Goal: Task Accomplishment & Management: Use online tool/utility

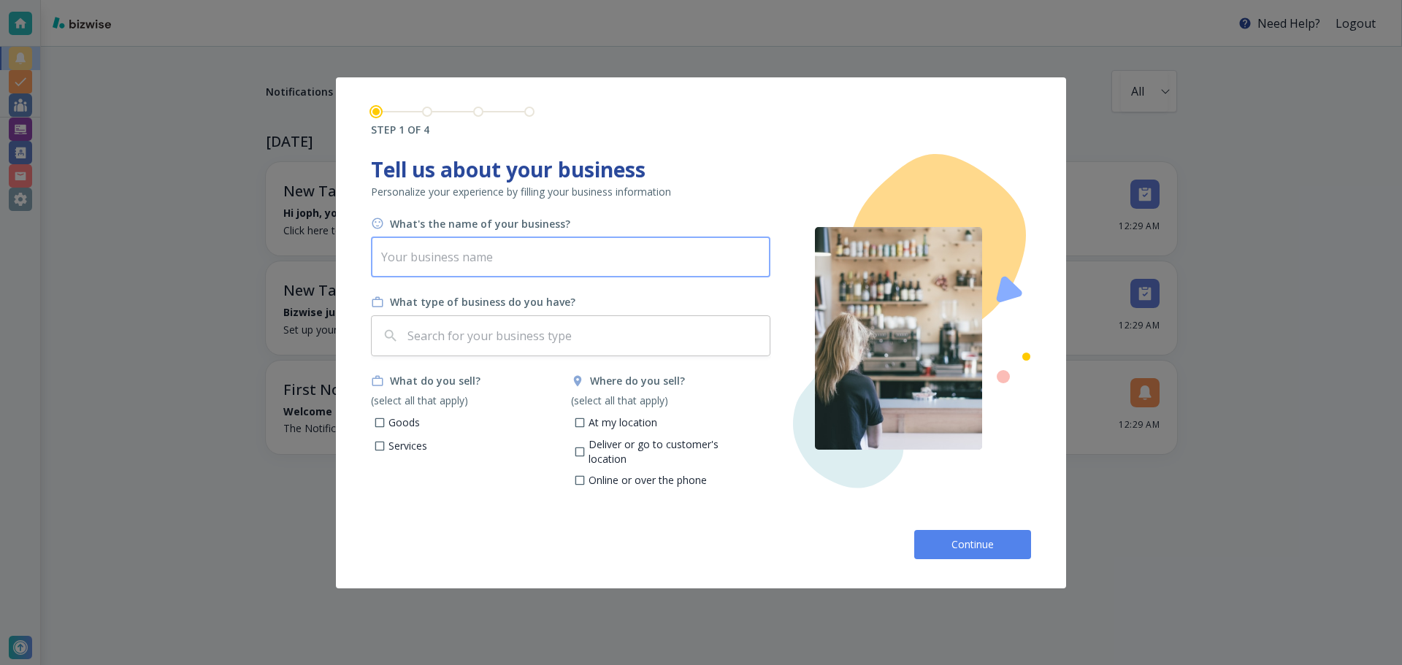
click at [593, 277] on input "text" at bounding box center [570, 257] width 399 height 41
type input "b"
click at [580, 328] on input "text" at bounding box center [583, 336] width 359 height 28
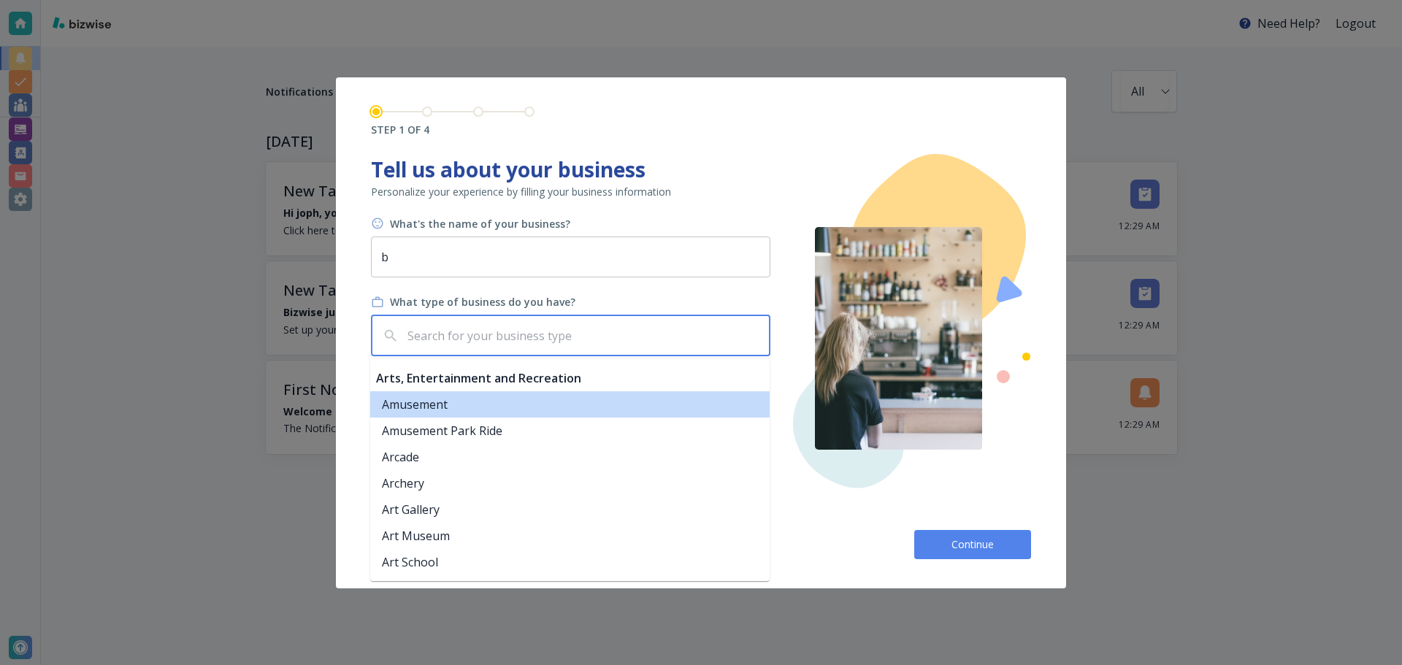
click at [542, 412] on li "Amusement" at bounding box center [569, 404] width 399 height 26
type input "Amusement"
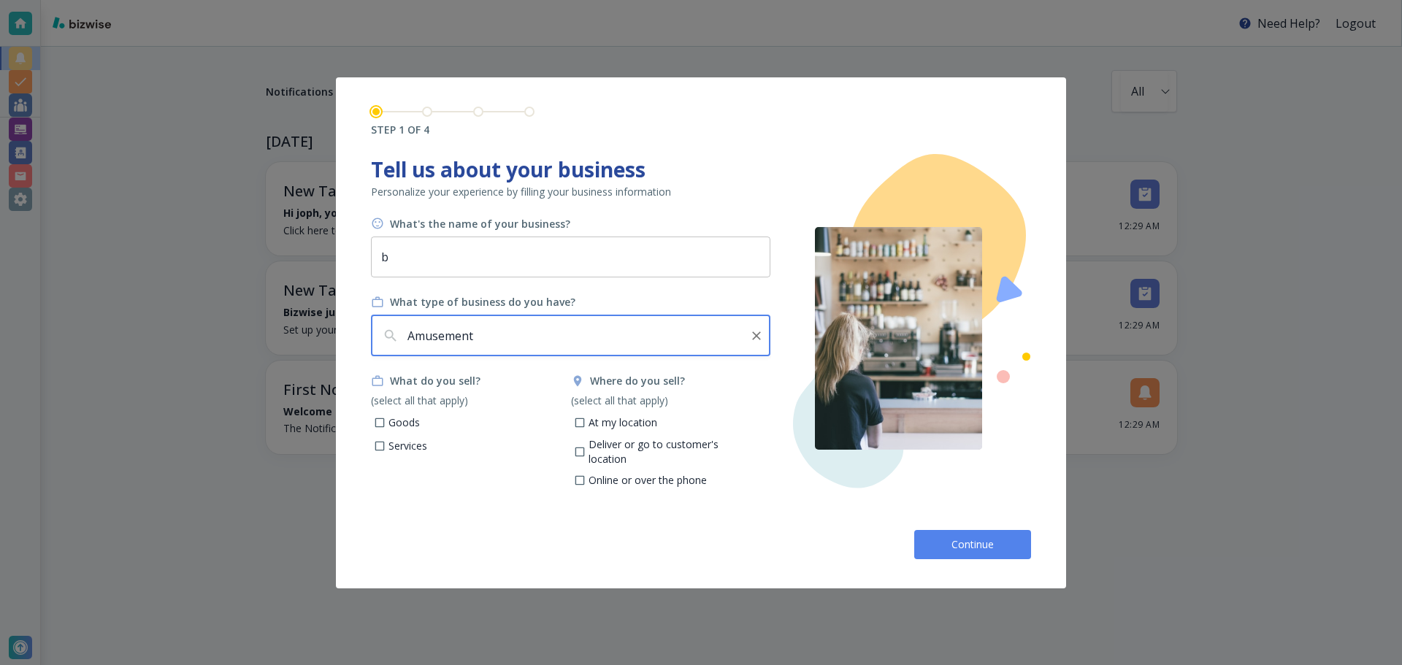
click at [409, 424] on p "Goods" at bounding box center [403, 422] width 31 height 15
click at [386, 424] on input "Goods" at bounding box center [380, 424] width 12 height 12
checkbox input "true"
click at [407, 442] on p "Services" at bounding box center [407, 446] width 39 height 15
click at [386, 442] on input "Services" at bounding box center [380, 448] width 12 height 12
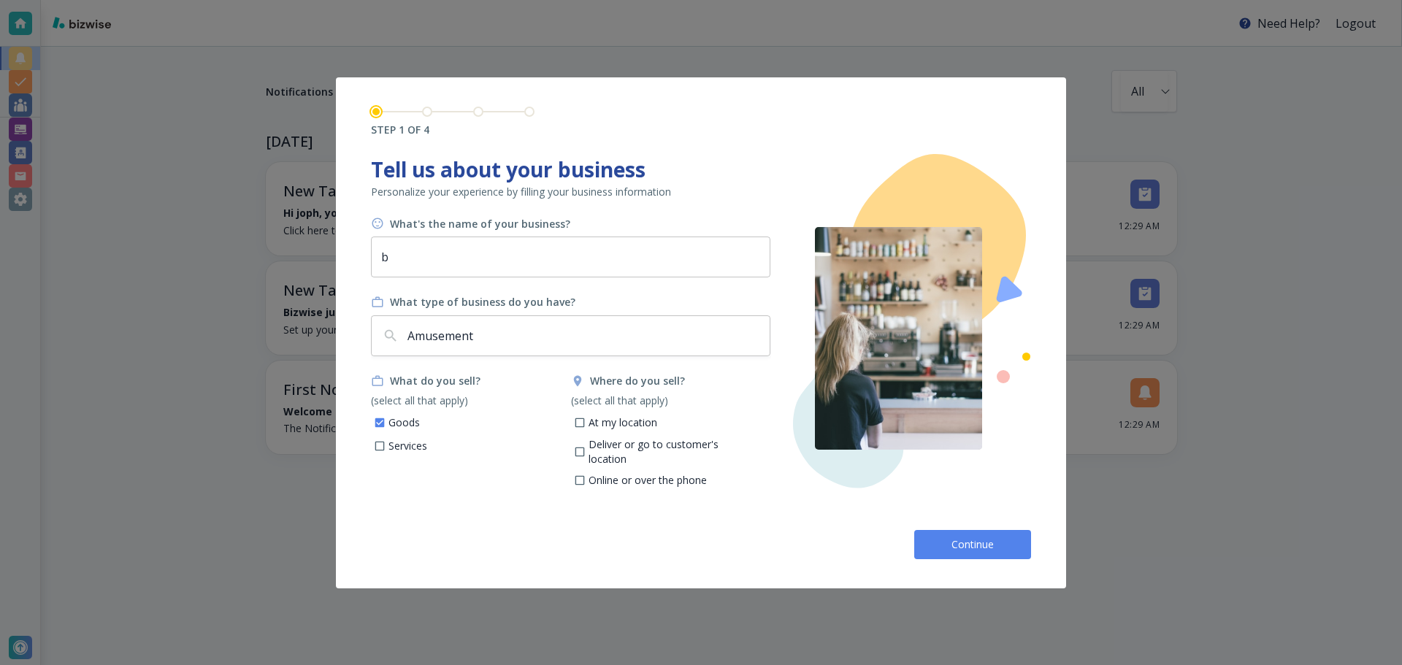
checkbox input "true"
click at [587, 423] on label "At my location" at bounding box center [610, 423] width 94 height 18
click at [585, 423] on input "At my location" at bounding box center [579, 424] width 12 height 12
checkbox input "true"
click at [594, 439] on p "Deliver or go to customer's location" at bounding box center [673, 451] width 171 height 28
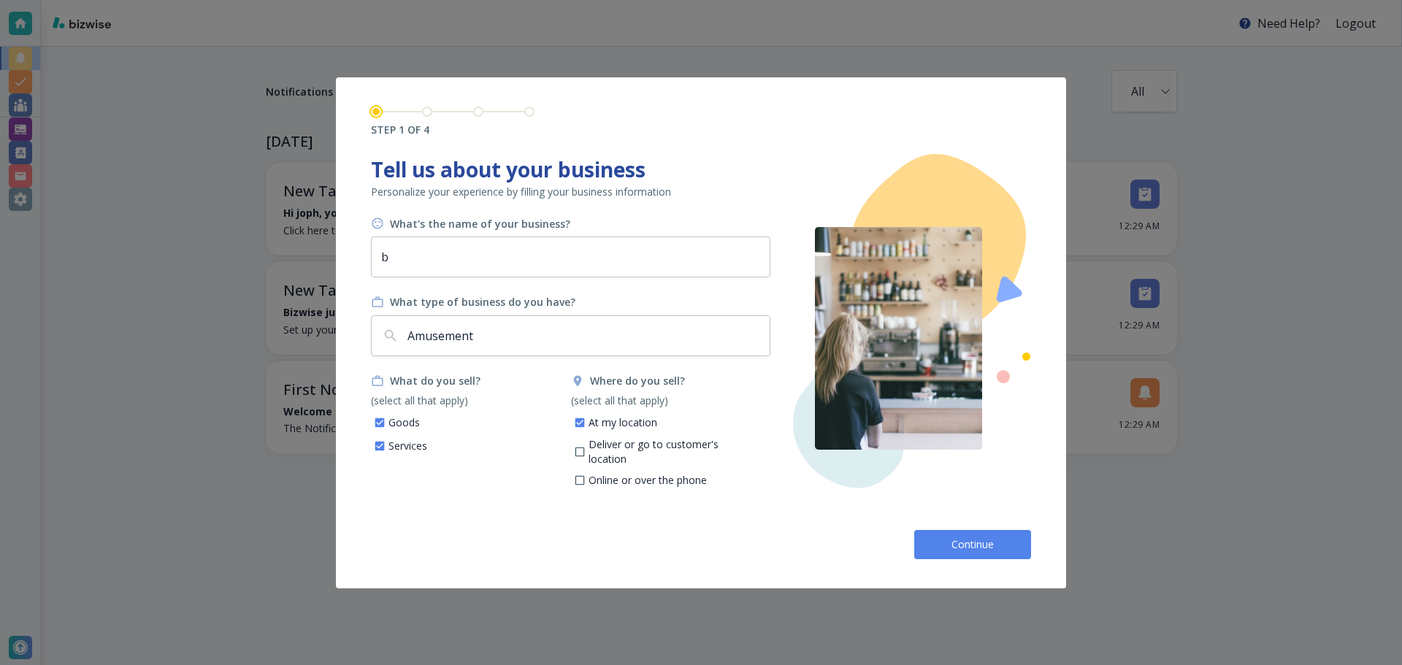
click at [585, 447] on input "Deliver or go to customer's location" at bounding box center [579, 453] width 12 height 12
checkbox input "true"
click at [599, 473] on p "Online or over the phone" at bounding box center [647, 480] width 118 height 15
click at [585, 477] on input "Online or over the phone" at bounding box center [579, 483] width 12 height 12
checkbox input "true"
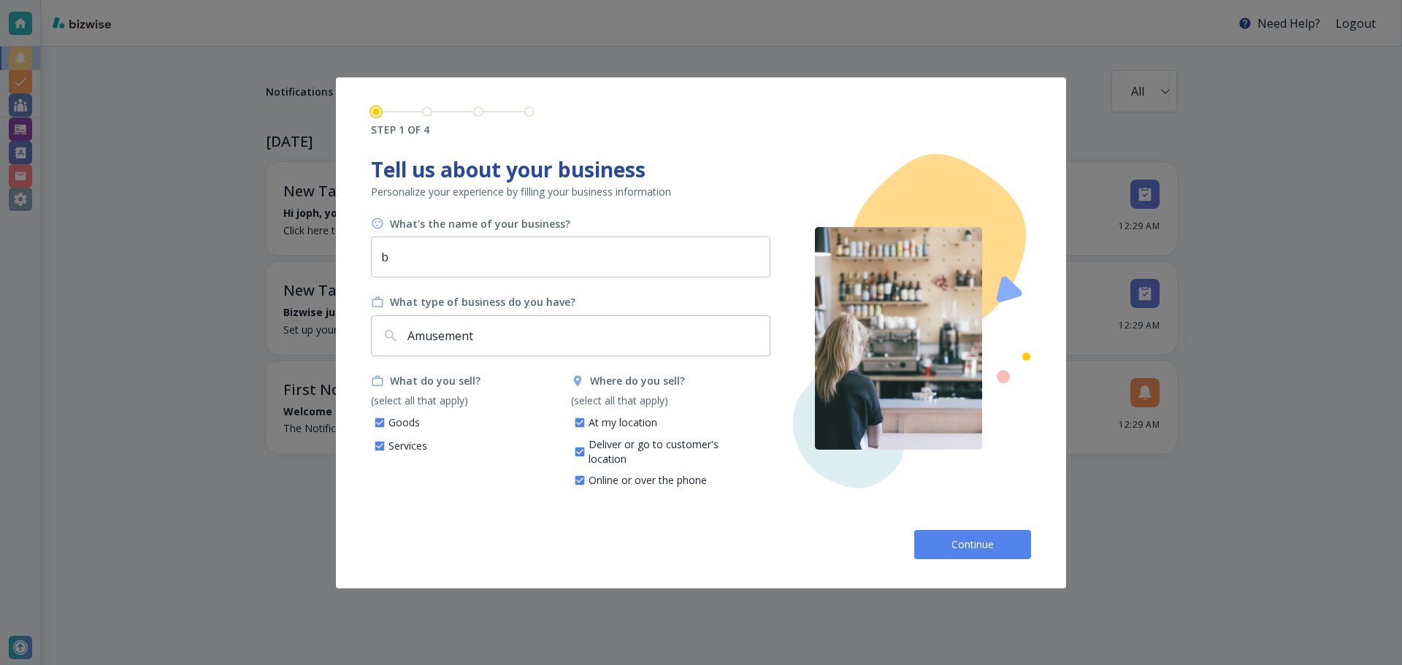
click at [945, 541] on button "Continue" at bounding box center [972, 544] width 117 height 29
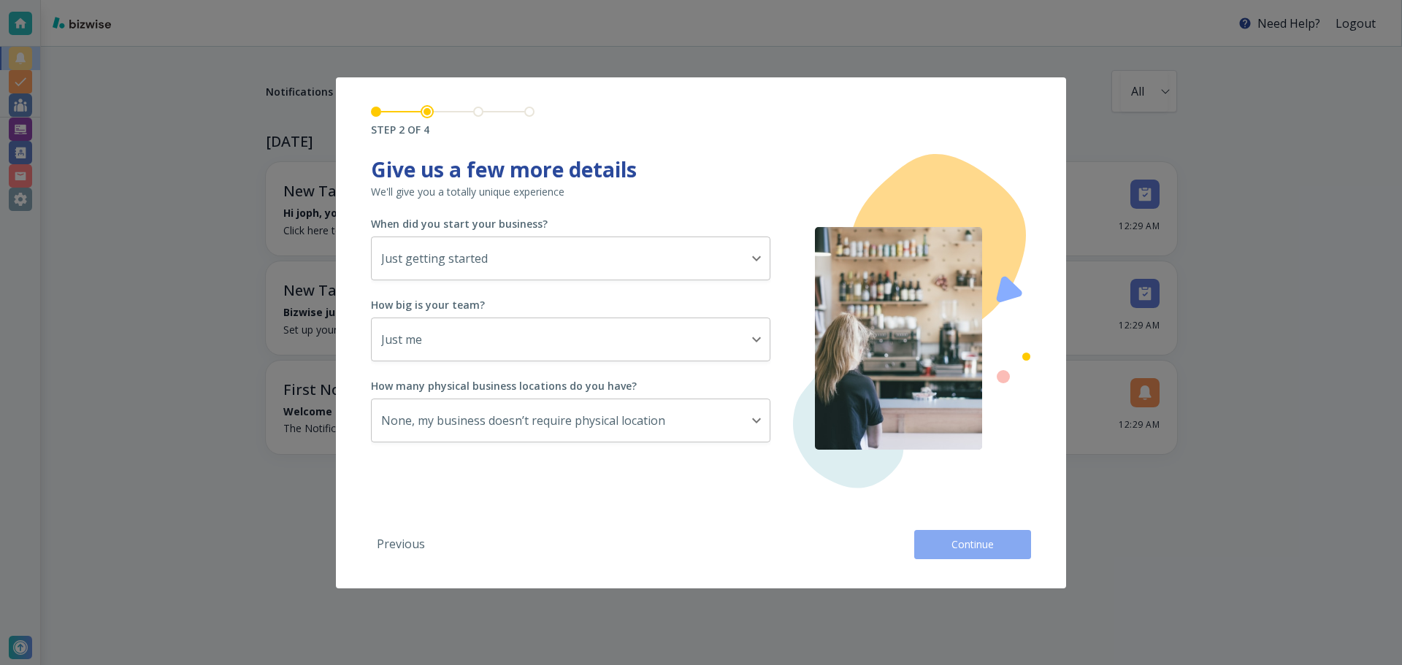
click at [961, 545] on span "Continue" at bounding box center [972, 544] width 47 height 15
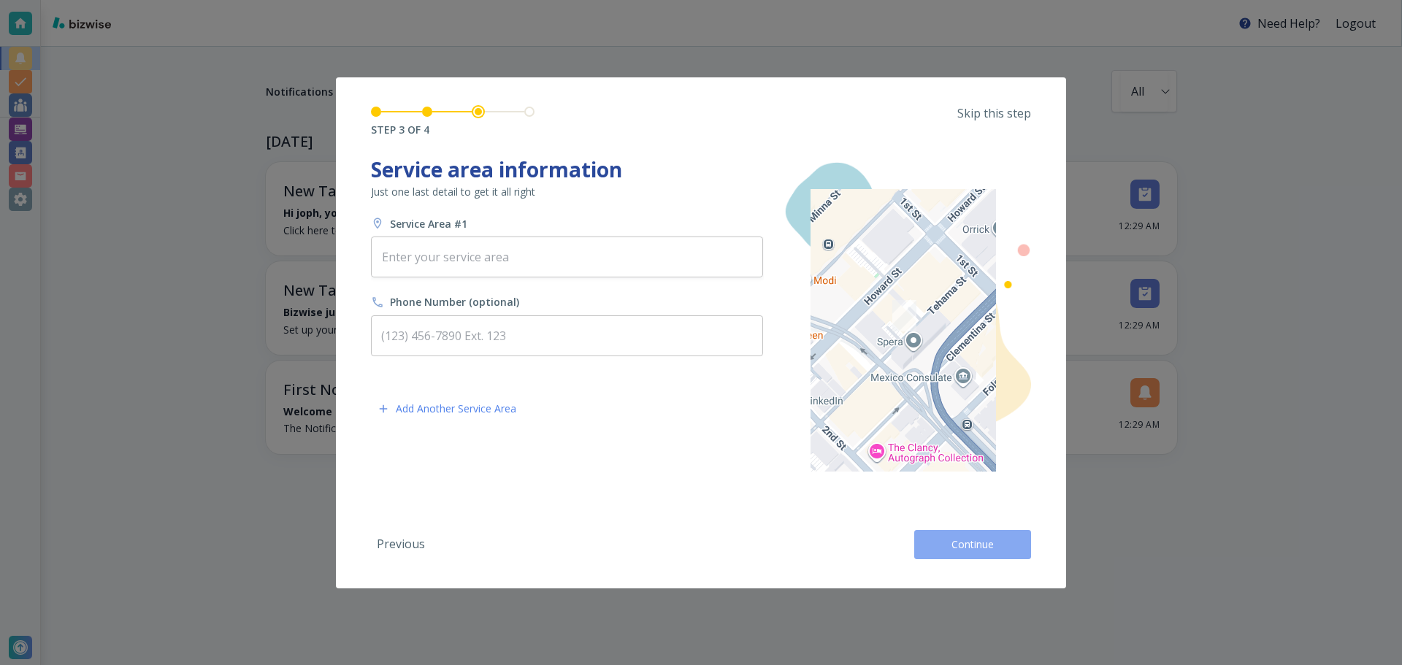
click at [964, 545] on span "Continue" at bounding box center [972, 544] width 47 height 15
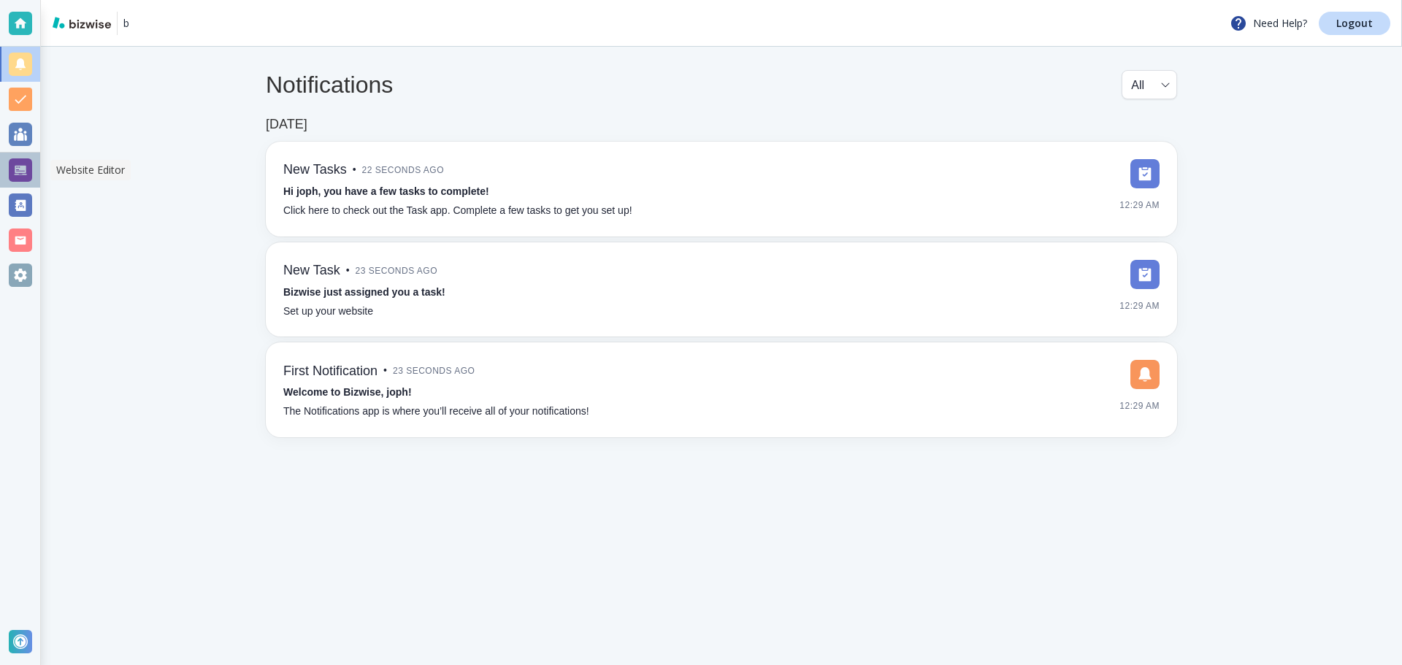
click at [20, 161] on div at bounding box center [20, 169] width 23 height 23
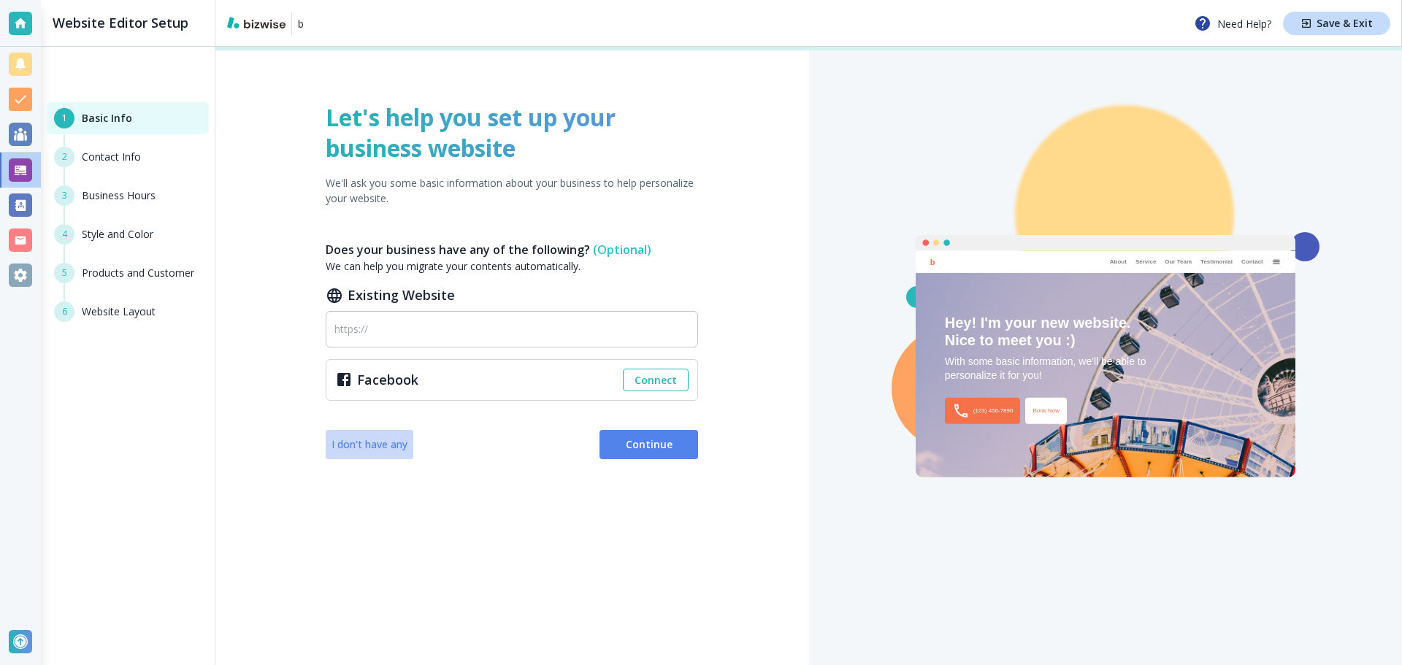
click at [366, 442] on span "I don't have any" at bounding box center [369, 444] width 76 height 15
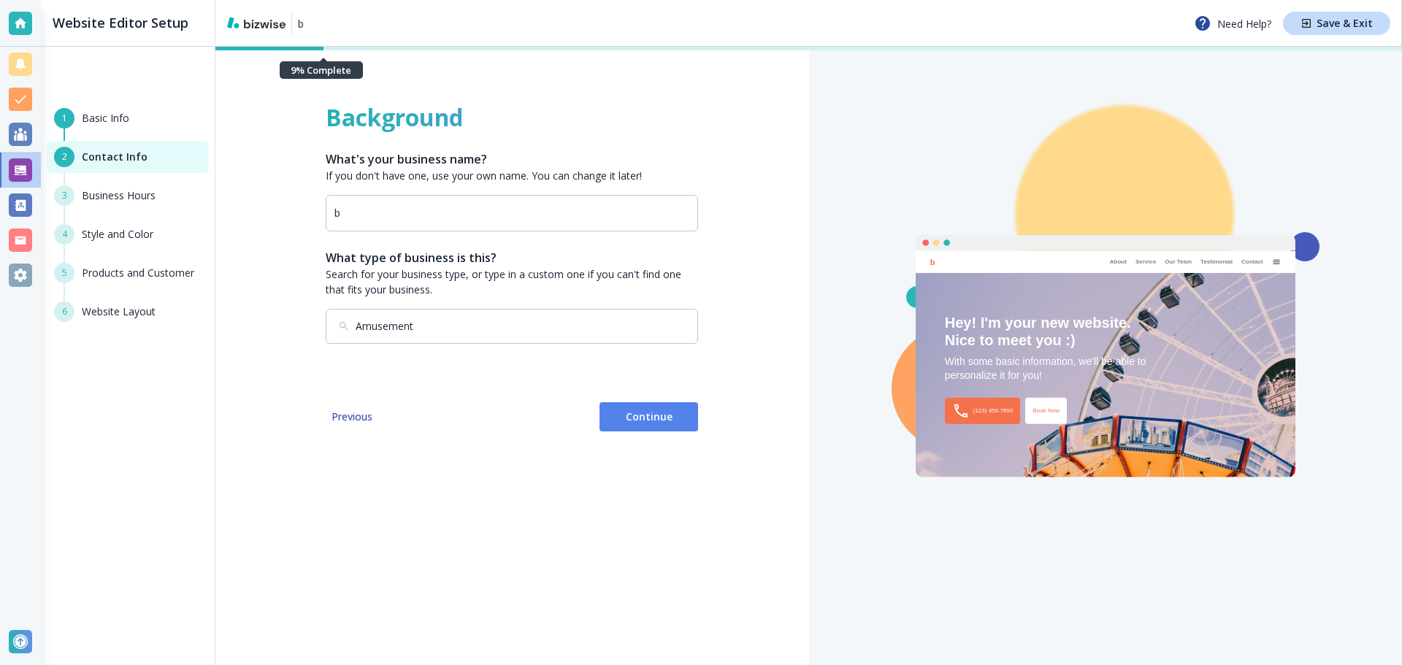
click at [682, 428] on button "Continue" at bounding box center [648, 416] width 99 height 29
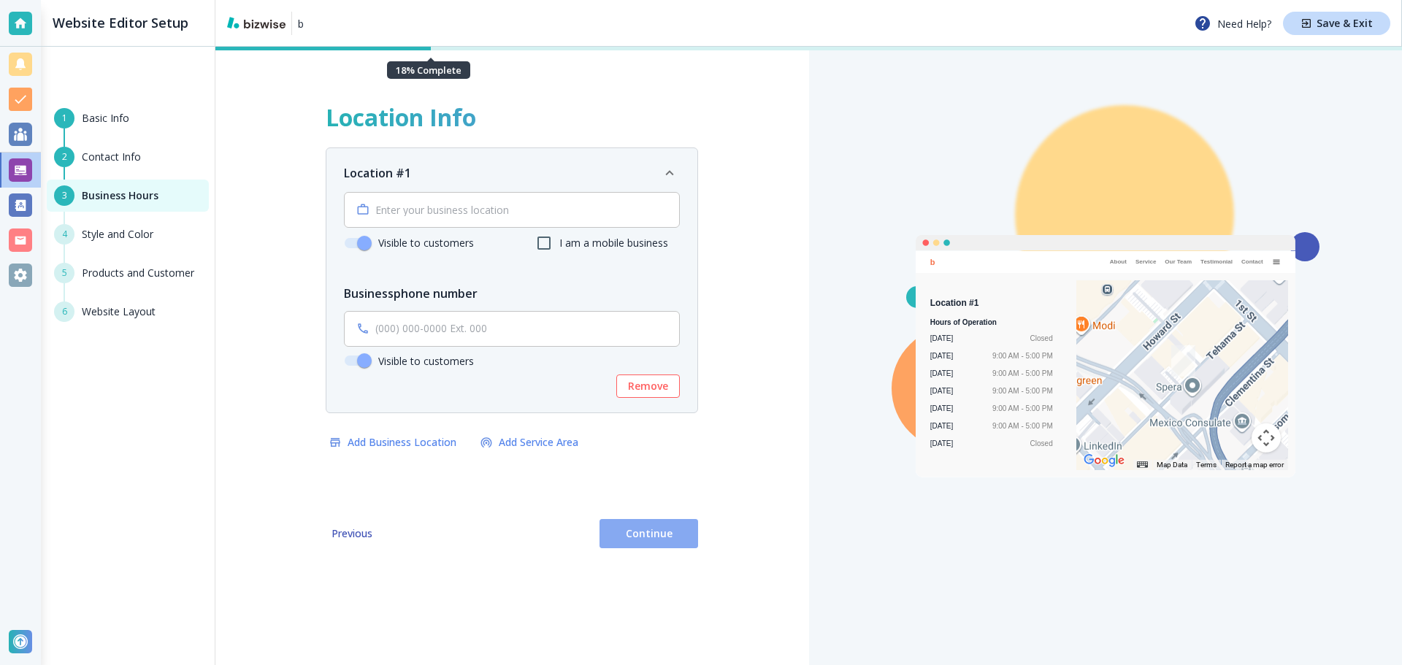
click at [657, 520] on button "Continue" at bounding box center [648, 533] width 99 height 29
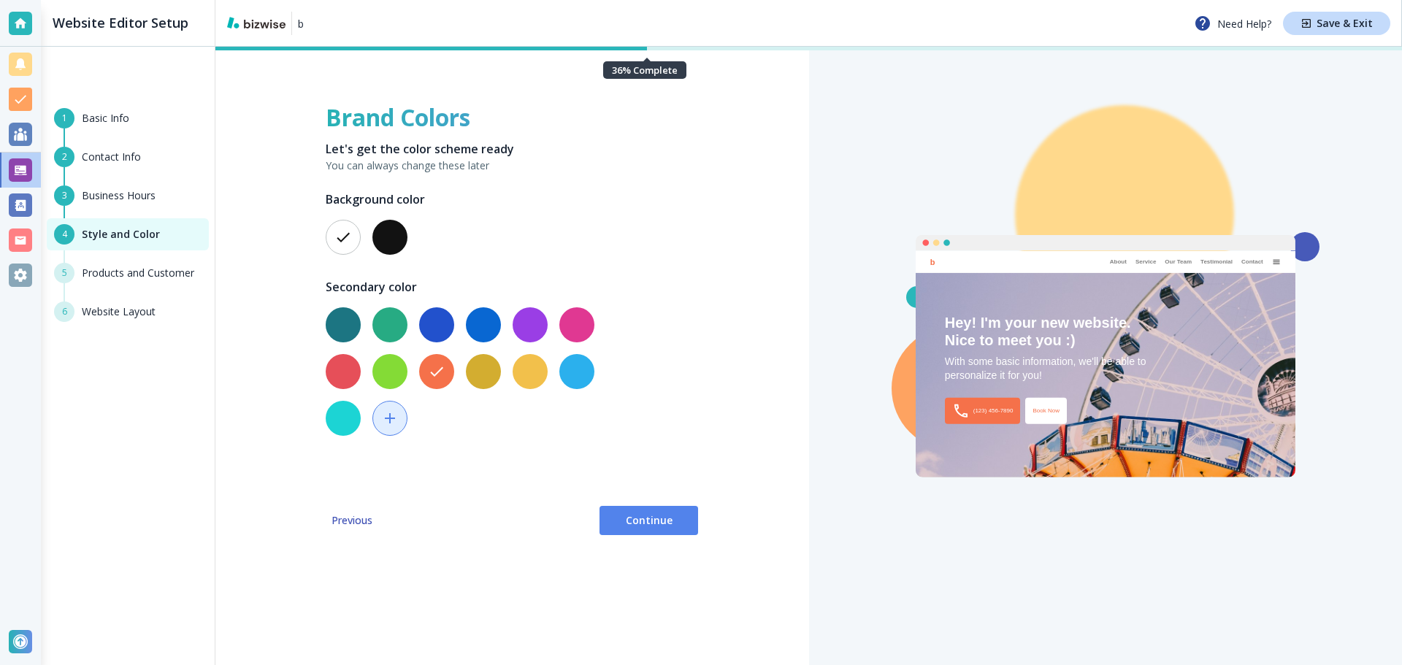
click at [347, 322] on button "button" at bounding box center [343, 324] width 35 height 35
click at [534, 369] on button "button" at bounding box center [529, 371] width 35 height 35
click at [684, 527] on span "Continue" at bounding box center [648, 520] width 75 height 15
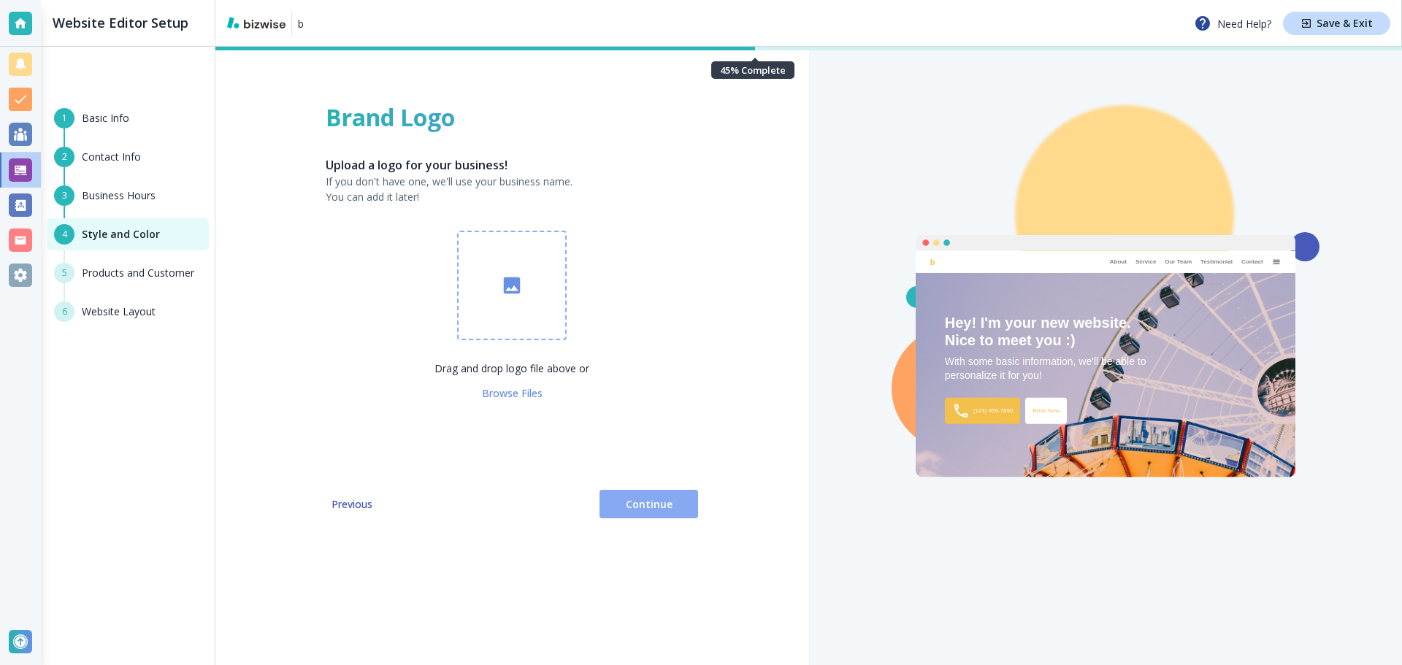
click at [626, 517] on button "Continue" at bounding box center [648, 504] width 99 height 29
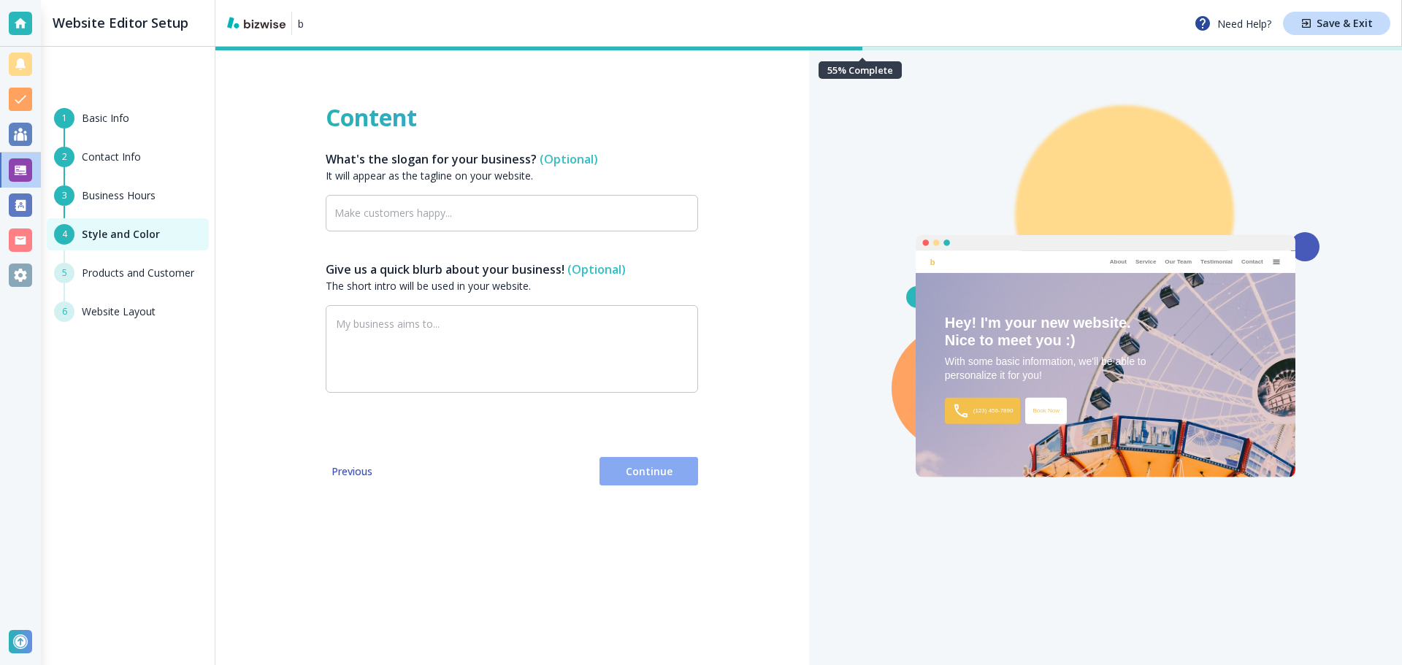
click at [634, 473] on span "Continue" at bounding box center [648, 471] width 75 height 15
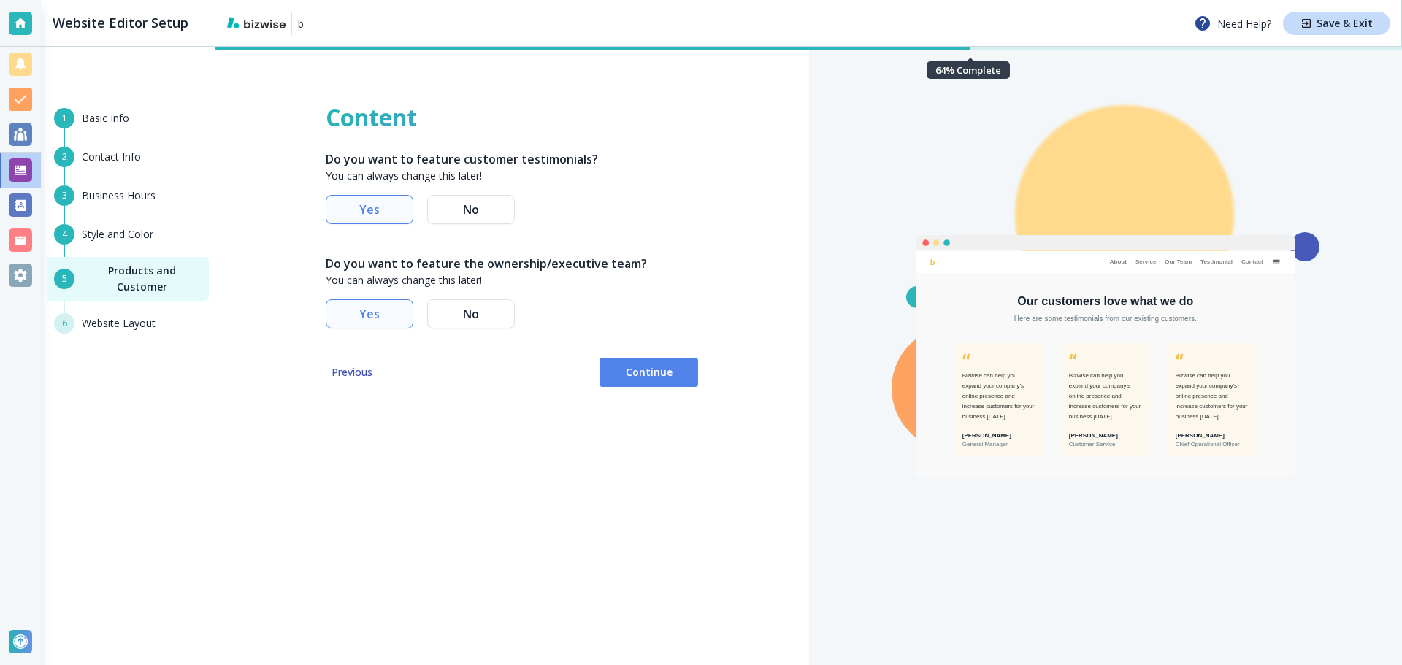
click at [666, 371] on span "Continue" at bounding box center [648, 372] width 75 height 15
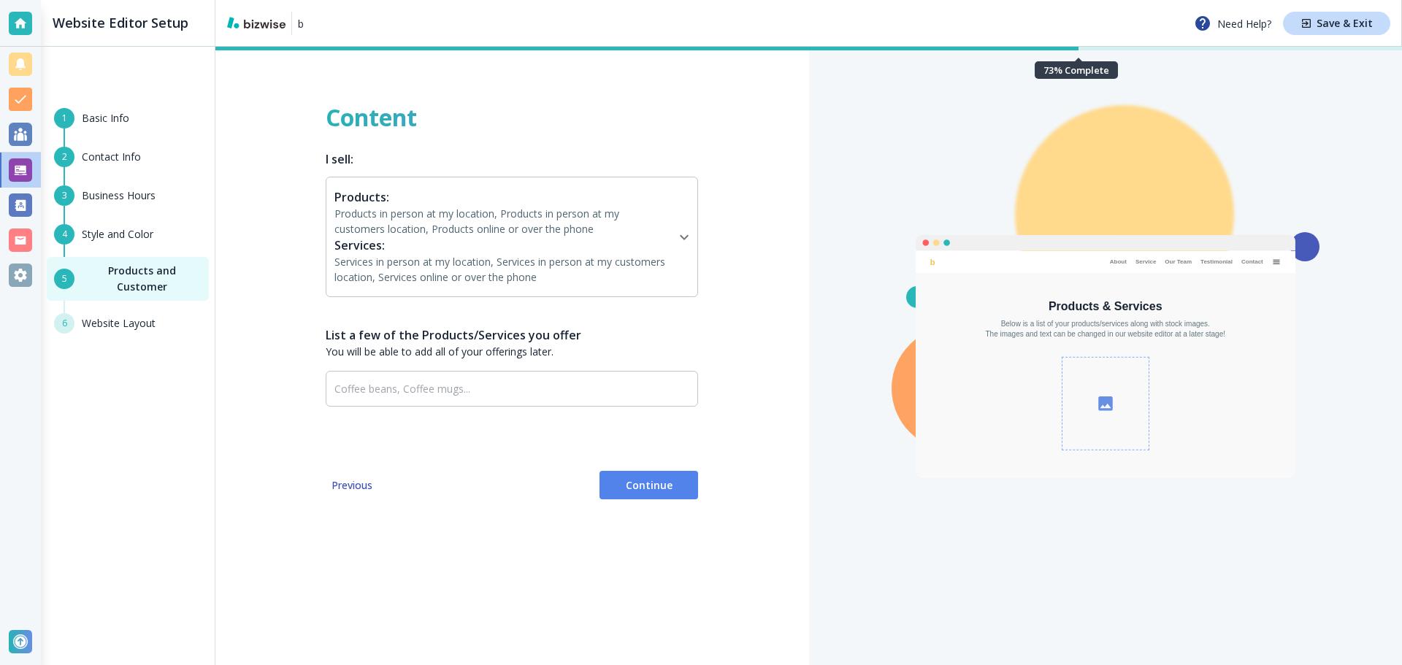
click at [752, 294] on div "Content I sell: Products: Products in person at my location, Products in person…" at bounding box center [511, 356] width 593 height 618
click at [650, 0] on body "b Need Help? Save & Exit Website Editor Setup 1 Basic Info 2 Contact Info 3 Bus…" at bounding box center [701, 0] width 1402 height 0
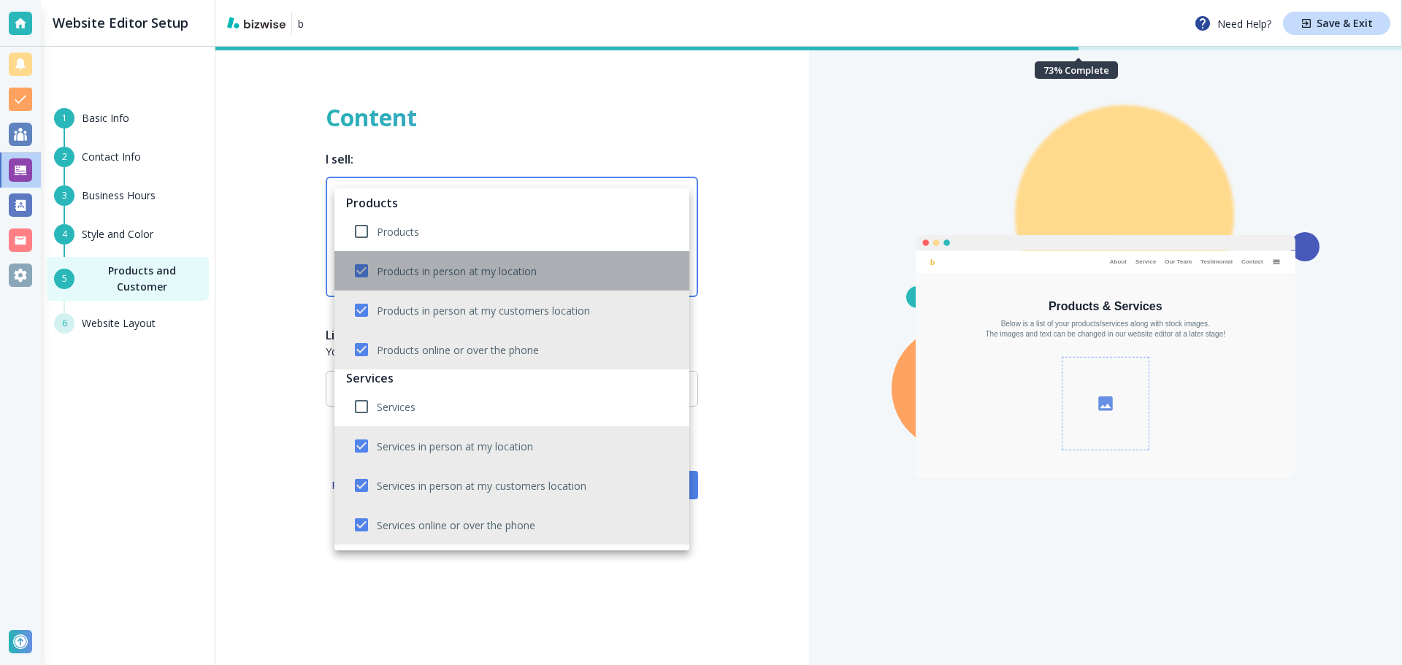
click at [608, 270] on li "Products in person at my location" at bounding box center [511, 270] width 355 height 39
type input "PRODUCTS_IN_PERSON_AT_CUSTOMER,PRODUCTS_ONLINE,SERVICES_IN_PERSON_AT_LOCATION,S…"
checkbox input "false"
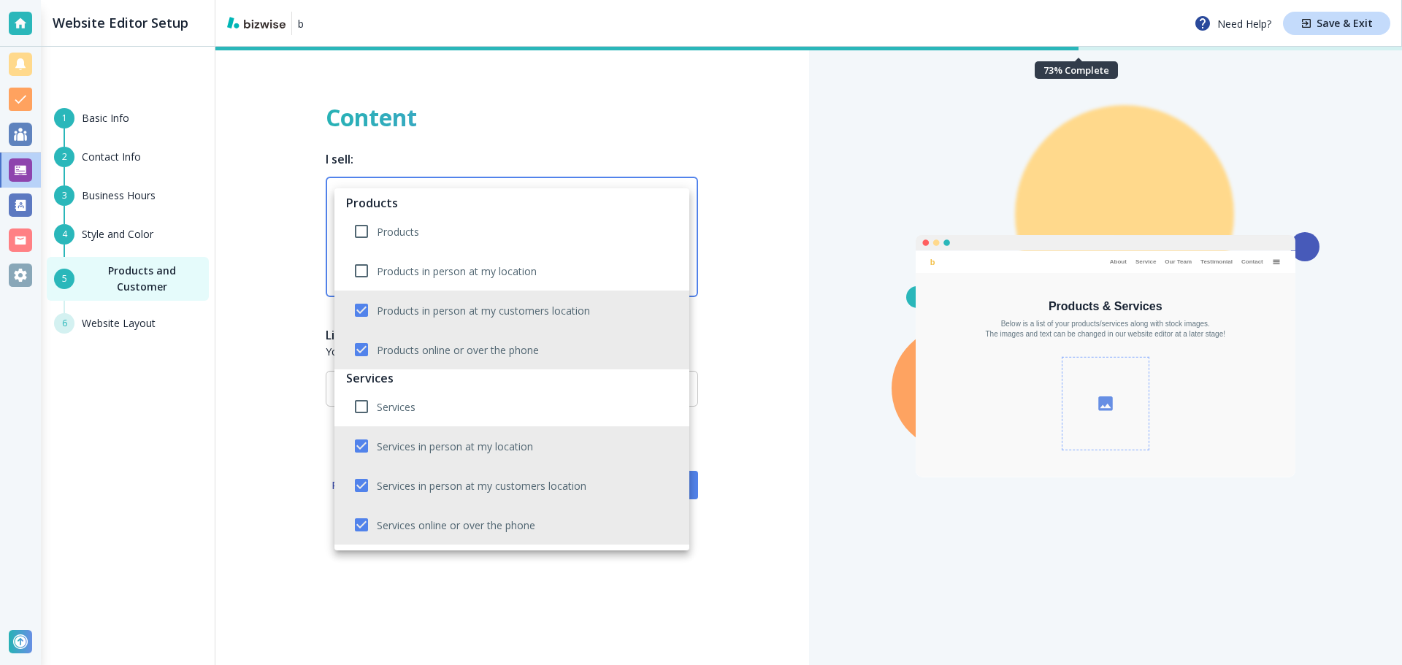
click at [624, 318] on li "Products in person at my customers location" at bounding box center [511, 310] width 355 height 39
type input "PRODUCTS_ONLINE,SERVICES_IN_PERSON_AT_LOCATION,SERVICES_IN_PERSON_AT_CUSTOMER,S…"
checkbox input "false"
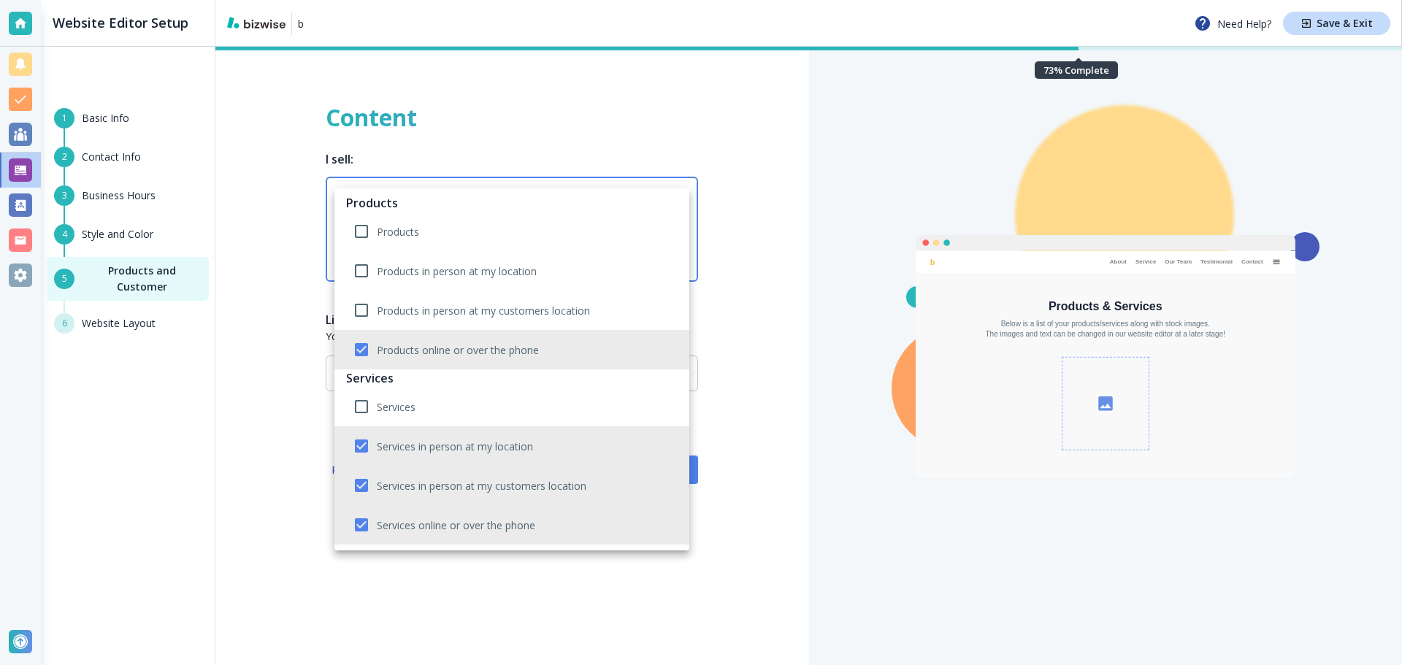
click at [605, 340] on li "Products online or over the phone" at bounding box center [511, 349] width 355 height 39
type input "SERVICES_IN_PERSON_AT_LOCATION,SERVICES_IN_PERSON_AT_CUSTOMER,SERVICES_ONLINE"
checkbox input "false"
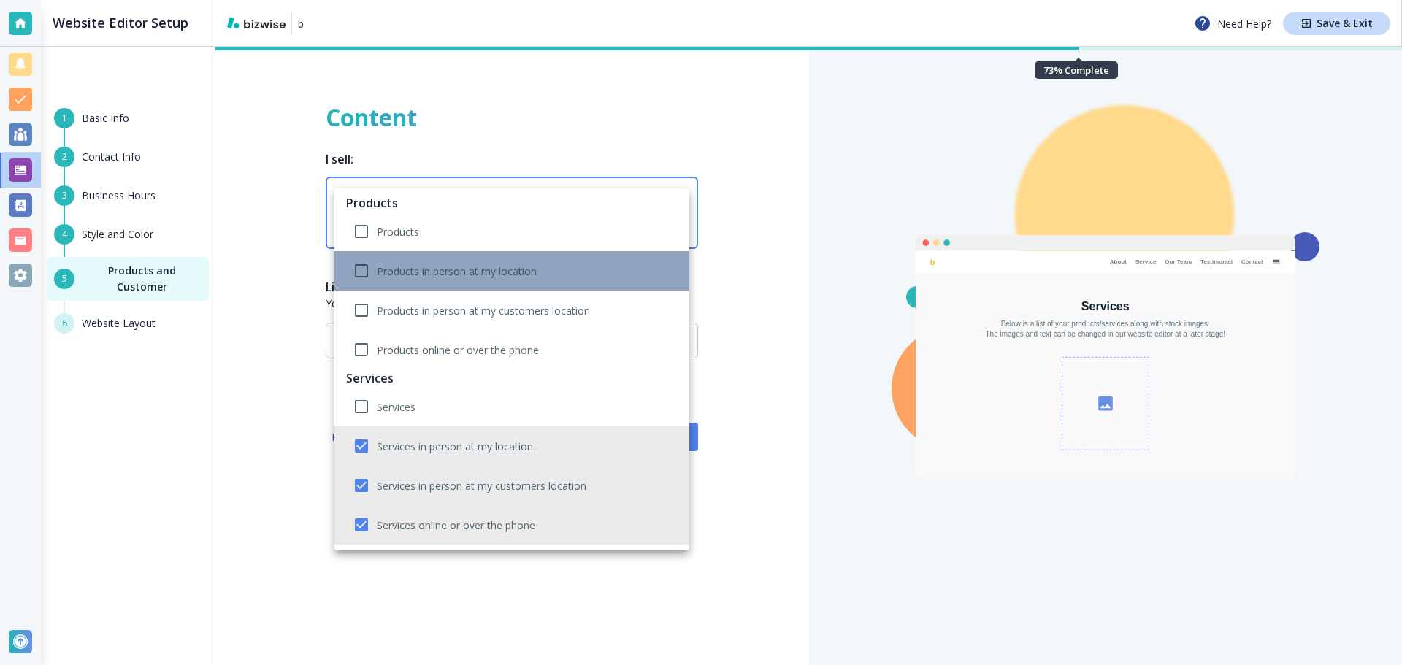
click at [574, 264] on li "Products in person at my location" at bounding box center [511, 270] width 355 height 39
type input "SERVICES_IN_PERSON_AT_LOCATION,SERVICES_IN_PERSON_AT_CUSTOMER,SERVICES_ONLINE,P…"
checkbox input "true"
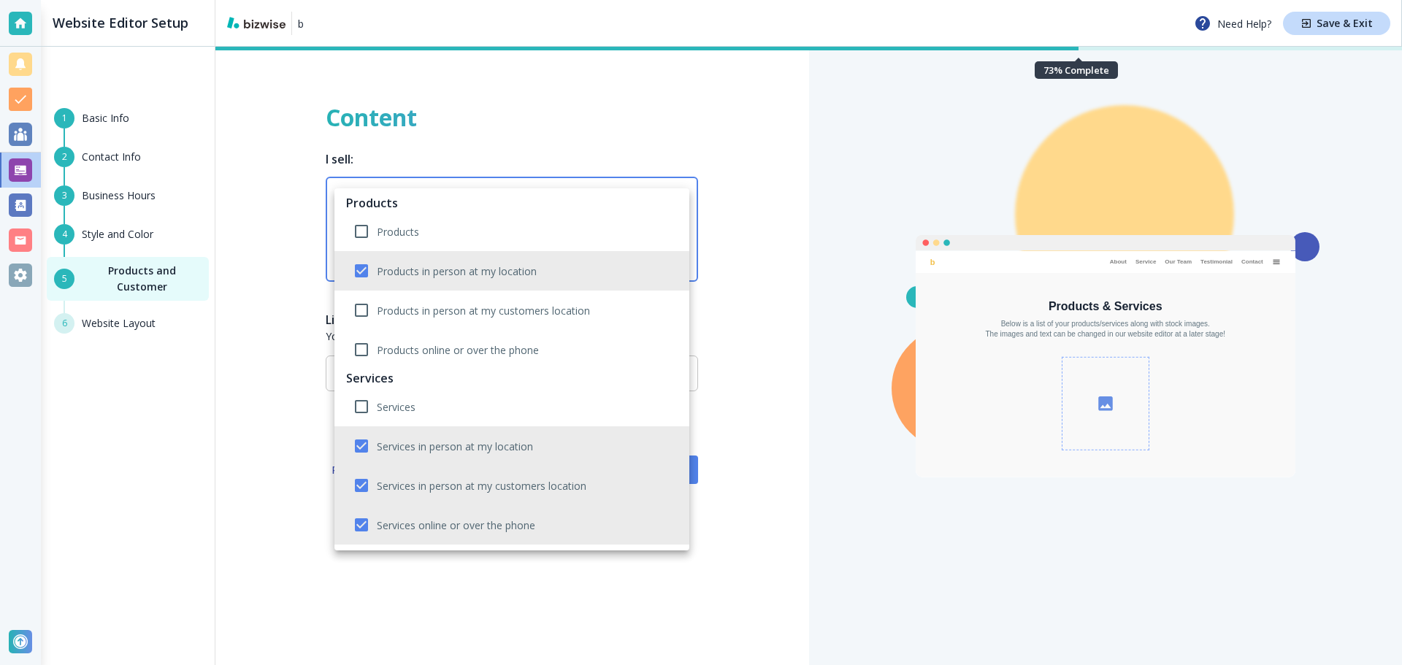
drag, startPoint x: 579, startPoint y: 455, endPoint x: 575, endPoint y: 468, distance: 13.6
click at [579, 454] on li "Services in person at my location" at bounding box center [511, 445] width 355 height 39
type input "SERVICES_IN_PERSON_AT_CUSTOMER,SERVICES_ONLINE,PRODUCTS_IN_PERSON_AT_LOCATION"
checkbox input "false"
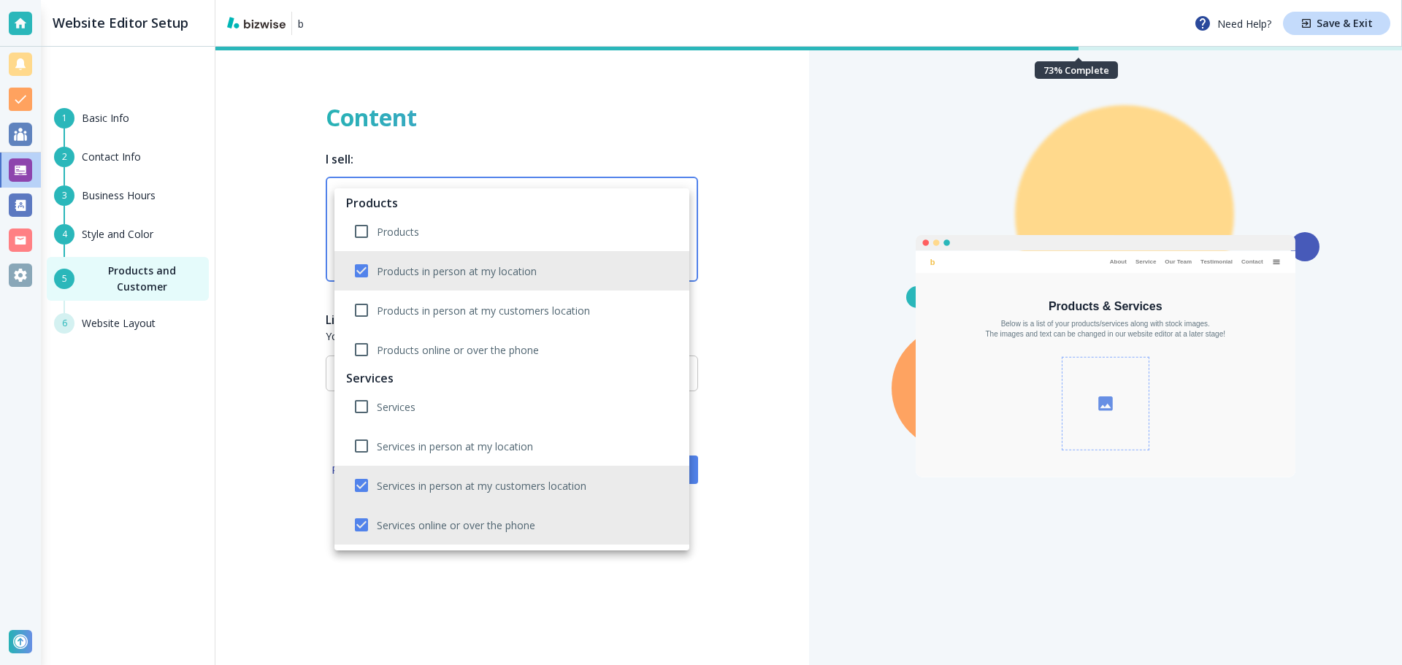
click at [567, 495] on li "Services in person at my customers location" at bounding box center [511, 485] width 355 height 39
type input "SERVICES_ONLINE,PRODUCTS_IN_PERSON_AT_LOCATION"
checkbox input "false"
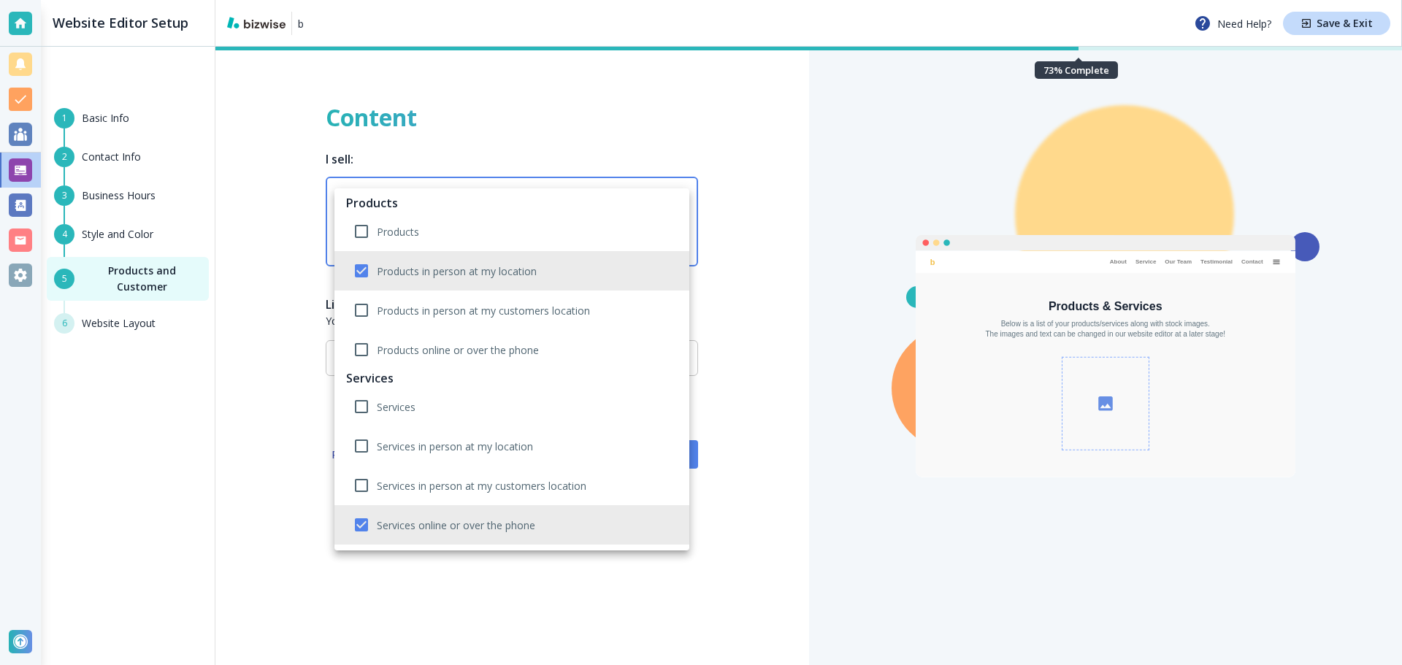
click at [534, 523] on p "Services online or over the phone" at bounding box center [456, 525] width 158 height 15
type input "PRODUCTS_IN_PERSON_AT_LOCATION"
checkbox input "false"
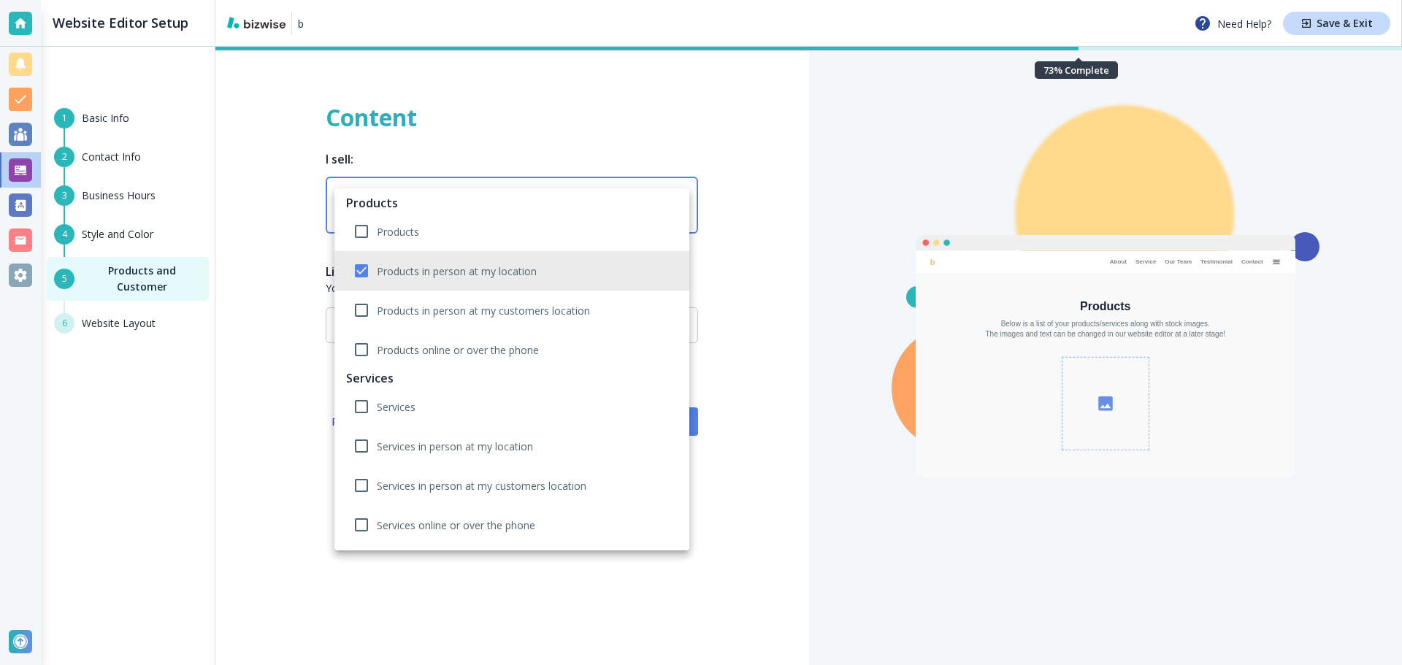
click at [750, 453] on div at bounding box center [701, 332] width 1402 height 665
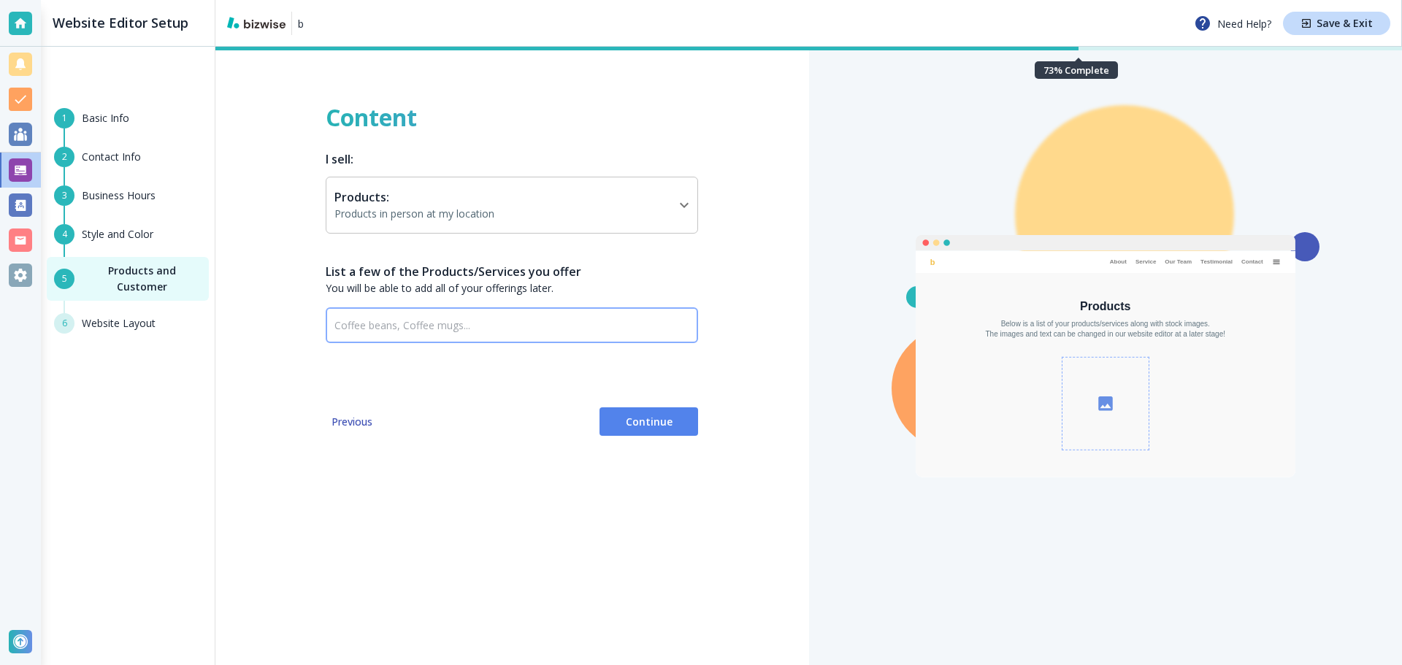
click at [630, 318] on input "text" at bounding box center [501, 325] width 335 height 18
type input "Croissant,"
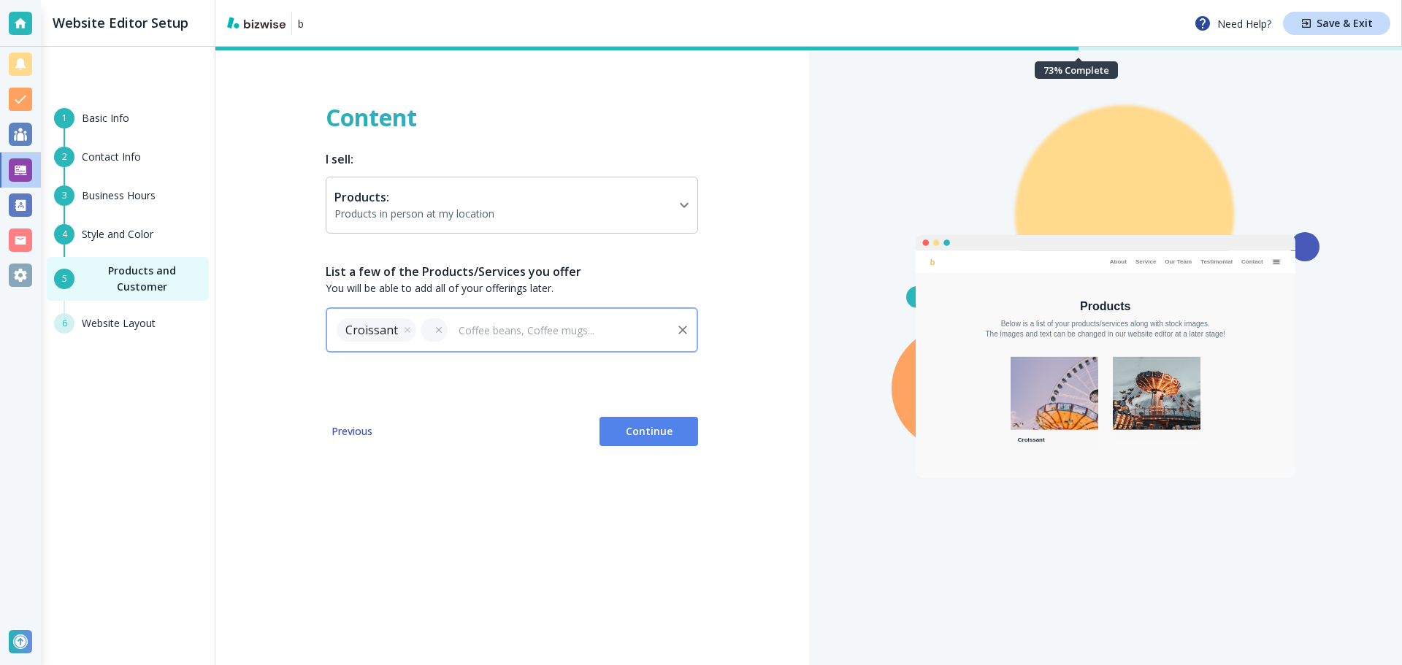
click at [440, 329] on icon at bounding box center [439, 330] width 10 height 10
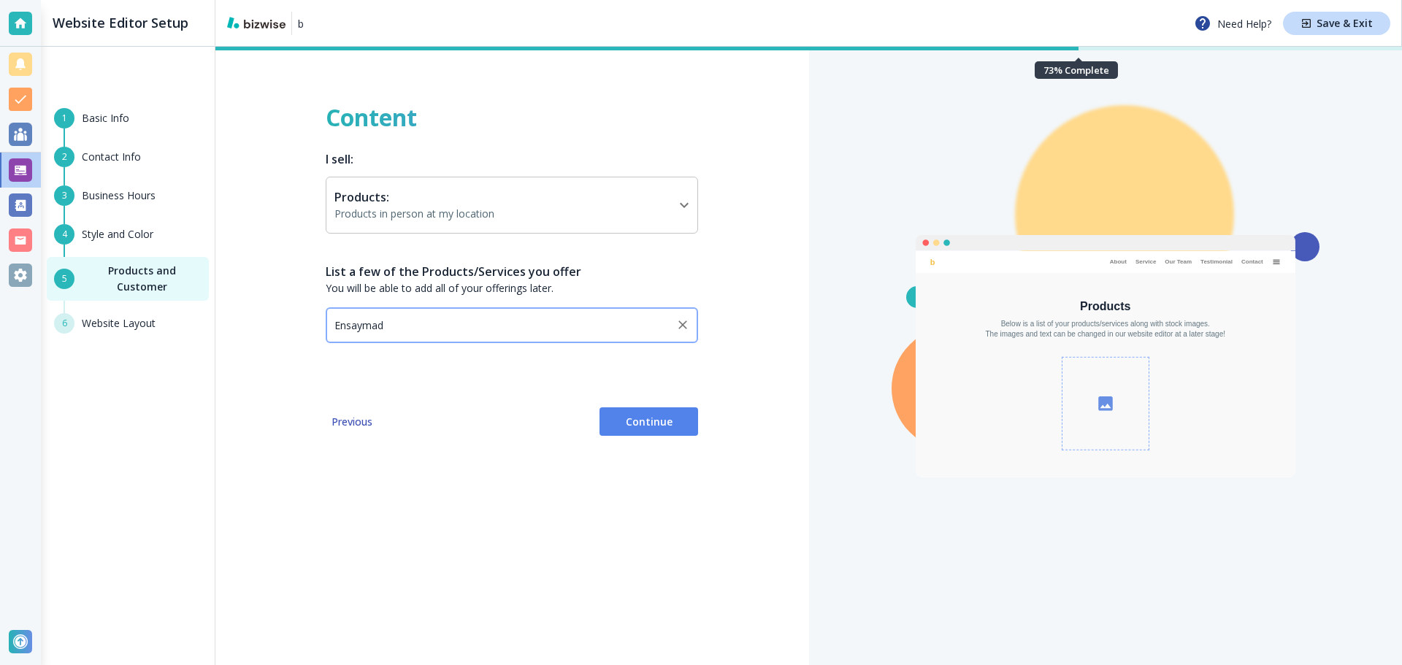
type input "Ensaymada"
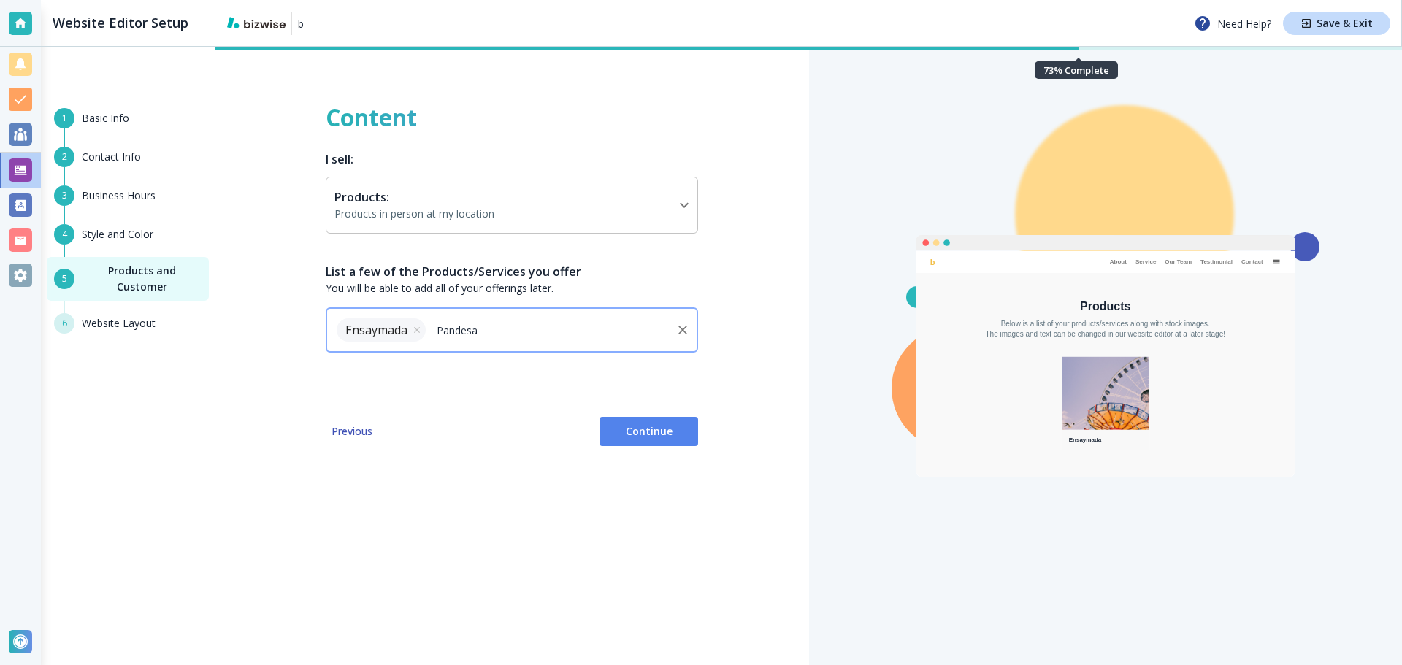
type input "Pandesal"
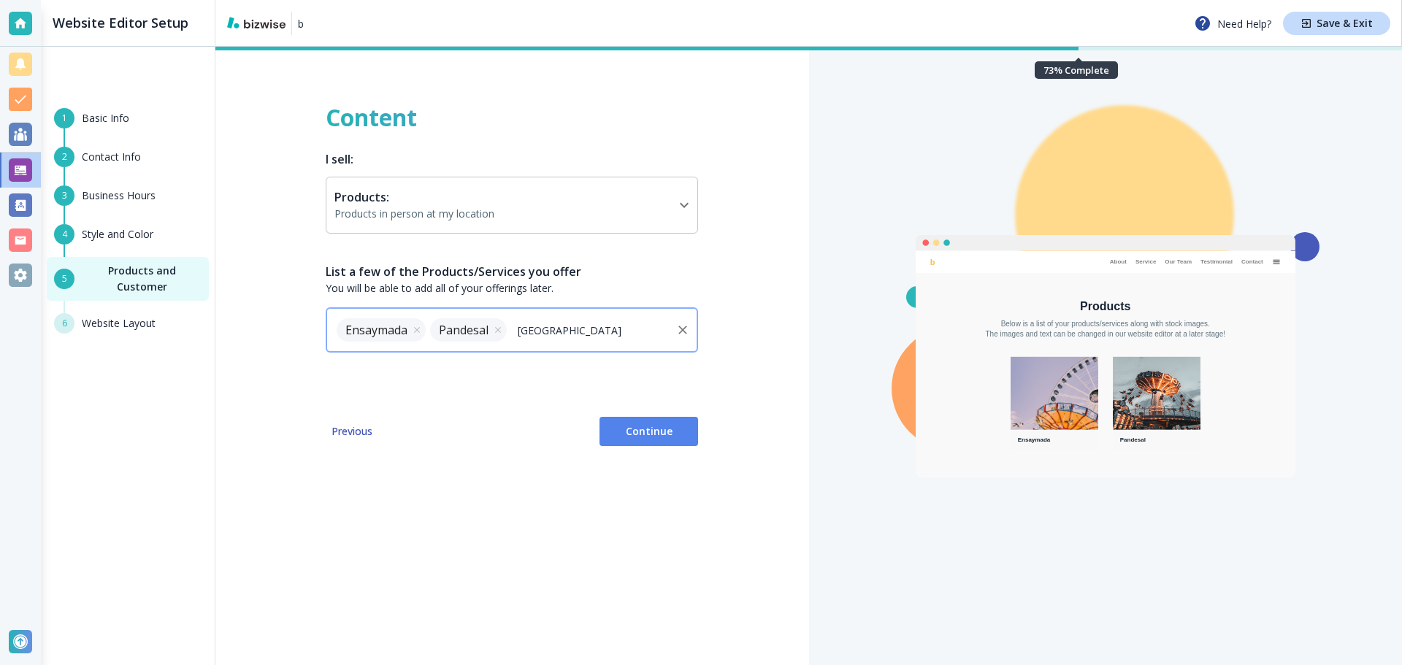
type input "Croissant"
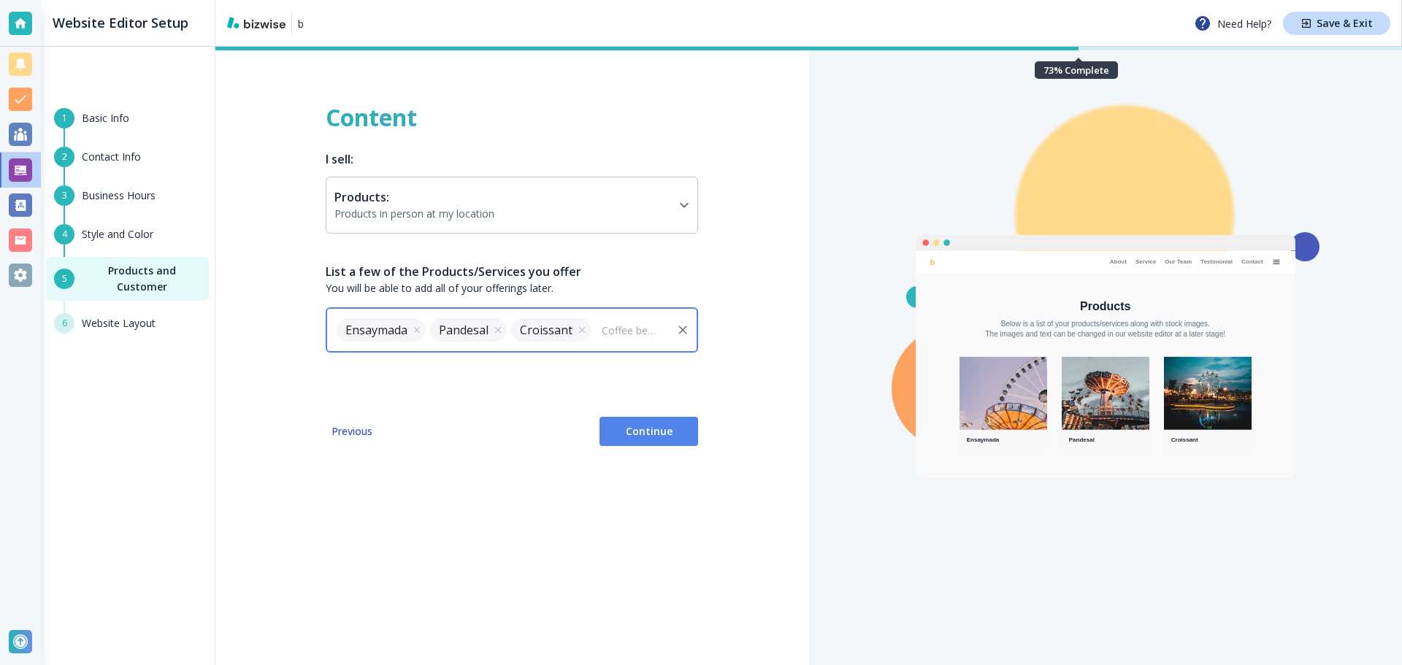
click at [99, 114] on h6 "Basic Info" at bounding box center [105, 118] width 47 height 16
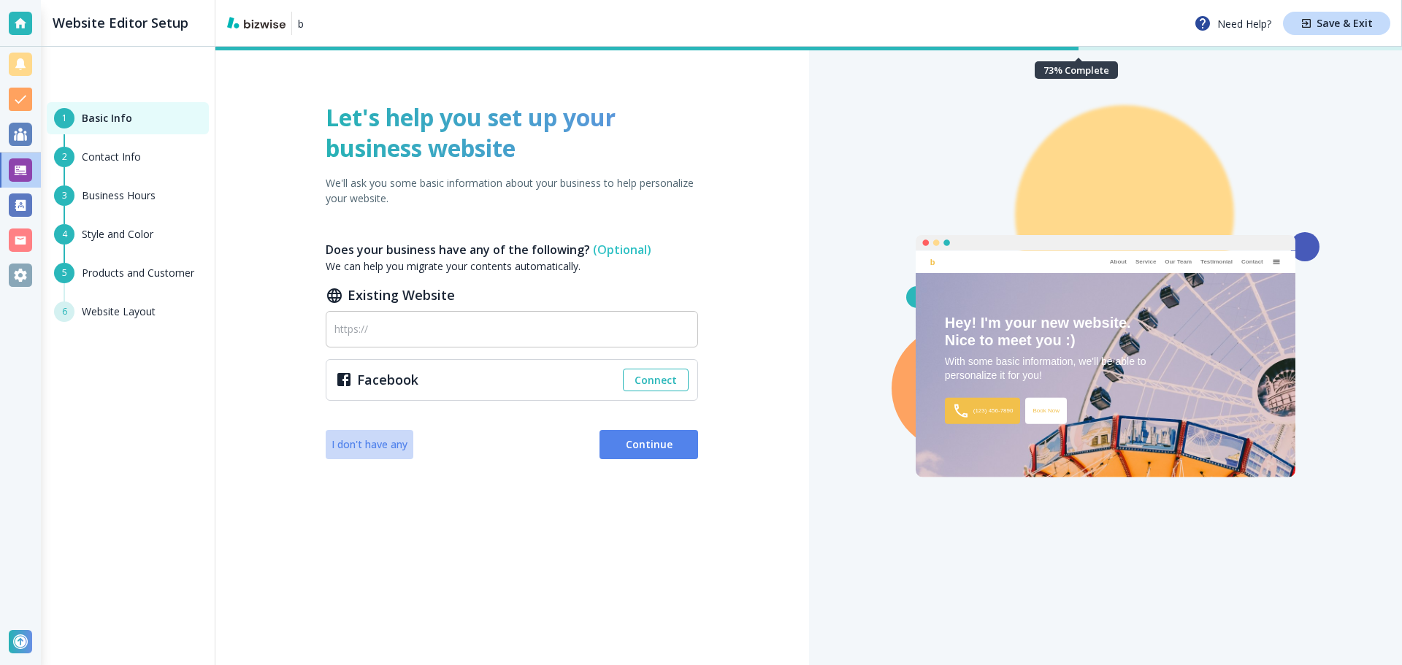
click at [356, 445] on span "I don't have any" at bounding box center [369, 444] width 76 height 15
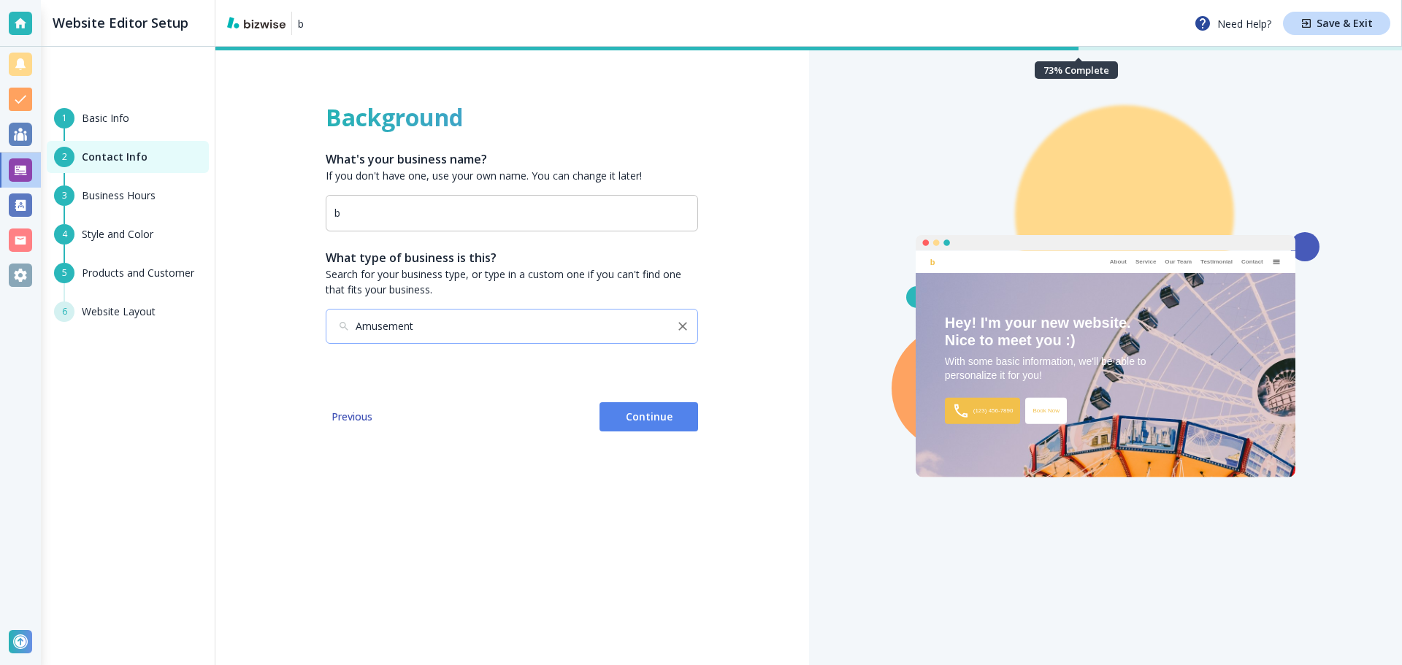
click at [416, 338] on div "Amusement ​" at bounding box center [512, 327] width 372 height 36
click at [485, 213] on input "b" at bounding box center [511, 213] width 355 height 13
click at [526, 335] on div "Amusement ​" at bounding box center [512, 327] width 372 height 36
type input "Bunny Buns"
click at [678, 330] on icon "Clear" at bounding box center [682, 326] width 15 height 15
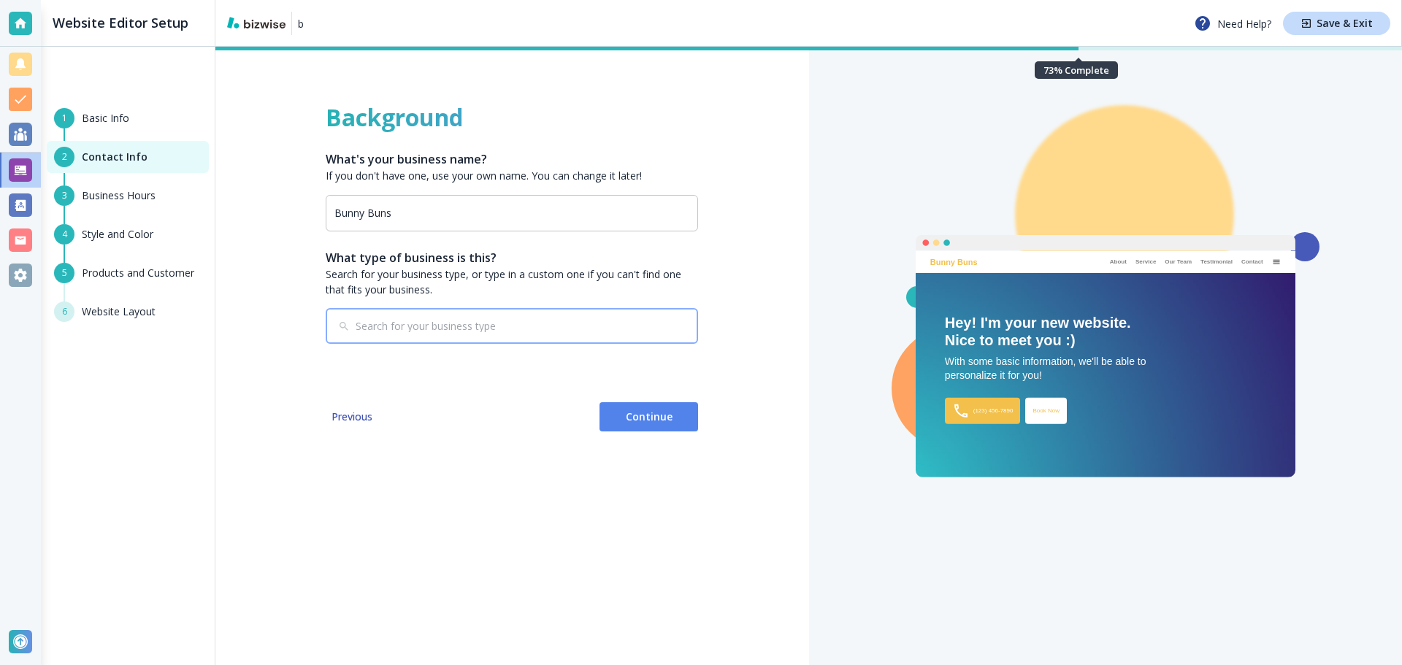
click at [593, 332] on input "text" at bounding box center [513, 326] width 314 height 12
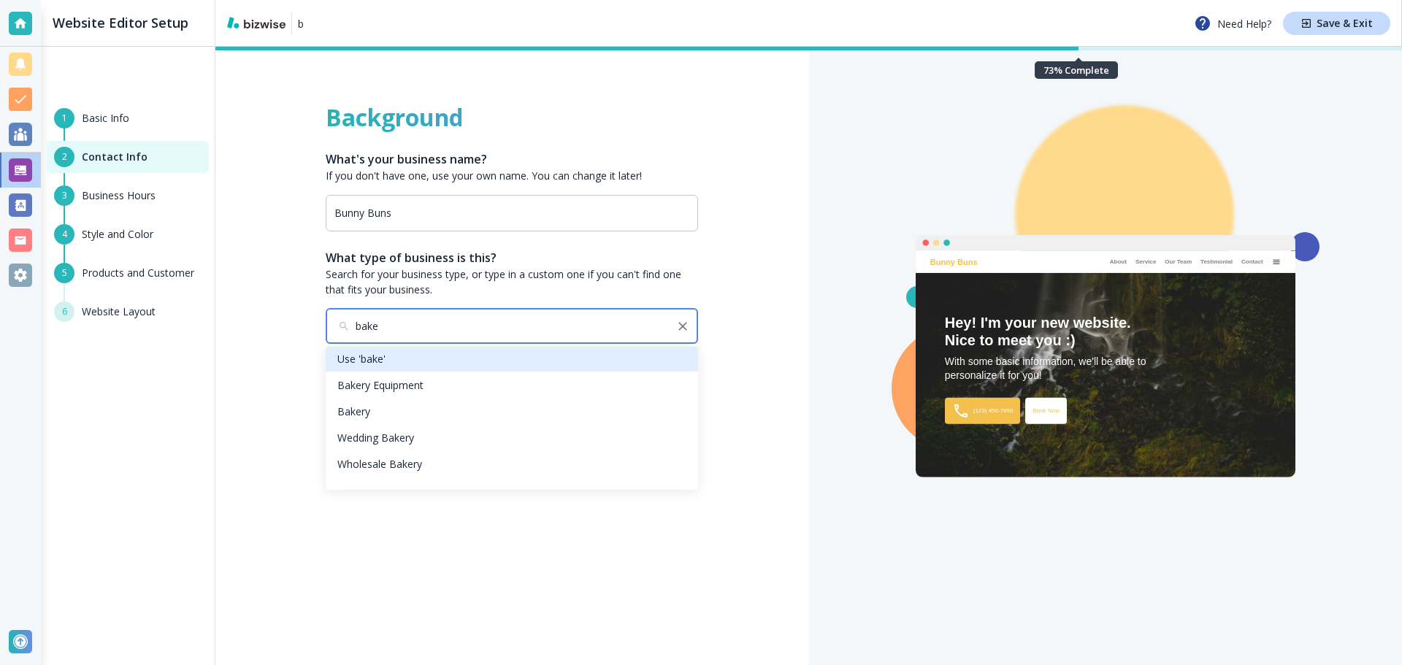
scroll to position [6, 0]
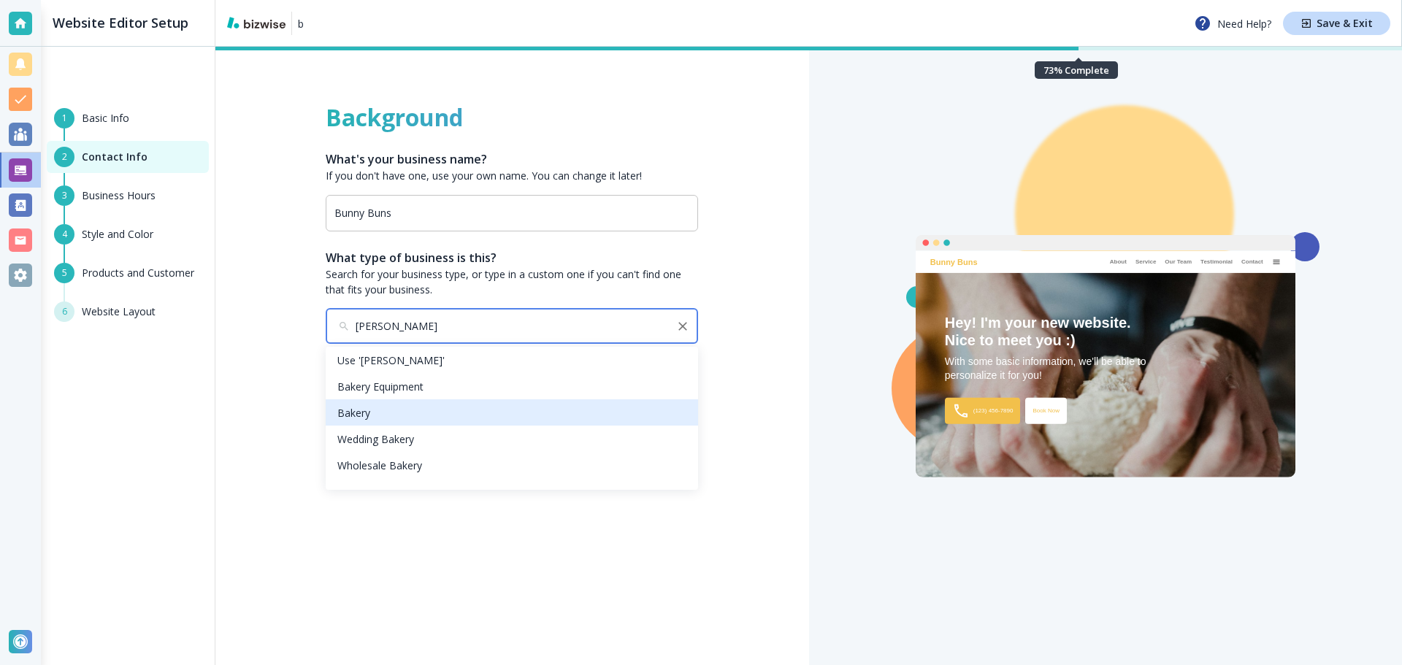
click at [515, 404] on li "Bakery" at bounding box center [512, 412] width 372 height 26
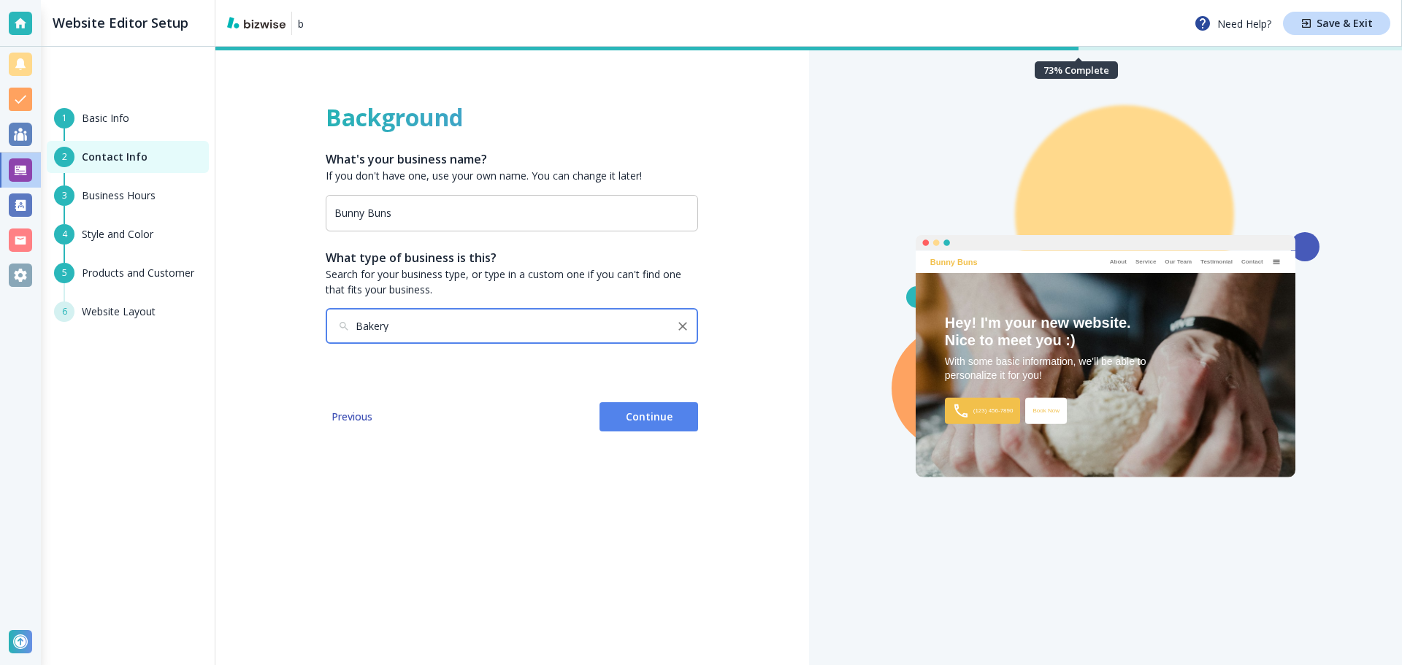
type input "Bakery"
click at [680, 411] on span "Continue" at bounding box center [648, 417] width 75 height 15
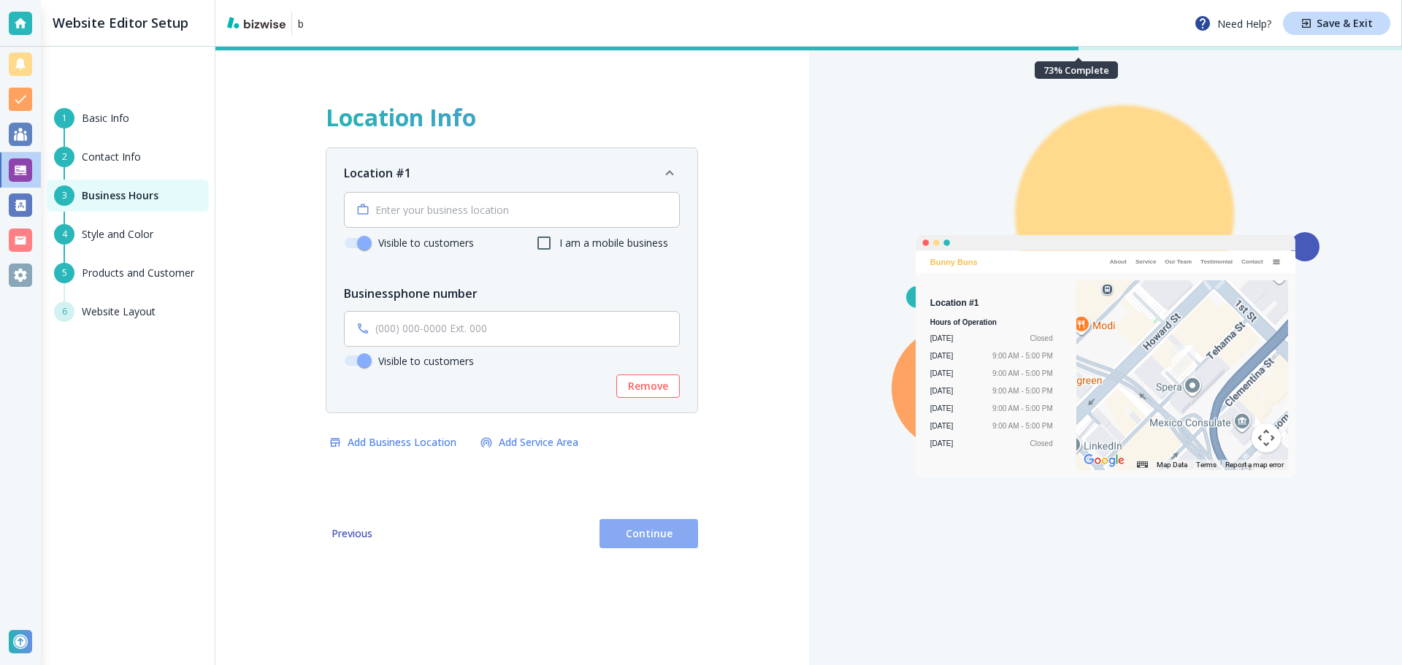
click at [666, 524] on button "Continue" at bounding box center [648, 533] width 99 height 29
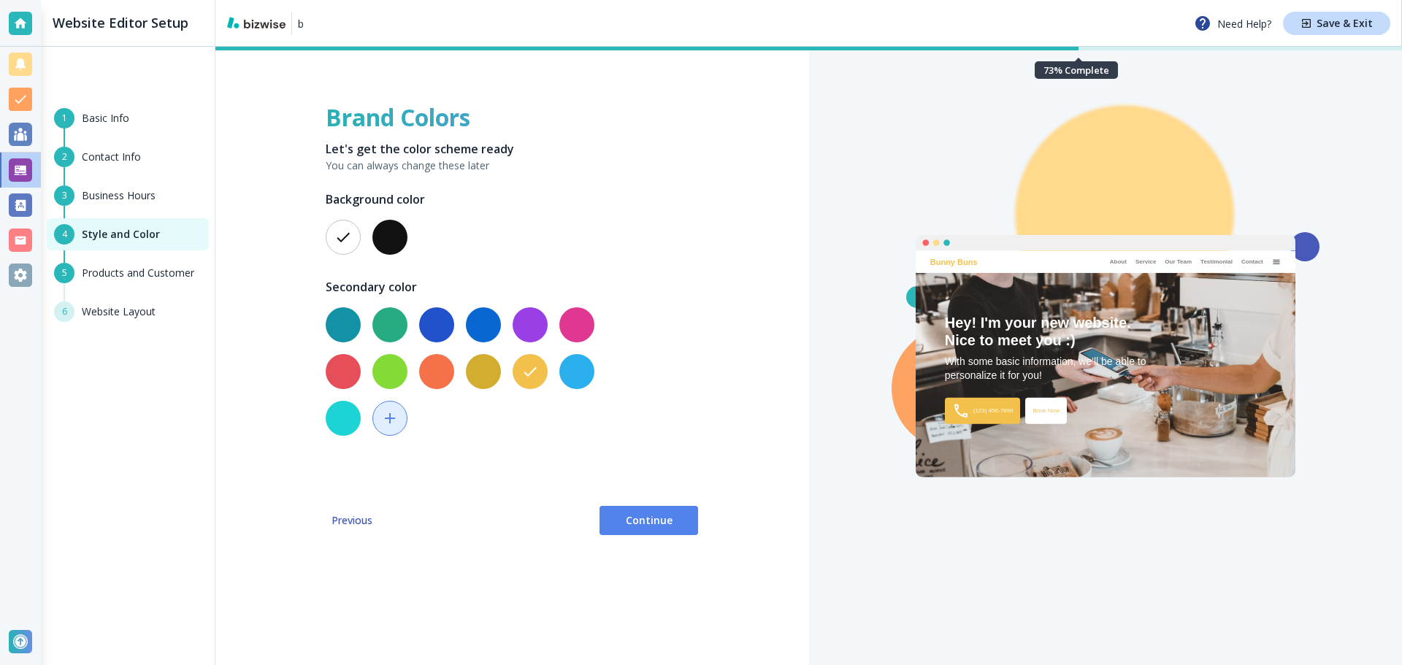
click at [666, 524] on span "Continue" at bounding box center [648, 520] width 75 height 15
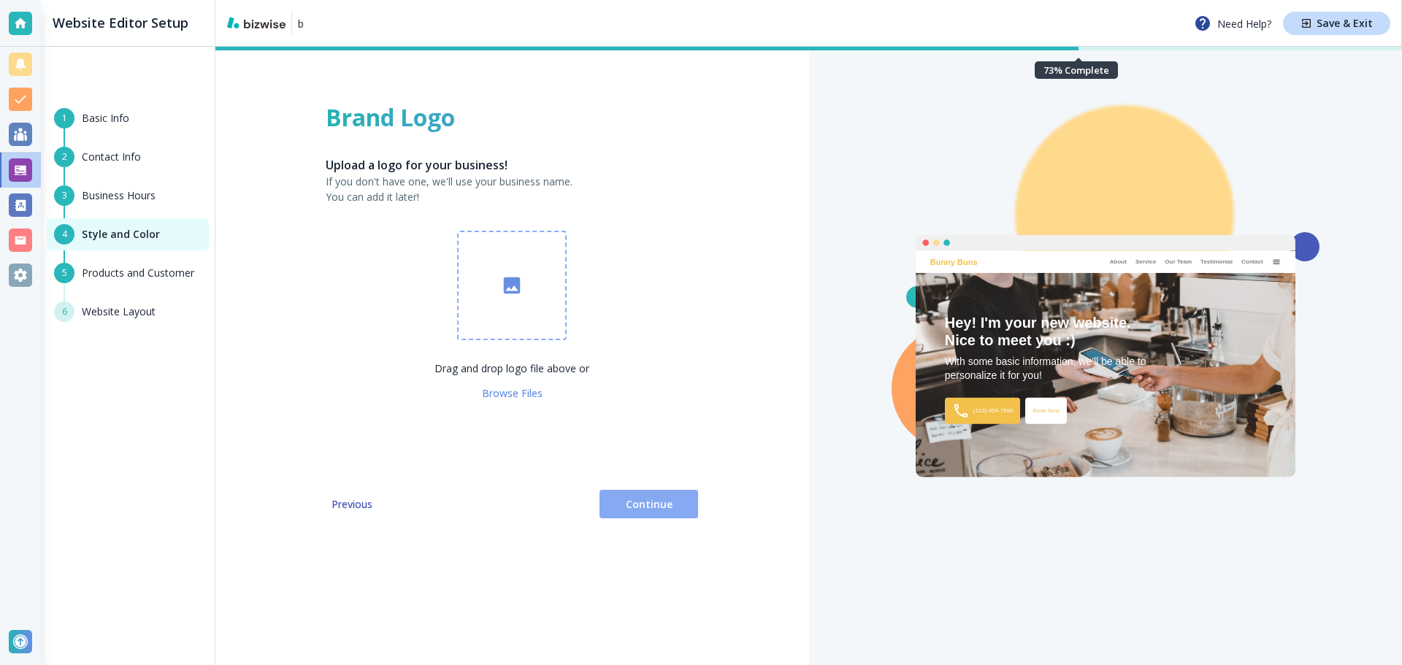
click at [665, 511] on span "Continue" at bounding box center [648, 504] width 75 height 15
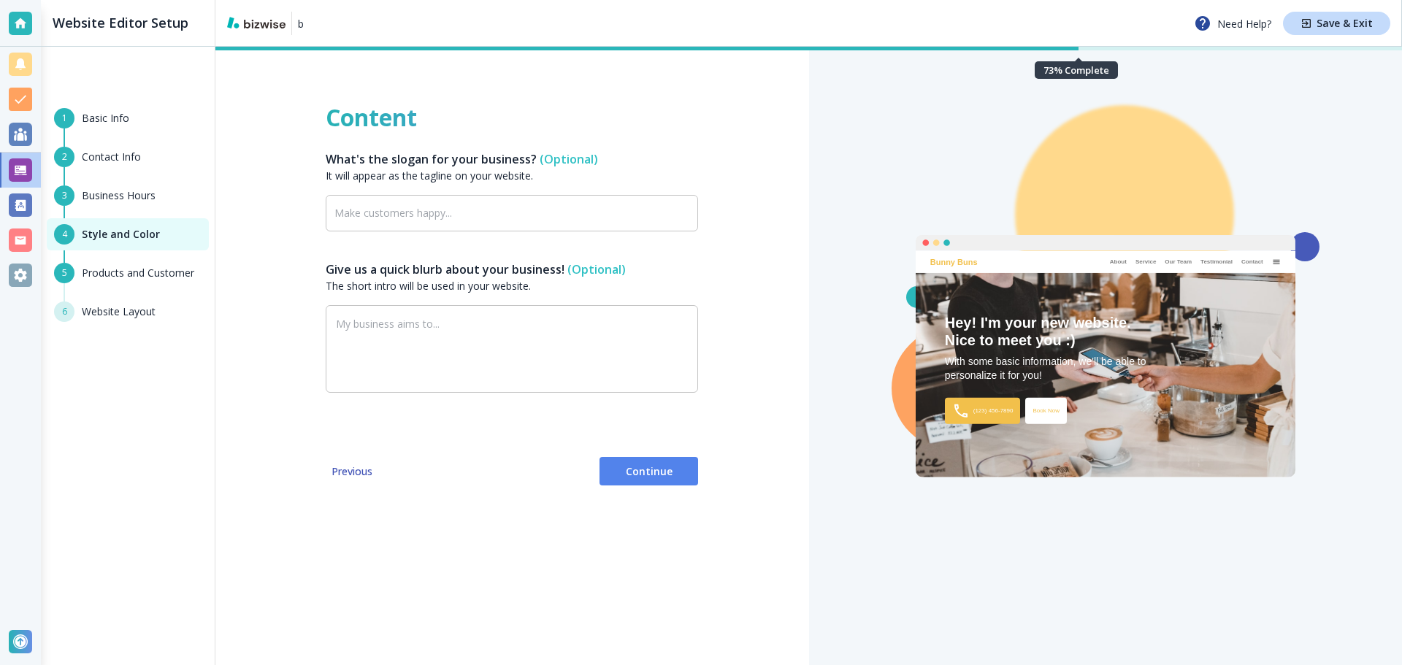
click at [671, 471] on span "Continue" at bounding box center [648, 471] width 75 height 15
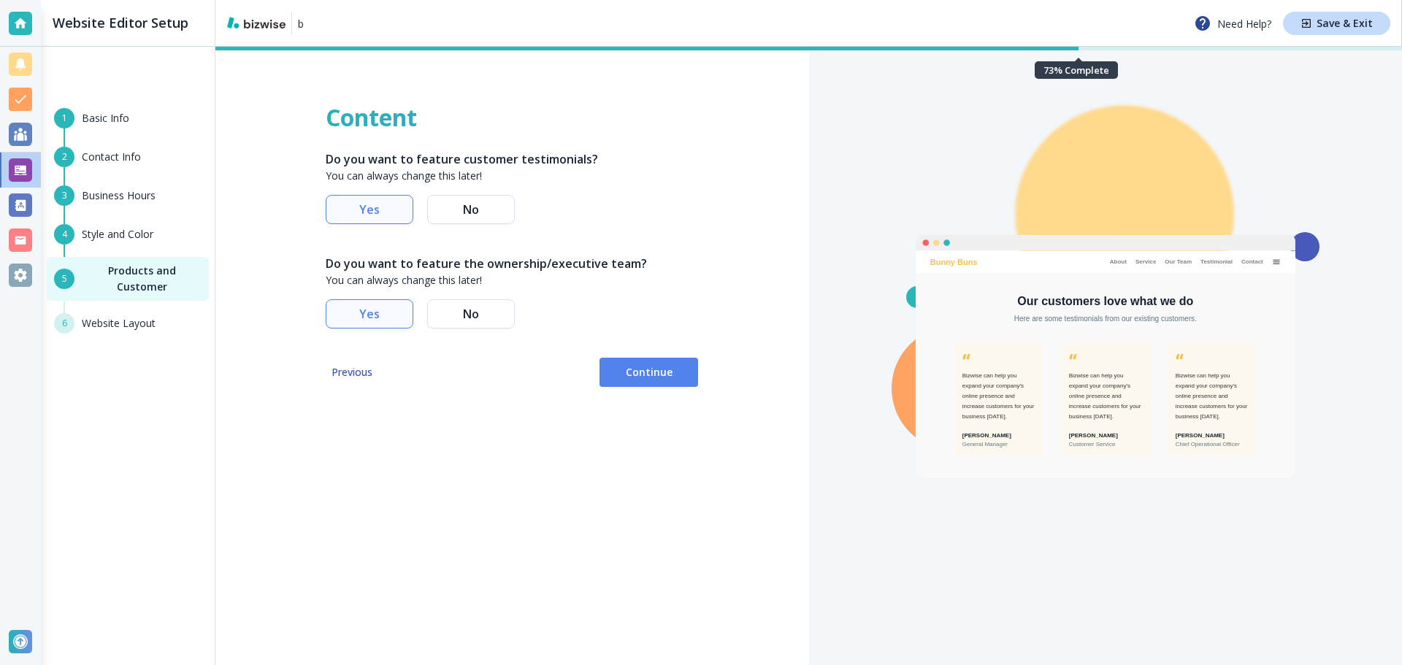
click at [678, 384] on button "Continue" at bounding box center [648, 372] width 99 height 29
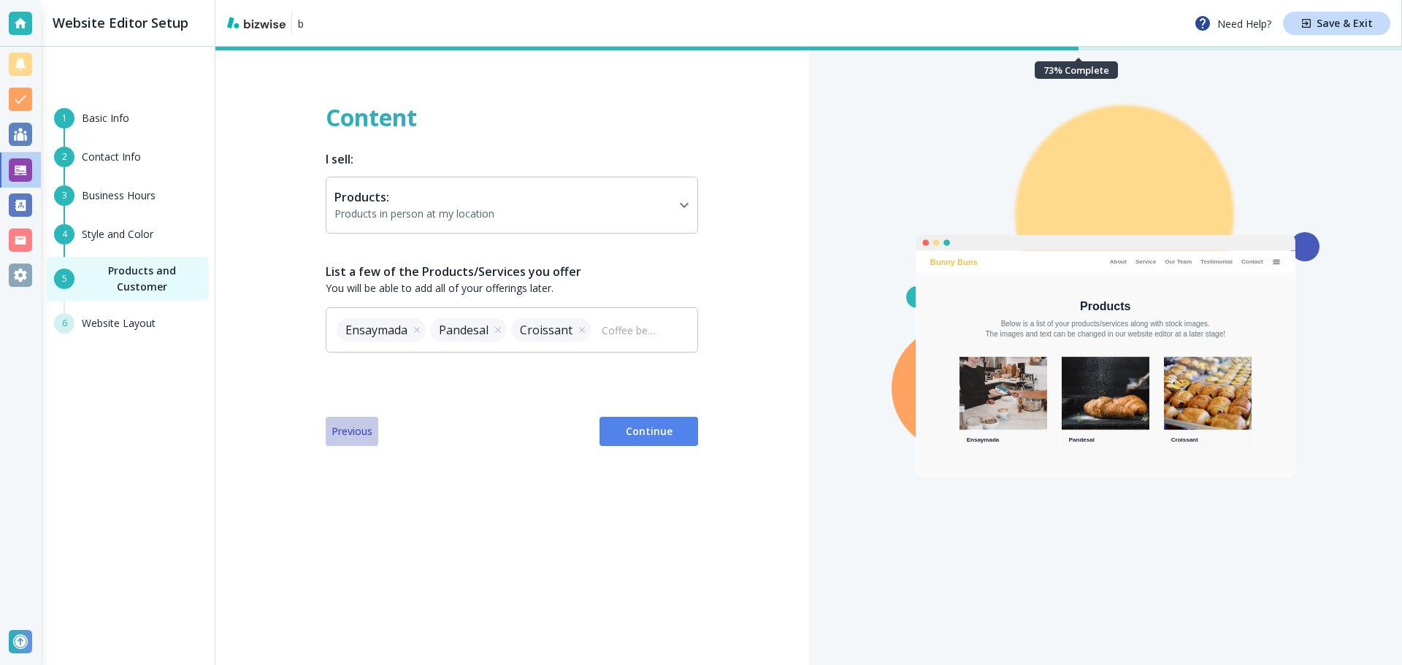
click at [358, 433] on span "Previous" at bounding box center [351, 431] width 41 height 15
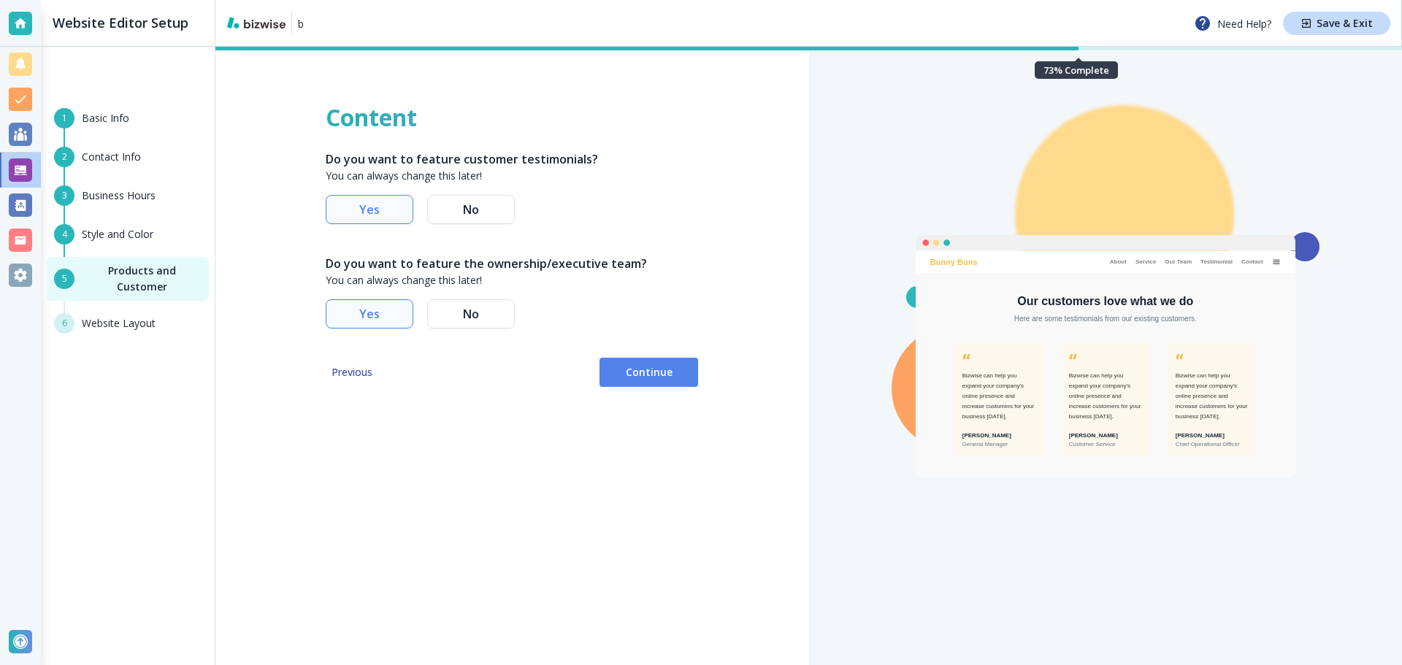
click at [634, 380] on button "Continue" at bounding box center [648, 372] width 99 height 29
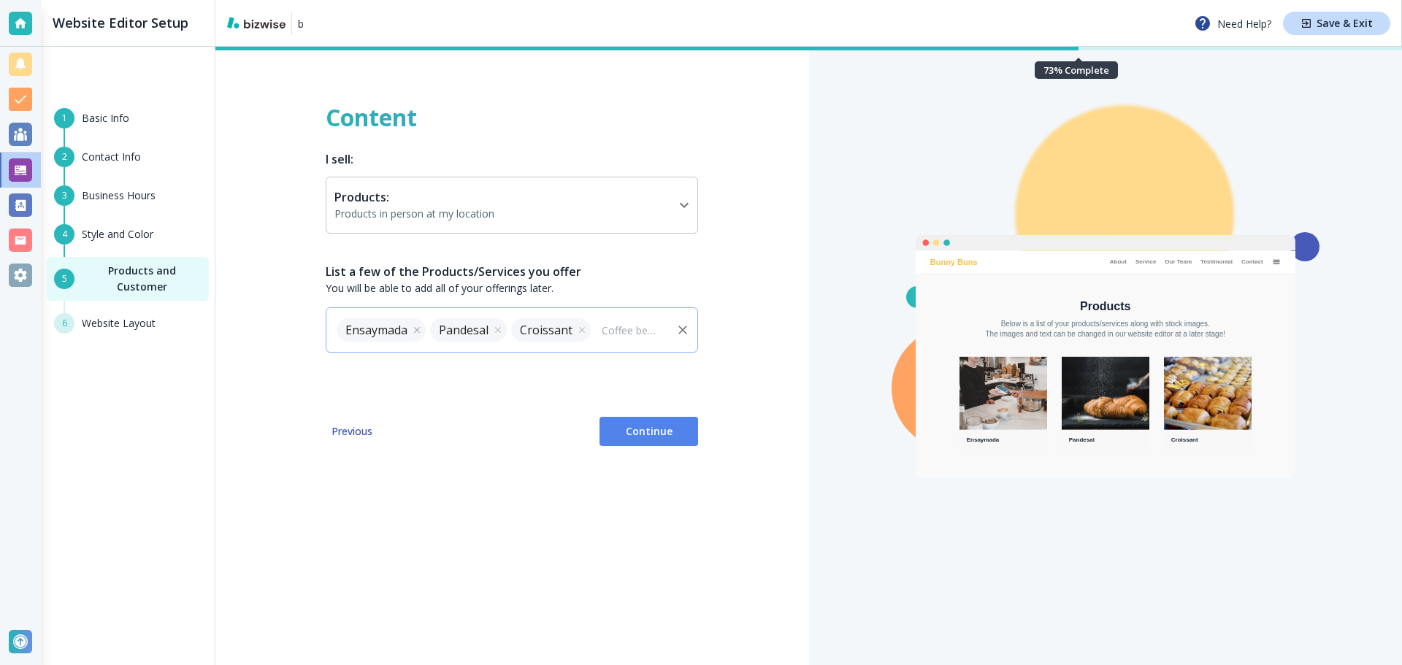
click at [412, 328] on icon at bounding box center [417, 330] width 10 height 10
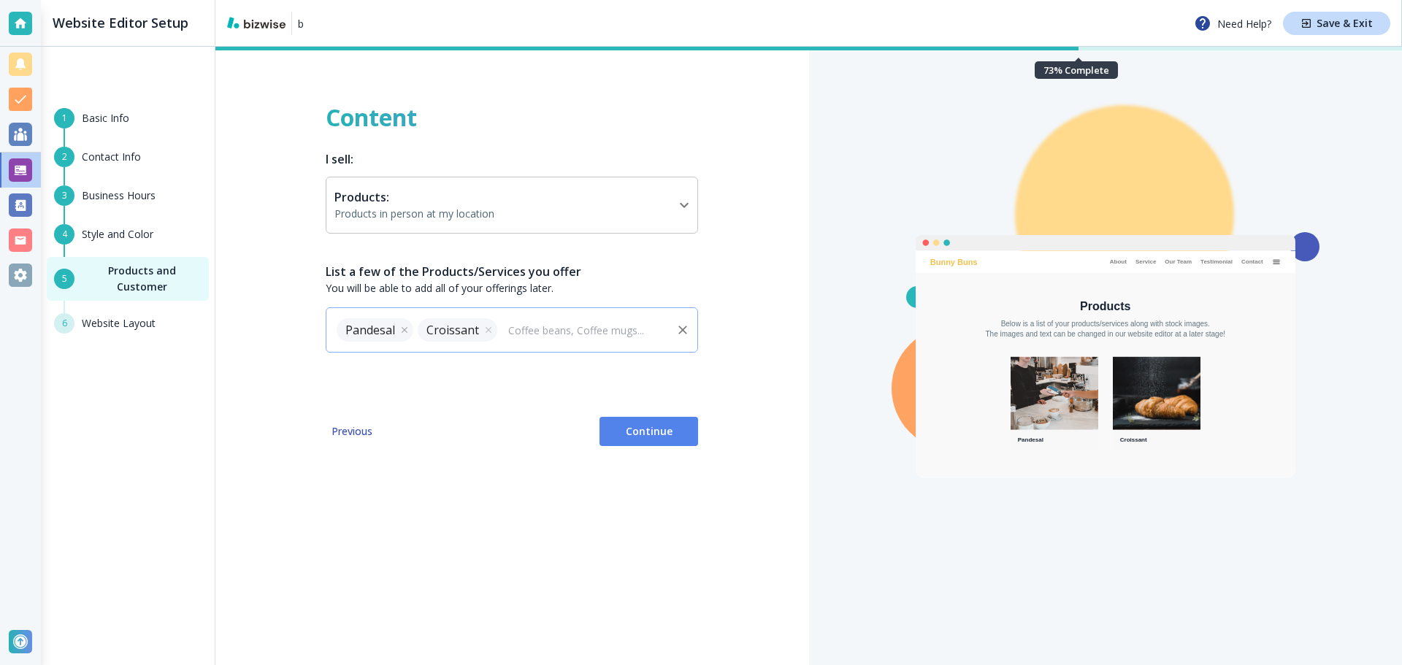
click at [412, 328] on div "Pandesal" at bounding box center [375, 329] width 77 height 23
click at [392, 329] on span "Pandesal" at bounding box center [370, 330] width 67 height 15
click at [401, 328] on icon at bounding box center [404, 330] width 10 height 10
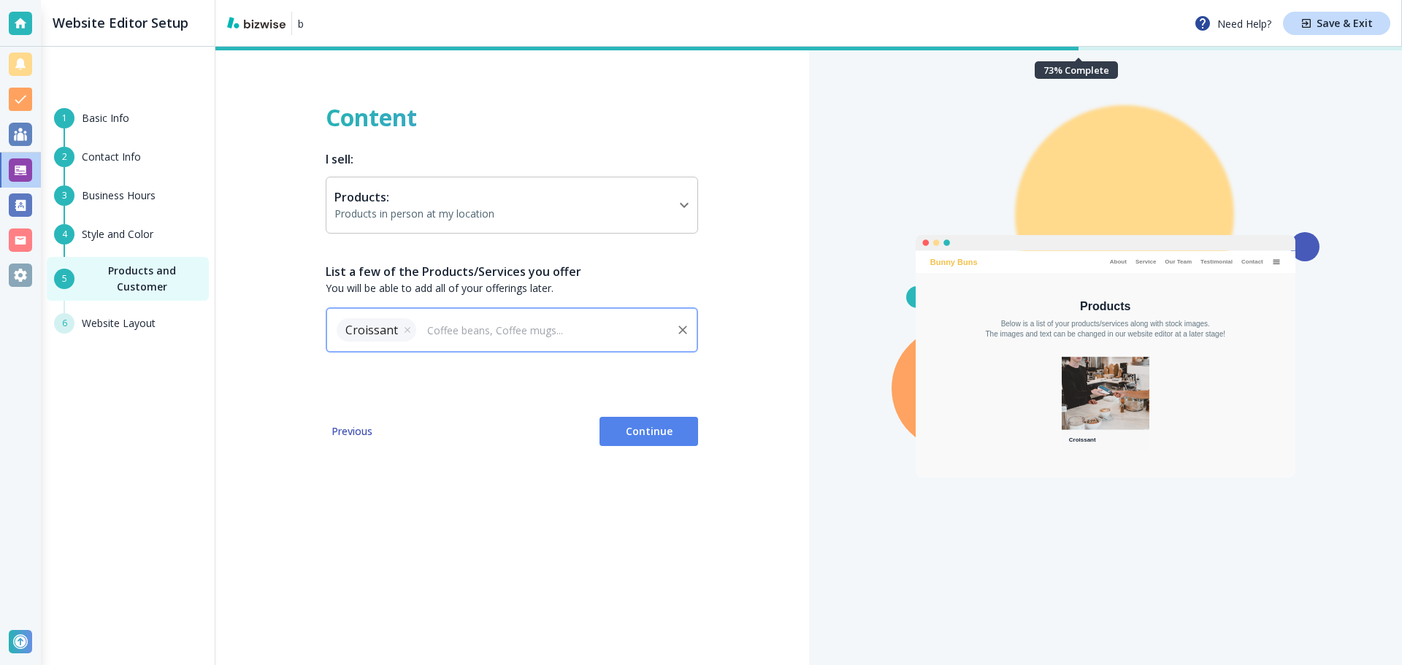
click at [485, 327] on input "text" at bounding box center [543, 330] width 251 height 18
type input "Baguette,"
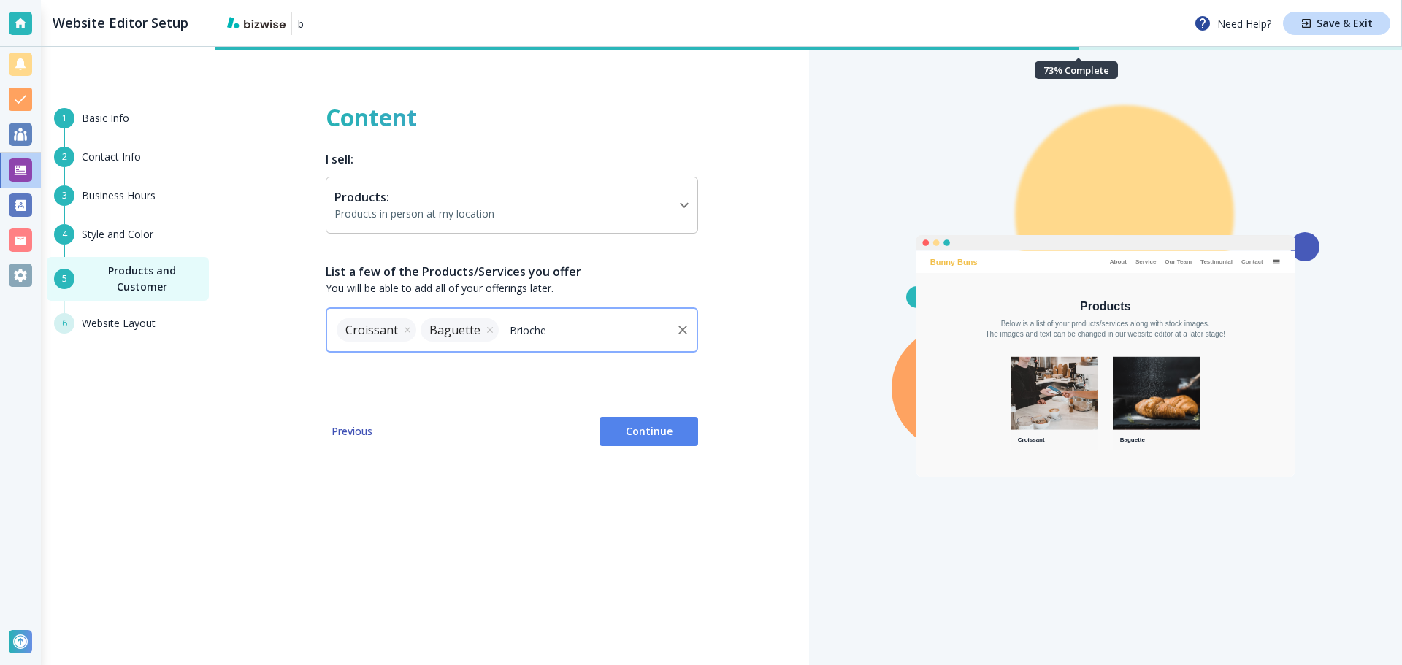
type input "Brioche,"
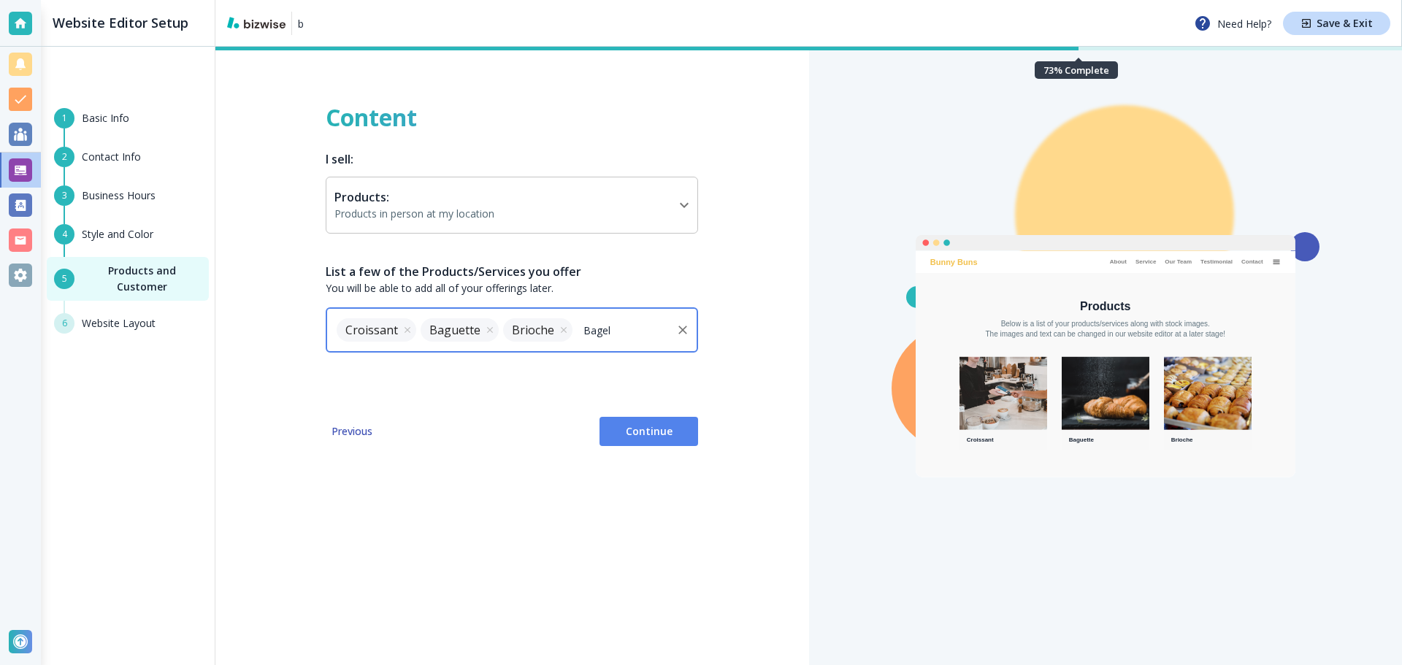
type input "Bagel,"
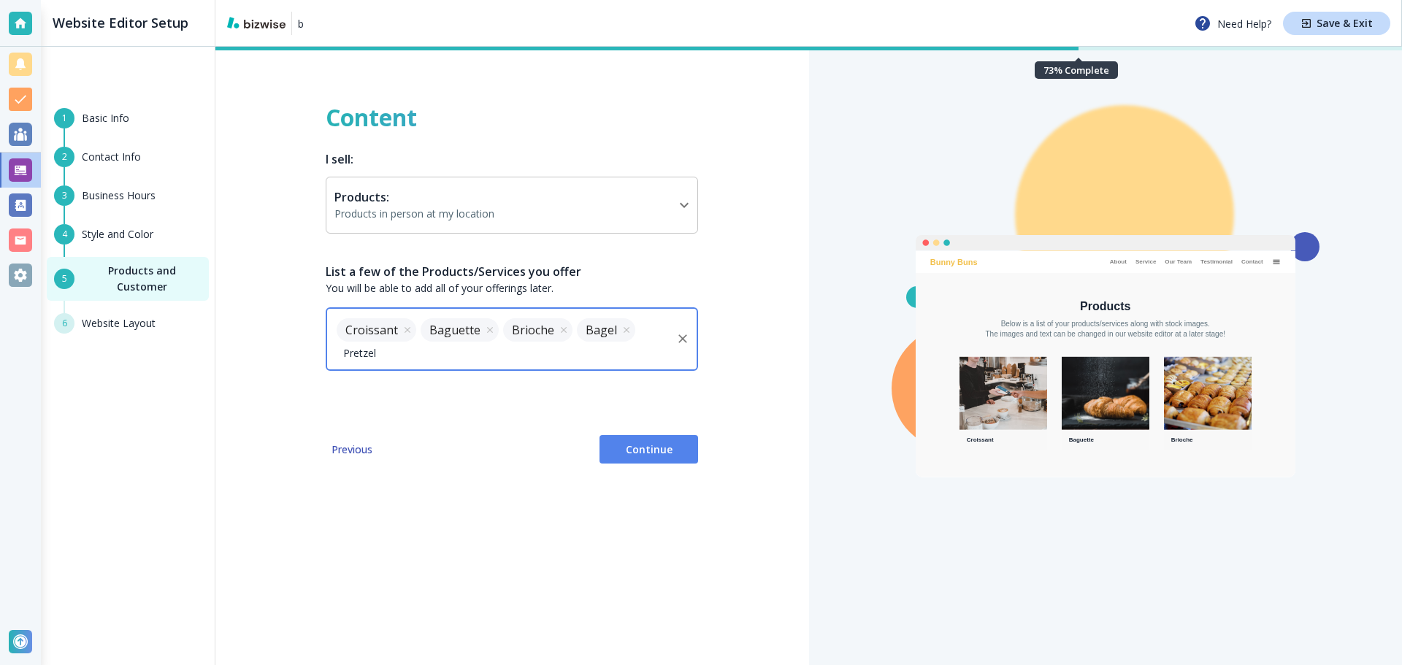
type input "Pretzel,"
type input "Muffin,"
type input "Crumpet,"
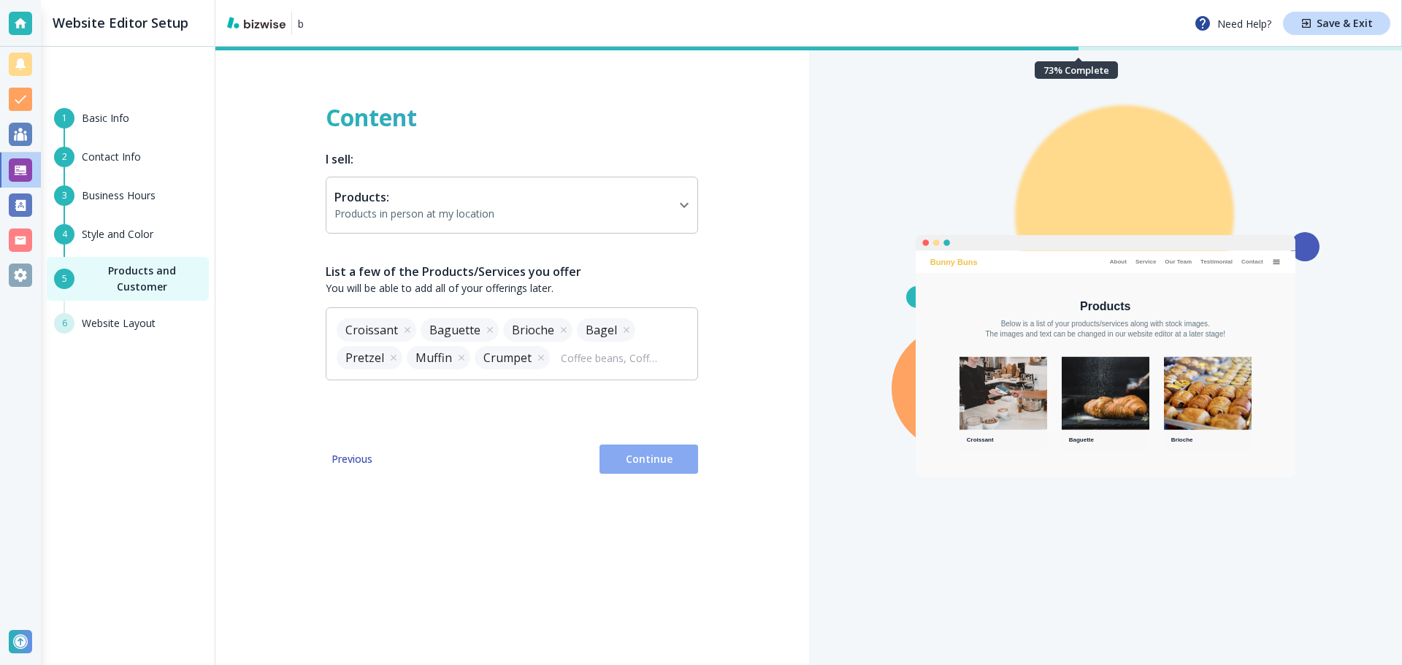
click at [672, 464] on span "Continue" at bounding box center [648, 459] width 75 height 15
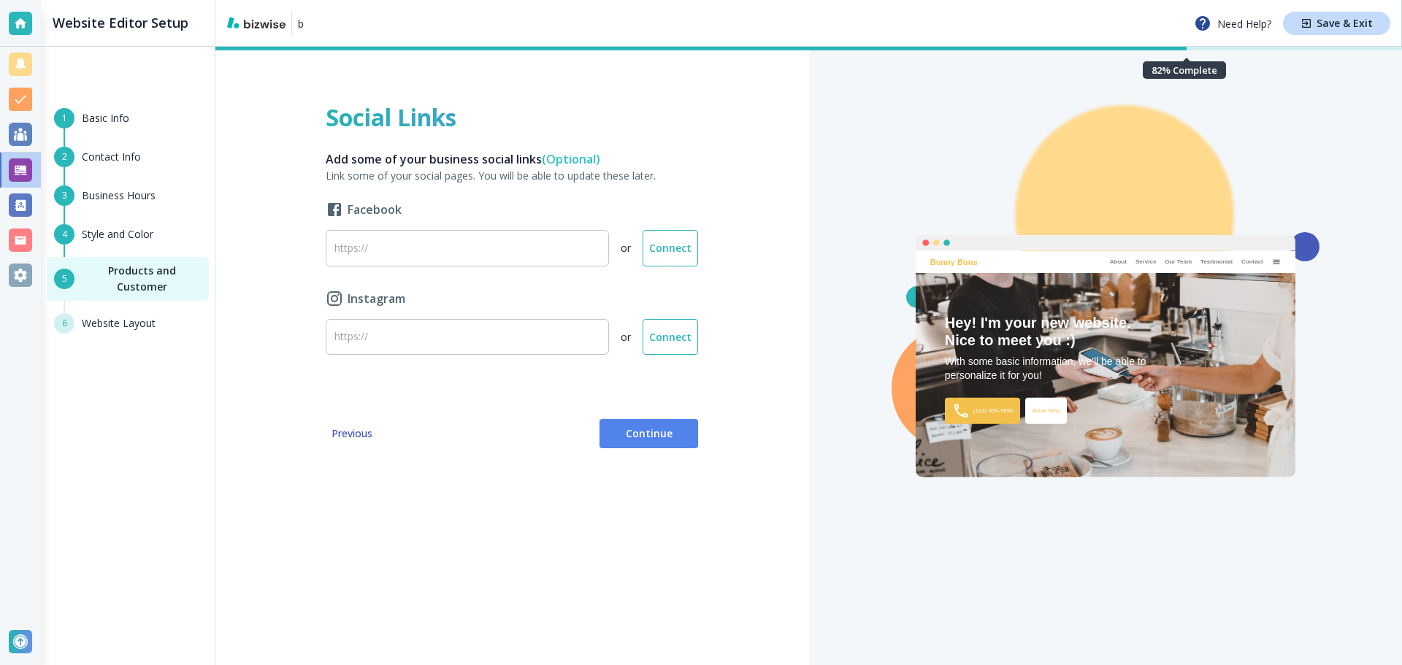
click at [656, 437] on span "Continue" at bounding box center [648, 433] width 75 height 15
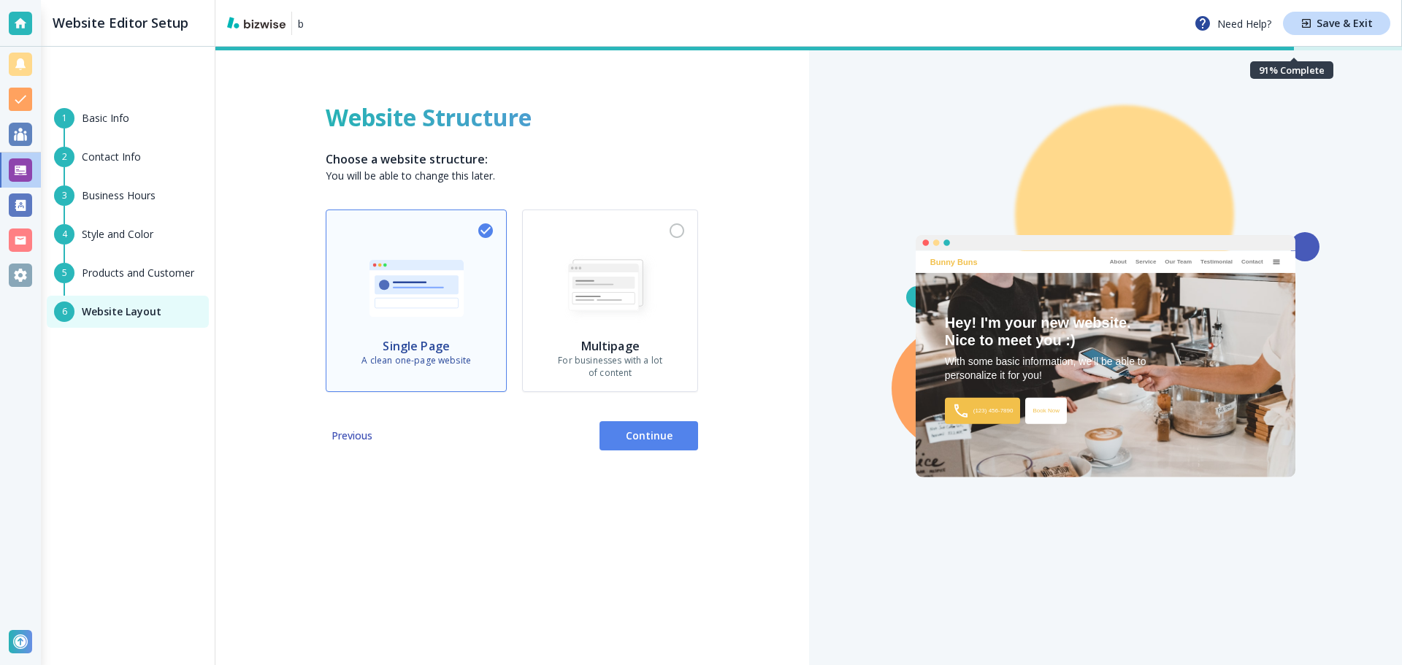
click at [654, 365] on p "For businesses with a lot of content" at bounding box center [610, 367] width 104 height 25
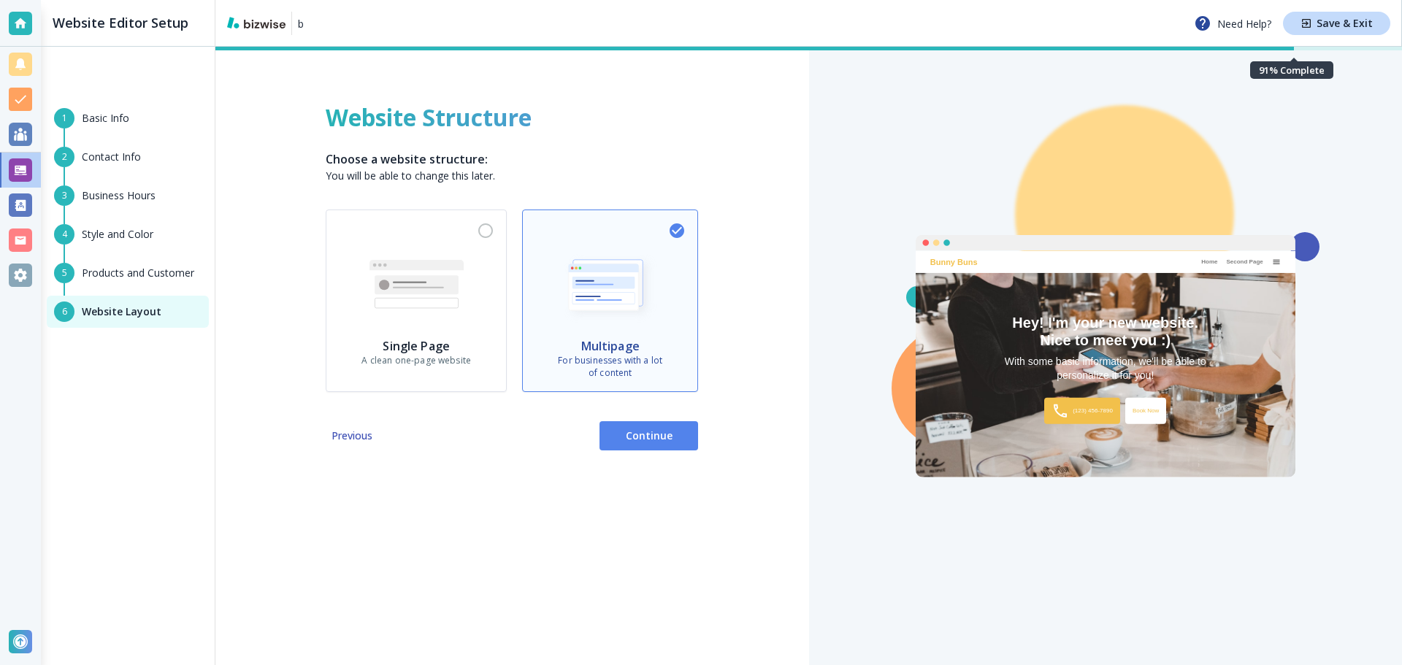
click at [674, 432] on span "Continue" at bounding box center [648, 435] width 75 height 15
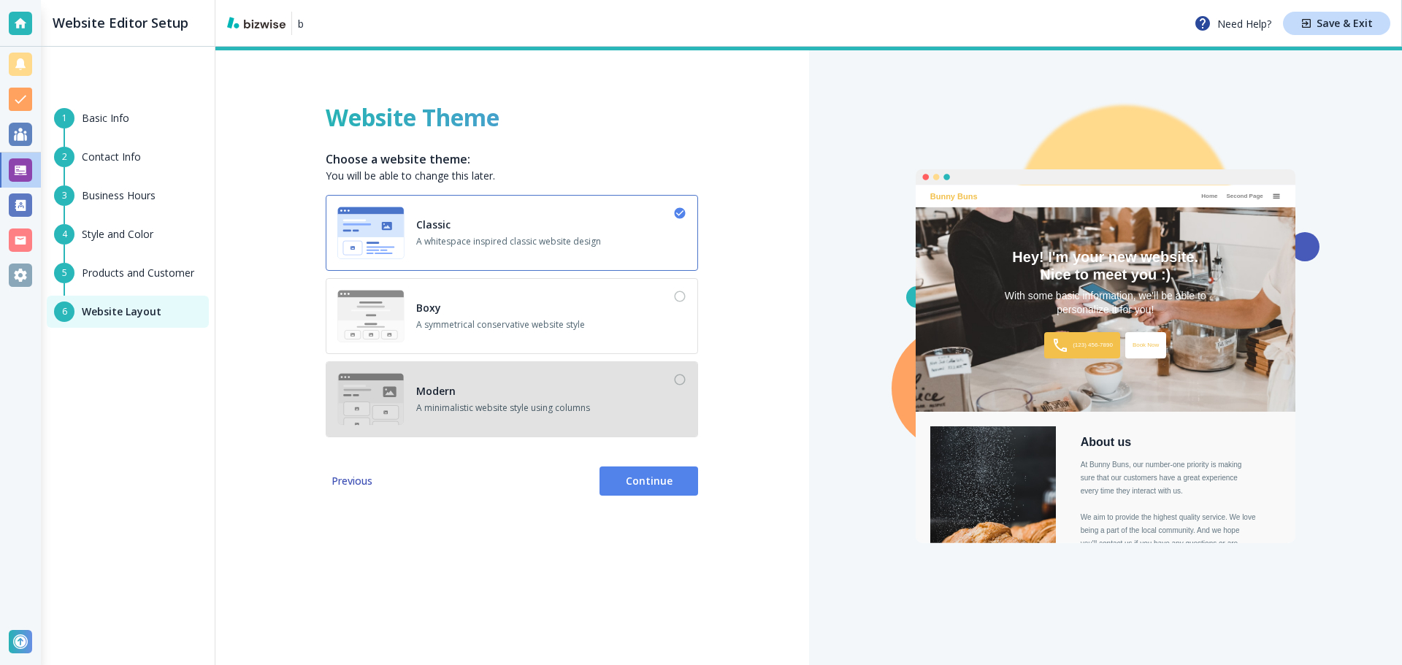
click at [666, 418] on div "Modern A minimalistic website style using columns" at bounding box center [511, 399] width 349 height 53
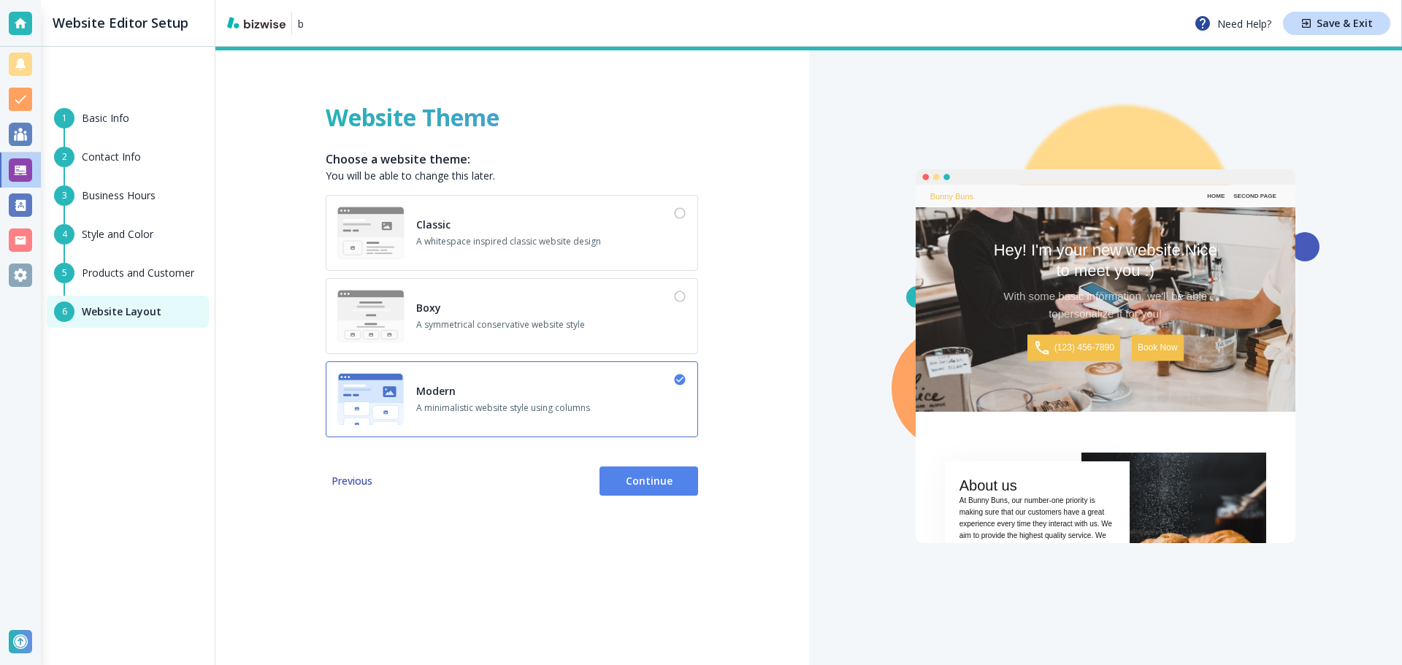
click at [641, 327] on div "Boxy A symmetrical conservative website style" at bounding box center [511, 316] width 349 height 53
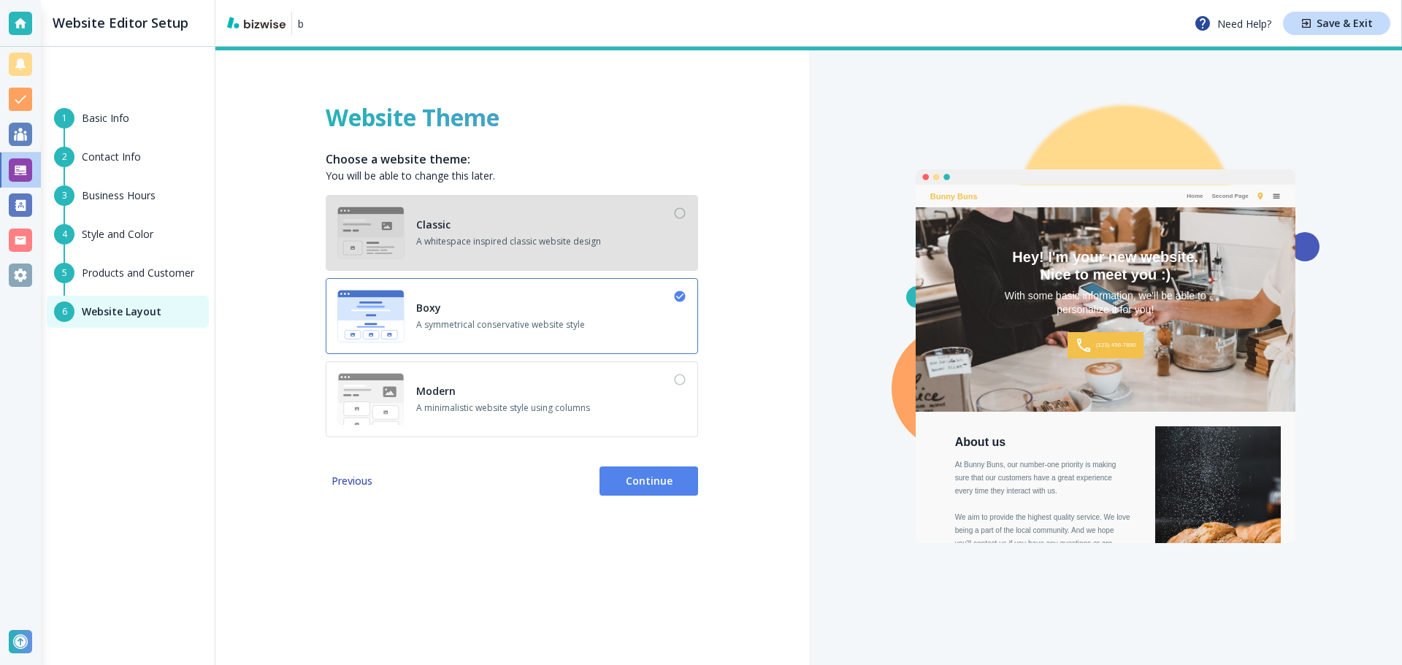
click at [633, 253] on div "Classic A whitespace inspired classic website design" at bounding box center [511, 233] width 349 height 53
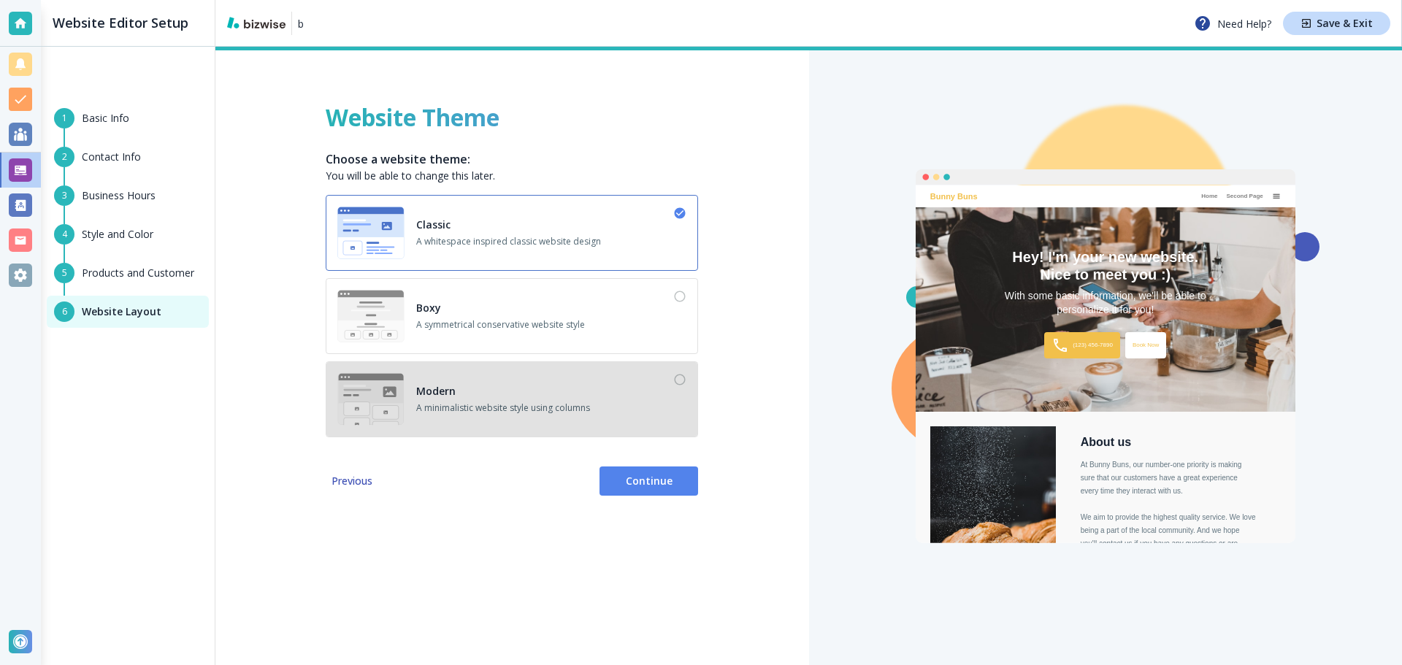
click at [629, 387] on div "Modern A minimalistic website style using columns" at bounding box center [511, 399] width 349 height 53
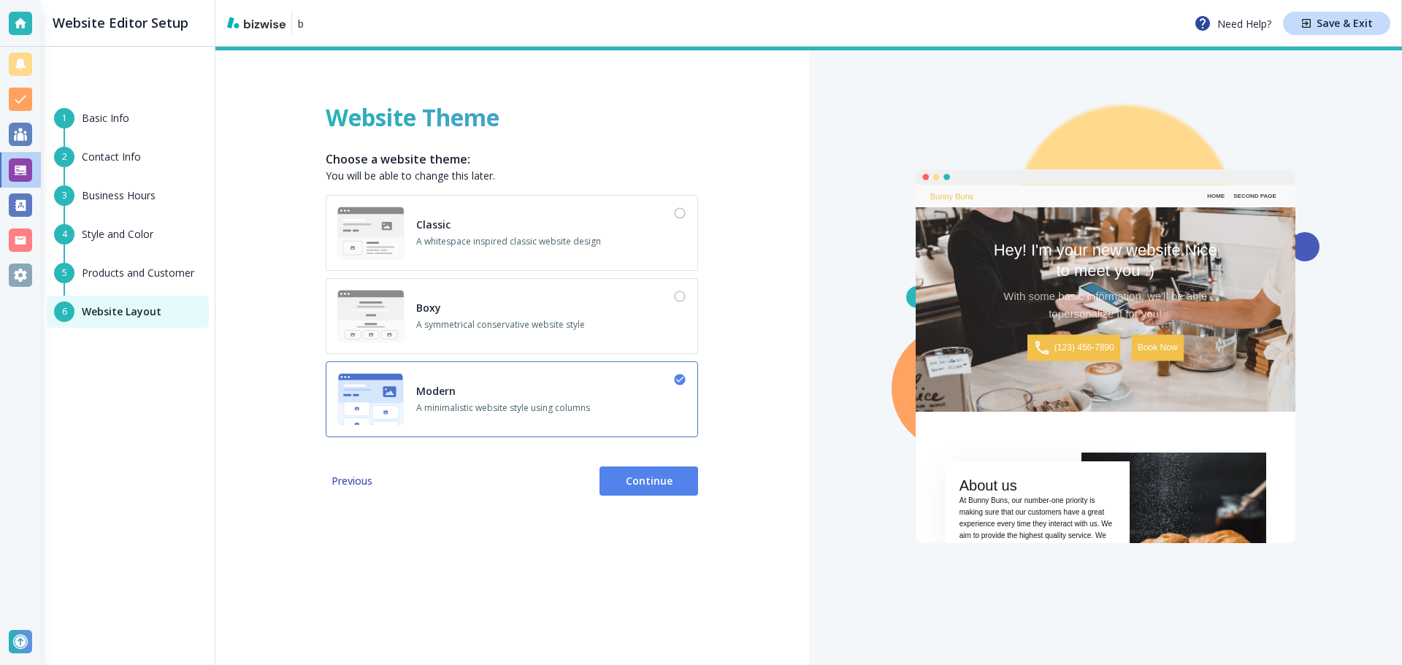
click at [611, 313] on div "Boxy A symmetrical conservative website style" at bounding box center [511, 316] width 349 height 53
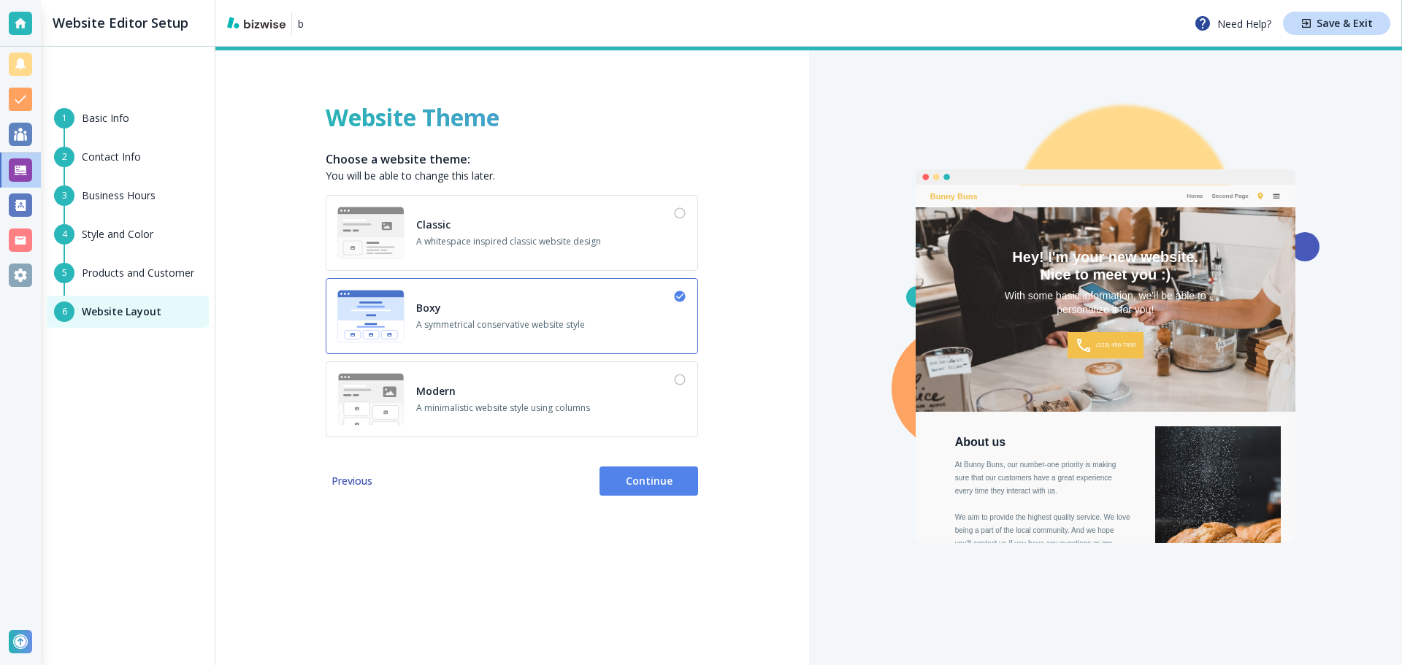
click at [596, 228] on div "Classic A whitespace inspired classic website design" at bounding box center [508, 233] width 185 height 53
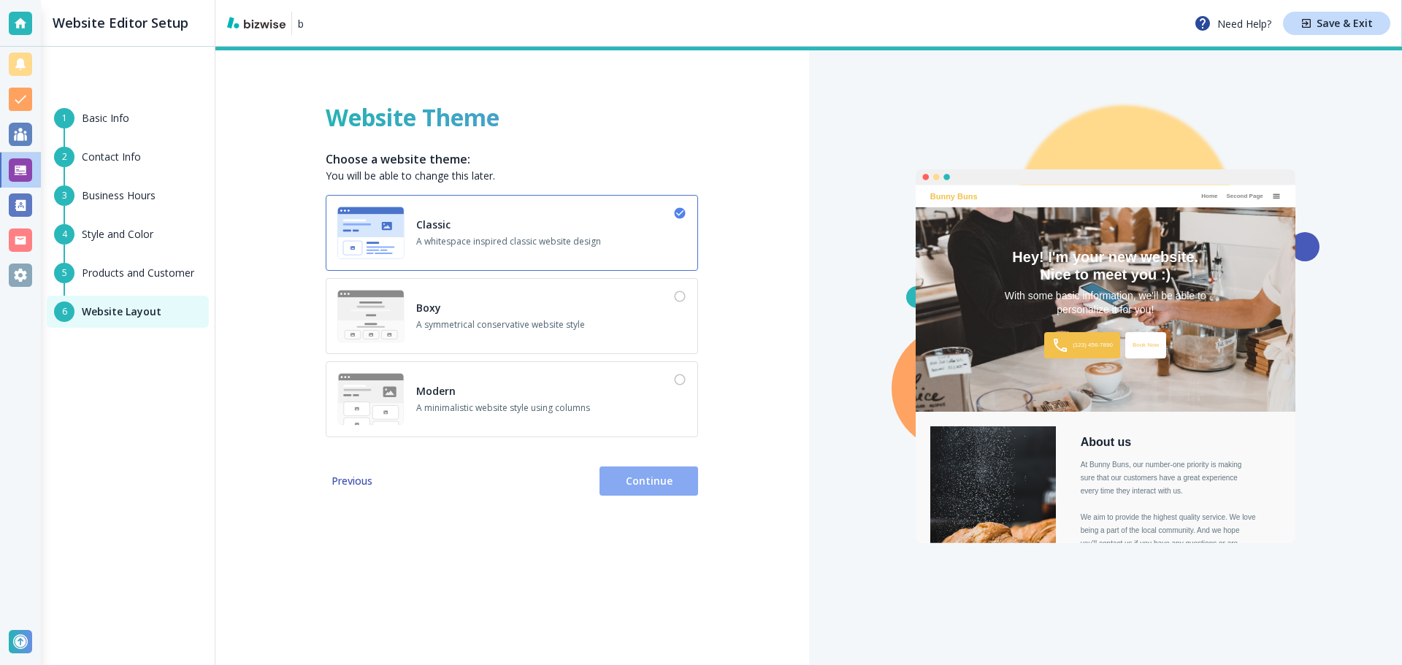
scroll to position [0, 0]
click at [647, 477] on span "Continue" at bounding box center [648, 481] width 75 height 15
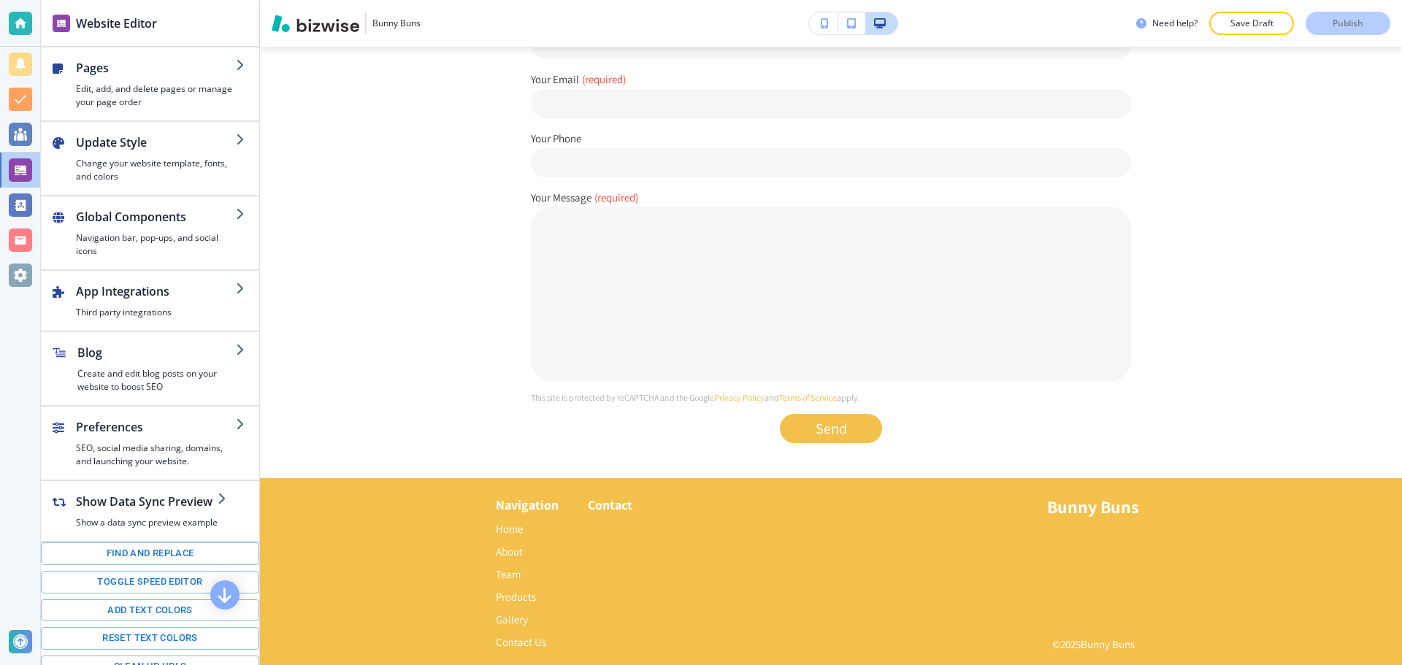
scroll to position [3596, 0]
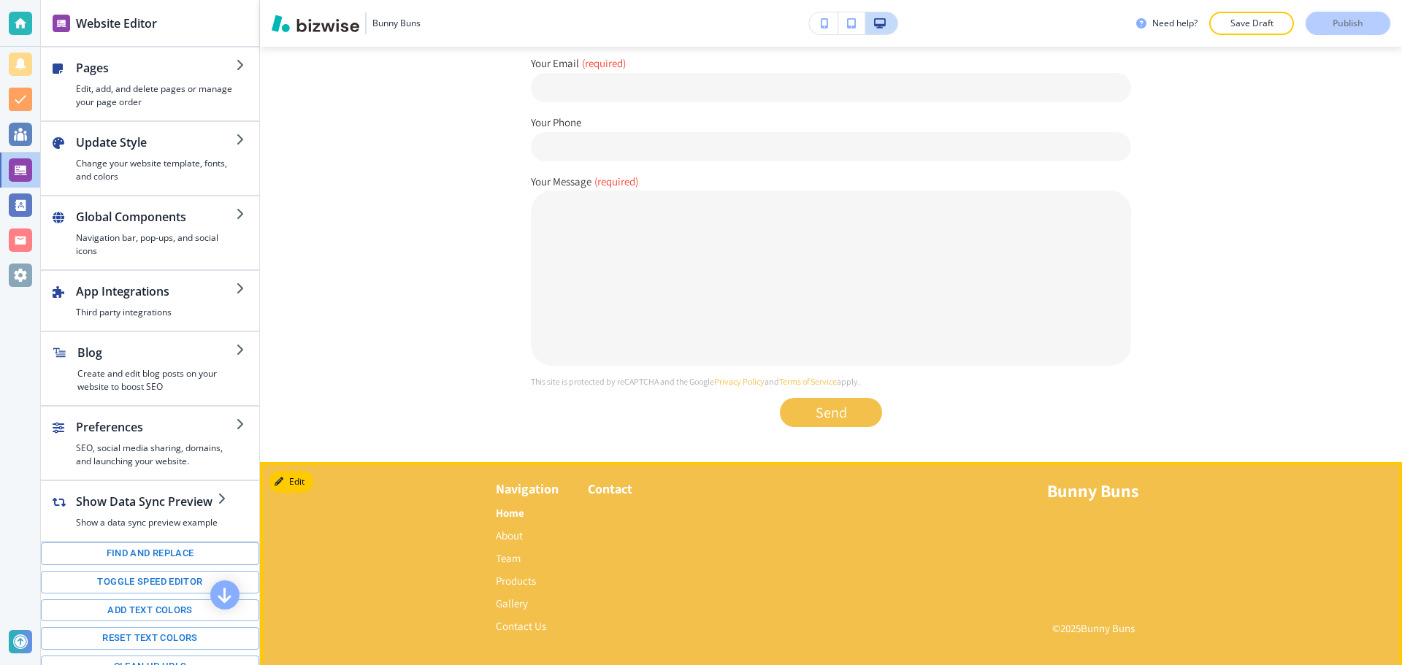
click at [523, 510] on p "Home" at bounding box center [522, 512] width 53 height 23
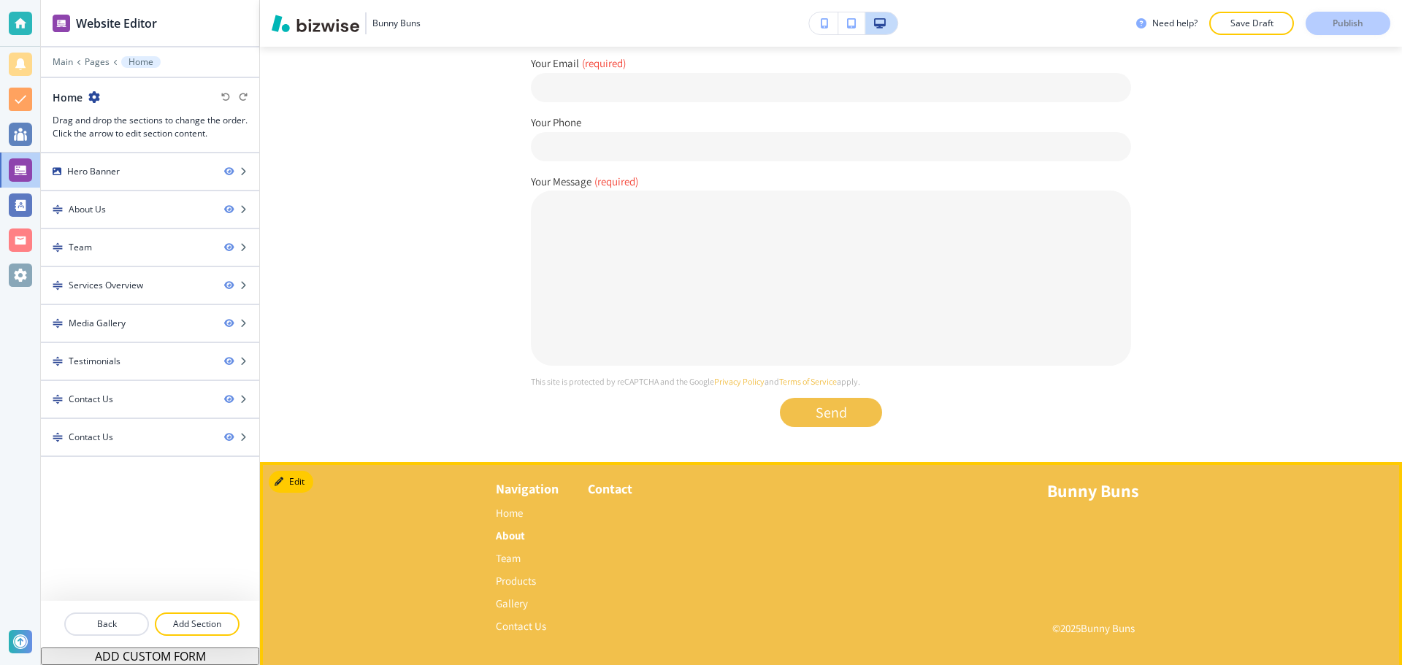
click at [510, 524] on p "About" at bounding box center [522, 535] width 53 height 23
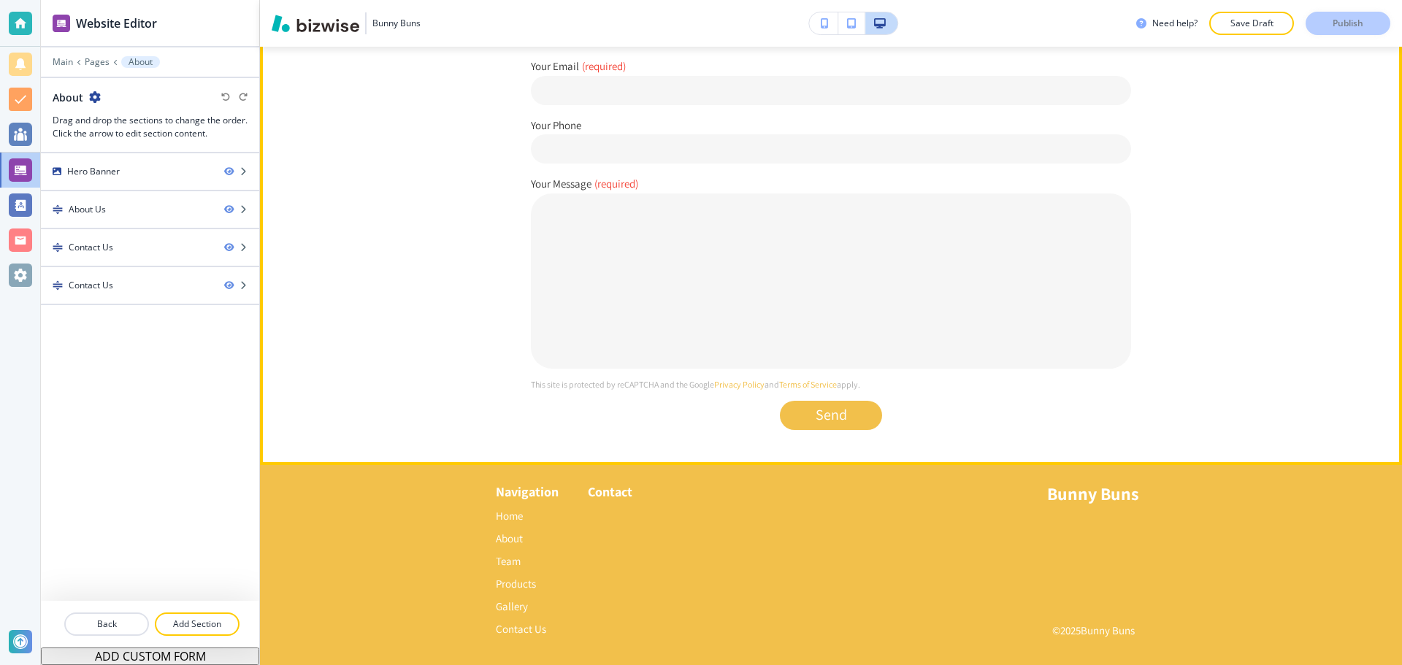
scroll to position [1563, 0]
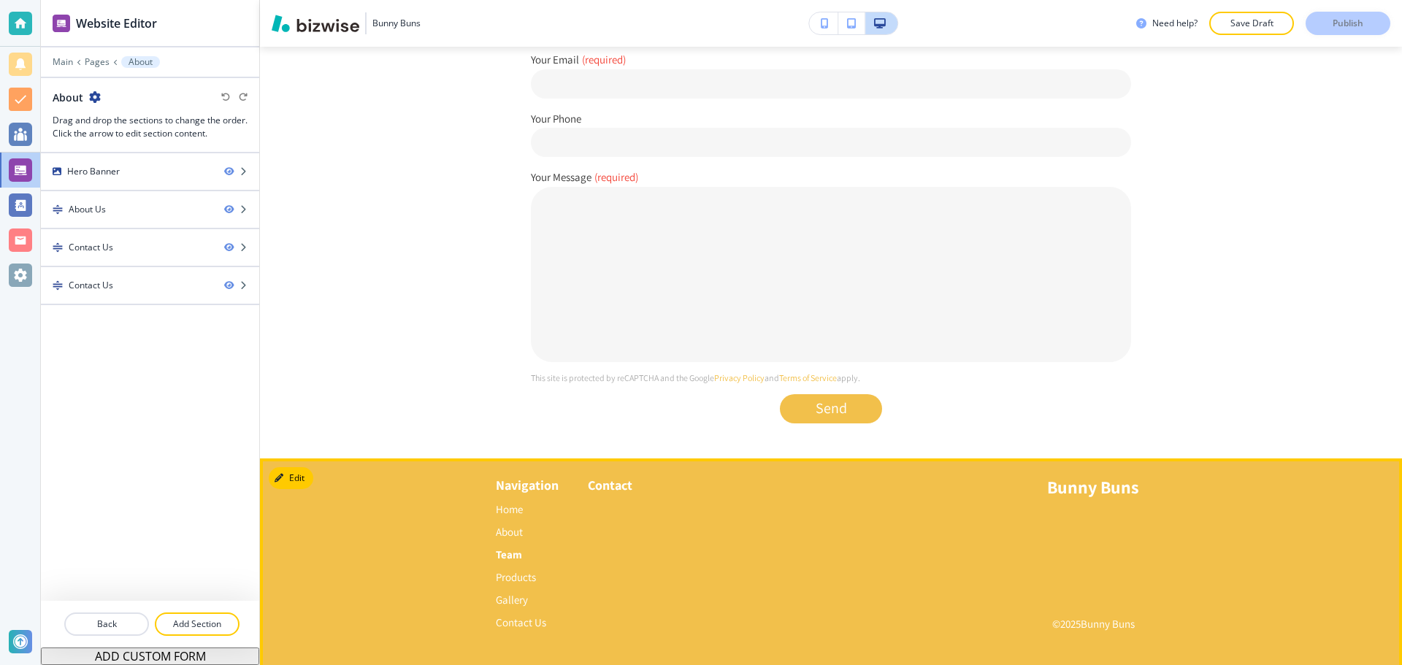
click at [507, 546] on p "Team" at bounding box center [522, 554] width 53 height 23
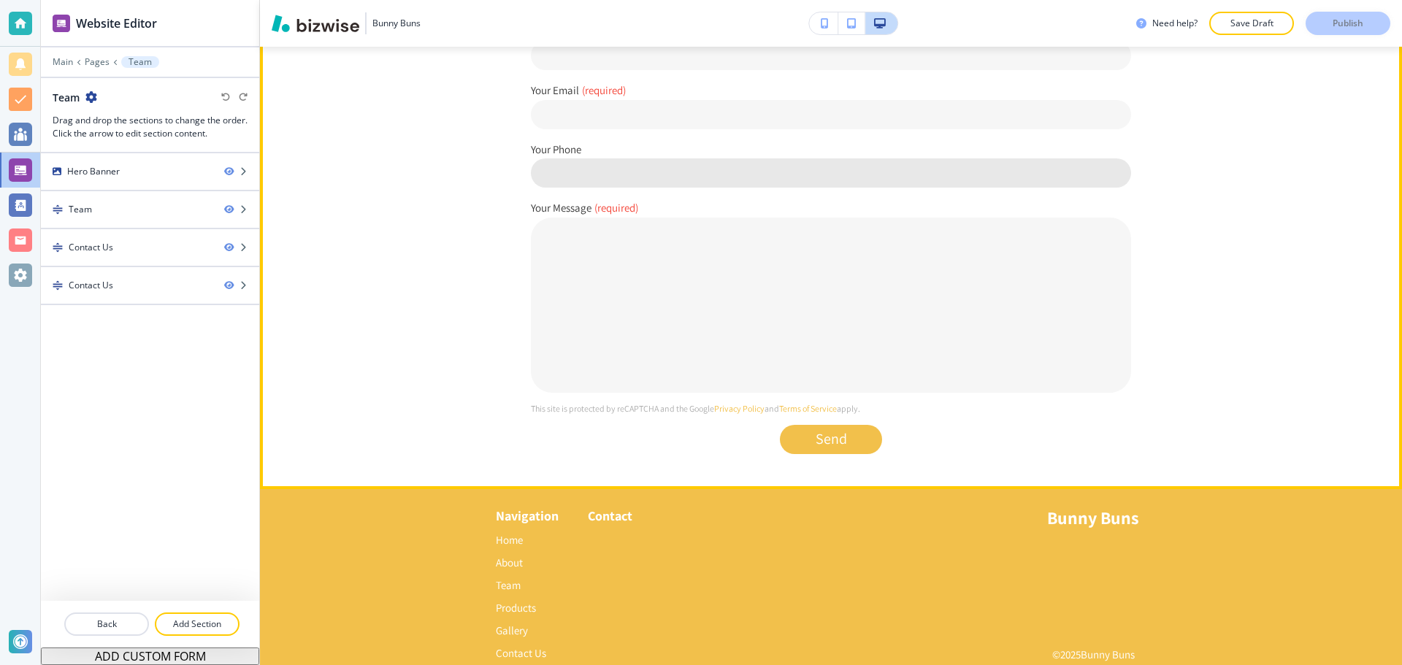
scroll to position [1602, 0]
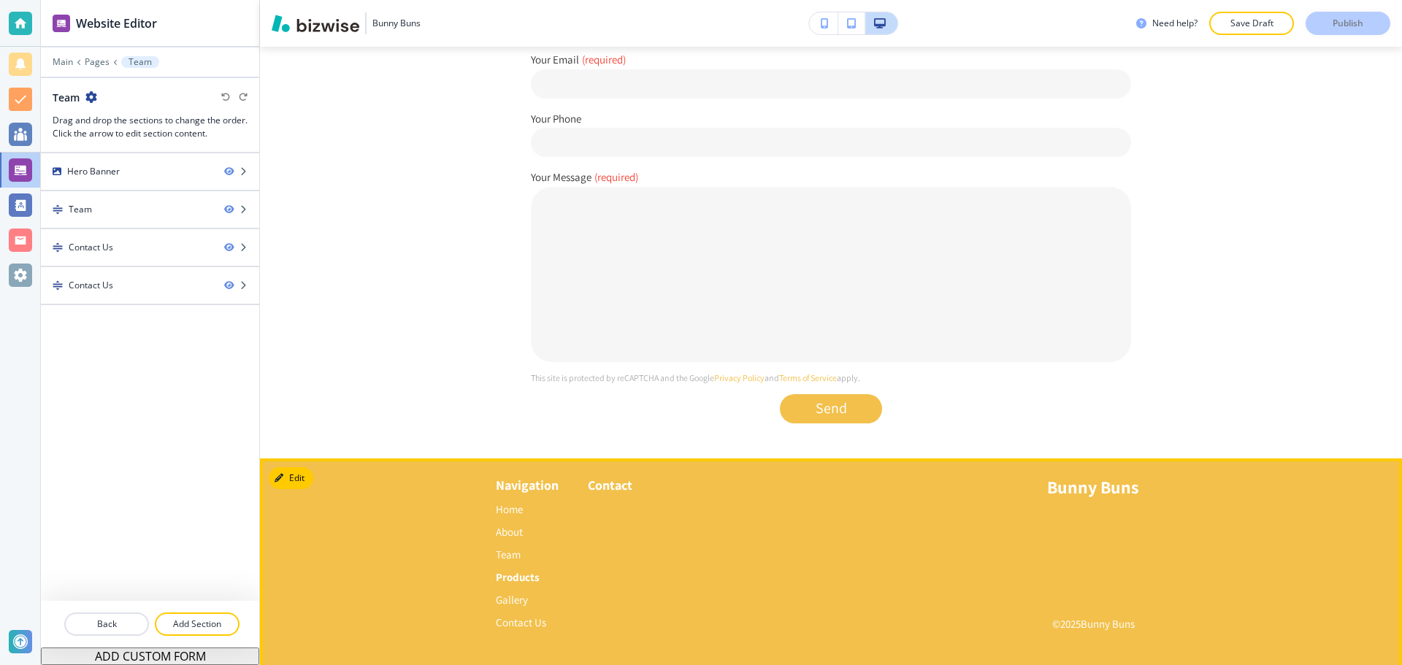
click at [507, 572] on p "Products" at bounding box center [522, 577] width 53 height 23
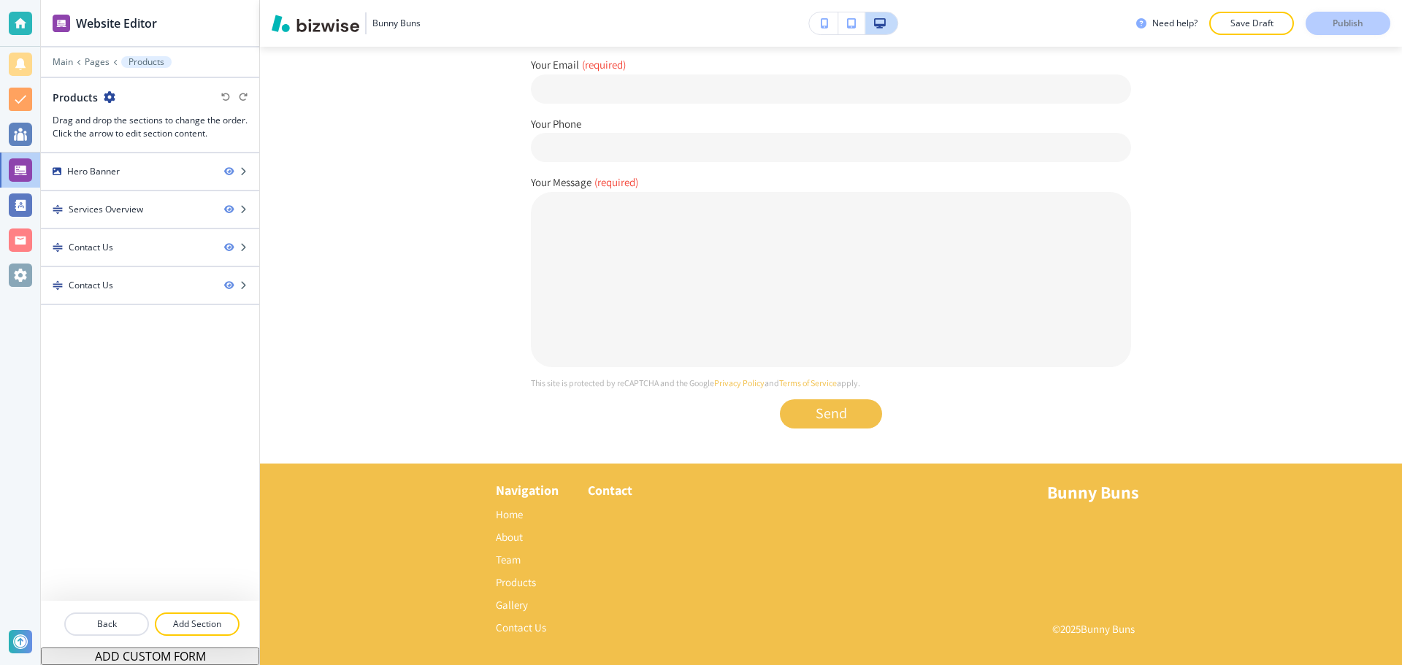
scroll to position [1562, 0]
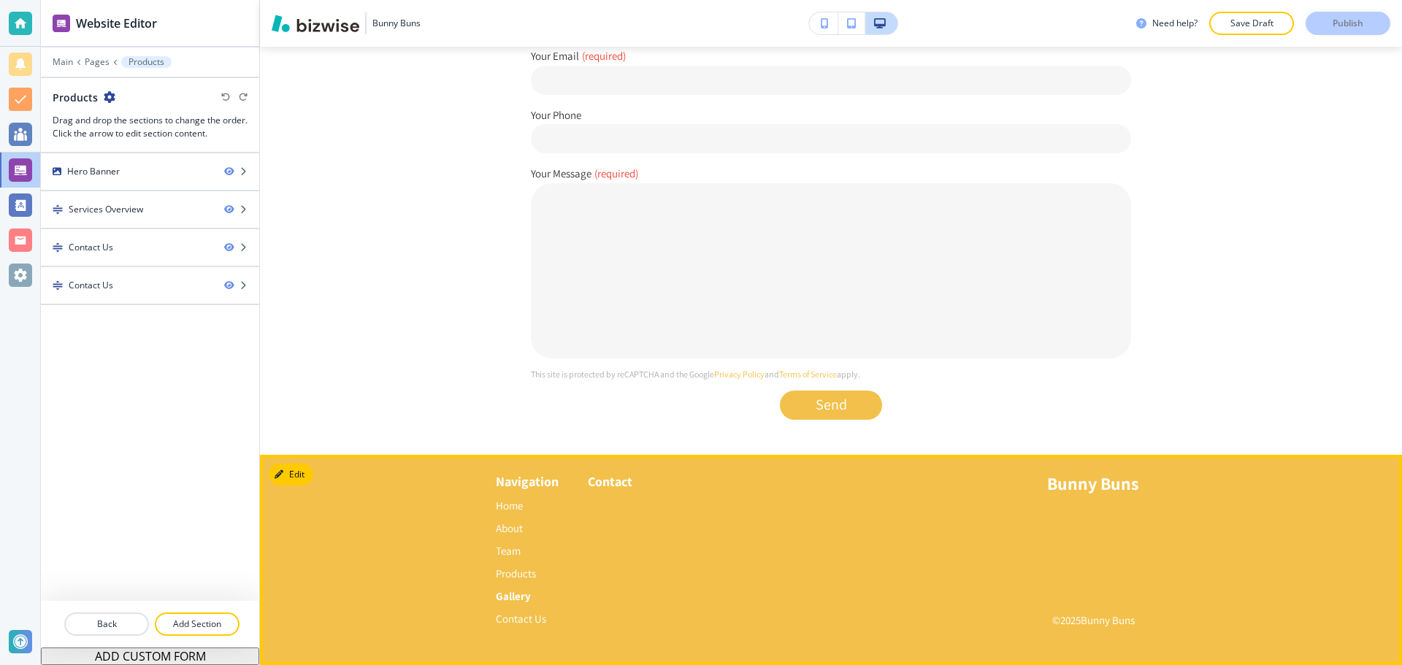
click at [496, 597] on p "Gallery" at bounding box center [522, 596] width 53 height 23
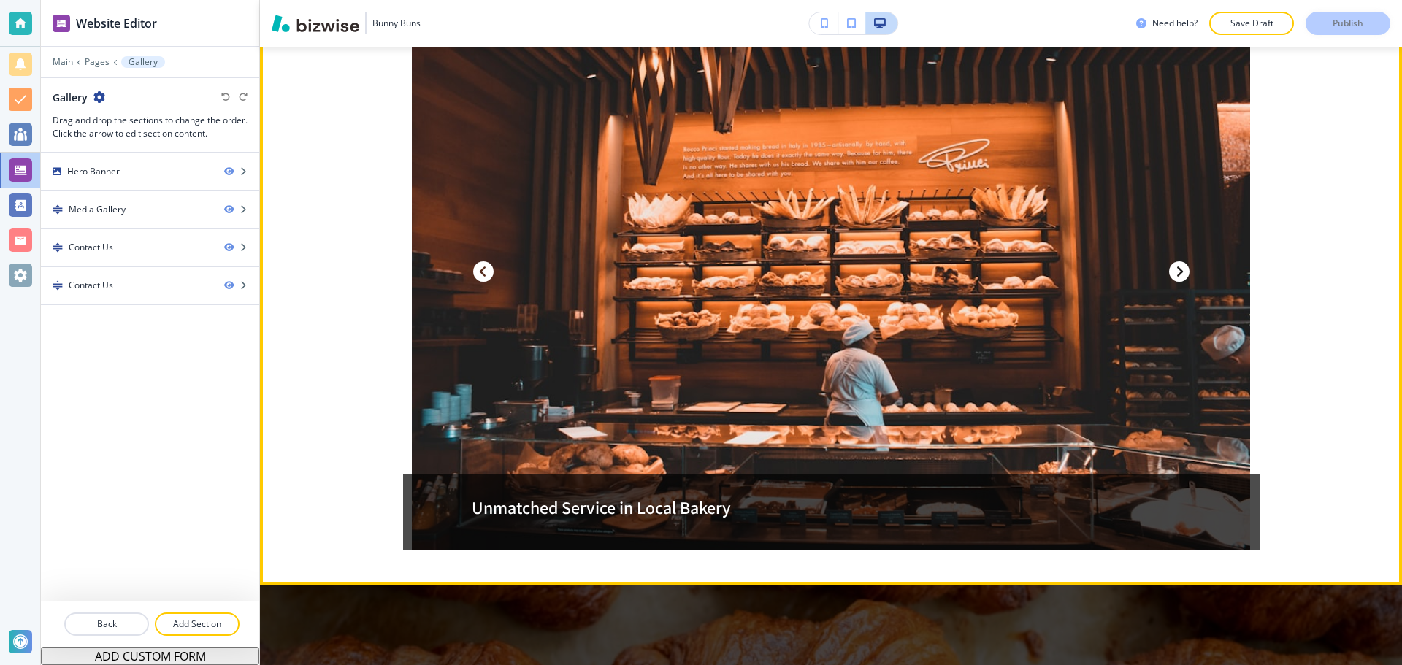
scroll to position [657, 0]
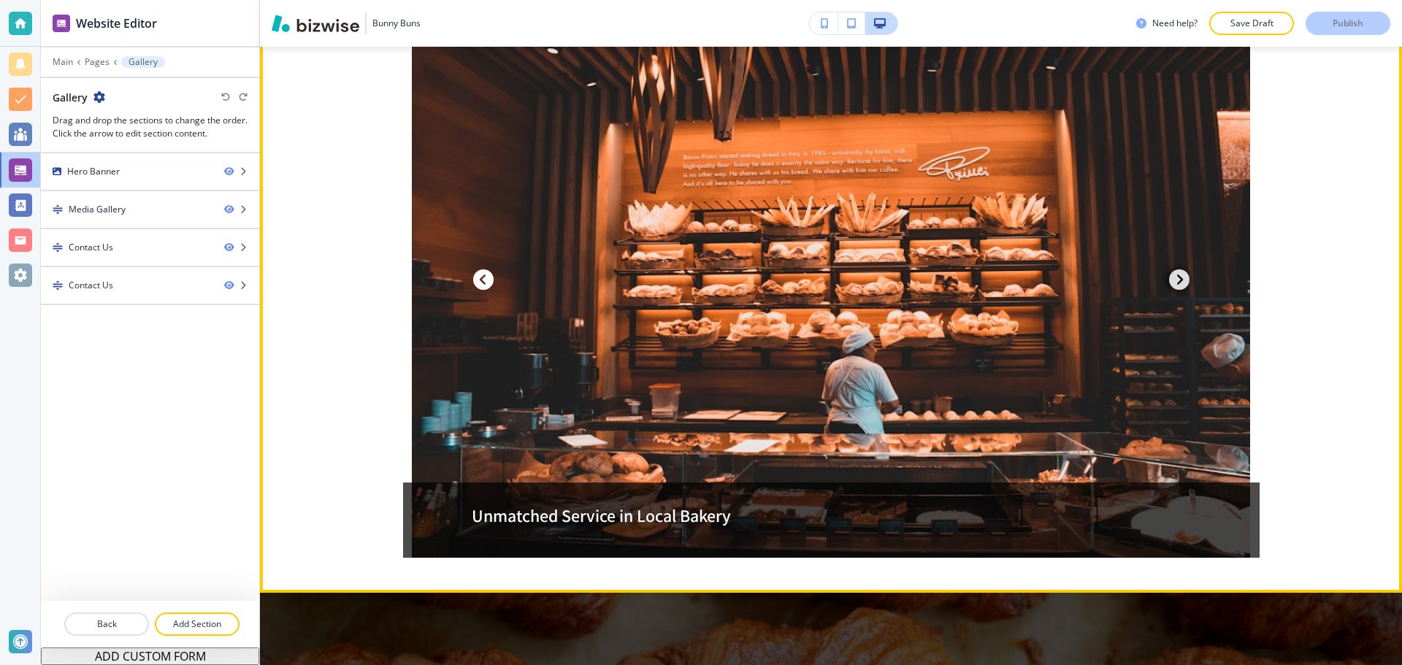
click at [1169, 280] on span "button" at bounding box center [1179, 279] width 20 height 20
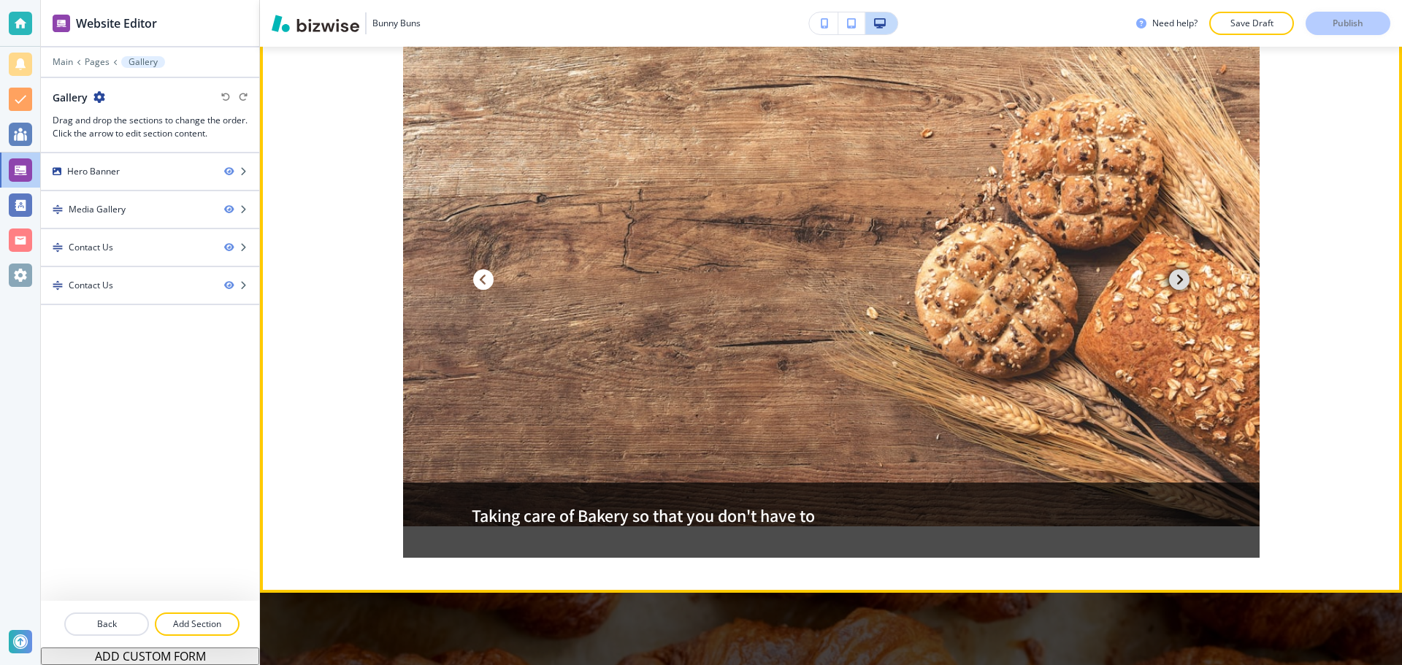
click at [1169, 280] on span "button" at bounding box center [1179, 279] width 20 height 20
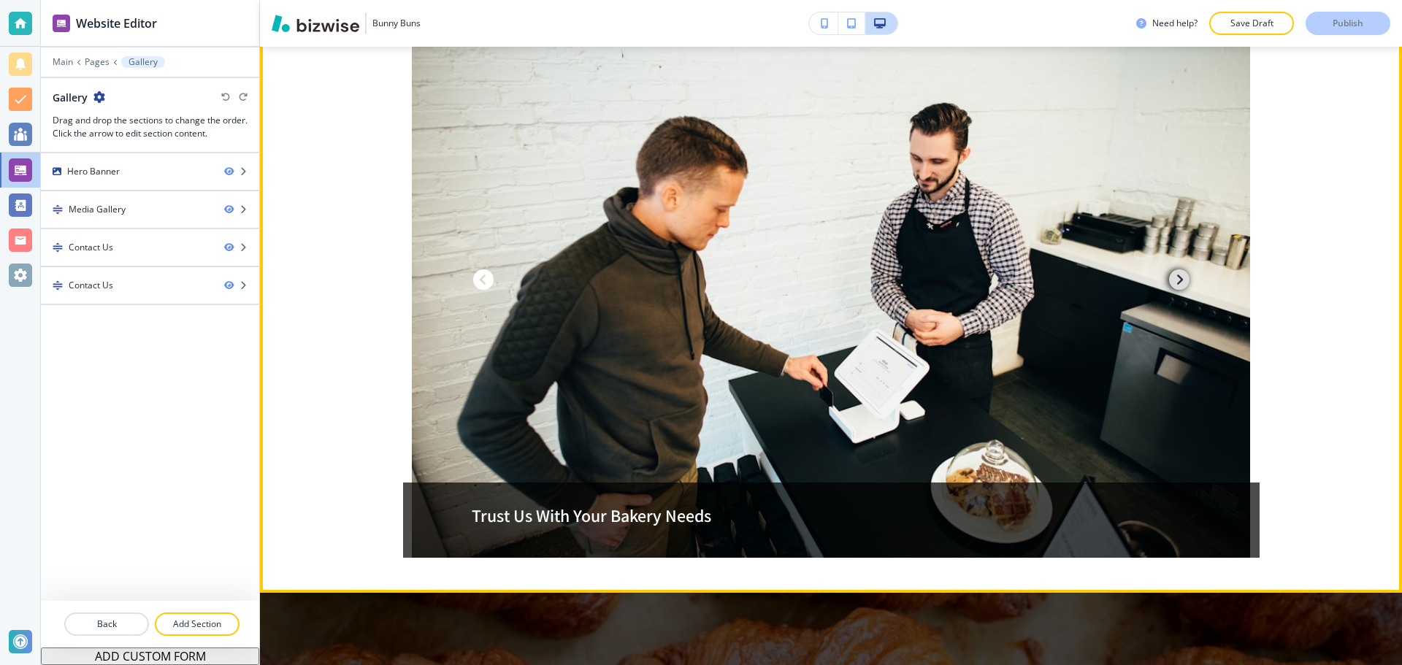
click at [1169, 281] on span "button" at bounding box center [1179, 279] width 20 height 20
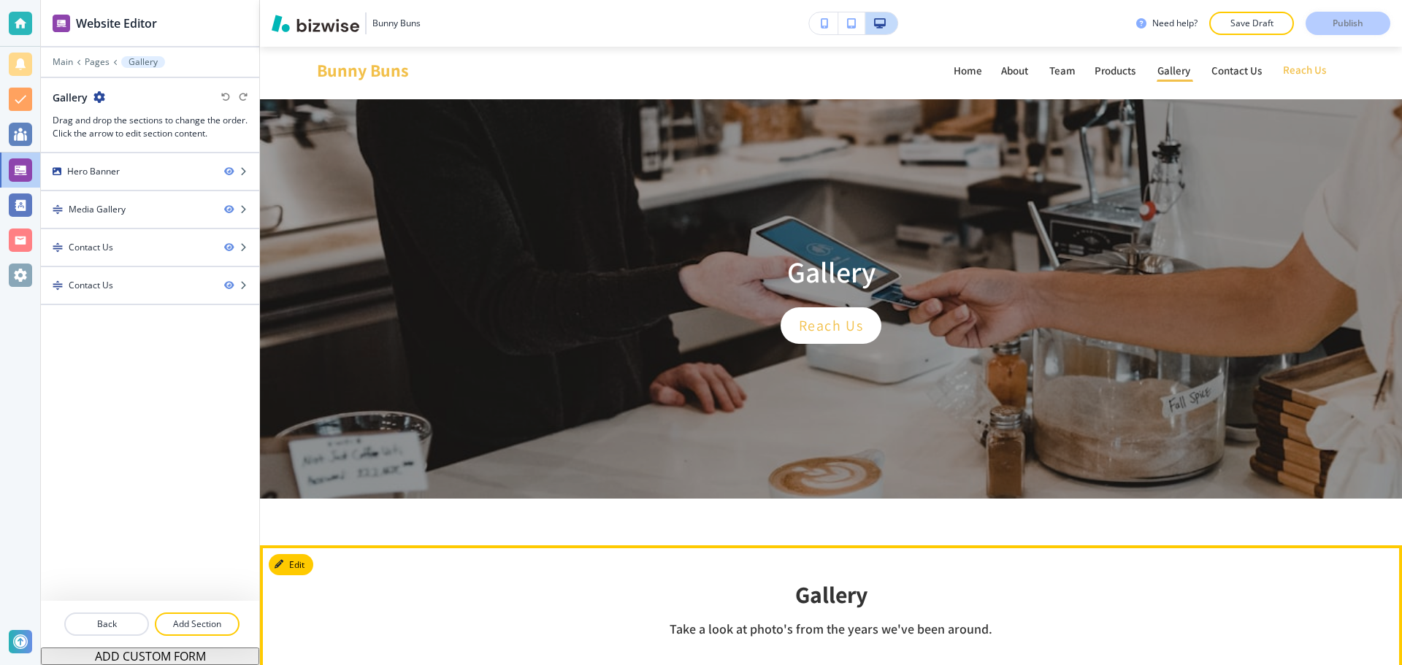
scroll to position [0, 0]
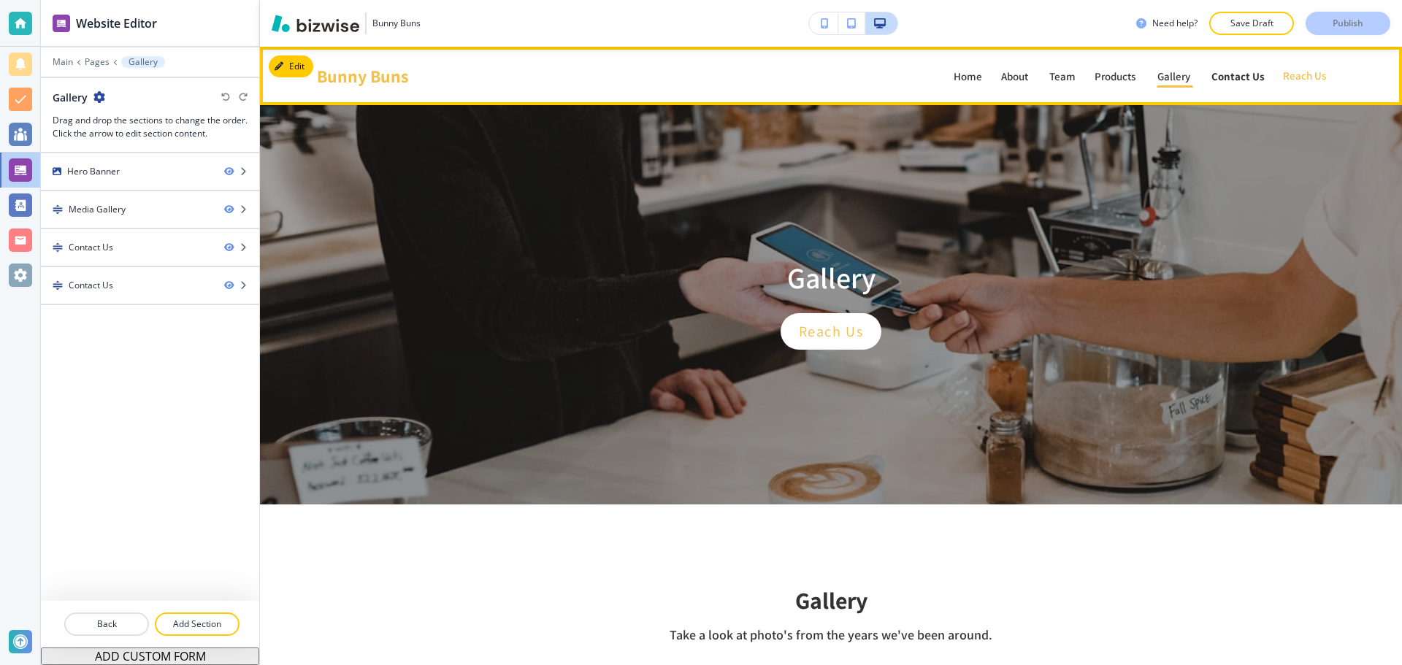
click at [1223, 74] on p "Contact Us" at bounding box center [1237, 76] width 53 height 11
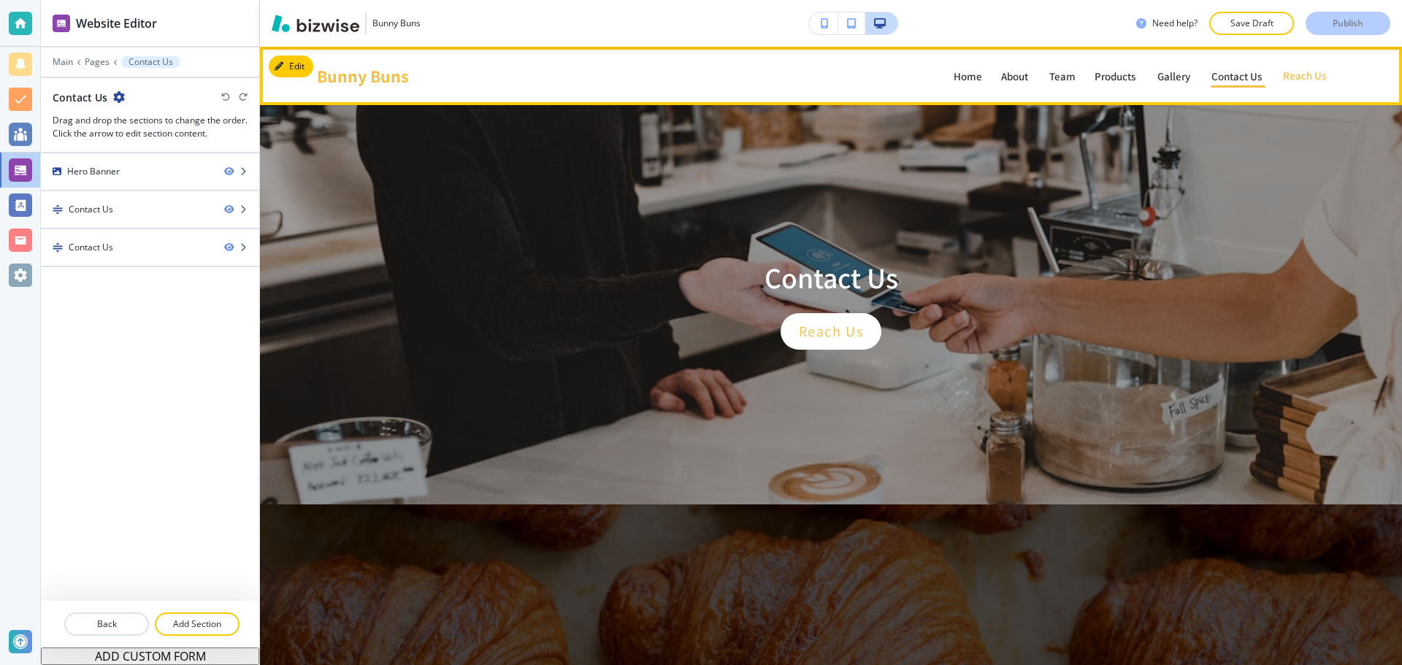
click at [1300, 73] on p "Reach Us" at bounding box center [1305, 76] width 45 height 18
click at [1283, 82] on p "Reach Us" at bounding box center [1305, 76] width 45 height 18
click at [1297, 80] on p "Reach Us" at bounding box center [1305, 76] width 45 height 18
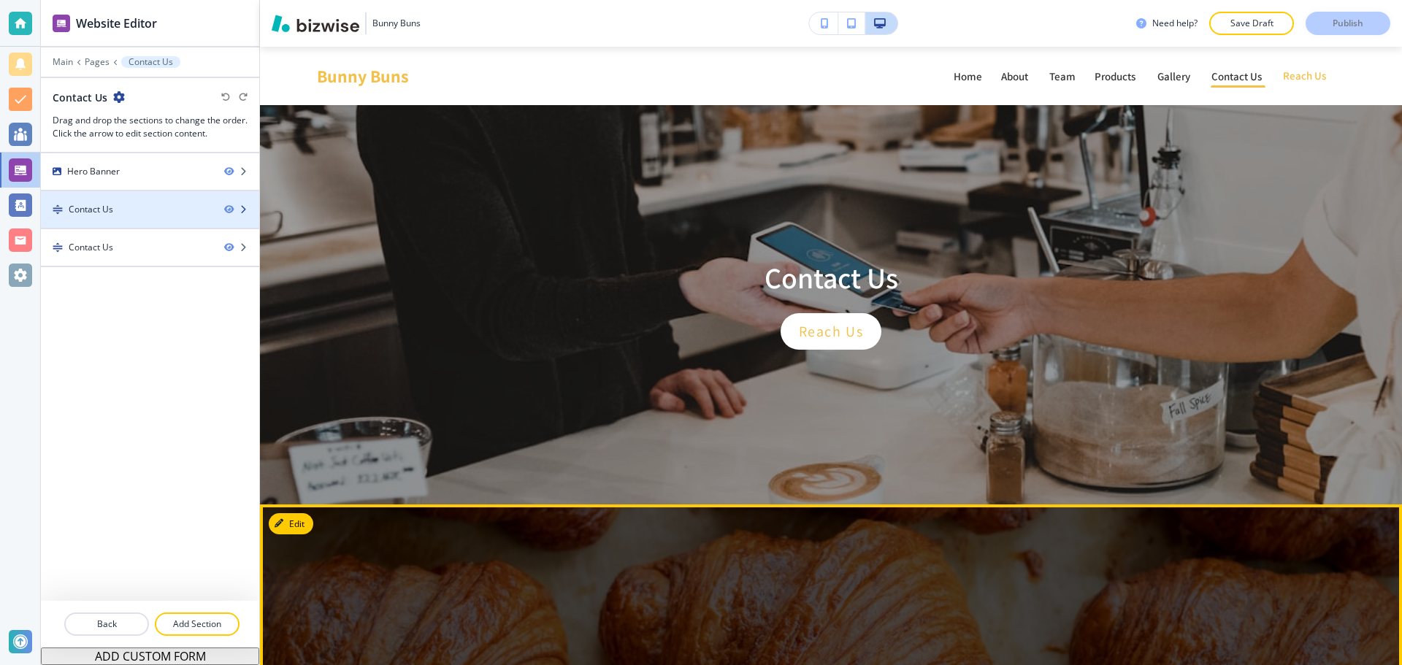
click at [174, 207] on div "Contact Us" at bounding box center [127, 209] width 172 height 13
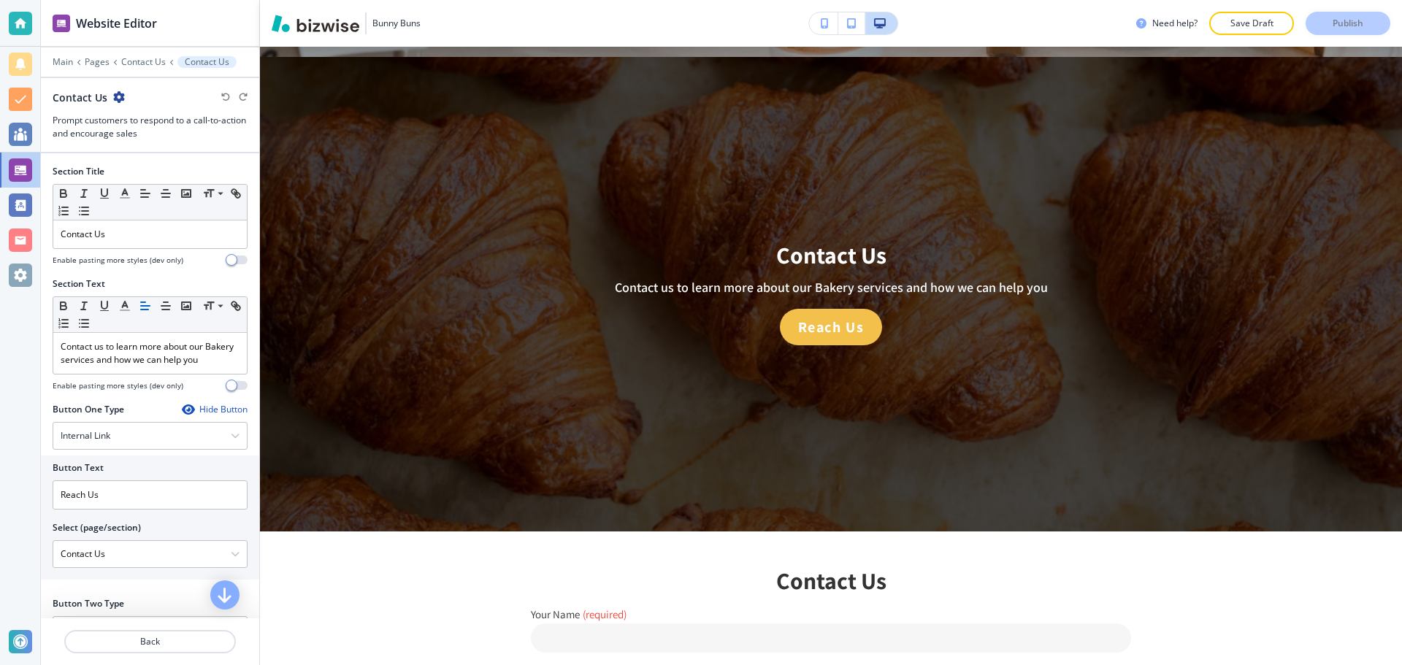
scroll to position [458, 0]
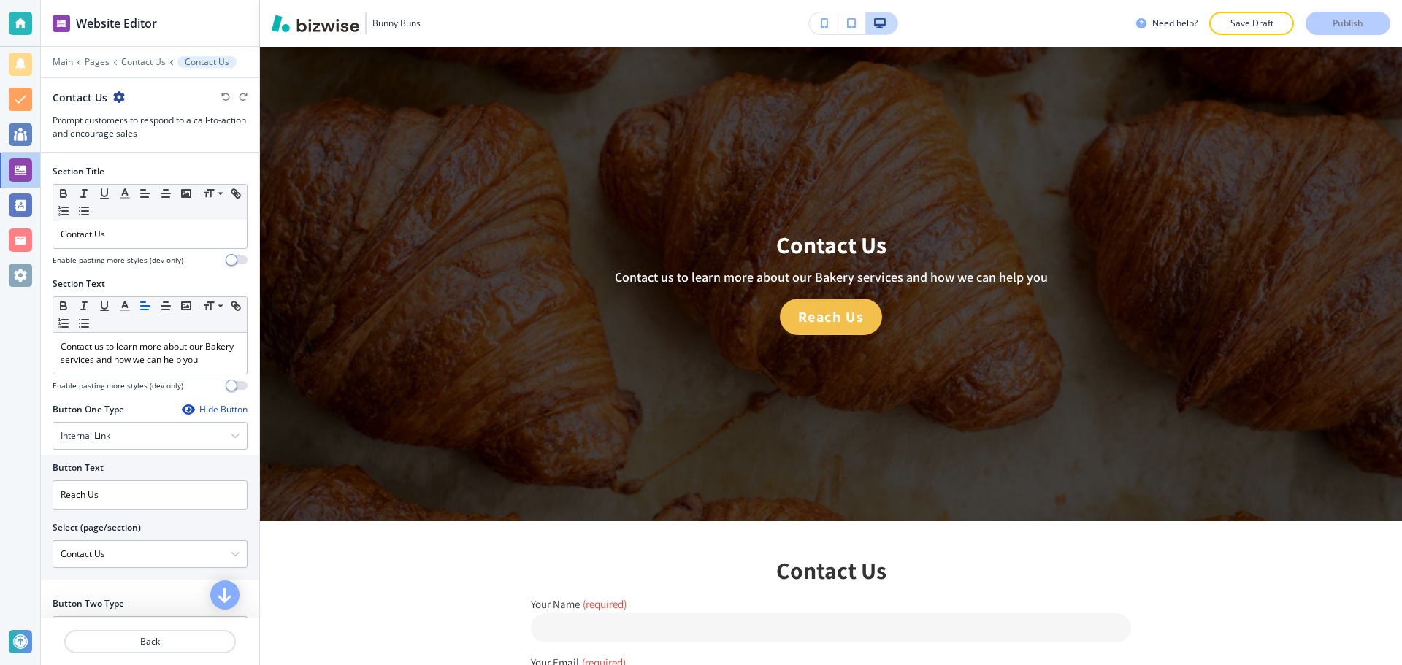
click at [121, 99] on icon "button" at bounding box center [119, 97] width 12 height 12
click at [145, 164] on button "Delete Section" at bounding box center [158, 174] width 93 height 26
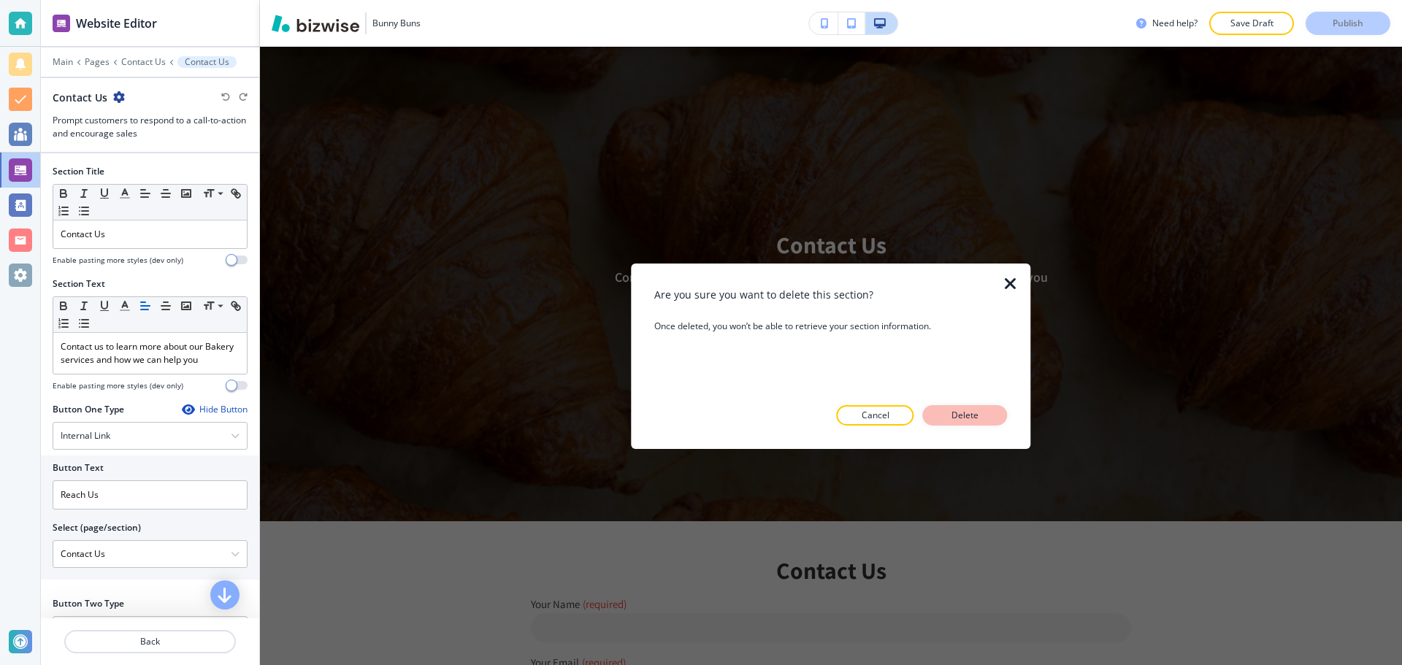
click at [977, 409] on p "Delete" at bounding box center [965, 415] width 35 height 13
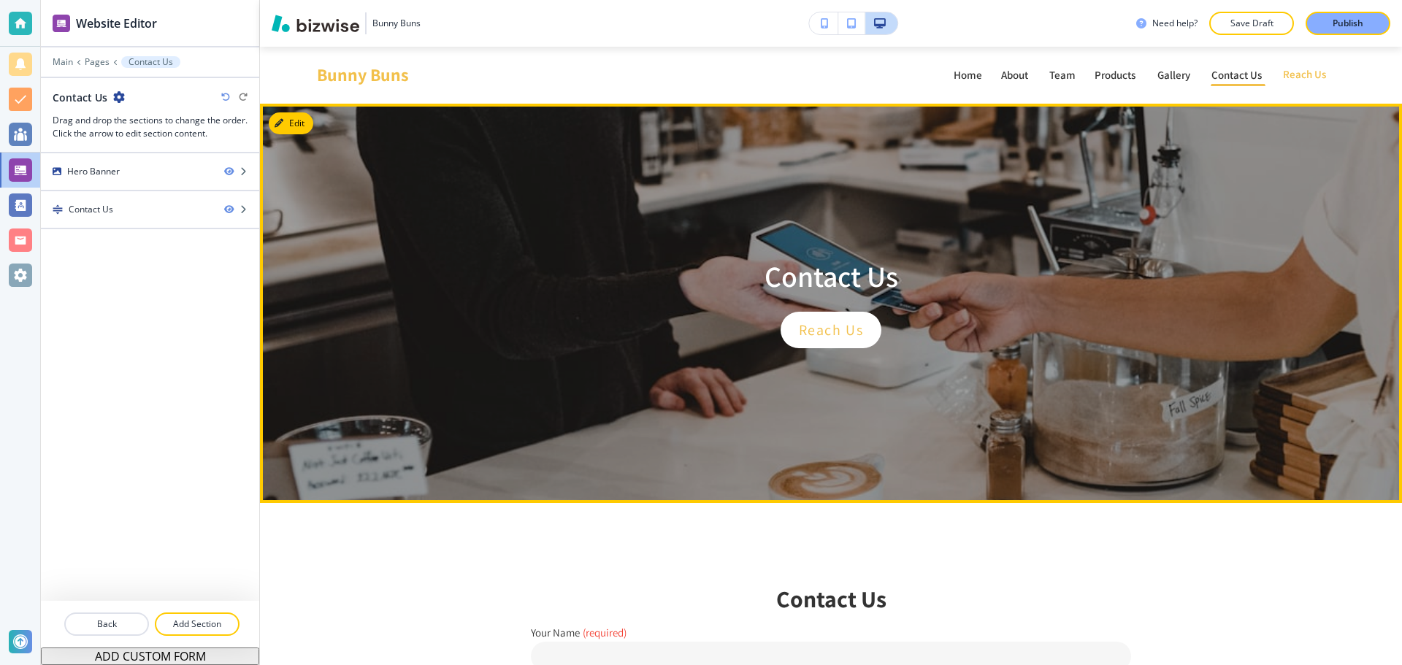
scroll to position [0, 0]
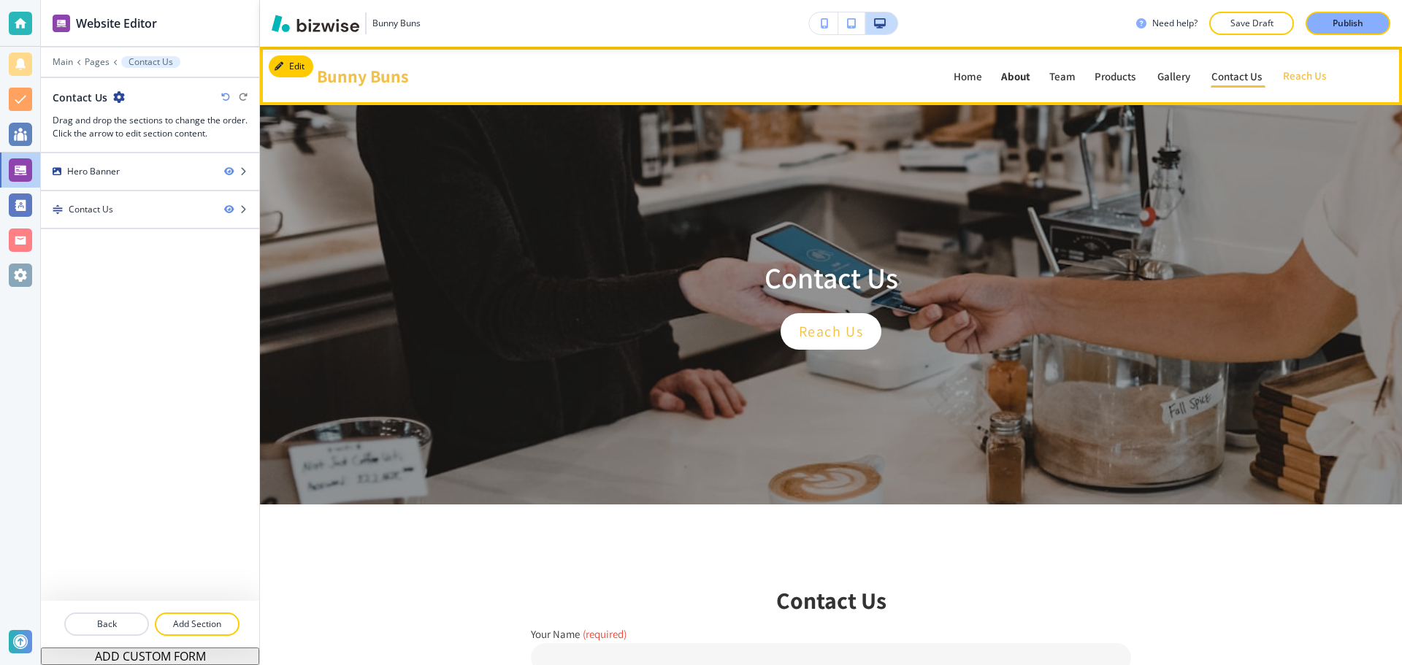
click at [1010, 77] on p "About" at bounding box center [1015, 76] width 29 height 11
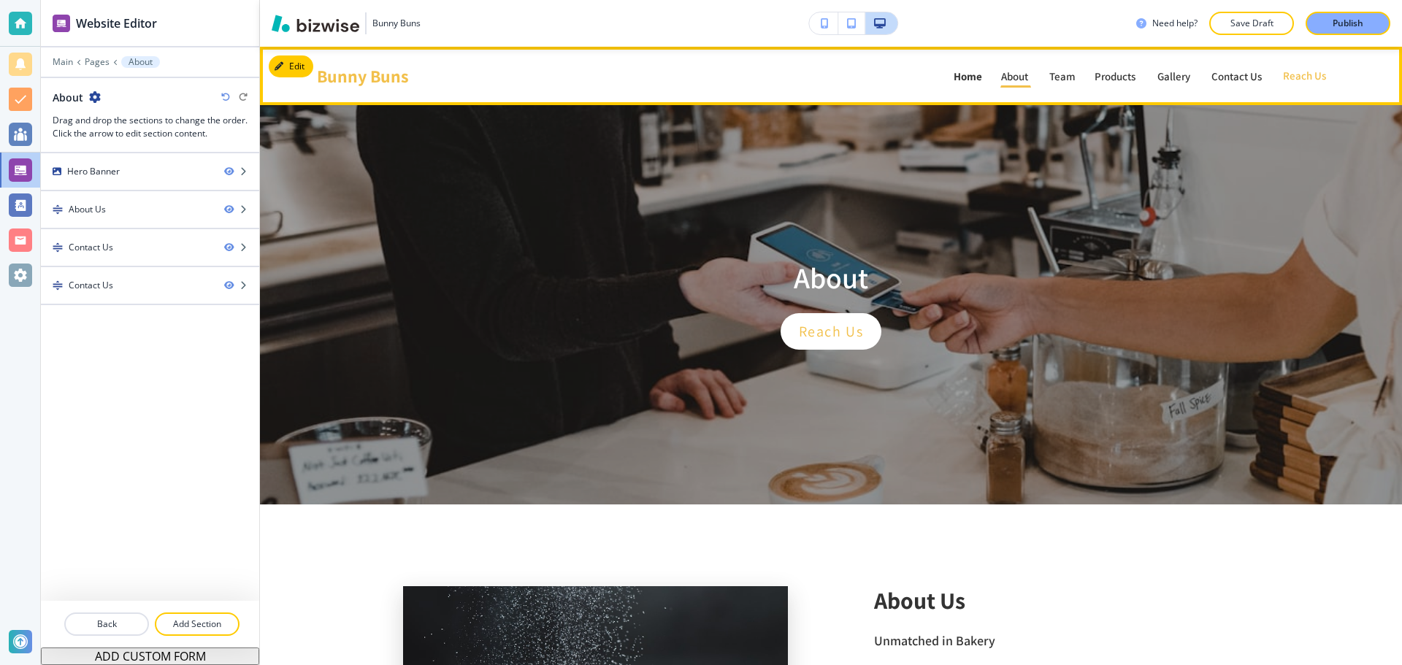
click at [957, 81] on p "Home" at bounding box center [967, 76] width 28 height 11
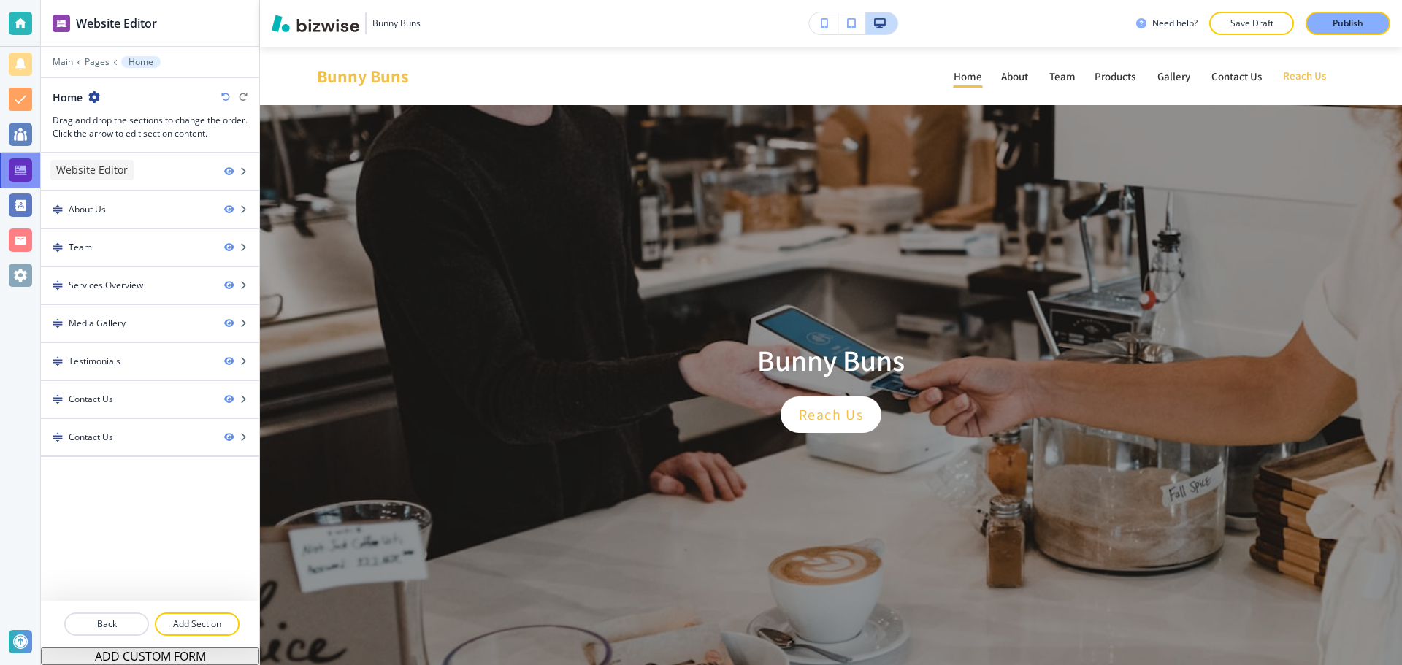
click at [18, 158] on div at bounding box center [20, 169] width 23 height 23
click at [93, 60] on p "Pages" at bounding box center [97, 62] width 25 height 10
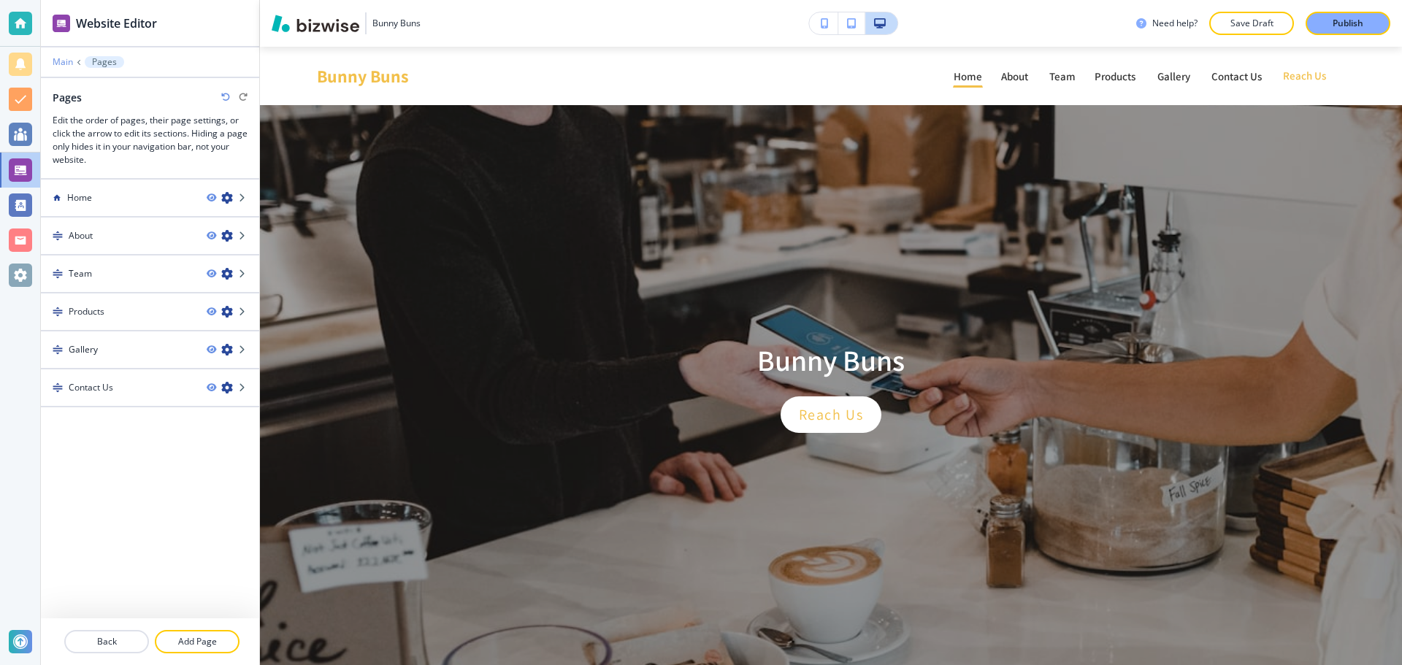
click at [72, 62] on p "Main" at bounding box center [63, 62] width 20 height 10
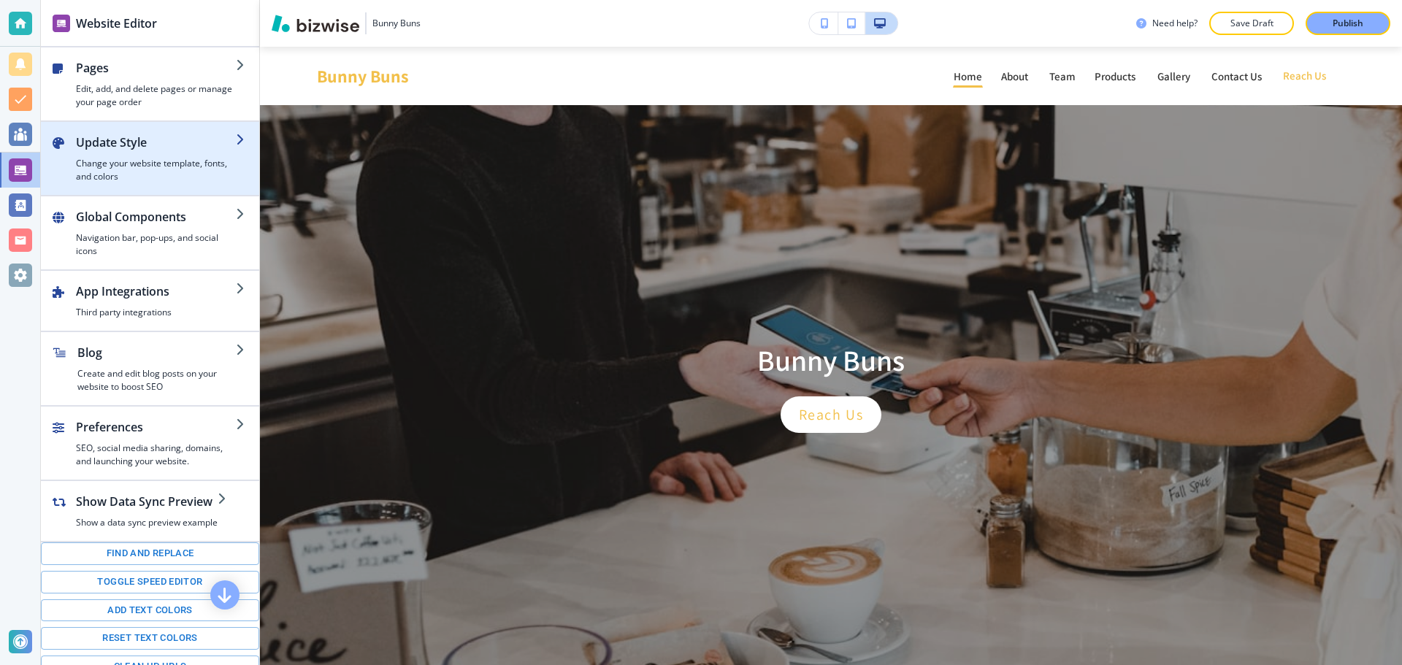
click at [169, 169] on h4 "Change your website template, fonts, and colors" at bounding box center [156, 170] width 160 height 26
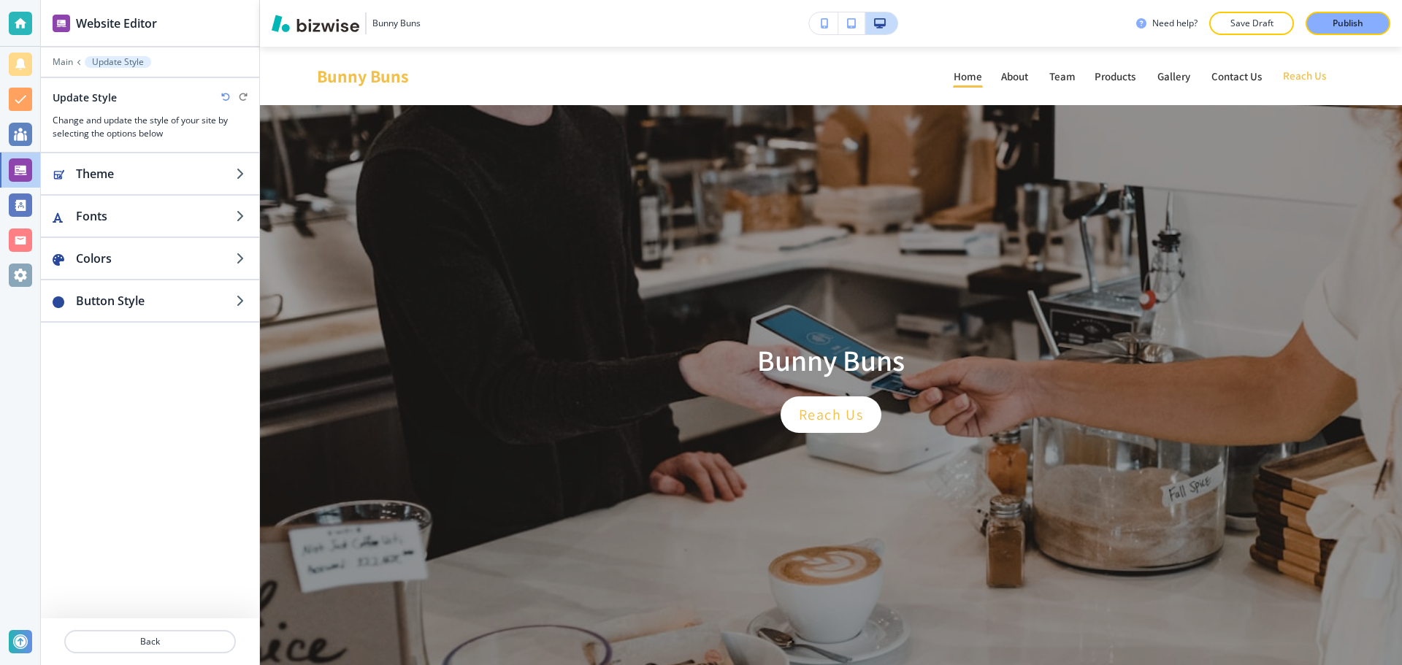
click at [169, 169] on h2 "Theme" at bounding box center [156, 174] width 160 height 18
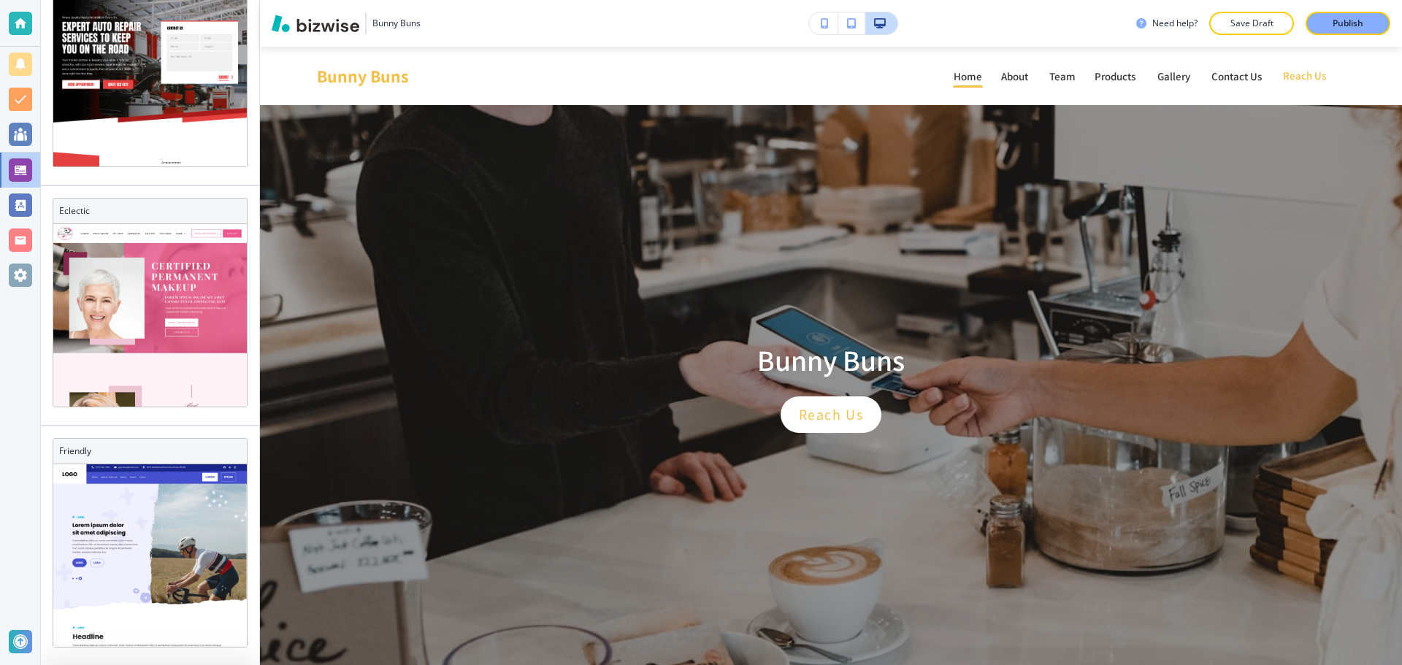
scroll to position [1215, 0]
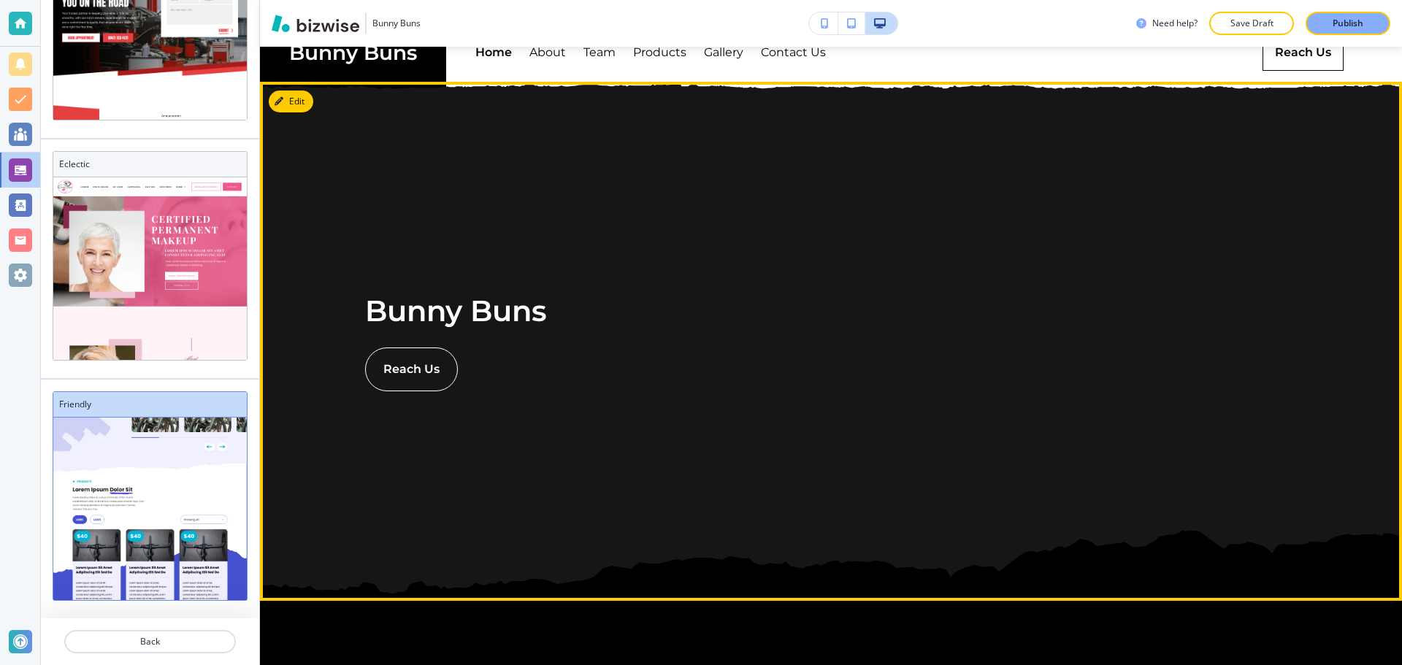
scroll to position [0, 0]
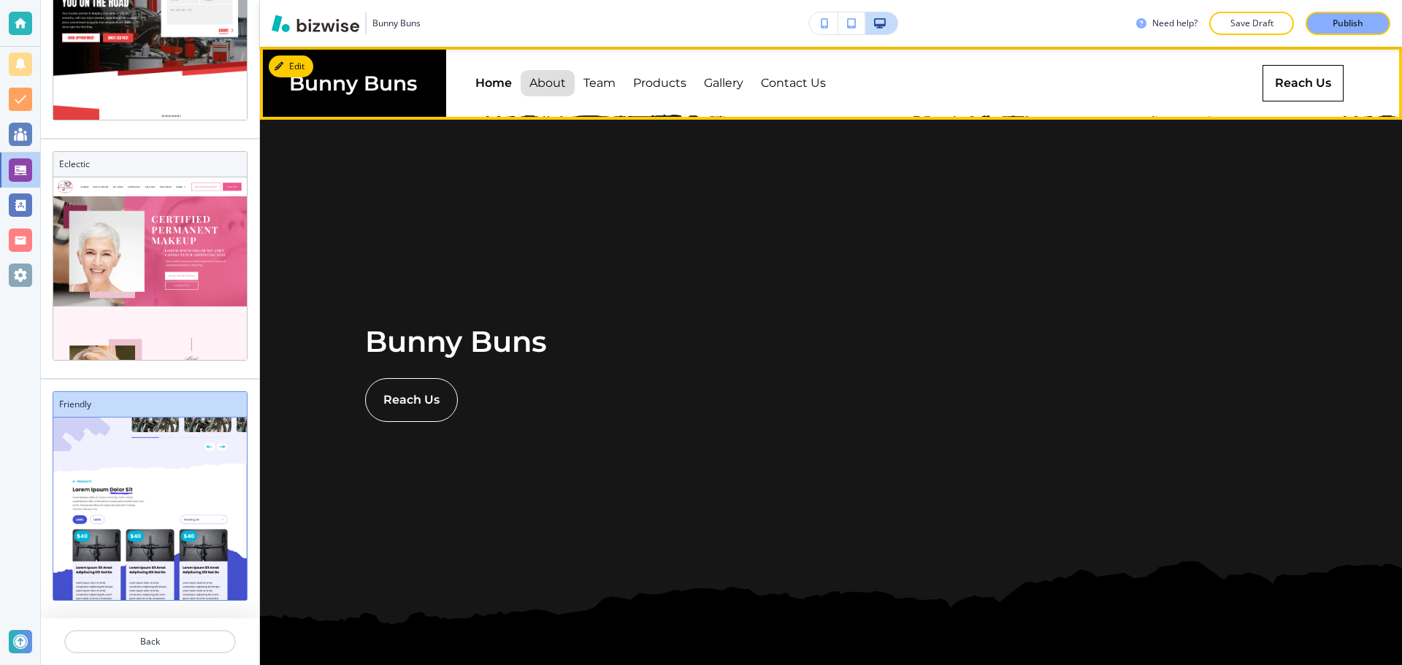
click at [547, 83] on p "About" at bounding box center [547, 83] width 36 height 41
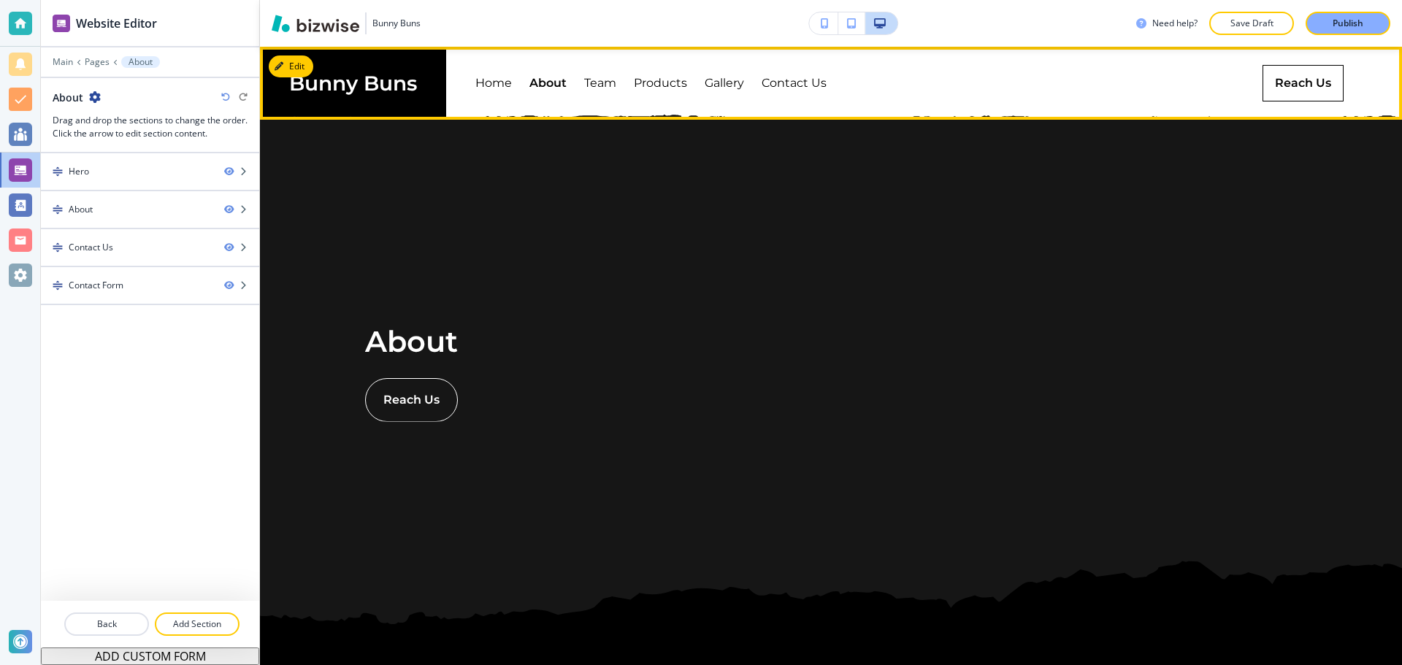
click at [619, 84] on div "Home About Team Products Gallery Contact Us" at bounding box center [651, 83] width 410 height 73
click at [609, 85] on p "Team" at bounding box center [600, 83] width 32 height 41
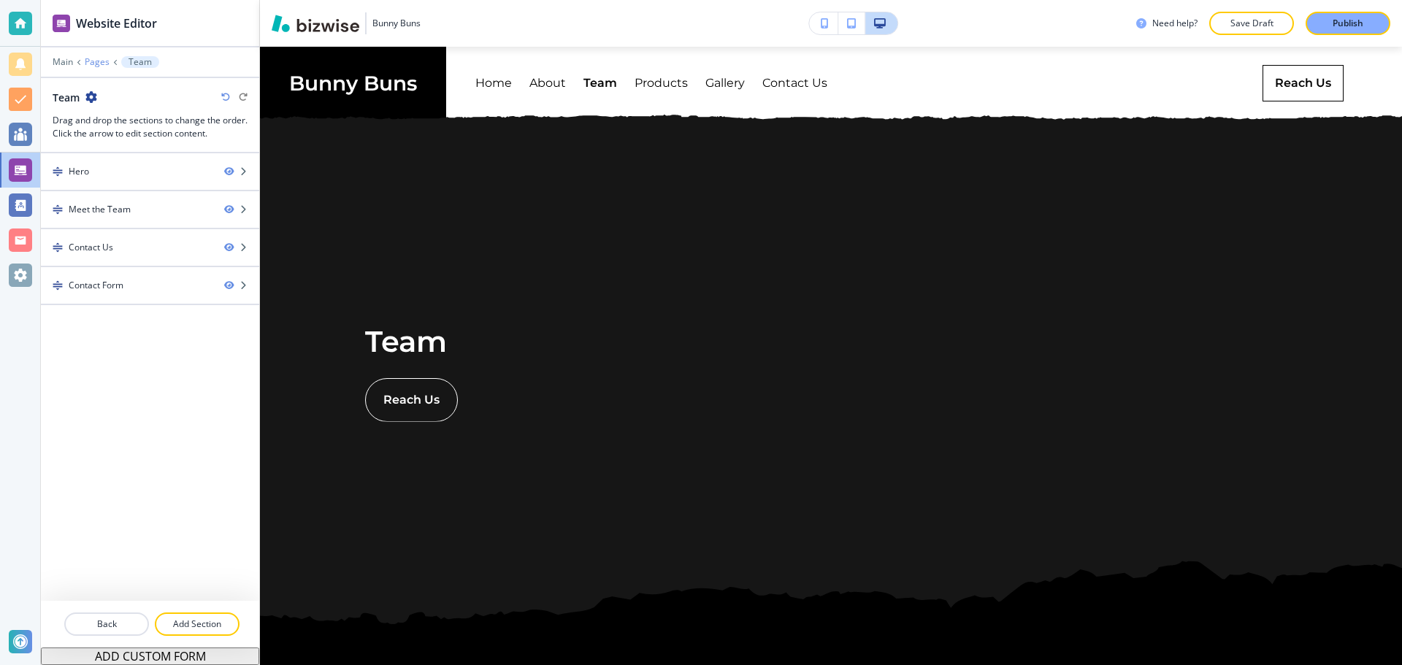
click at [97, 59] on p "Pages" at bounding box center [97, 62] width 25 height 10
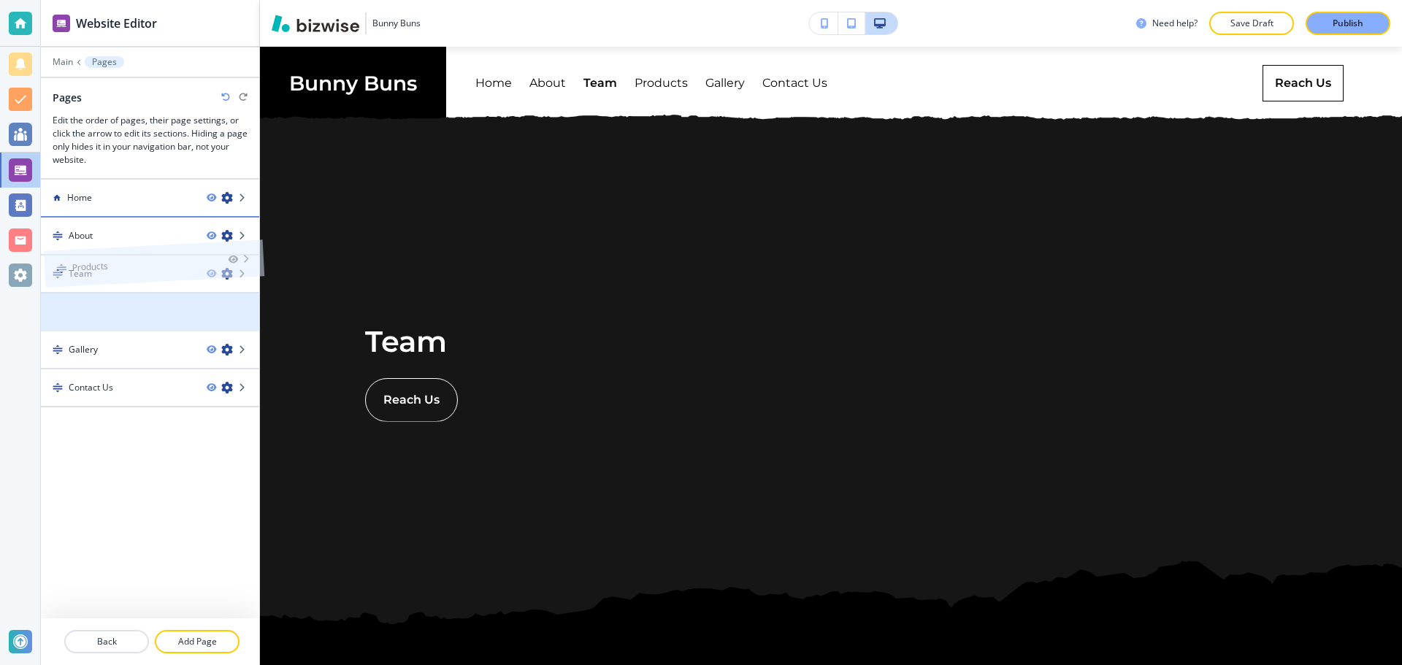
drag, startPoint x: 56, startPoint y: 302, endPoint x: 59, endPoint y: 223, distance: 78.9
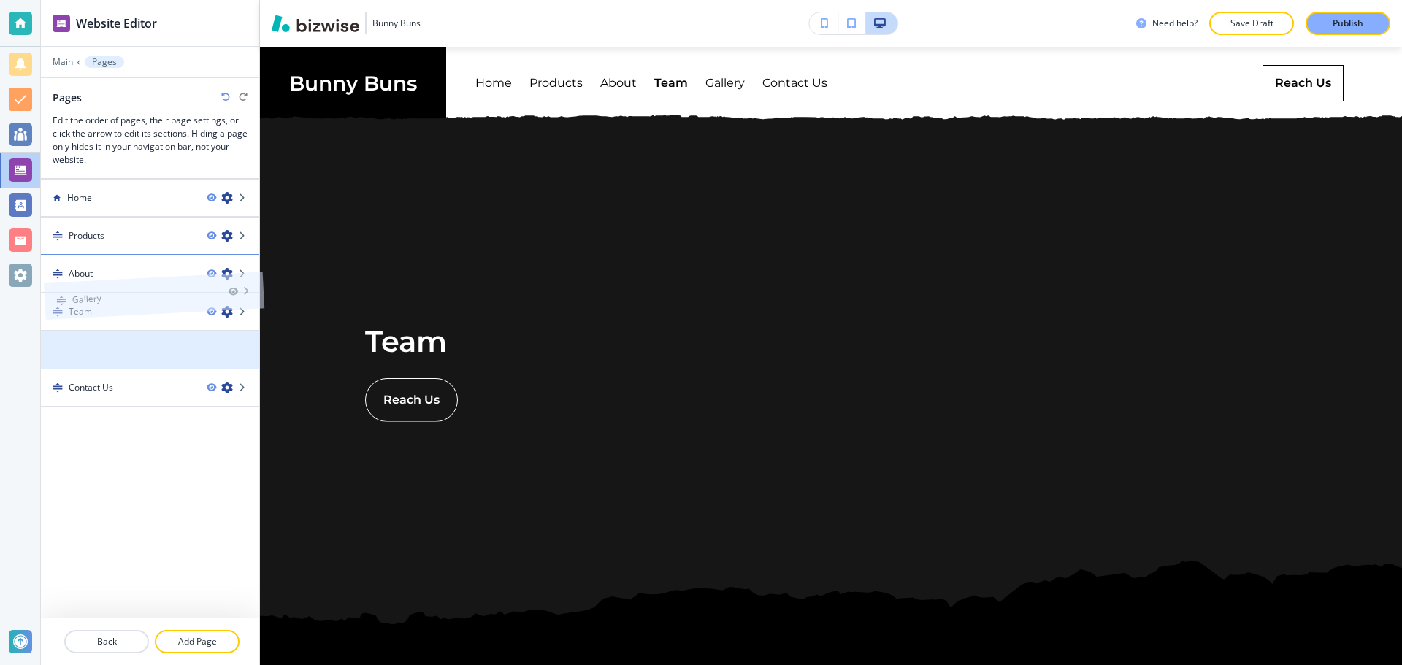
drag, startPoint x: 54, startPoint y: 347, endPoint x: 57, endPoint y: 261, distance: 86.2
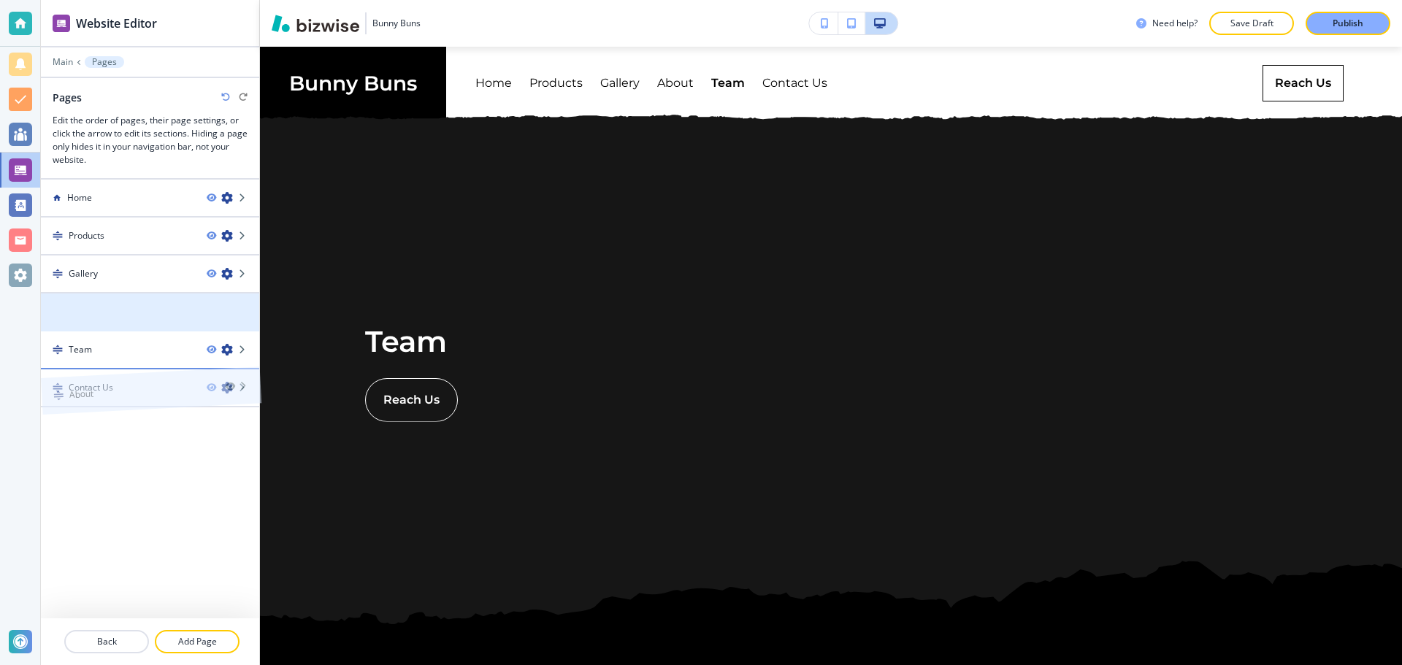
drag, startPoint x: 60, startPoint y: 310, endPoint x: 60, endPoint y: 358, distance: 48.2
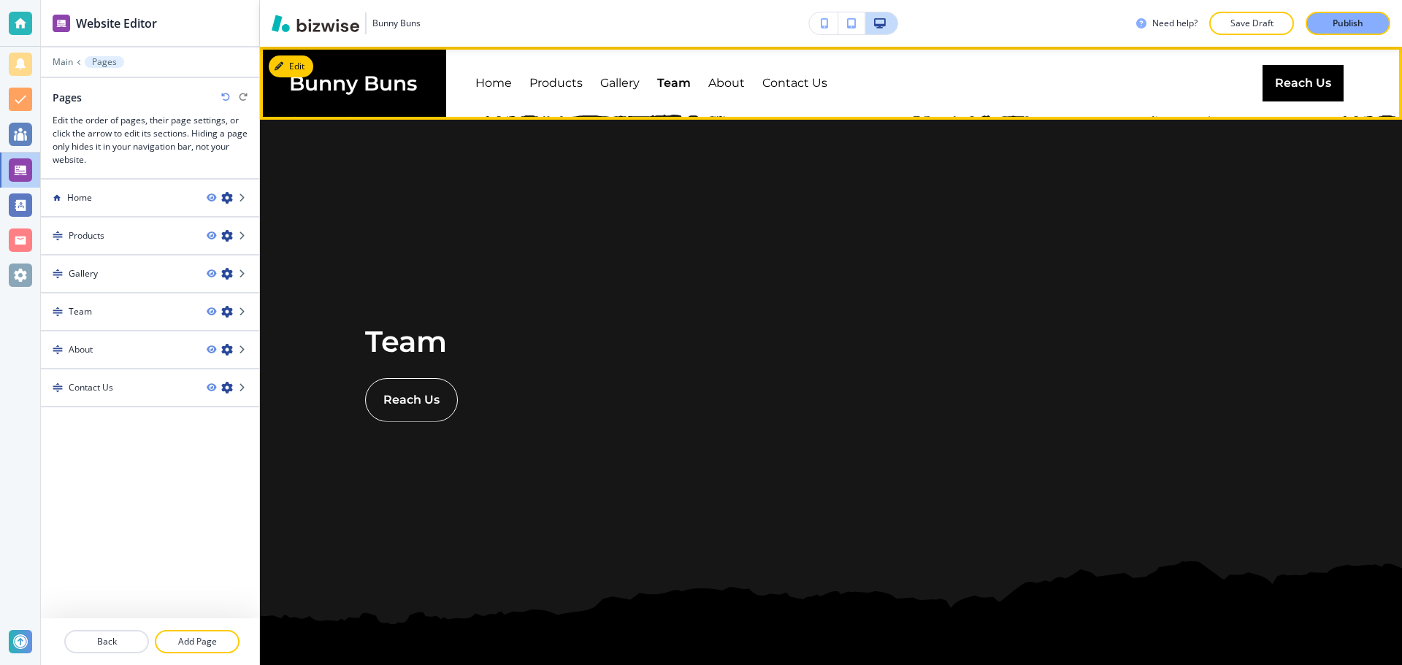
click at [1279, 90] on button "Reach Us" at bounding box center [1302, 83] width 81 height 36
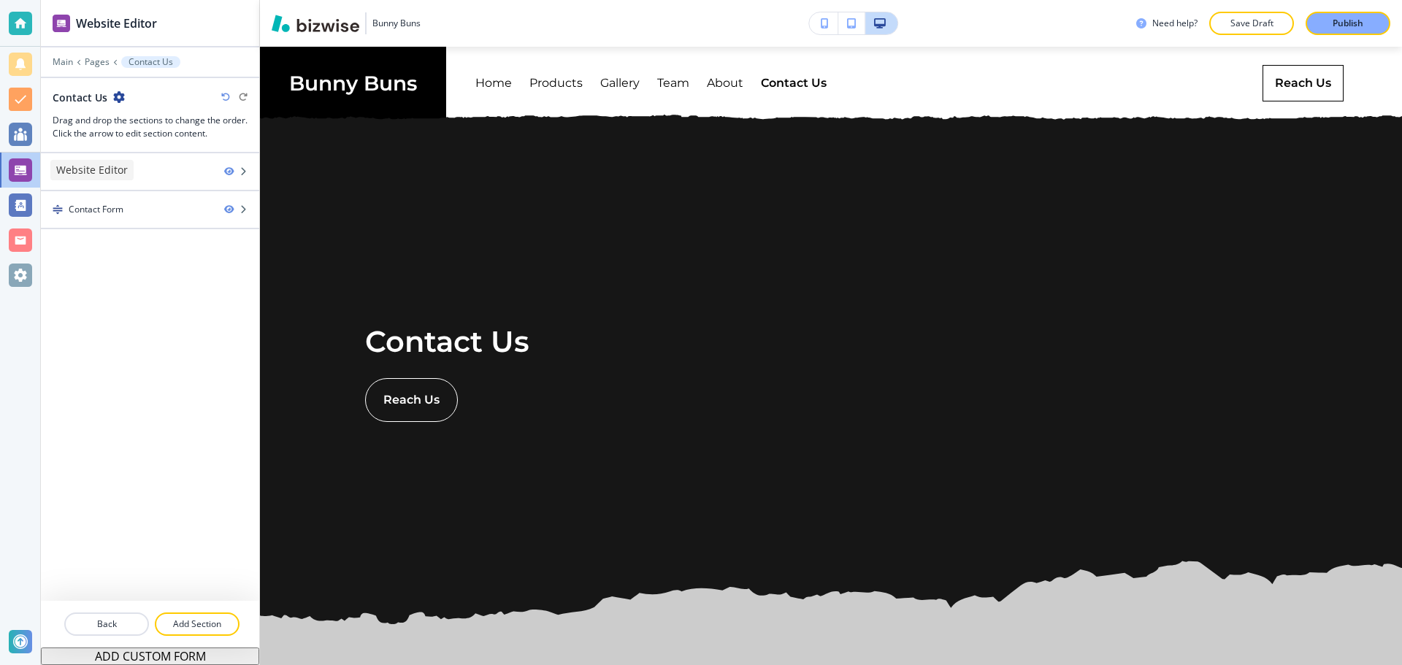
click at [24, 163] on div at bounding box center [20, 169] width 23 height 23
click at [64, 66] on p "Main" at bounding box center [63, 62] width 20 height 10
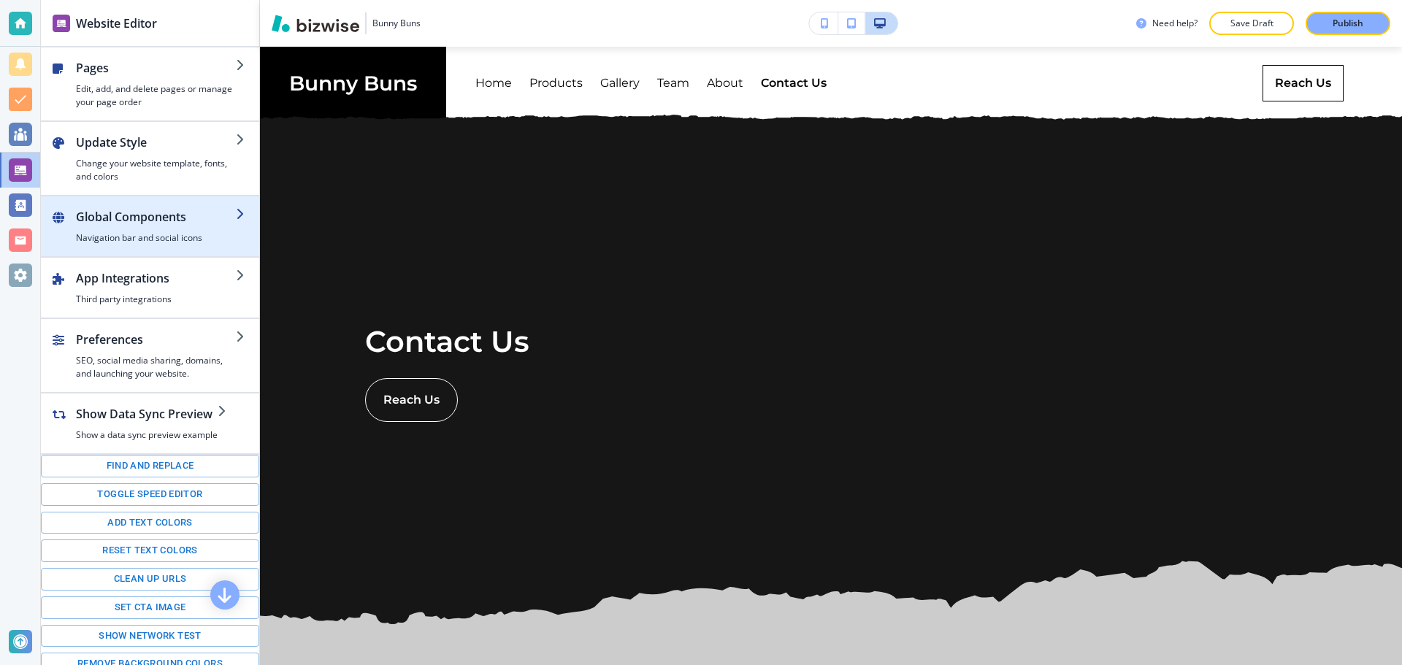
click at [154, 252] on div "button" at bounding box center [150, 251] width 218 height 12
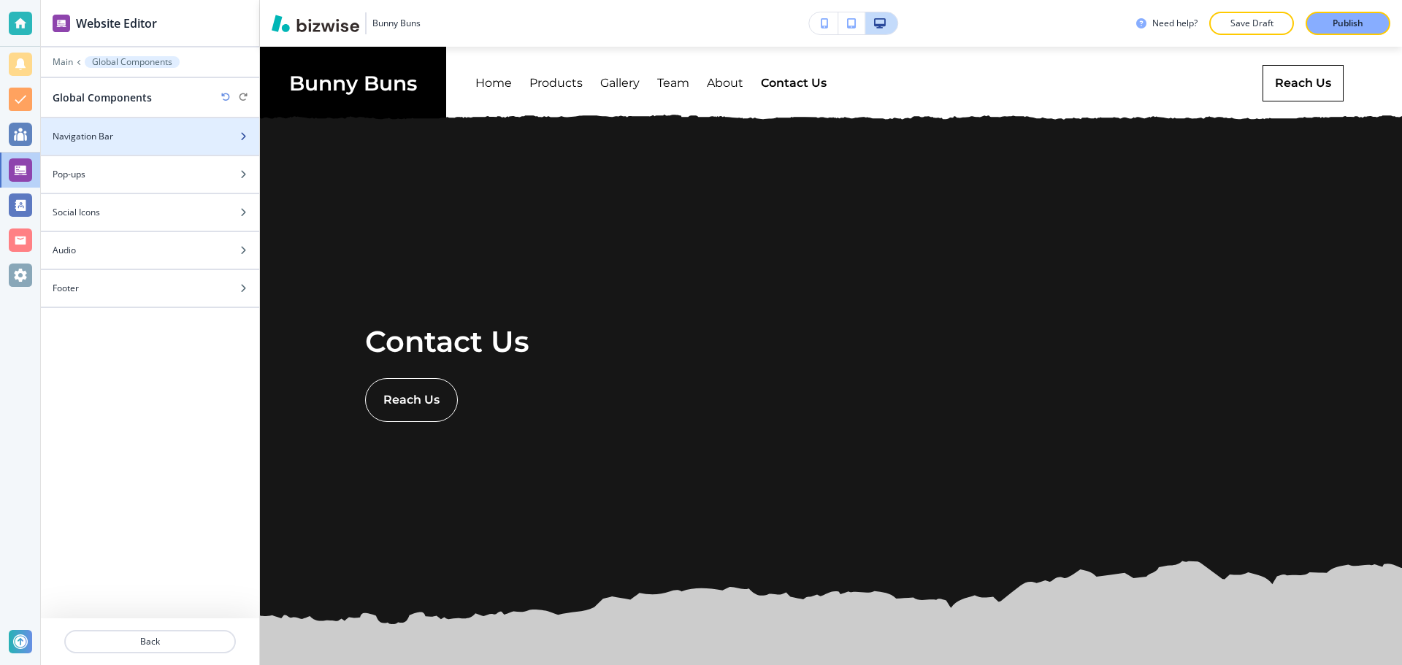
click at [146, 143] on div at bounding box center [150, 149] width 218 height 12
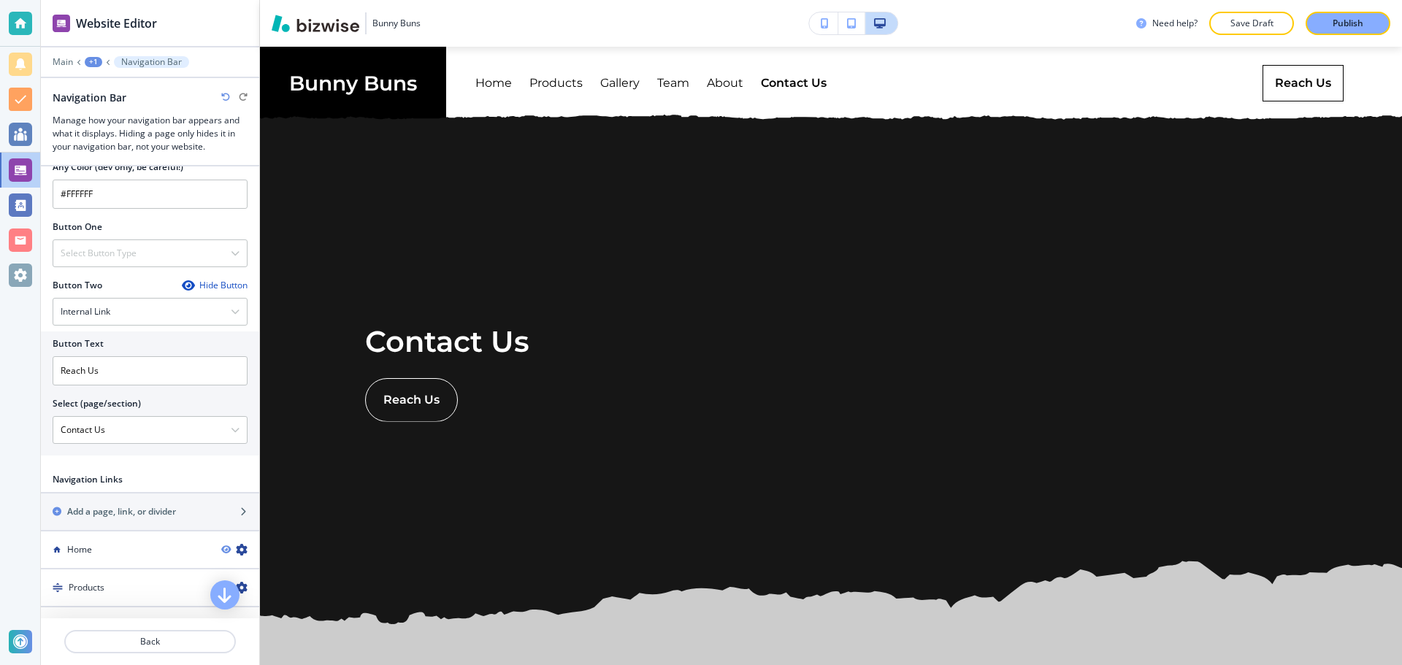
scroll to position [584, 0]
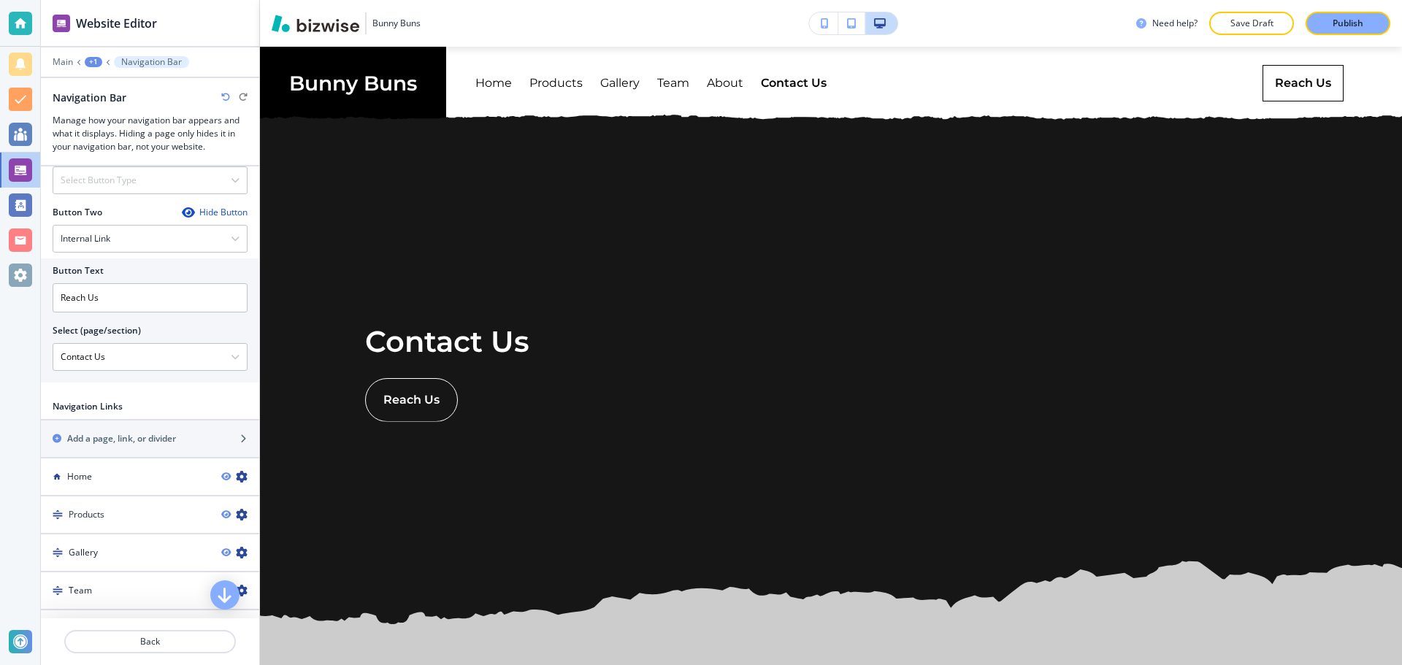
click at [222, 212] on div "Hide Button" at bounding box center [215, 213] width 66 height 12
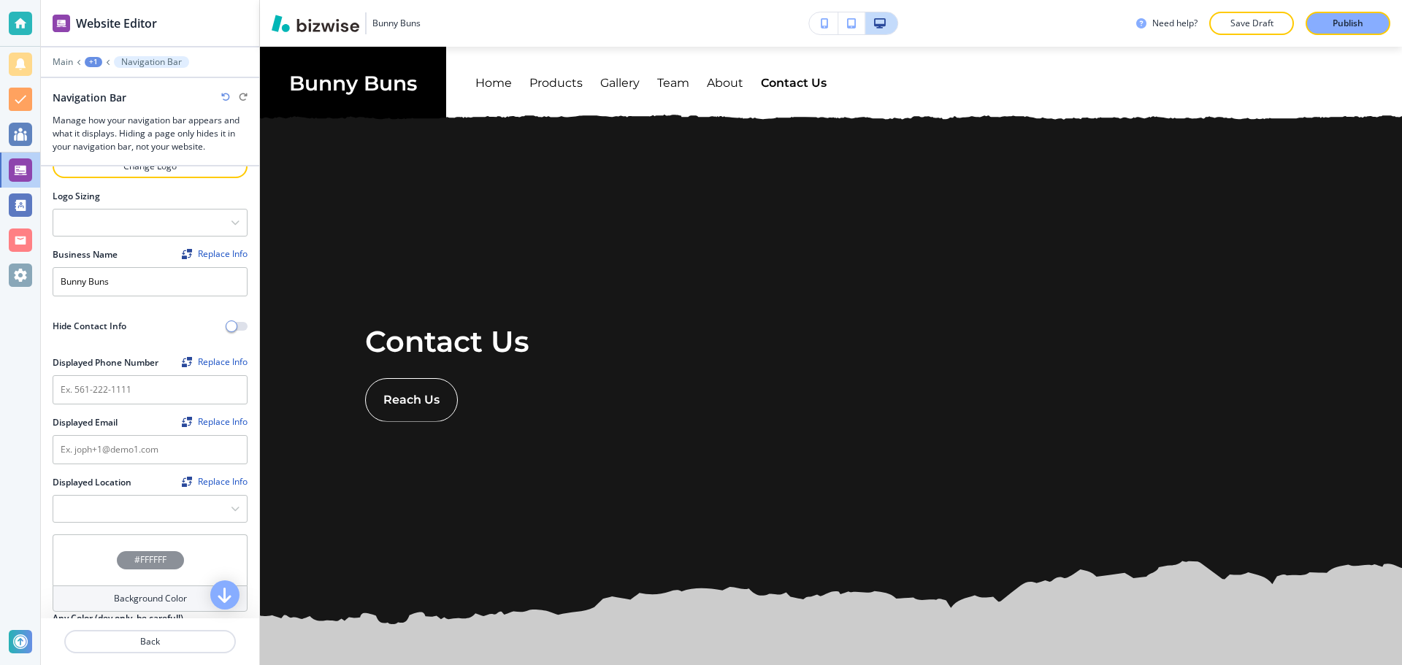
scroll to position [0, 0]
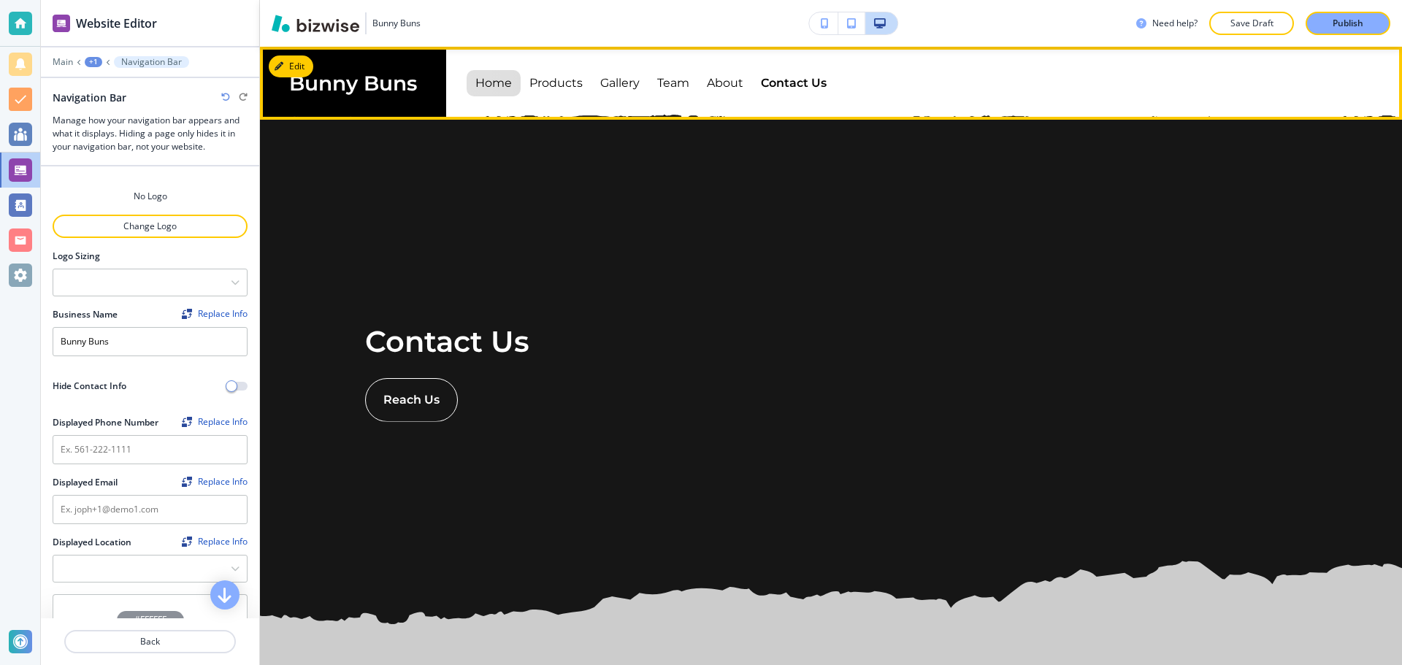
click at [501, 83] on p "Home" at bounding box center [493, 83] width 36 height 41
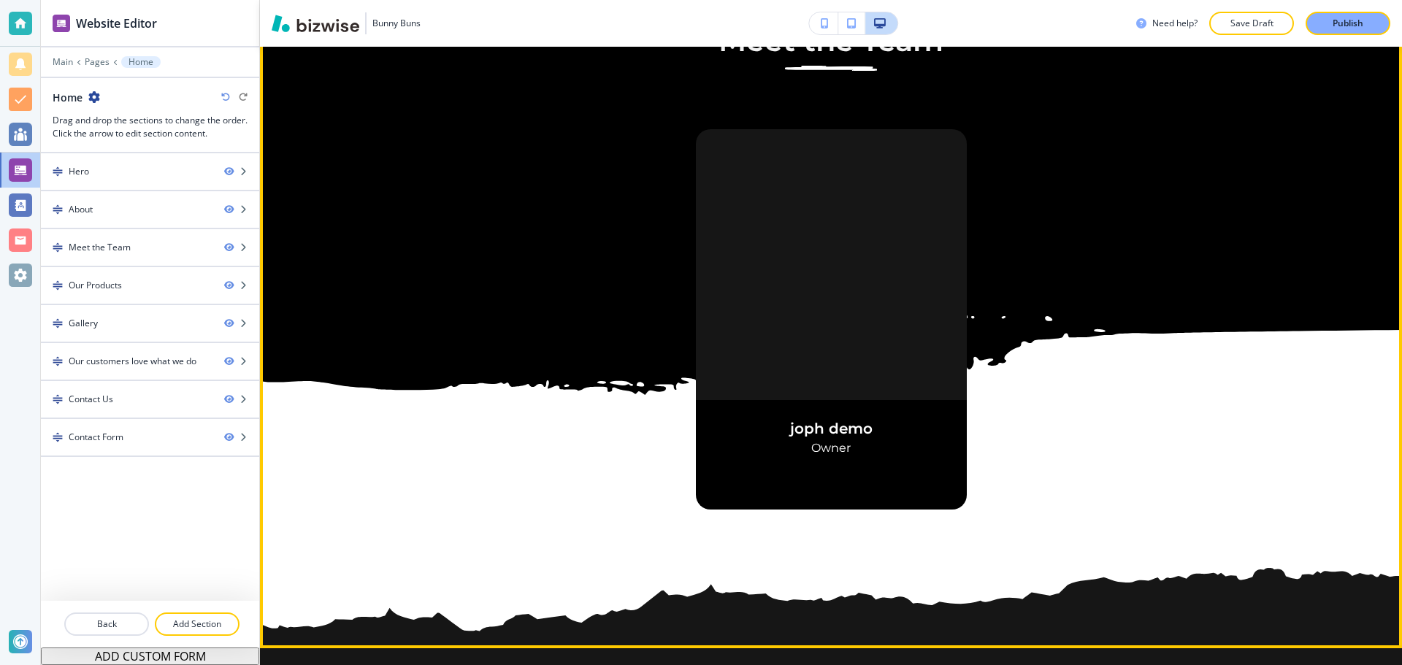
scroll to position [1314, 0]
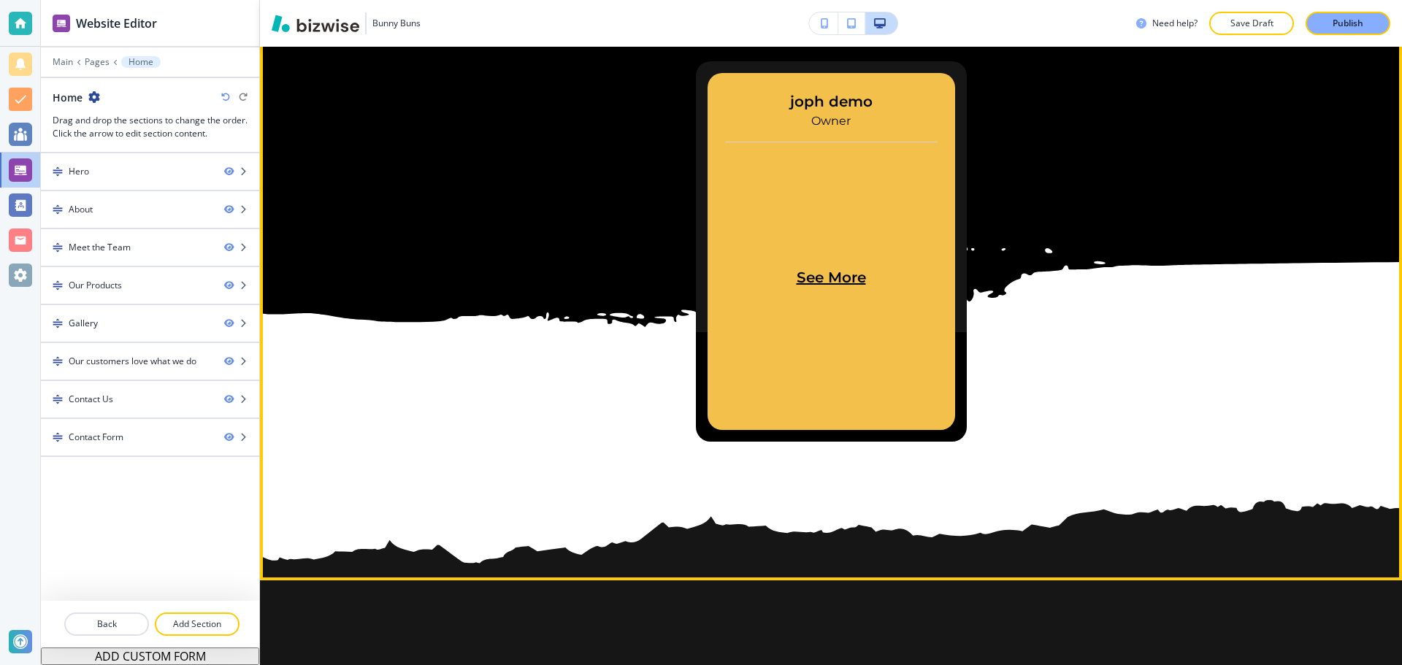
click at [815, 290] on p "See More" at bounding box center [831, 277] width 212 height 223
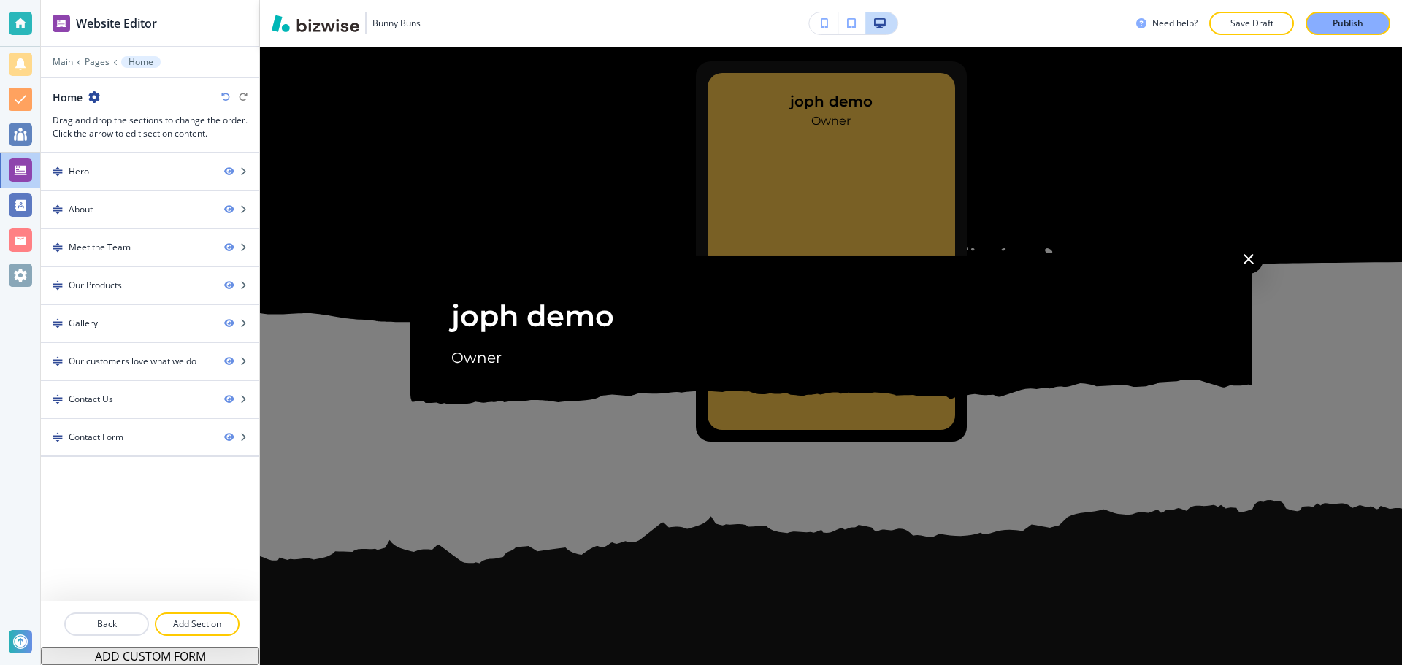
click at [836, 224] on div at bounding box center [831, 332] width 1142 height 665
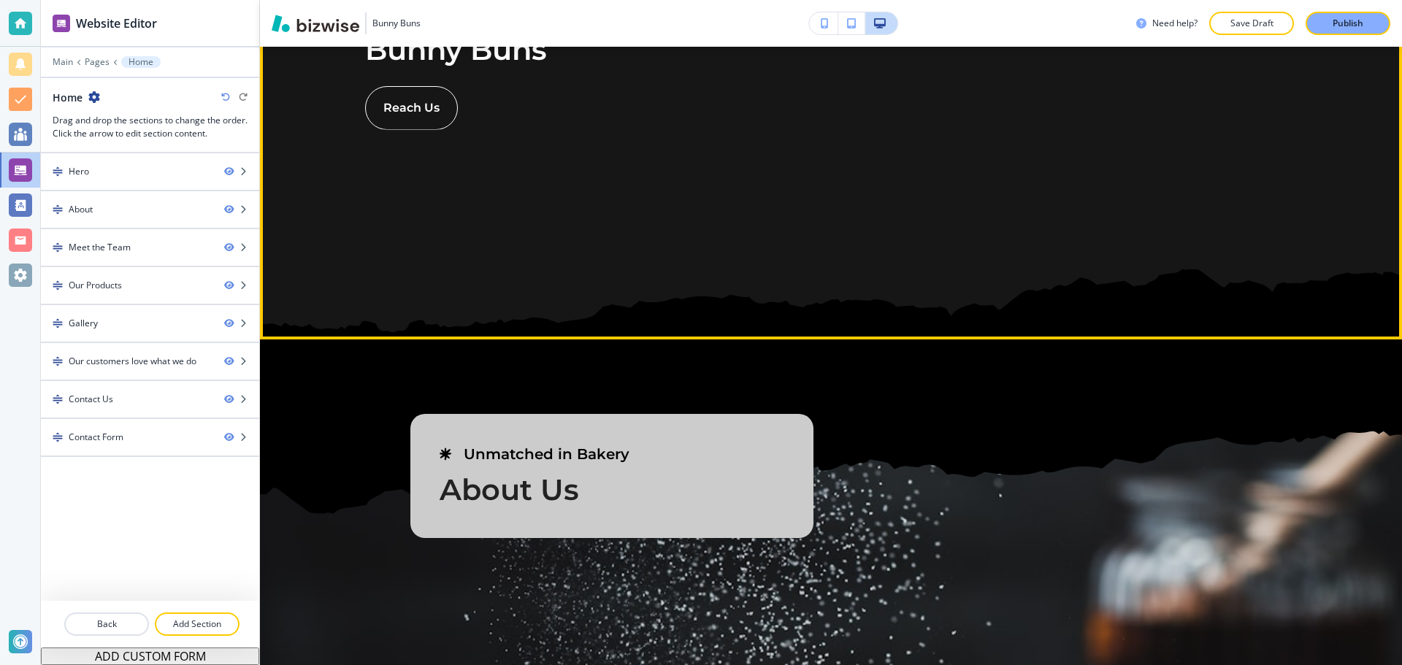
scroll to position [0, 0]
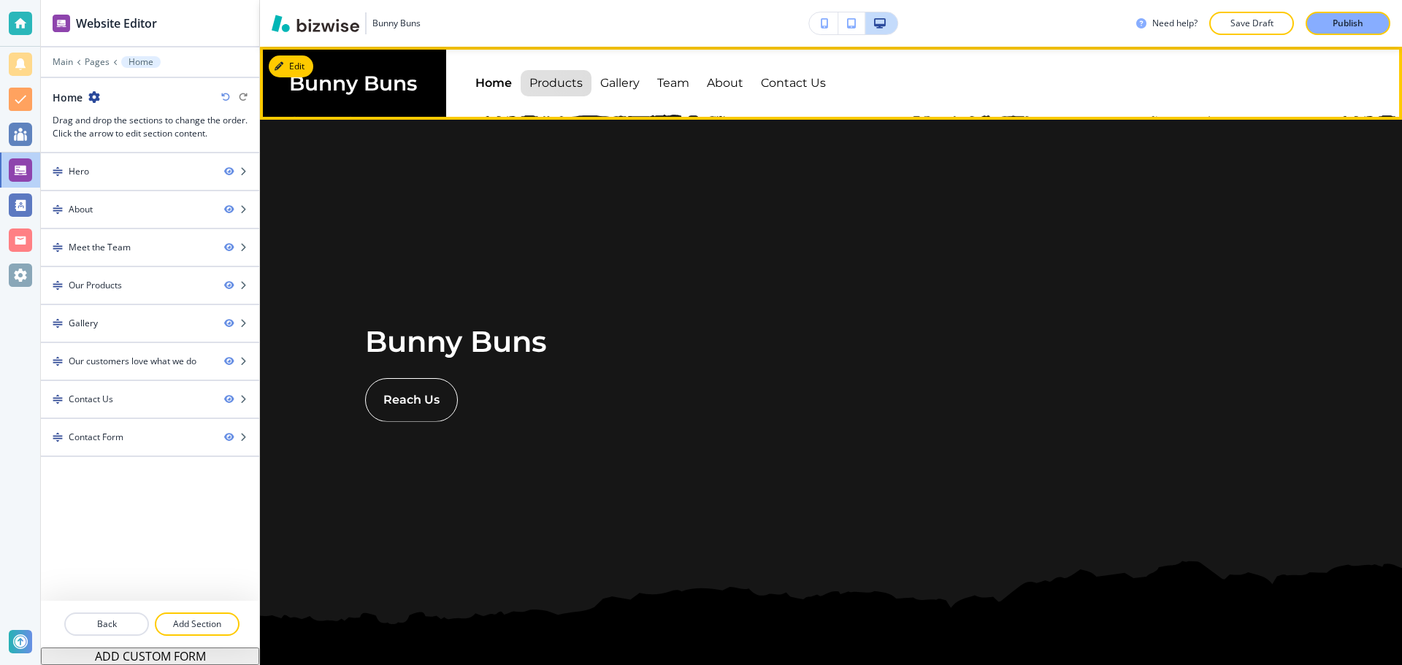
click at [553, 86] on p "Products" at bounding box center [555, 83] width 53 height 41
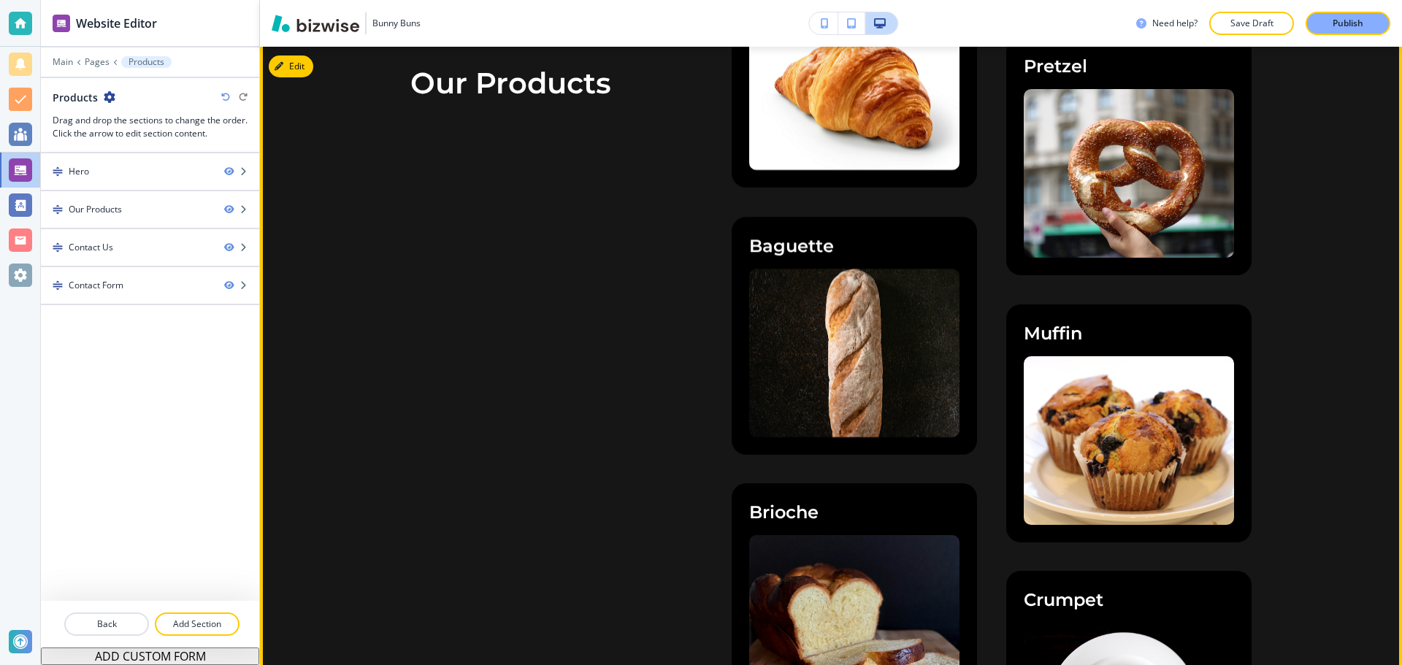
click at [855, 106] on img at bounding box center [854, 85] width 210 height 168
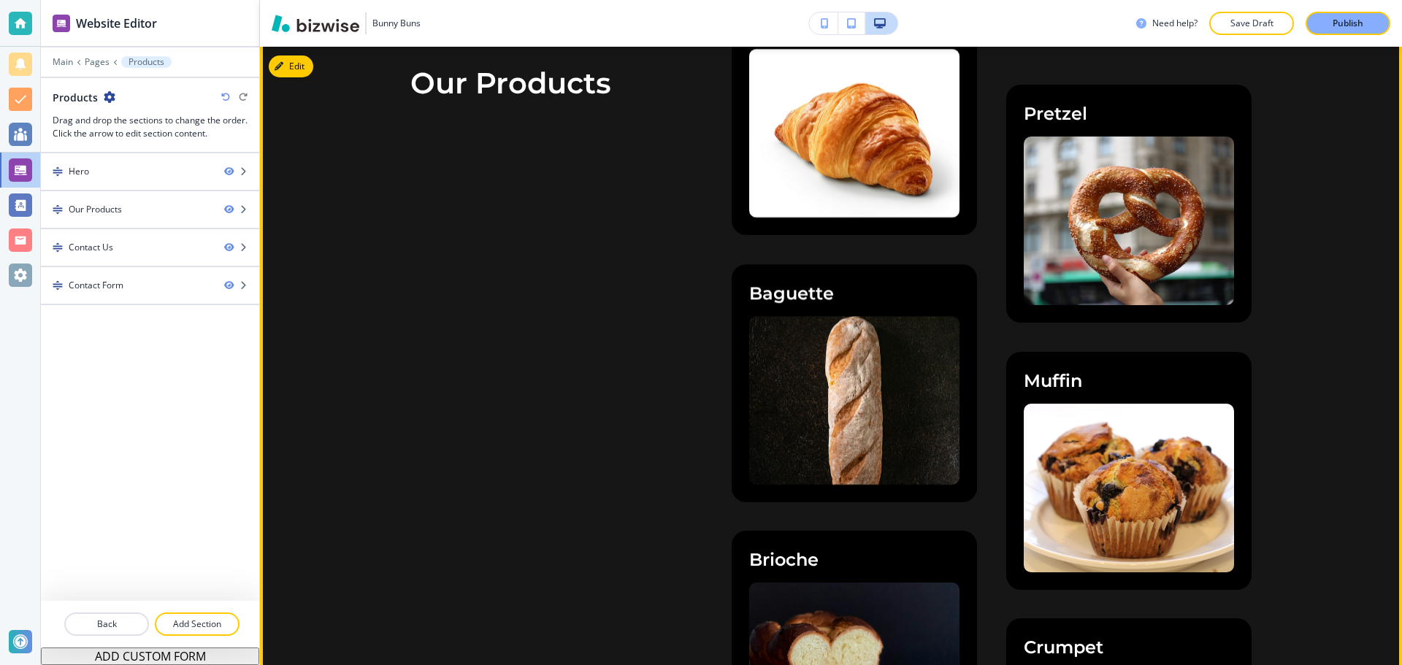
scroll to position [584, 0]
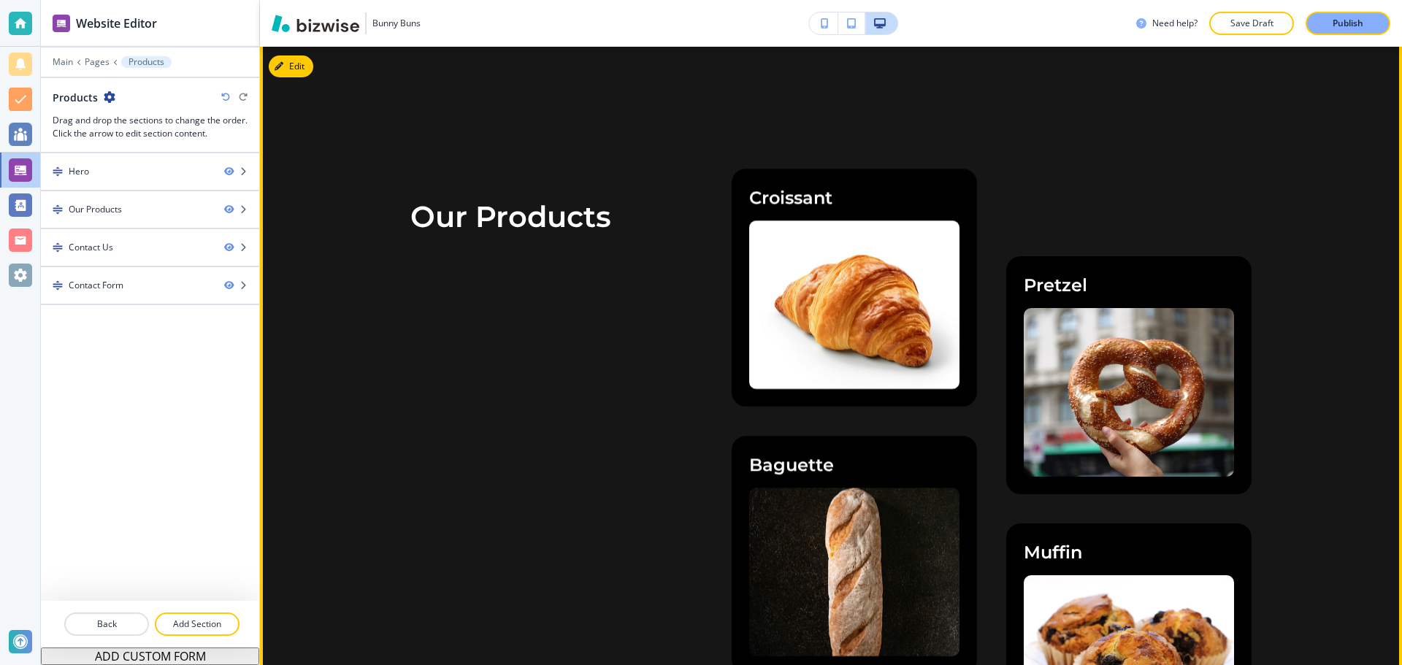
click at [804, 193] on h5 "Croissant" at bounding box center [854, 197] width 210 height 23
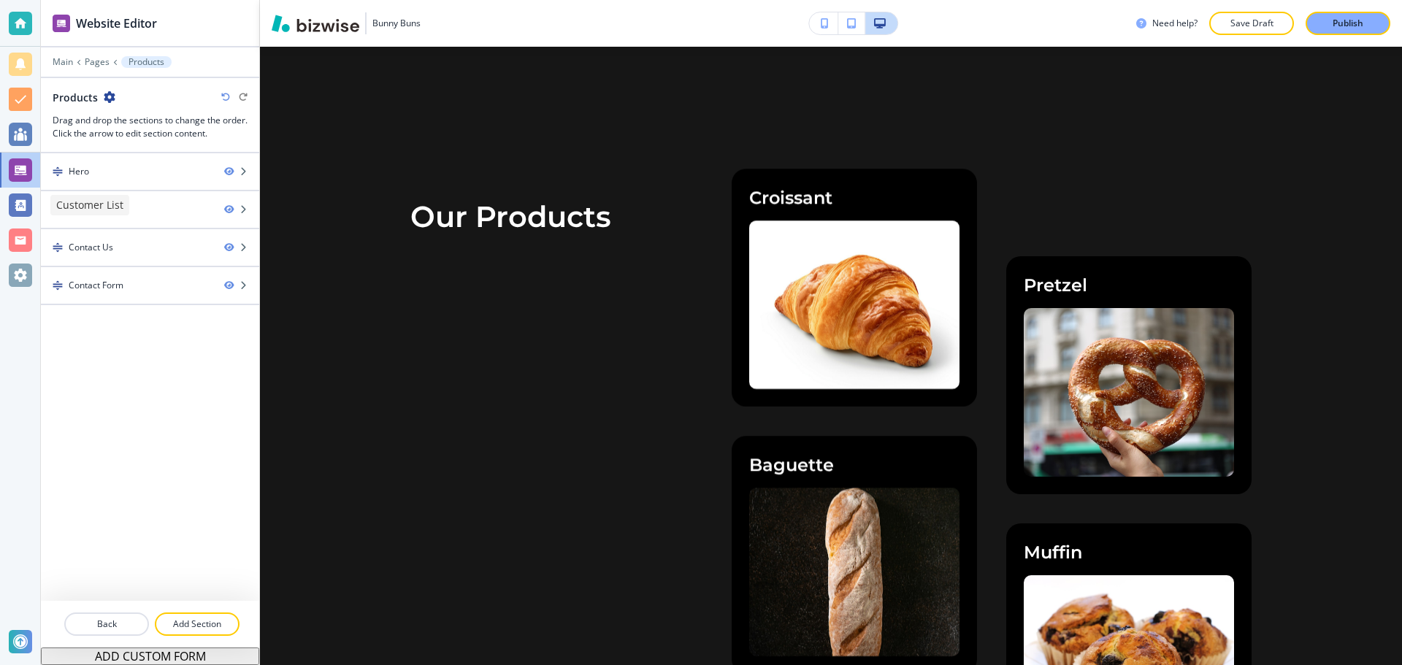
click at [76, 210] on p "Customer List" at bounding box center [89, 205] width 67 height 15
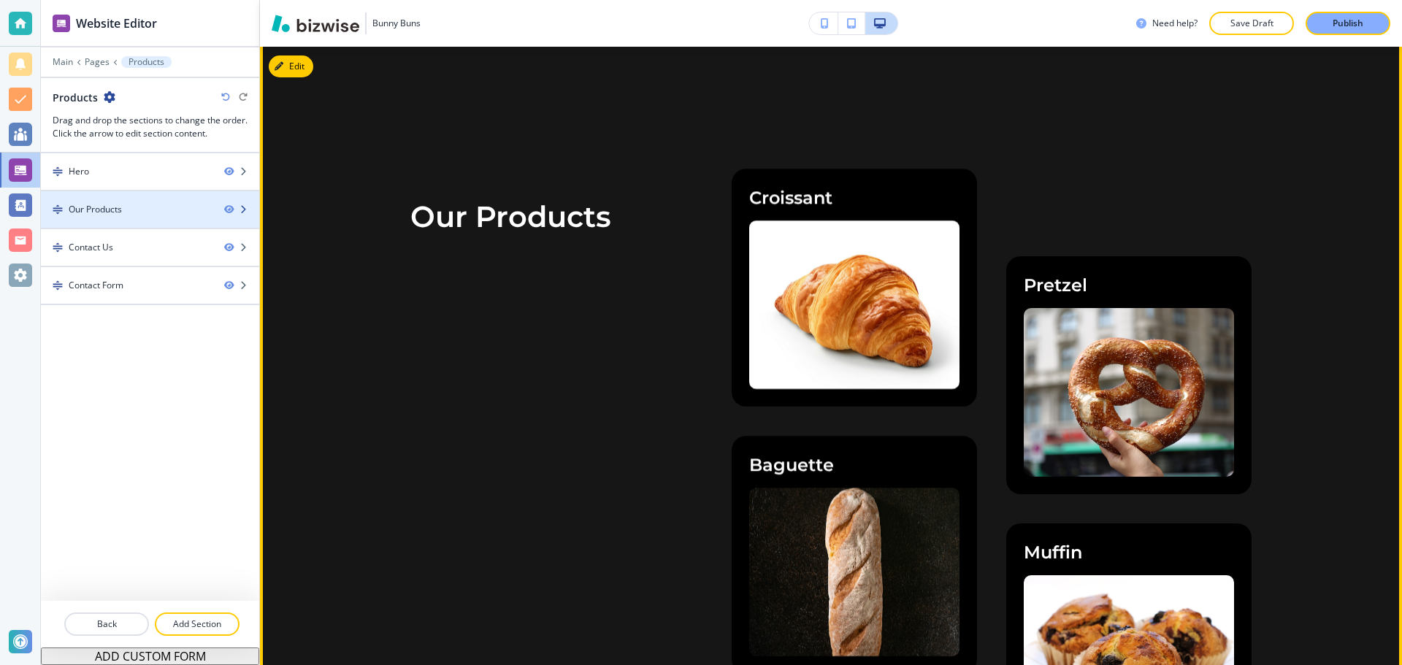
click at [244, 207] on icon "button" at bounding box center [243, 209] width 9 height 9
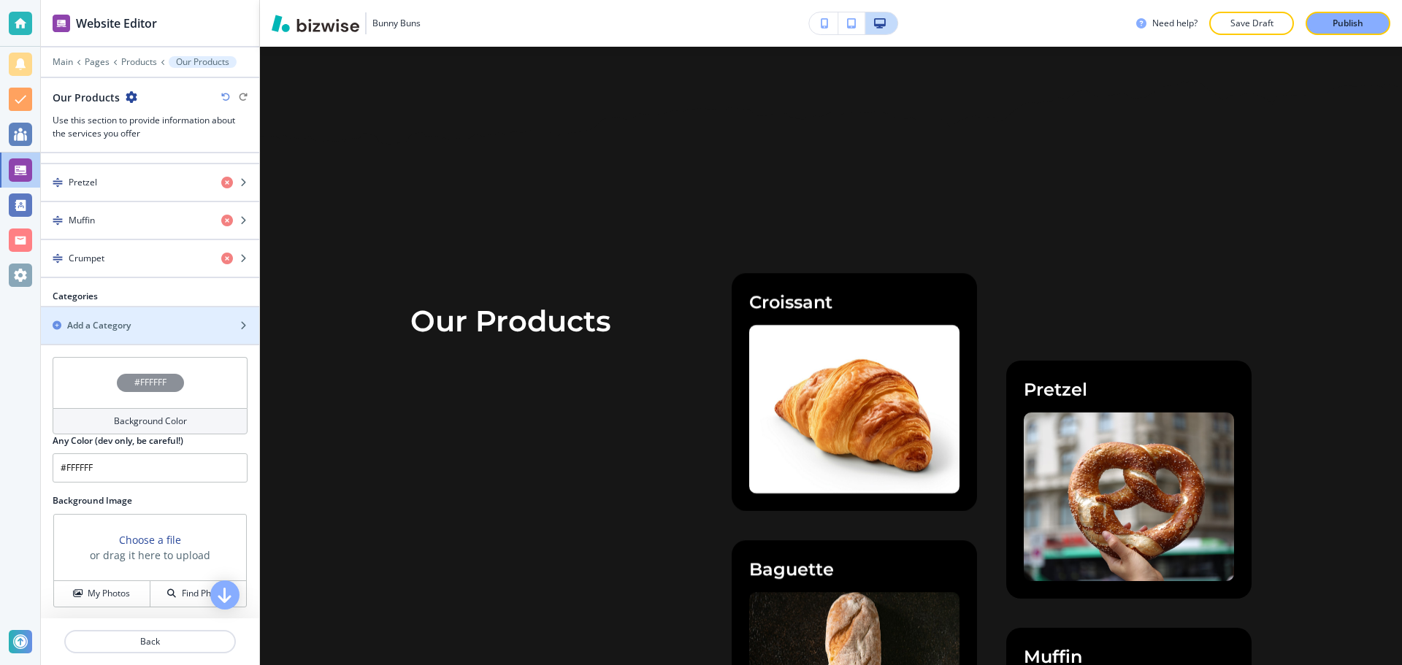
scroll to position [1088, 0]
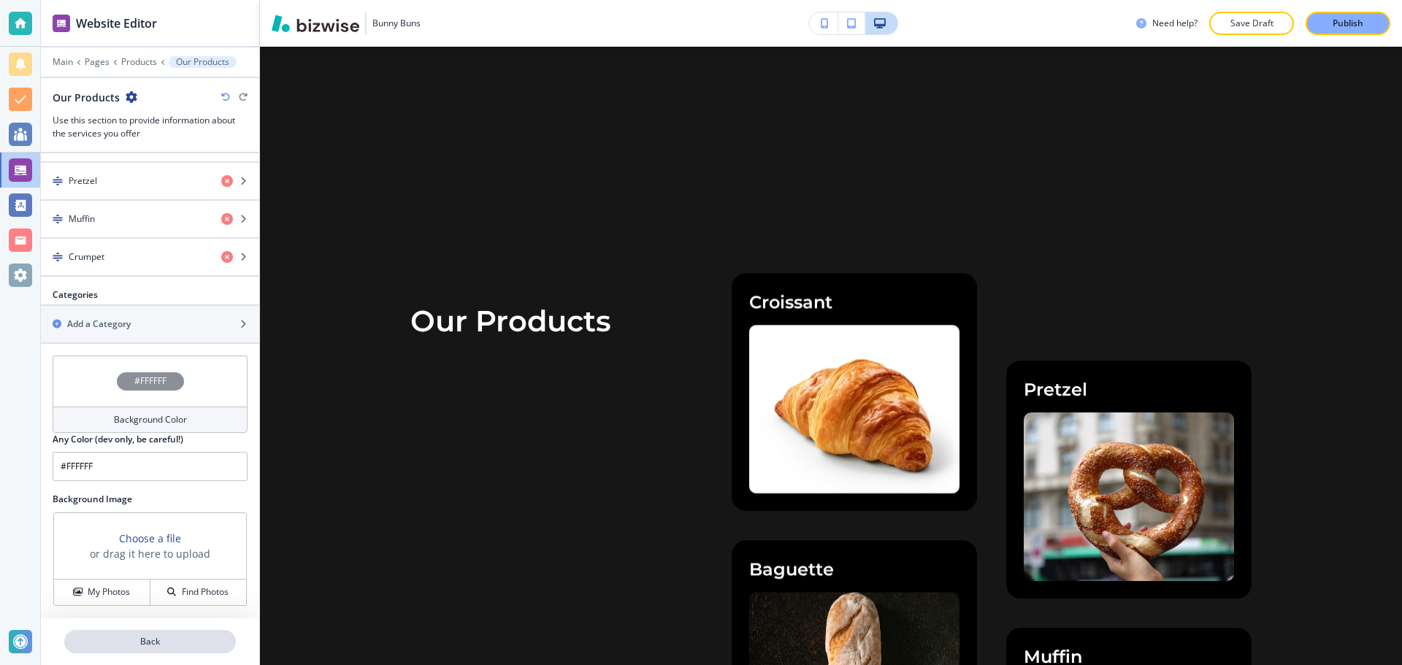
click at [150, 634] on button "Back" at bounding box center [150, 641] width 172 height 23
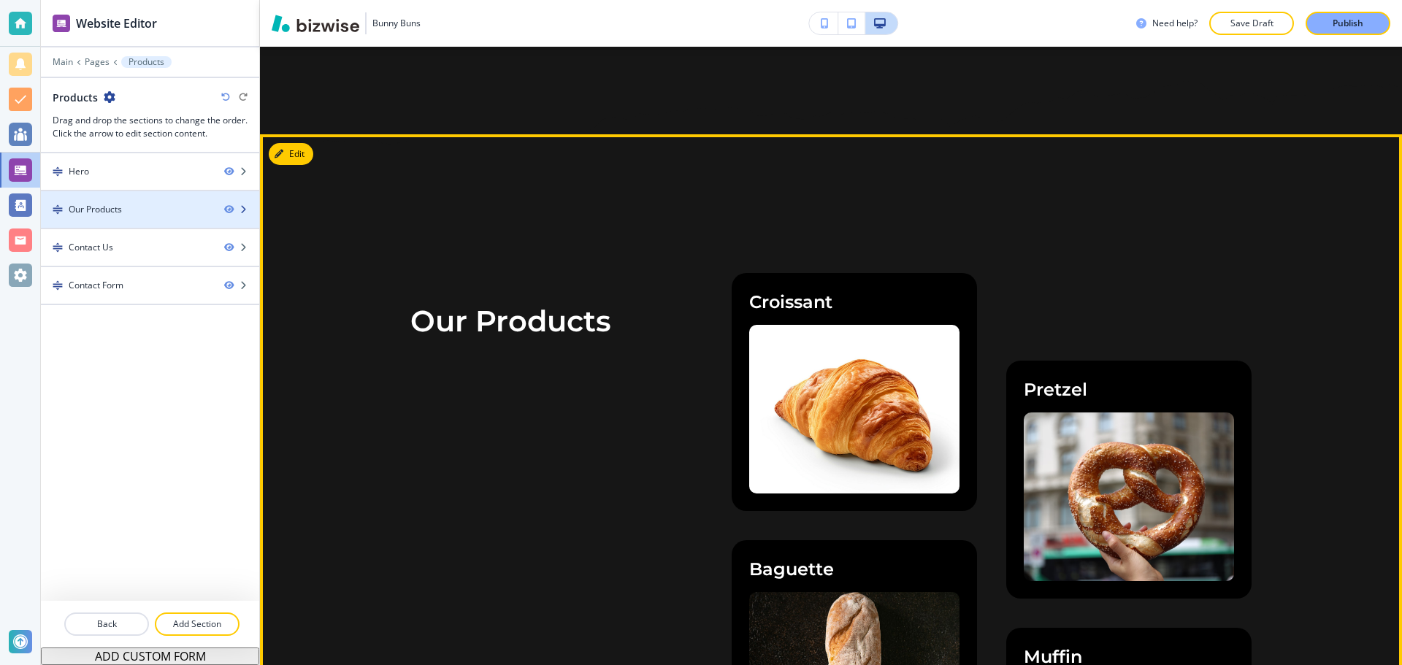
click at [109, 213] on div "Our Products" at bounding box center [95, 209] width 53 height 13
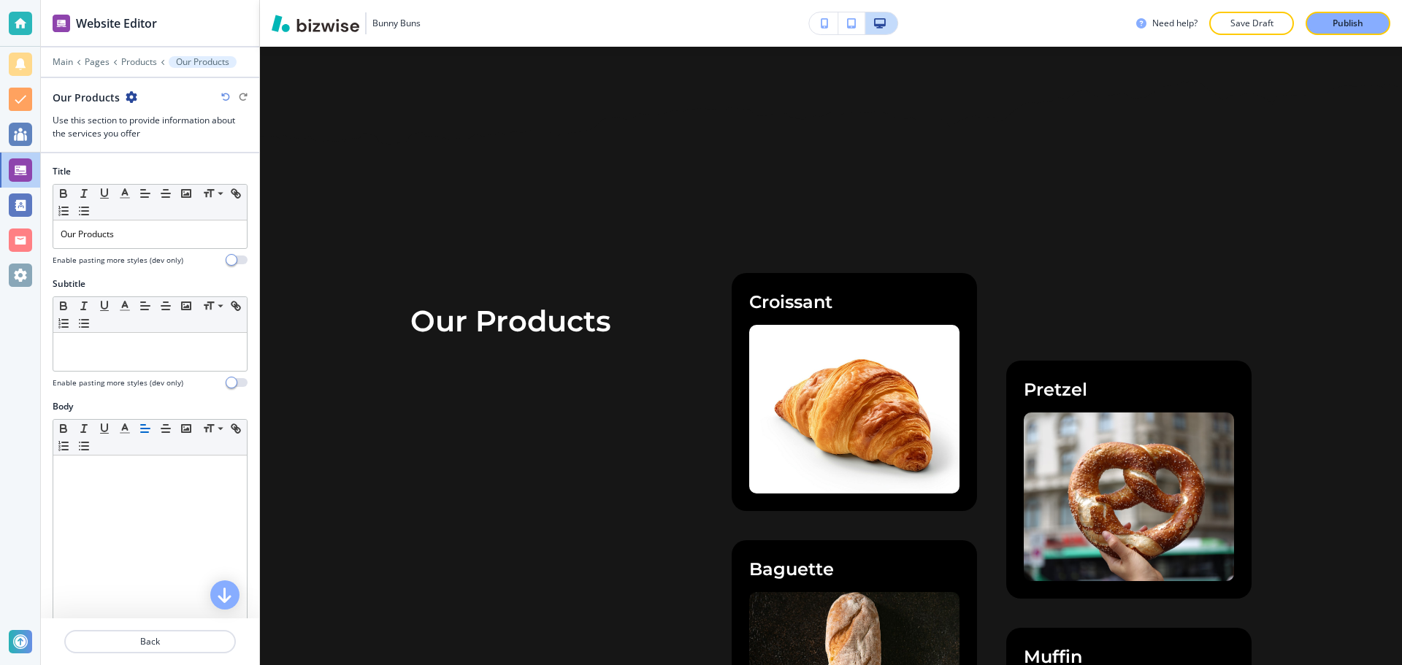
click at [134, 95] on icon "button" at bounding box center [132, 97] width 12 height 12
click at [134, 96] on icon "button" at bounding box center [132, 97] width 12 height 12
click at [97, 64] on p "Pages" at bounding box center [97, 62] width 25 height 10
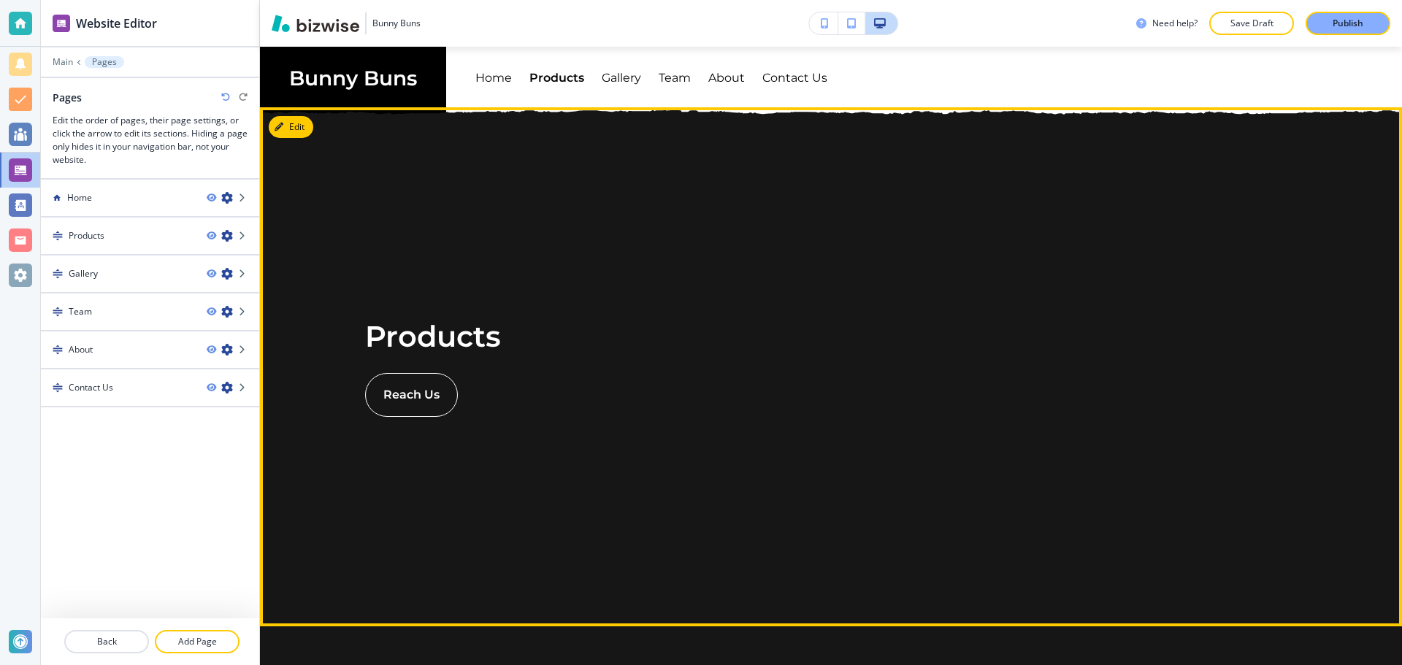
scroll to position [0, 0]
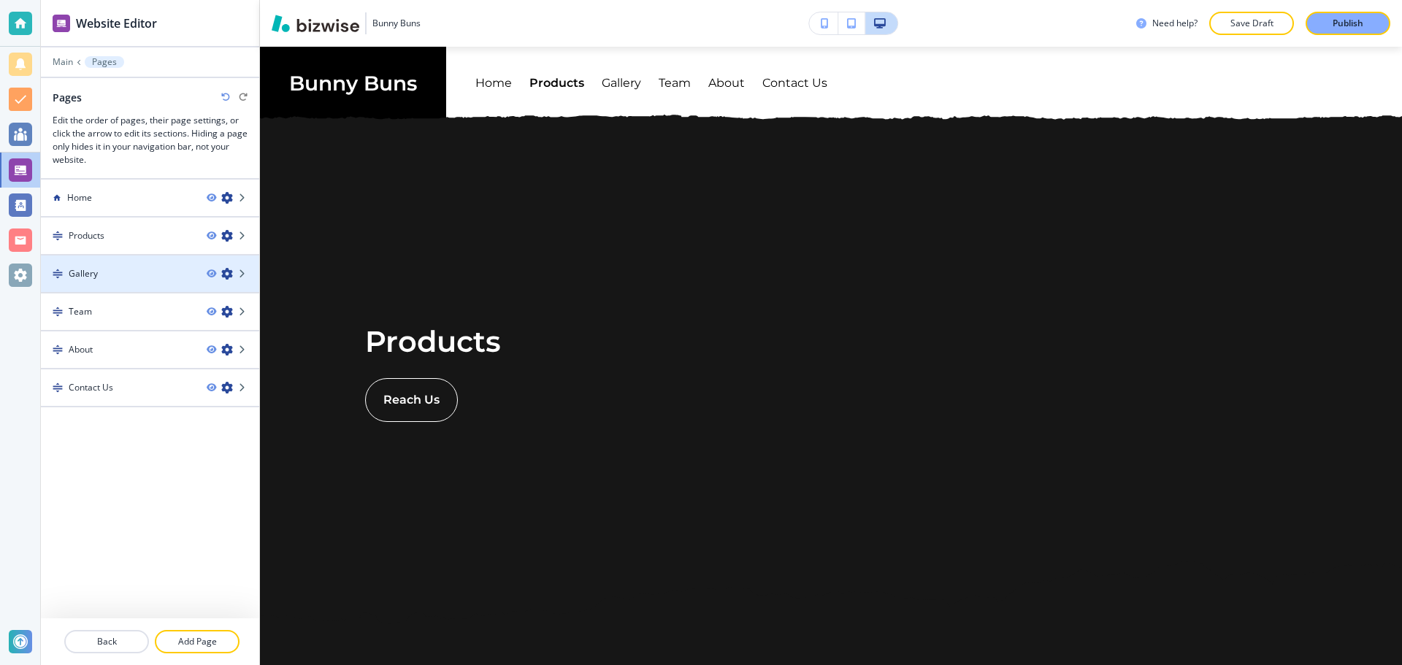
click at [143, 270] on div "Gallery" at bounding box center [118, 273] width 154 height 13
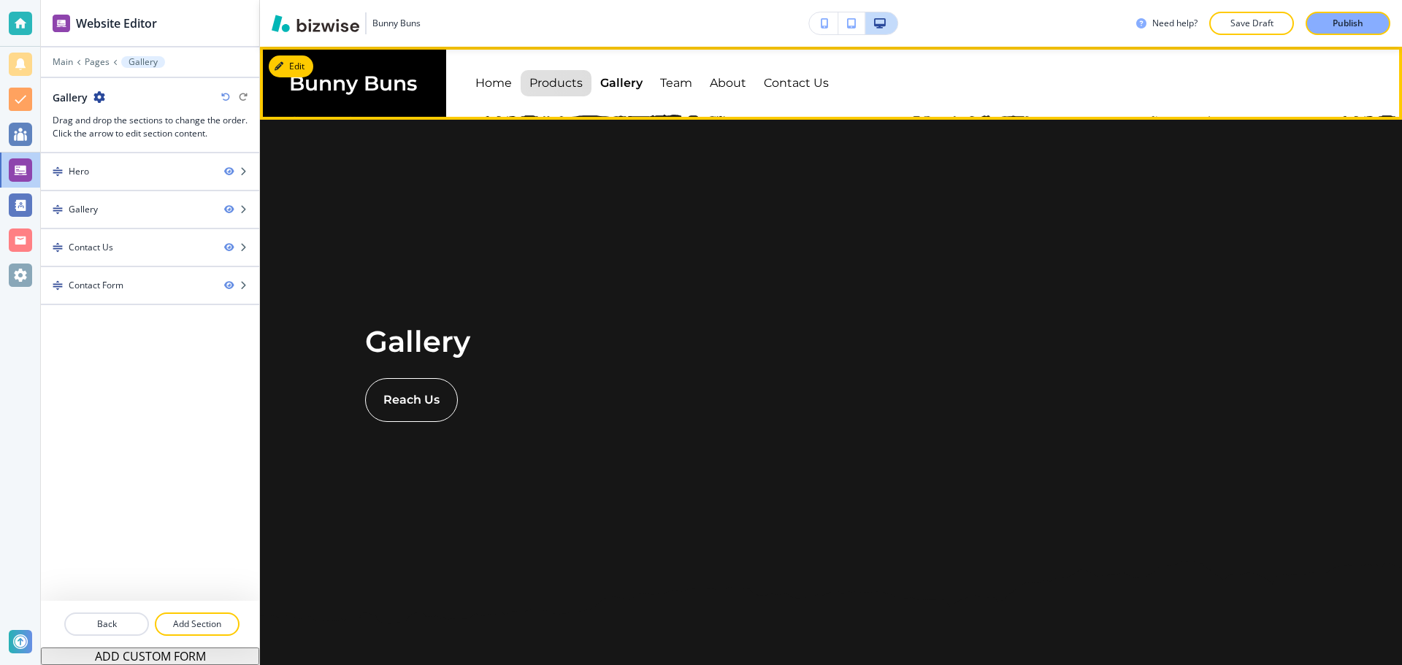
click at [561, 85] on p "Products" at bounding box center [555, 83] width 53 height 41
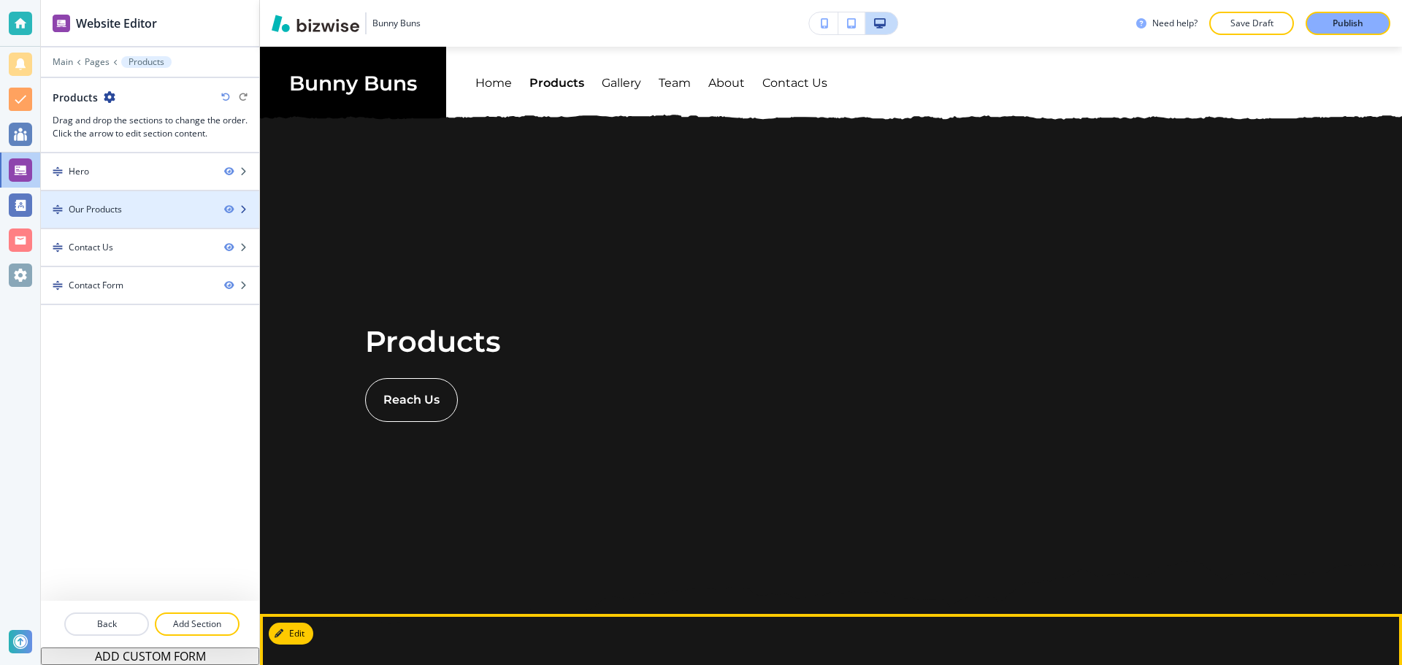
click at [138, 219] on div at bounding box center [150, 222] width 218 height 12
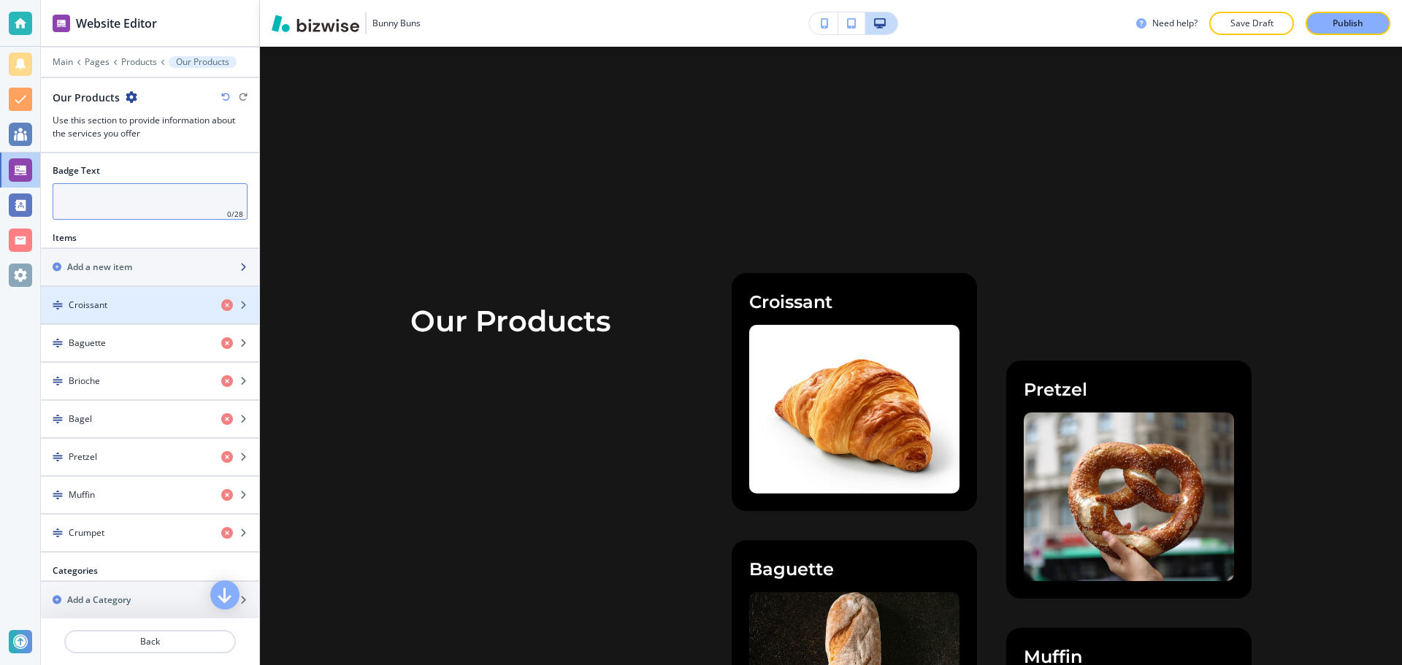
scroll to position [796, 0]
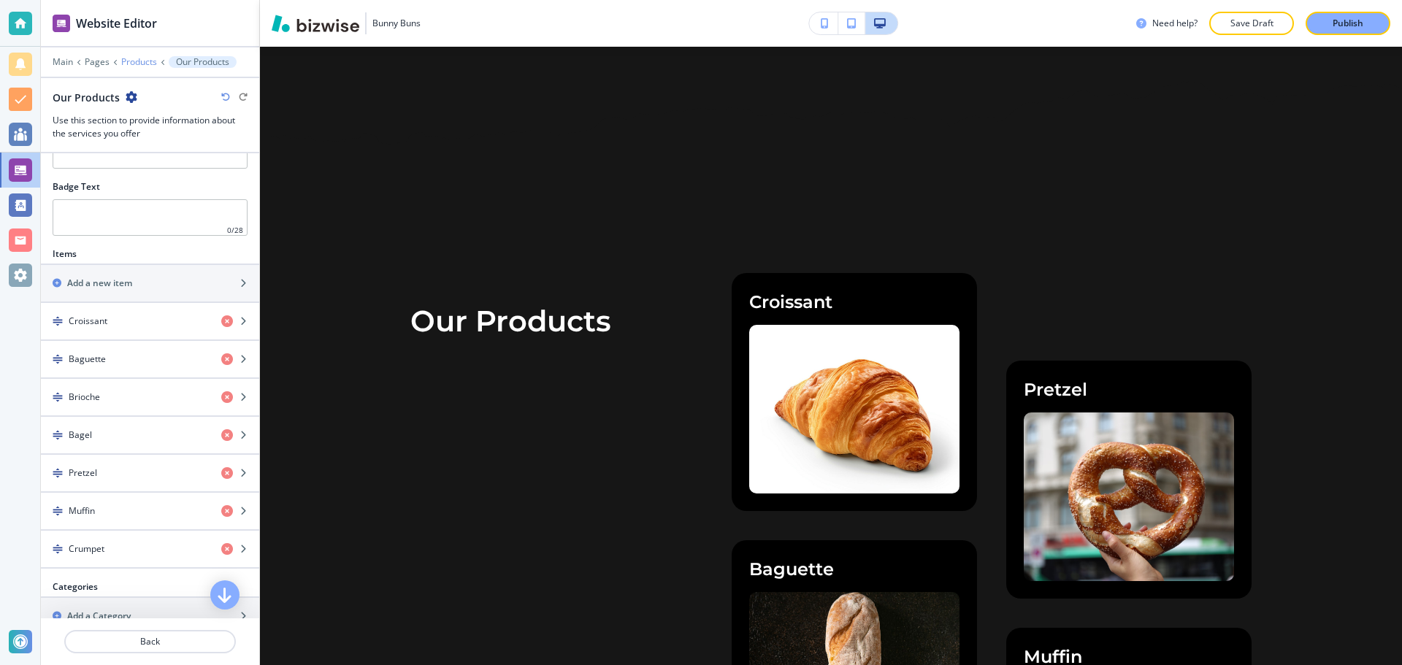
click at [135, 64] on p "Products" at bounding box center [139, 62] width 36 height 10
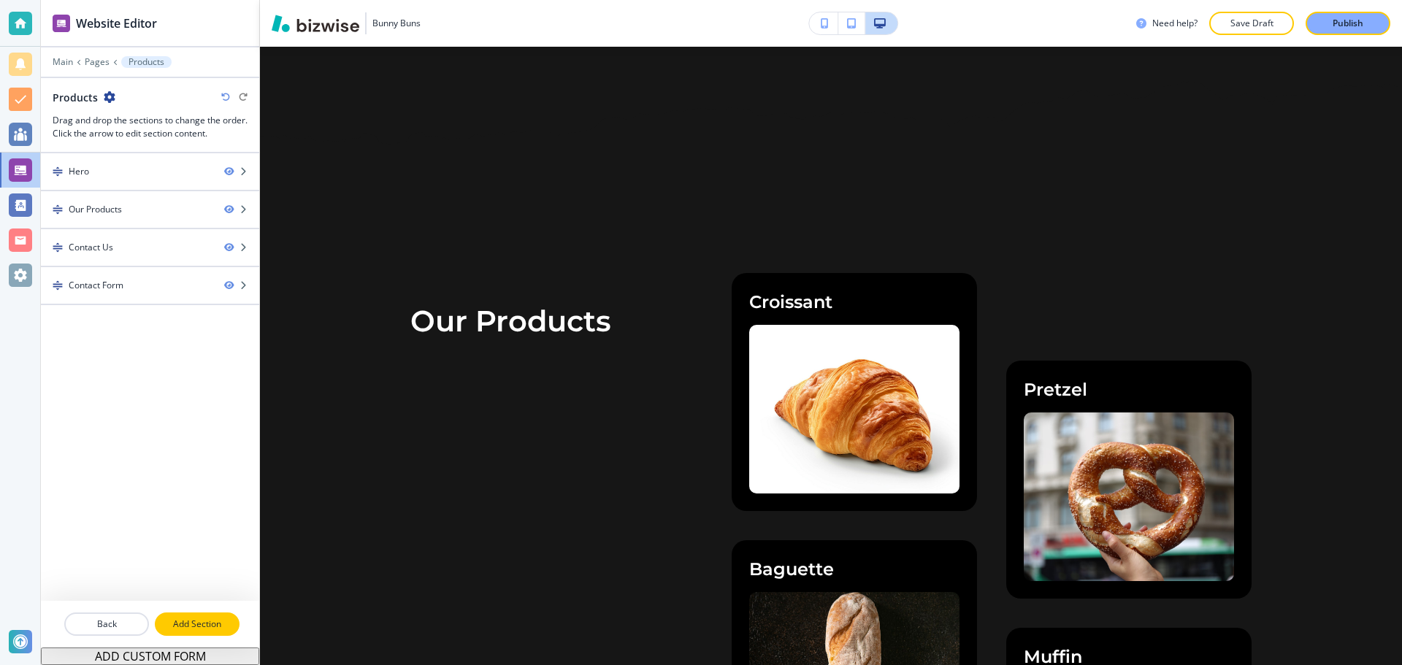
click at [211, 612] on button "Add Section" at bounding box center [197, 623] width 85 height 23
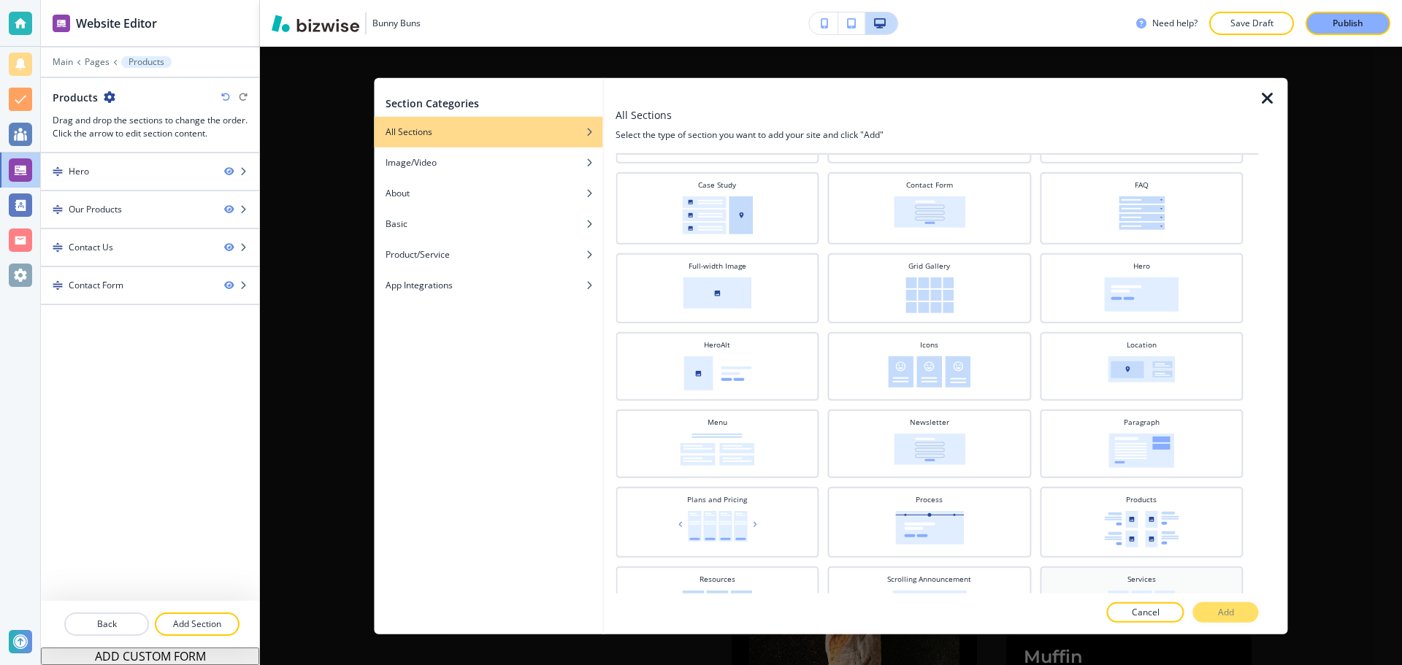
scroll to position [166, 0]
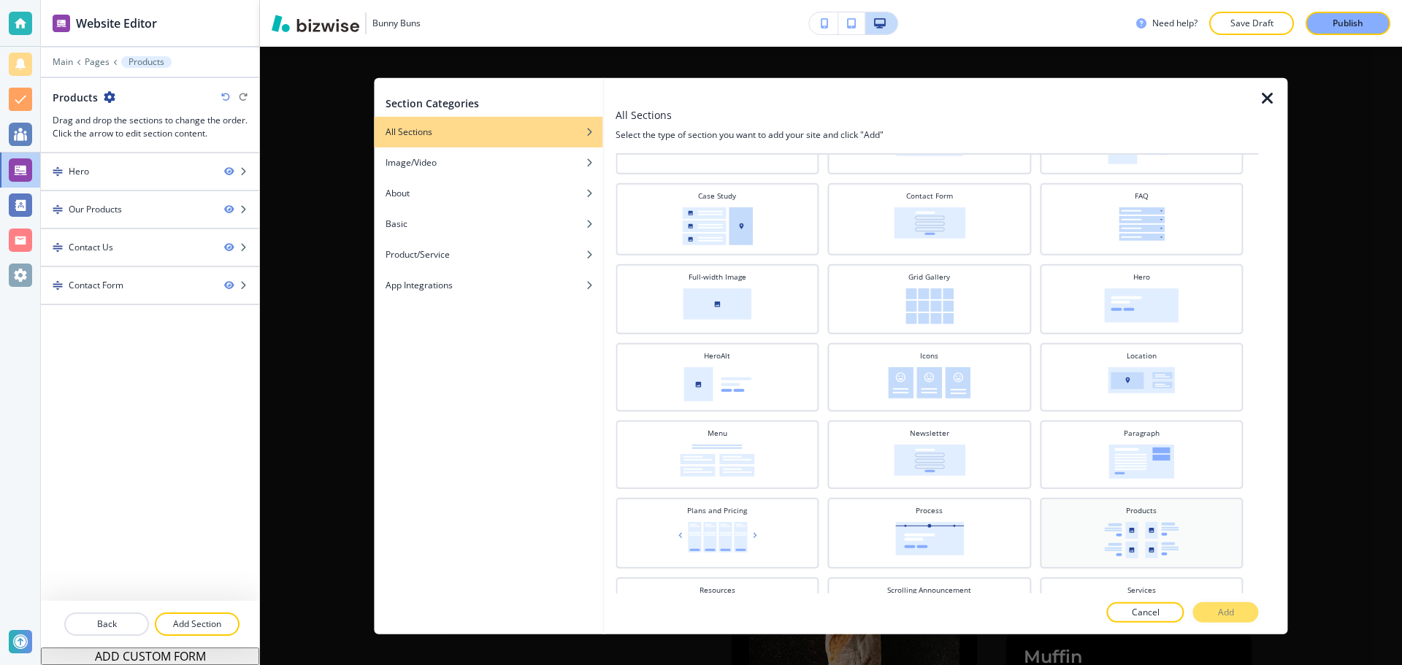
click at [1135, 520] on div "Products" at bounding box center [1141, 530] width 189 height 53
click at [1226, 609] on p "Add" at bounding box center [1226, 612] width 16 height 13
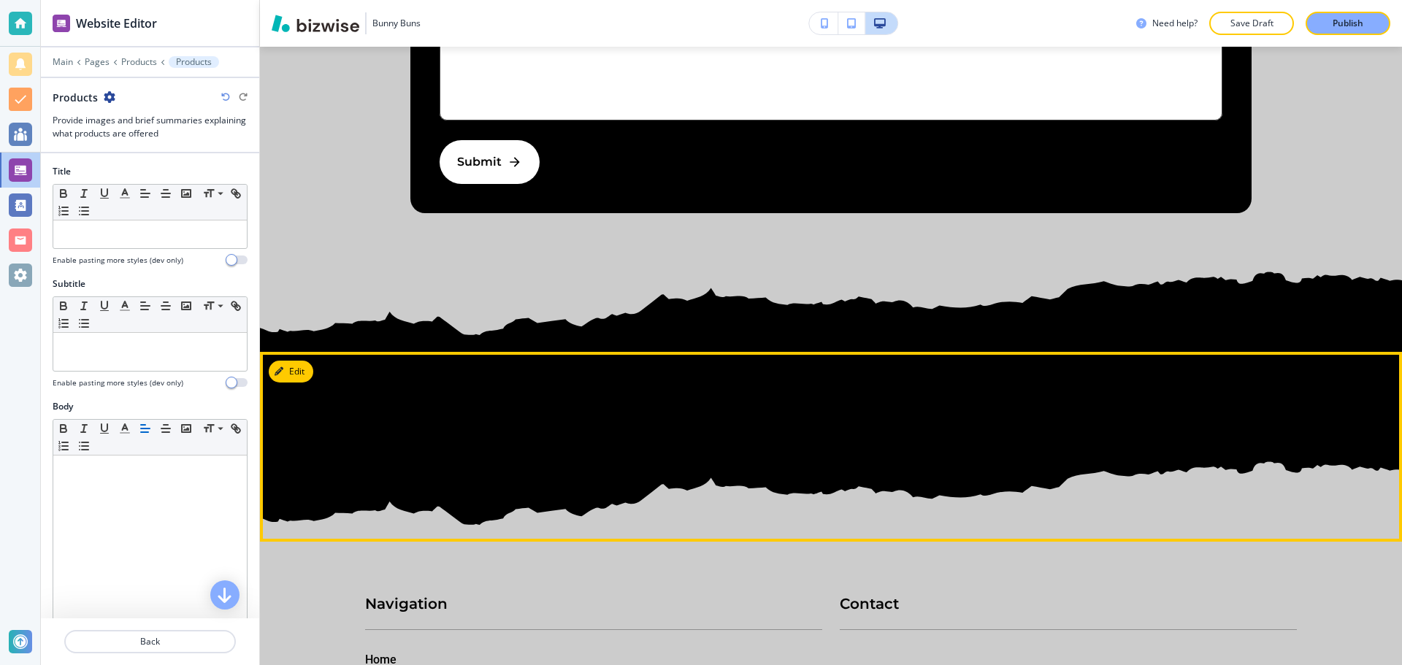
scroll to position [2545, 0]
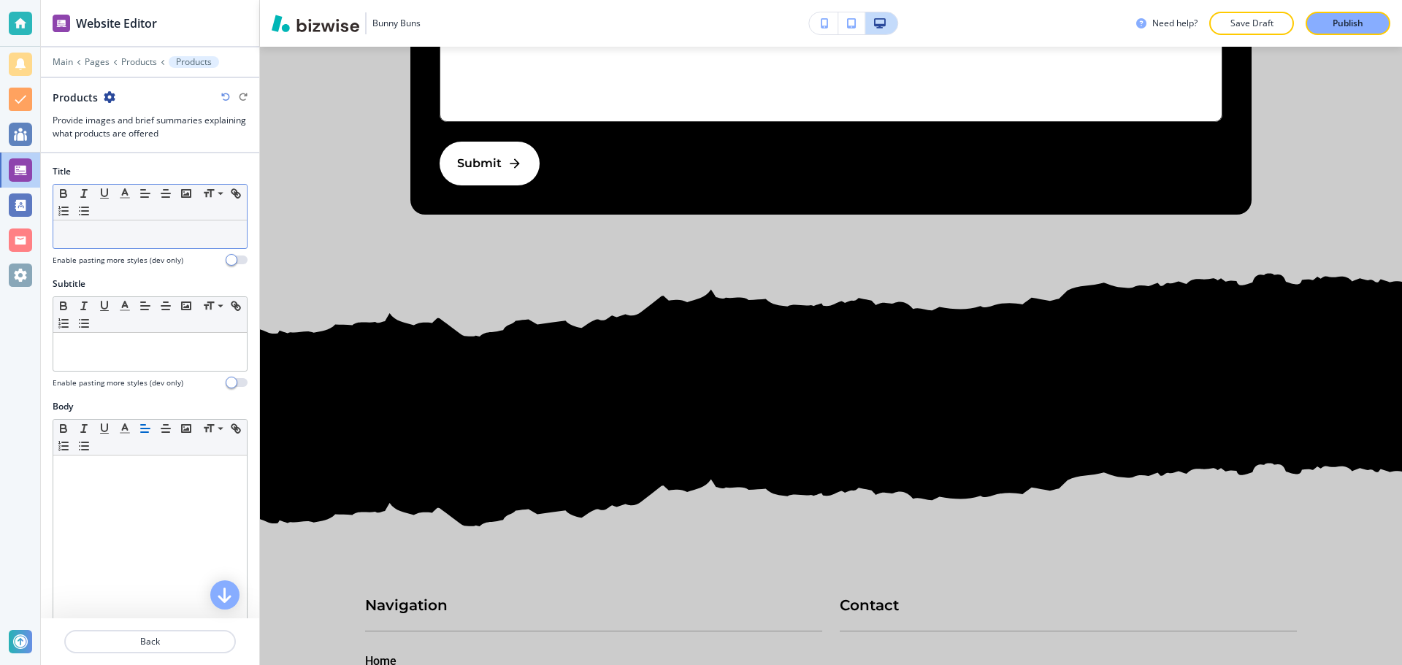
click at [188, 239] on p at bounding box center [150, 234] width 179 height 13
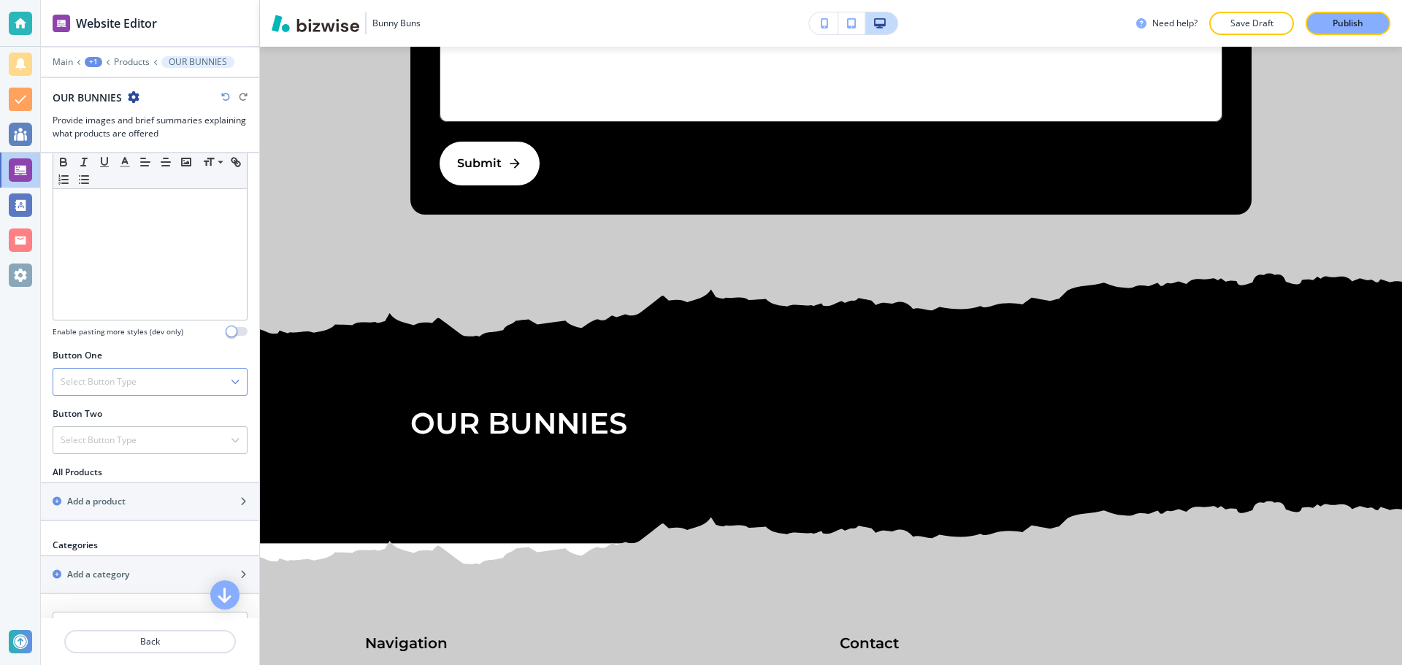
scroll to position [365, 0]
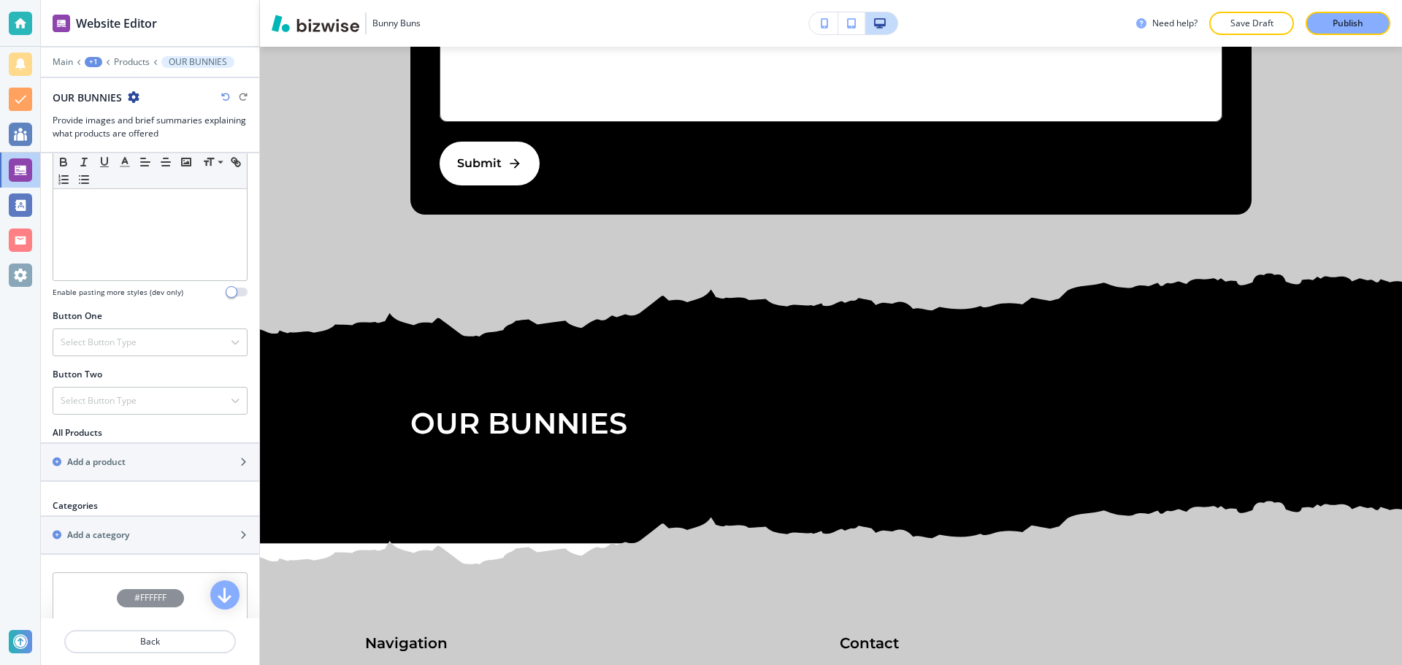
click at [128, 69] on div at bounding box center [150, 72] width 218 height 9
click at [132, 65] on p "Products" at bounding box center [132, 62] width 36 height 10
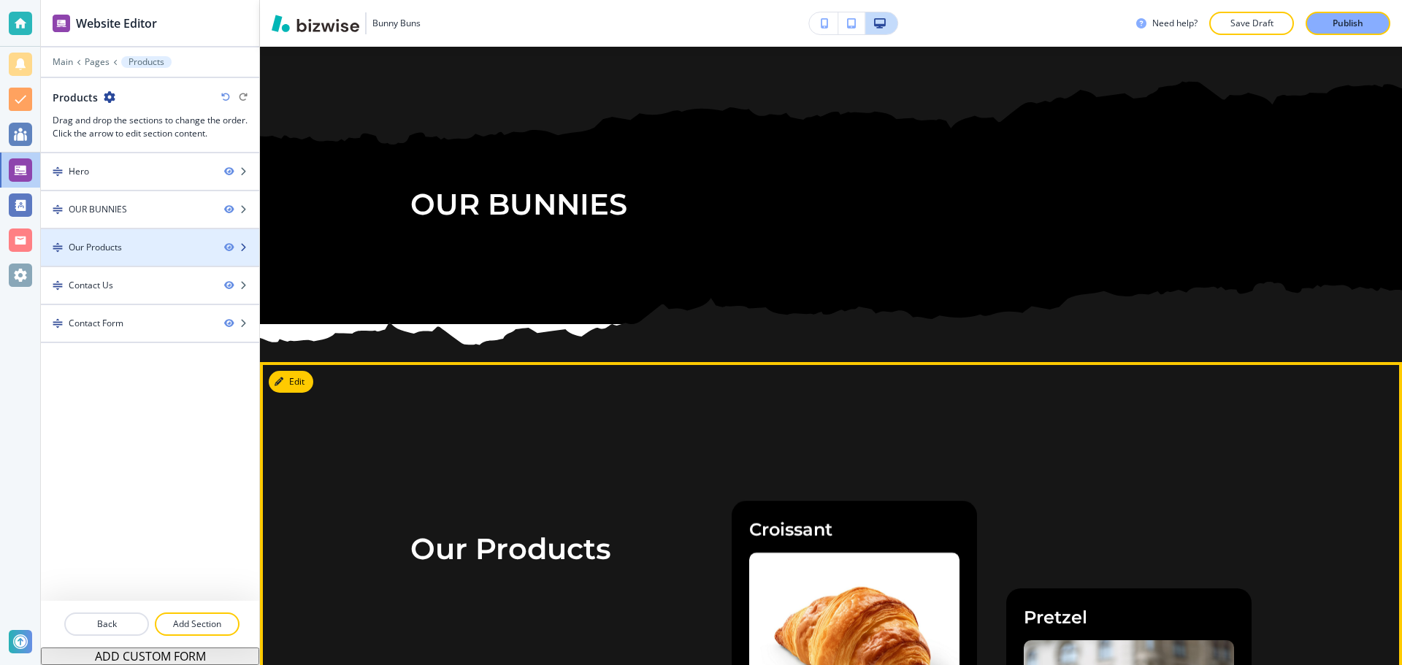
click at [126, 253] on div "Our Products" at bounding box center [127, 247] width 172 height 13
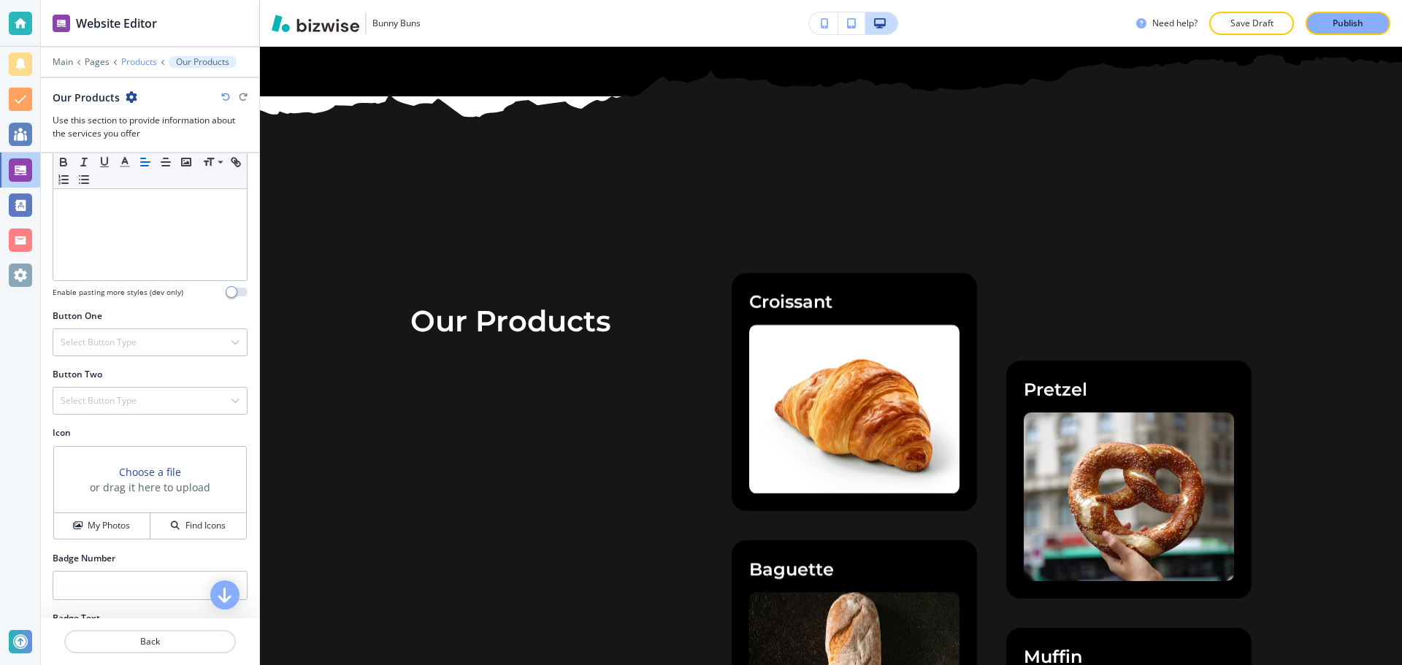
click at [122, 64] on p "Products" at bounding box center [139, 62] width 36 height 10
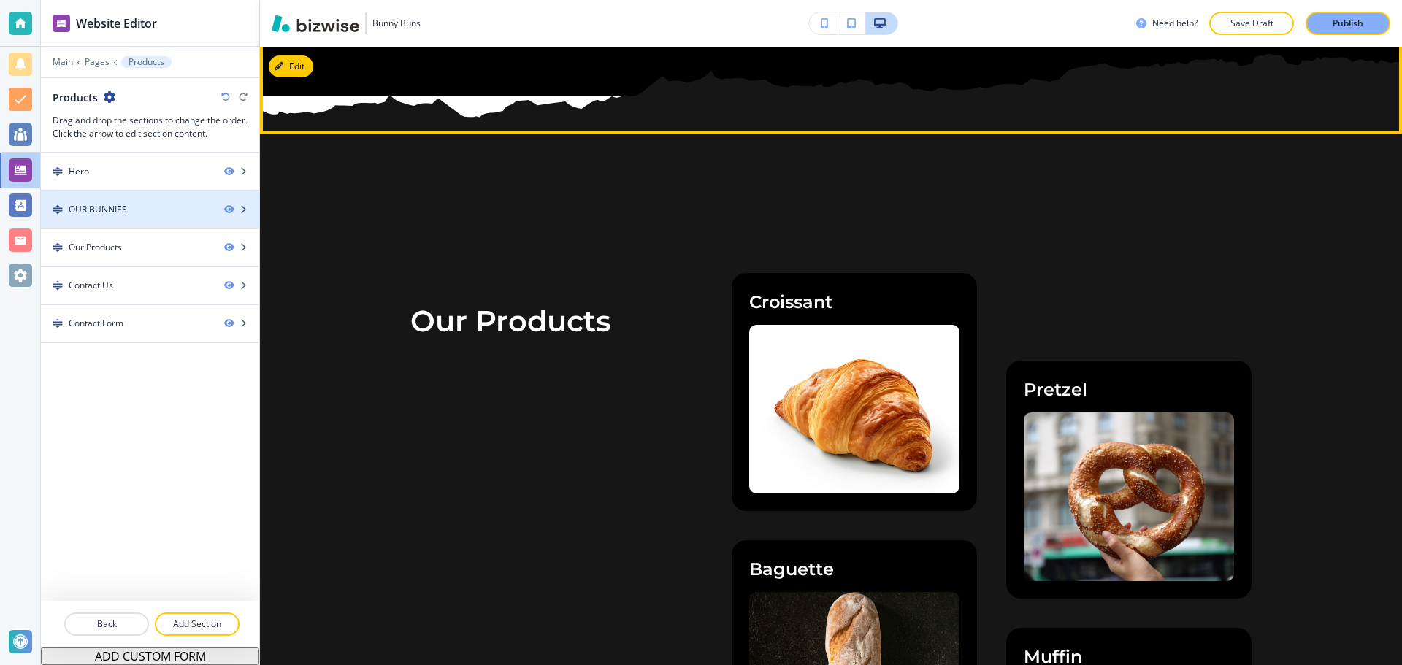
click at [142, 208] on div "OUR BUNNIES" at bounding box center [127, 209] width 172 height 13
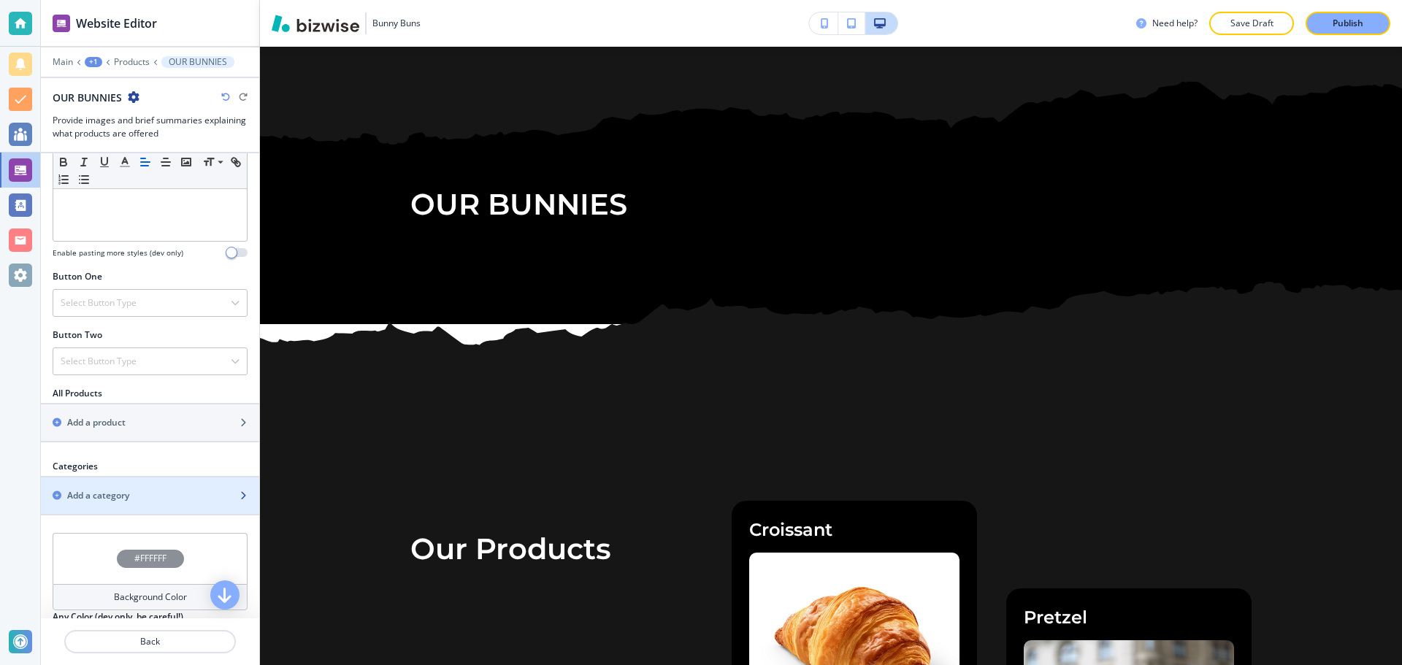
scroll to position [438, 0]
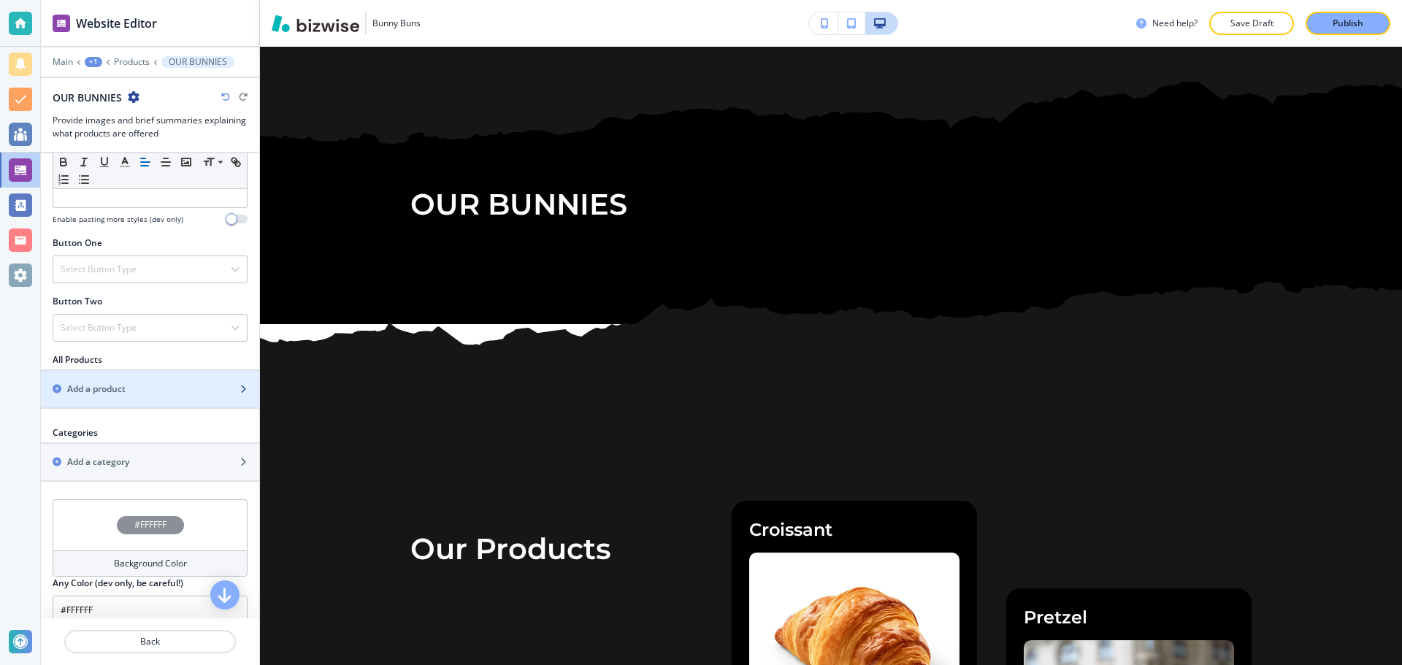
click at [190, 400] on div "button" at bounding box center [150, 402] width 218 height 12
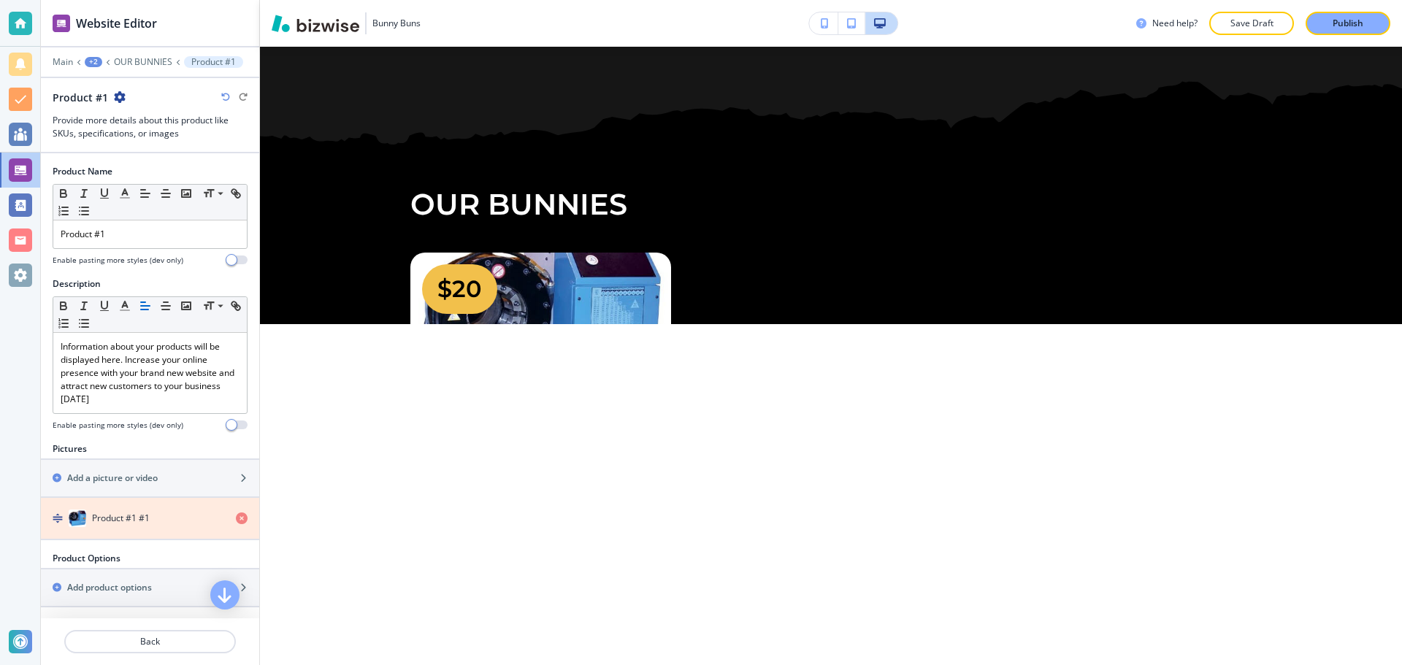
click at [236, 518] on icon "button" at bounding box center [242, 518] width 12 height 12
click at [236, 516] on icon "button" at bounding box center [242, 518] width 12 height 12
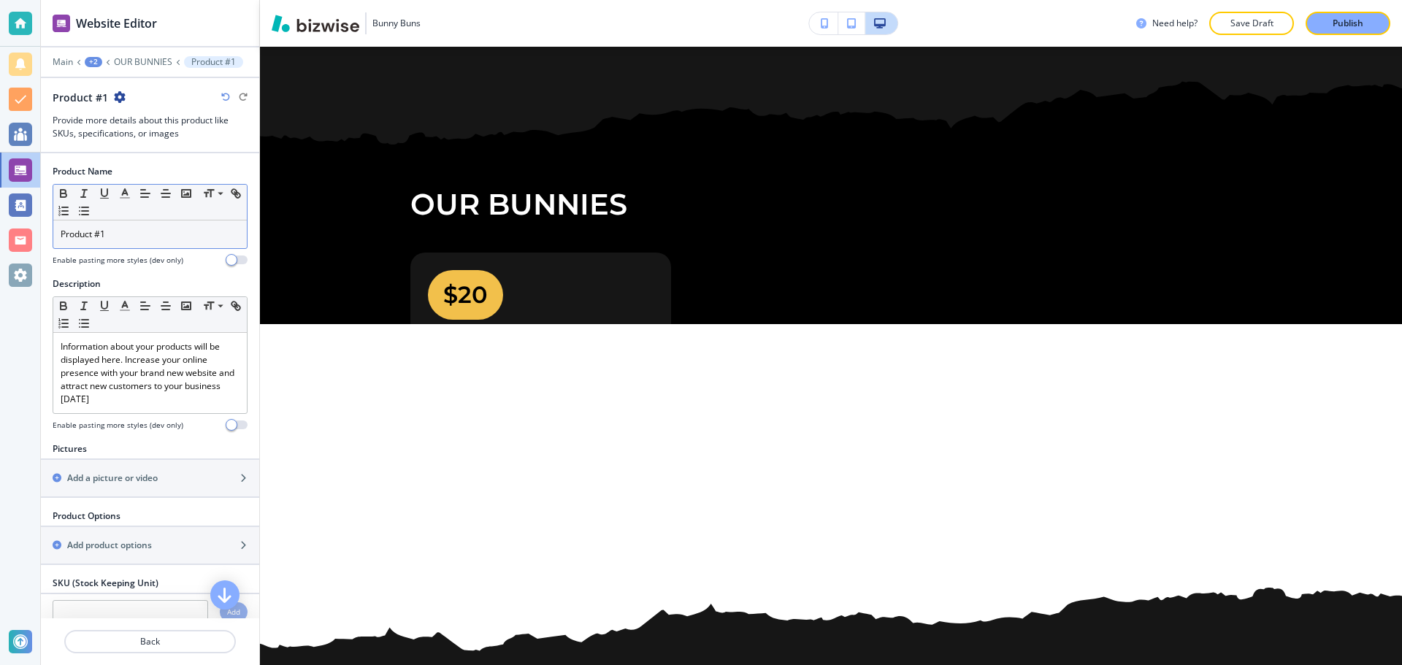
click at [127, 235] on p "Product #1" at bounding box center [150, 234] width 179 height 13
click at [127, 236] on p "Product #1" at bounding box center [150, 234] width 179 height 13
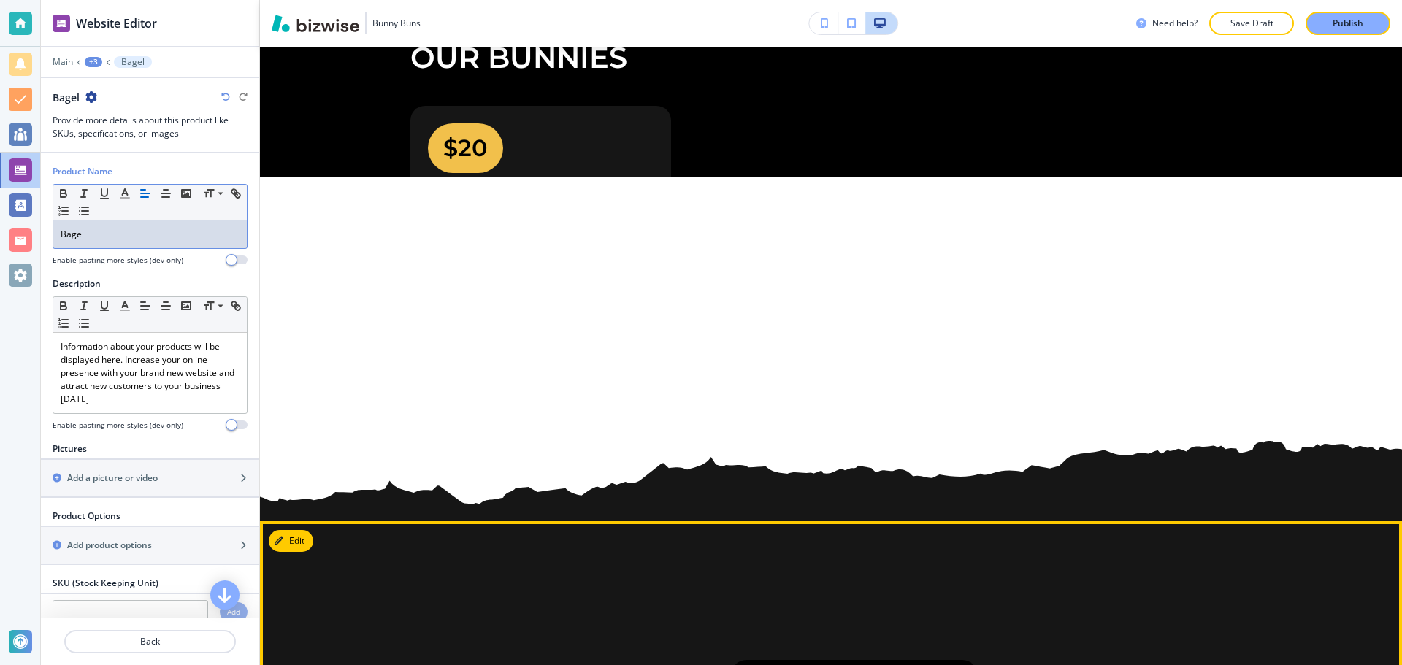
scroll to position [626, 0]
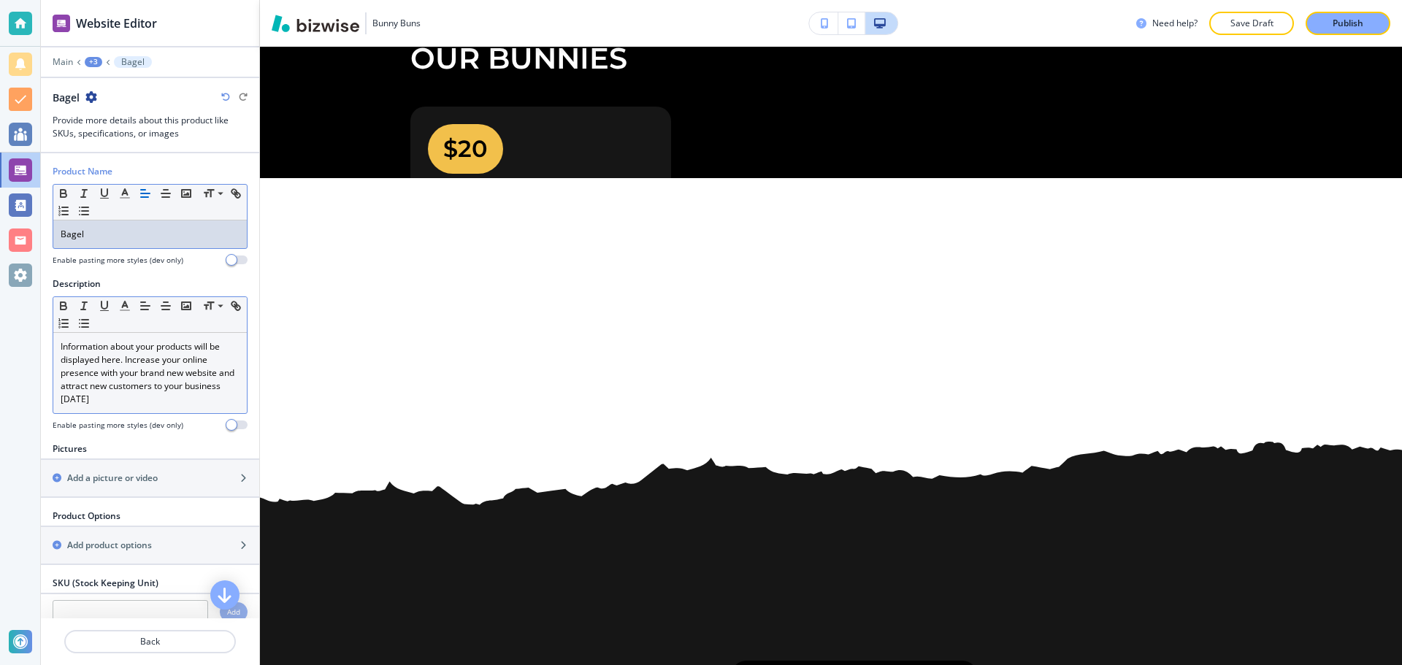
click at [186, 345] on p "Information about your products will be displayed here. Increase your online pr…" at bounding box center [150, 373] width 179 height 66
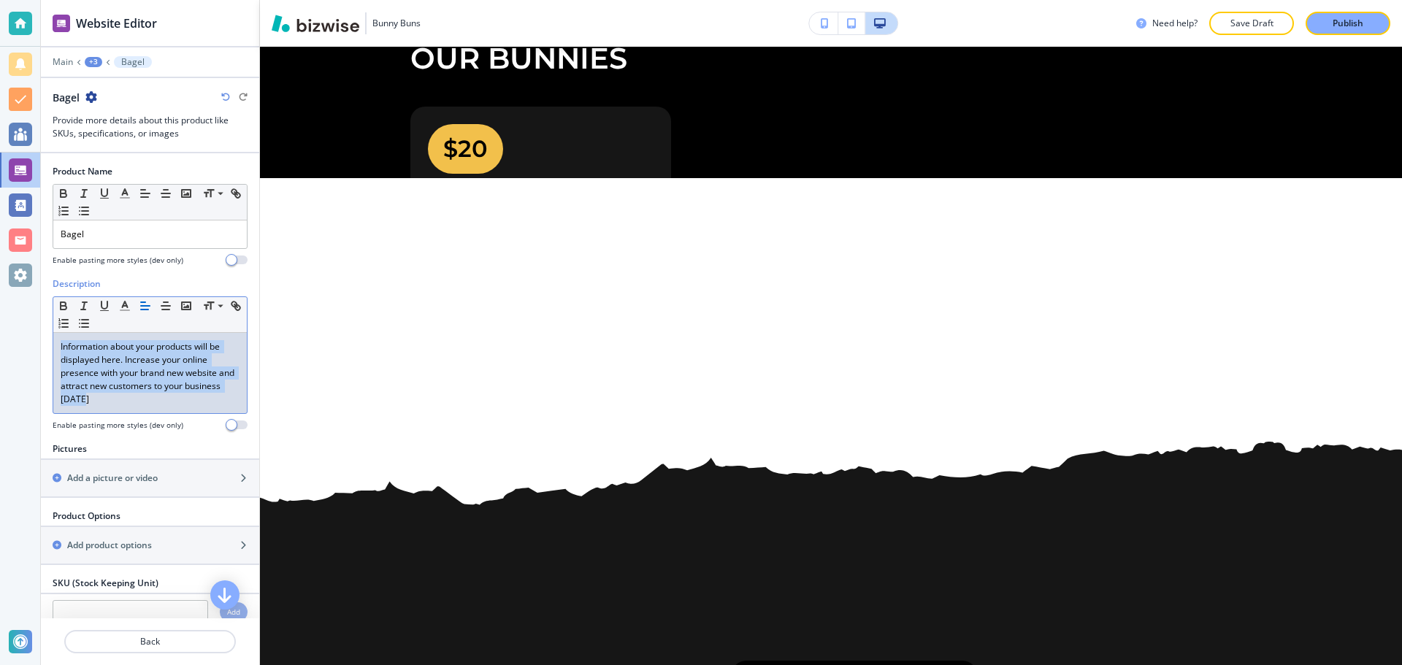
drag, startPoint x: 60, startPoint y: 348, endPoint x: 196, endPoint y: 401, distance: 145.6
click at [196, 401] on div "Information about your products will be displayed here. Increase your online pr…" at bounding box center [149, 373] width 193 height 80
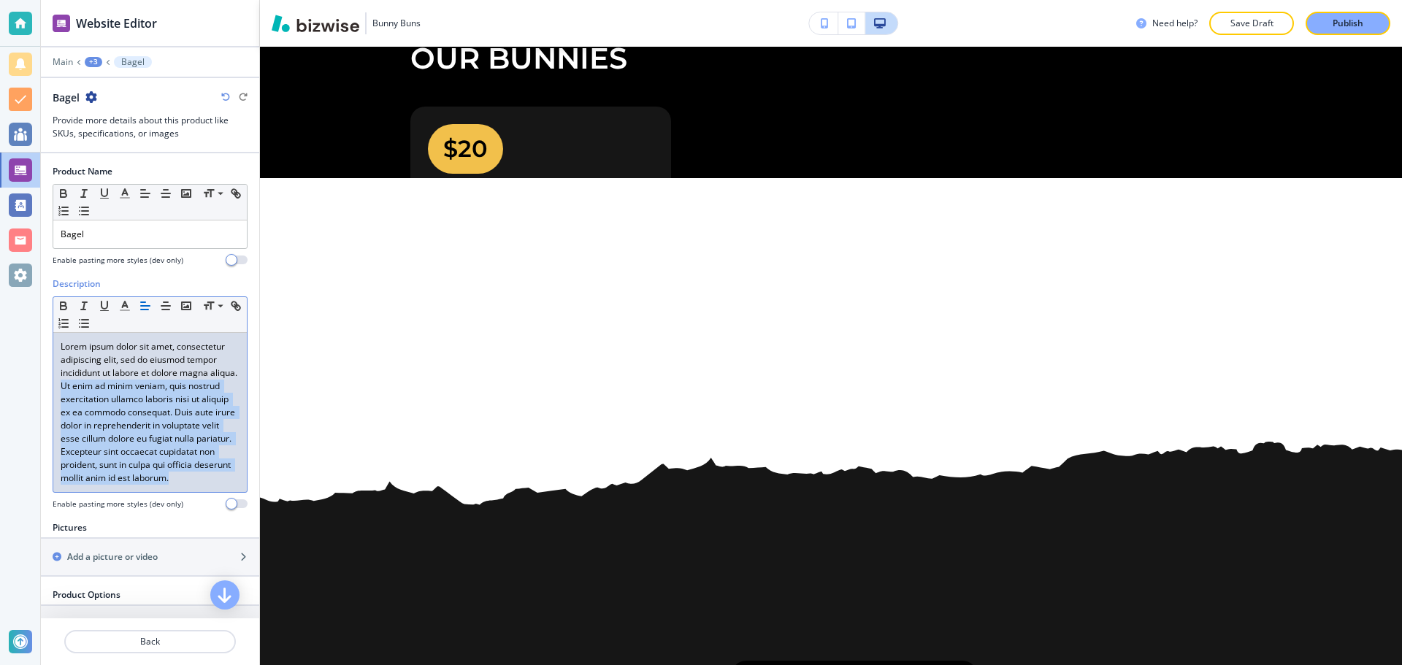
drag, startPoint x: 129, startPoint y: 493, endPoint x: 89, endPoint y: 384, distance: 116.6
click at [89, 384] on p "Lorem ipsum dolor sit amet, consectetur adipiscing elit, sed do eiusmod tempor …" at bounding box center [150, 412] width 179 height 145
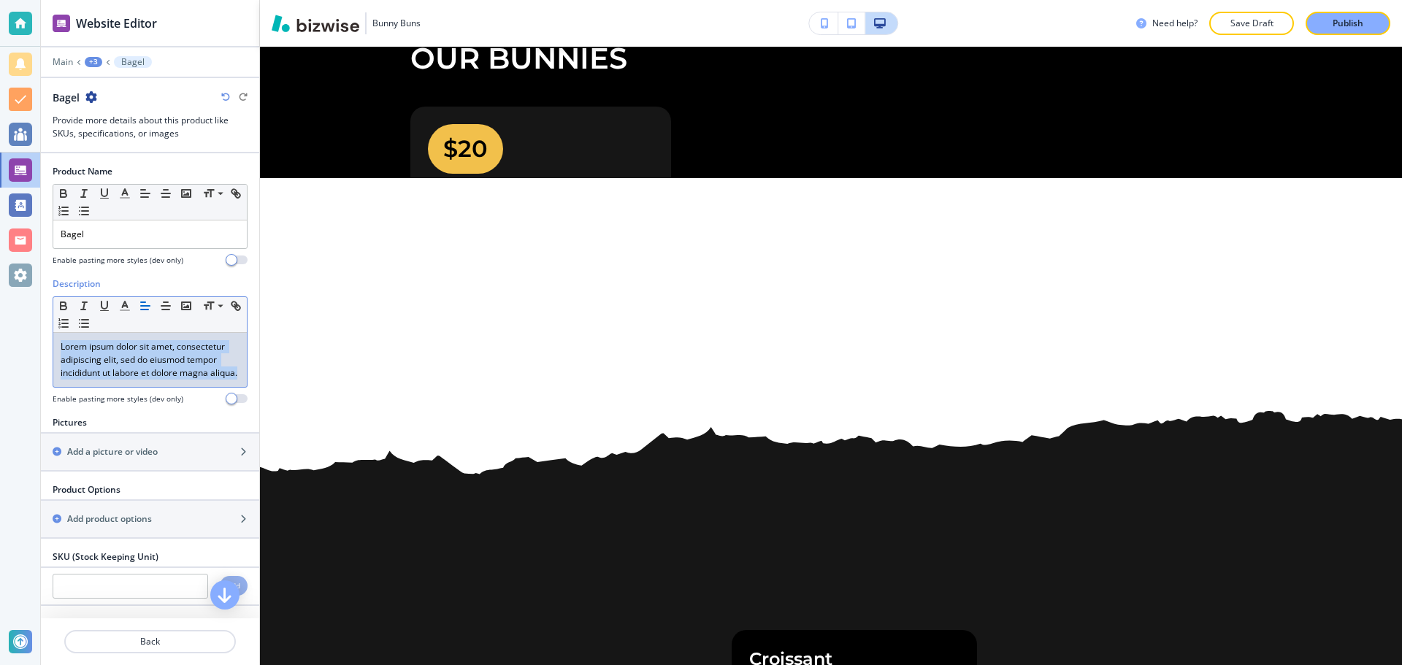
drag, startPoint x: 89, startPoint y: 385, endPoint x: 47, endPoint y: 312, distance: 83.4
click at [47, 312] on div "Description Small Normal Large Huge Lorem ipsum dolor sit amet, consectetur adi…" at bounding box center [150, 346] width 218 height 139
copy p "Lorem ipsum dolor sit amet, consectetur adipiscing elit, sed do eiusmod tempor …"
click at [155, 269] on div "Product Name Small Normal Large Huge Bagel Enable pasting more styles (dev only)" at bounding box center [150, 221] width 218 height 112
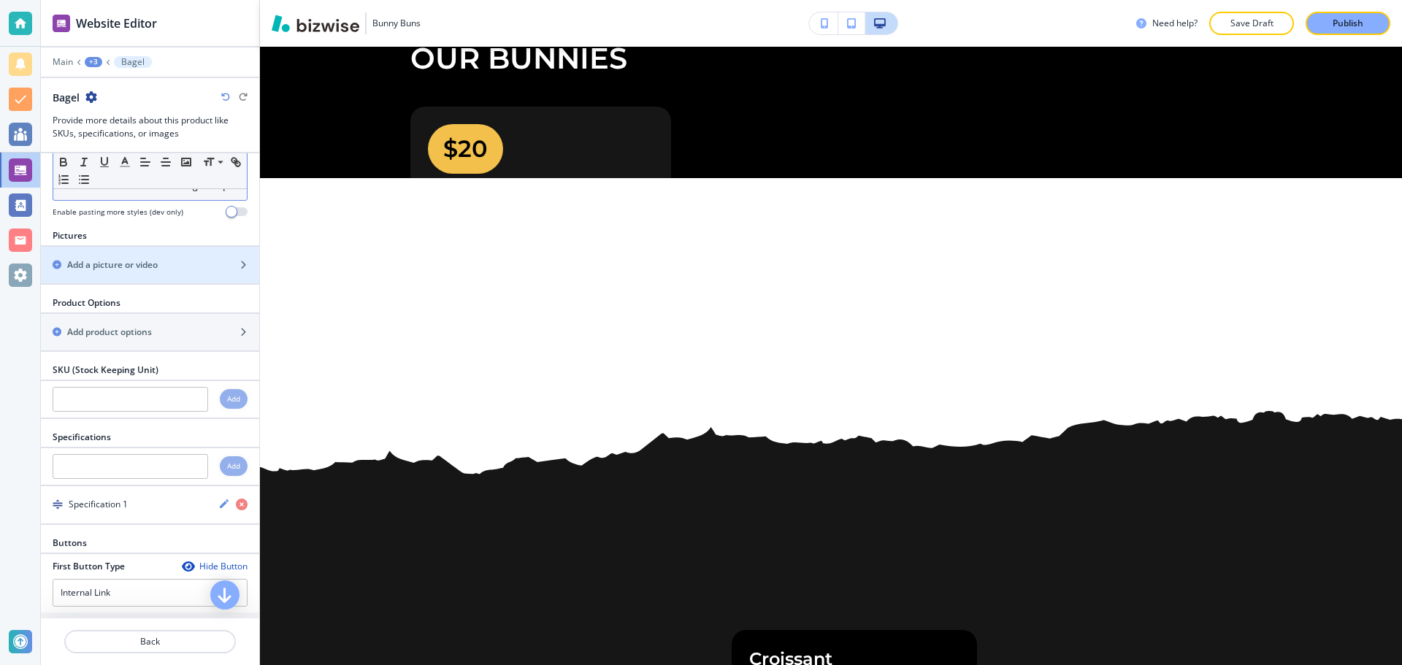
scroll to position [219, 0]
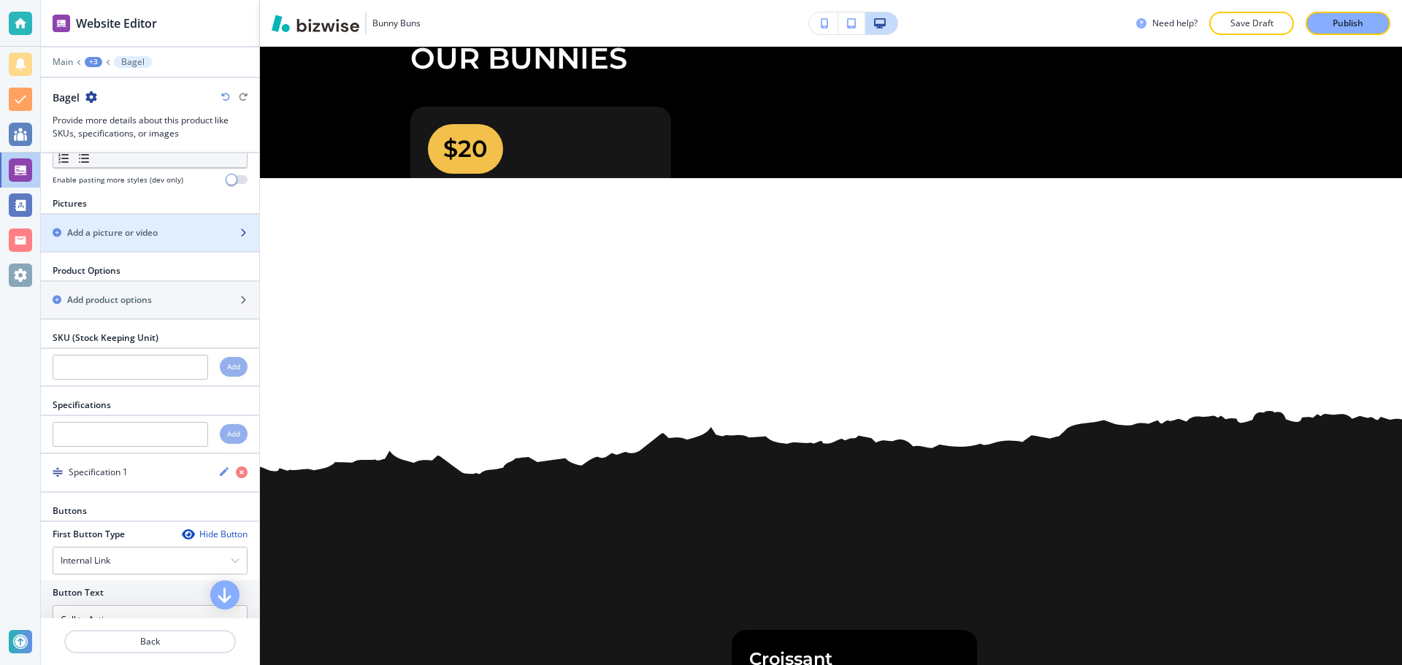
click at [208, 251] on div "button" at bounding box center [150, 245] width 218 height 12
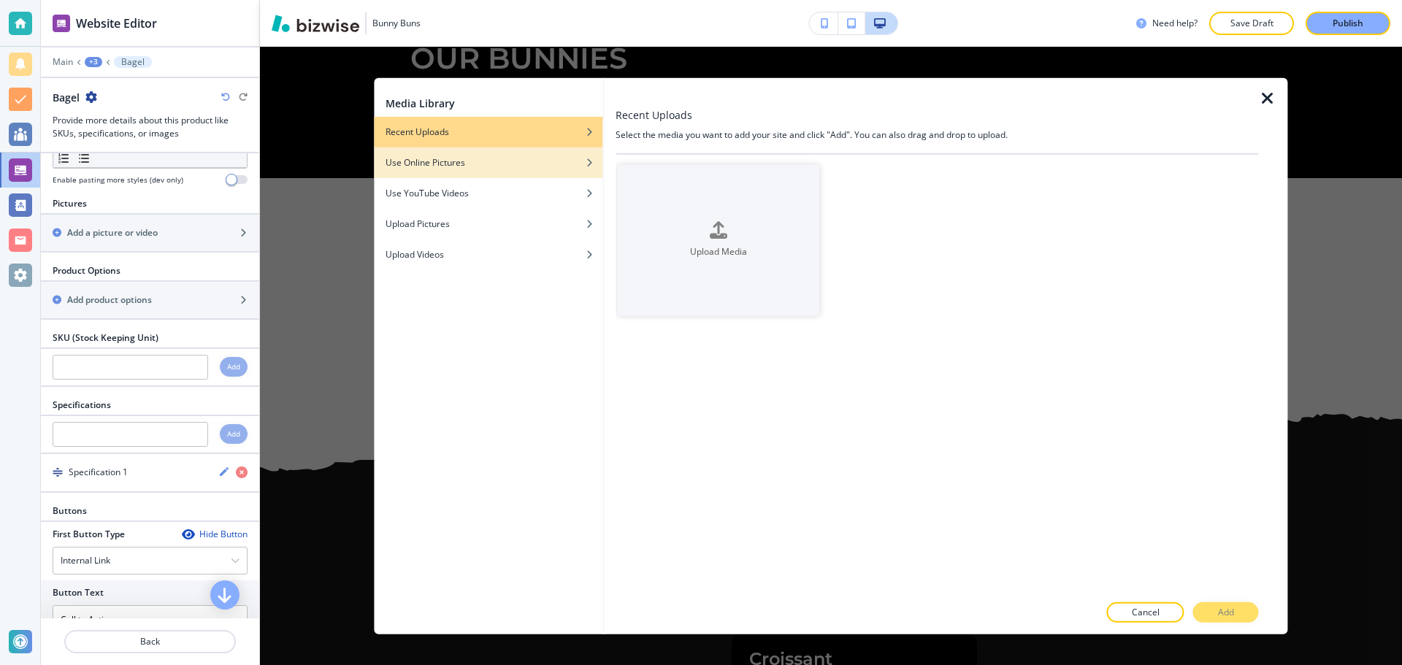
click at [496, 170] on div "button" at bounding box center [488, 173] width 228 height 9
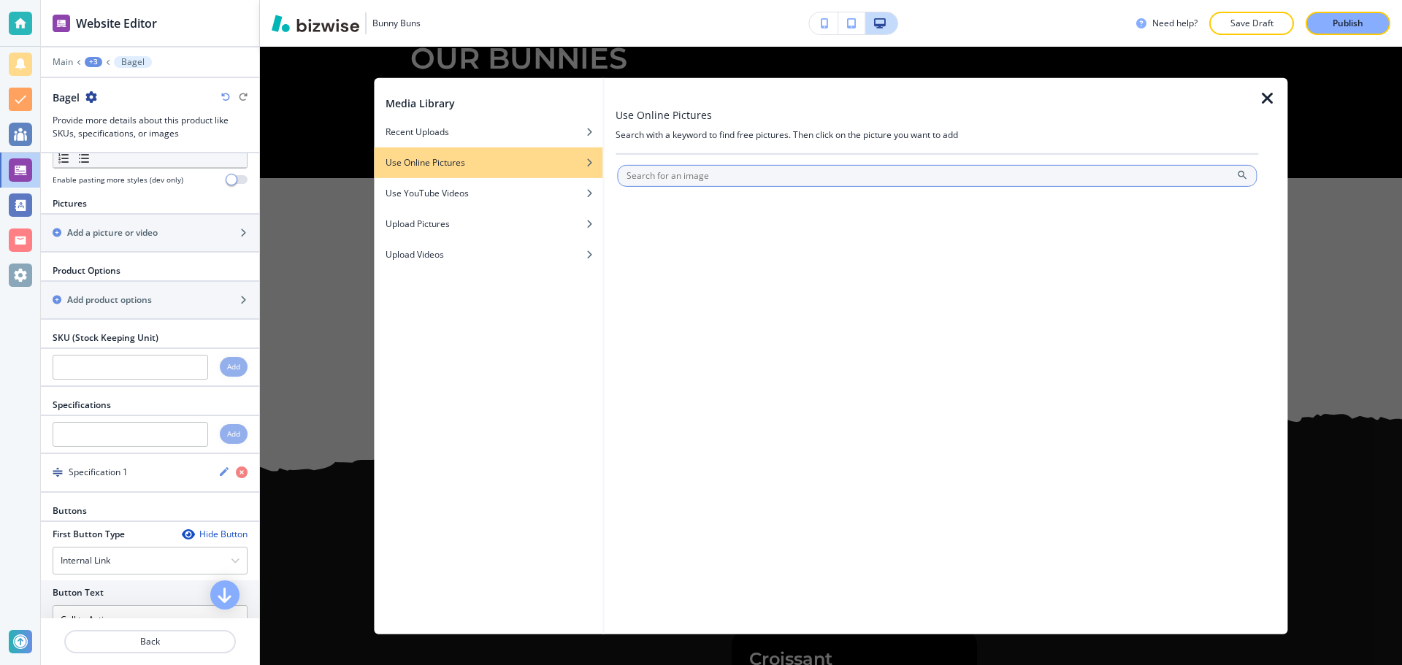
click at [733, 182] on input "text" at bounding box center [936, 175] width 639 height 22
type input "bagel"
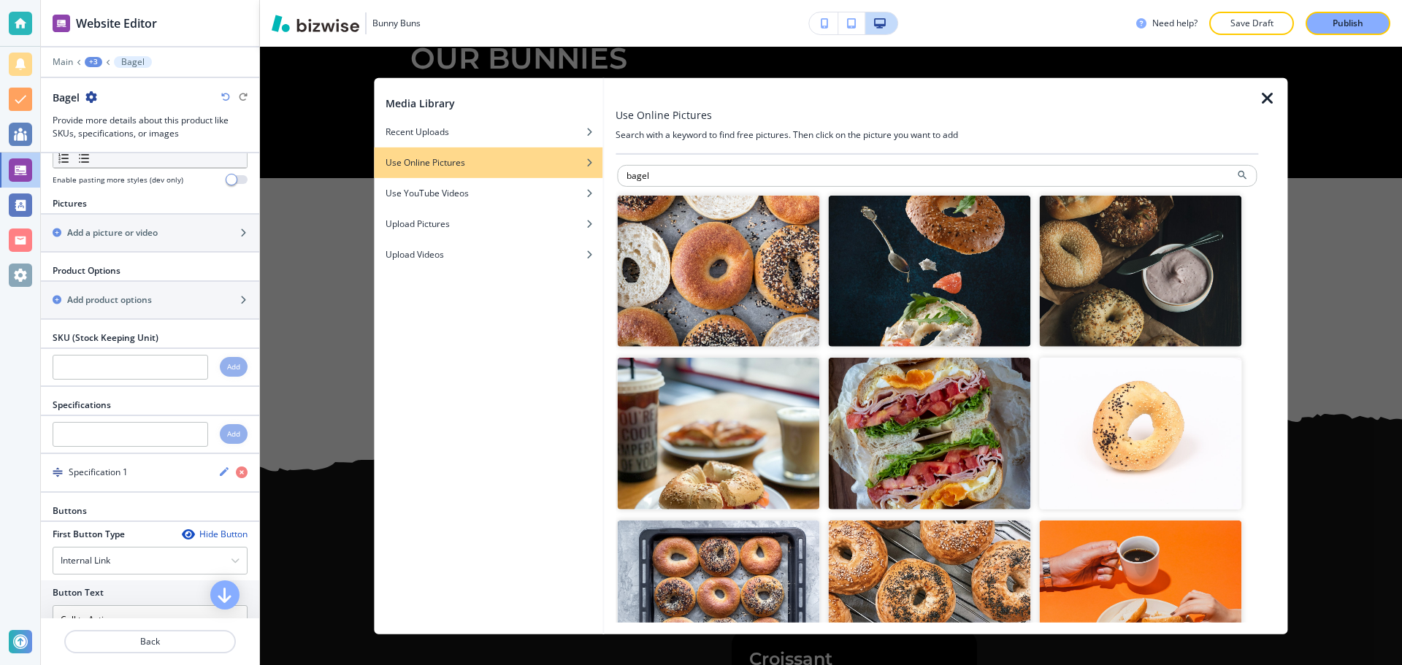
click at [1111, 263] on img "button" at bounding box center [1140, 271] width 202 height 152
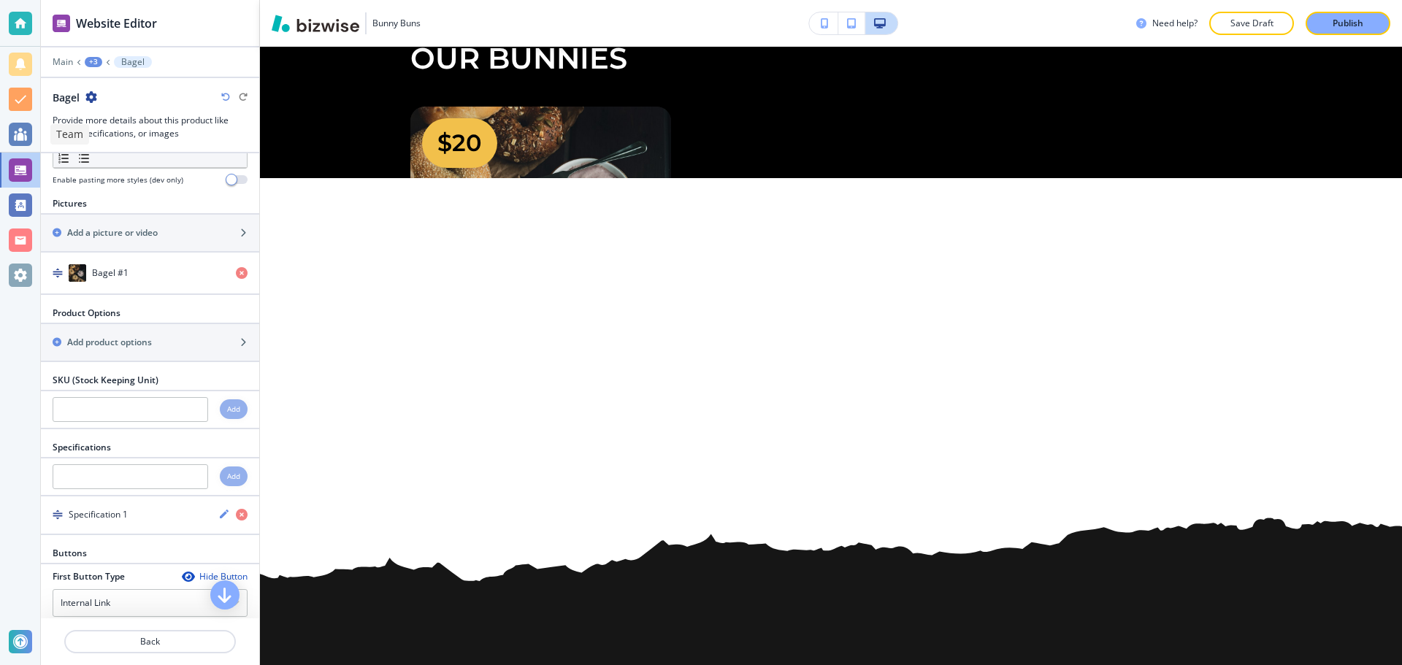
click at [26, 135] on div at bounding box center [20, 134] width 23 height 23
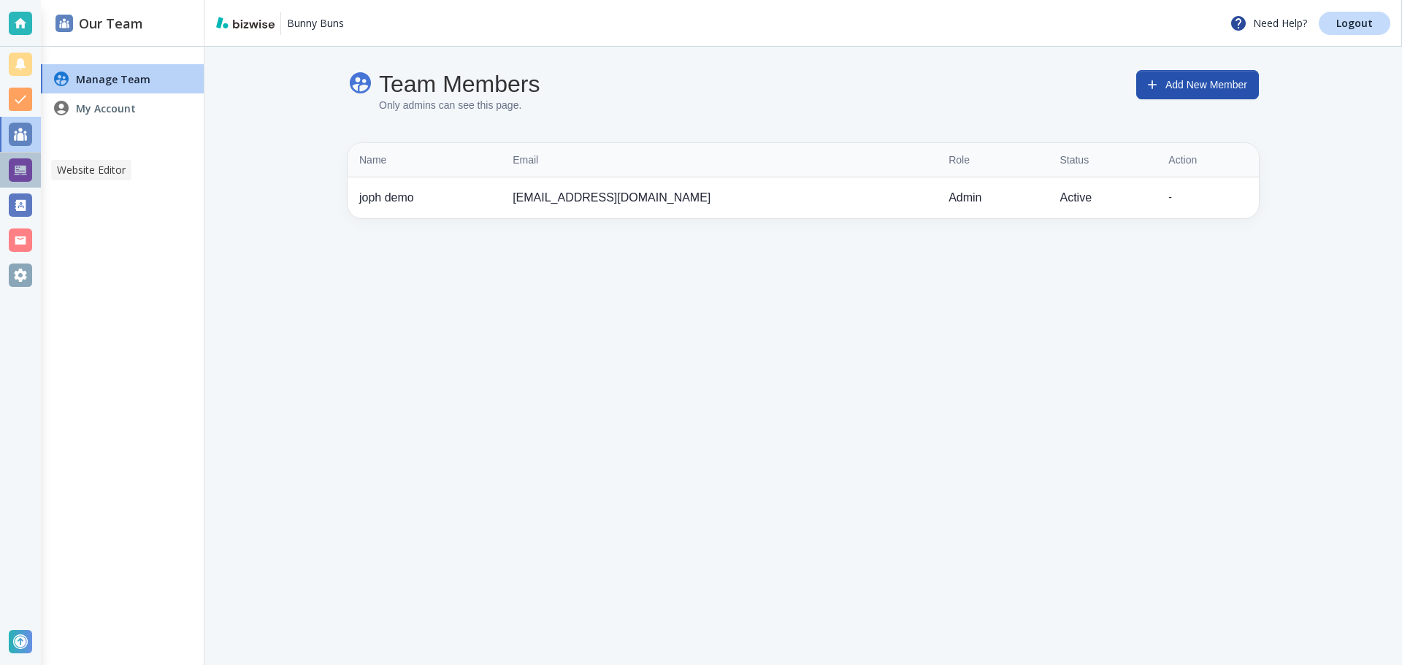
click at [15, 172] on div at bounding box center [20, 169] width 23 height 23
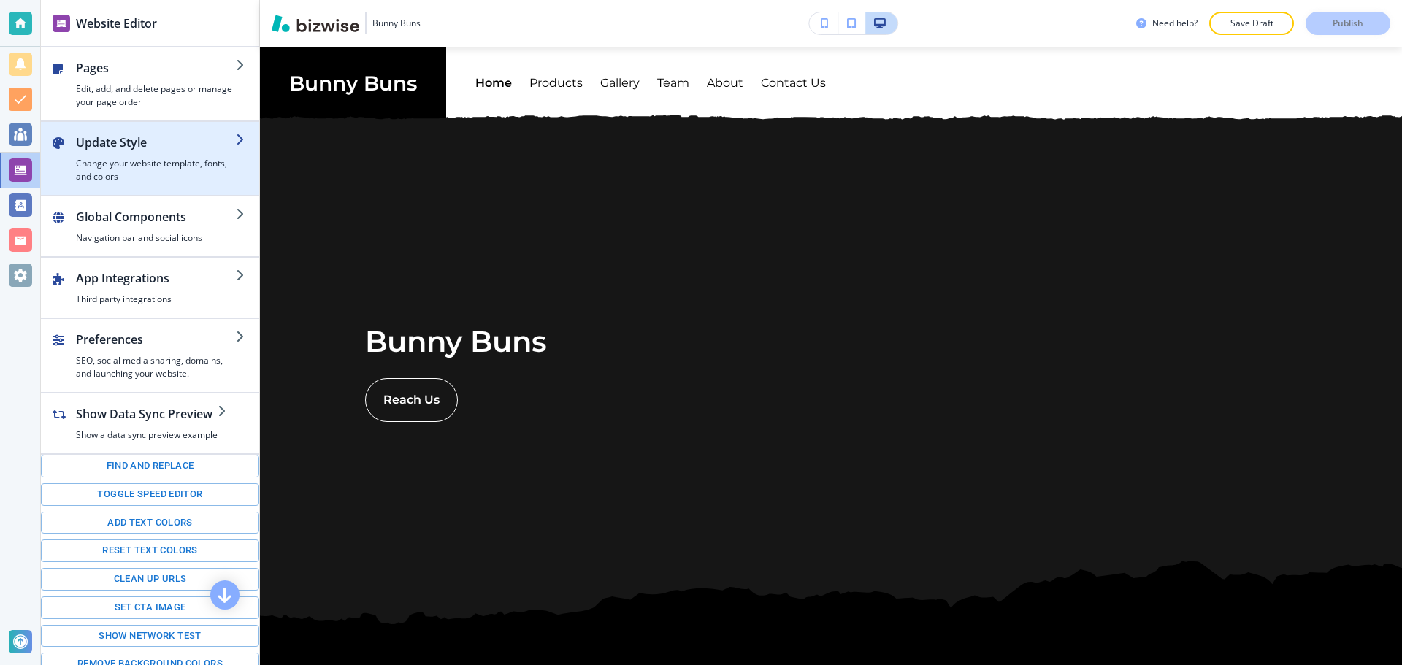
click at [180, 169] on h4 "Change your website template, fonts, and colors" at bounding box center [156, 170] width 160 height 26
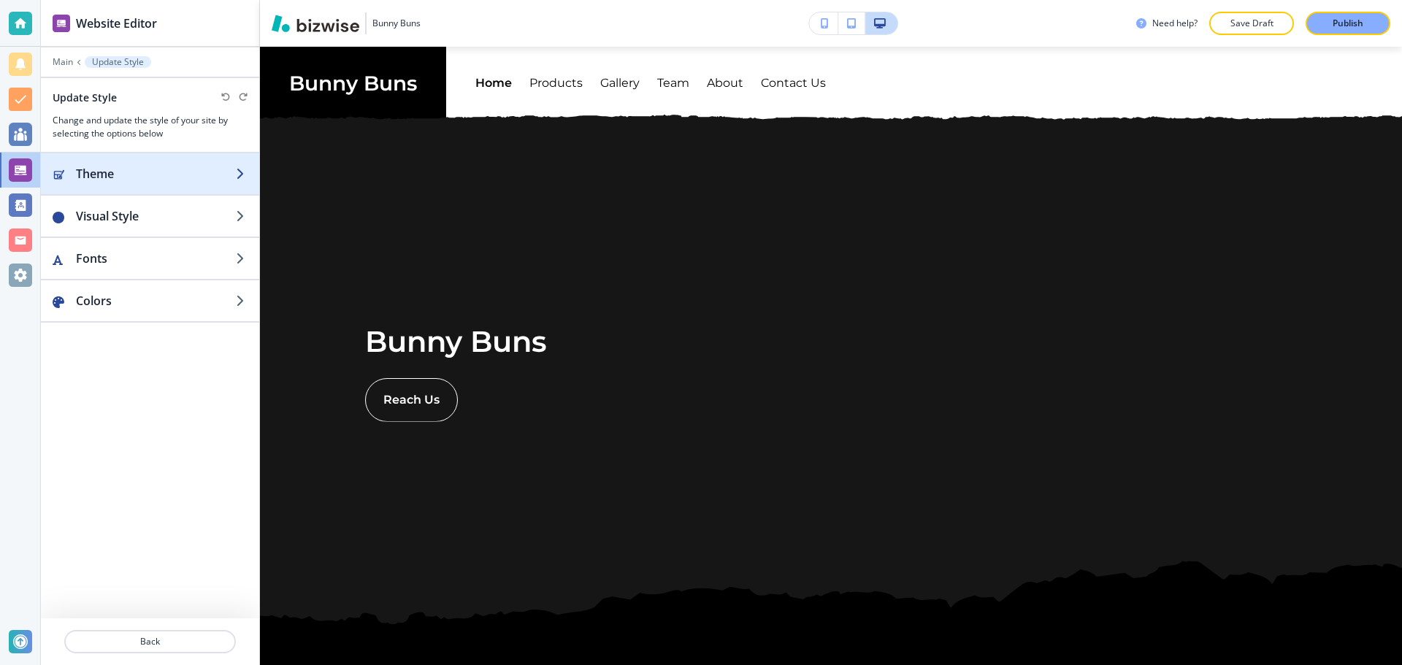
click at [180, 188] on div "button" at bounding box center [150, 188] width 218 height 12
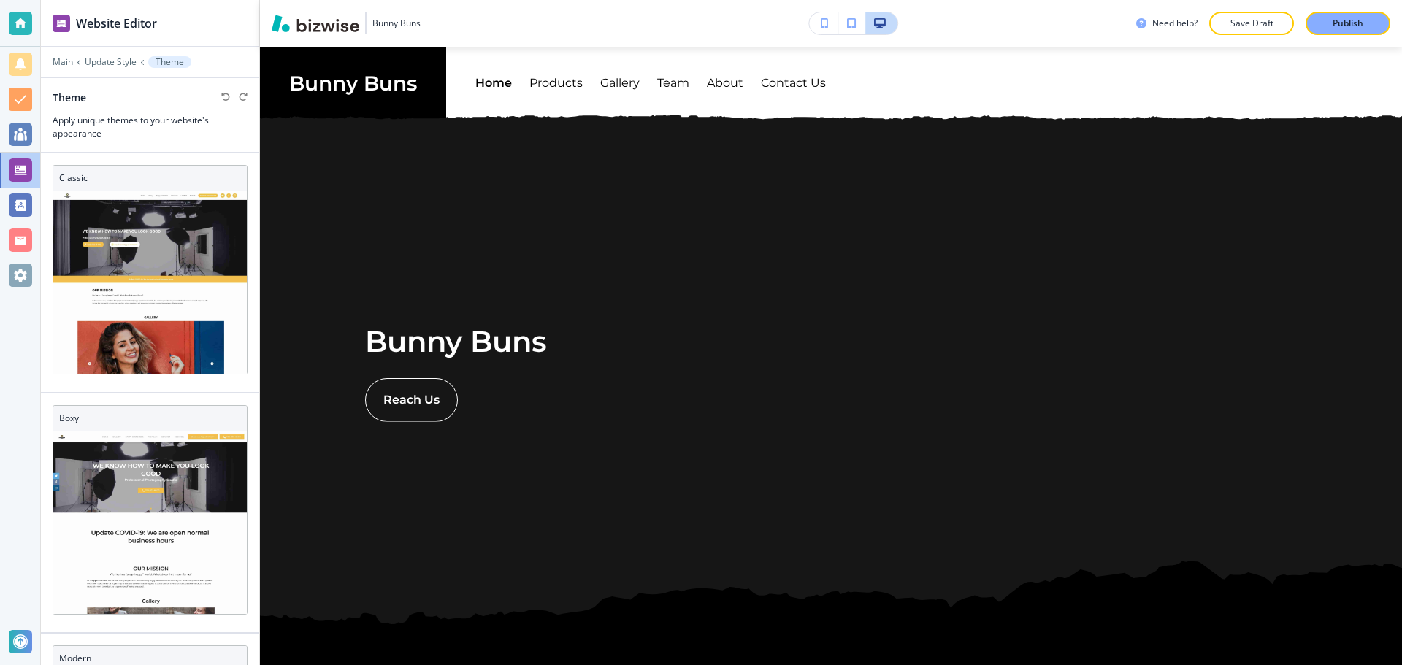
click at [119, 70] on div at bounding box center [150, 72] width 218 height 9
click at [139, 62] on icon at bounding box center [142, 62] width 6 height 6
click at [132, 66] on p "Update Style" at bounding box center [111, 62] width 52 height 10
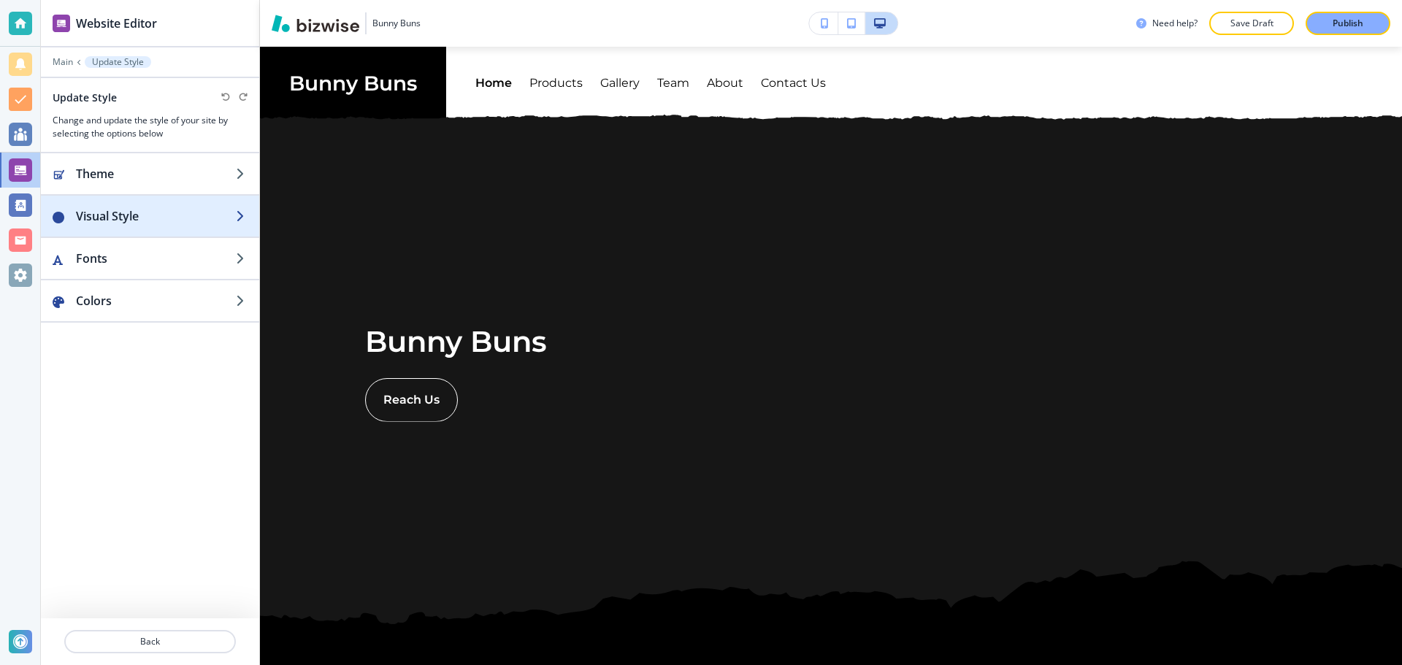
click at [124, 215] on h2 "Visual Style" at bounding box center [156, 216] width 160 height 18
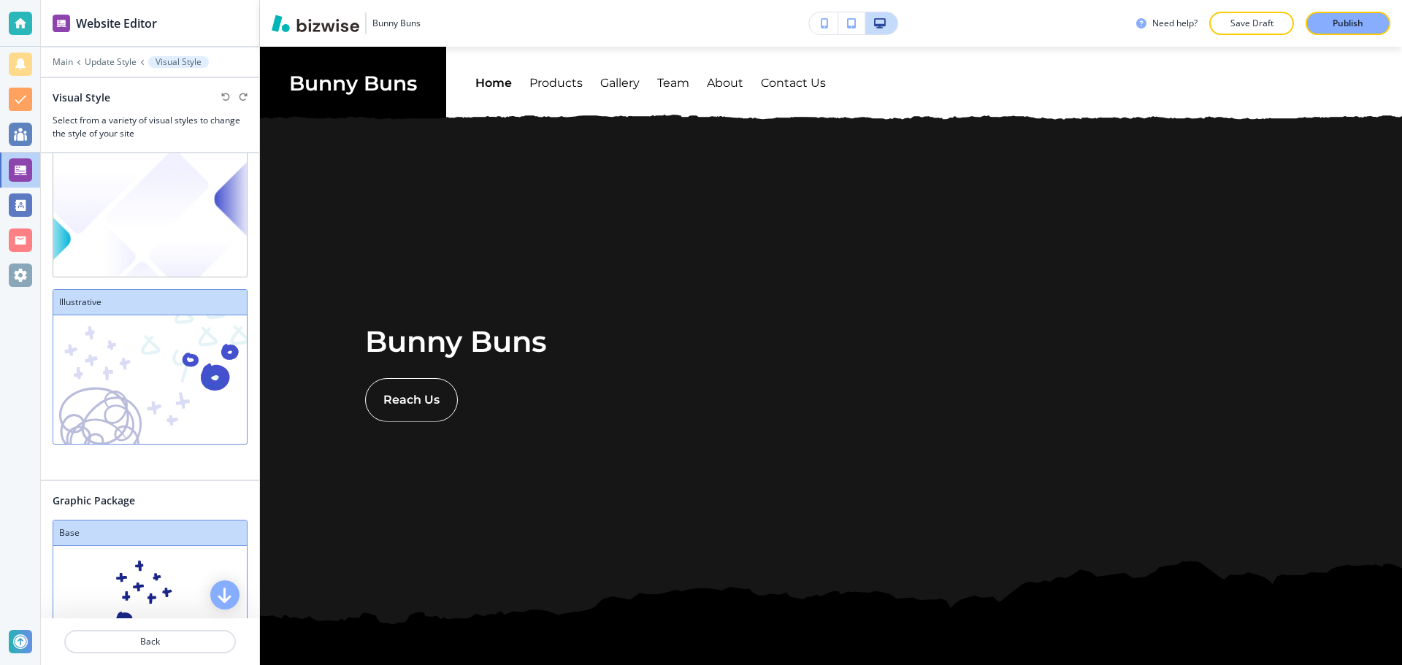
scroll to position [146, 0]
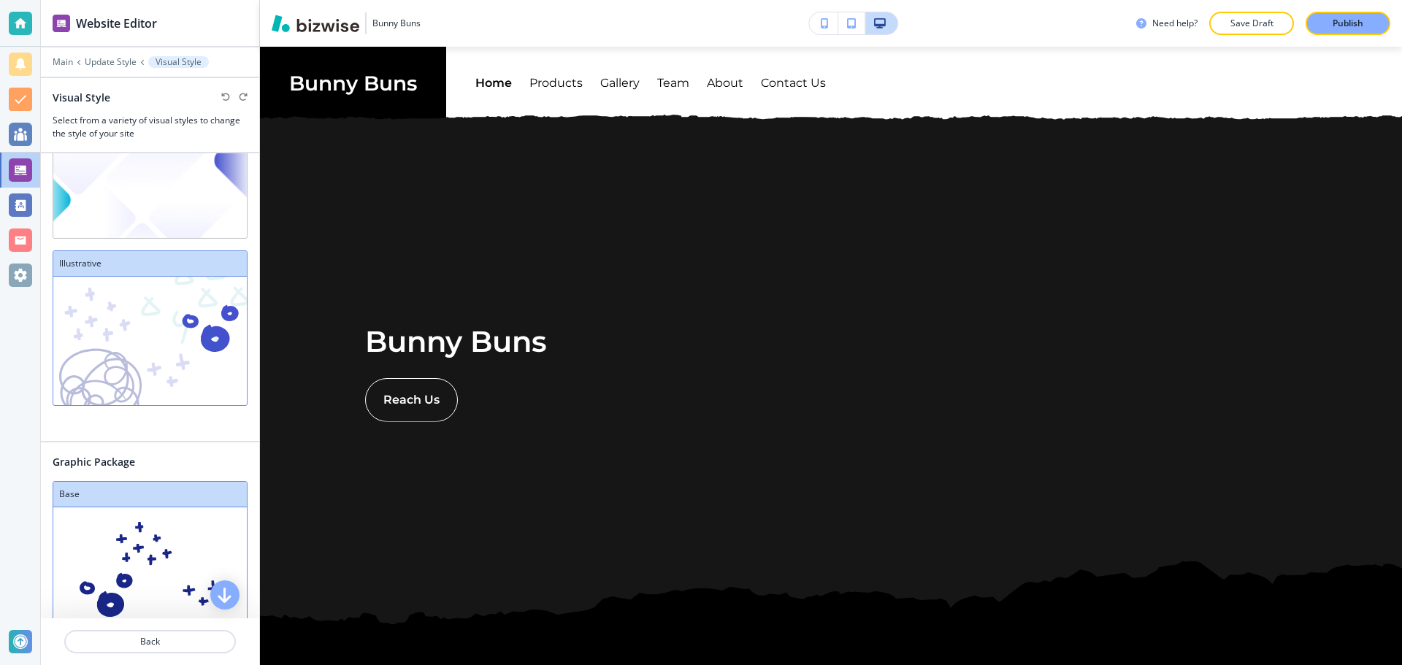
click at [207, 356] on img at bounding box center [149, 341] width 193 height 128
click at [177, 487] on div "Base" at bounding box center [149, 495] width 193 height 26
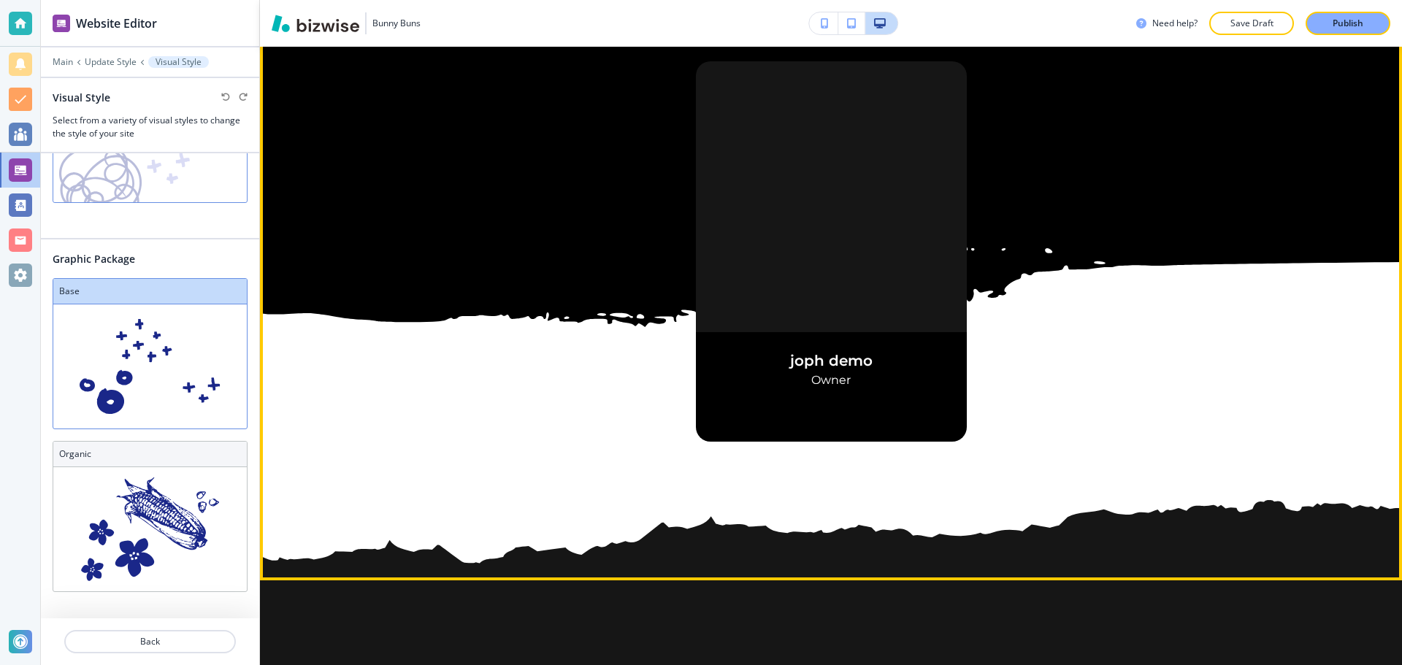
scroll to position [1460, 0]
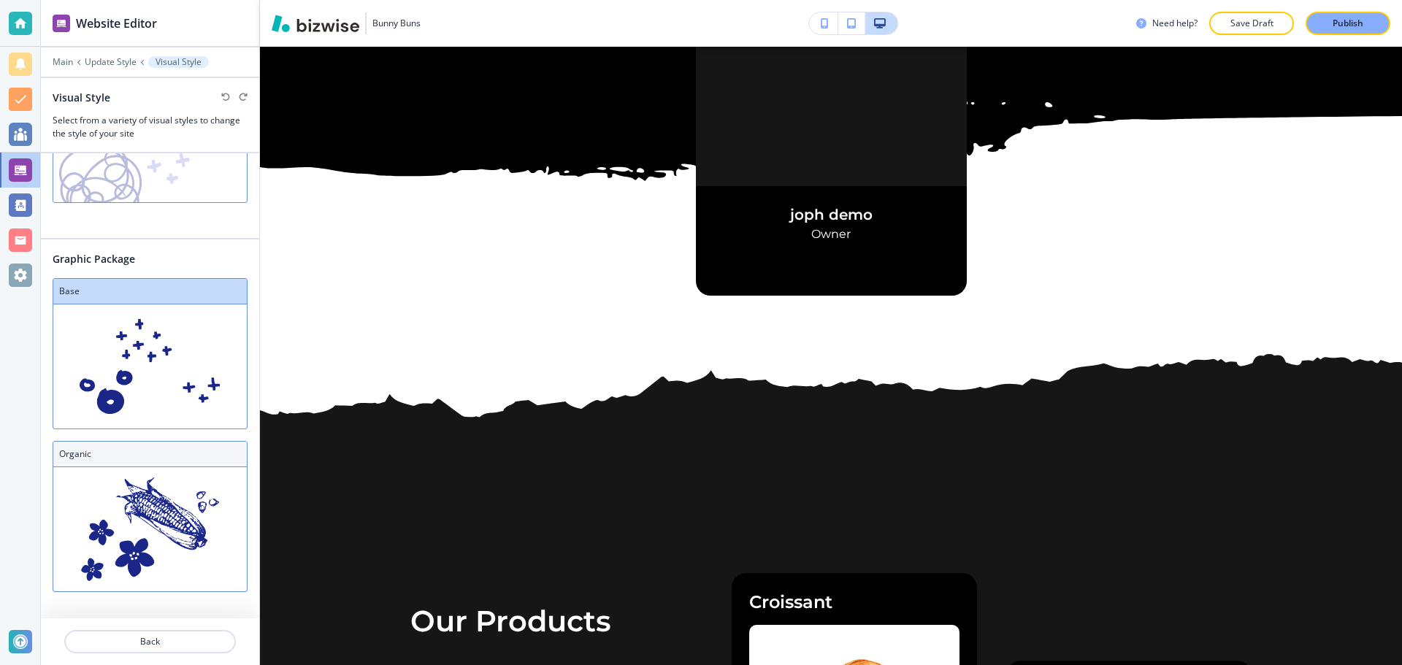
click at [185, 511] on img at bounding box center [149, 529] width 193 height 124
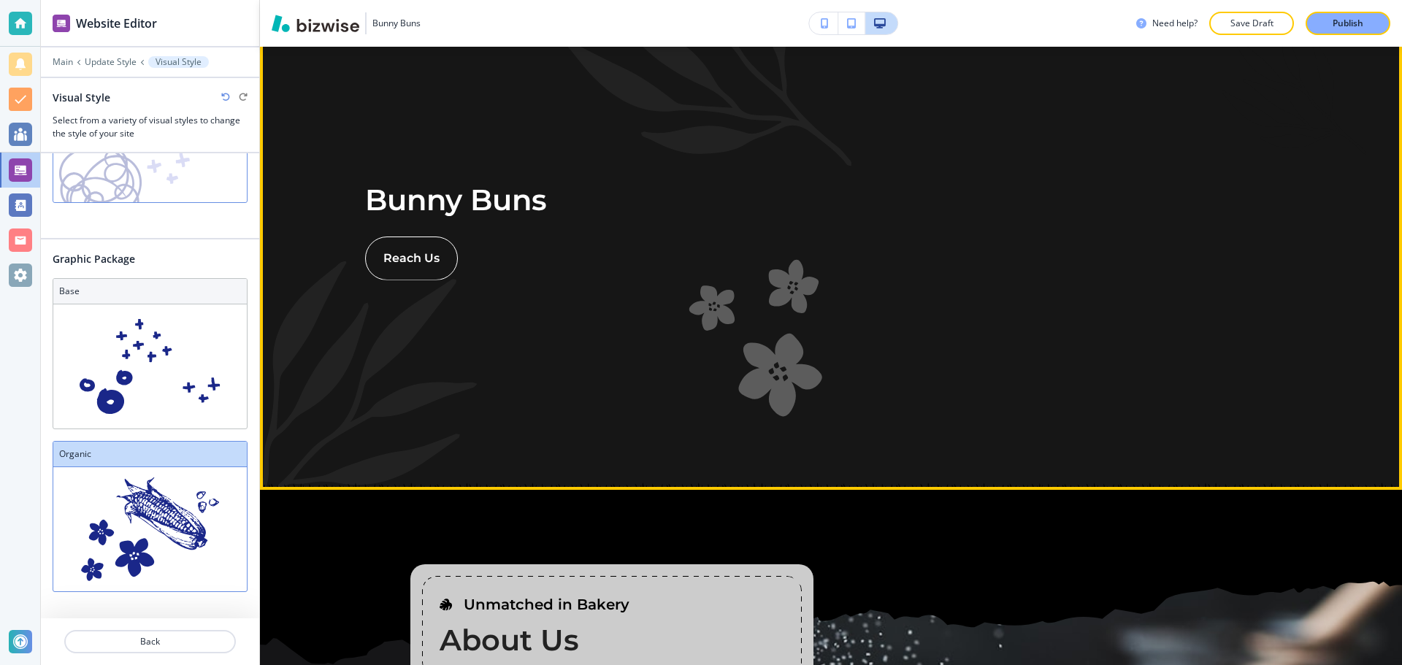
scroll to position [0, 0]
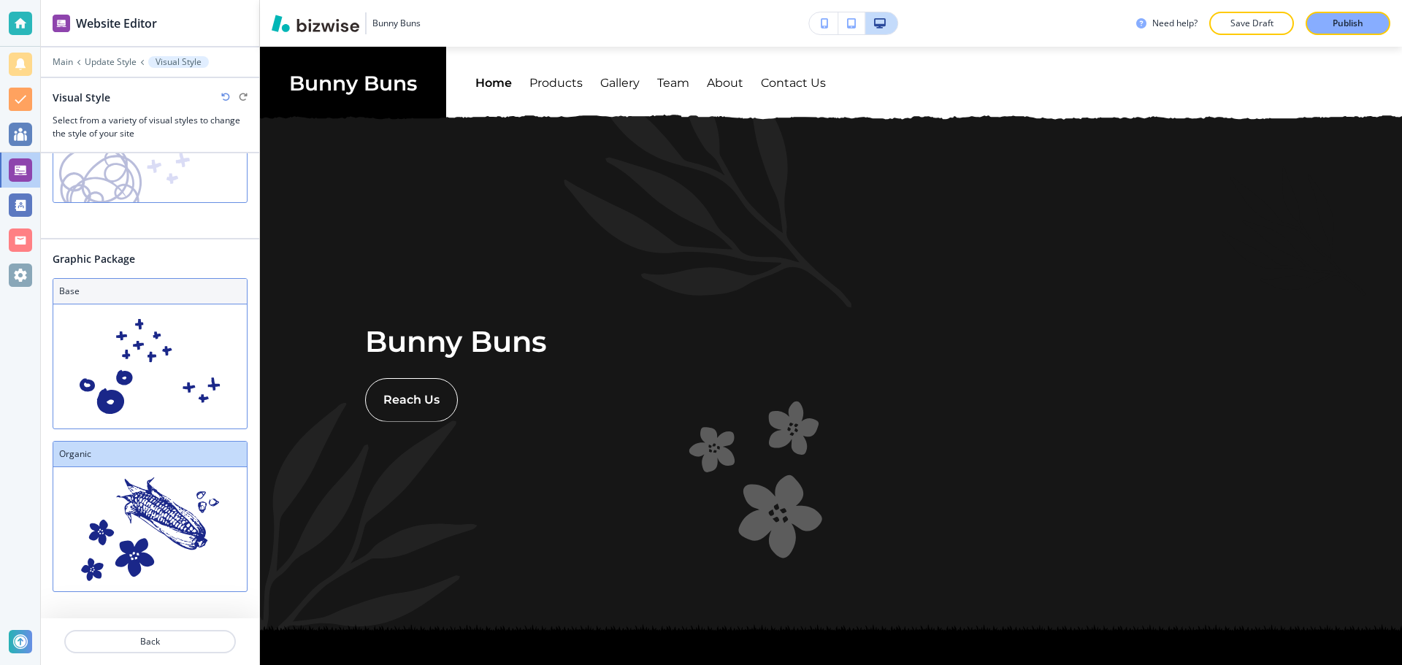
click at [167, 381] on img at bounding box center [149, 366] width 193 height 124
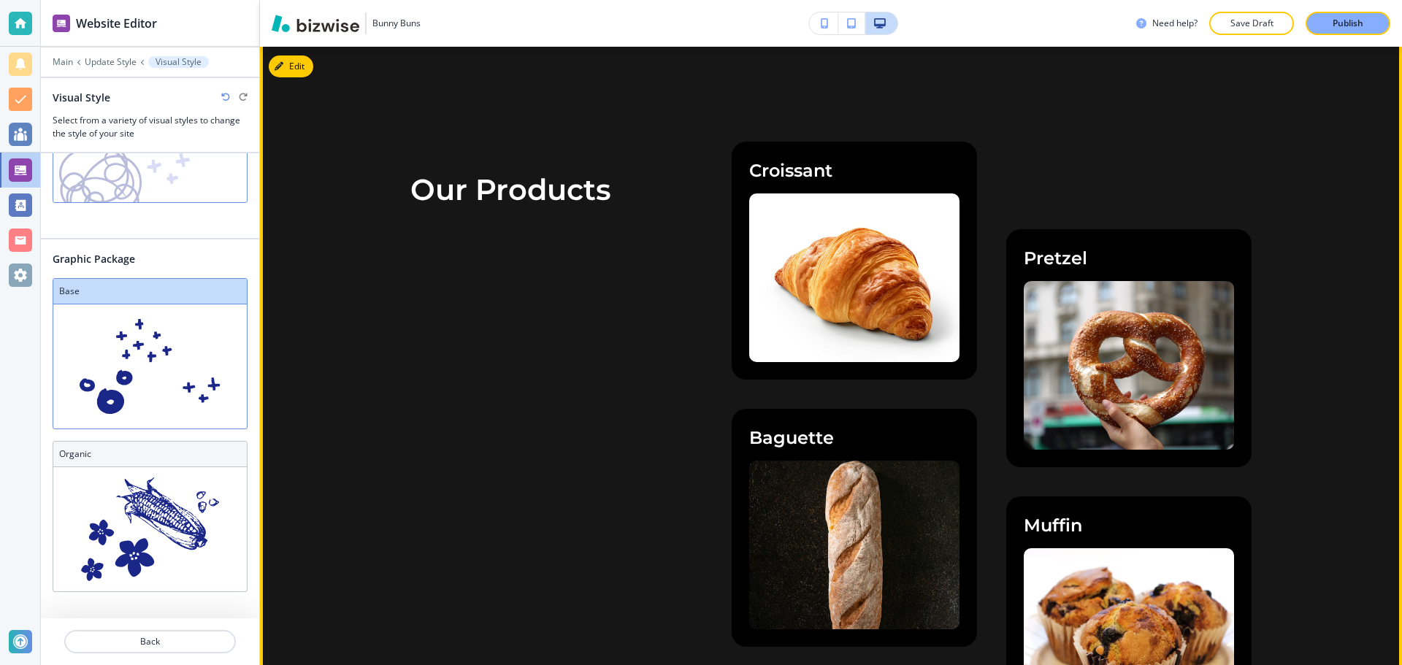
scroll to position [1898, 0]
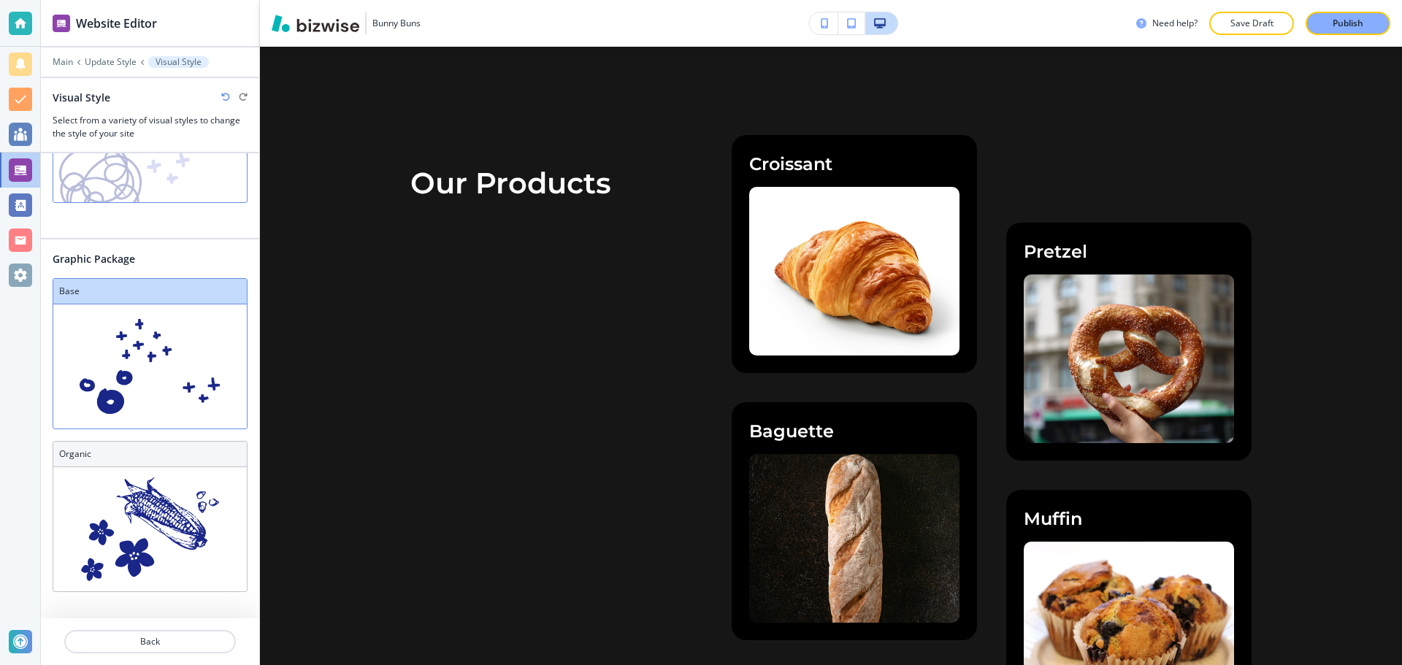
click at [170, 366] on img at bounding box center [149, 366] width 193 height 124
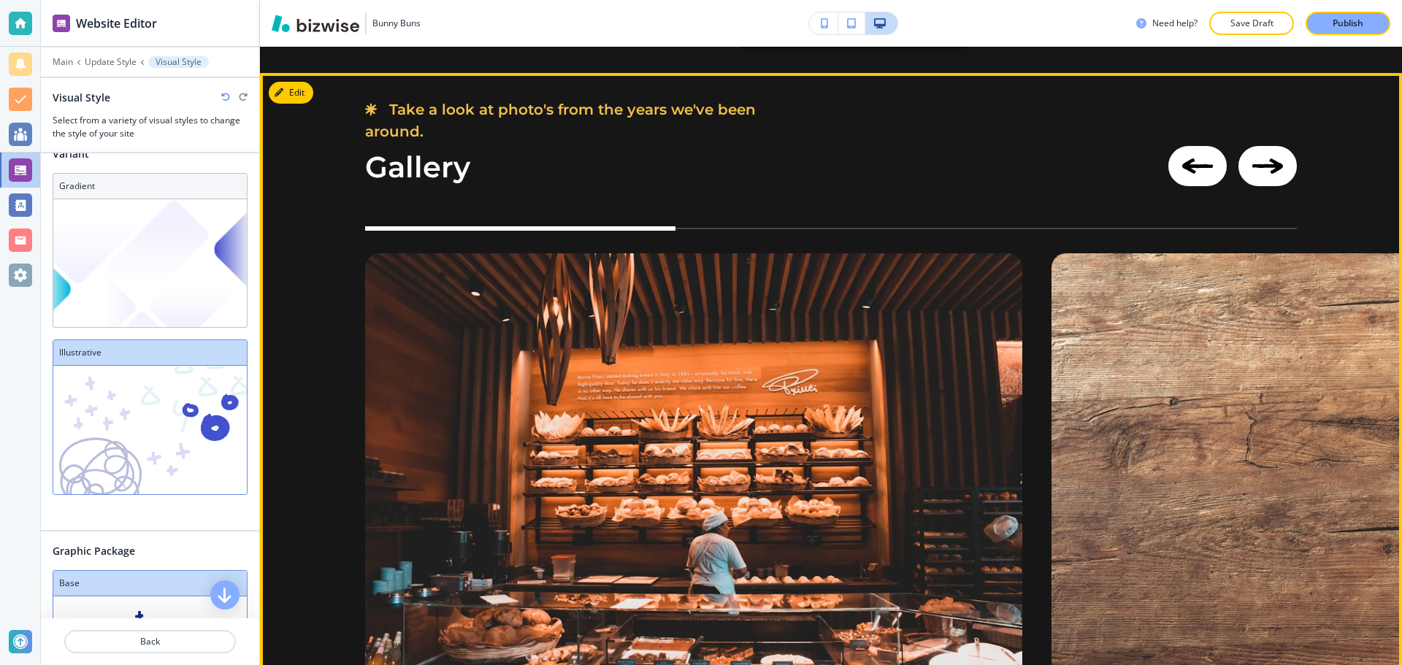
scroll to position [3066, 0]
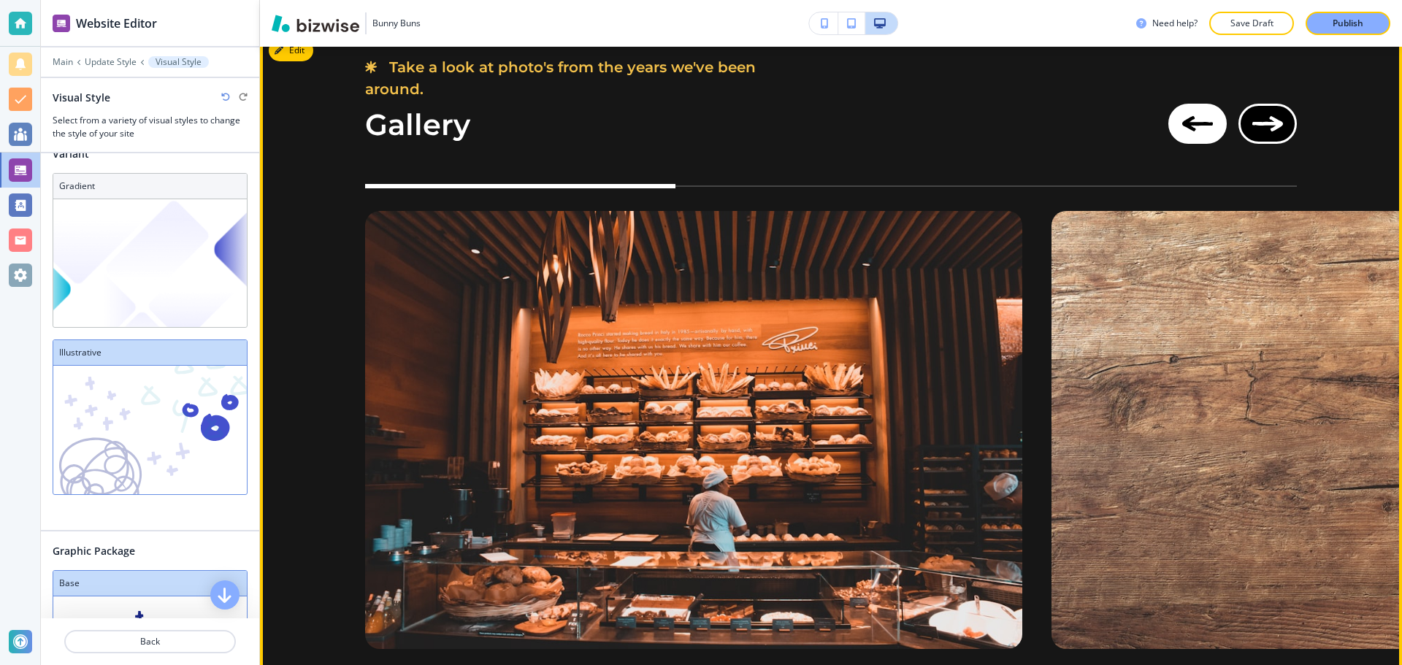
click at [1250, 134] on button "Next Image" at bounding box center [1267, 124] width 58 height 40
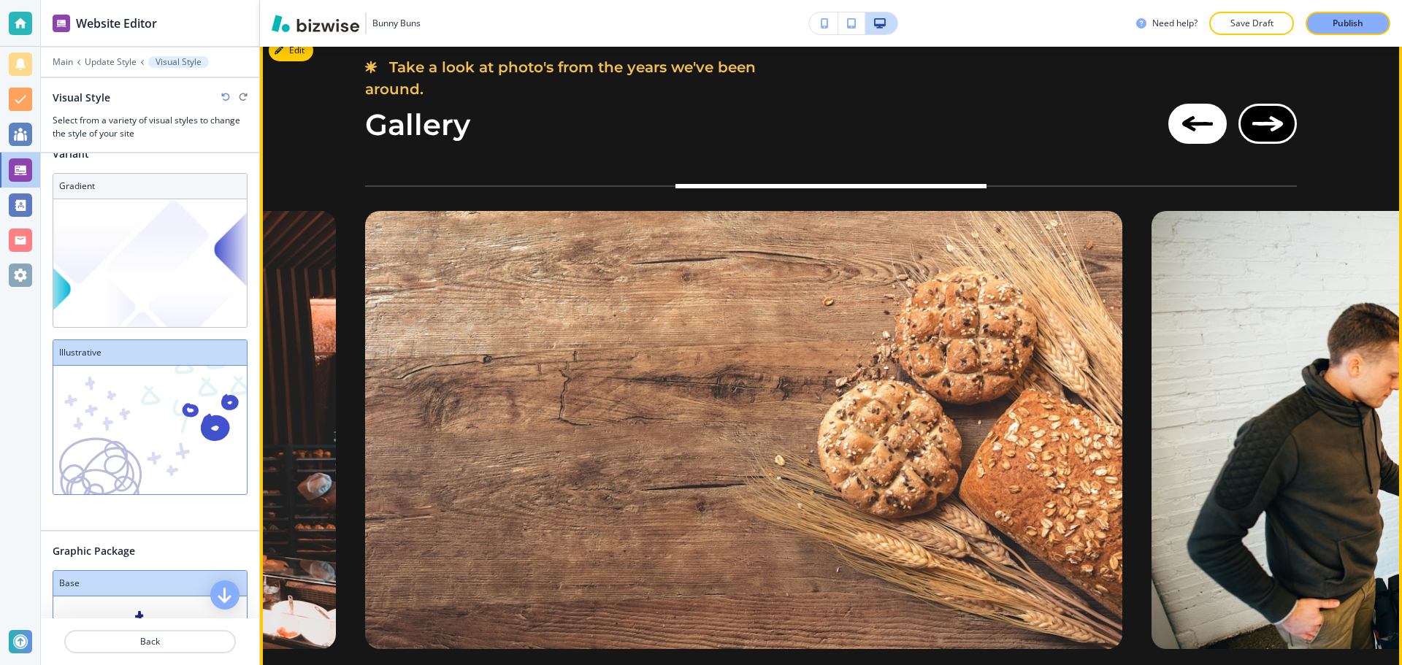
click at [1250, 135] on button "Next Image" at bounding box center [1267, 124] width 58 height 40
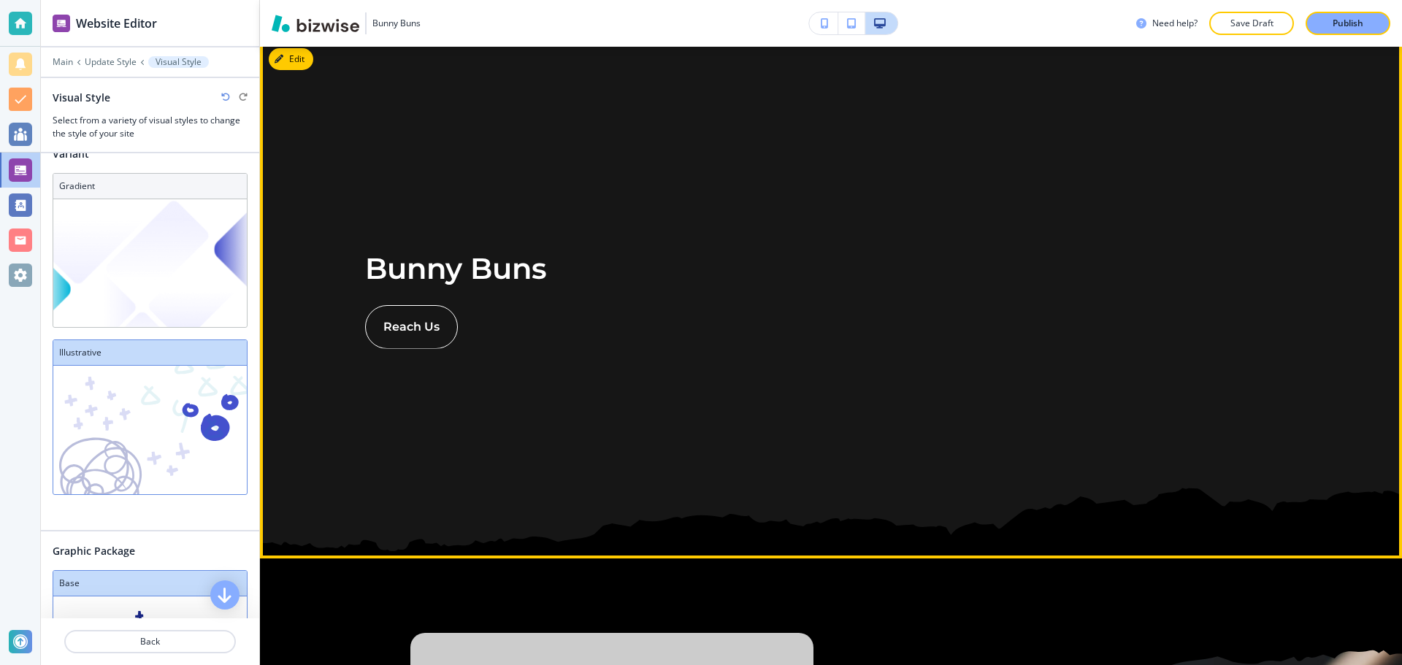
scroll to position [0, 0]
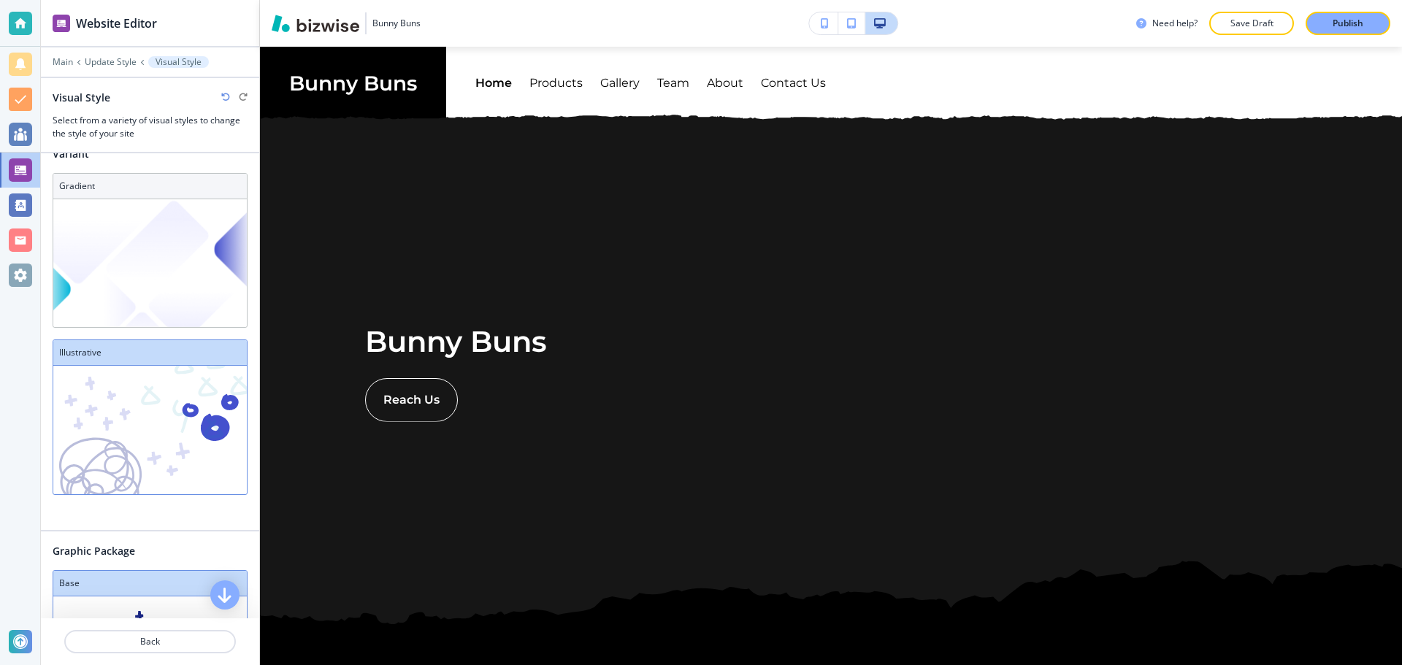
click at [178, 348] on h3 "Illustrative" at bounding box center [150, 352] width 182 height 13
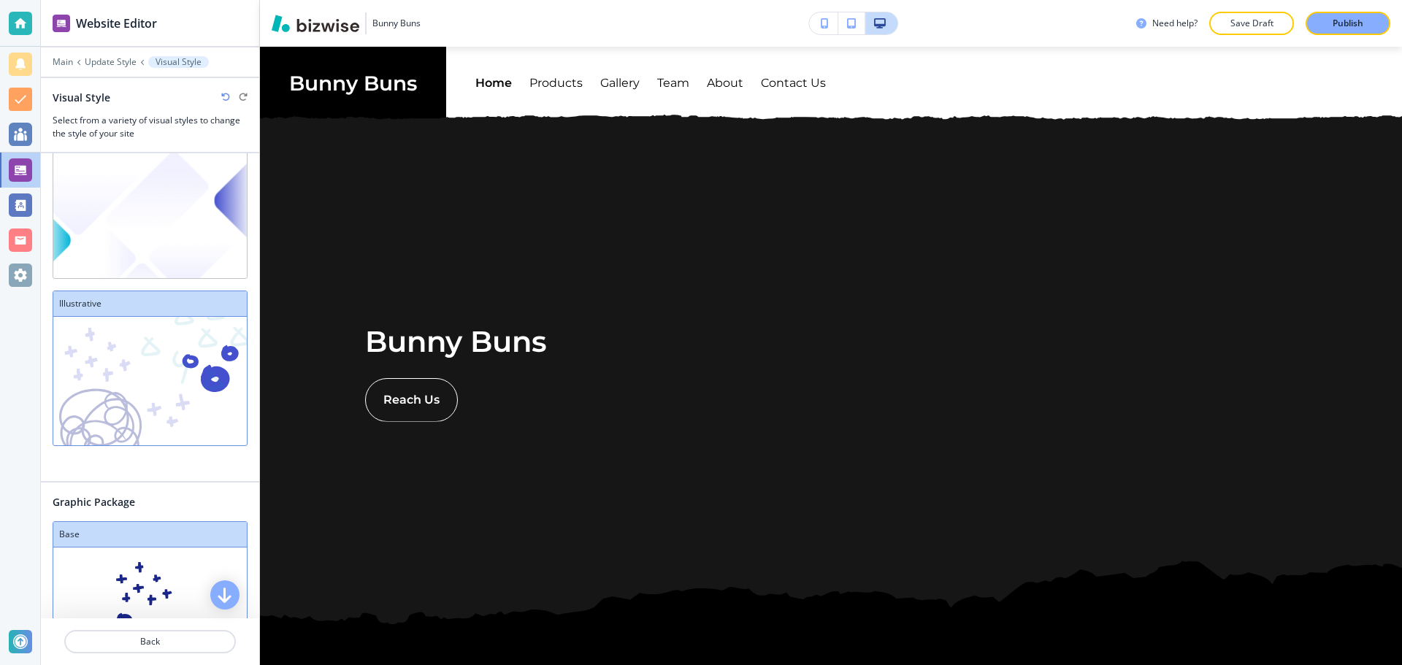
scroll to position [203, 0]
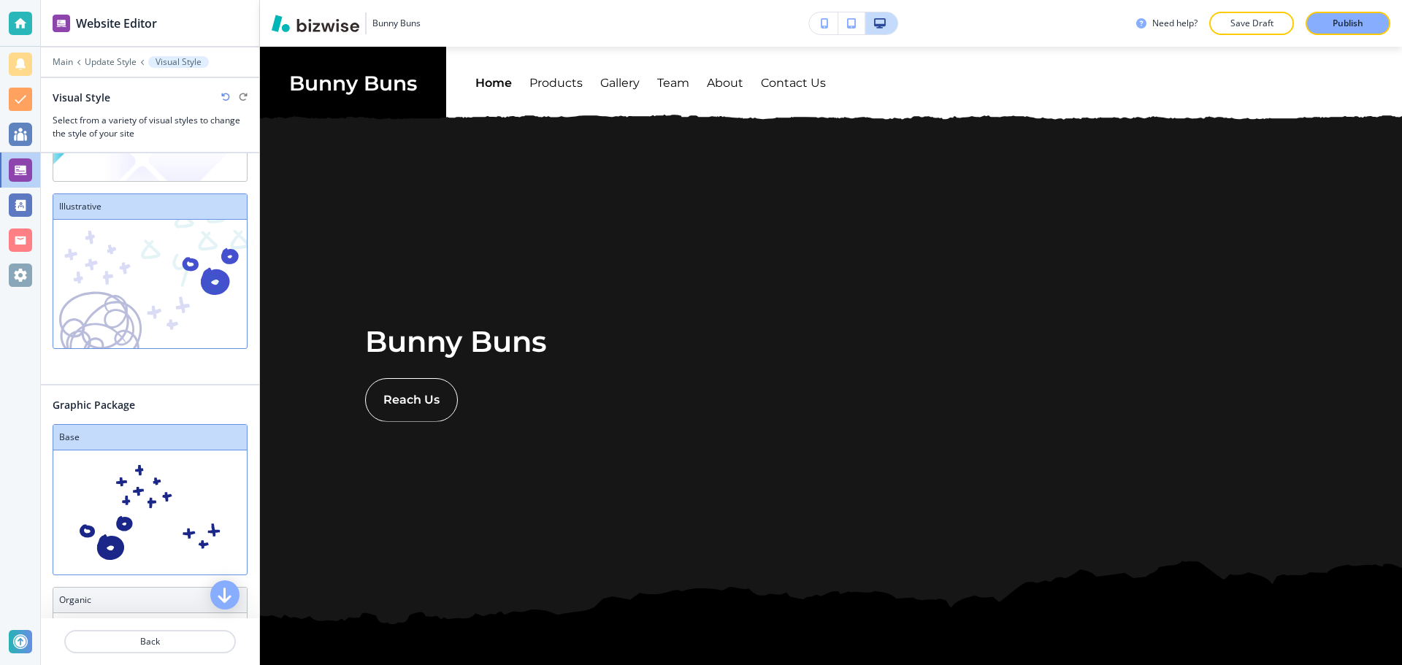
click at [174, 431] on h3 "Base" at bounding box center [150, 437] width 182 height 13
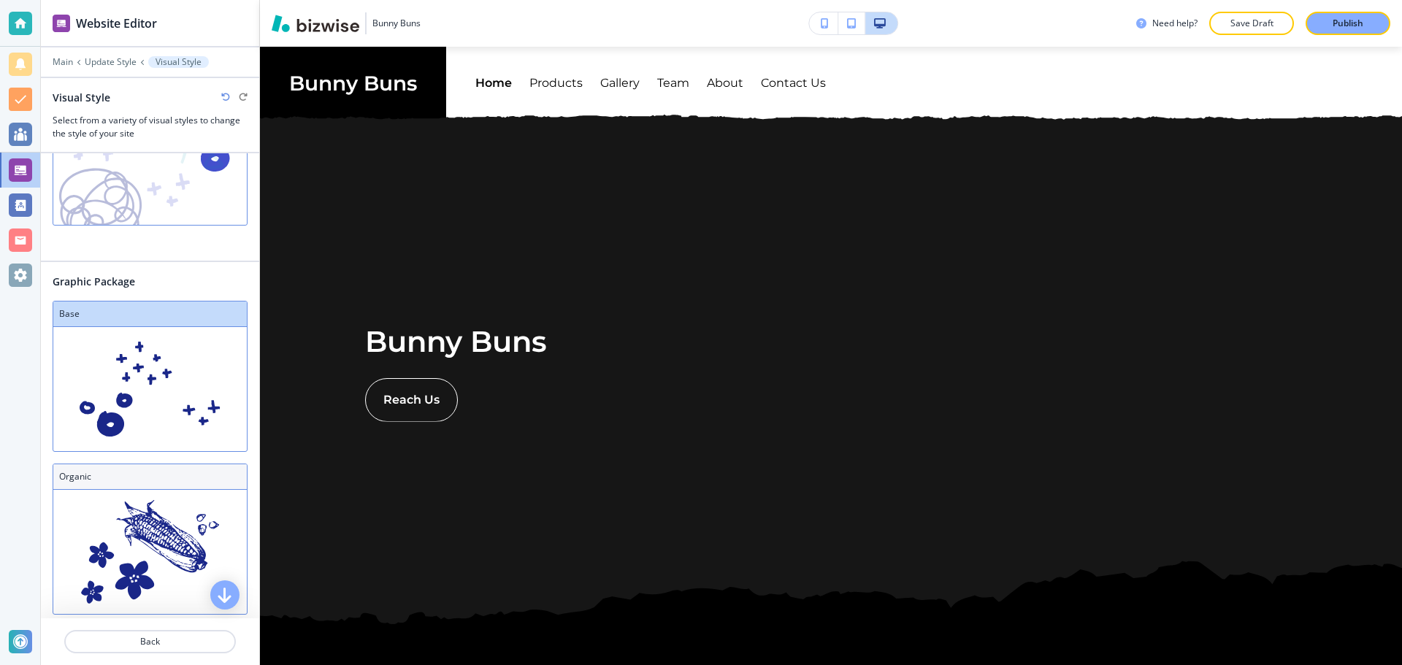
scroll to position [349, 0]
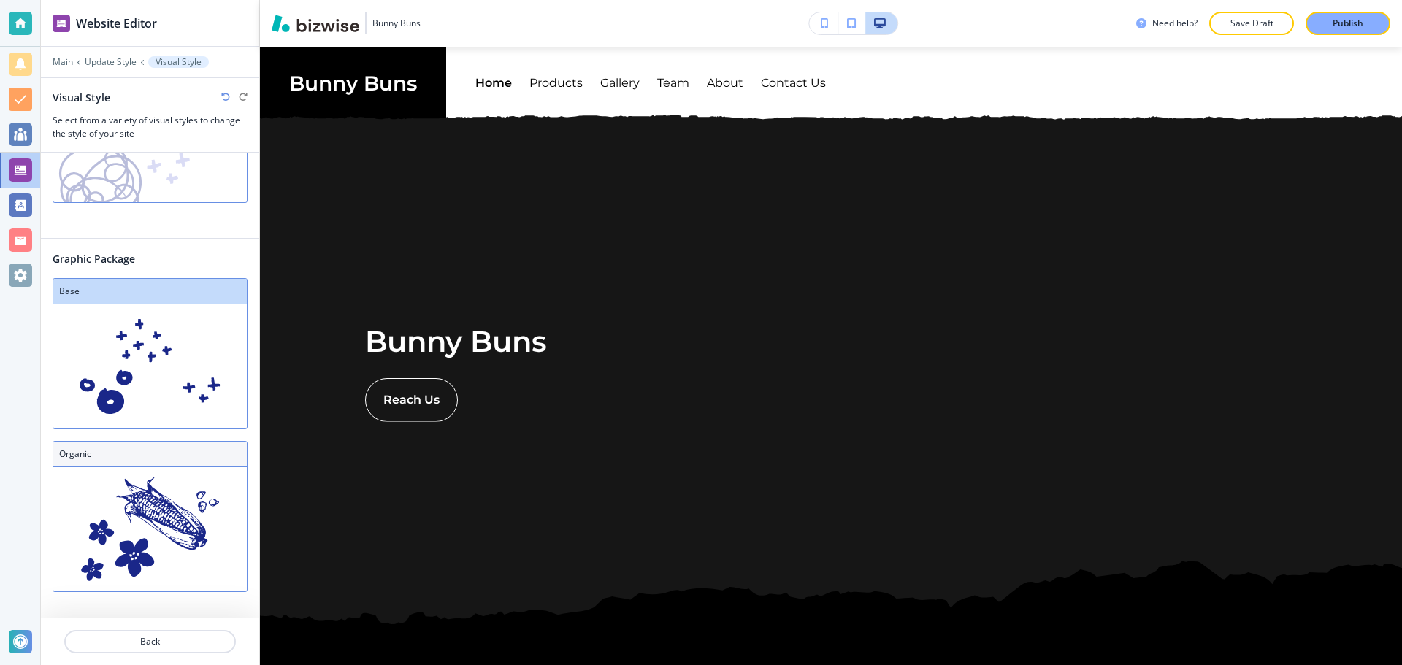
click at [174, 448] on div "Organic" at bounding box center [149, 455] width 193 height 26
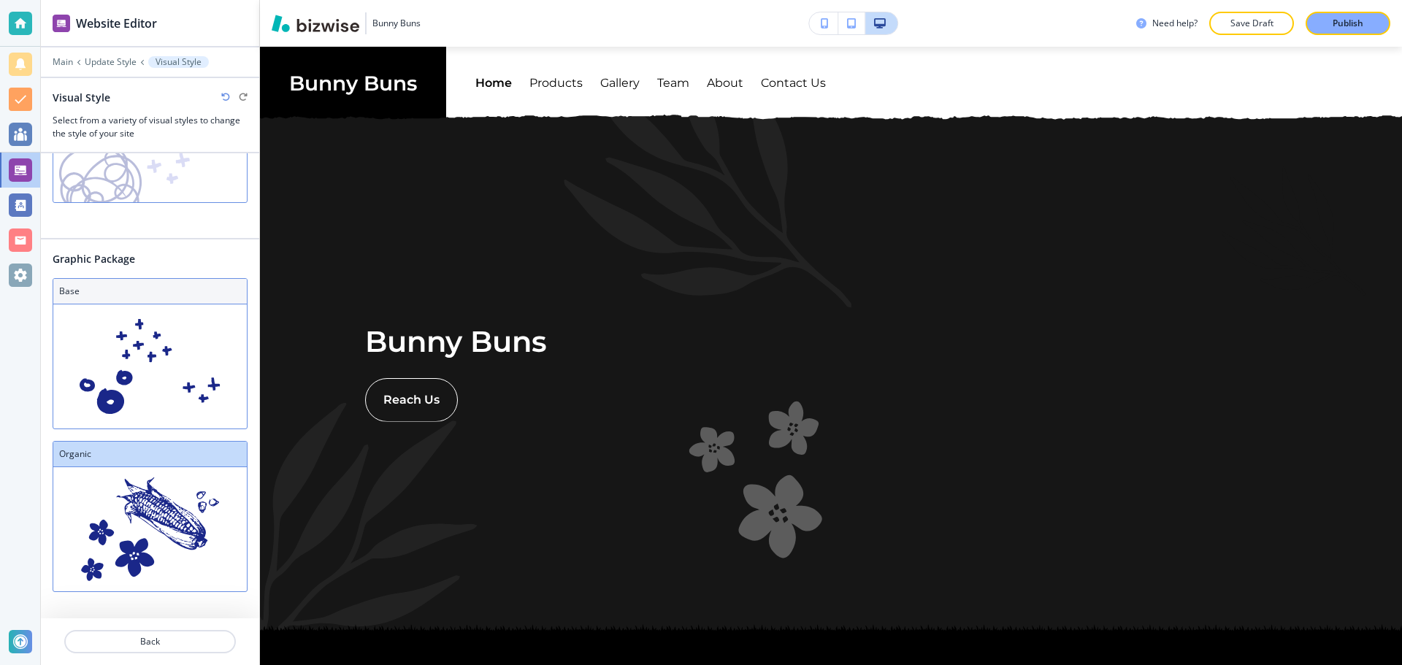
click at [181, 349] on img at bounding box center [149, 366] width 193 height 124
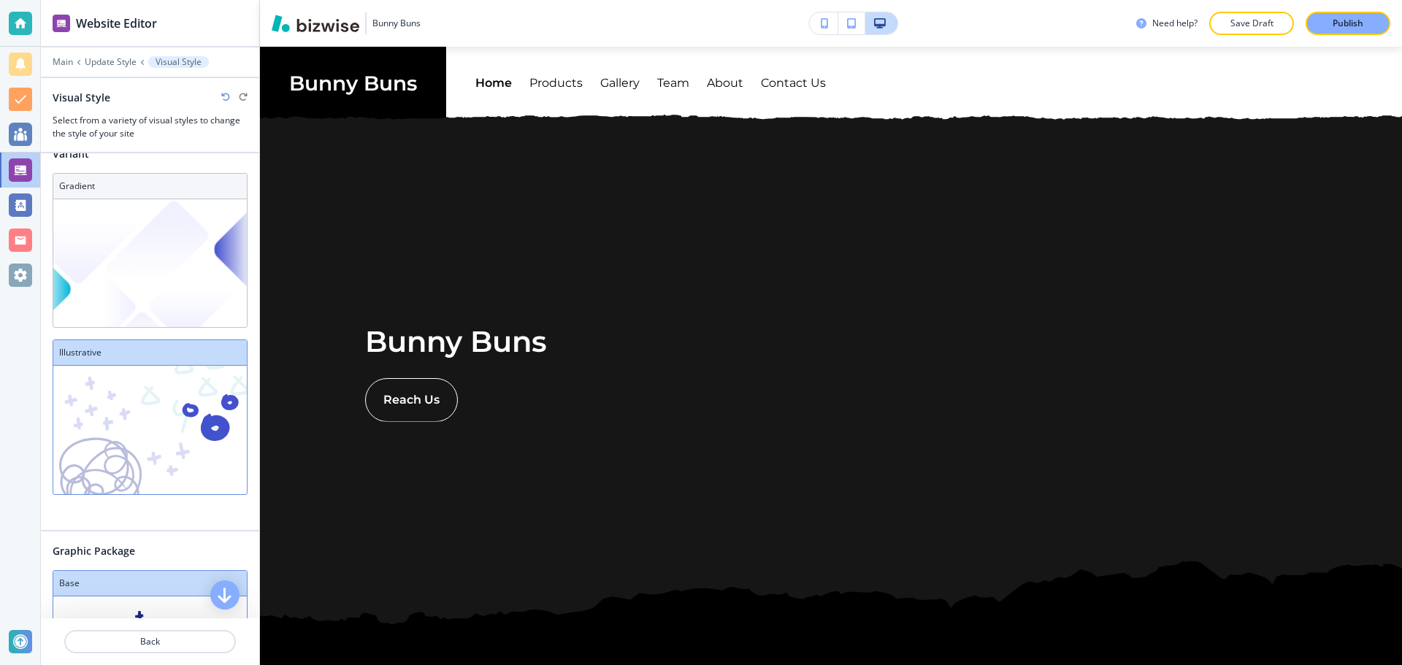
scroll to position [0, 0]
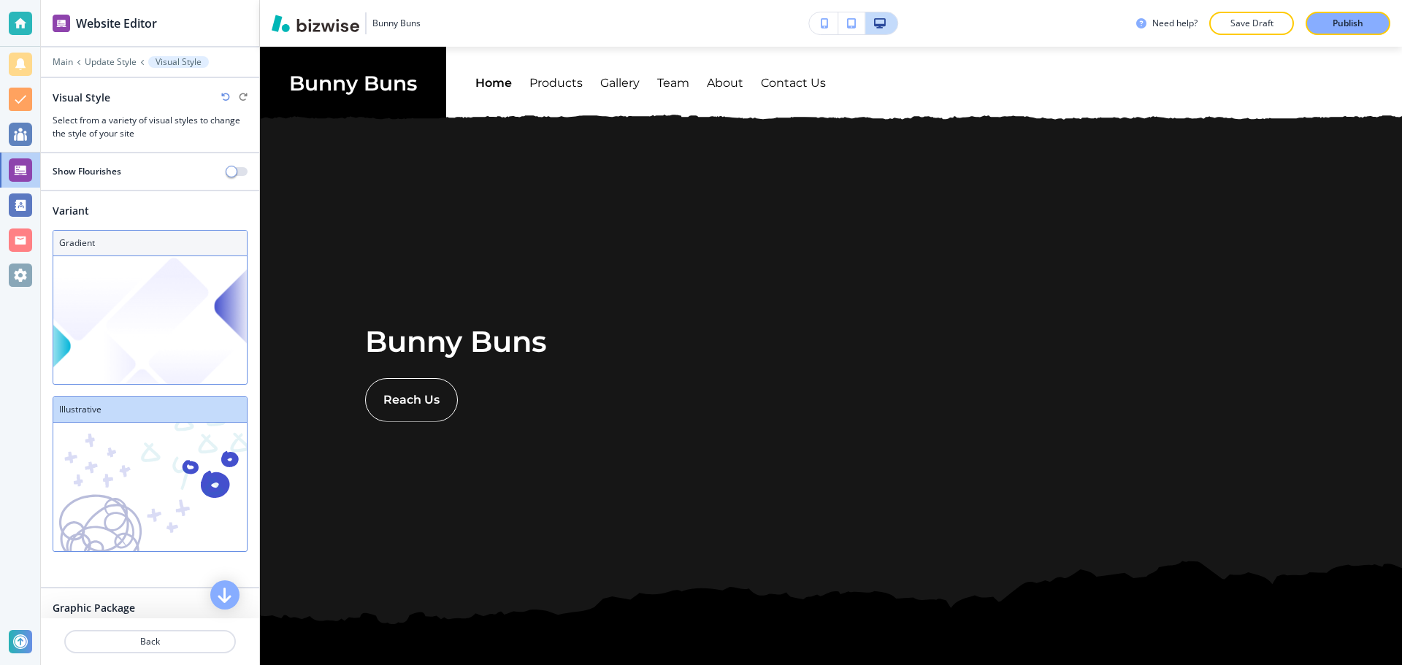
click at [186, 341] on img at bounding box center [149, 320] width 193 height 128
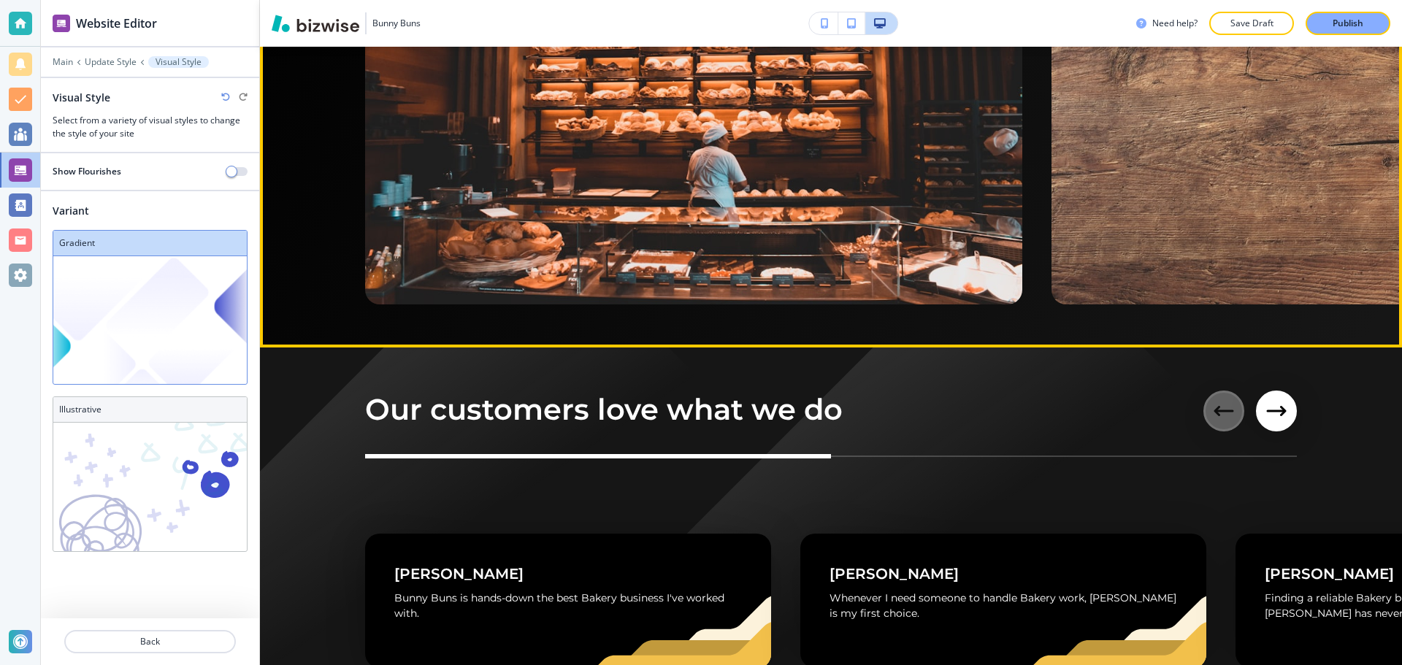
scroll to position [3358, 0]
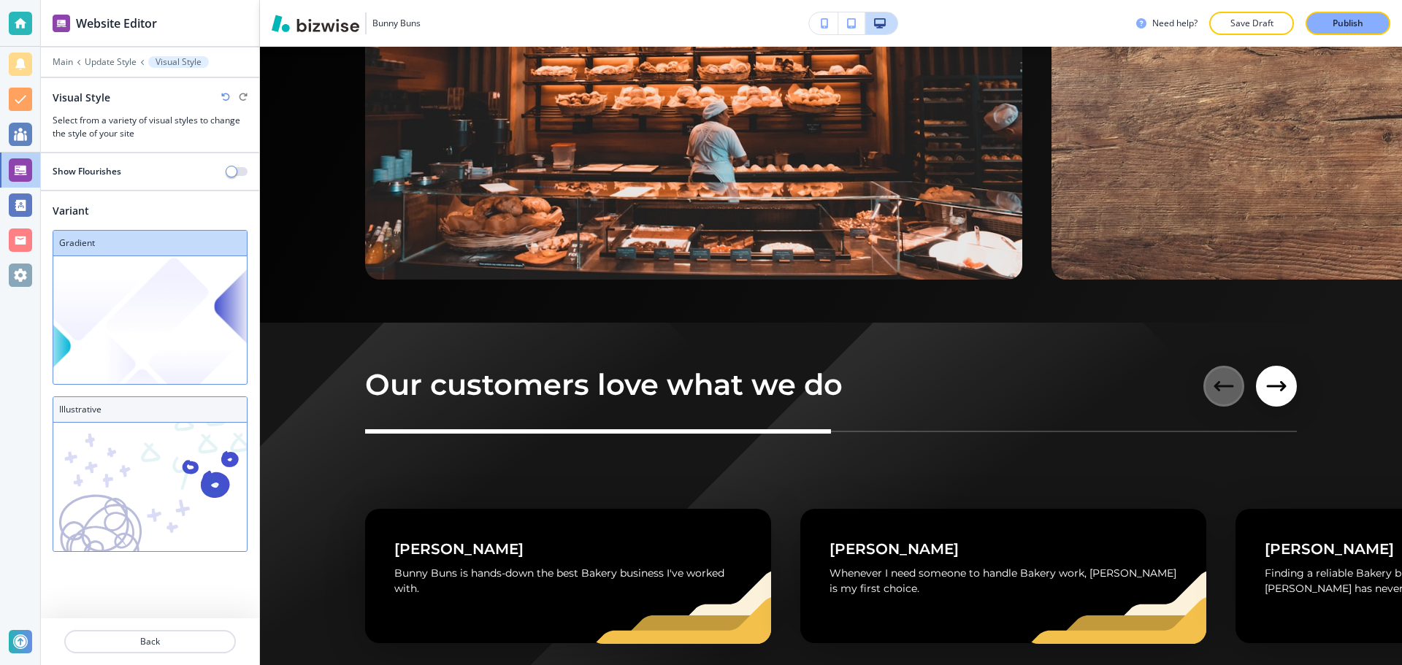
click at [171, 420] on div "Illustrative" at bounding box center [149, 410] width 193 height 26
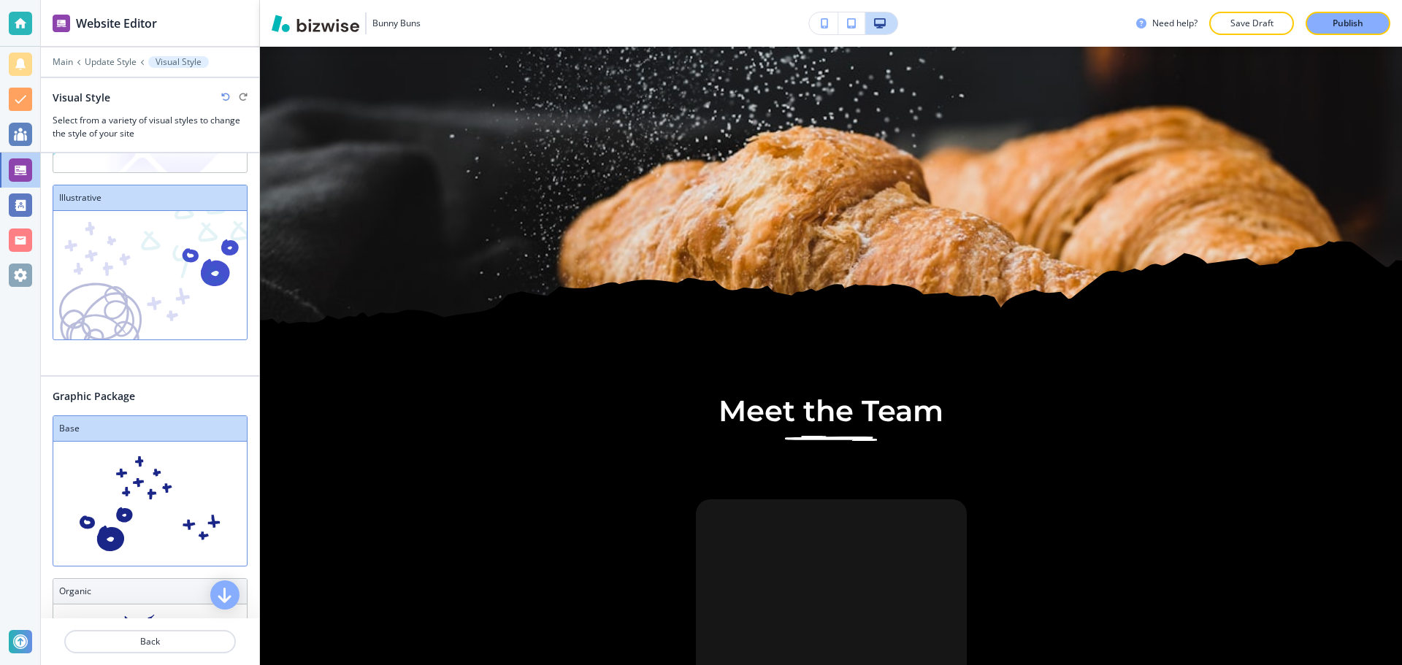
scroll to position [219, 0]
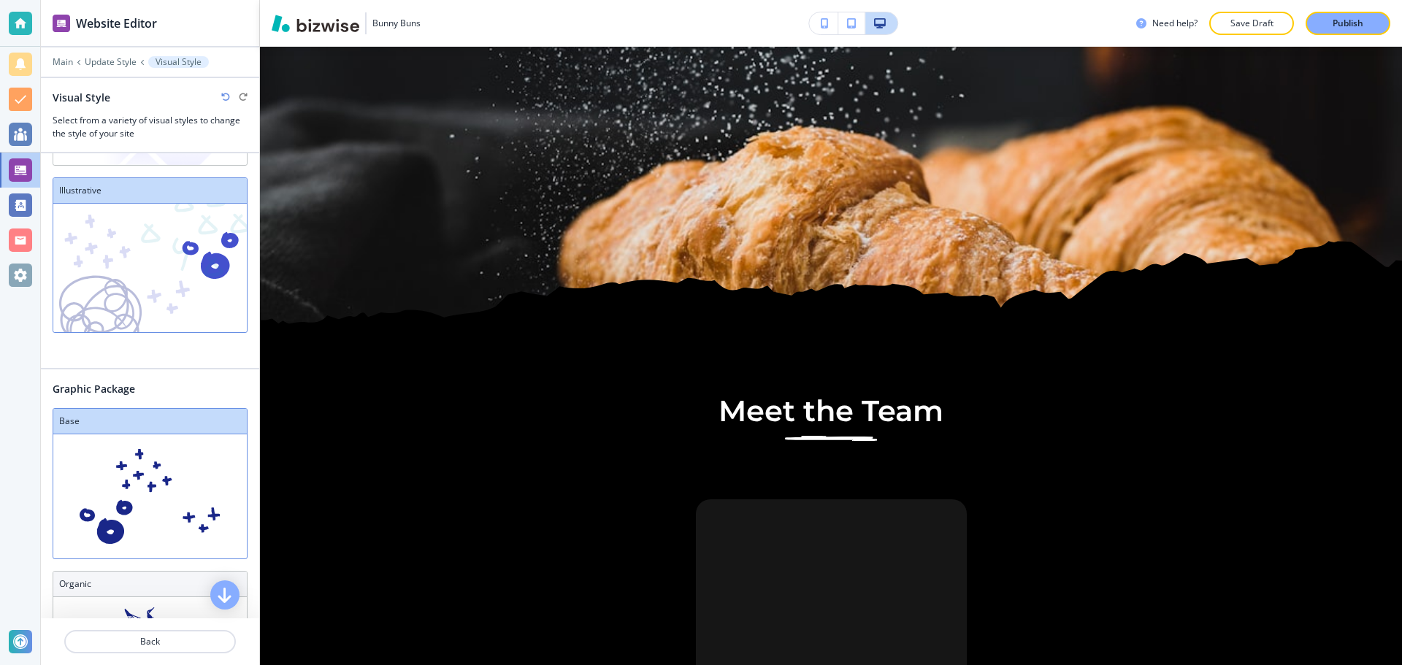
click at [155, 415] on h3 "Base" at bounding box center [150, 421] width 182 height 13
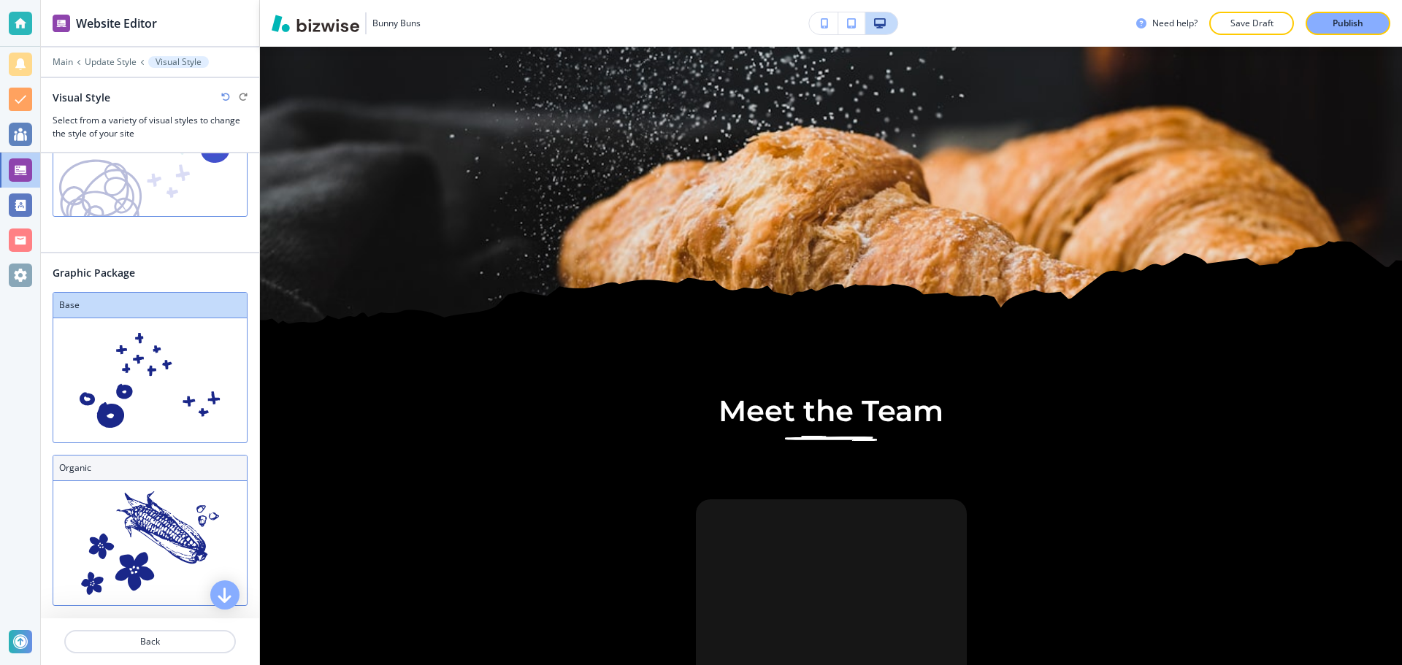
scroll to position [349, 0]
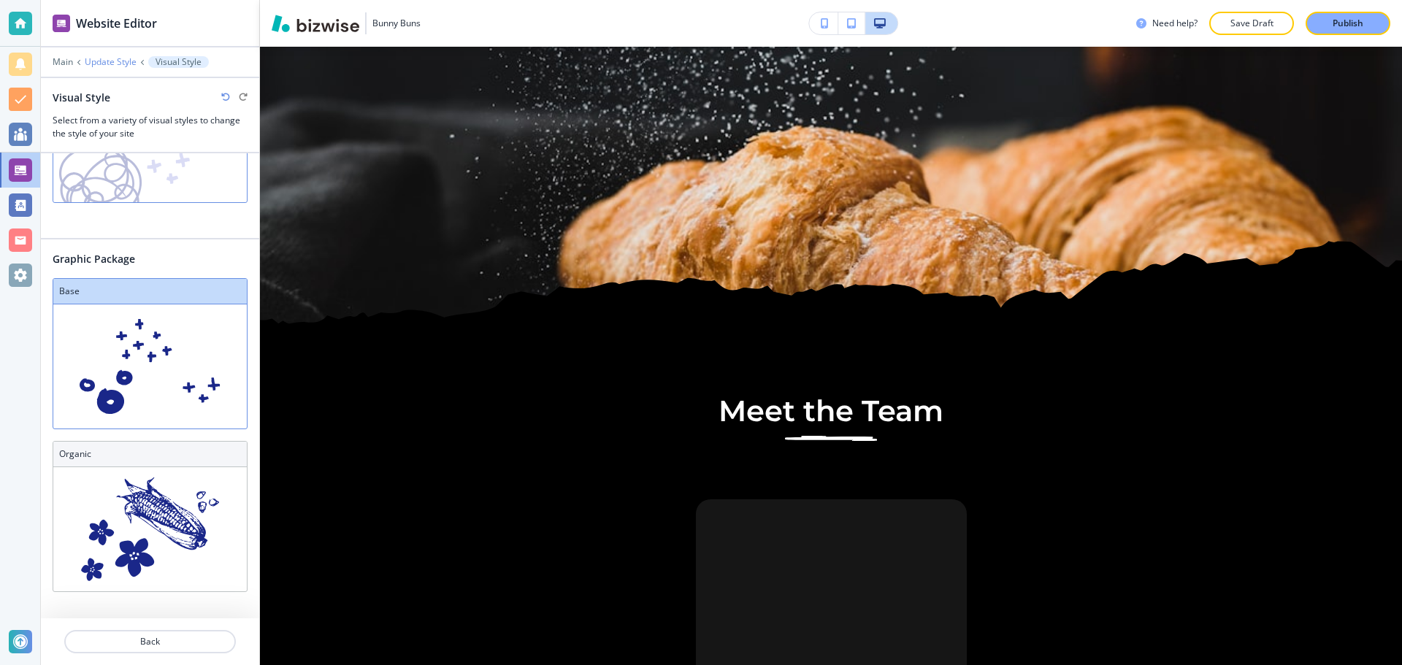
click at [118, 65] on p "Update Style" at bounding box center [111, 62] width 52 height 10
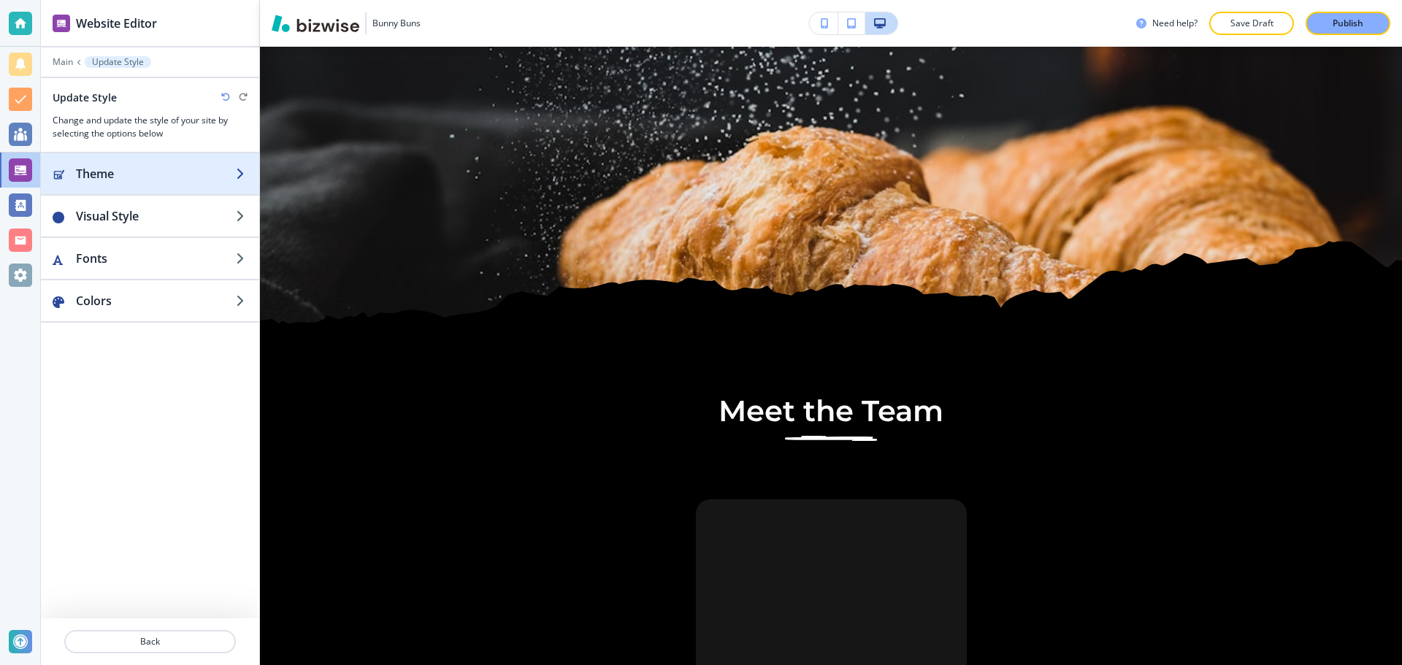
click at [143, 188] on div "button" at bounding box center [150, 188] width 218 height 12
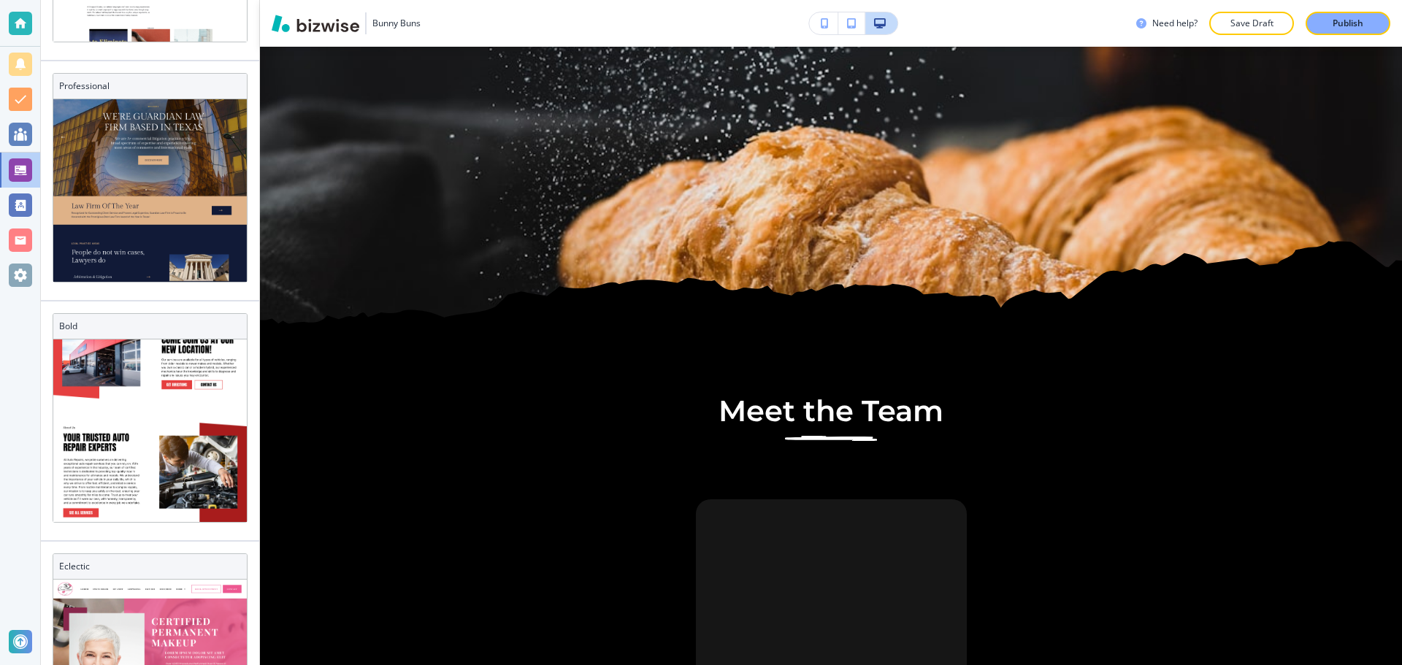
scroll to position [44, 0]
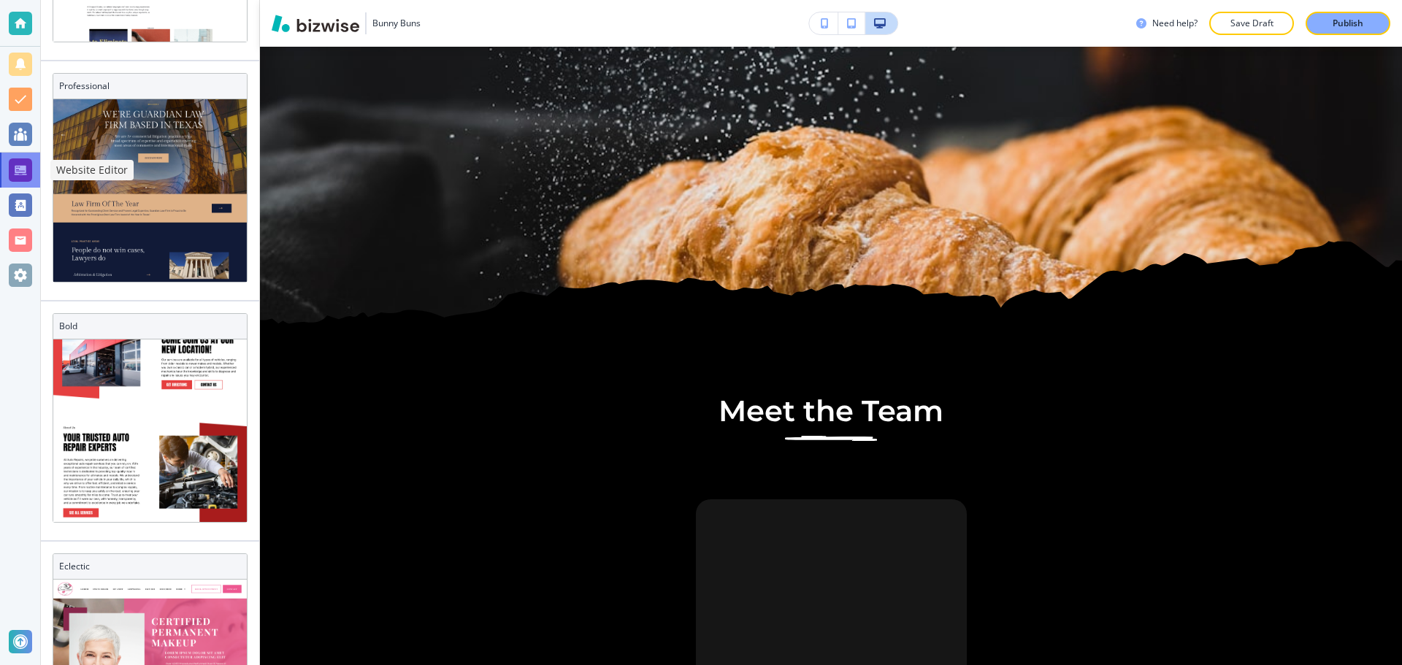
click at [30, 181] on div at bounding box center [20, 169] width 23 height 23
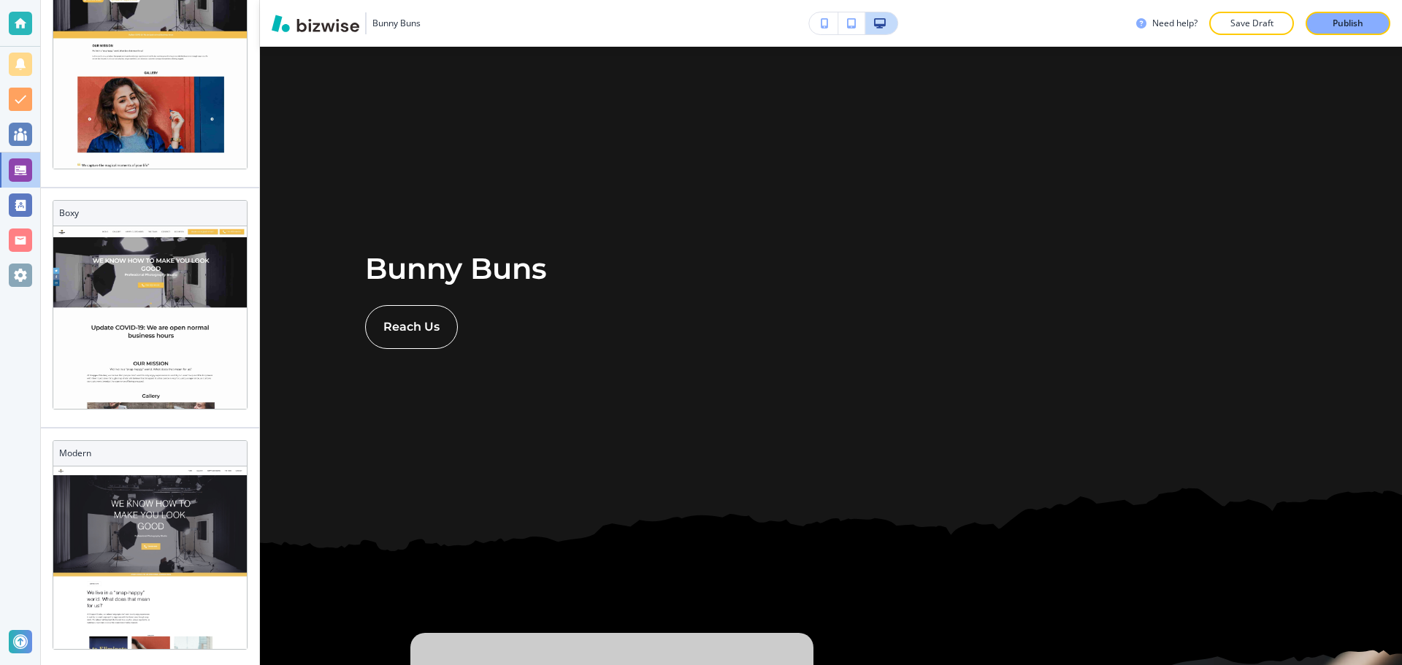
scroll to position [0, 0]
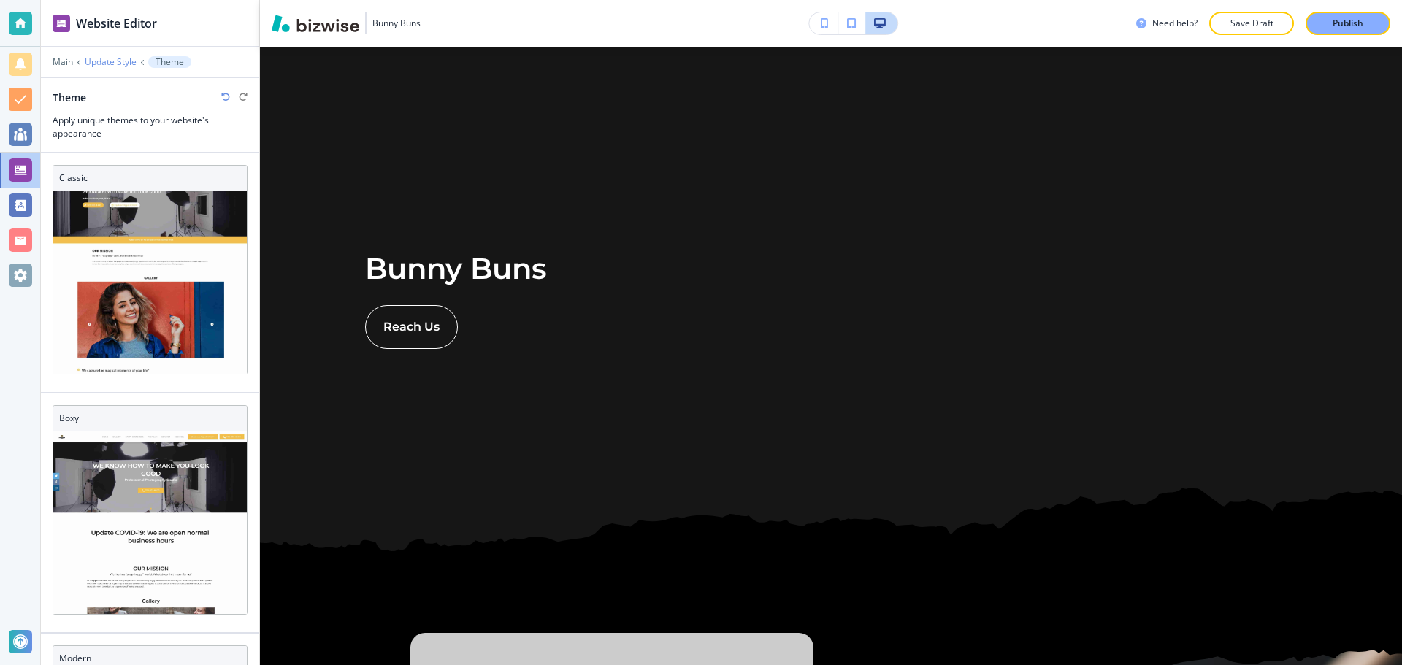
click at [114, 60] on p "Update Style" at bounding box center [111, 62] width 52 height 10
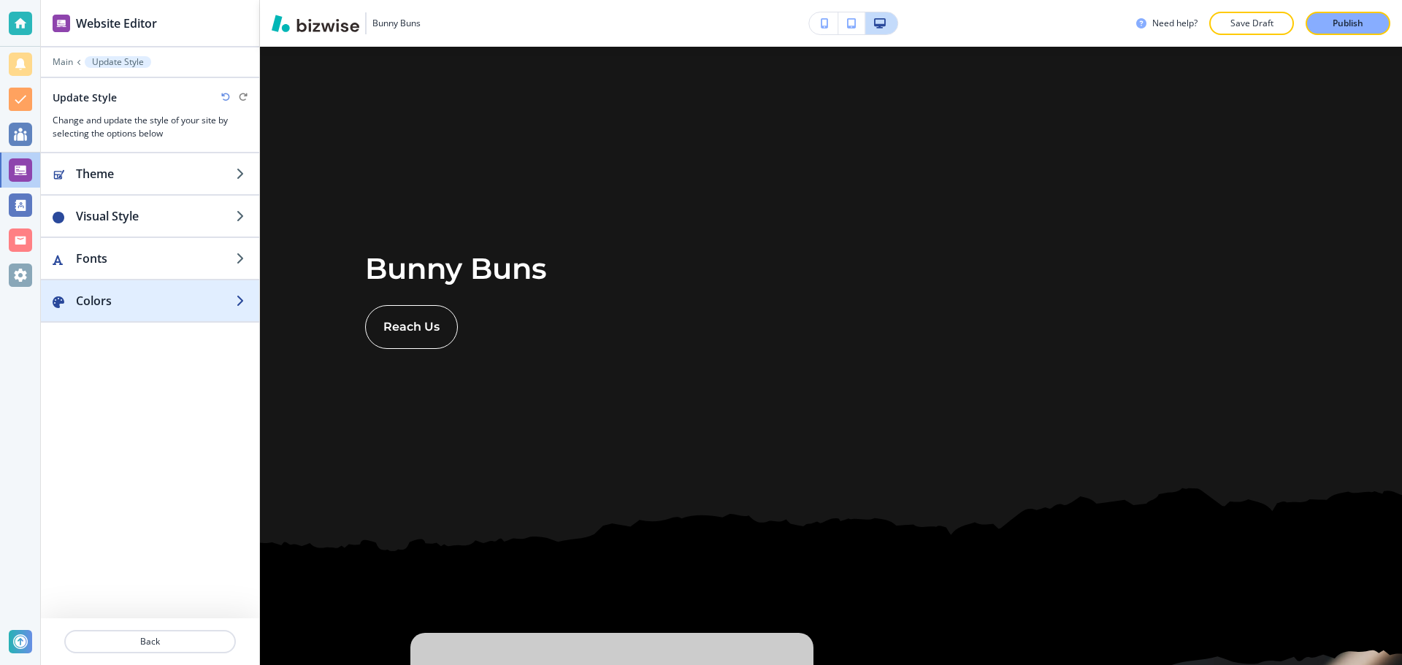
click at [118, 292] on h2 "Colors" at bounding box center [156, 301] width 160 height 18
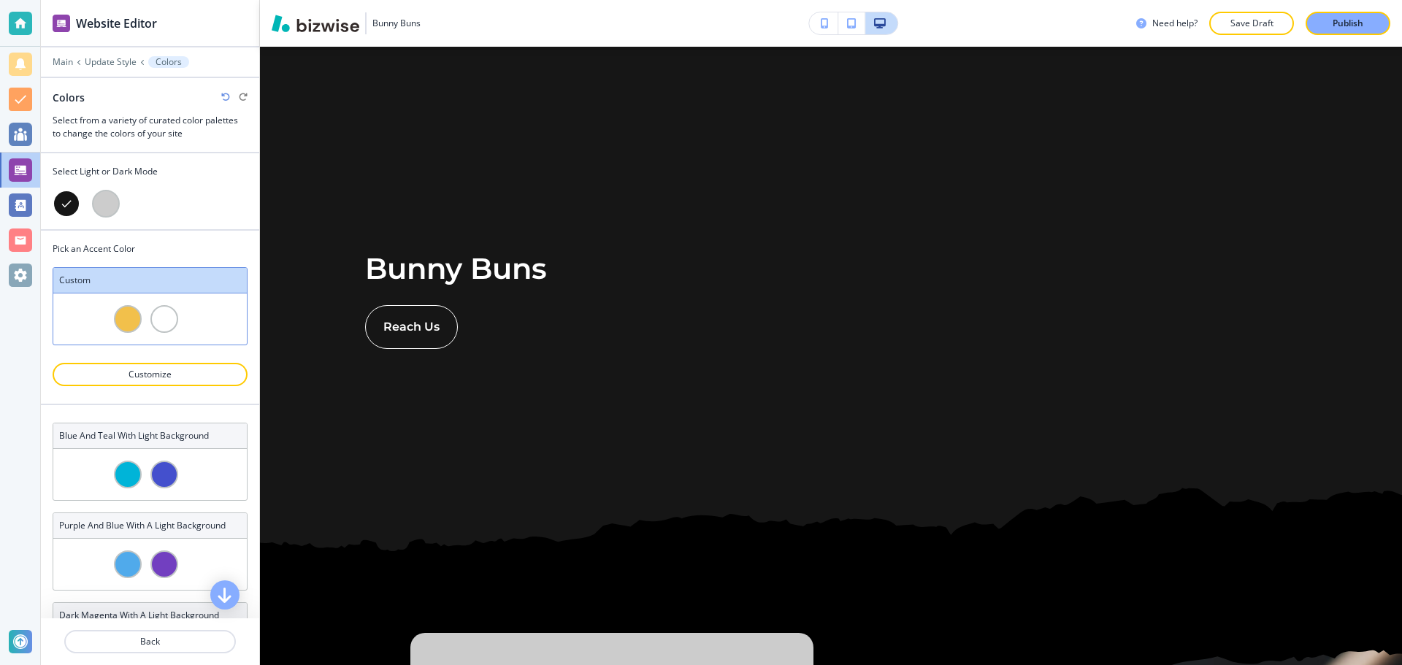
click at [172, 286] on h3 "Custom" at bounding box center [150, 280] width 182 height 13
click at [105, 210] on div at bounding box center [106, 204] width 28 height 28
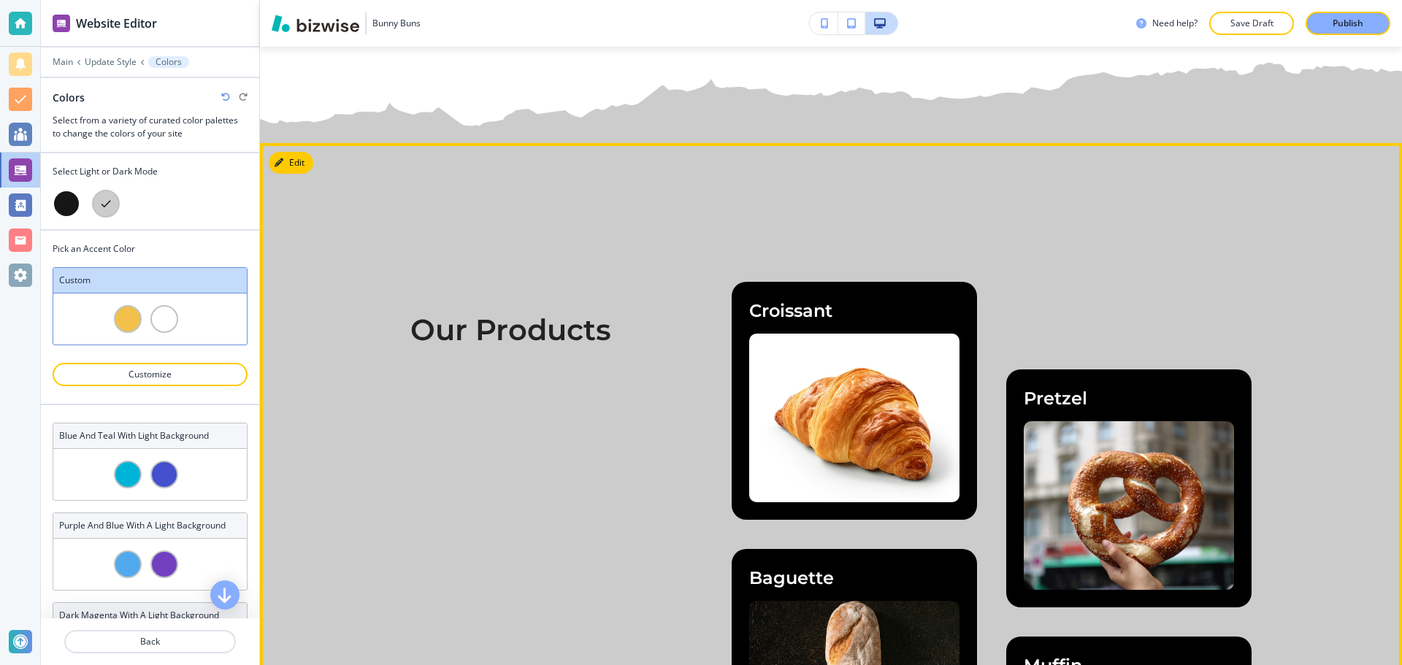
scroll to position [1752, 0]
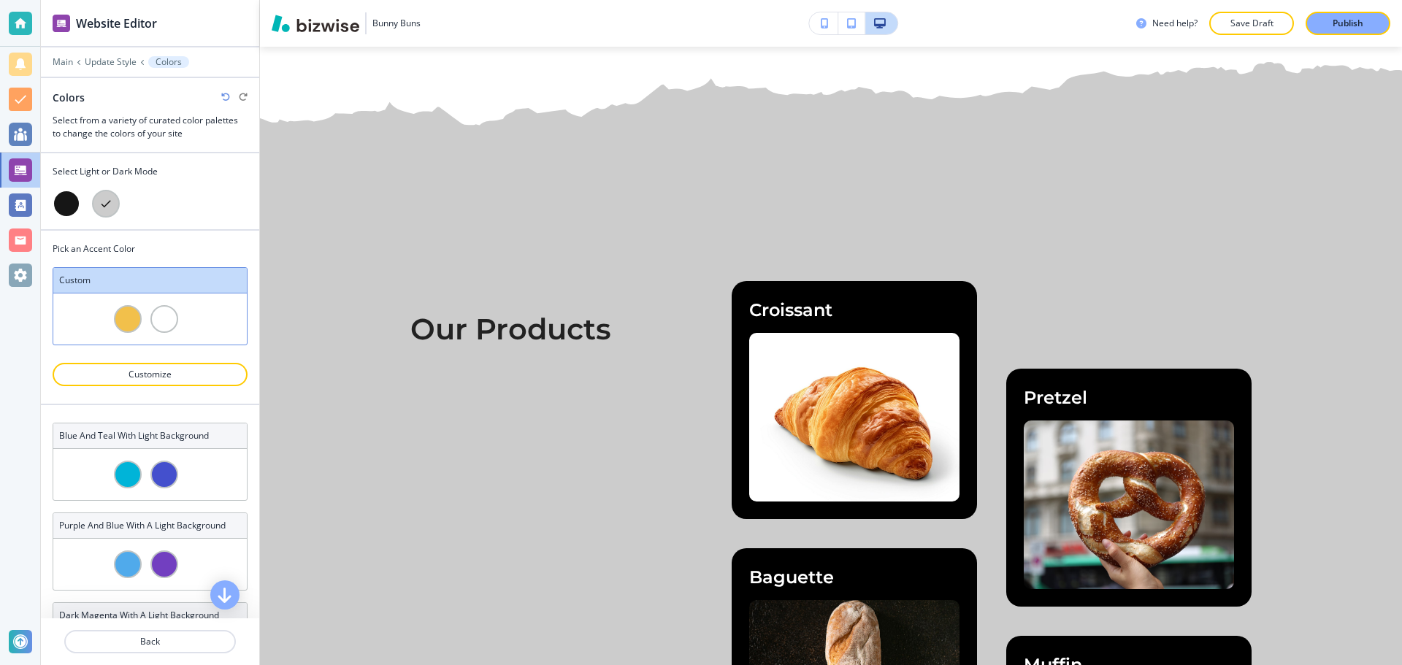
click at [68, 199] on div at bounding box center [67, 204] width 28 height 28
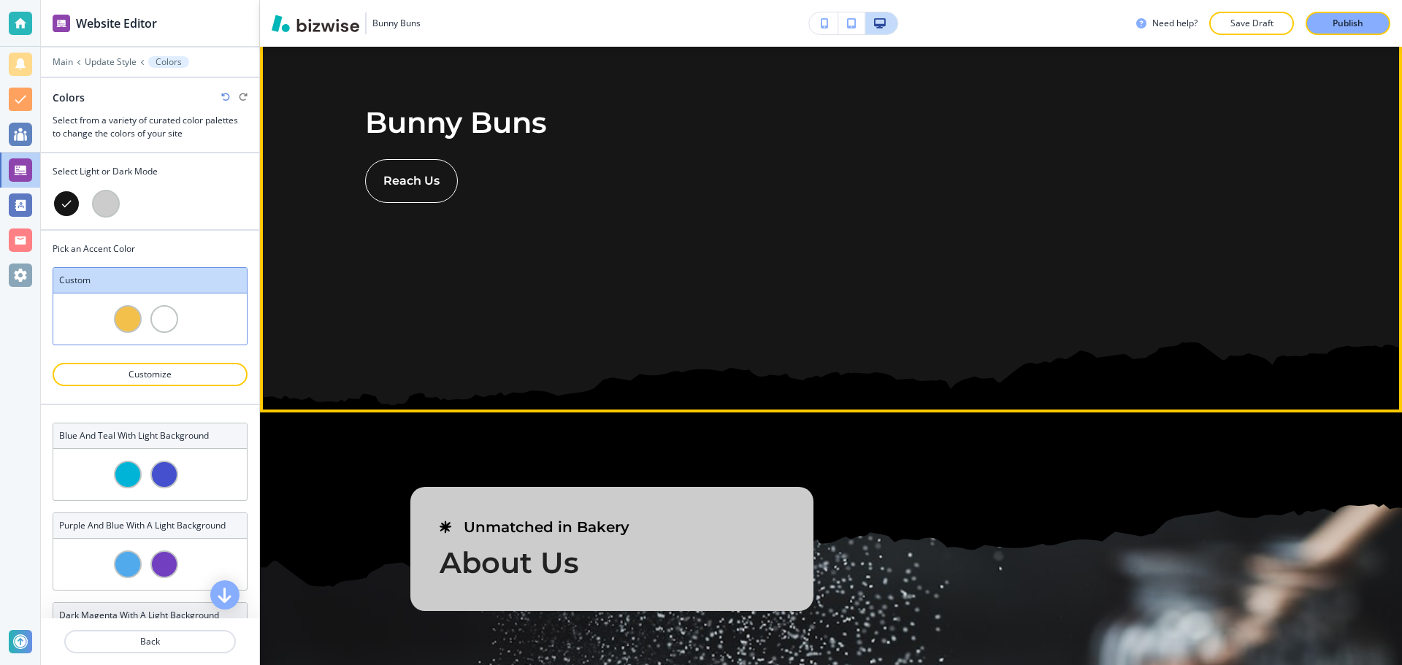
scroll to position [0, 0]
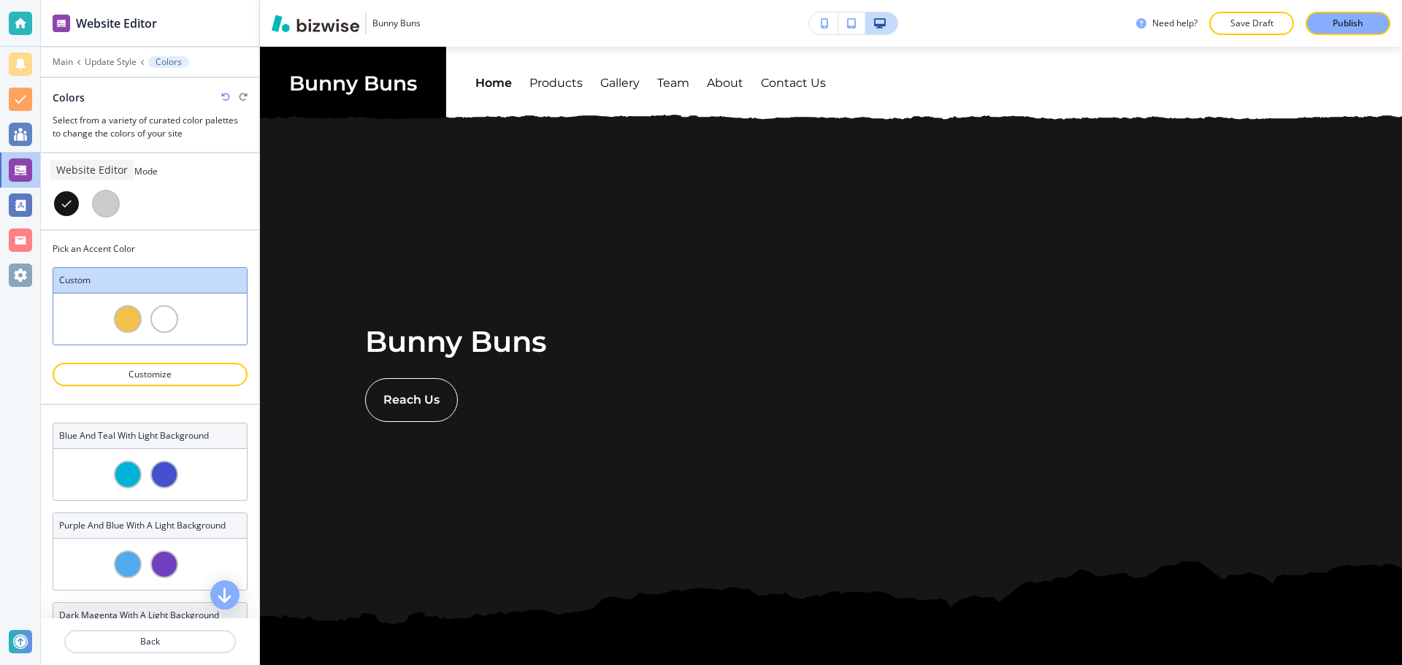
click at [23, 169] on div at bounding box center [20, 169] width 23 height 23
click at [59, 60] on p "Main" at bounding box center [63, 62] width 20 height 10
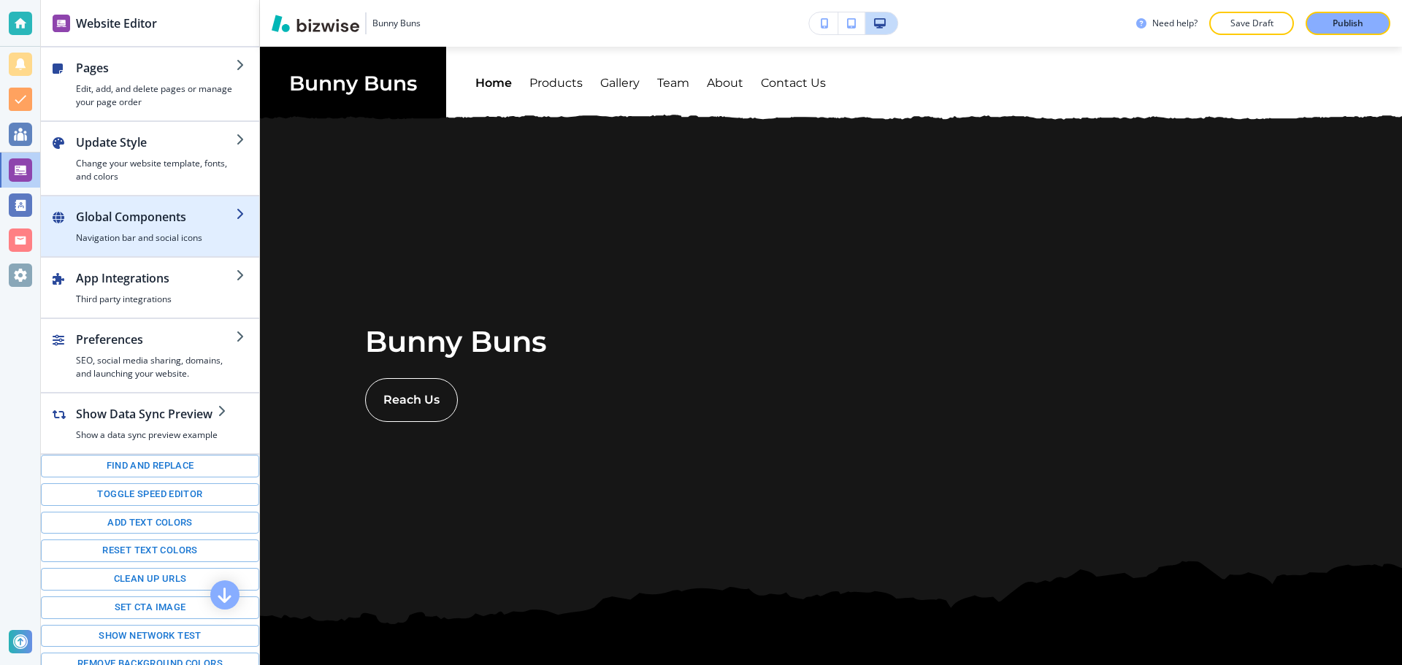
click at [126, 231] on div "button" at bounding box center [156, 229] width 160 height 6
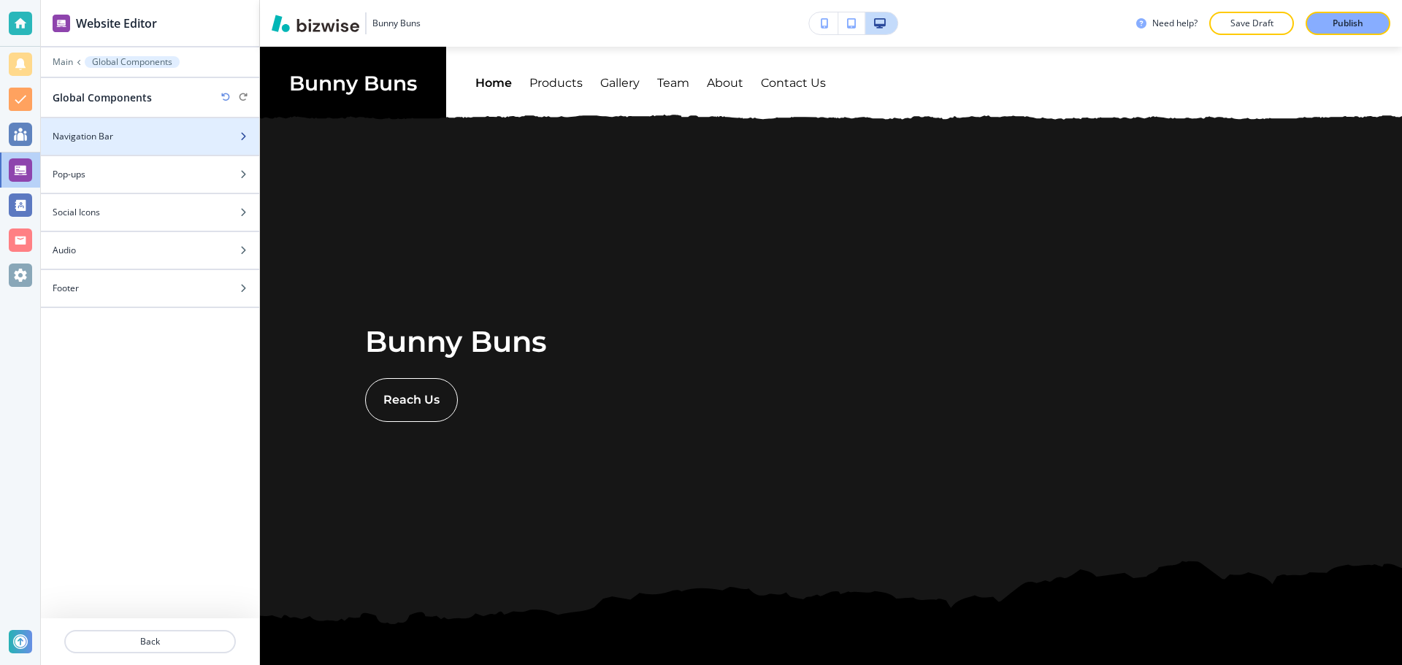
click at [115, 147] on div at bounding box center [150, 149] width 218 height 12
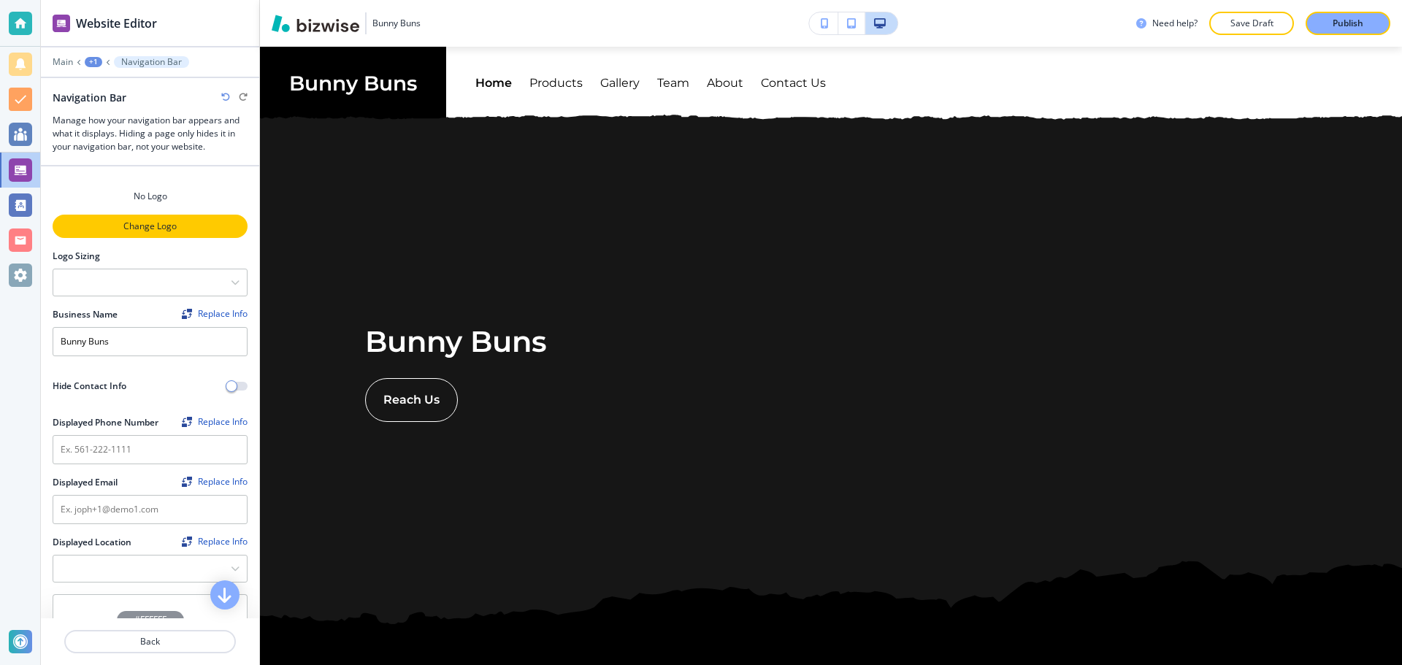
click at [139, 228] on p "Change Logo" at bounding box center [150, 226] width 192 height 13
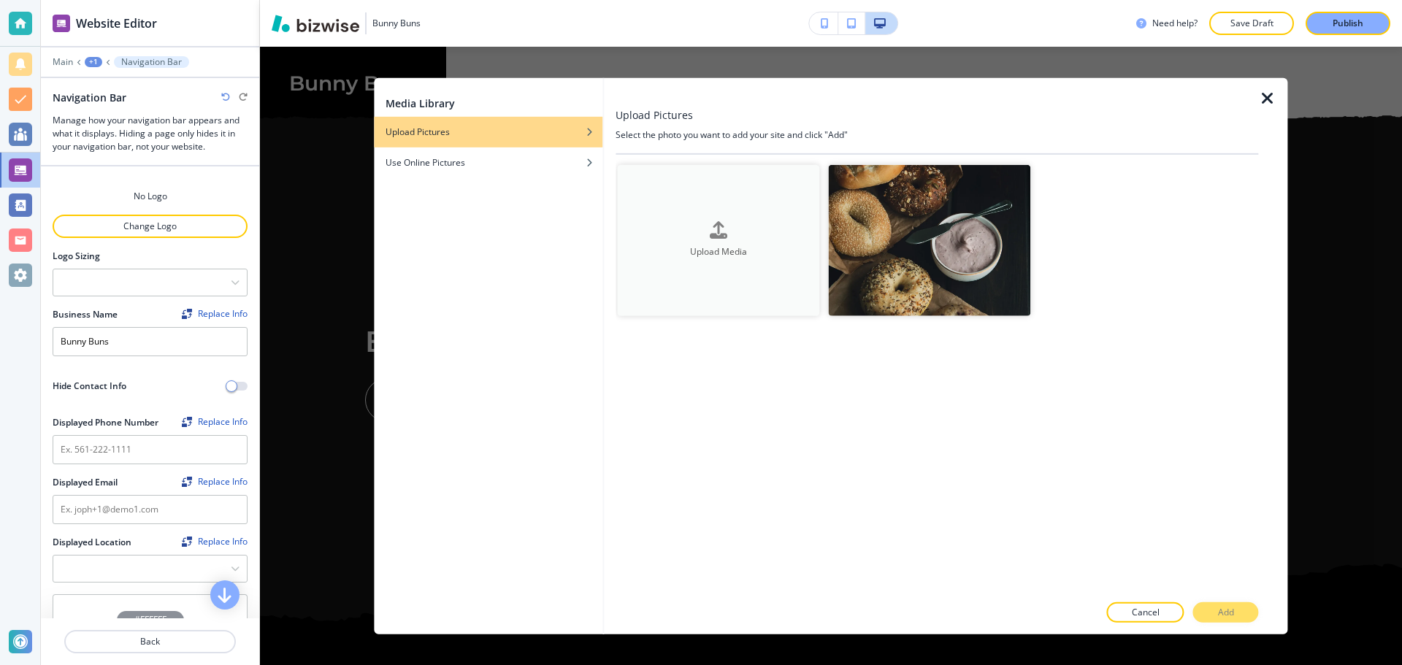
click at [690, 229] on div "Upload Media" at bounding box center [718, 240] width 202 height 37
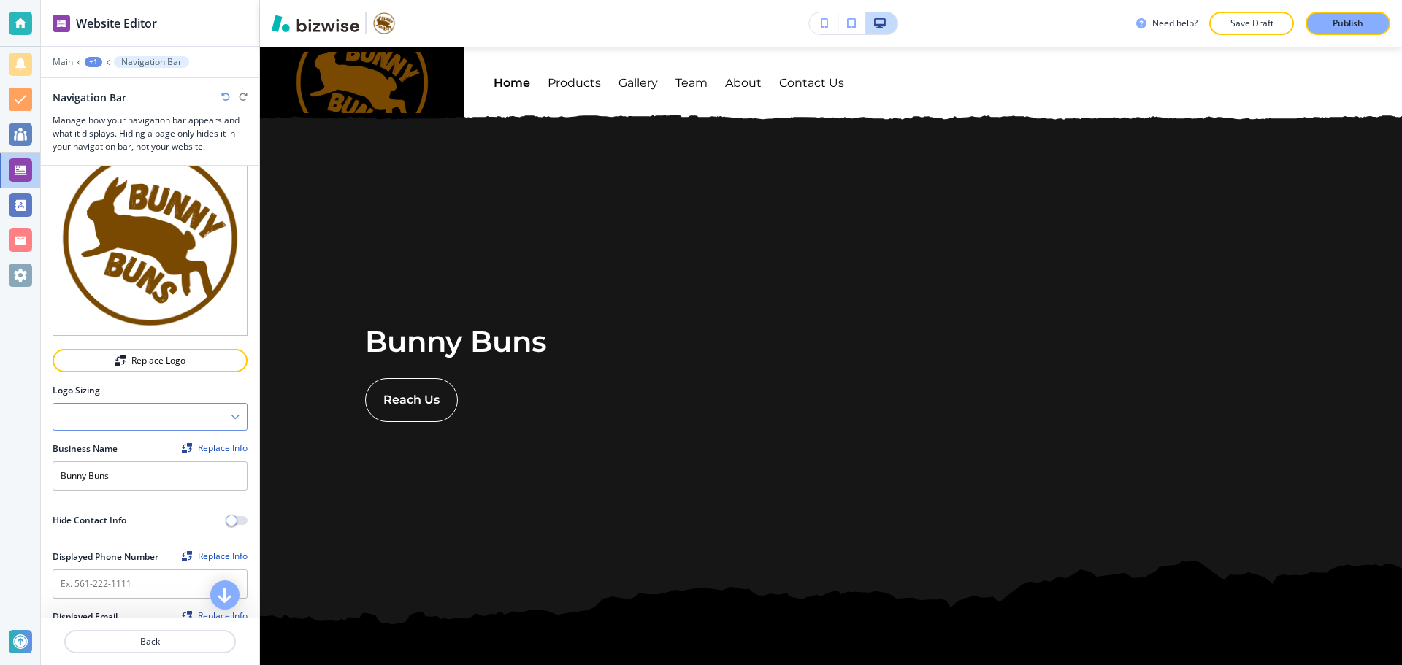
scroll to position [146, 0]
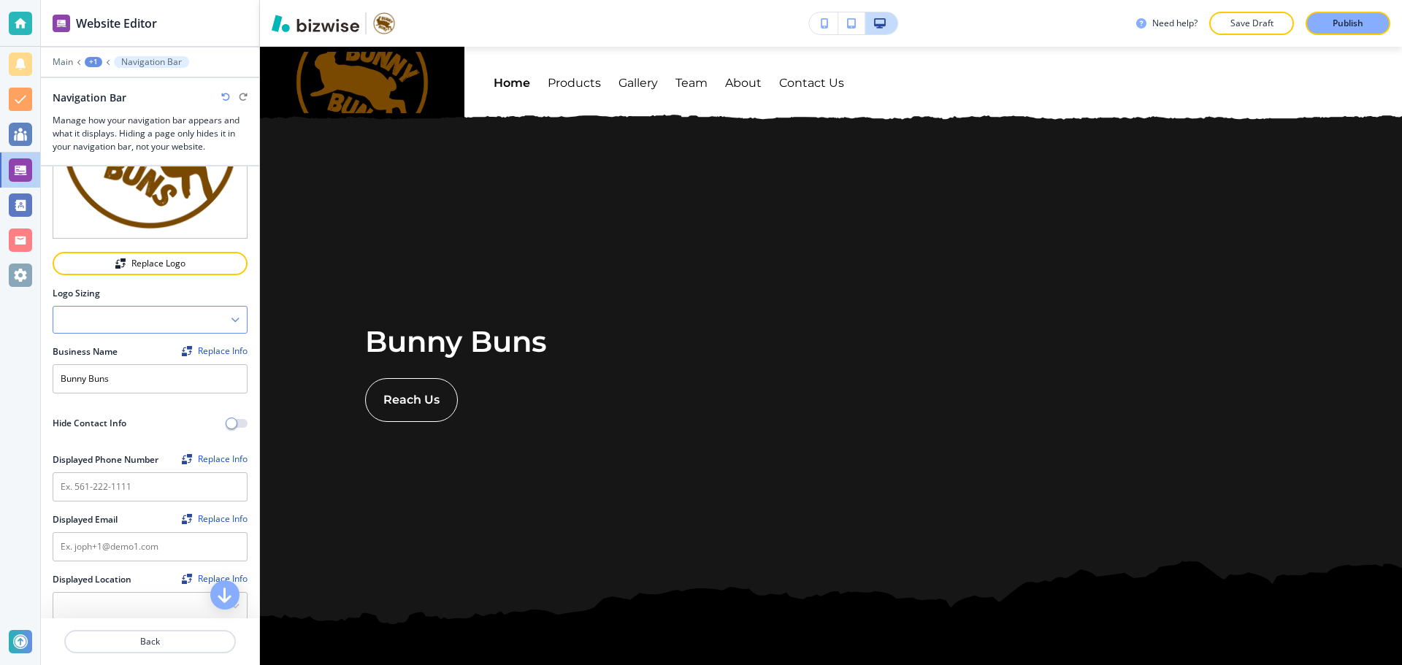
click at [141, 310] on div at bounding box center [149, 320] width 193 height 26
click at [126, 358] on div "Fit to length" at bounding box center [149, 370] width 193 height 25
click at [131, 310] on div "Fit to length" at bounding box center [149, 320] width 193 height 26
click at [129, 339] on h4 "Fit all" at bounding box center [150, 345] width 179 height 13
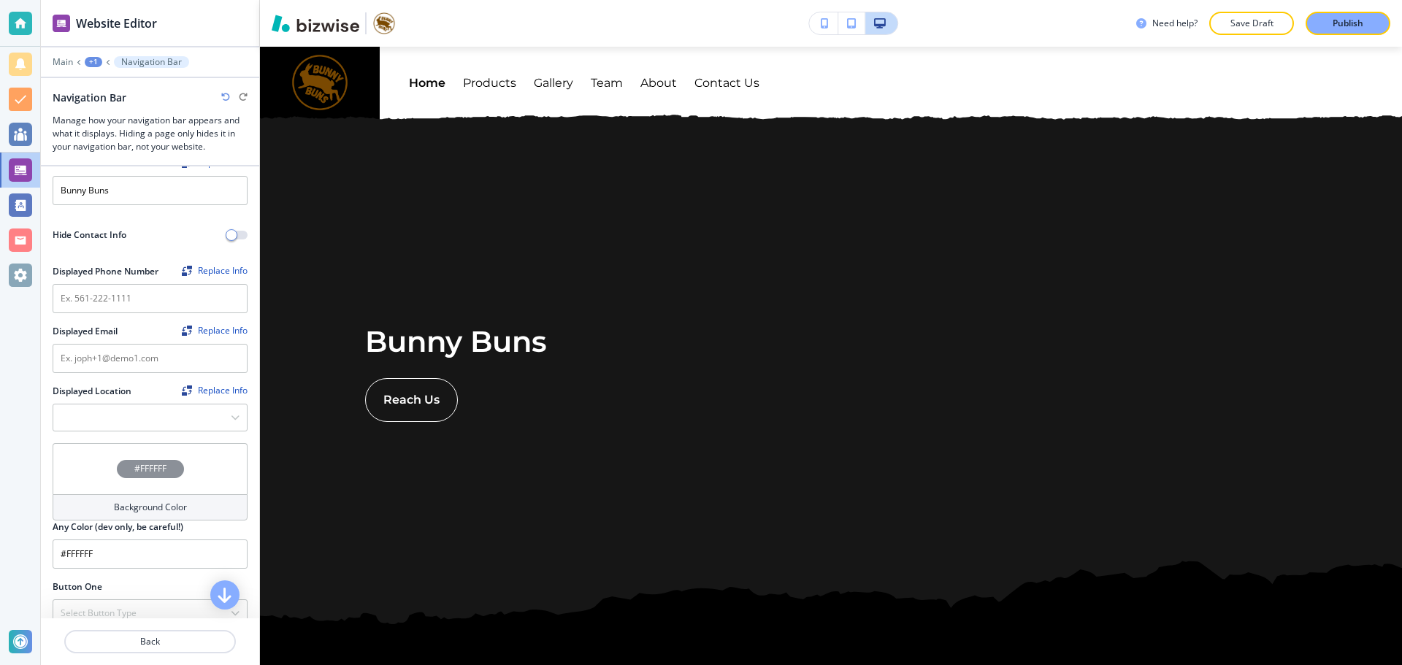
scroll to position [365, 0]
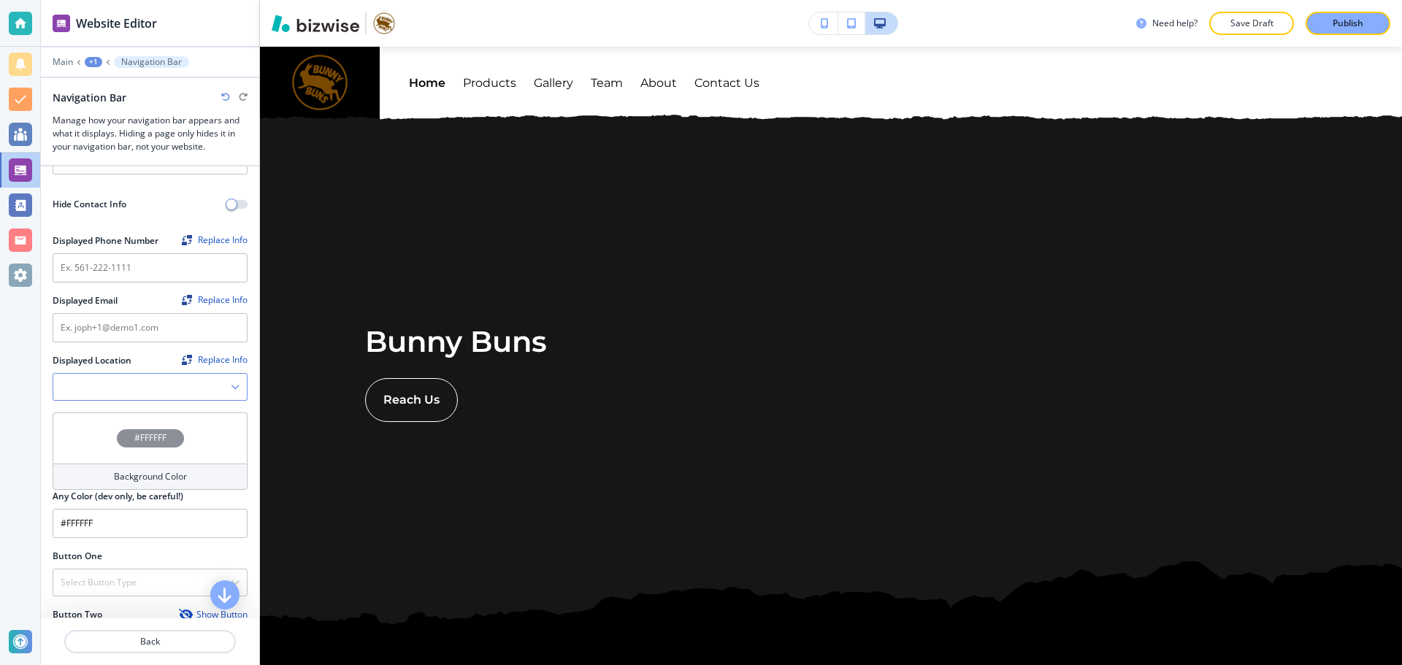
click at [231, 383] on icon "button" at bounding box center [235, 387] width 9 height 9
click at [163, 375] on Location "Manual Input" at bounding box center [141, 386] width 177 height 25
click at [144, 378] on Location "Manual Input" at bounding box center [141, 386] width 177 height 25
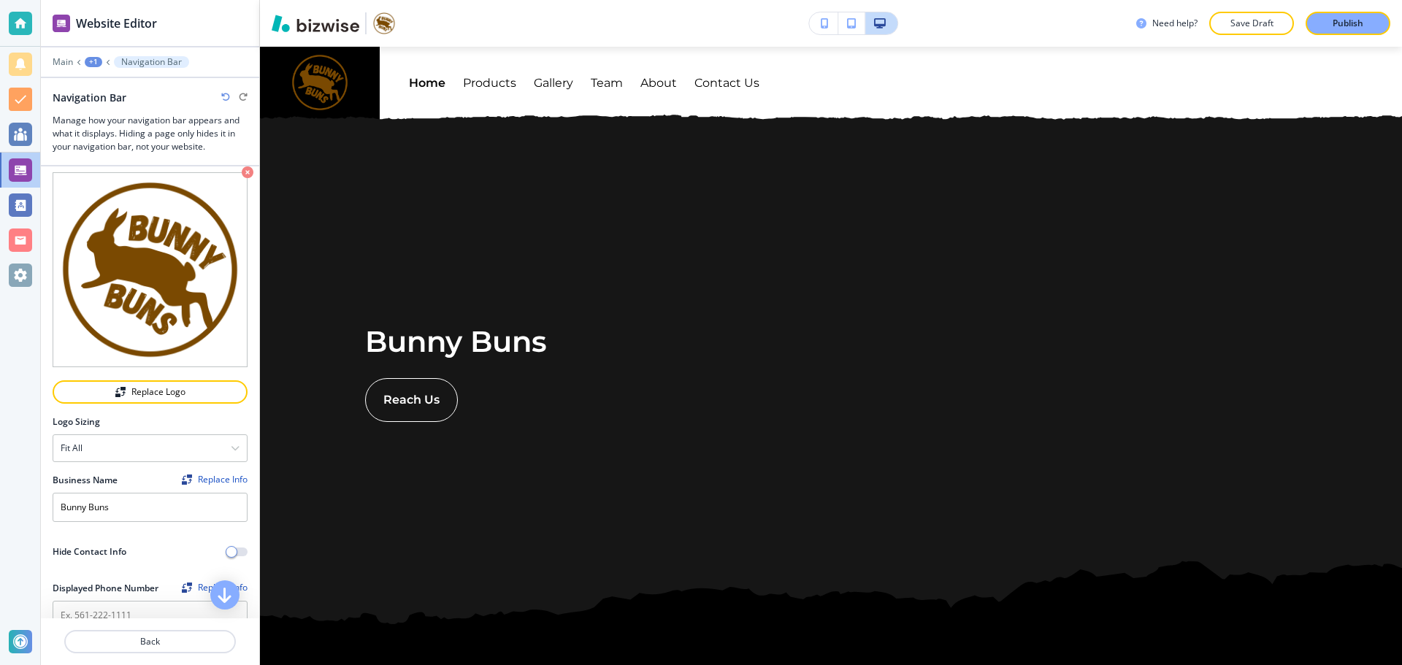
scroll to position [17, 0]
click at [78, 64] on icon at bounding box center [79, 62] width 6 height 6
click at [91, 62] on div "+1" at bounding box center [94, 62] width 18 height 10
click at [67, 64] on p "Main" at bounding box center [63, 62] width 20 height 10
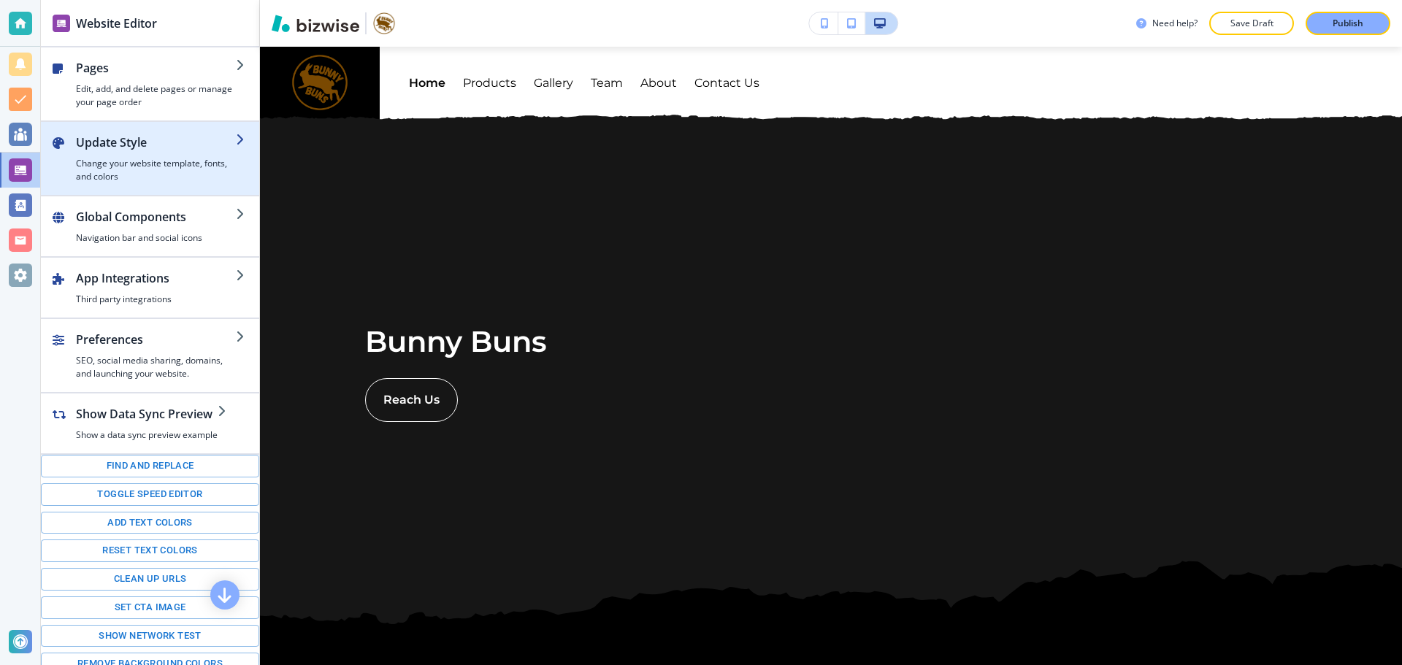
click at [134, 158] on h4 "Change your website template, fonts, and colors" at bounding box center [156, 170] width 160 height 26
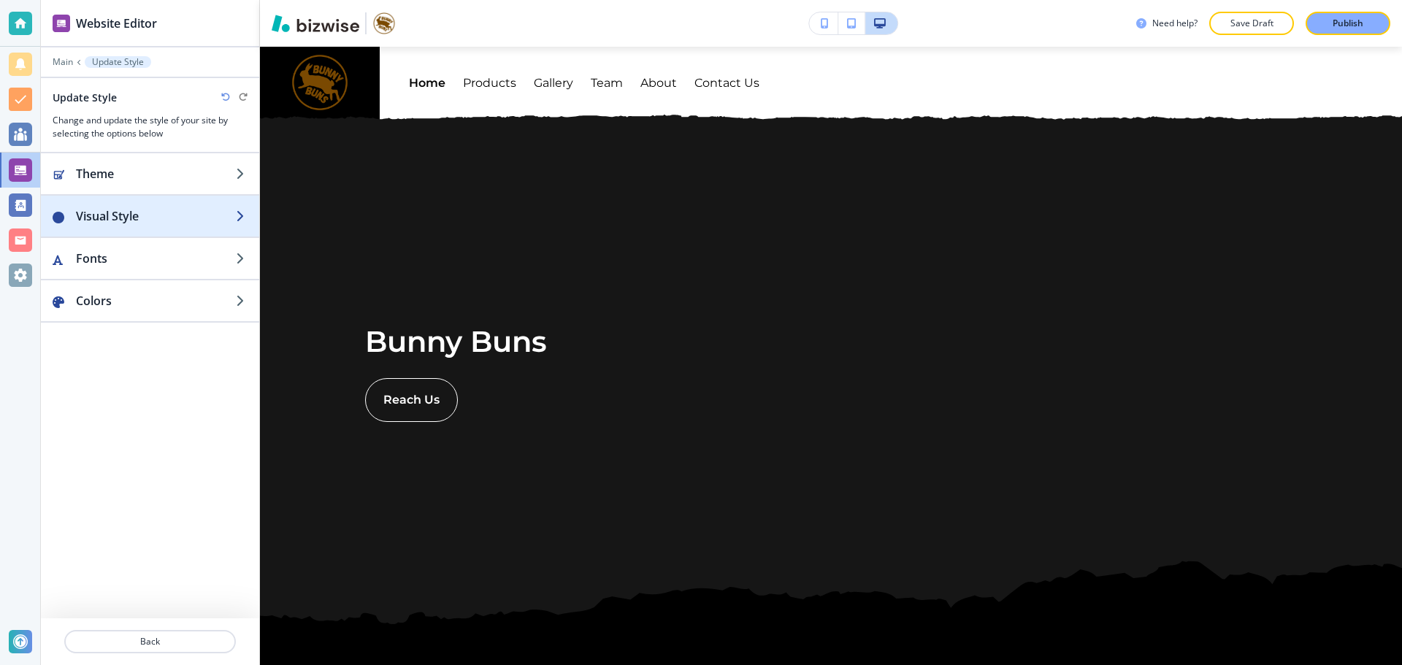
click at [118, 215] on h2 "Visual Style" at bounding box center [156, 216] width 160 height 18
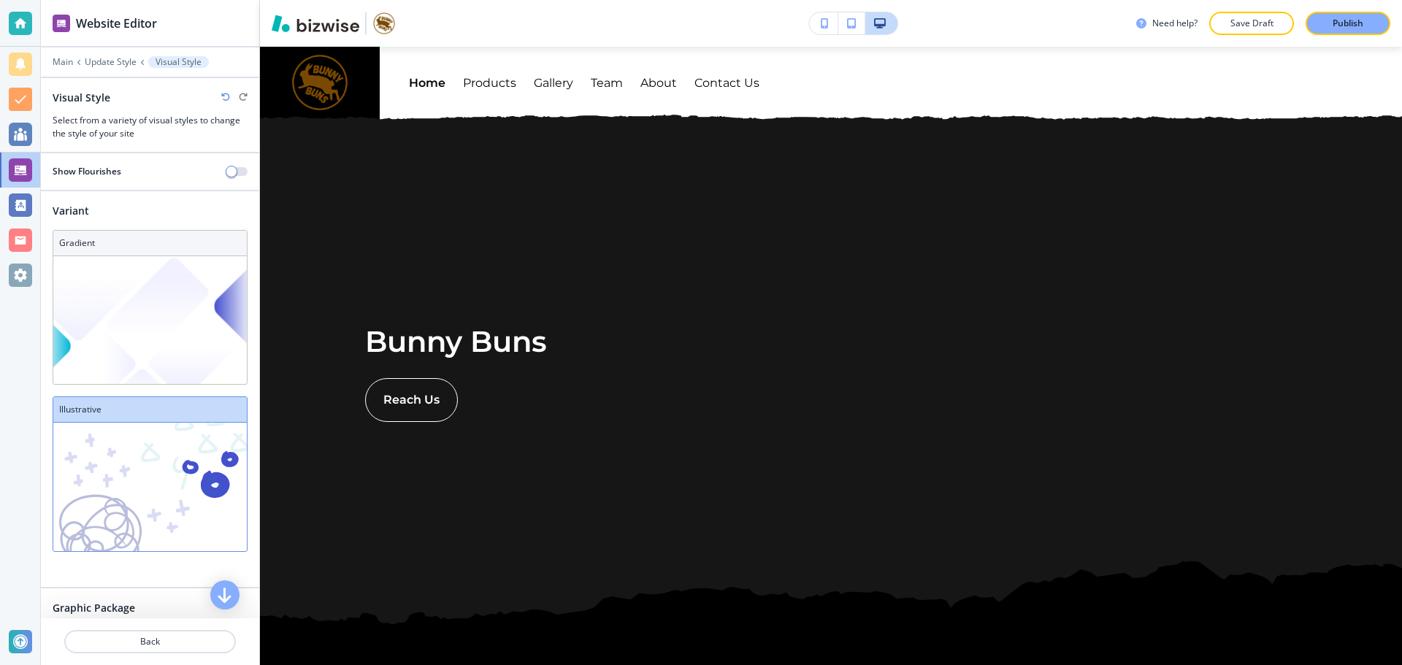
click at [112, 74] on div at bounding box center [150, 72] width 218 height 9
click at [117, 64] on p "Update Style" at bounding box center [111, 62] width 52 height 10
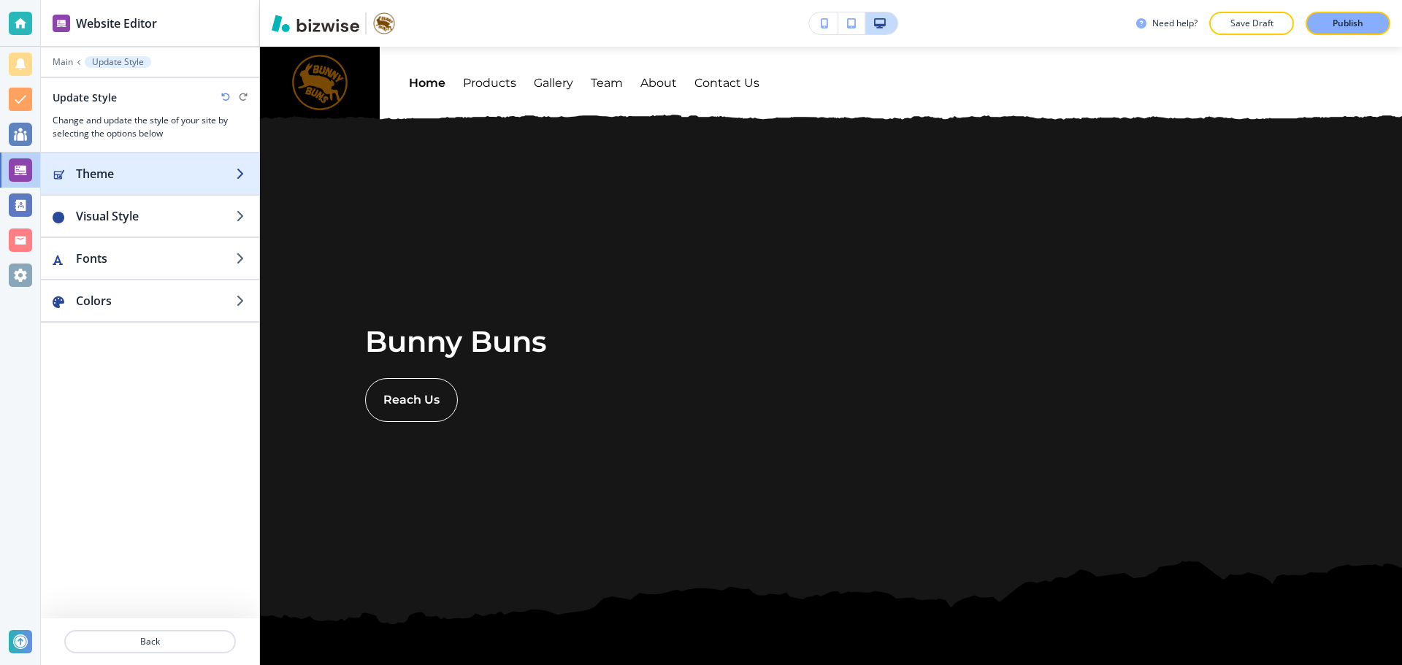
click at [96, 181] on h2 "Theme" at bounding box center [156, 174] width 160 height 18
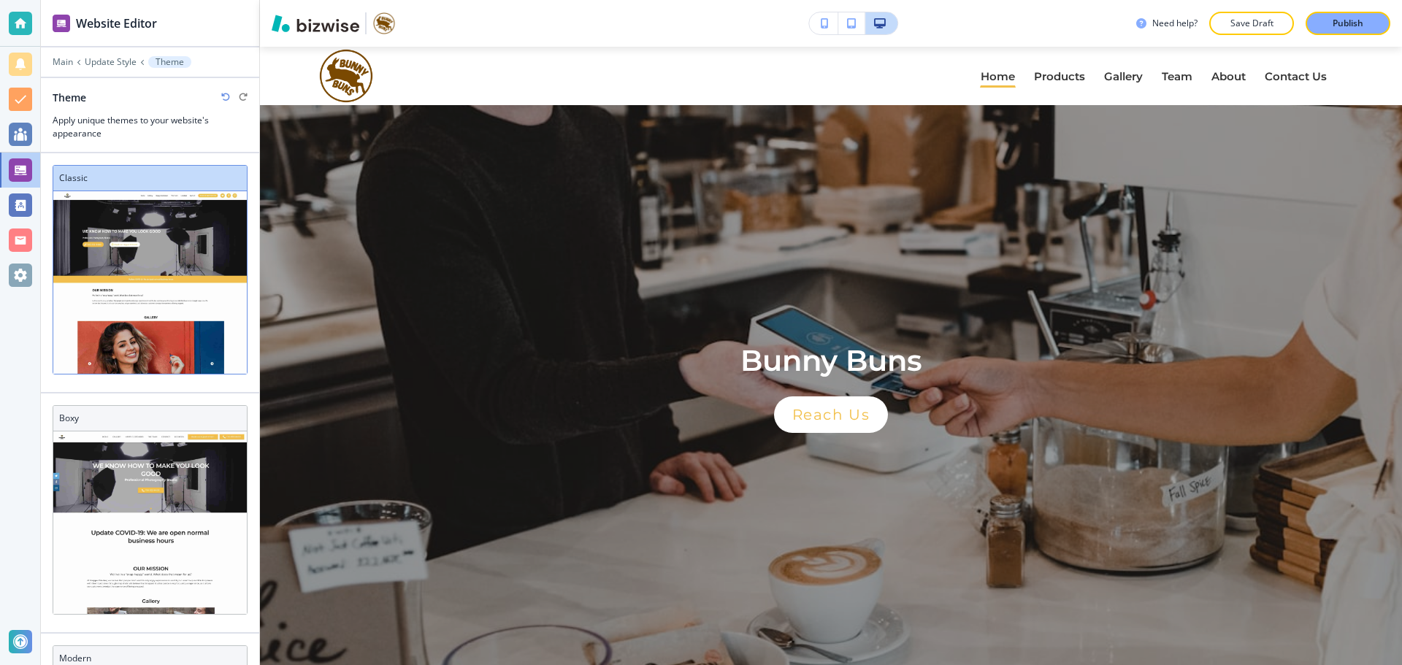
scroll to position [0, 0]
click at [93, 412] on h3 "Boxy" at bounding box center [150, 418] width 182 height 13
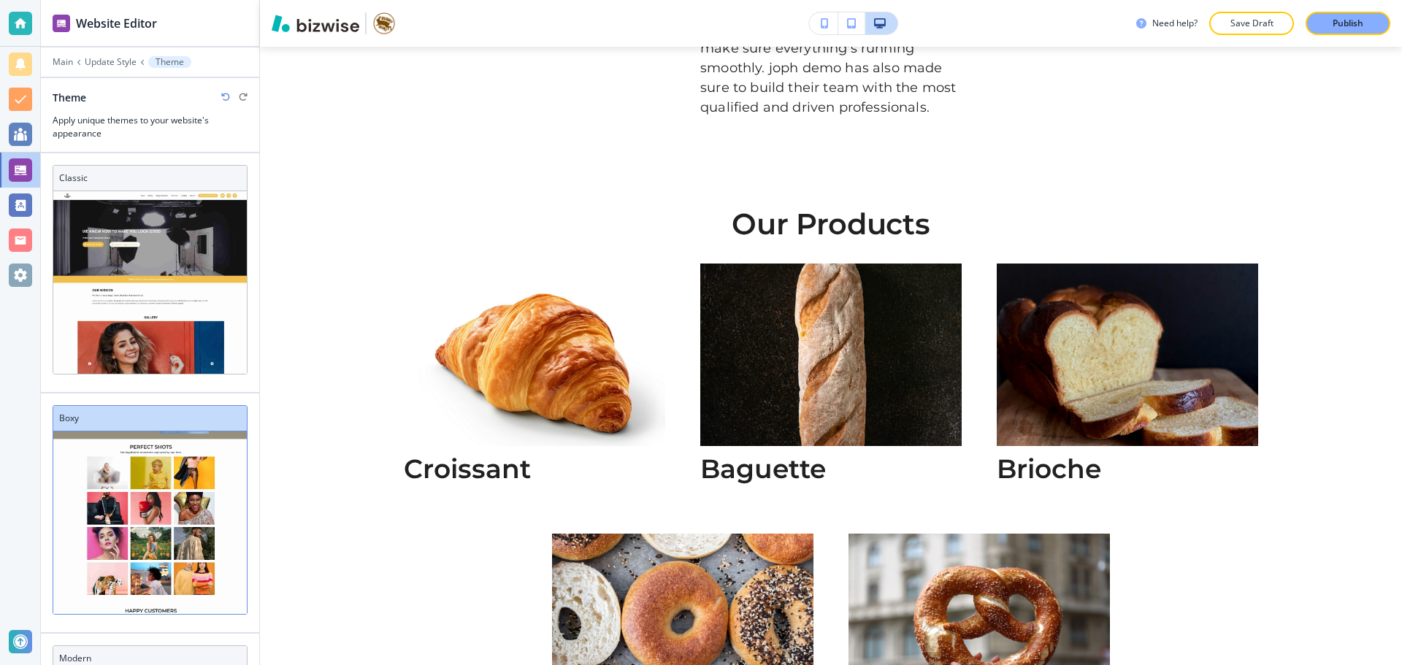
click at [158, 423] on h3 "Boxy" at bounding box center [150, 418] width 182 height 13
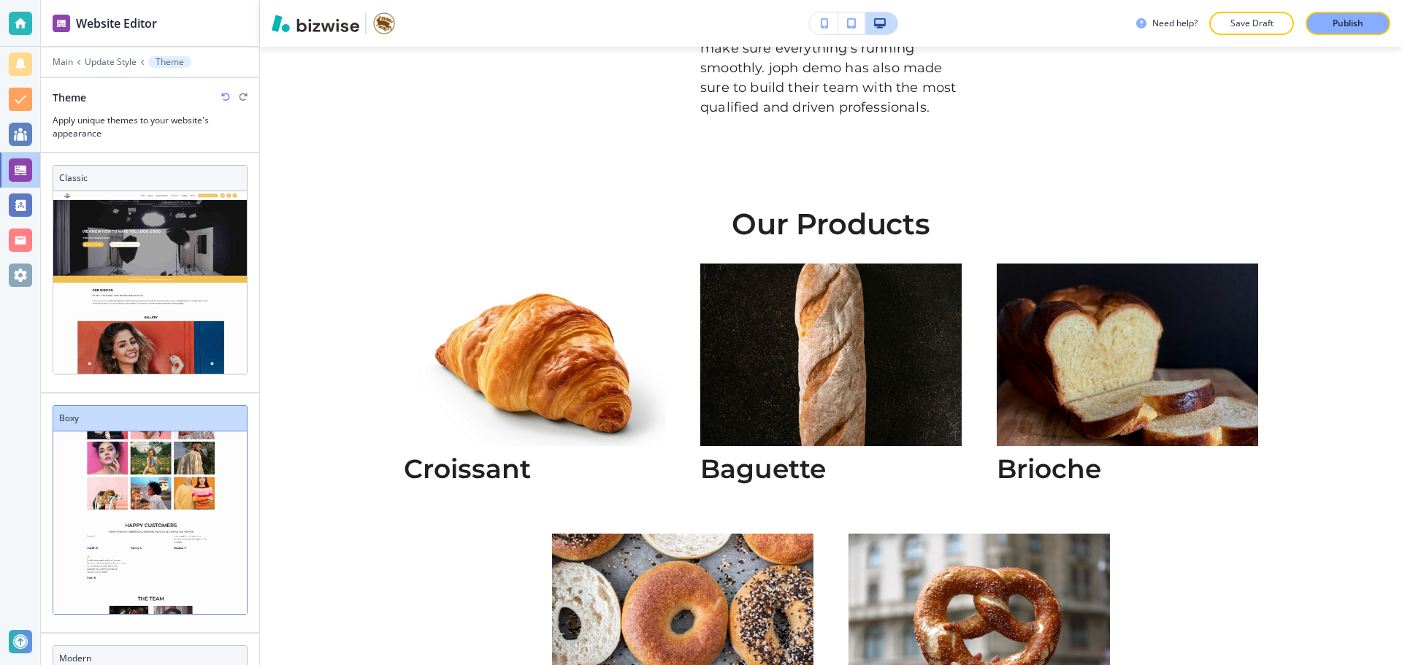
click at [158, 423] on h3 "Boxy" at bounding box center [150, 418] width 182 height 13
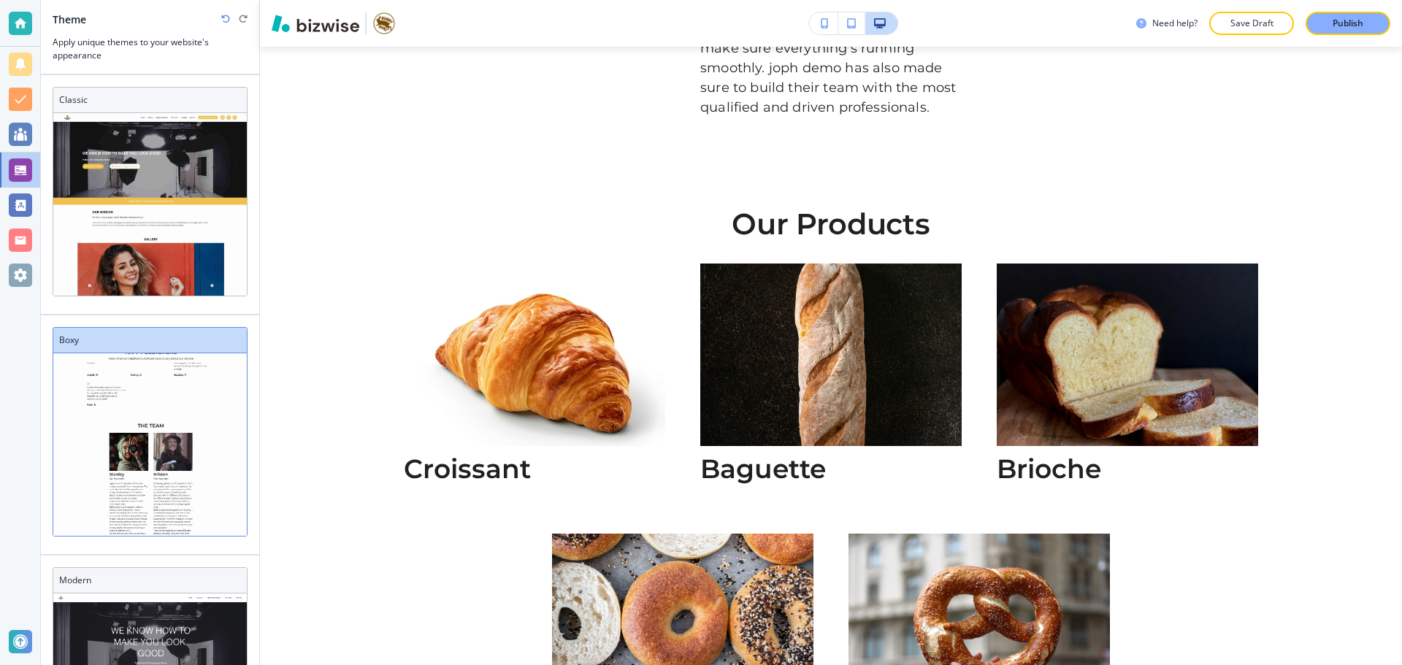
scroll to position [710, 0]
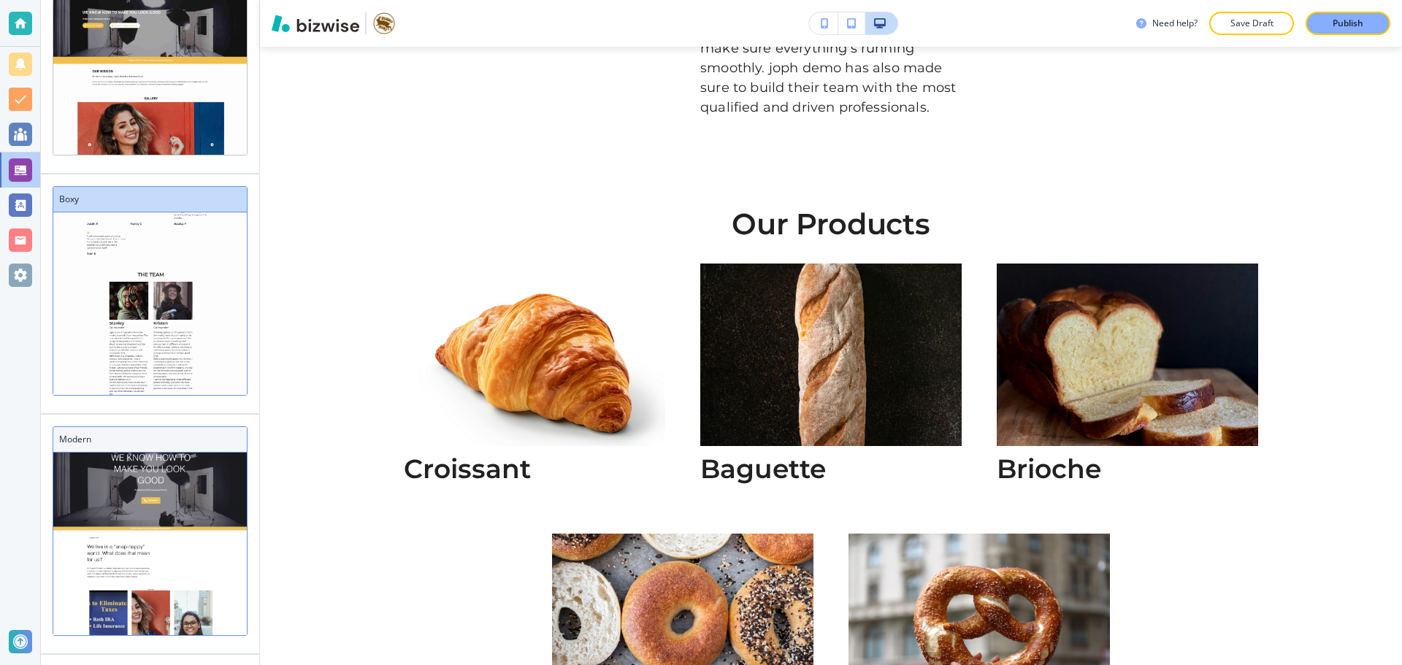
click at [166, 434] on h3 "Modern" at bounding box center [150, 439] width 182 height 13
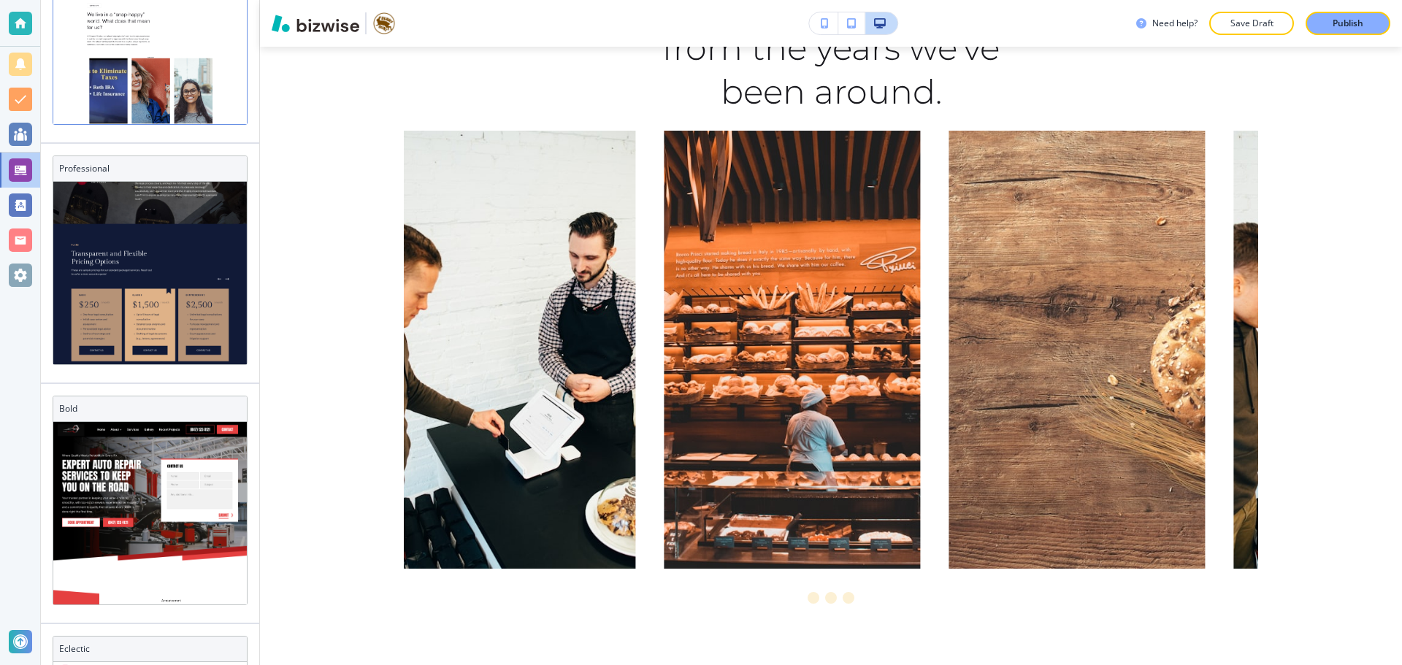
scroll to position [912, 0]
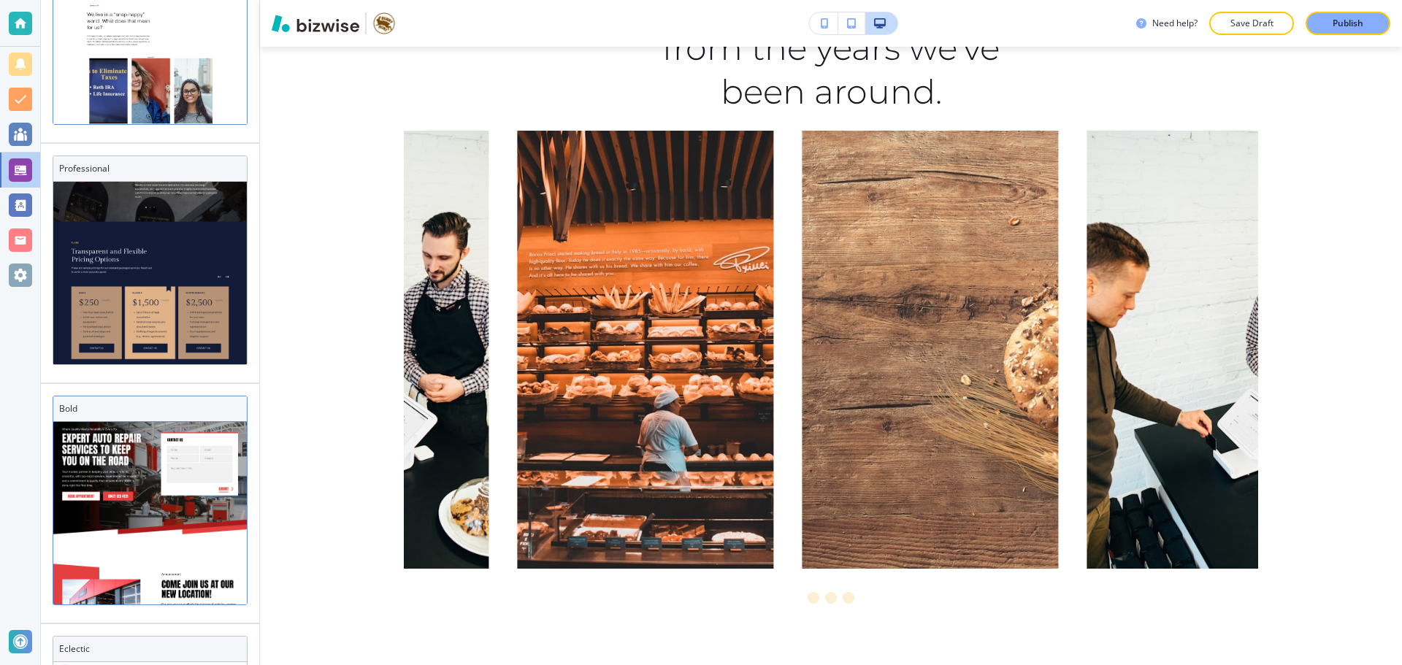
click at [129, 401] on div "Bold" at bounding box center [149, 409] width 193 height 26
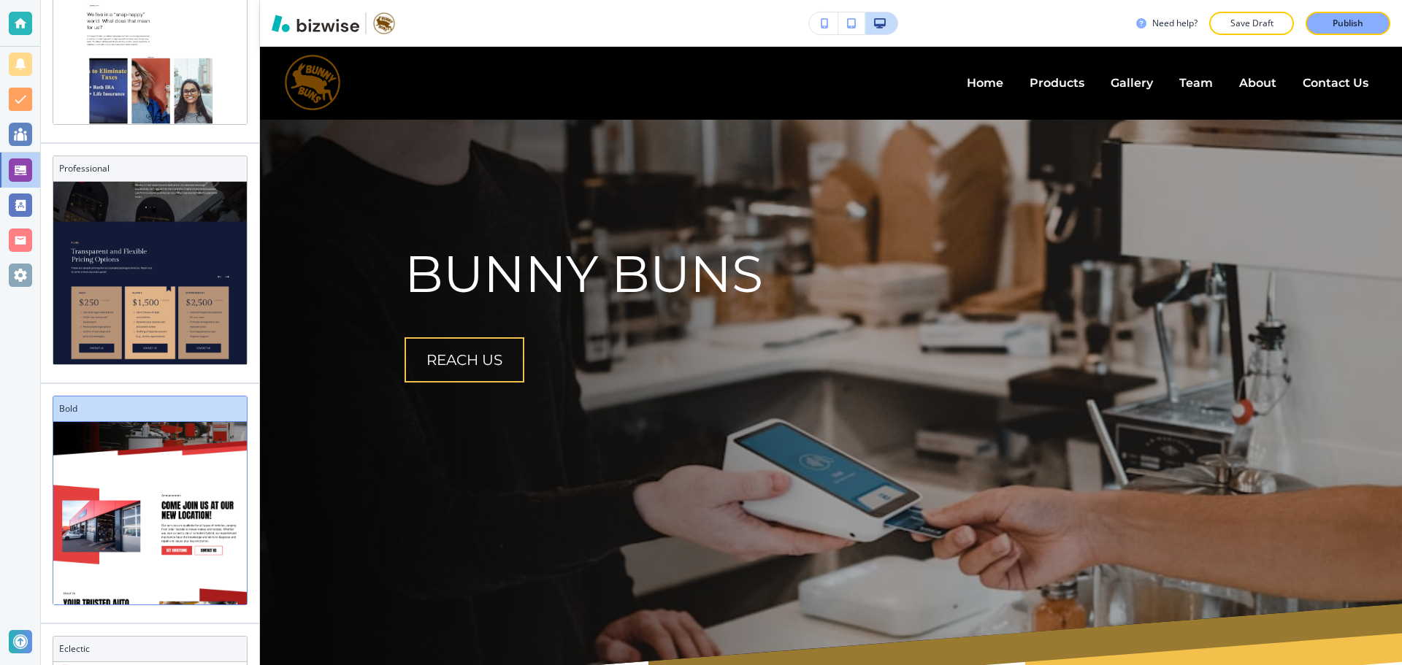
scroll to position [0, 0]
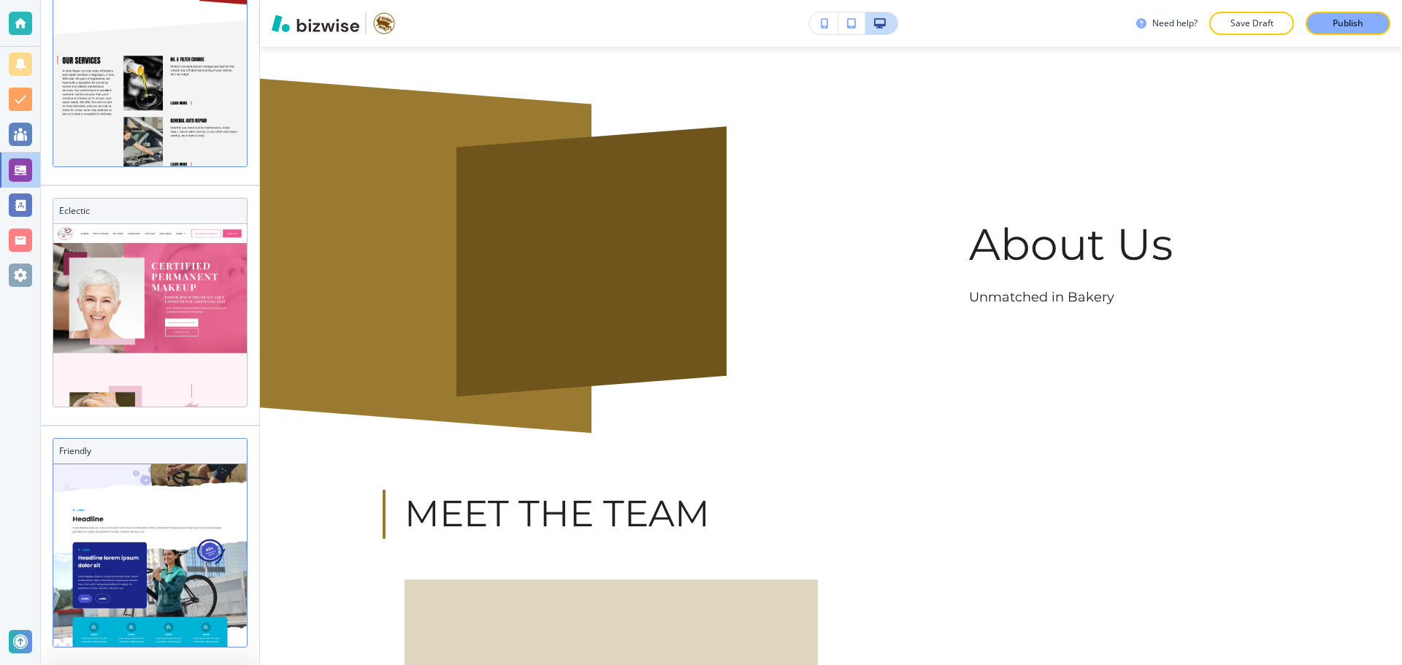
click at [186, 453] on h3 "Friendly" at bounding box center [150, 451] width 182 height 13
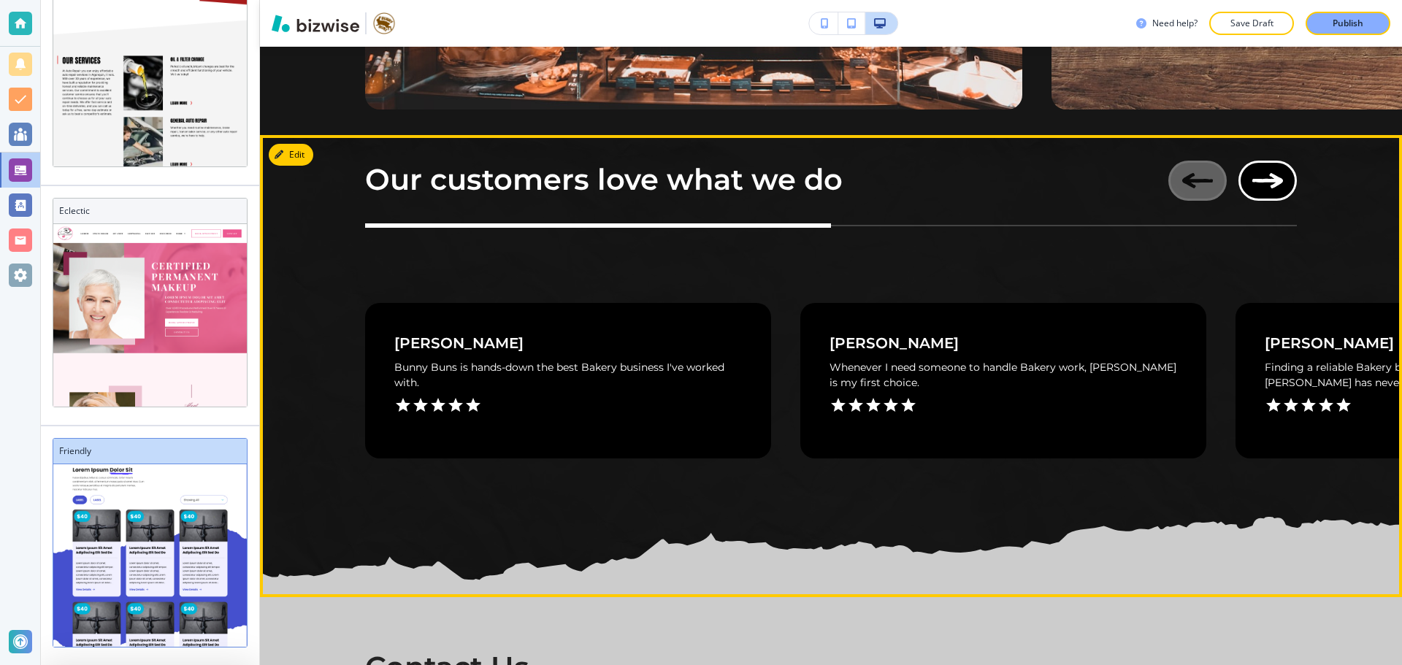
click at [1277, 181] on button "Next Image" at bounding box center [1267, 181] width 58 height 40
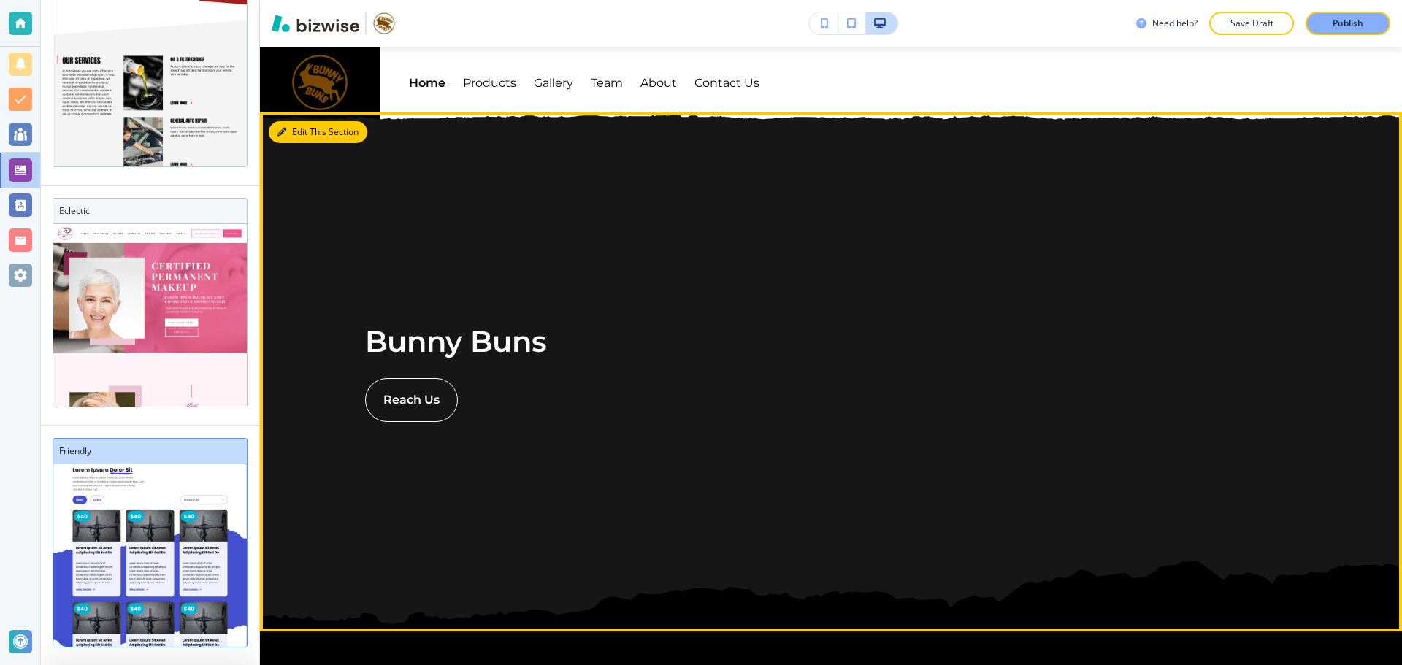
click at [287, 136] on button "Edit This Section" at bounding box center [318, 132] width 99 height 22
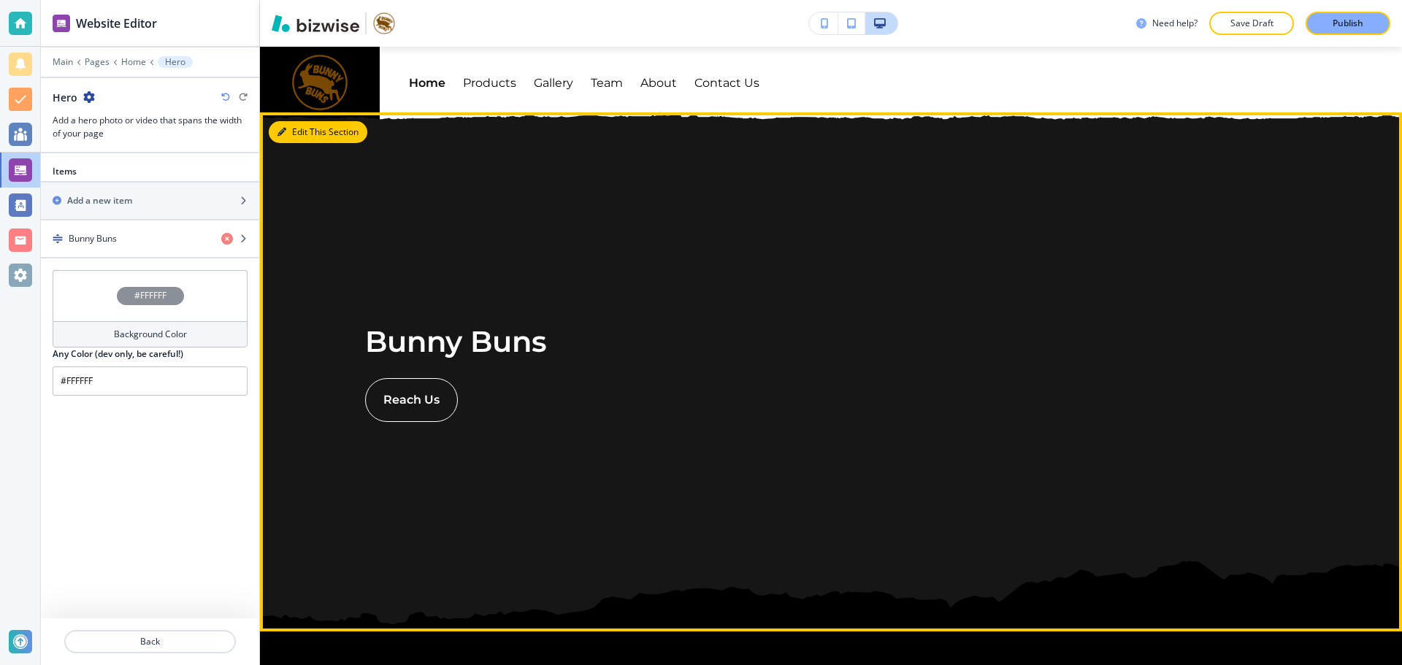
scroll to position [66, 0]
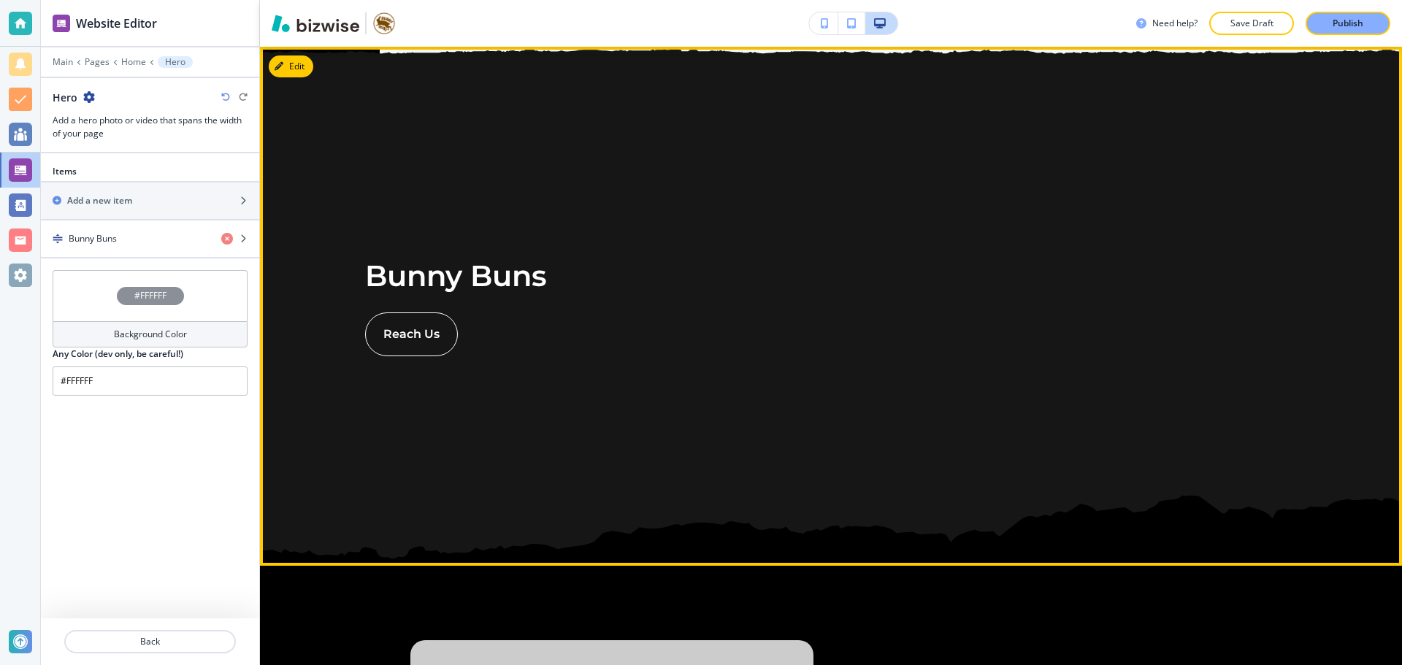
click at [1167, 261] on div "Bunny Buns Reach Us" at bounding box center [831, 306] width 1142 height 519
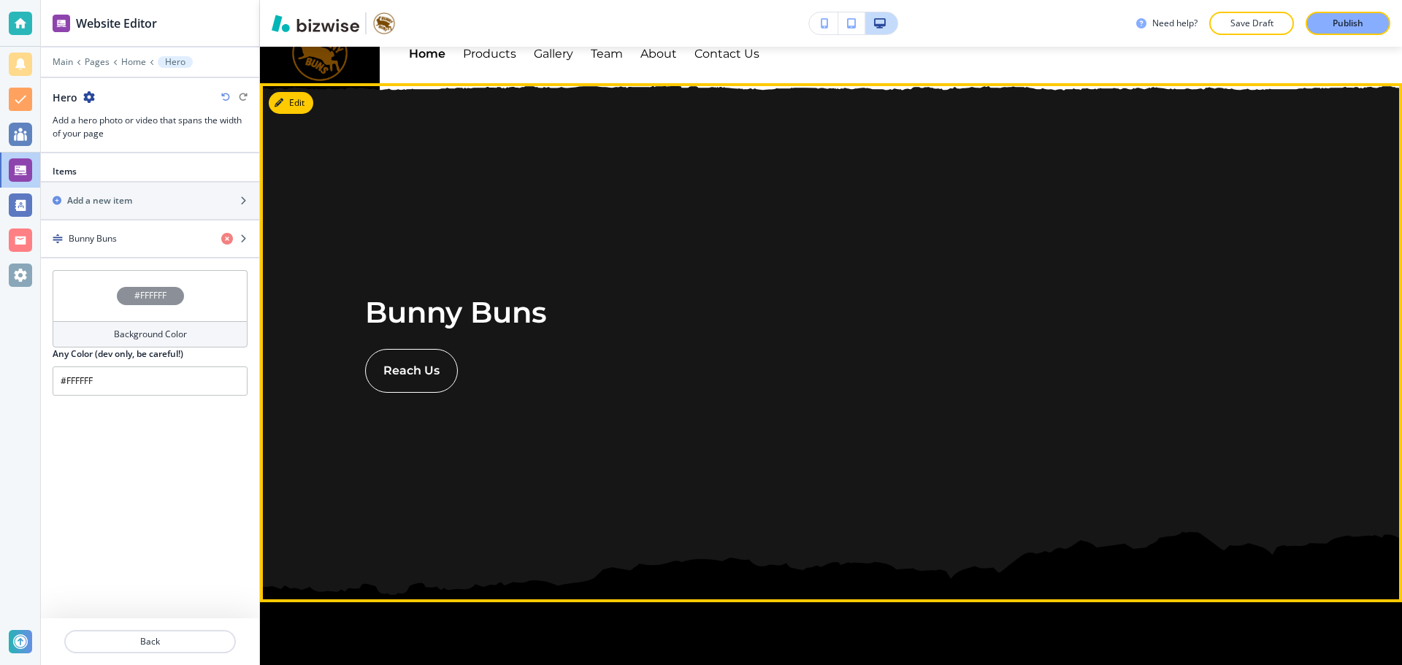
scroll to position [0, 0]
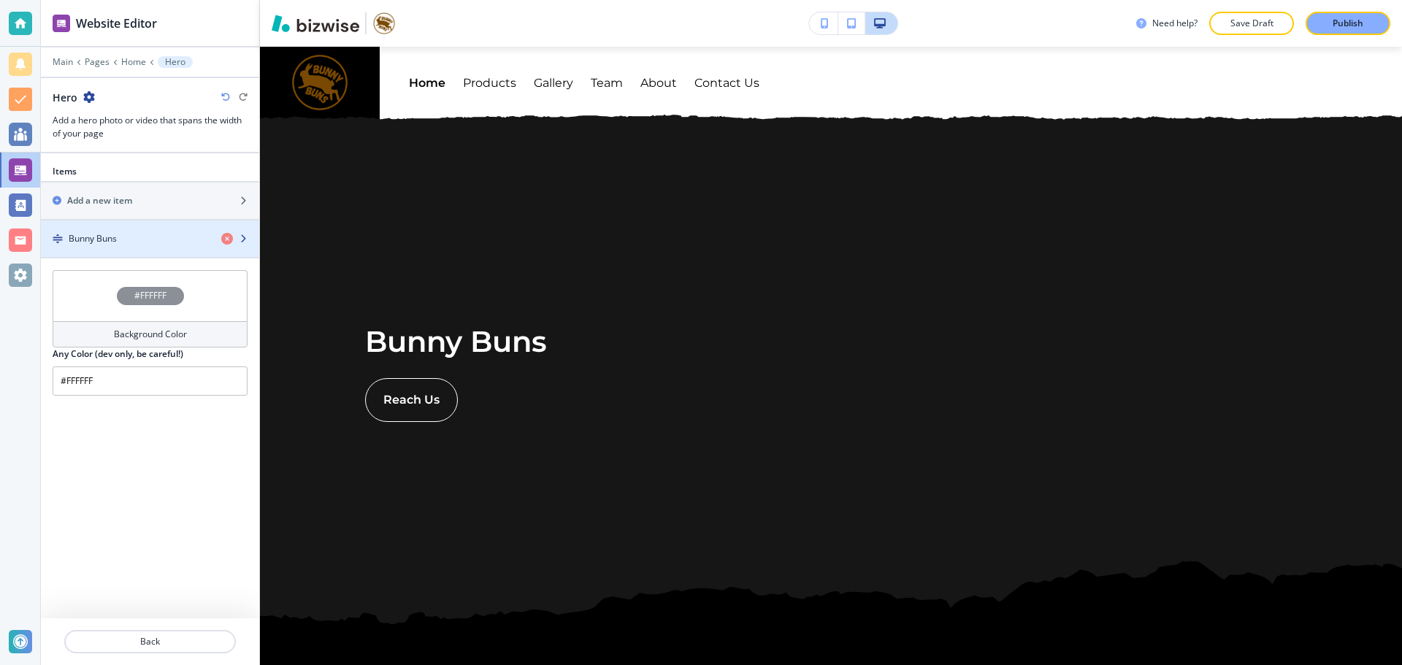
click at [120, 229] on div "button" at bounding box center [150, 226] width 218 height 12
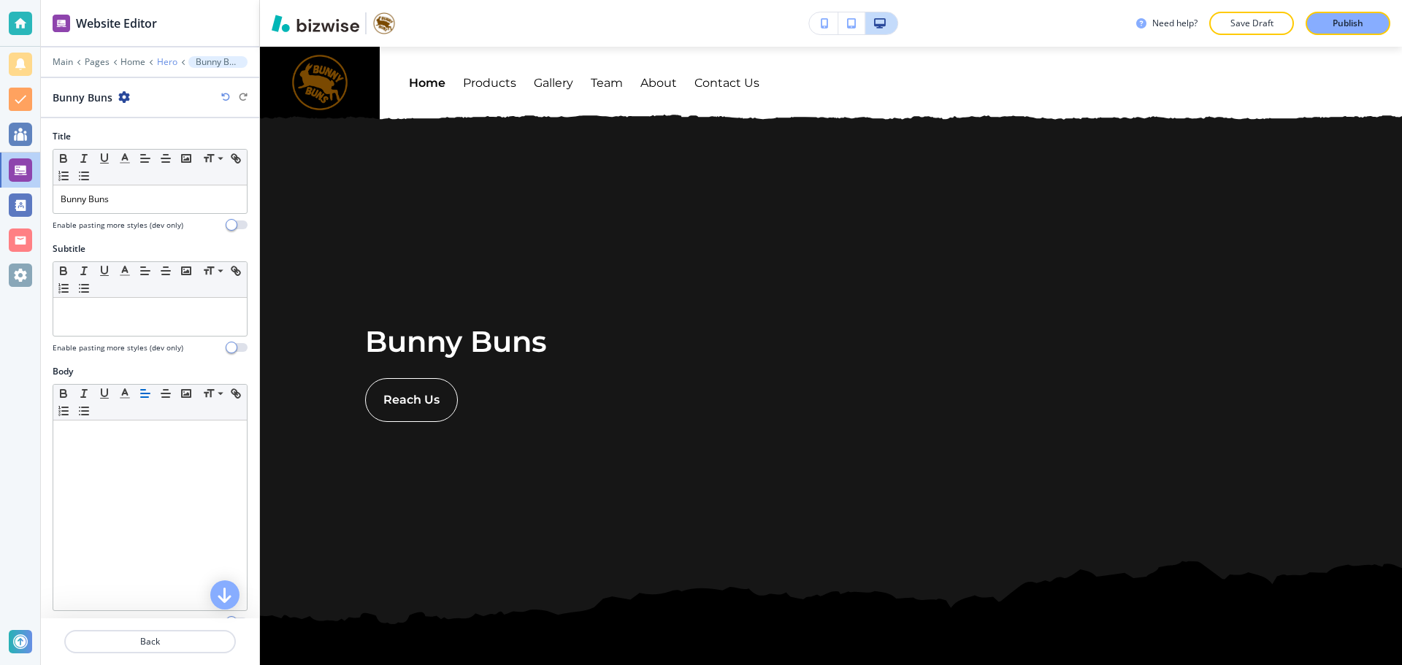
click at [167, 66] on p "Hero" at bounding box center [167, 62] width 20 height 10
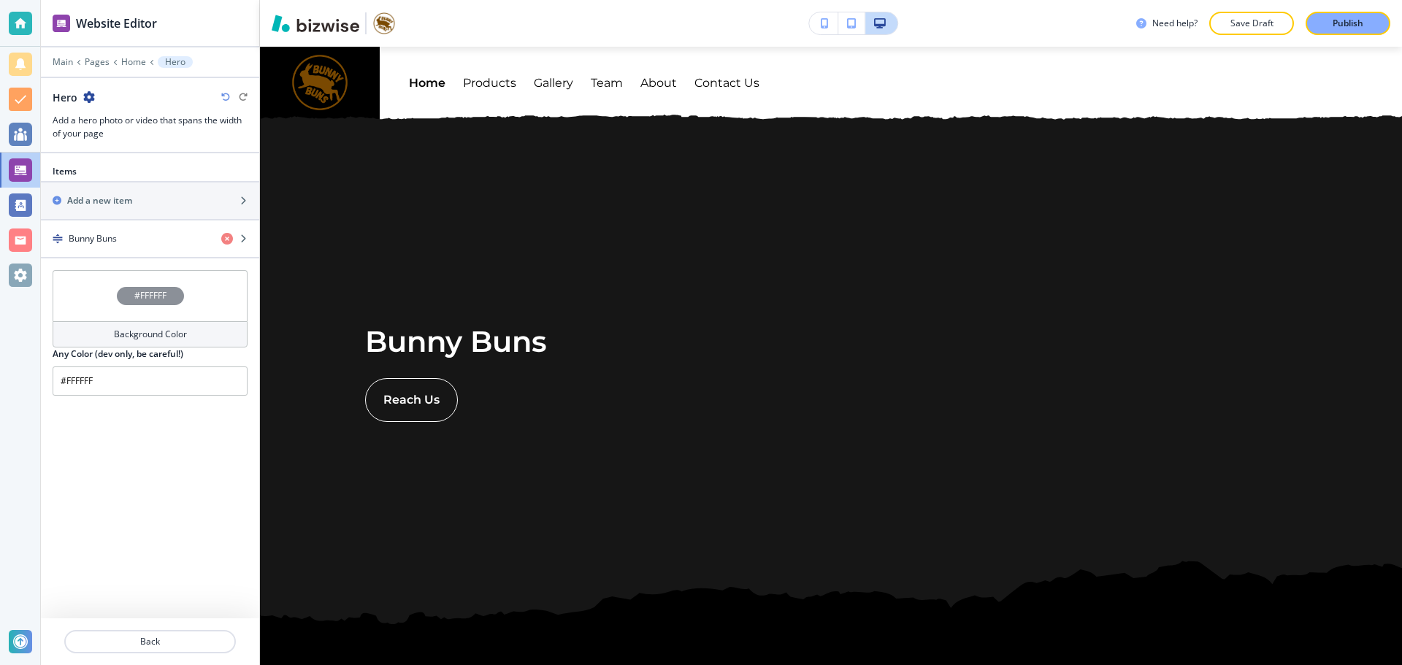
scroll to position [66, 0]
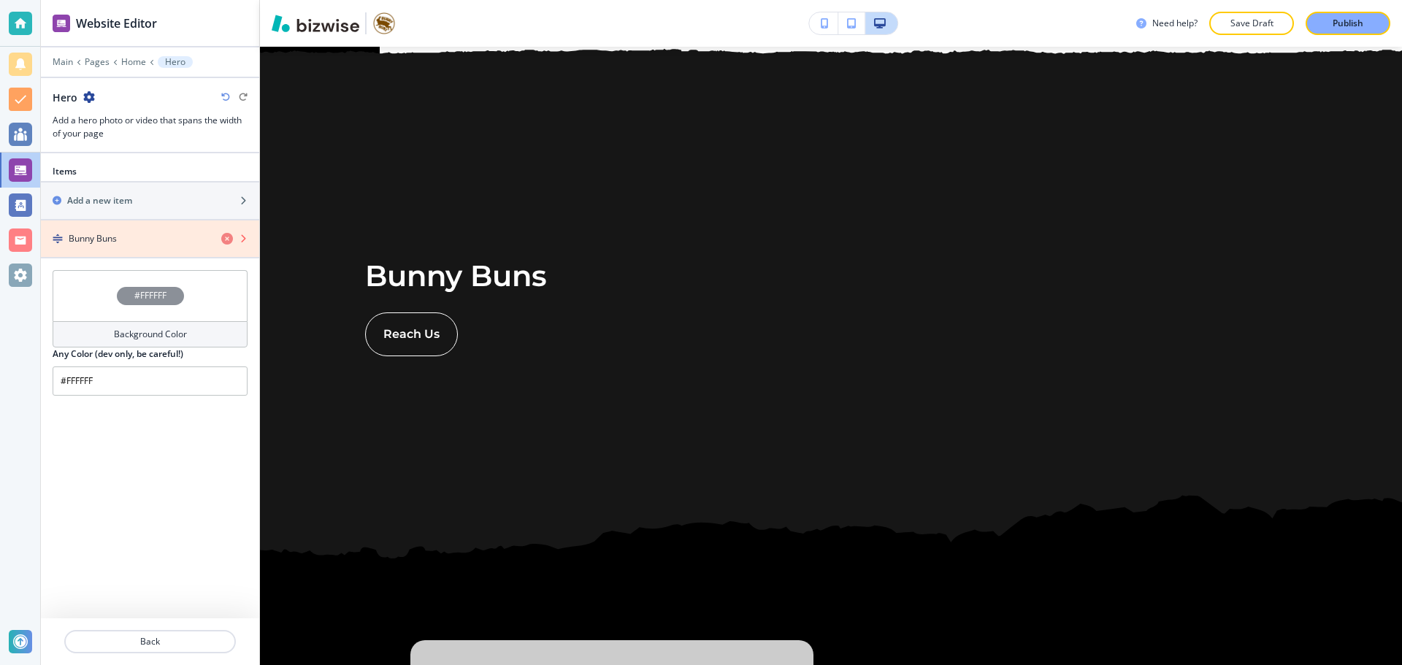
click at [226, 238] on icon "button" at bounding box center [227, 239] width 12 height 12
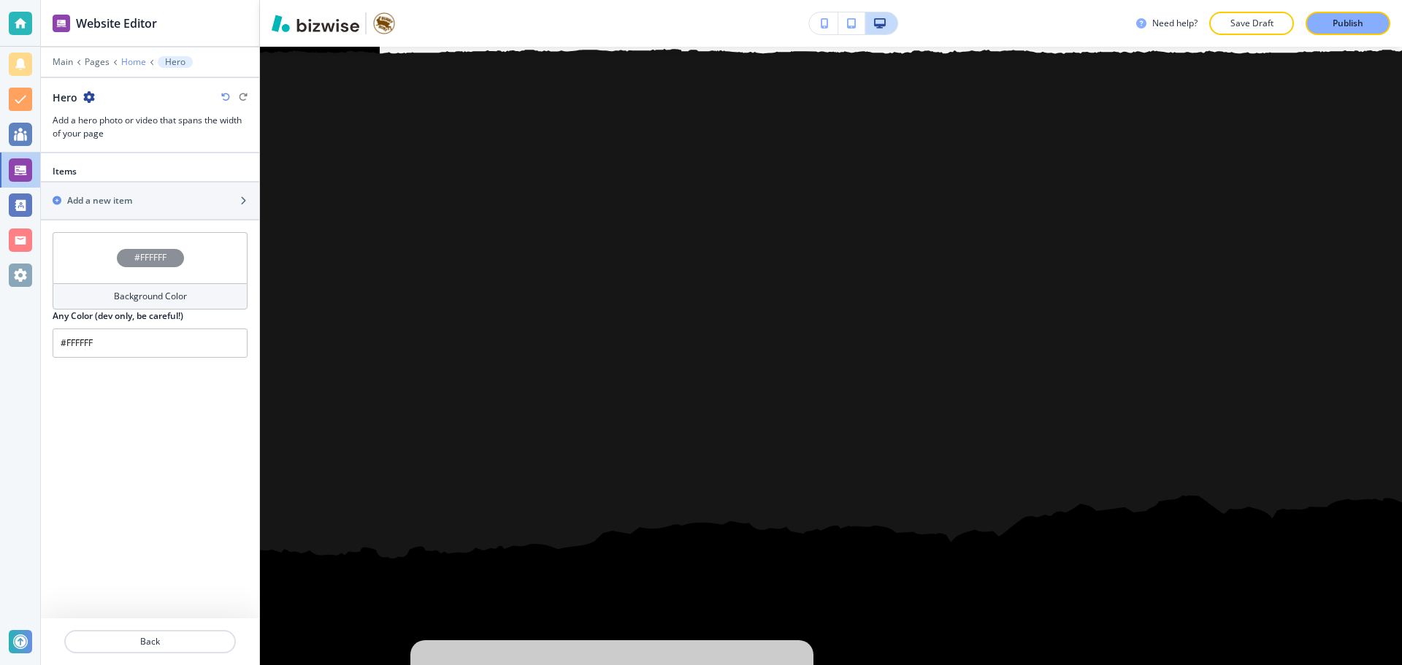
click at [128, 63] on p "Home" at bounding box center [133, 62] width 25 height 10
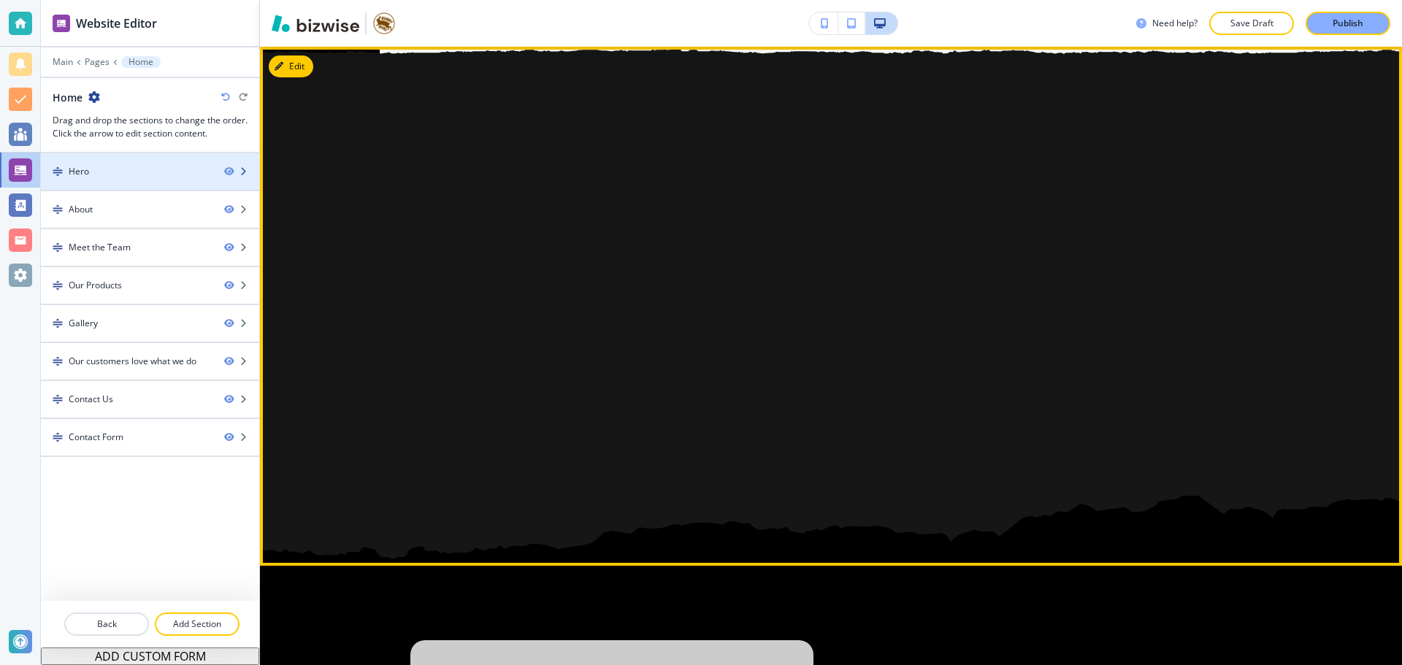
click at [200, 172] on div "Hero" at bounding box center [127, 171] width 172 height 13
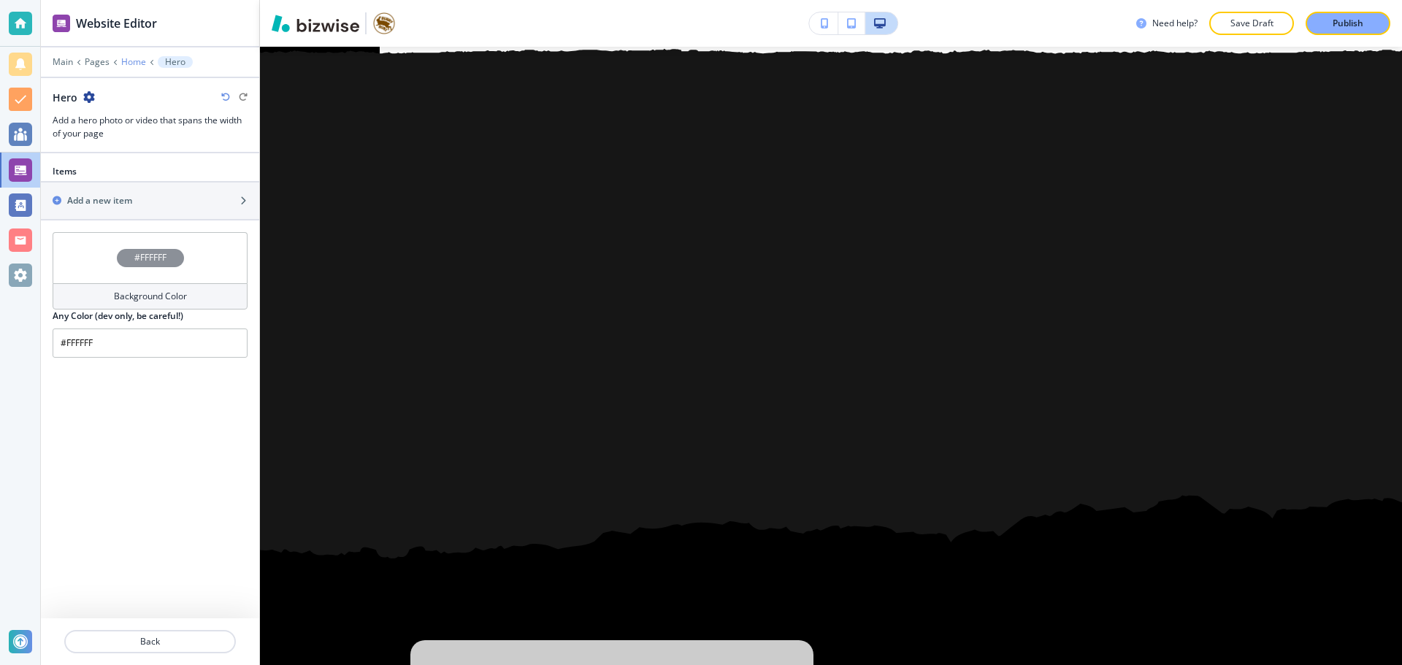
click at [139, 61] on p "Home" at bounding box center [133, 62] width 25 height 10
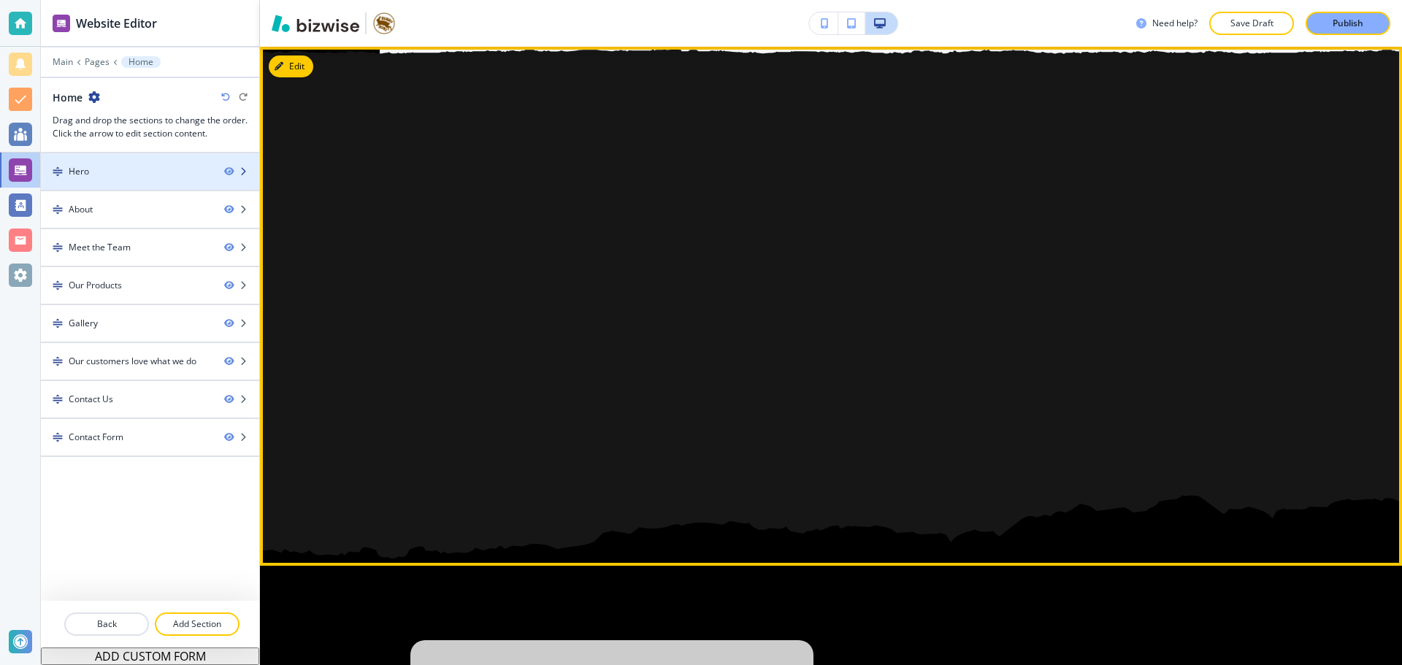
click at [177, 163] on div at bounding box center [150, 159] width 218 height 12
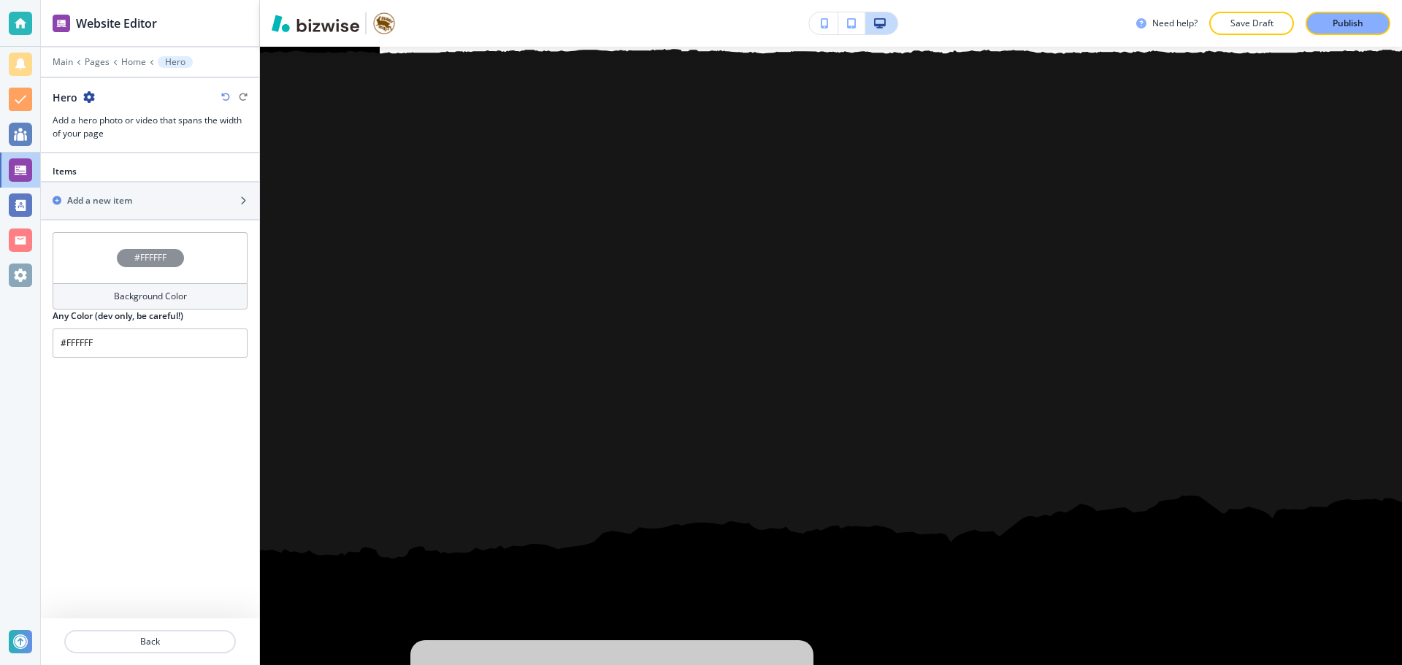
click at [92, 95] on icon "button" at bounding box center [89, 97] width 12 height 12
click at [118, 171] on p "Delete Section" at bounding box center [129, 173] width 74 height 13
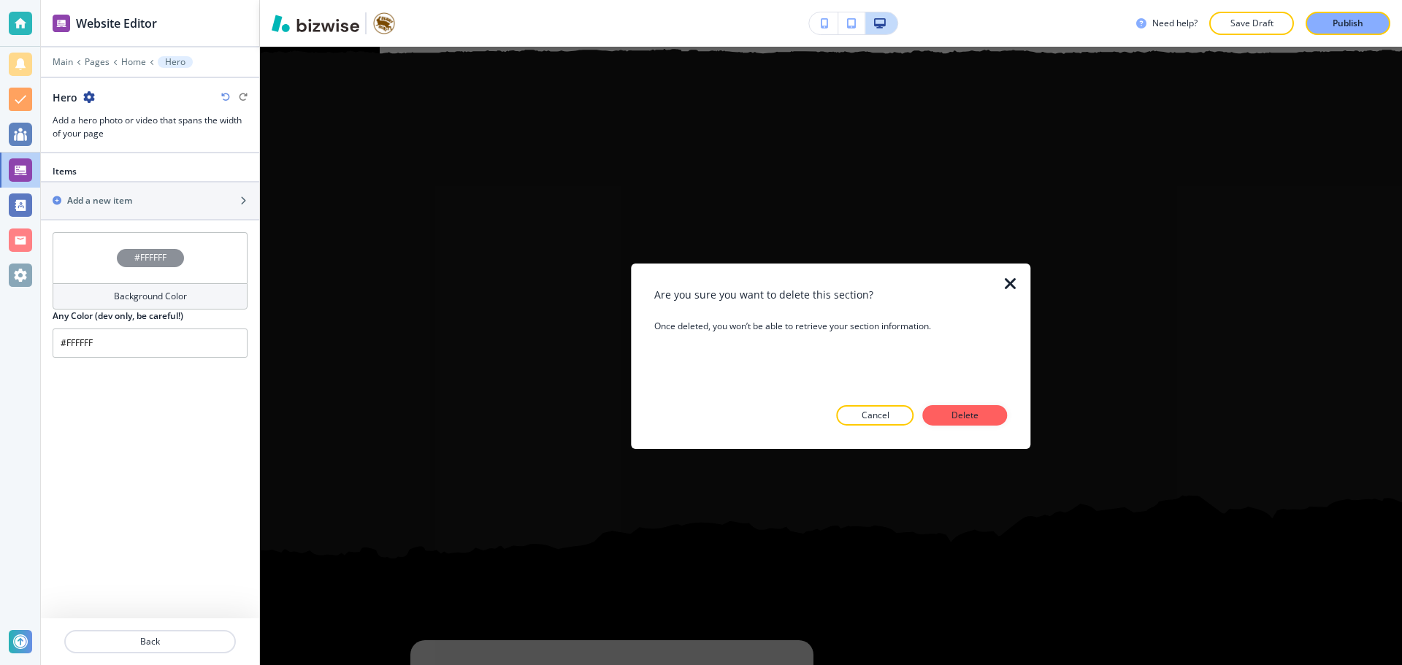
click at [953, 412] on p "Delete" at bounding box center [965, 415] width 35 height 13
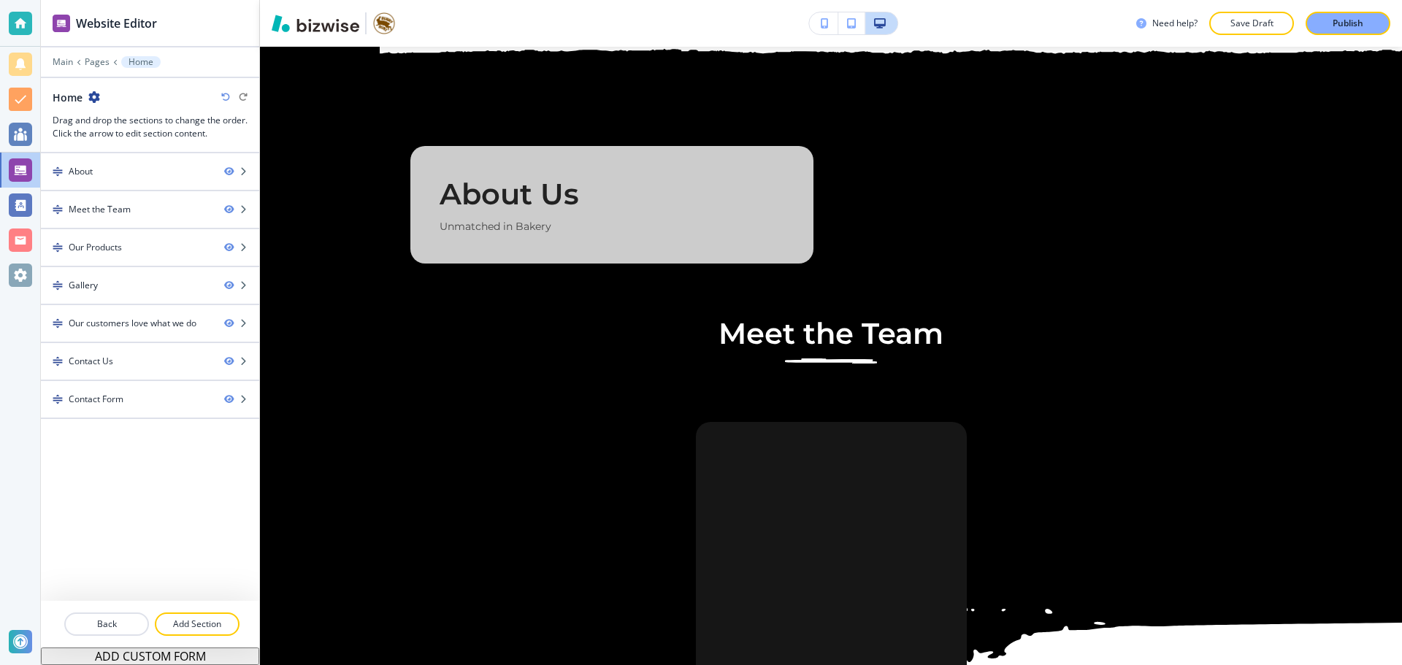
click at [174, 106] on div at bounding box center [150, 109] width 195 height 9
click at [214, 622] on p "Add Section" at bounding box center [197, 624] width 82 height 13
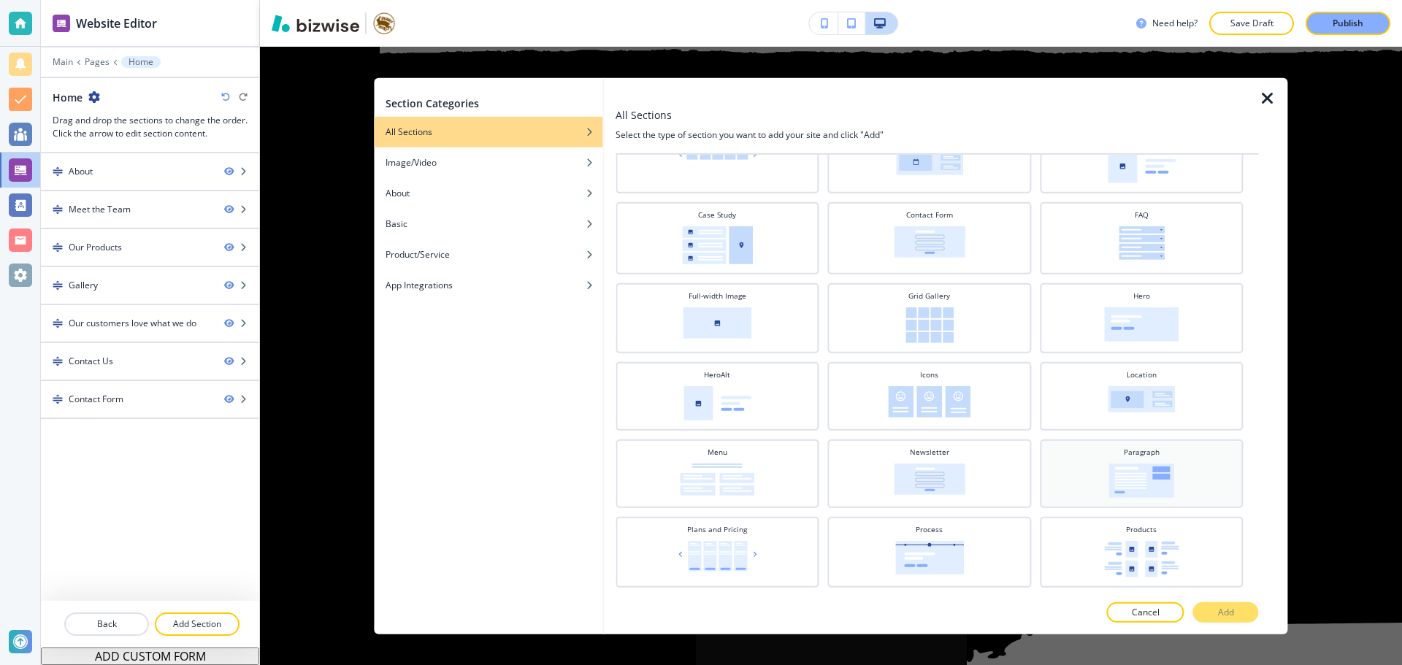
scroll to position [146, 0]
click at [1111, 337] on img at bounding box center [1141, 324] width 74 height 34
click at [1213, 615] on button "Add" at bounding box center [1226, 612] width 66 height 20
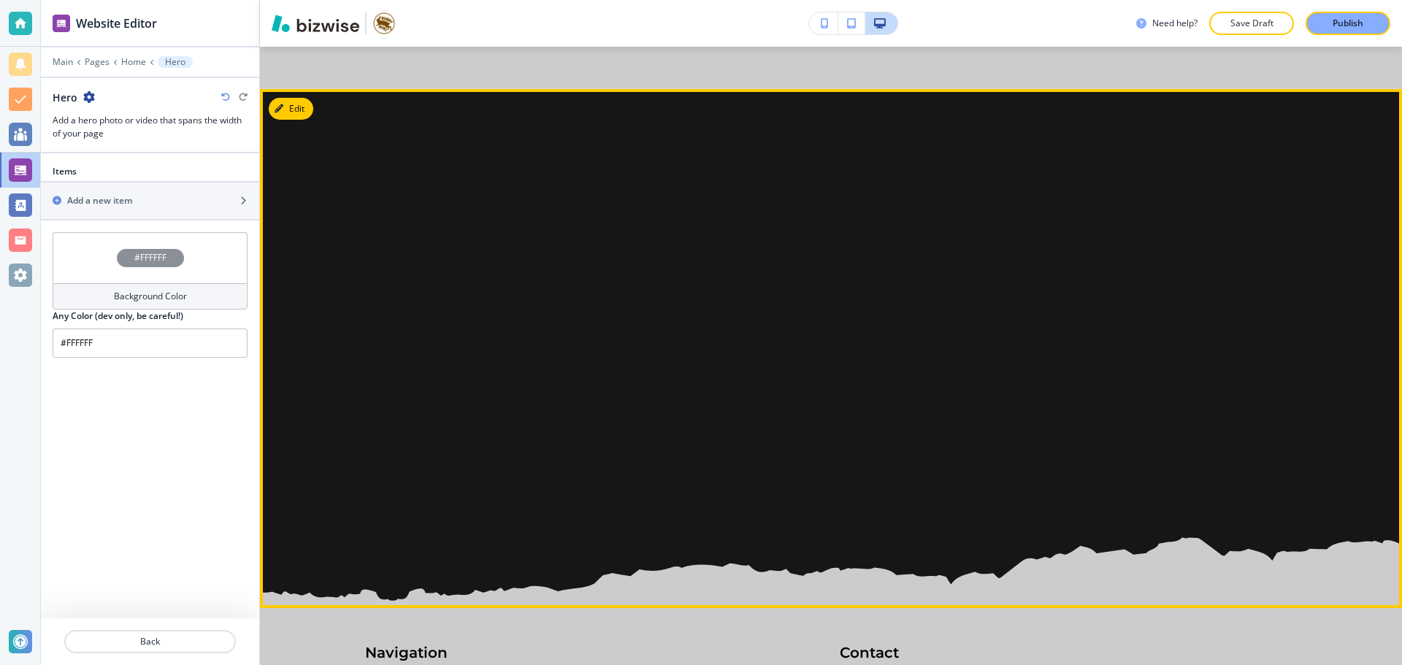
scroll to position [4238, 0]
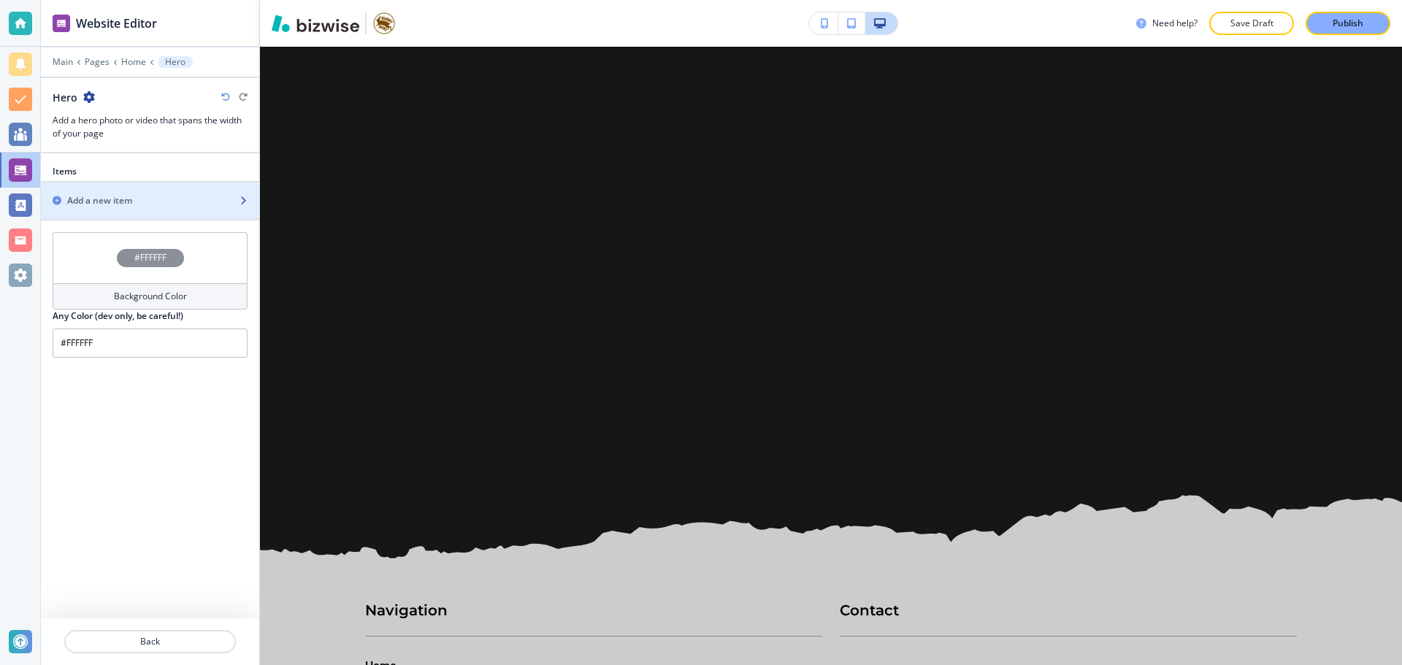
click at [125, 188] on div "button" at bounding box center [150, 188] width 218 height 12
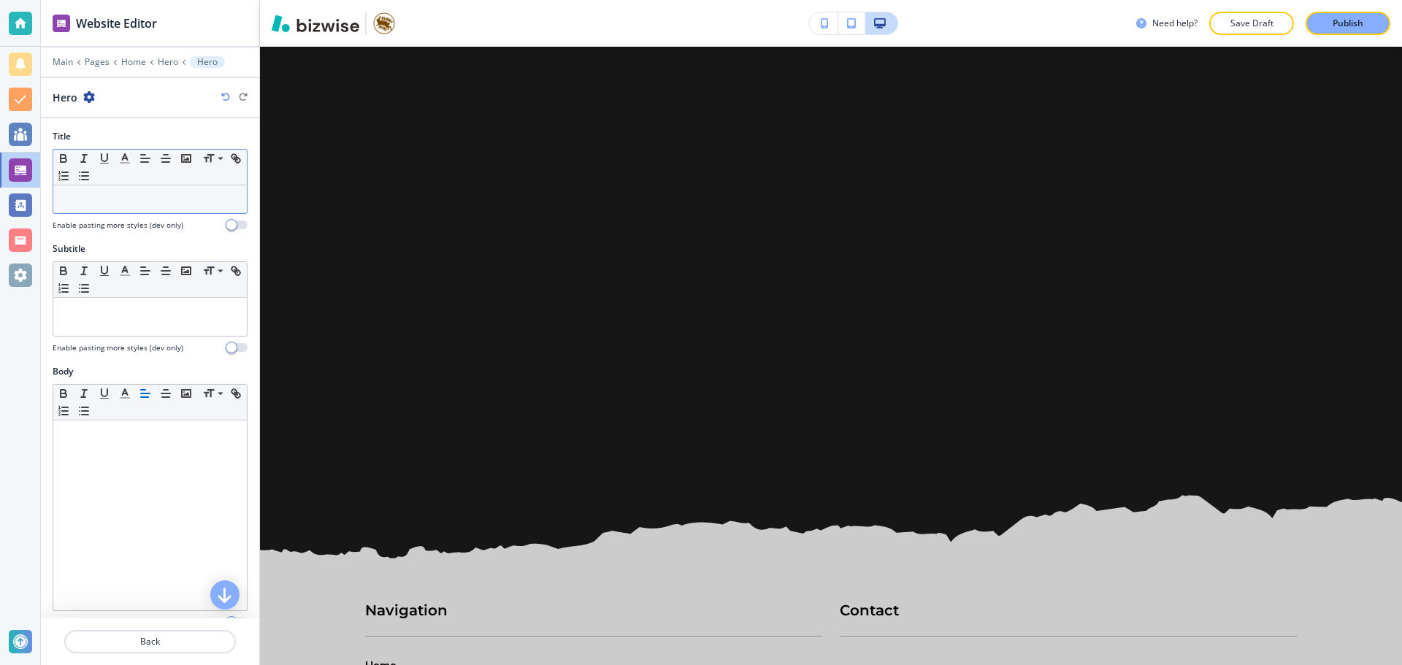
click at [125, 198] on p at bounding box center [150, 199] width 179 height 13
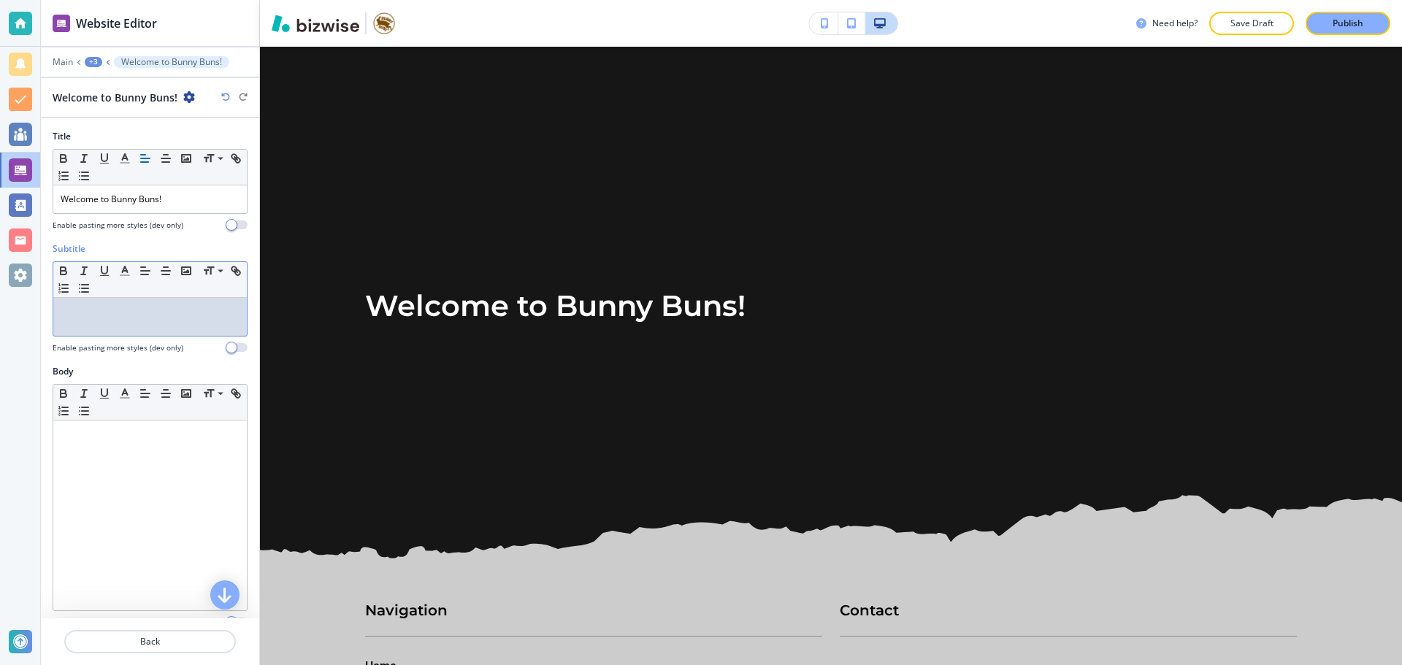
click at [172, 326] on div at bounding box center [149, 317] width 193 height 38
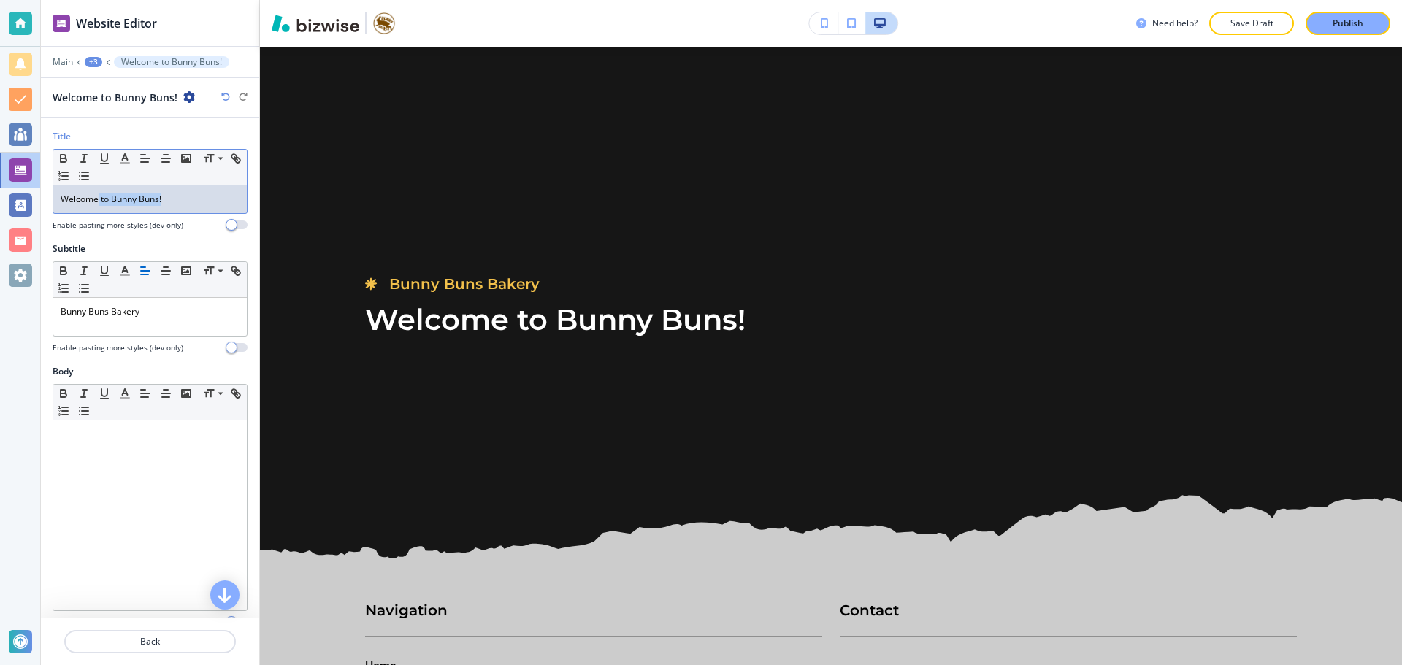
drag, startPoint x: 164, startPoint y: 201, endPoint x: 98, endPoint y: 199, distance: 66.5
click at [98, 199] on p "Welcome to Bunny Buns!" at bounding box center [150, 199] width 179 height 13
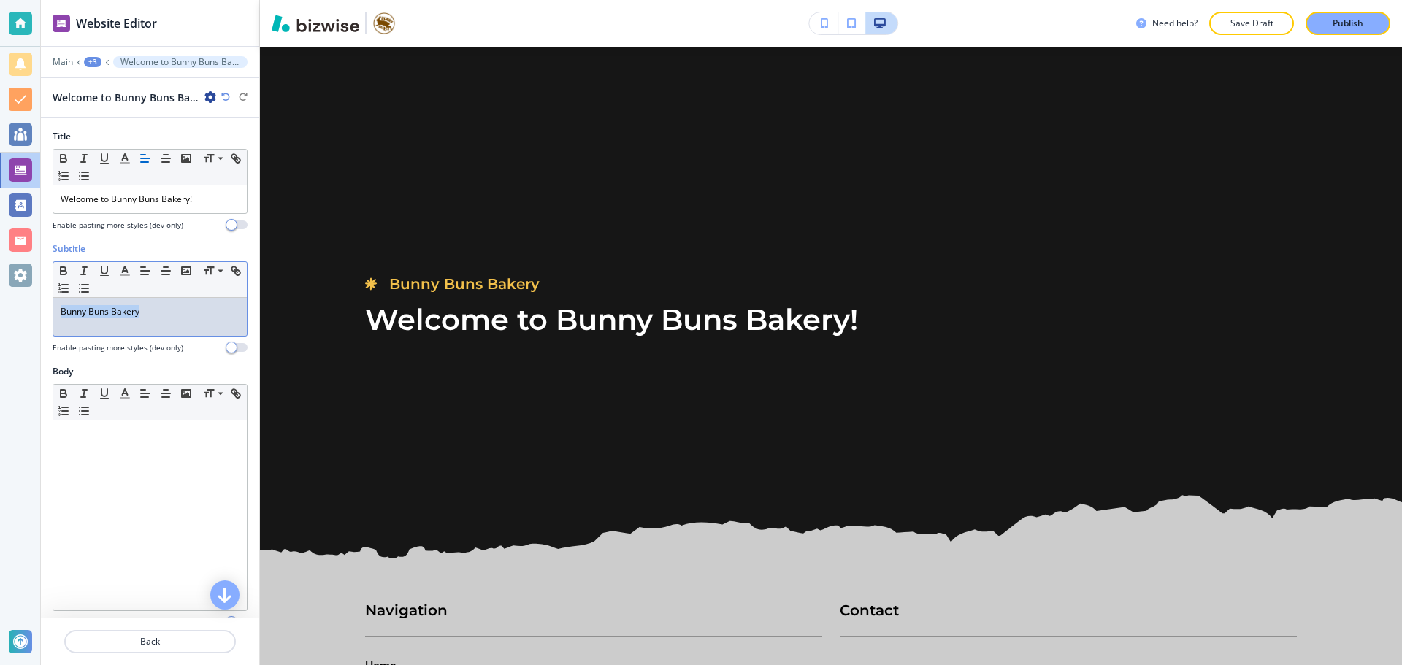
drag, startPoint x: 153, startPoint y: 314, endPoint x: 58, endPoint y: 312, distance: 95.6
click at [58, 312] on div "Bunny Buns Bakery" at bounding box center [149, 317] width 193 height 38
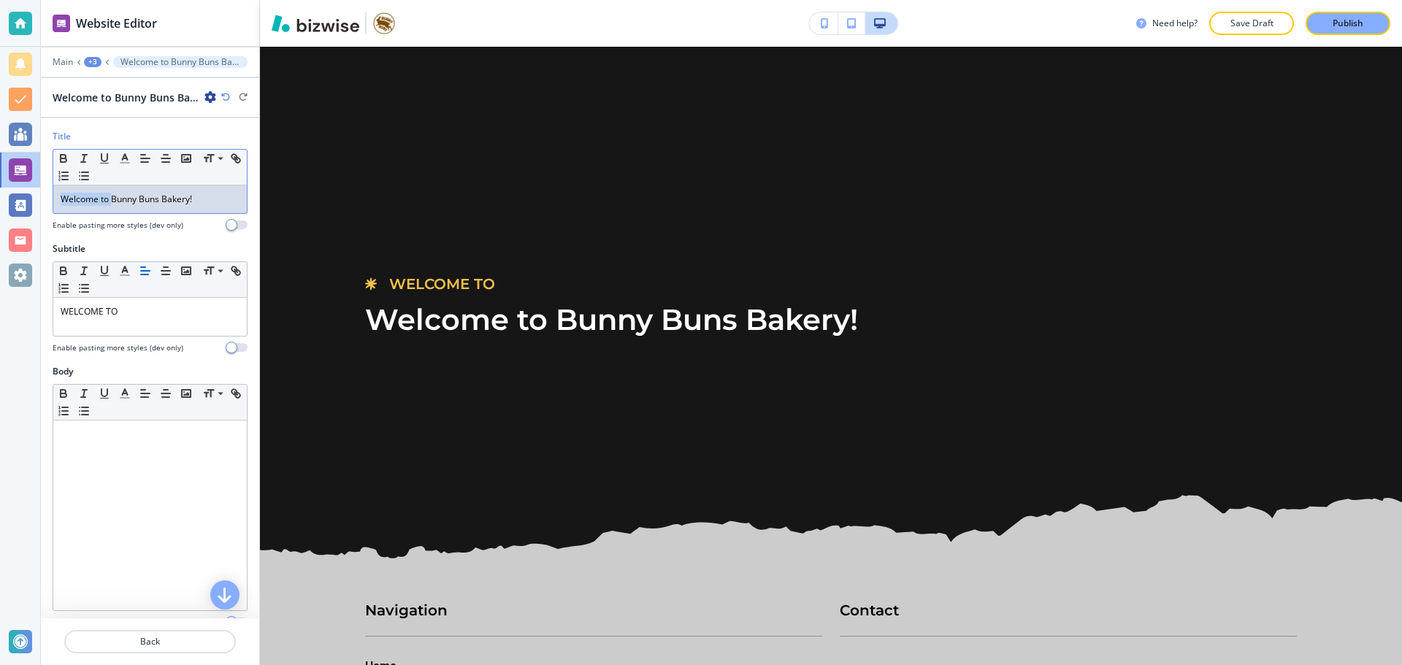
drag, startPoint x: 110, startPoint y: 201, endPoint x: 54, endPoint y: 209, distance: 56.8
click at [54, 209] on div "Welcome to Bunny Buns Bakery!" at bounding box center [149, 199] width 193 height 28
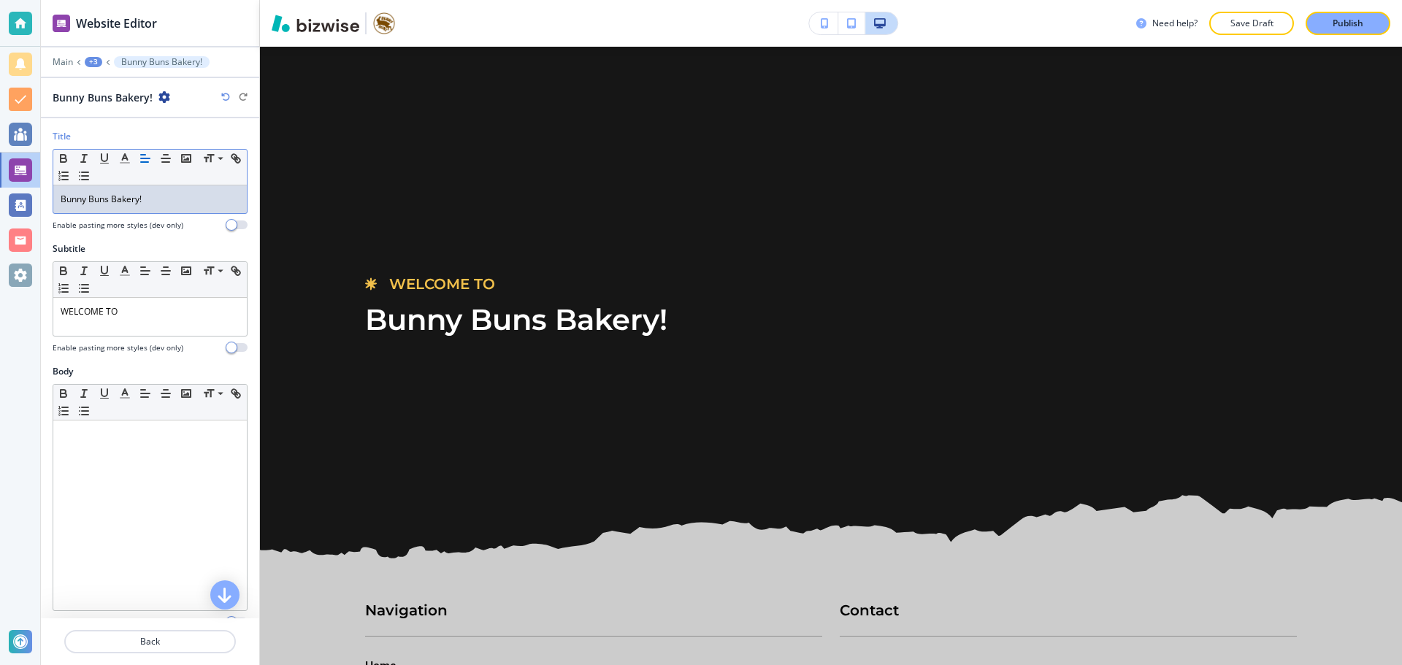
click at [152, 200] on p "Bunny Buns Bakery!" at bounding box center [150, 199] width 179 height 13
click at [144, 308] on p "WELCOME TO" at bounding box center [150, 311] width 179 height 13
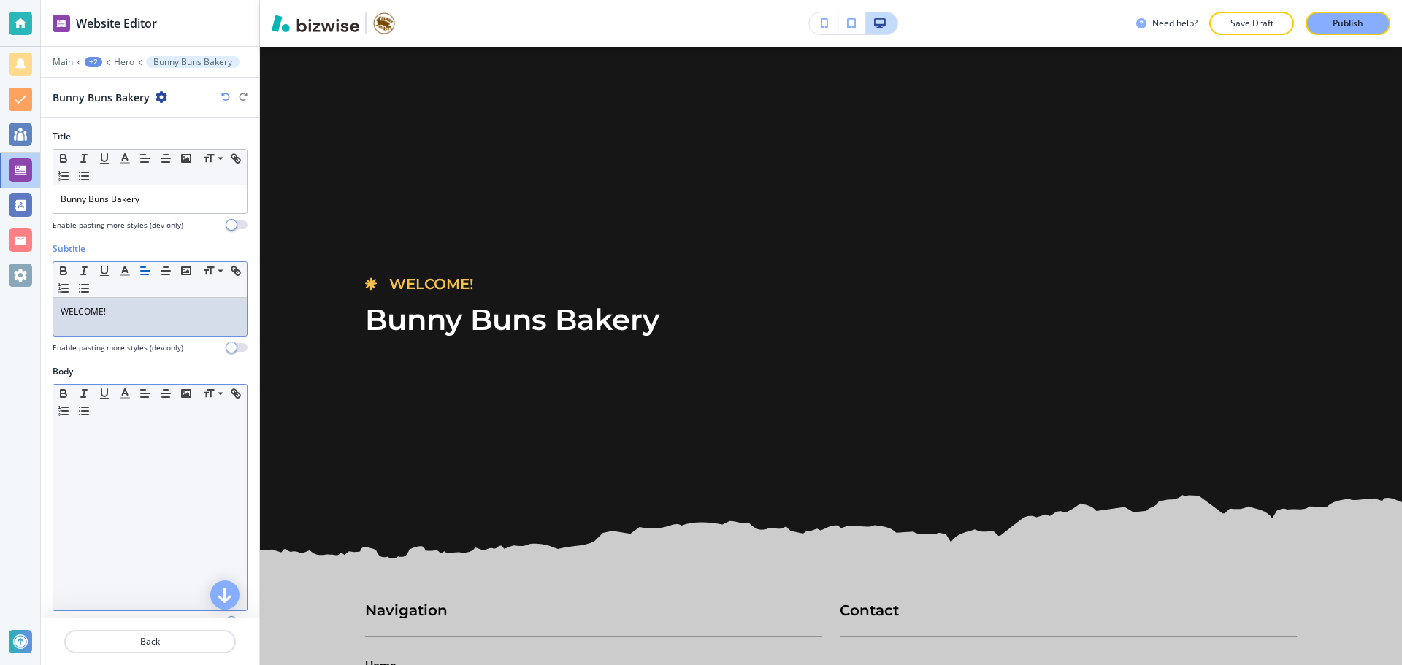
click at [182, 526] on div at bounding box center [149, 515] width 193 height 190
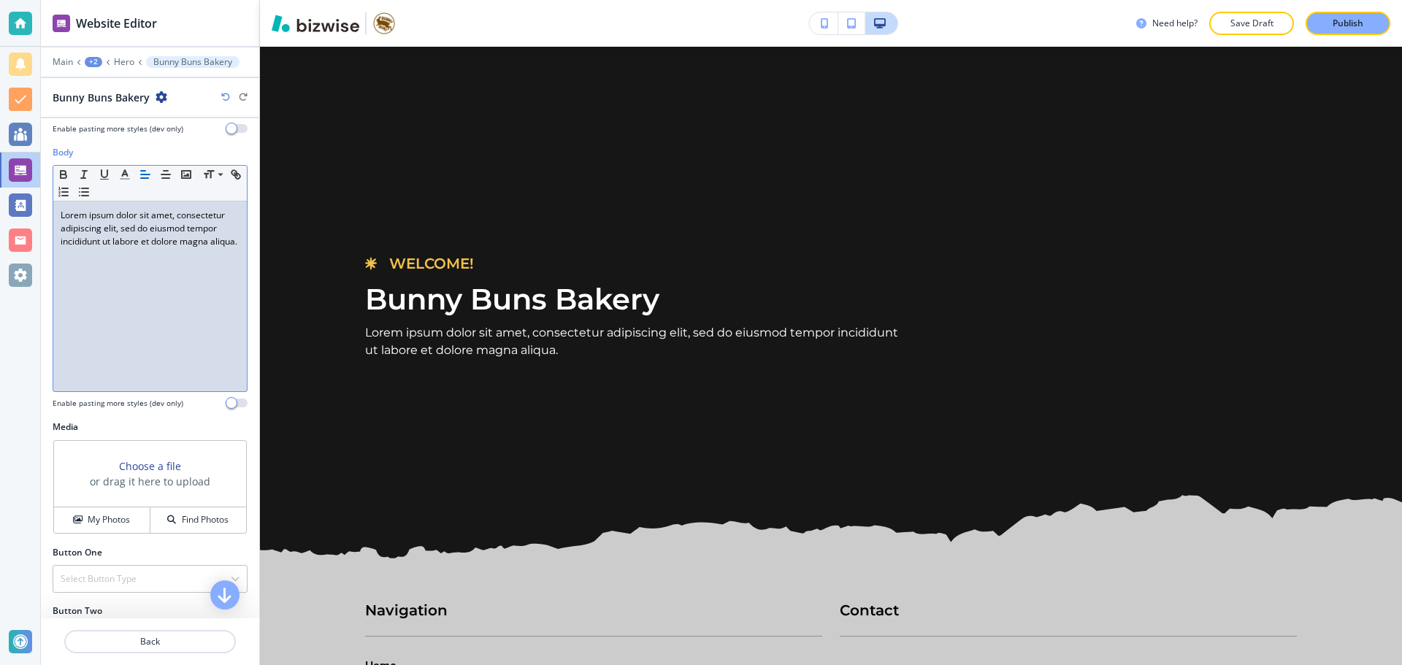
scroll to position [146, 0]
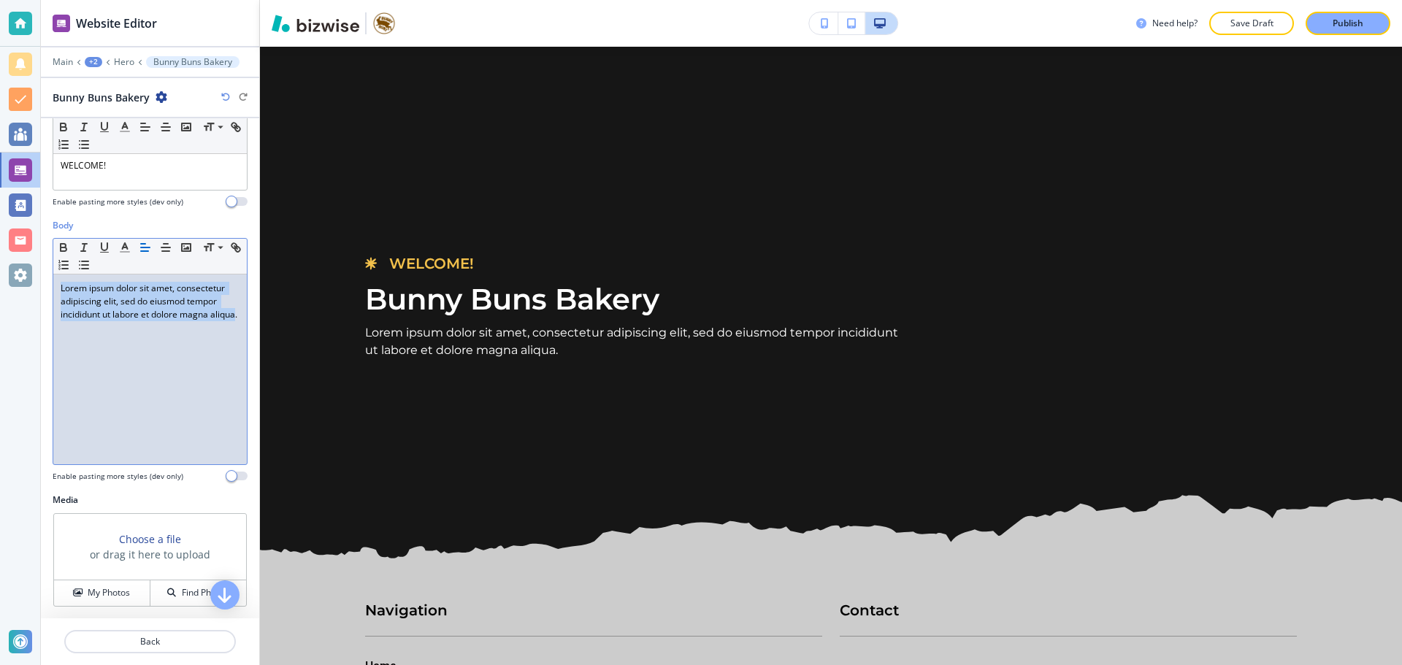
drag, startPoint x: 58, startPoint y: 284, endPoint x: 84, endPoint y: 323, distance: 47.4
click at [84, 323] on div "Lorem ipsum dolor sit amet, consectetur adipiscing elit, sed do eiusmod tempor …" at bounding box center [149, 369] width 193 height 190
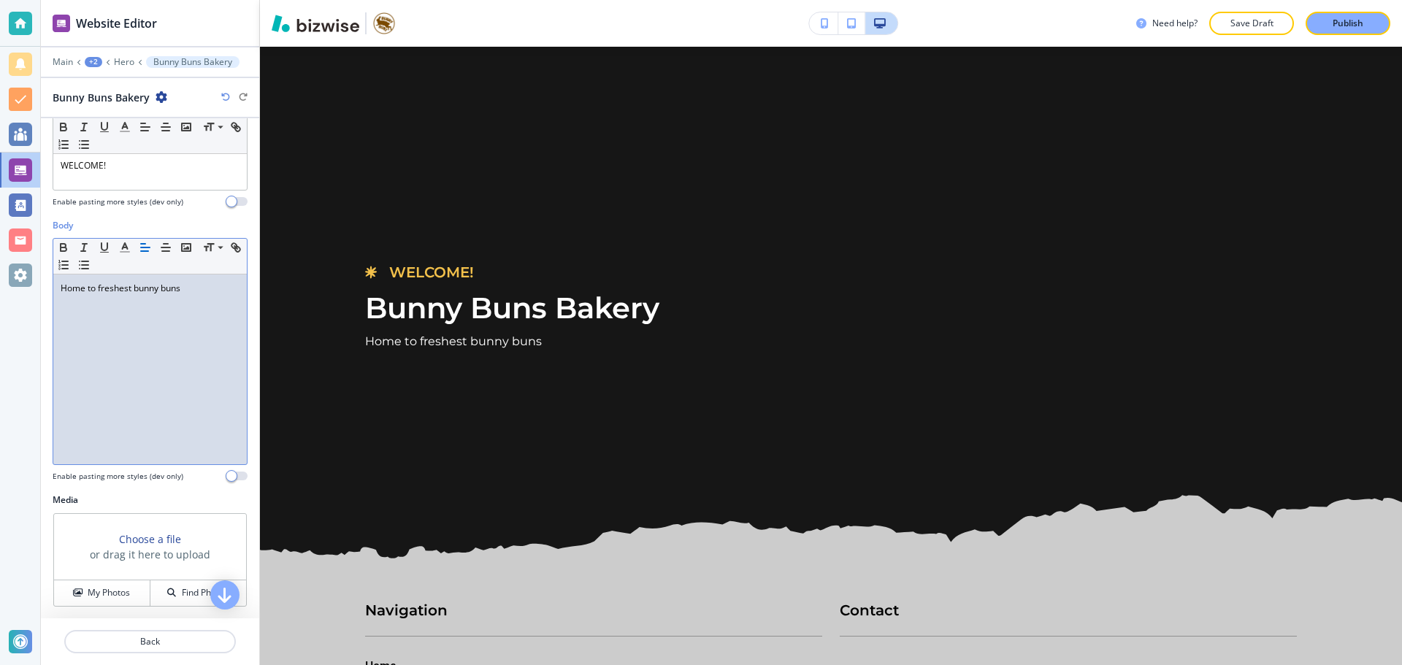
click at [130, 282] on p "Home to freshest bunny buns" at bounding box center [150, 288] width 179 height 13
click at [227, 289] on p "Home to freshest, warmest bunny buns" at bounding box center [150, 288] width 179 height 13
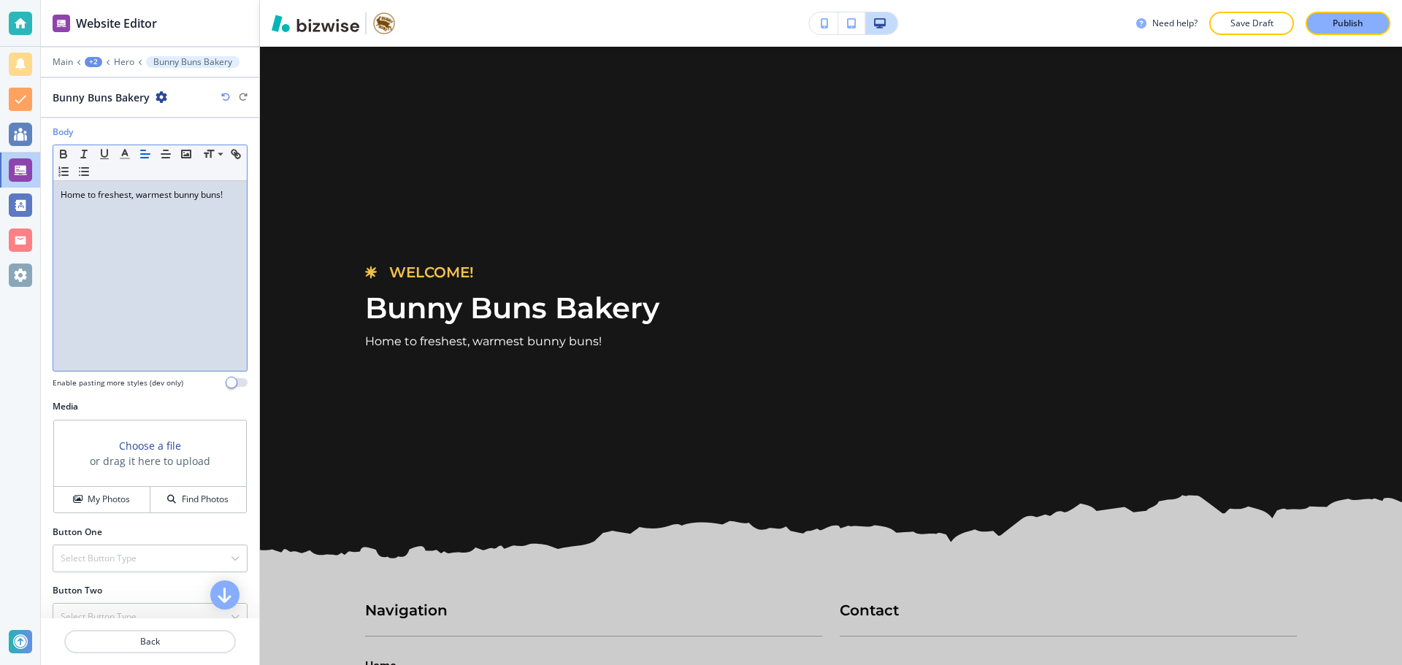
scroll to position [264, 0]
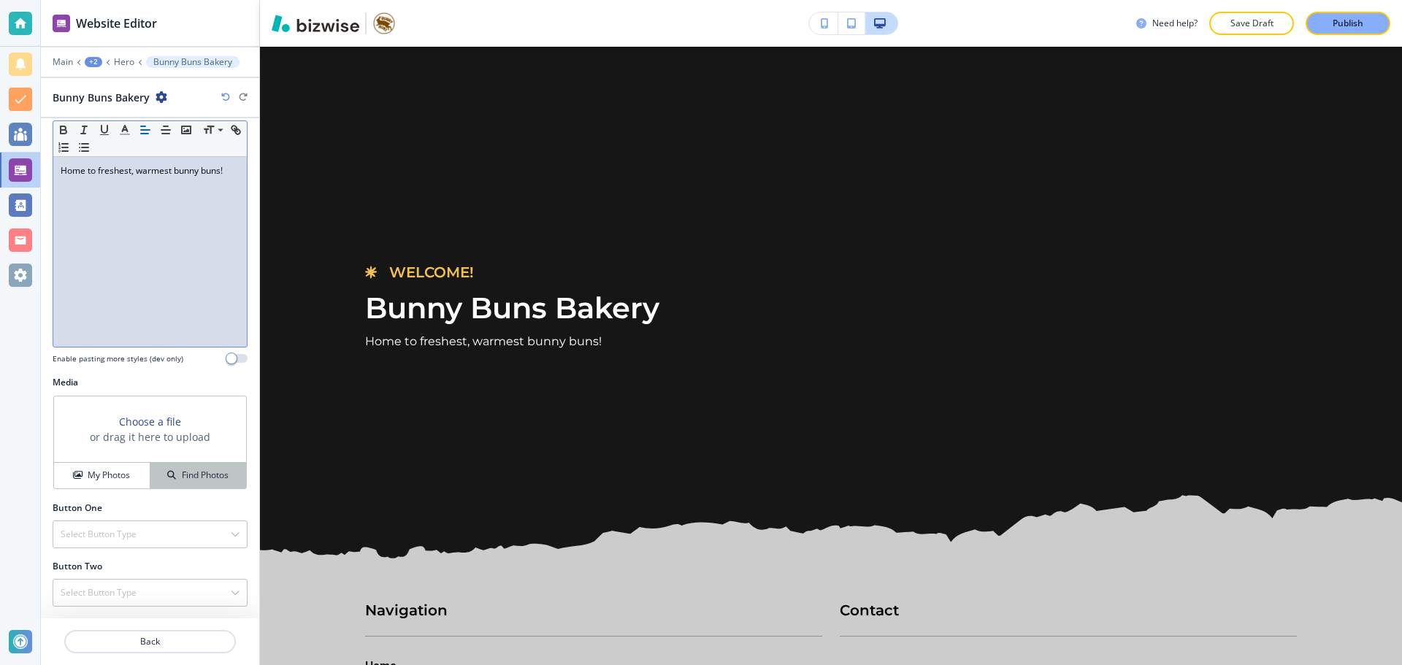
click at [182, 481] on h4 "Find Photos" at bounding box center [205, 475] width 47 height 13
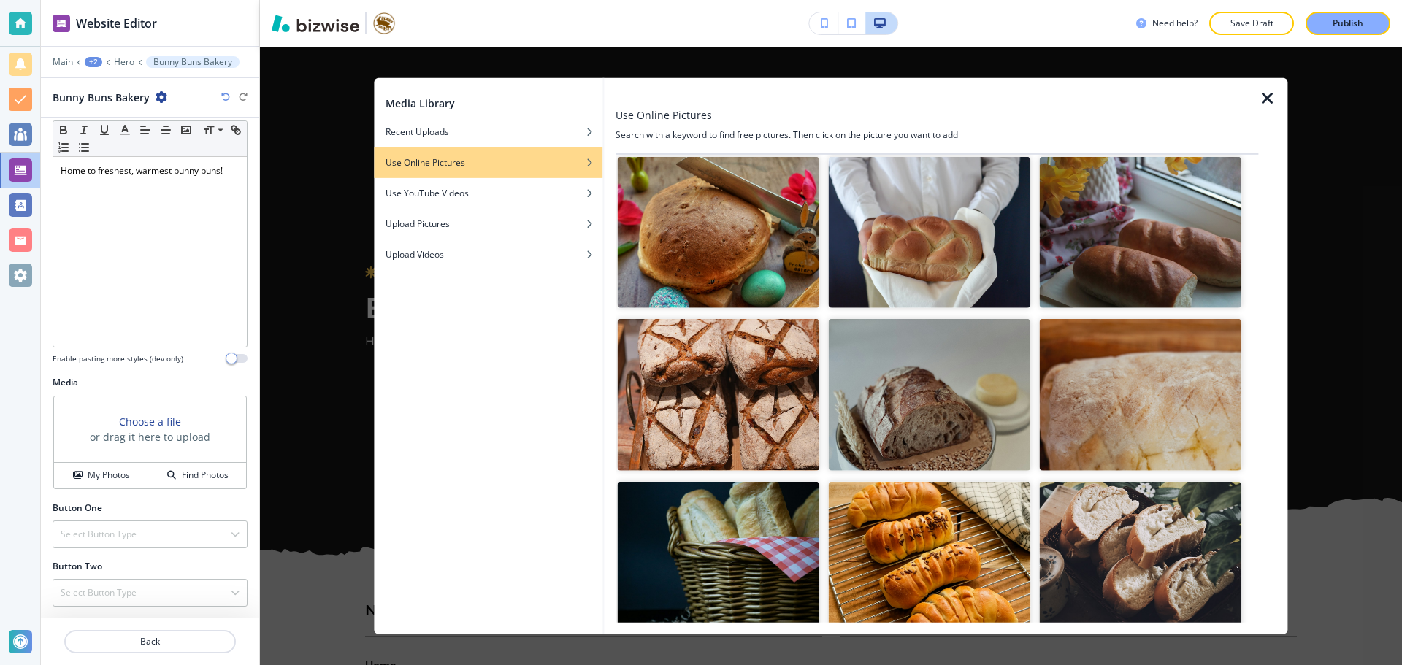
scroll to position [0, 0]
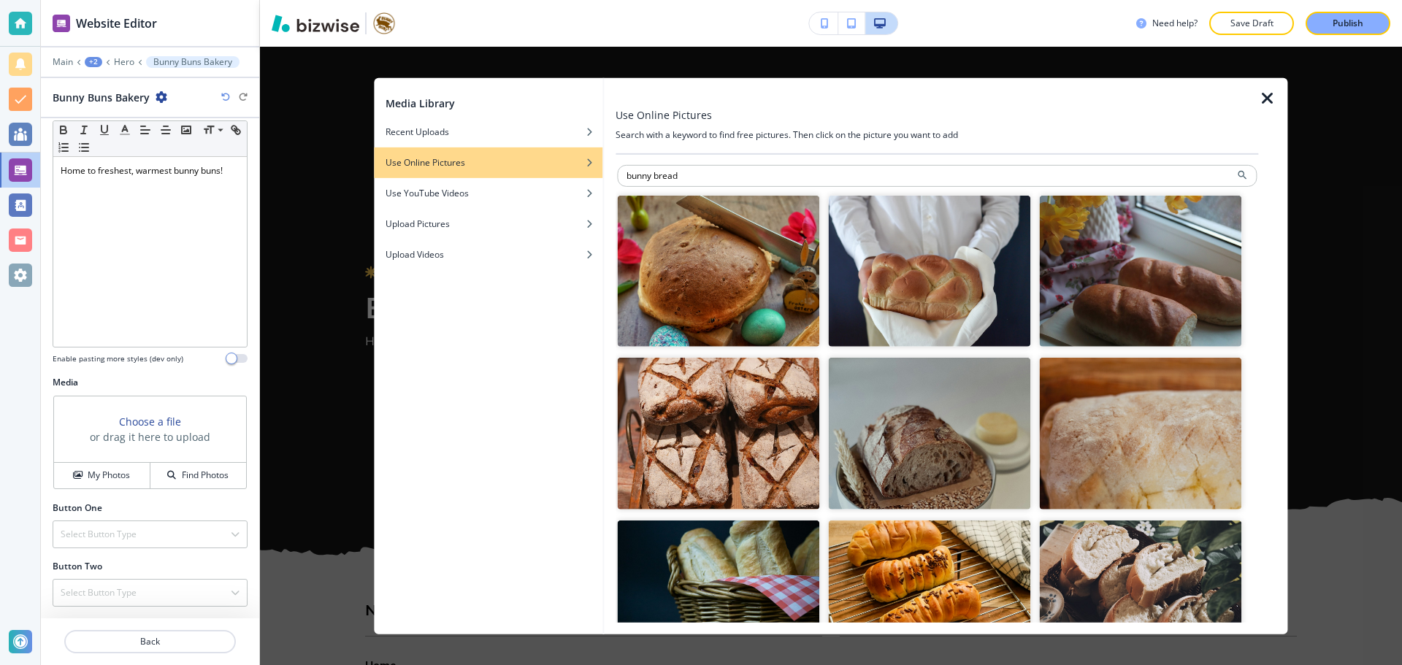
drag, startPoint x: 713, startPoint y: 180, endPoint x: 626, endPoint y: 188, distance: 87.9
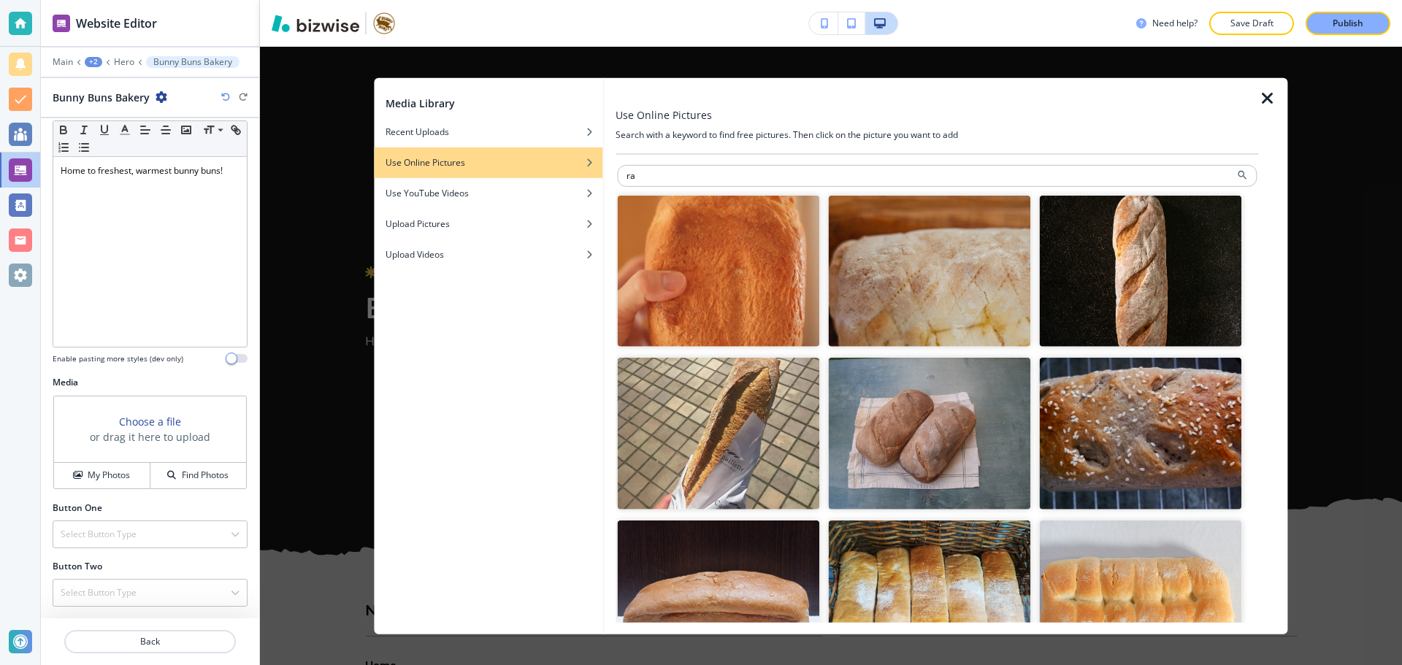
type input "r"
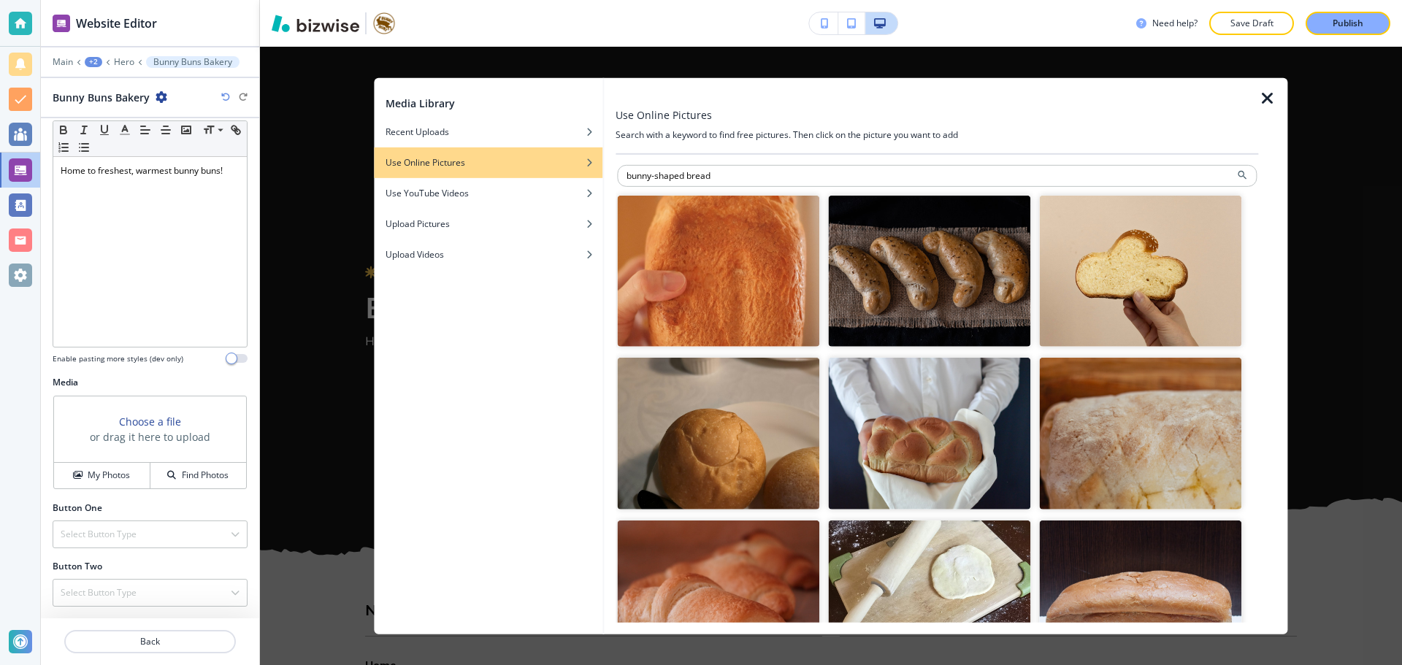
click at [880, 192] on div at bounding box center [936, 190] width 639 height 9
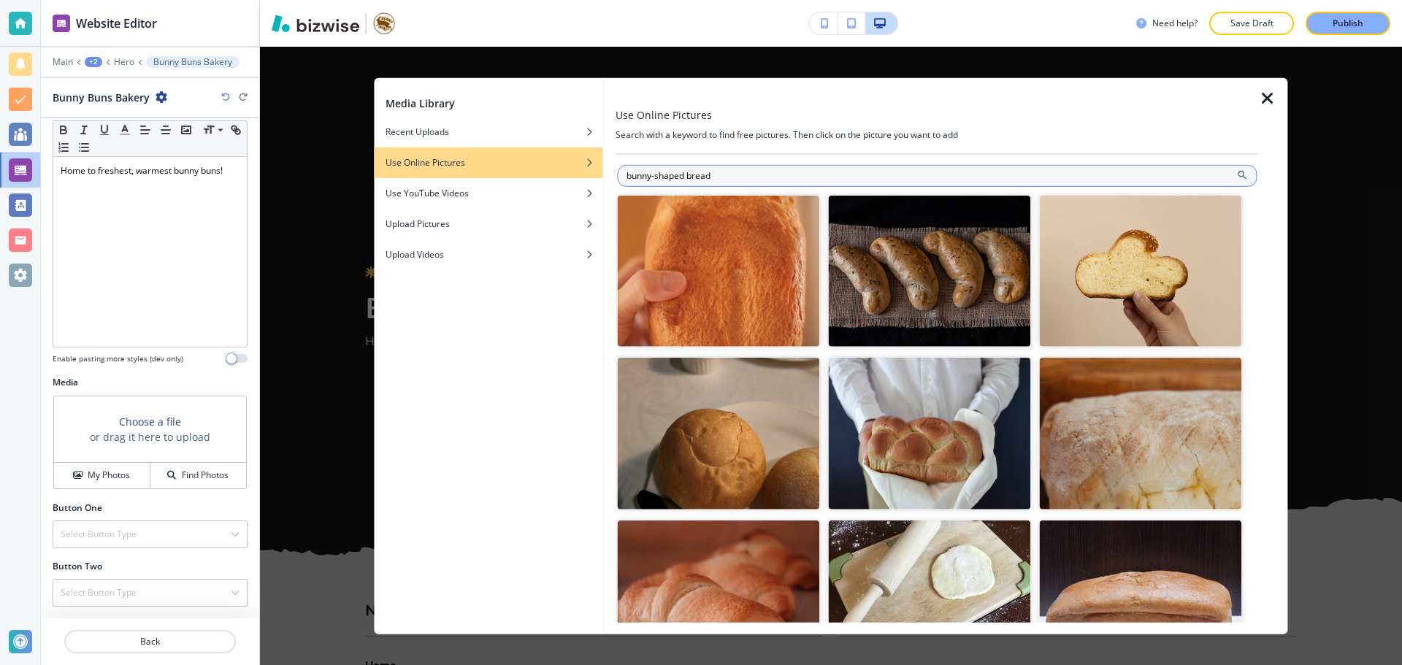
drag, startPoint x: 869, startPoint y: 177, endPoint x: 620, endPoint y: 182, distance: 249.7
click at [620, 182] on input "bunny-shaped bread" at bounding box center [936, 175] width 639 height 22
type input "bakery"
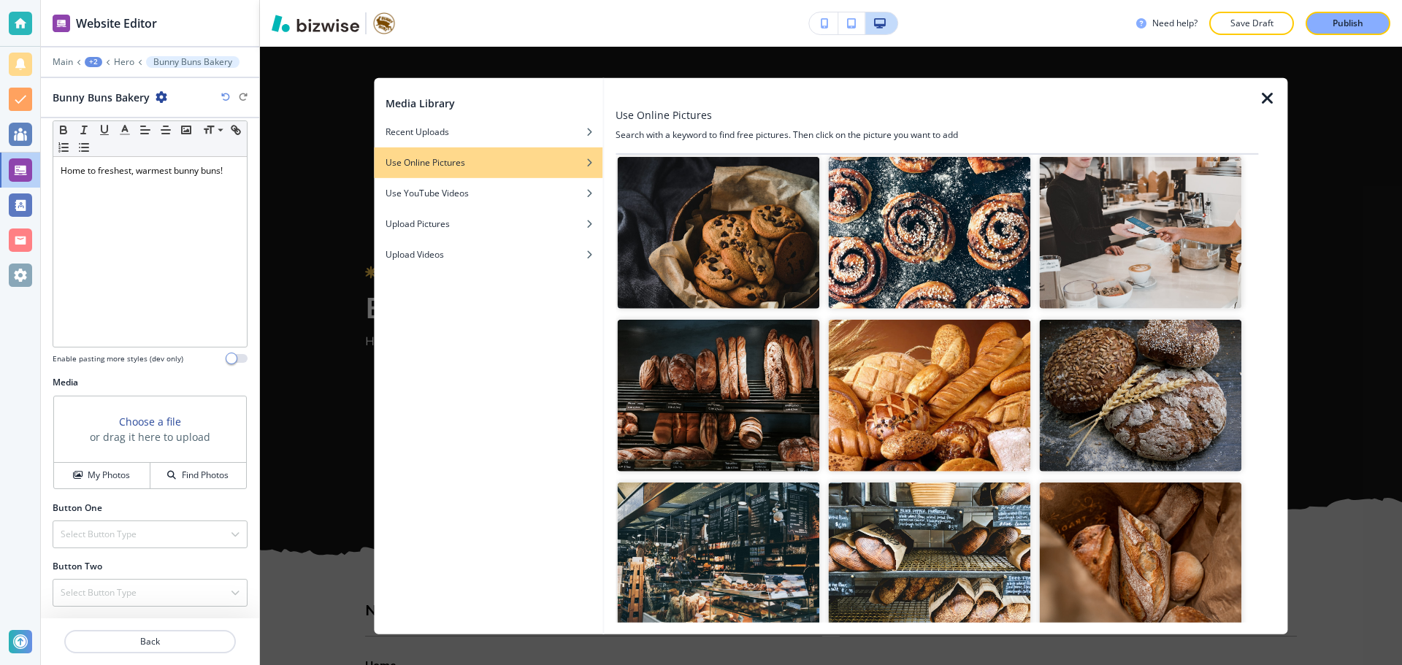
scroll to position [657, 0]
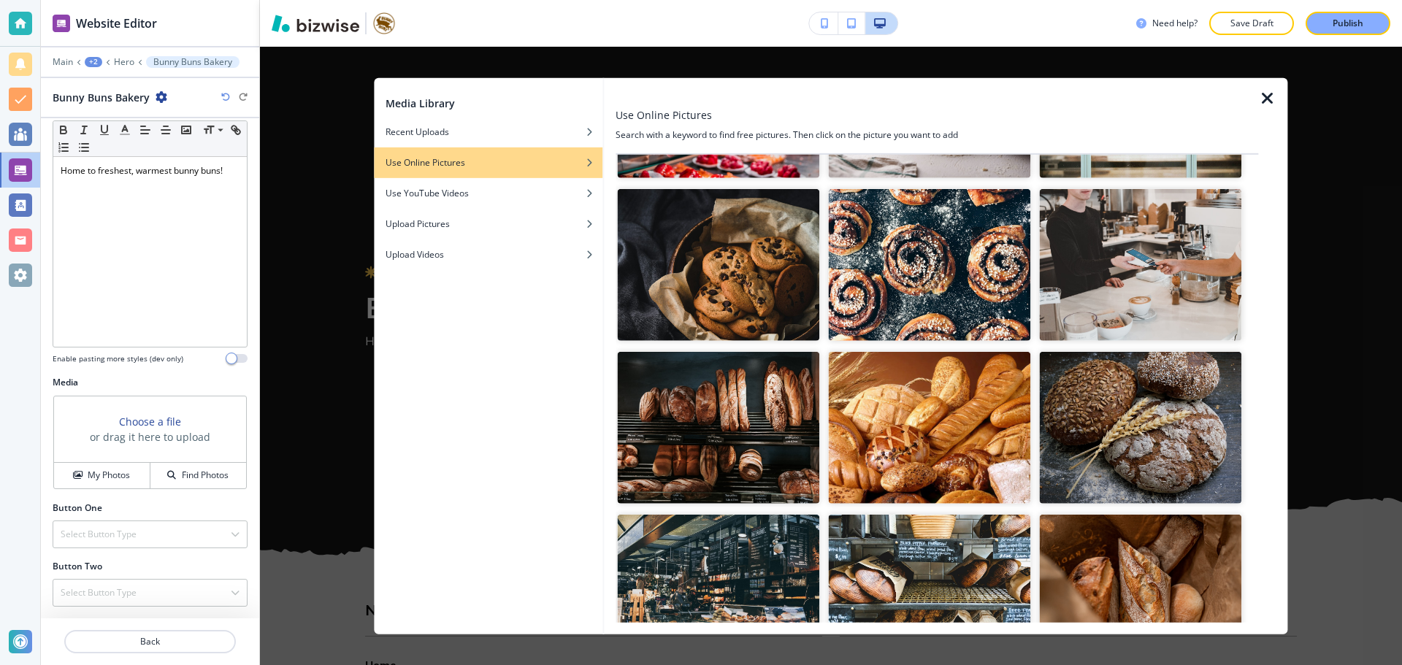
click at [746, 369] on img "button" at bounding box center [718, 428] width 202 height 152
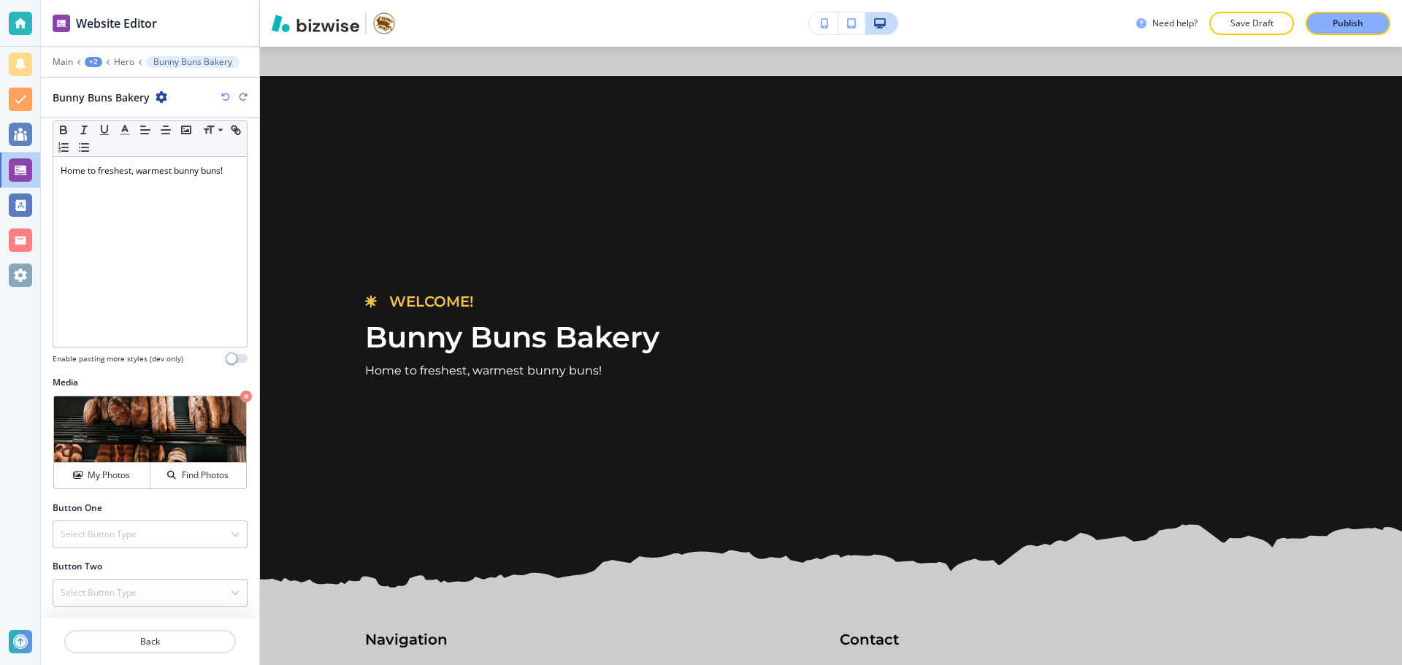
scroll to position [4238, 0]
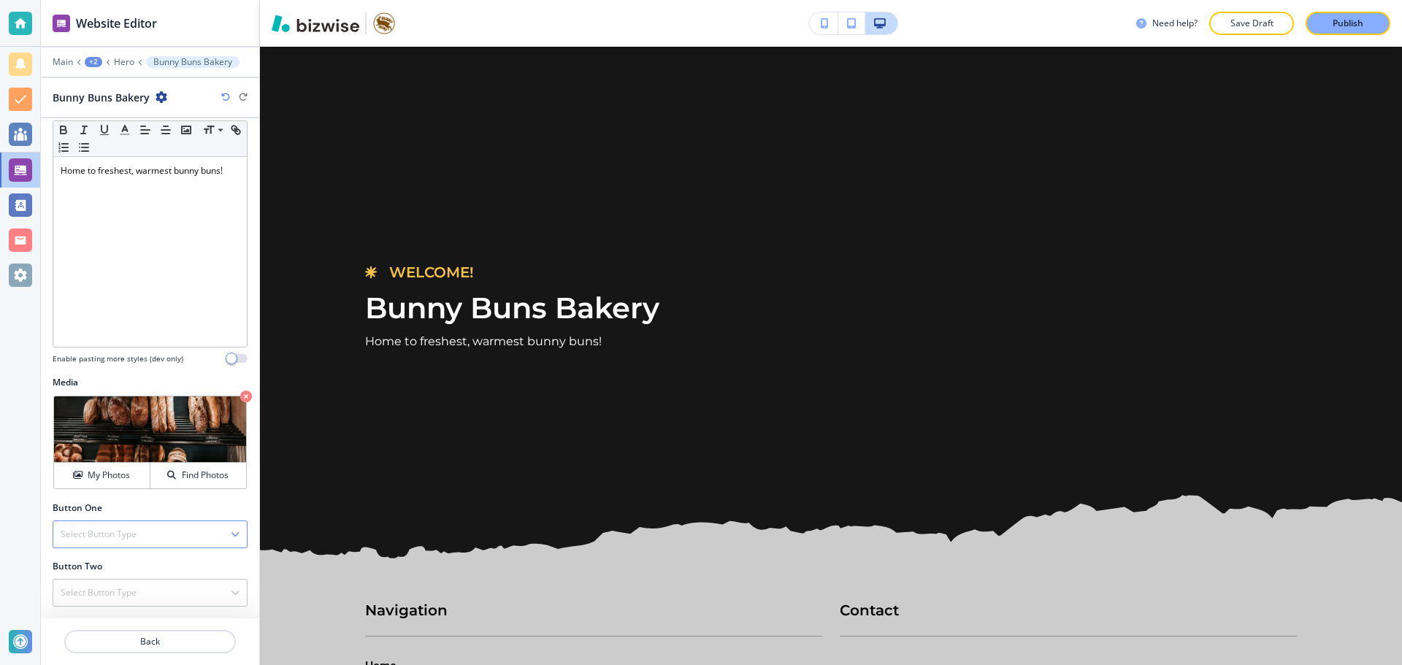
click at [197, 537] on div "Select Button Type" at bounding box center [149, 534] width 193 height 26
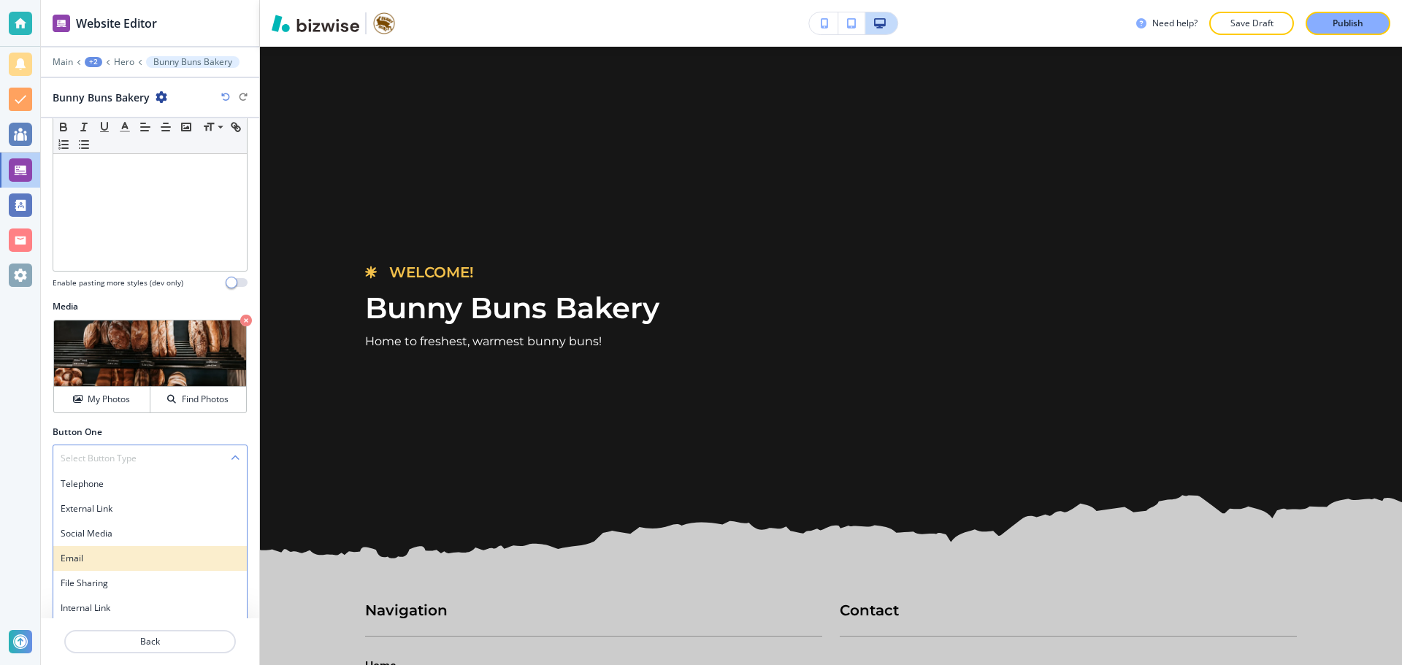
scroll to position [342, 0]
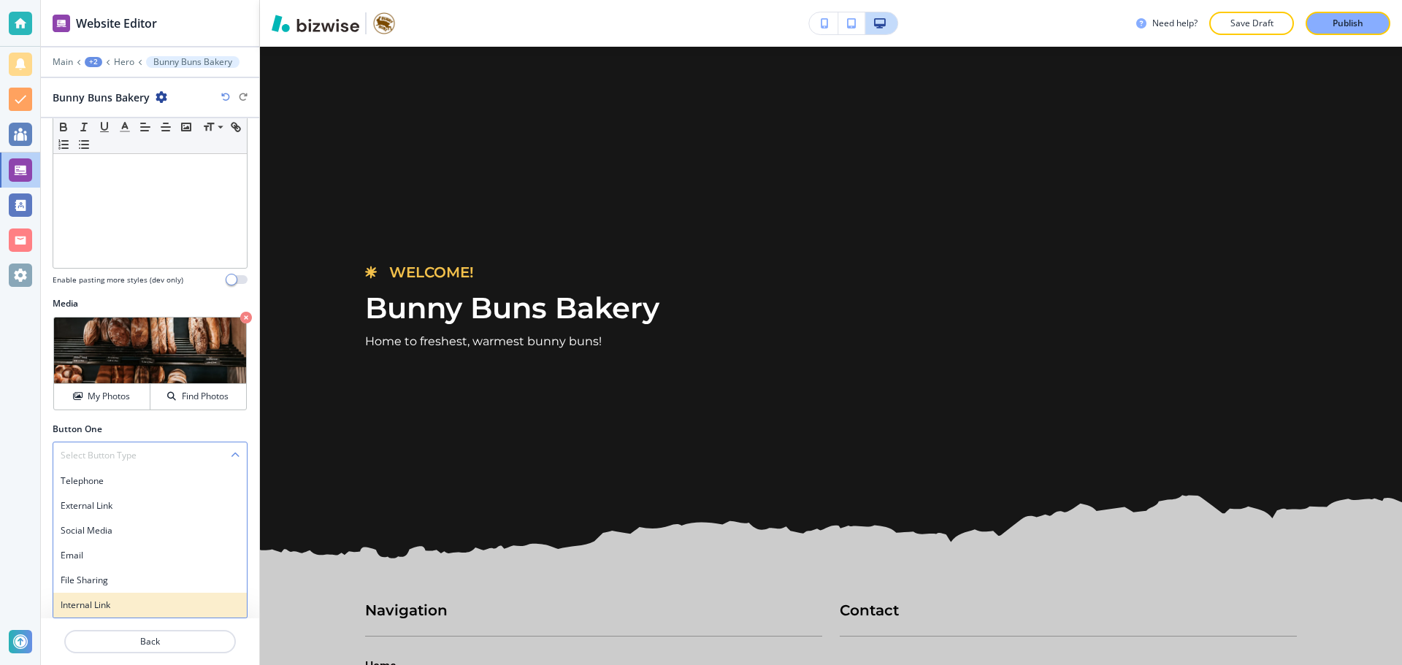
click at [155, 596] on div "Internal Link" at bounding box center [149, 605] width 193 height 25
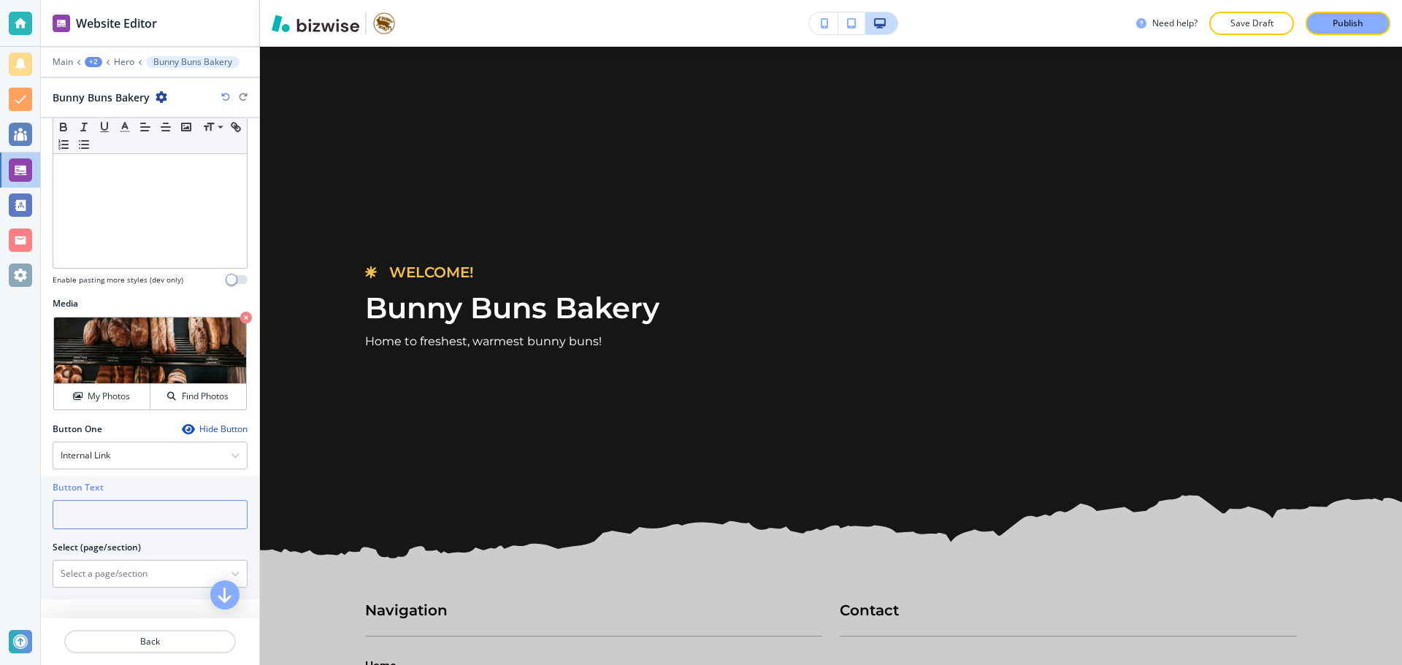
click at [172, 517] on input "text" at bounding box center [150, 514] width 195 height 29
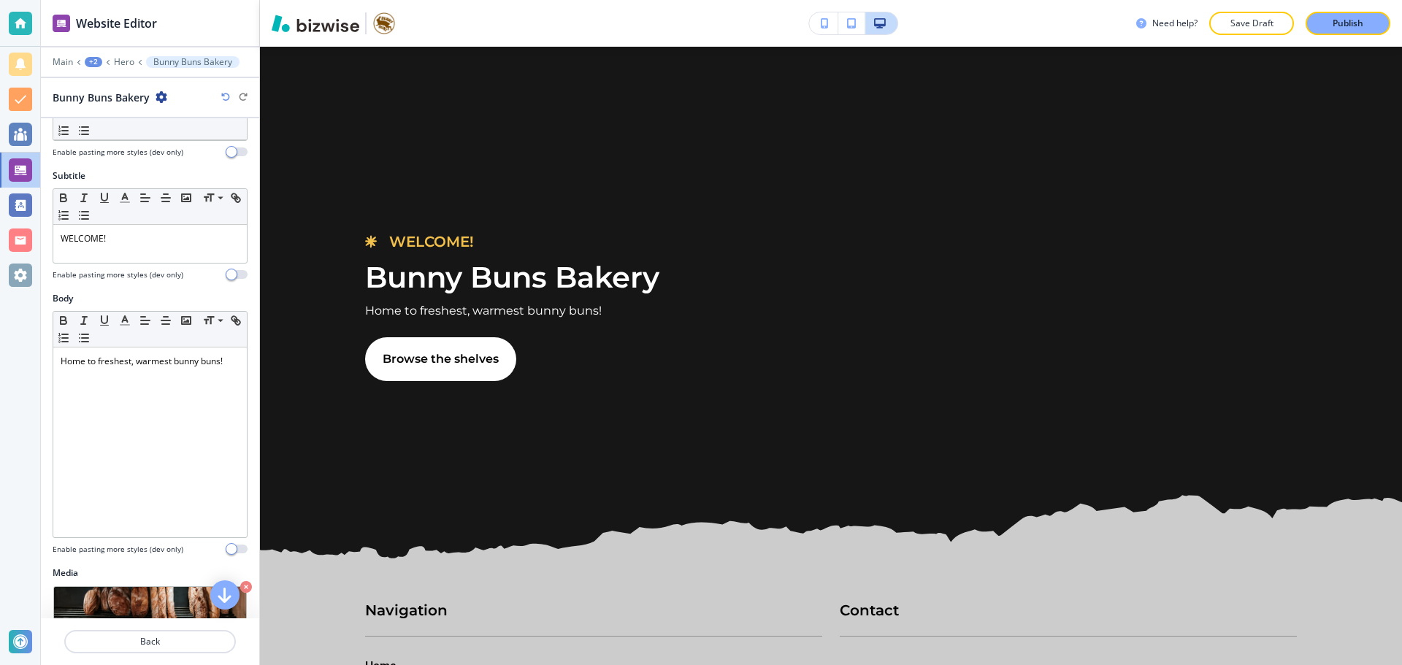
scroll to position [0, 0]
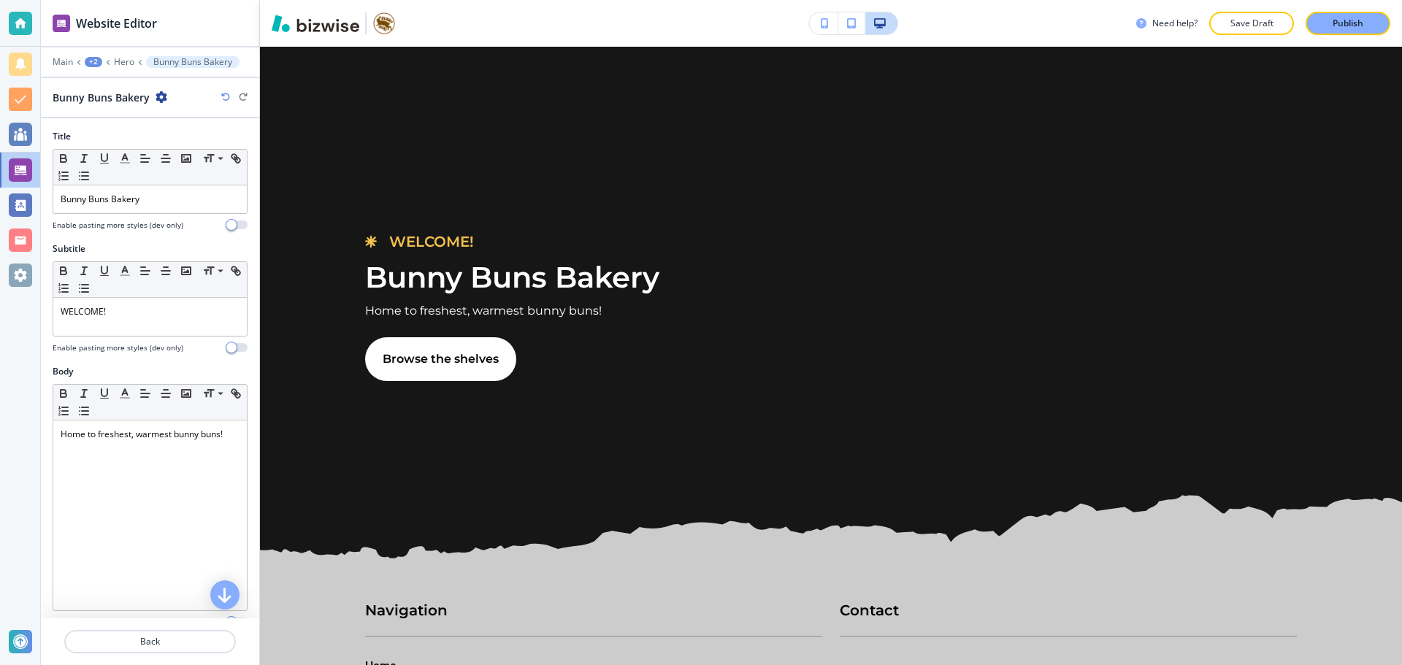
type input "Browse the shelves"
drag, startPoint x: 153, startPoint y: 93, endPoint x: 167, endPoint y: 98, distance: 14.5
click at [154, 93] on div "Bunny Buns Bakery" at bounding box center [110, 97] width 115 height 15
click at [168, 98] on div "Bunny Buns Bakery" at bounding box center [150, 97] width 195 height 15
click at [166, 97] on div "Bunny Buns Bakery" at bounding box center [150, 97] width 195 height 15
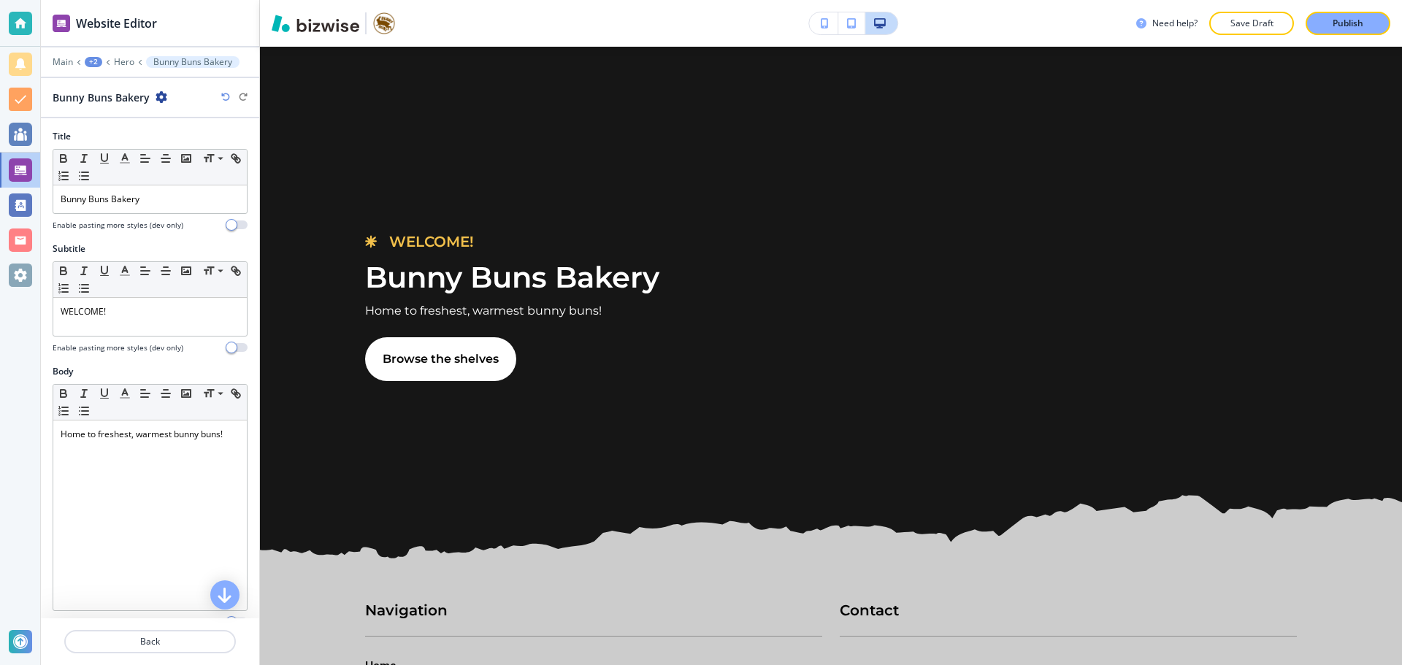
click at [164, 98] on icon "button" at bounding box center [161, 97] width 12 height 12
click at [176, 139] on button "Duplicate Bunny Buns Bakery" at bounding box center [200, 148] width 93 height 26
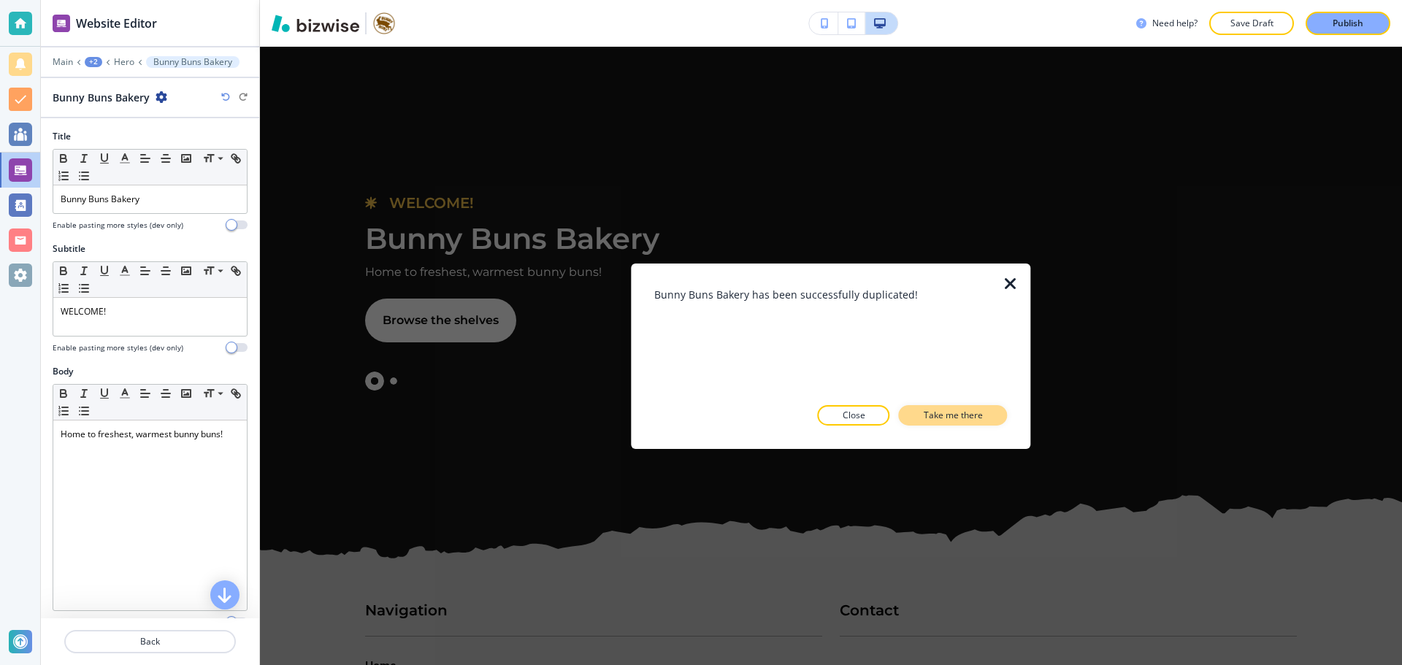
click at [938, 421] on p "Take me there" at bounding box center [952, 415] width 59 height 13
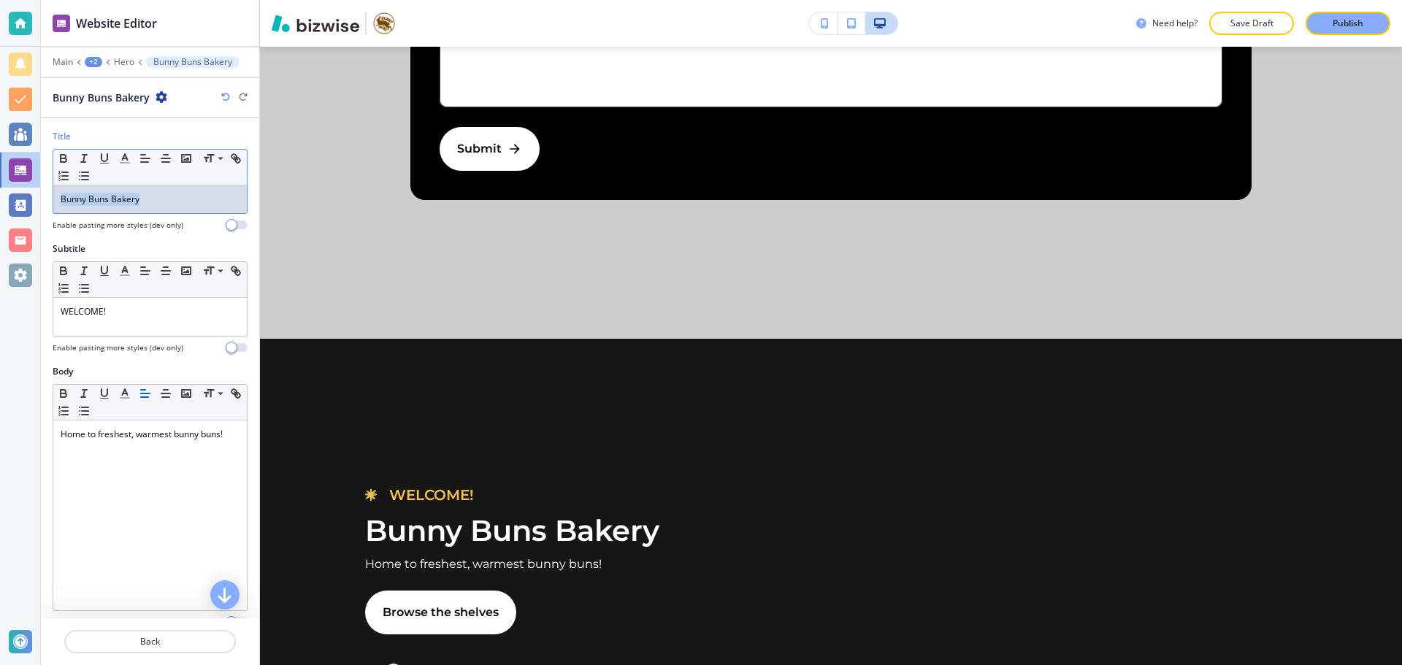
drag, startPoint x: 166, startPoint y: 204, endPoint x: 64, endPoint y: 215, distance: 103.6
click at [59, 209] on div "Bunny Buns Bakery" at bounding box center [149, 199] width 193 height 28
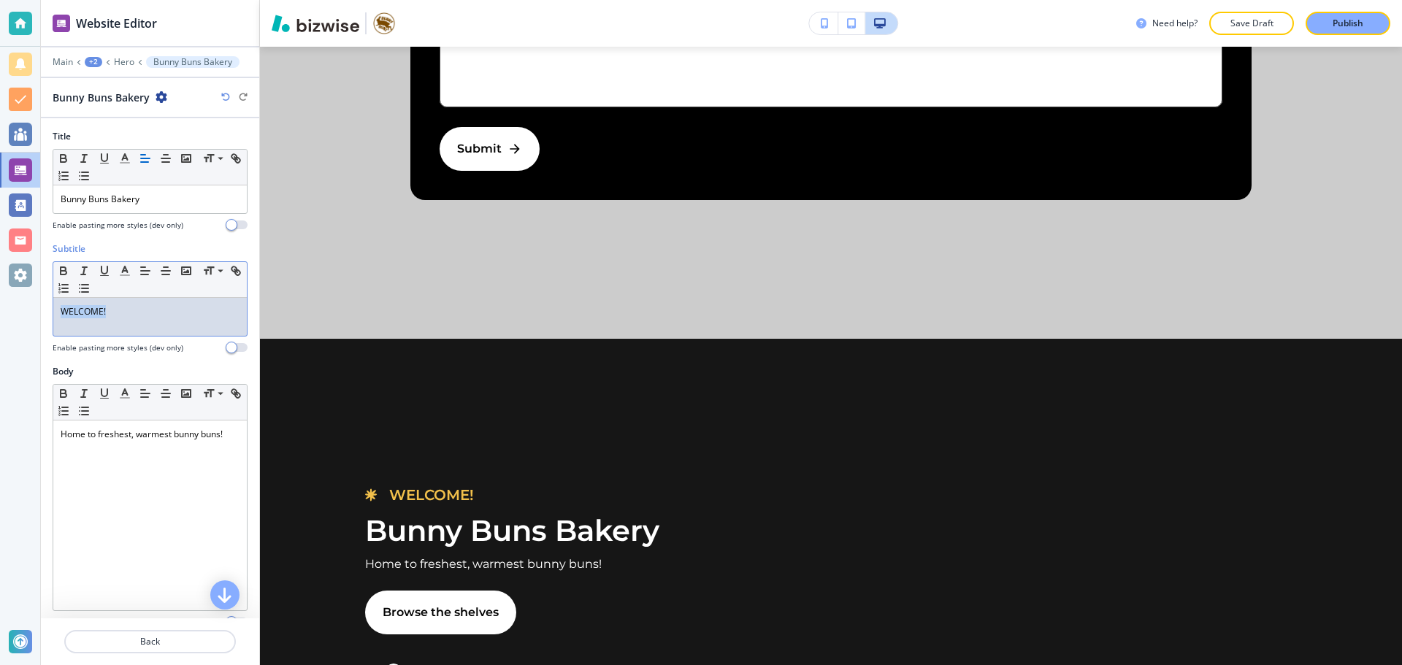
drag, startPoint x: 144, startPoint y: 308, endPoint x: 64, endPoint y: 309, distance: 79.6
click at [64, 309] on p "WELCOME!" at bounding box center [150, 311] width 179 height 13
click at [64, 310] on p "EXCLUSIVE" at bounding box center [150, 311] width 179 height 13
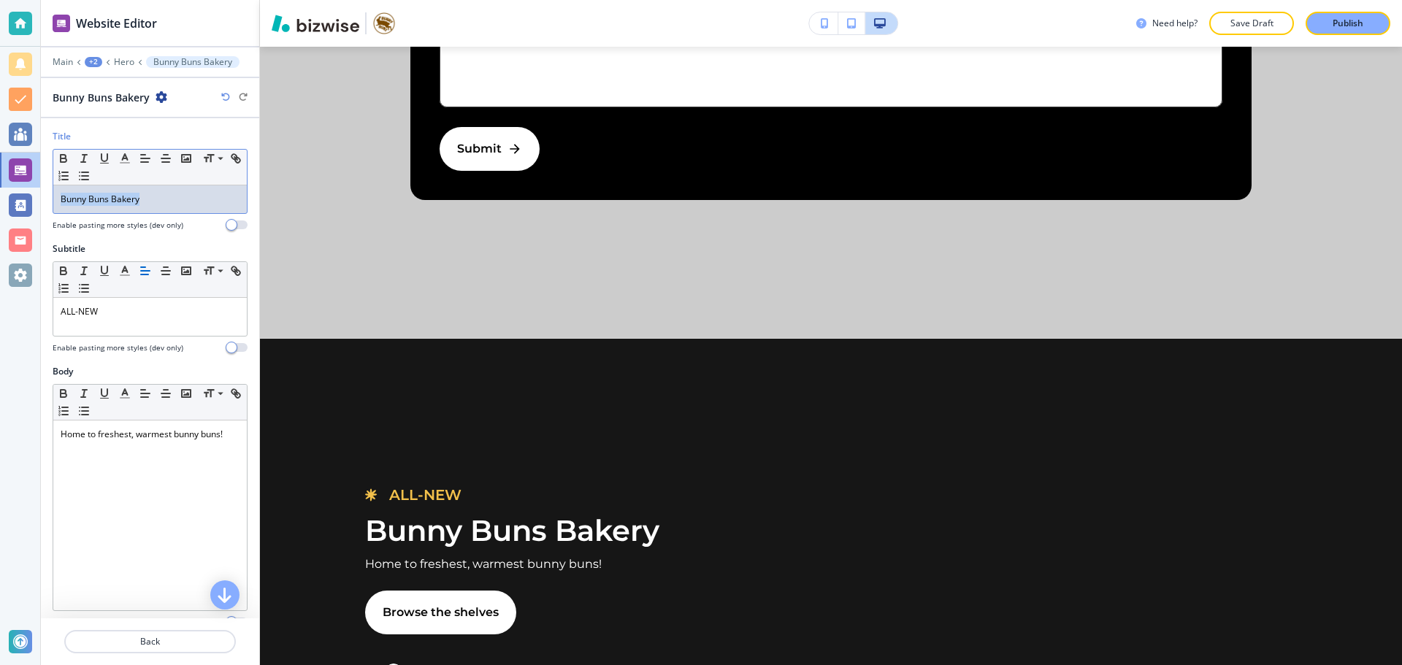
drag, startPoint x: 173, startPoint y: 201, endPoint x: 49, endPoint y: 203, distance: 124.1
click at [49, 203] on div "Title Small Normal Large Huge Bunny Buns Bakery Enable pasting more styles (dev…" at bounding box center [150, 186] width 218 height 112
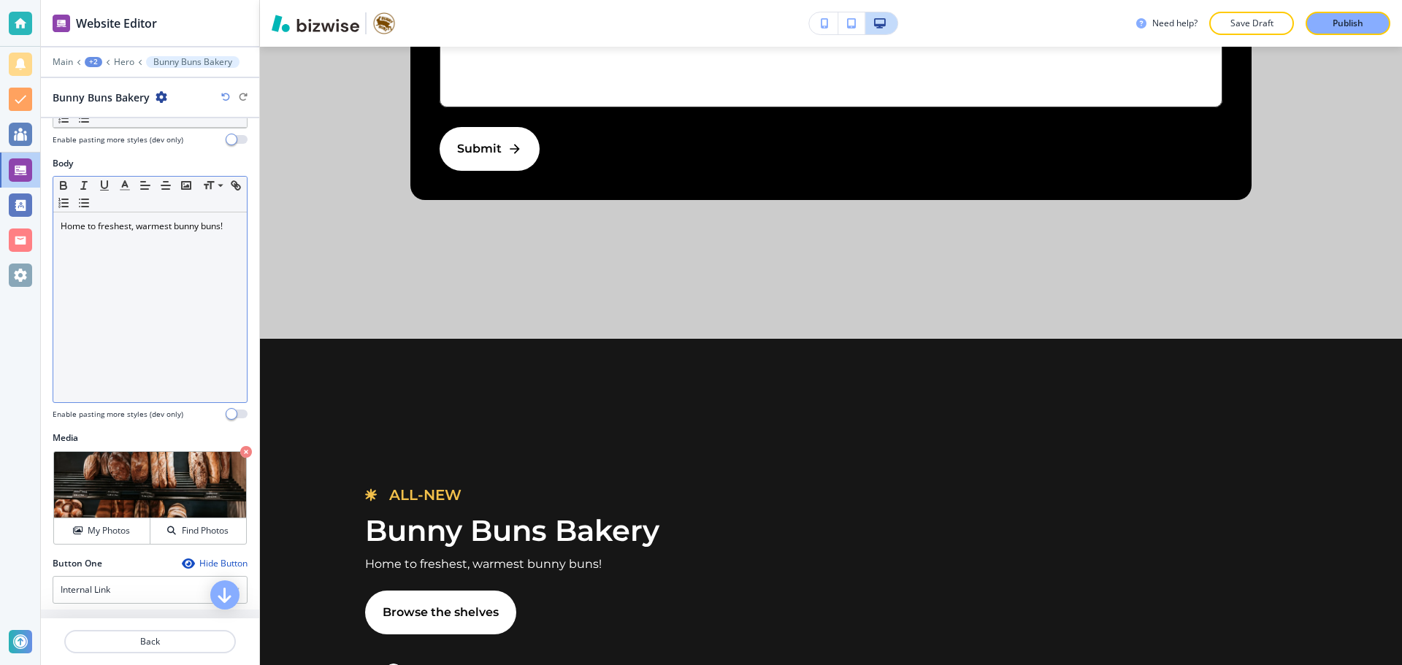
scroll to position [219, 0]
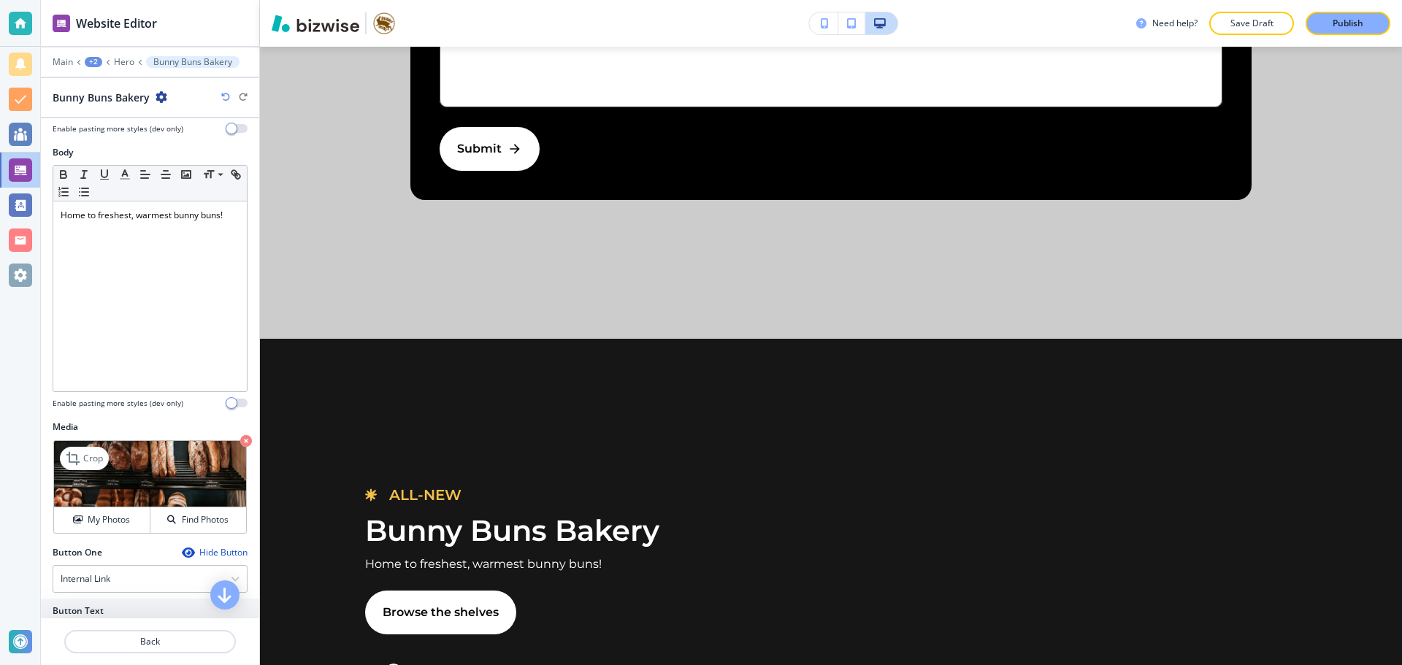
click at [240, 437] on icon "button" at bounding box center [246, 441] width 12 height 12
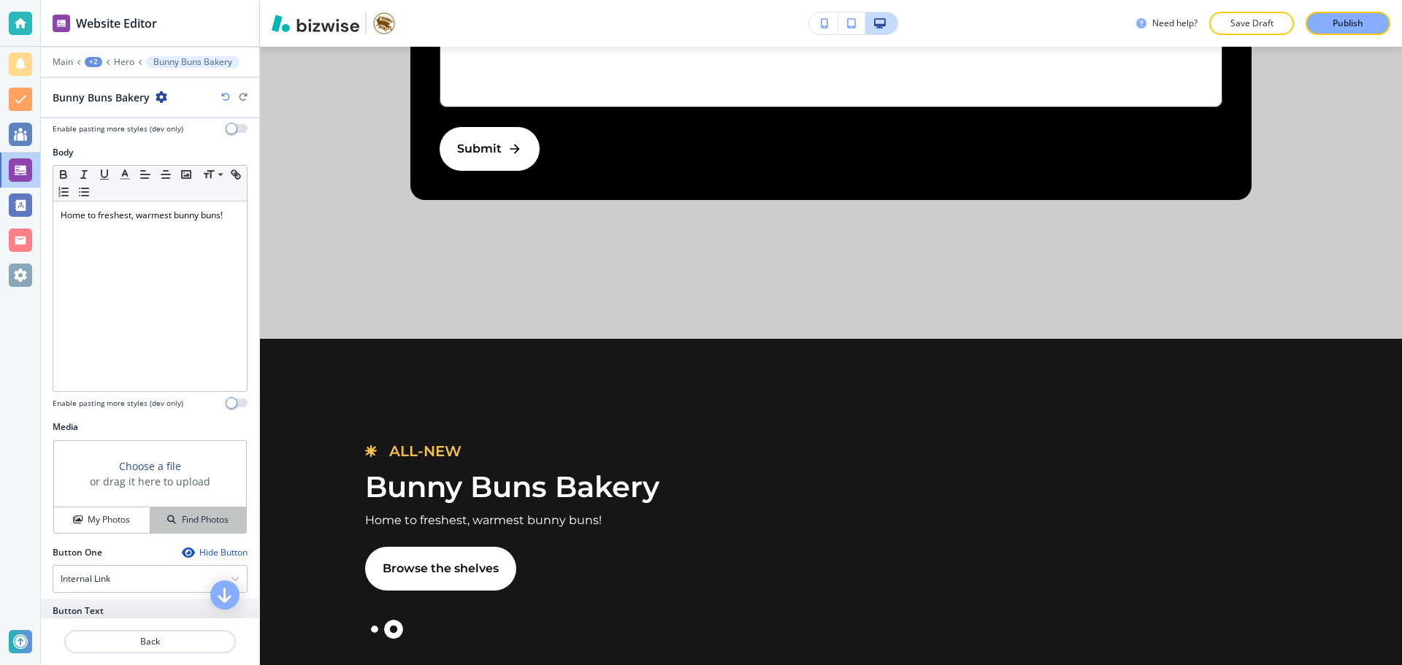
click at [212, 514] on h4 "Find Photos" at bounding box center [205, 519] width 47 height 13
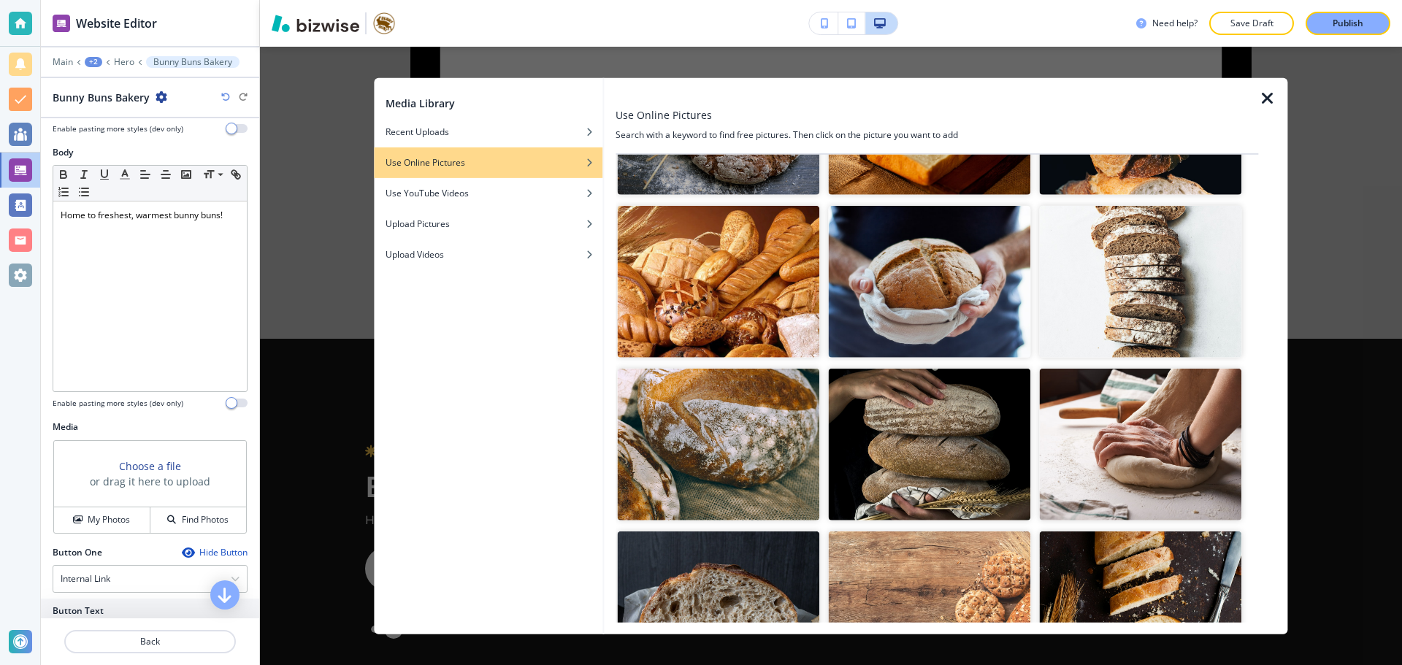
scroll to position [0, 0]
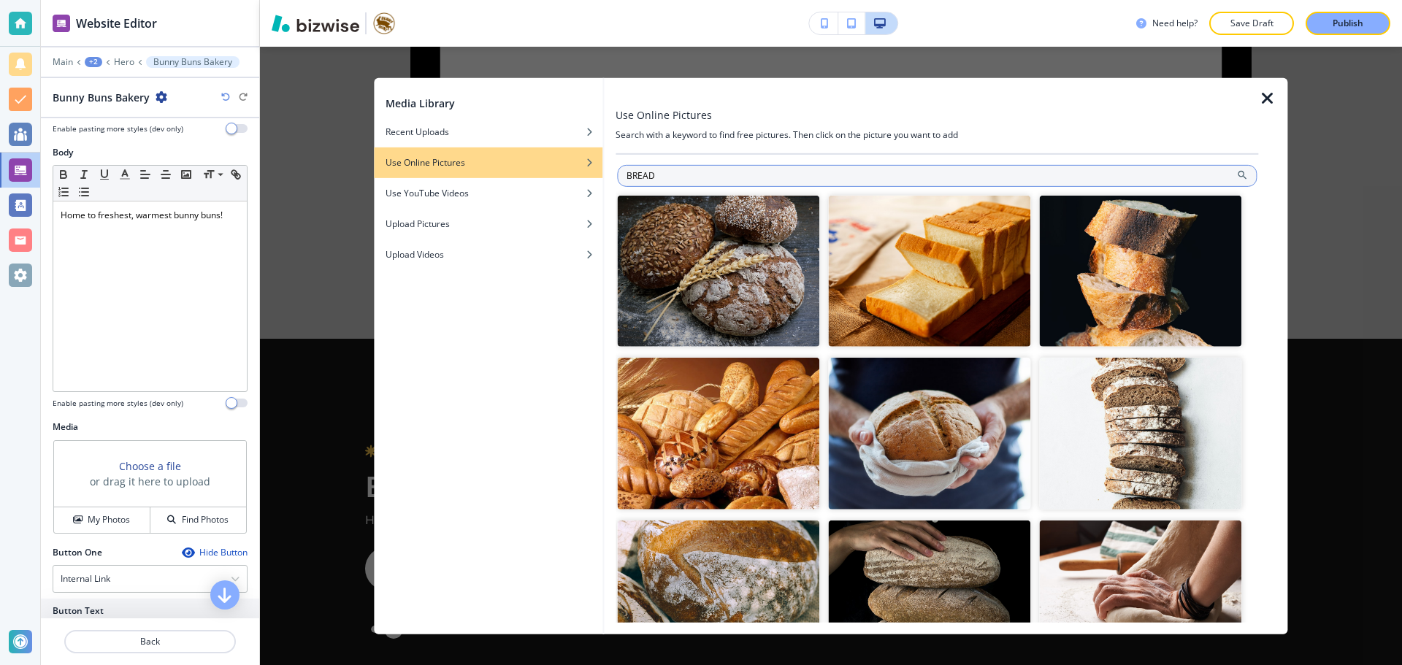
click at [1011, 177] on input "BREAD" at bounding box center [936, 175] width 639 height 22
type input "SOURDOUGH"
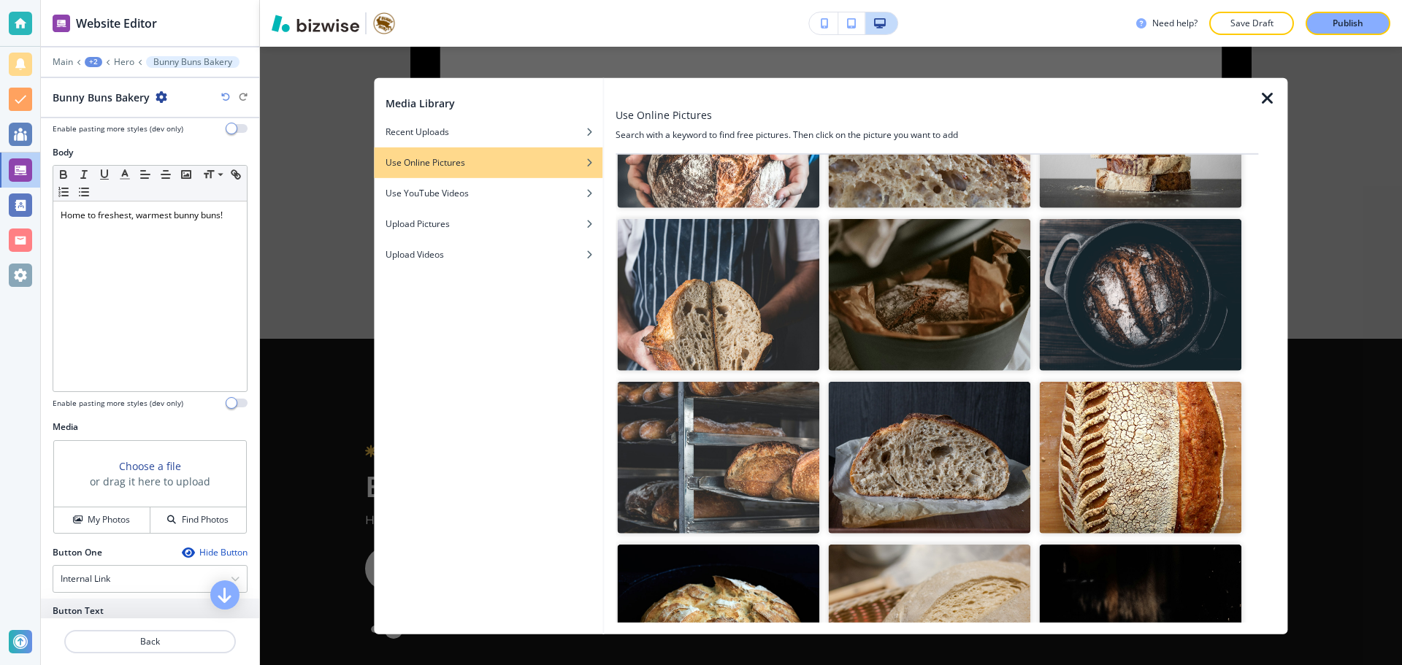
scroll to position [1971, 0]
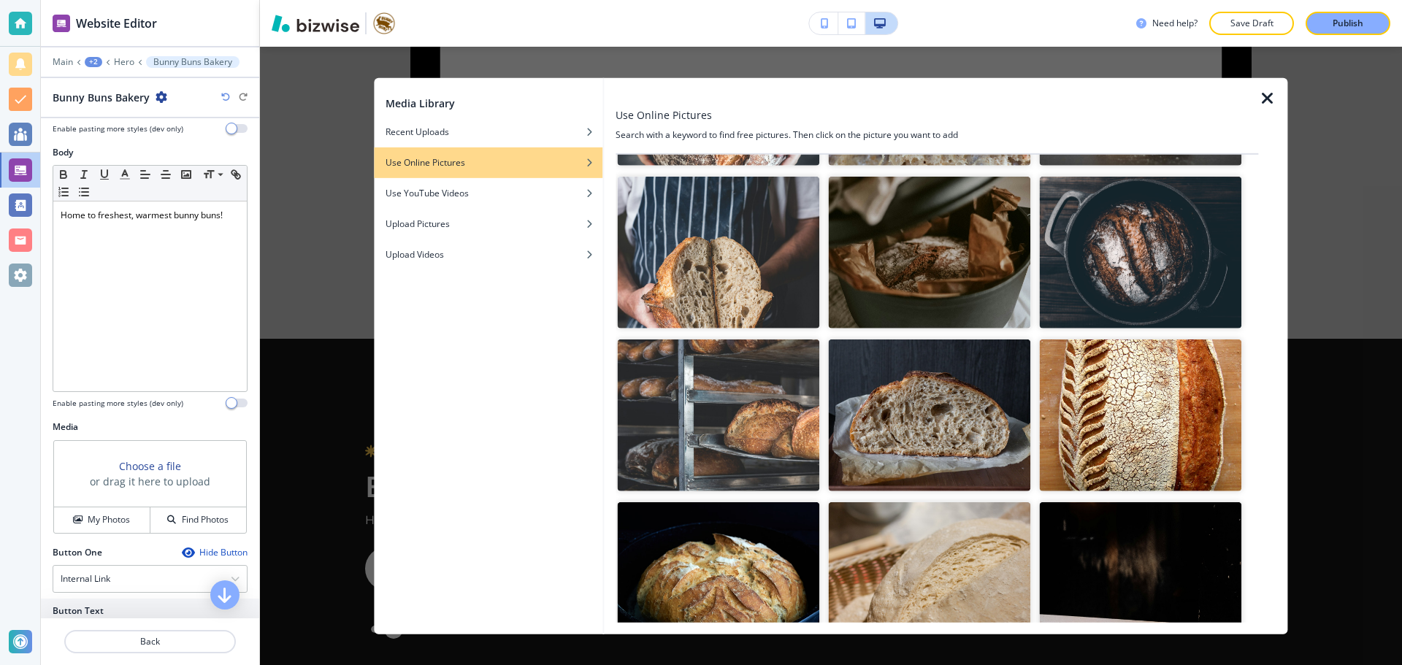
click at [929, 253] on img "button" at bounding box center [929, 253] width 202 height 152
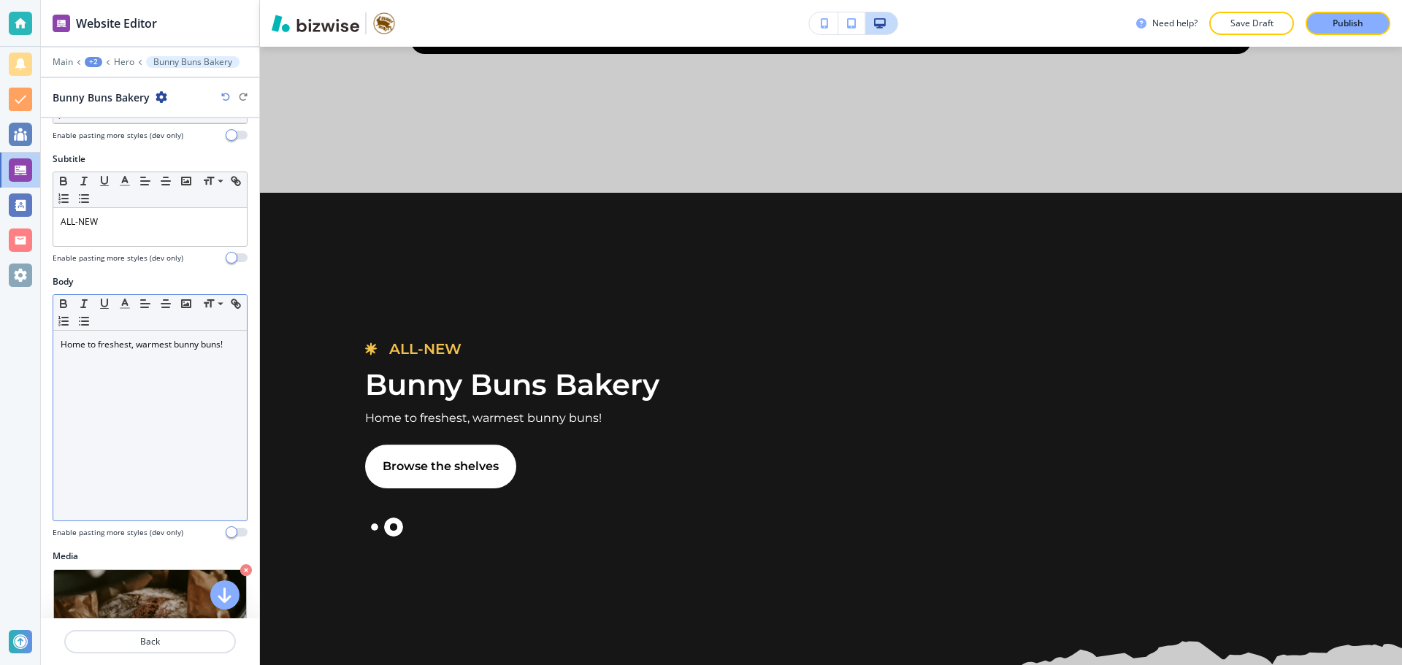
scroll to position [0, 0]
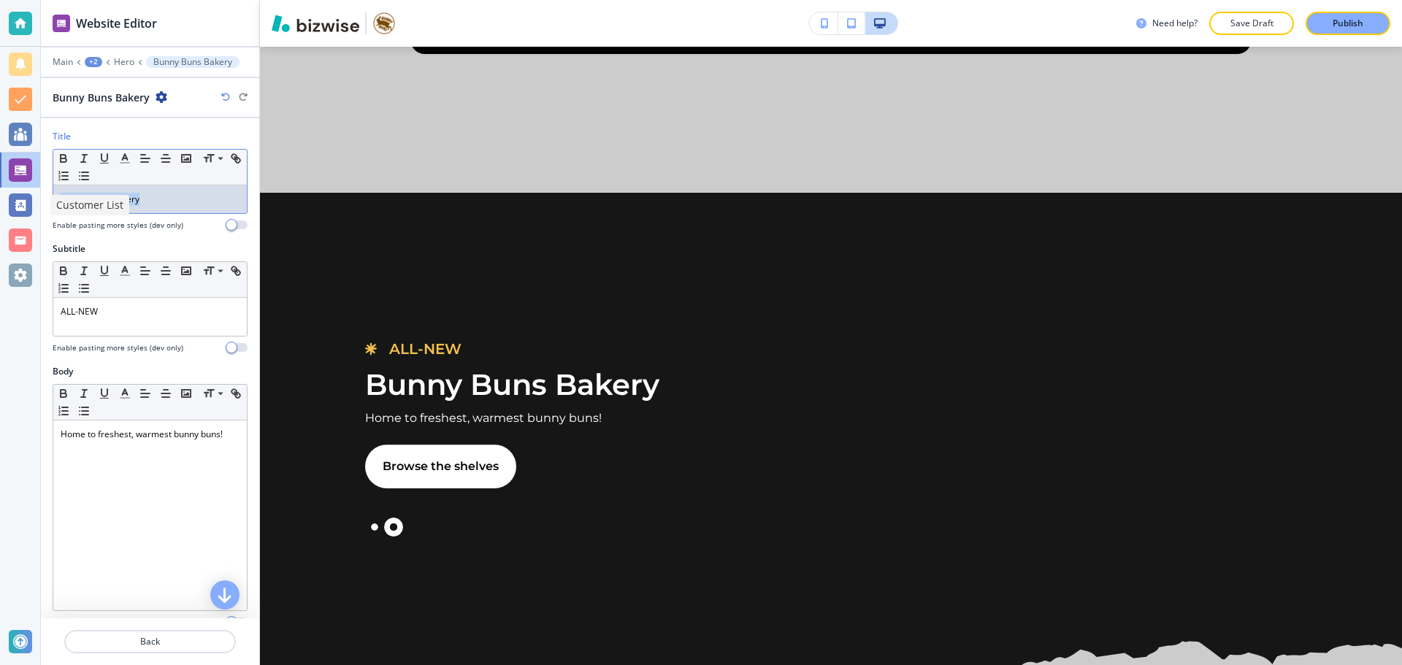
drag, startPoint x: 163, startPoint y: 197, endPoint x: 15, endPoint y: 211, distance: 148.8
click at [15, 211] on div "Website Editor Main +2 Hero Bunny Buns Bakery Bunny Buns Bakery Title Small Nor…" at bounding box center [701, 332] width 1402 height 665
click at [98, 208] on div "Sourdough" at bounding box center [149, 199] width 193 height 28
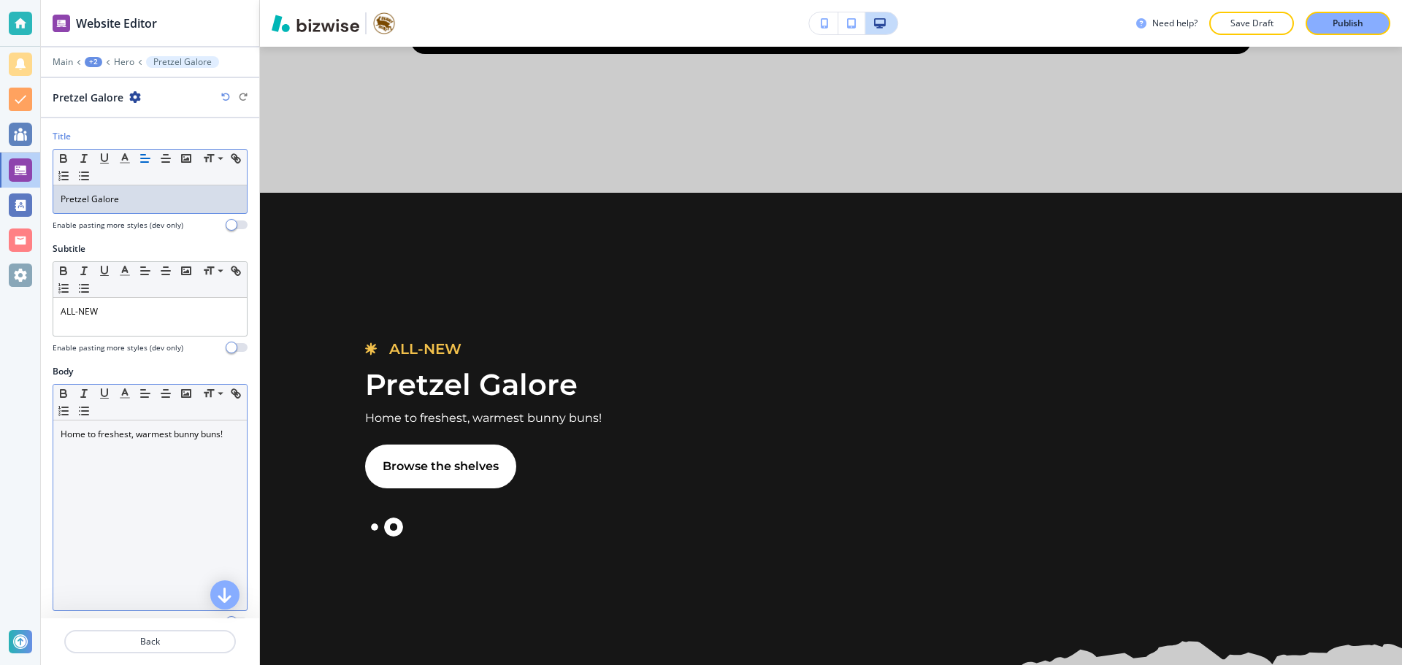
click at [158, 431] on p "Home to freshest, warmest bunny buns!" at bounding box center [150, 434] width 179 height 13
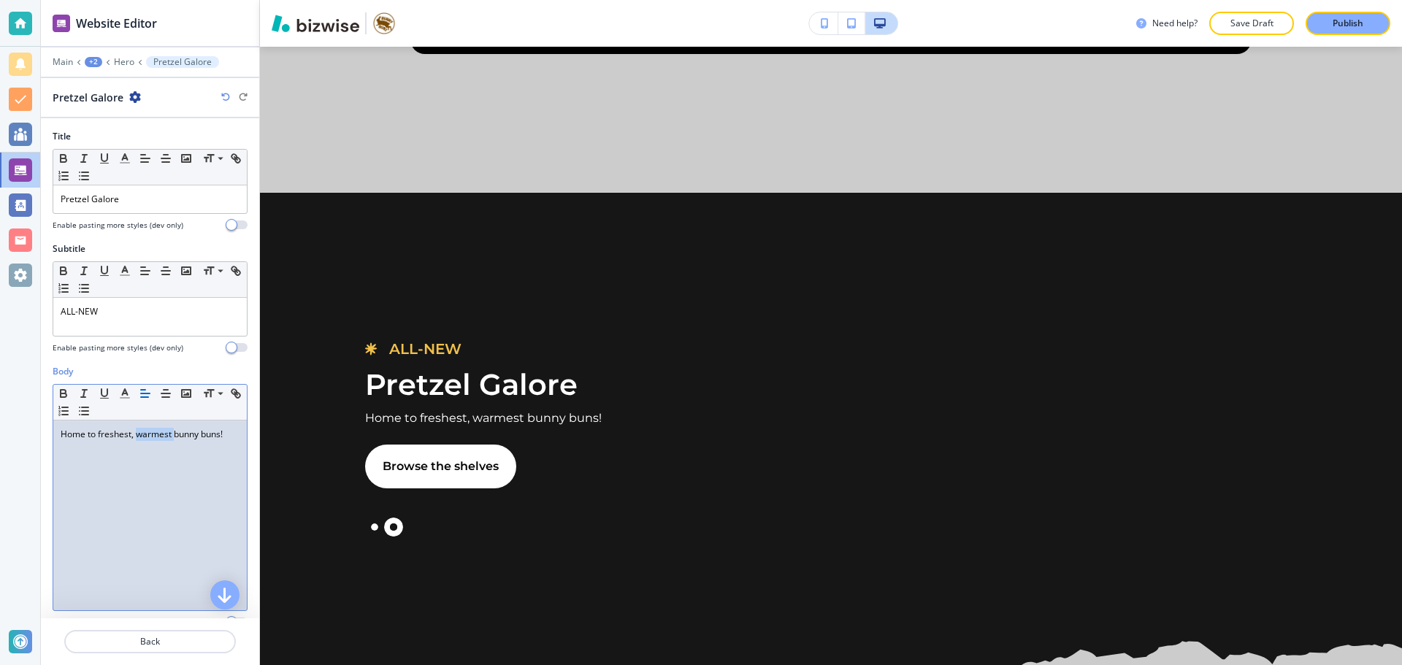
click at [158, 431] on p "Home to freshest, warmest bunny buns!" at bounding box center [150, 434] width 179 height 13
click at [139, 434] on p "Home to freshest, warmest bunny buns!" at bounding box center [150, 434] width 179 height 13
drag, startPoint x: 54, startPoint y: 439, endPoint x: 225, endPoint y: 434, distance: 170.9
click at [225, 434] on div "Home to freshest, warmest bunny buns!" at bounding box center [149, 515] width 193 height 190
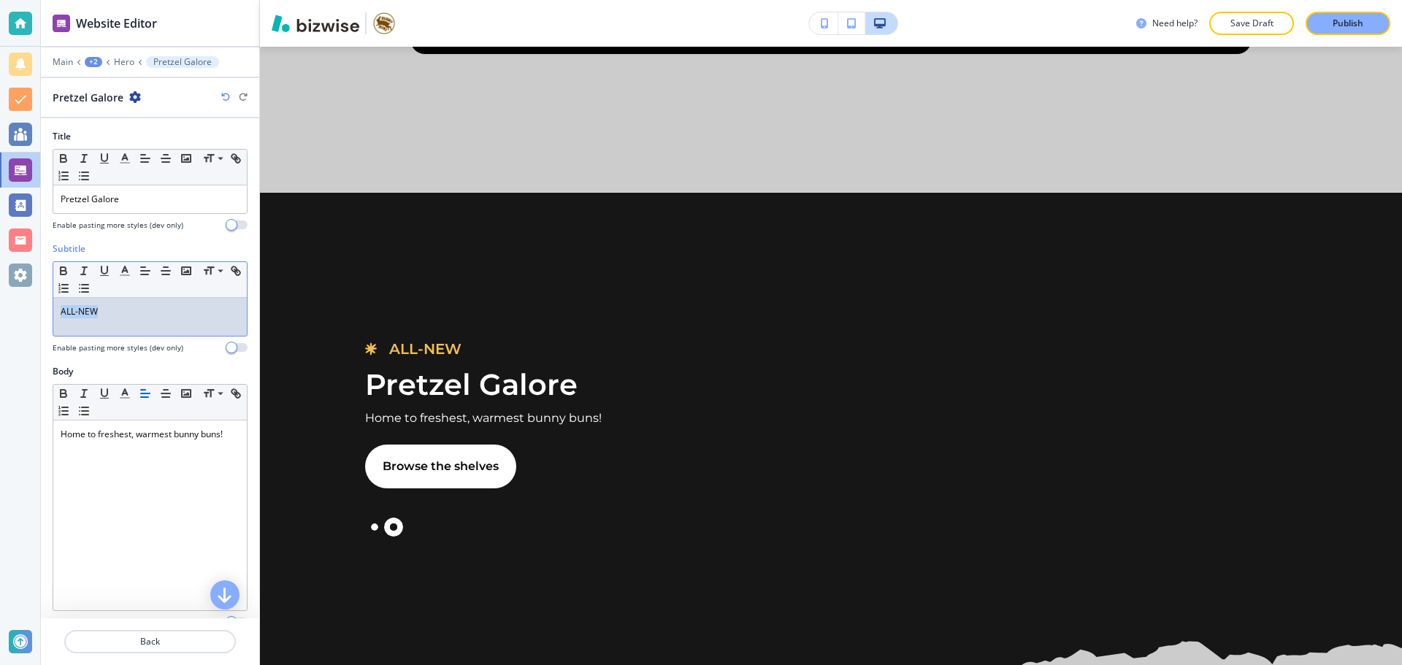
drag, startPoint x: 139, startPoint y: 312, endPoint x: 47, endPoint y: 315, distance: 92.8
click at [47, 315] on div "Subtitle Small Normal Large Huge ALL-NEW Enable pasting more styles (dev only)" at bounding box center [150, 303] width 218 height 123
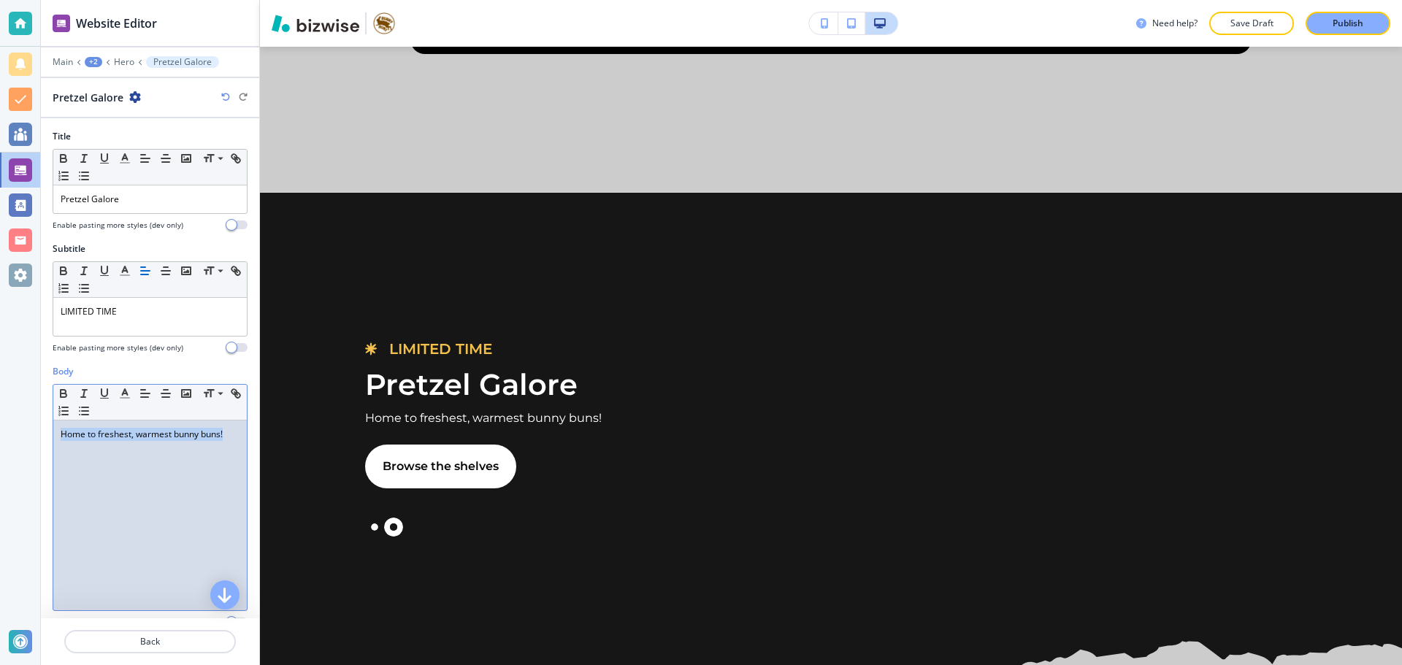
drag, startPoint x: 224, startPoint y: 434, endPoint x: 51, endPoint y: 439, distance: 173.1
click at [51, 439] on div "Body Small Normal Large Huge Home to freshest, warmest bunny buns! Enable pasti…" at bounding box center [150, 502] width 218 height 274
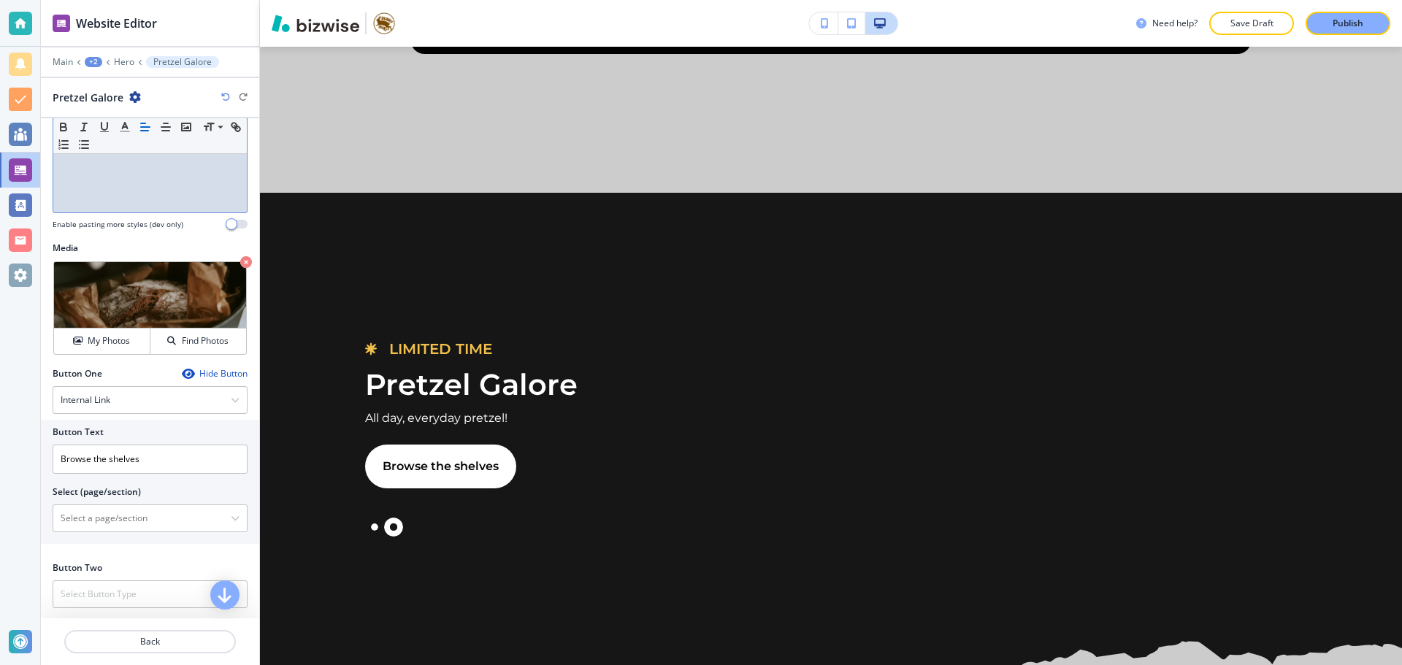
scroll to position [399, 0]
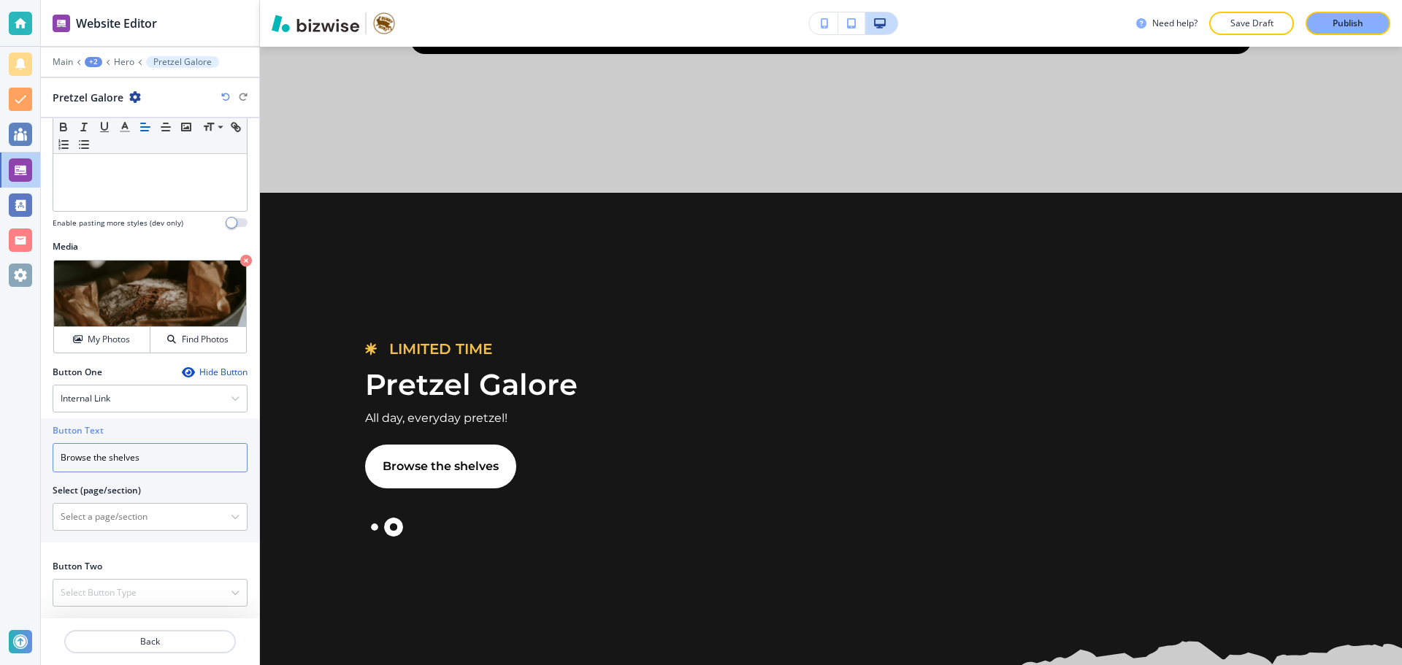
drag, startPoint x: 168, startPoint y: 456, endPoint x: 58, endPoint y: 463, distance: 109.7
click at [58, 463] on input "Browse the shelves" at bounding box center [150, 457] width 195 height 29
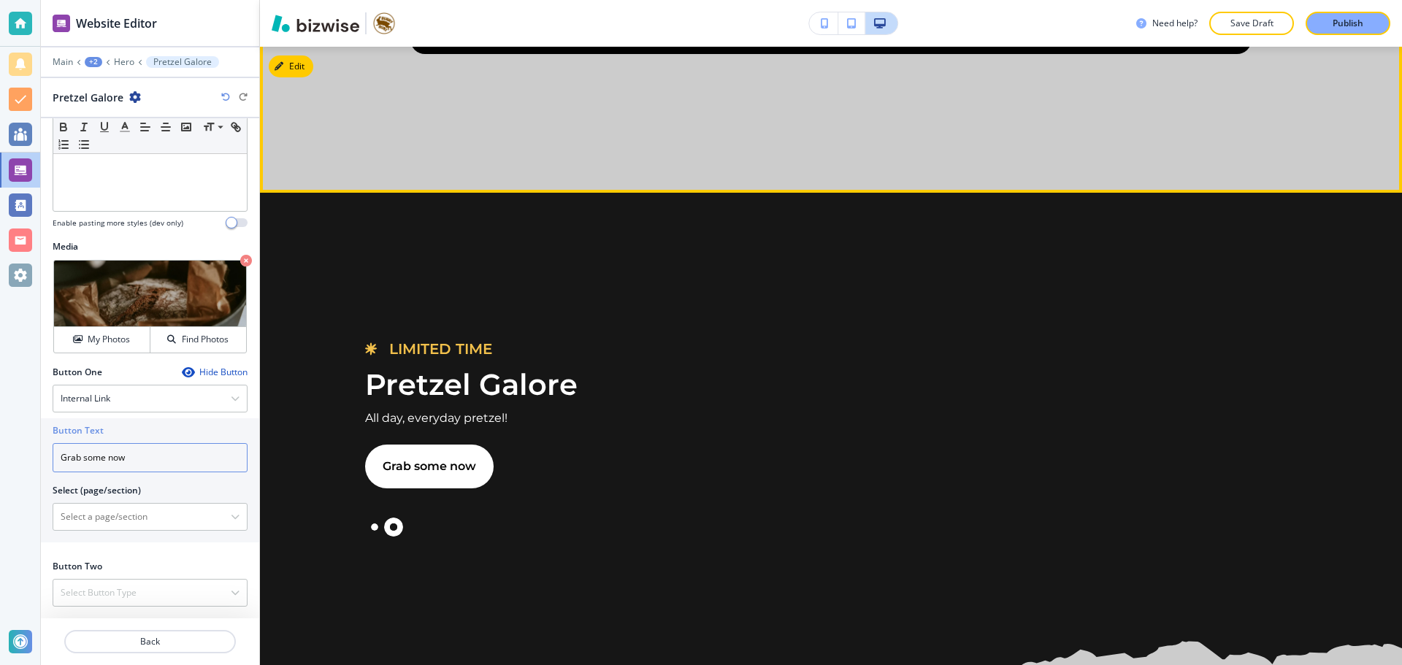
type input "Grab some now"
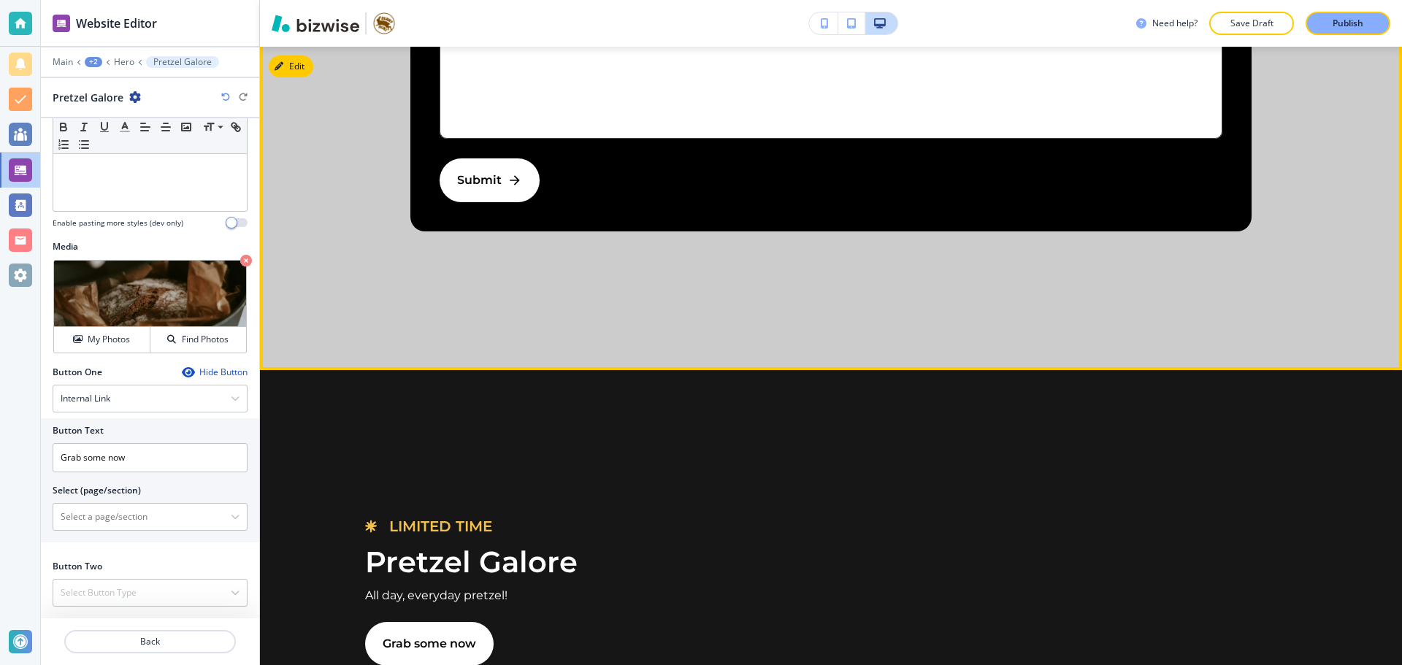
scroll to position [4311, 0]
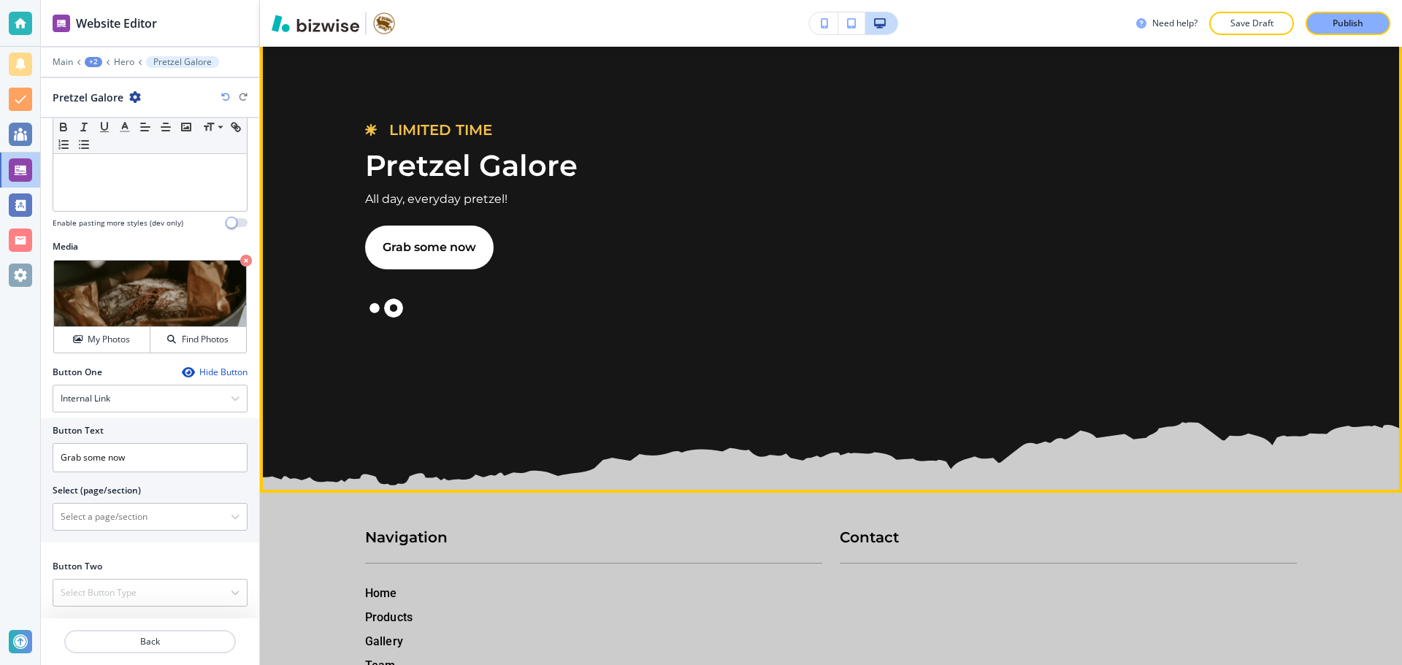
click at [375, 308] on button "Slide 1" at bounding box center [374, 308] width 19 height 19
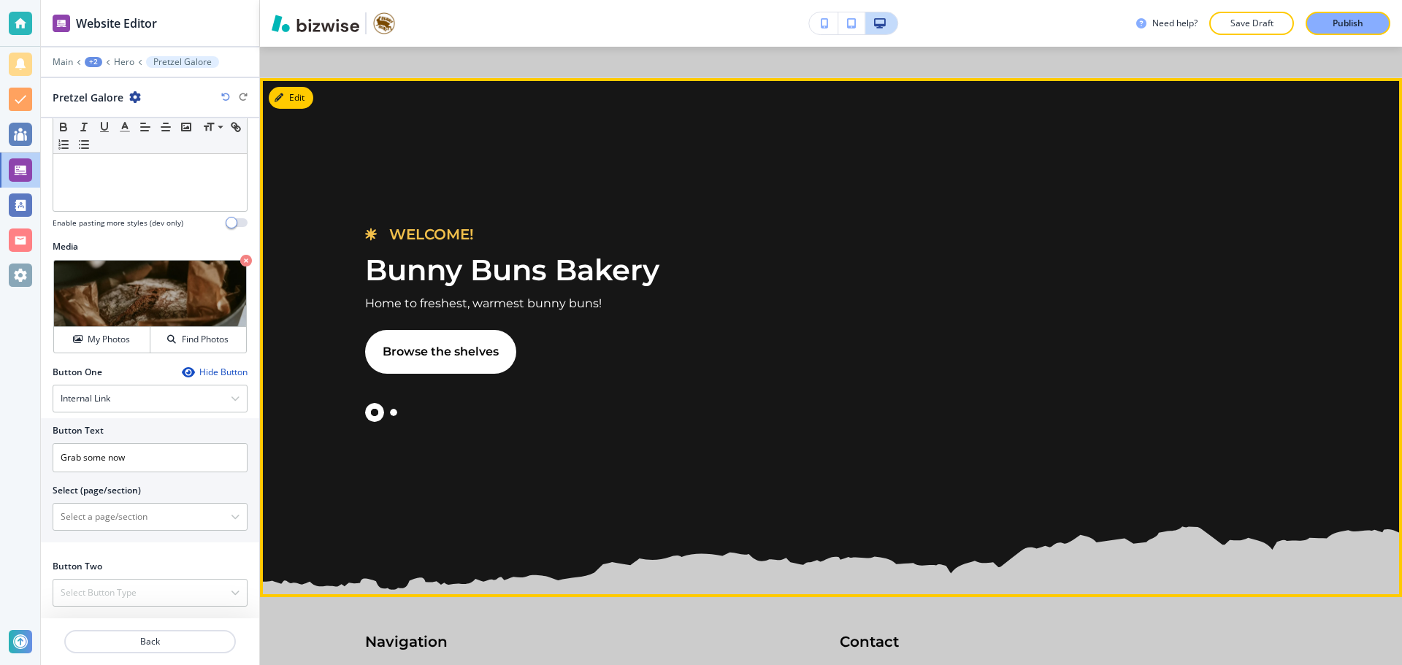
scroll to position [4165, 0]
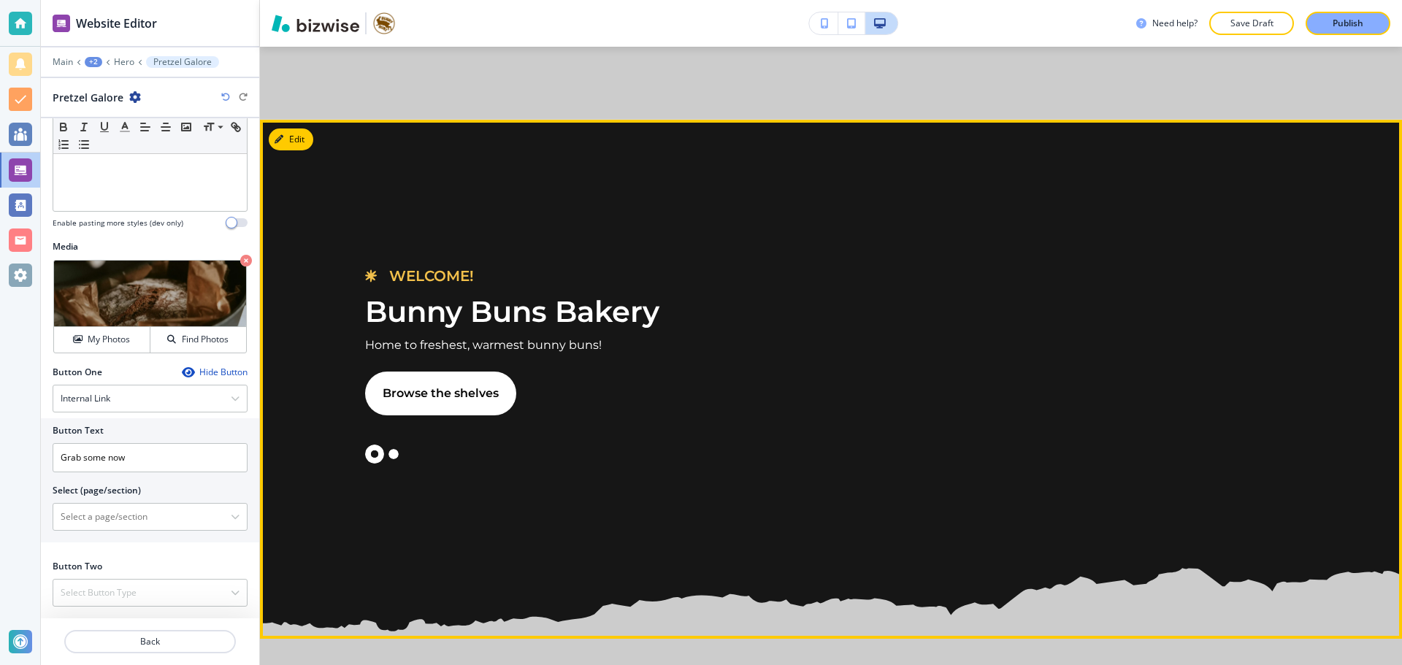
click at [393, 456] on button "Slide 2" at bounding box center [393, 454] width 19 height 19
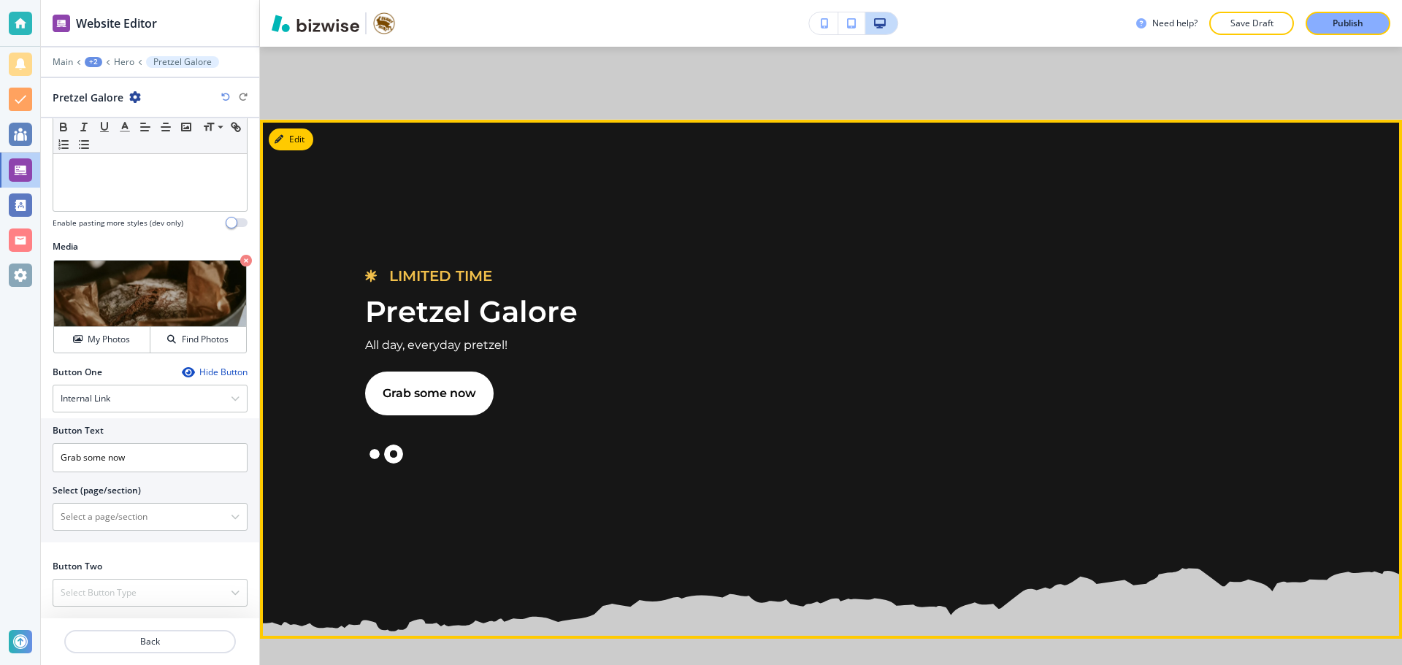
click at [372, 456] on button "Slide 1" at bounding box center [374, 454] width 19 height 19
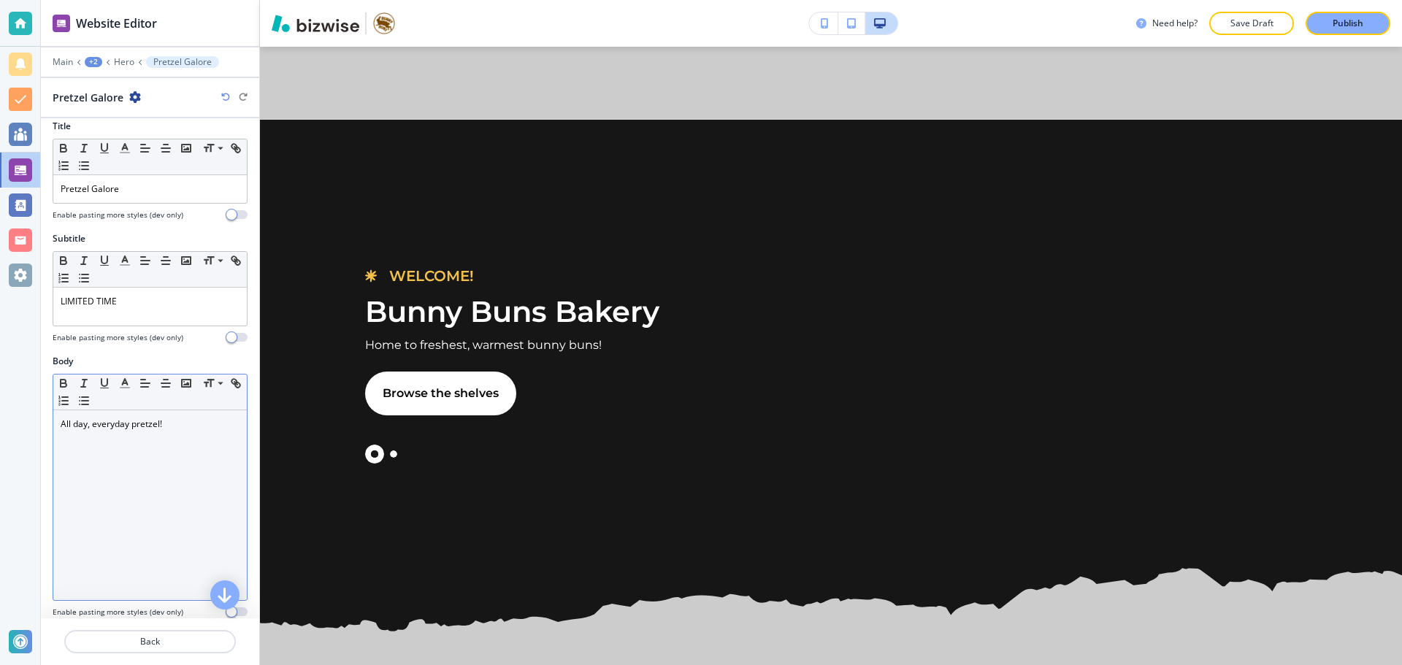
scroll to position [0, 0]
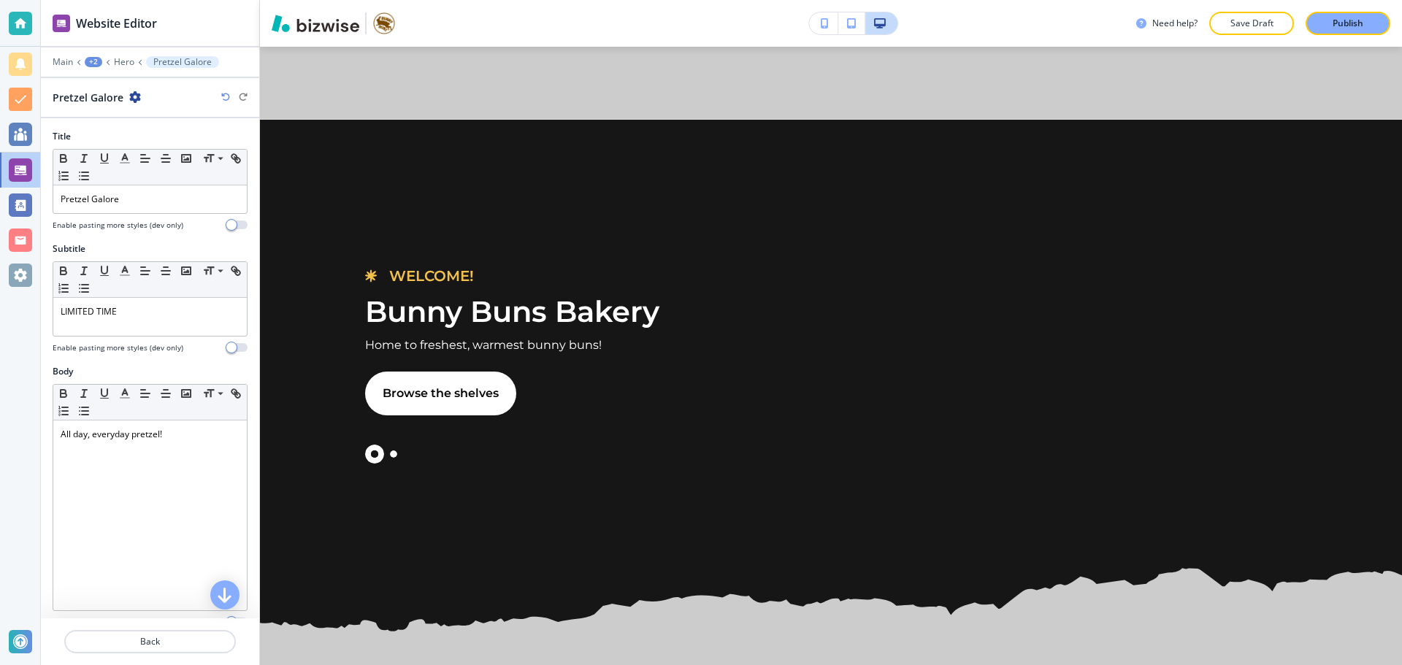
click at [118, 67] on div "Main +2 Hero Pretzel Galore" at bounding box center [150, 62] width 195 height 12
click at [131, 61] on p "Hero" at bounding box center [124, 62] width 20 height 10
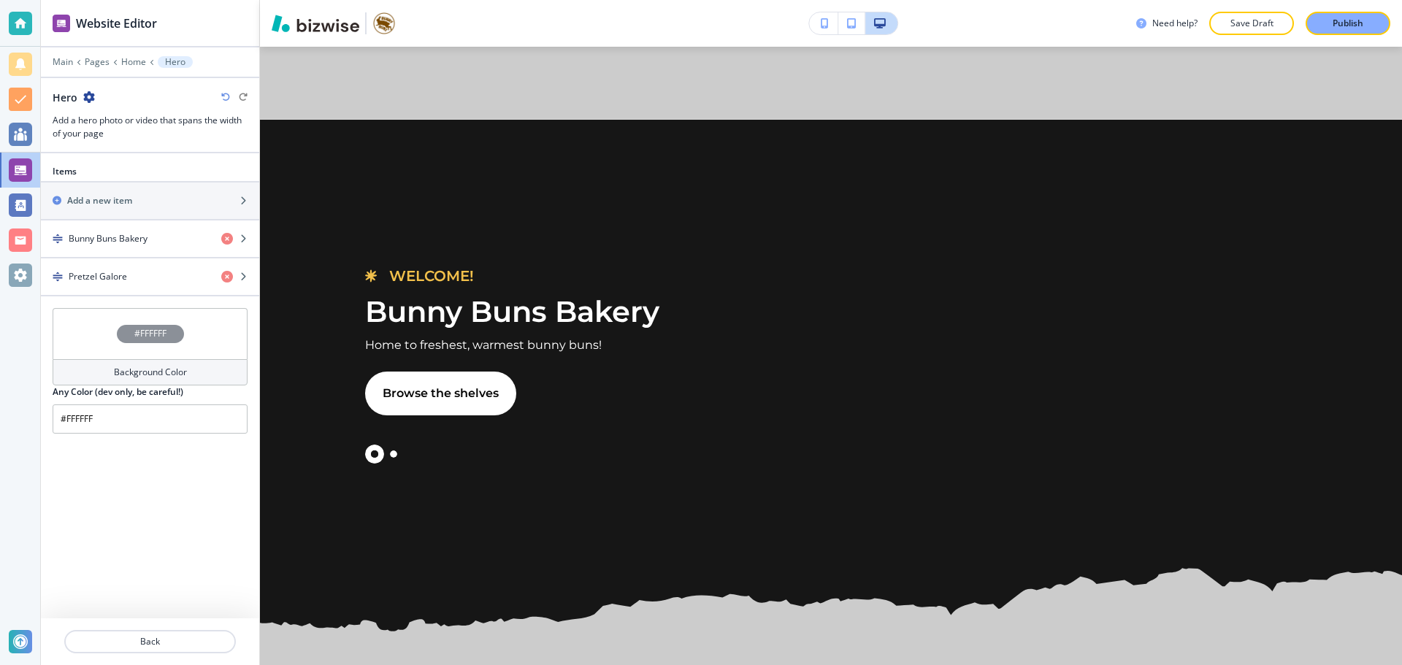
scroll to position [4238, 0]
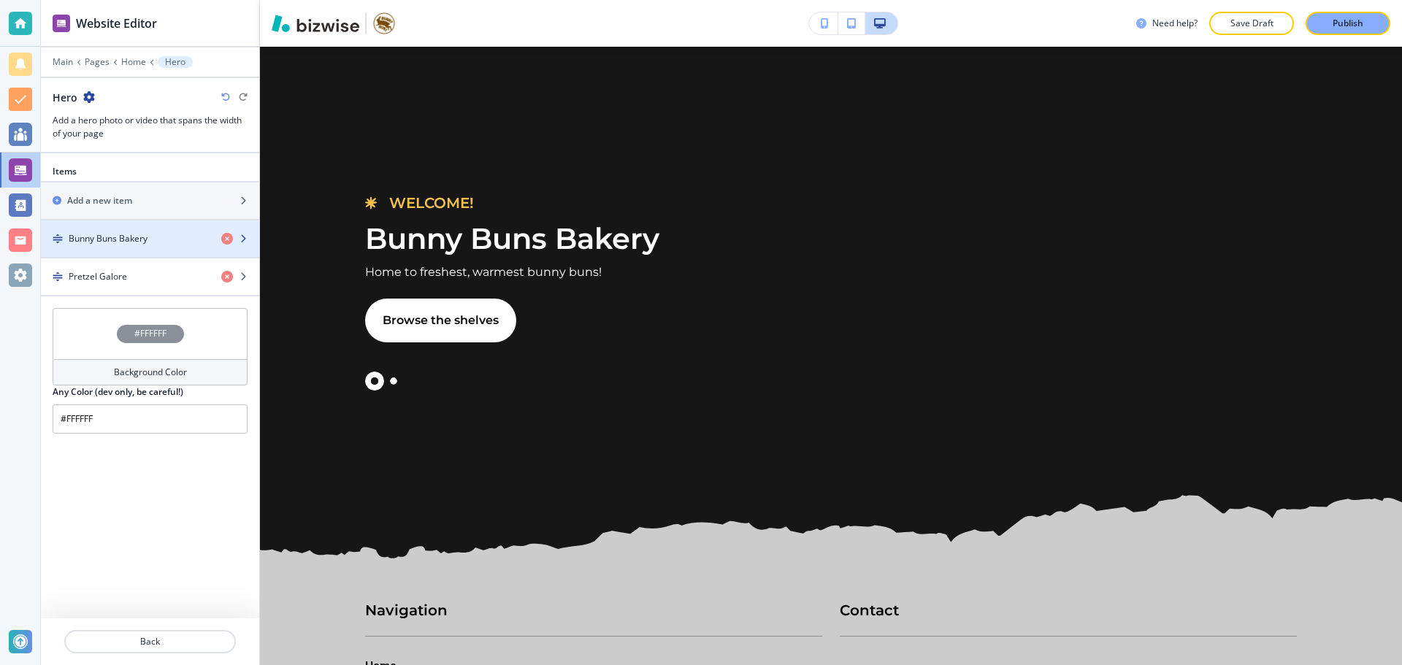
click at [135, 245] on div "button" at bounding box center [150, 251] width 218 height 12
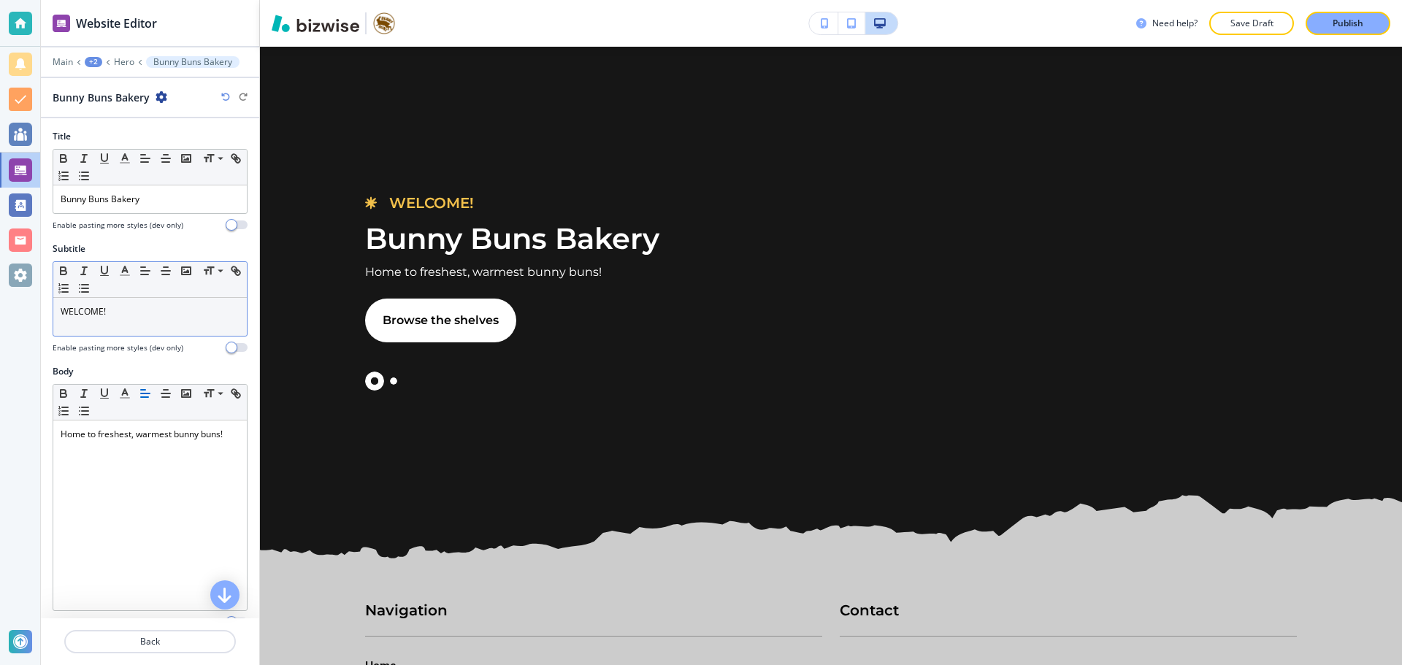
click at [125, 307] on p "WELCOME!" at bounding box center [150, 311] width 179 height 13
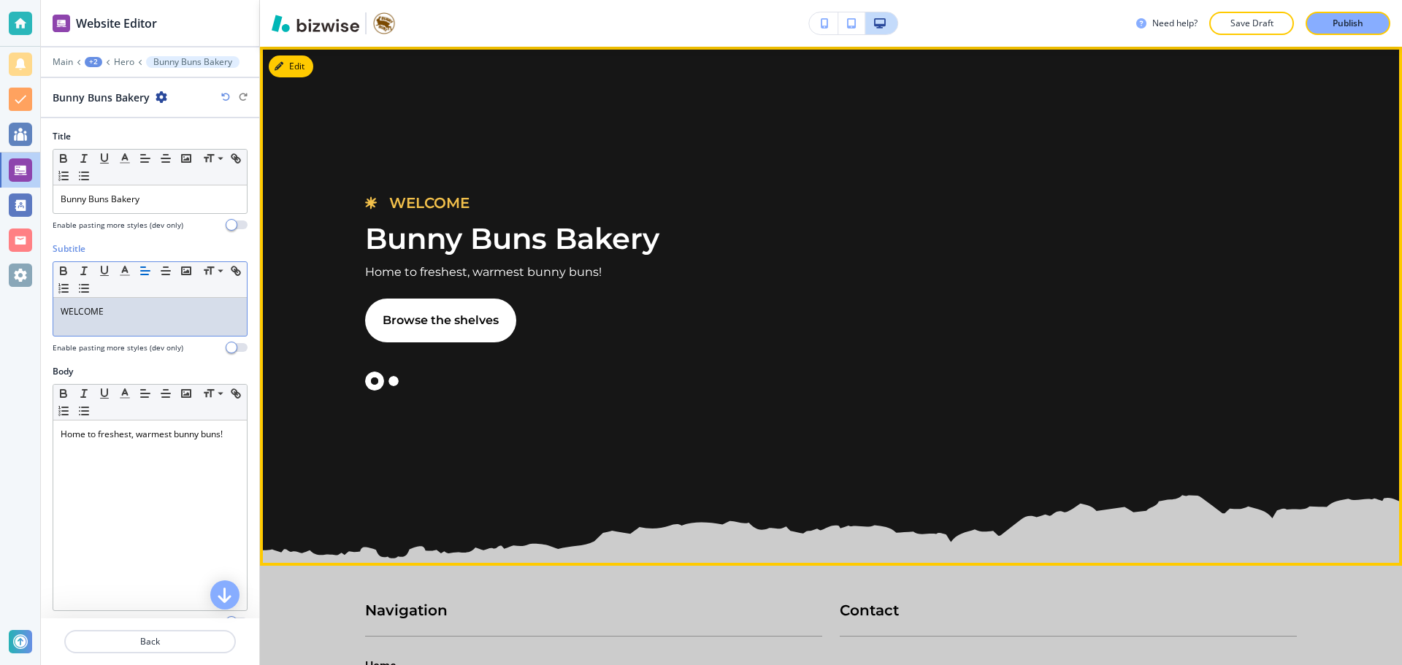
click at [393, 375] on button "Slide 2" at bounding box center [393, 381] width 19 height 19
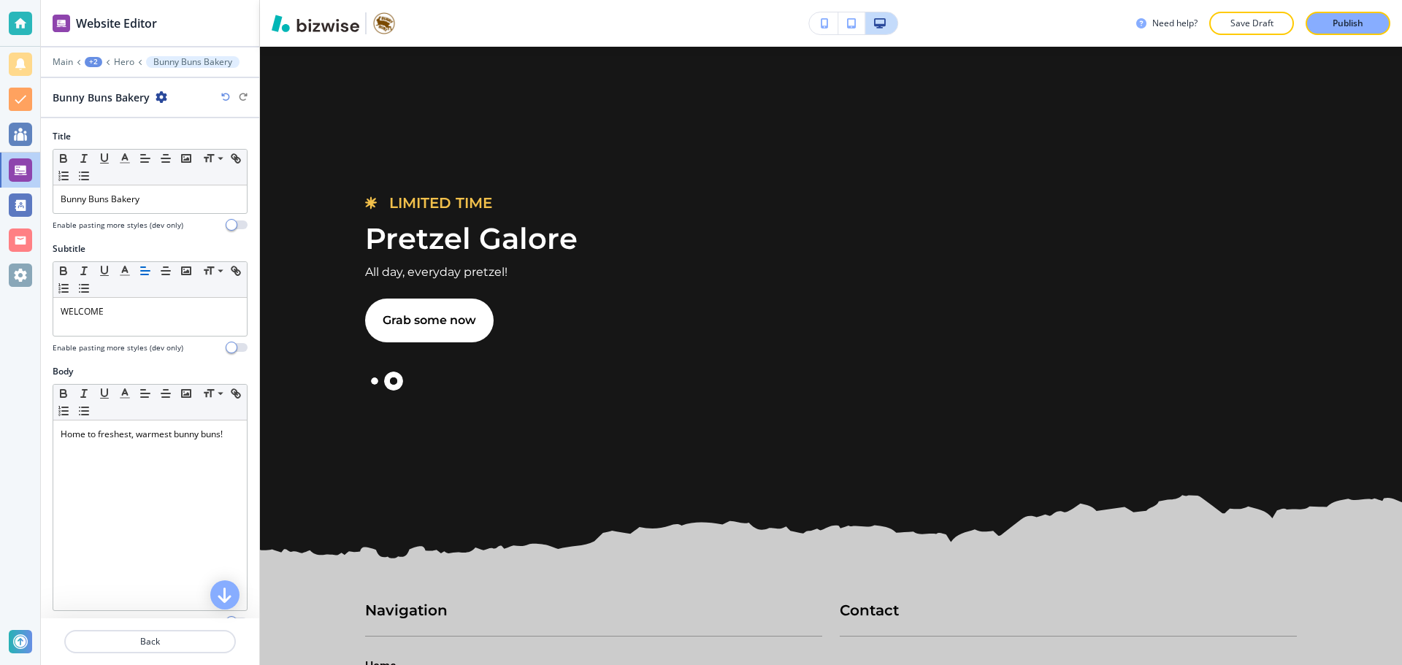
click at [782, 335] on div "WELCOME Bunny Buns Bakery Home to freshest, warmest bunny buns! Browse the shel…" at bounding box center [831, 306] width 1142 height 519
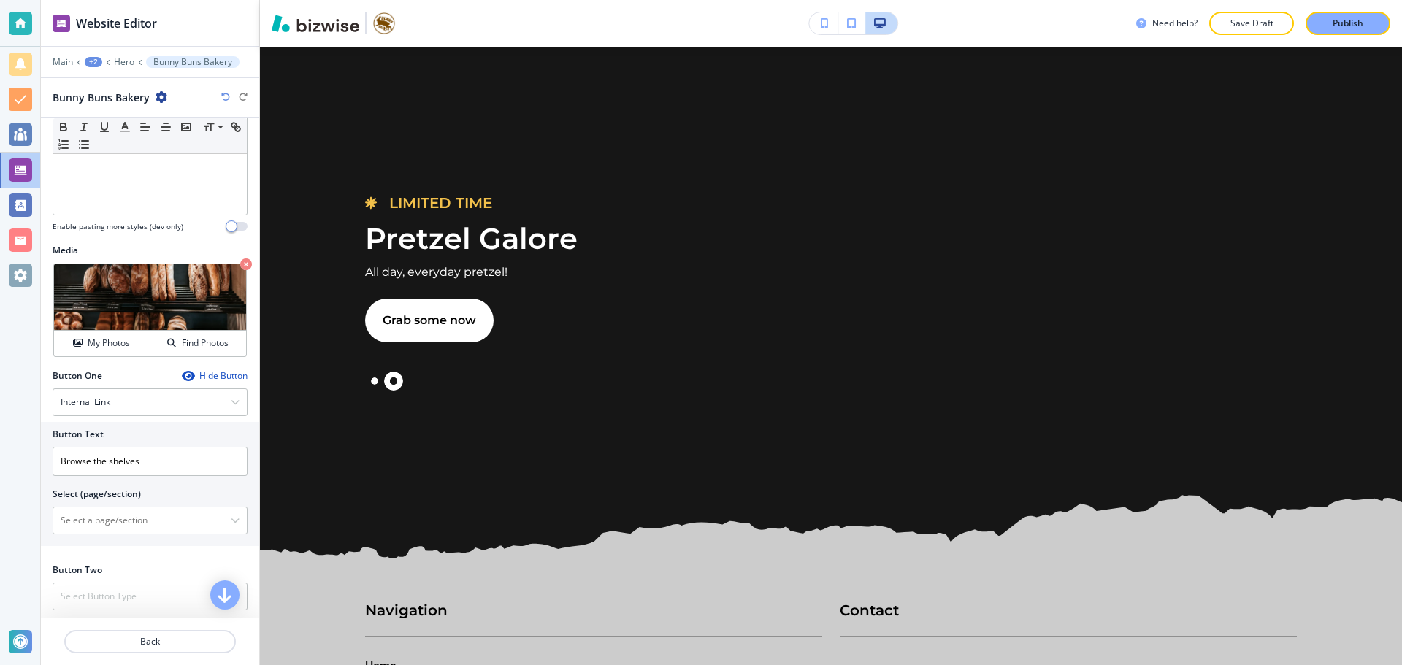
scroll to position [399, 0]
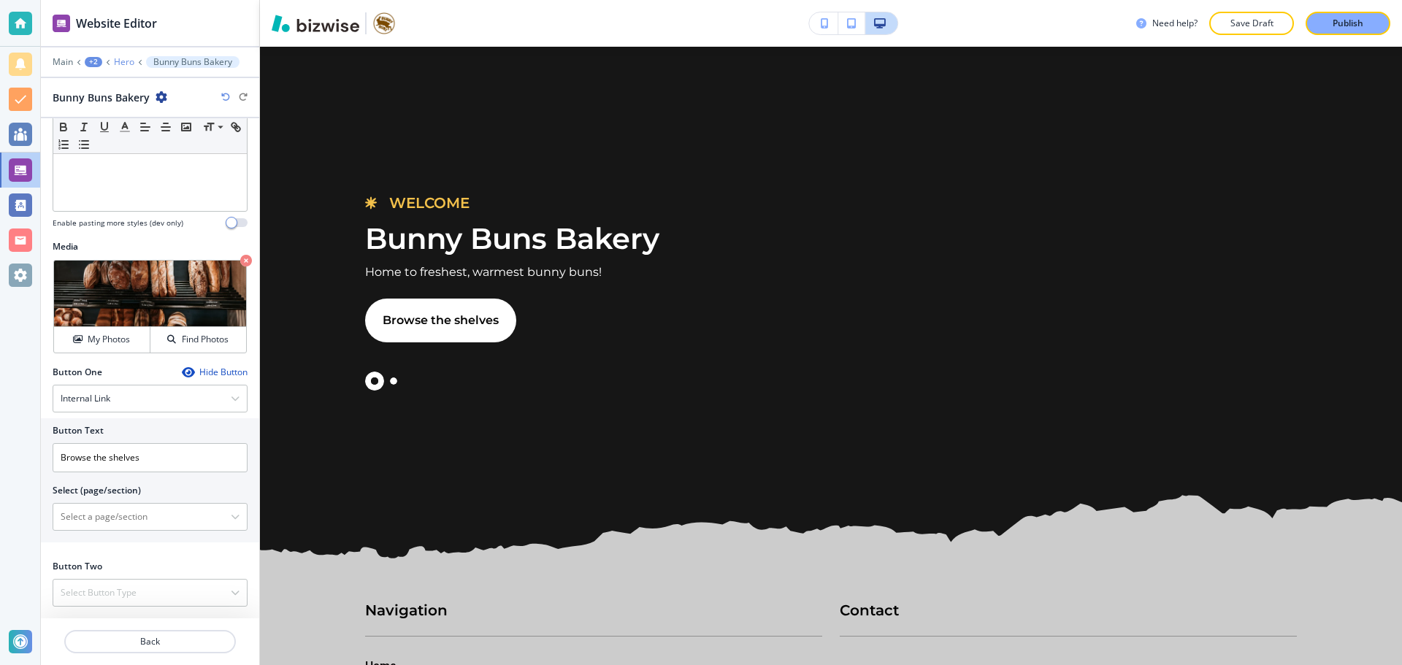
click at [120, 59] on p "Hero" at bounding box center [124, 62] width 20 height 10
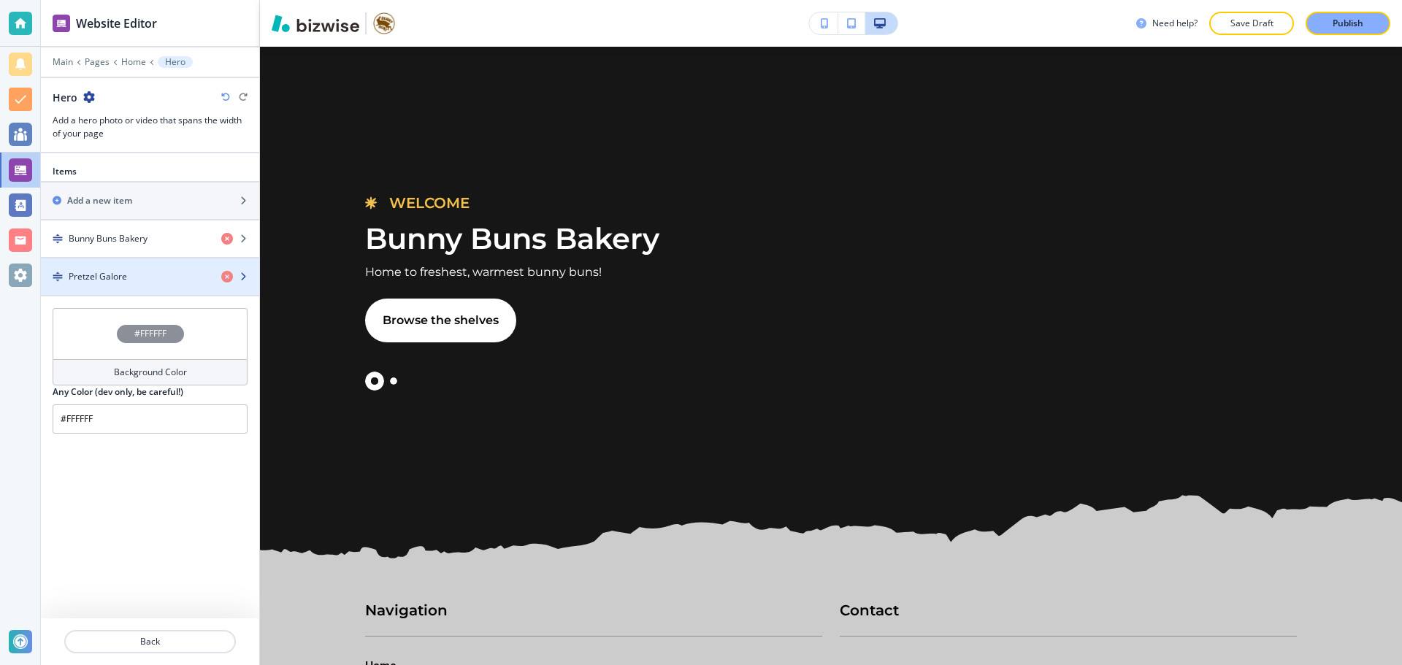
click at [142, 277] on div "Pretzel Galore" at bounding box center [125, 276] width 169 height 13
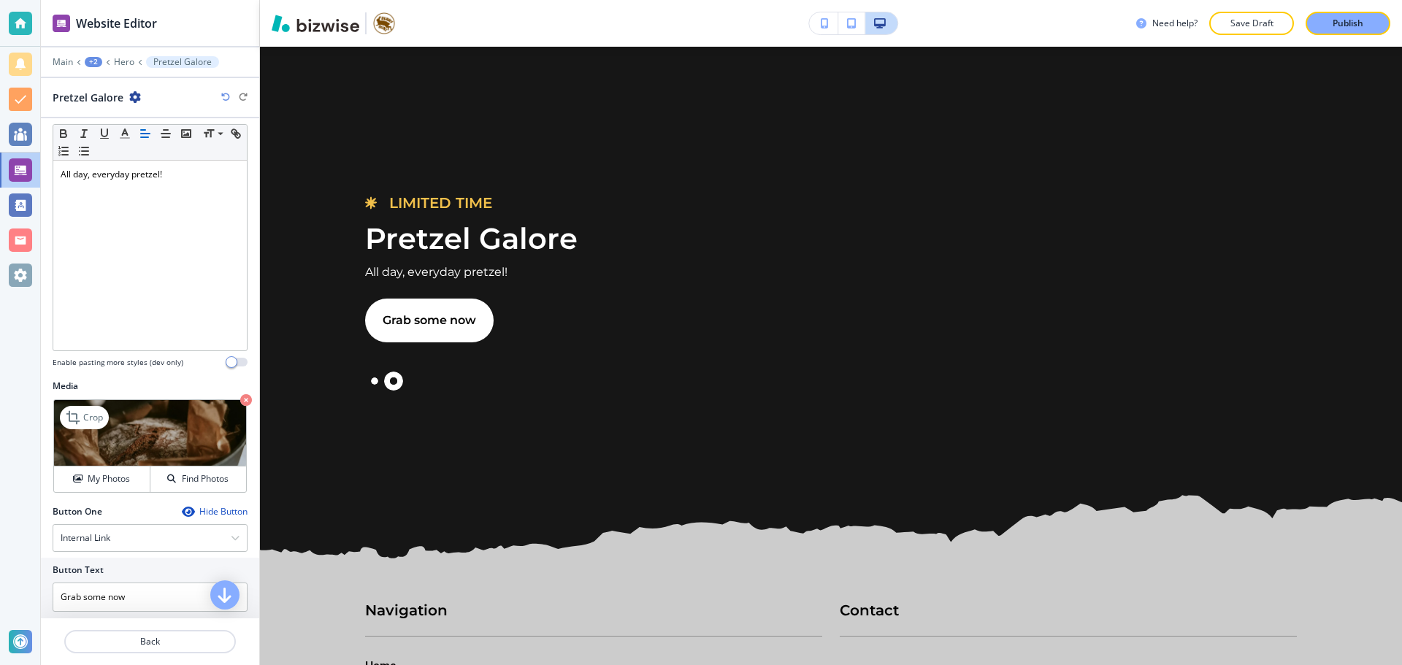
scroll to position [292, 0]
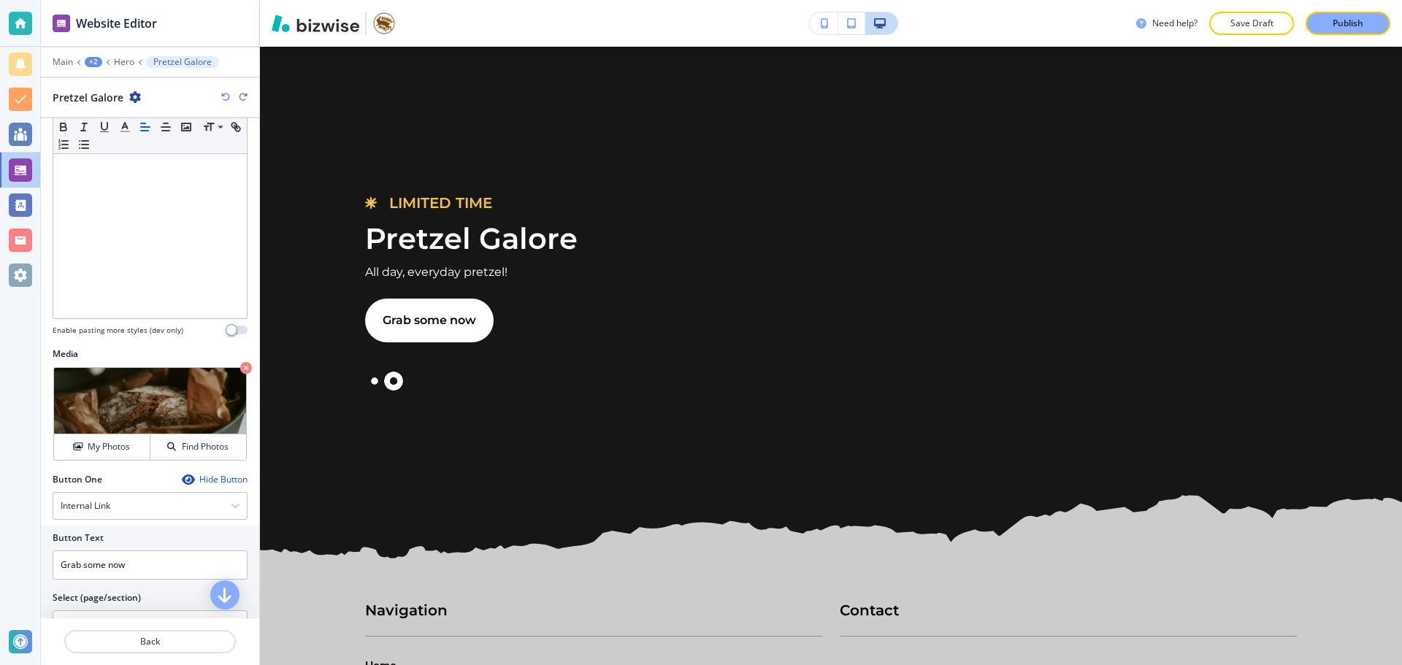
click at [234, 361] on div at bounding box center [150, 364] width 195 height 6
click at [240, 369] on icon "button" at bounding box center [246, 368] width 12 height 12
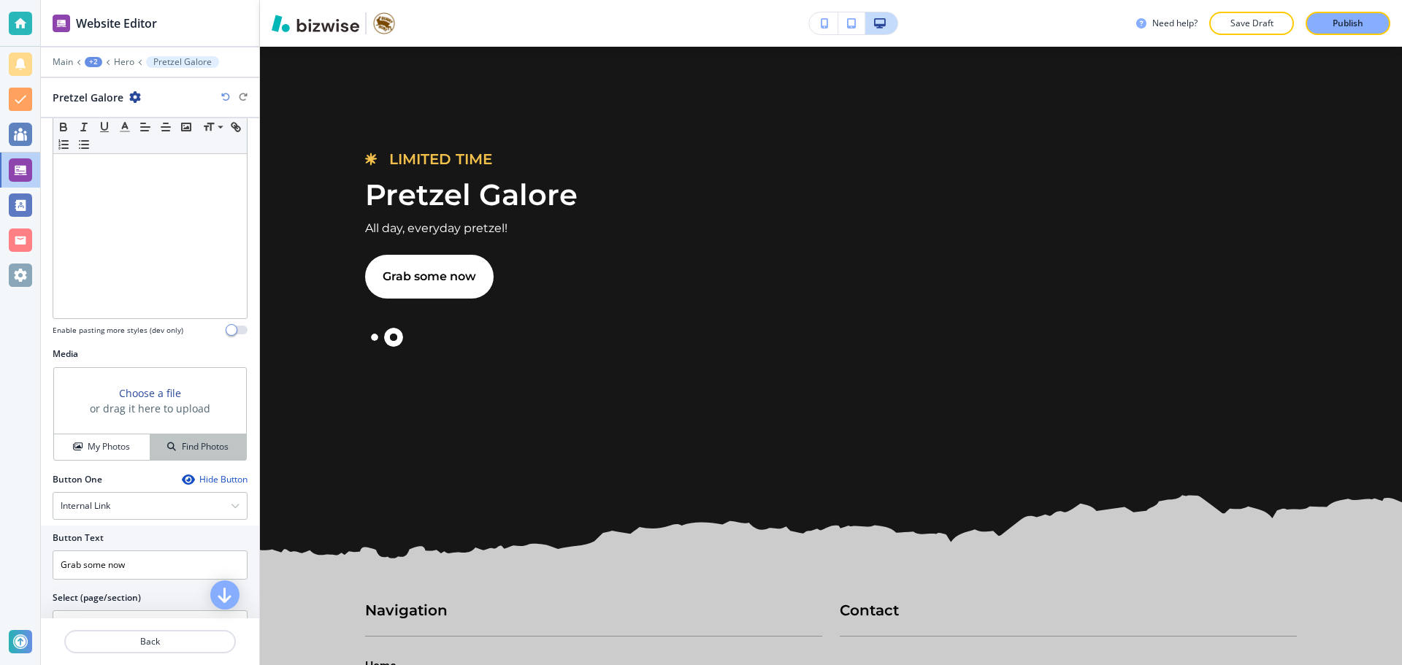
click at [212, 443] on h4 "Find Photos" at bounding box center [205, 446] width 47 height 13
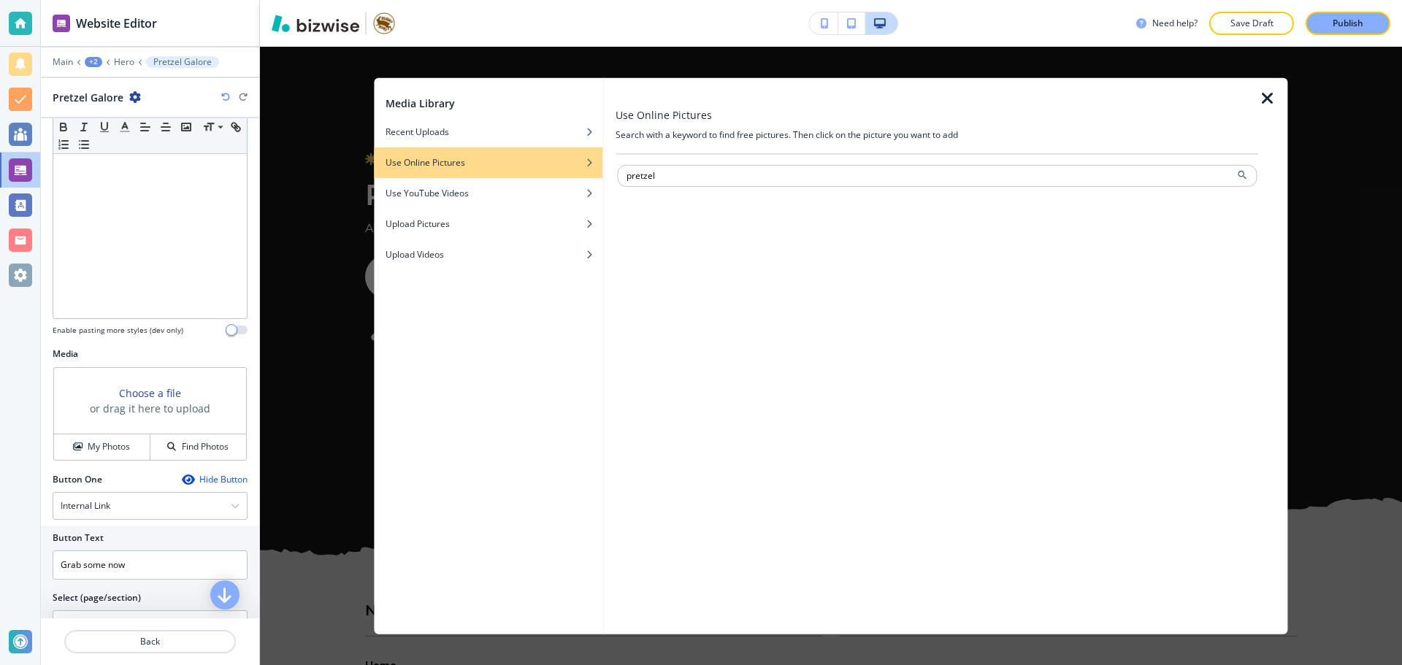
type input "pretzel"
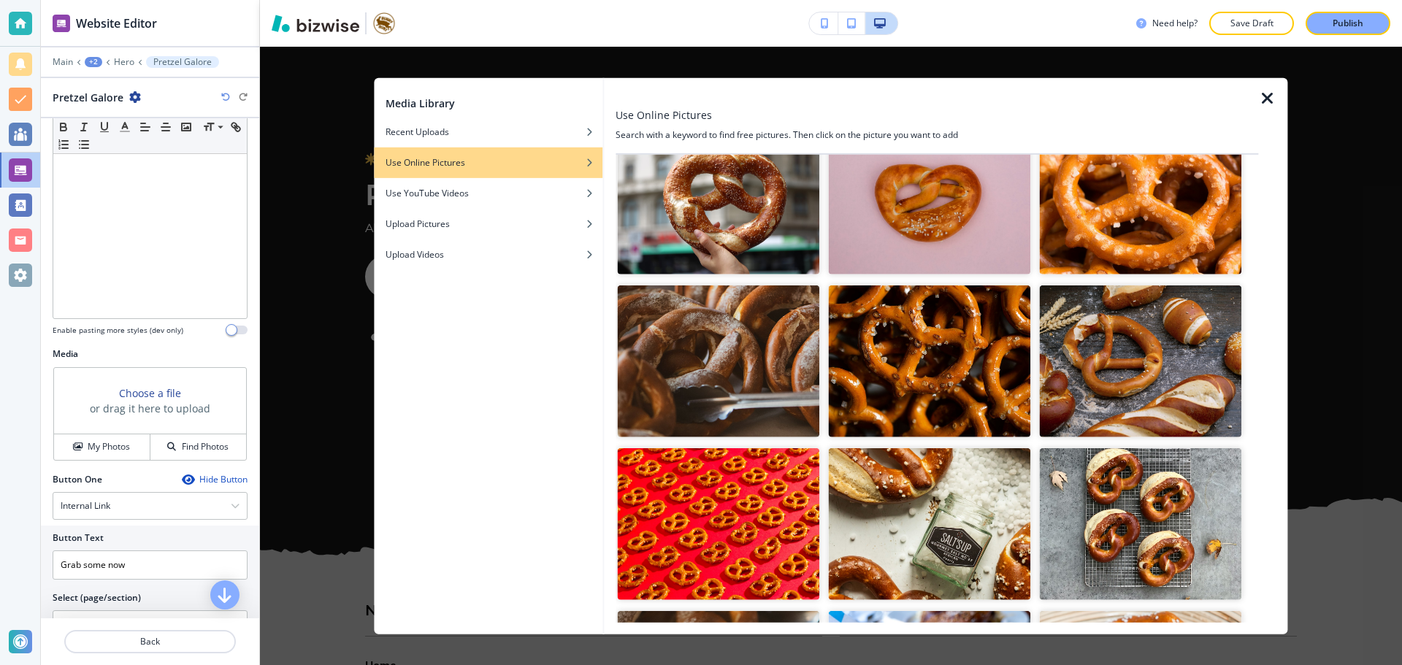
scroll to position [73, 0]
click at [972, 404] on img "button" at bounding box center [929, 361] width 202 height 152
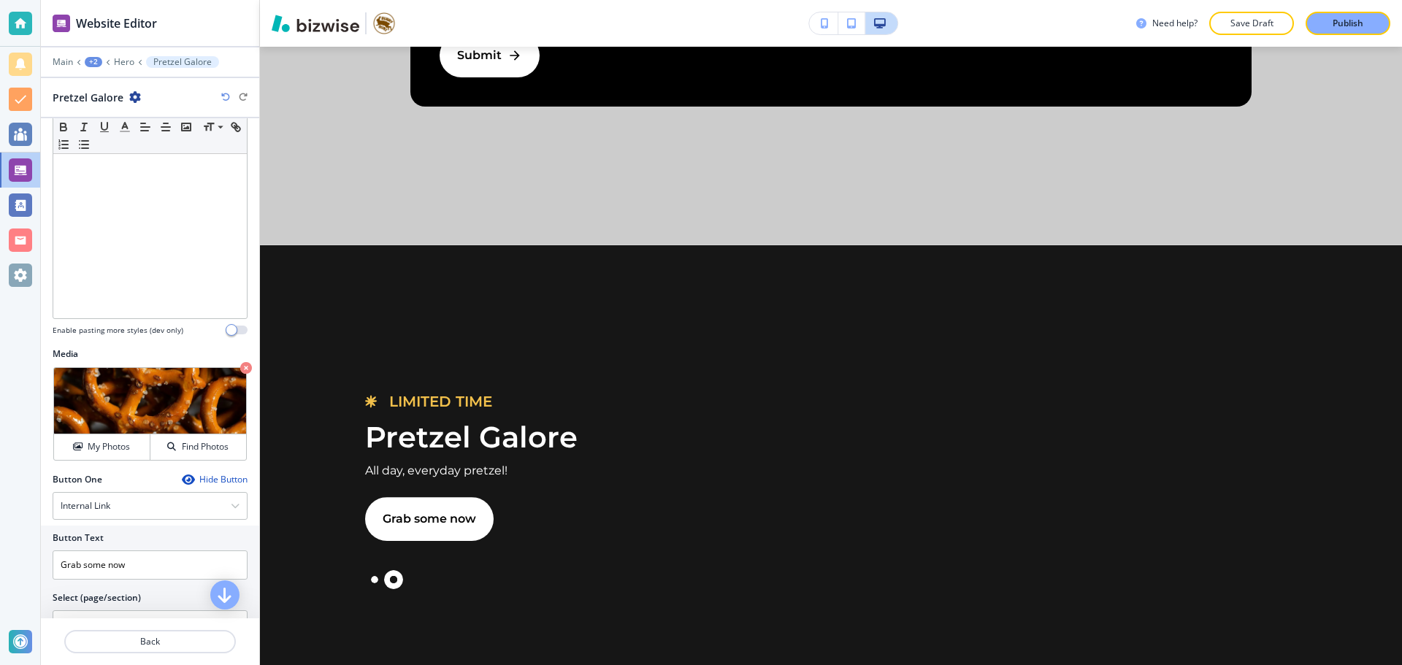
scroll to position [4092, 0]
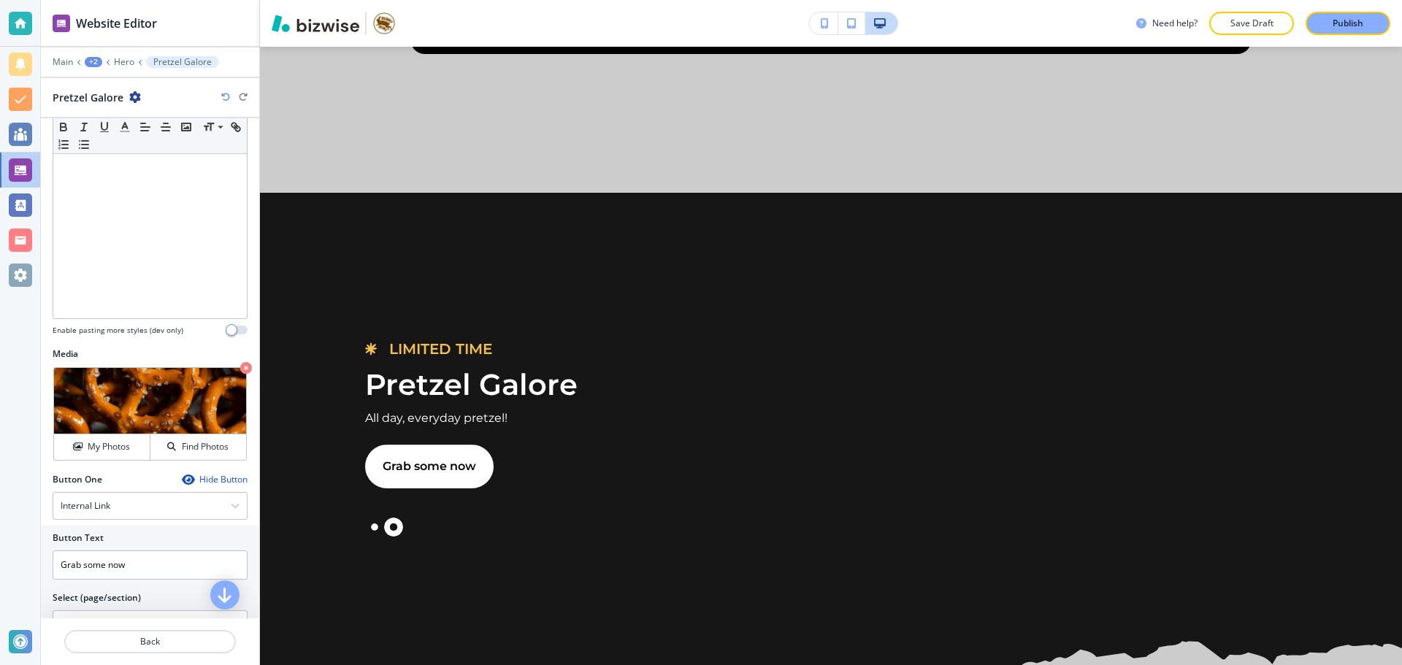
click at [102, 64] on div "Main +2 Hero Pretzel Galore" at bounding box center [150, 62] width 195 height 12
click at [88, 63] on div "+2" at bounding box center [94, 62] width 18 height 10
click at [114, 105] on p "Home" at bounding box center [131, 111] width 74 height 13
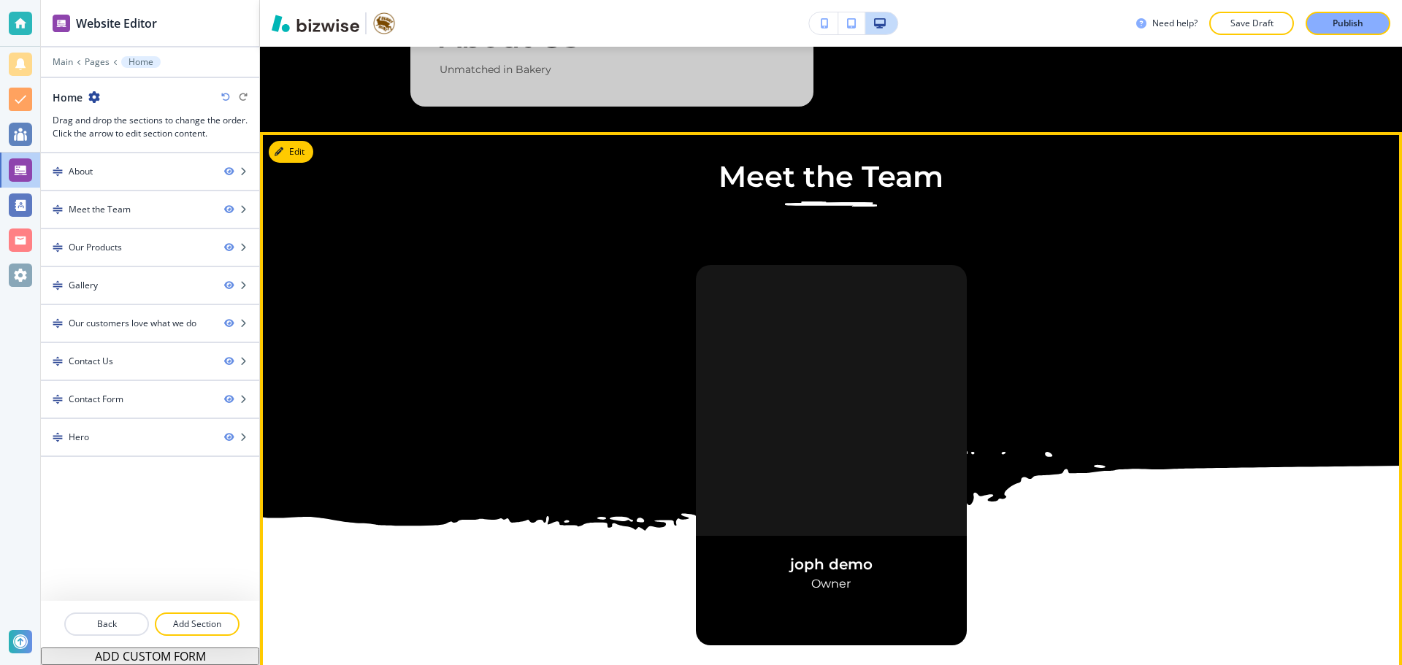
scroll to position [0, 0]
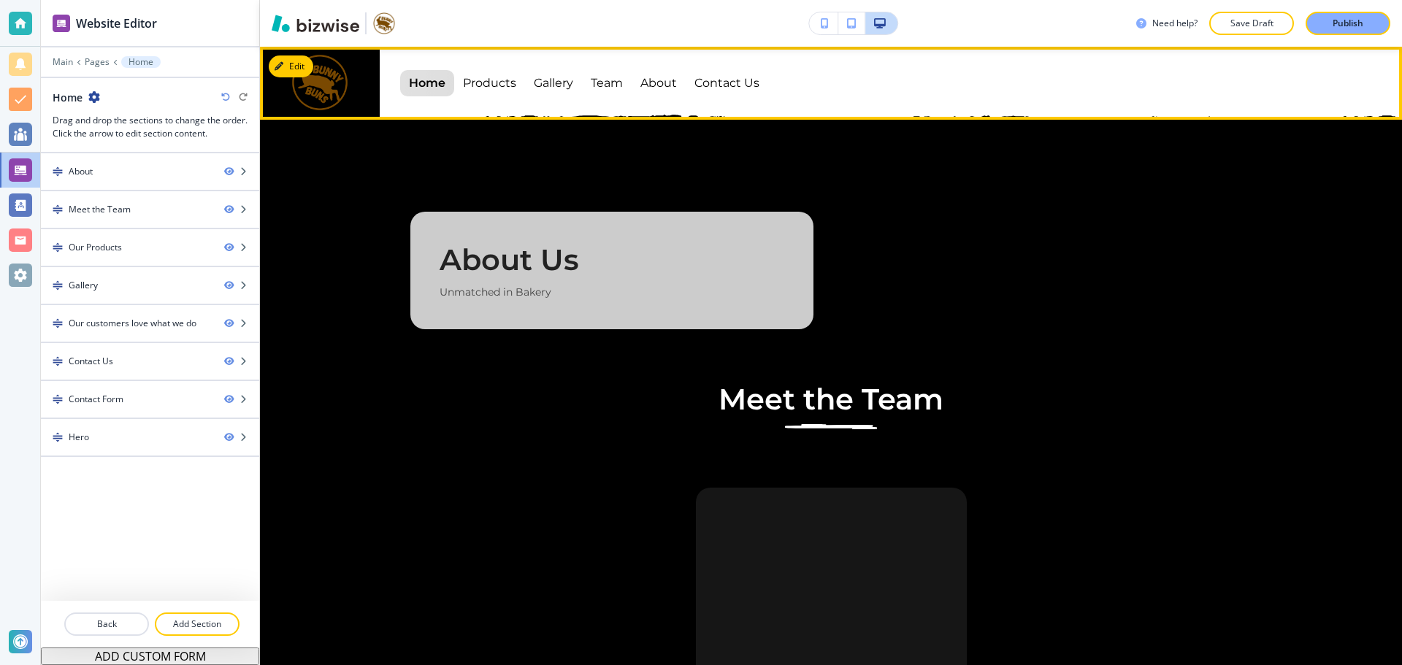
click at [419, 82] on p "Home" at bounding box center [427, 83] width 36 height 41
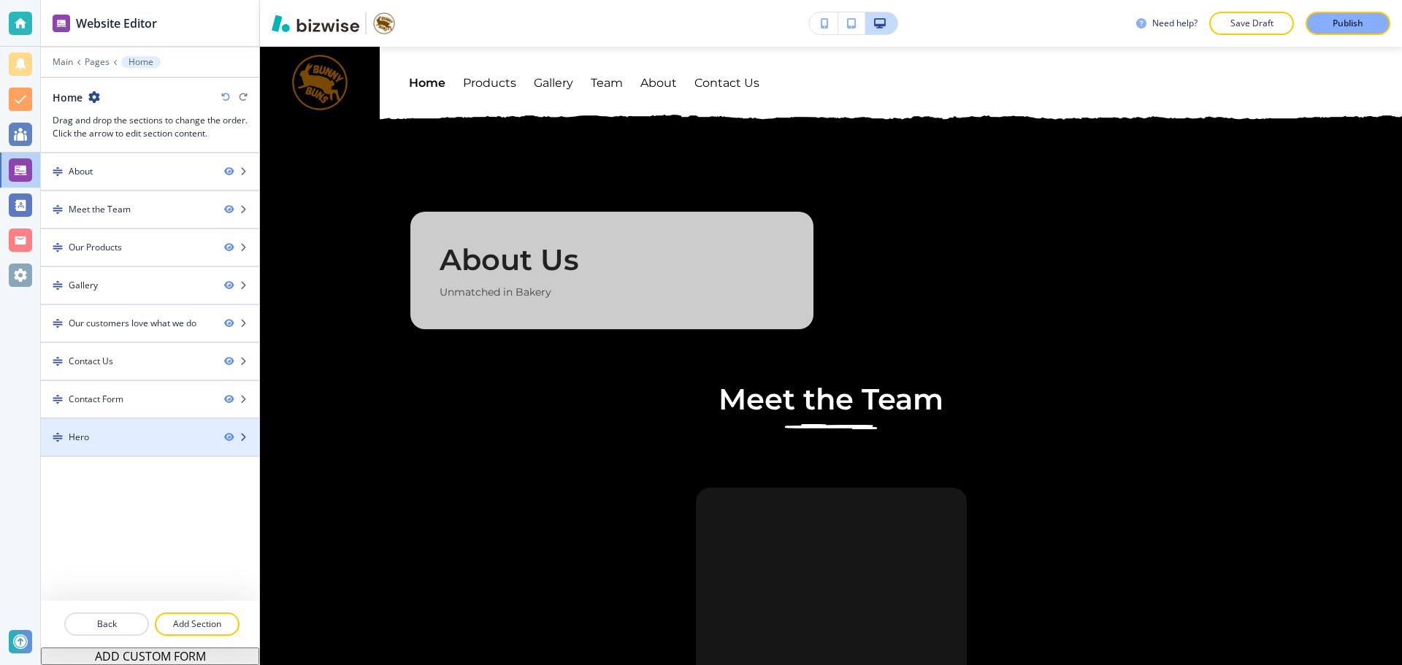
click at [146, 442] on div "Hero" at bounding box center [127, 437] width 172 height 13
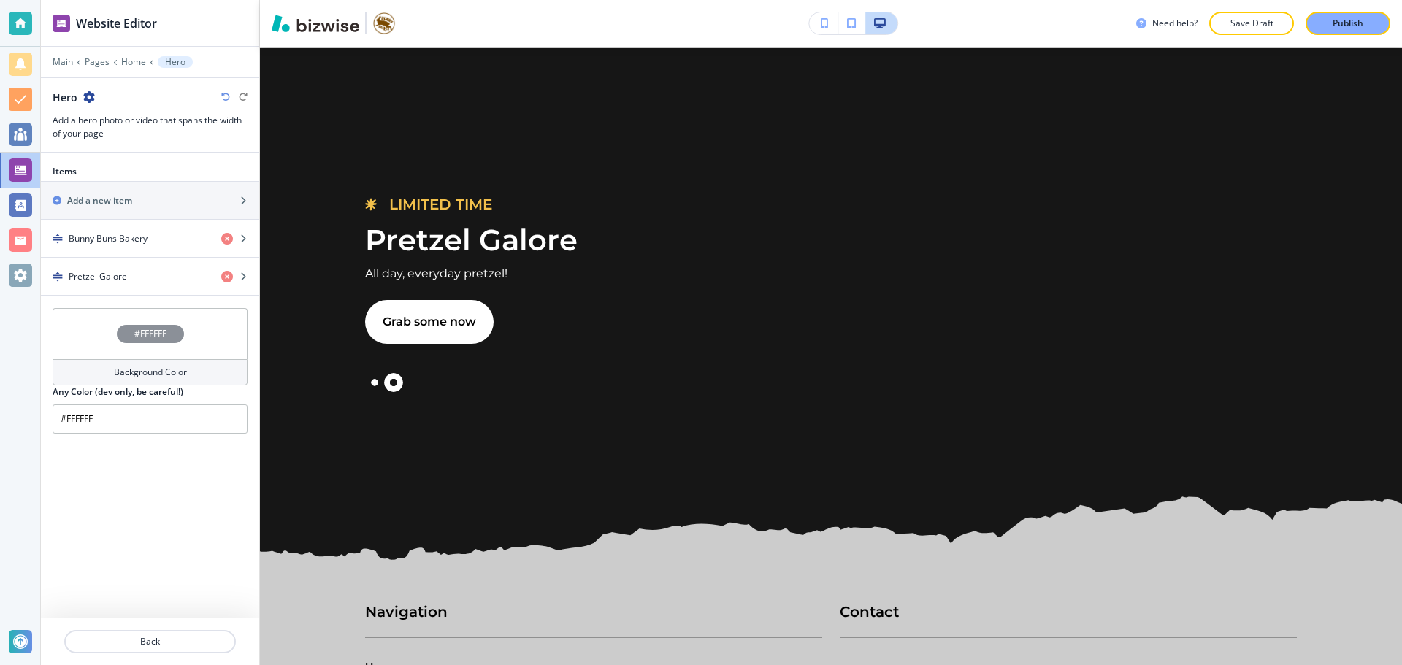
scroll to position [4238, 0]
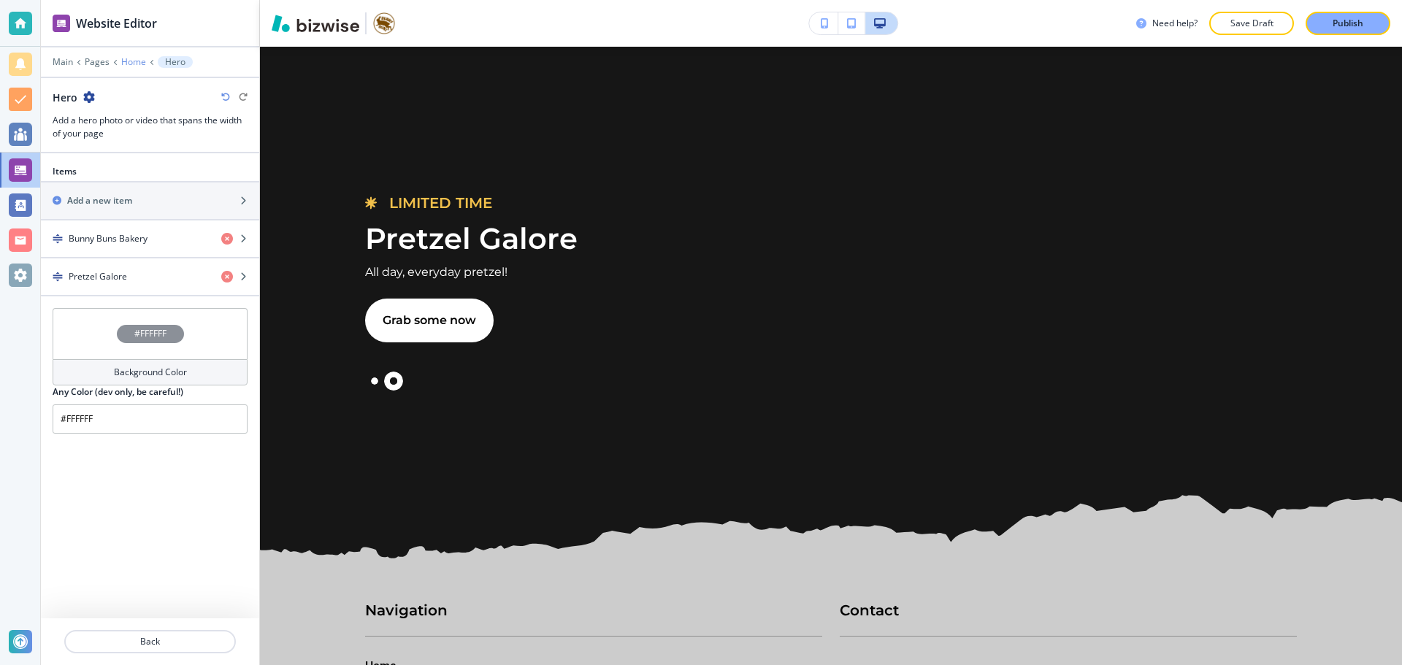
click at [134, 60] on p "Home" at bounding box center [133, 62] width 25 height 10
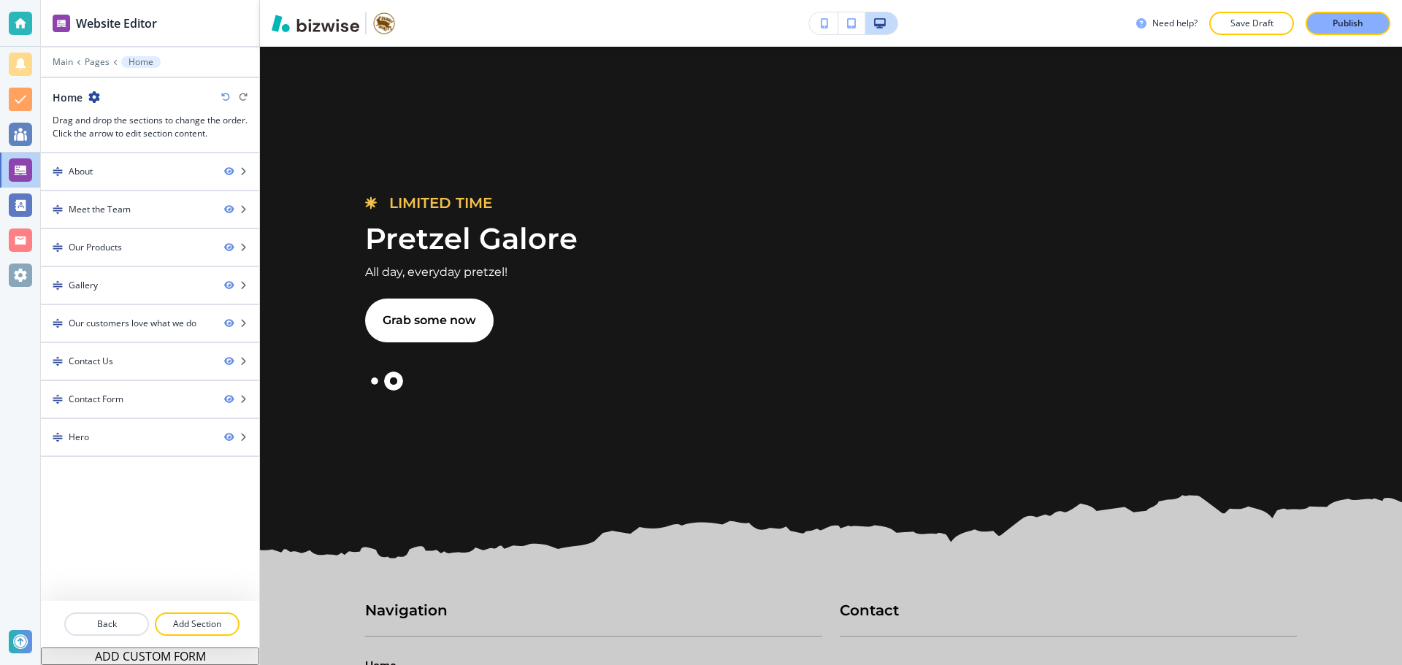
click at [115, 62] on icon at bounding box center [115, 62] width 6 height 6
click at [99, 64] on p "Pages" at bounding box center [97, 62] width 25 height 10
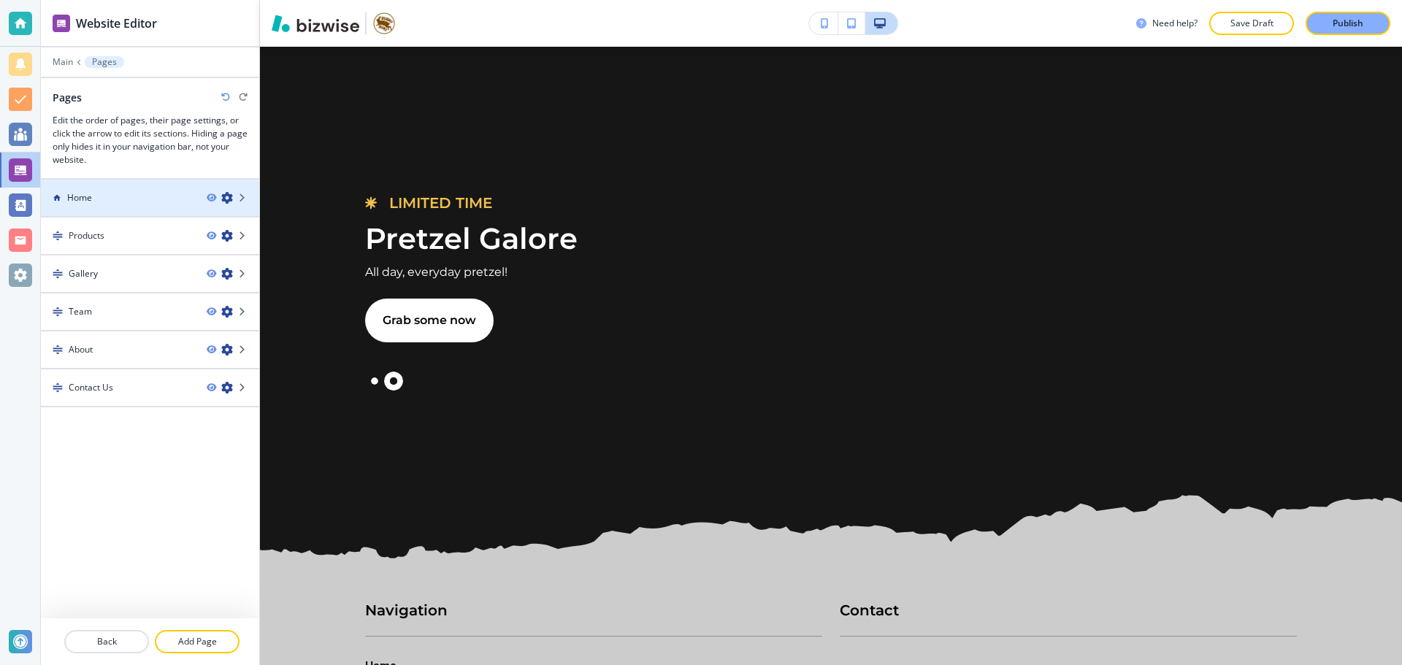
click at [136, 208] on div at bounding box center [150, 210] width 218 height 12
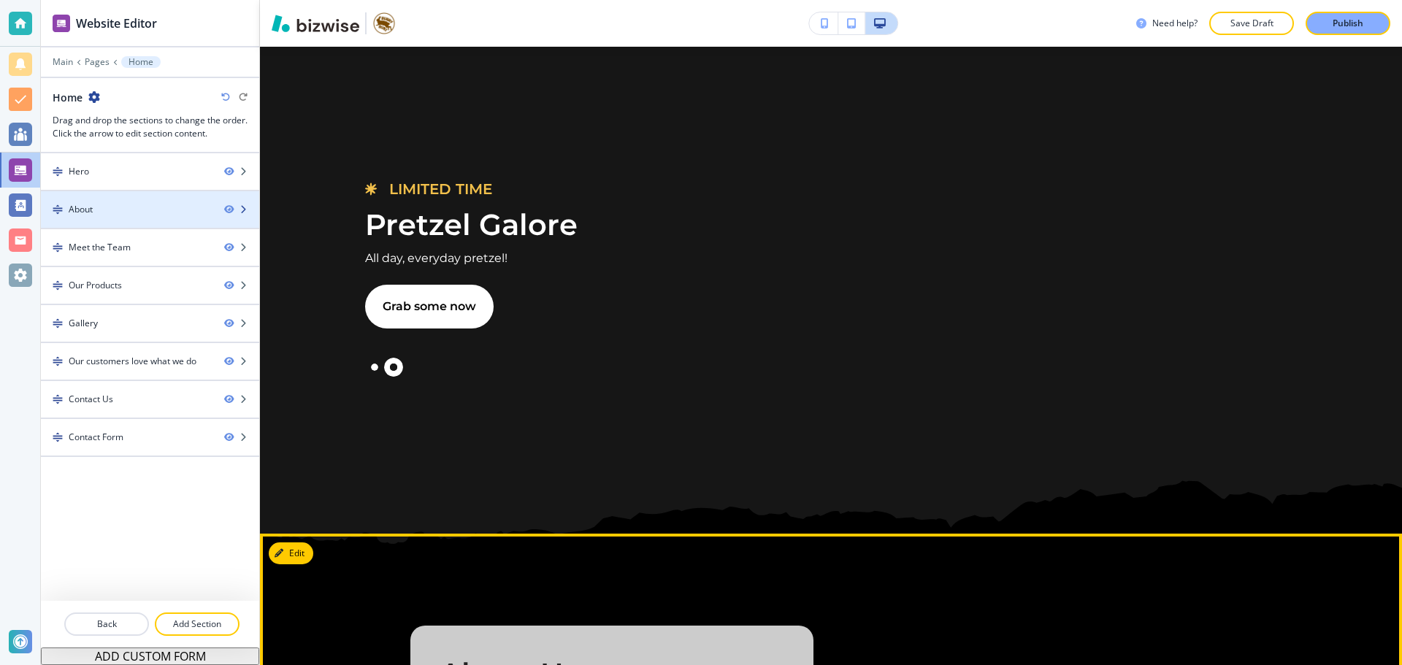
scroll to position [66, 0]
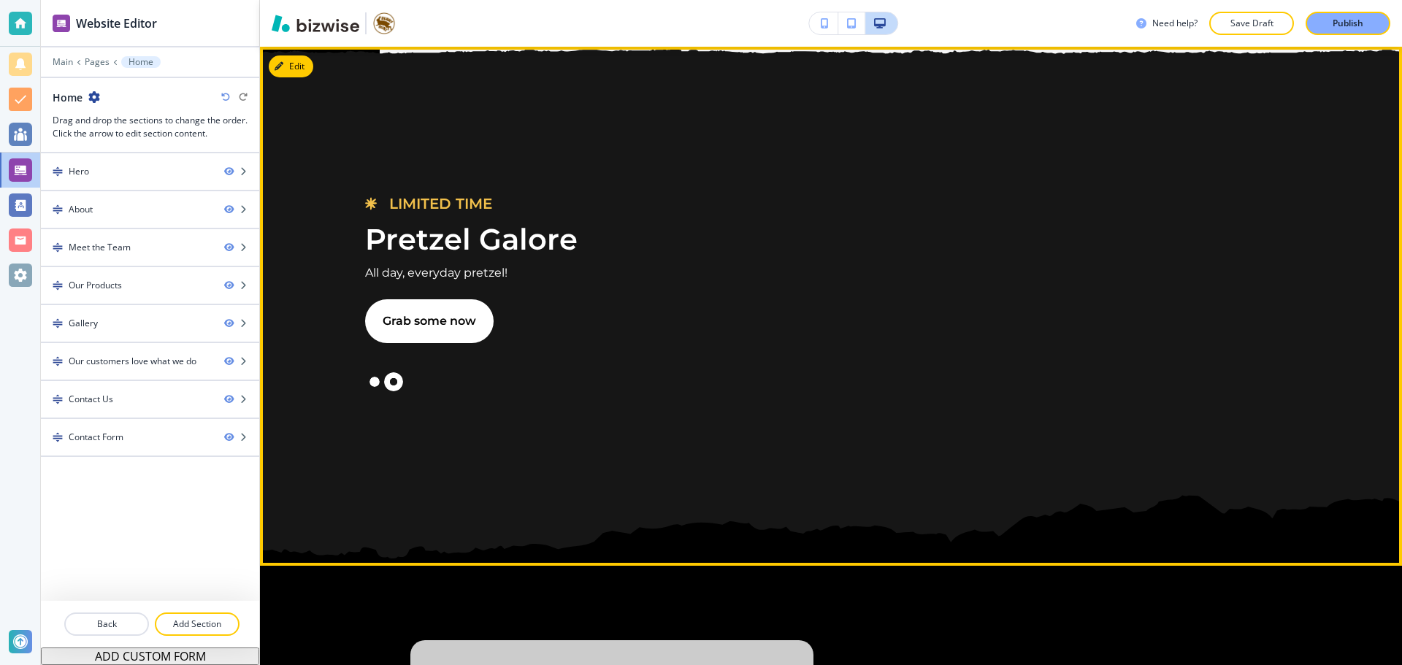
click at [369, 381] on button "Slide 1" at bounding box center [374, 381] width 19 height 19
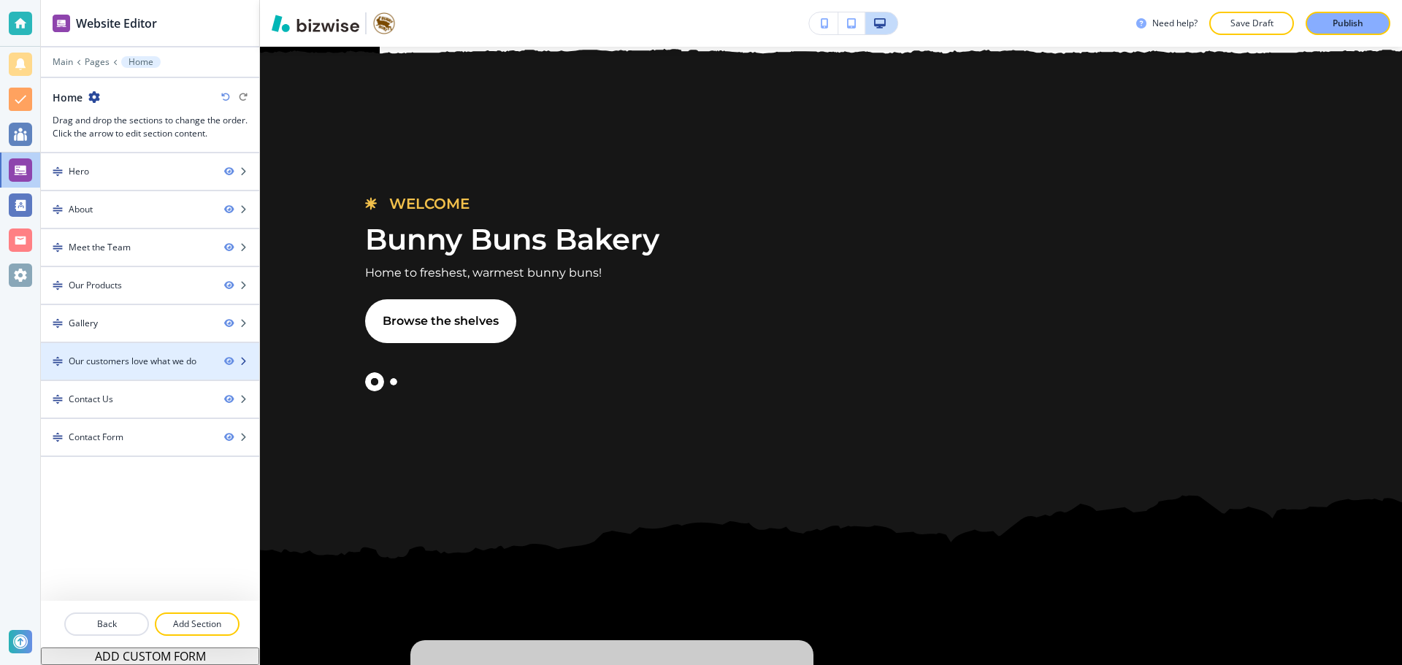
click at [151, 374] on div at bounding box center [150, 374] width 218 height 12
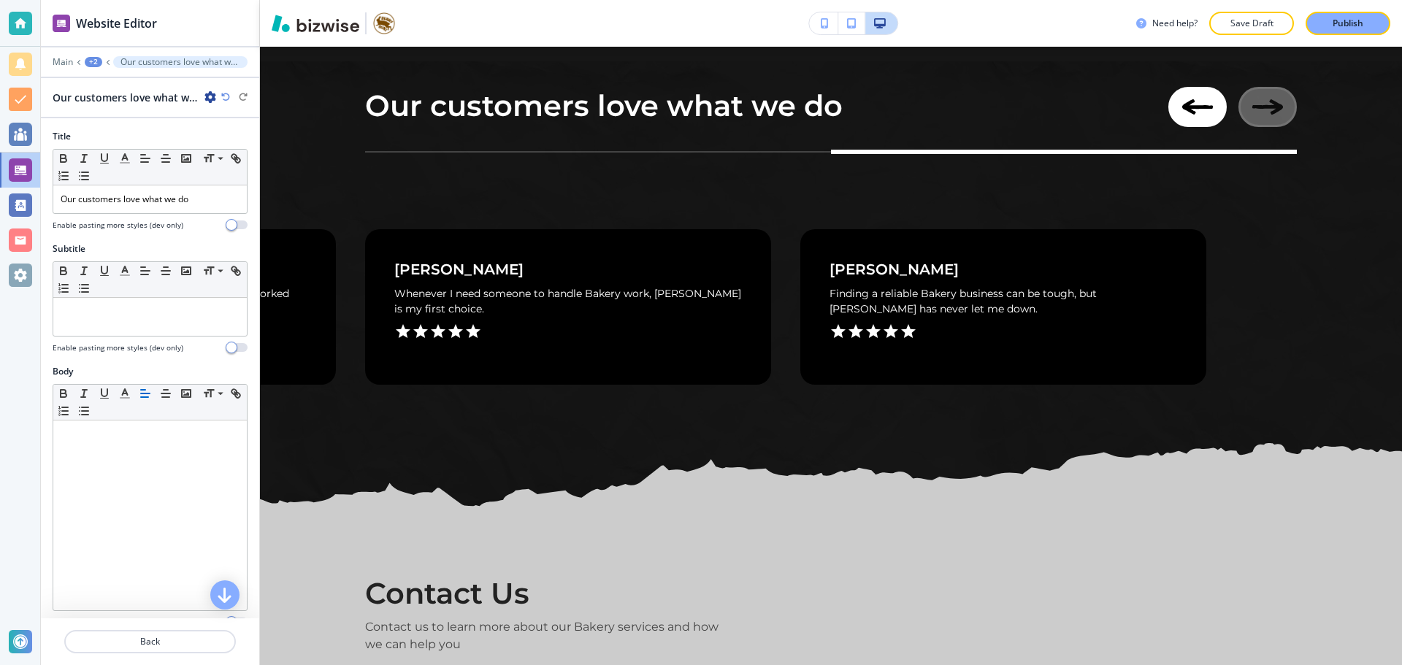
scroll to position [3300, 0]
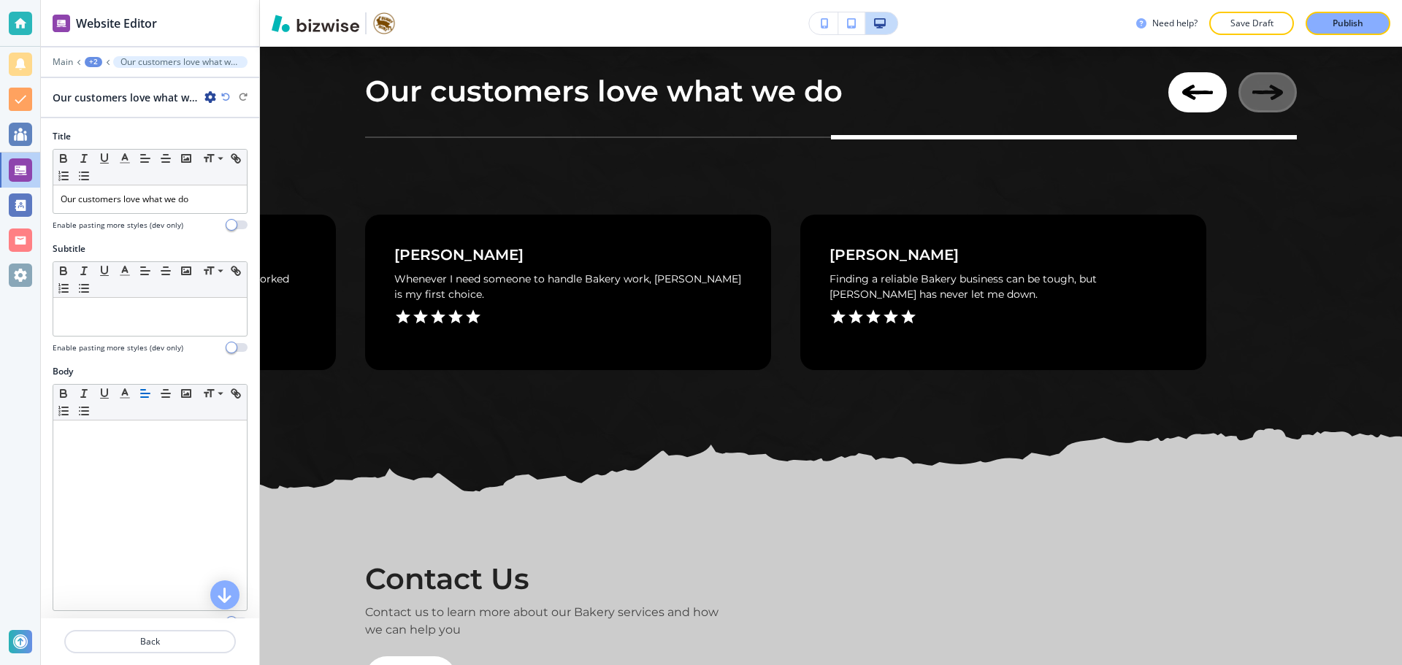
click at [94, 64] on div "+2" at bounding box center [94, 62] width 18 height 10
click at [106, 109] on p "Home" at bounding box center [130, 111] width 74 height 13
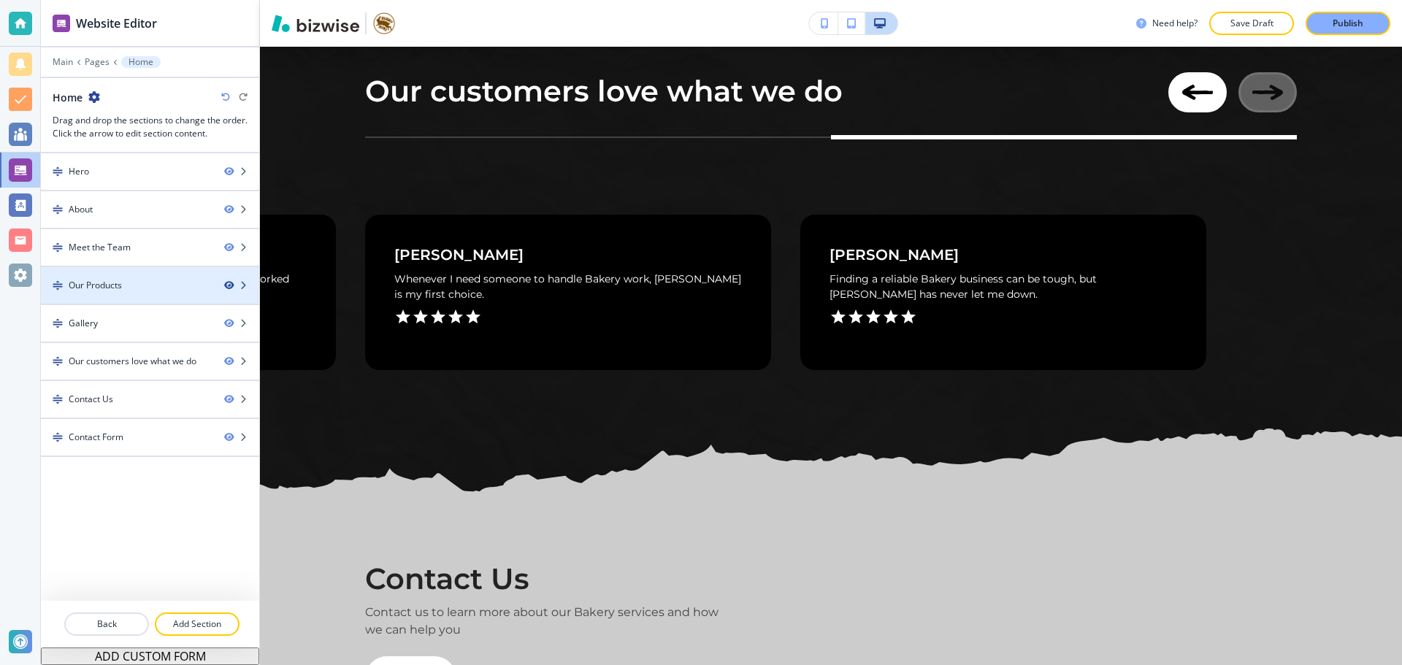
drag, startPoint x: 177, startPoint y: 295, endPoint x: 229, endPoint y: 285, distance: 53.5
click at [229, 285] on icon "button" at bounding box center [228, 285] width 9 height 9
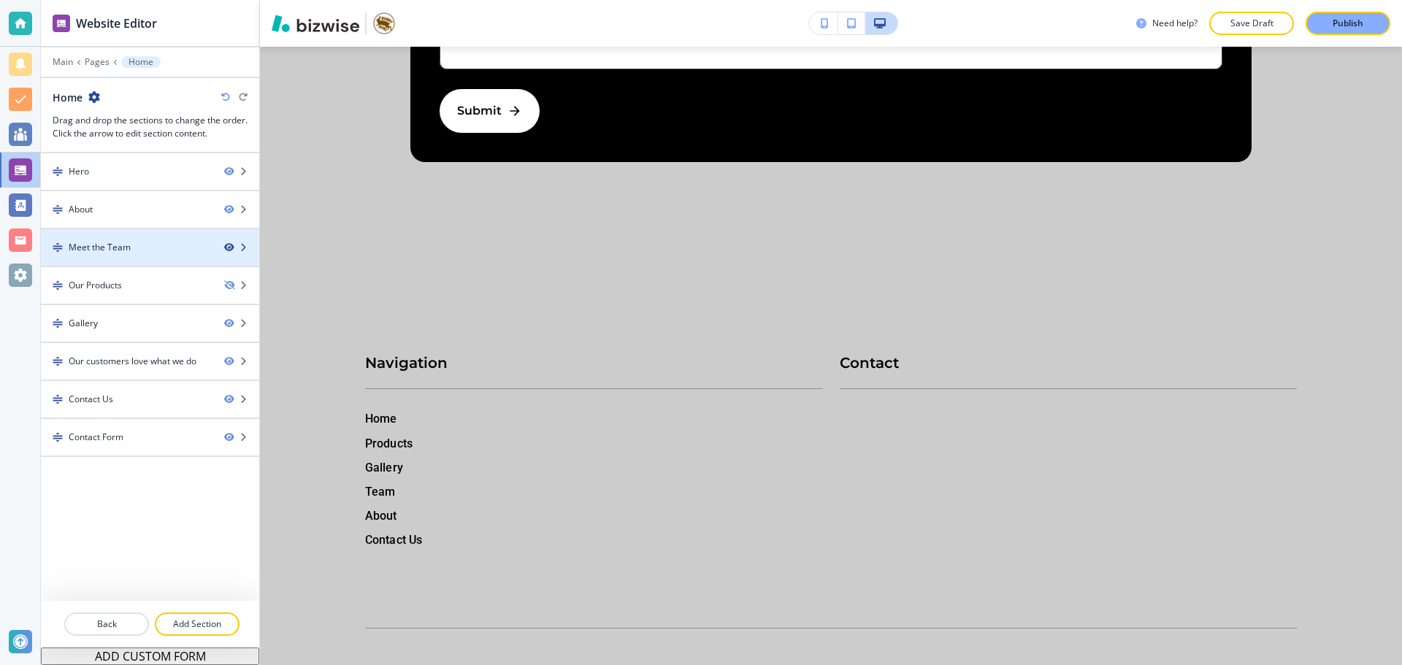
click at [231, 245] on icon "button" at bounding box center [228, 247] width 9 height 9
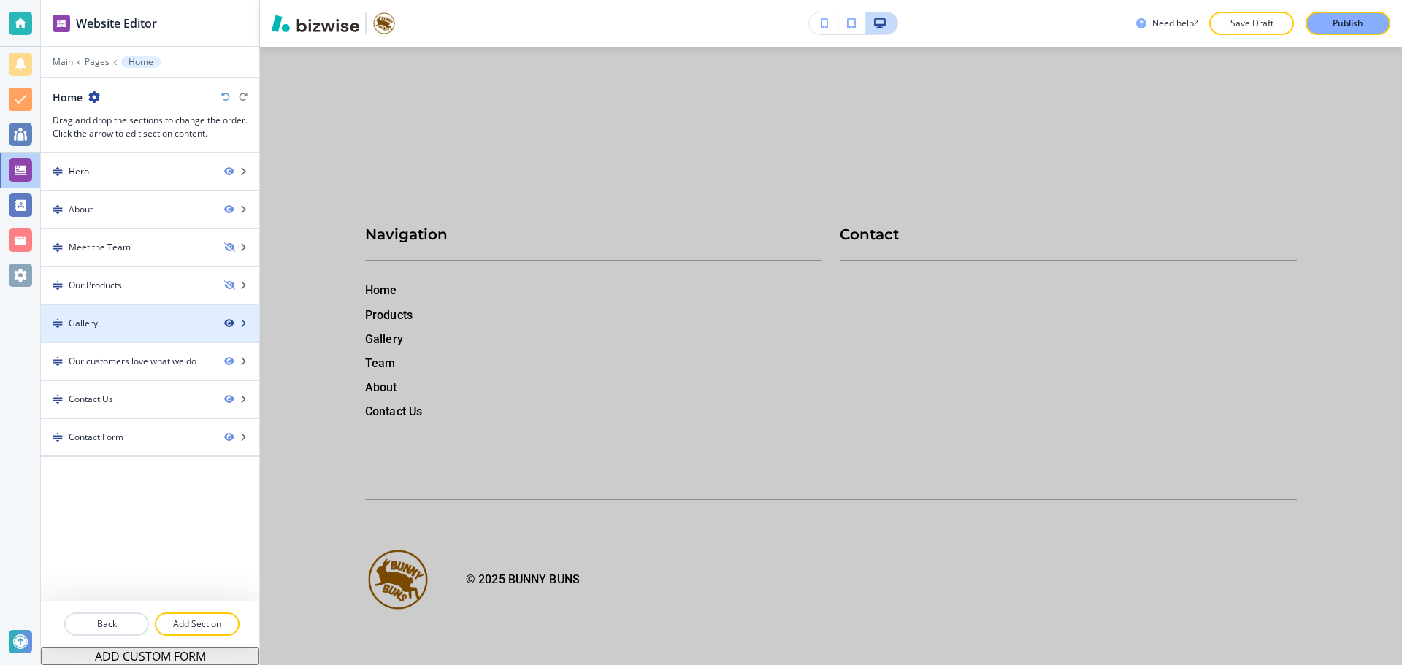
click at [226, 320] on icon "button" at bounding box center [228, 323] width 9 height 9
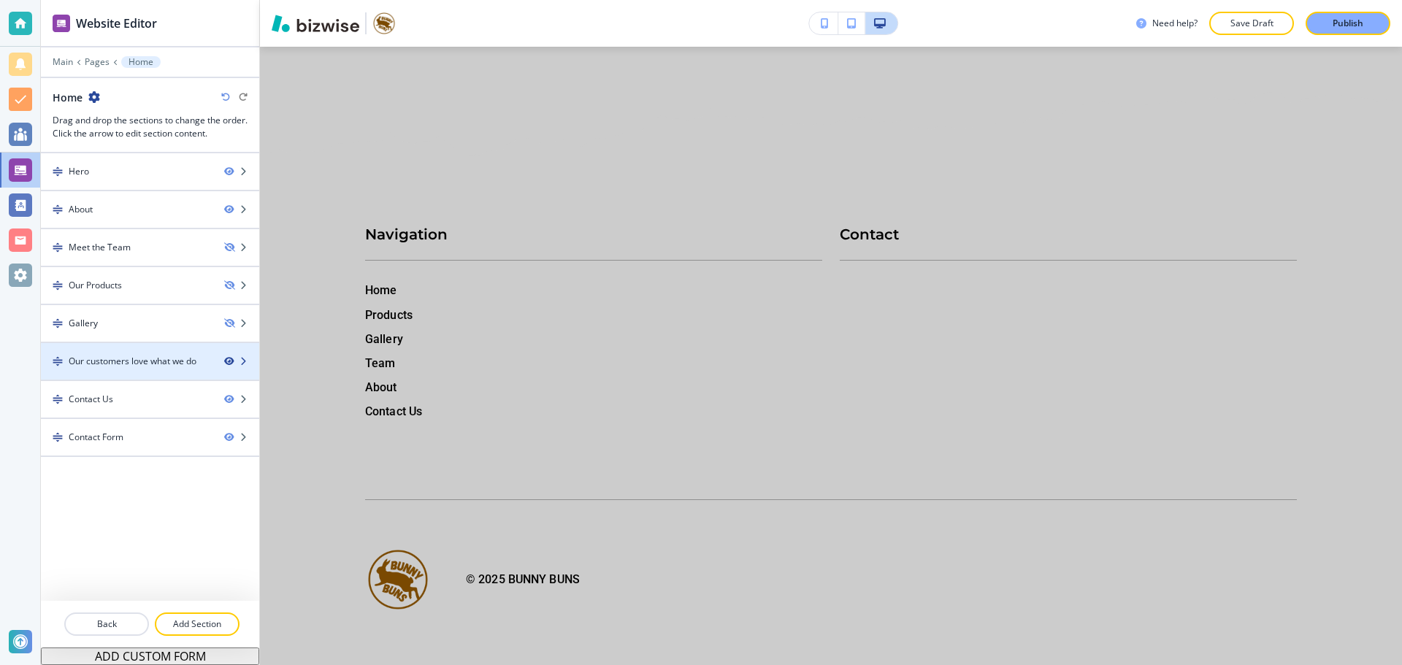
click at [230, 361] on icon "button" at bounding box center [228, 361] width 9 height 9
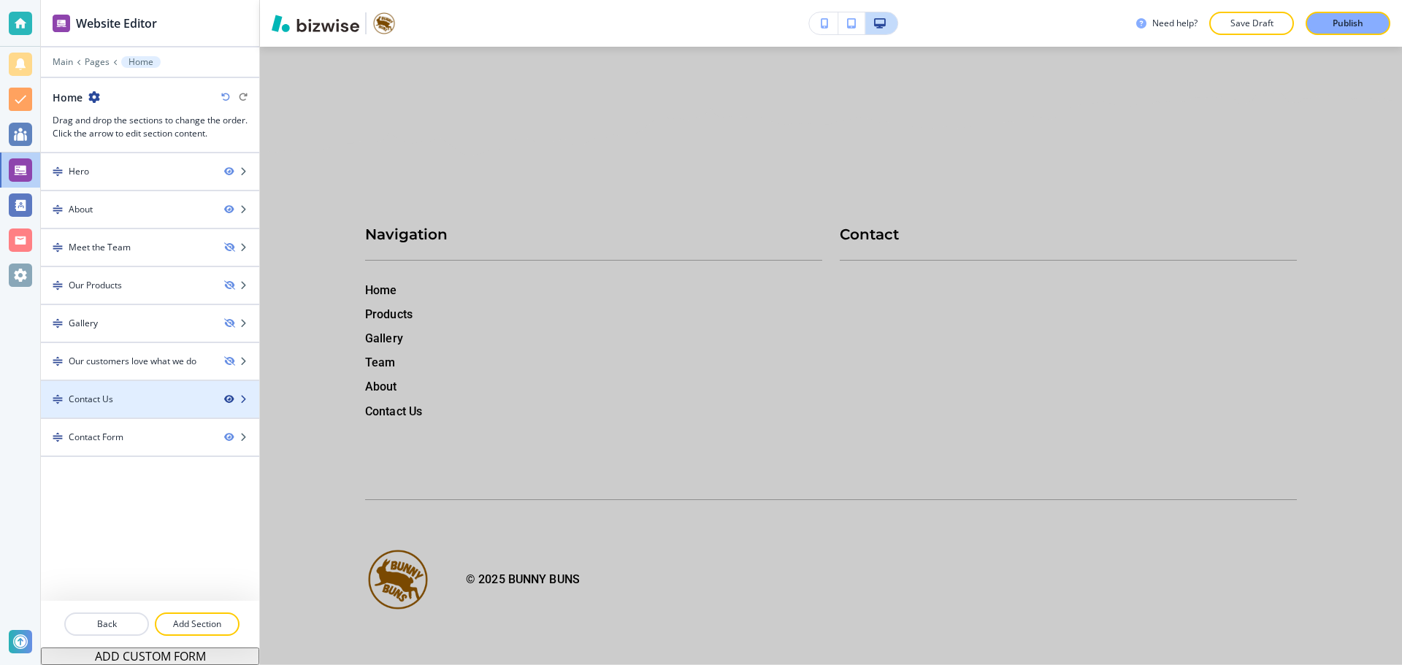
click at [230, 396] on icon "button" at bounding box center [228, 399] width 9 height 9
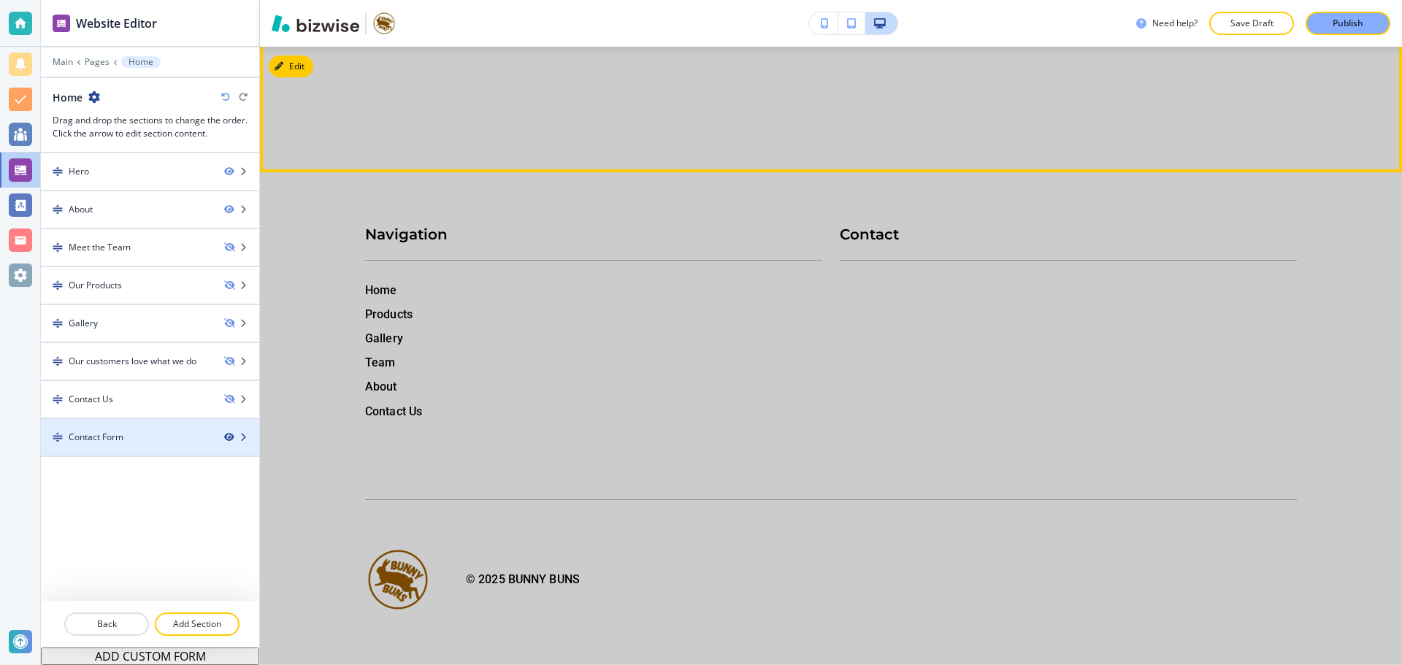
click at [229, 440] on icon "button" at bounding box center [228, 437] width 9 height 9
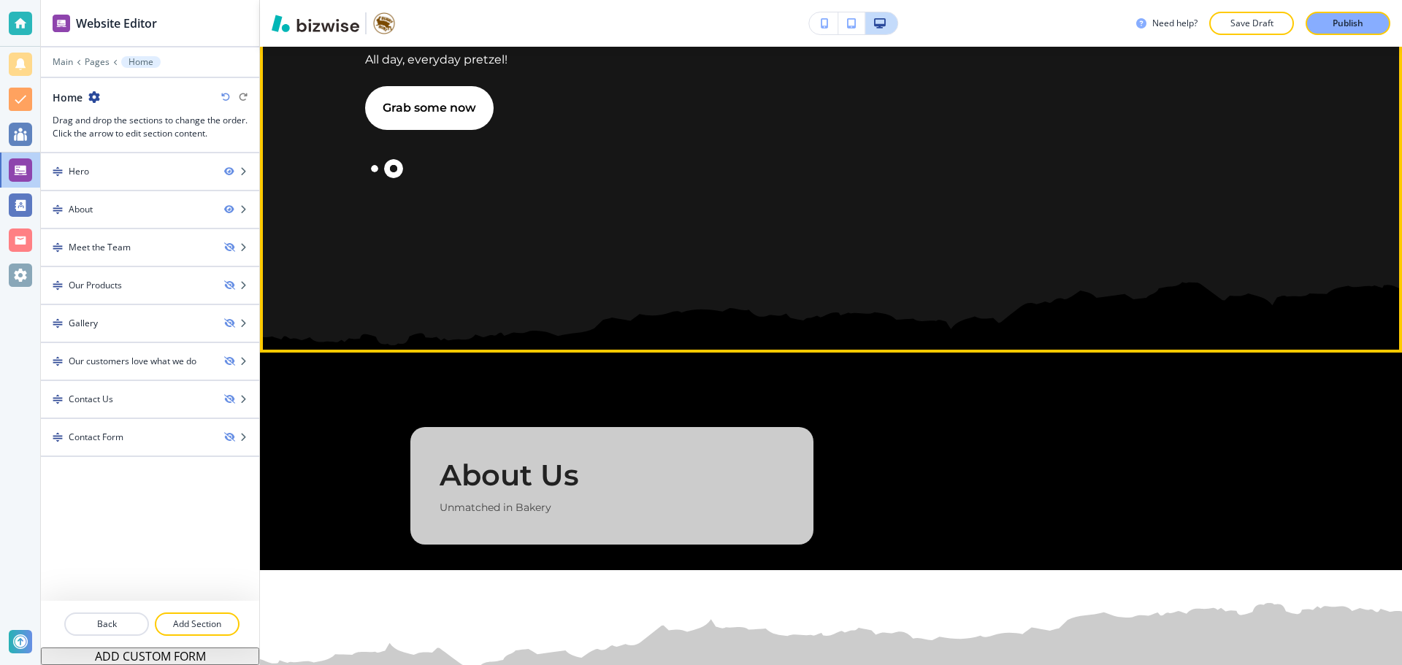
scroll to position [0, 0]
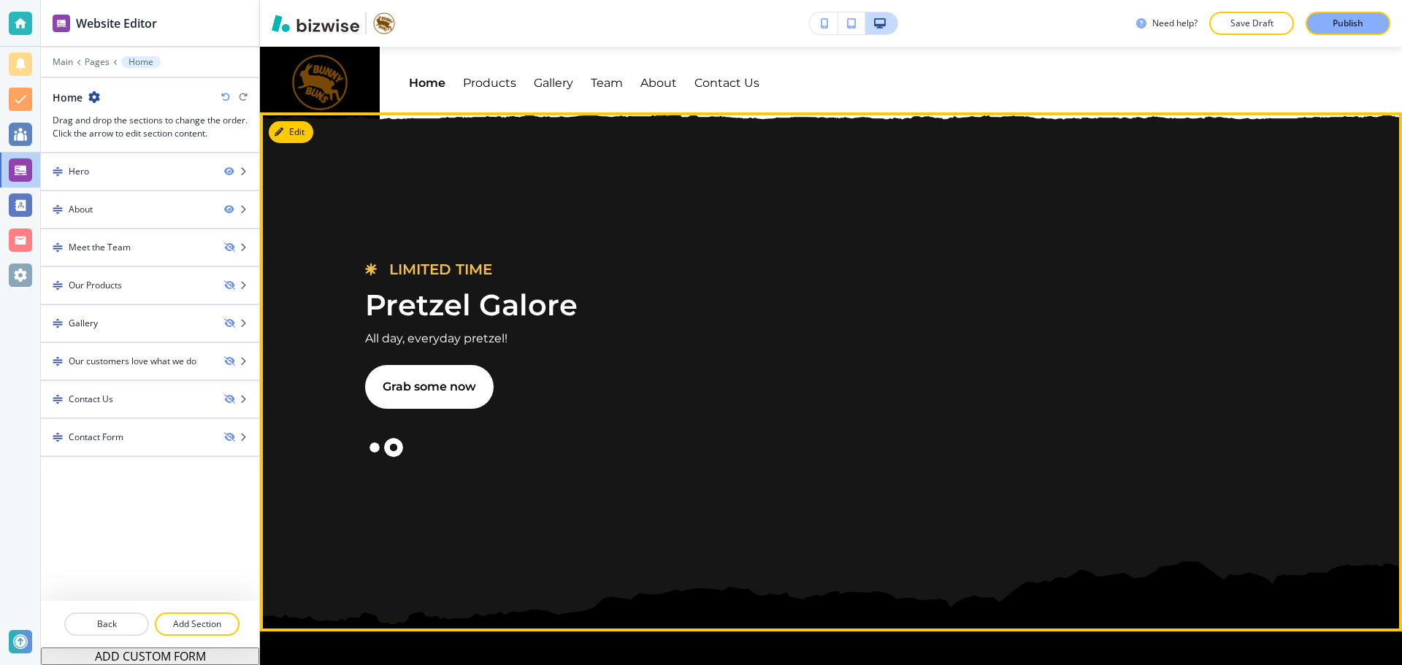
click at [374, 451] on button "Slide 1" at bounding box center [374, 447] width 19 height 19
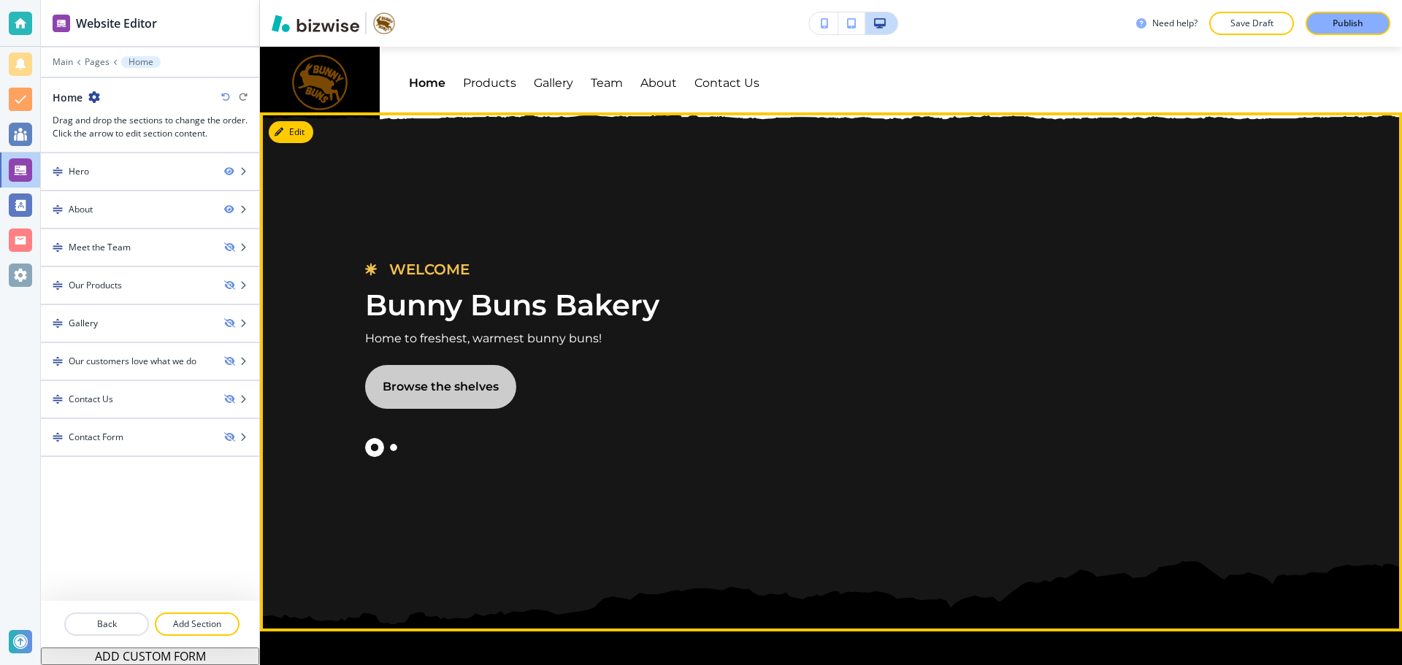
click at [450, 386] on button "Browse the shelves" at bounding box center [440, 387] width 151 height 44
click at [396, 446] on button "Slide 2" at bounding box center [393, 447] width 19 height 19
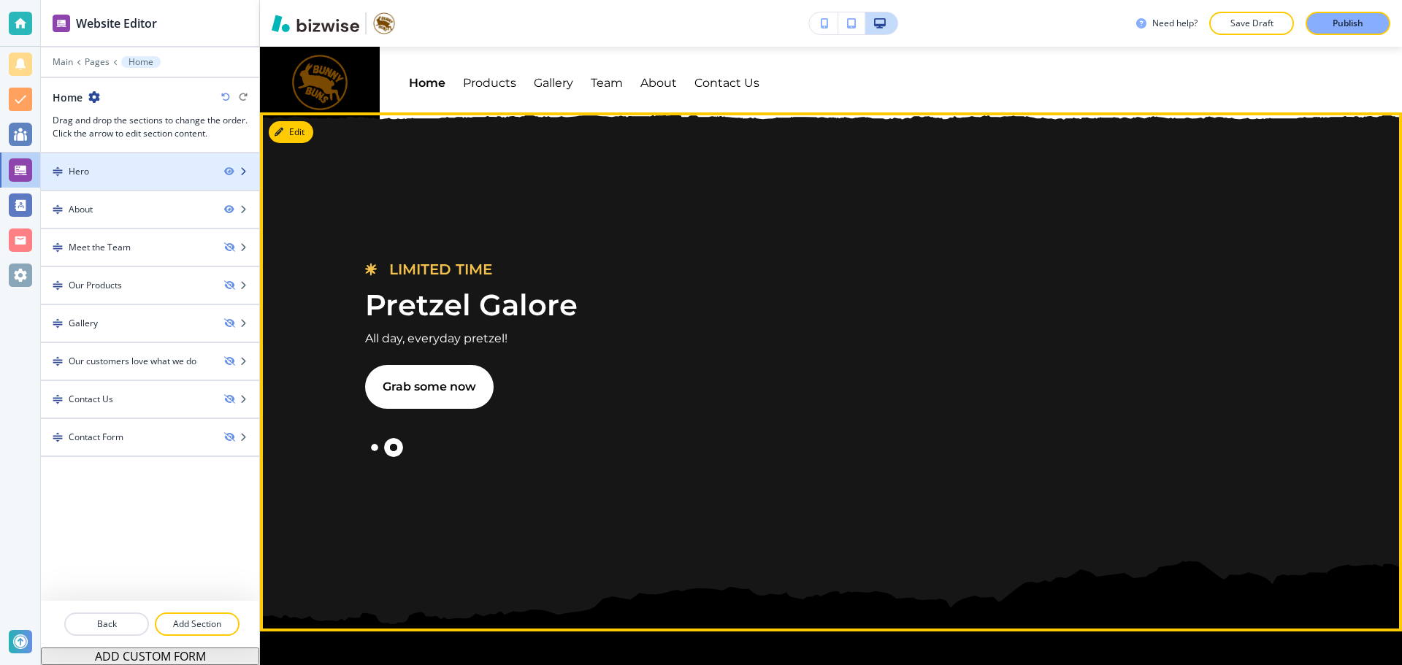
click at [153, 182] on div at bounding box center [150, 184] width 218 height 12
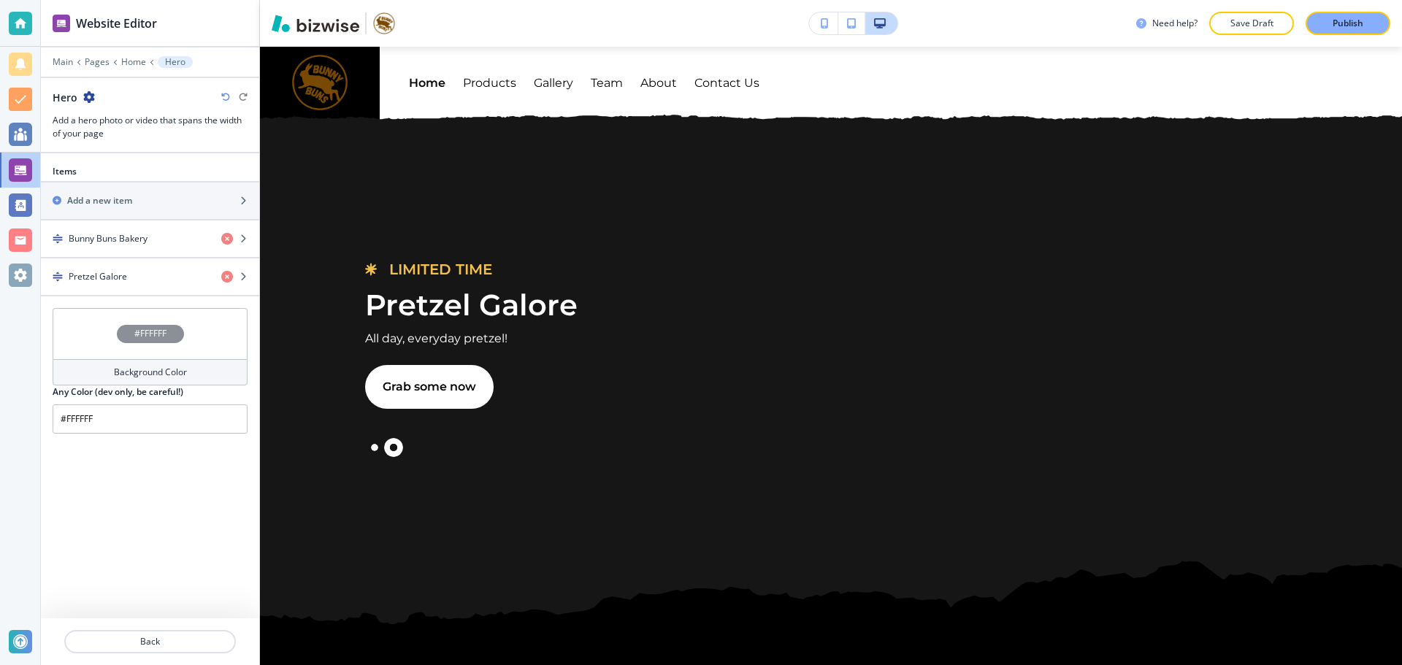
scroll to position [66, 0]
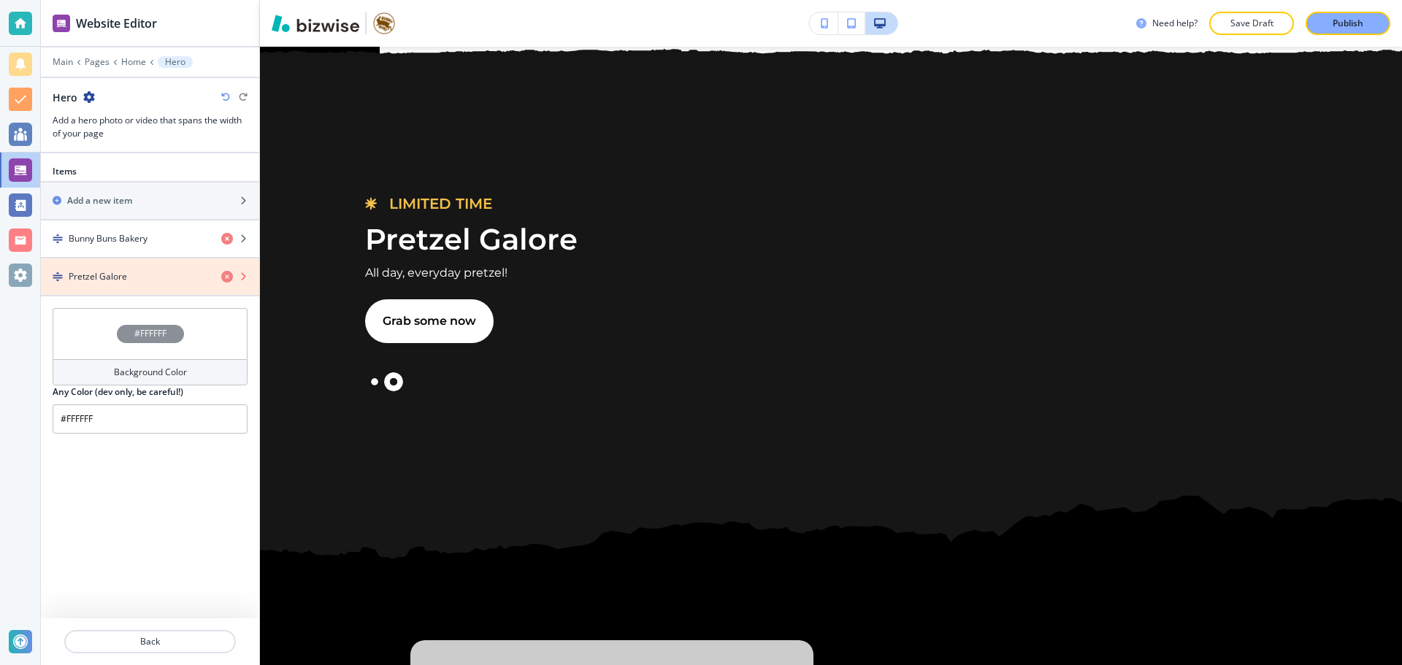
click at [224, 278] on icon "button" at bounding box center [227, 277] width 12 height 12
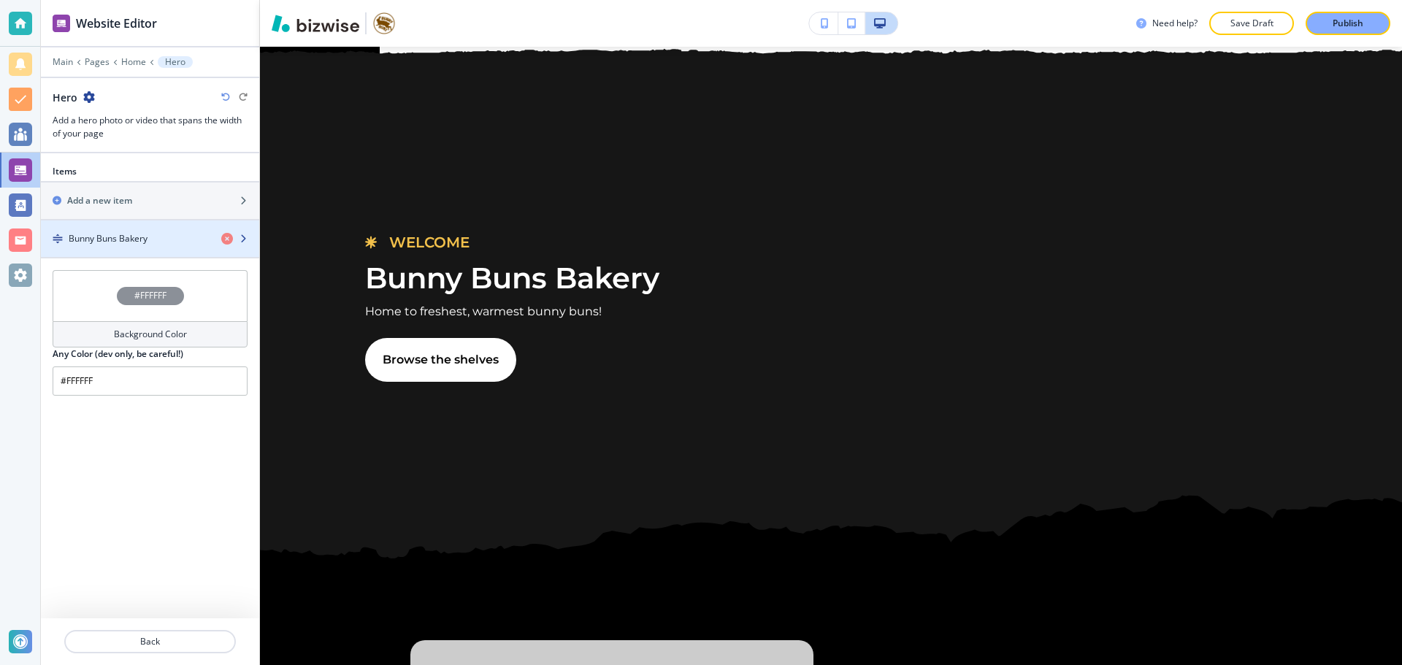
click at [200, 245] on div "button" at bounding box center [150, 251] width 218 height 12
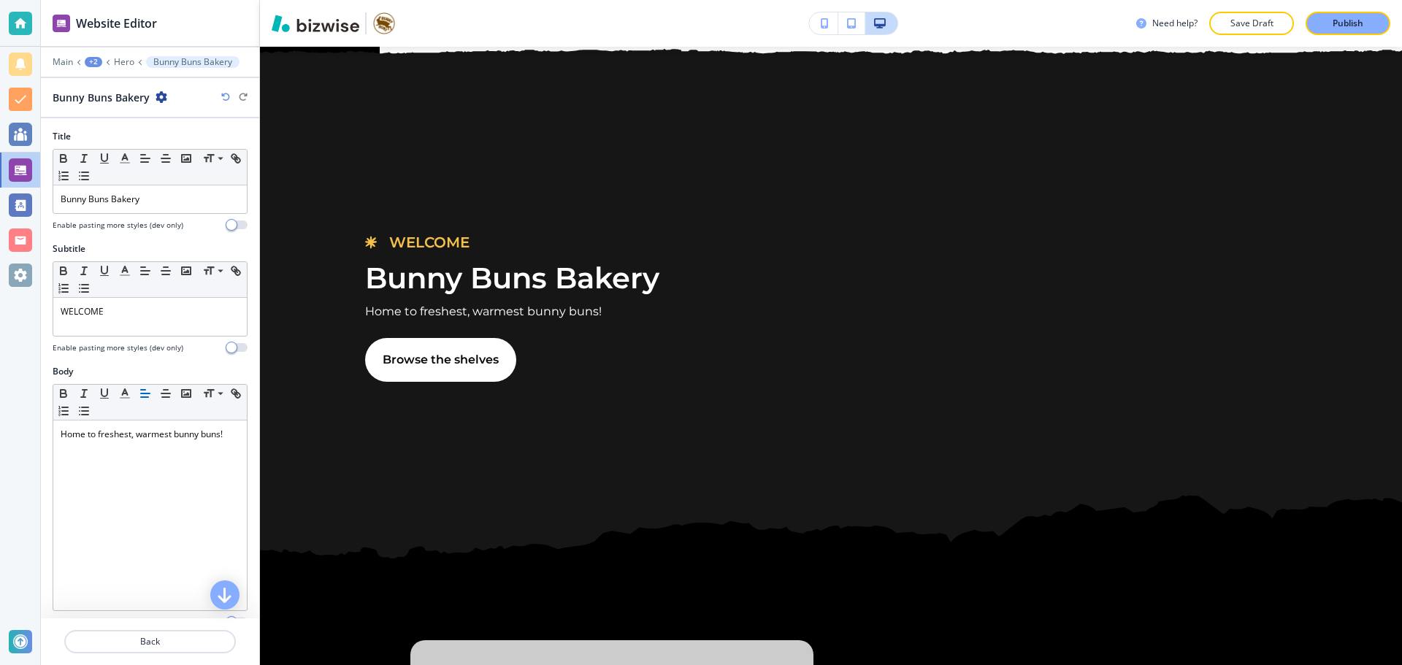
click at [155, 92] on icon "button" at bounding box center [161, 97] width 12 height 12
click at [175, 143] on p "Duplicate Bunny Buns Bakery" at bounding box center [201, 148] width 74 height 13
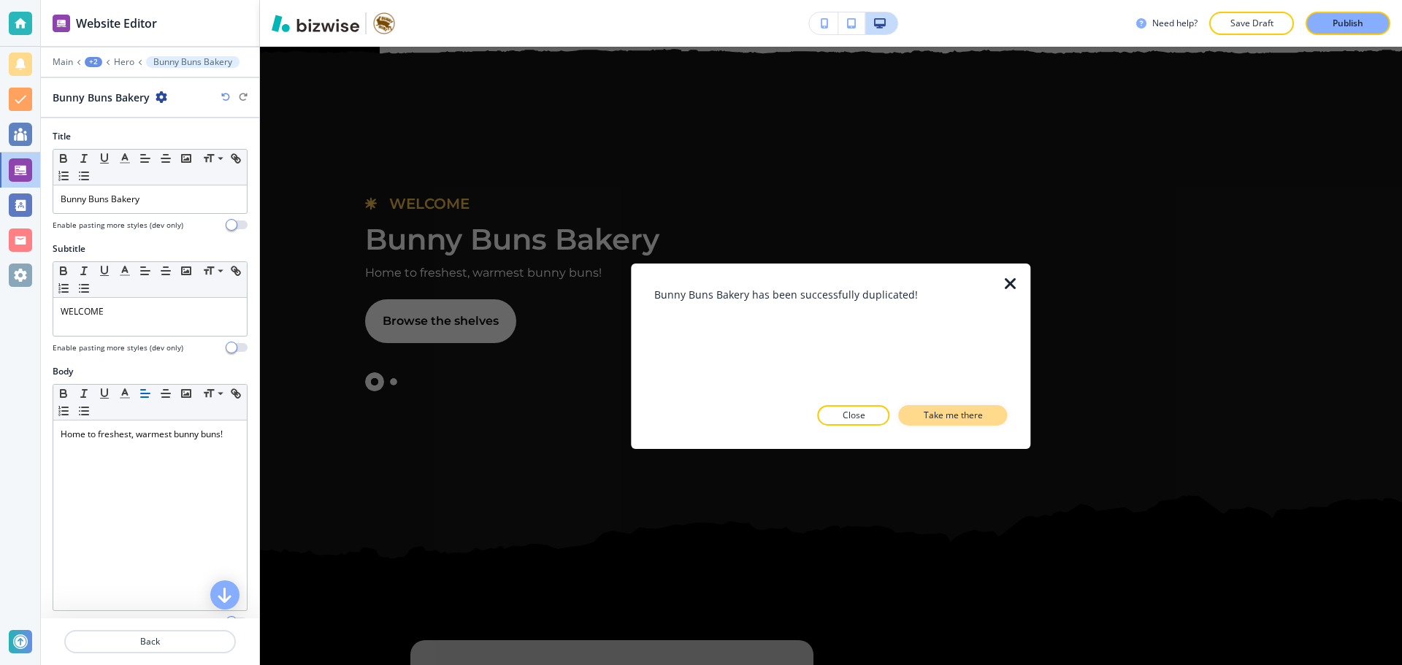
click at [998, 410] on button "Take me there" at bounding box center [953, 415] width 109 height 20
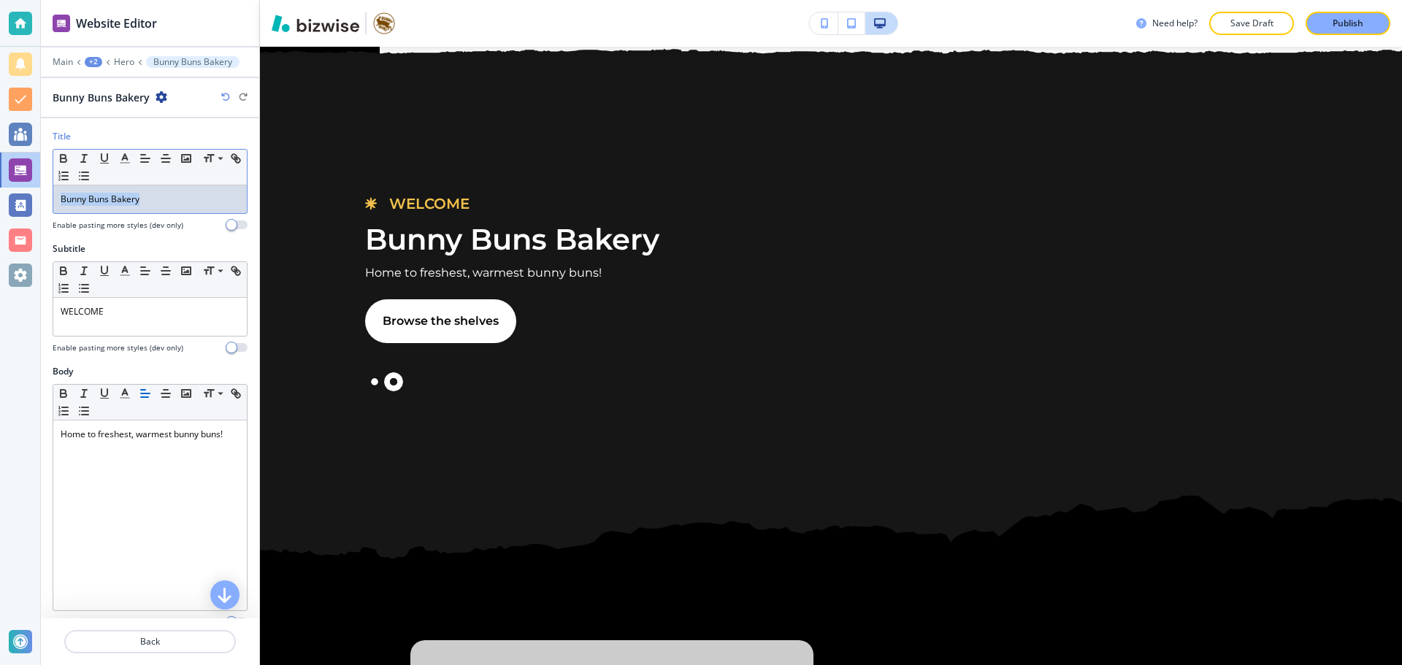
drag, startPoint x: 176, startPoint y: 204, endPoint x: 58, endPoint y: 207, distance: 117.6
click at [58, 207] on div "Bunny Buns Bakery" at bounding box center [149, 199] width 193 height 28
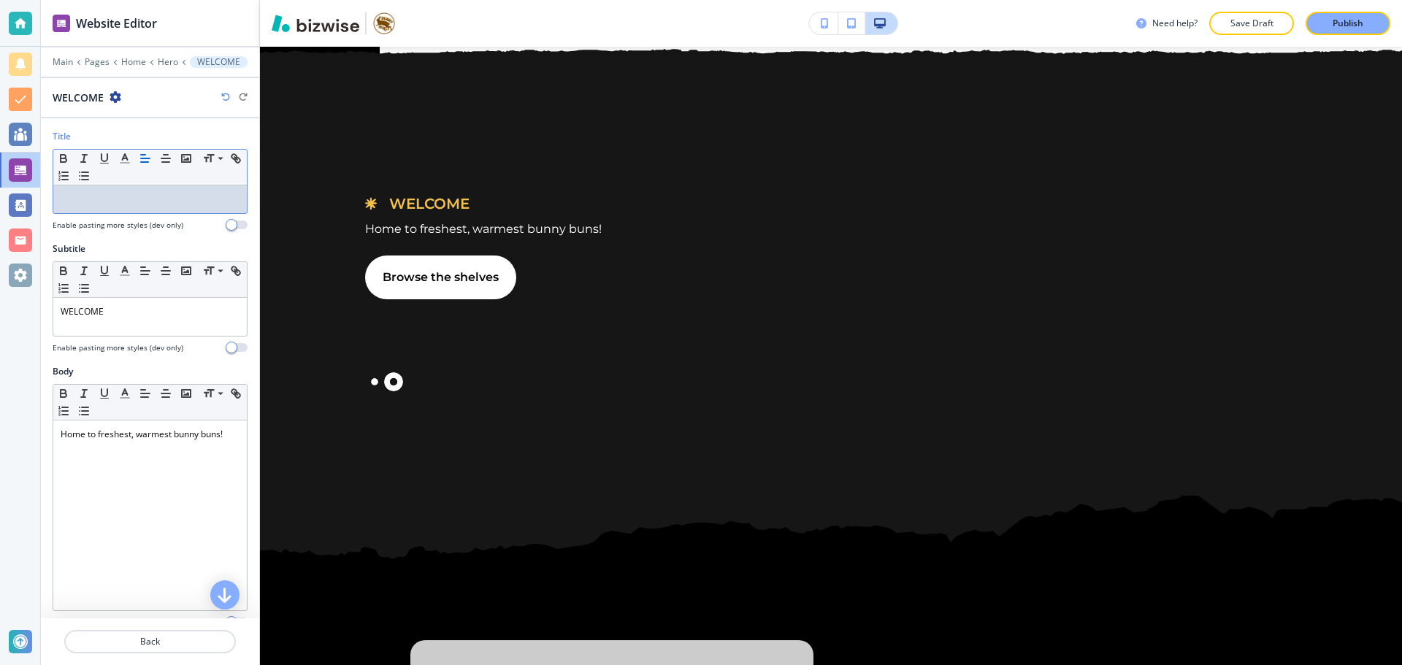
click at [226, 96] on icon "button" at bounding box center [225, 97] width 9 height 9
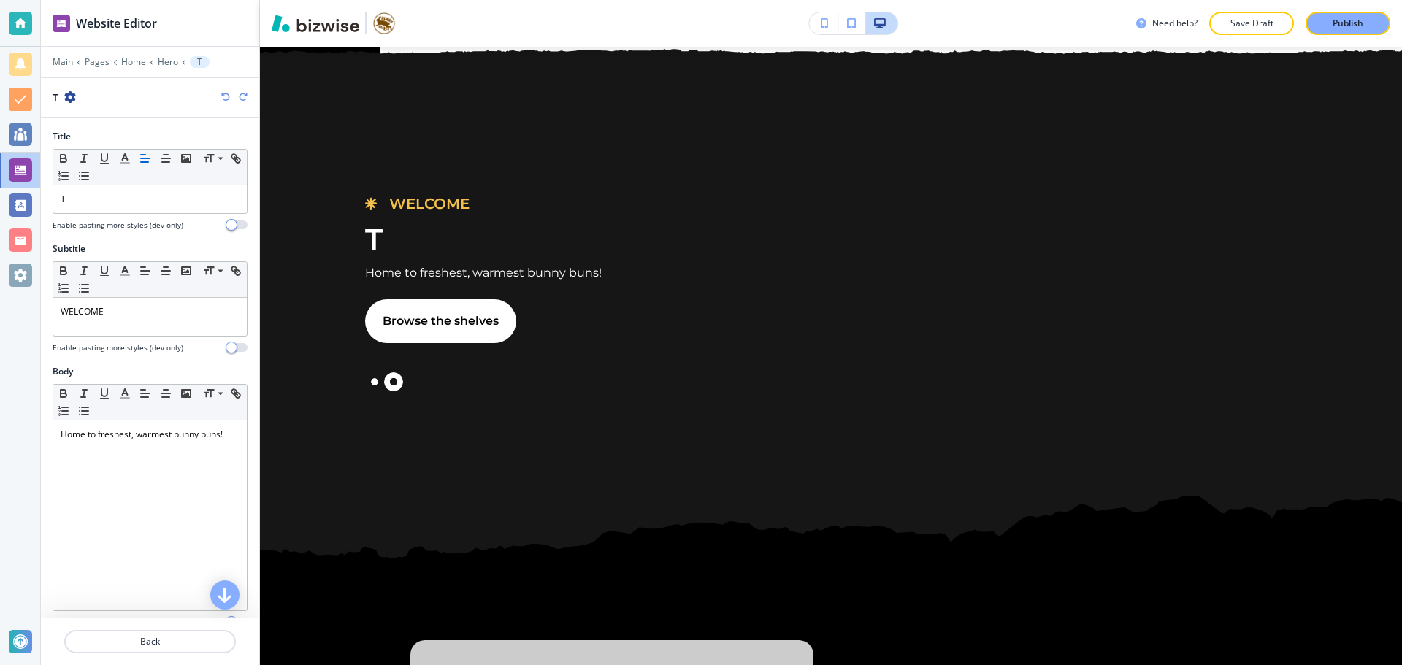
click at [226, 96] on icon "button" at bounding box center [225, 97] width 9 height 9
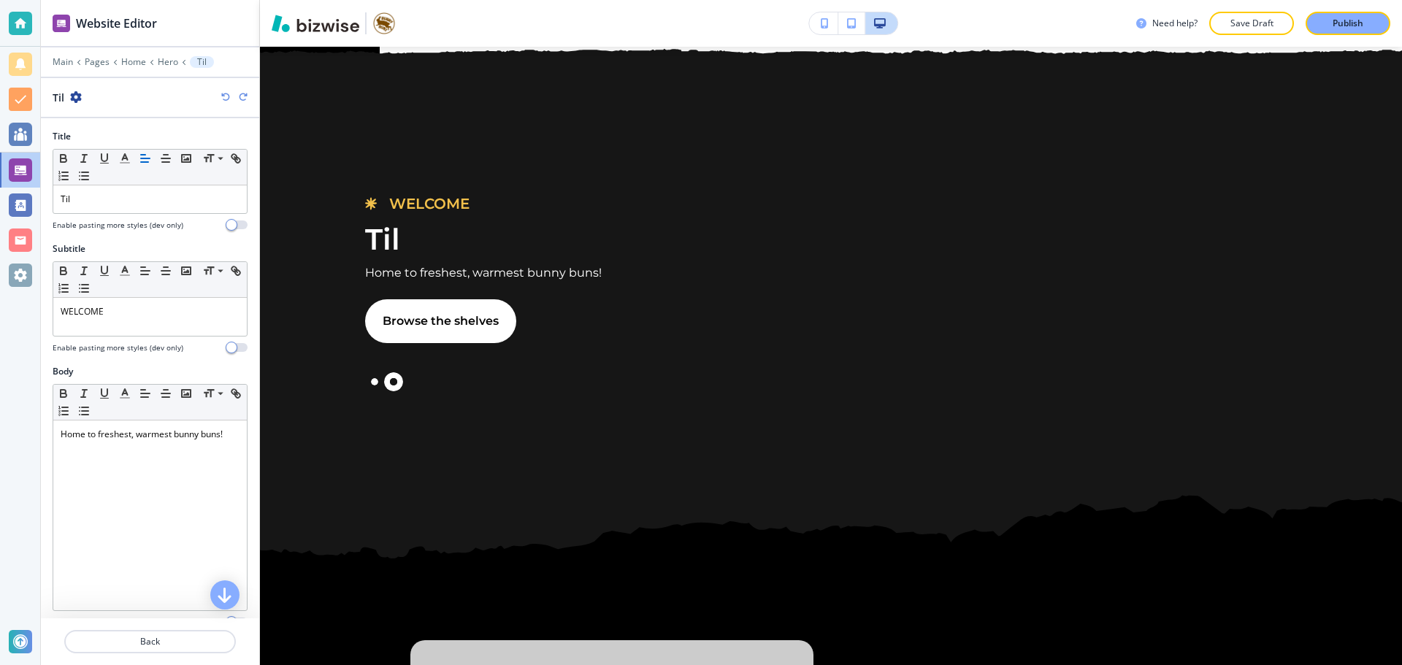
click at [226, 96] on icon "button" at bounding box center [225, 97] width 9 height 9
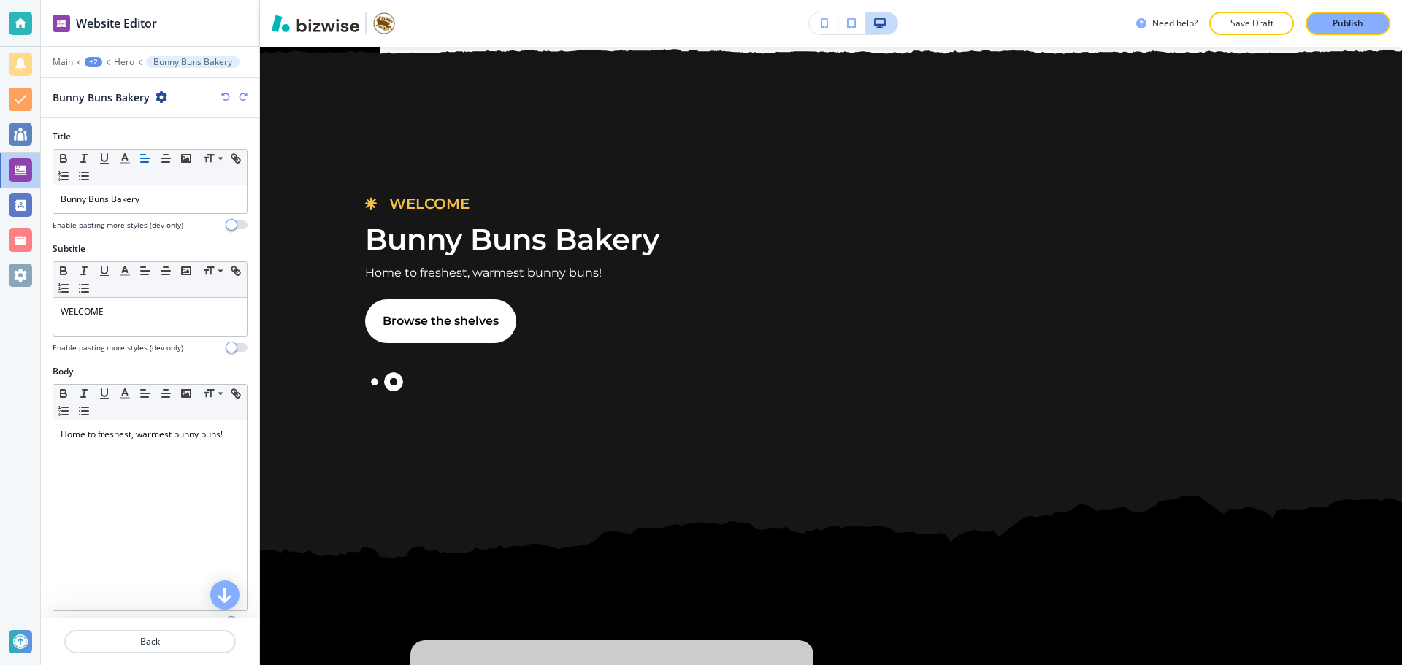
click at [226, 96] on icon "button" at bounding box center [225, 97] width 9 height 9
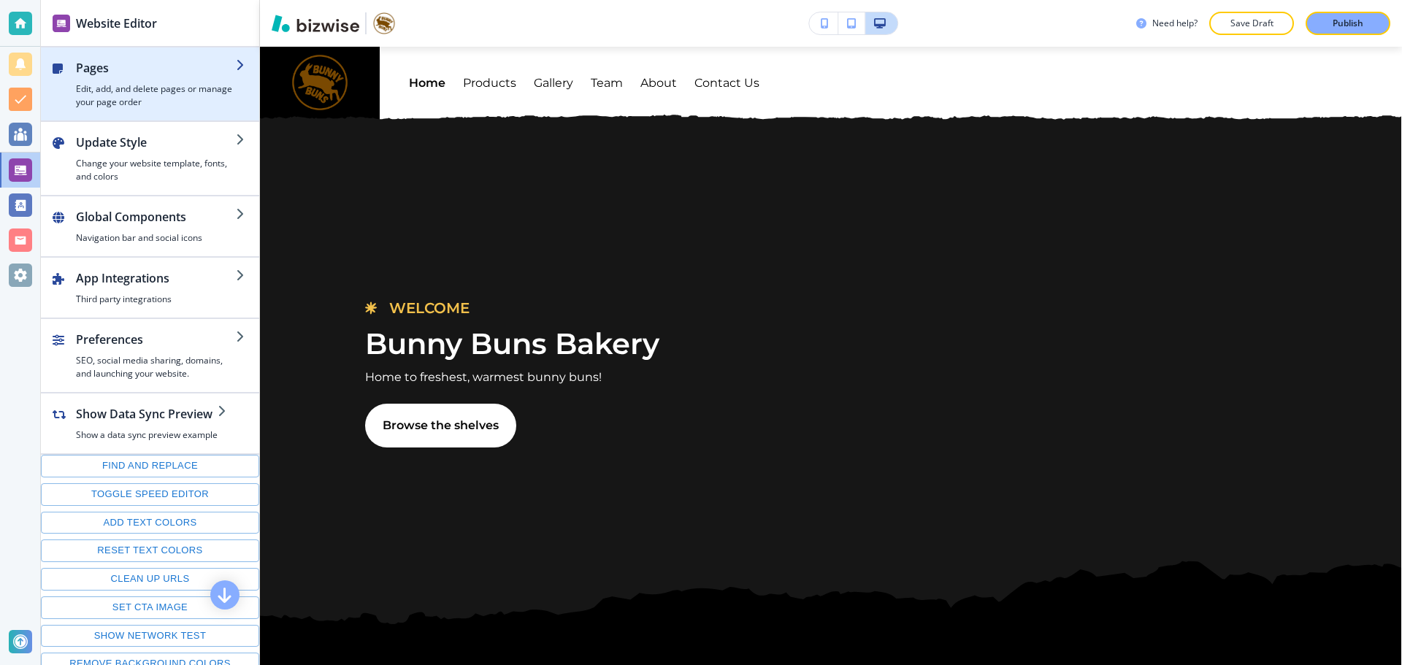
click at [139, 104] on h4 "Edit, add, and delete pages or manage your page order" at bounding box center [156, 95] width 160 height 26
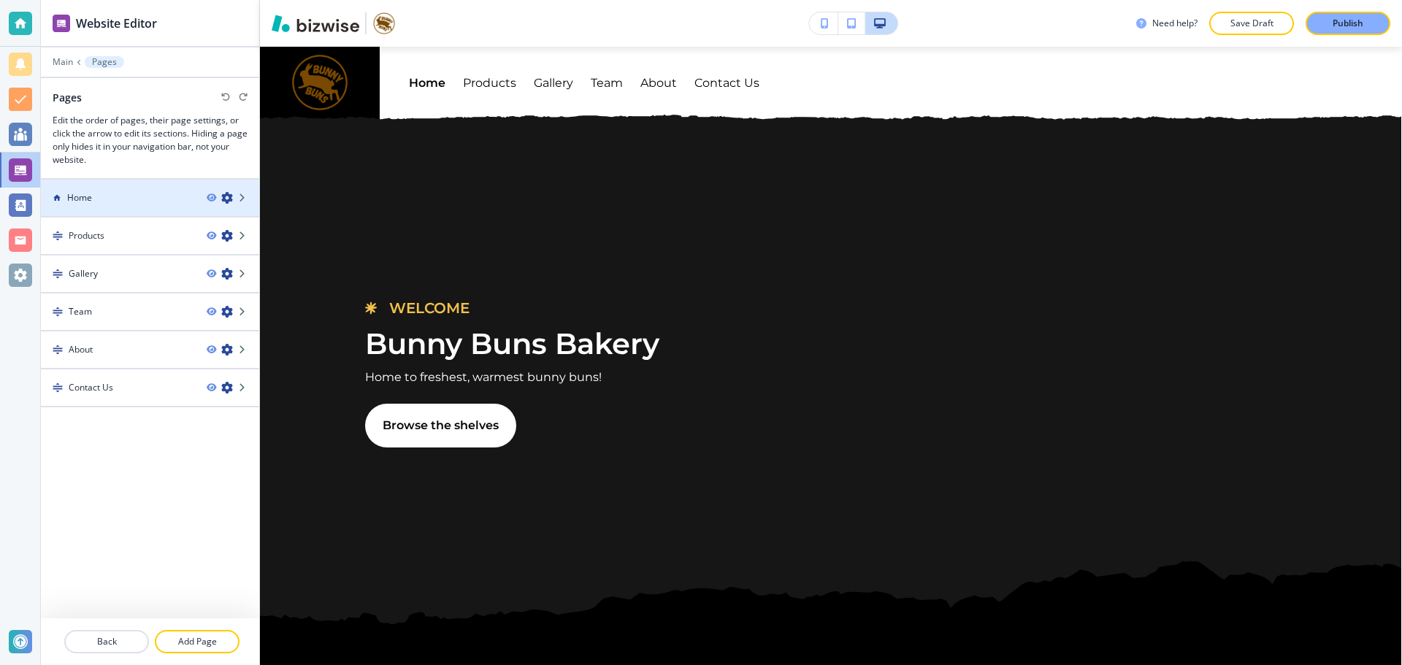
click at [123, 210] on div at bounding box center [150, 210] width 218 height 12
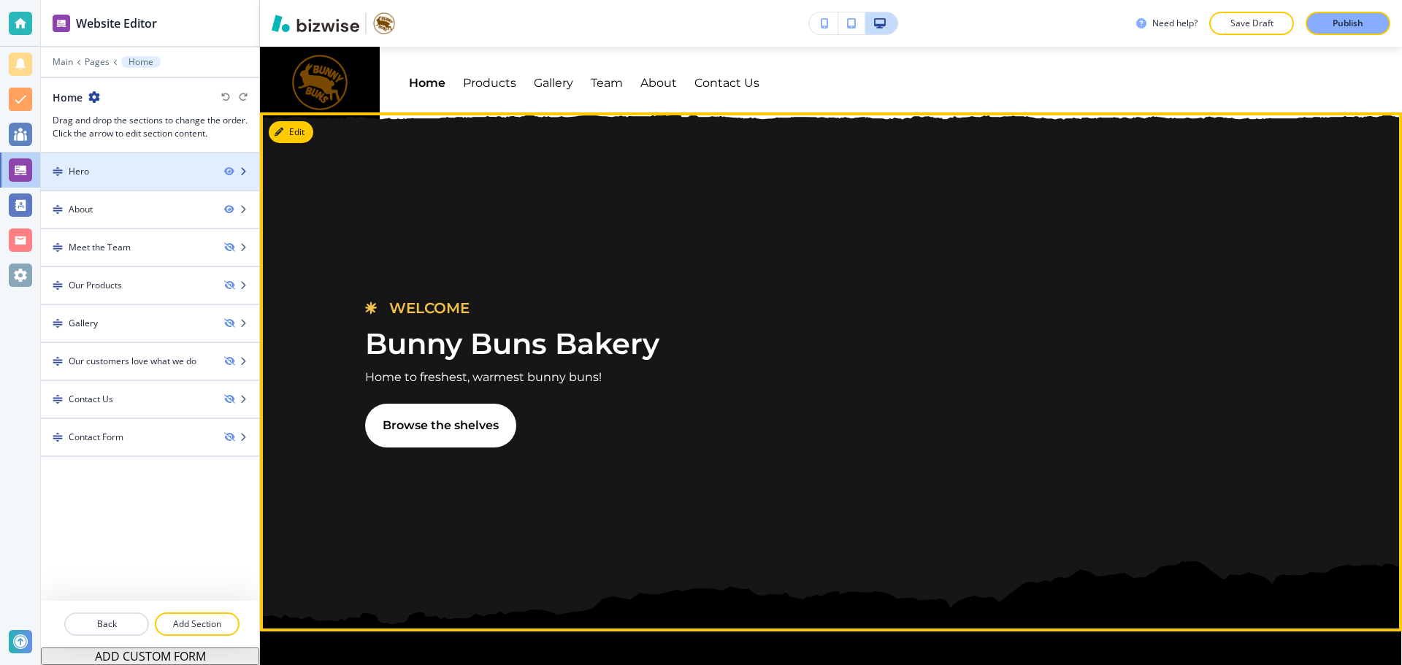
click at [130, 183] on div at bounding box center [150, 184] width 218 height 12
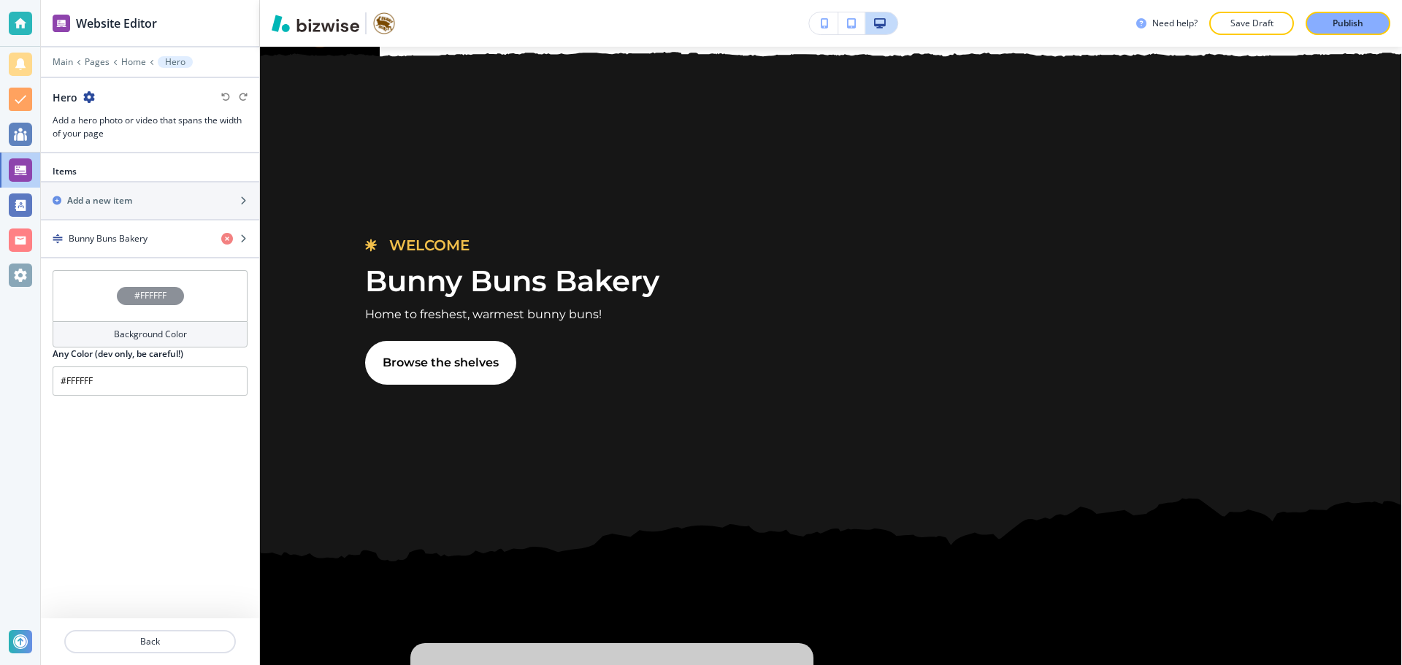
scroll to position [66, 0]
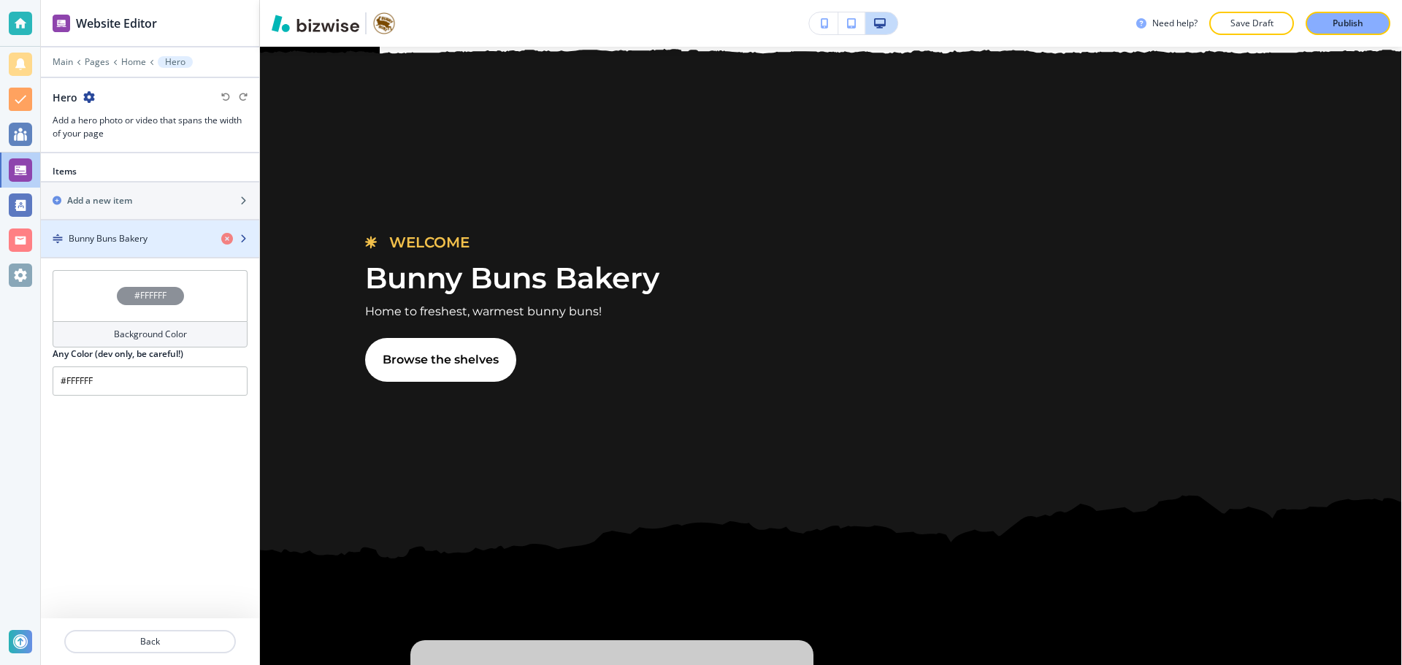
click at [155, 243] on div "Bunny Buns Bakery" at bounding box center [125, 238] width 169 height 13
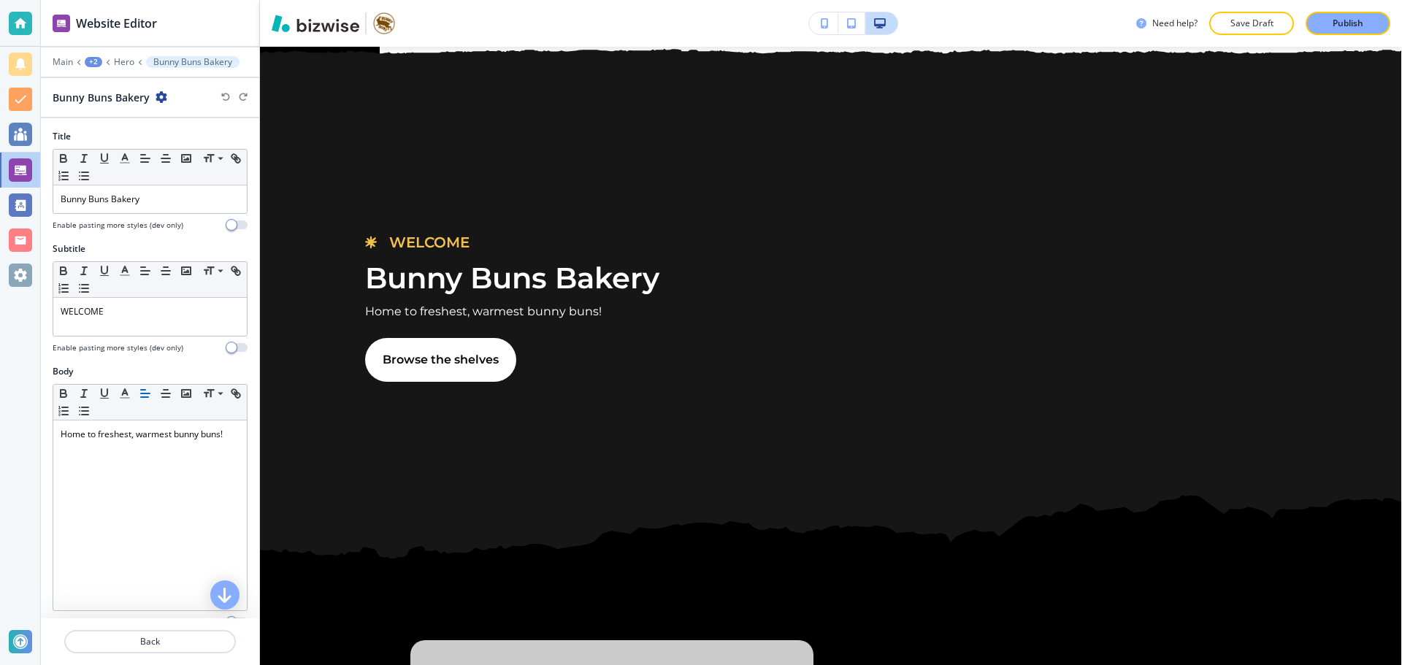
click at [157, 93] on icon "button" at bounding box center [161, 97] width 12 height 12
click at [177, 152] on p "Duplicate Bunny Buns Bakery" at bounding box center [201, 148] width 74 height 13
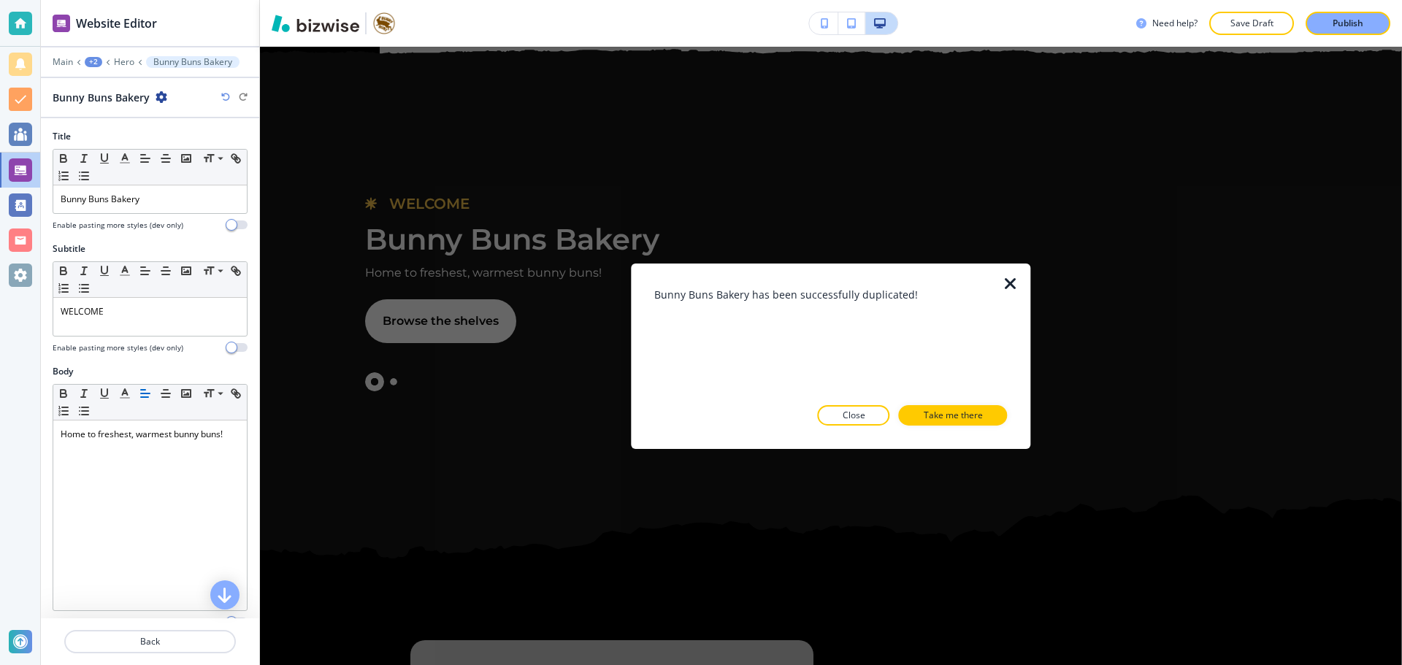
click at [934, 409] on p "Take me there" at bounding box center [952, 415] width 59 height 13
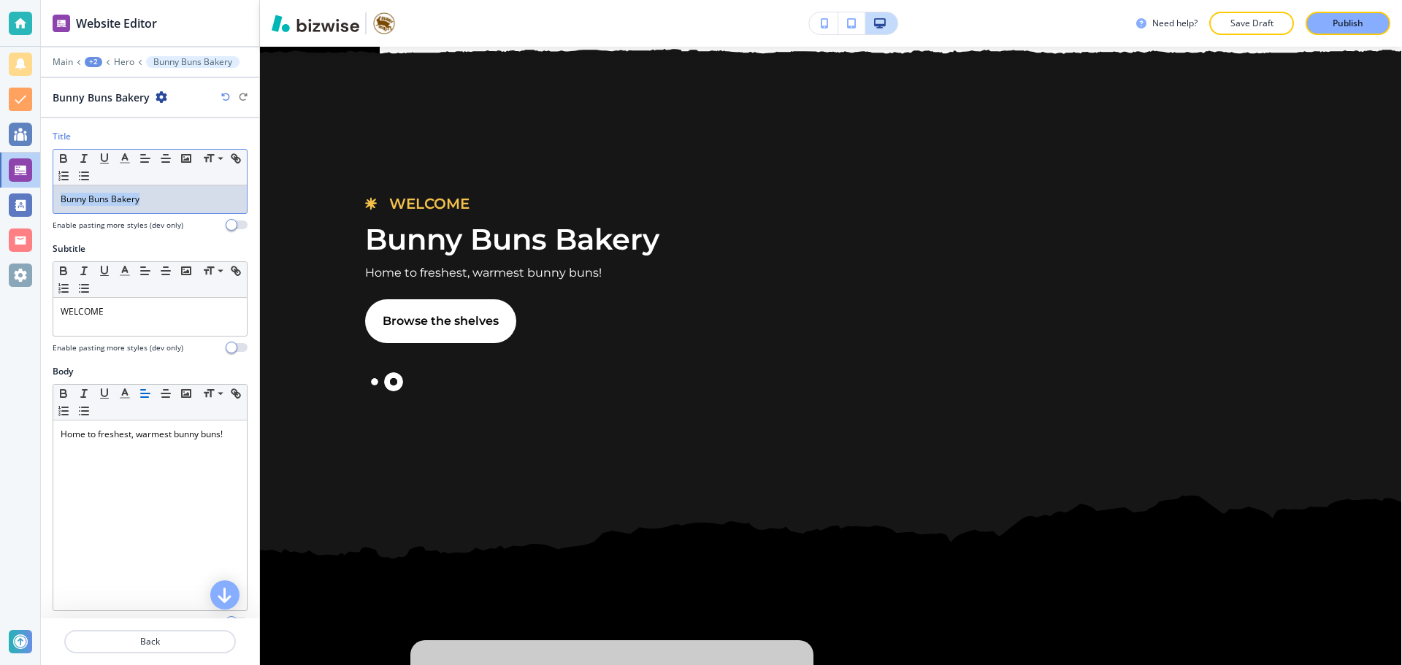
drag, startPoint x: 185, startPoint y: 204, endPoint x: 52, endPoint y: 213, distance: 133.2
click at [52, 213] on div "Title Small Normal Large Huge Bunny Buns Bakery Enable pasting more styles (dev…" at bounding box center [150, 186] width 218 height 112
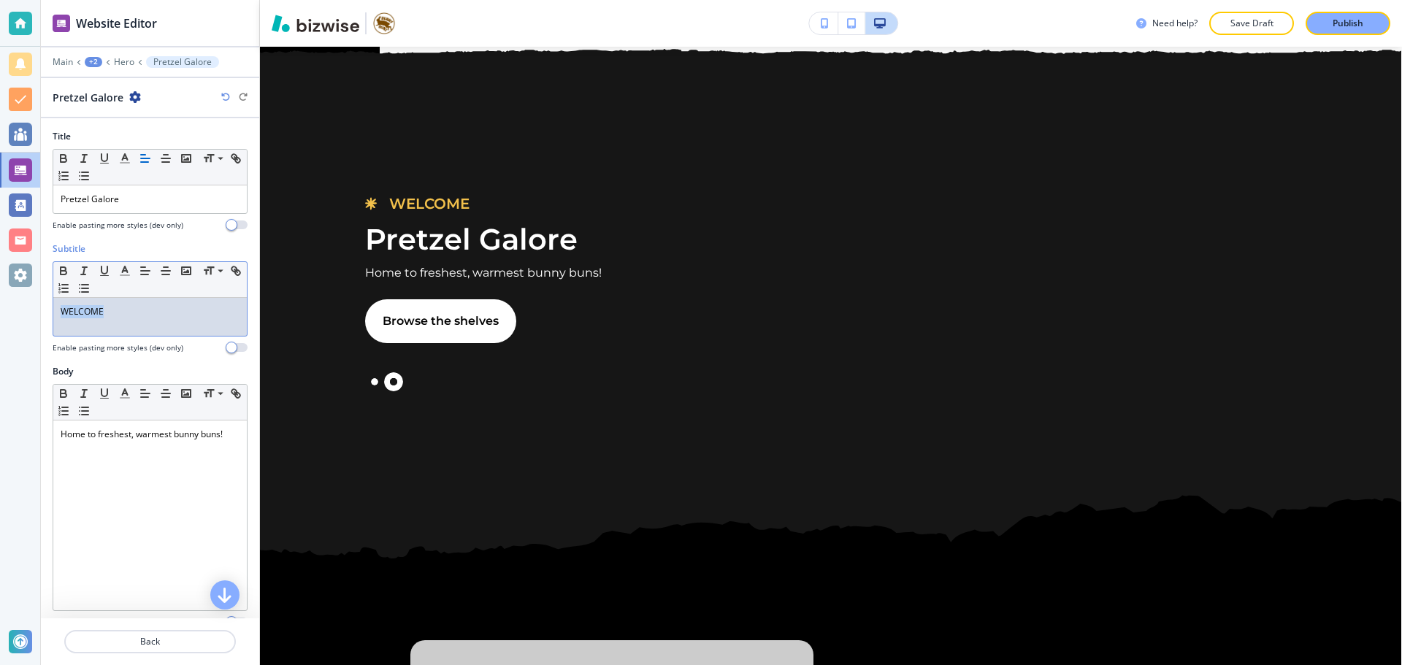
drag, startPoint x: 131, startPoint y: 310, endPoint x: 58, endPoint y: 315, distance: 72.4
click at [58, 315] on div "WELCOME" at bounding box center [149, 317] width 193 height 38
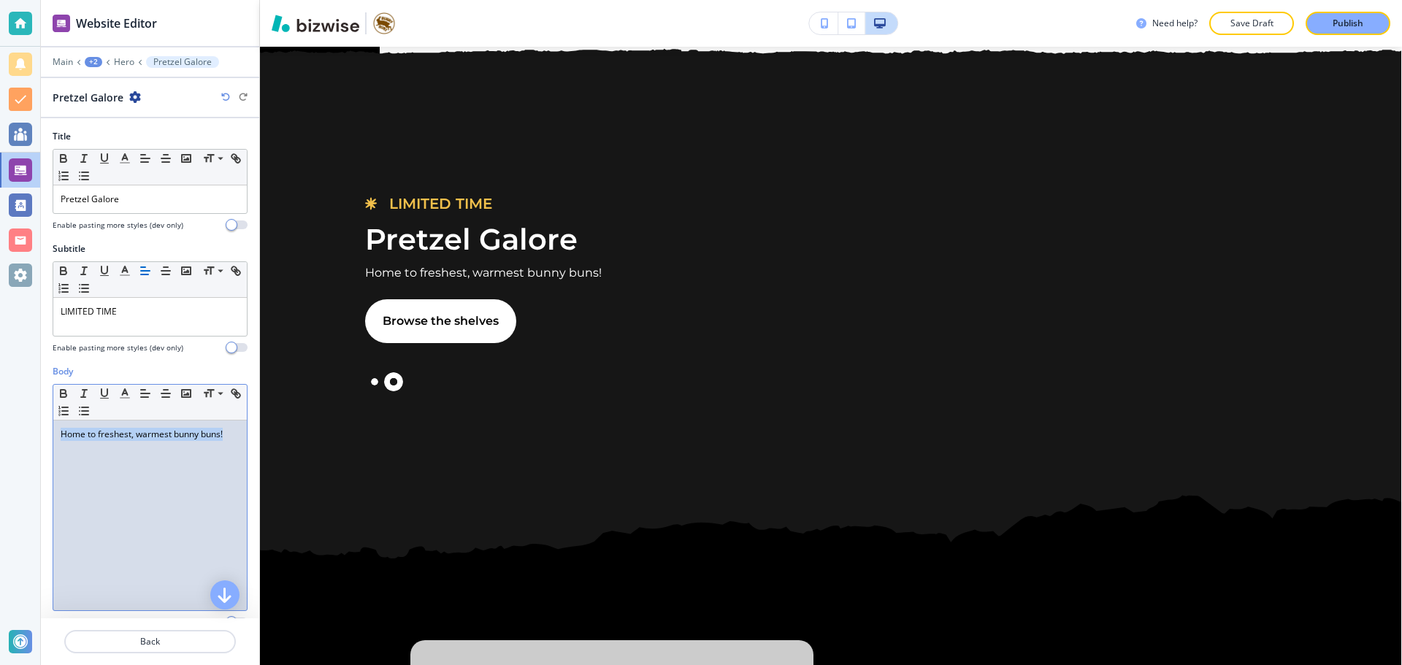
drag, startPoint x: 64, startPoint y: 441, endPoint x: 224, endPoint y: 448, distance: 160.8
click at [224, 448] on div "Home to freshest, warmest bunny buns!" at bounding box center [149, 515] width 193 height 190
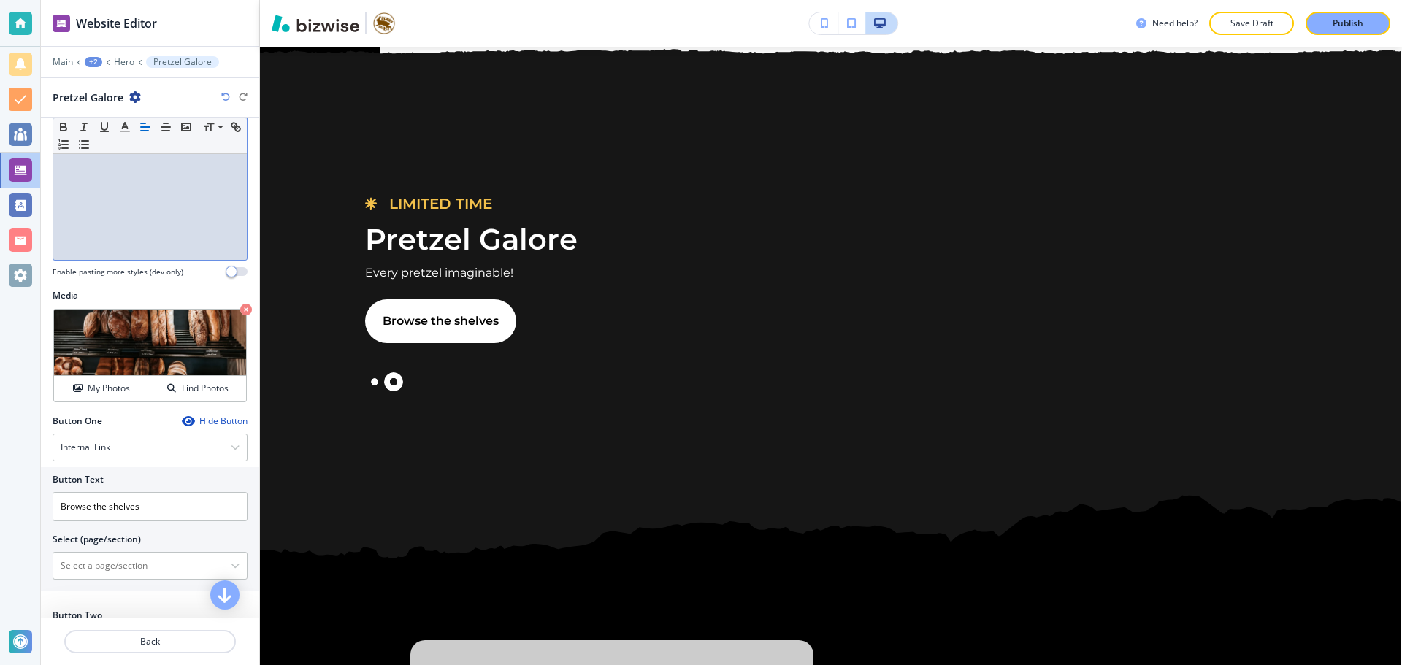
scroll to position [365, 0]
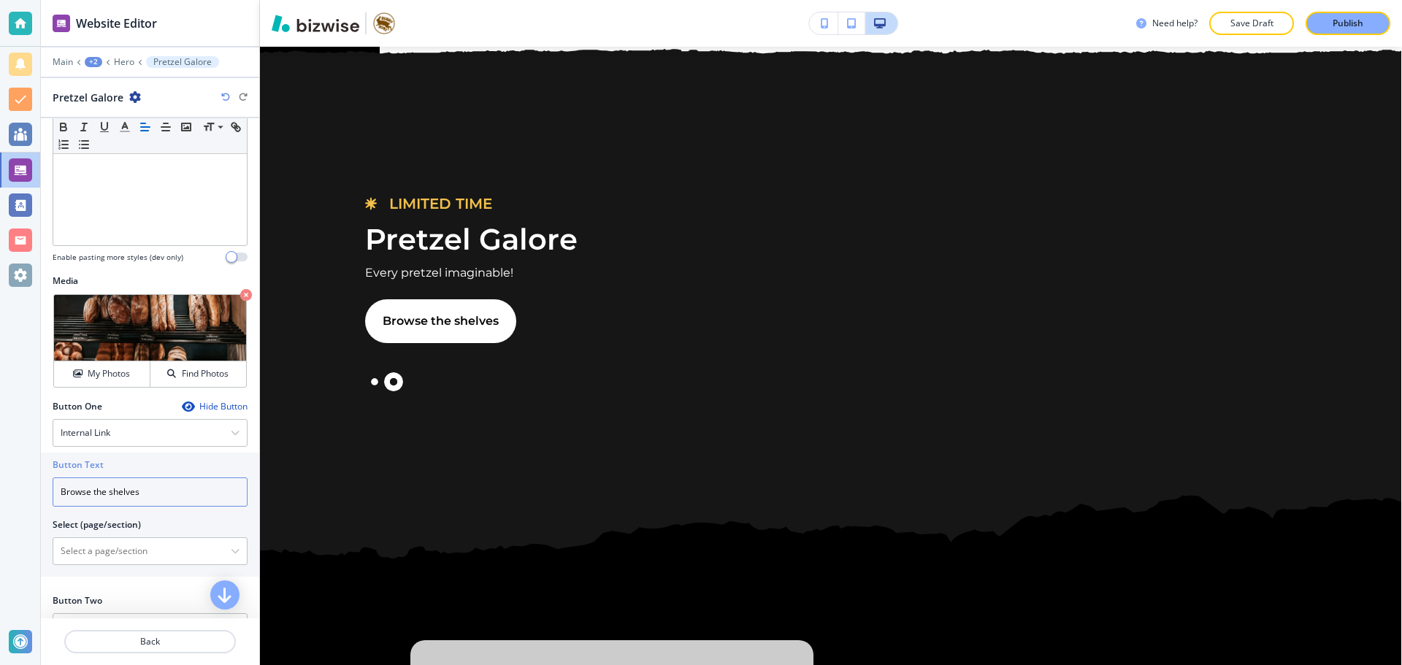
drag, startPoint x: 170, startPoint y: 492, endPoint x: 56, endPoint y: 506, distance: 114.7
click at [56, 506] on input "Browse the shelves" at bounding box center [150, 491] width 195 height 29
type input "Grab some now"
click at [135, 96] on icon "button" at bounding box center [135, 97] width 12 height 12
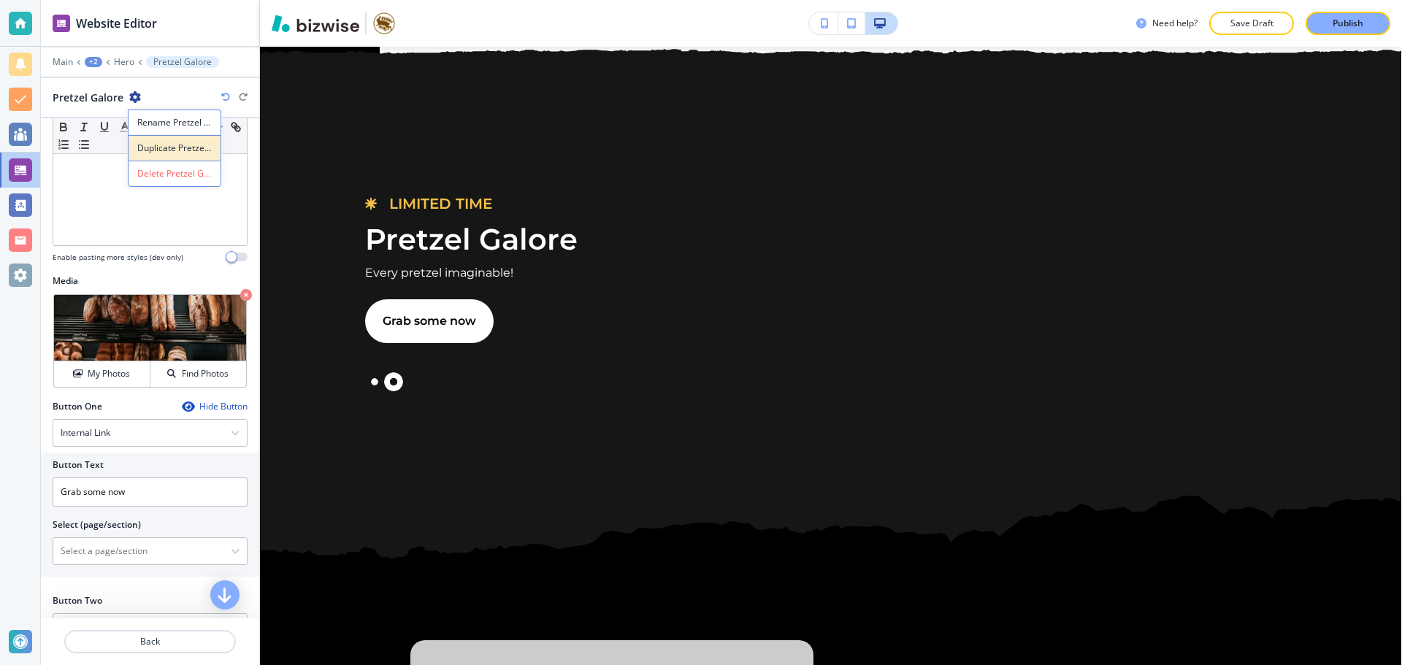
click at [159, 149] on p "Duplicate Pretzel Galore" at bounding box center [174, 148] width 74 height 13
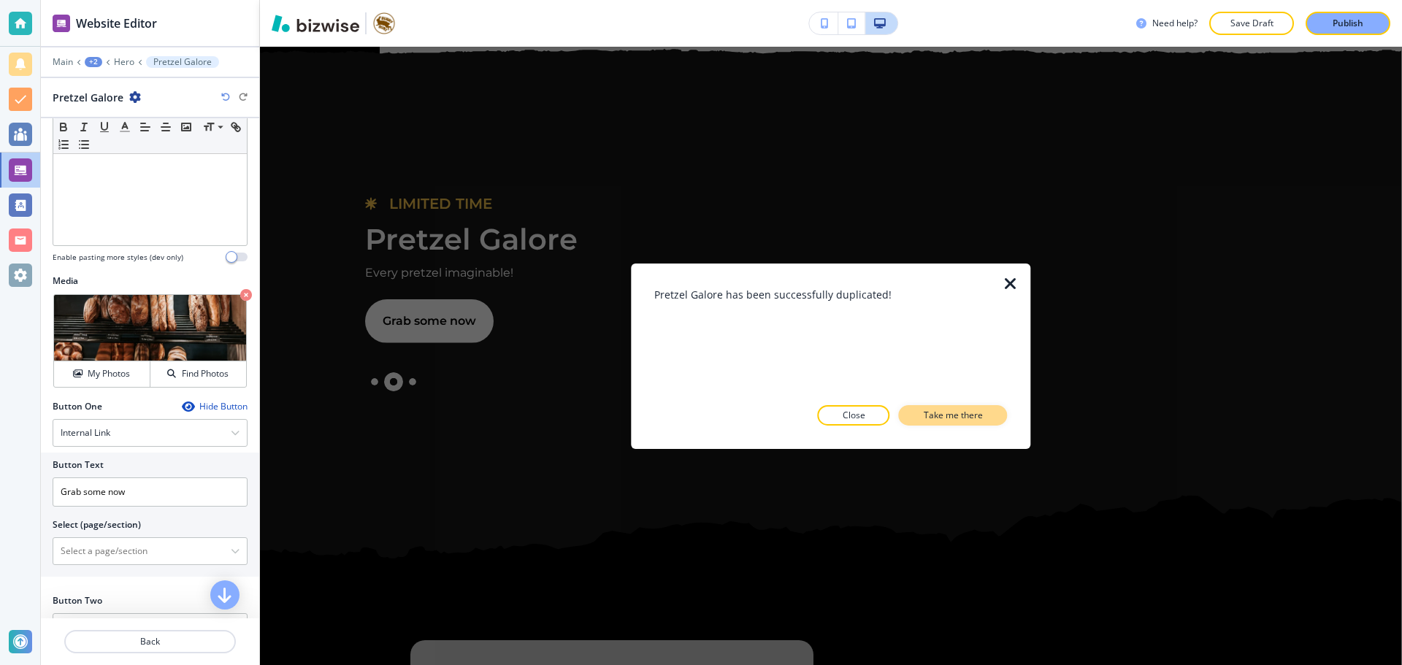
click at [963, 414] on p "Take me there" at bounding box center [952, 415] width 59 height 13
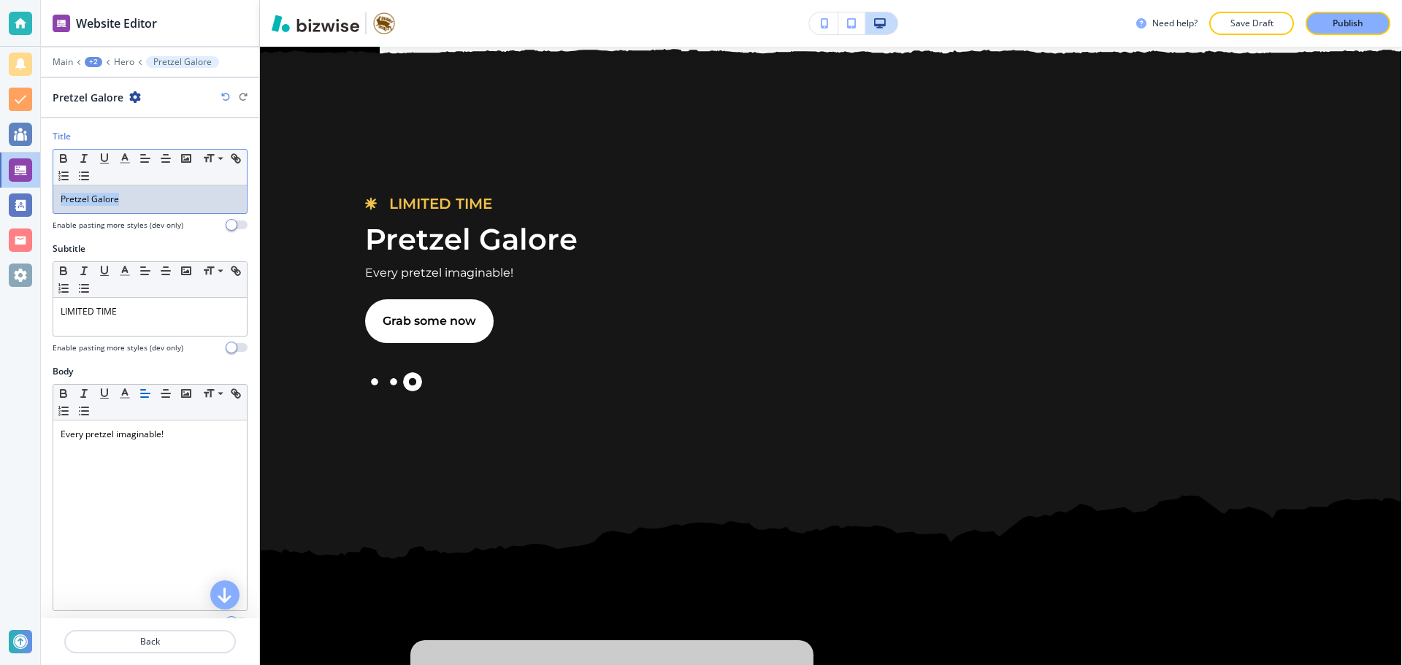
drag, startPoint x: 177, startPoint y: 207, endPoint x: 63, endPoint y: 202, distance: 114.7
click at [63, 202] on div "Pretzel Galore" at bounding box center [149, 199] width 193 height 28
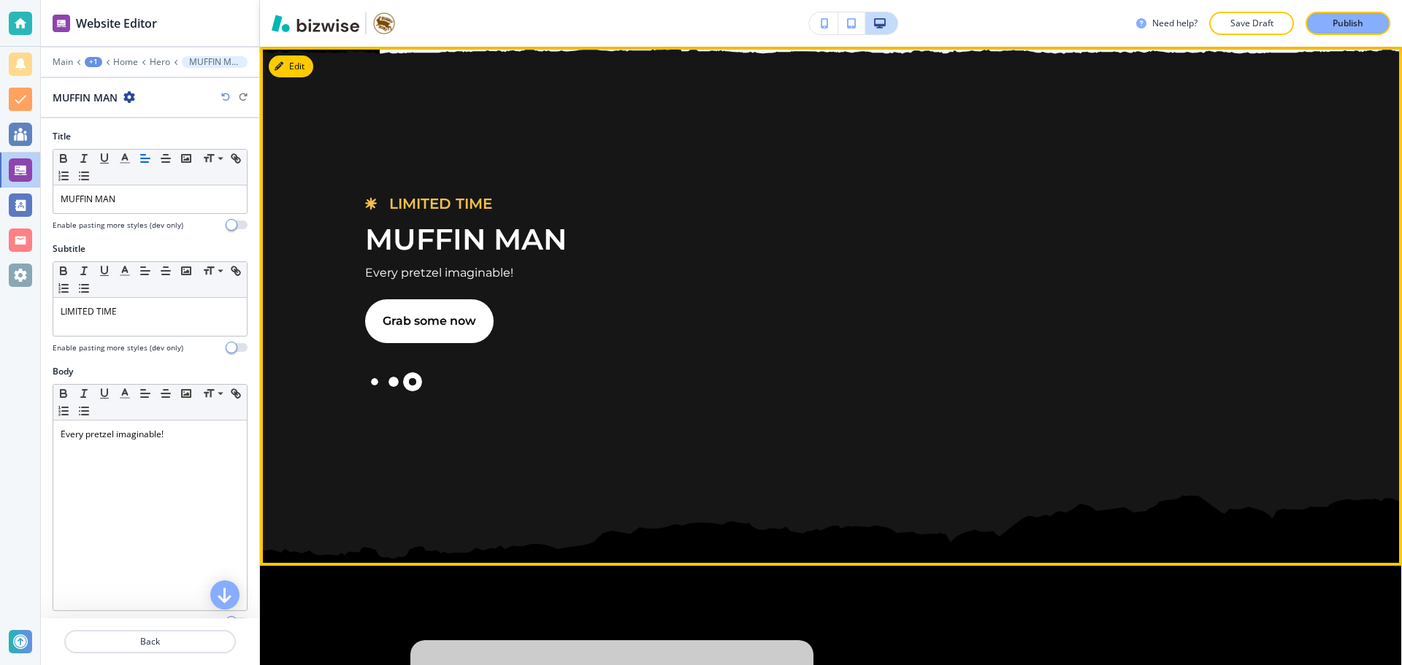
click at [393, 382] on button "Slide 2" at bounding box center [393, 381] width 19 height 19
click at [412, 379] on button "Slide 3" at bounding box center [412, 381] width 19 height 19
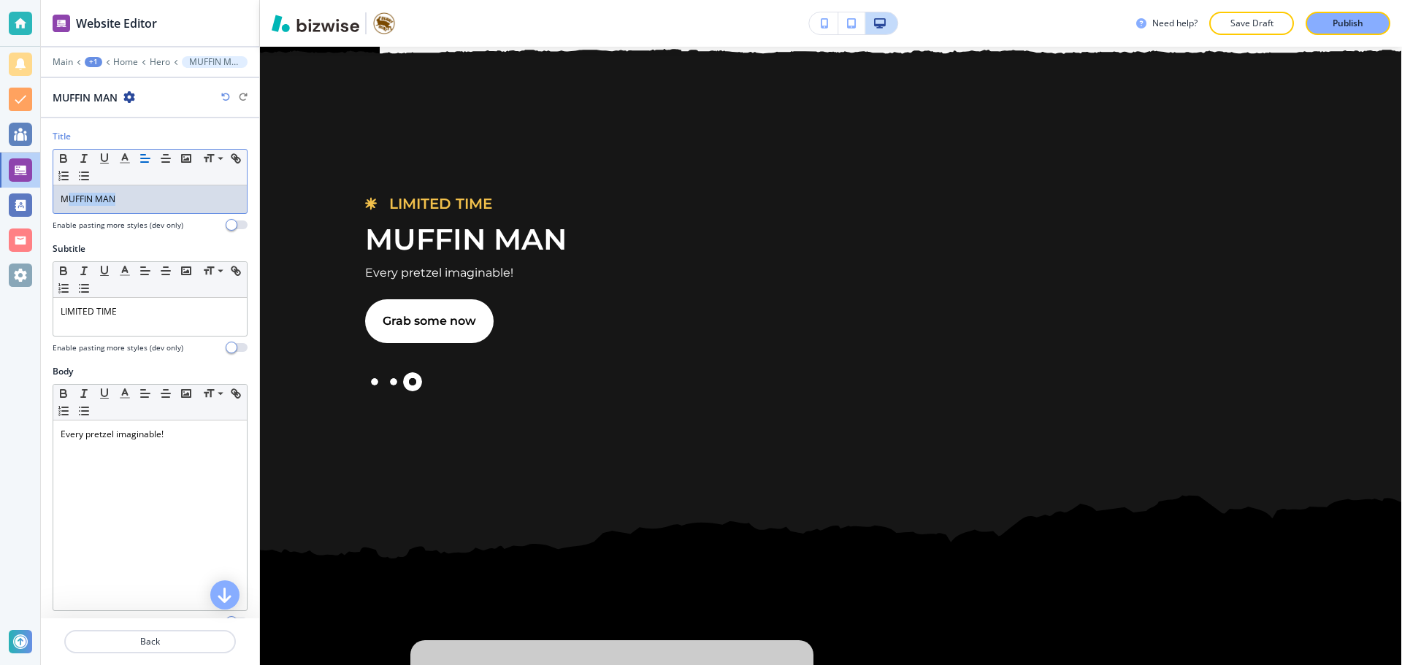
drag, startPoint x: 124, startPoint y: 199, endPoint x: 70, endPoint y: 198, distance: 54.0
click at [70, 198] on p "MUFFIN MAN" at bounding box center [150, 199] width 179 height 13
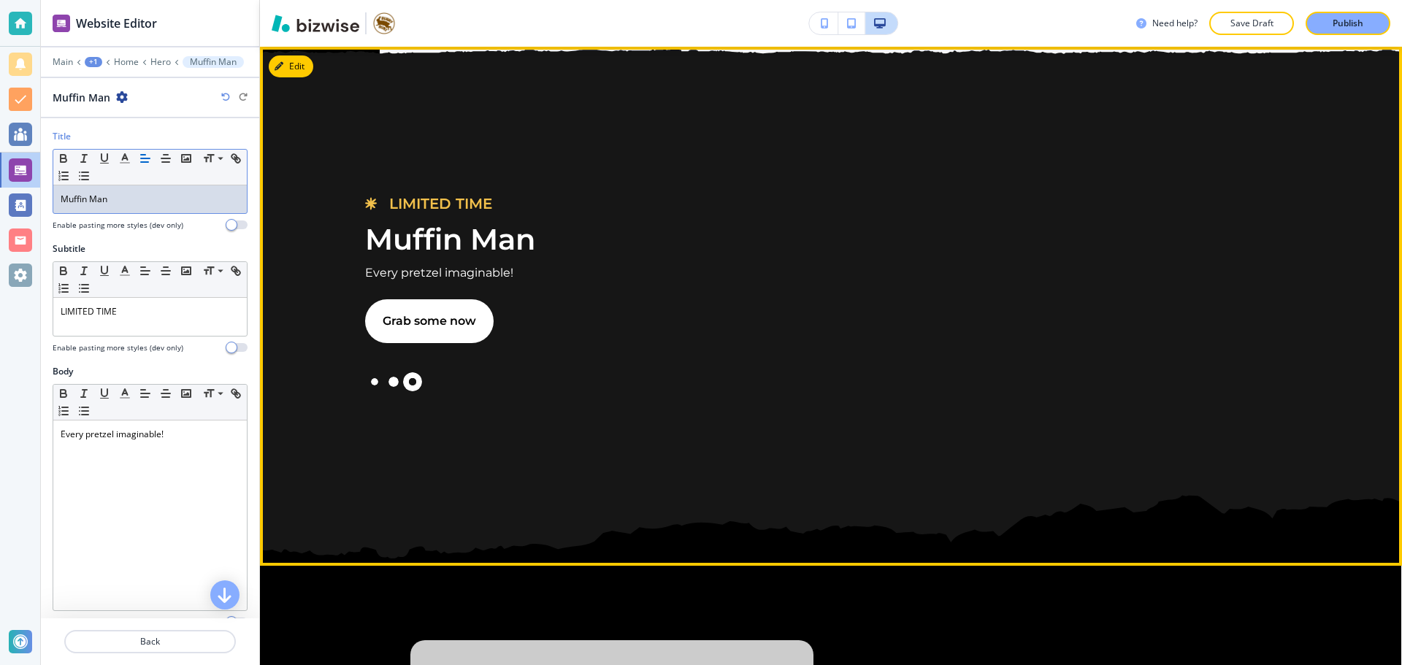
click at [393, 383] on button "Slide 2" at bounding box center [393, 381] width 19 height 19
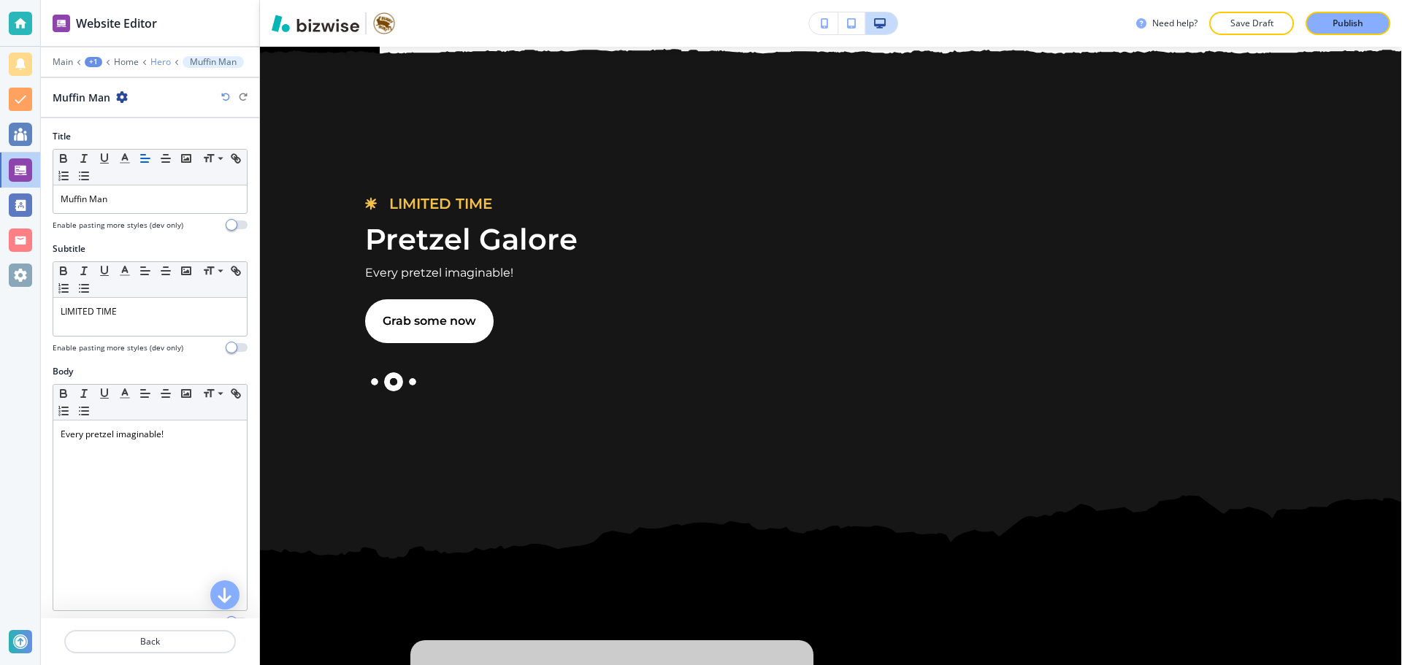
click at [165, 61] on p "Hero" at bounding box center [160, 62] width 20 height 10
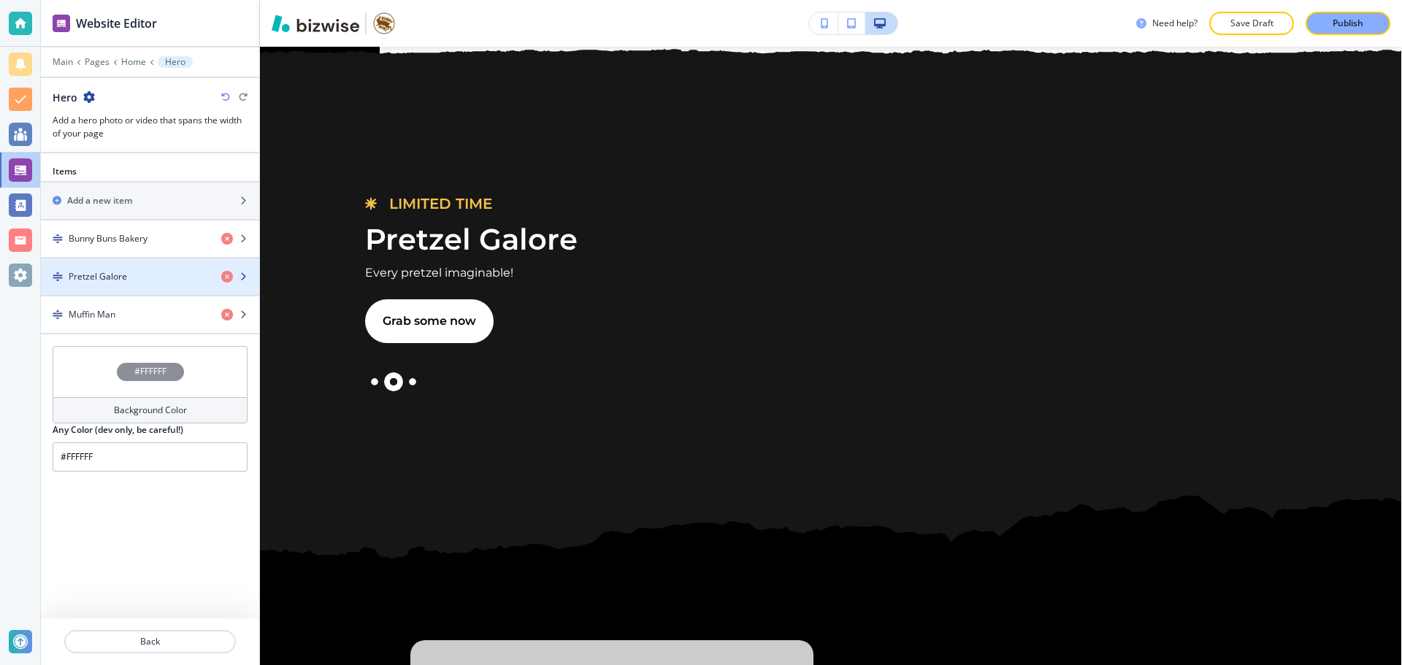
click at [159, 277] on div "Pretzel Galore" at bounding box center [125, 276] width 169 height 13
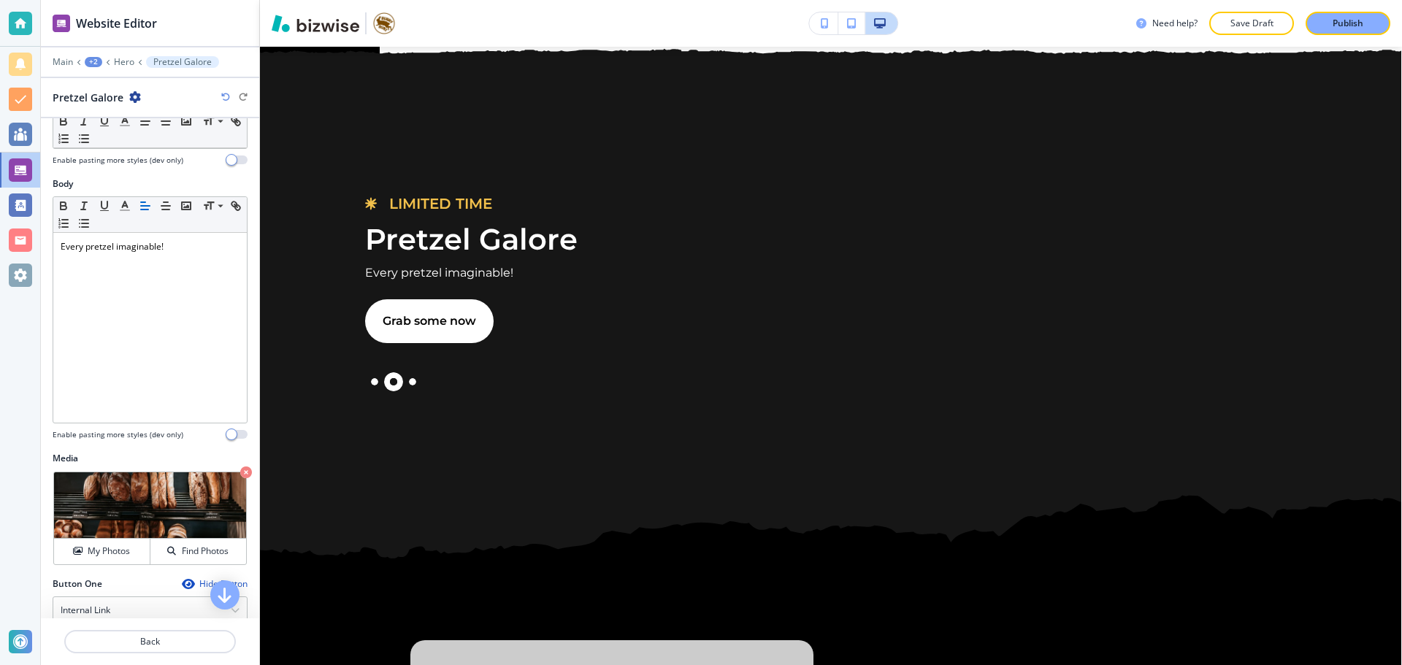
scroll to position [219, 0]
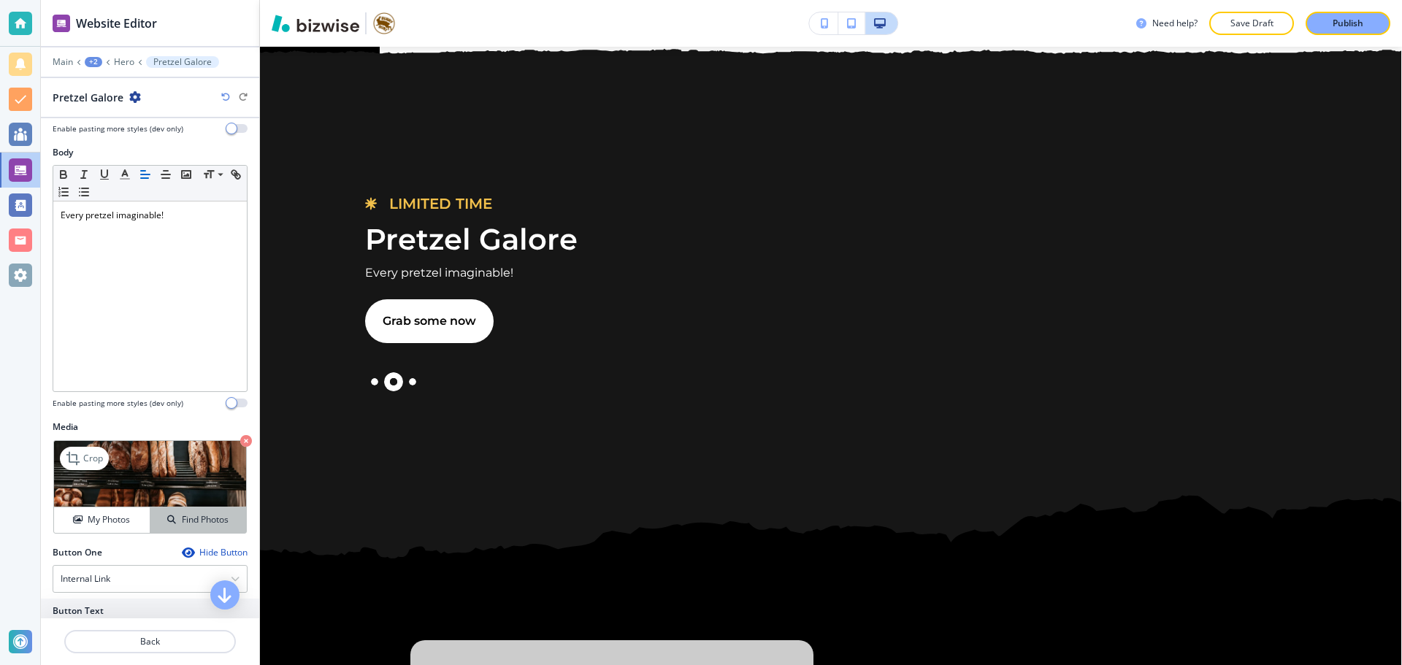
click at [196, 513] on h4 "Find Photos" at bounding box center [205, 519] width 47 height 13
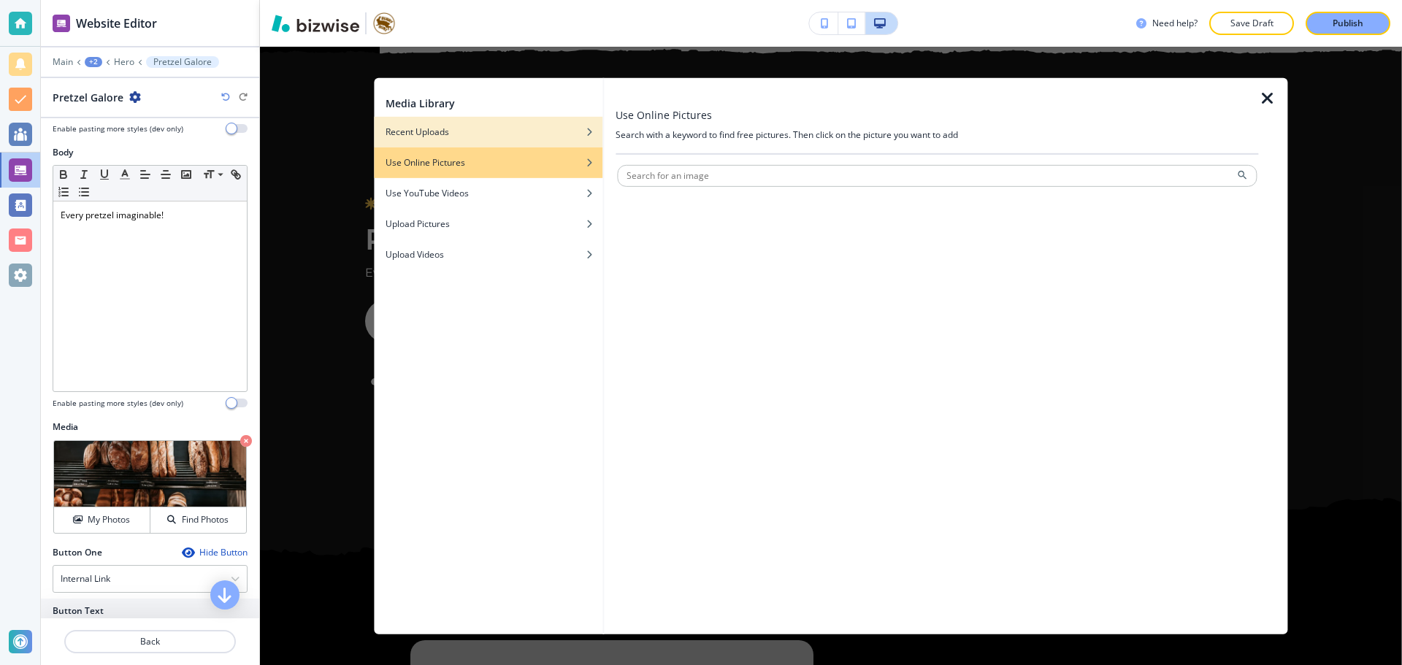
click at [510, 128] on div "Recent Uploads" at bounding box center [488, 131] width 228 height 13
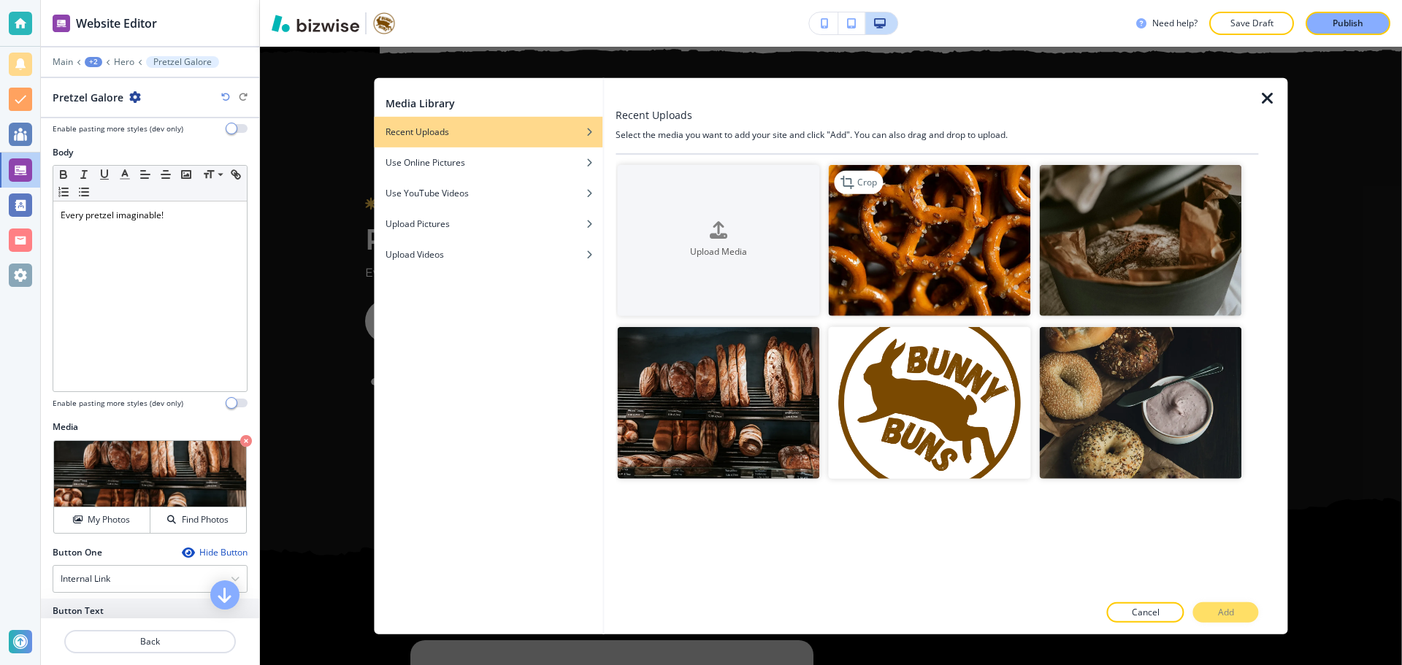
click at [928, 256] on img "button" at bounding box center [929, 240] width 202 height 152
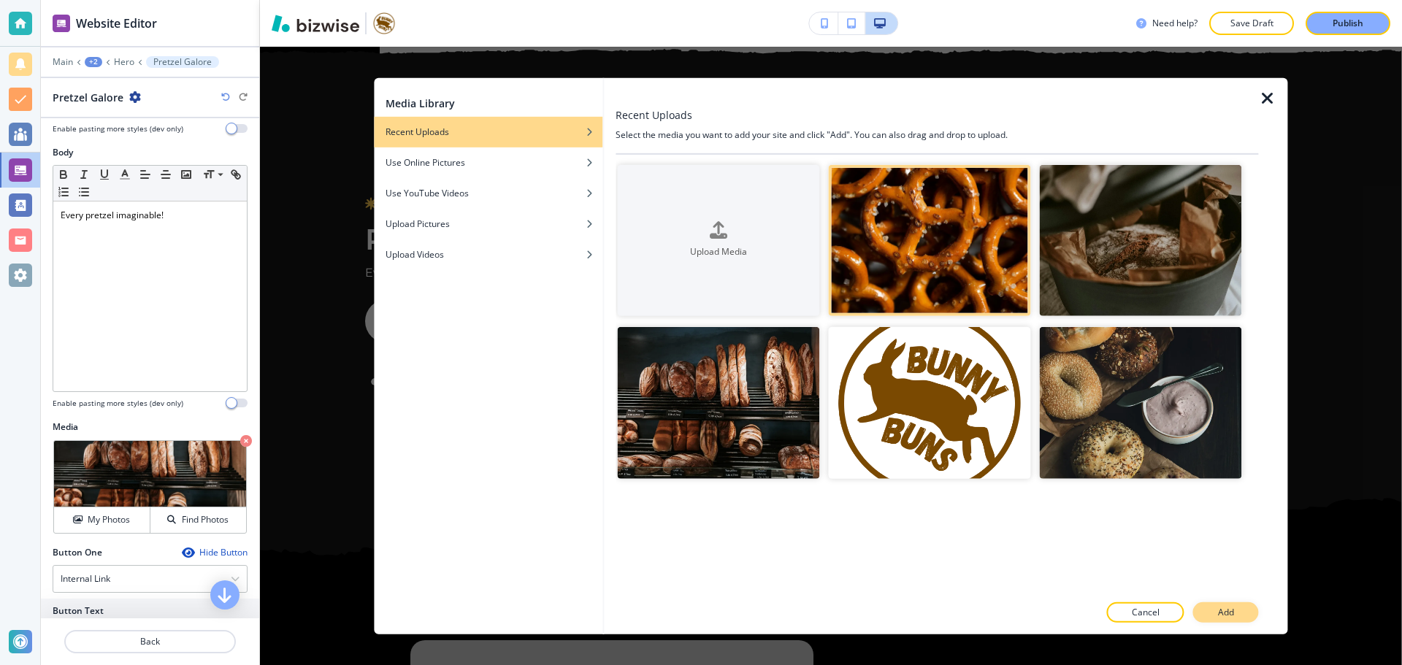
click at [1208, 604] on button "Add" at bounding box center [1226, 612] width 66 height 20
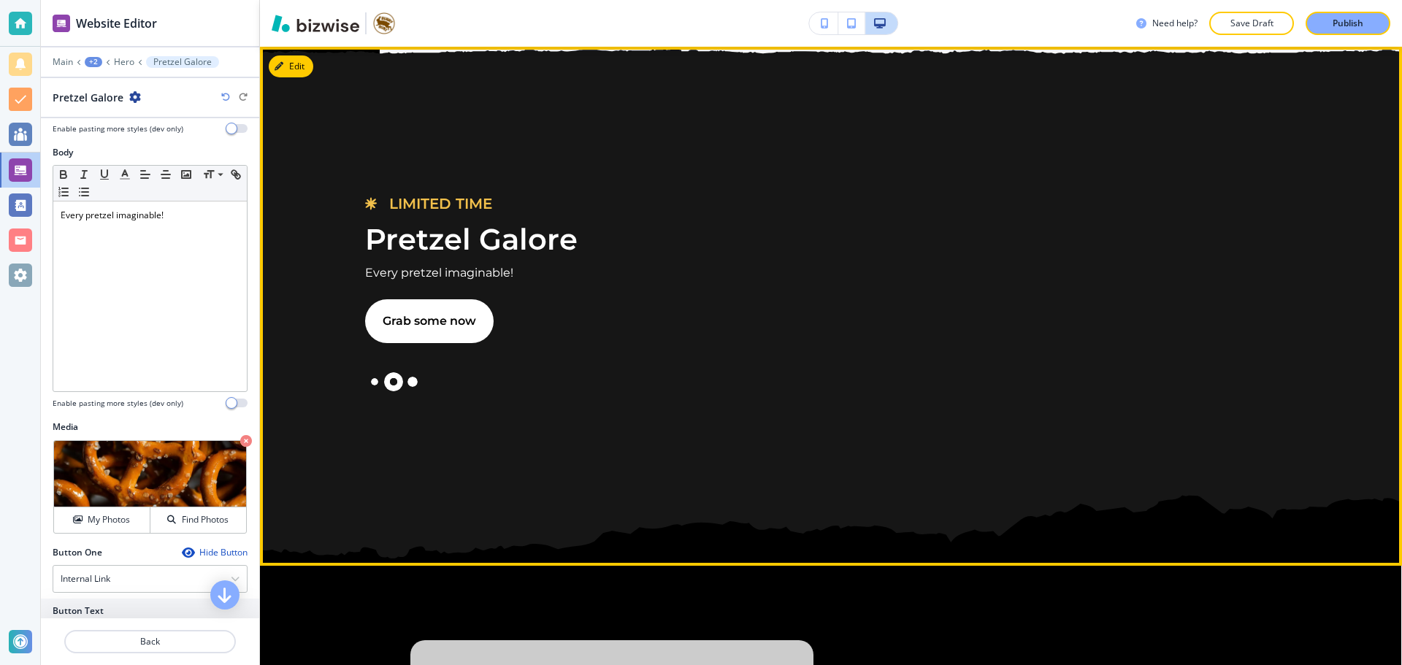
click at [415, 377] on button "Slide 3" at bounding box center [412, 381] width 19 height 19
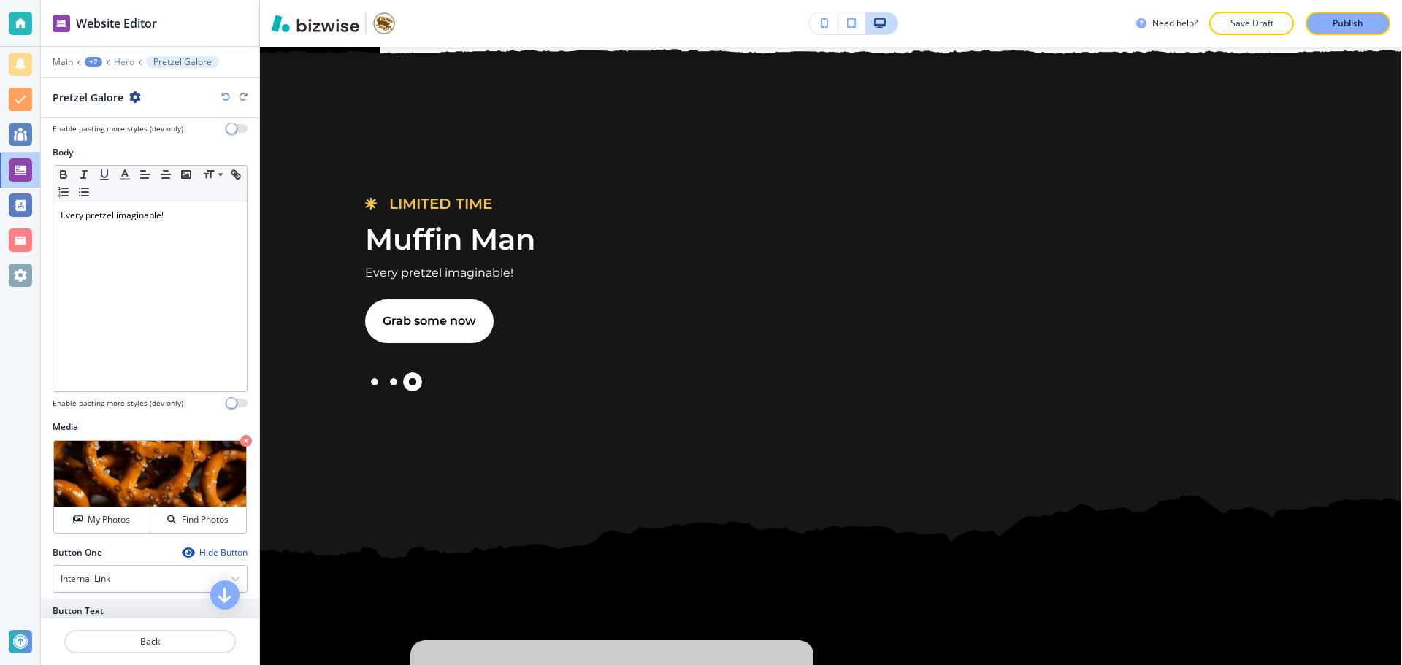
click at [131, 66] on p "Hero" at bounding box center [124, 62] width 20 height 10
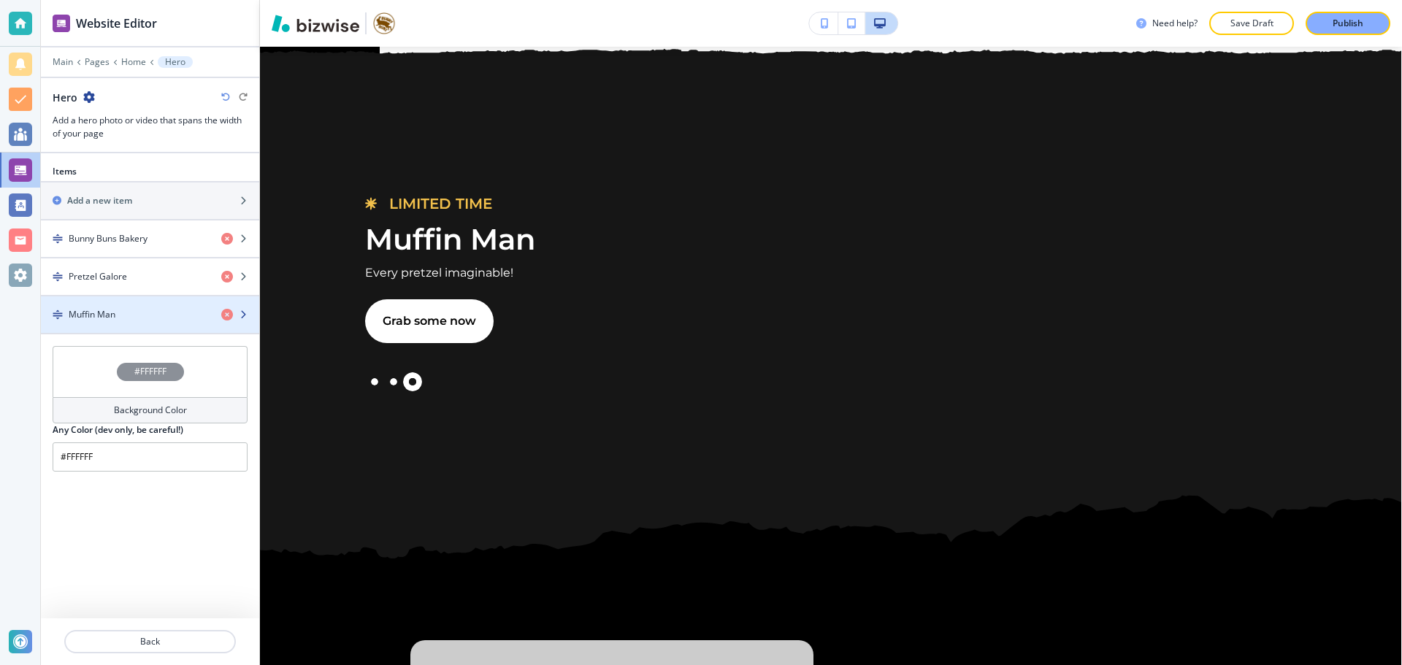
click at [139, 299] on div "button" at bounding box center [150, 302] width 218 height 12
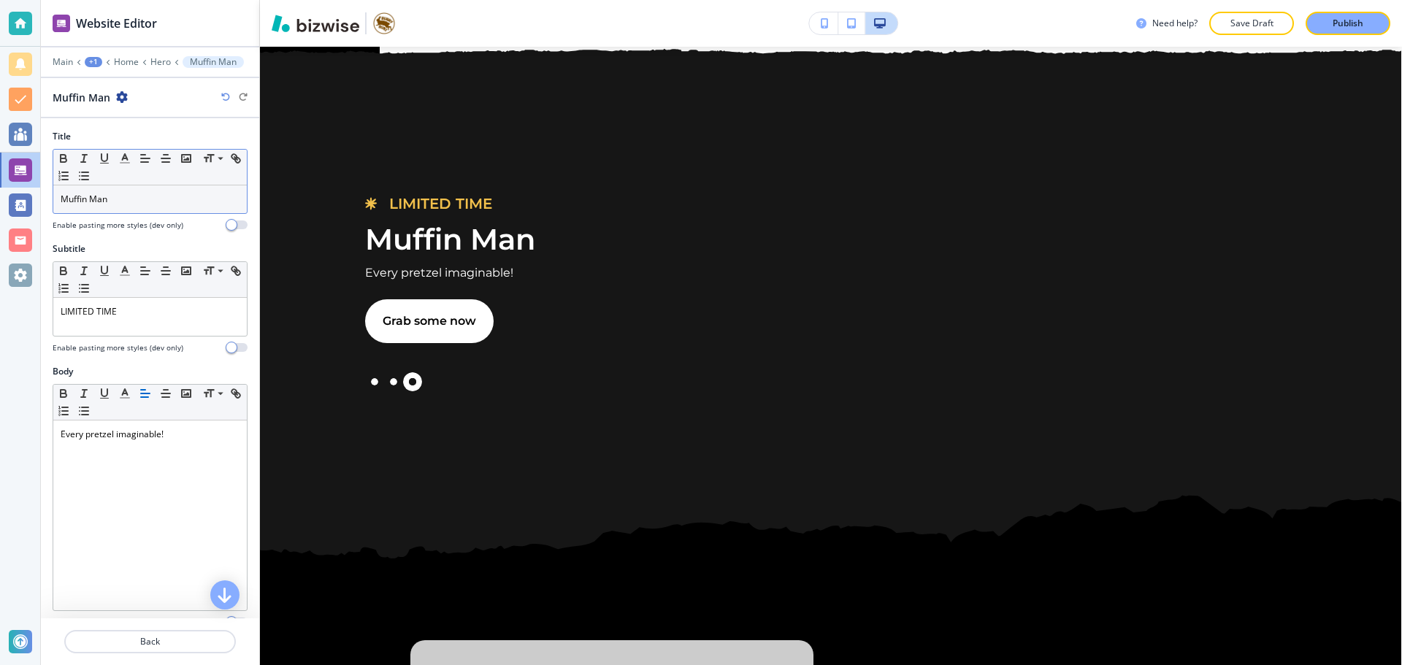
click at [118, 186] on div "Muffin Man" at bounding box center [149, 199] width 193 height 28
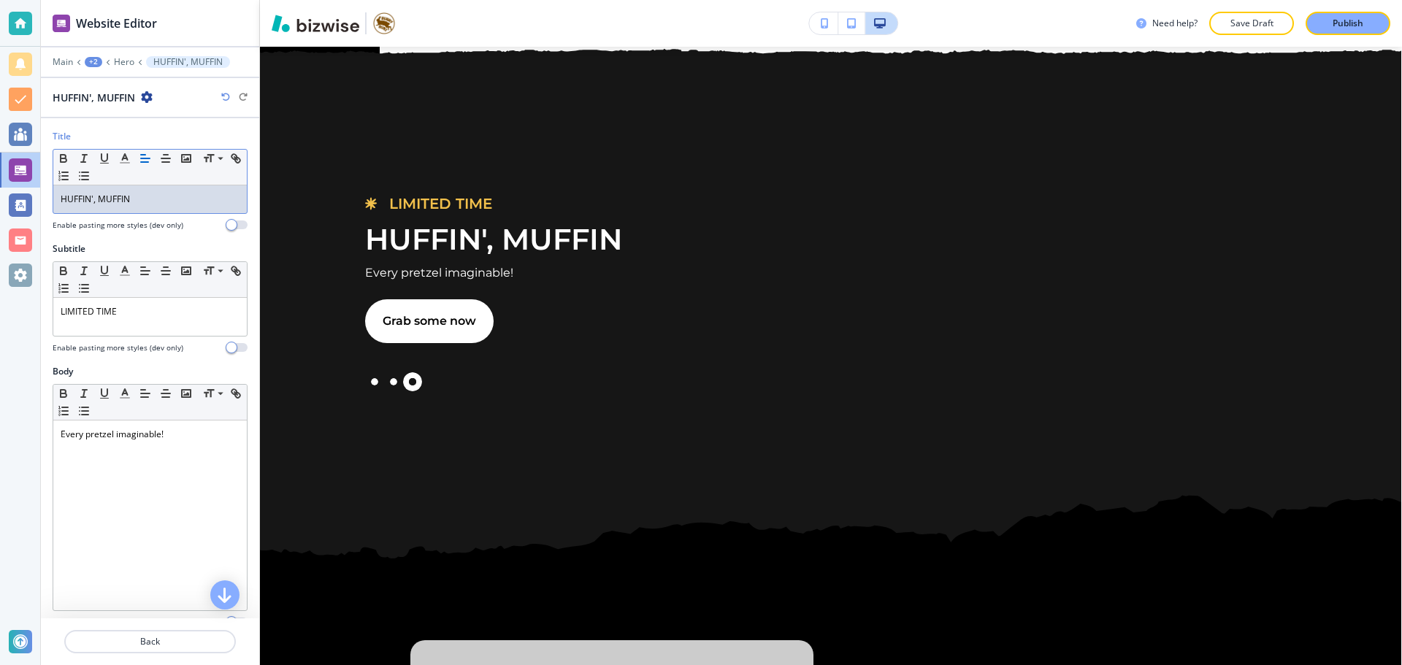
click at [100, 199] on p "HUFFIN', MUFFIN" at bounding box center [150, 199] width 179 height 13
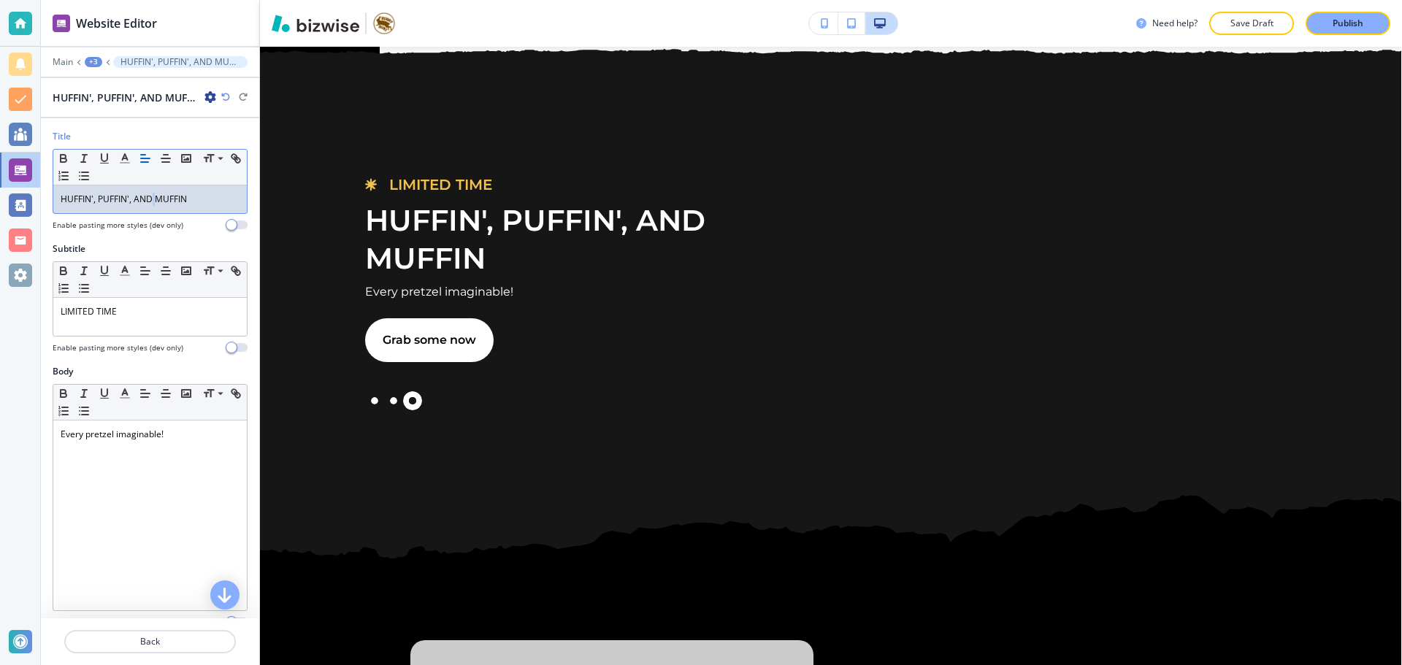
click at [153, 196] on p "HUFFIN', PUFFIN', AND MUFFIN" at bounding box center [150, 199] width 179 height 13
click at [147, 198] on p "HUFFIN', PUFFIN', AND MUFFIN" at bounding box center [150, 199] width 179 height 13
drag, startPoint x: 134, startPoint y: 199, endPoint x: 88, endPoint y: 201, distance: 46.1
click at [88, 201] on p "HUFFIN', PUFFIN', AND MUFFIN" at bounding box center [150, 199] width 179 height 13
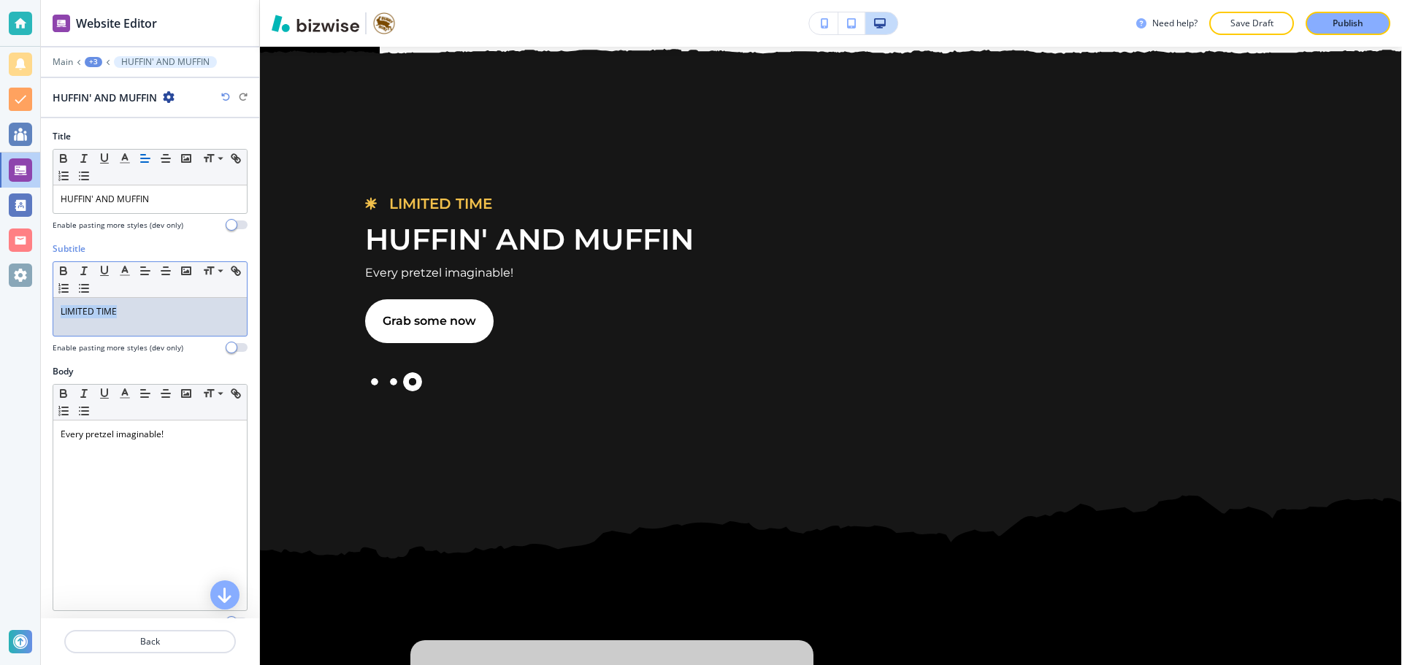
drag, startPoint x: 129, startPoint y: 301, endPoint x: 59, endPoint y: 305, distance: 70.2
click at [59, 305] on div "LIMITED TIME" at bounding box center [149, 317] width 193 height 38
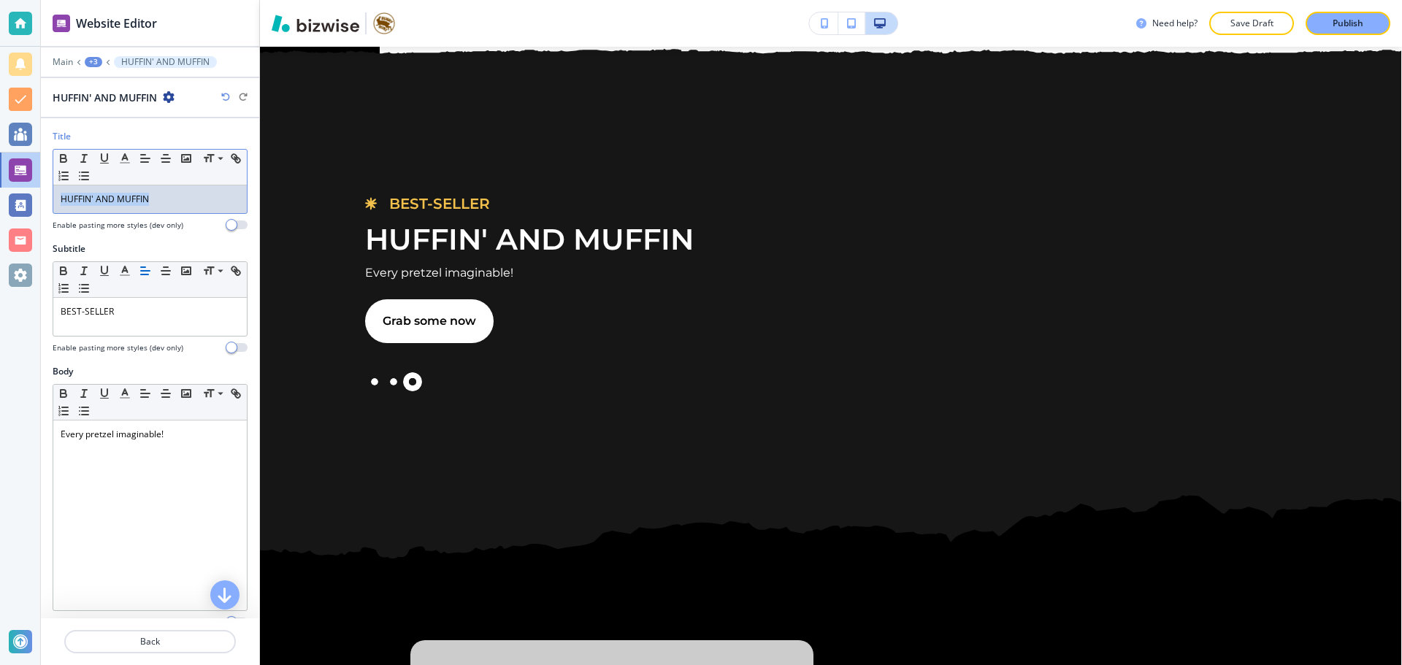
drag, startPoint x: 169, startPoint y: 191, endPoint x: 63, endPoint y: 198, distance: 106.1
click at [63, 198] on div "HUFFIN' AND MUFFIN" at bounding box center [149, 199] width 193 height 28
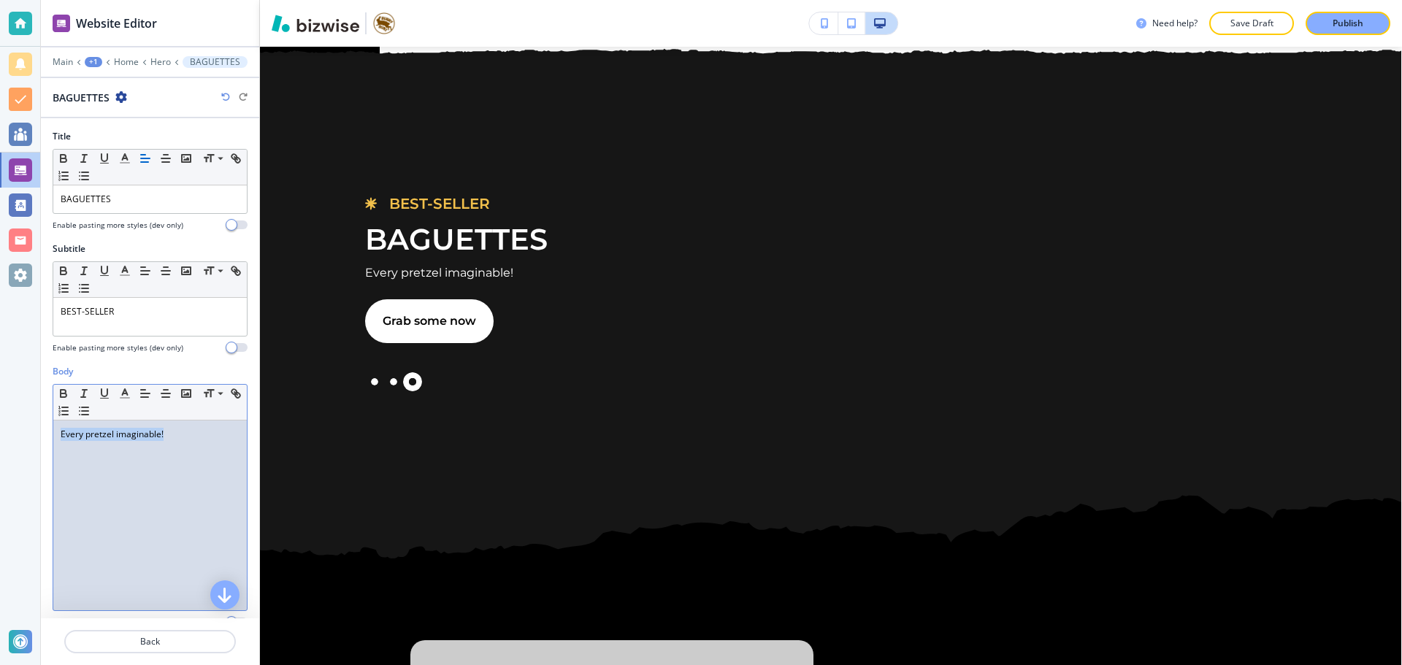
drag, startPoint x: 181, startPoint y: 433, endPoint x: 62, endPoint y: 450, distance: 120.2
click at [62, 450] on div "Every pretzel imaginable!" at bounding box center [149, 515] width 193 height 190
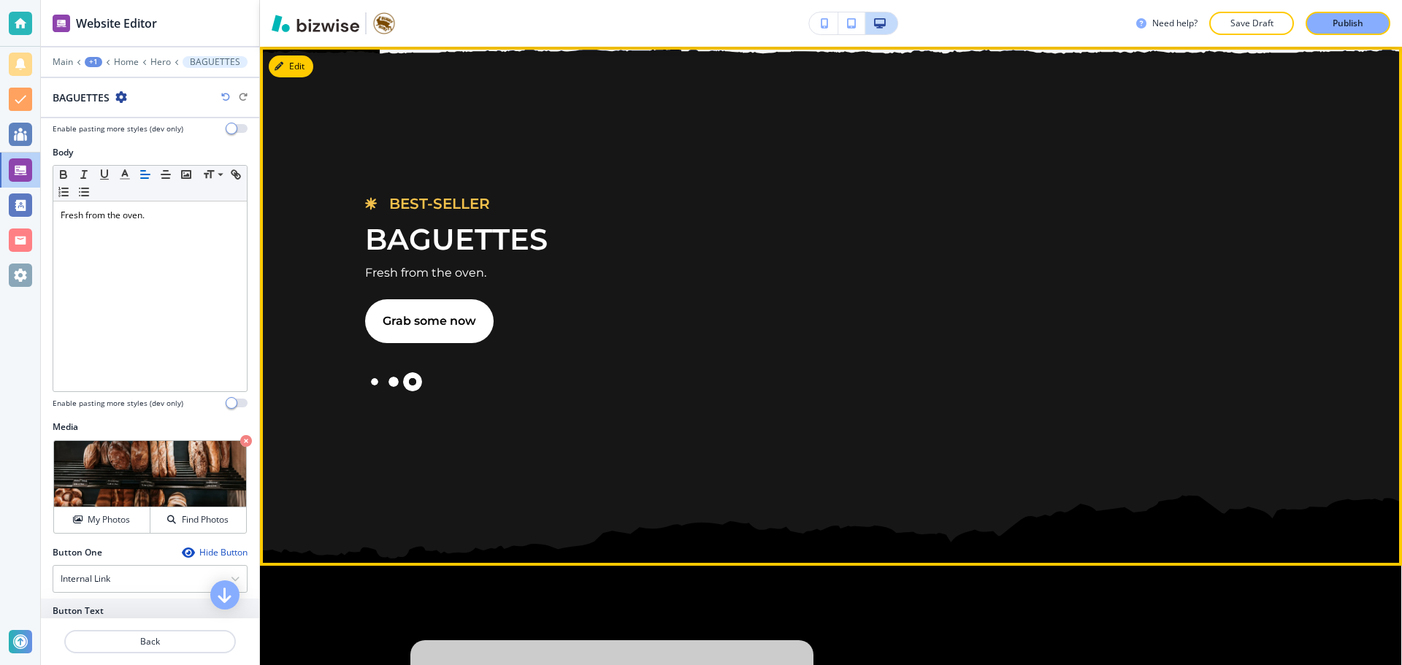
click at [394, 381] on button "Slide 2" at bounding box center [393, 381] width 19 height 19
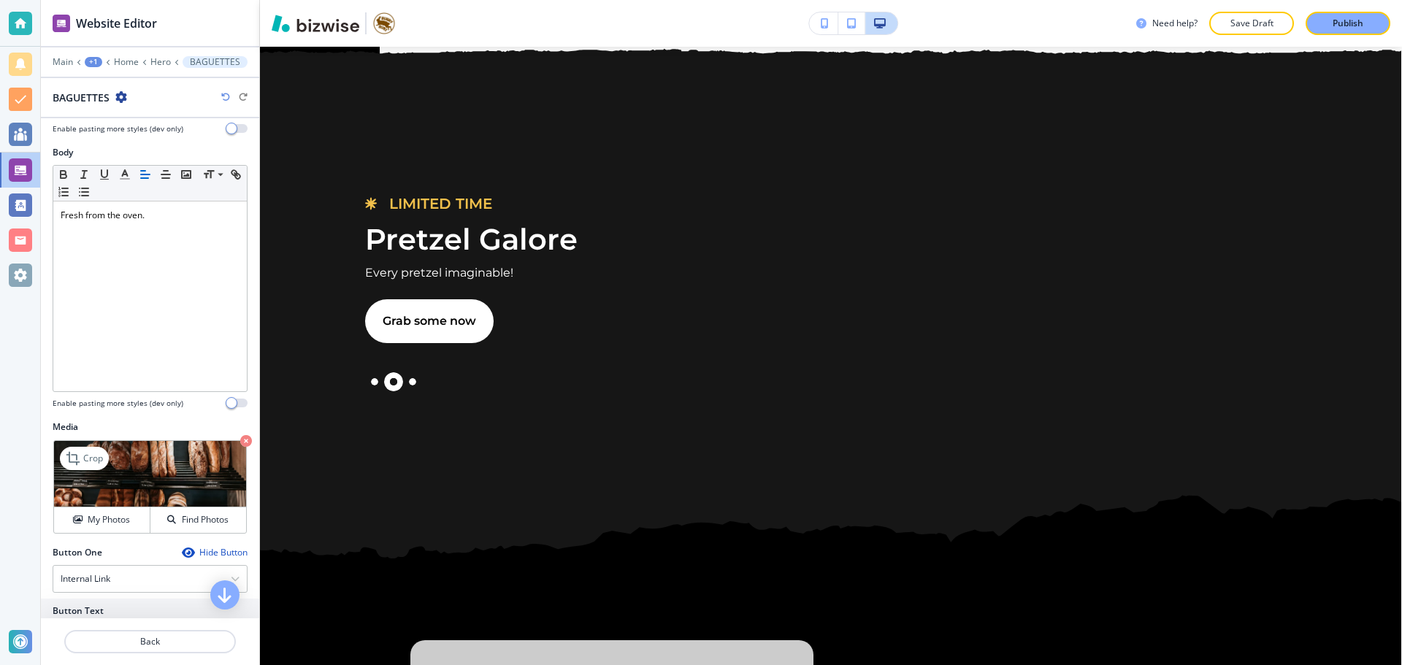
click at [240, 440] on icon "button" at bounding box center [246, 441] width 12 height 12
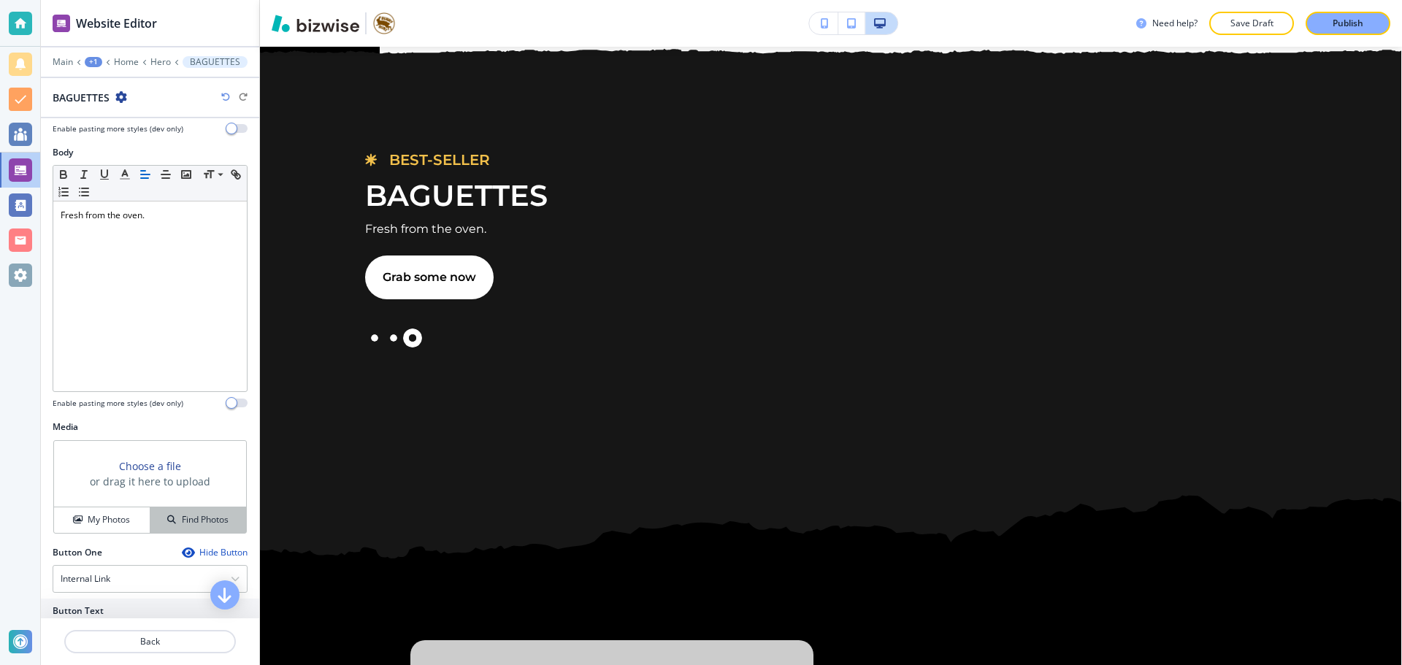
click at [182, 519] on h4 "Find Photos" at bounding box center [205, 519] width 47 height 13
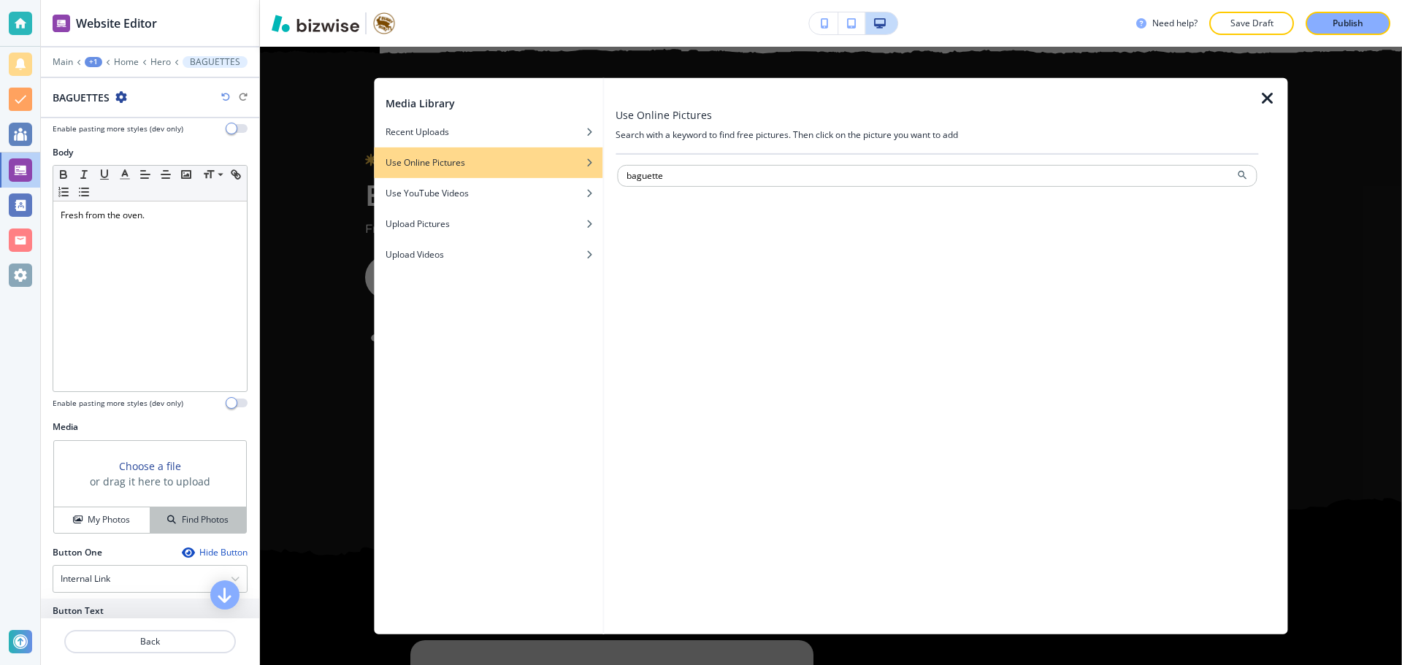
type input "baguette"
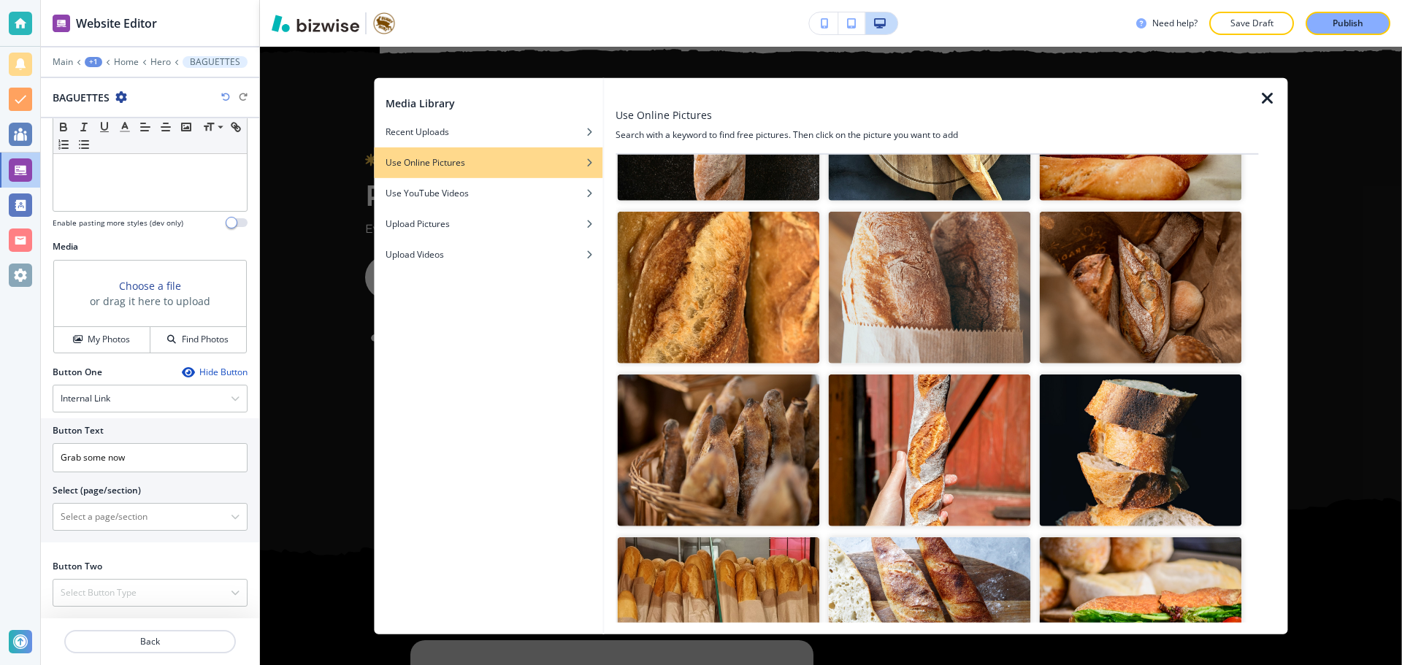
scroll to position [0, 0]
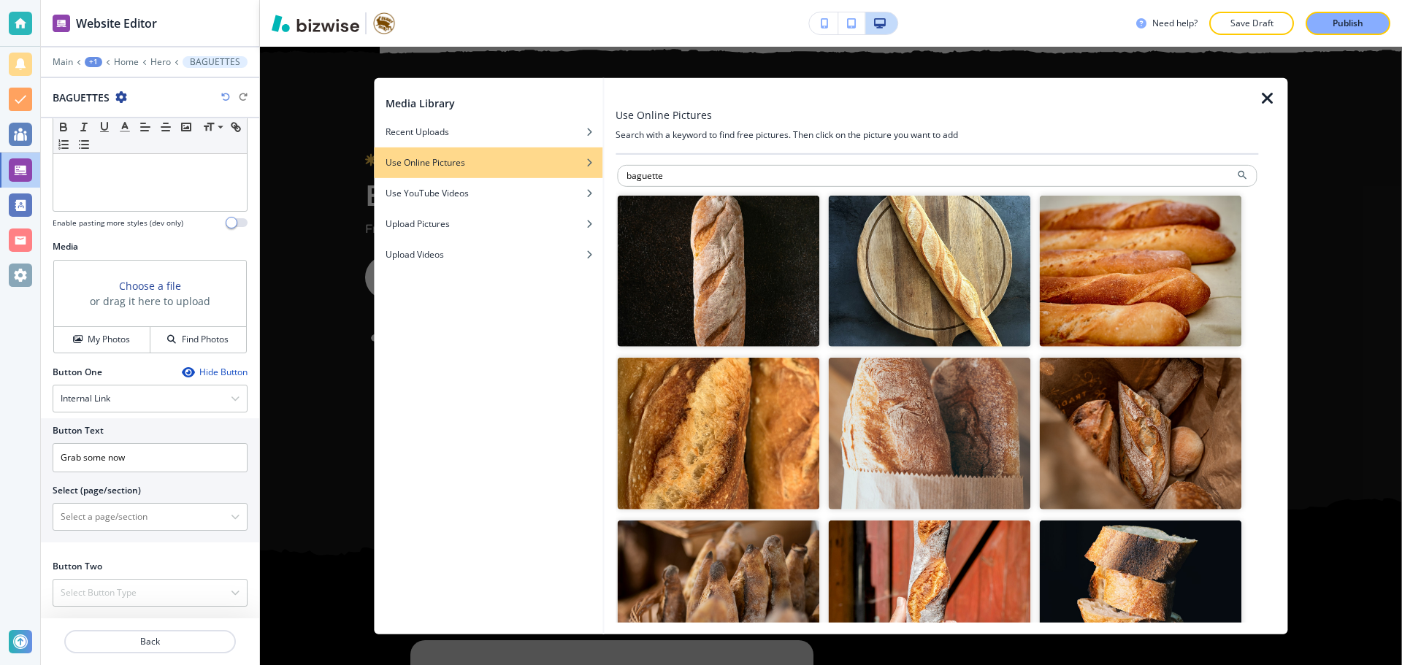
click at [1161, 461] on img "button" at bounding box center [1140, 434] width 202 height 152
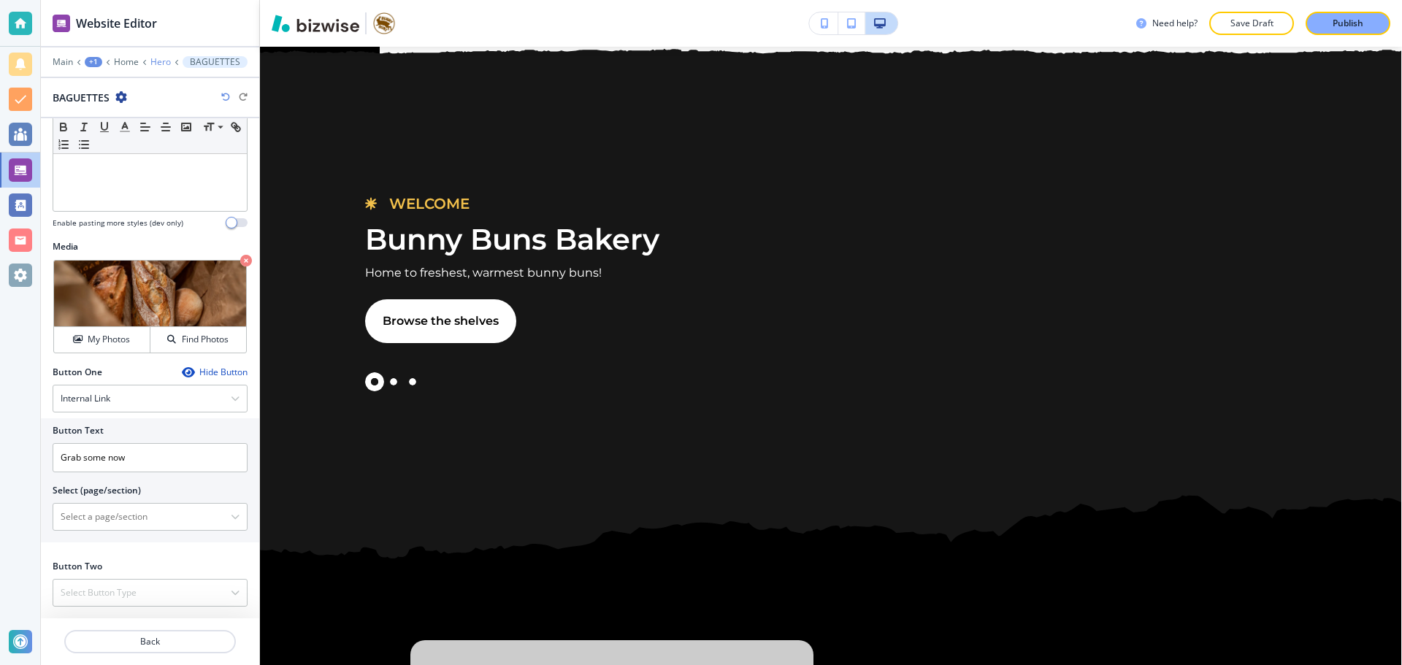
click at [152, 64] on p "Hero" at bounding box center [160, 62] width 20 height 10
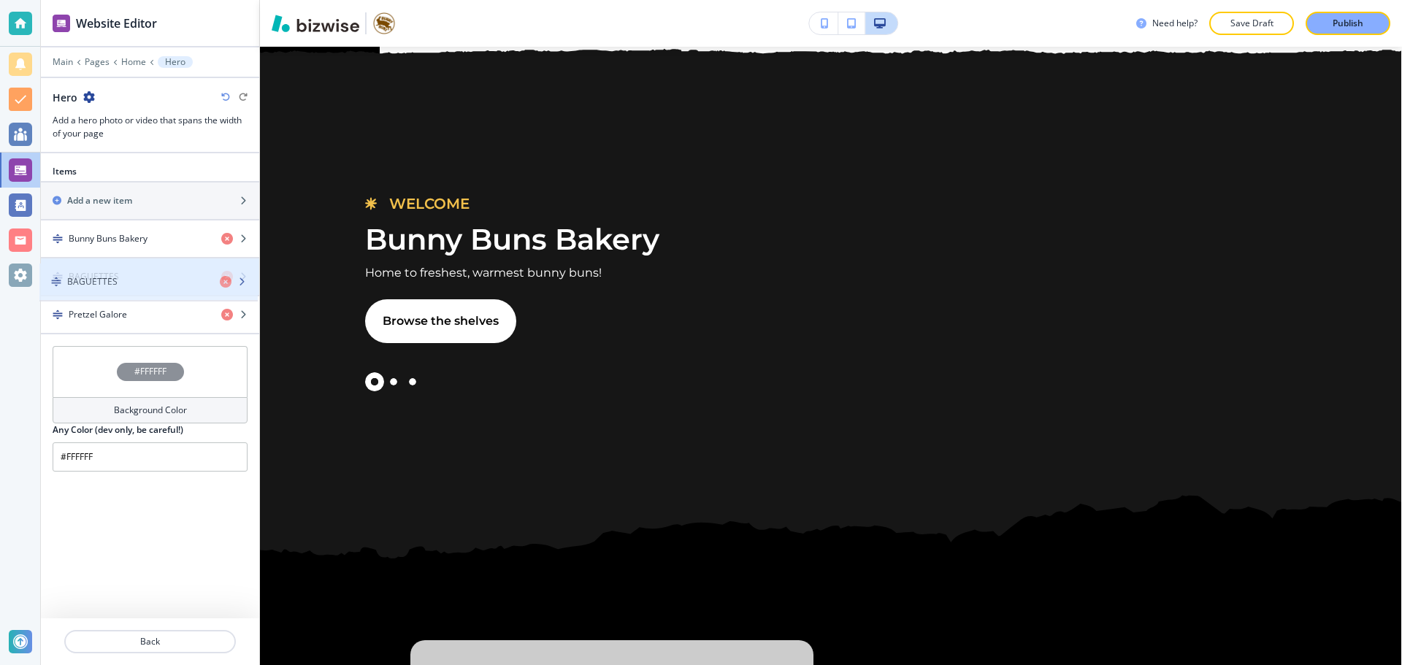
drag, startPoint x: 64, startPoint y: 309, endPoint x: 62, endPoint y: 274, distance: 34.3
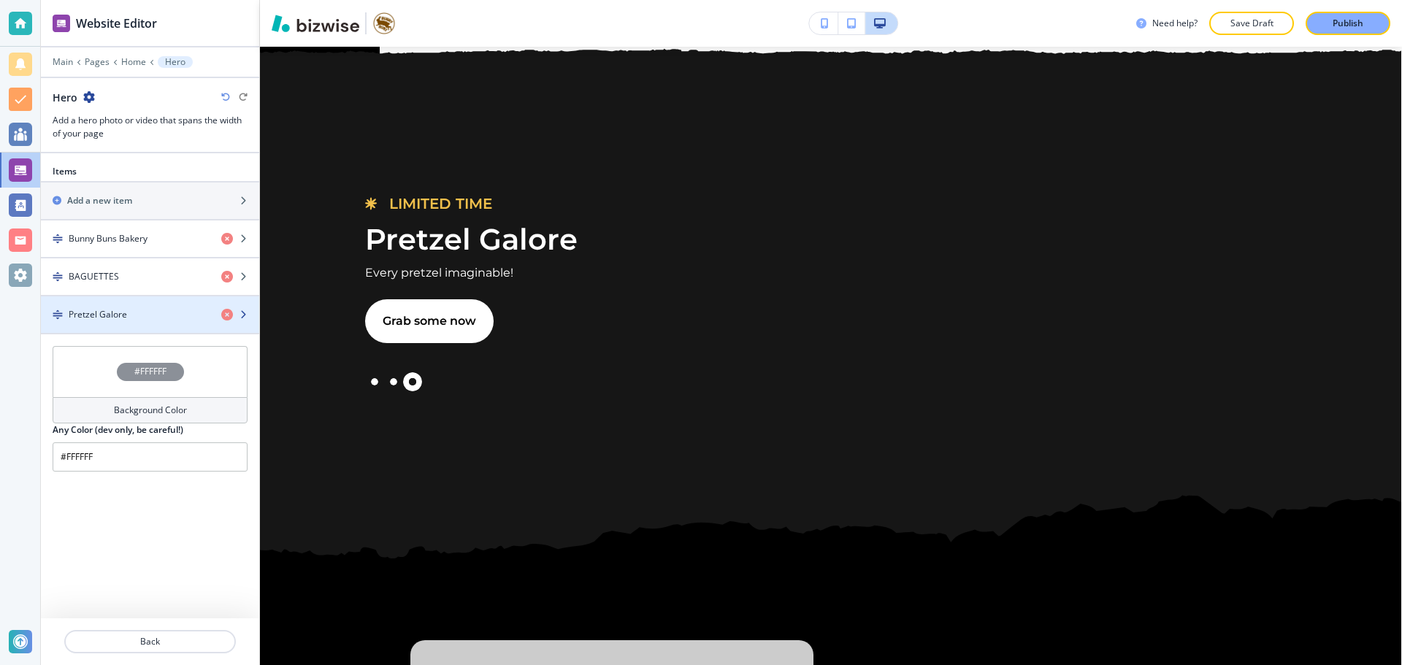
click at [85, 312] on h4 "Pretzel Galore" at bounding box center [98, 314] width 58 height 13
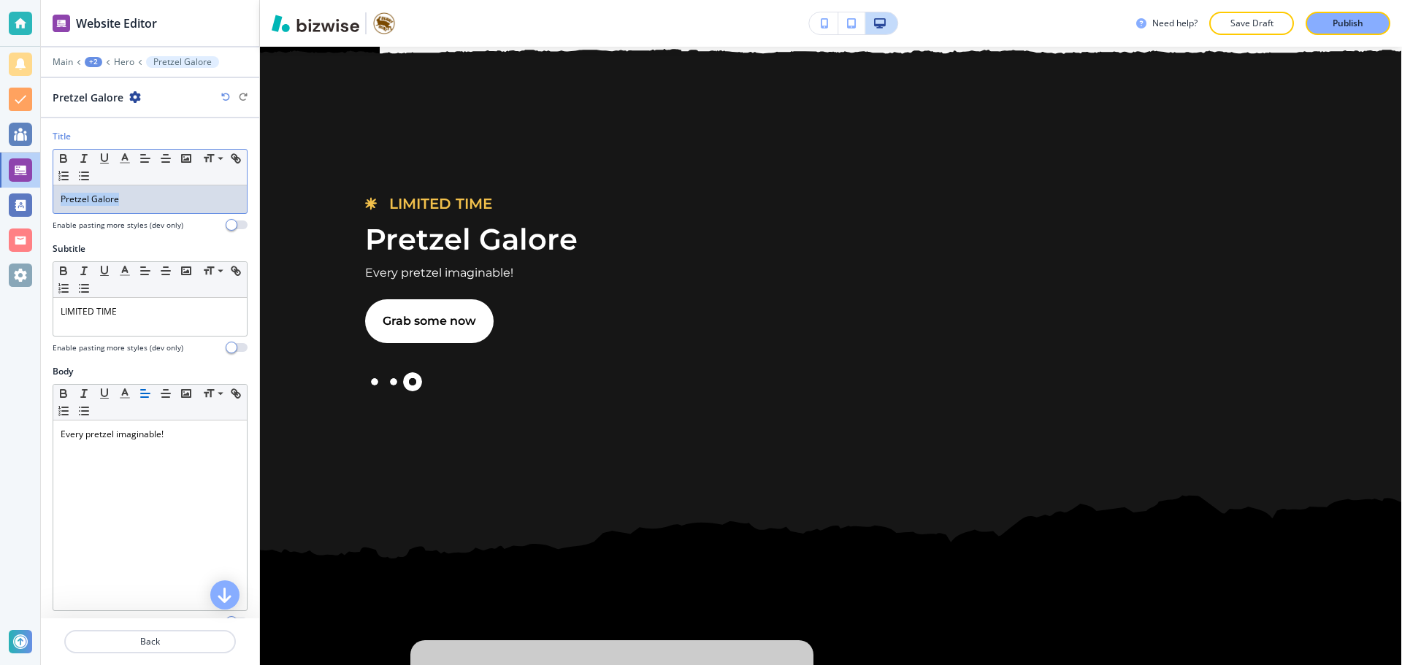
drag, startPoint x: 126, startPoint y: 210, endPoint x: 53, endPoint y: 204, distance: 72.4
click at [53, 204] on div "Pretzel Galore" at bounding box center [149, 199] width 193 height 28
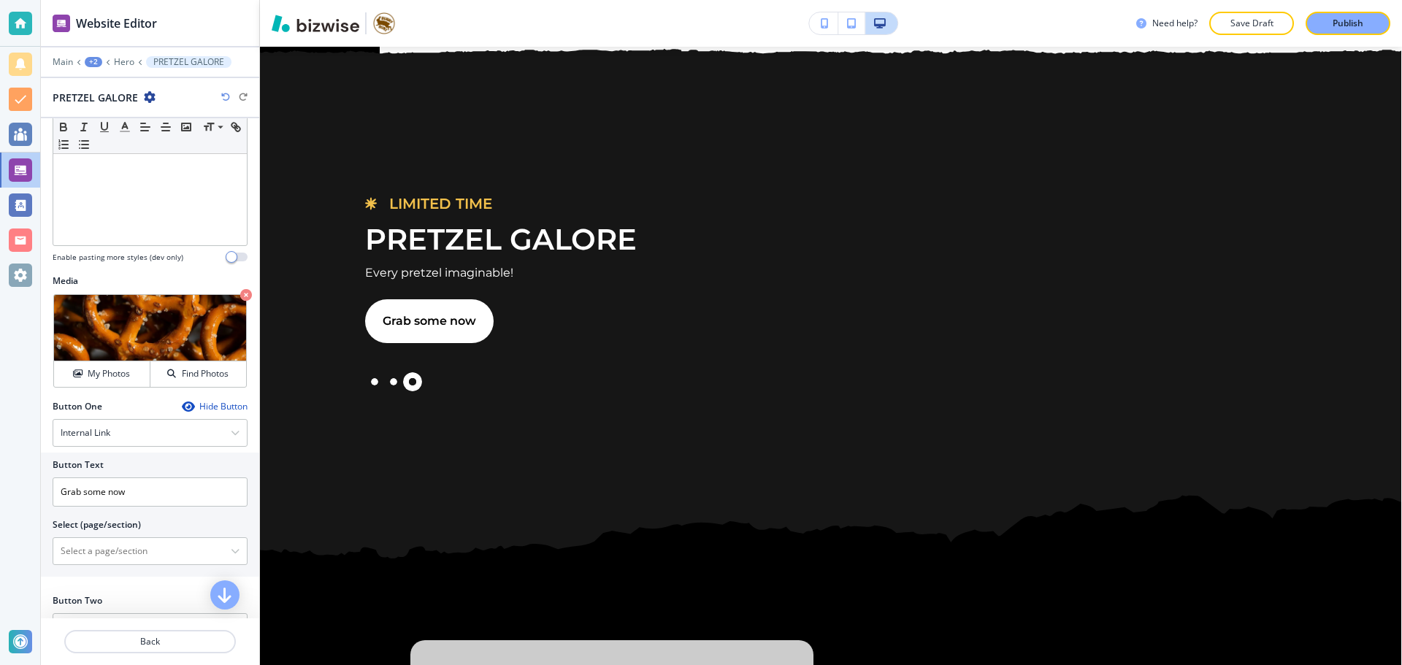
scroll to position [399, 0]
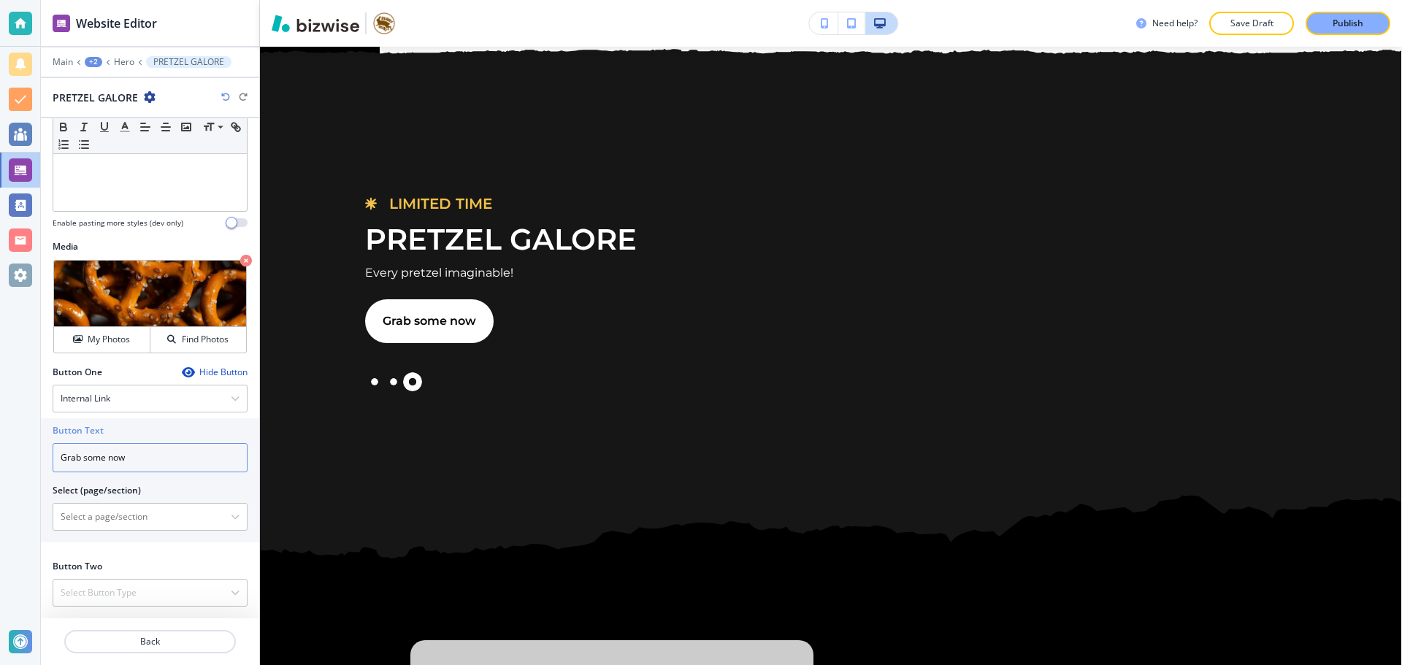
drag, startPoint x: 143, startPoint y: 452, endPoint x: 52, endPoint y: 464, distance: 92.0
click at [52, 464] on div "Button Text Grab some now Select (page/section) Home Home | Hero Home | About H…" at bounding box center [150, 480] width 218 height 124
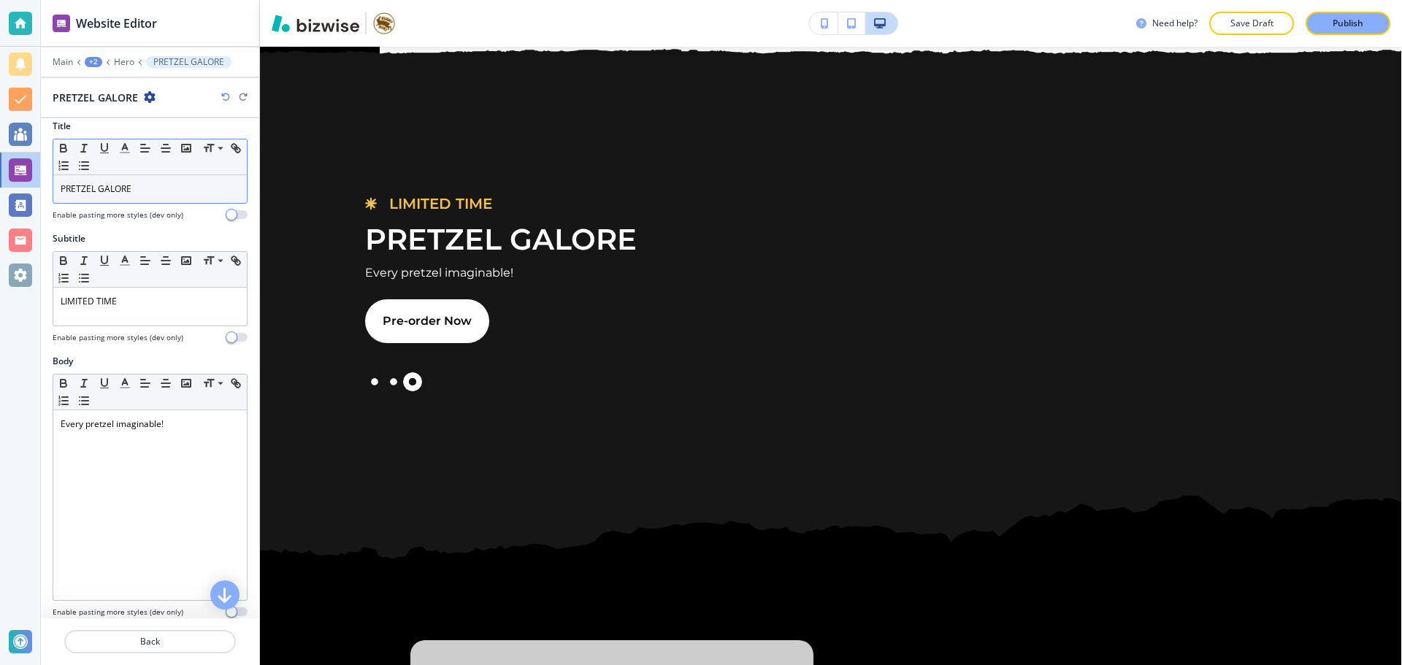
scroll to position [0, 0]
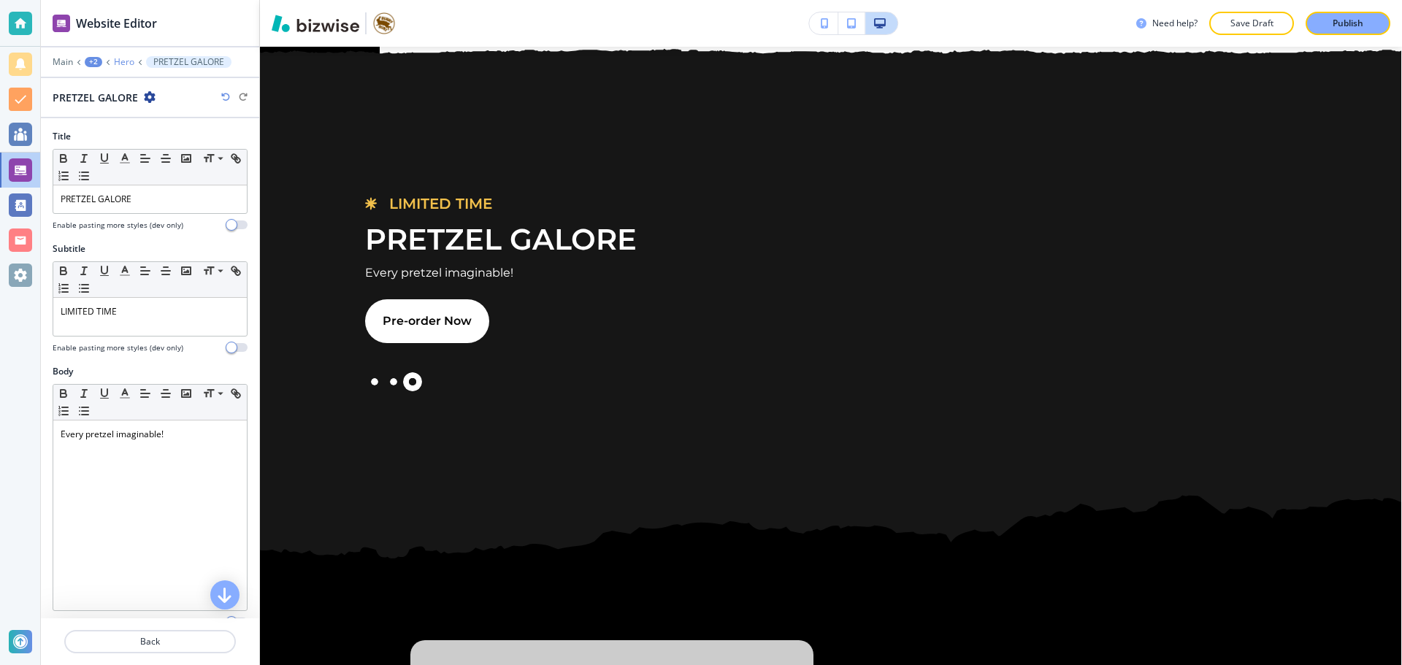
type input "Pre-order Now"
click at [127, 65] on p "Hero" at bounding box center [124, 62] width 20 height 10
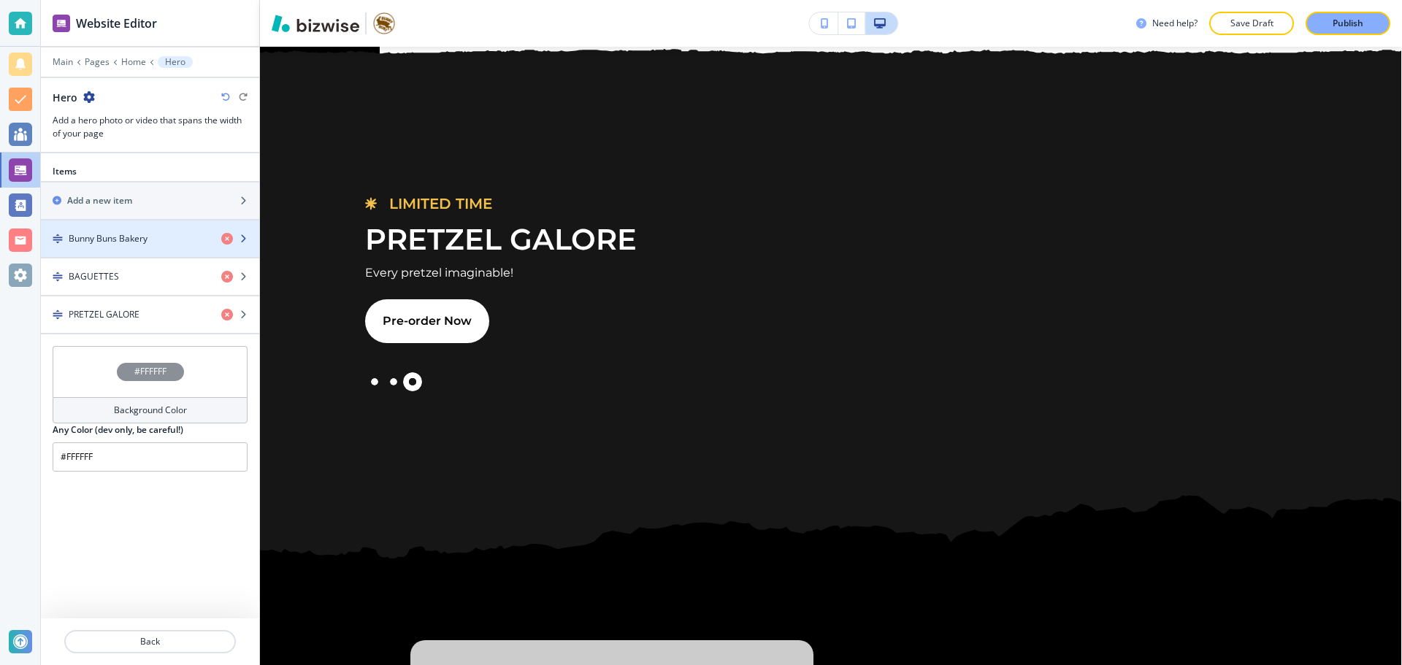
click at [129, 234] on h4 "Bunny Buns Bakery" at bounding box center [108, 238] width 79 height 13
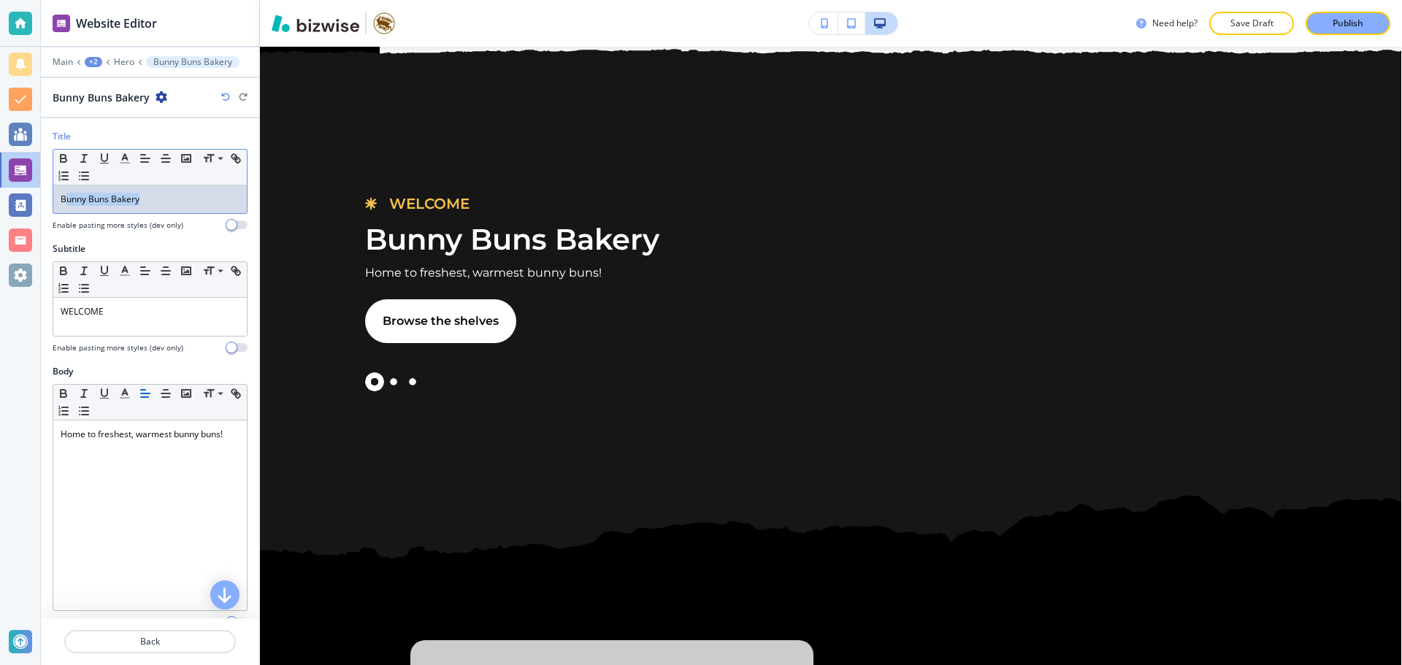
drag, startPoint x: 153, startPoint y: 199, endPoint x: 67, endPoint y: 199, distance: 86.1
click at [67, 199] on p "Bunny Buns Bakery" at bounding box center [150, 199] width 179 height 13
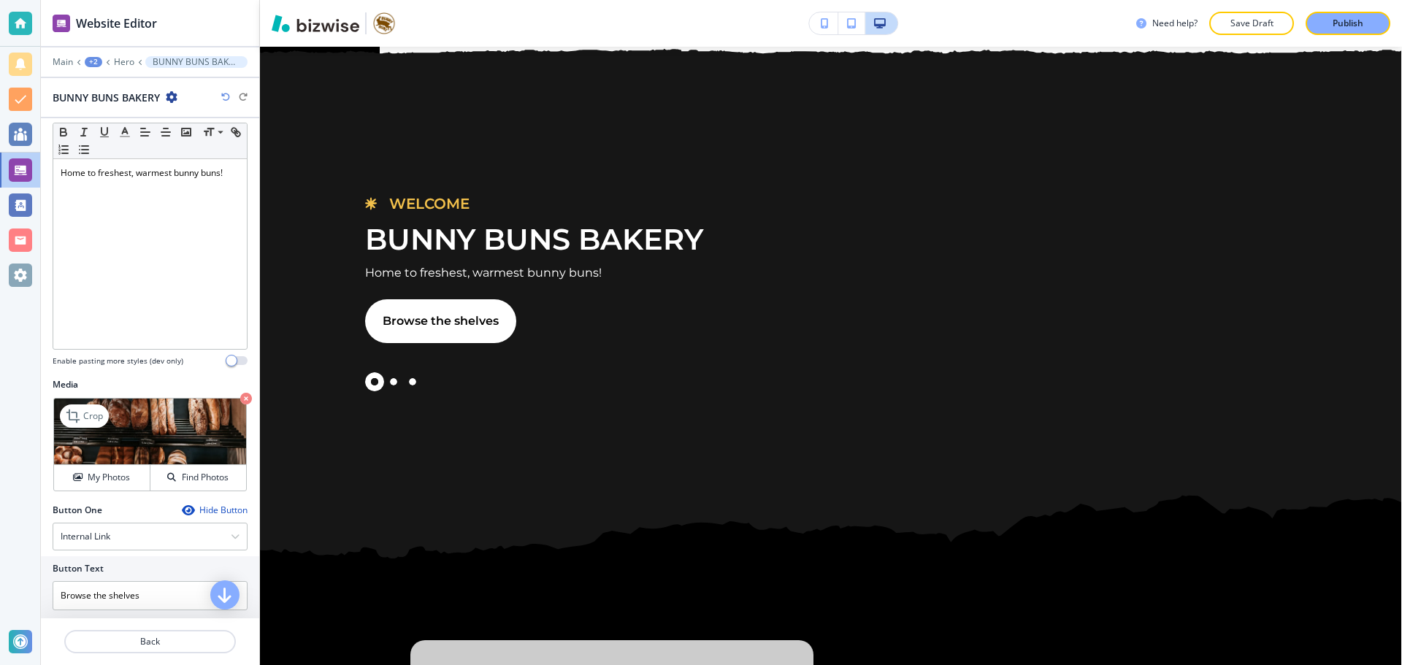
scroll to position [292, 0]
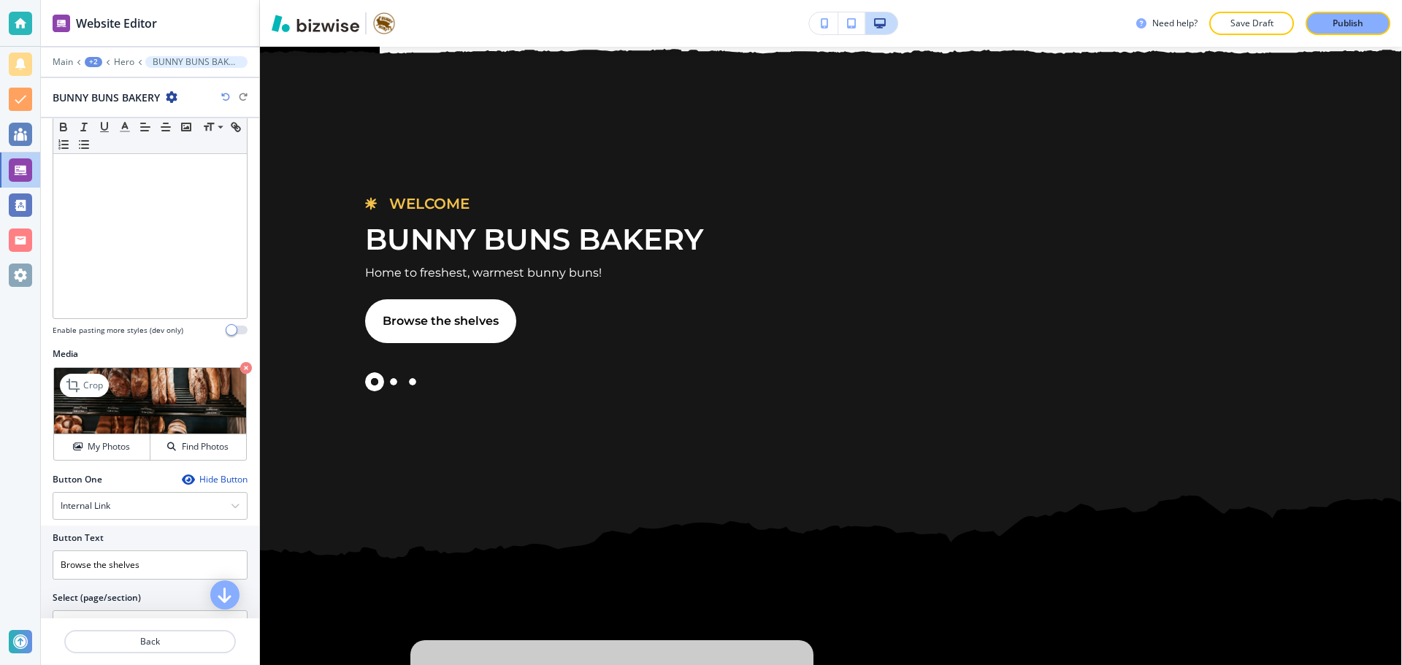
click at [240, 366] on icon "button" at bounding box center [246, 368] width 12 height 12
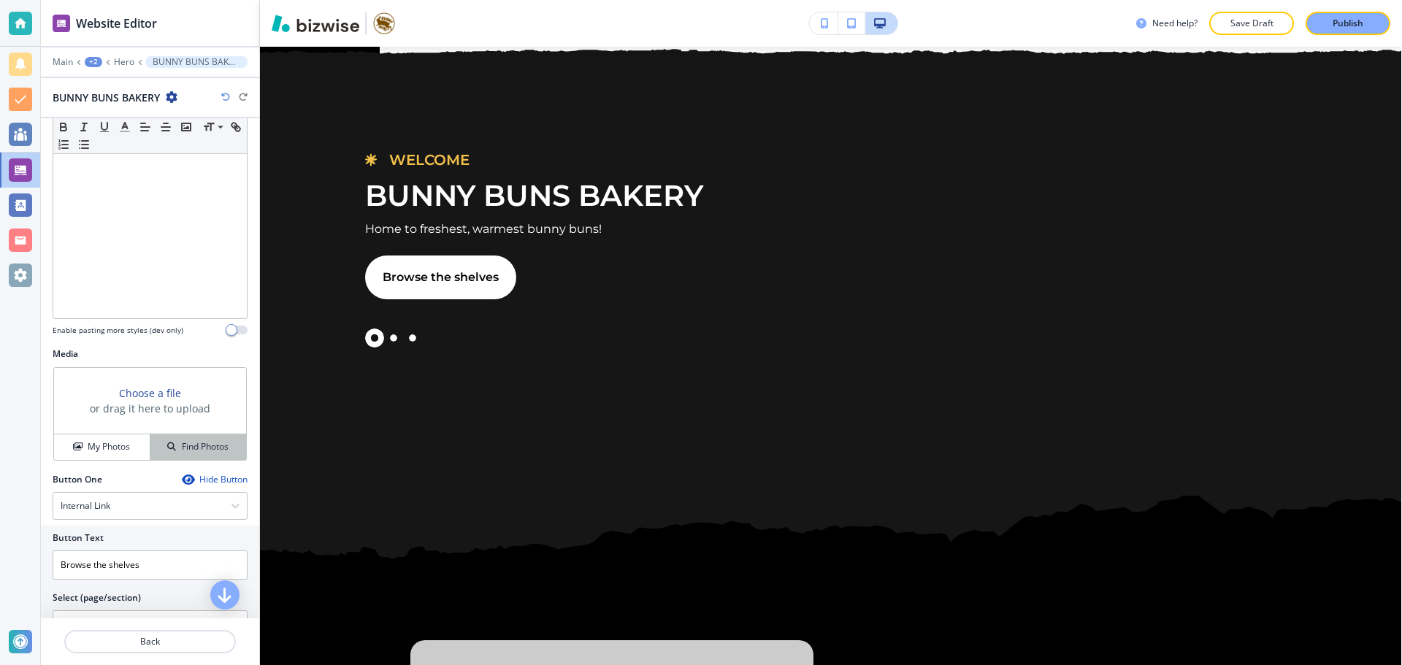
click at [196, 439] on button "Find Photos" at bounding box center [198, 447] width 96 height 26
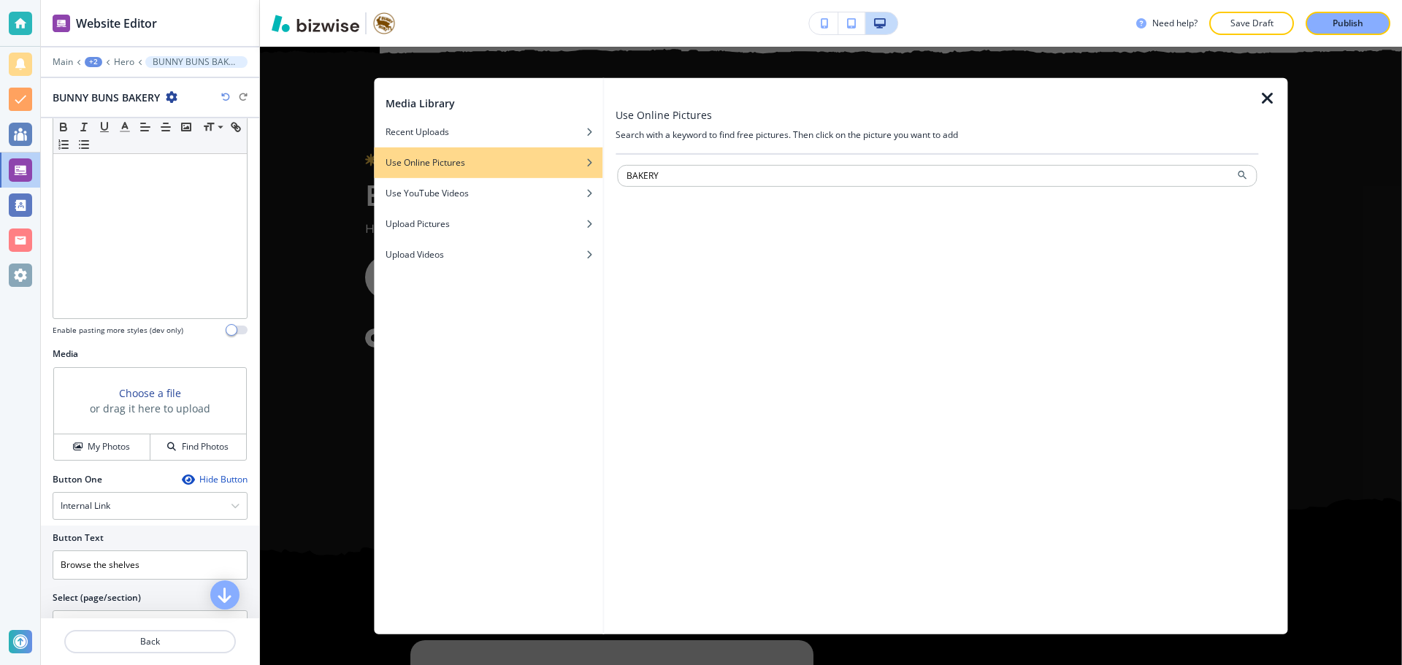
type input "BAKERY"
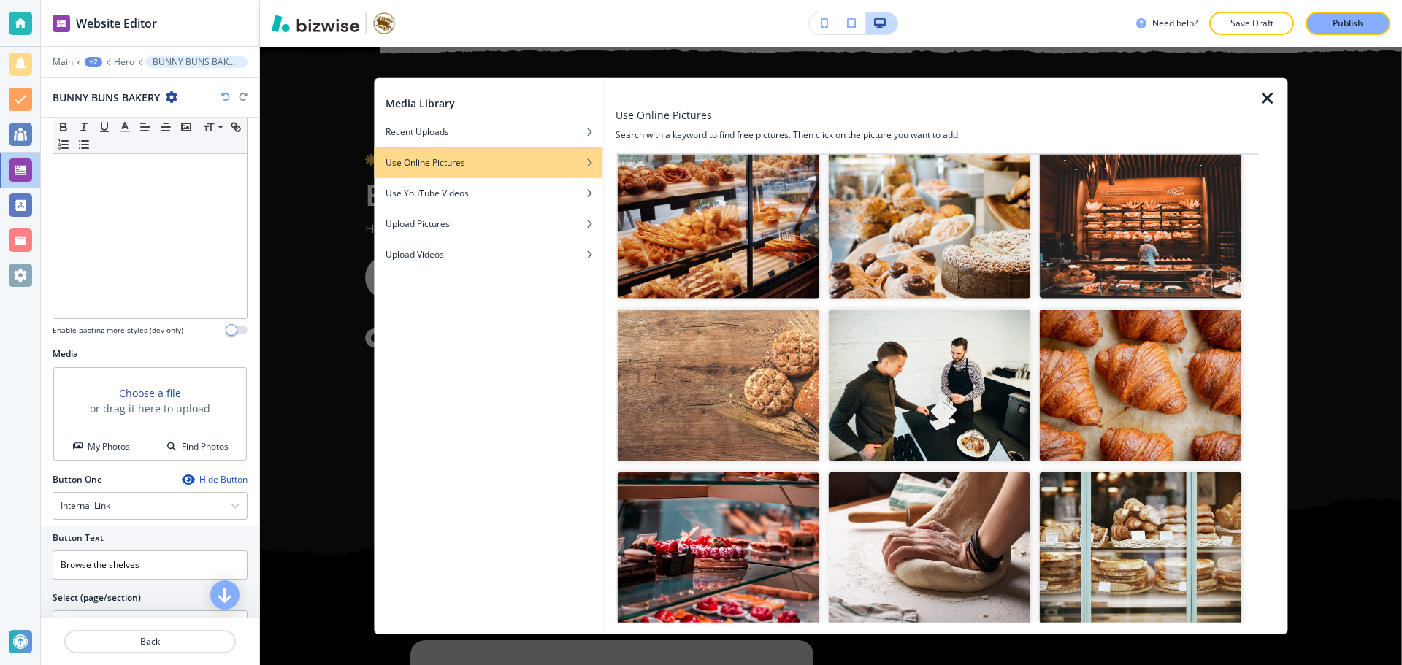
scroll to position [219, 0]
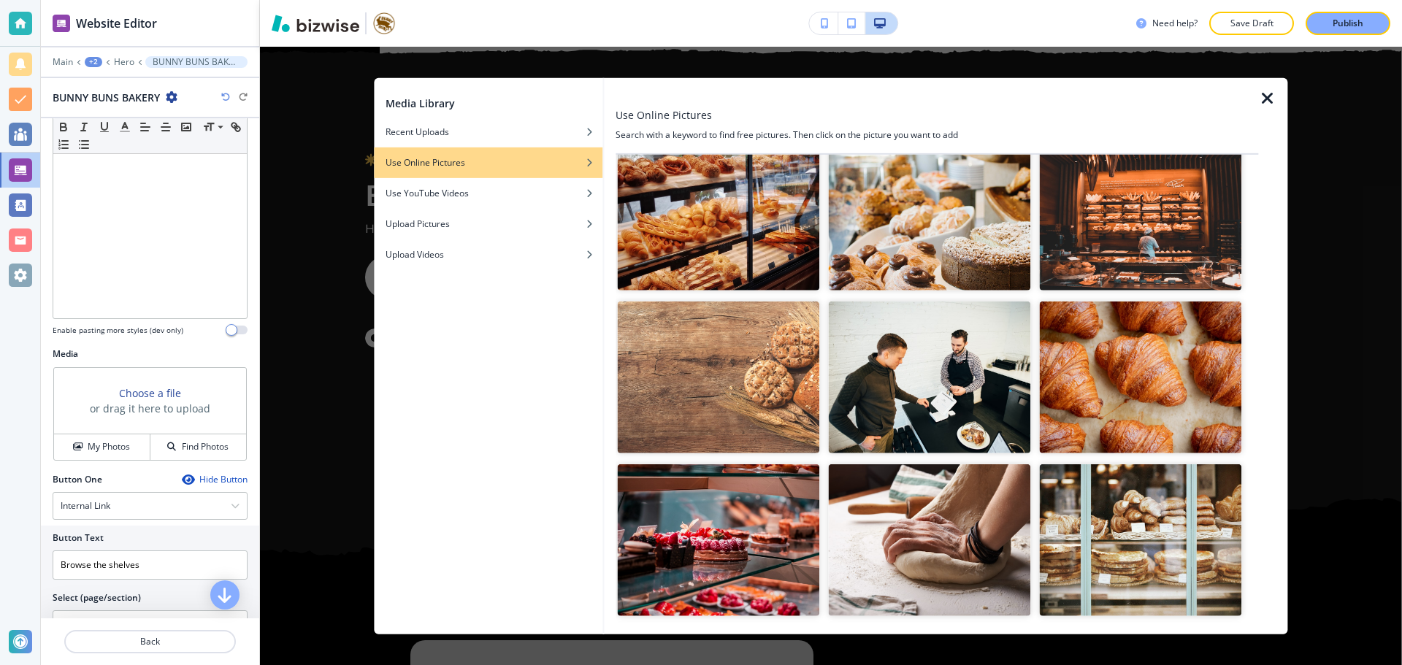
click at [693, 231] on img "button" at bounding box center [718, 215] width 202 height 152
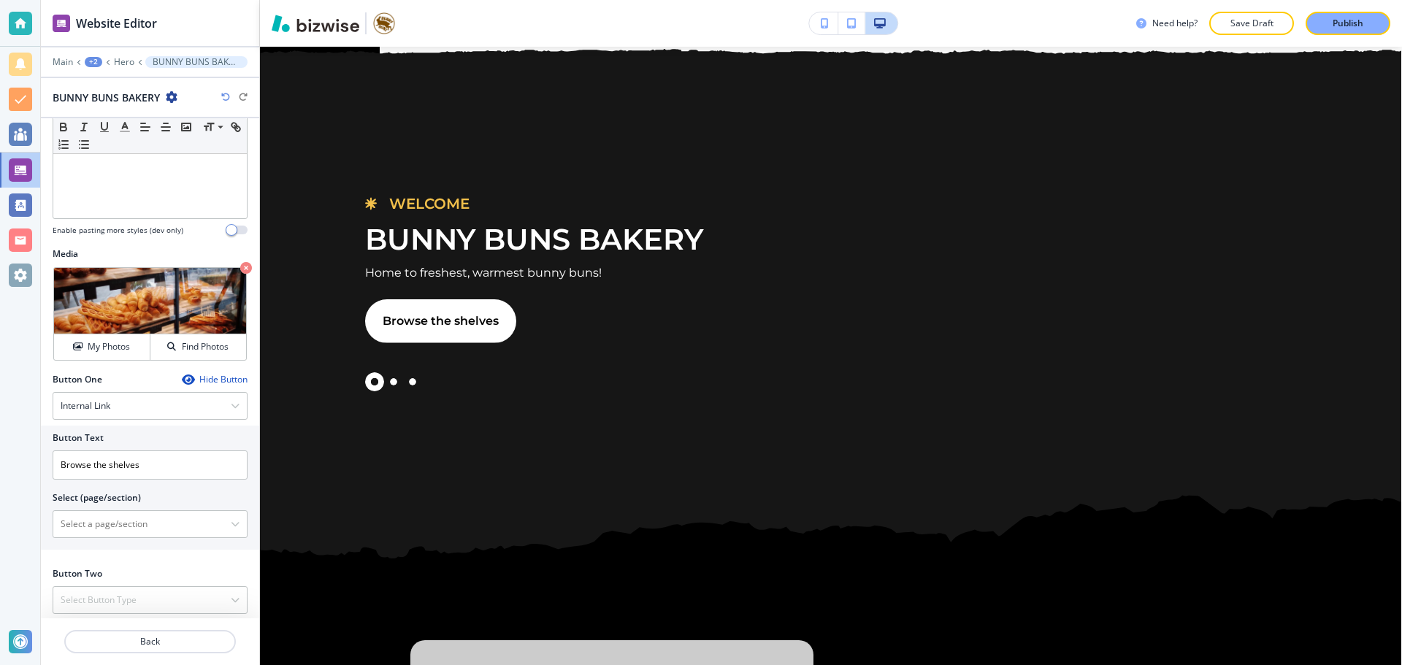
scroll to position [399, 0]
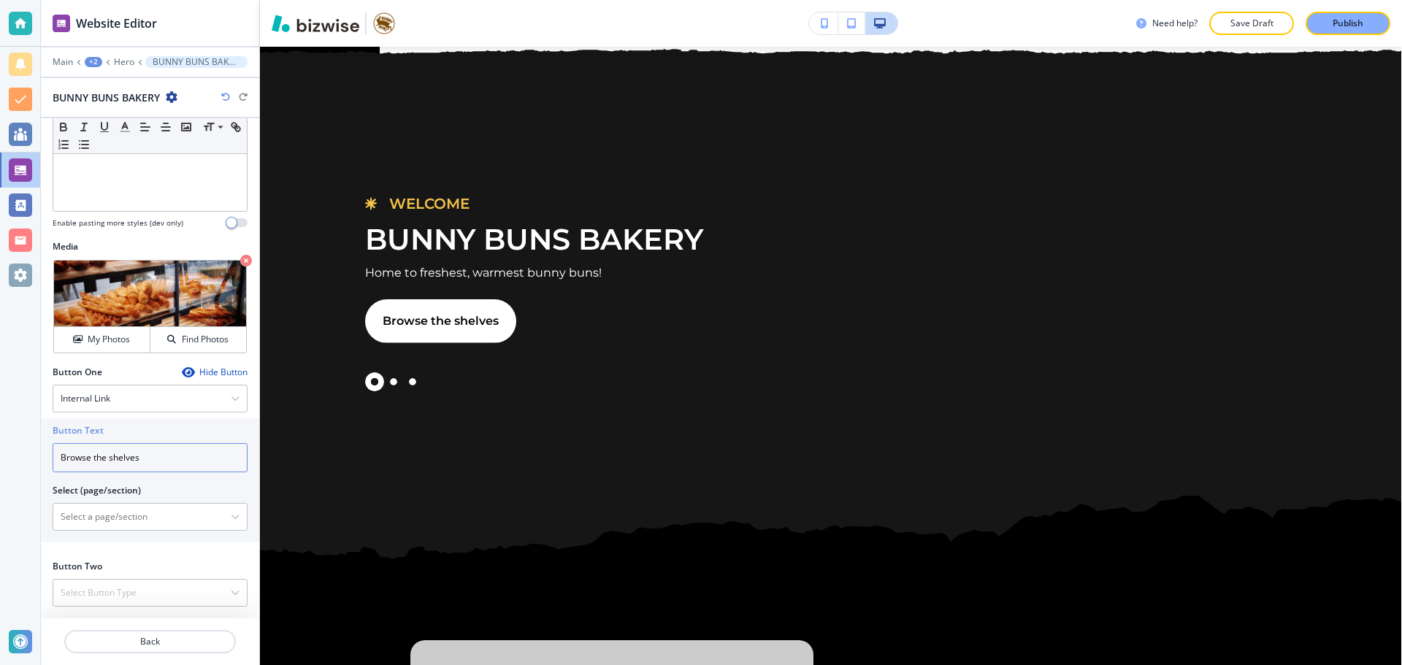
click at [110, 457] on input "Browse the shelves" at bounding box center [150, 457] width 195 height 29
click at [113, 460] on input "Browse the shelves" at bounding box center [150, 457] width 195 height 29
click at [97, 464] on input "Browse the Shelves" at bounding box center [150, 457] width 195 height 29
drag, startPoint x: 149, startPoint y: 461, endPoint x: 55, endPoint y: 464, distance: 93.5
click at [55, 464] on input "Browse The Shelves" at bounding box center [150, 457] width 195 height 29
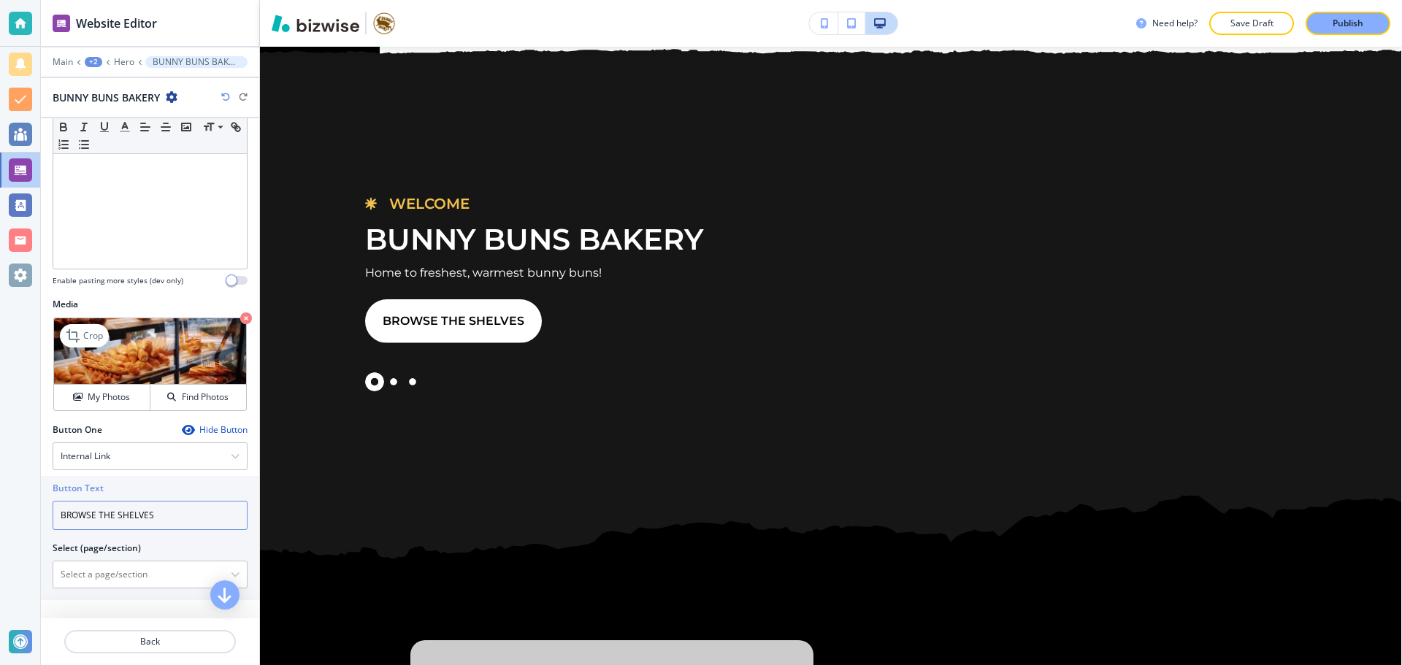
scroll to position [253, 0]
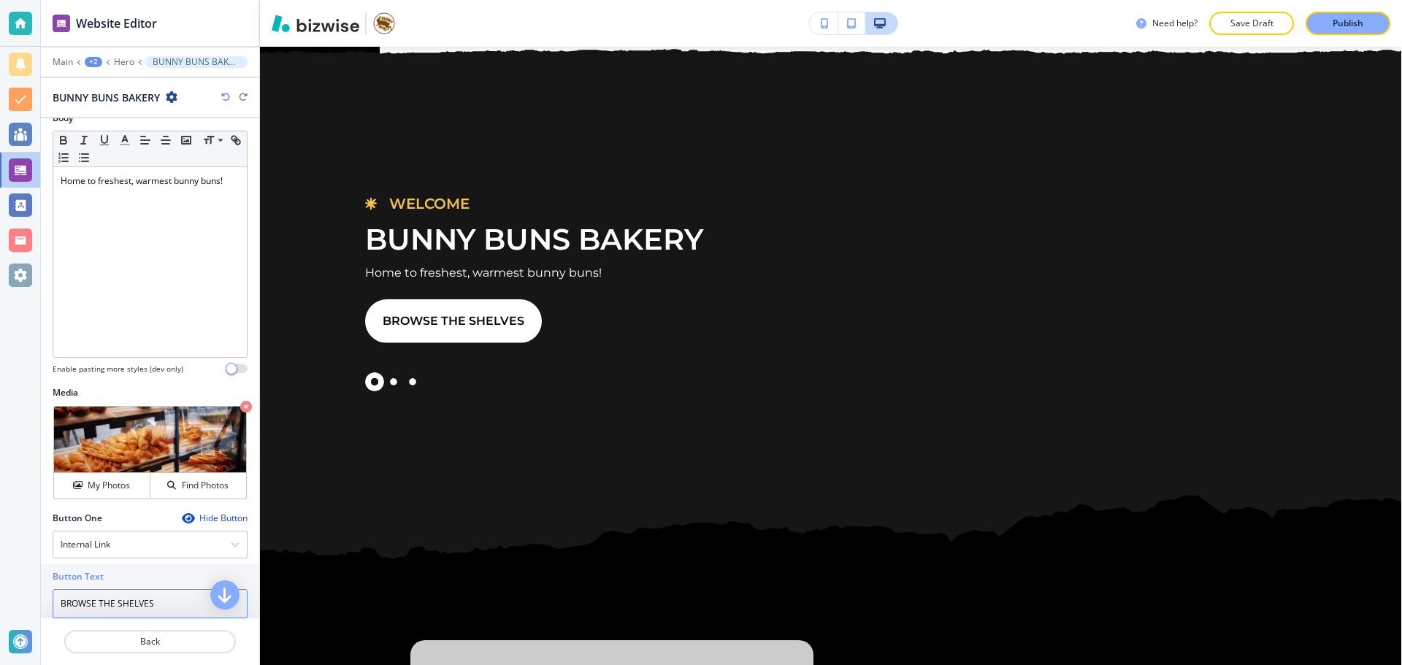
type input "BROWSE THE SHELVES"
click at [123, 70] on div at bounding box center [150, 72] width 218 height 9
click at [123, 65] on p "Hero" at bounding box center [124, 62] width 20 height 10
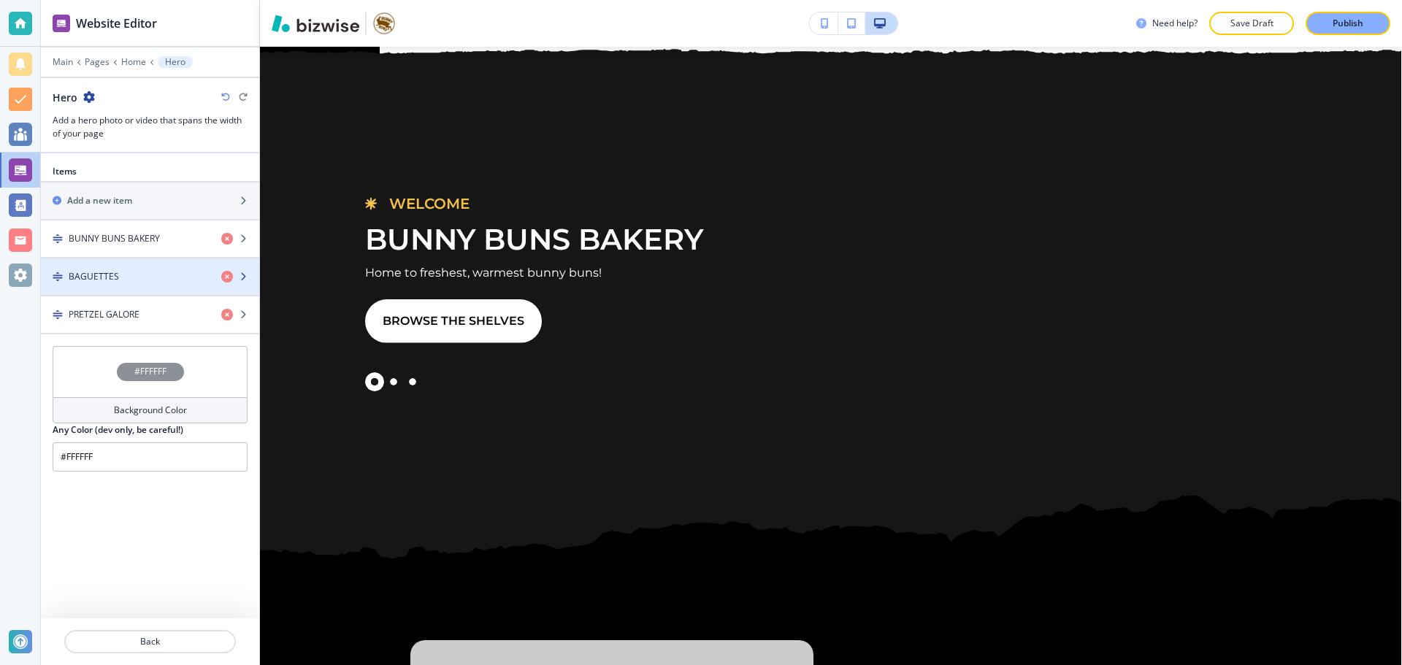
click at [129, 273] on div "BAGUETTES" at bounding box center [125, 276] width 169 height 13
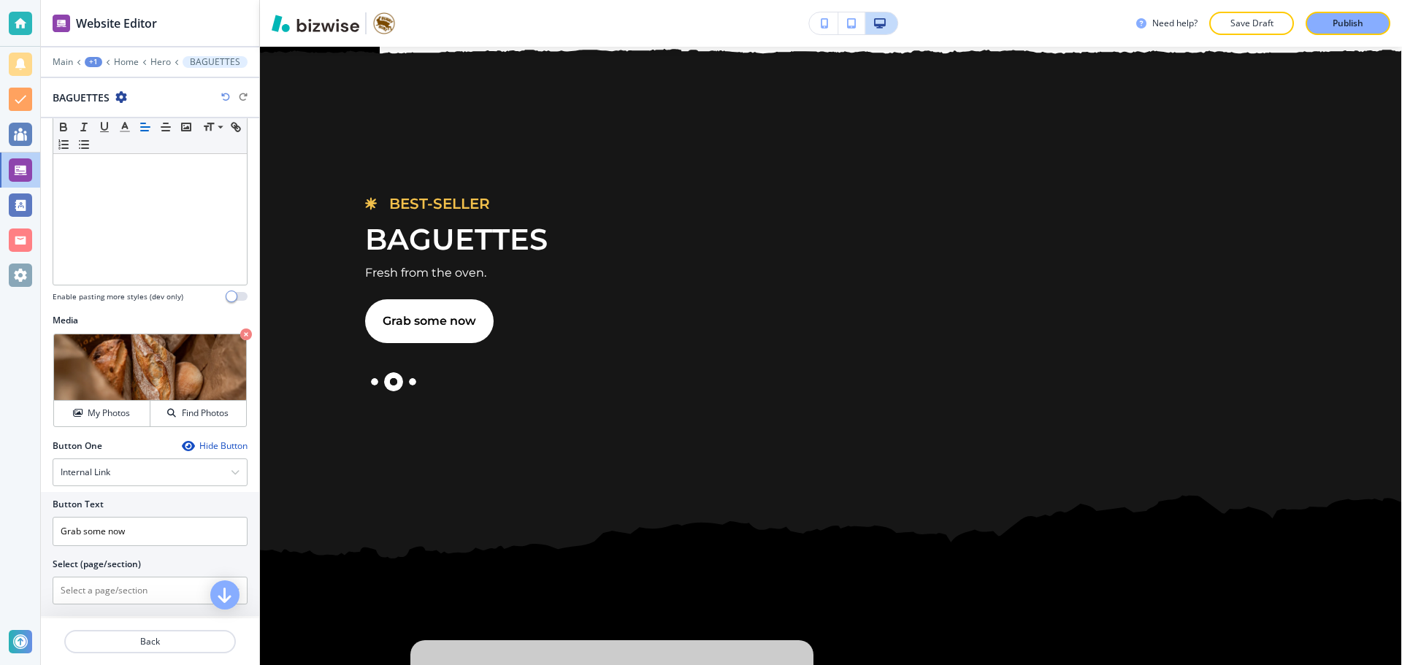
scroll to position [365, 0]
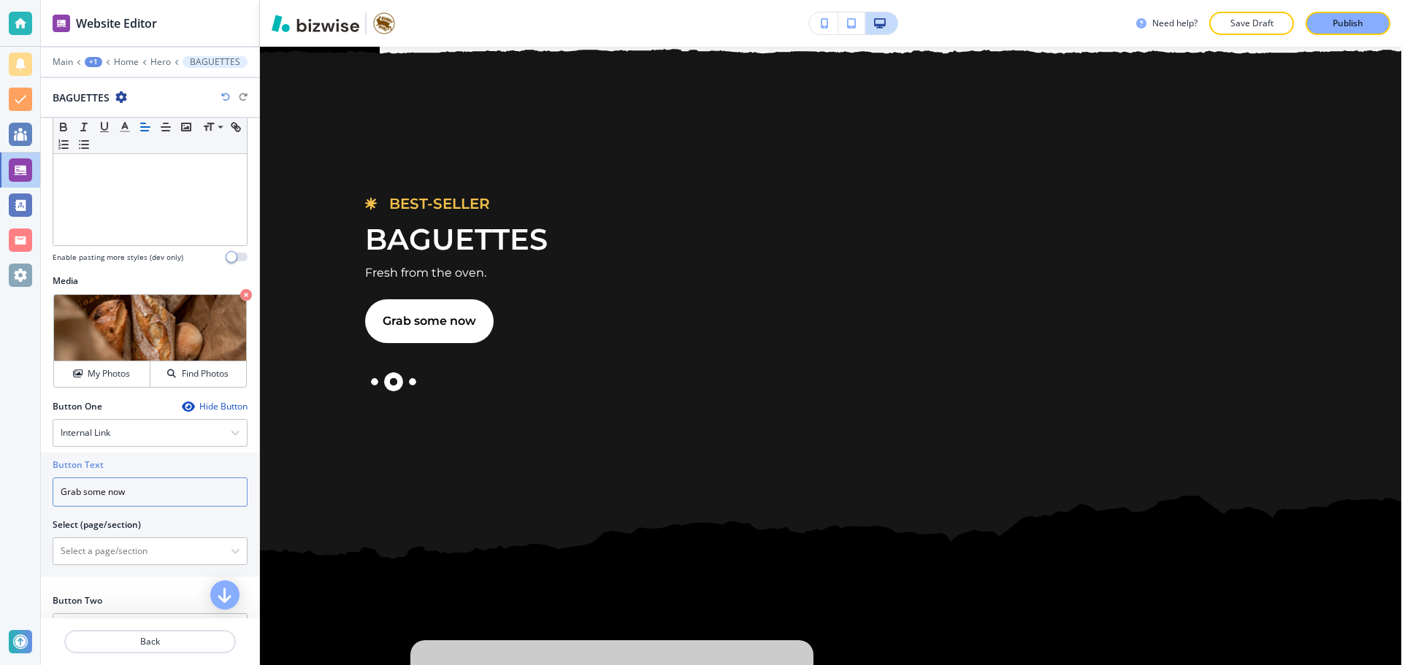
drag, startPoint x: 139, startPoint y: 500, endPoint x: 65, endPoint y: 502, distance: 73.8
click at [65, 502] on input "Grab some now" at bounding box center [150, 491] width 195 height 29
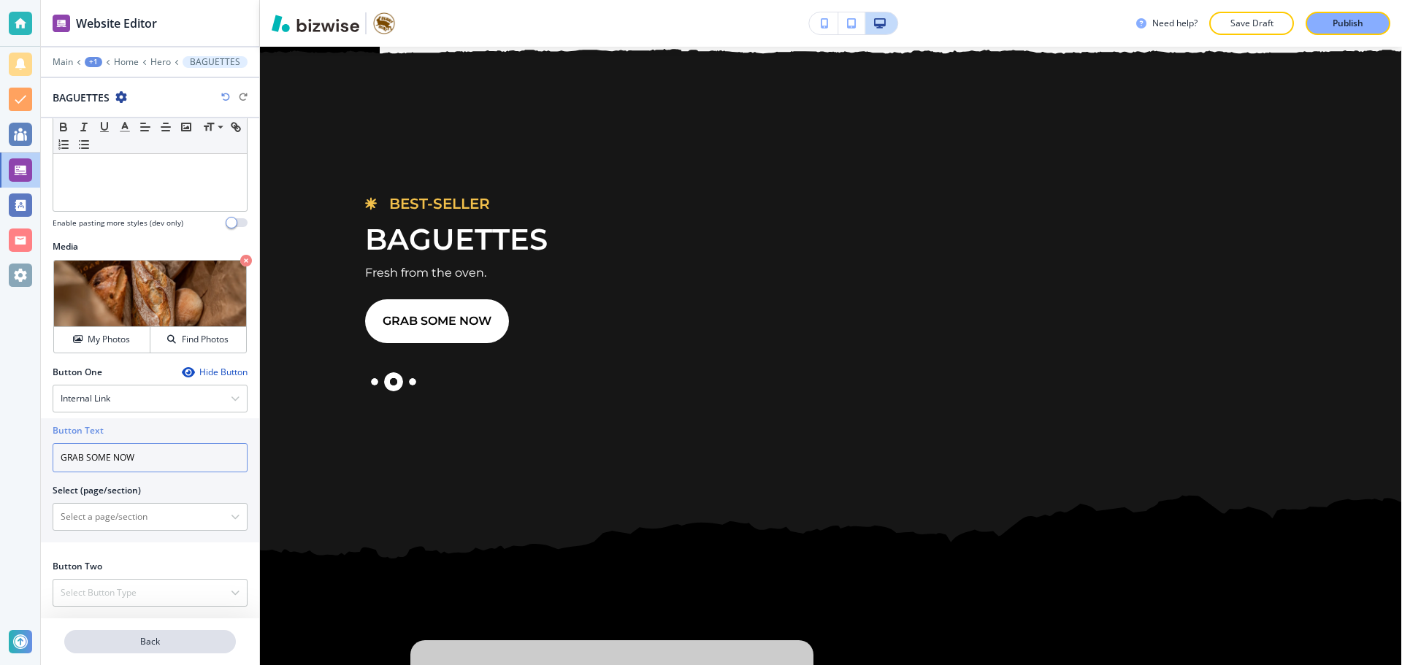
type input "GRAB SOME NOW"
click at [132, 637] on p "Back" at bounding box center [150, 641] width 169 height 13
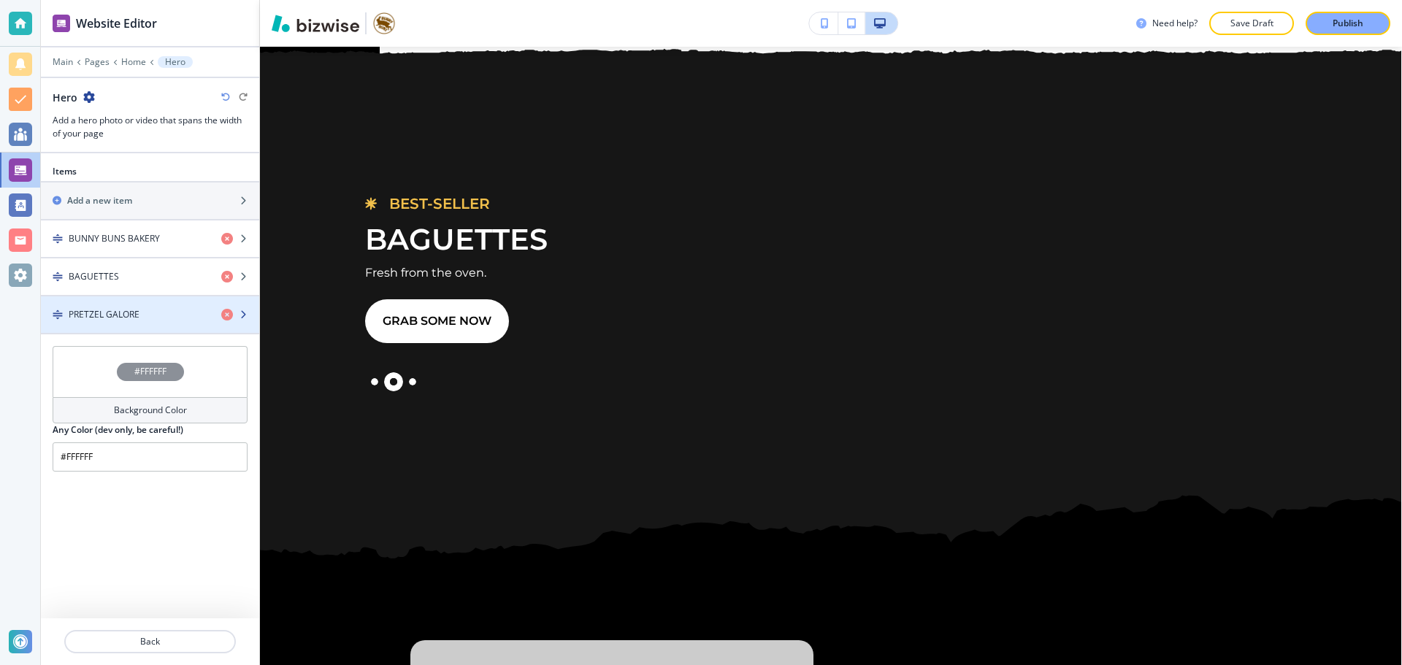
click at [122, 328] on div "button" at bounding box center [150, 327] width 218 height 12
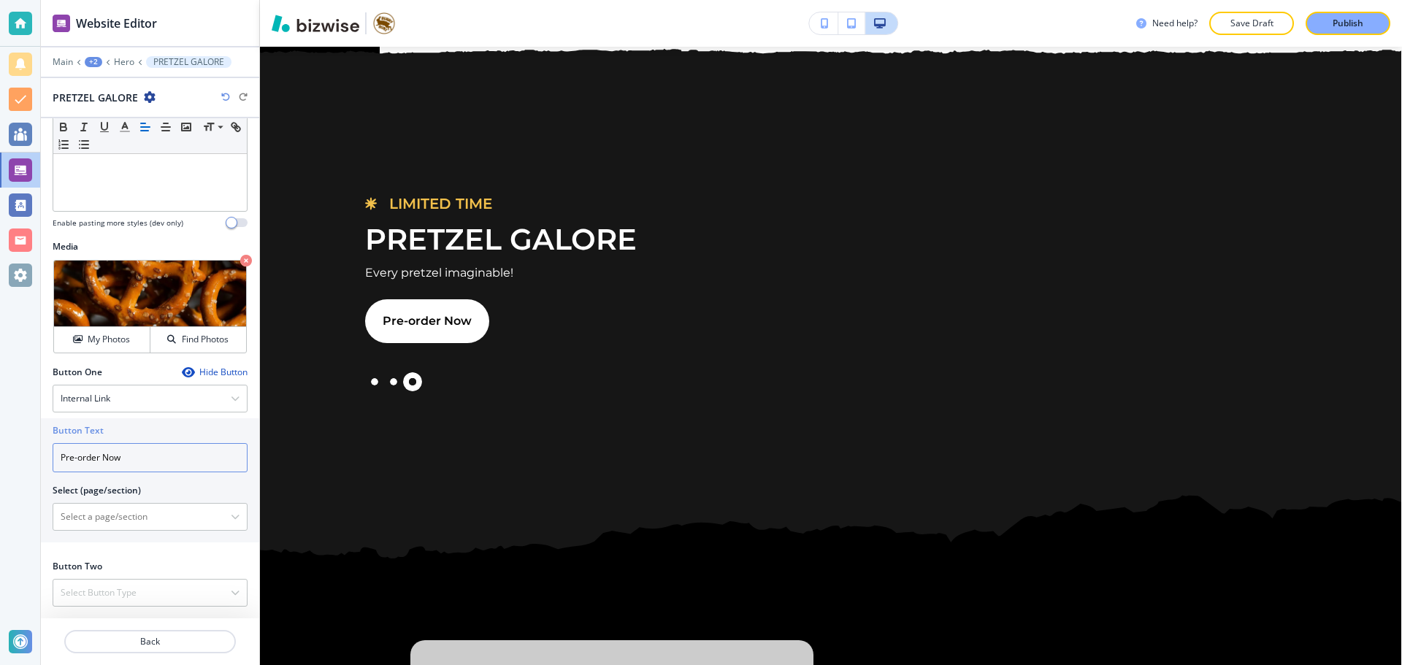
drag, startPoint x: 150, startPoint y: 449, endPoint x: 66, endPoint y: 468, distance: 85.4
click at [66, 468] on input "Pre-order Now" at bounding box center [150, 457] width 195 height 29
type input "PRE-ORDER NOW"
click at [162, 638] on p "Back" at bounding box center [150, 641] width 169 height 13
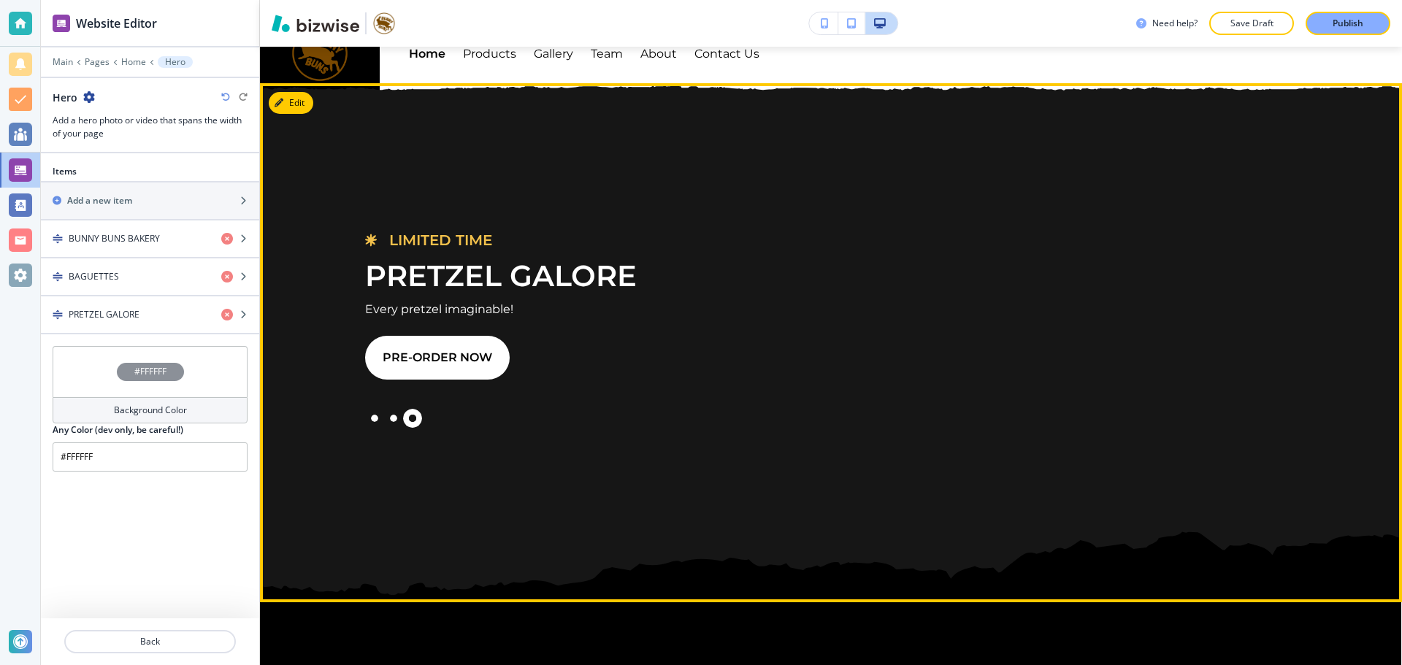
scroll to position [0, 0]
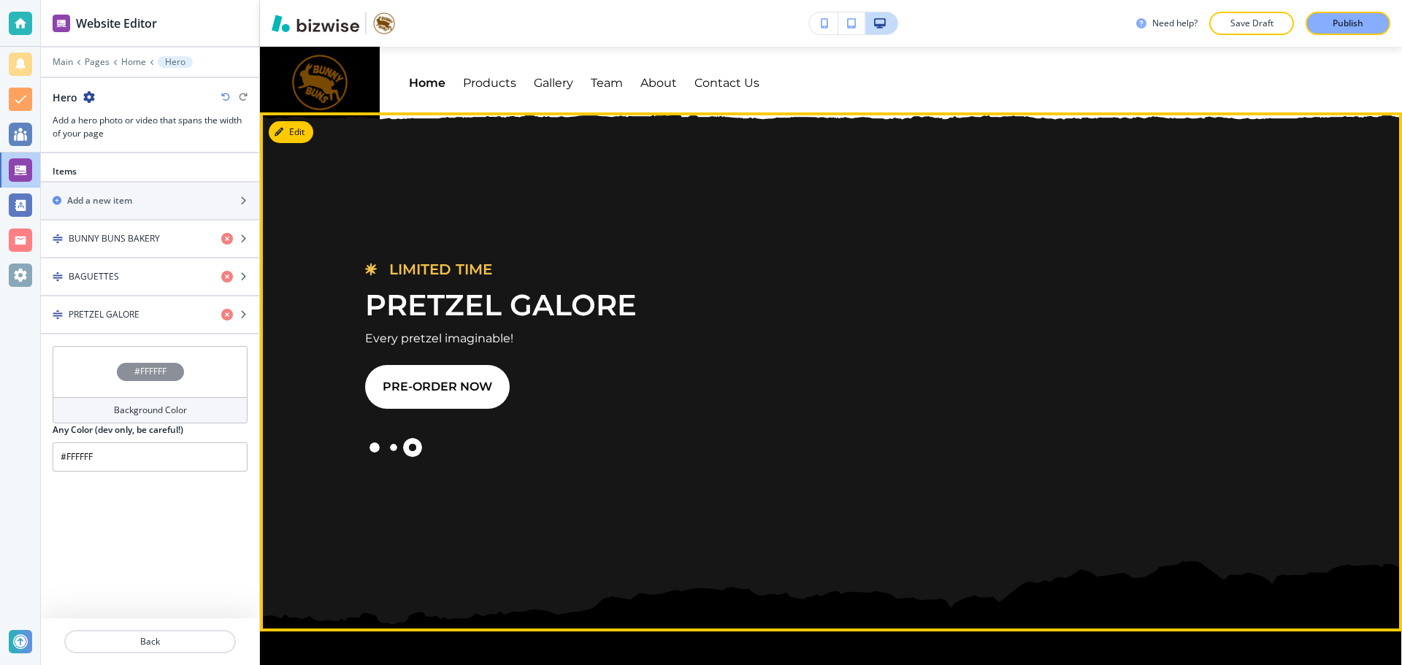
click at [375, 451] on button "Slide 1" at bounding box center [374, 447] width 19 height 19
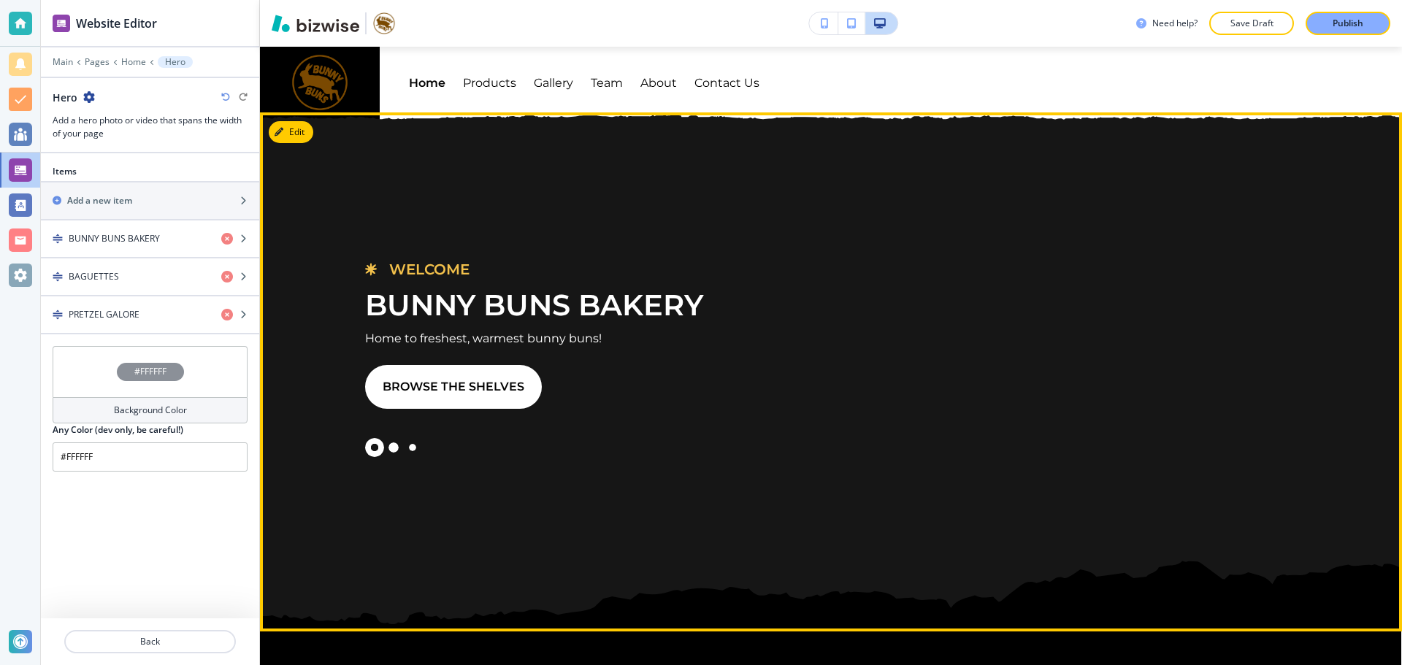
click at [393, 449] on button "Slide 2" at bounding box center [393, 447] width 19 height 19
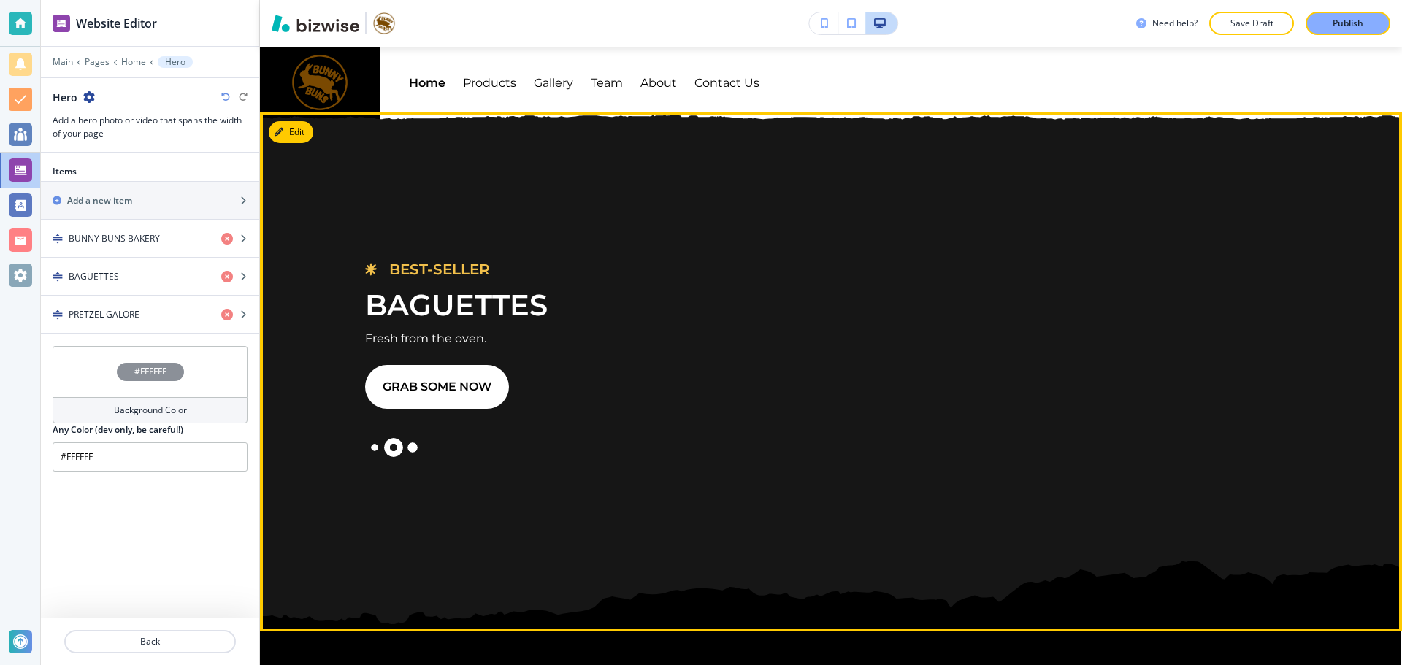
click at [417, 447] on button "Slide 3" at bounding box center [412, 447] width 19 height 19
click at [391, 454] on button "Slide 2" at bounding box center [393, 447] width 19 height 19
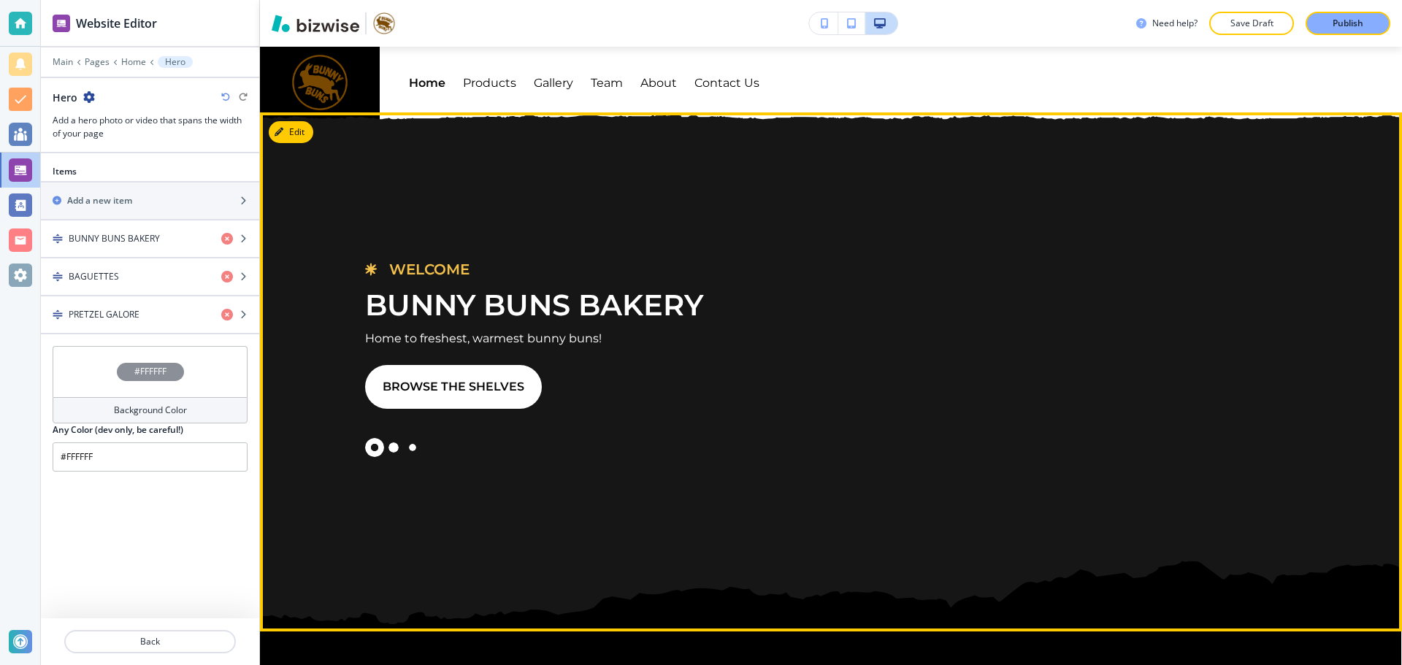
click at [399, 451] on button "Slide 2" at bounding box center [393, 447] width 19 height 19
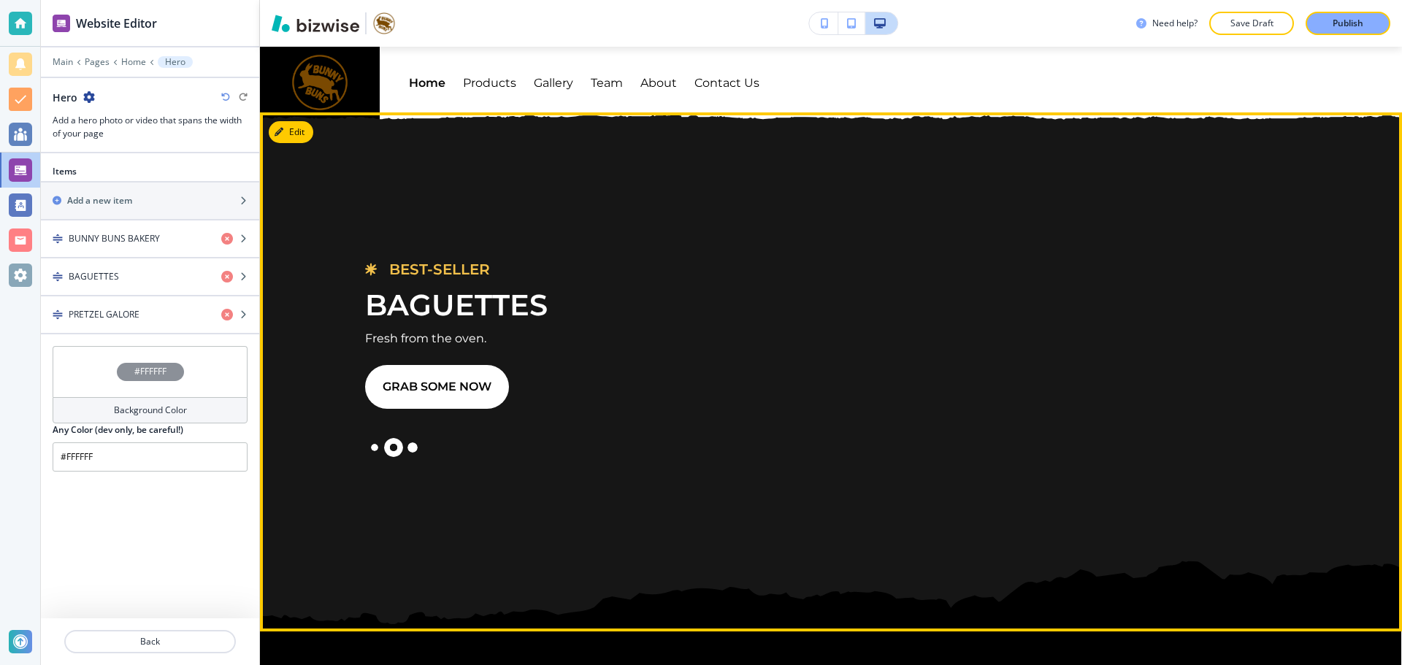
click at [414, 444] on button "Slide 3" at bounding box center [412, 447] width 19 height 19
click at [385, 447] on button "Slide 2" at bounding box center [393, 447] width 19 height 19
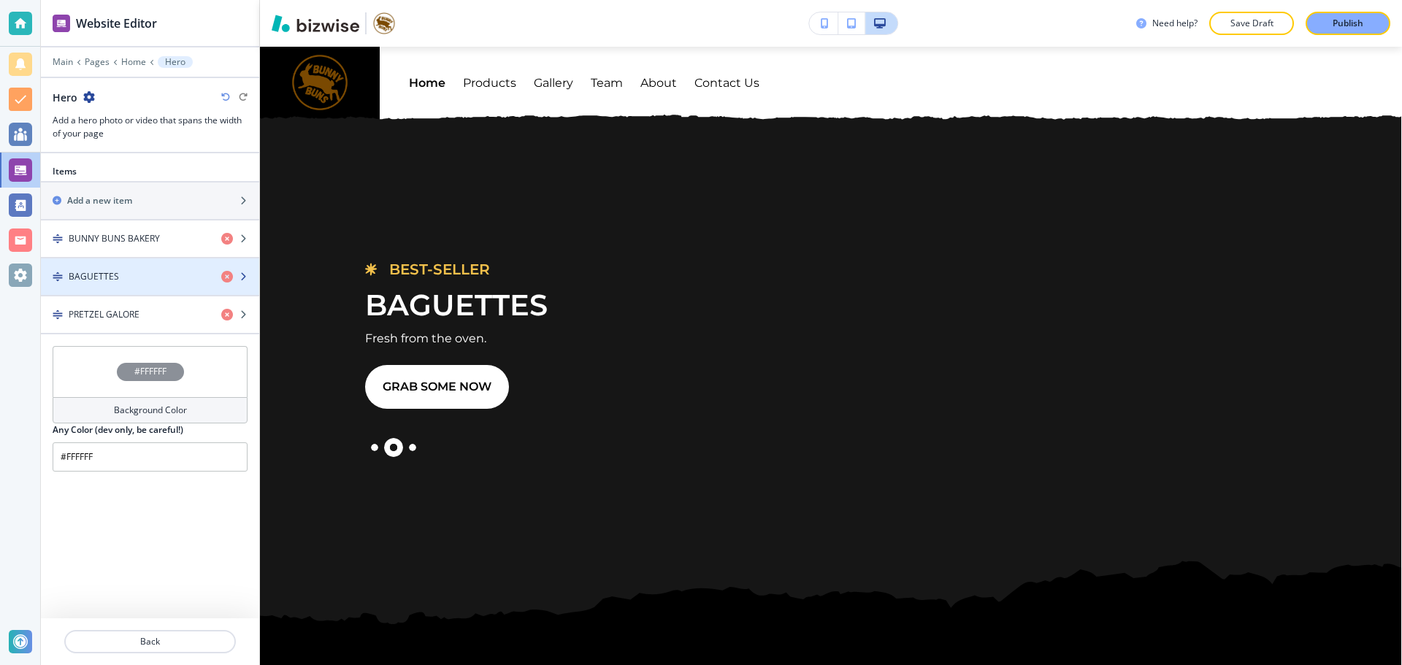
click at [101, 267] on div "button" at bounding box center [150, 264] width 218 height 12
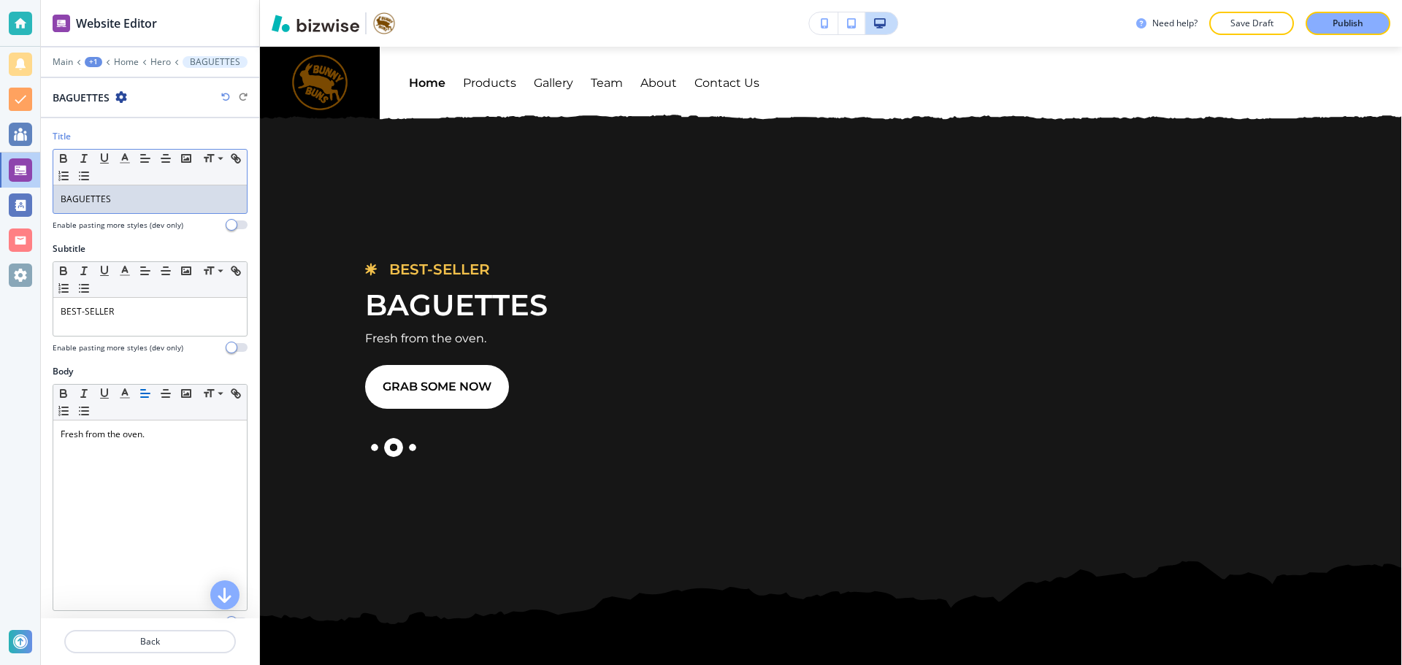
click at [126, 193] on p "BAGUETTES" at bounding box center [150, 199] width 179 height 13
click at [154, 61] on p "Hero" at bounding box center [160, 62] width 20 height 10
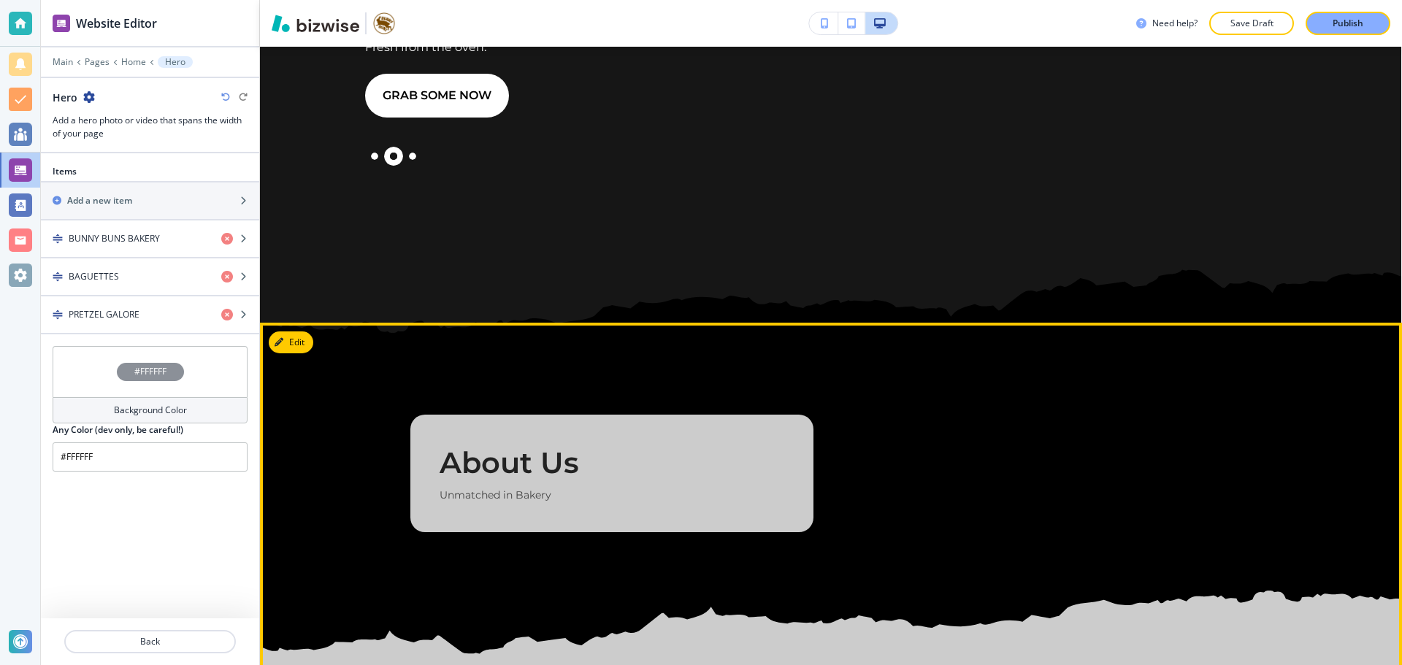
scroll to position [292, 0]
click at [959, 419] on div "About Us Unmatched in Bakery" at bounding box center [830, 473] width 841 height 118
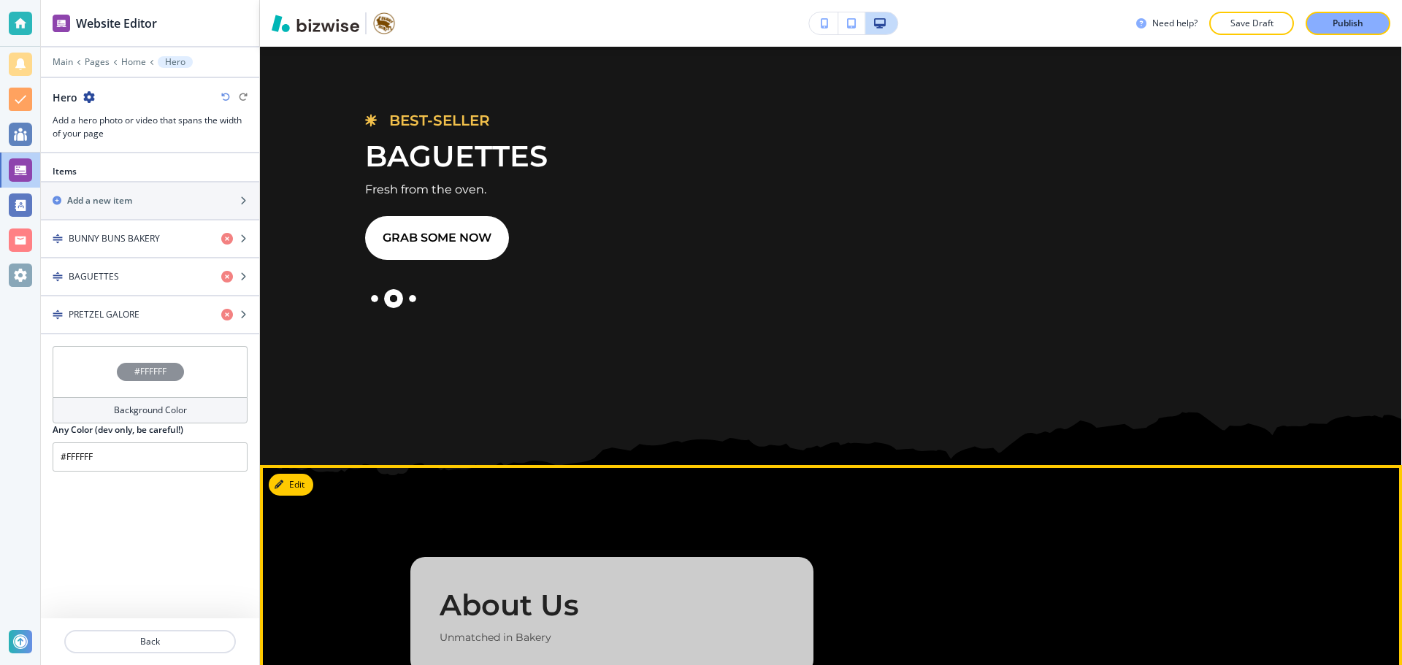
scroll to position [146, 0]
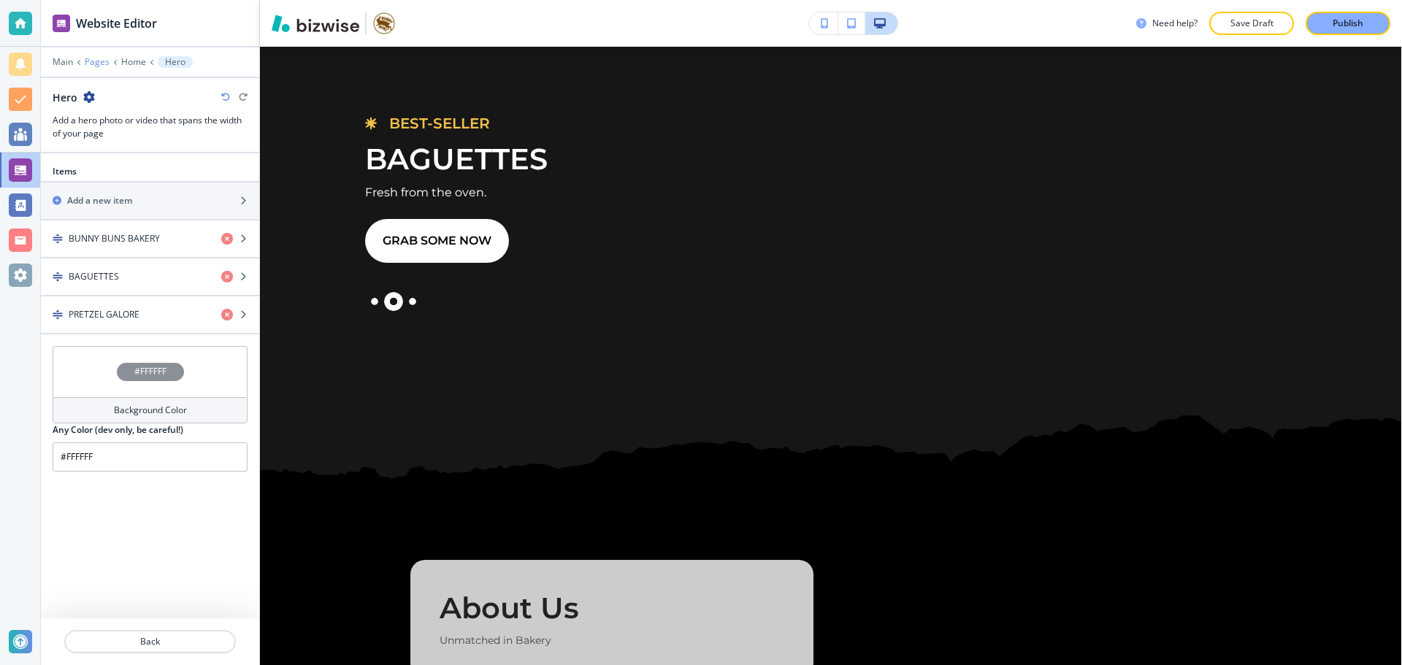
click at [102, 63] on p "Pages" at bounding box center [97, 62] width 25 height 10
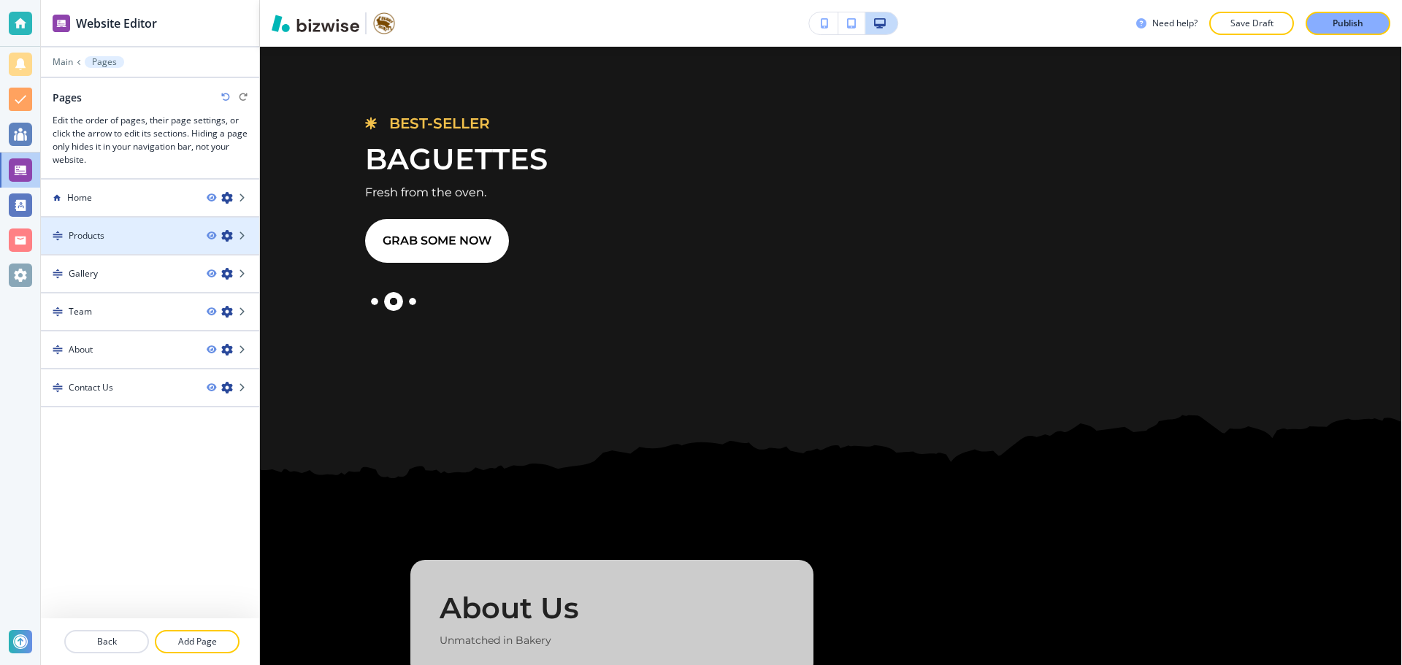
click at [123, 218] on div at bounding box center [150, 224] width 218 height 12
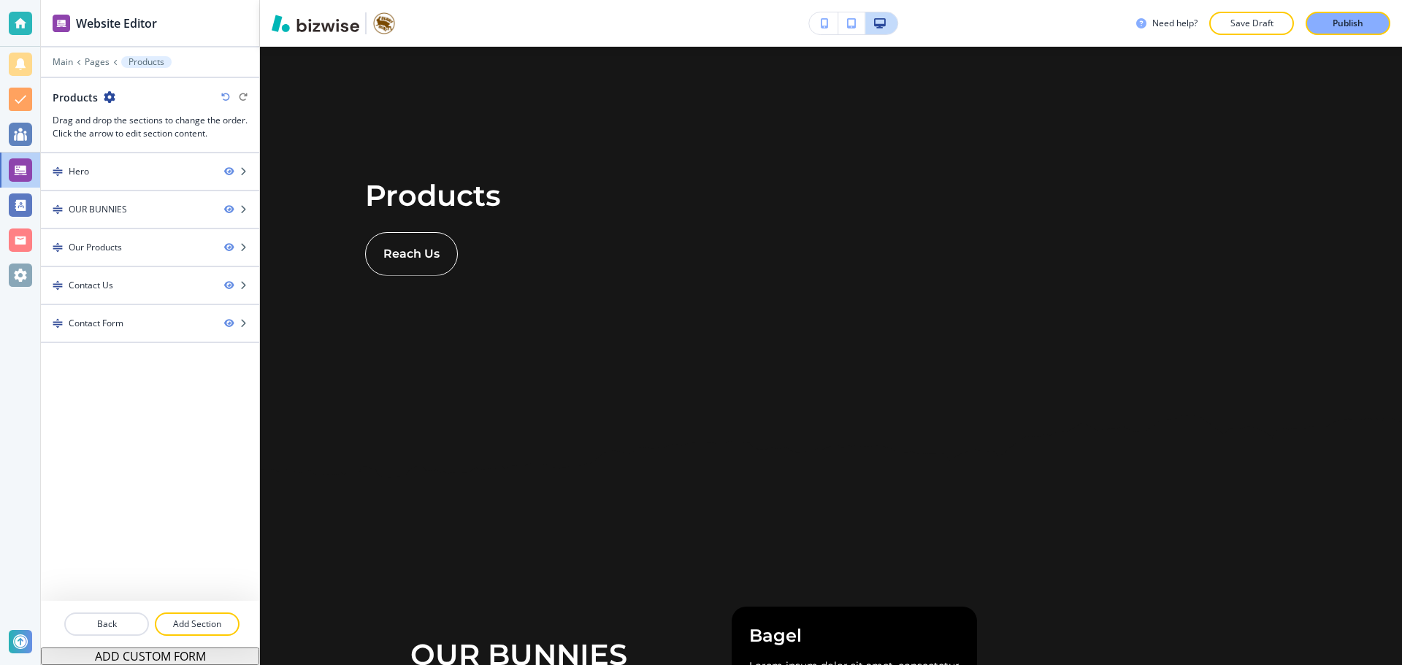
scroll to position [0, 0]
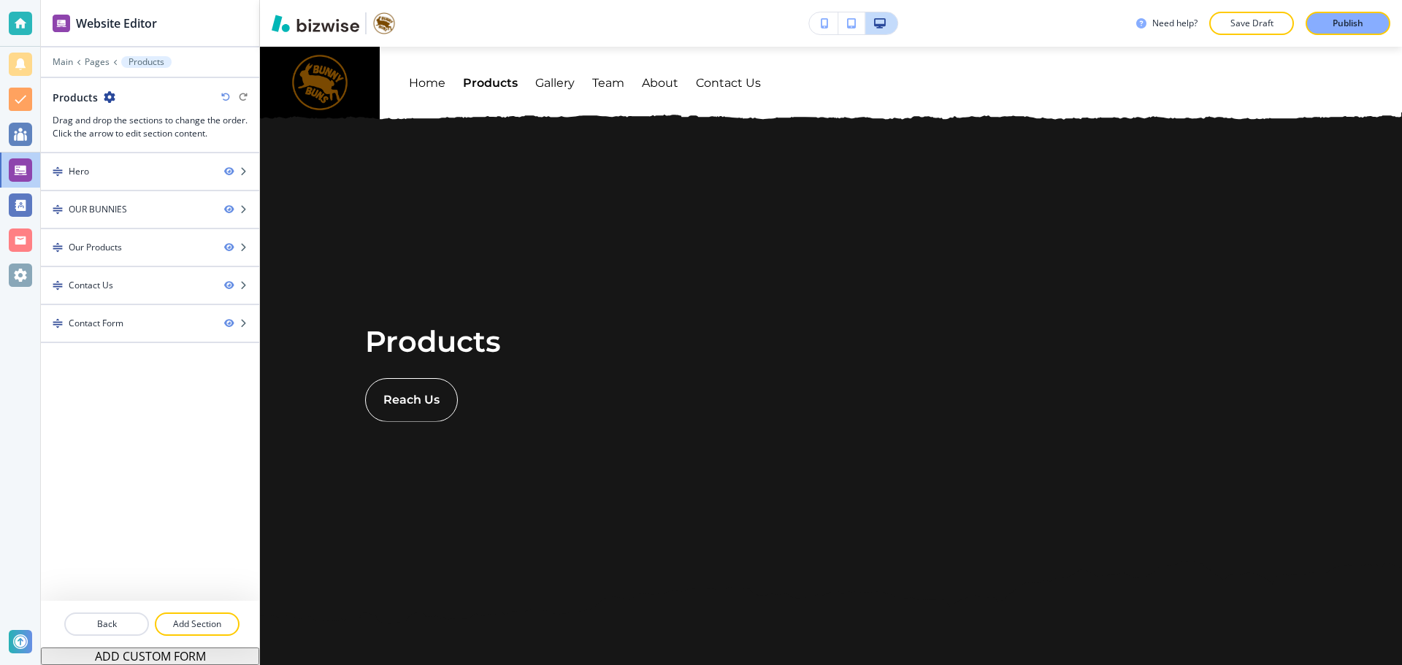
click at [96, 68] on div "Main Pages Products Products Drag and drop the sections to change the order. Cl…" at bounding box center [150, 98] width 218 height 84
click at [97, 62] on p "Pages" at bounding box center [97, 62] width 25 height 10
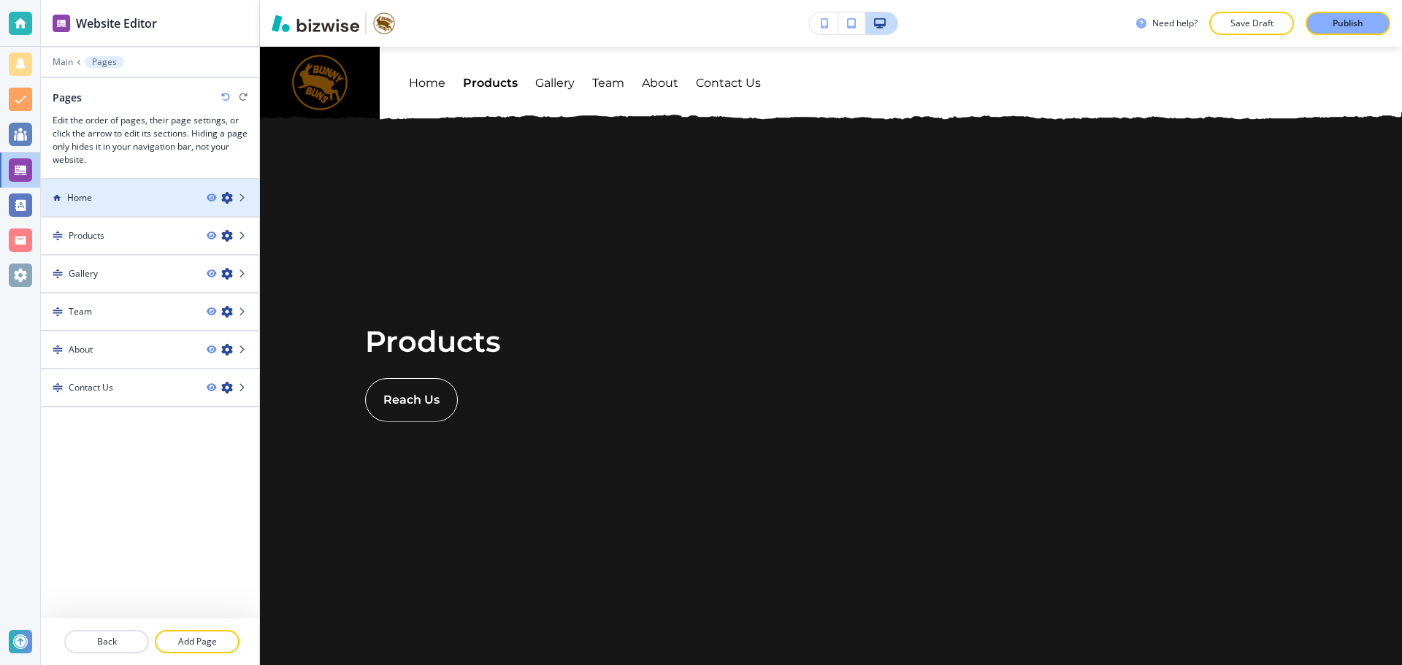
click at [107, 199] on div "Home" at bounding box center [118, 197] width 154 height 13
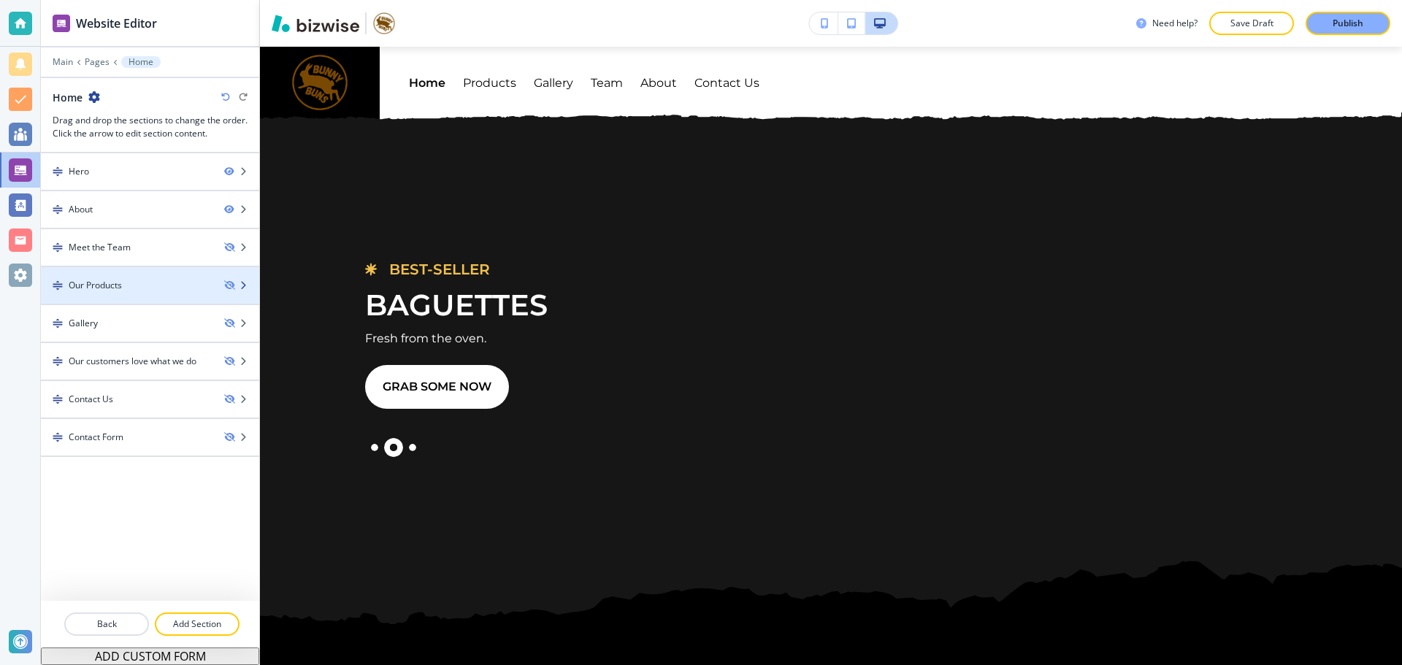
click at [120, 293] on div at bounding box center [150, 298] width 218 height 12
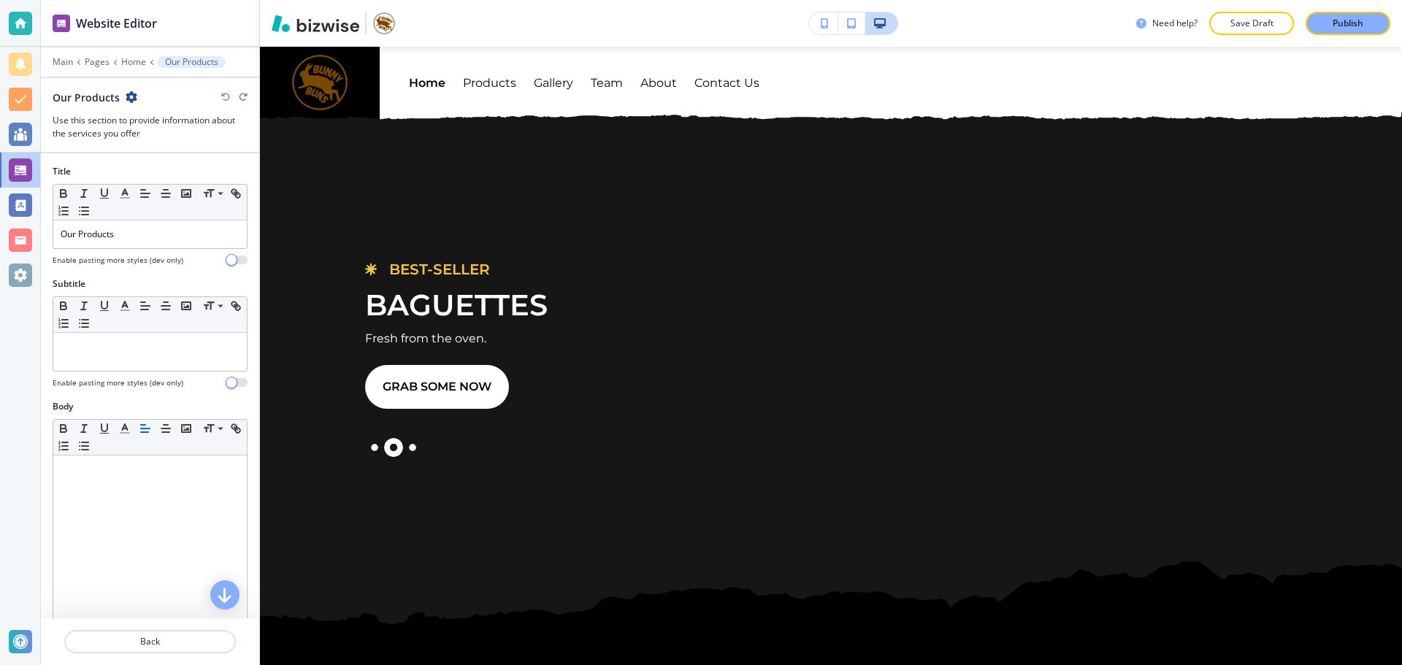
click at [130, 98] on icon "button" at bounding box center [132, 97] width 12 height 12
click at [151, 173] on p "Delete Section" at bounding box center [171, 173] width 74 height 13
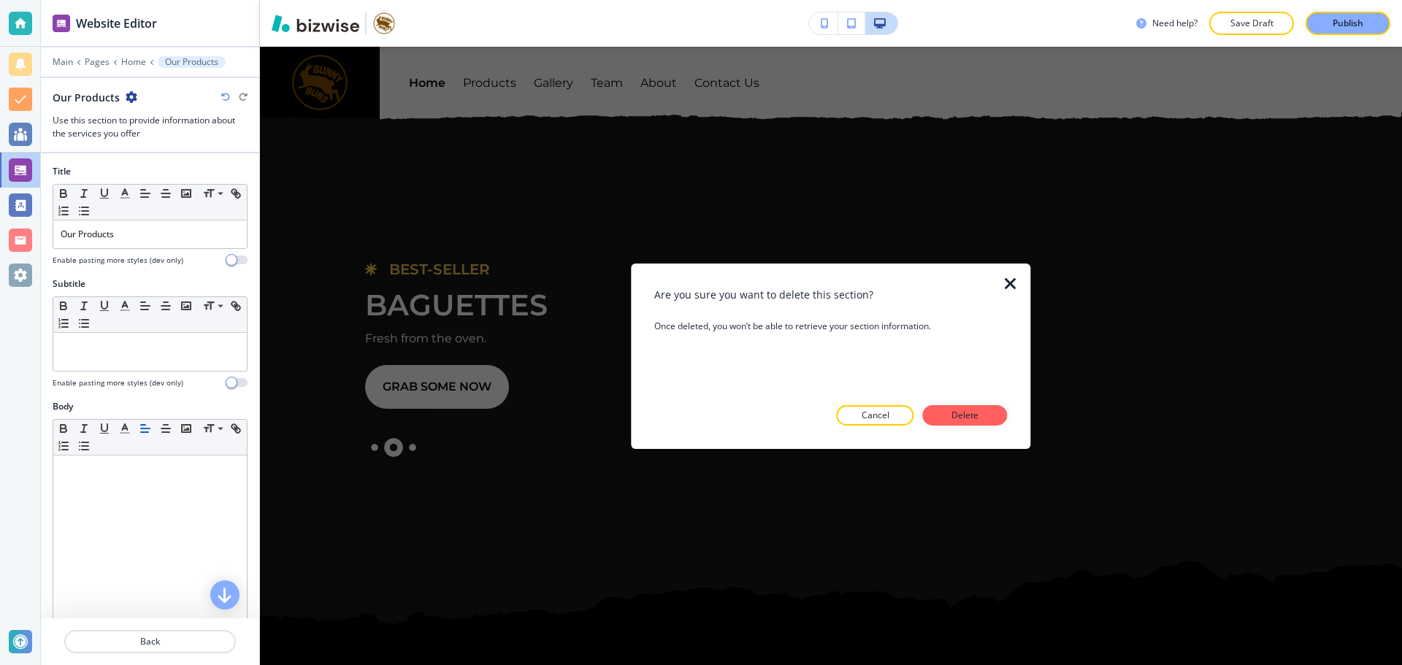
click at [955, 407] on button "Delete" at bounding box center [965, 415] width 85 height 20
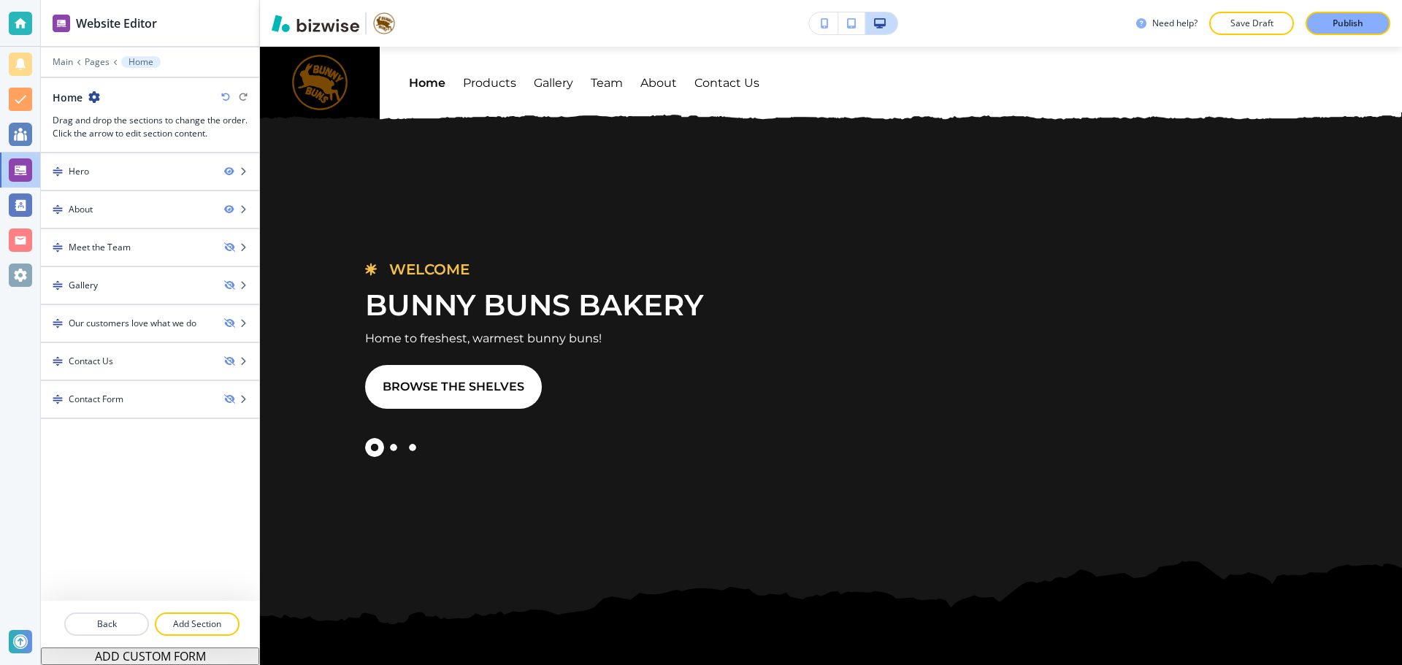
click at [95, 95] on icon "button" at bounding box center [94, 97] width 12 height 12
click at [115, 124] on p "Edit Page Settings" at bounding box center [135, 122] width 74 height 13
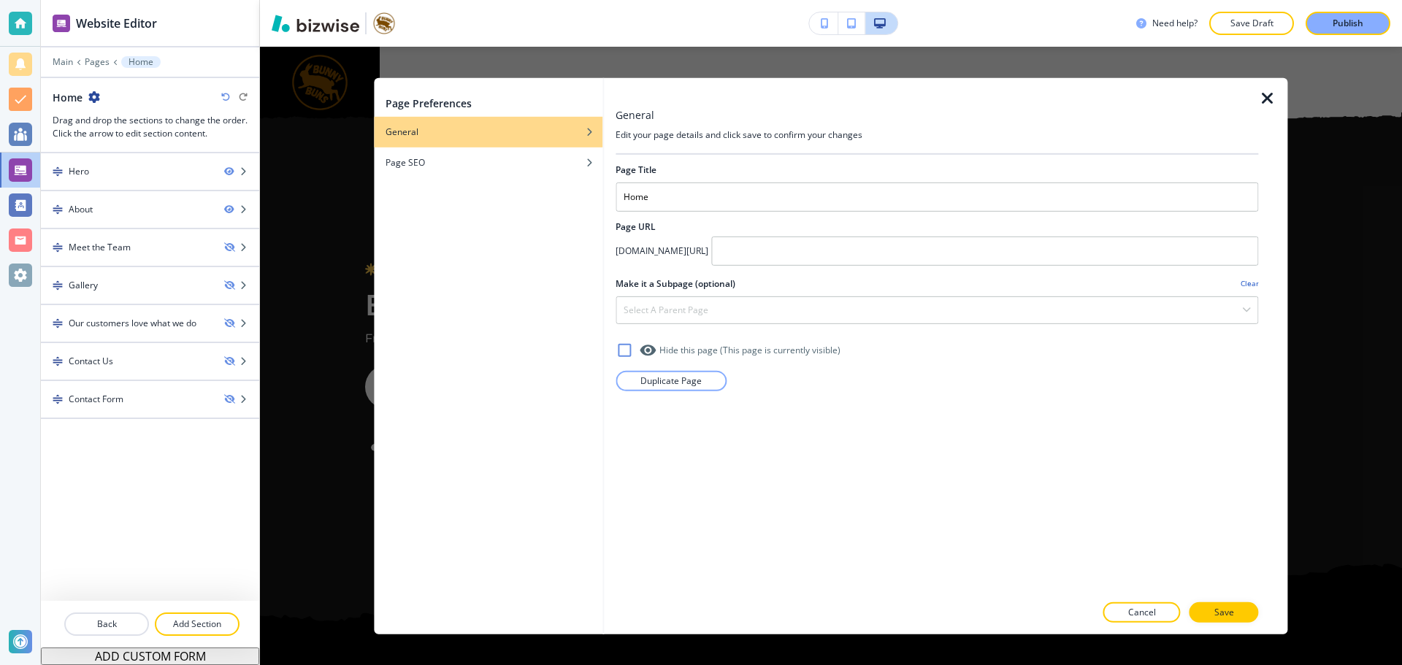
click at [1270, 94] on icon "button" at bounding box center [1267, 98] width 18 height 18
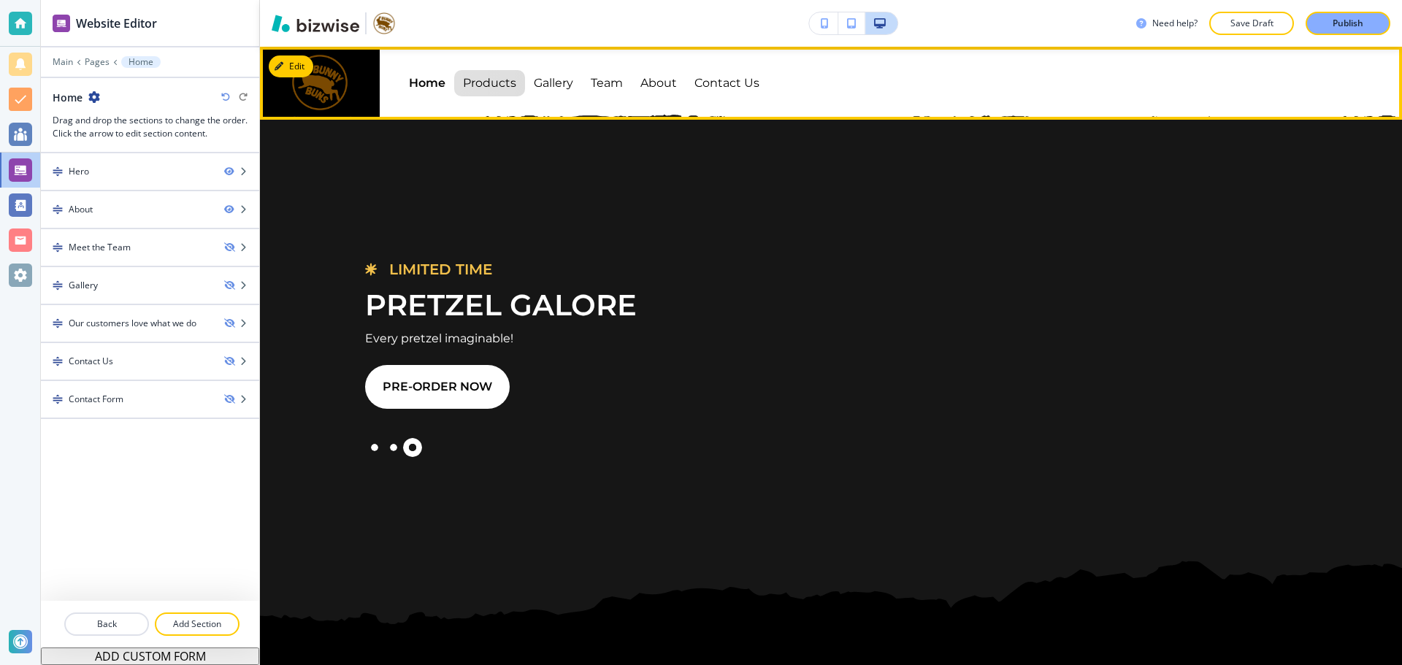
click at [499, 88] on p "Products" at bounding box center [489, 83] width 53 height 41
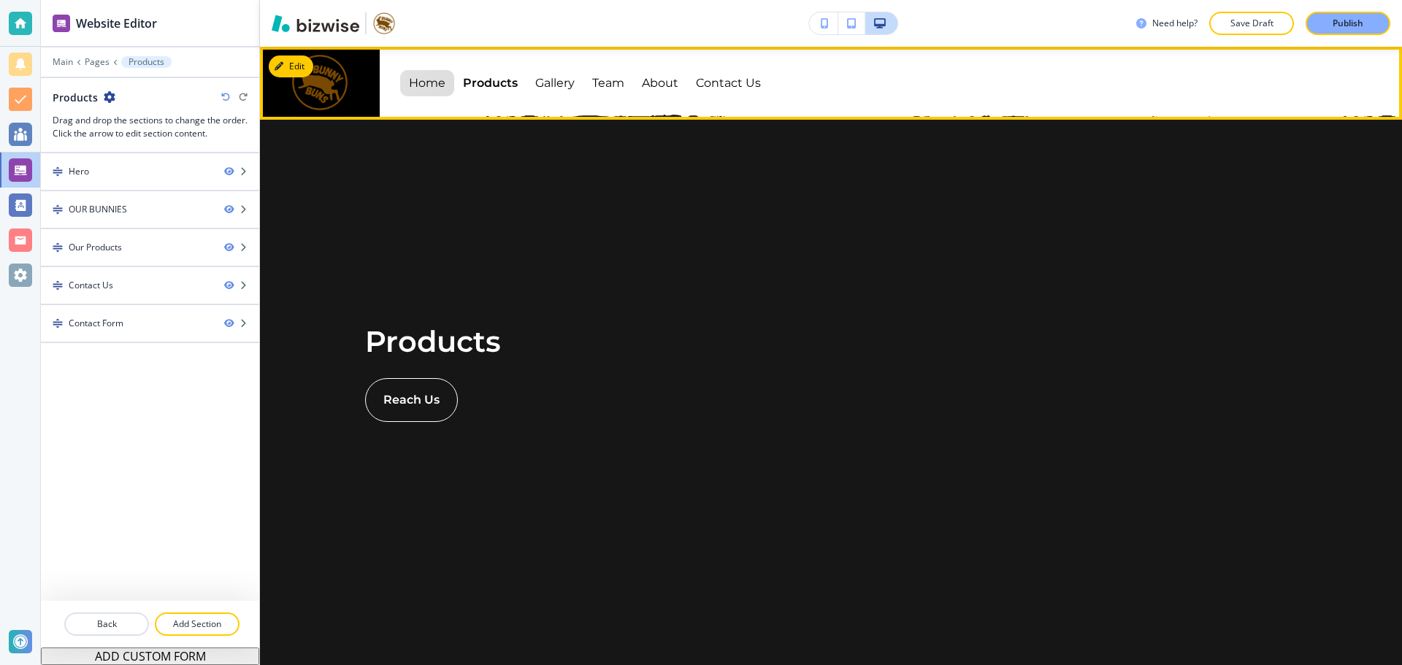
click at [440, 91] on p "Home" at bounding box center [427, 83] width 36 height 41
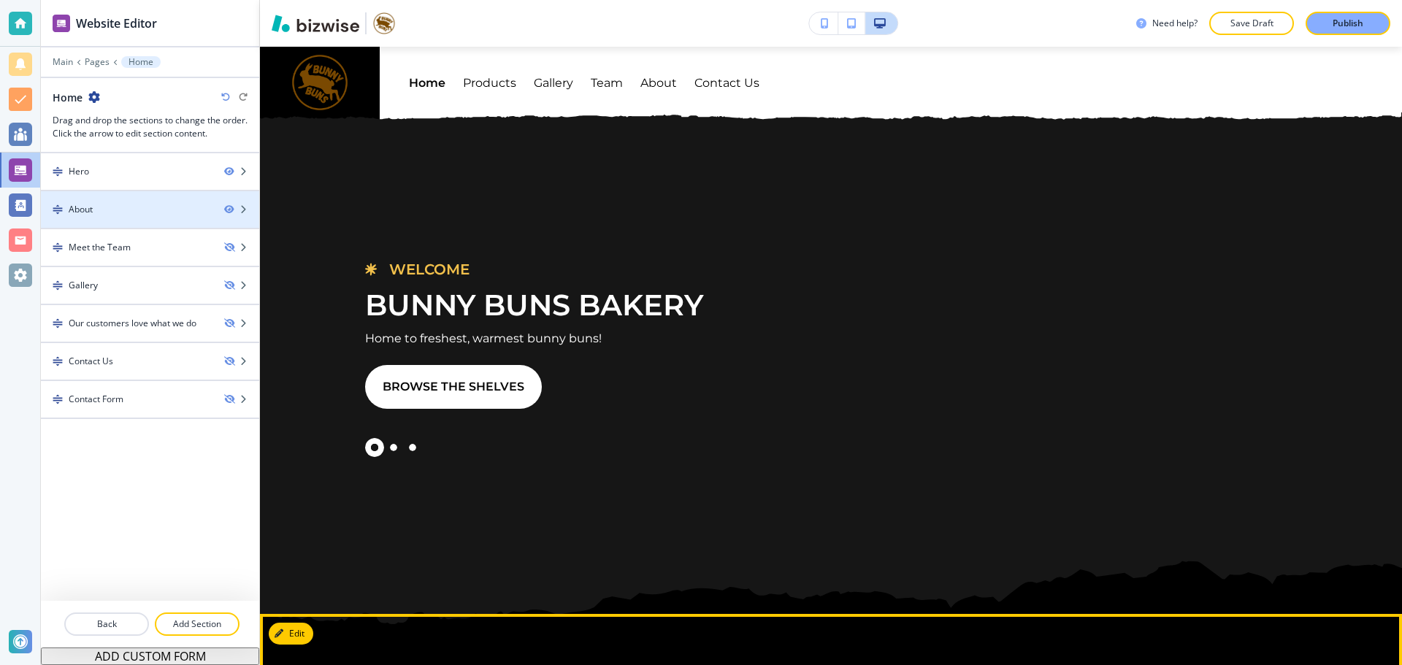
drag, startPoint x: 247, startPoint y: 207, endPoint x: 176, endPoint y: 219, distance: 71.9
click at [176, 219] on div at bounding box center [150, 222] width 218 height 12
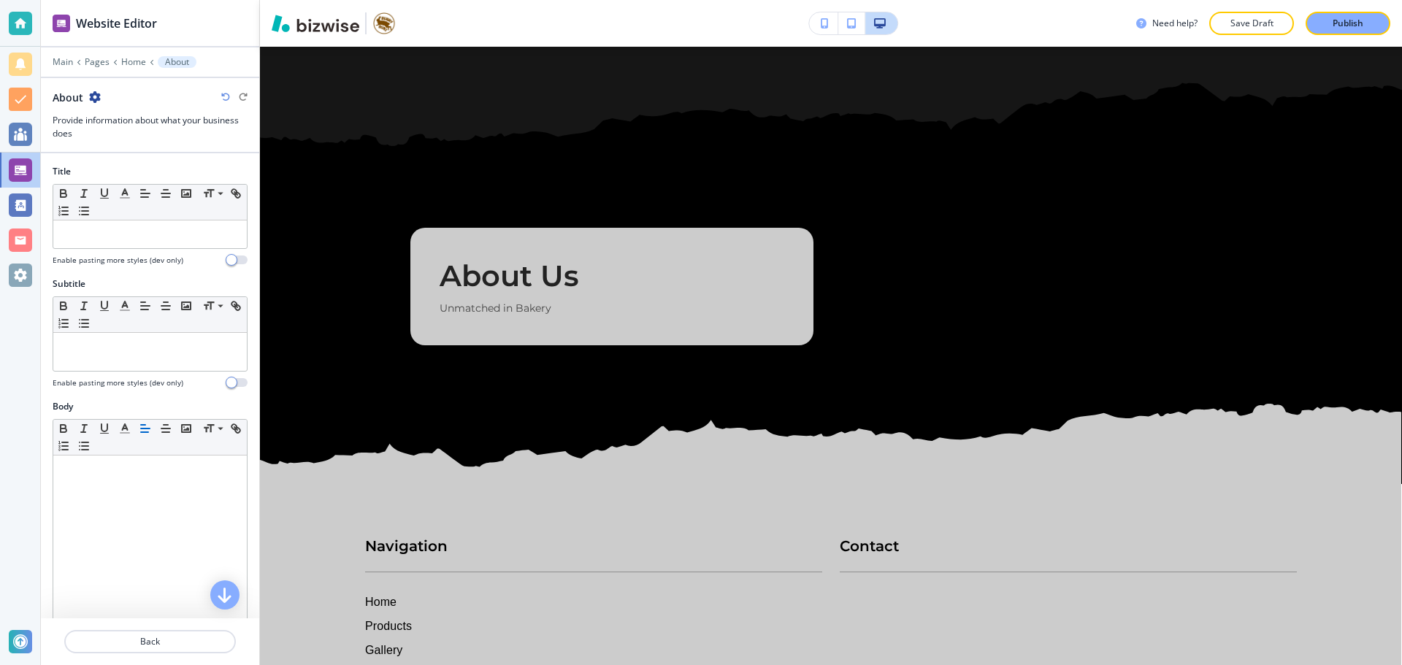
scroll to position [480, 0]
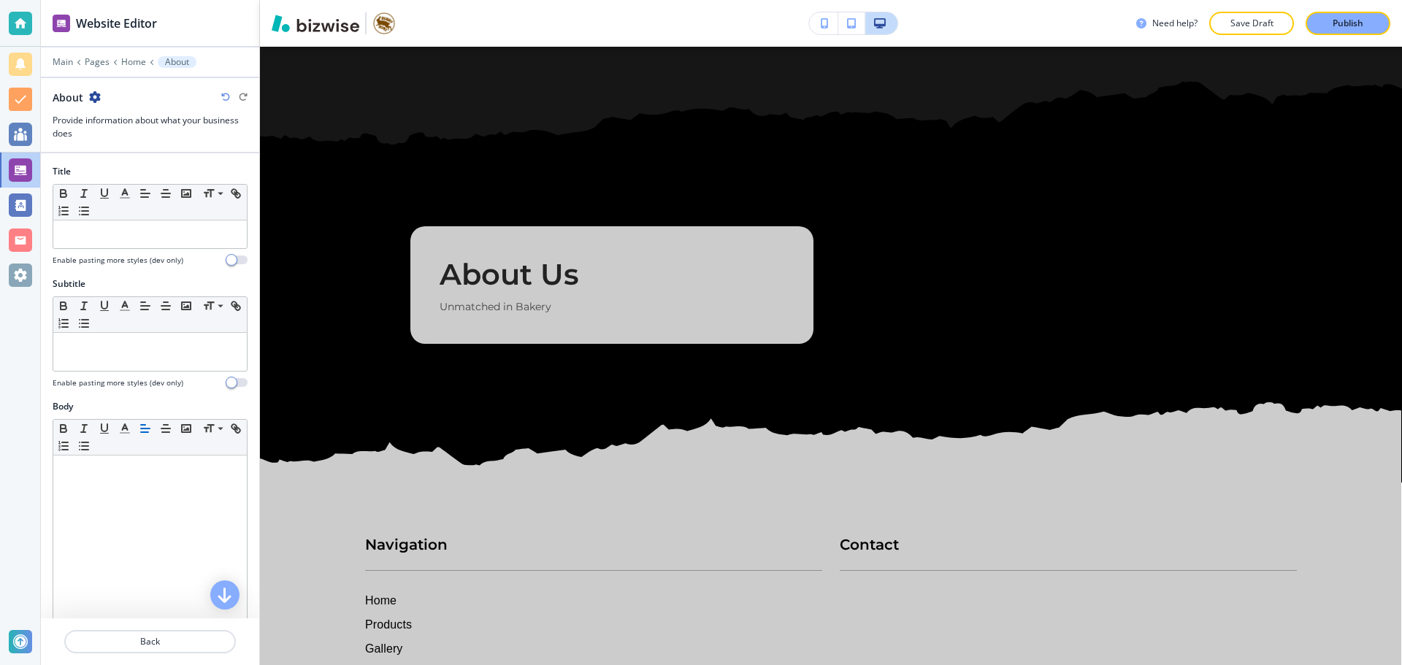
click at [96, 94] on icon "button" at bounding box center [95, 97] width 12 height 12
click at [126, 166] on button "Delete Section" at bounding box center [134, 174] width 93 height 26
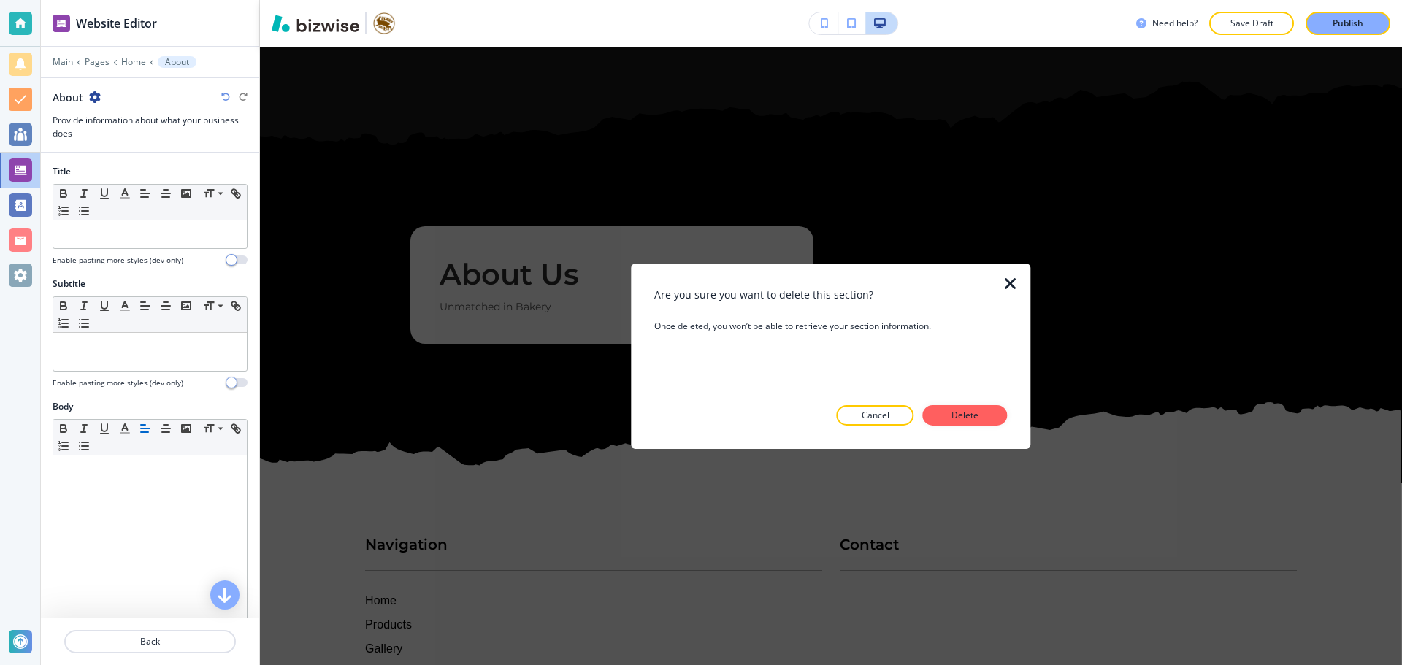
click at [980, 412] on button "Delete" at bounding box center [965, 415] width 85 height 20
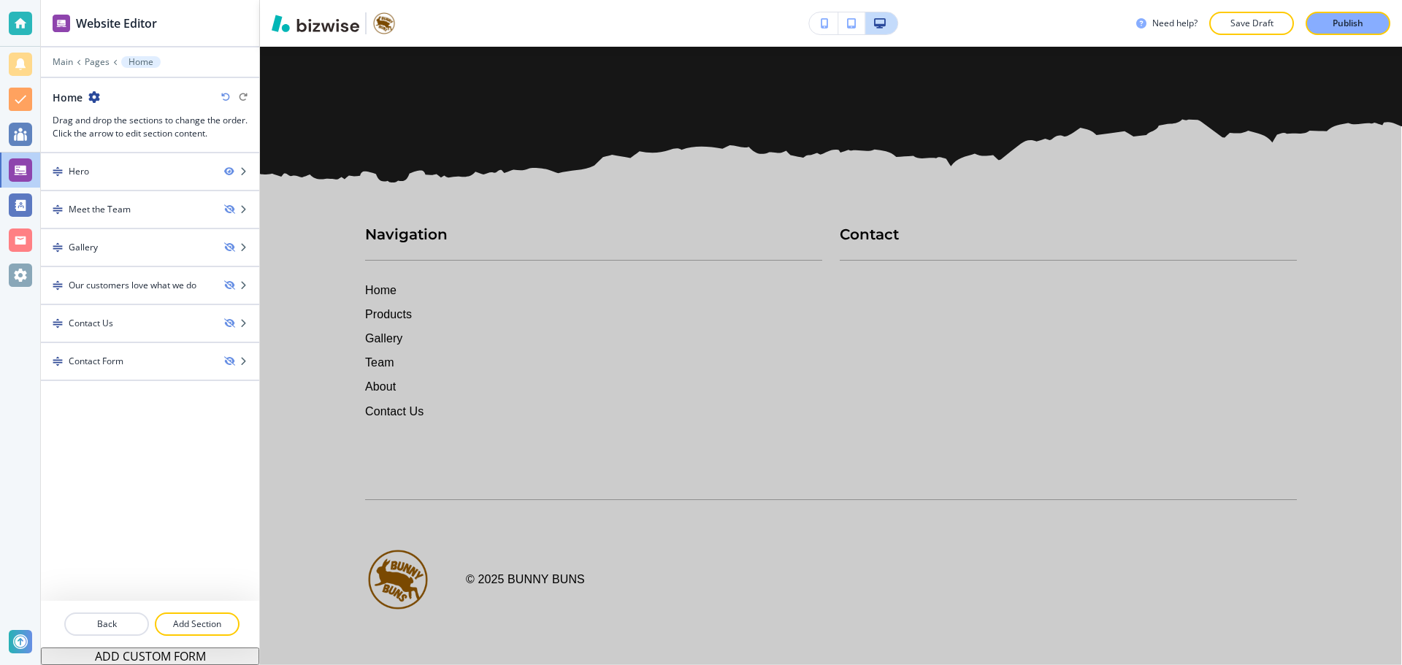
scroll to position [442, 0]
click at [192, 212] on div "Meet the Team" at bounding box center [127, 209] width 172 height 13
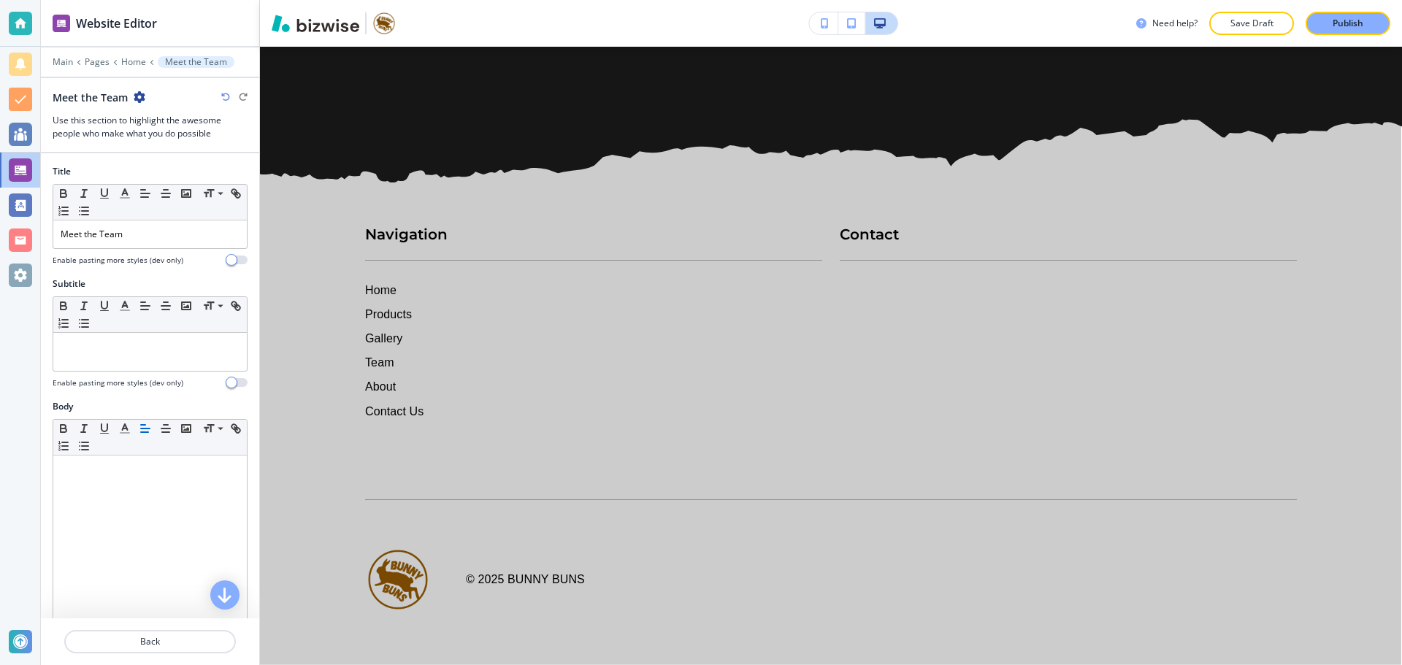
click at [139, 97] on icon "button" at bounding box center [140, 97] width 12 height 12
click at [194, 176] on p "Delete Section" at bounding box center [179, 173] width 74 height 13
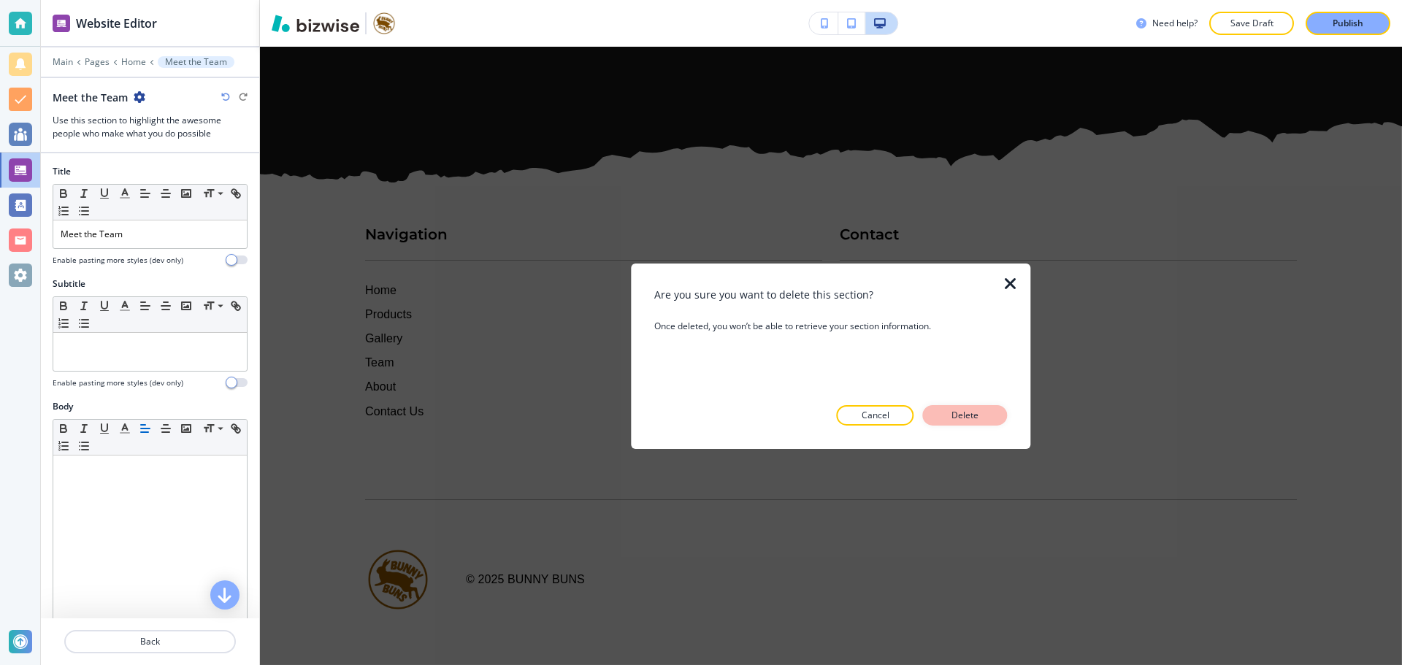
drag, startPoint x: 967, startPoint y: 414, endPoint x: 973, endPoint y: 420, distance: 8.3
click at [967, 415] on p "Delete" at bounding box center [965, 415] width 35 height 13
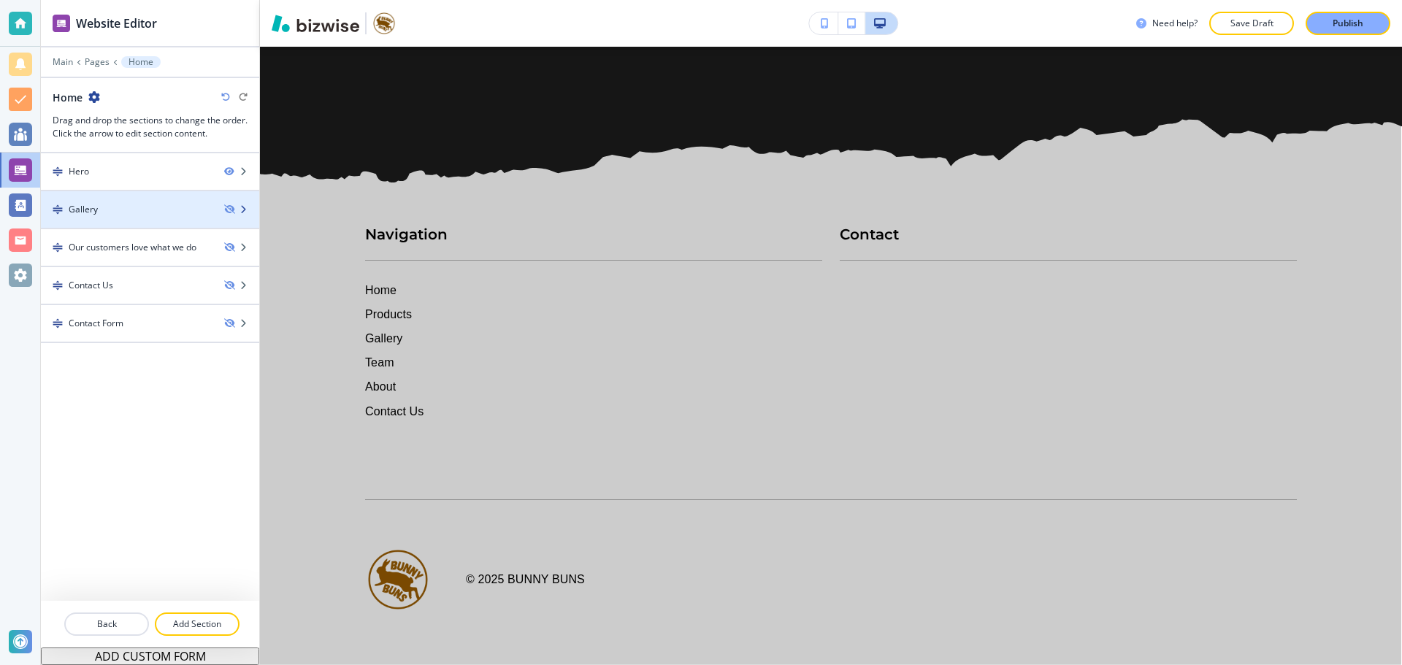
click at [188, 220] on div at bounding box center [150, 222] width 218 height 12
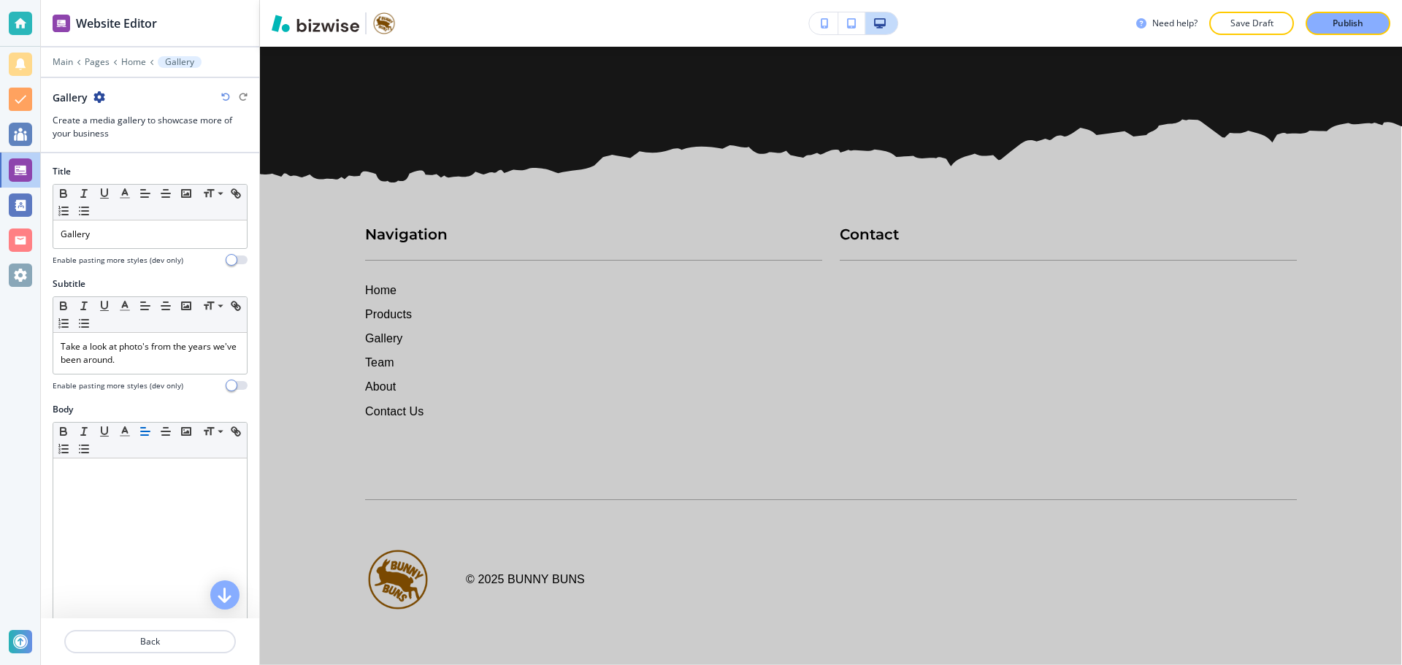
click at [102, 99] on icon "button" at bounding box center [99, 97] width 12 height 12
click at [145, 172] on p "Delete Section" at bounding box center [140, 173] width 74 height 13
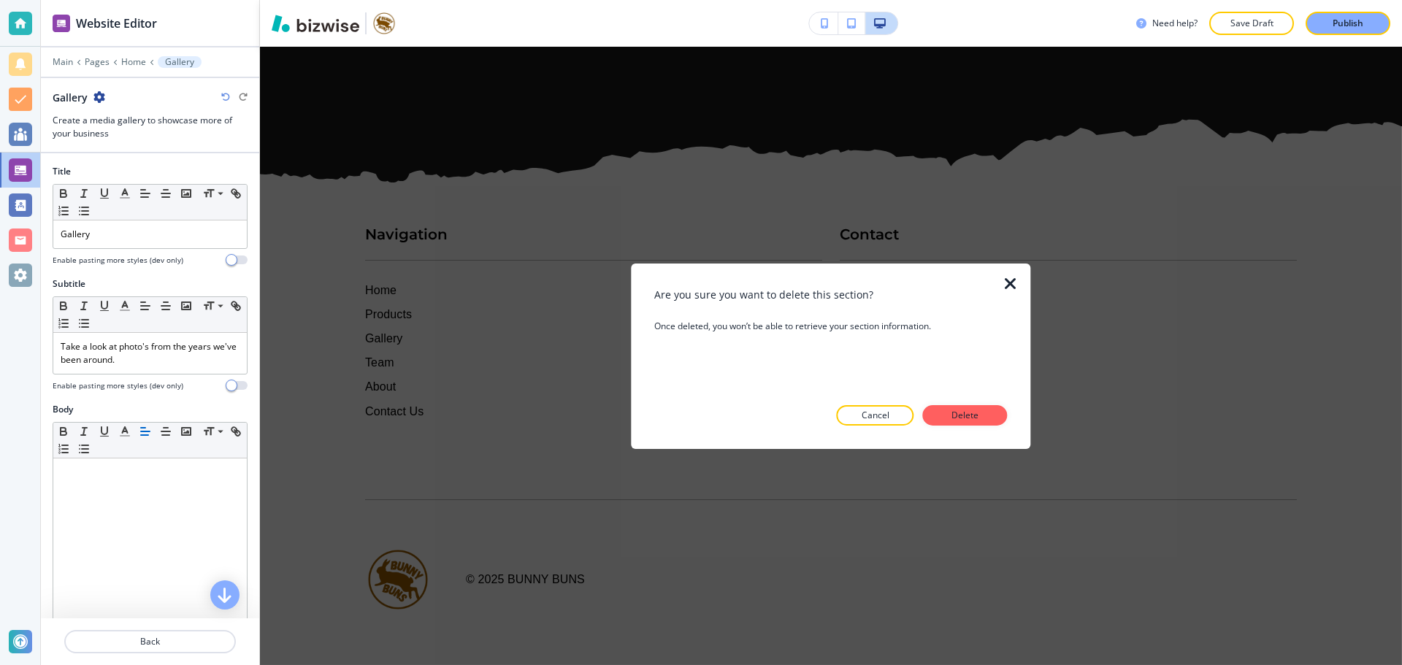
click at [964, 413] on p "Delete" at bounding box center [965, 415] width 35 height 13
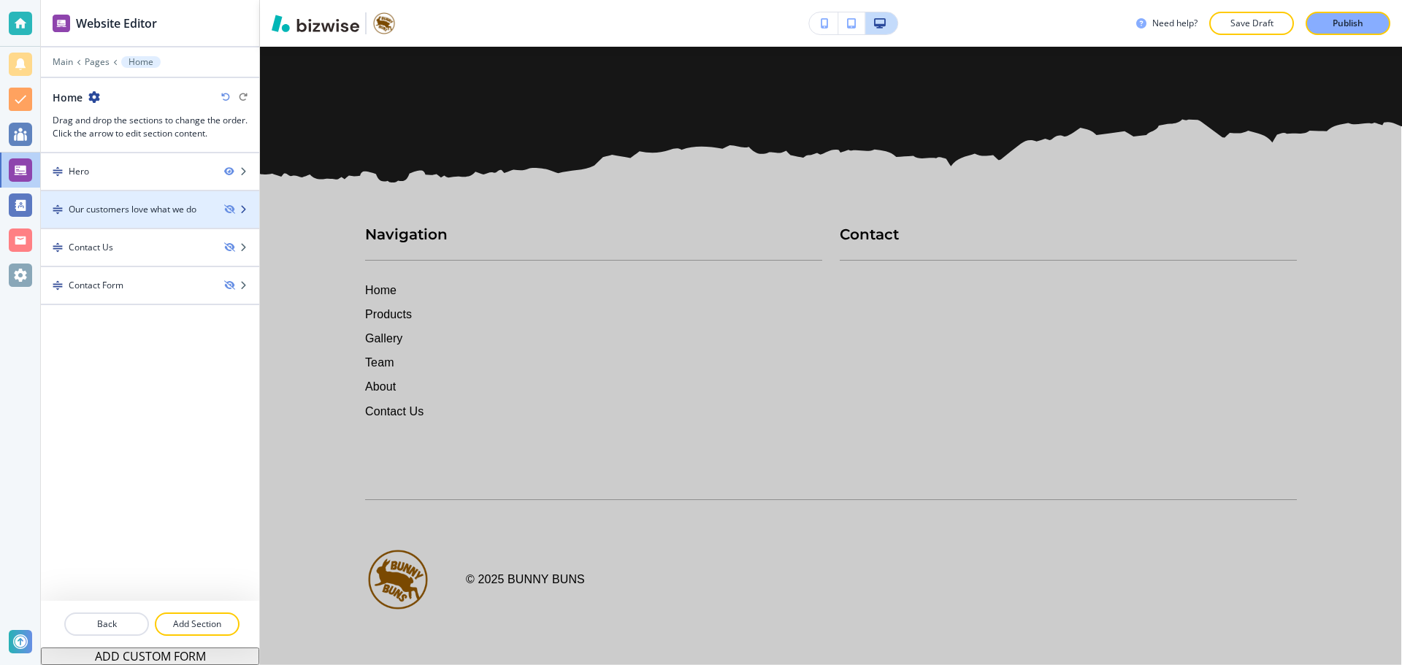
click at [171, 204] on div "Our customers love what we do" at bounding box center [133, 209] width 128 height 13
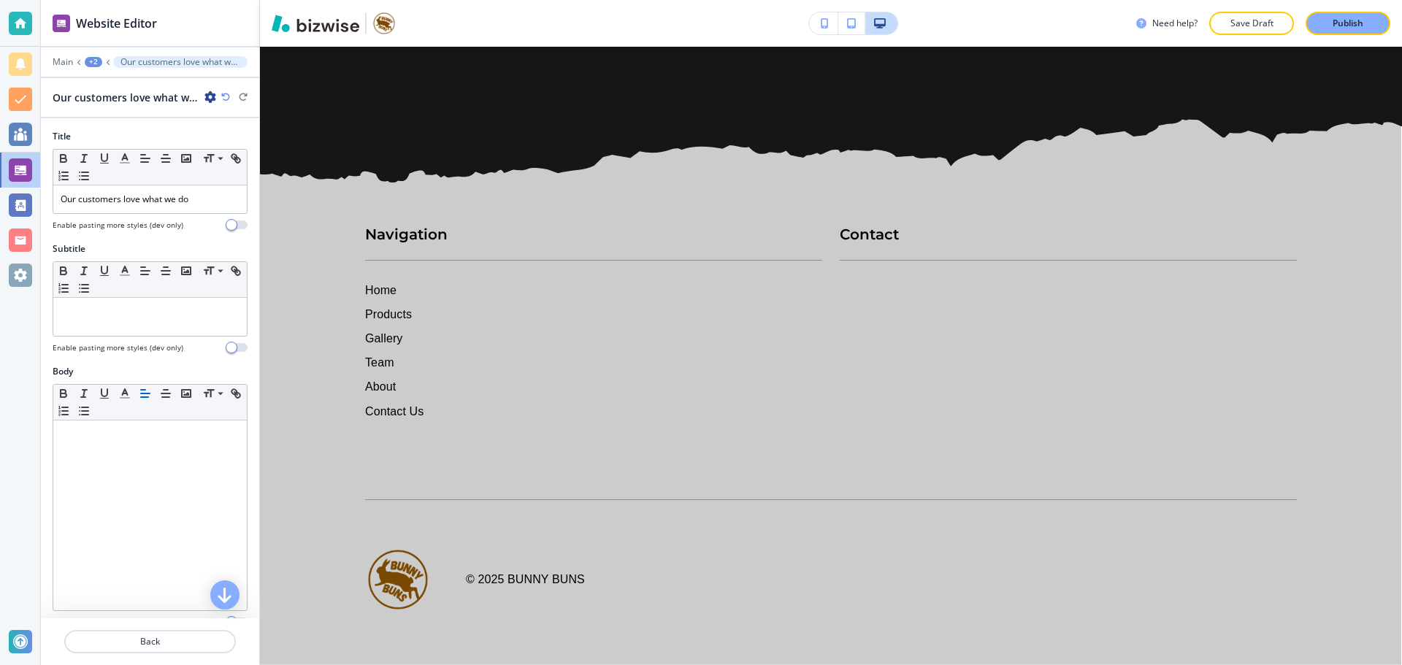
click at [207, 95] on icon "button" at bounding box center [210, 97] width 12 height 12
click at [237, 179] on p "Delete Section" at bounding box center [251, 173] width 74 height 13
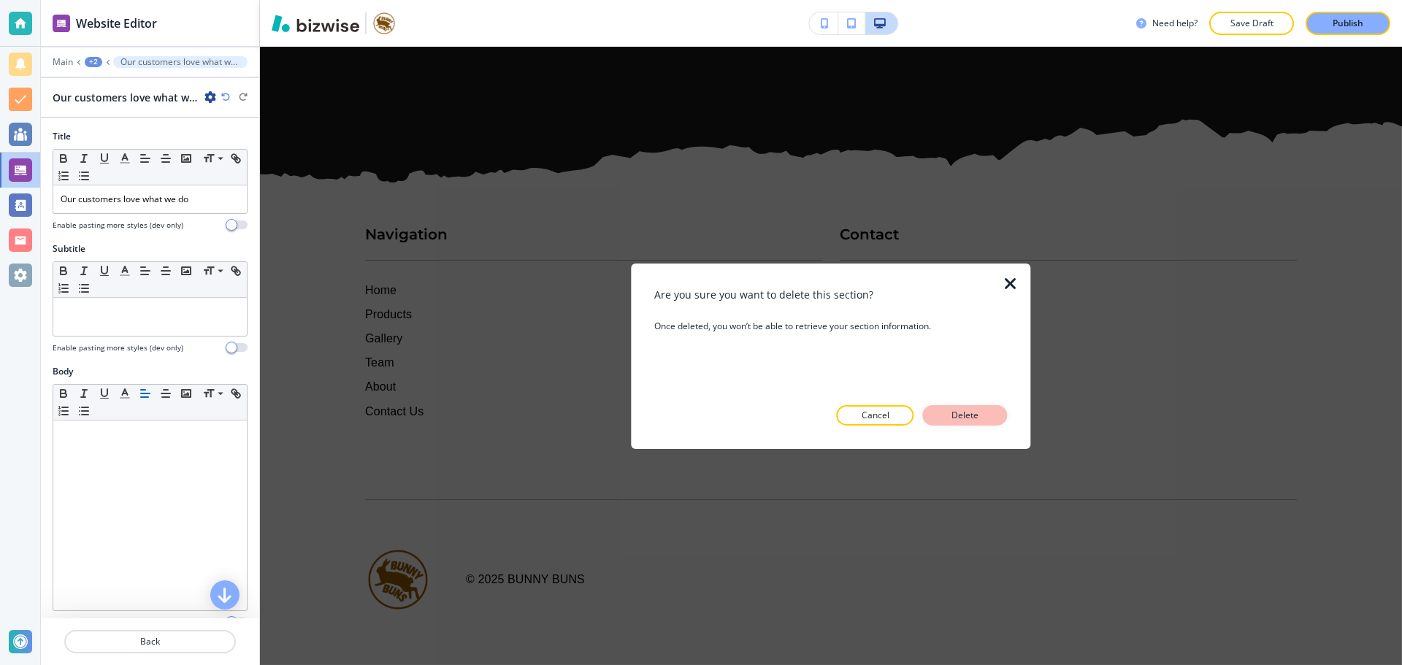
click at [975, 419] on p "Delete" at bounding box center [965, 415] width 35 height 13
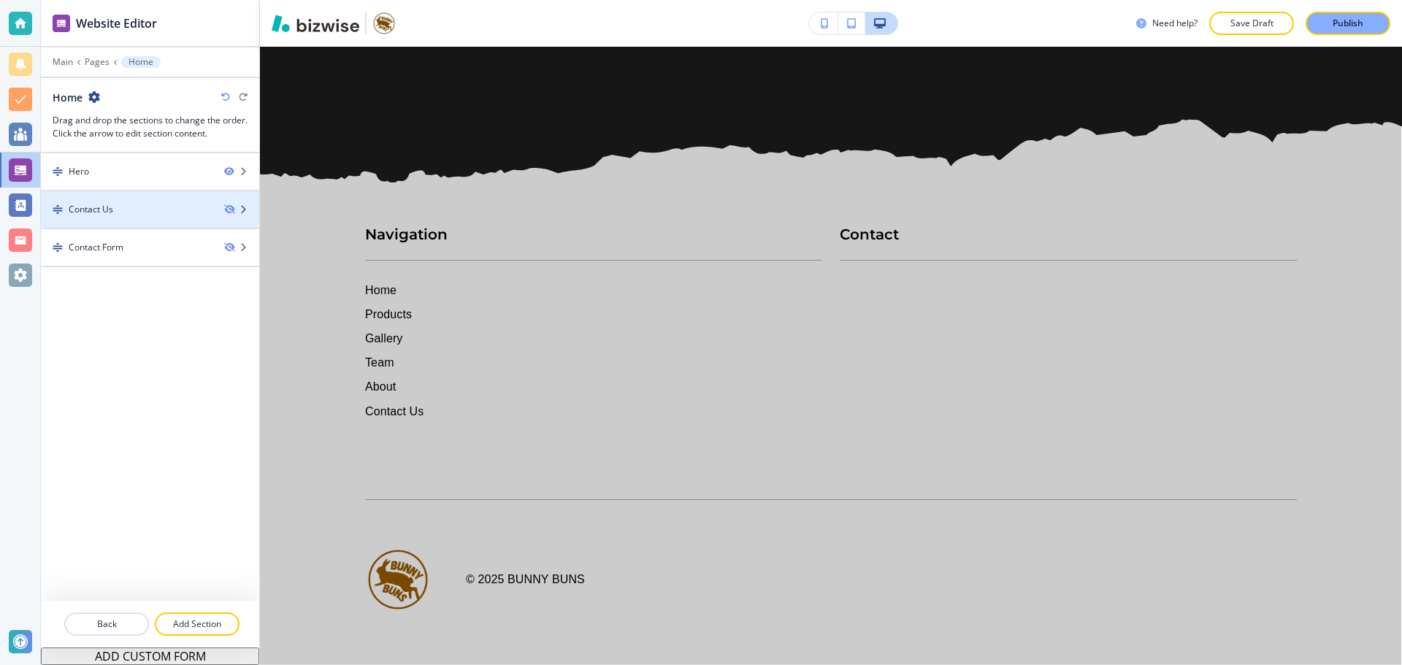
click at [197, 215] on div "Contact Us" at bounding box center [127, 209] width 172 height 13
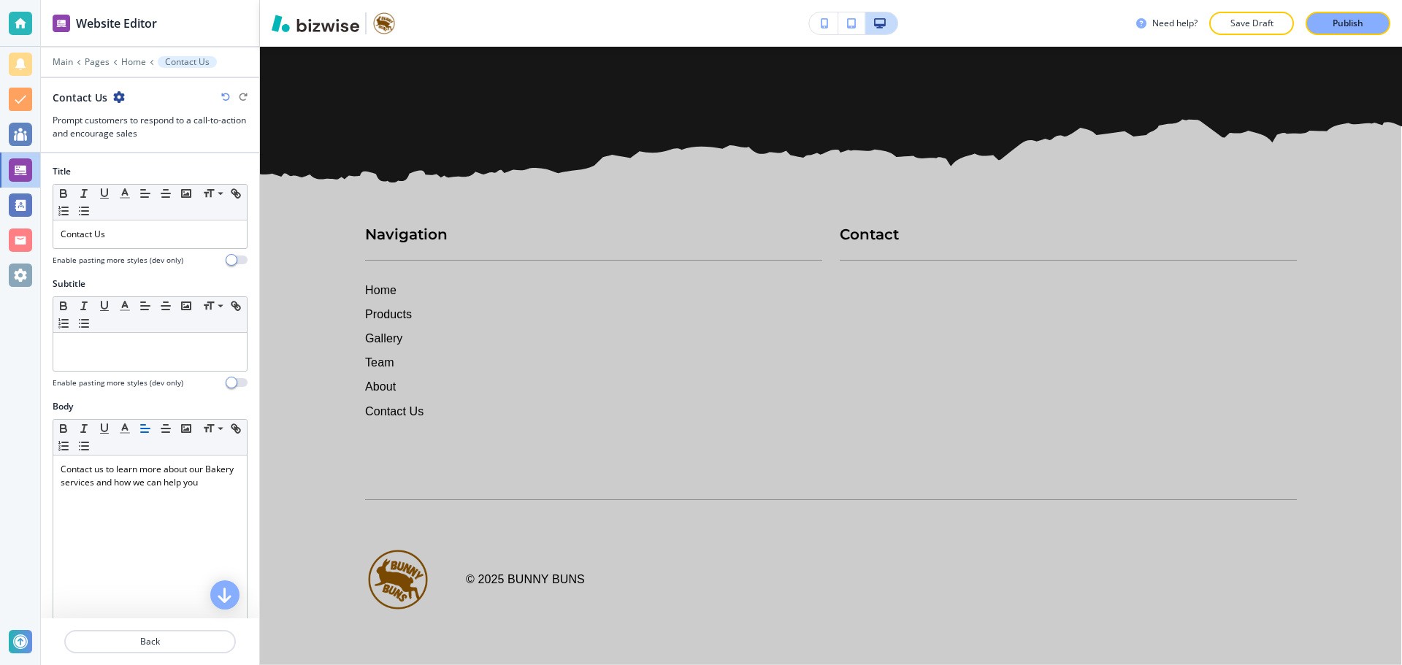
click at [122, 95] on icon "button" at bounding box center [119, 97] width 12 height 12
click at [186, 181] on button "Delete Section" at bounding box center [158, 174] width 93 height 26
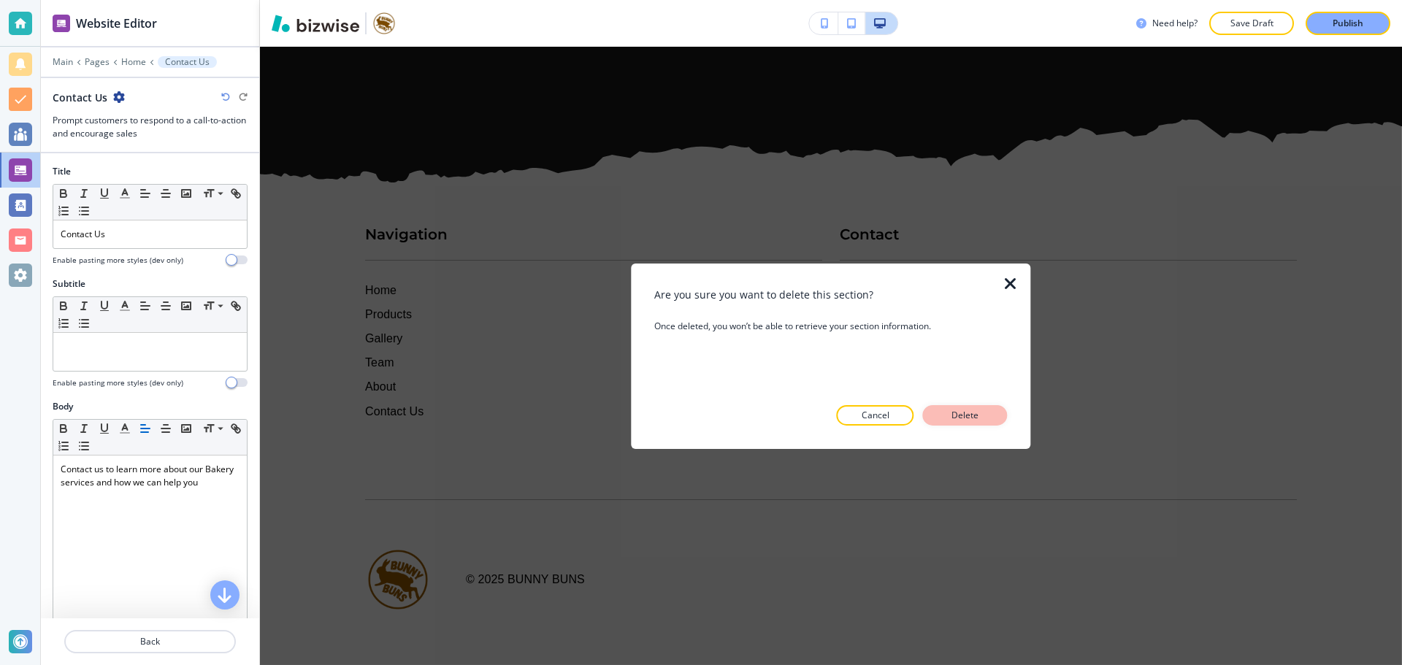
click at [985, 415] on button "Delete" at bounding box center [965, 415] width 85 height 20
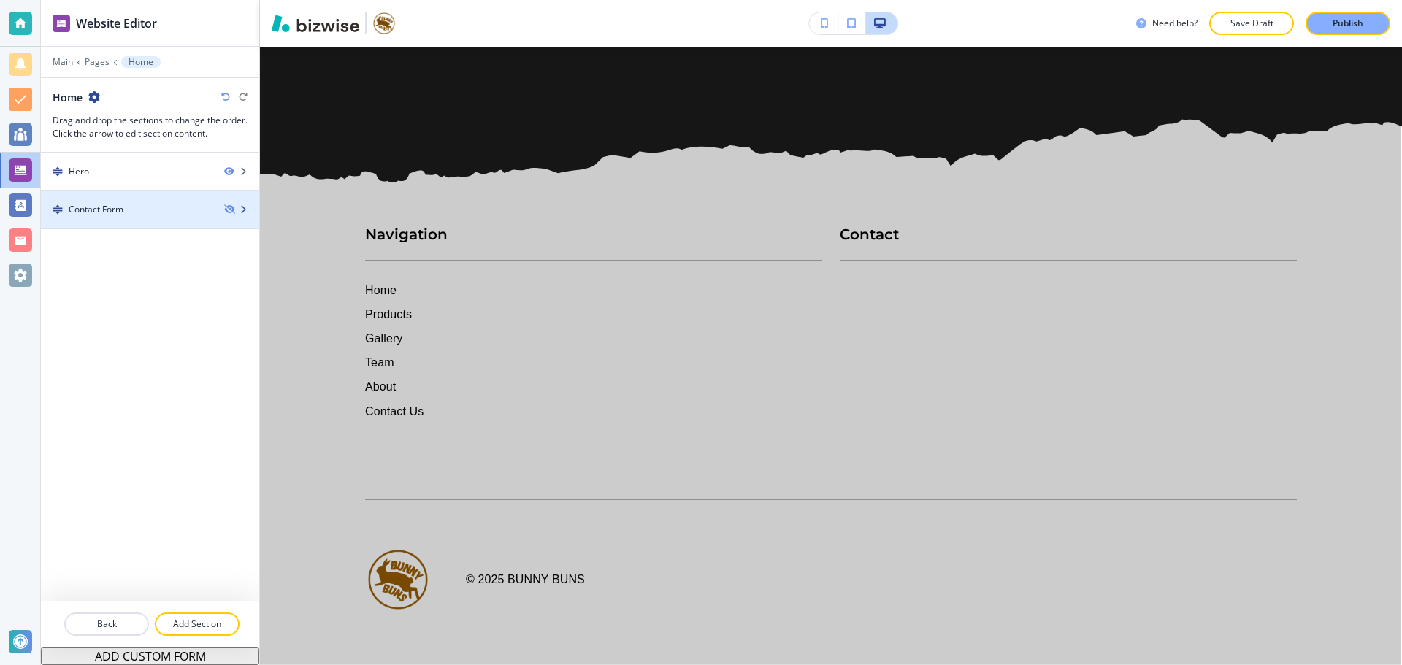
click at [140, 206] on div "Contact Form" at bounding box center [127, 209] width 172 height 13
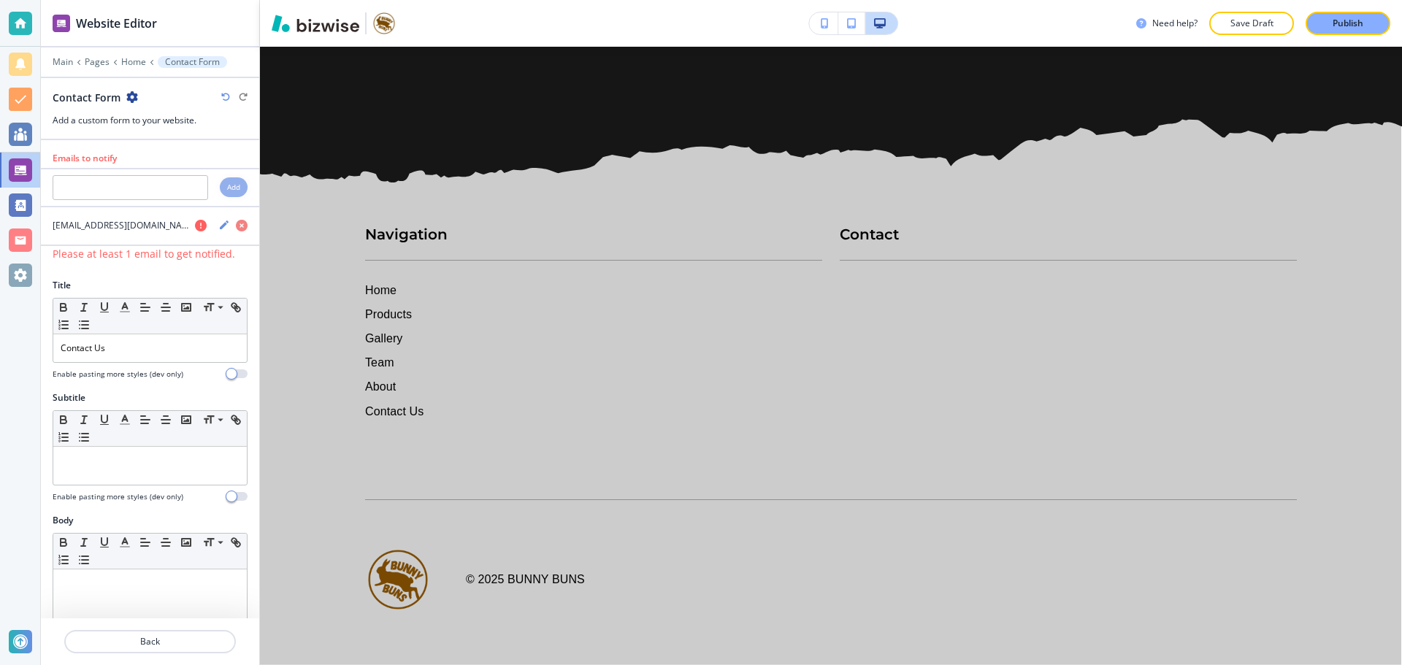
click at [137, 93] on div "Contact Form" at bounding box center [150, 97] width 195 height 15
click at [129, 96] on icon "button" at bounding box center [132, 97] width 12 height 12
click at [197, 177] on p "Delete Section" at bounding box center [172, 173] width 74 height 13
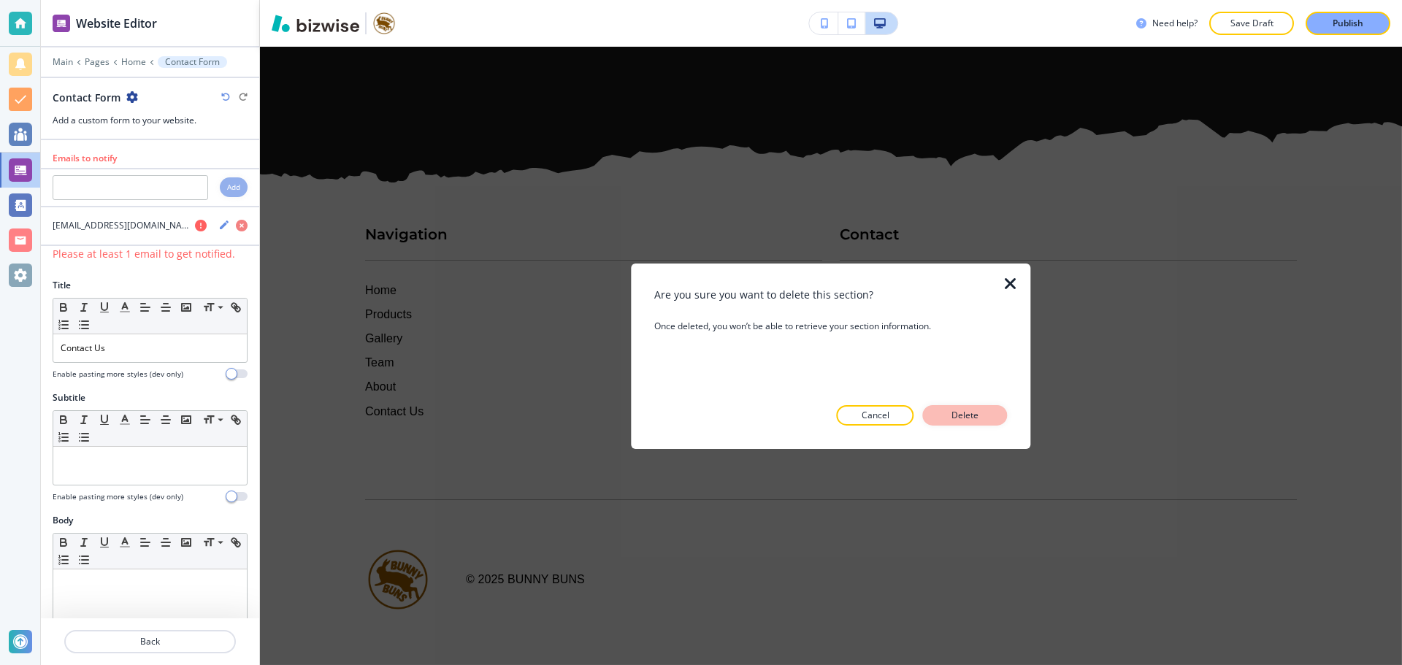
click at [983, 416] on button "Delete" at bounding box center [965, 415] width 85 height 20
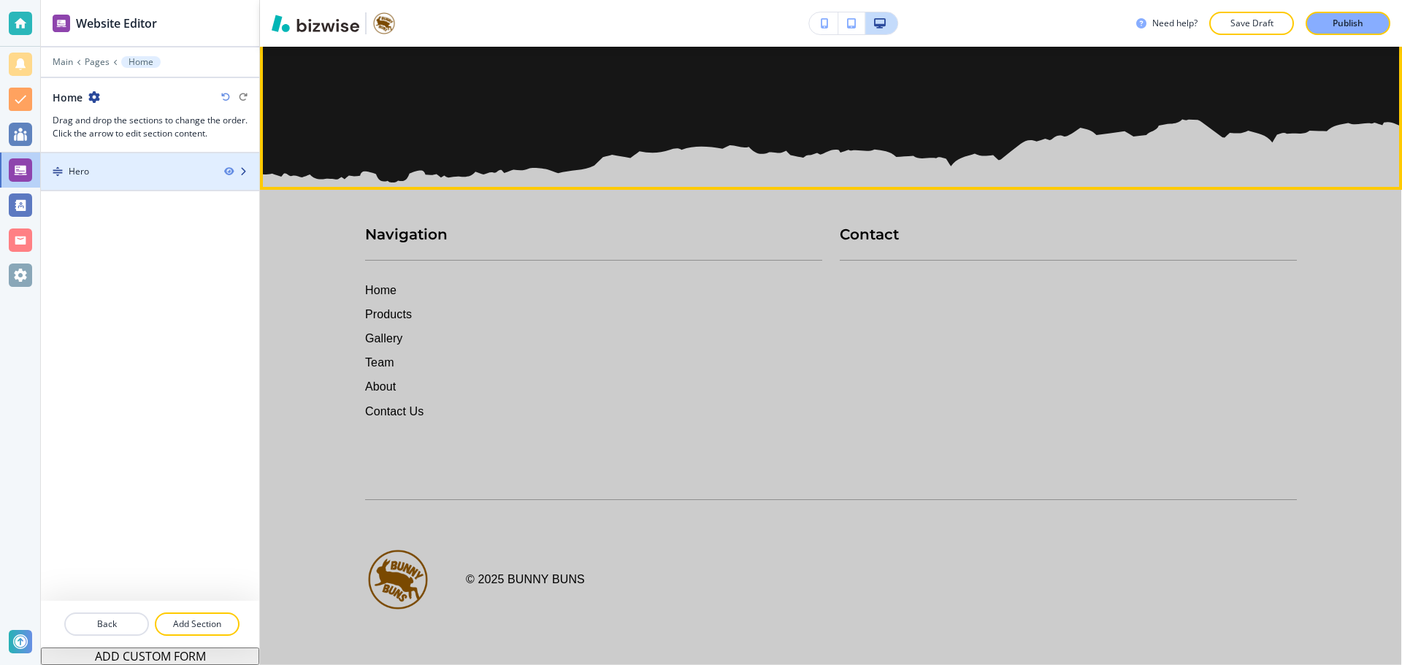
click at [171, 174] on div "Hero" at bounding box center [127, 171] width 172 height 13
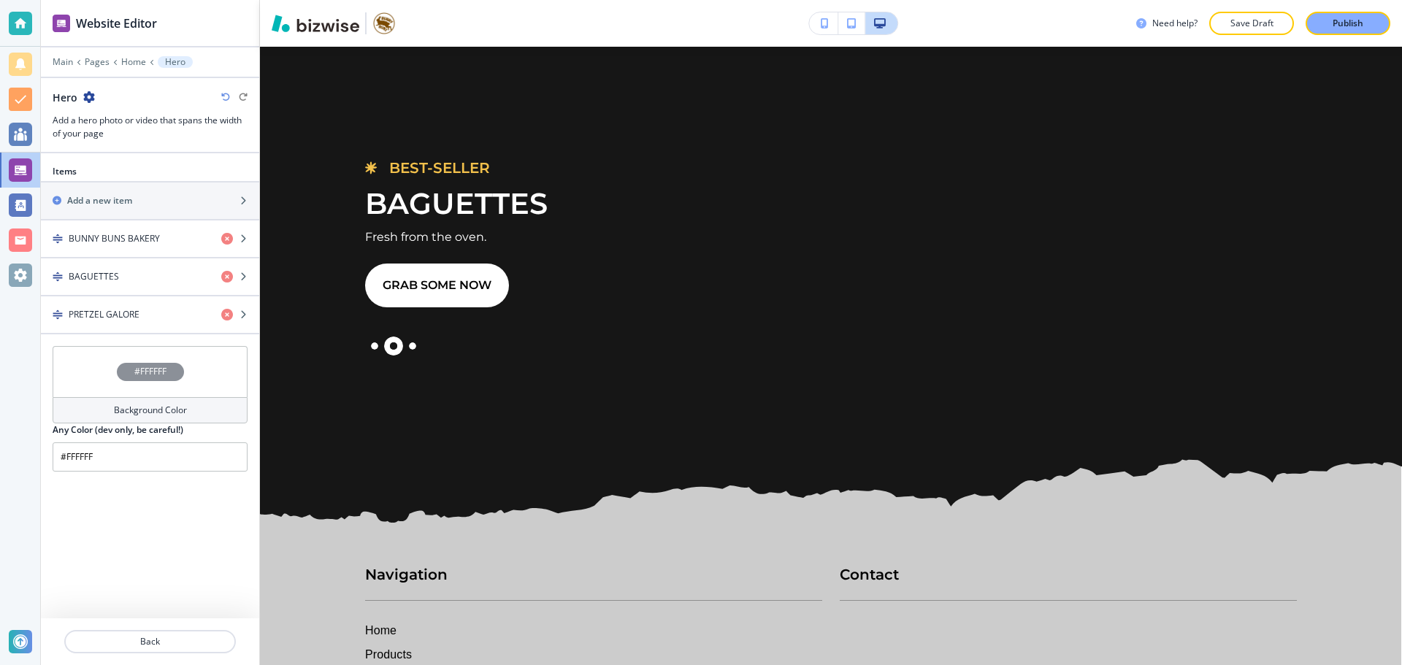
scroll to position [66, 0]
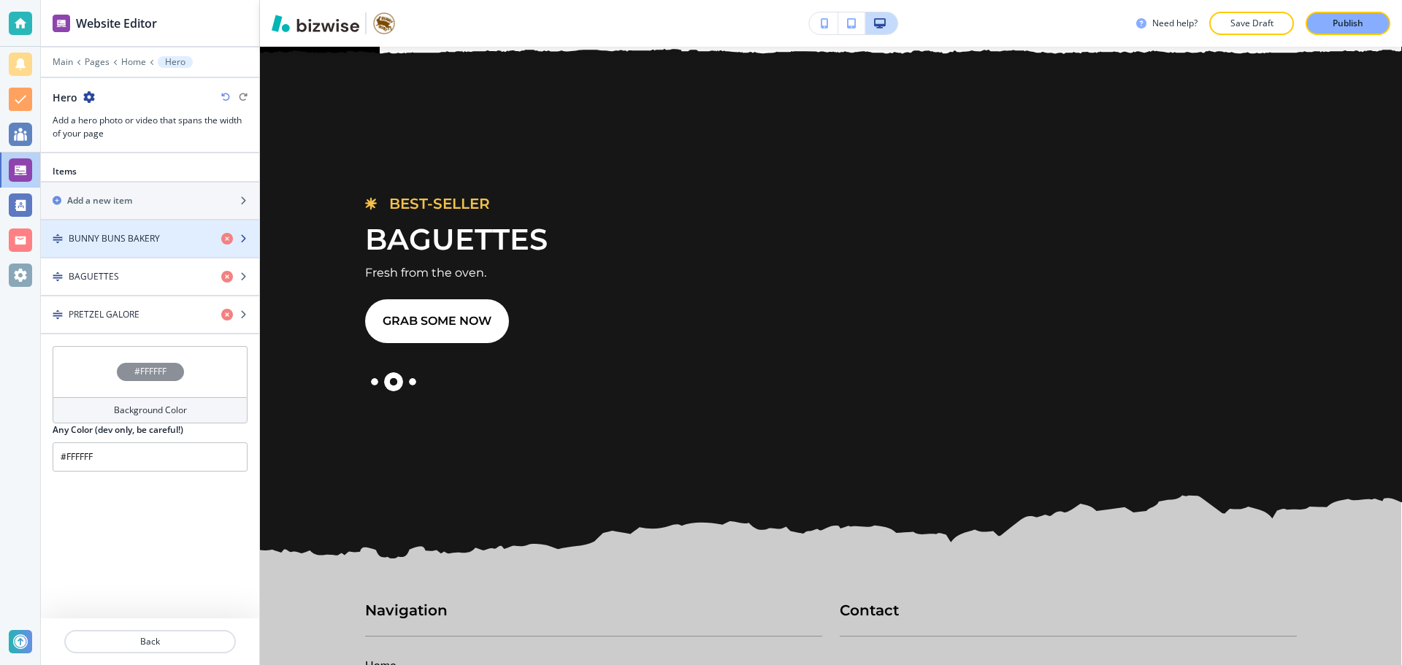
click at [126, 239] on h4 "BUNNY BUNS BAKERY" at bounding box center [114, 238] width 91 height 13
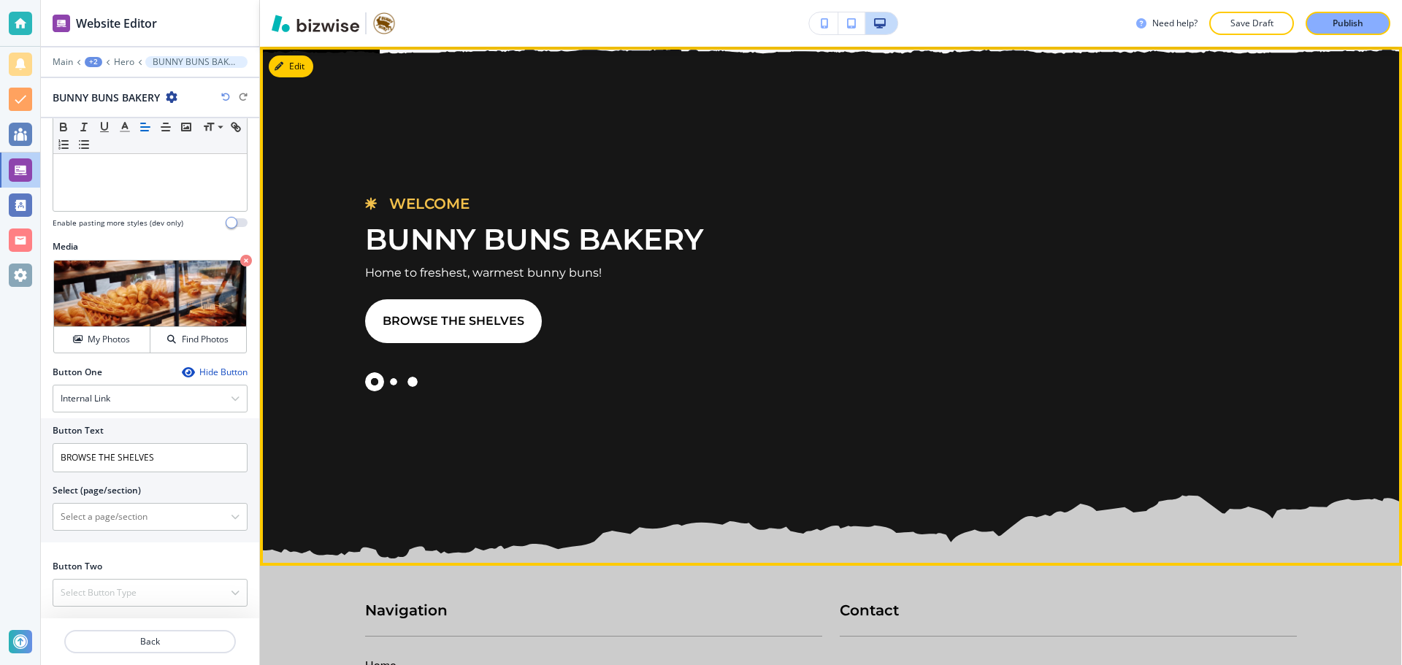
click at [403, 381] on button "Slide 3" at bounding box center [412, 381] width 19 height 19
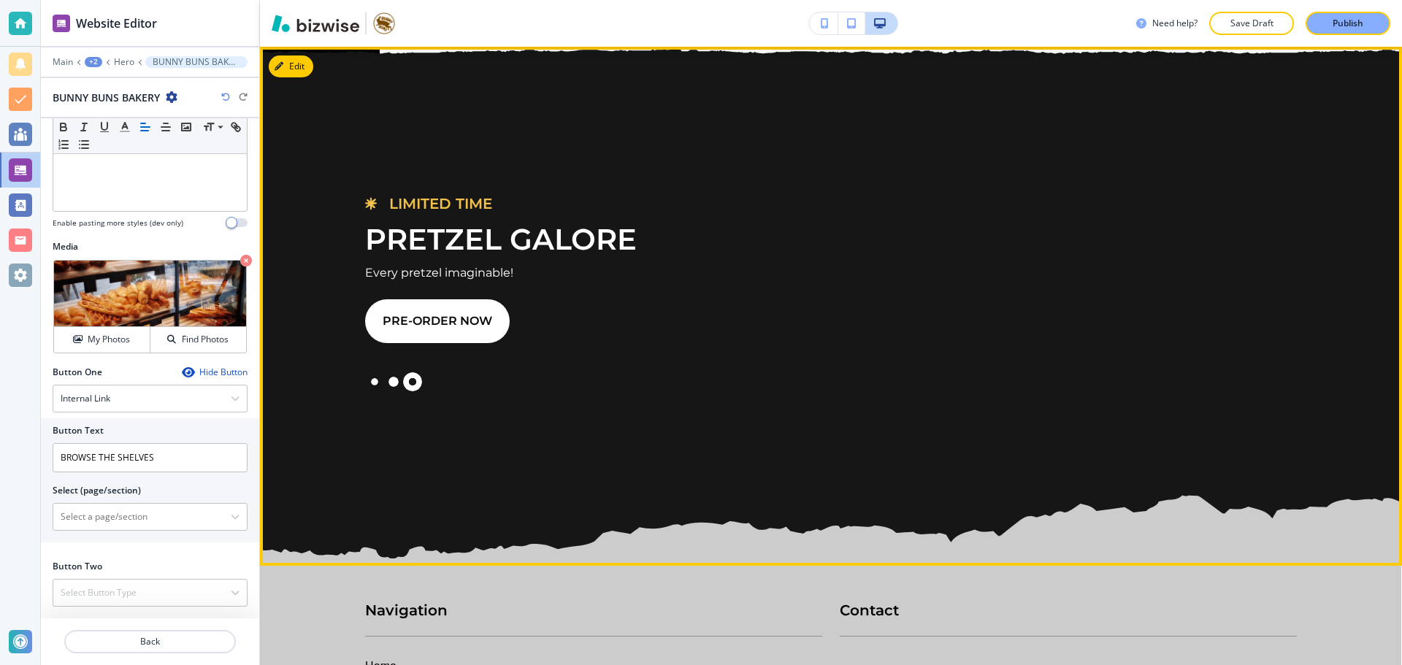
click at [393, 382] on button "Slide 2" at bounding box center [393, 381] width 19 height 19
click at [369, 383] on button "Slide 1" at bounding box center [374, 381] width 19 height 19
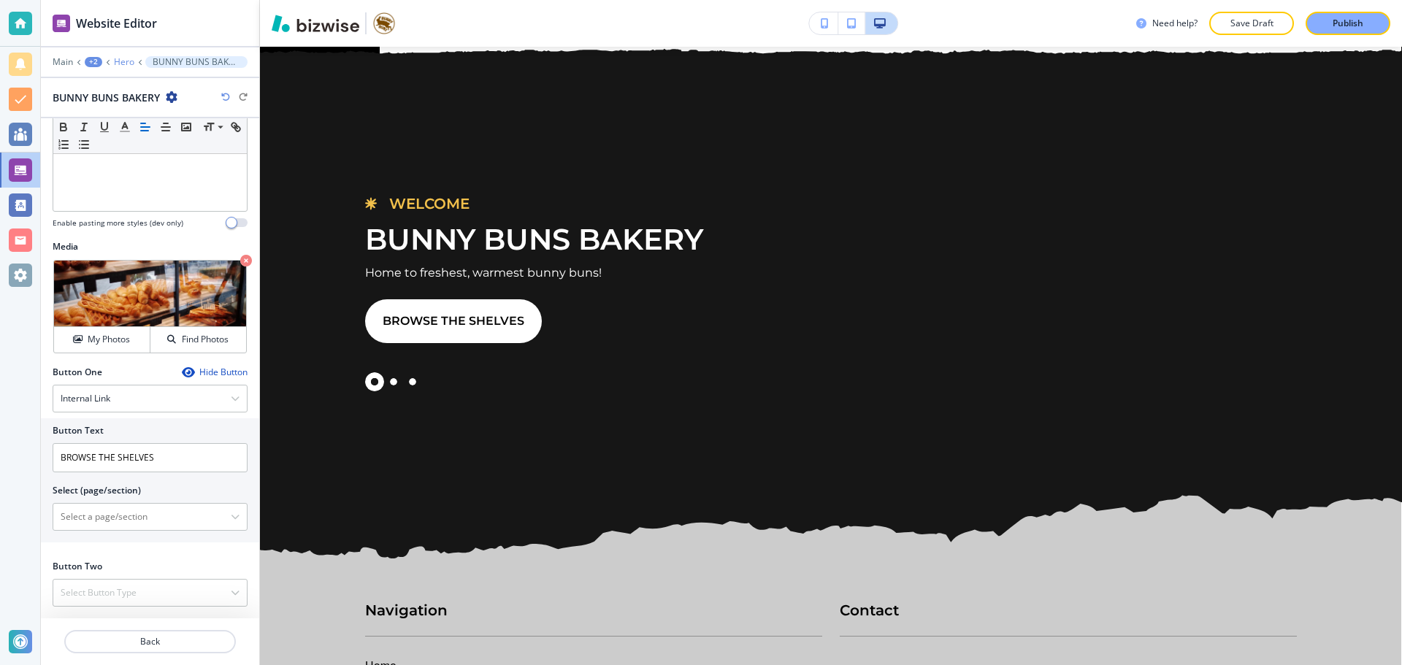
click at [129, 57] on p "Hero" at bounding box center [124, 62] width 20 height 10
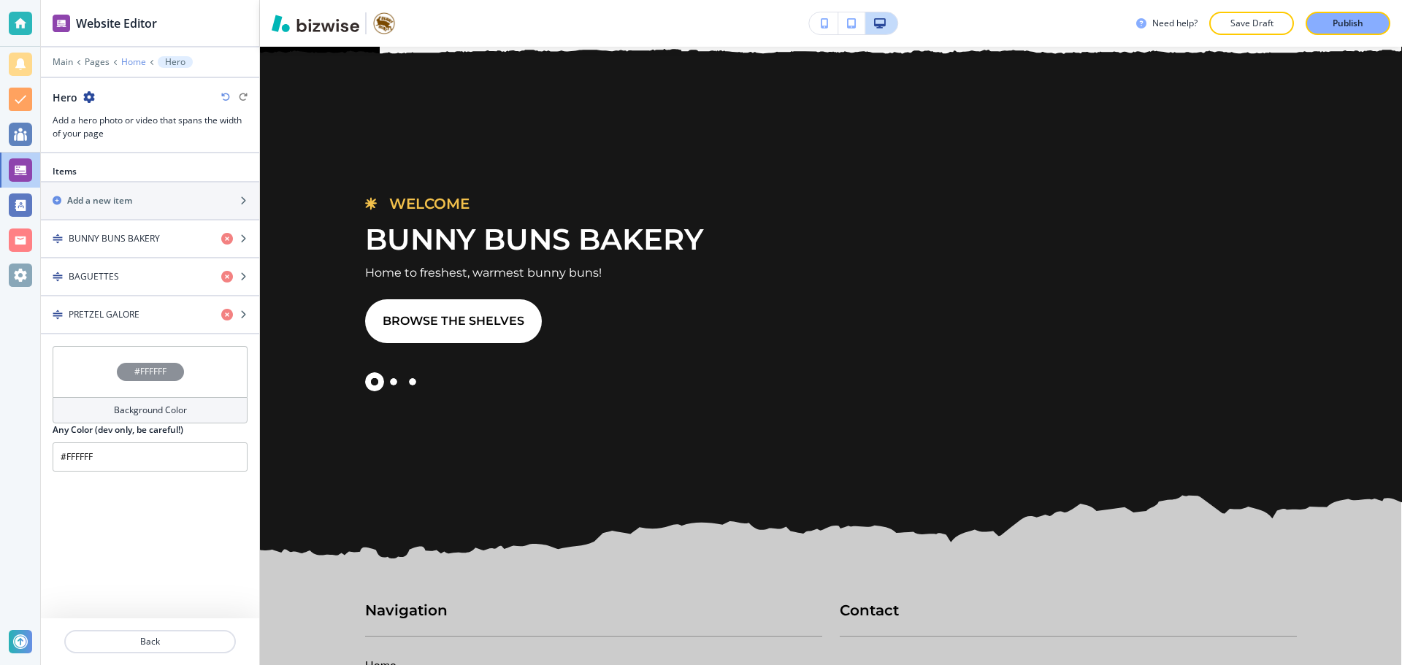
click at [132, 62] on p "Home" at bounding box center [133, 62] width 25 height 10
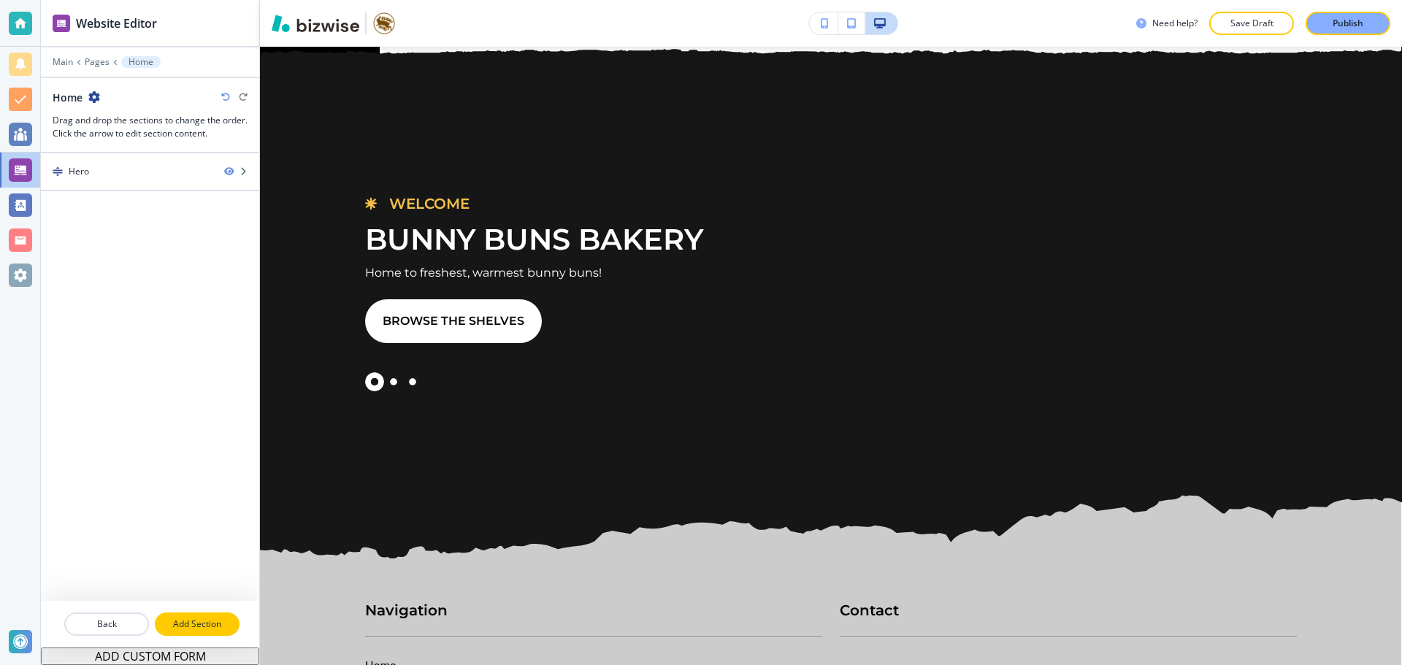
click at [191, 620] on p "Add Section" at bounding box center [197, 624] width 82 height 13
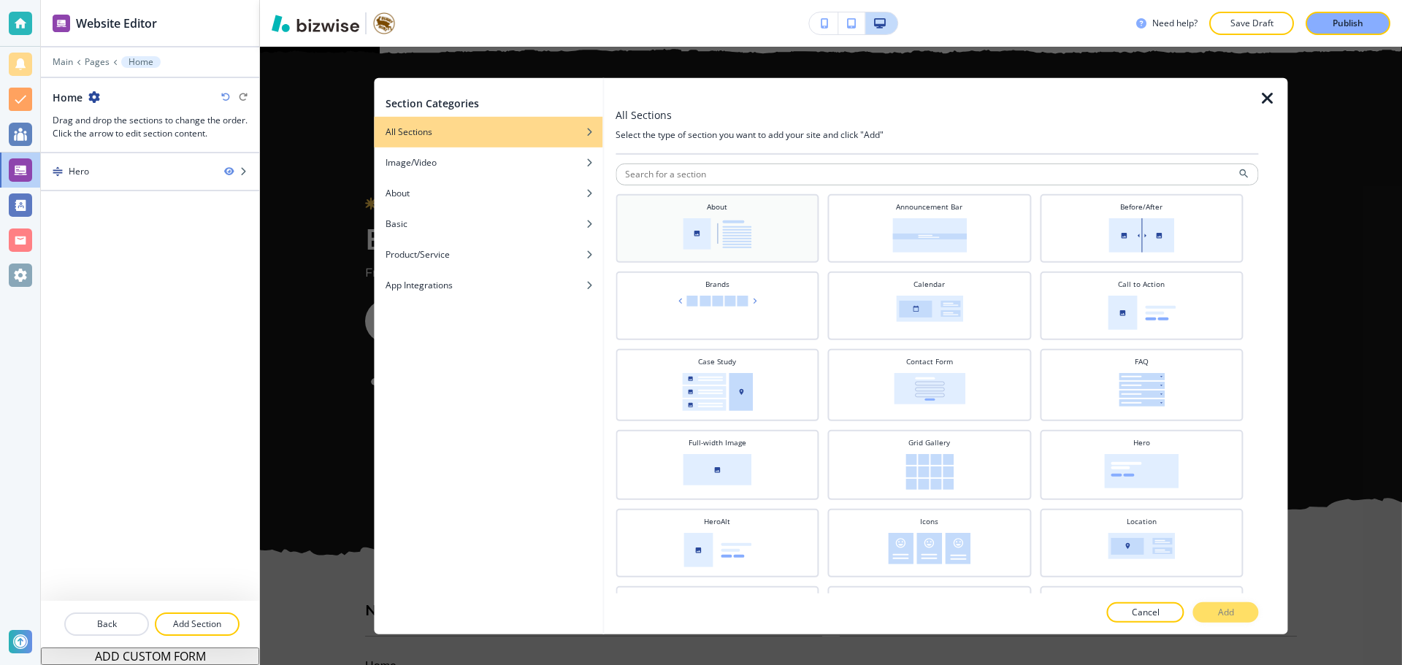
click at [685, 207] on div "About" at bounding box center [717, 226] width 189 height 51
click at [1242, 606] on button "Add" at bounding box center [1226, 612] width 66 height 20
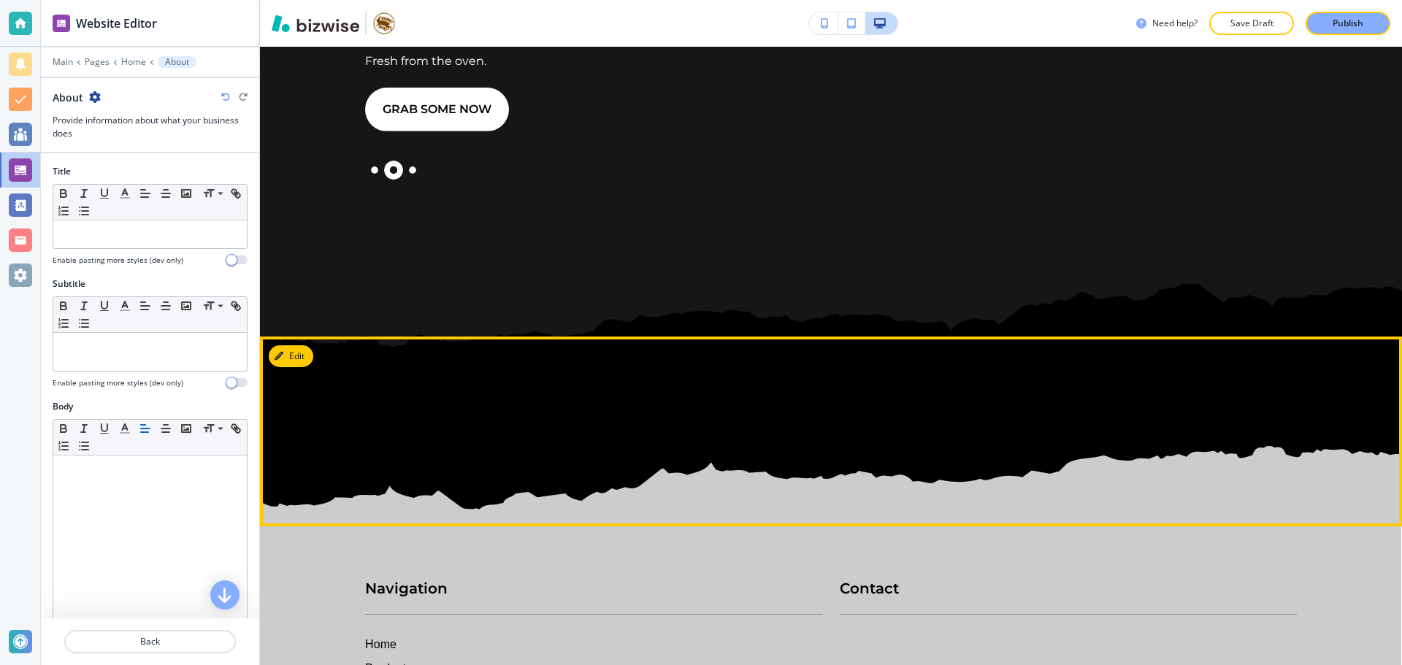
scroll to position [261, 0]
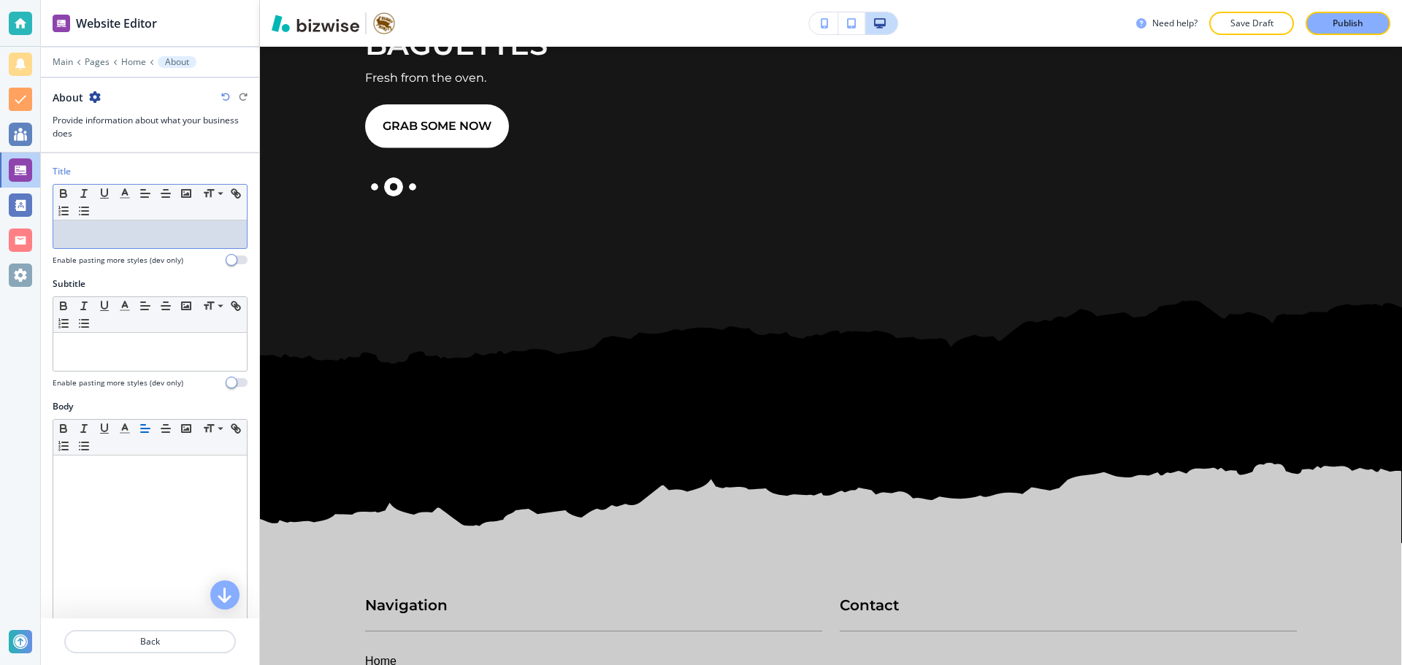
click at [94, 224] on div at bounding box center [149, 234] width 193 height 28
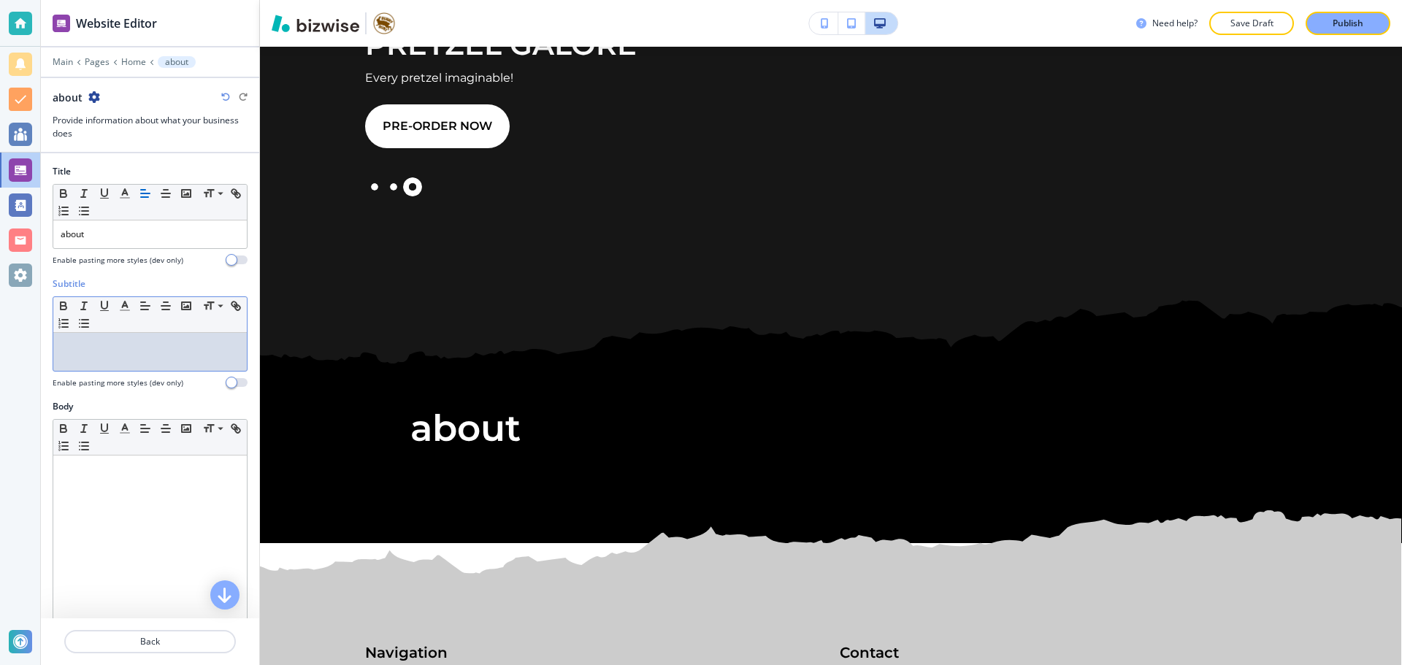
click at [118, 355] on div at bounding box center [149, 352] width 193 height 38
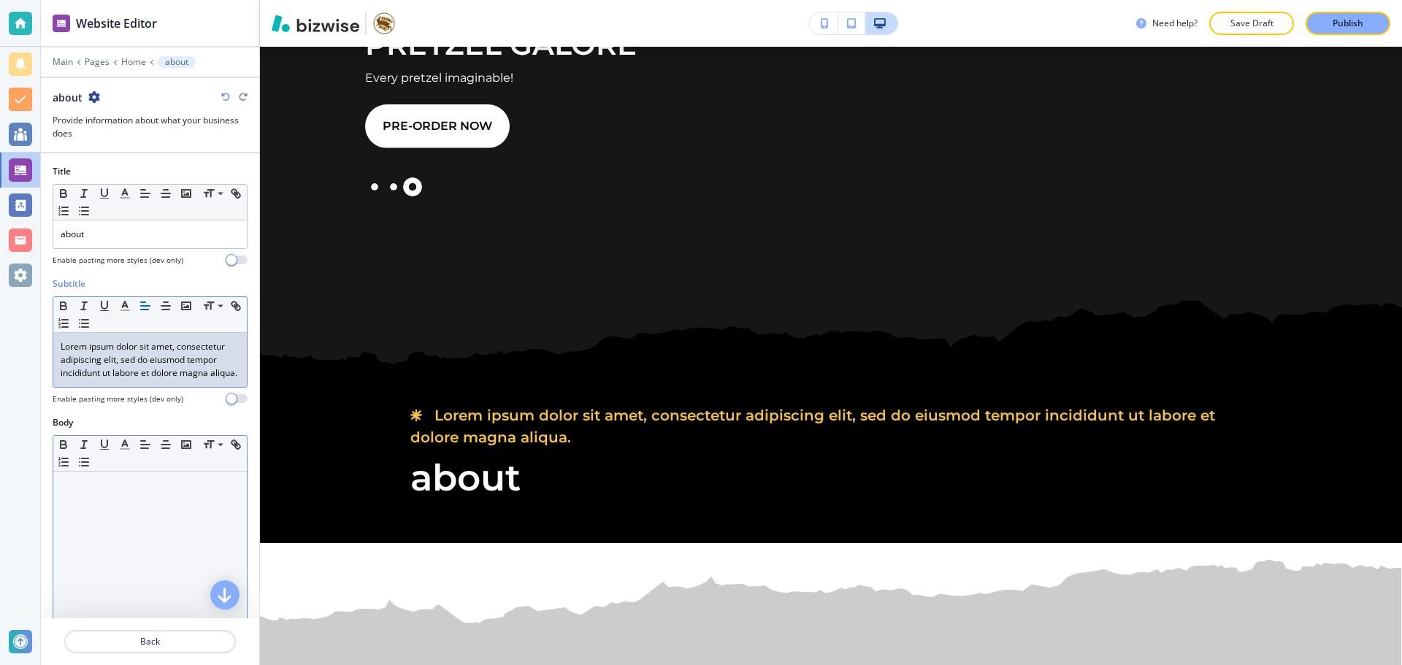
click at [151, 492] on p at bounding box center [150, 485] width 179 height 13
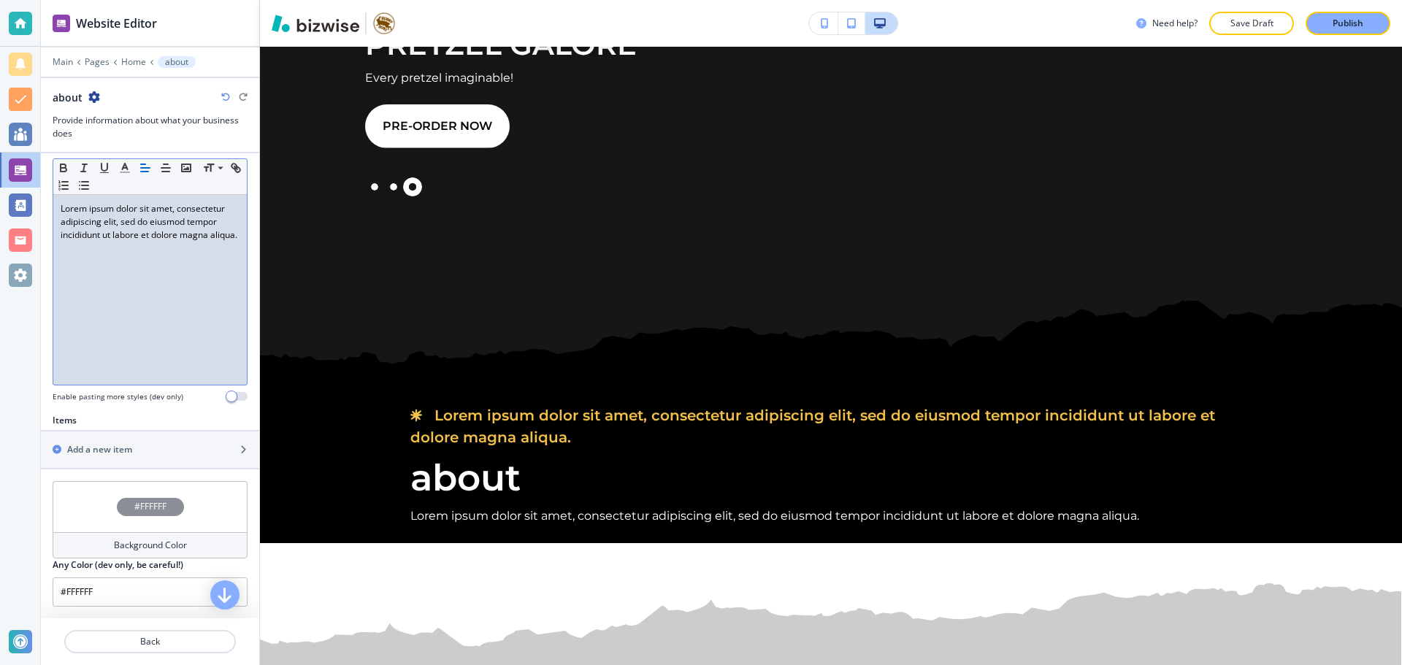
scroll to position [290, 0]
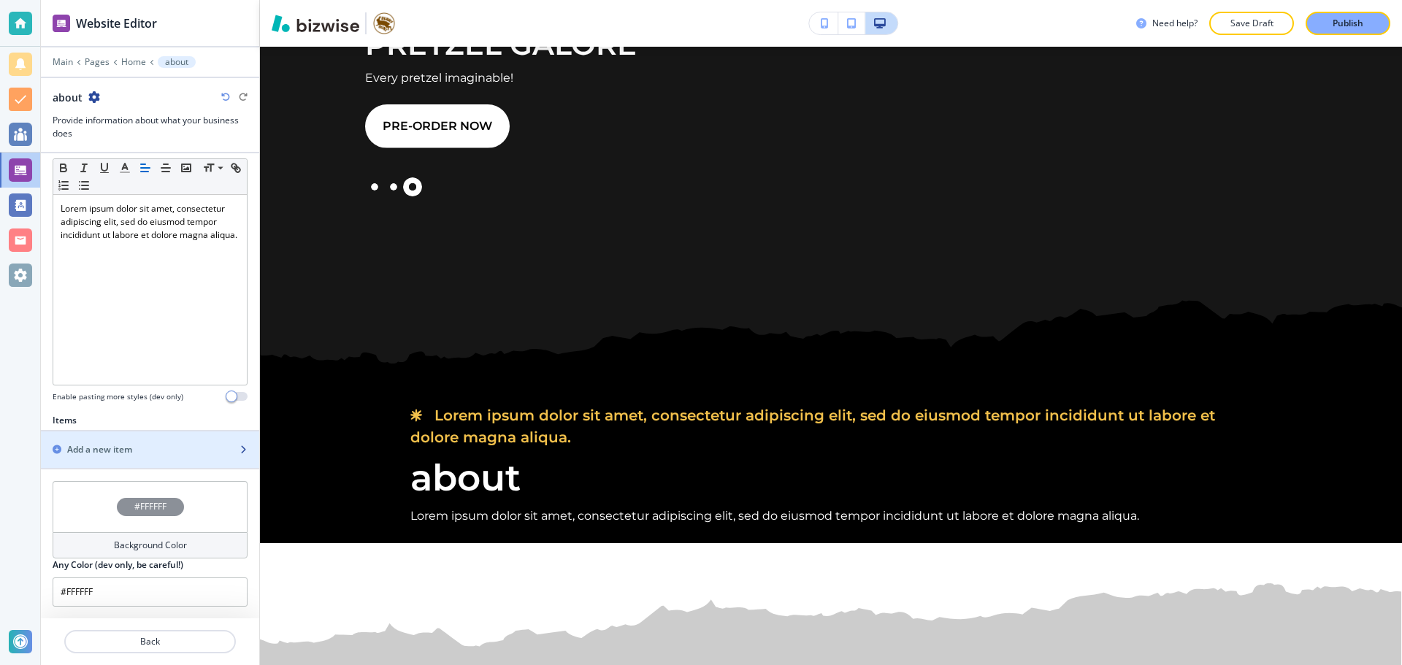
click at [176, 455] on div "Add a new item" at bounding box center [134, 449] width 186 height 13
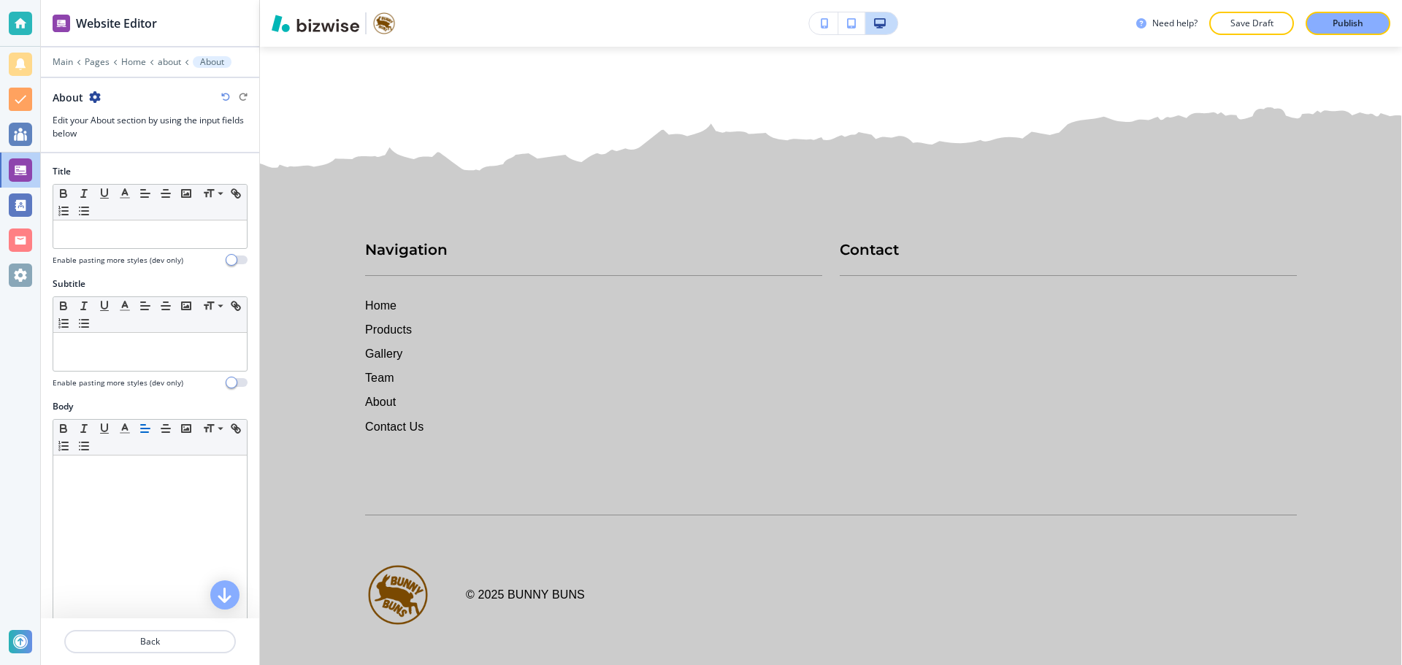
scroll to position [780, 0]
click at [142, 231] on p at bounding box center [150, 234] width 179 height 13
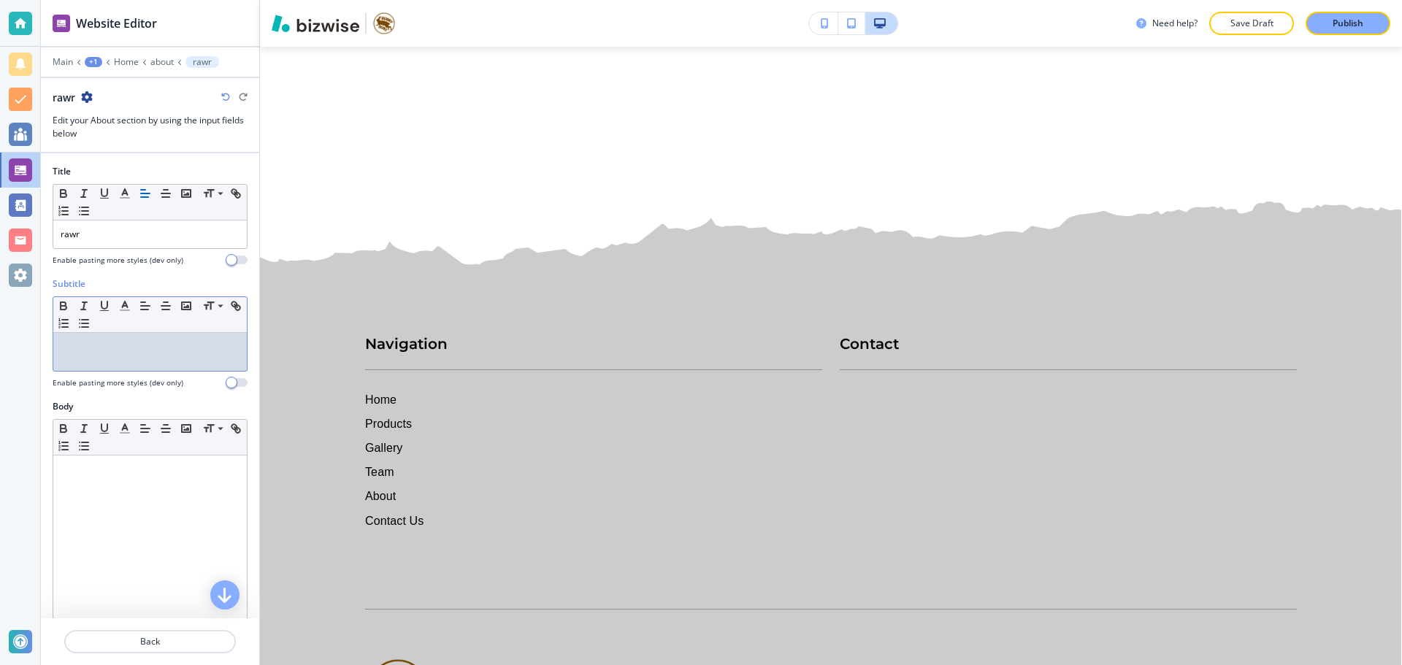
click at [142, 336] on div at bounding box center [149, 352] width 193 height 38
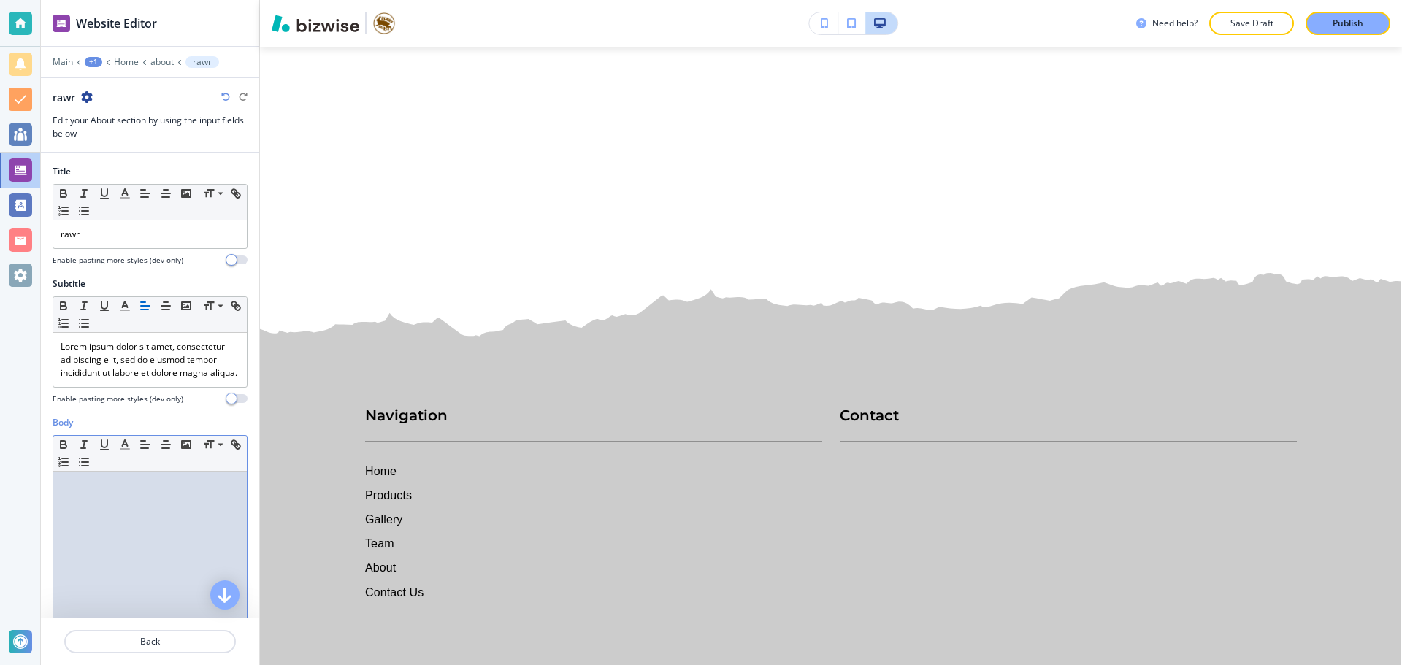
click at [124, 556] on div at bounding box center [149, 567] width 193 height 190
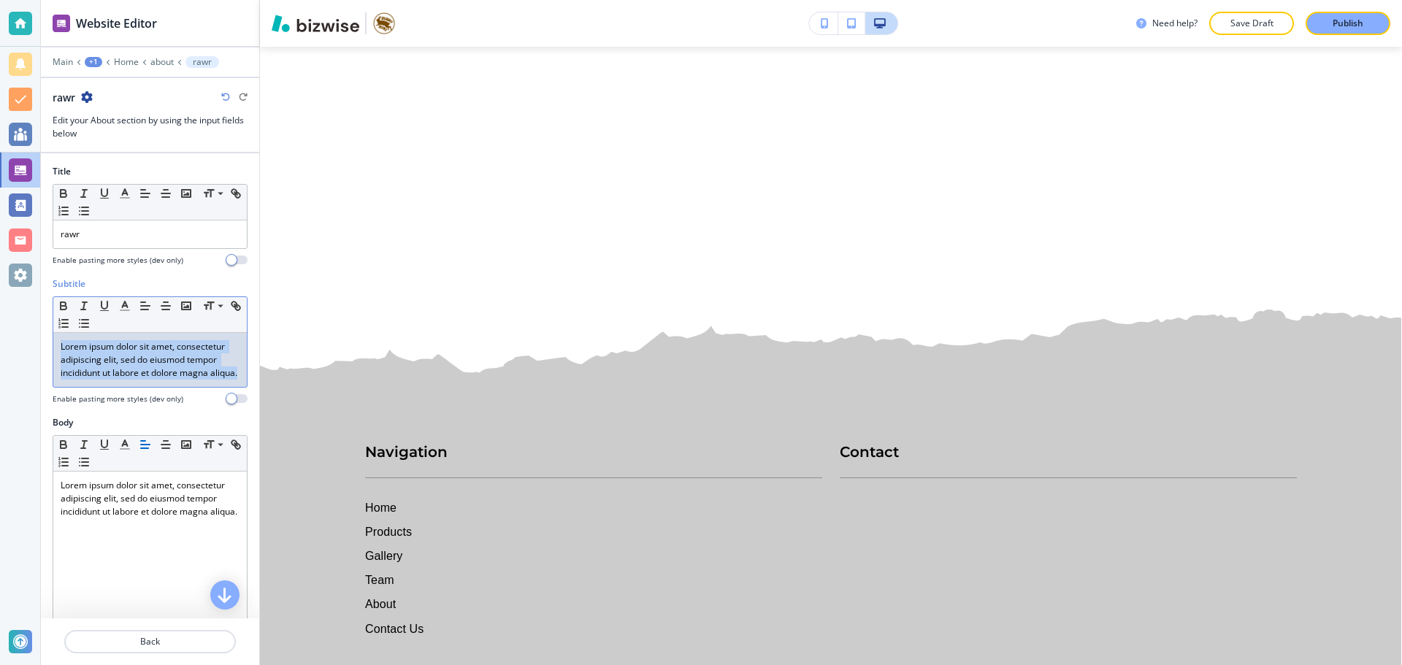
drag, startPoint x: 56, startPoint y: 348, endPoint x: 118, endPoint y: 409, distance: 86.7
click at [118, 404] on div "Subtitle Small Normal Large Huge Lorem ipsum dolor sit amet, consectetur adipis…" at bounding box center [150, 340] width 195 height 127
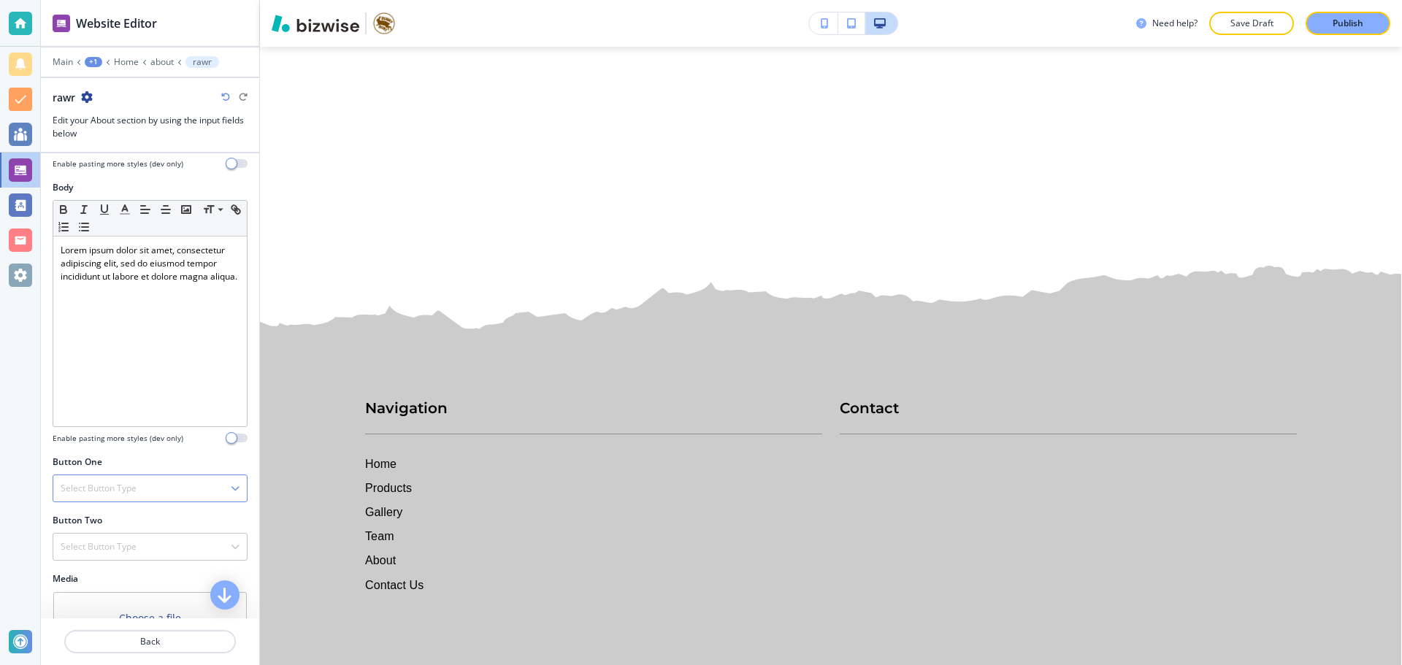
scroll to position [292, 0]
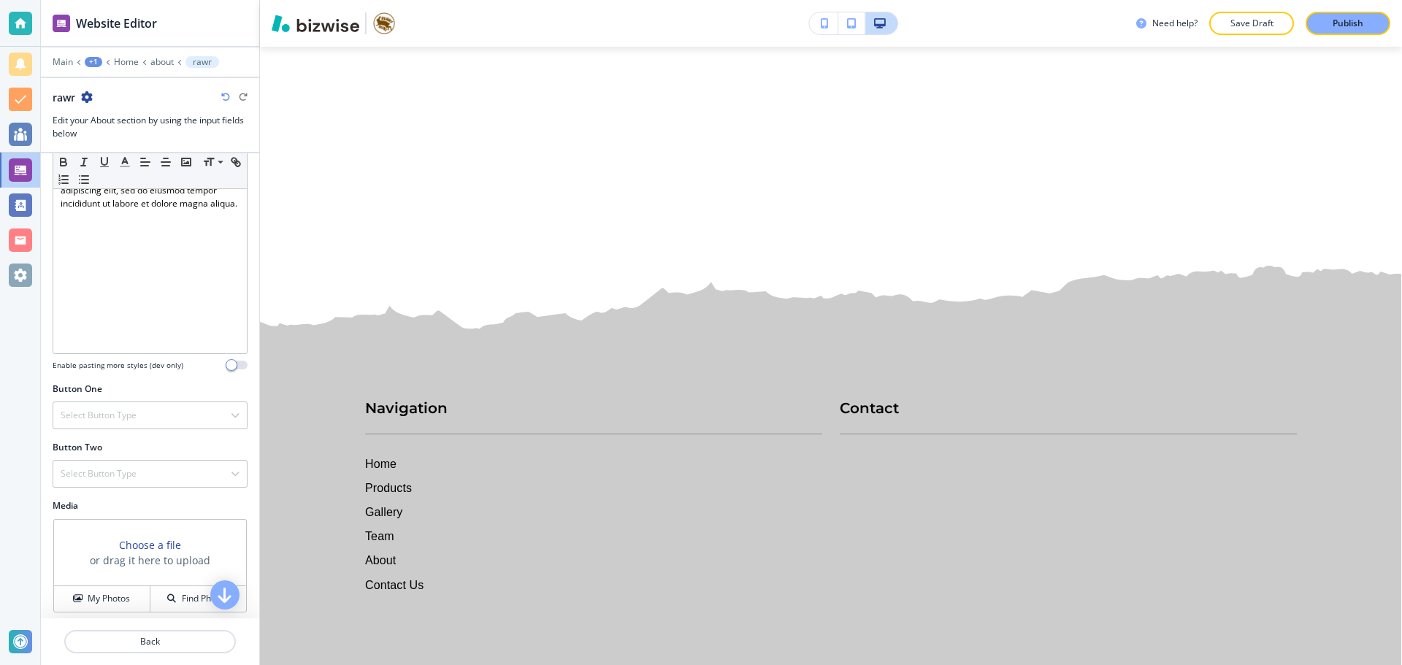
click at [194, 431] on div "Button One Select Button Type Telephone External Link Social Media Email File S…" at bounding box center [150, 412] width 218 height 58
click at [210, 421] on div "Select Button Type" at bounding box center [149, 415] width 193 height 26
click at [187, 437] on h4 "Telephone" at bounding box center [150, 440] width 179 height 13
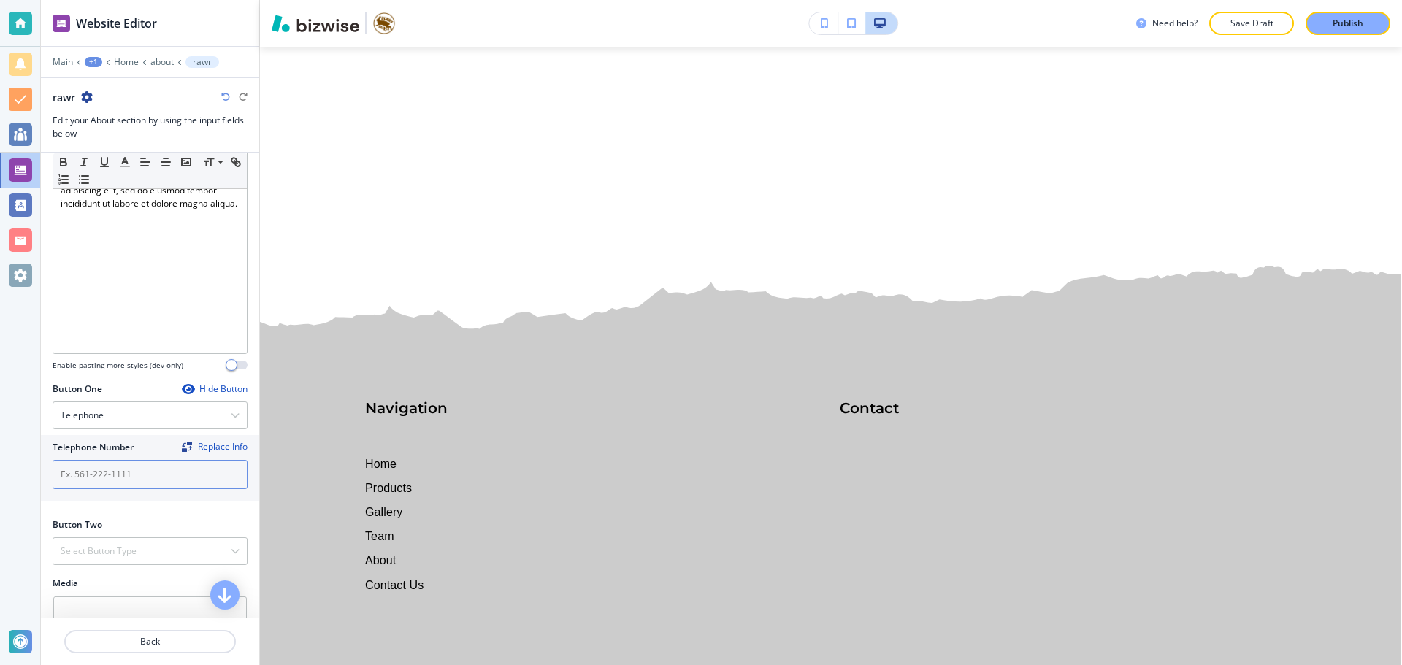
click at [182, 480] on input "text" at bounding box center [150, 474] width 195 height 29
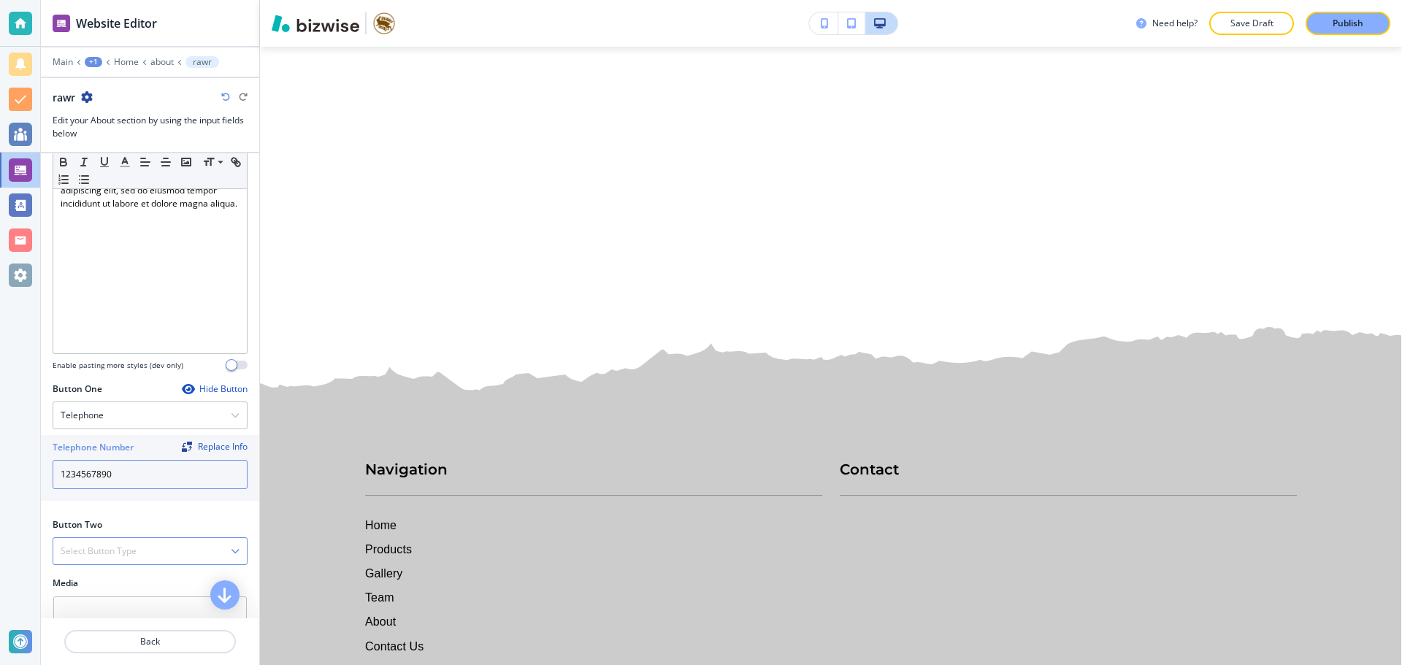
type input "1234567890"
click at [152, 543] on div "Select Button Type" at bounding box center [149, 551] width 193 height 26
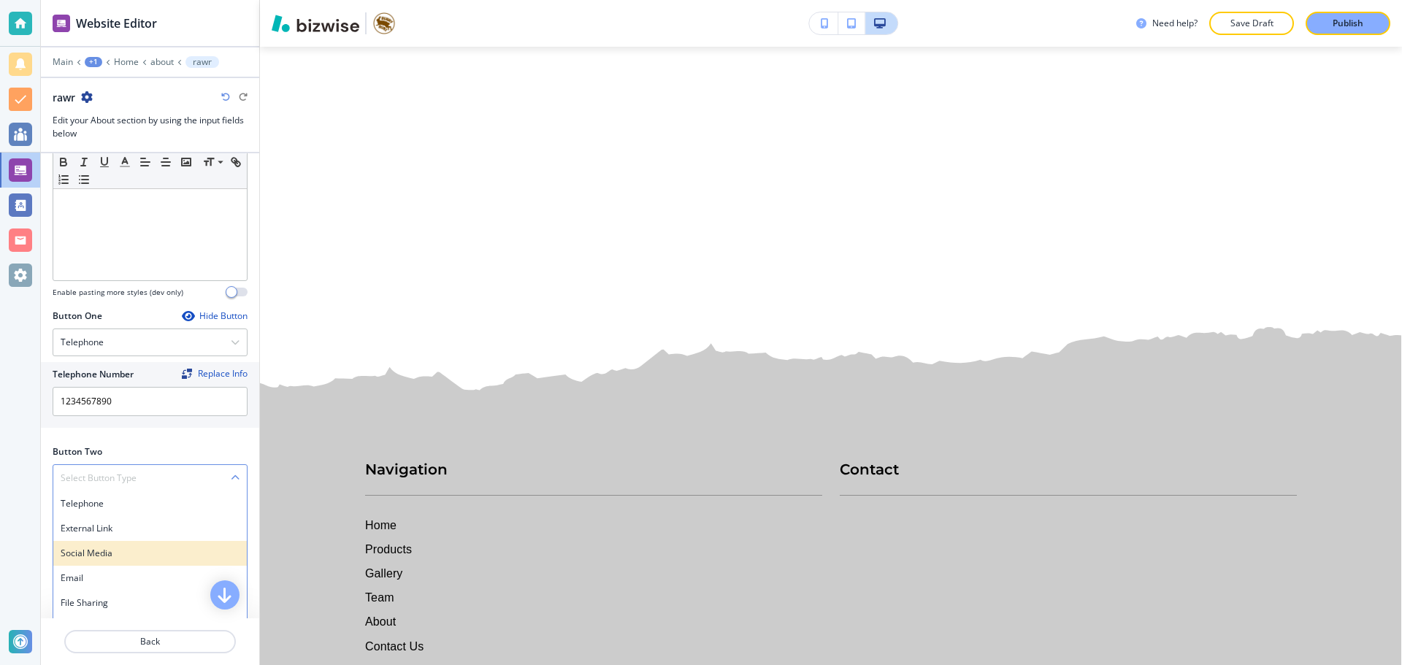
click at [143, 552] on h4 "Social Media" at bounding box center [150, 553] width 179 height 13
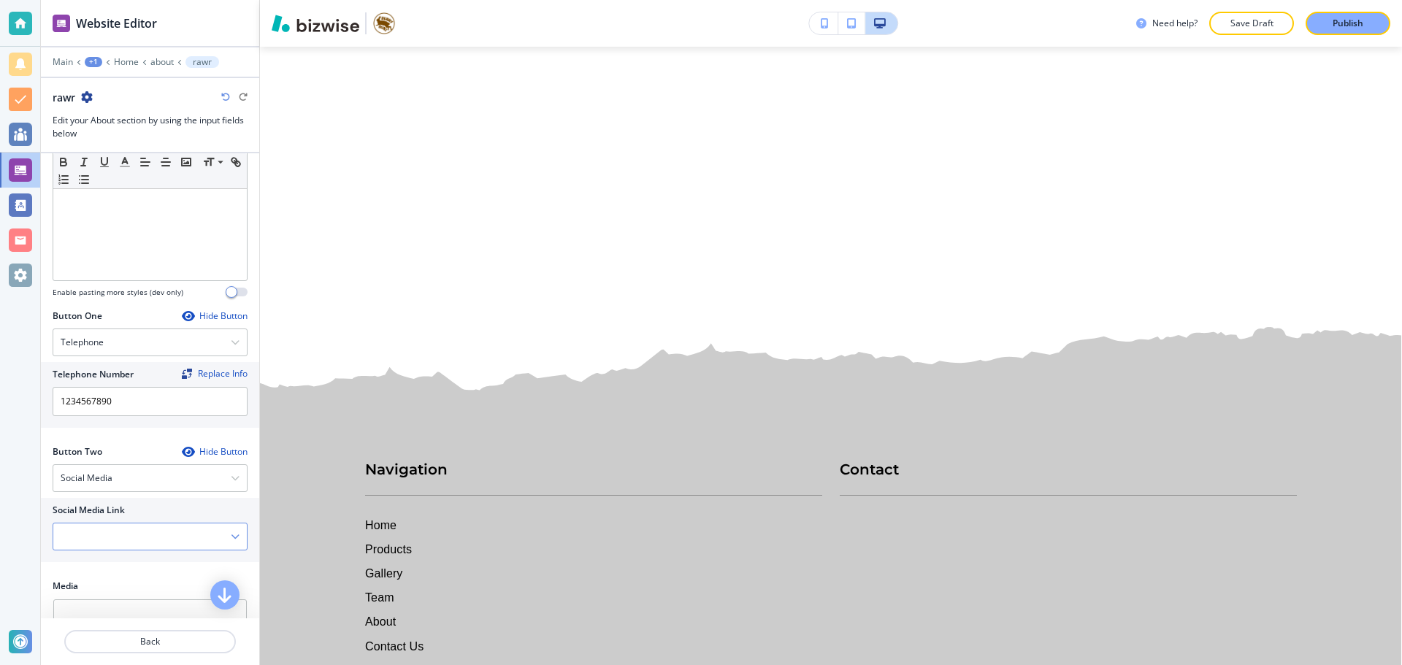
click at [126, 536] on Link "Manual Input" at bounding box center [141, 536] width 177 height 25
click at [218, 532] on Link "Manual Input" at bounding box center [141, 536] width 177 height 25
click at [217, 491] on div "Social Media" at bounding box center [149, 478] width 193 height 26
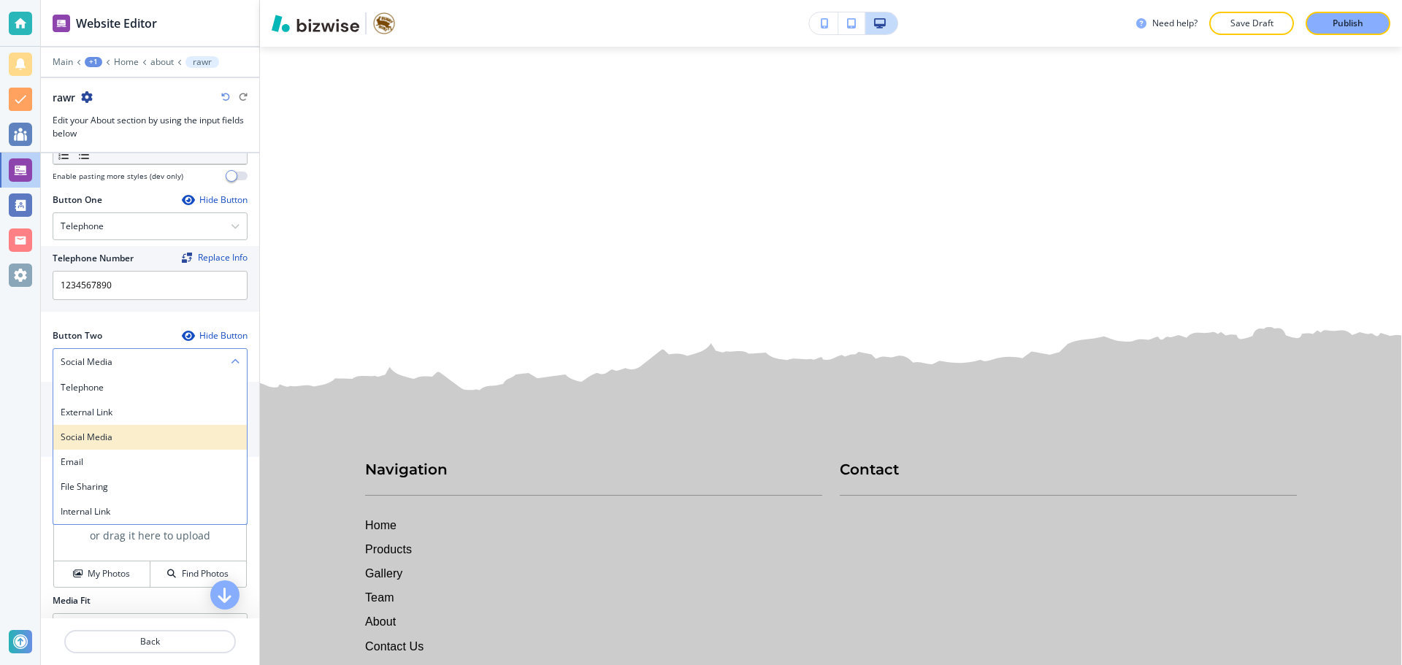
scroll to position [511, 0]
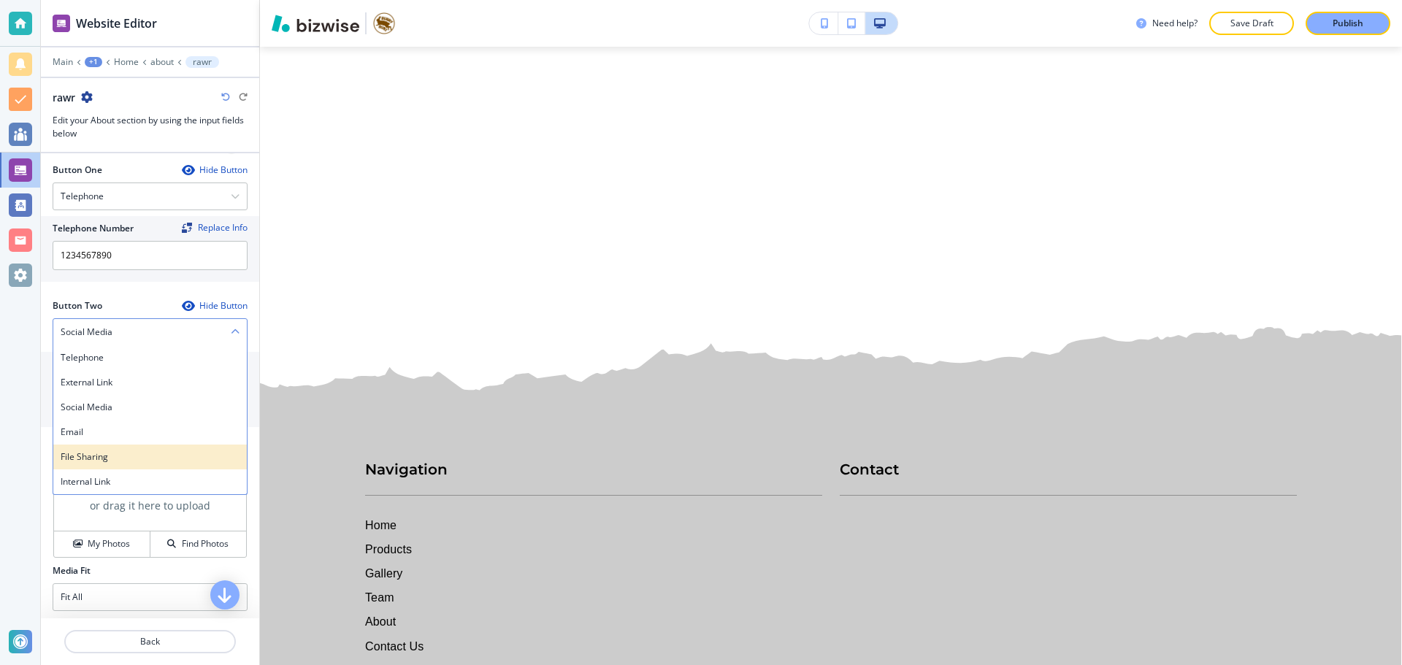
click at [134, 457] on h4 "File Sharing" at bounding box center [150, 456] width 179 height 13
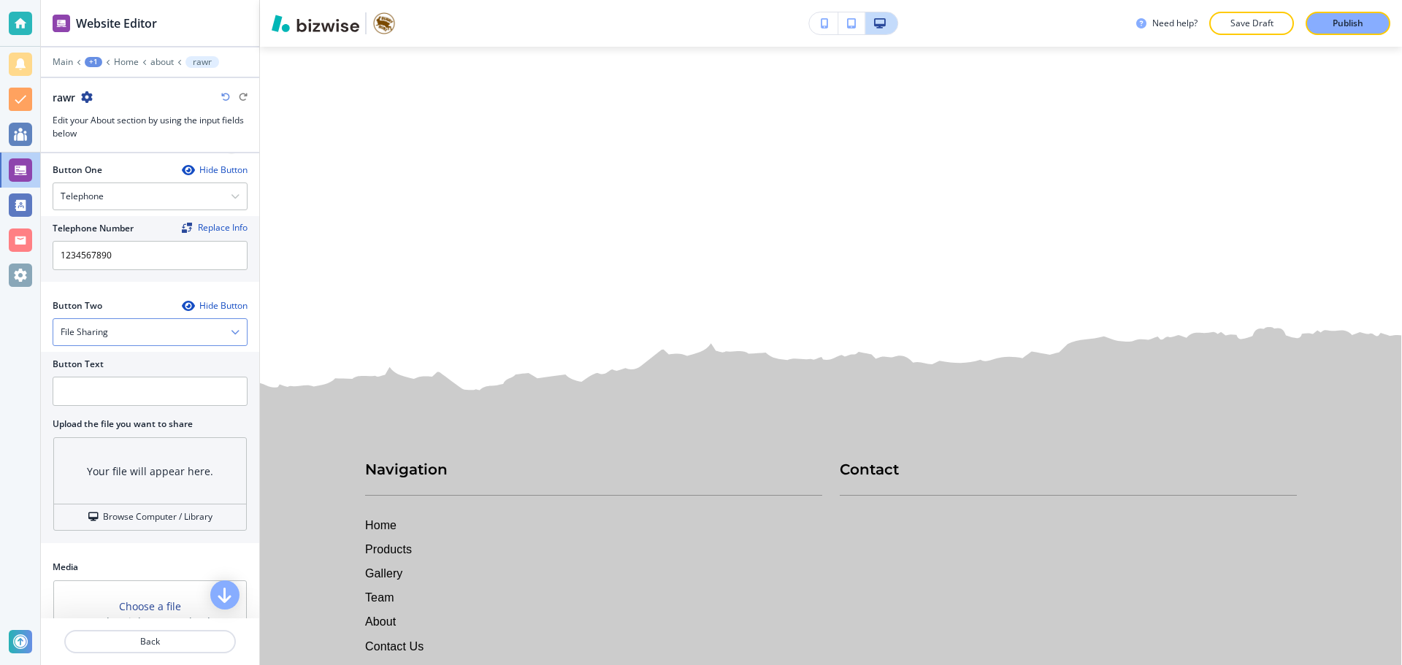
click at [188, 332] on div "File Sharing" at bounding box center [149, 332] width 193 height 26
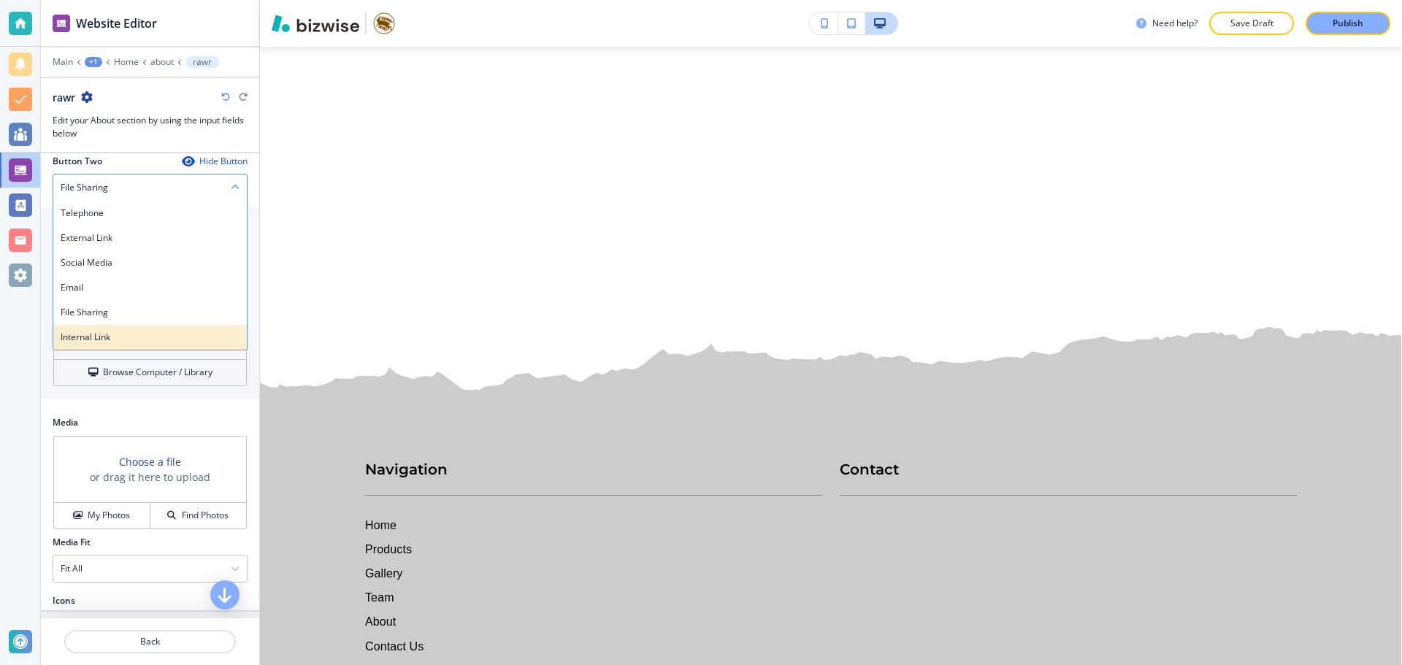
scroll to position [657, 0]
click at [145, 339] on h4 "Internal Link" at bounding box center [150, 335] width 179 height 13
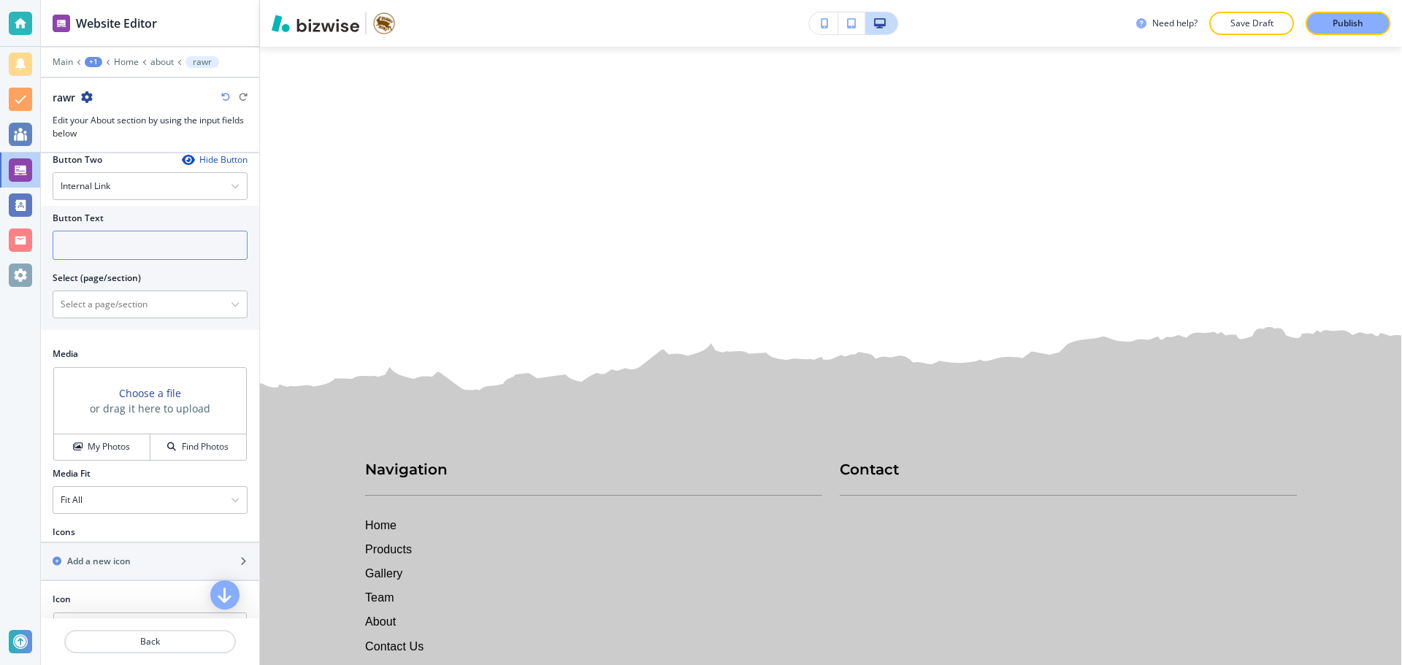
click at [167, 244] on input "text" at bounding box center [150, 245] width 195 height 29
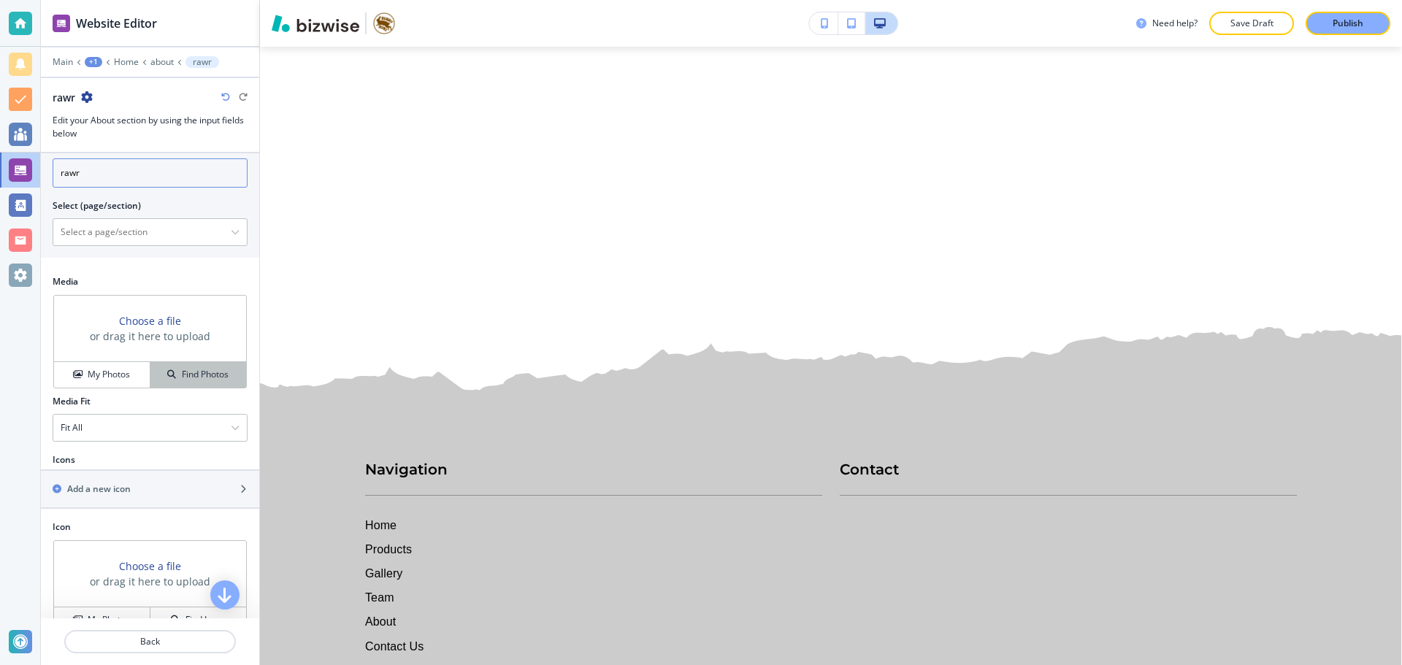
scroll to position [730, 0]
type input "rawr"
click at [198, 375] on h4 "Find Photos" at bounding box center [205, 373] width 47 height 13
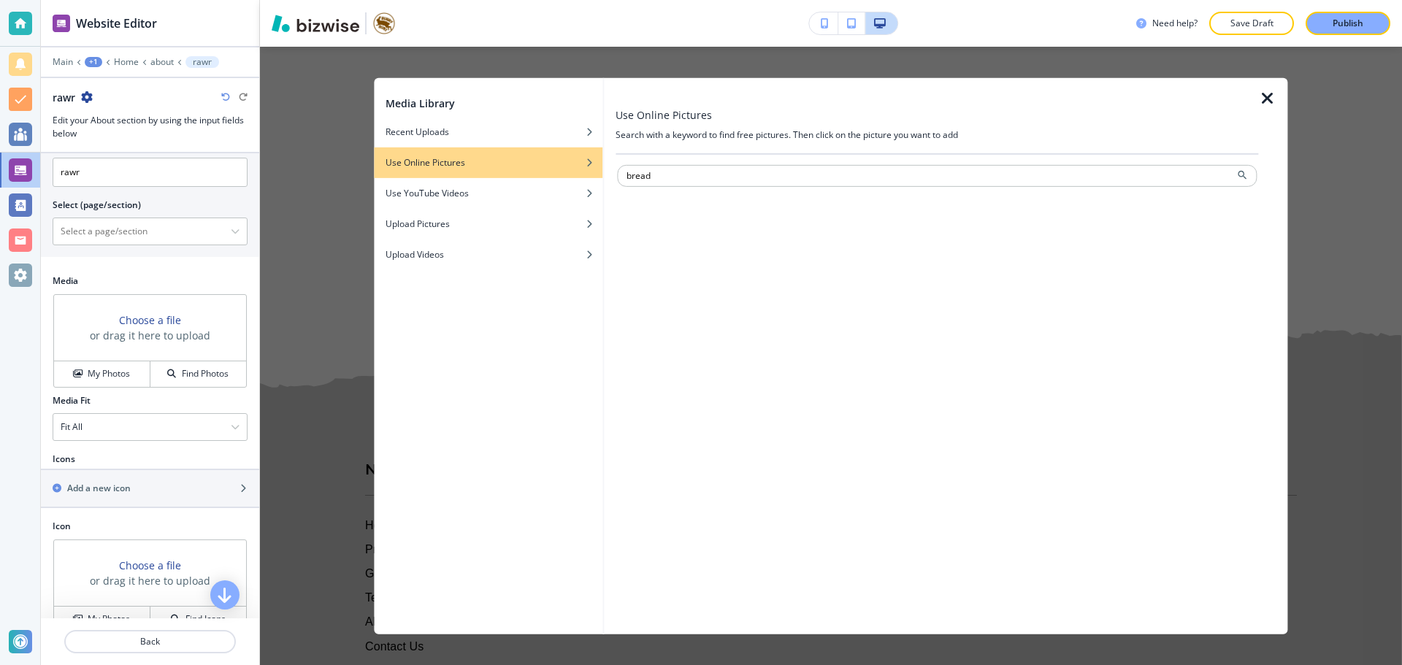
type input "bread"
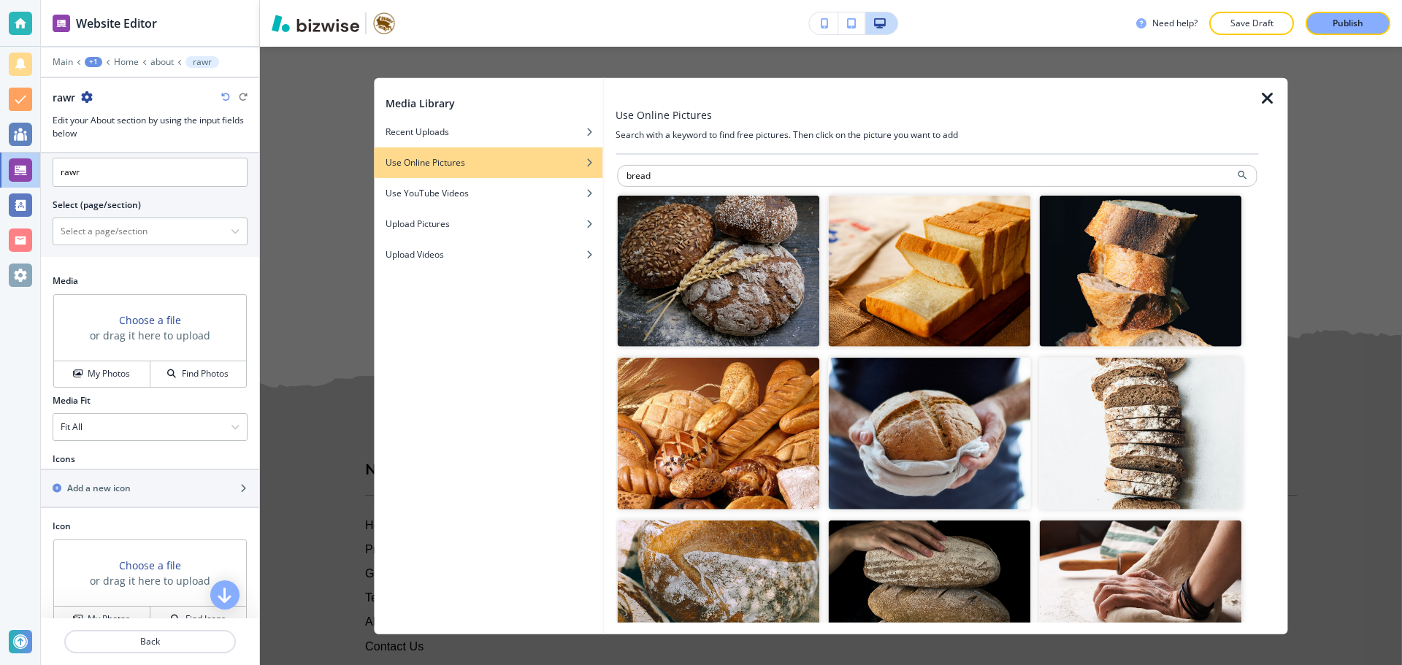
click at [714, 288] on img "button" at bounding box center [718, 271] width 202 height 152
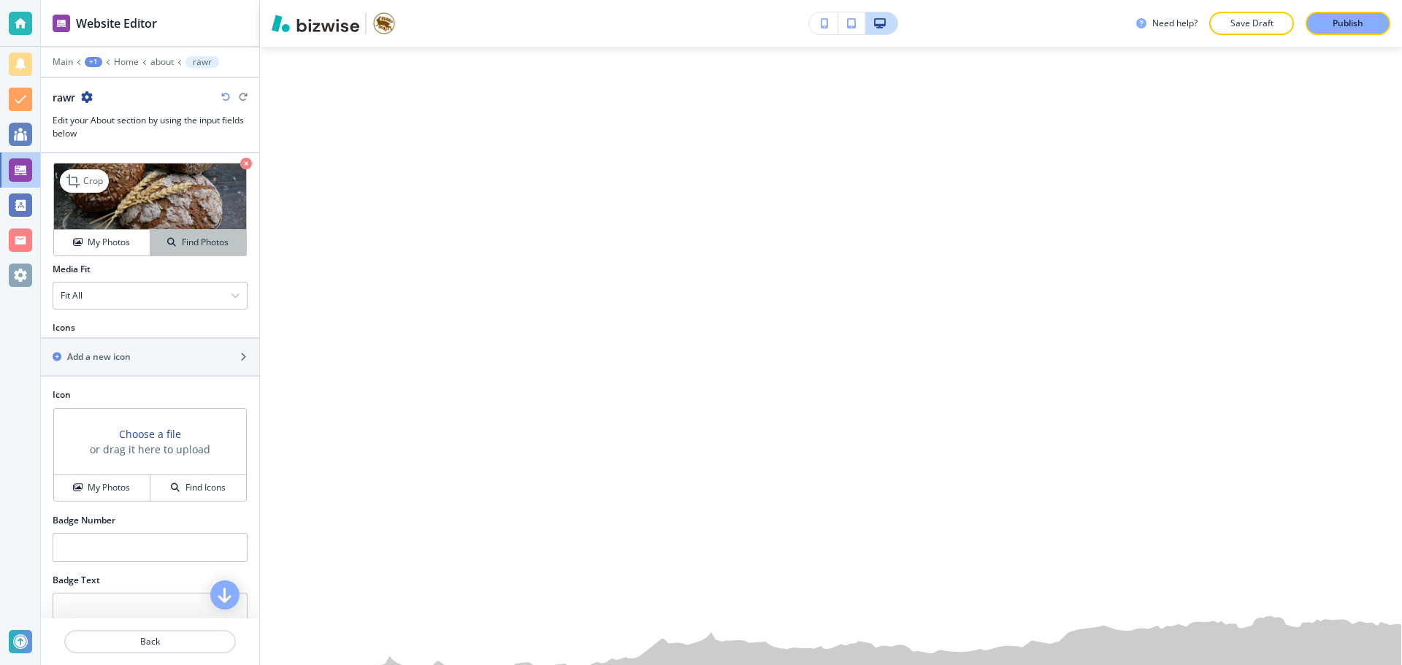
scroll to position [884, 0]
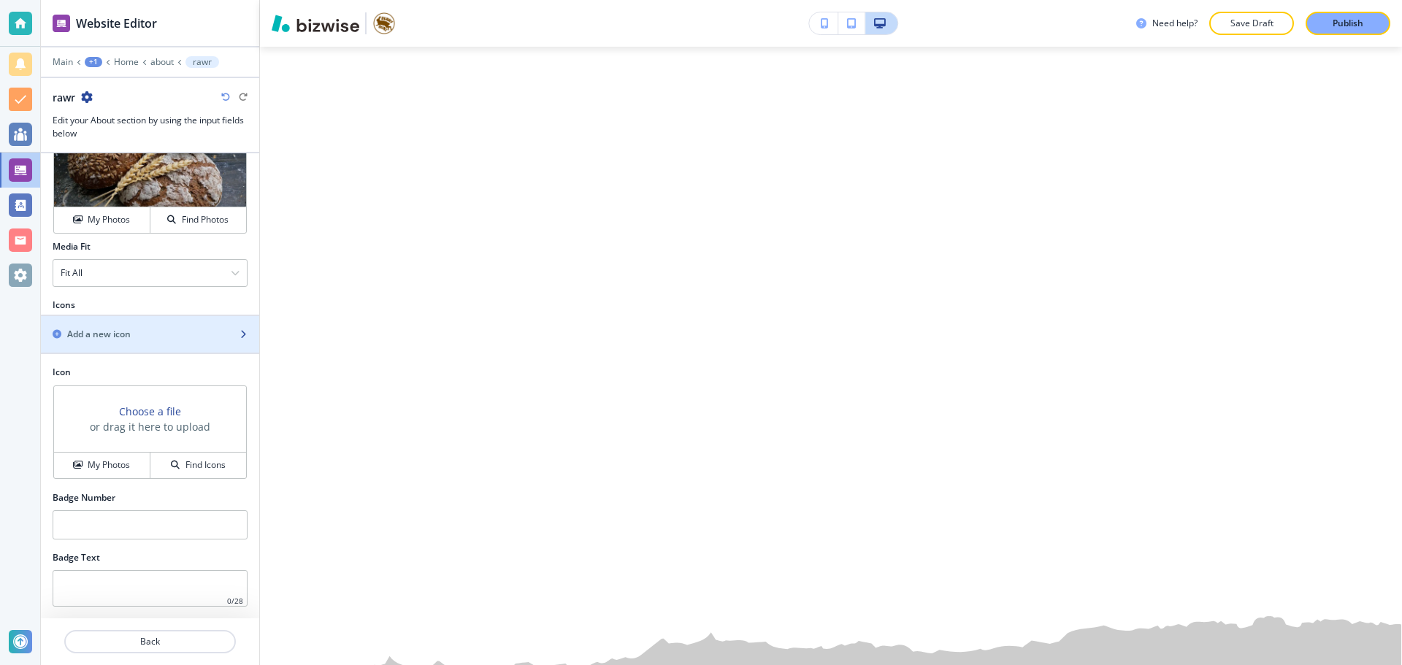
click at [147, 337] on div "Add a new icon" at bounding box center [134, 334] width 186 height 13
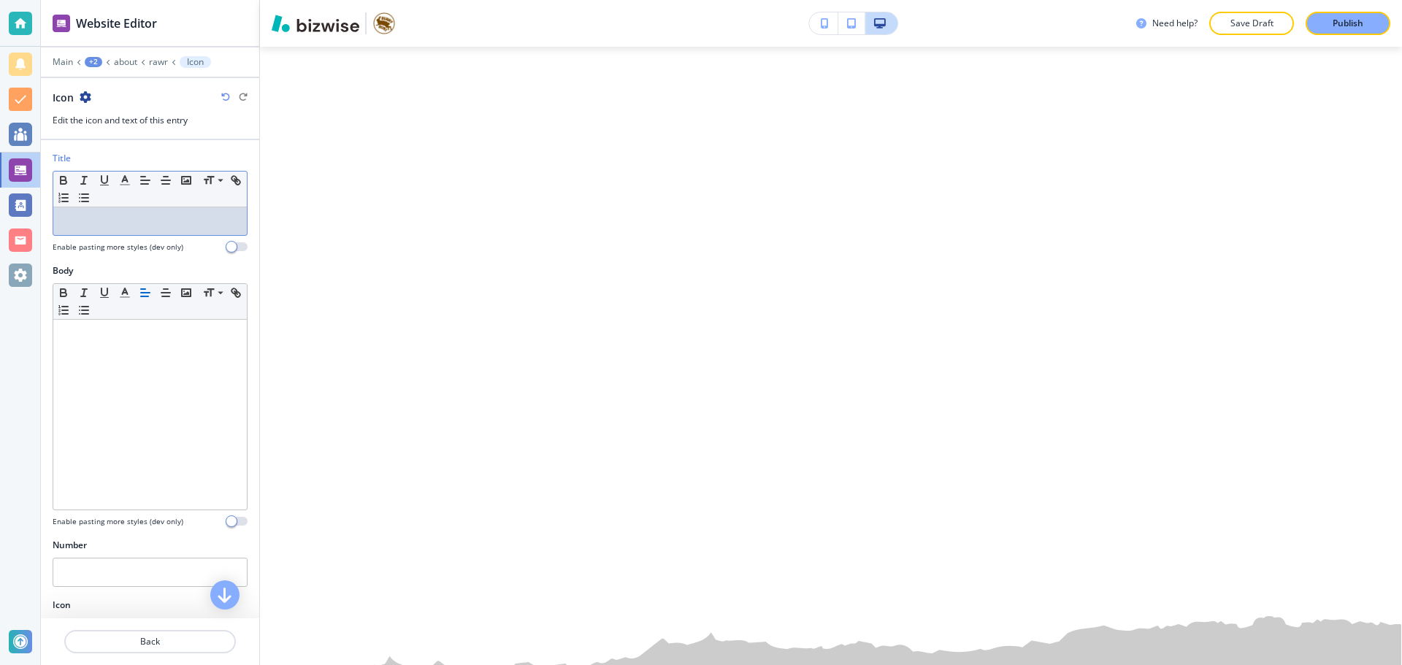
click at [150, 232] on div at bounding box center [149, 221] width 193 height 28
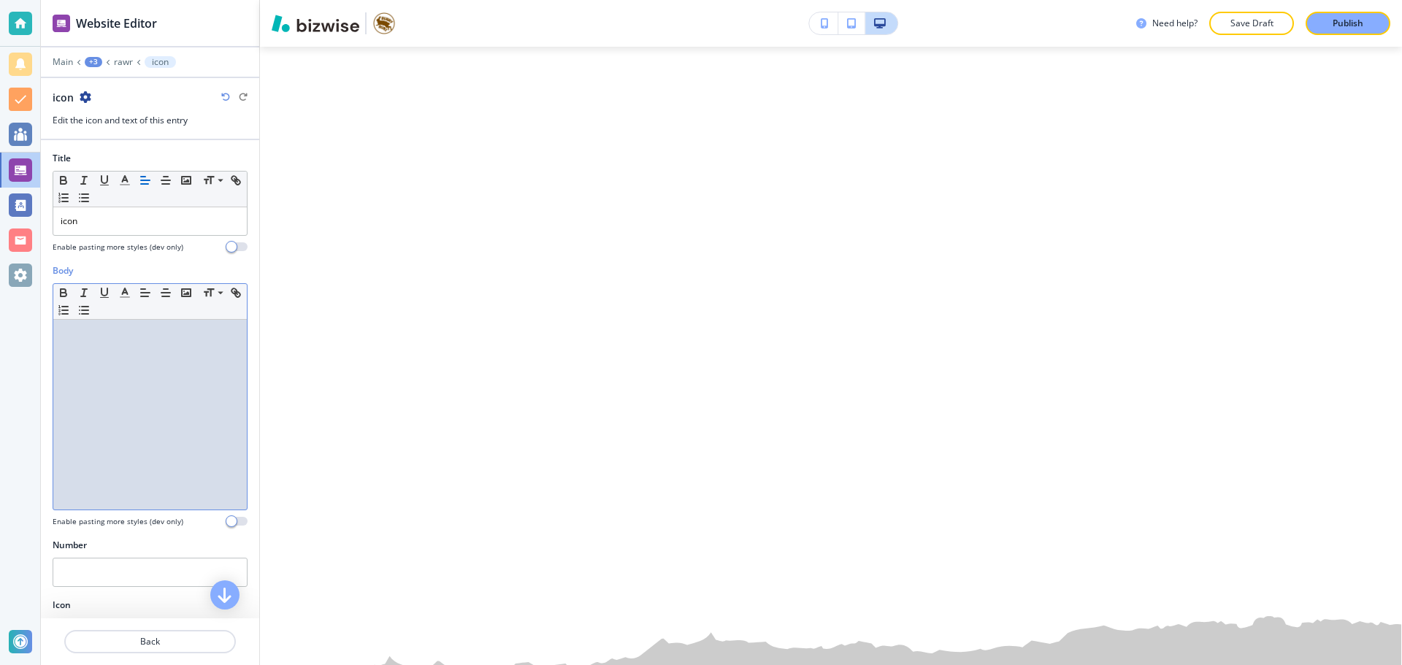
click at [131, 367] on div at bounding box center [149, 415] width 193 height 190
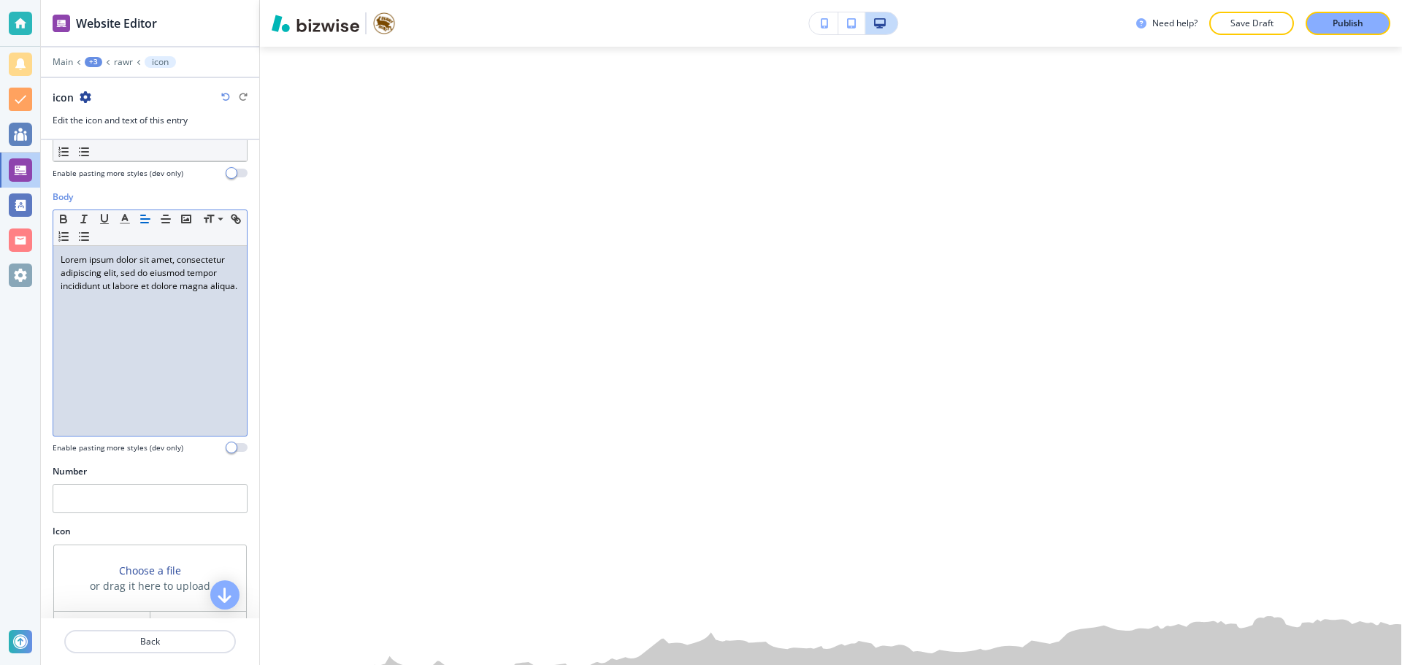
scroll to position [106, 0]
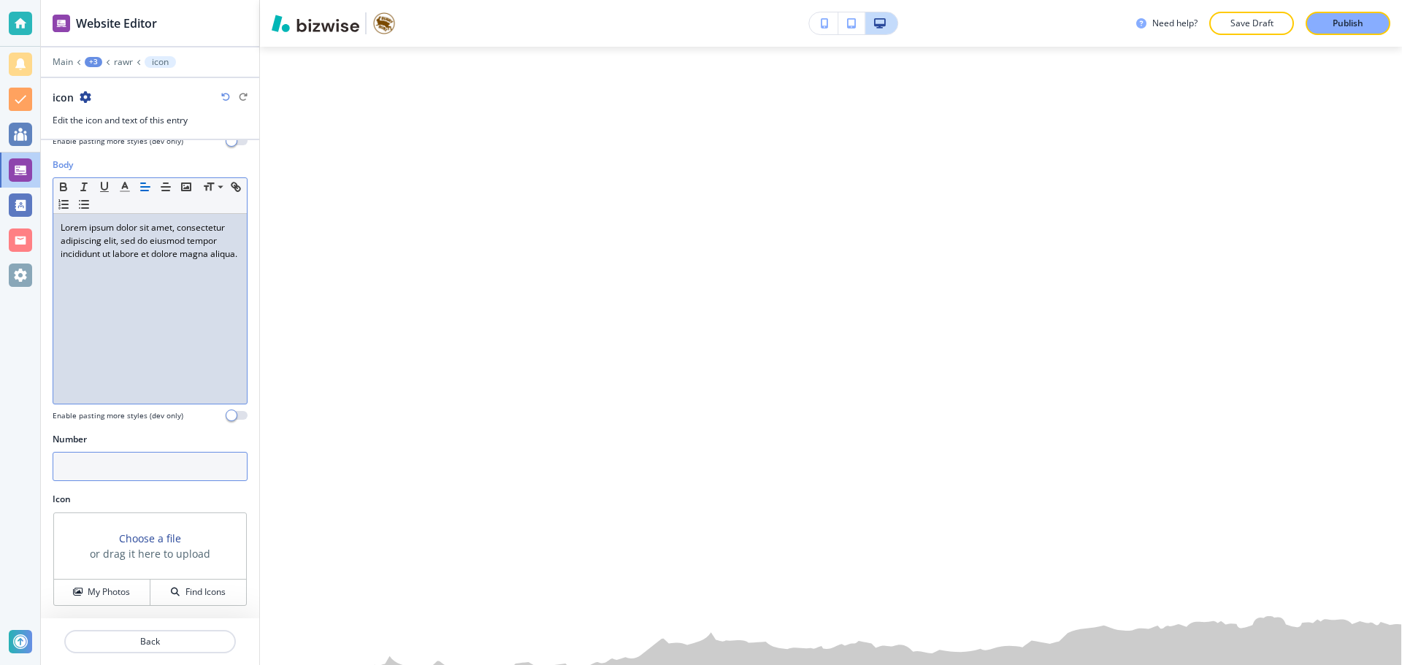
click at [178, 458] on input "text" at bounding box center [150, 466] width 195 height 29
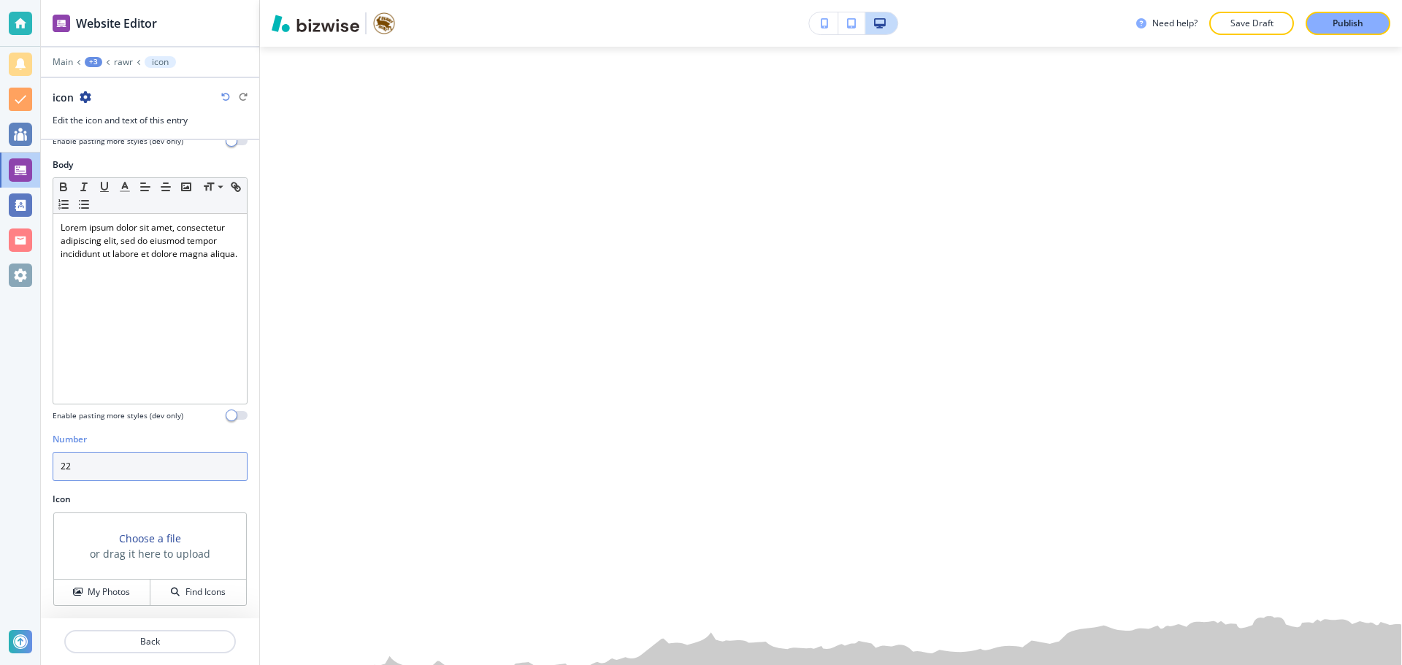
type input "2"
click at [200, 580] on button "Find Icons" at bounding box center [198, 593] width 96 height 26
click at [160, 484] on div "Number" at bounding box center [150, 463] width 218 height 60
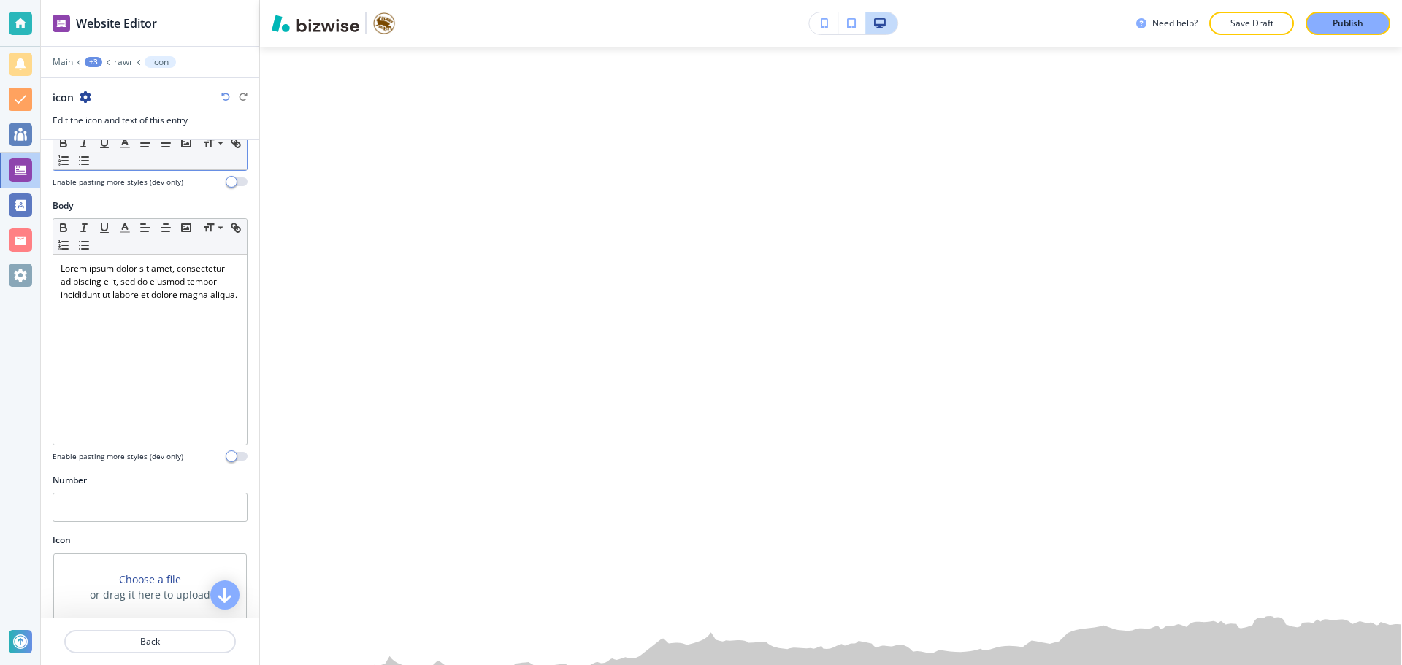
scroll to position [33, 0]
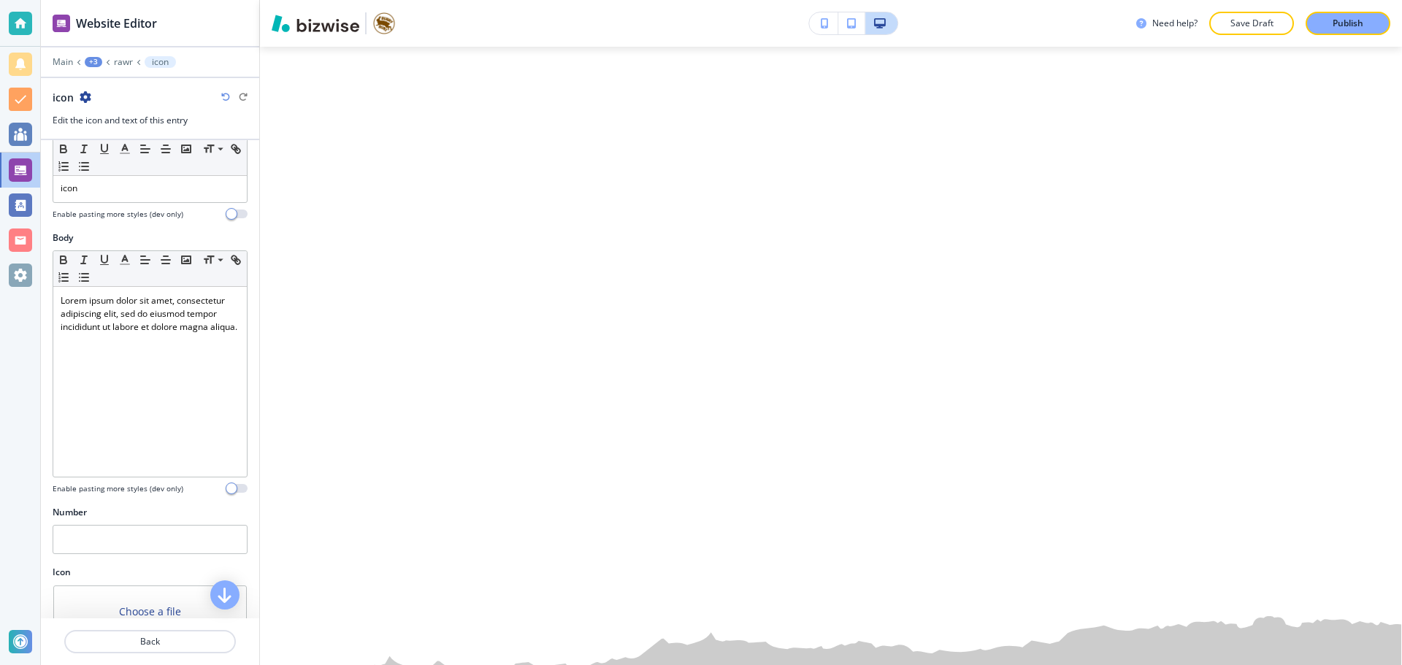
click at [123, 67] on div "Main +3 rawr icon" at bounding box center [150, 62] width 195 height 12
click at [127, 64] on p "rawr" at bounding box center [123, 62] width 19 height 10
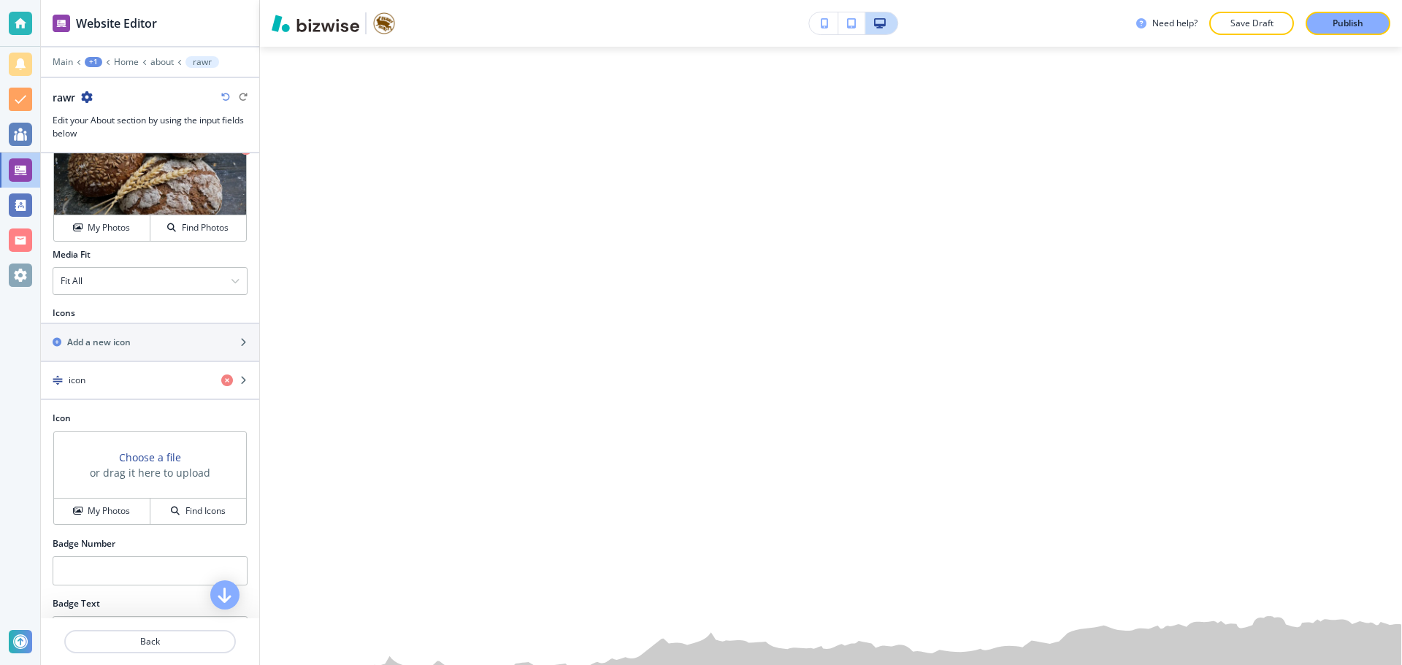
scroll to position [922, 0]
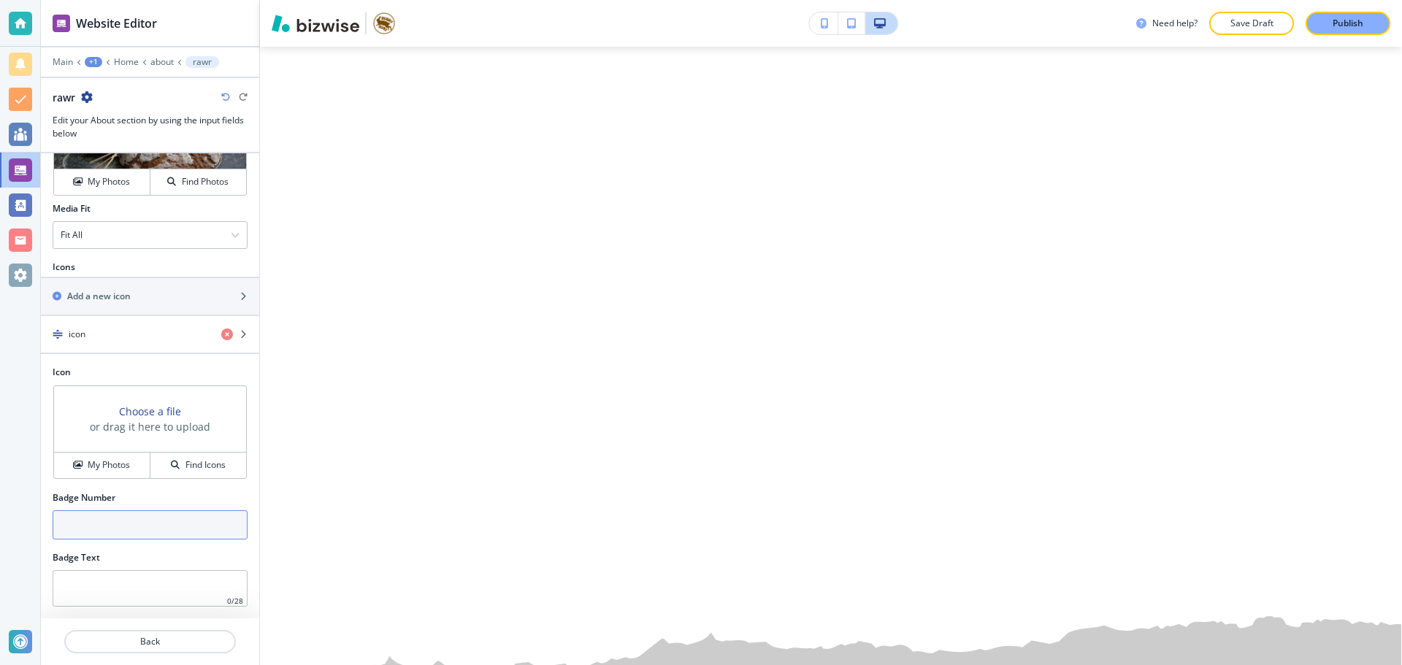
click at [169, 520] on input "text" at bounding box center [150, 524] width 195 height 29
type input "2"
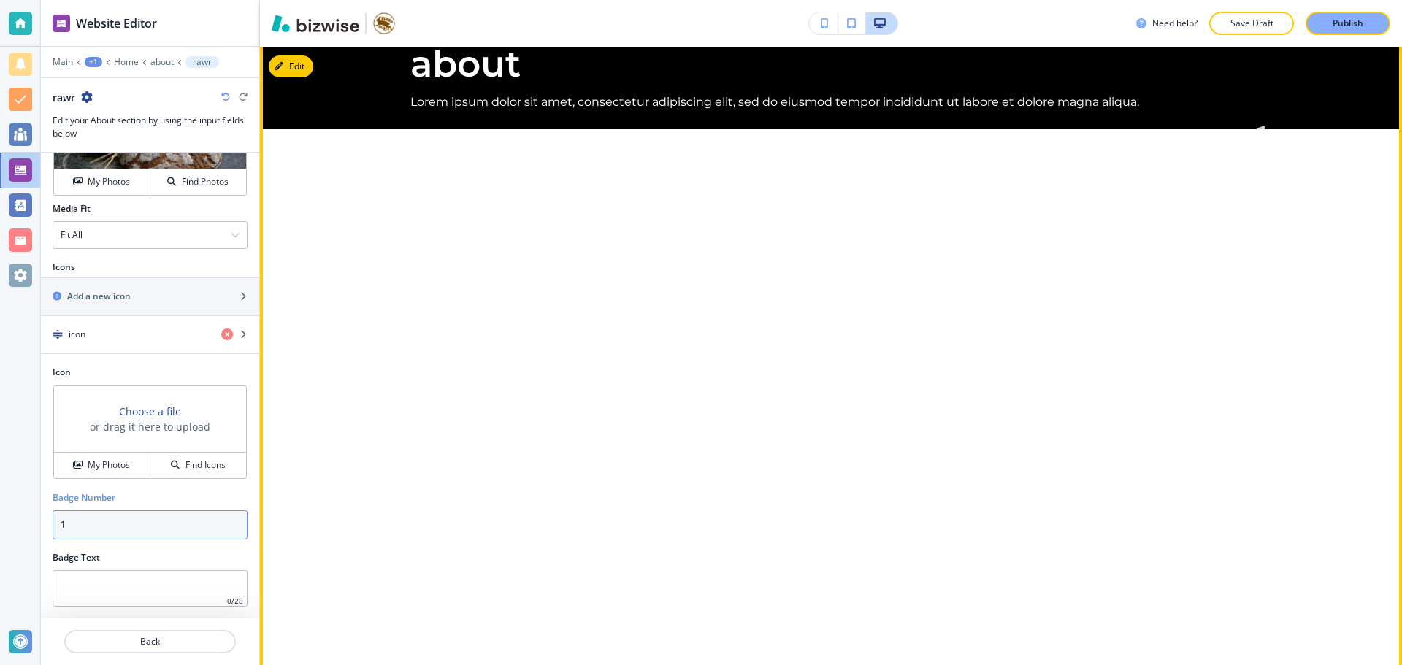
scroll to position [707, 0]
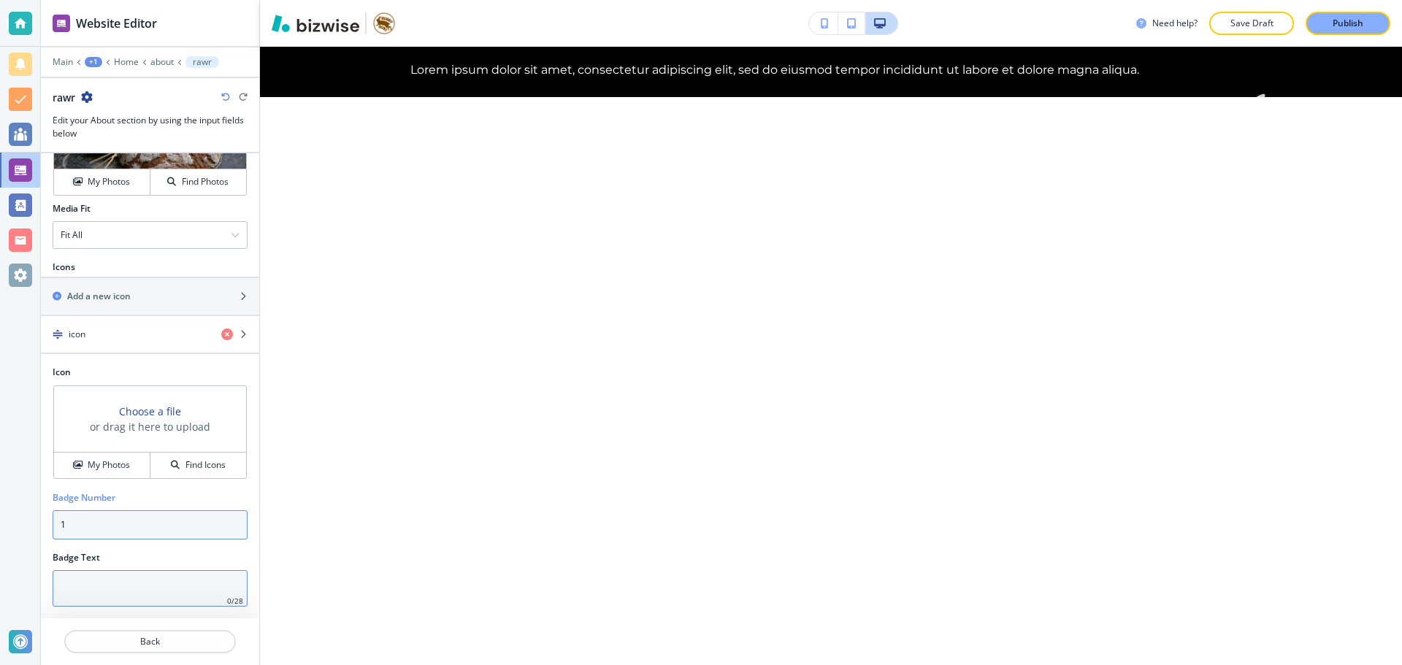
type input "1"
click at [145, 585] on input "text" at bounding box center [150, 588] width 195 height 36
paste input "Lorem ipsum dolor sit amet, consectetur adipiscing elit, sed do eiusmod tempor …"
type input "Lorem ipsum dolor sit amet, consectetur adipiscing elit, sed do eiusmod tempor …"
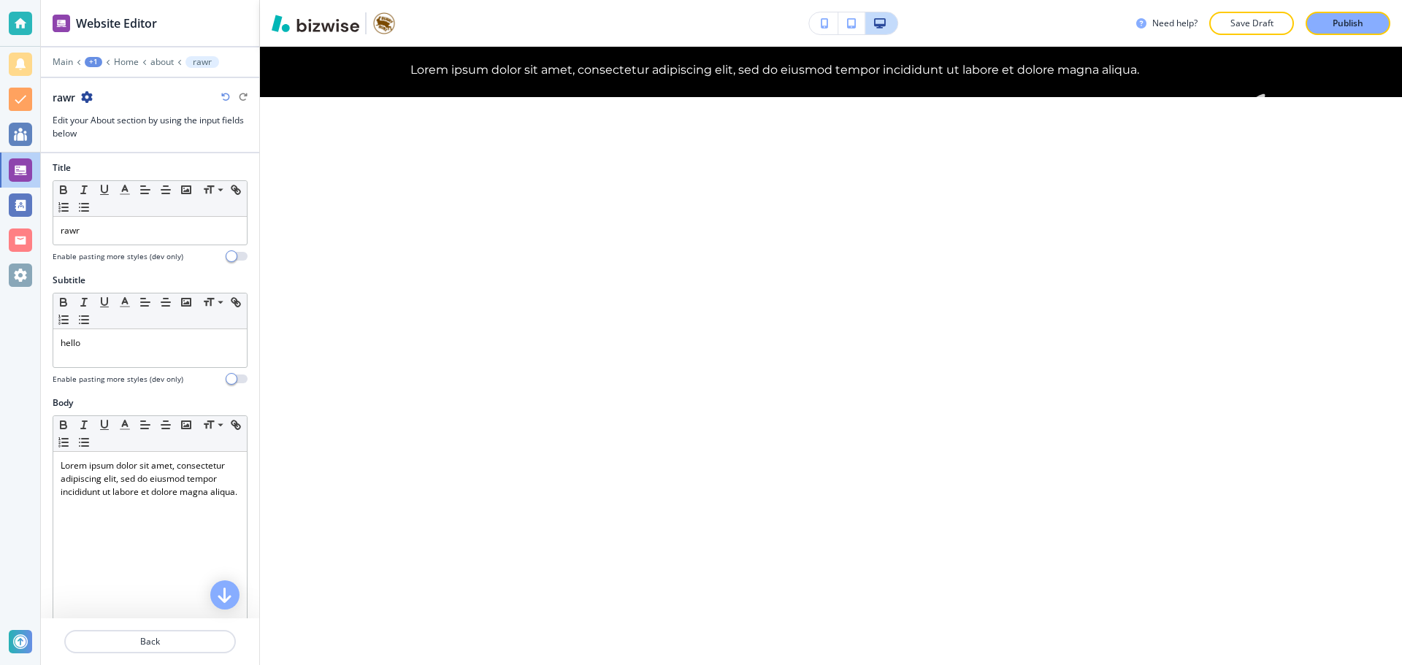
scroll to position [0, 0]
type input "one"
click at [157, 64] on p "about" at bounding box center [161, 62] width 23 height 10
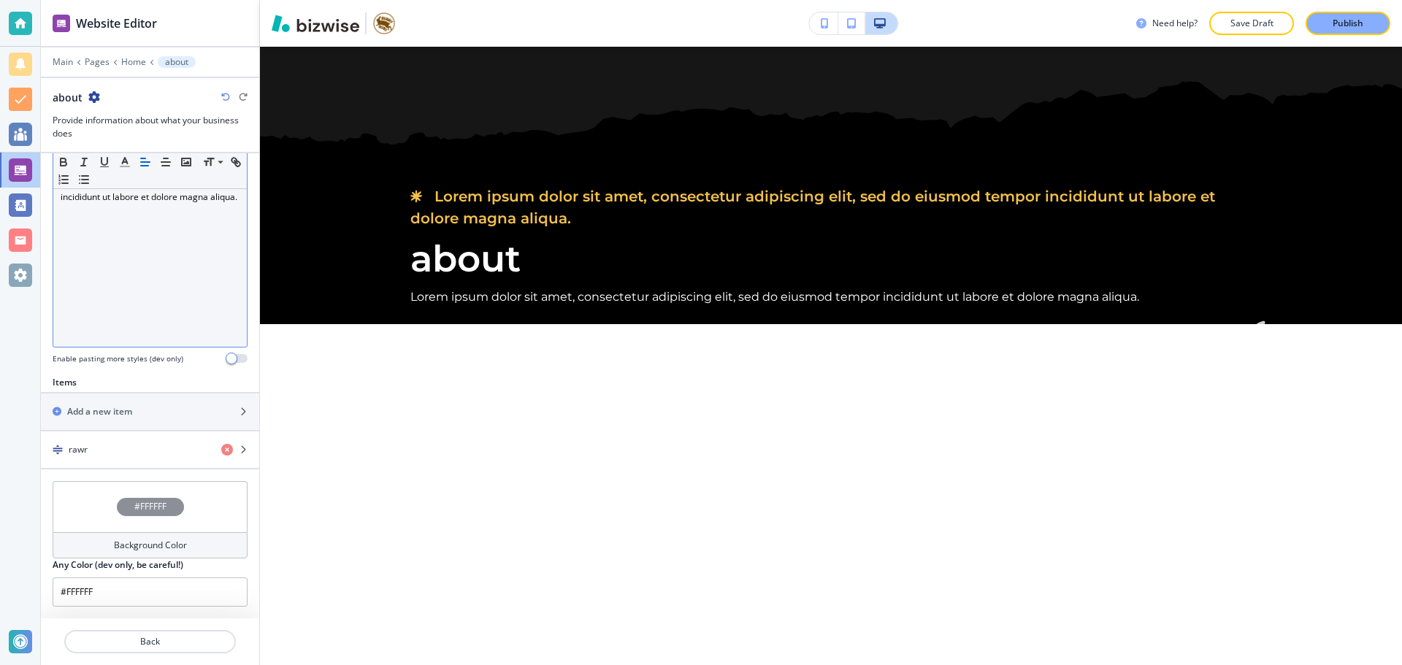
scroll to position [328, 0]
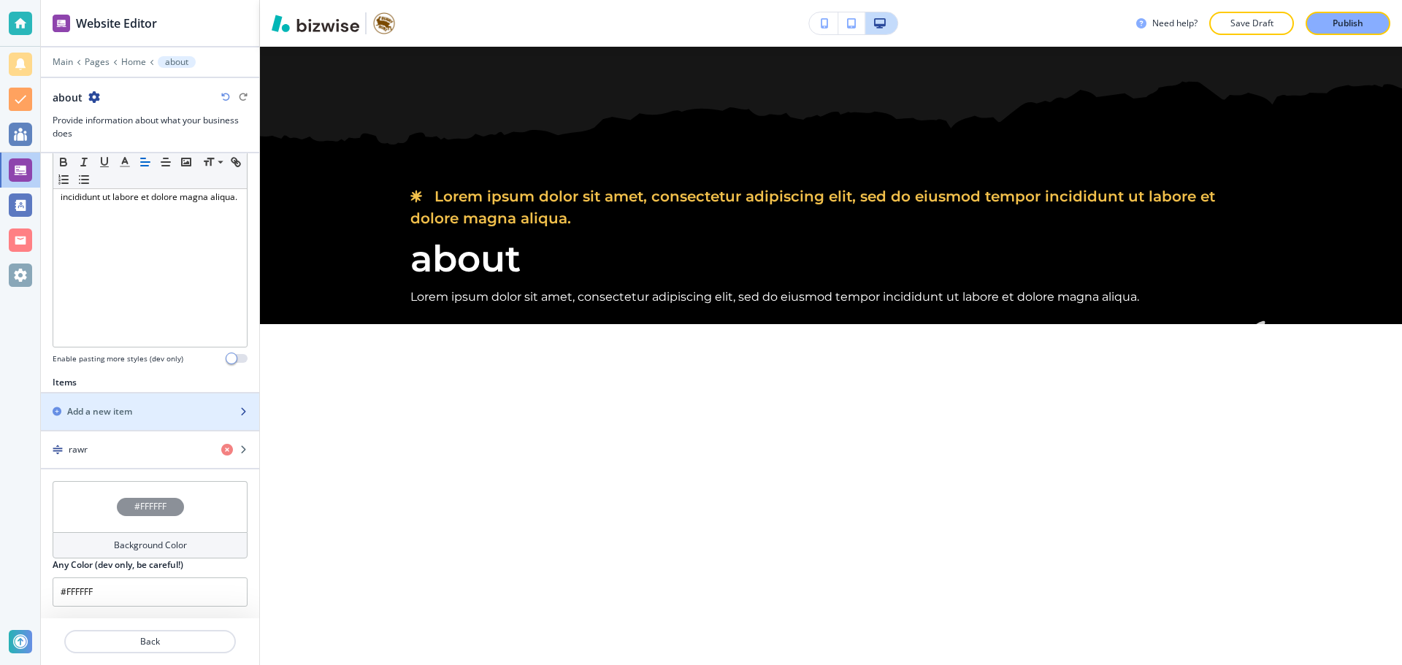
click at [151, 420] on div "button" at bounding box center [150, 424] width 218 height 12
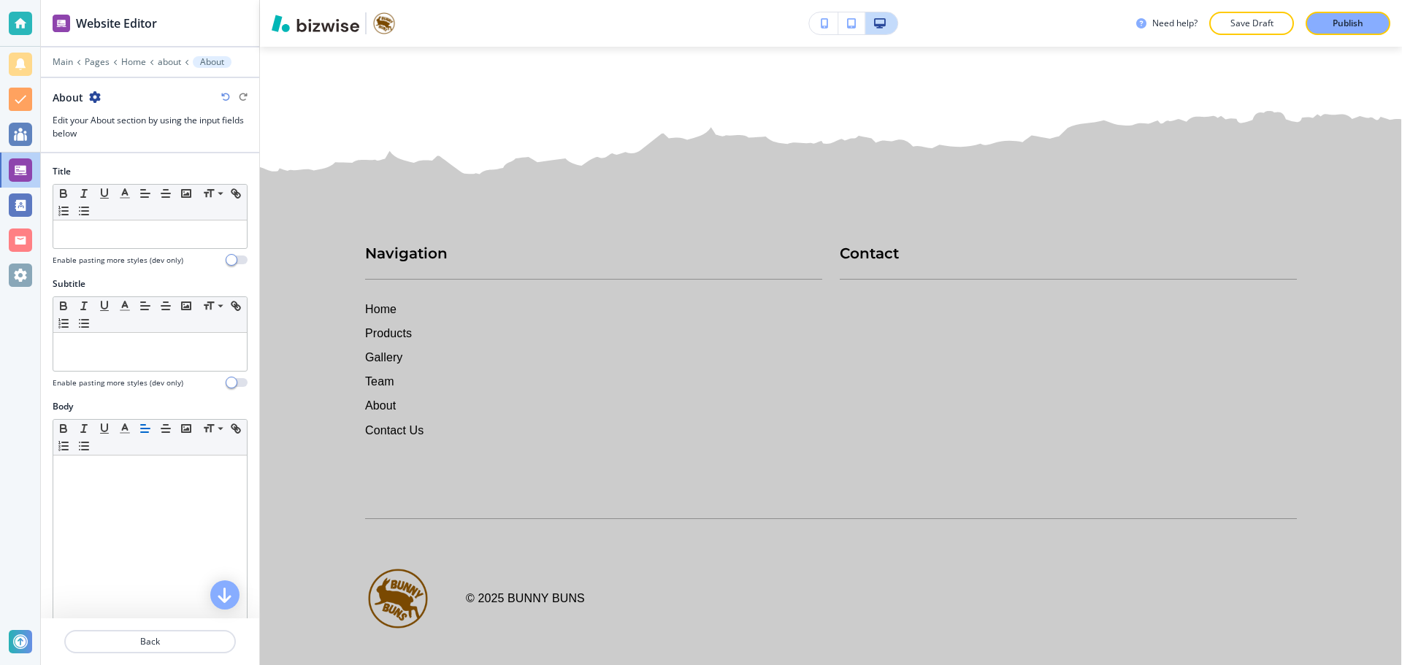
scroll to position [1331, 0]
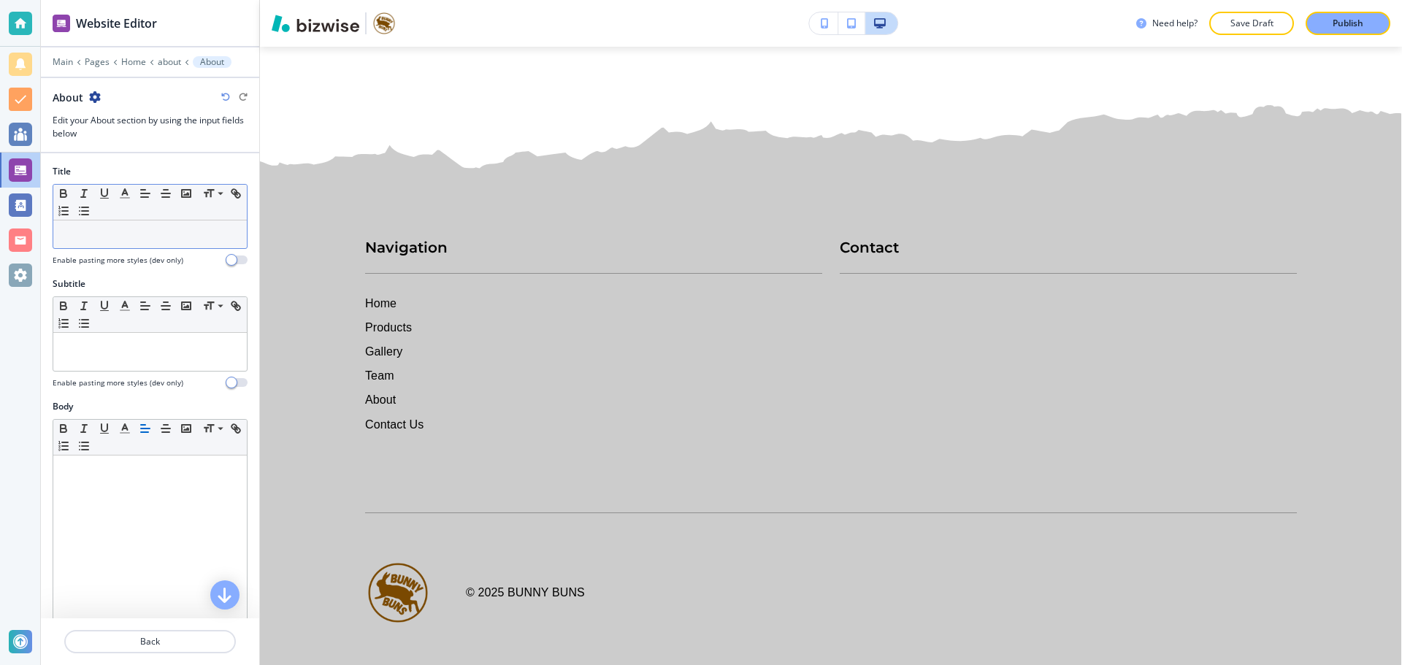
click at [141, 247] on div at bounding box center [149, 234] width 193 height 28
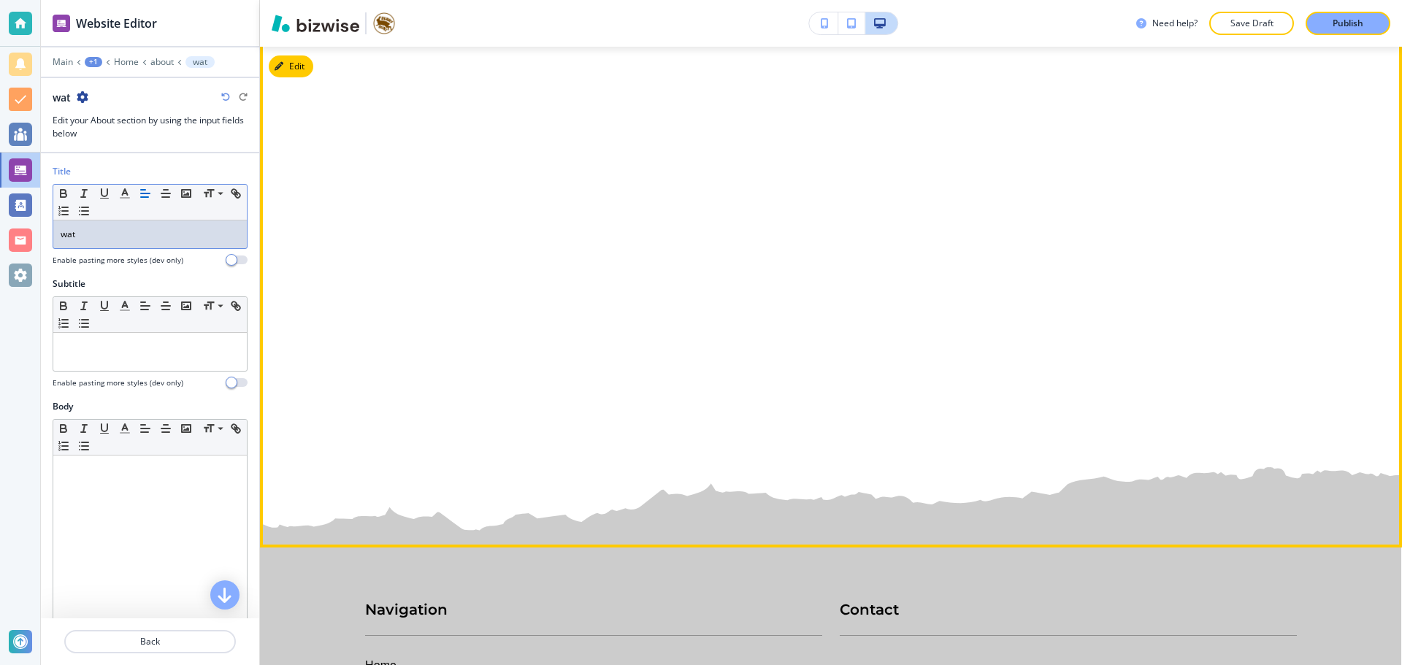
scroll to position [966, 0]
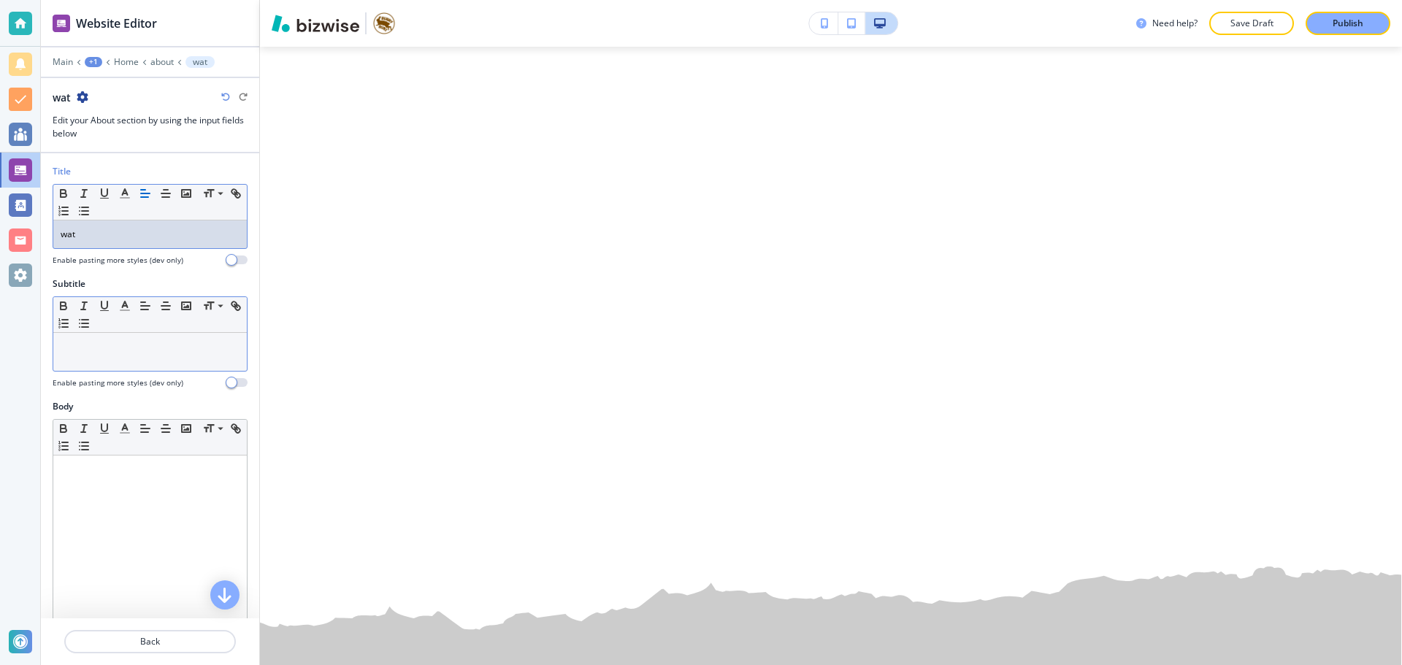
click at [148, 354] on div at bounding box center [149, 352] width 193 height 38
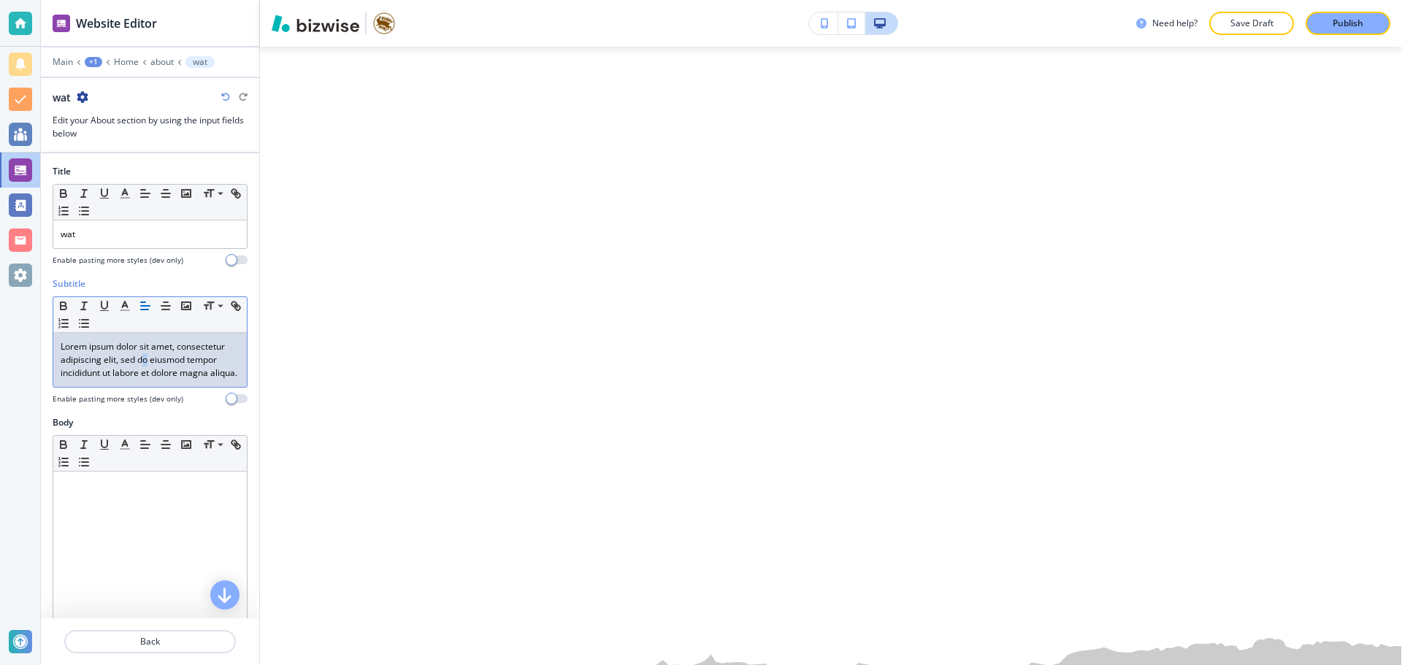
drag, startPoint x: 148, startPoint y: 354, endPoint x: 140, endPoint y: 355, distance: 8.1
click at [140, 355] on p "Lorem ipsum dolor sit amet, consectetur adipiscing elit, sed do eiusmod tempor …" at bounding box center [150, 359] width 179 height 39
drag, startPoint x: 61, startPoint y: 345, endPoint x: 135, endPoint y: 400, distance: 92.4
click at [135, 400] on div "Subtitle Small Normal Large Huge Lorem ipsum dolor sit amet, consectetur adipis…" at bounding box center [150, 340] width 195 height 127
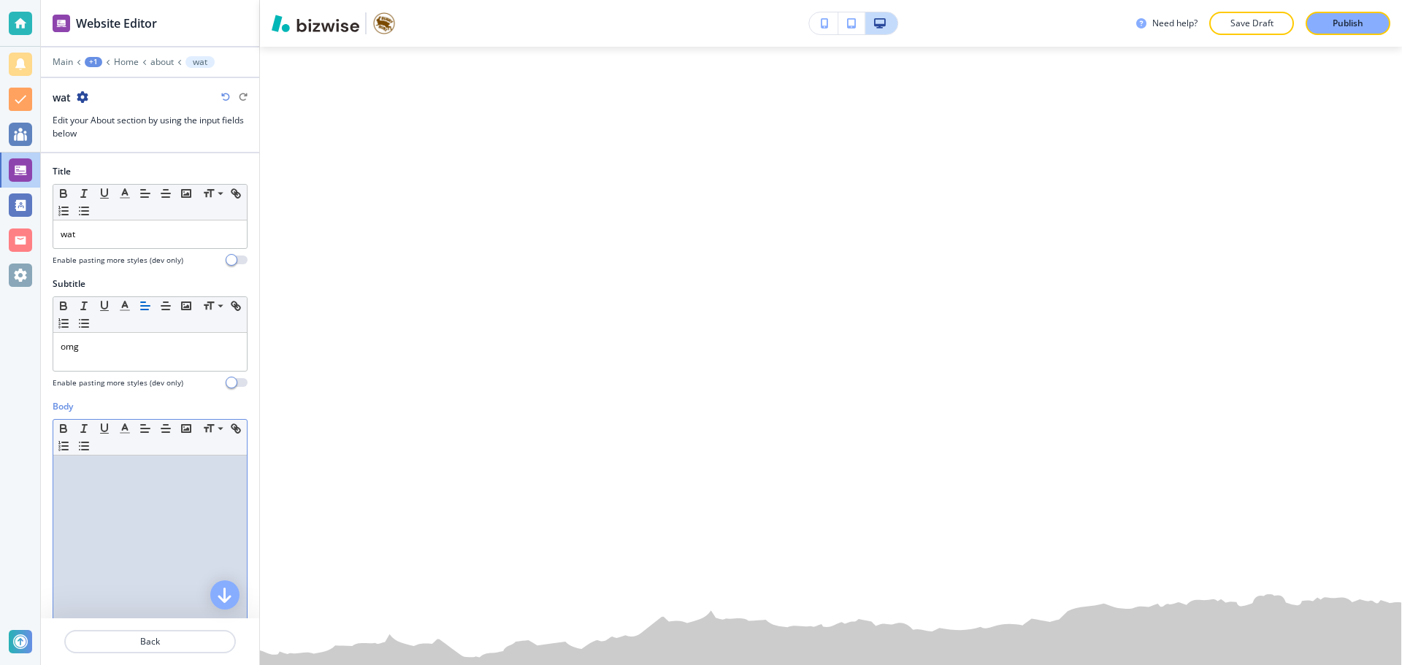
click at [147, 484] on div at bounding box center [149, 551] width 193 height 190
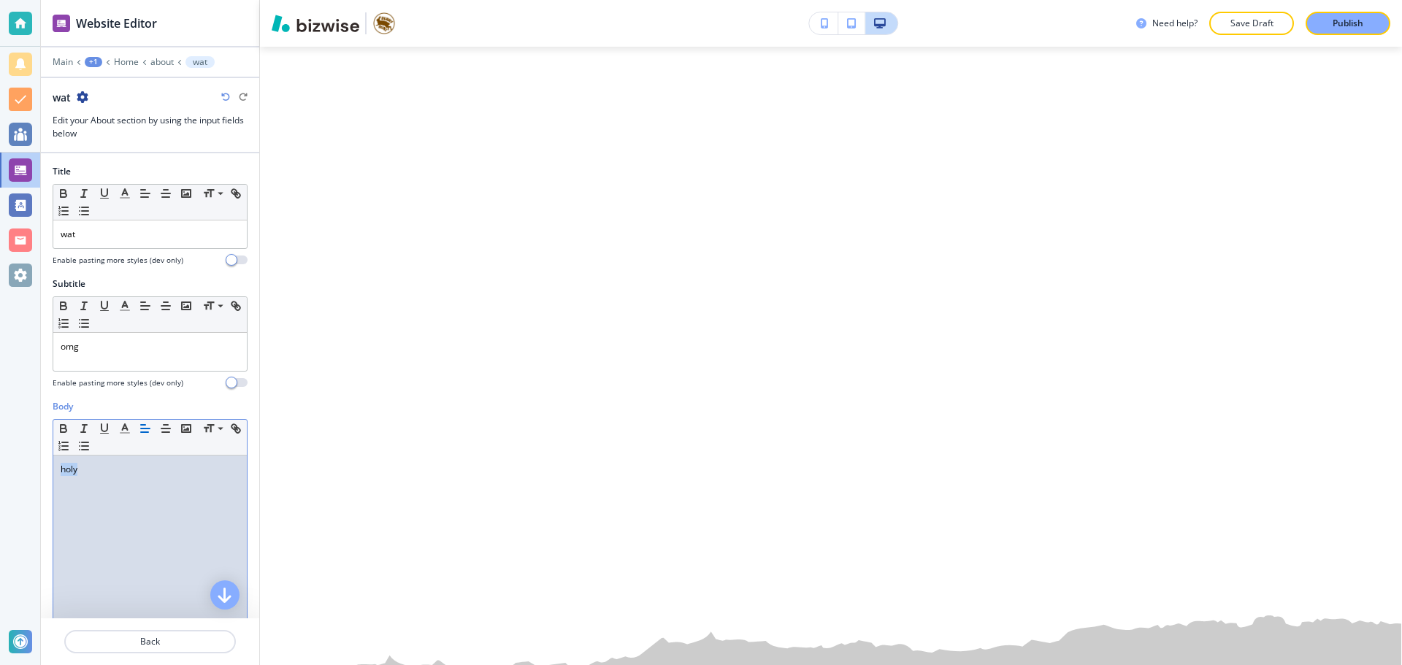
drag, startPoint x: 128, startPoint y: 458, endPoint x: 33, endPoint y: 461, distance: 94.9
click at [33, 461] on div "Website Editor Main +1 Home about wat wat Edit your About section by using the …" at bounding box center [701, 332] width 1402 height 665
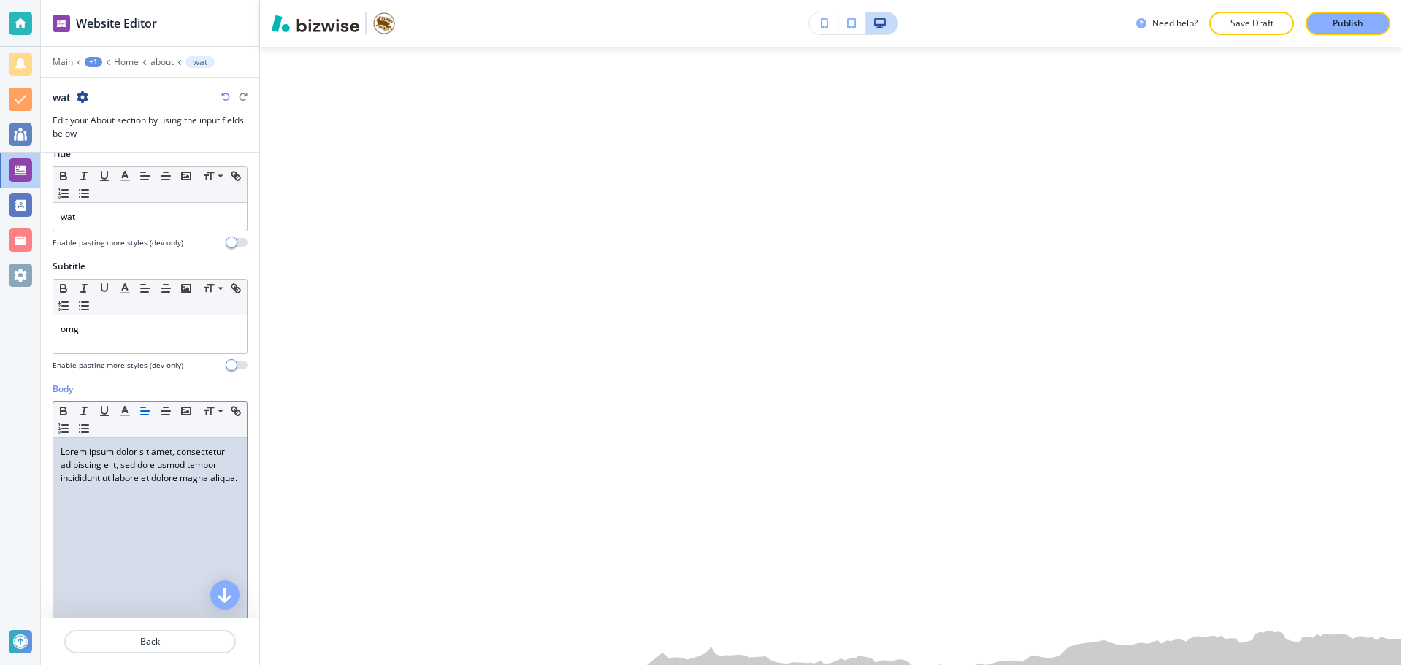
scroll to position [219, 0]
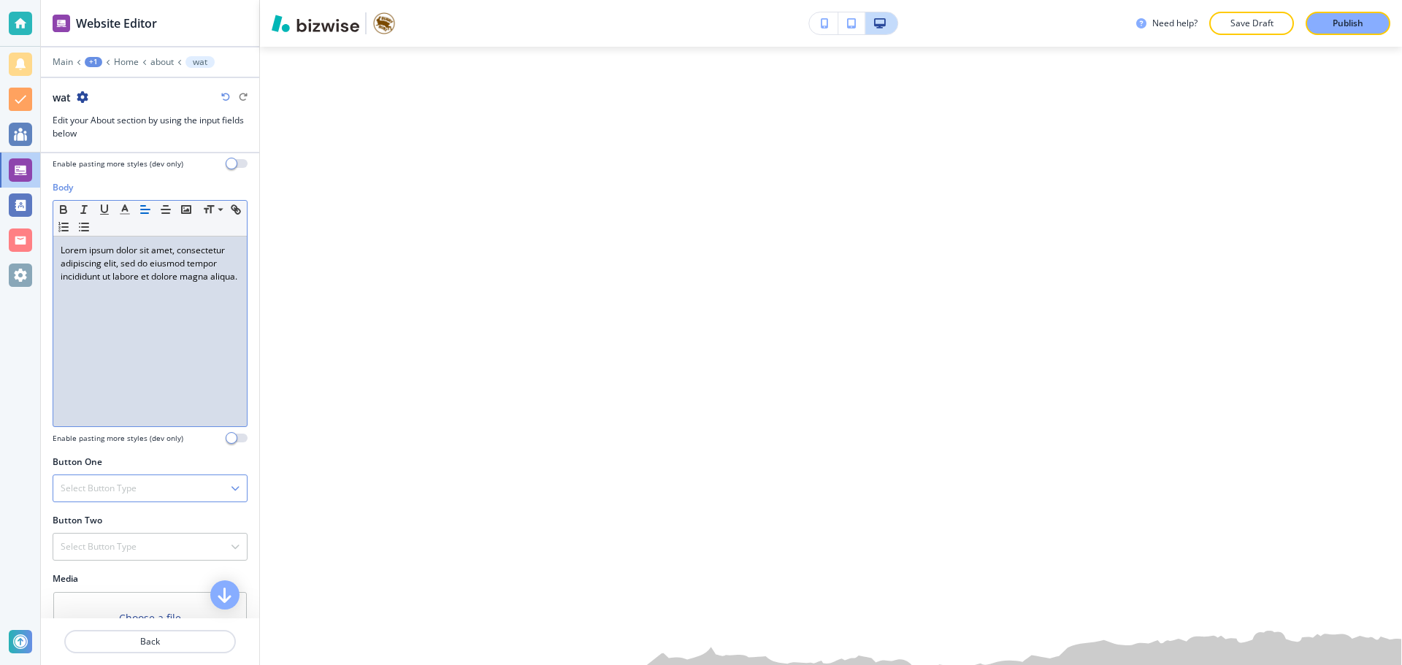
click at [138, 483] on div "Select Button Type" at bounding box center [149, 488] width 193 height 26
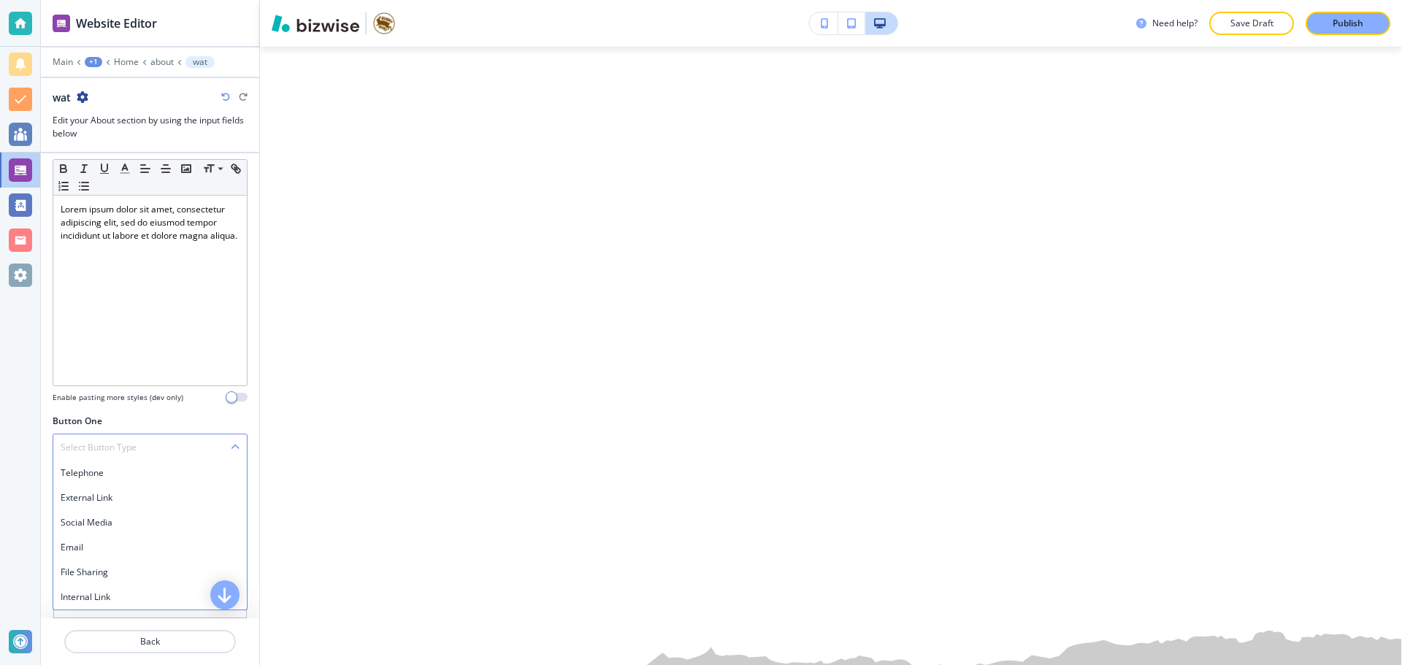
scroll to position [292, 0]
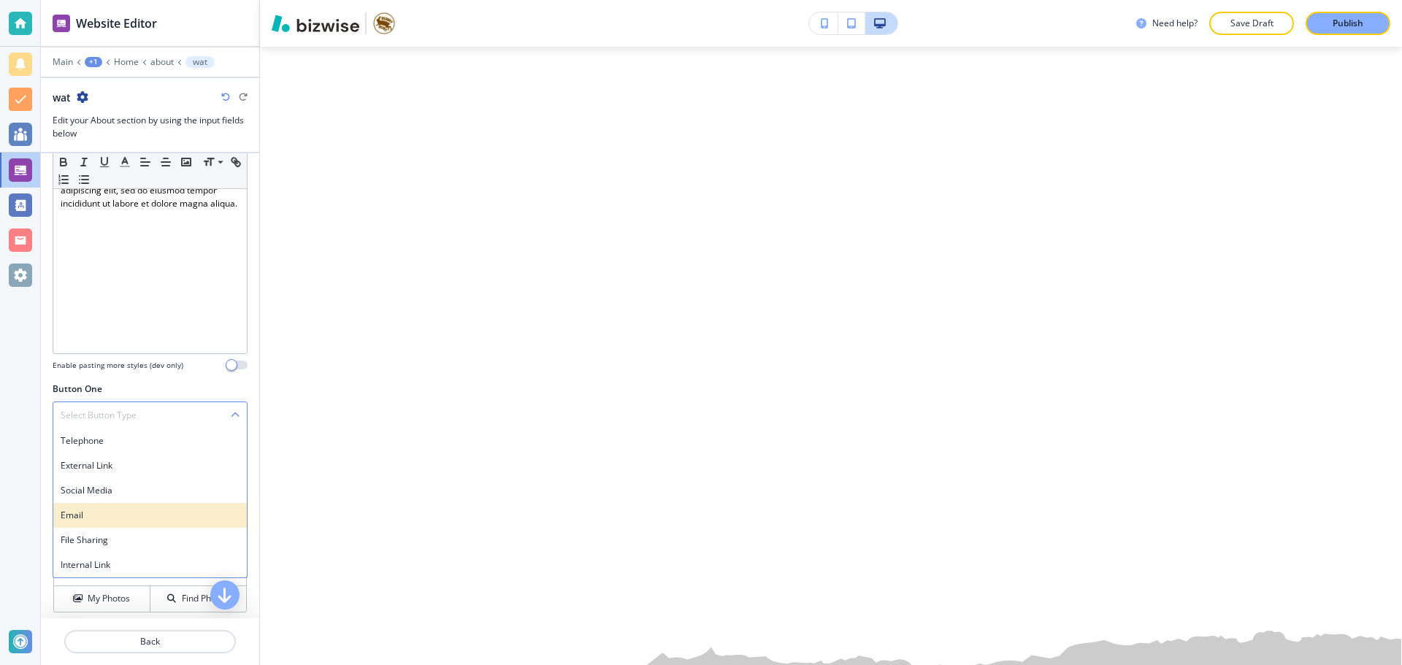
click at [96, 510] on h4 "Email" at bounding box center [150, 515] width 179 height 13
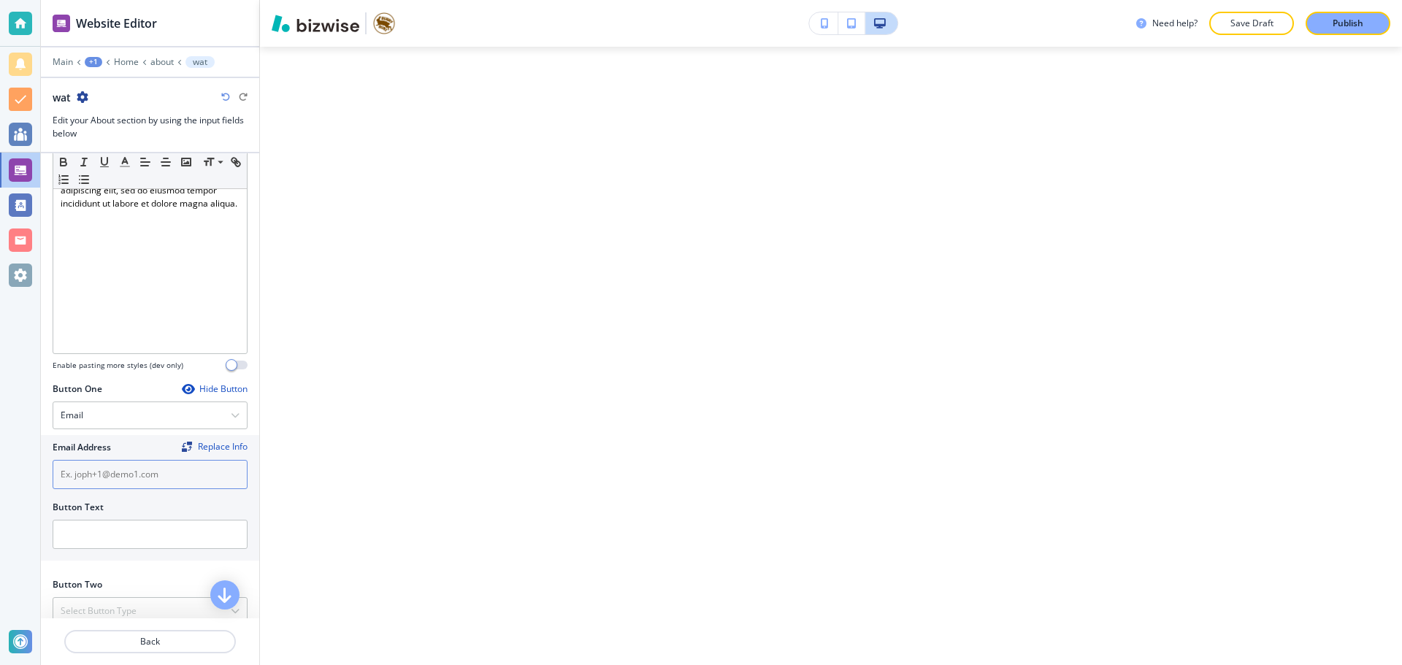
click at [129, 472] on input "text" at bounding box center [150, 474] width 195 height 29
click at [83, 477] on input "jop@hop.com" at bounding box center [150, 474] width 195 height 29
type input "jop@jop.com"
click at [122, 529] on input "text" at bounding box center [150, 534] width 195 height 29
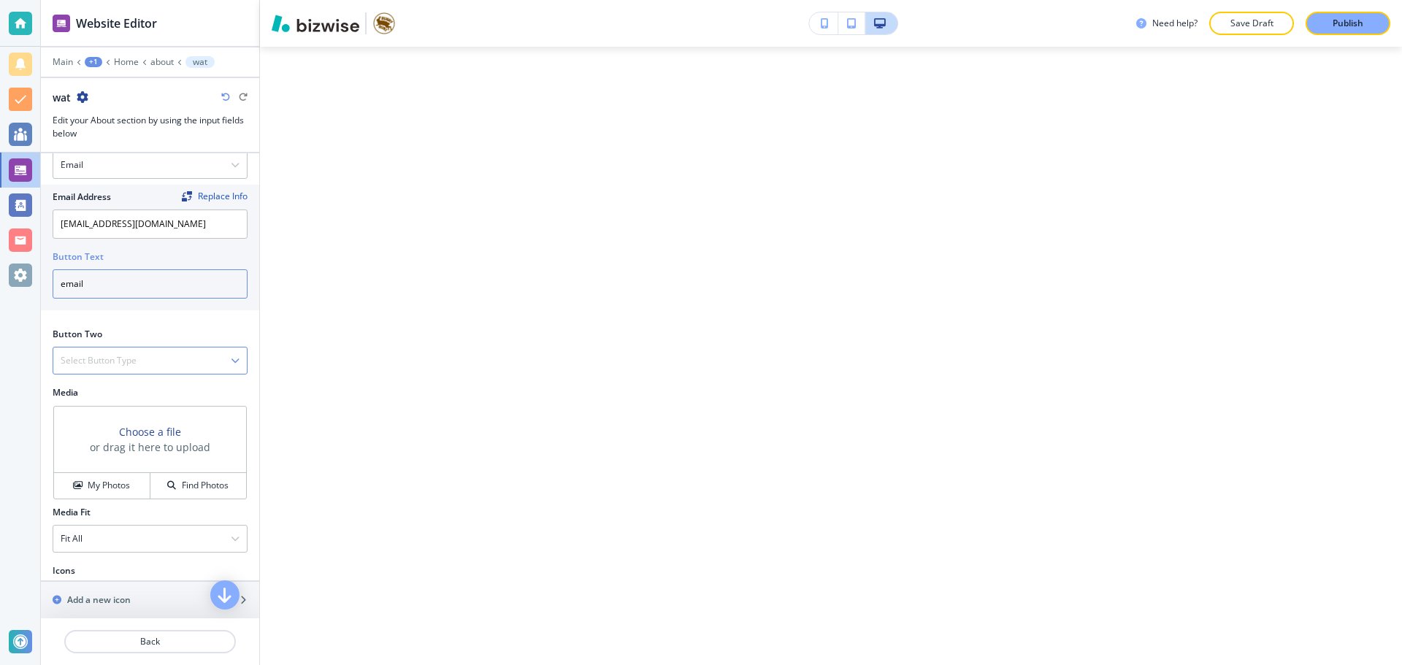
scroll to position [584, 0]
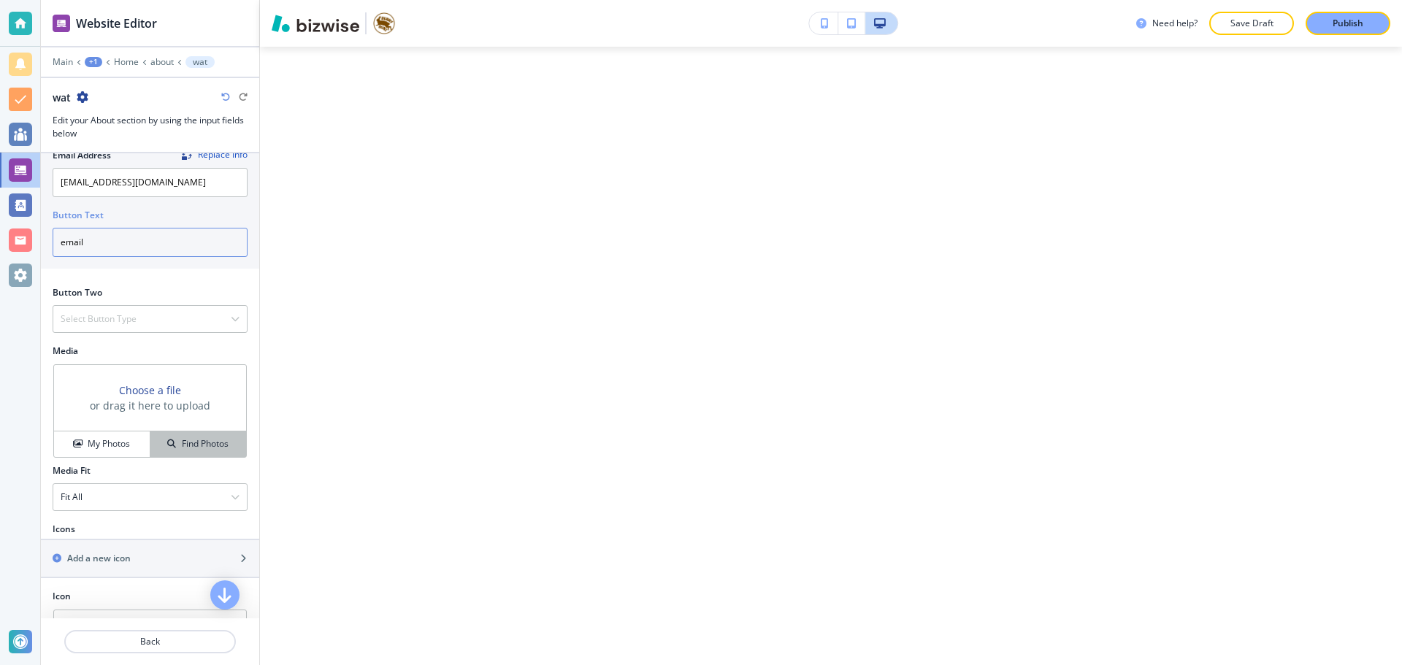
type input "email"
click at [217, 454] on button "Find Photos" at bounding box center [198, 444] width 96 height 26
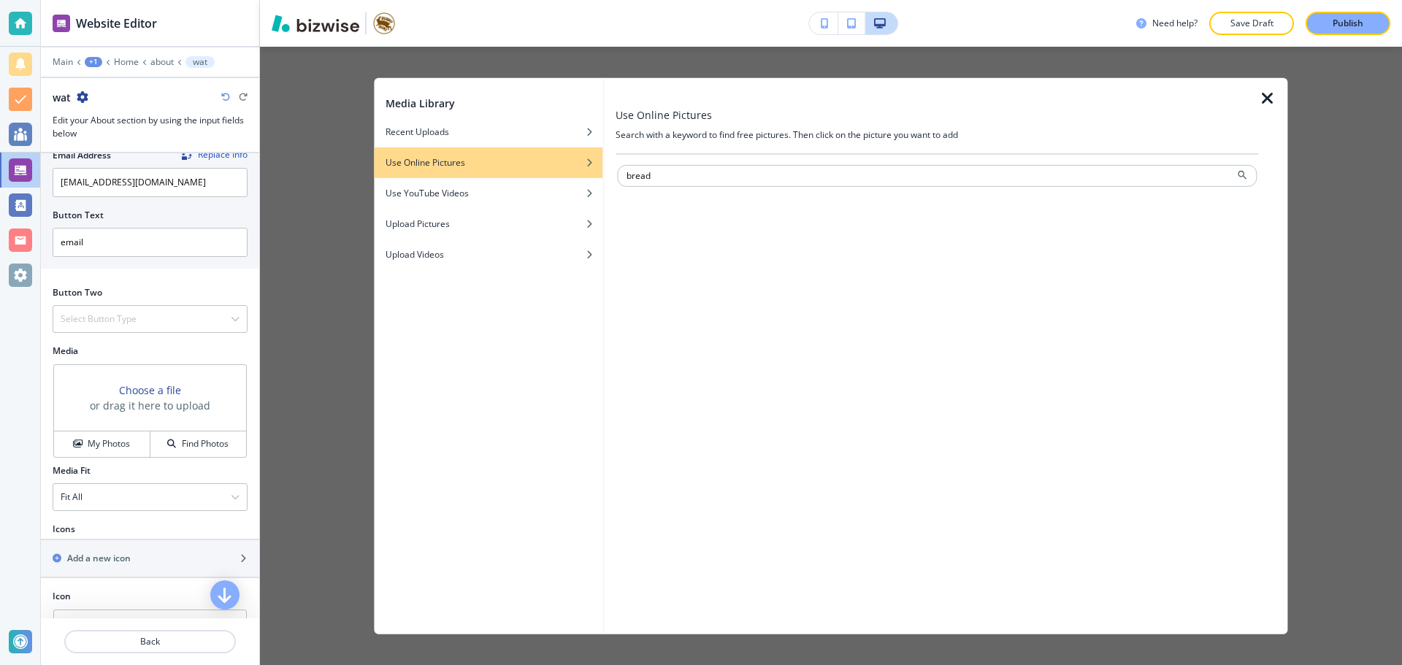
type input "bread"
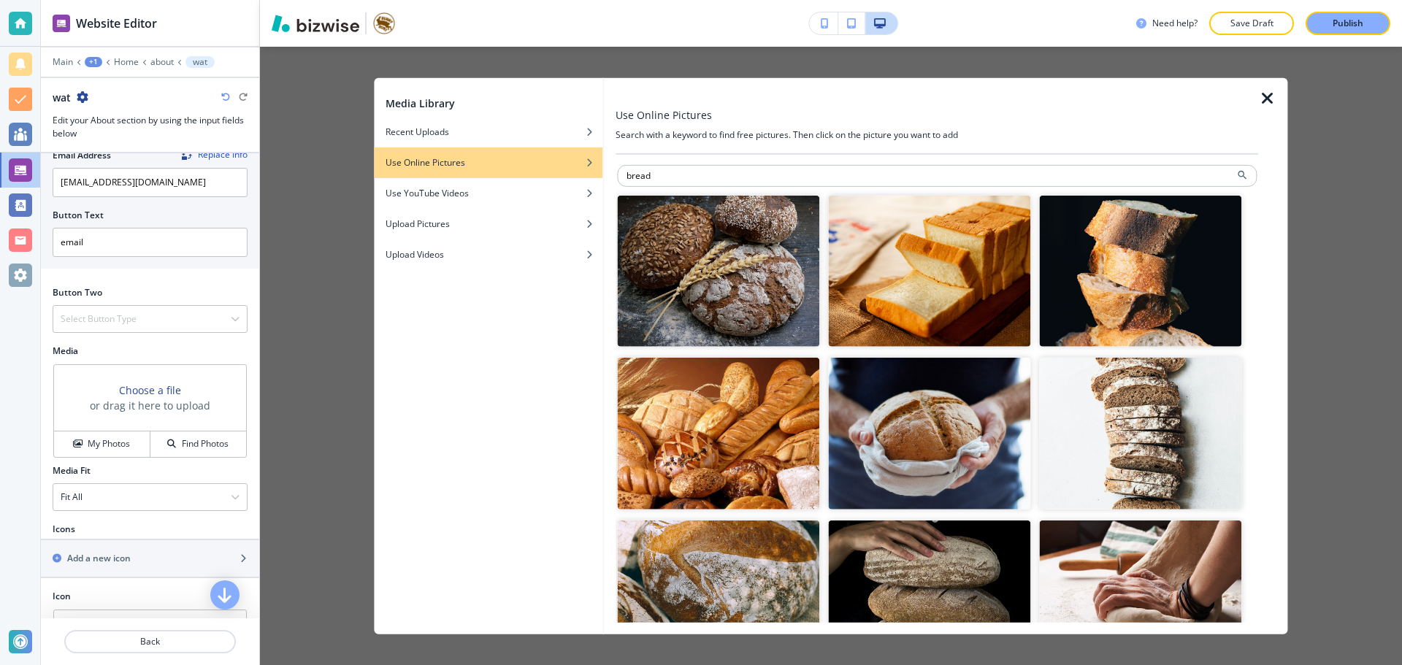
click at [1104, 287] on img "button" at bounding box center [1140, 271] width 202 height 152
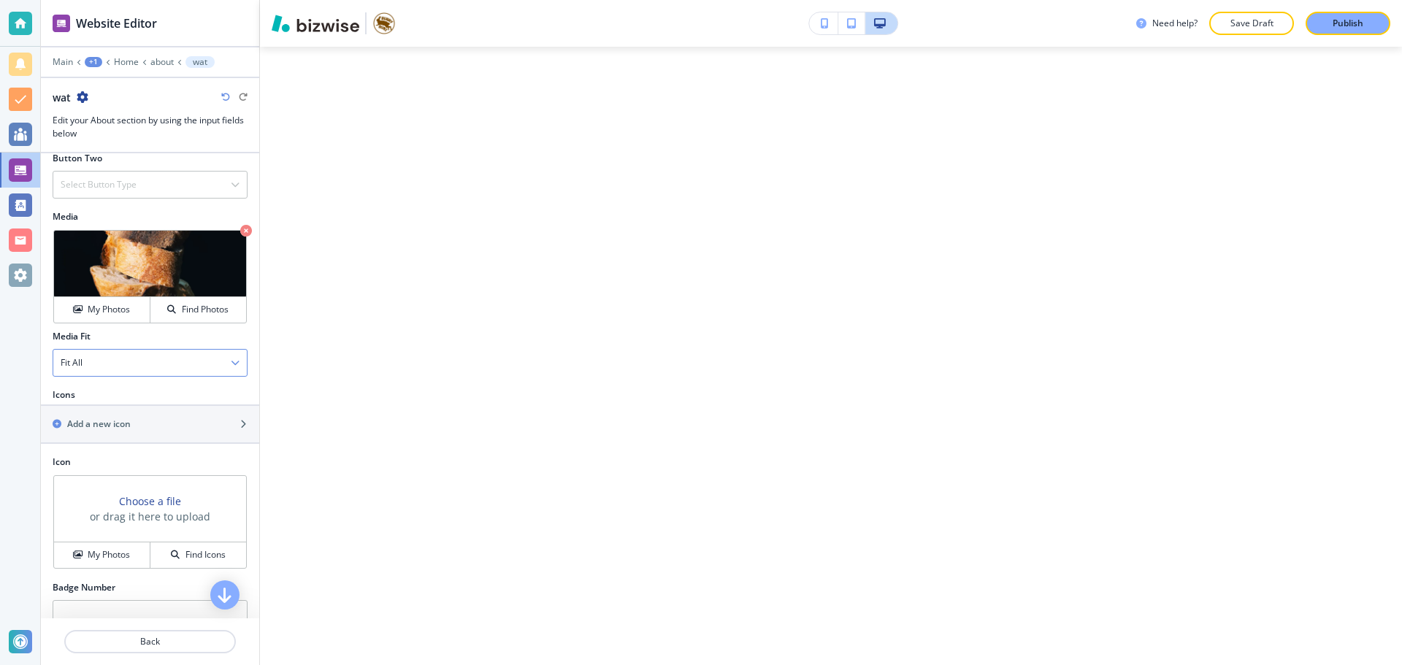
scroll to position [730, 0]
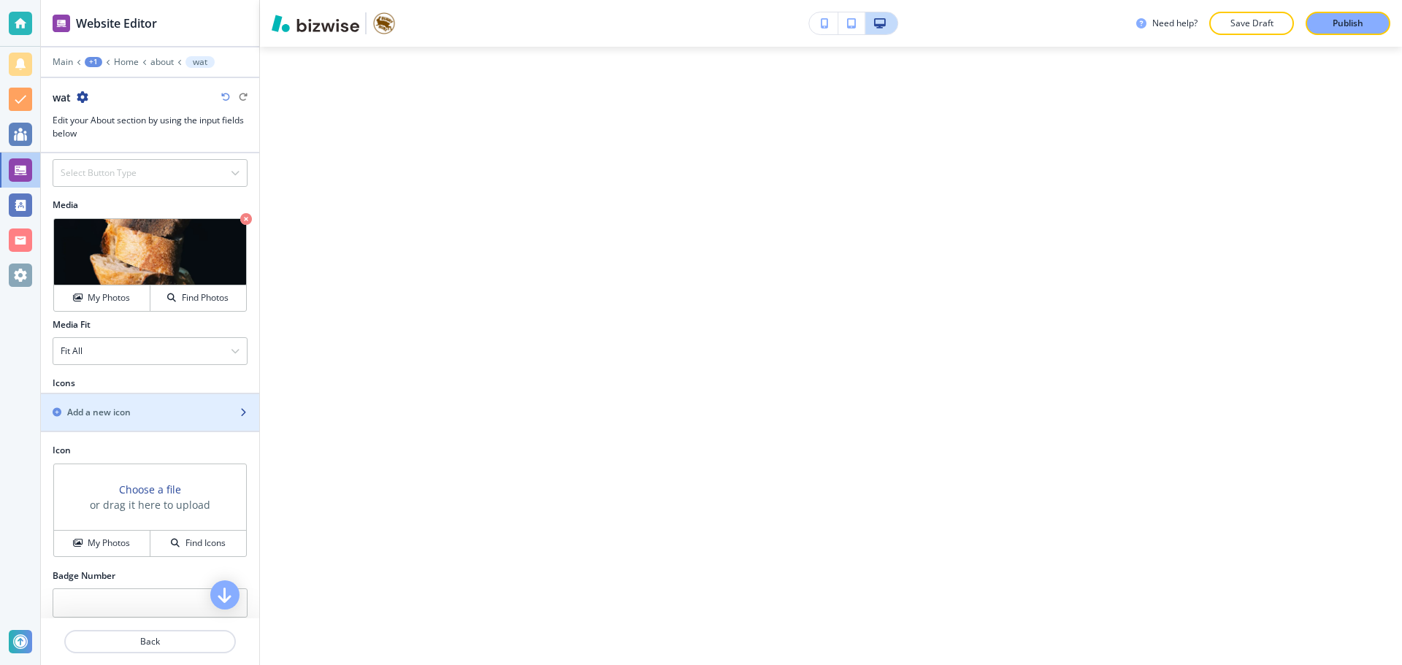
click at [169, 415] on div "Add a new icon" at bounding box center [134, 412] width 186 height 13
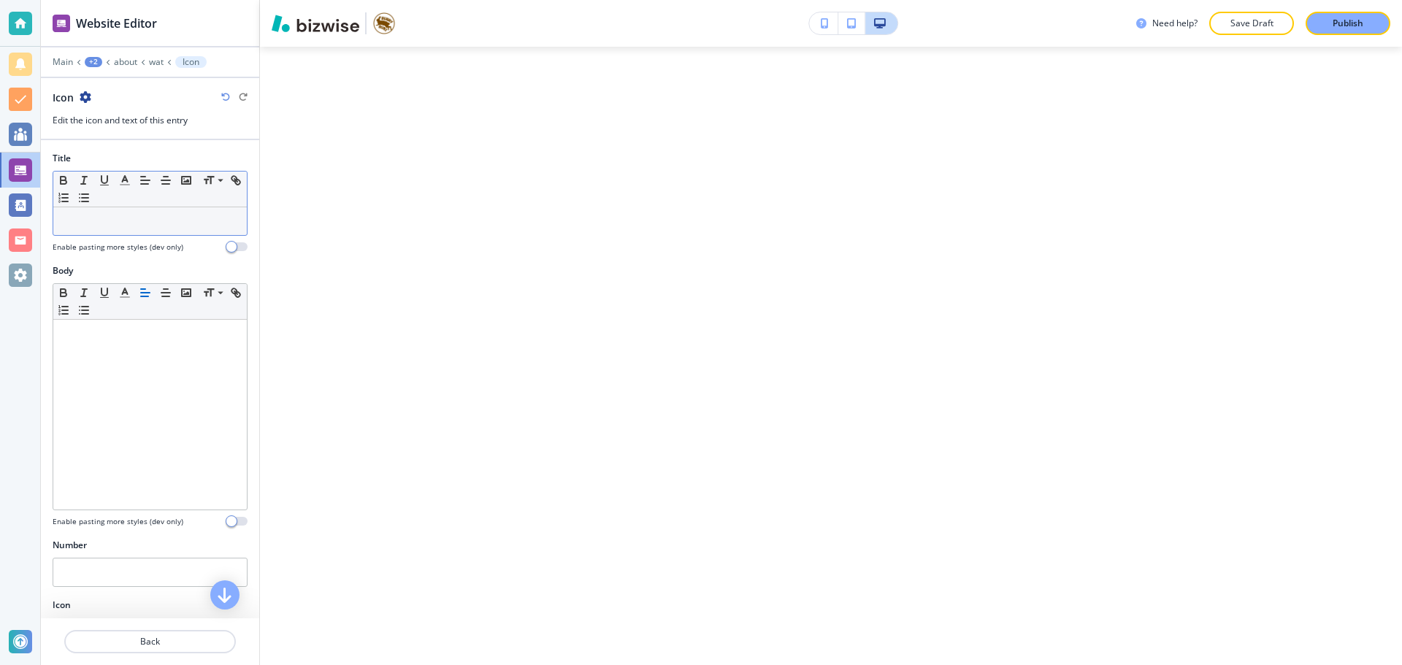
click at [134, 233] on div at bounding box center [149, 221] width 193 height 28
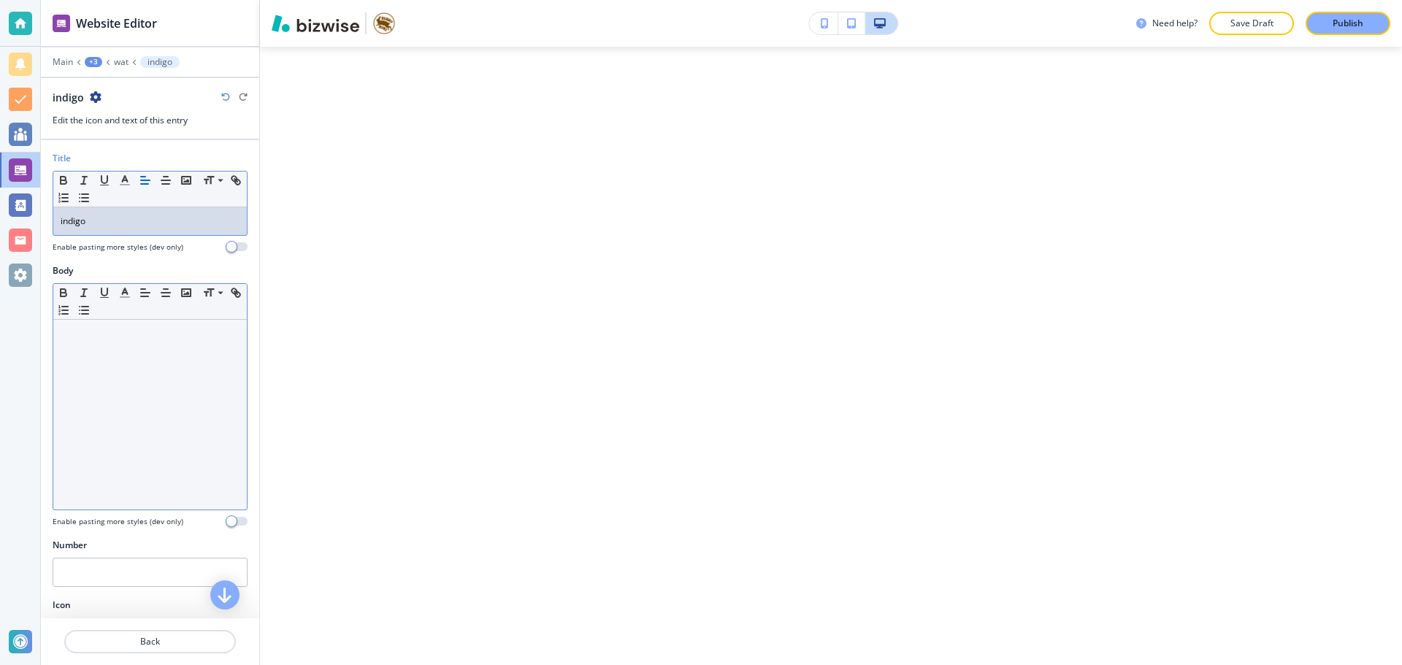
click at [168, 345] on div at bounding box center [149, 415] width 193 height 190
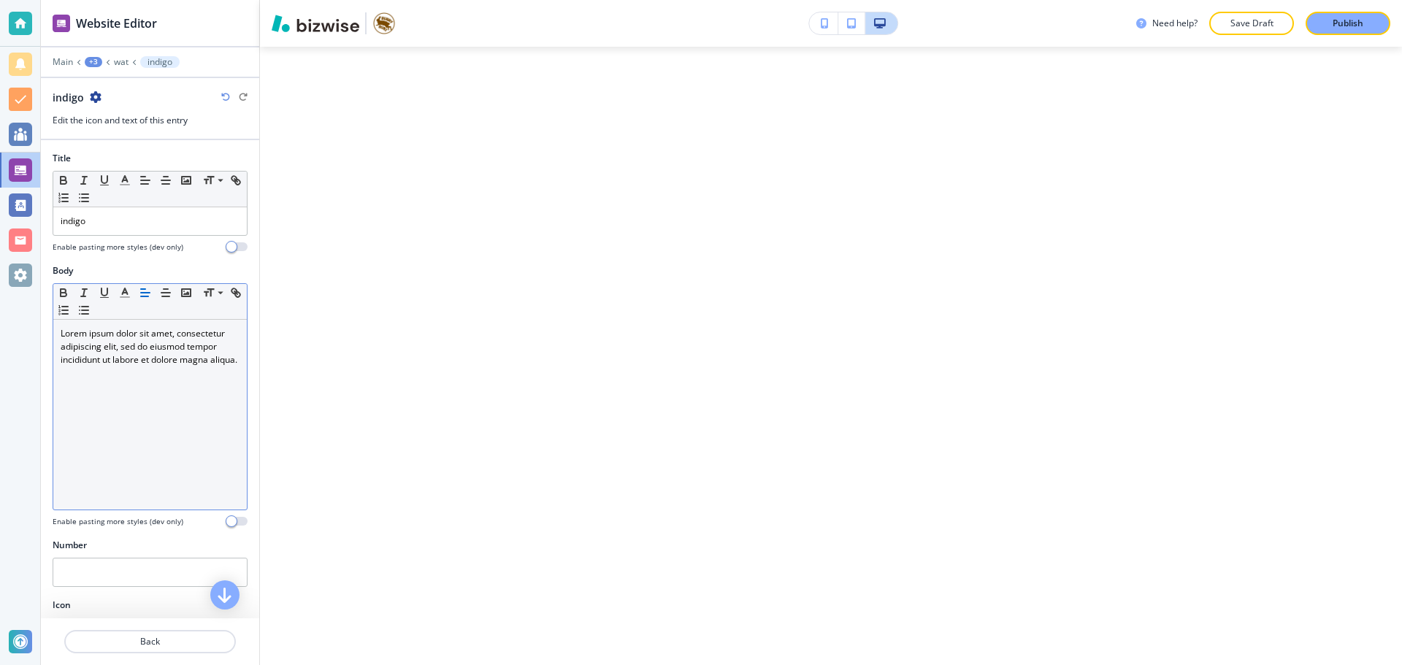
click at [139, 366] on p "Lorem ipsum dolor sit amet, consectetur adipiscing elit, sed do eiusmod tempor …" at bounding box center [150, 346] width 179 height 39
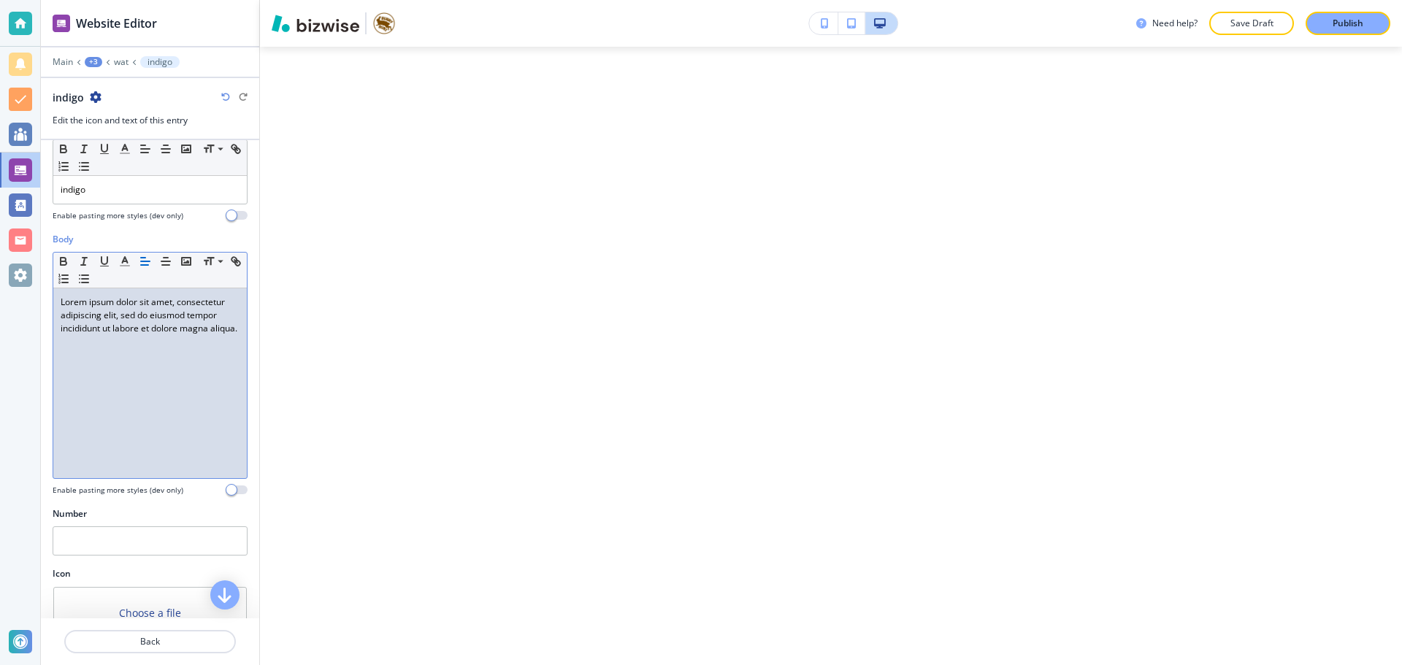
scroll to position [106, 0]
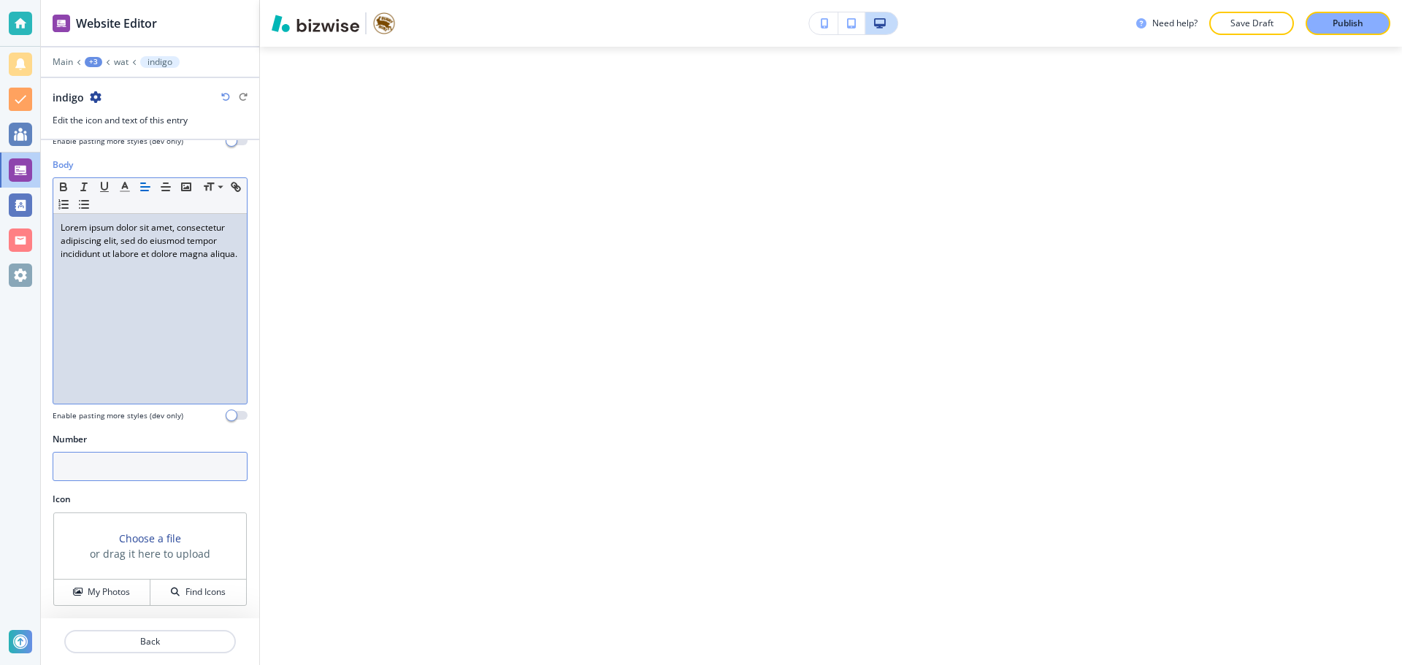
click at [125, 472] on input "text" at bounding box center [150, 466] width 195 height 29
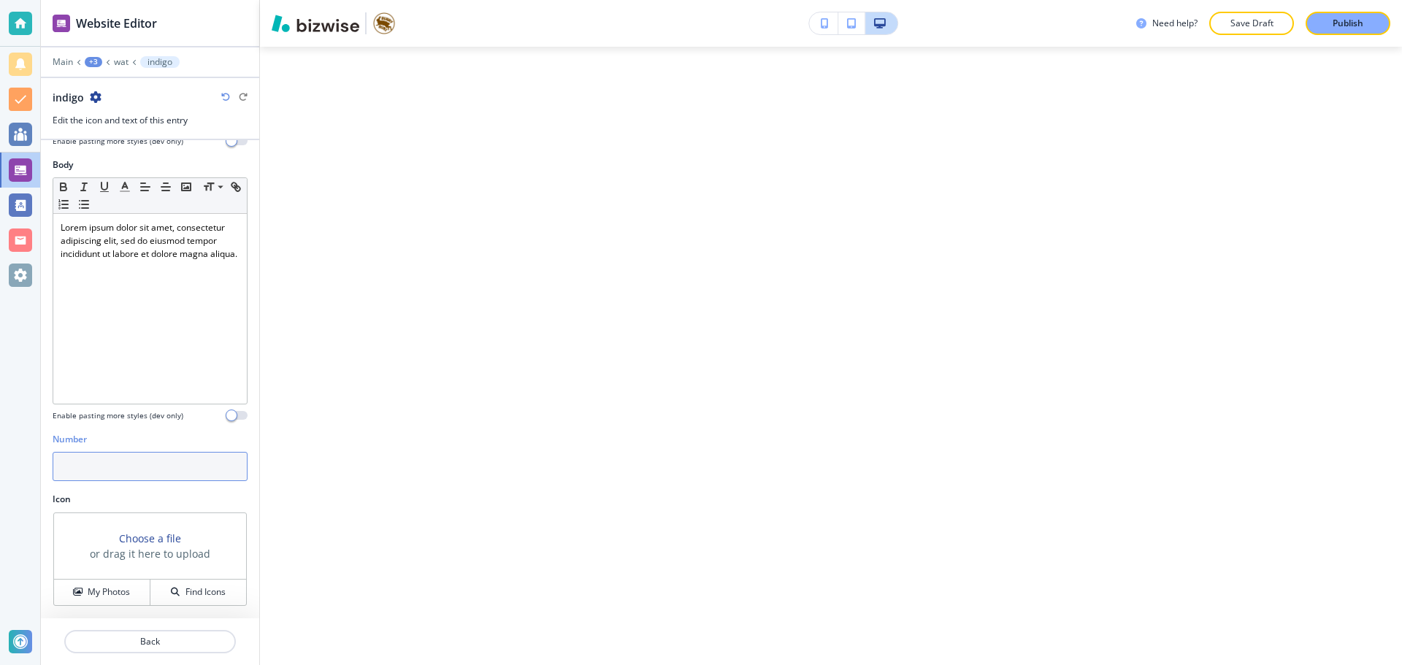
type input "2"
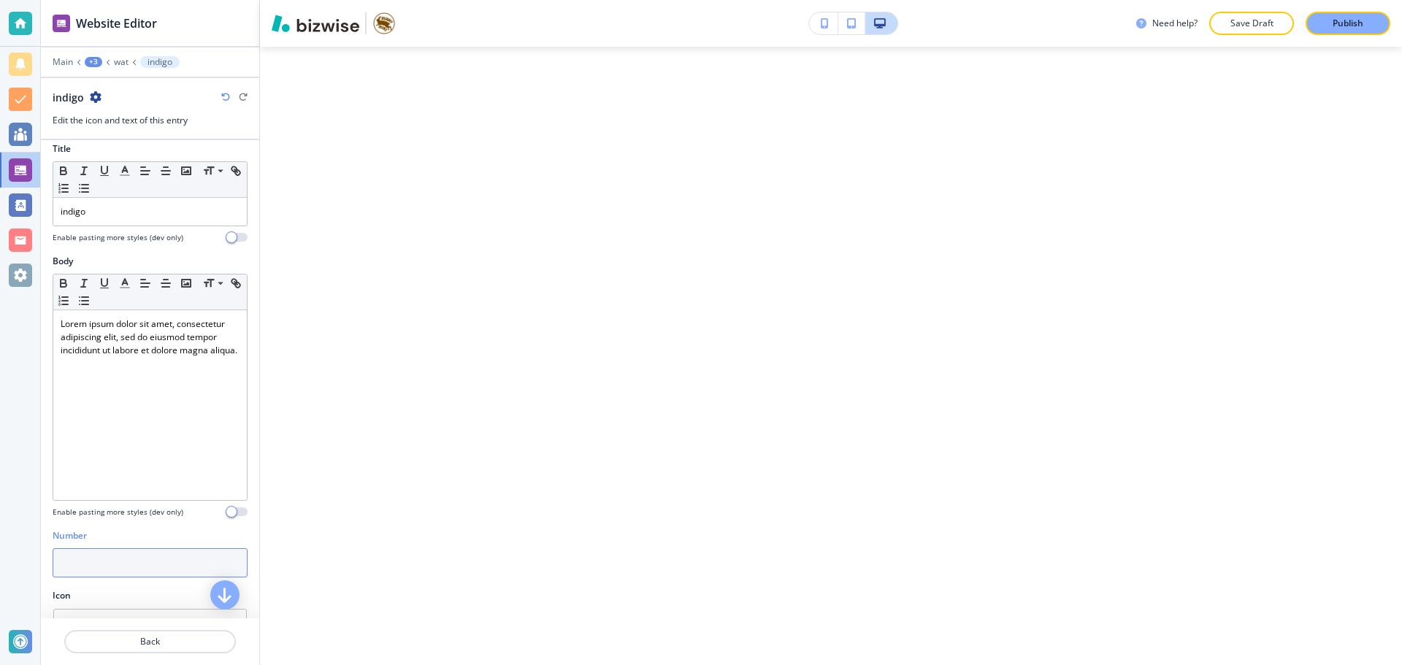
scroll to position [0, 0]
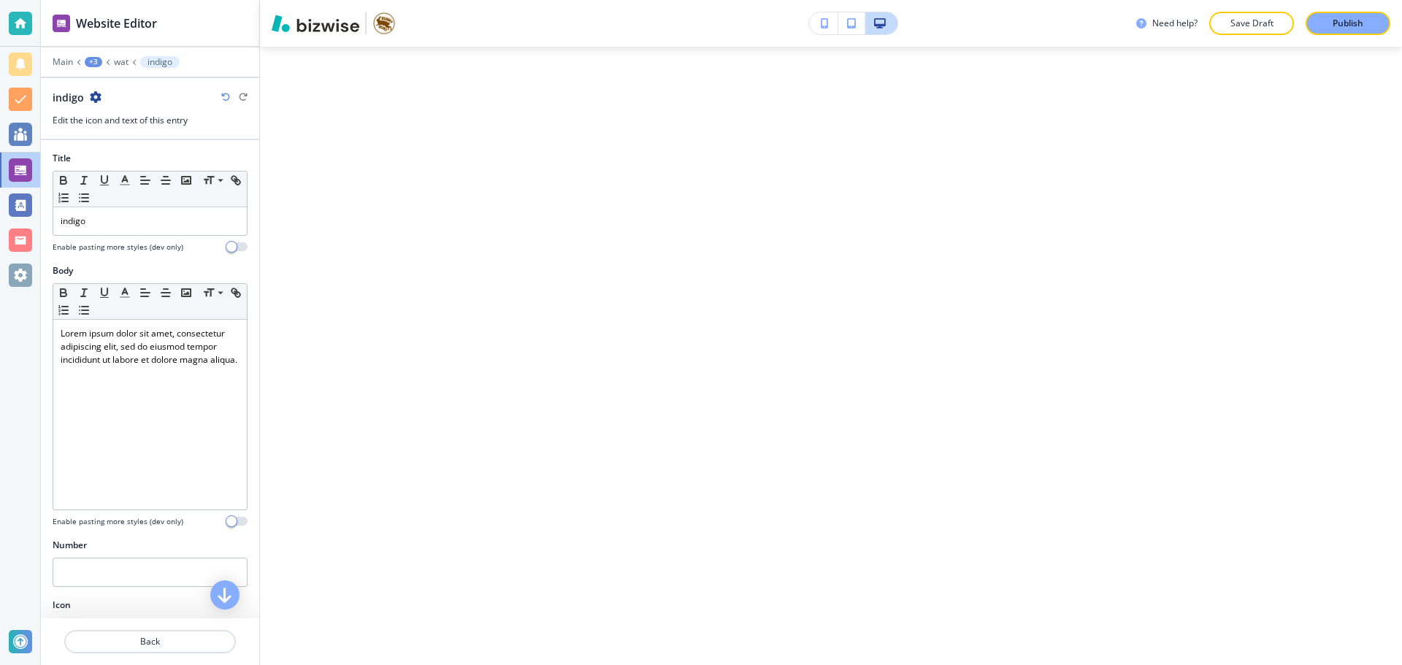
click at [104, 100] on div "indigo" at bounding box center [150, 97] width 195 height 15
click at [101, 99] on div "indigo" at bounding box center [150, 97] width 195 height 15
click at [98, 100] on icon "button" at bounding box center [96, 97] width 12 height 12
click at [123, 146] on p "Duplicate indigo" at bounding box center [136, 148] width 74 height 13
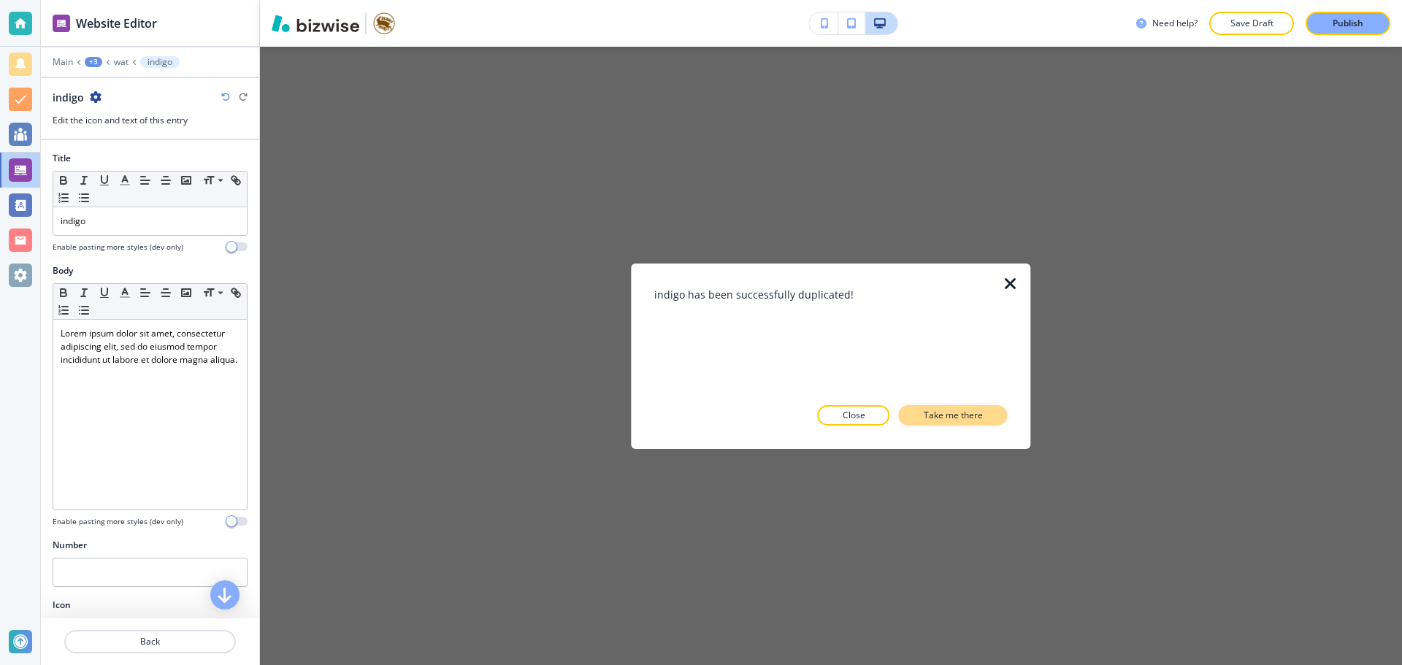
click at [980, 412] on p "Take me there" at bounding box center [952, 415] width 59 height 13
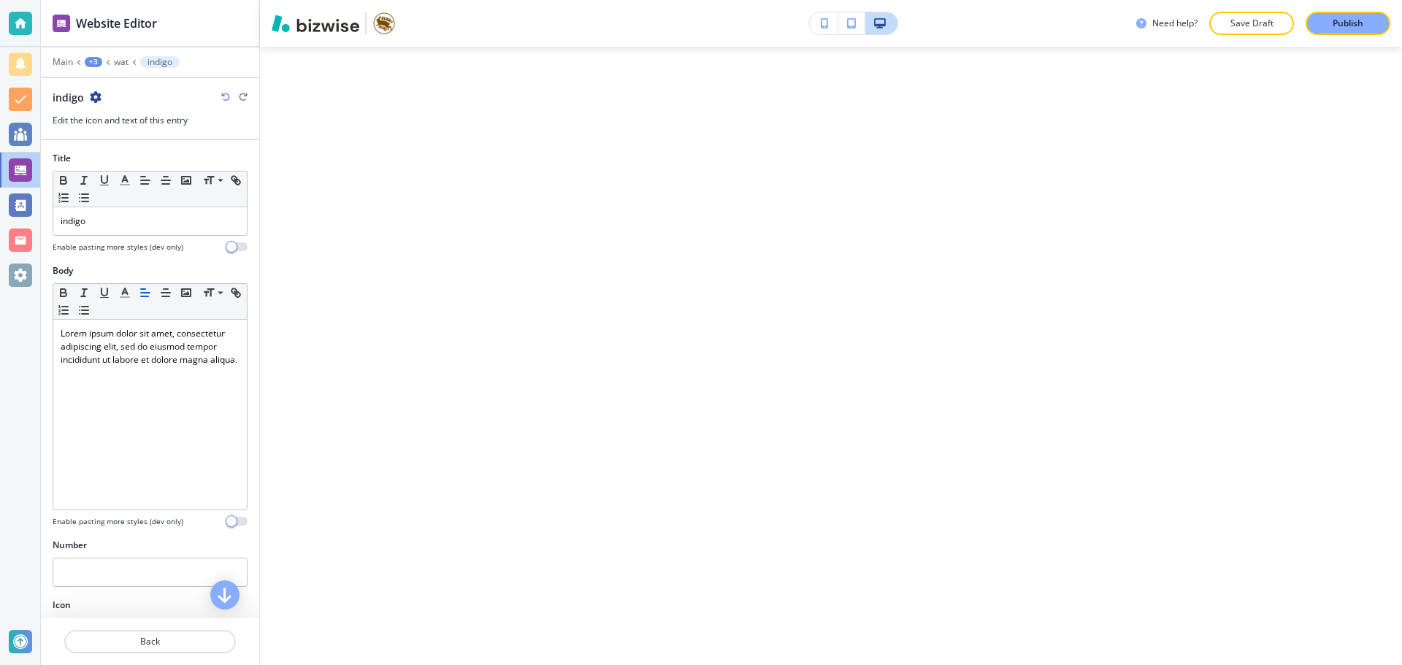
click at [96, 96] on icon "button" at bounding box center [96, 97] width 12 height 12
click at [142, 137] on button "Duplicate indigo" at bounding box center [135, 148] width 93 height 26
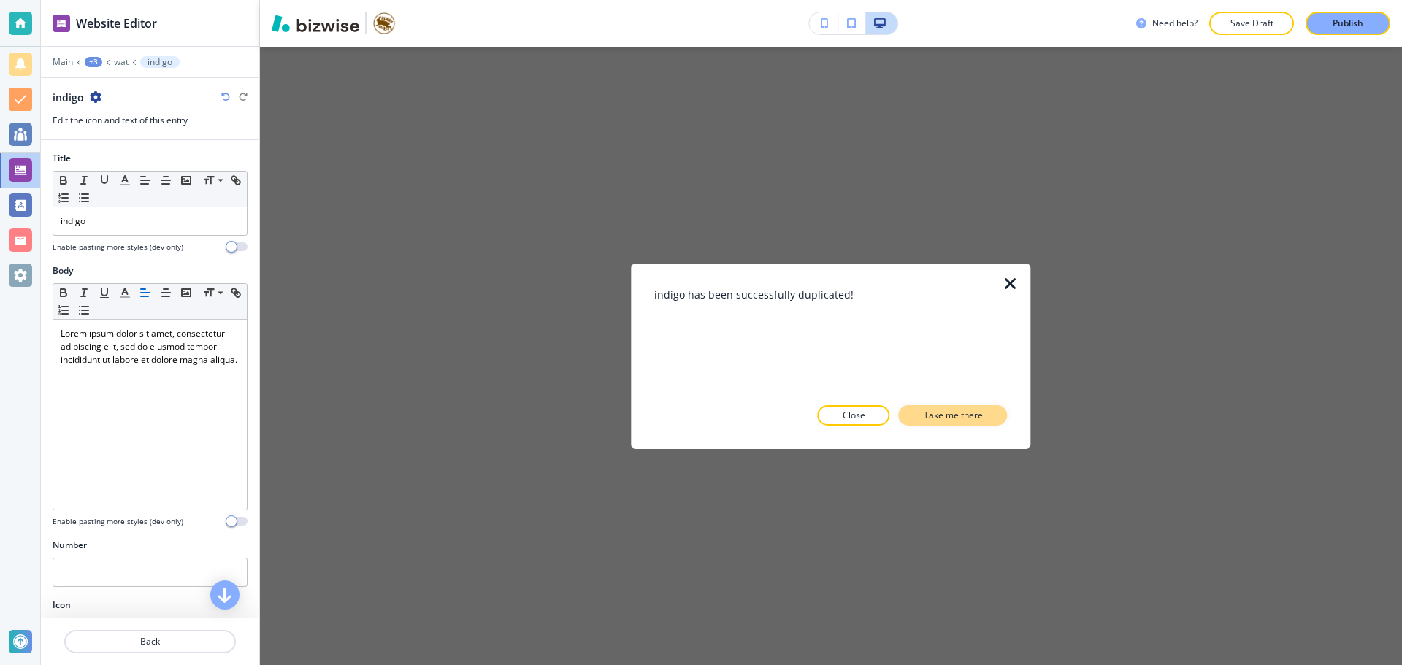
click at [920, 418] on button "Take me there" at bounding box center [953, 415] width 109 height 20
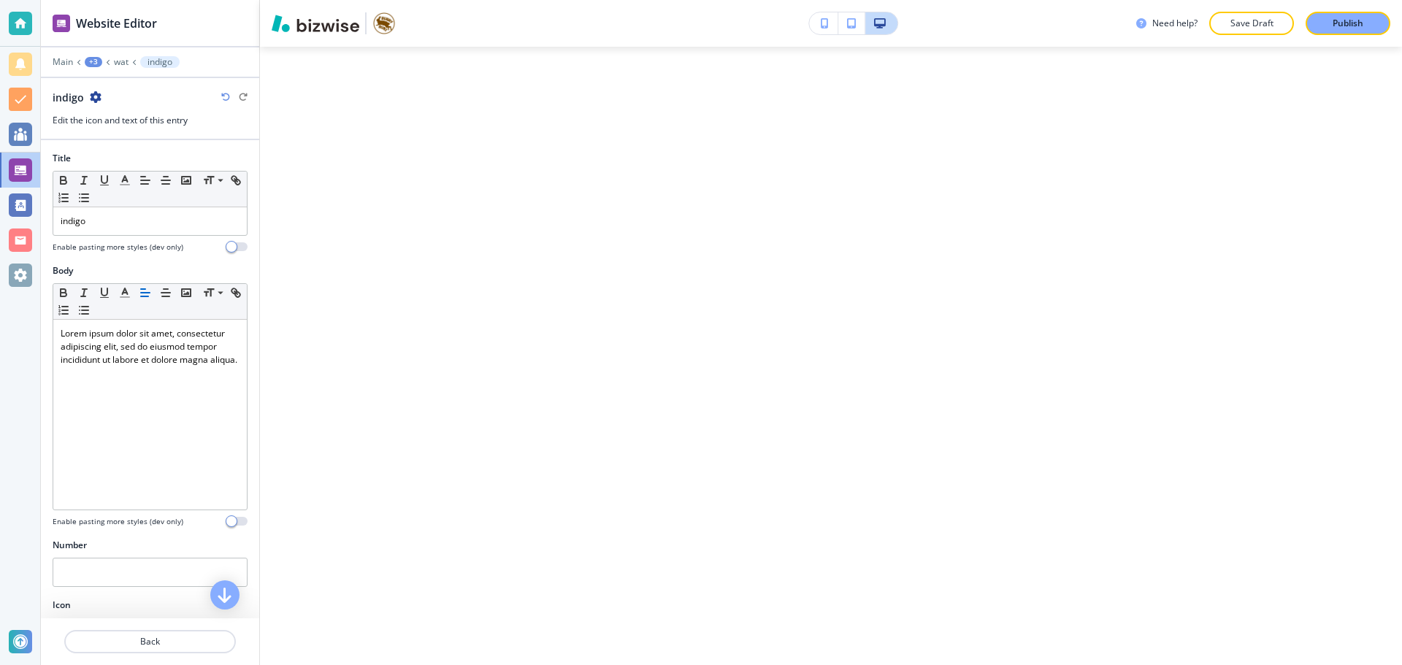
scroll to position [1331, 0]
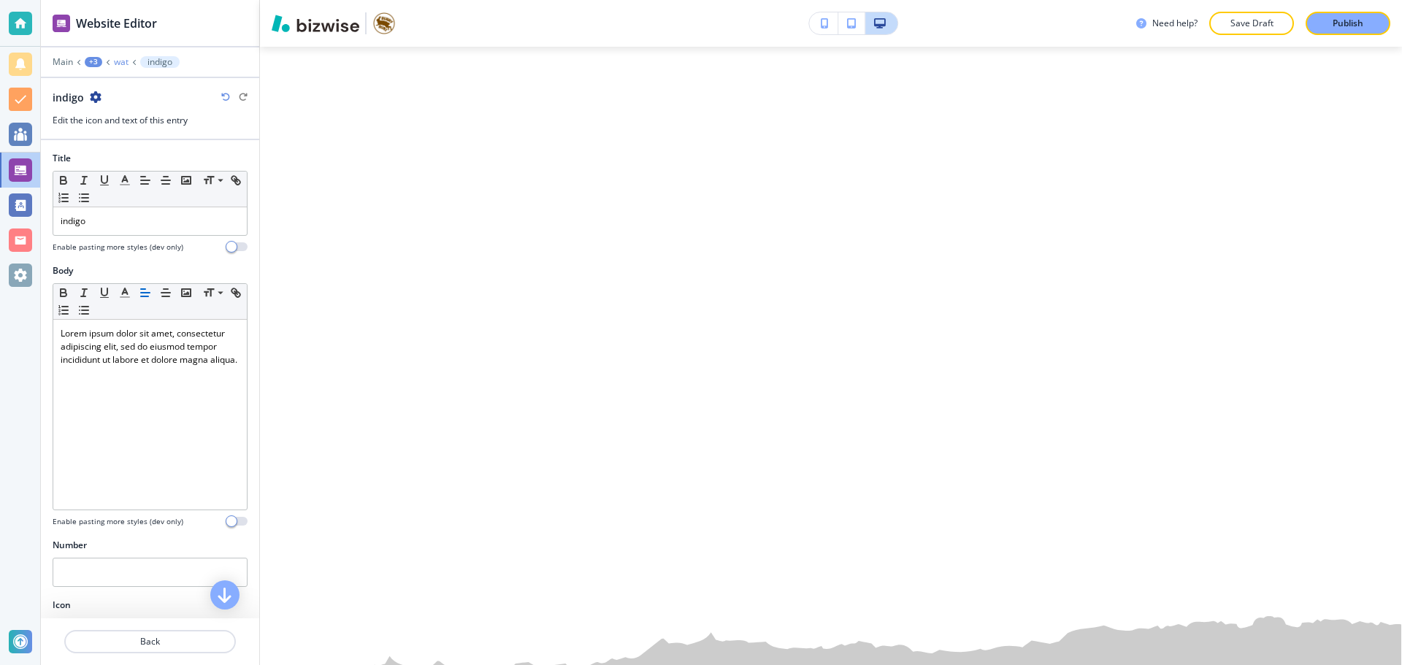
click at [126, 65] on p "wat" at bounding box center [121, 62] width 15 height 10
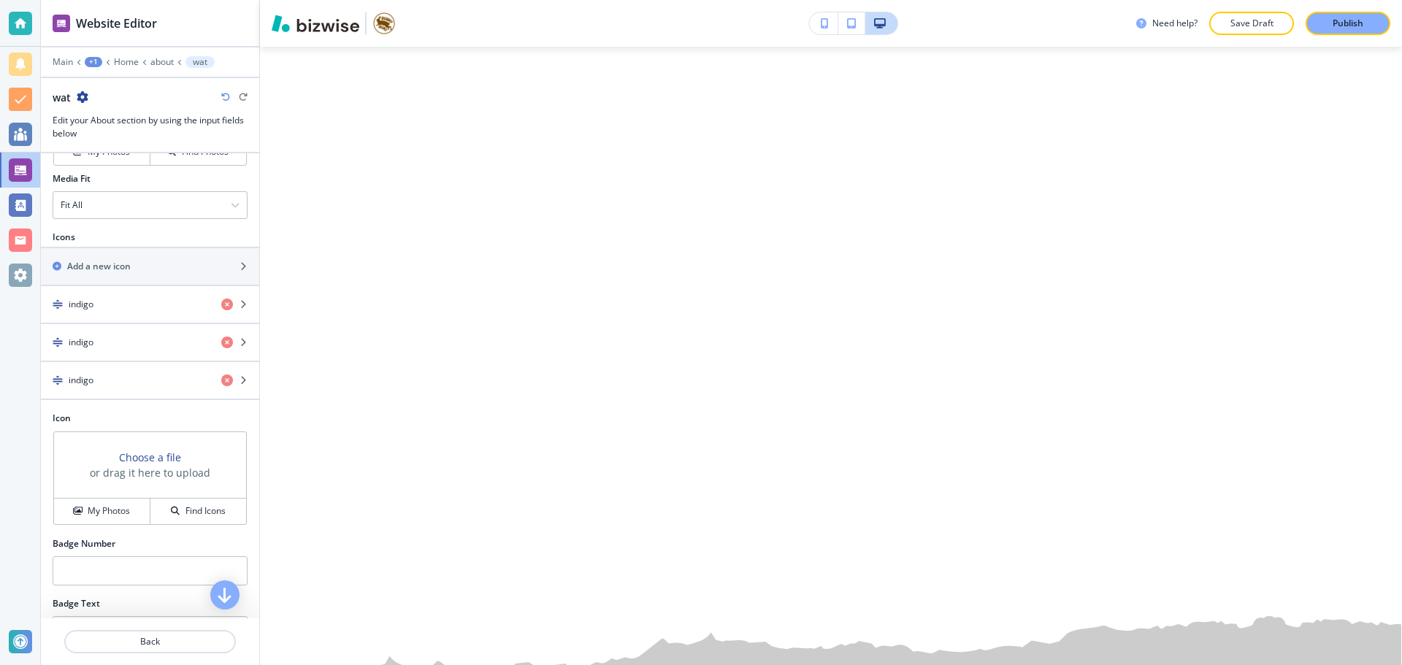
scroll to position [922, 0]
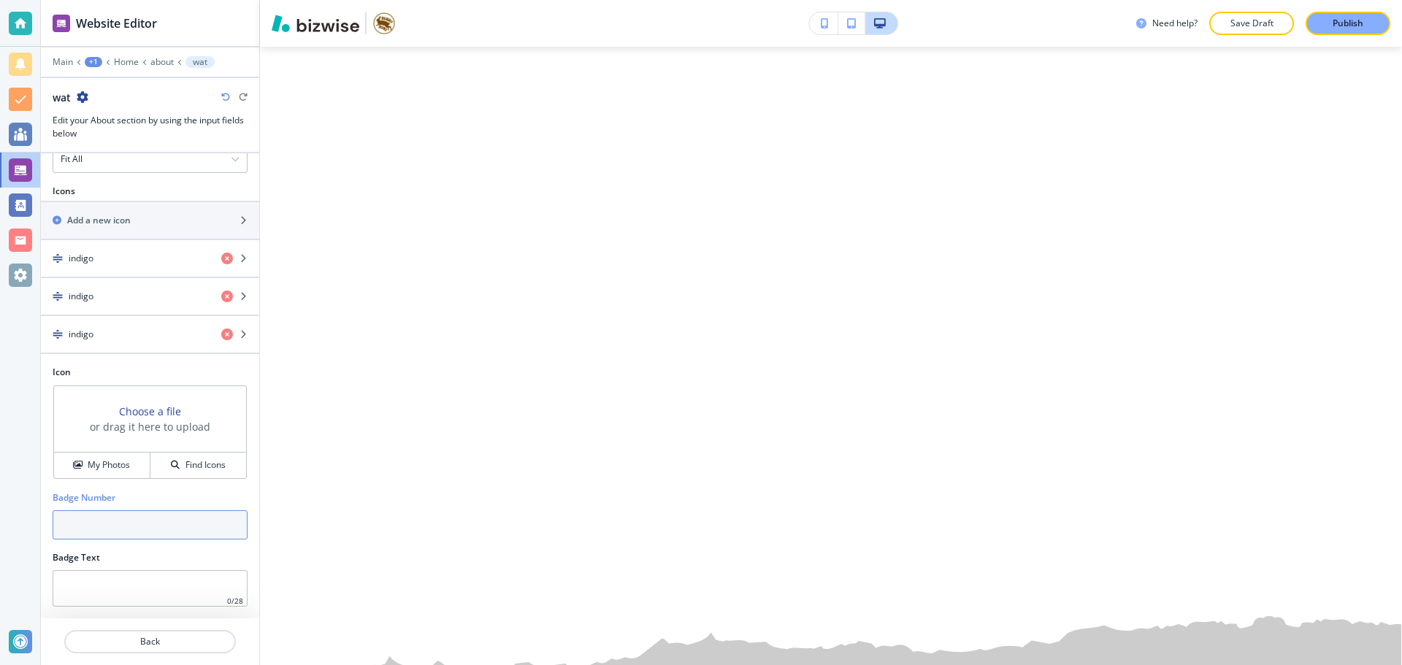
click at [109, 518] on input "text" at bounding box center [150, 524] width 195 height 29
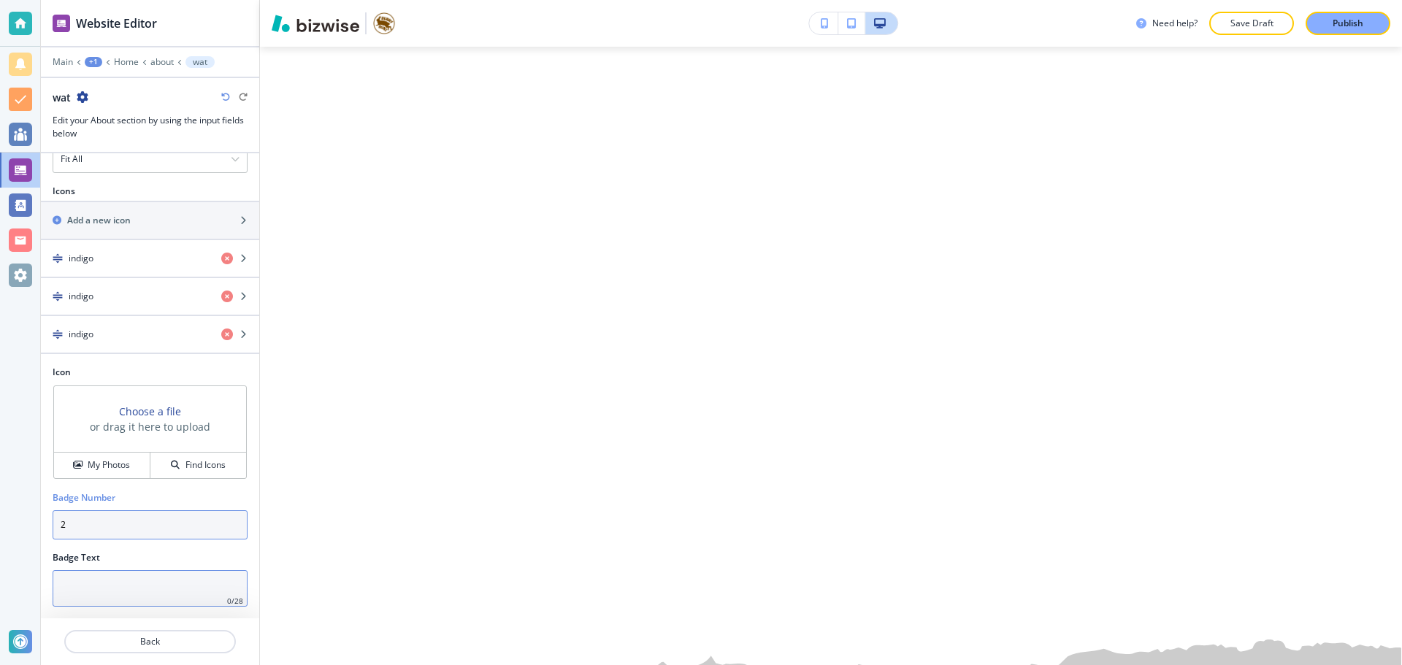
type input "2"
click at [93, 570] on input "text" at bounding box center [150, 588] width 195 height 36
type input "two"
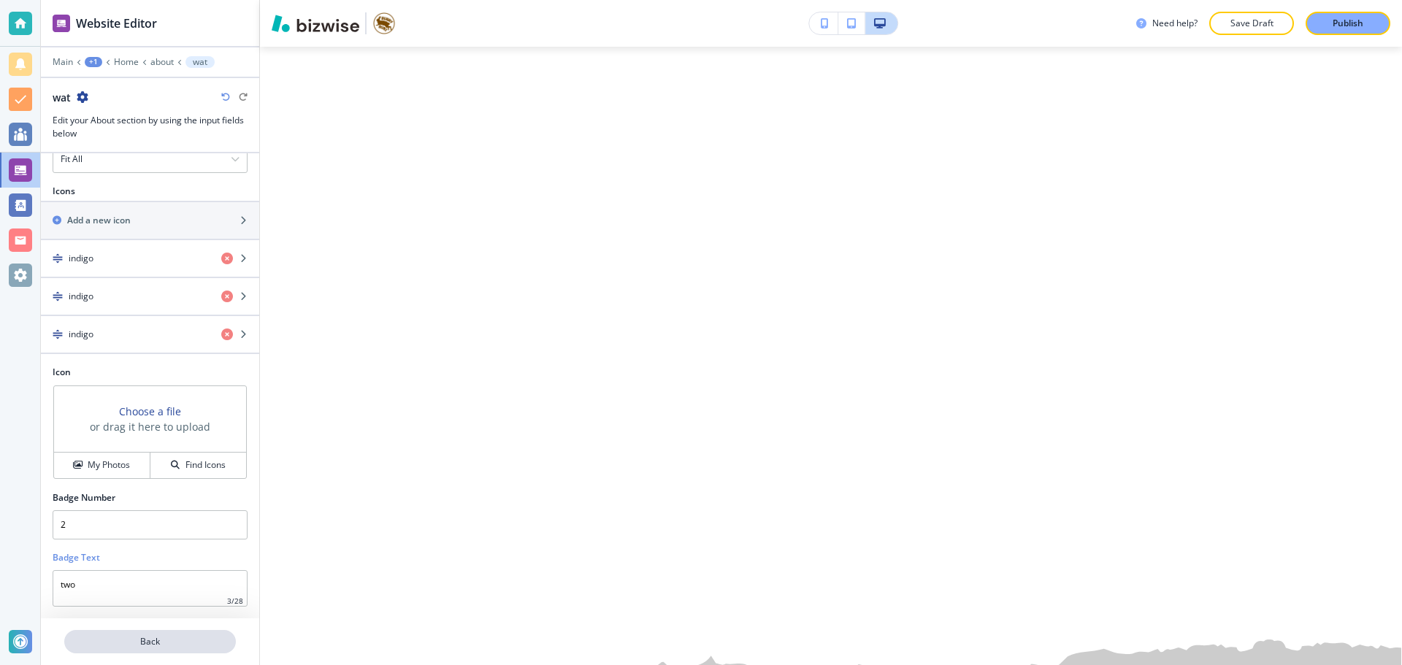
click at [205, 643] on p "Back" at bounding box center [150, 641] width 169 height 13
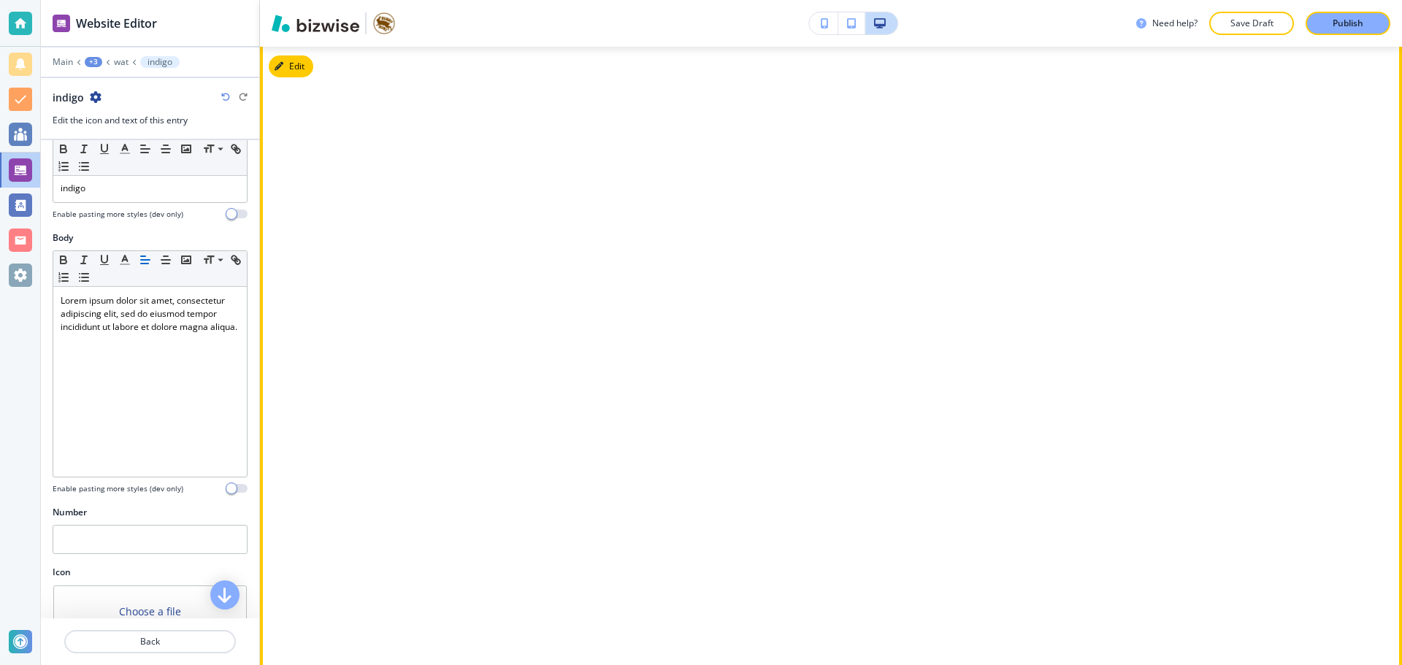
scroll to position [1185, 0]
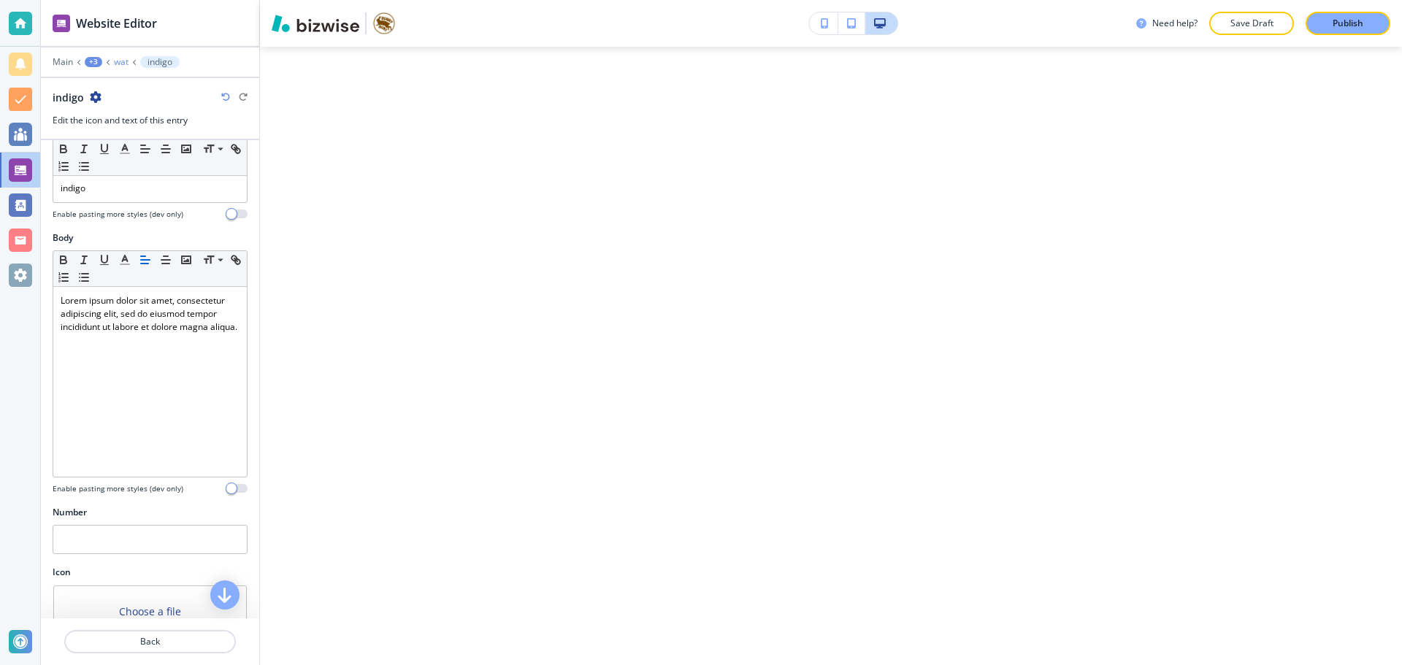
click at [125, 64] on p "wat" at bounding box center [121, 62] width 15 height 10
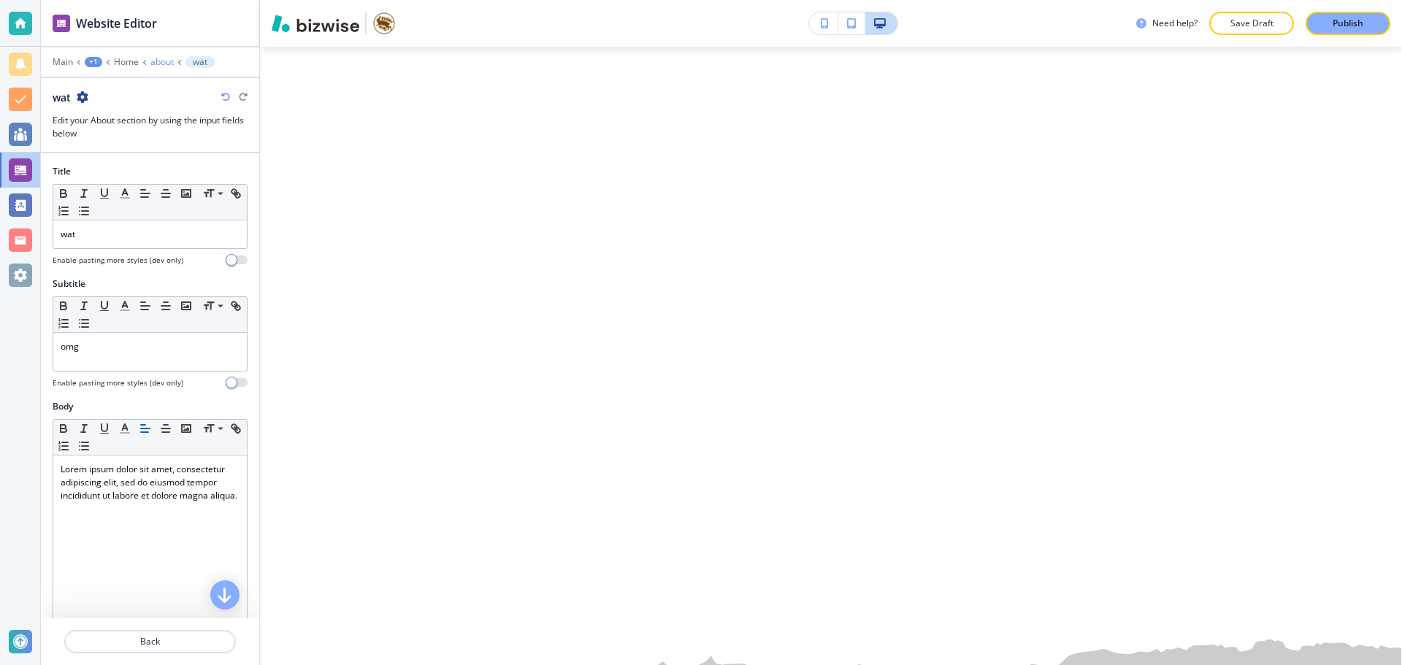
click at [156, 62] on p "about" at bounding box center [161, 62] width 23 height 10
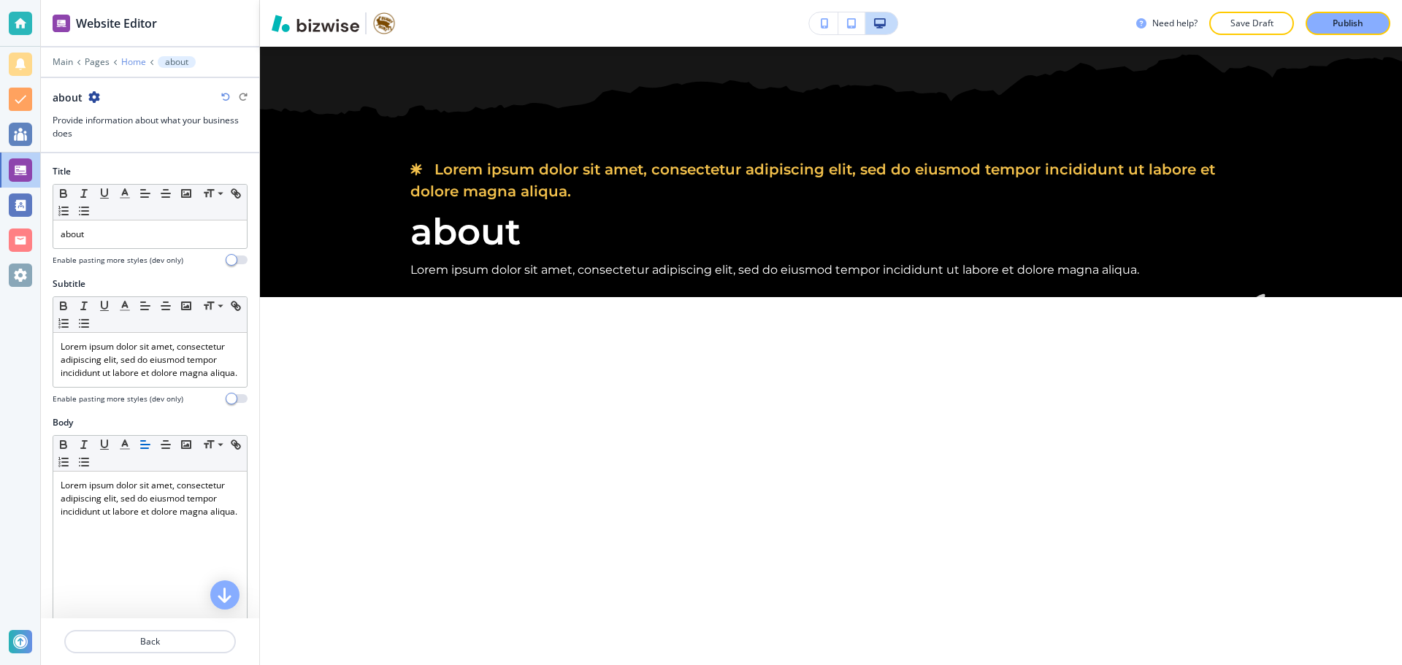
scroll to position [480, 0]
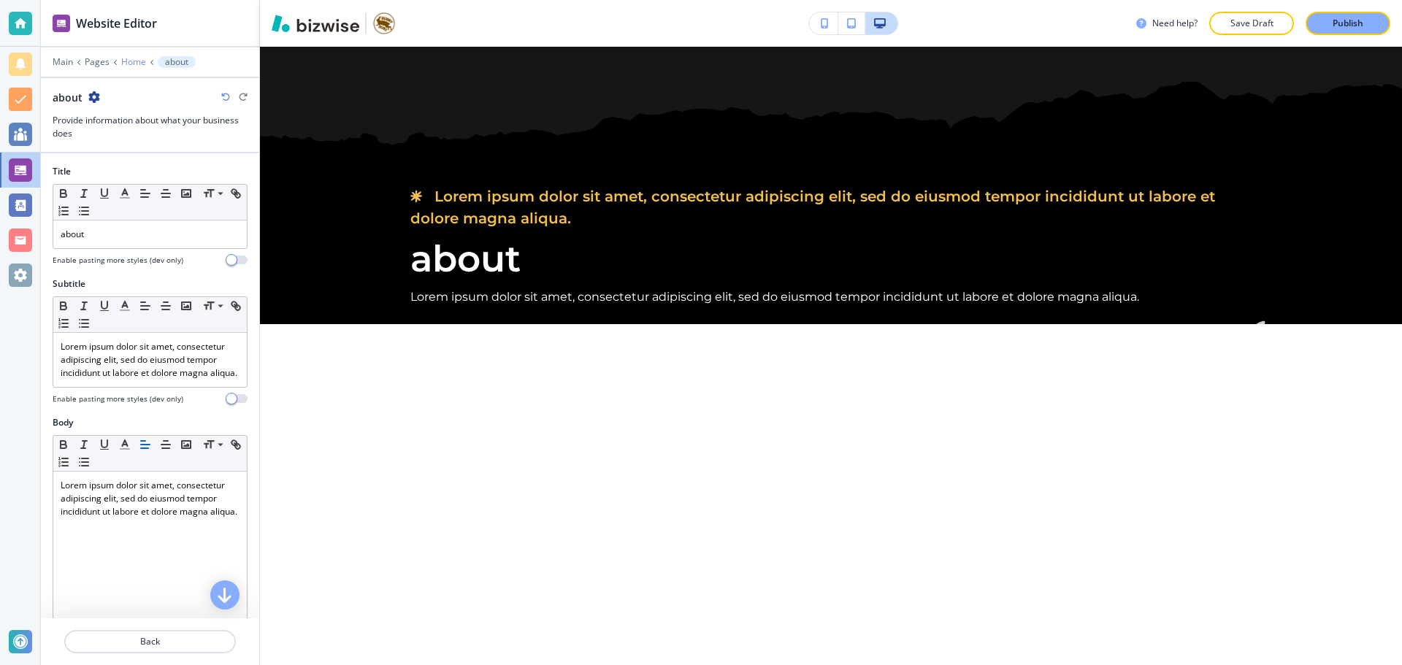
click at [122, 61] on p "Home" at bounding box center [133, 62] width 25 height 10
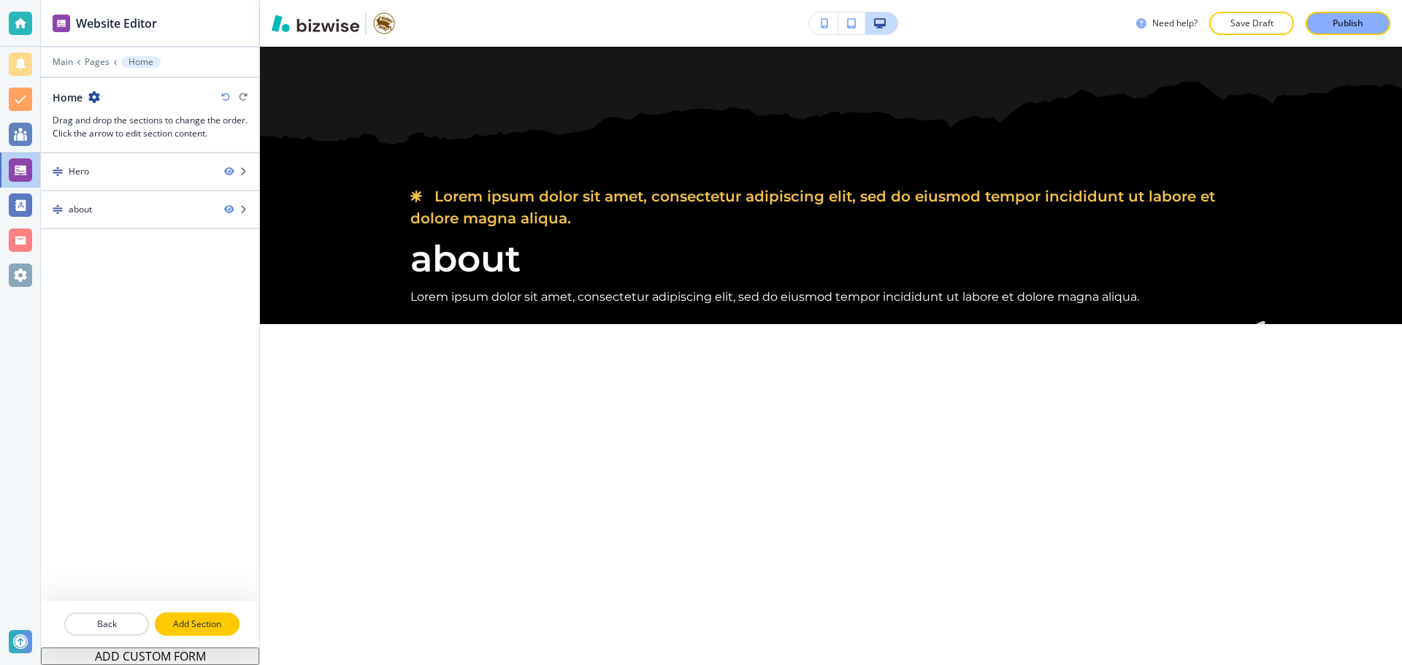
click at [215, 613] on button "Add Section" at bounding box center [197, 623] width 85 height 23
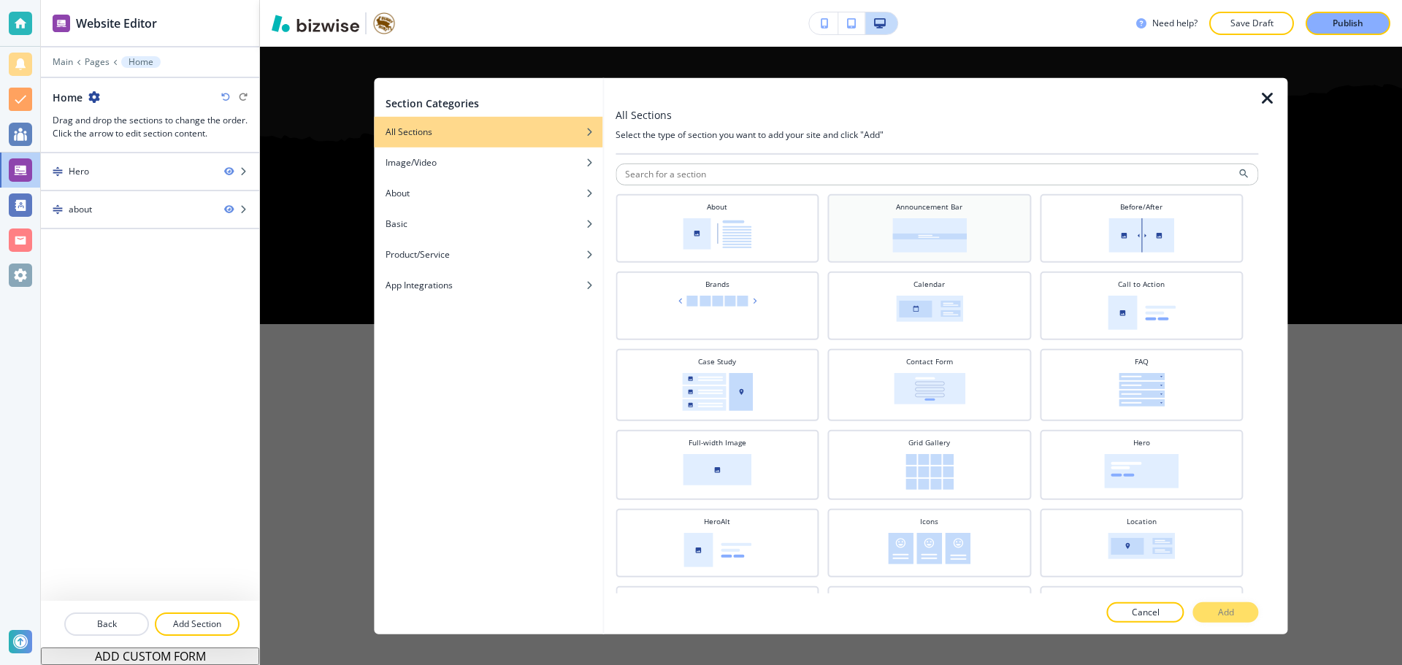
click at [918, 231] on img at bounding box center [929, 235] width 74 height 34
click at [1218, 603] on button "Add" at bounding box center [1226, 612] width 66 height 20
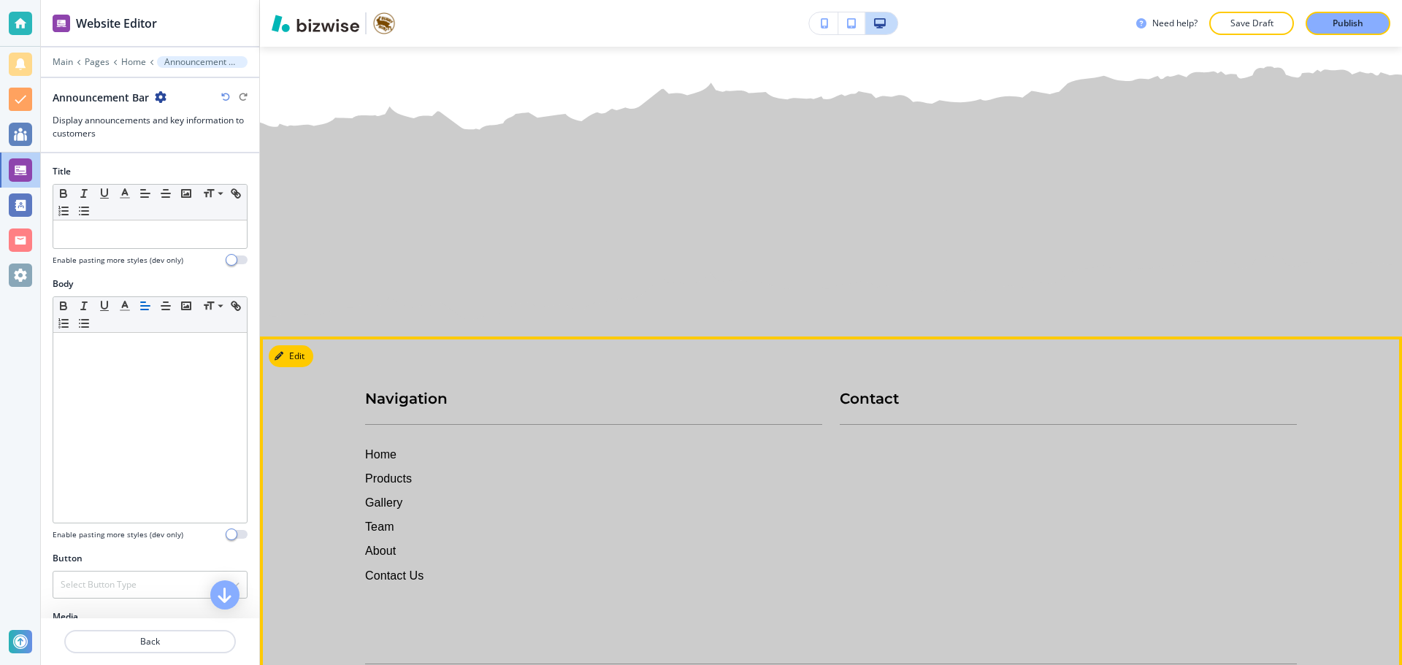
scroll to position [1917, 0]
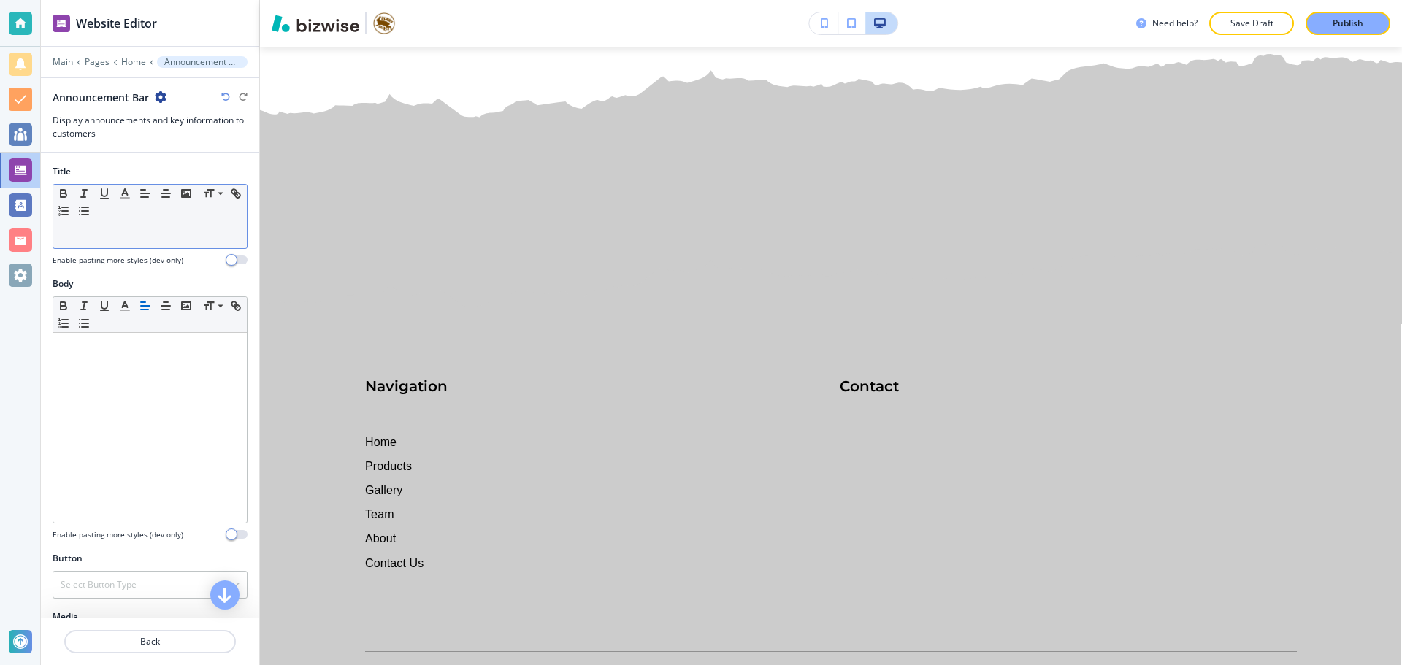
click at [112, 228] on p at bounding box center [150, 234] width 179 height 13
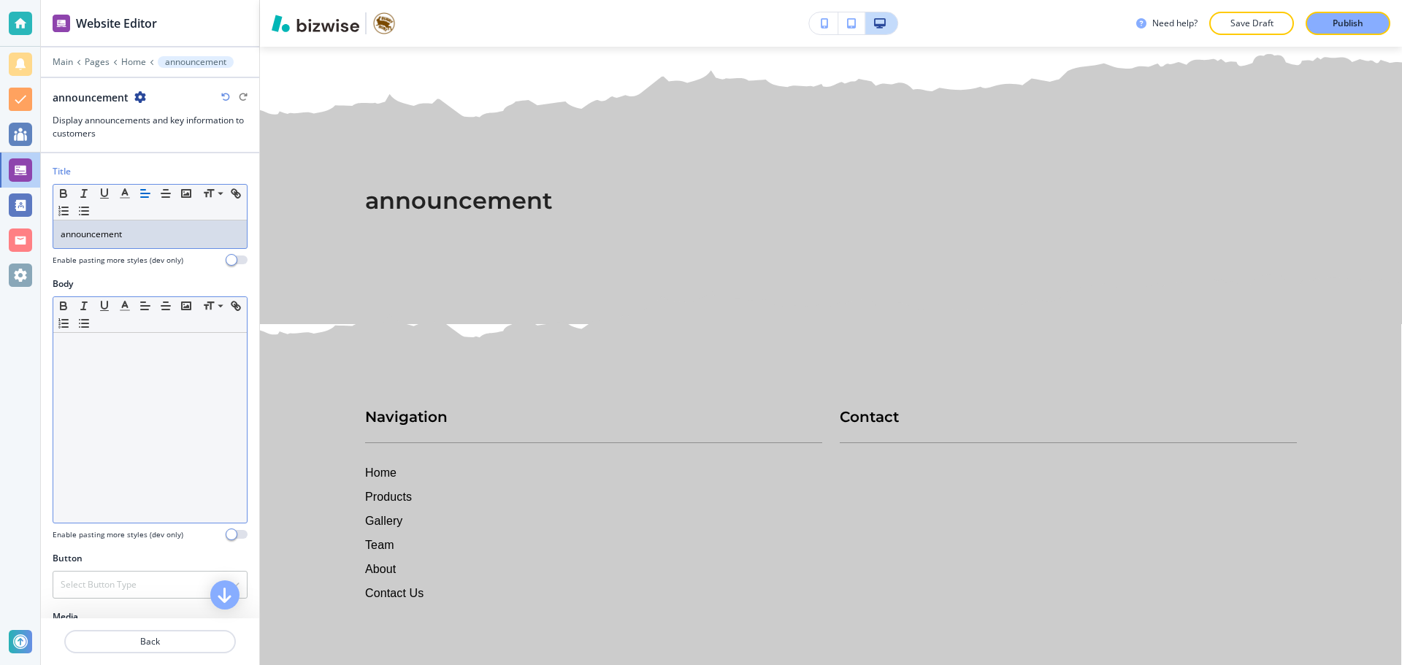
click at [123, 344] on p at bounding box center [150, 346] width 179 height 13
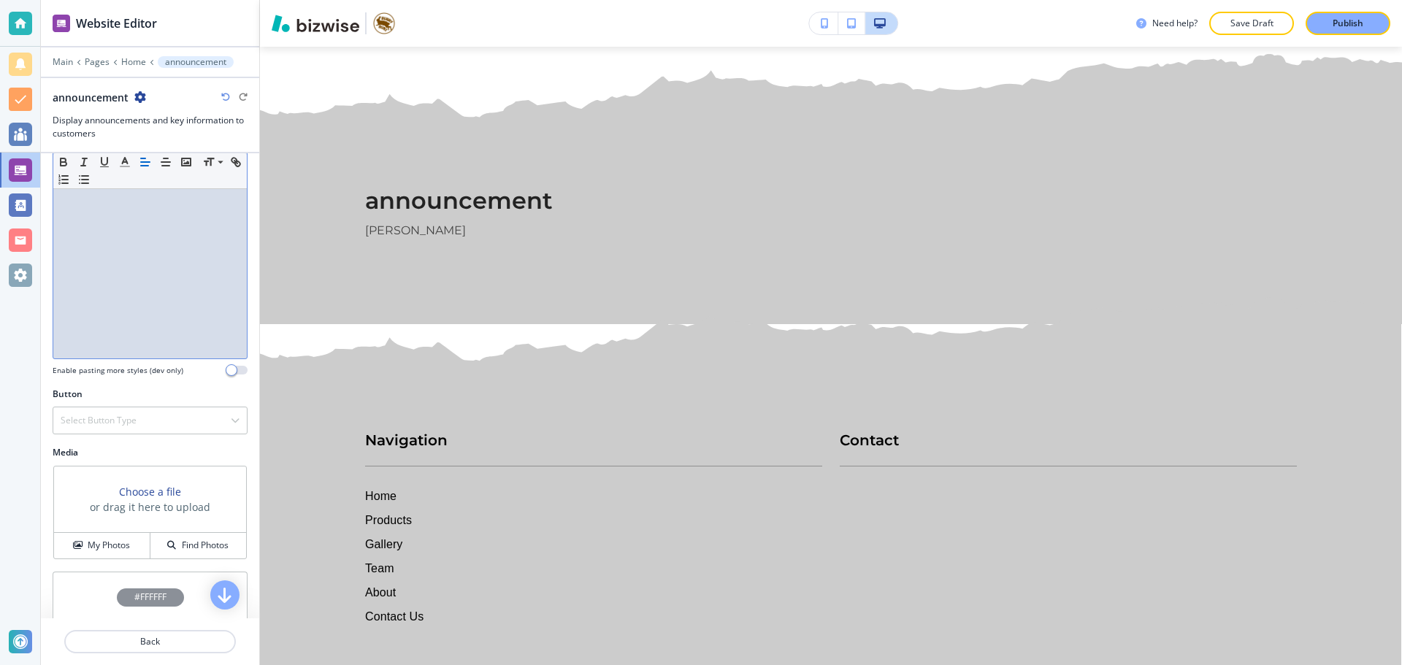
scroll to position [219, 0]
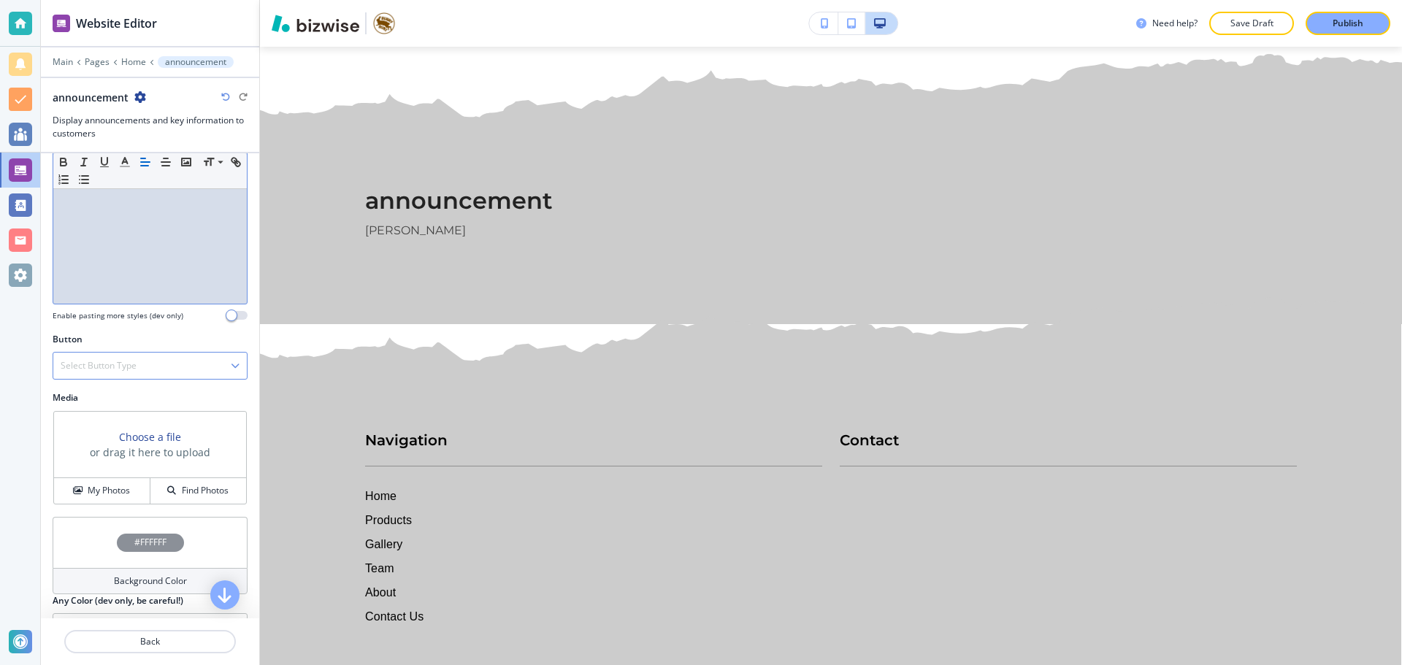
click at [208, 354] on div "Select Button Type" at bounding box center [149, 366] width 193 height 26
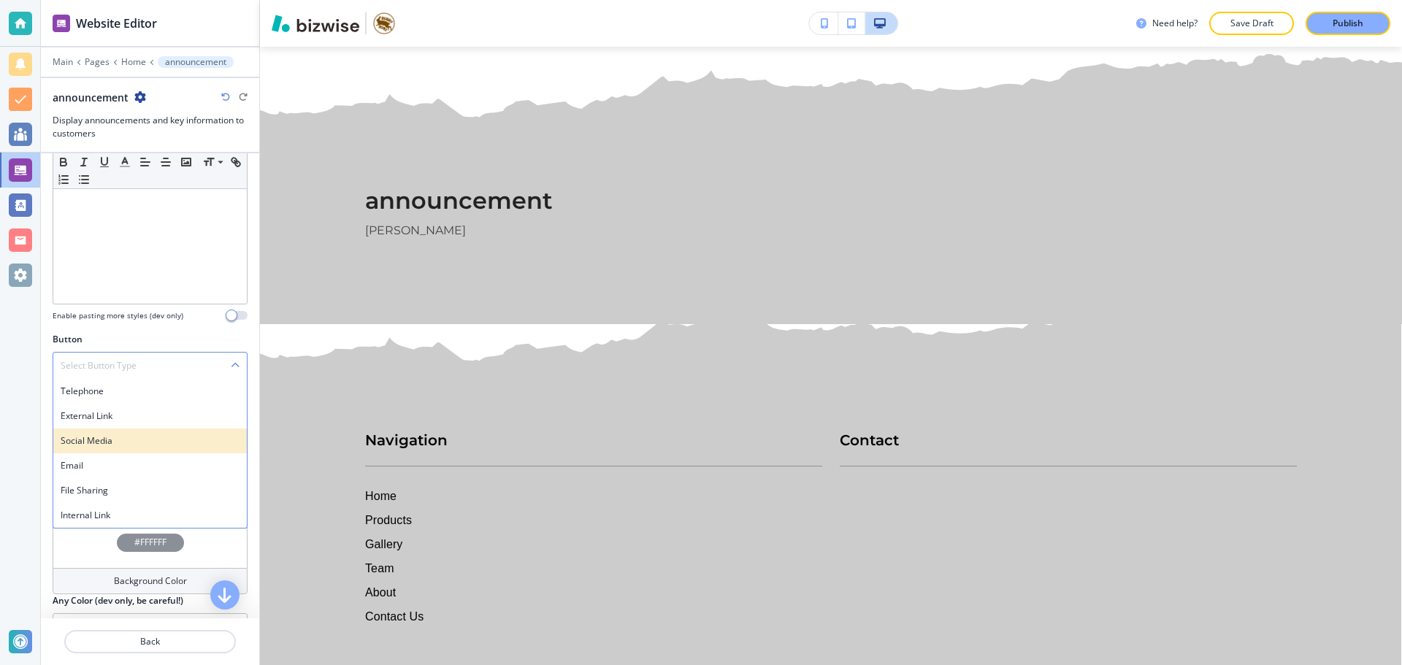
click at [175, 442] on h4 "Social Media" at bounding box center [150, 440] width 179 height 13
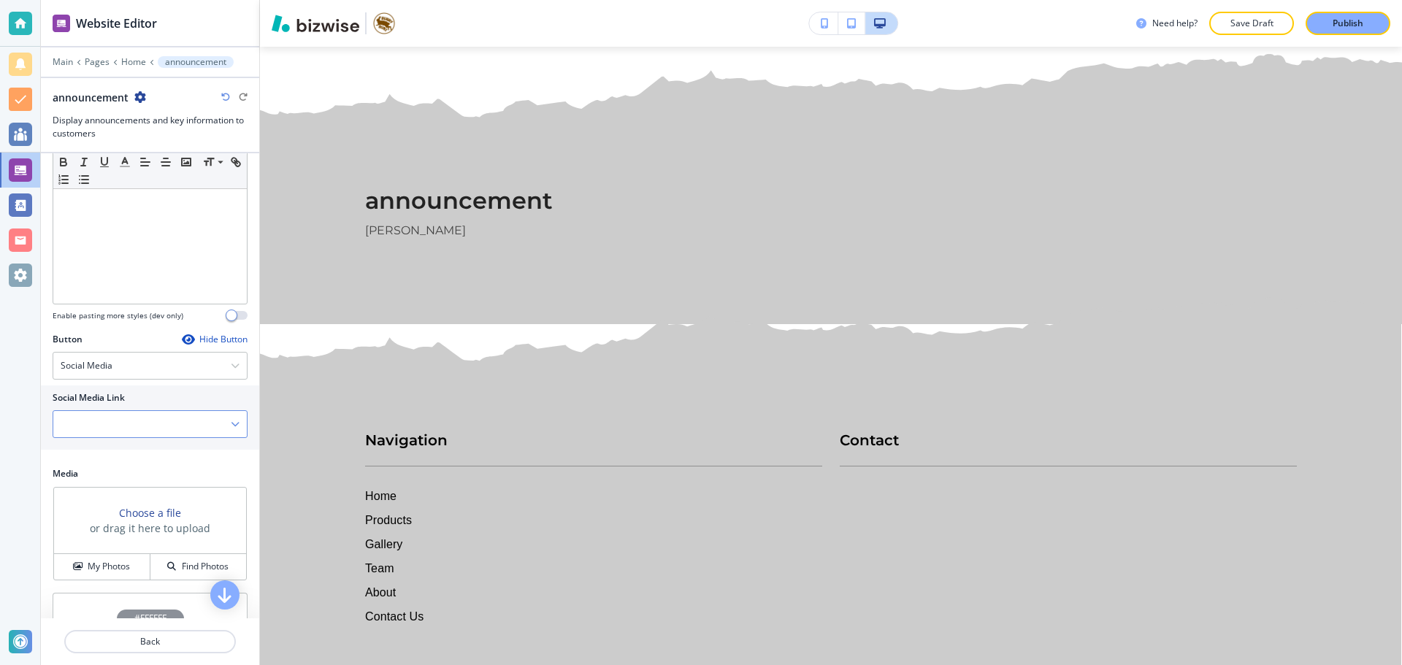
click at [175, 431] on Link "Manual Input" at bounding box center [141, 424] width 177 height 25
click at [231, 366] on icon "button" at bounding box center [235, 365] width 9 height 9
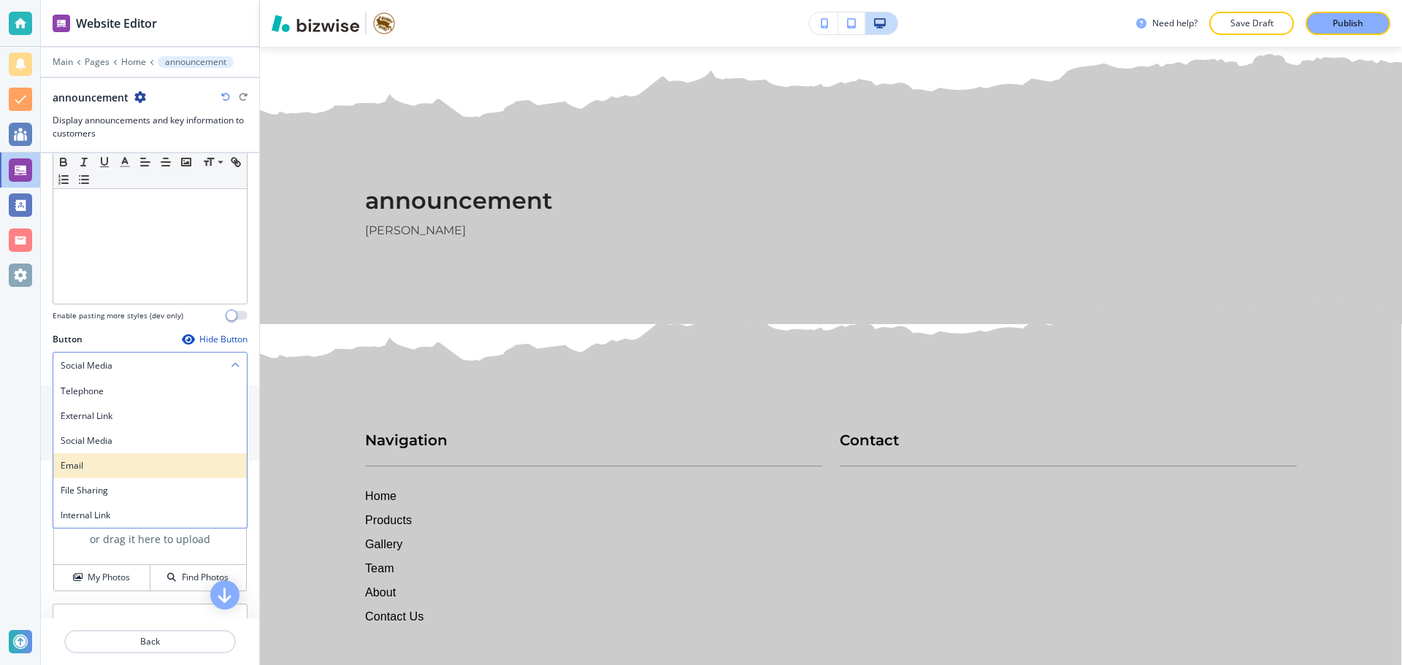
click at [174, 464] on h4 "Email" at bounding box center [150, 465] width 179 height 13
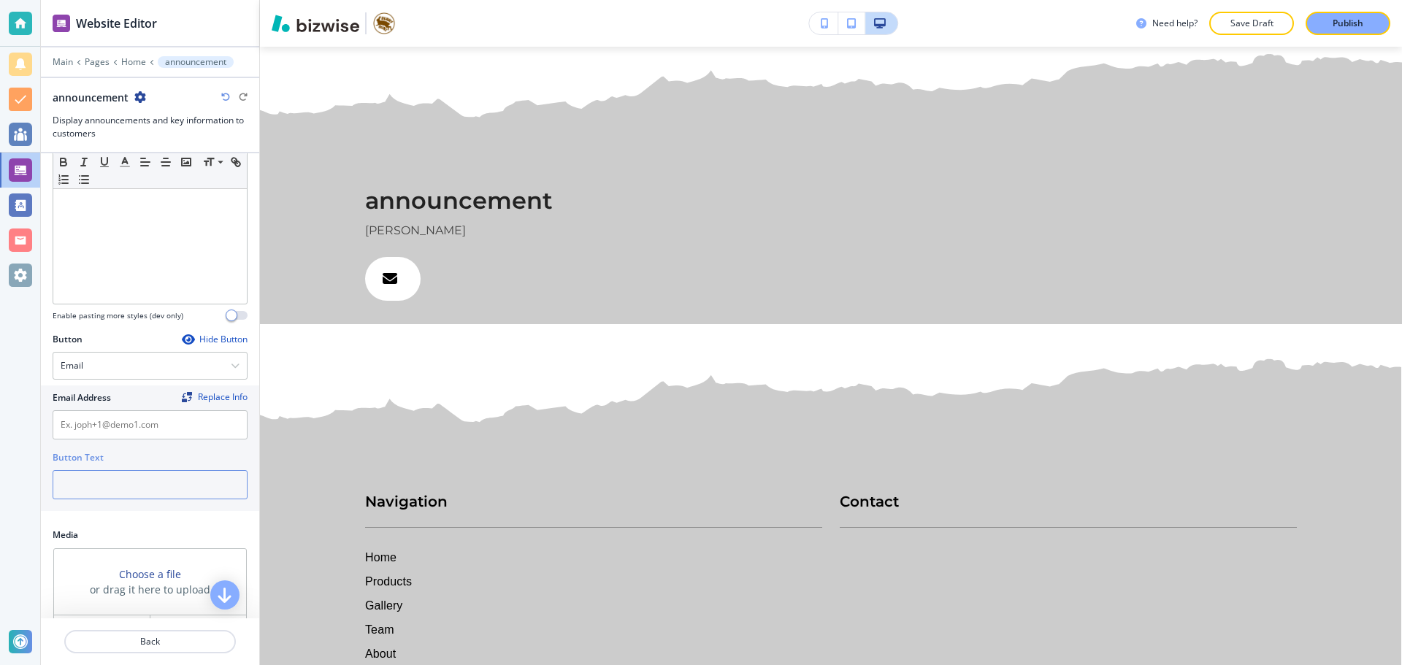
click at [131, 477] on input "text" at bounding box center [150, 484] width 195 height 29
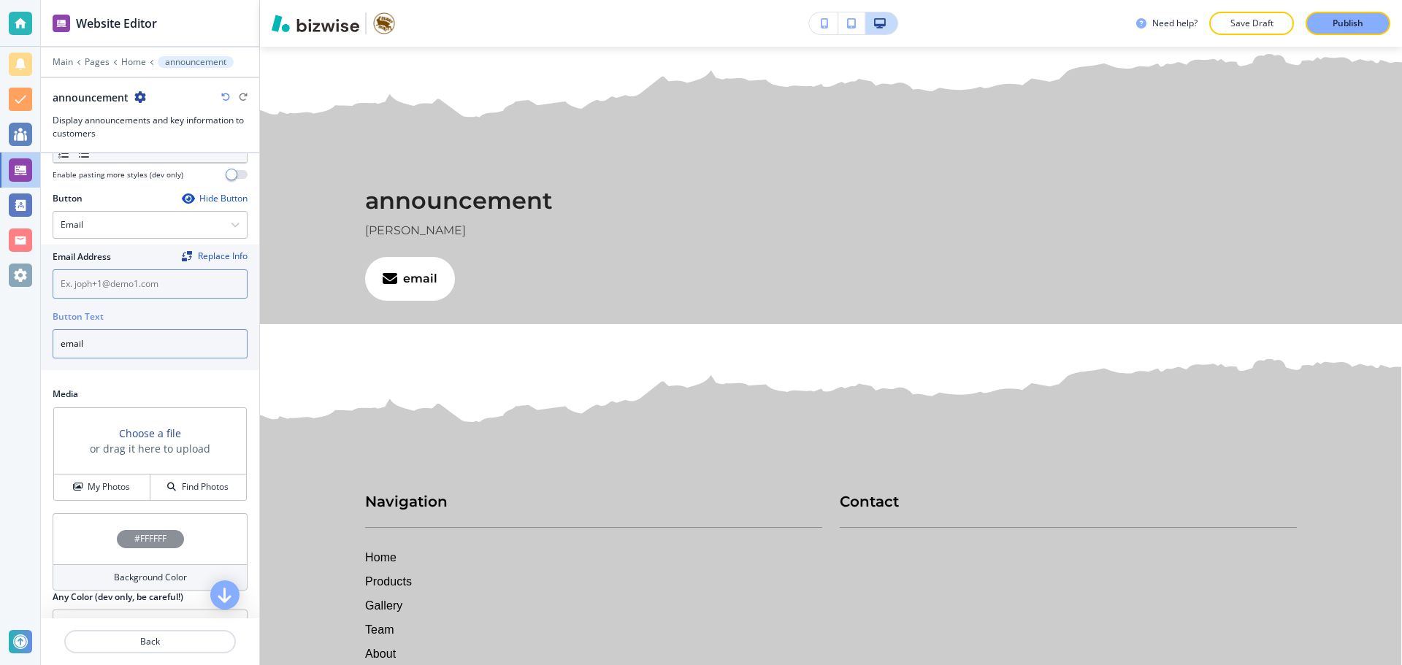
scroll to position [365, 0]
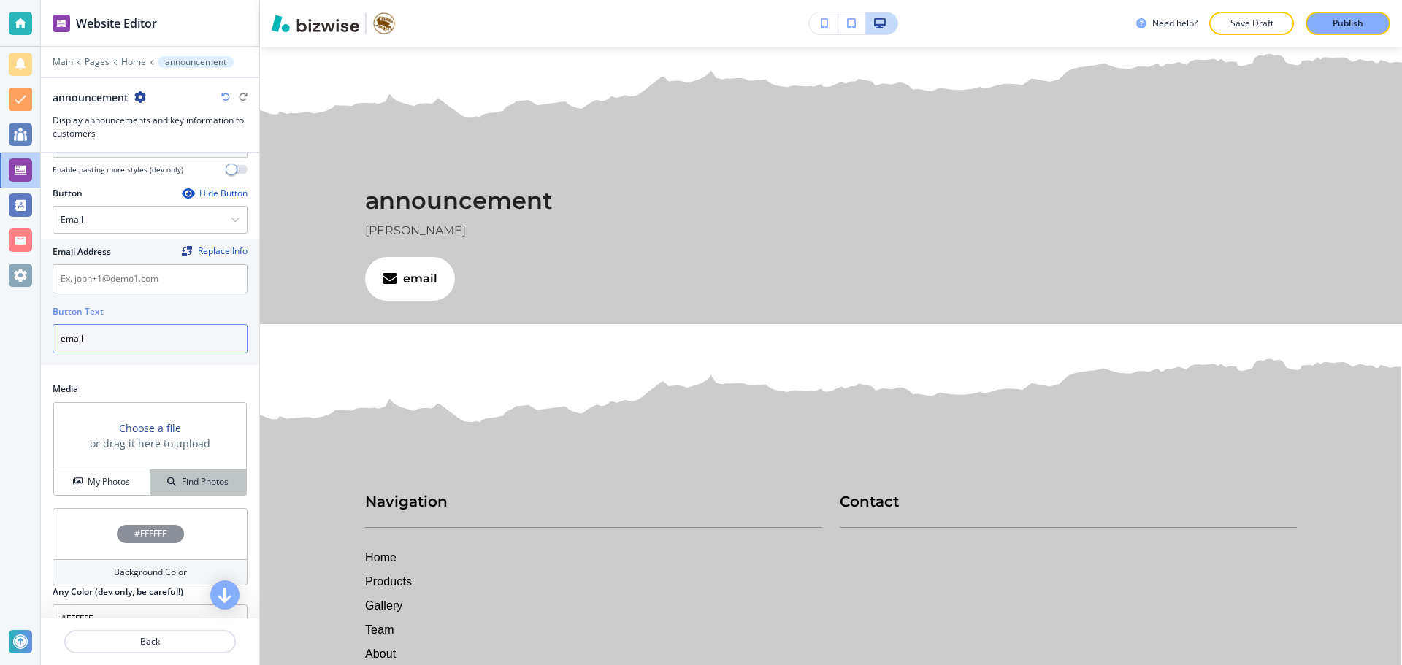
type input "email"
click at [167, 469] on button "Find Photos" at bounding box center [198, 482] width 96 height 26
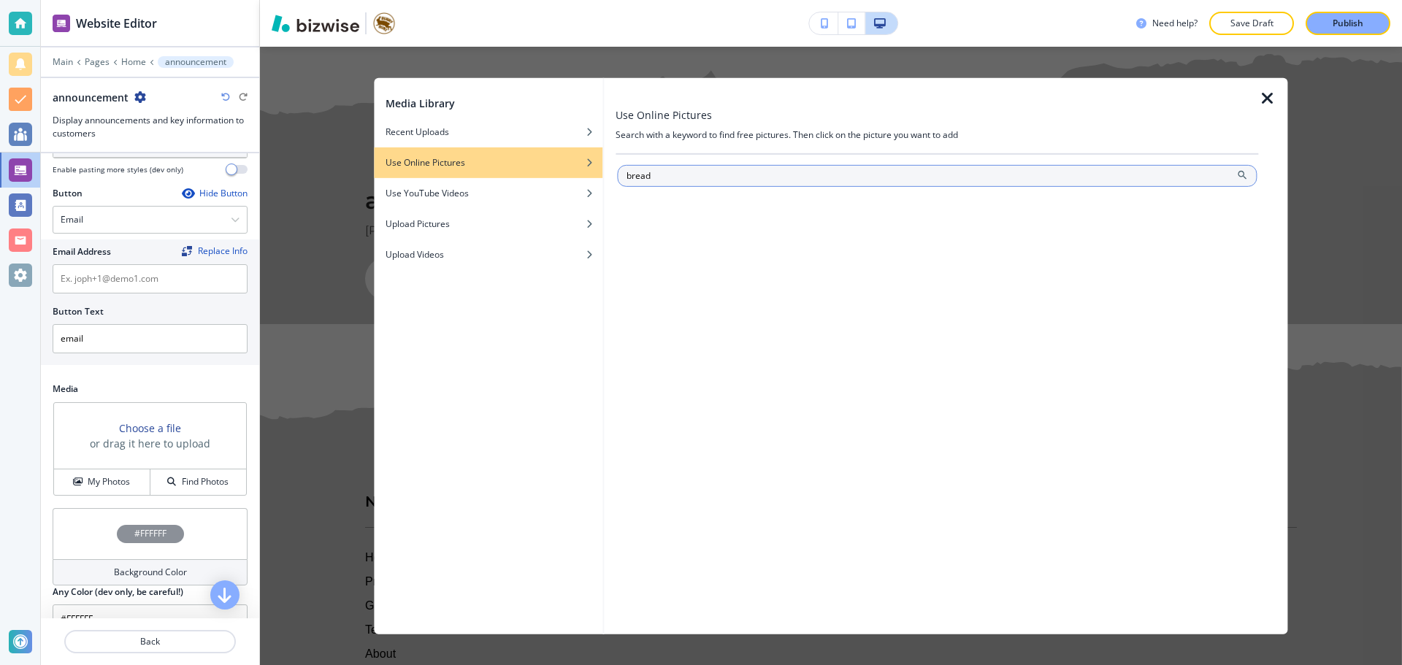
type input "bread"
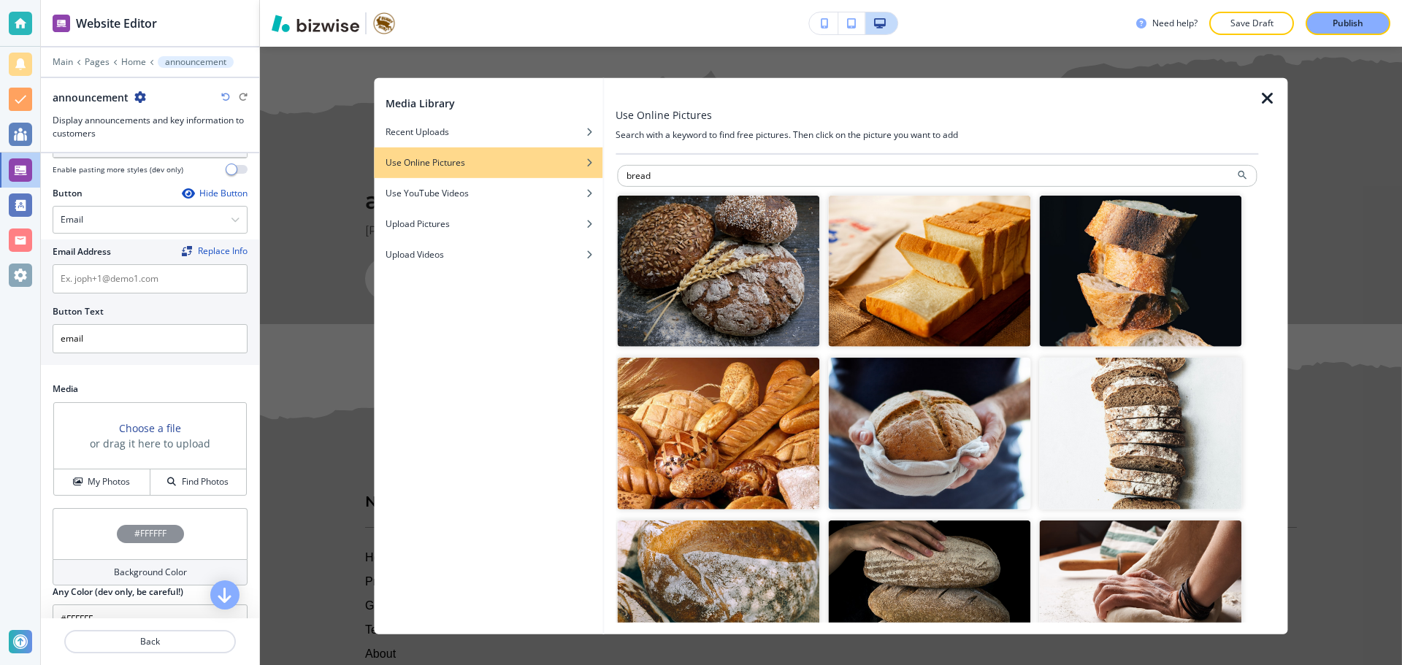
click at [1164, 442] on img "button" at bounding box center [1140, 434] width 202 height 152
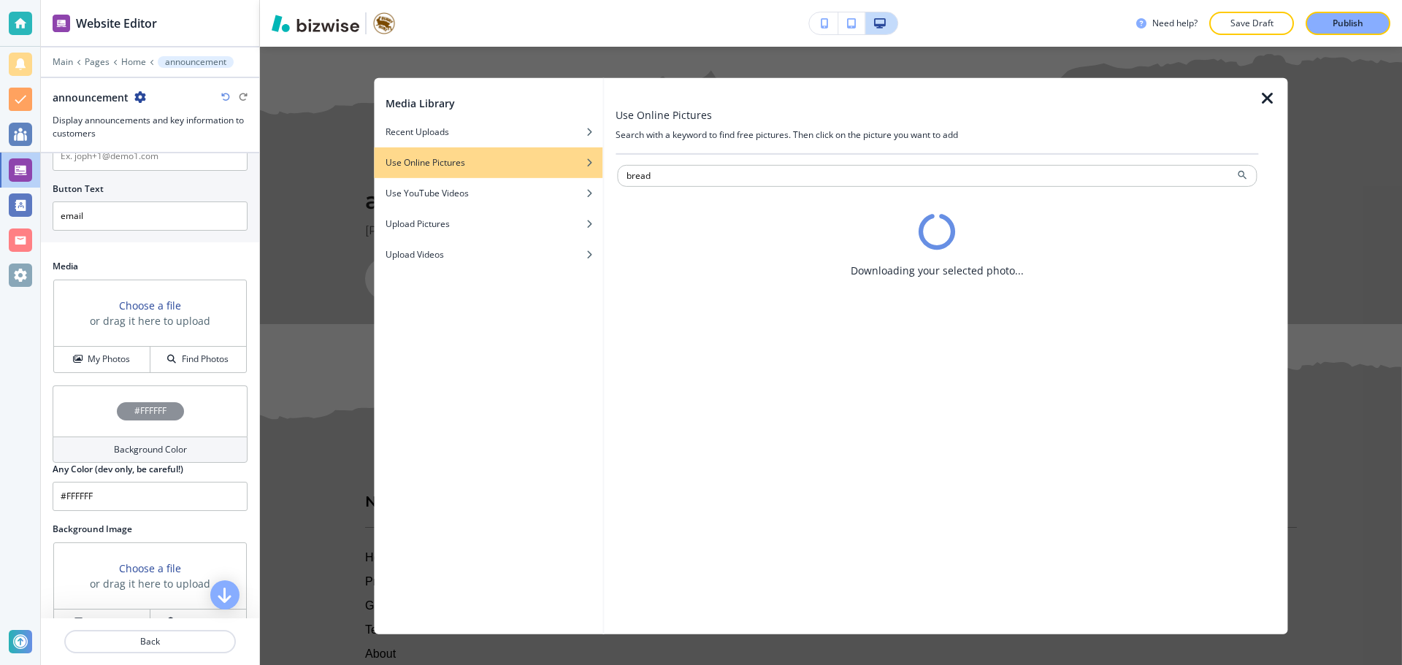
scroll to position [518, 0]
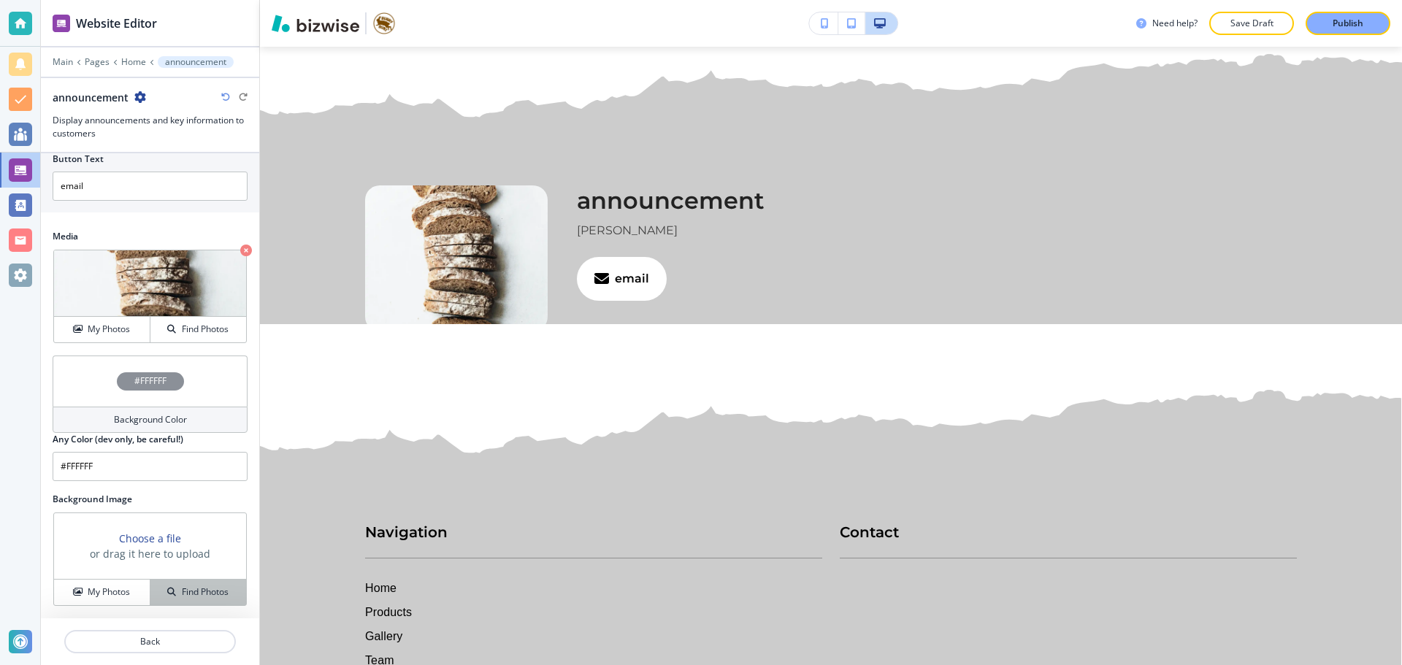
click at [196, 583] on button "Find Photos" at bounding box center [198, 593] width 96 height 26
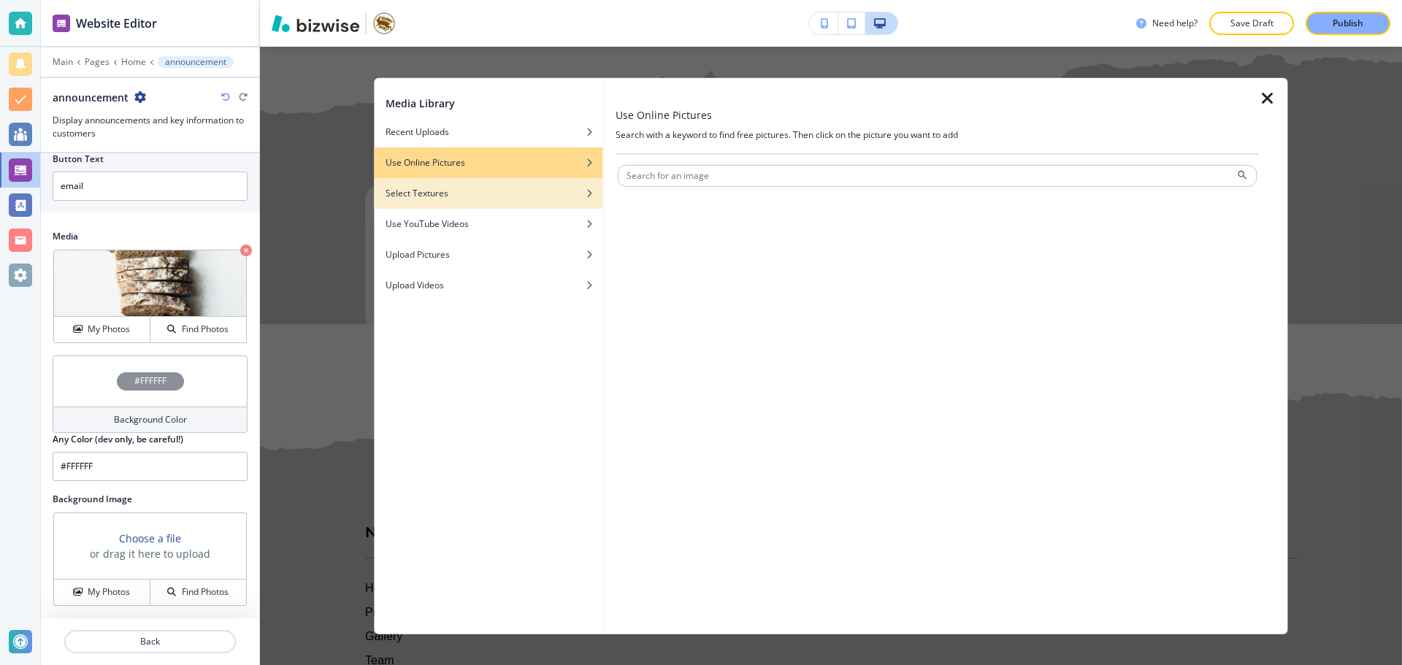
click at [534, 204] on div "button" at bounding box center [488, 203] width 228 height 9
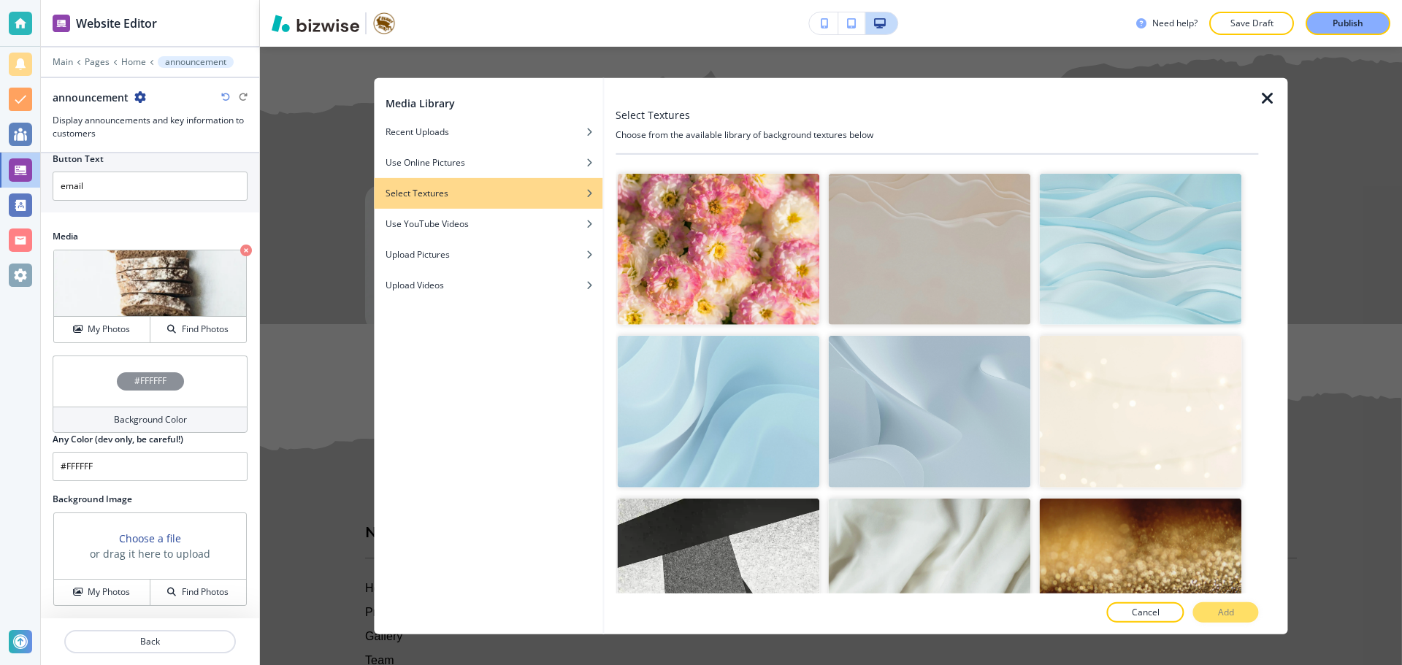
click at [1130, 305] on img "button" at bounding box center [1140, 249] width 202 height 152
click at [923, 522] on img "button" at bounding box center [929, 575] width 202 height 152
click at [1212, 607] on button "Add" at bounding box center [1226, 612] width 66 height 20
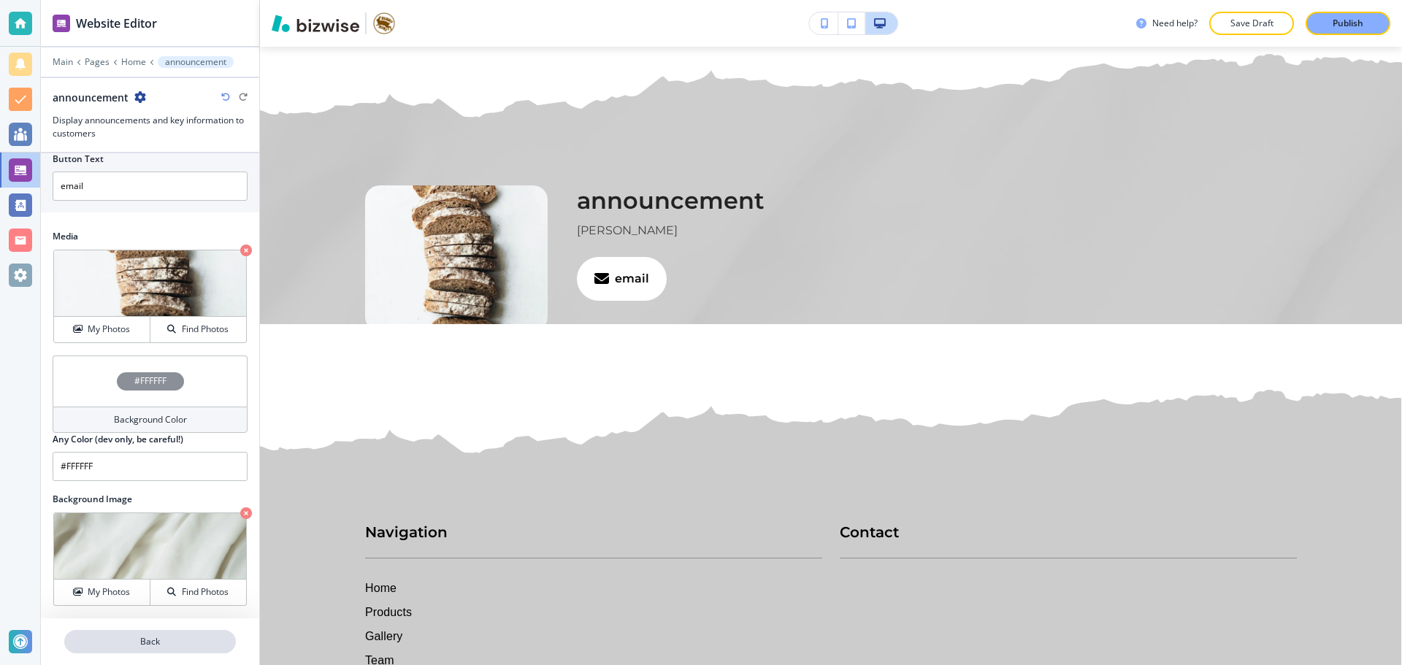
click at [223, 648] on button "Back" at bounding box center [150, 641] width 172 height 23
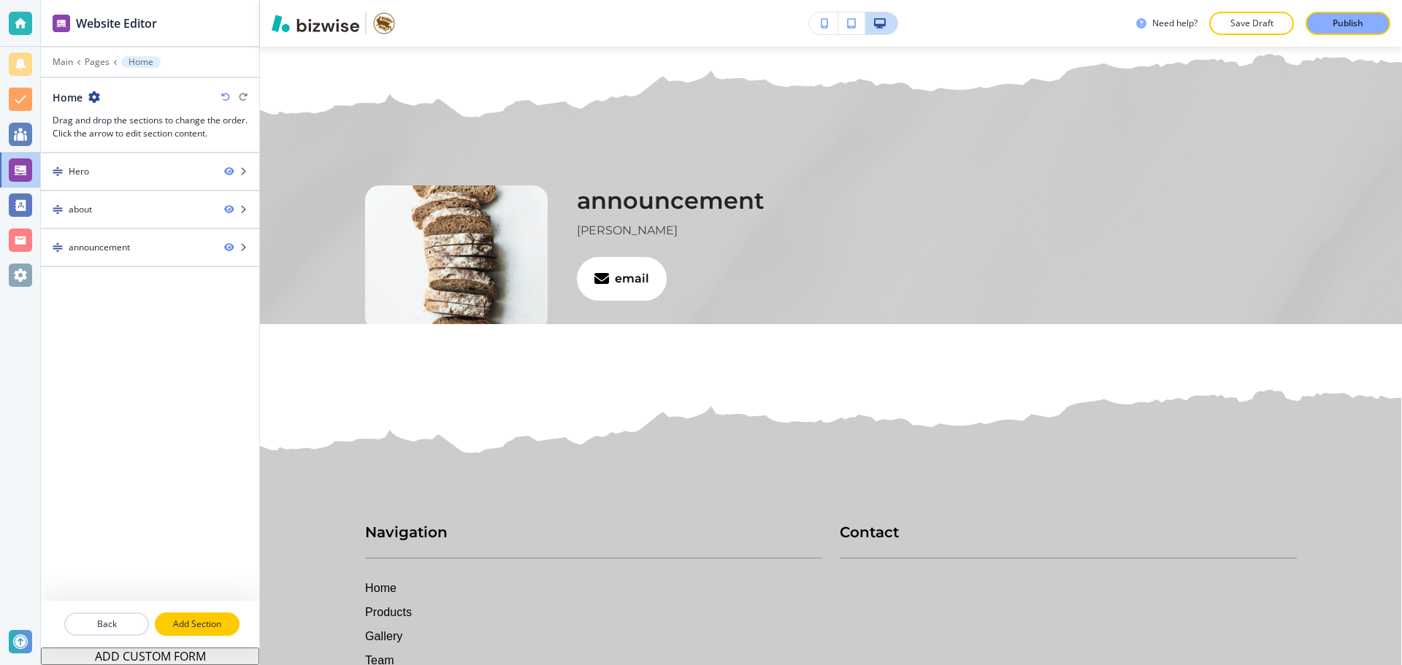
click at [215, 619] on p "Add Section" at bounding box center [197, 624] width 82 height 13
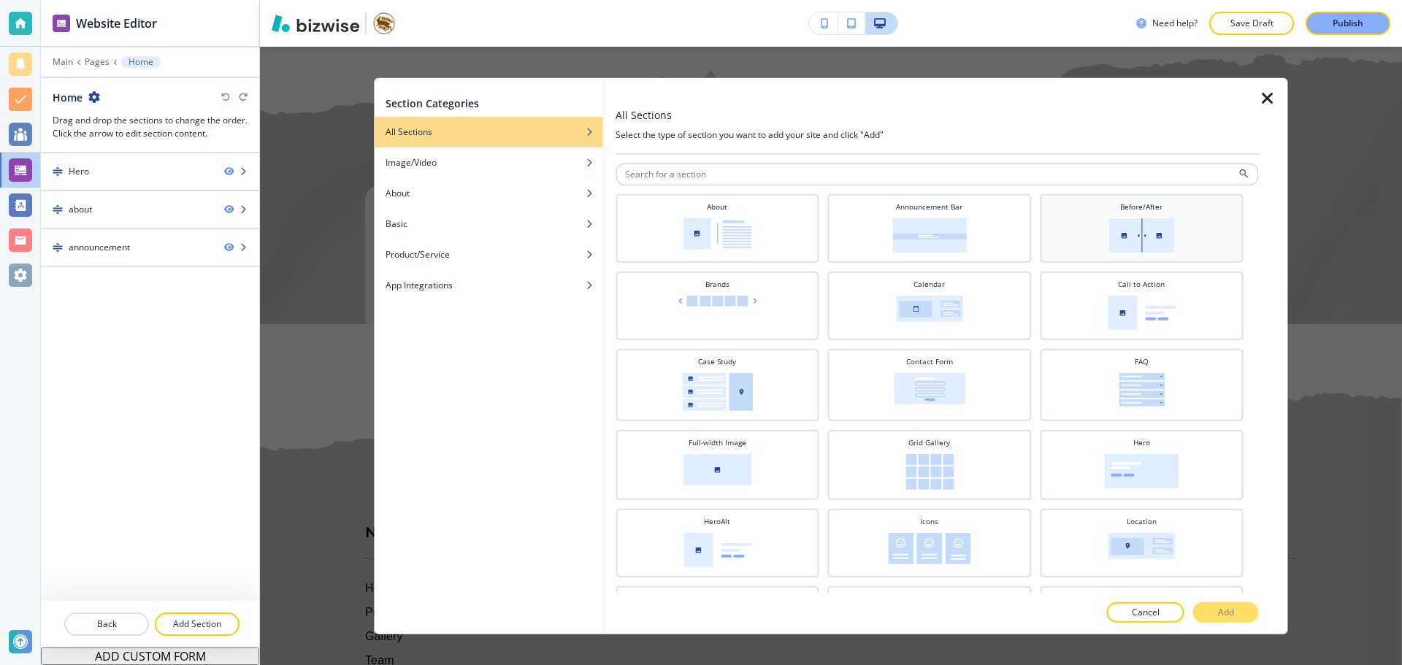
click at [1108, 234] on img at bounding box center [1141, 235] width 66 height 34
click at [1225, 611] on p "Add" at bounding box center [1226, 612] width 16 height 13
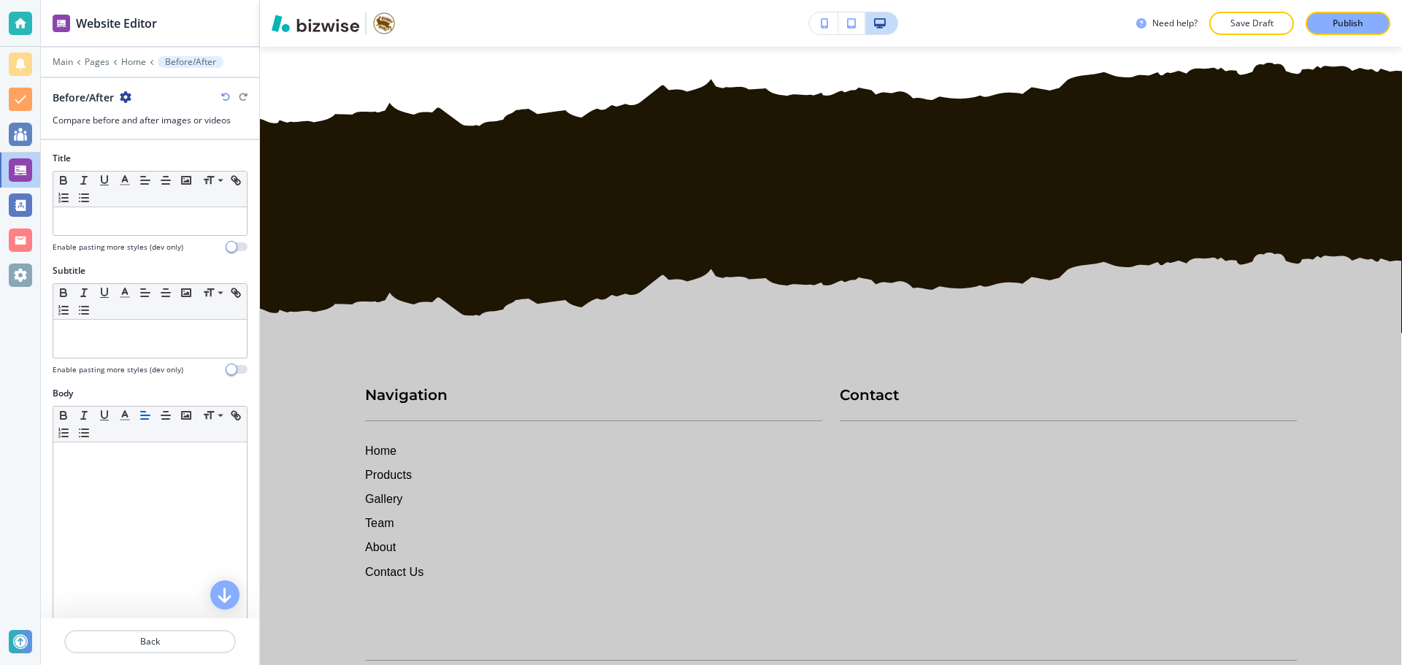
scroll to position [2253, 0]
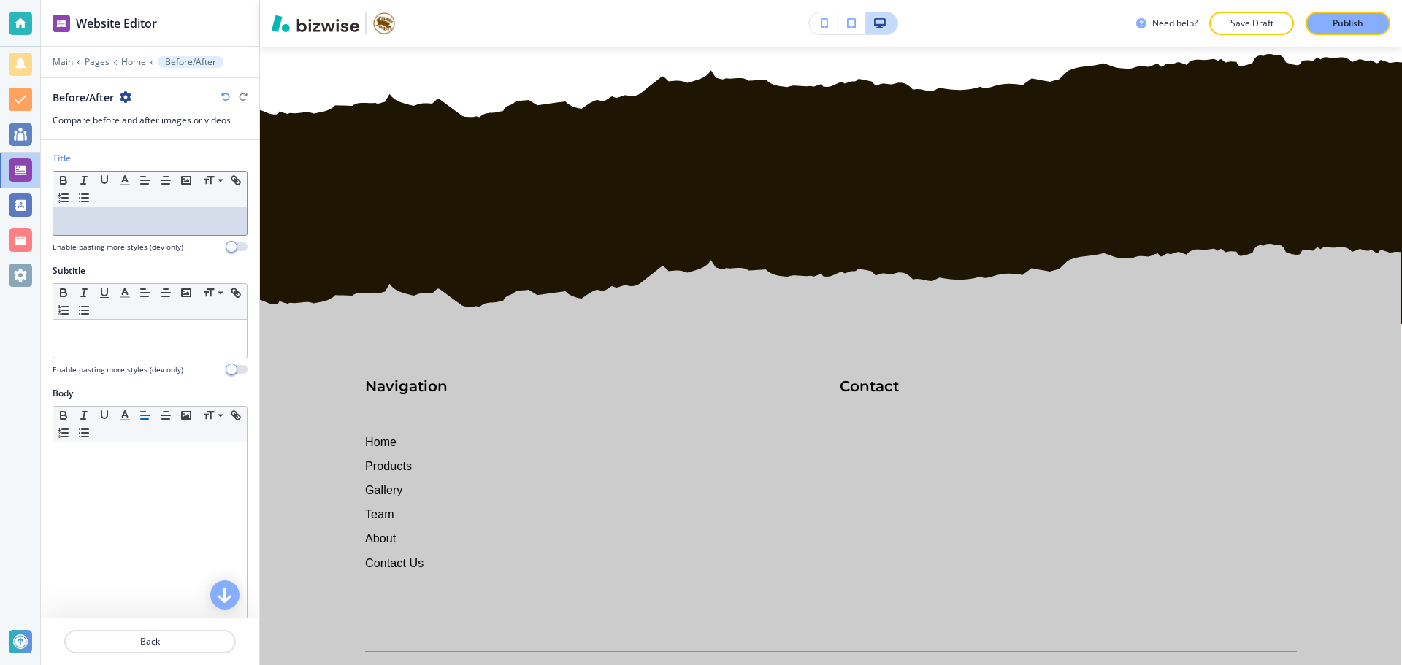
click at [75, 223] on p at bounding box center [150, 221] width 179 height 13
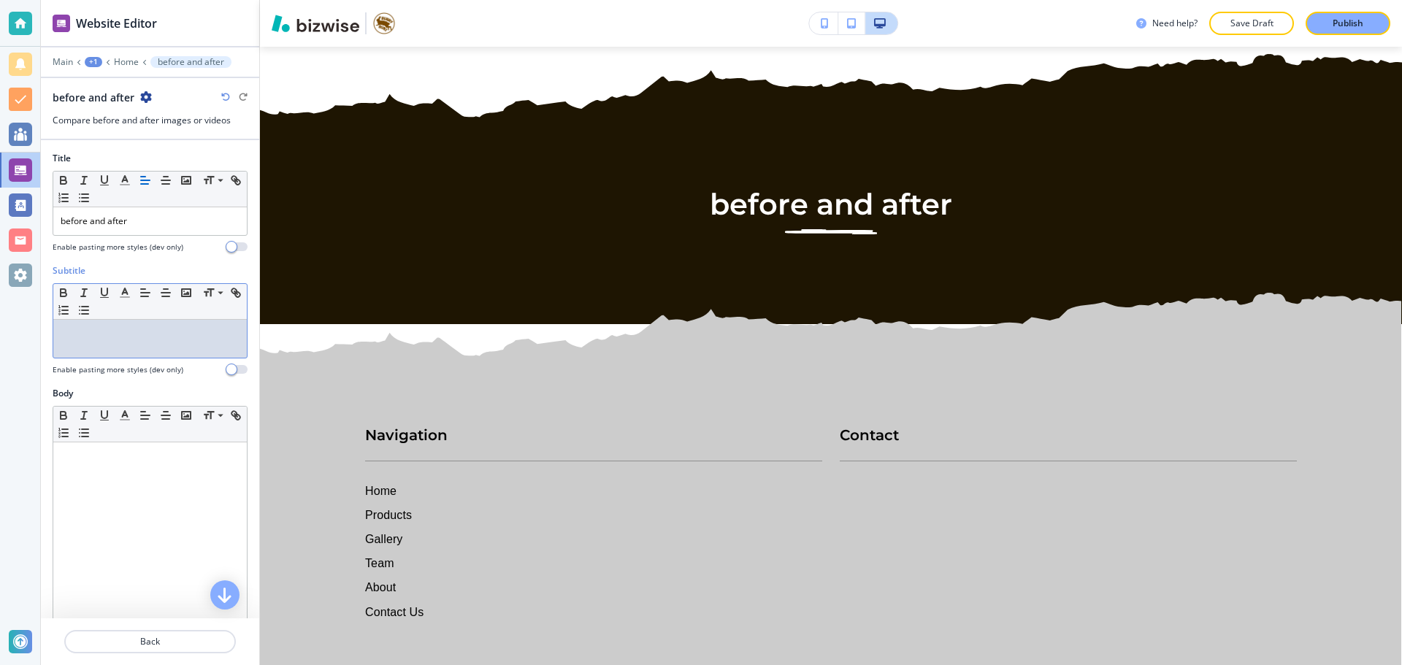
click at [182, 323] on div at bounding box center [149, 339] width 193 height 38
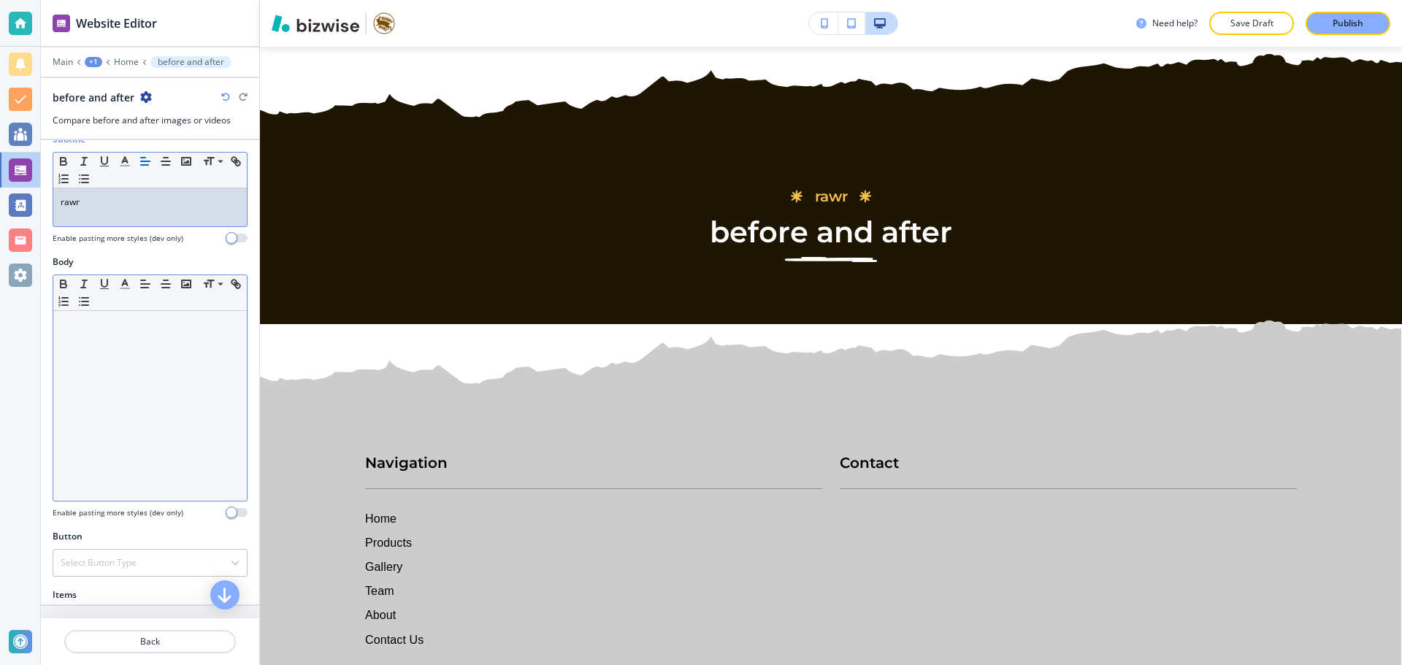
scroll to position [146, 0]
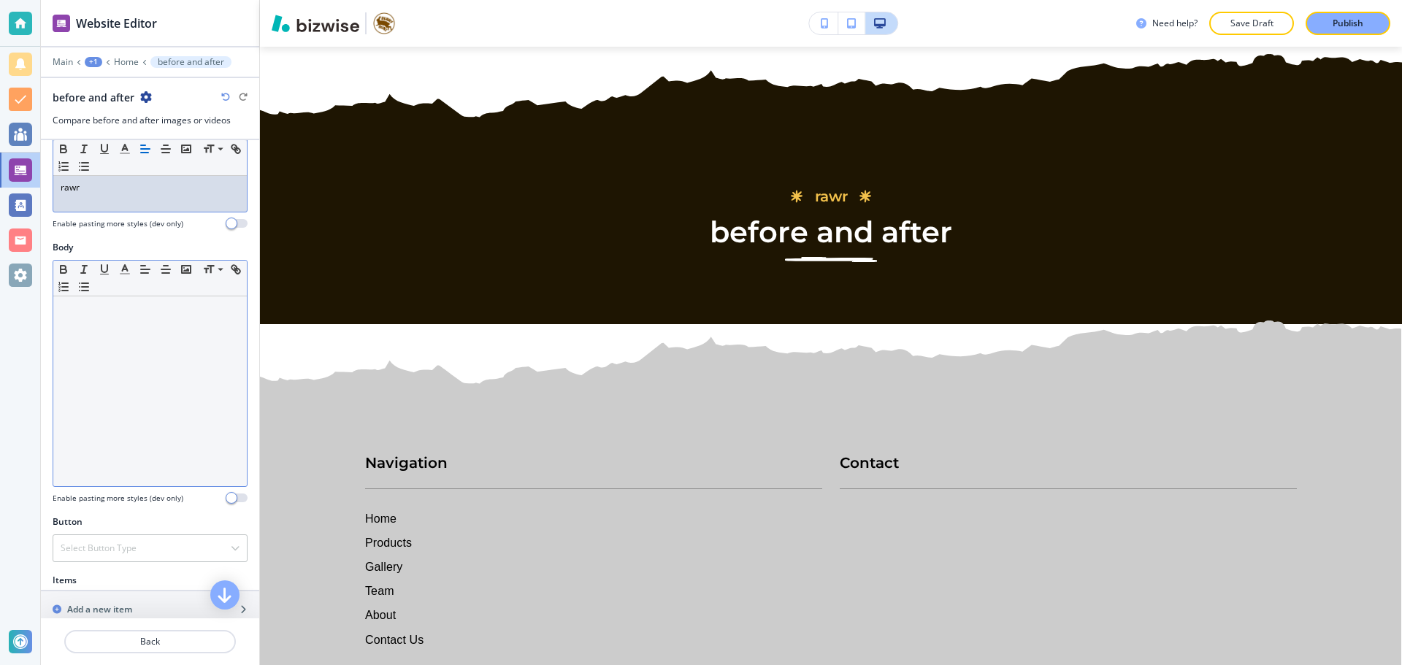
click at [175, 349] on div at bounding box center [149, 391] width 193 height 190
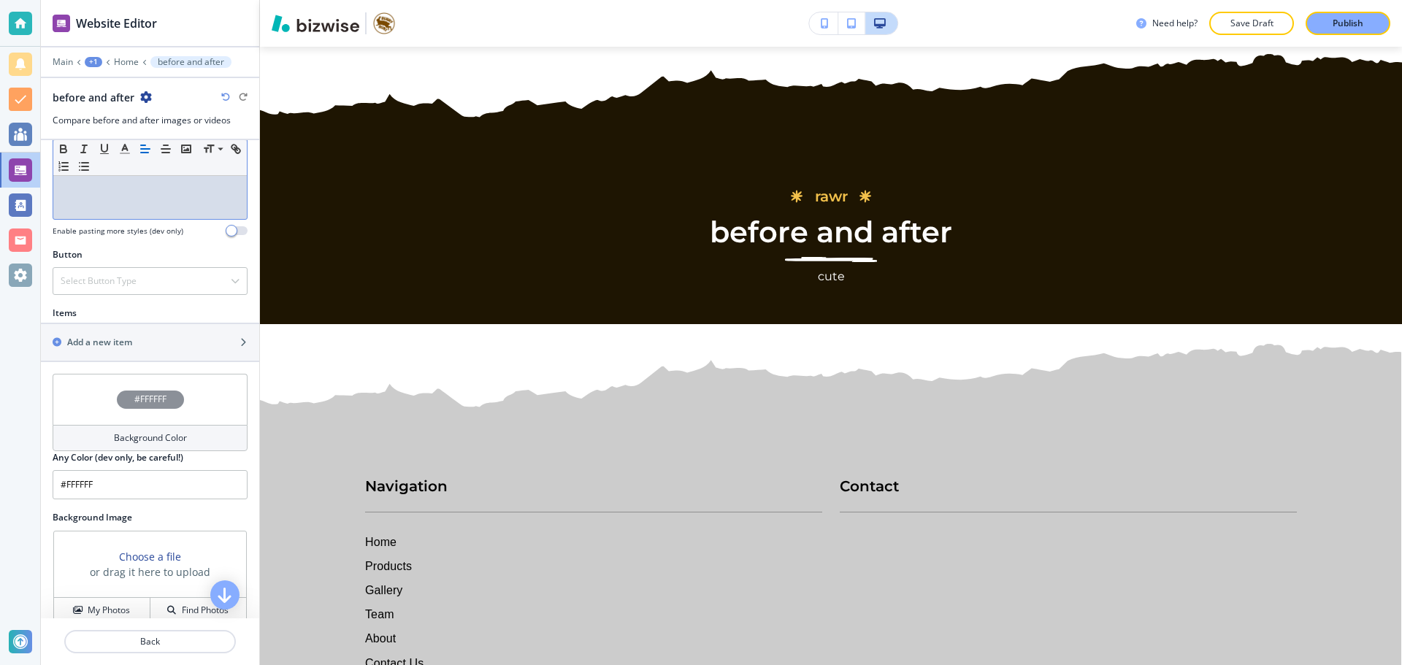
scroll to position [431, 0]
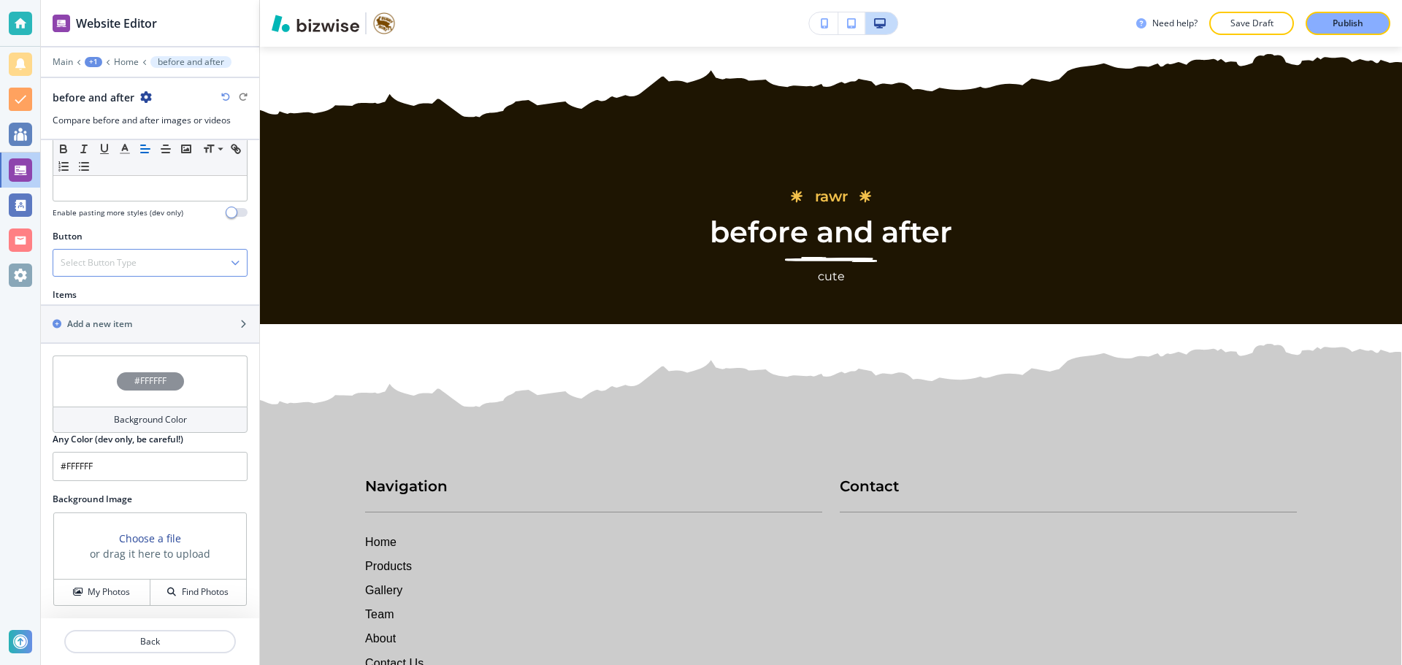
click at [147, 260] on div "Select Button Type" at bounding box center [149, 263] width 193 height 26
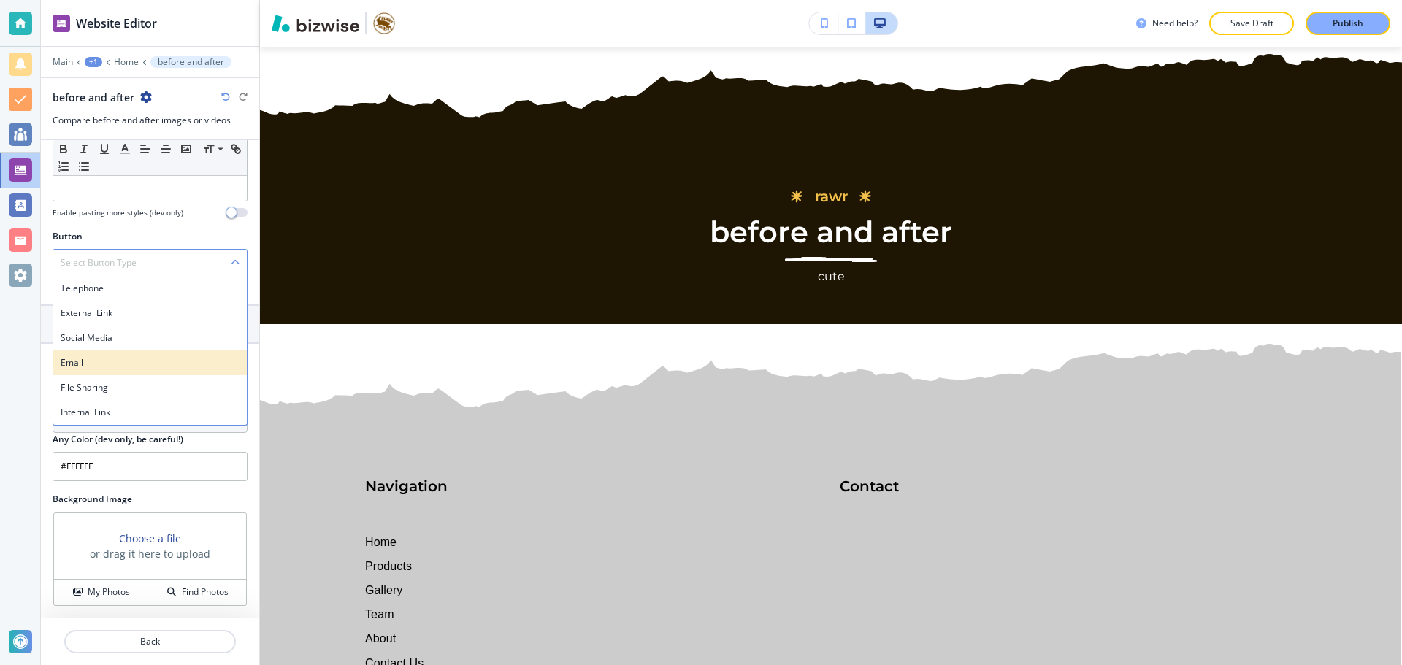
click at [126, 368] on h4 "Email" at bounding box center [150, 362] width 179 height 13
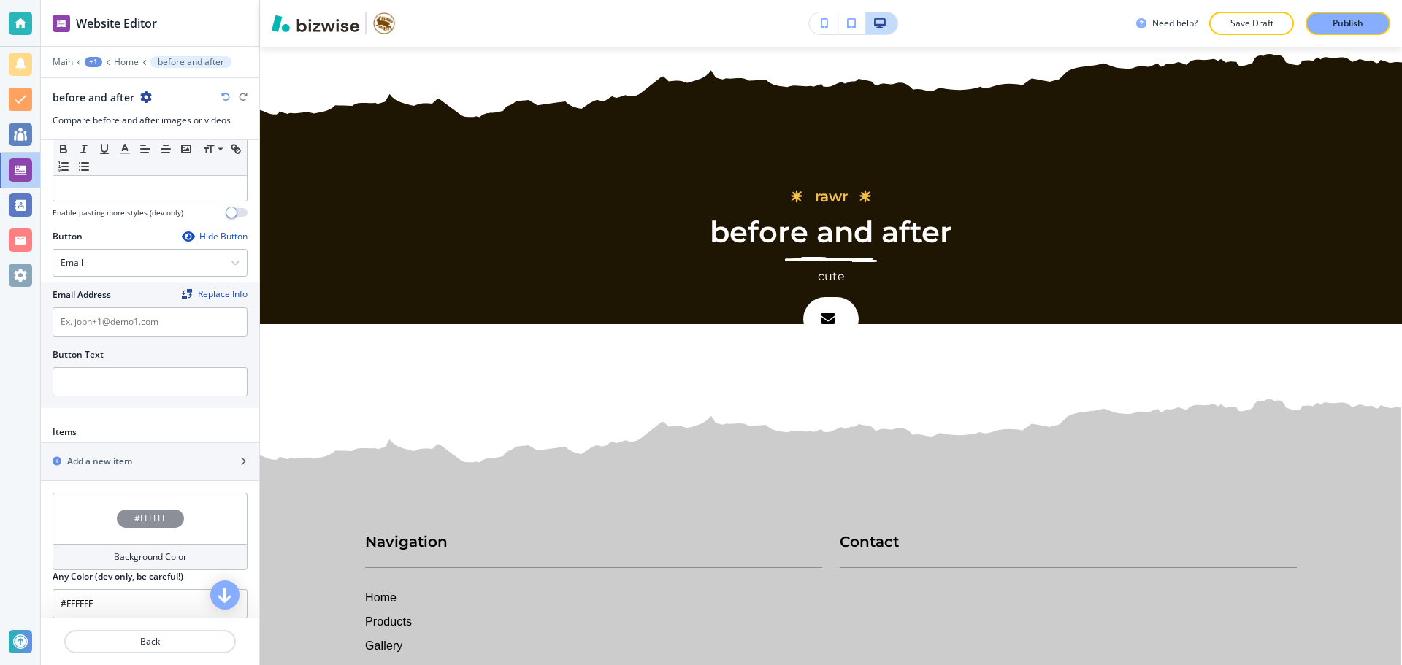
scroll to position [504, 0]
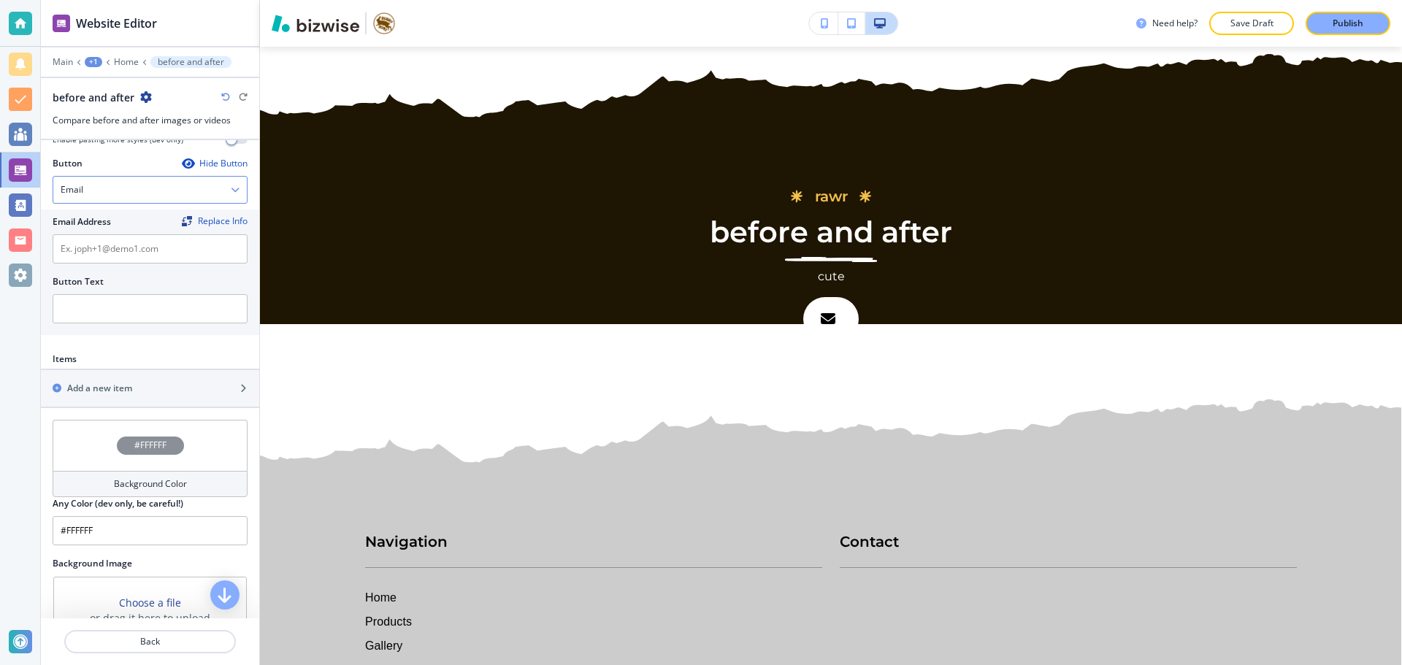
click at [195, 193] on div "Email" at bounding box center [149, 190] width 193 height 26
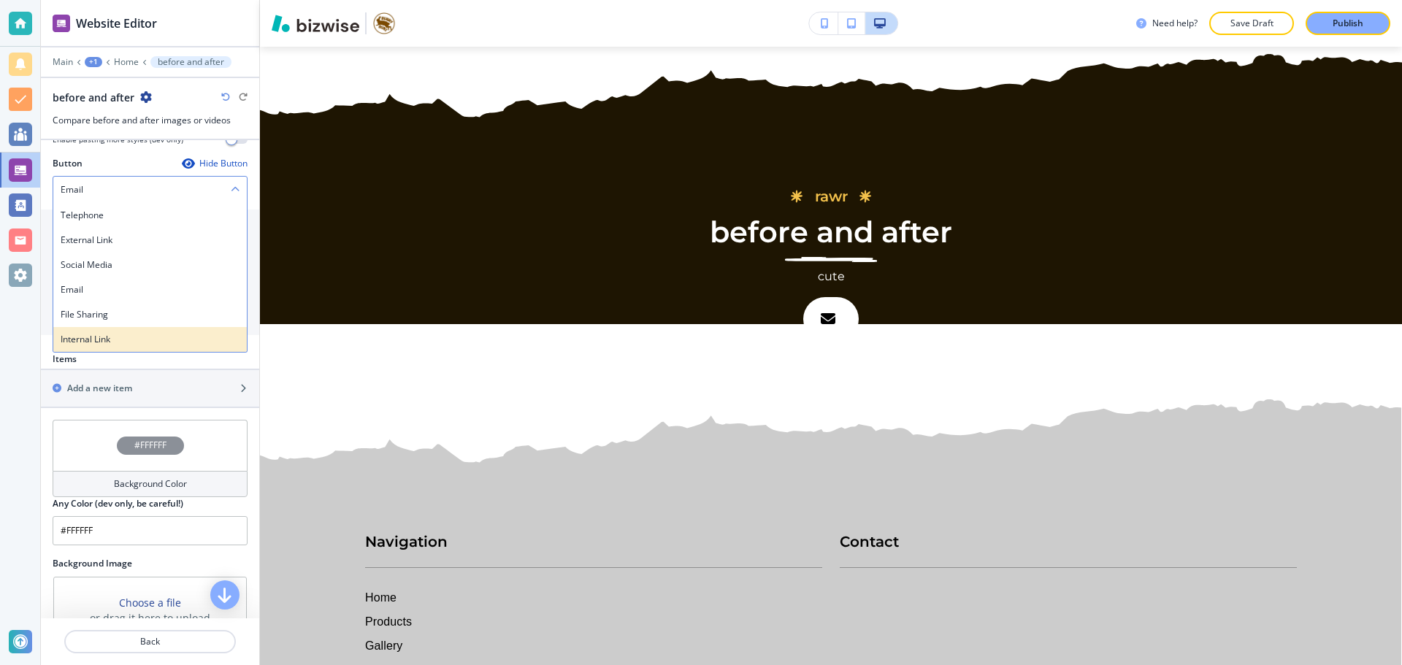
click at [162, 328] on div "Internal Link" at bounding box center [149, 339] width 193 height 25
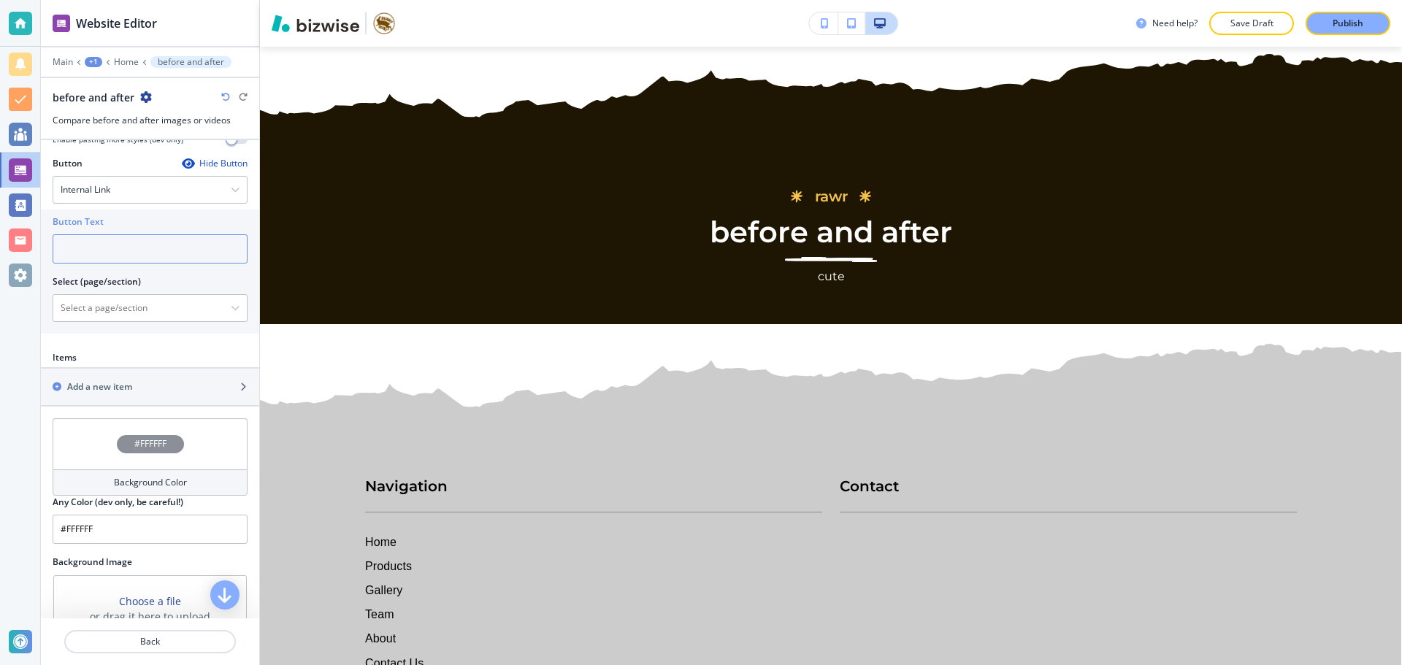
click at [154, 255] on input "text" at bounding box center [150, 248] width 195 height 29
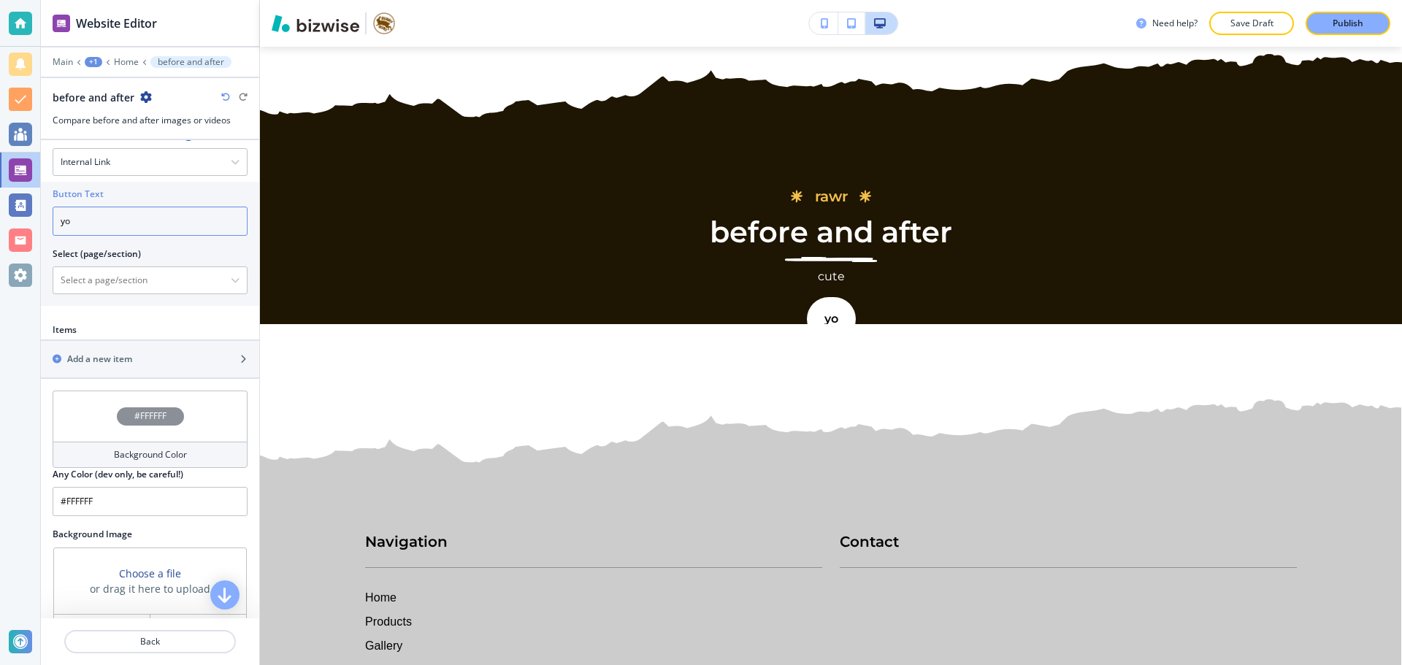
scroll to position [567, 0]
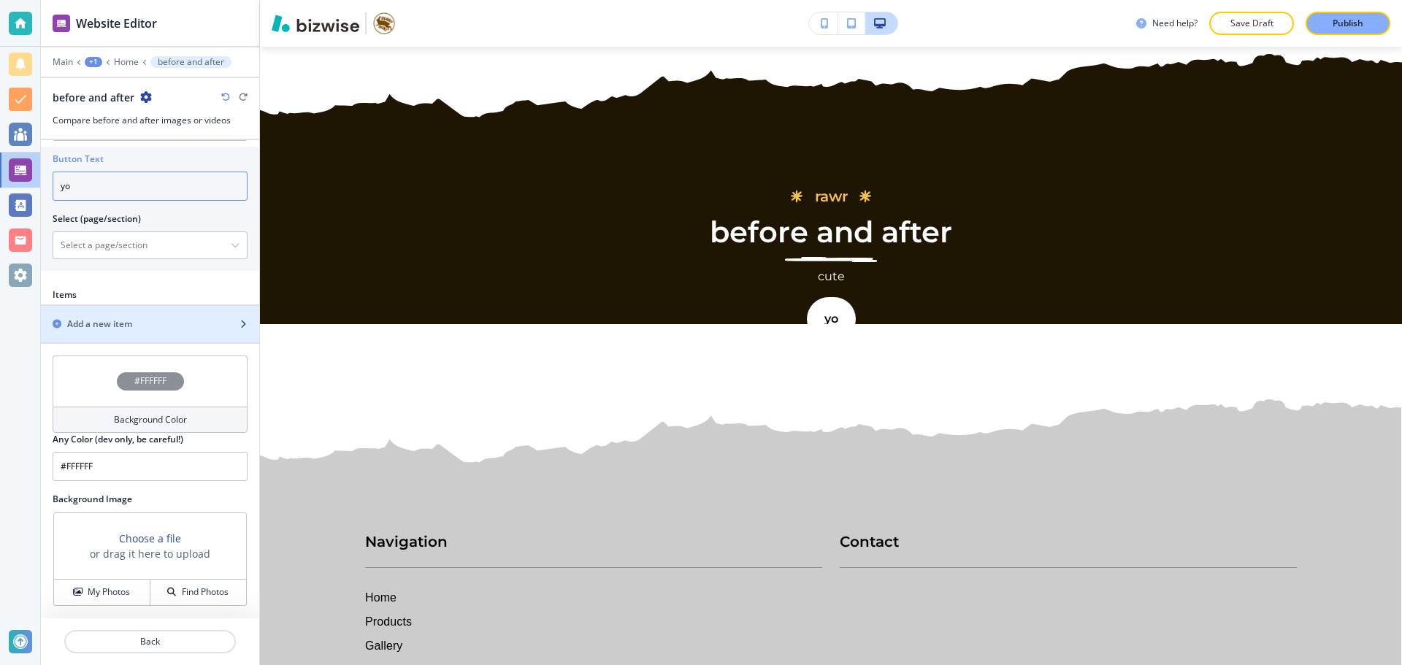
type input "yo"
click at [154, 335] on div "button" at bounding box center [150, 337] width 218 height 12
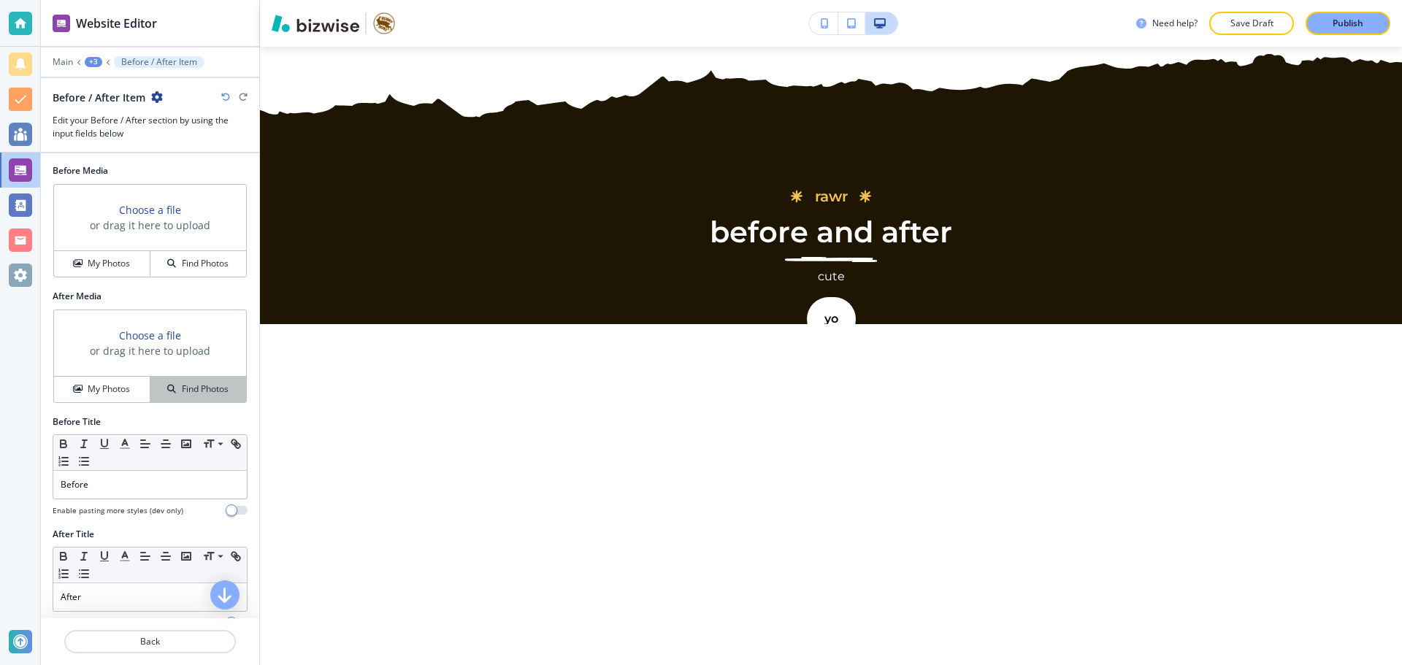
scroll to position [0, 0]
click at [204, 271] on h4 "Find Photos" at bounding box center [205, 264] width 47 height 13
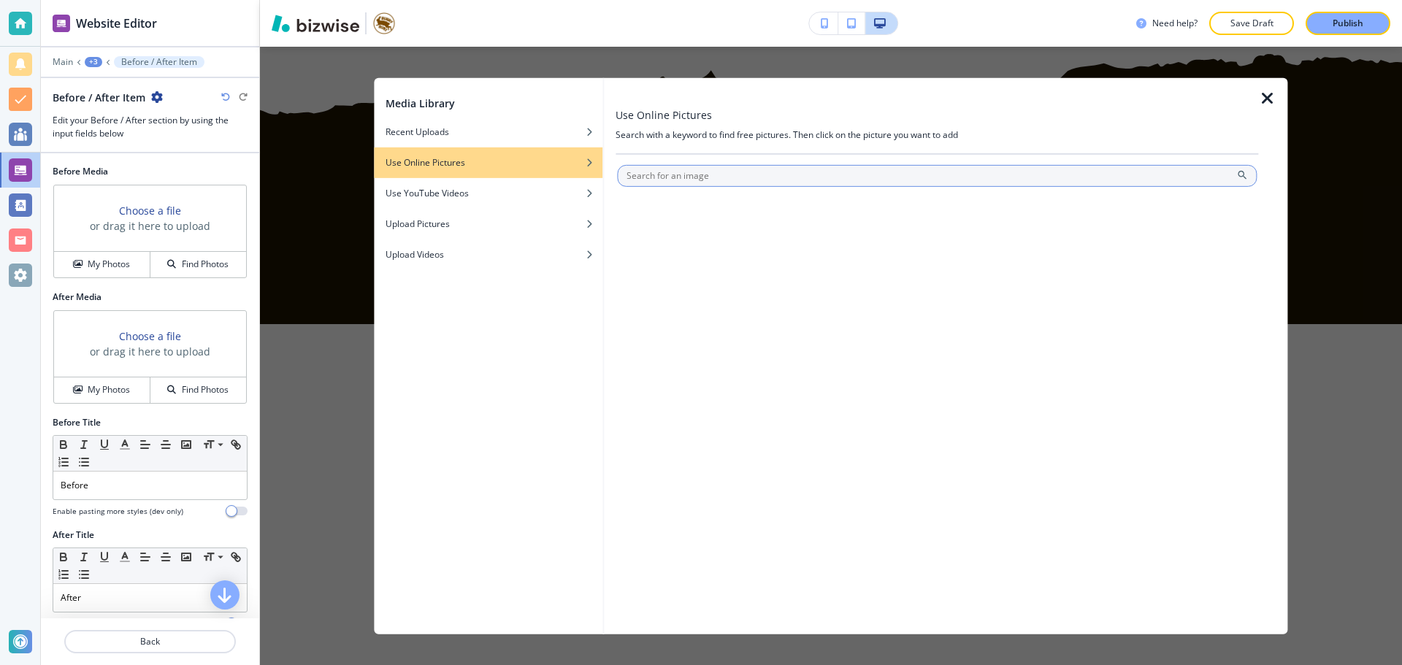
click at [688, 180] on input "text" at bounding box center [936, 175] width 639 height 22
type input "croissant"
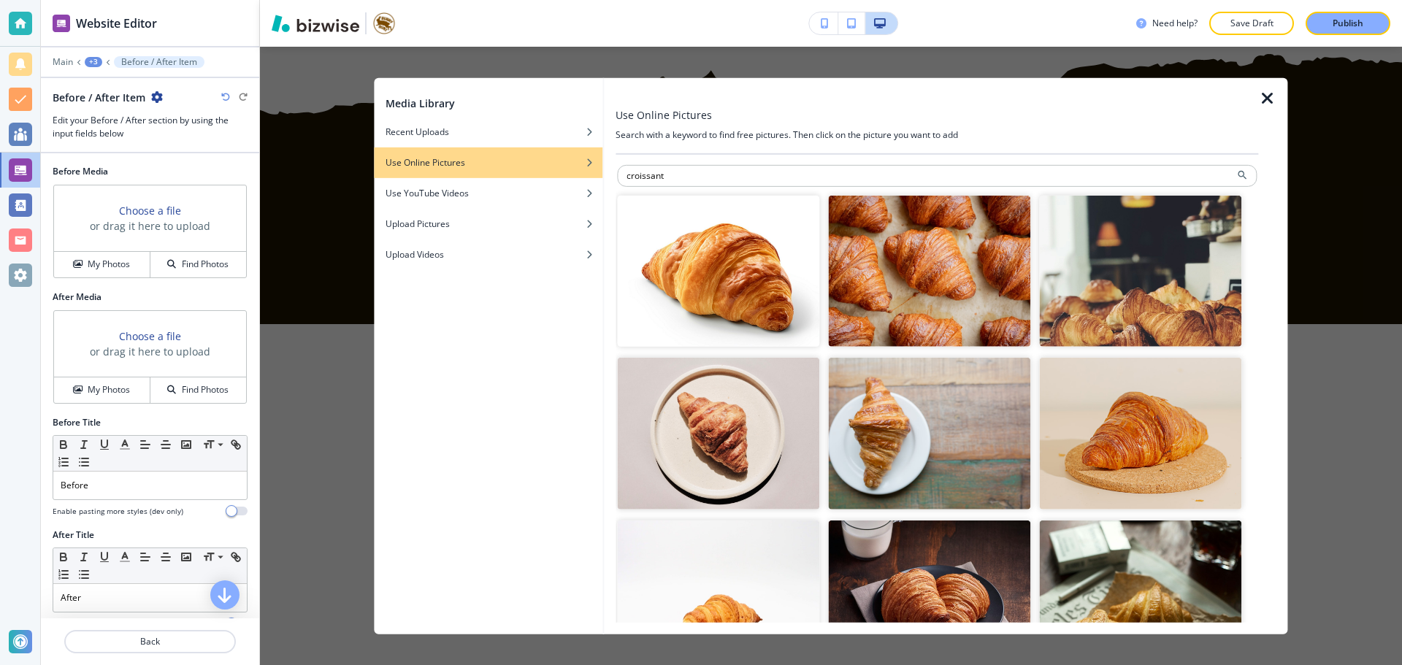
click at [720, 315] on img "button" at bounding box center [718, 271] width 202 height 152
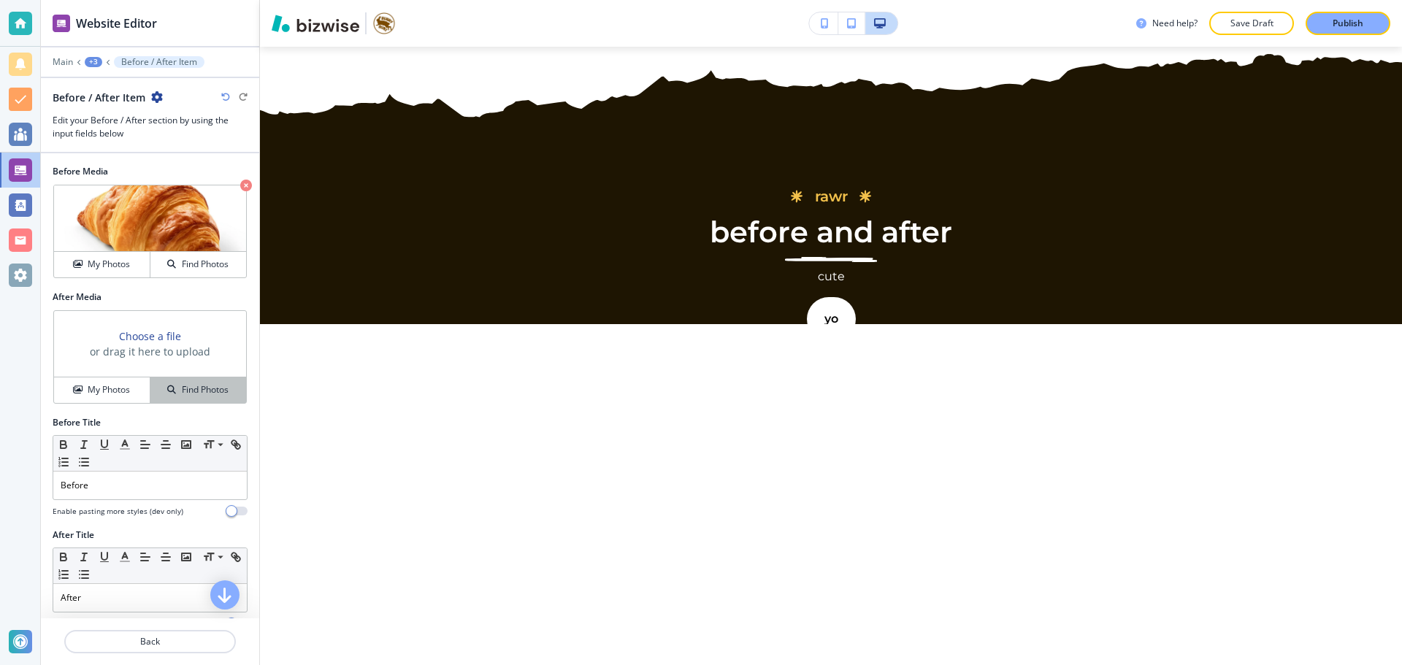
click at [194, 389] on h4 "Find Photos" at bounding box center [205, 389] width 47 height 13
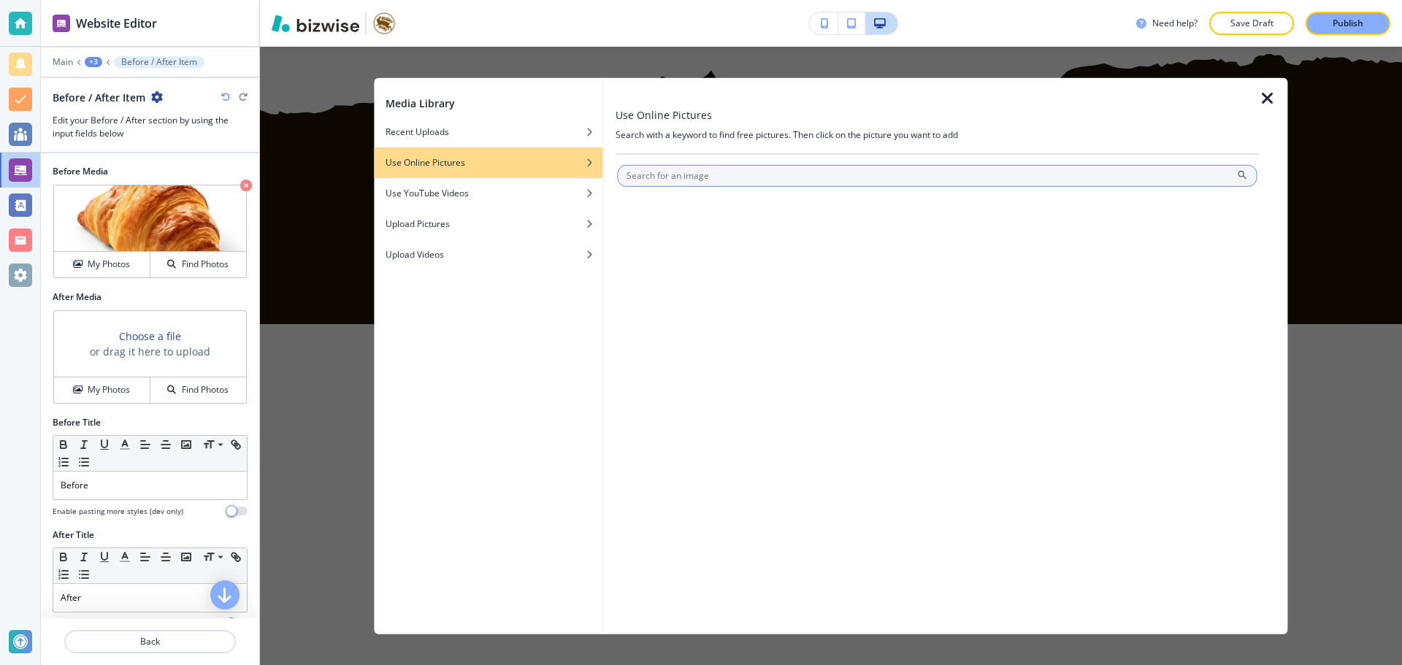
click at [677, 182] on input "text" at bounding box center [936, 175] width 639 height 22
type input "croissant"
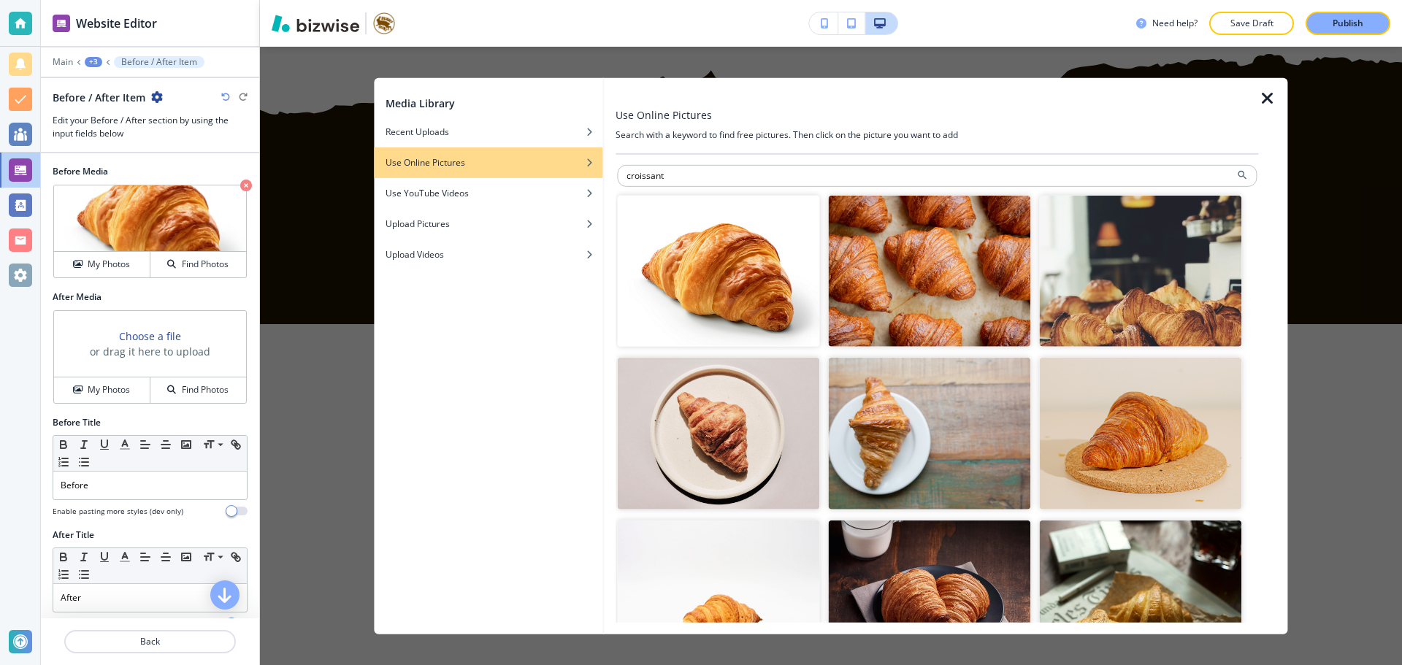
scroll to position [73, 0]
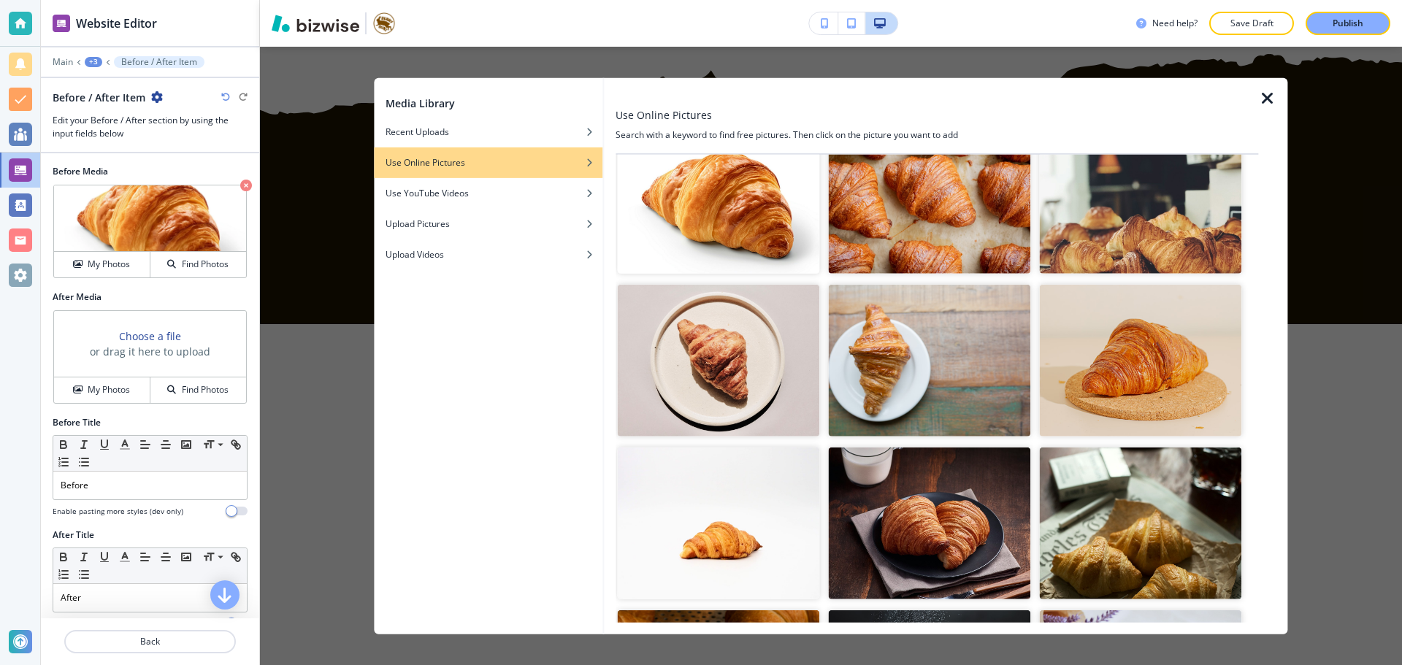
click at [1143, 362] on img "button" at bounding box center [1140, 361] width 202 height 152
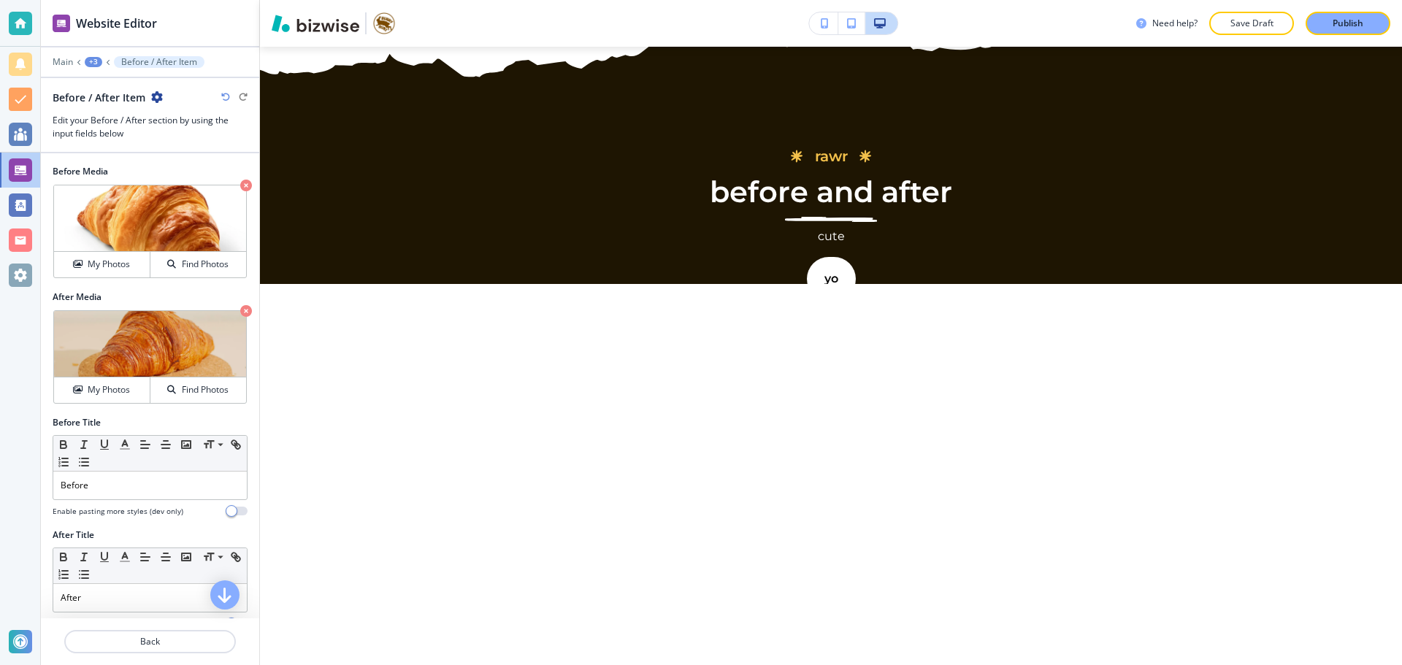
scroll to position [2545, 0]
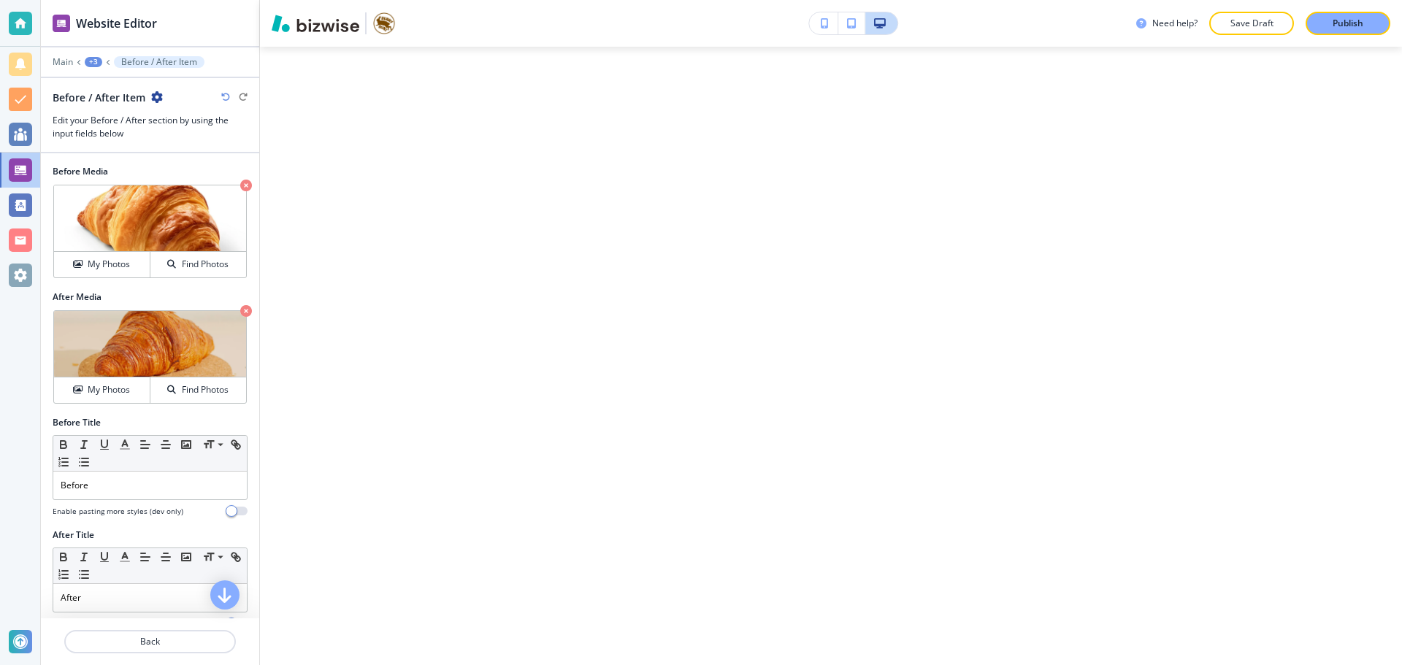
drag, startPoint x: 827, startPoint y: 358, endPoint x: 353, endPoint y: 401, distance: 475.7
click at [353, 401] on div "Before After" at bounding box center [831, 352] width 1142 height 573
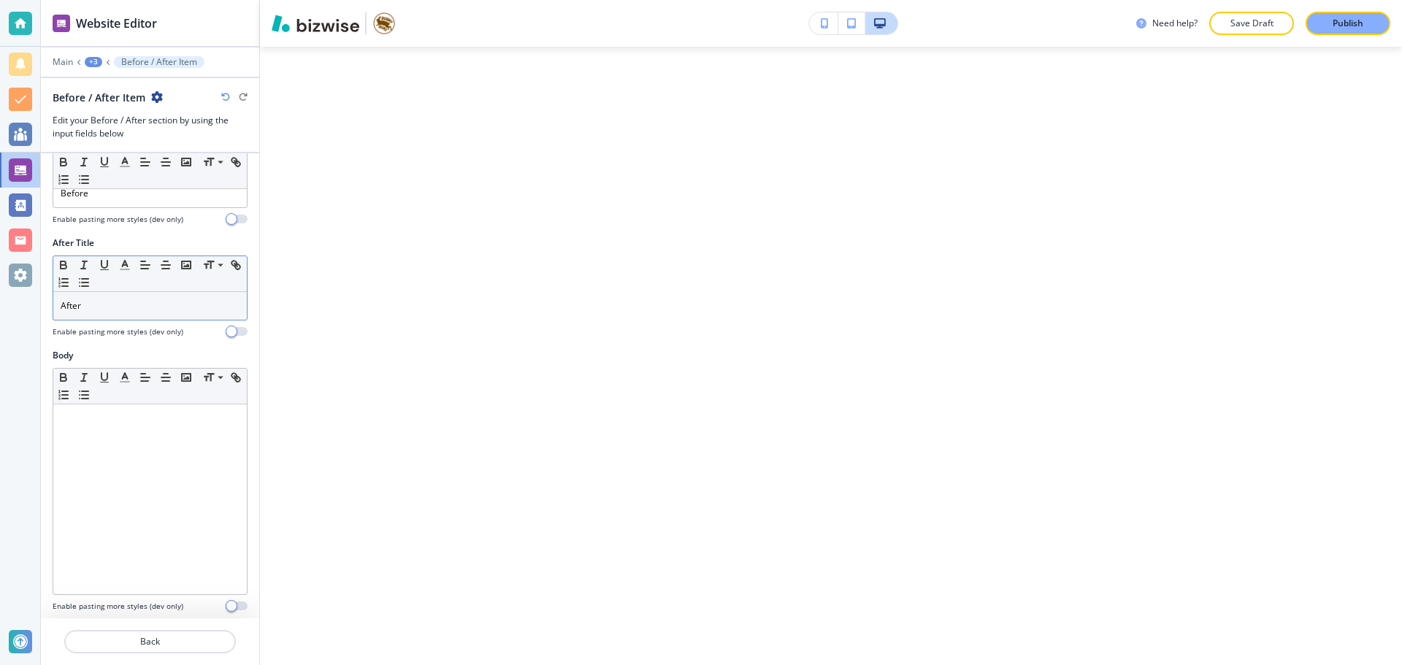
scroll to position [297, 0]
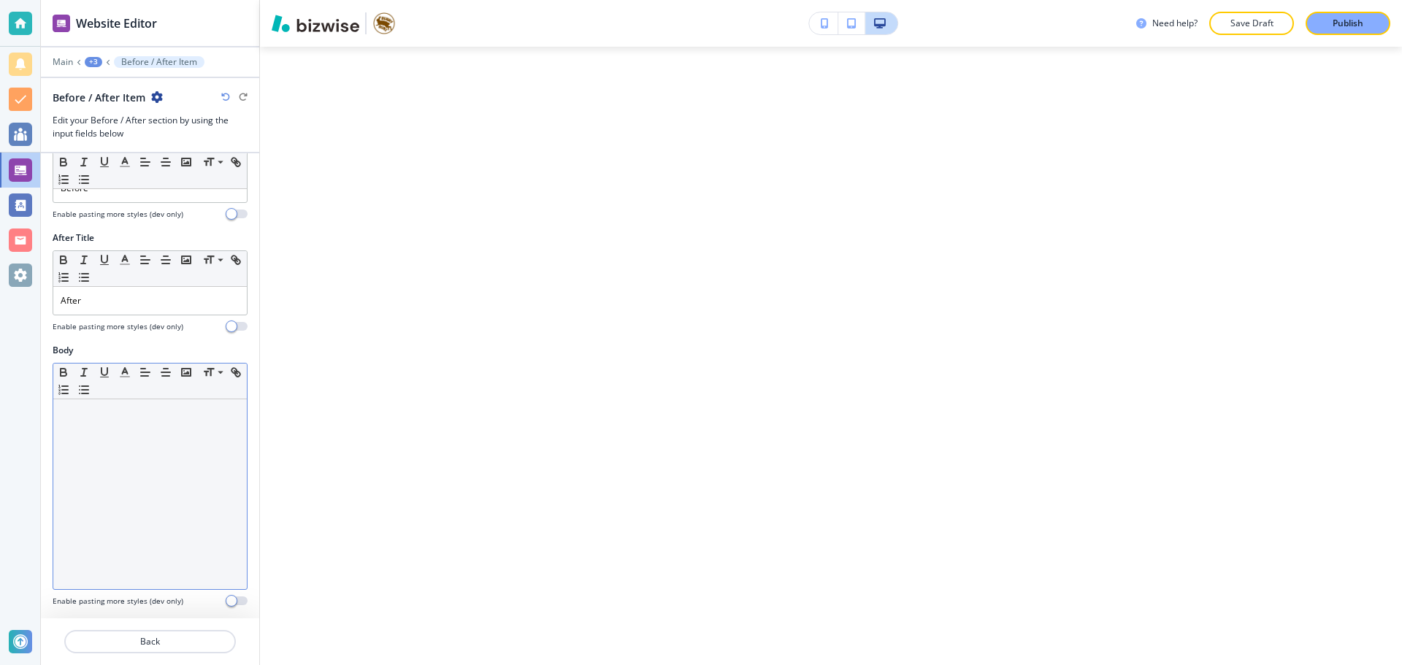
click at [142, 415] on p at bounding box center [150, 413] width 179 height 13
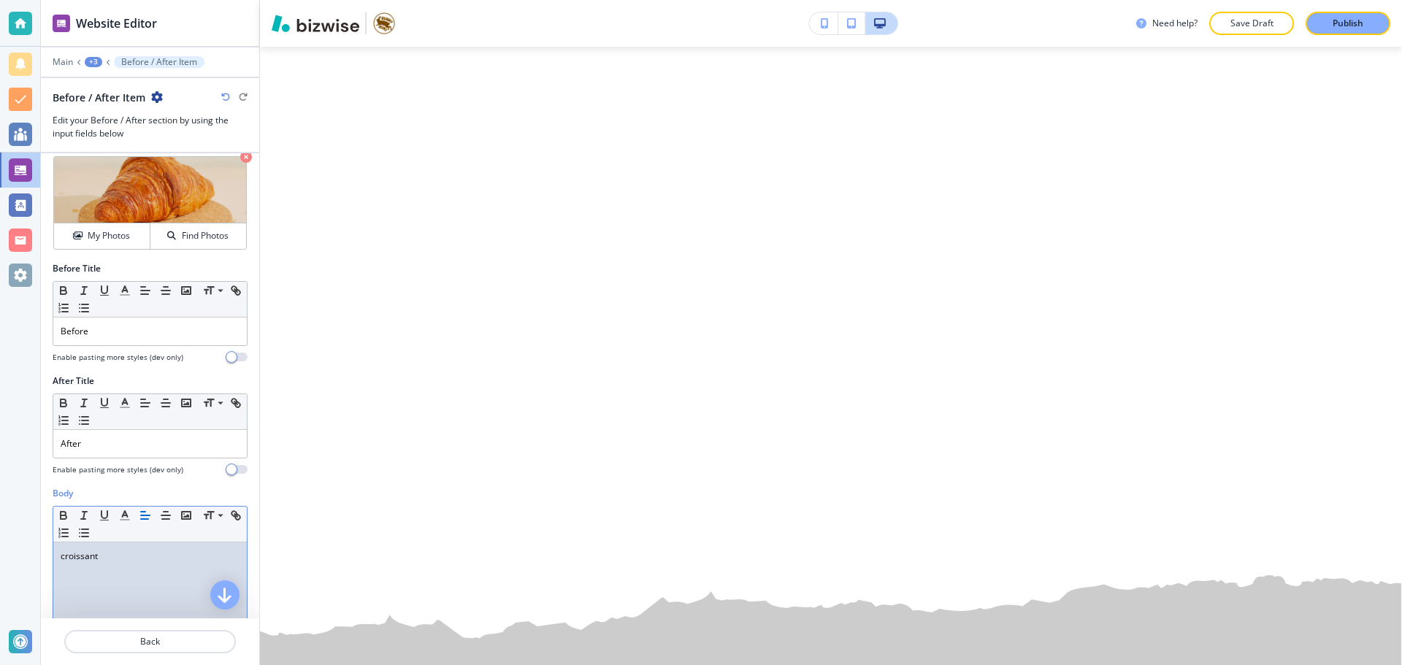
scroll to position [151, 0]
click at [177, 642] on p "Back" at bounding box center [150, 641] width 169 height 13
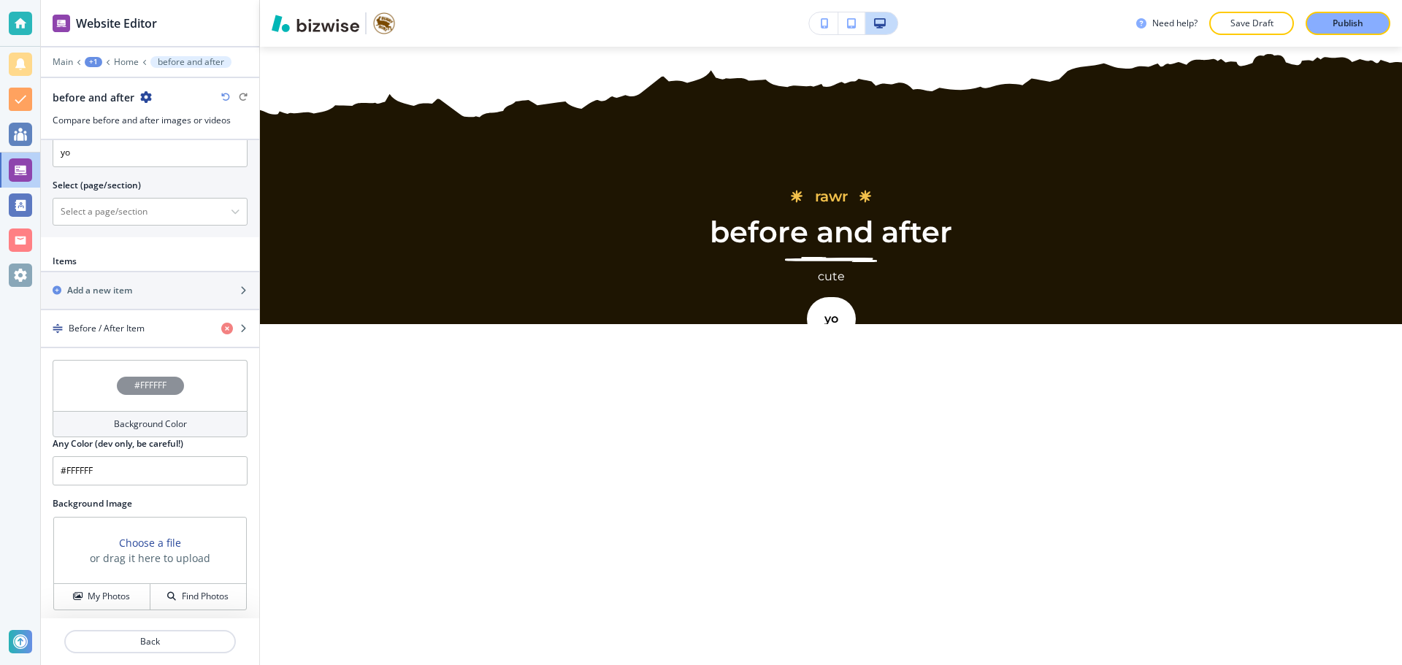
scroll to position [605, 0]
click at [147, 285] on div "Add a new item" at bounding box center [134, 286] width 186 height 13
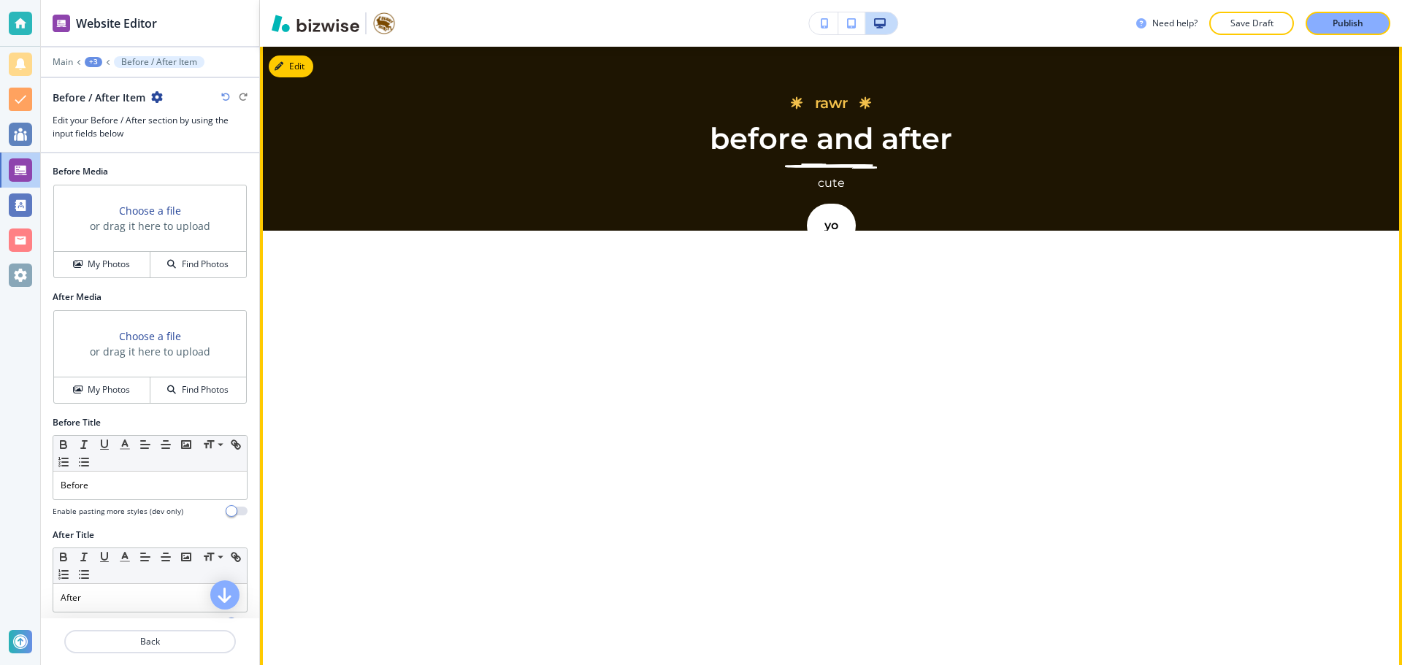
scroll to position [2326, 0]
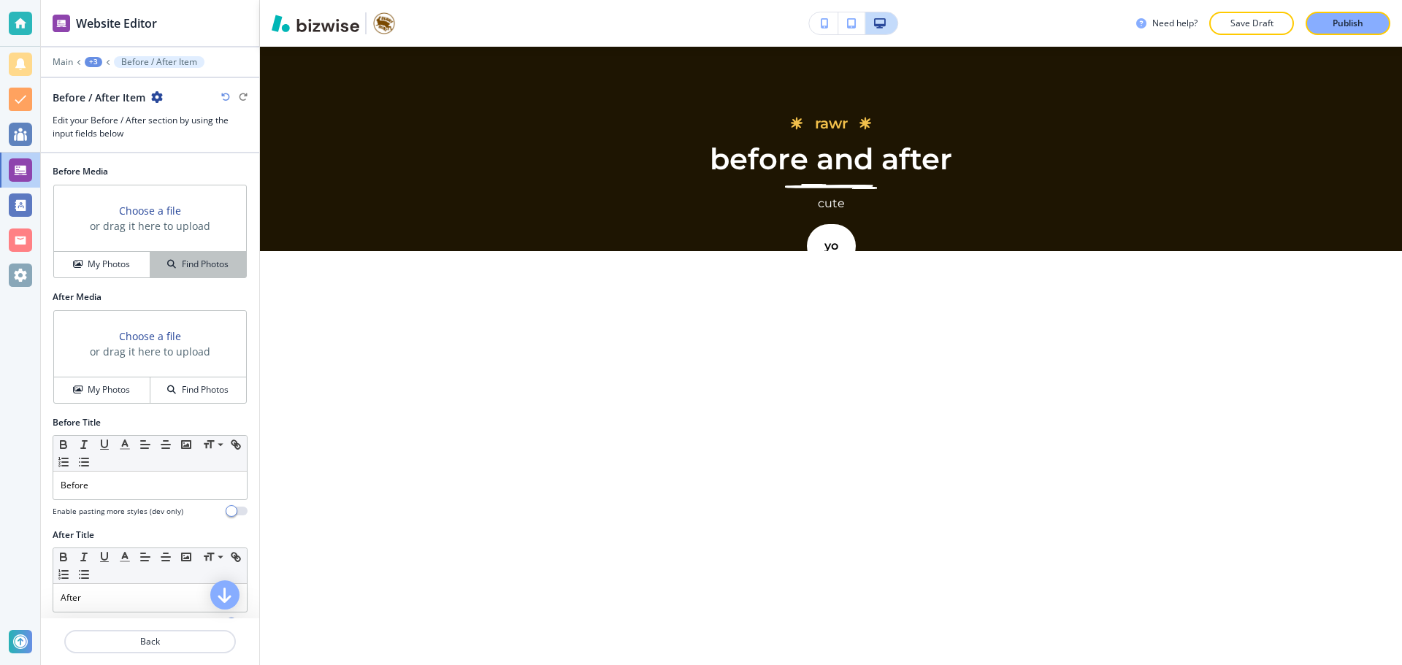
click at [191, 272] on button "Find Photos" at bounding box center [198, 265] width 96 height 26
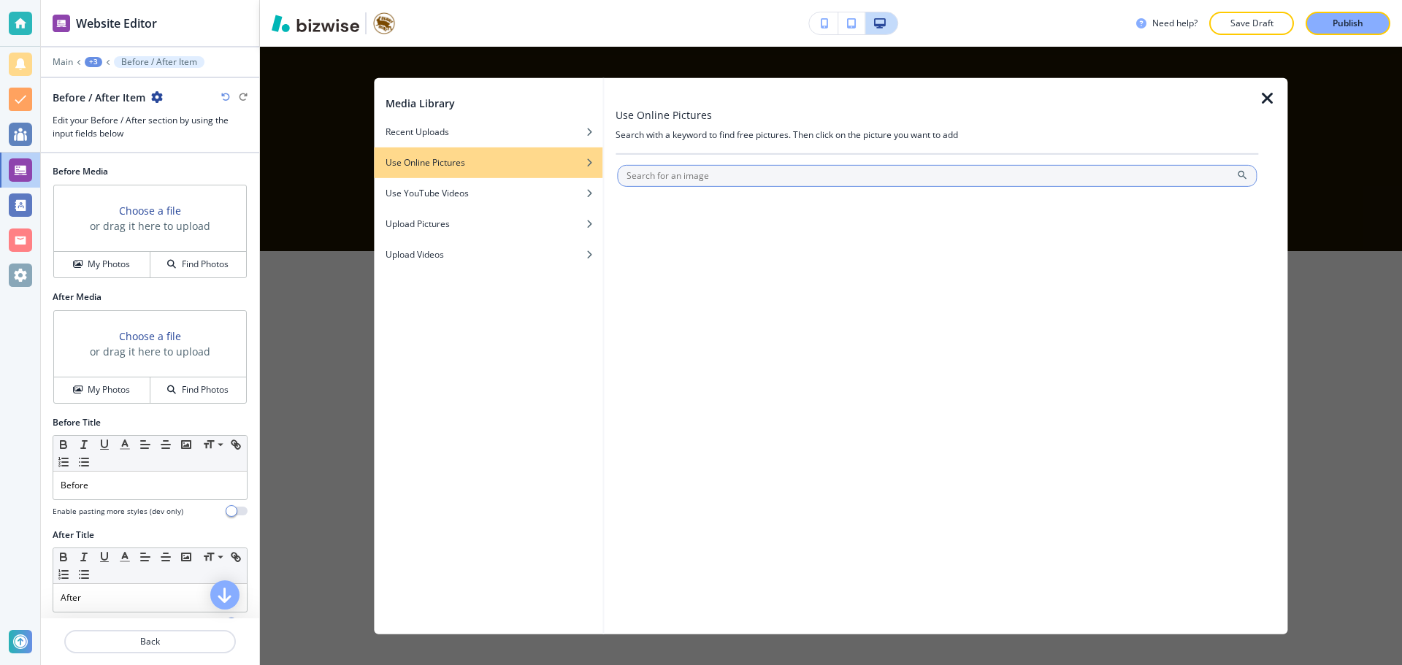
click at [677, 168] on input "text" at bounding box center [936, 175] width 639 height 22
type input "pretzel"
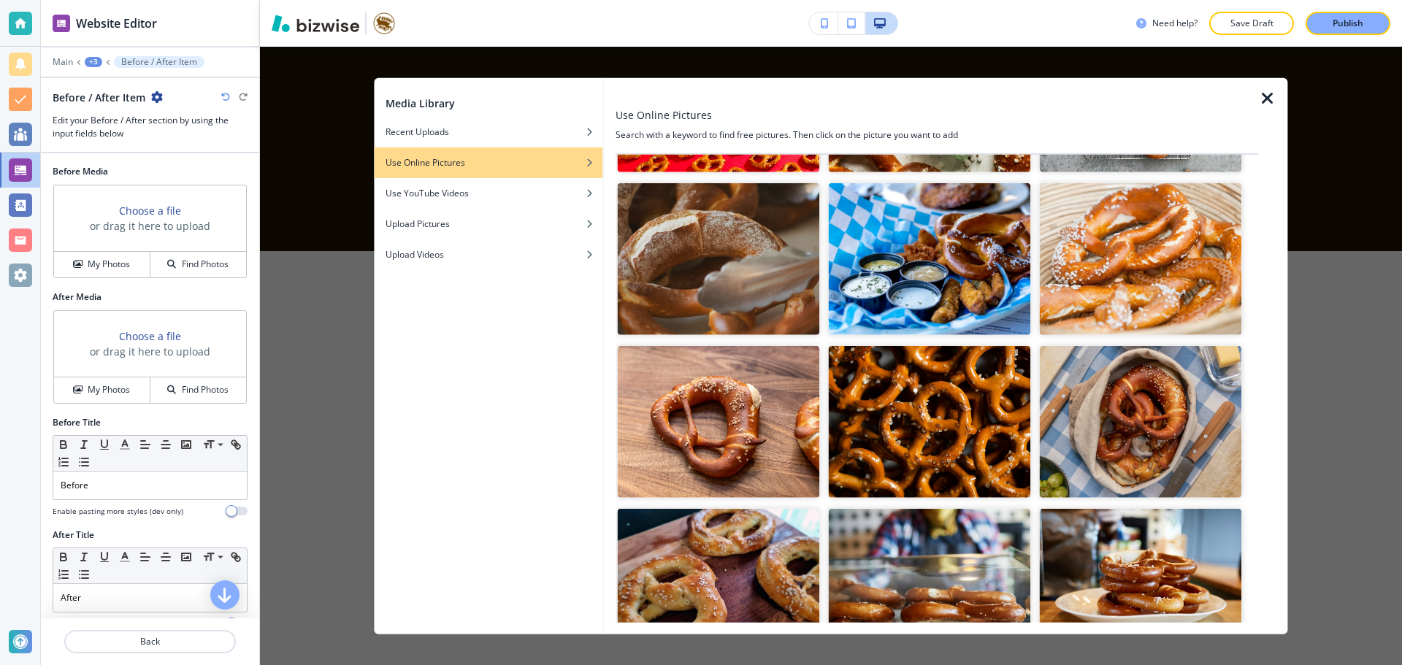
scroll to position [511, 0]
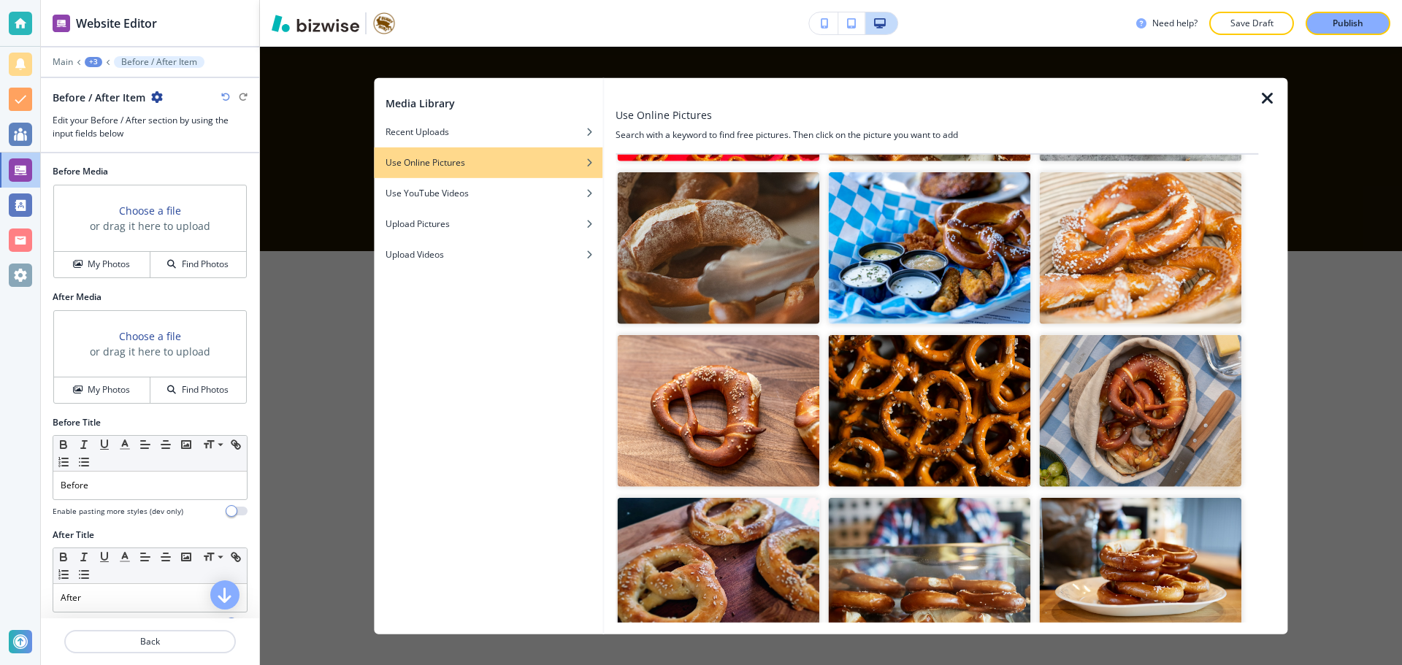
click at [758, 533] on img "button" at bounding box center [718, 574] width 202 height 152
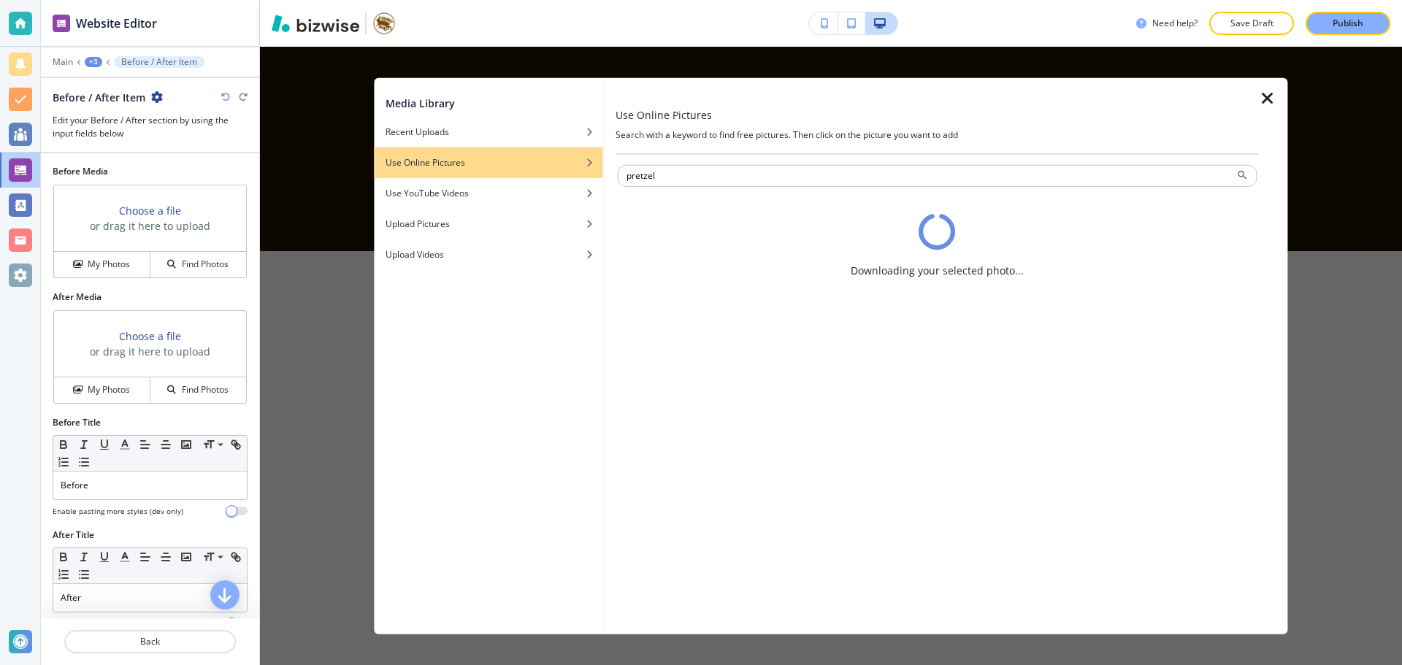
scroll to position [0, 0]
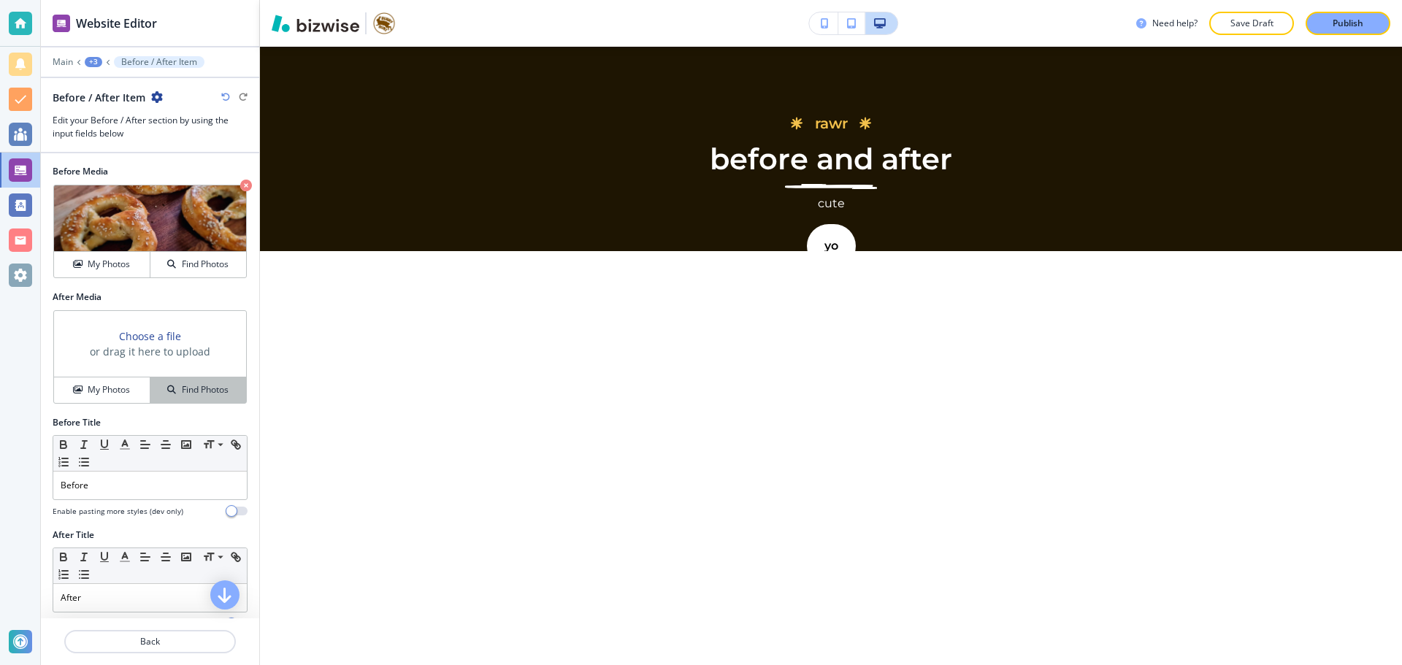
click at [215, 399] on button "Find Photos" at bounding box center [198, 390] width 96 height 26
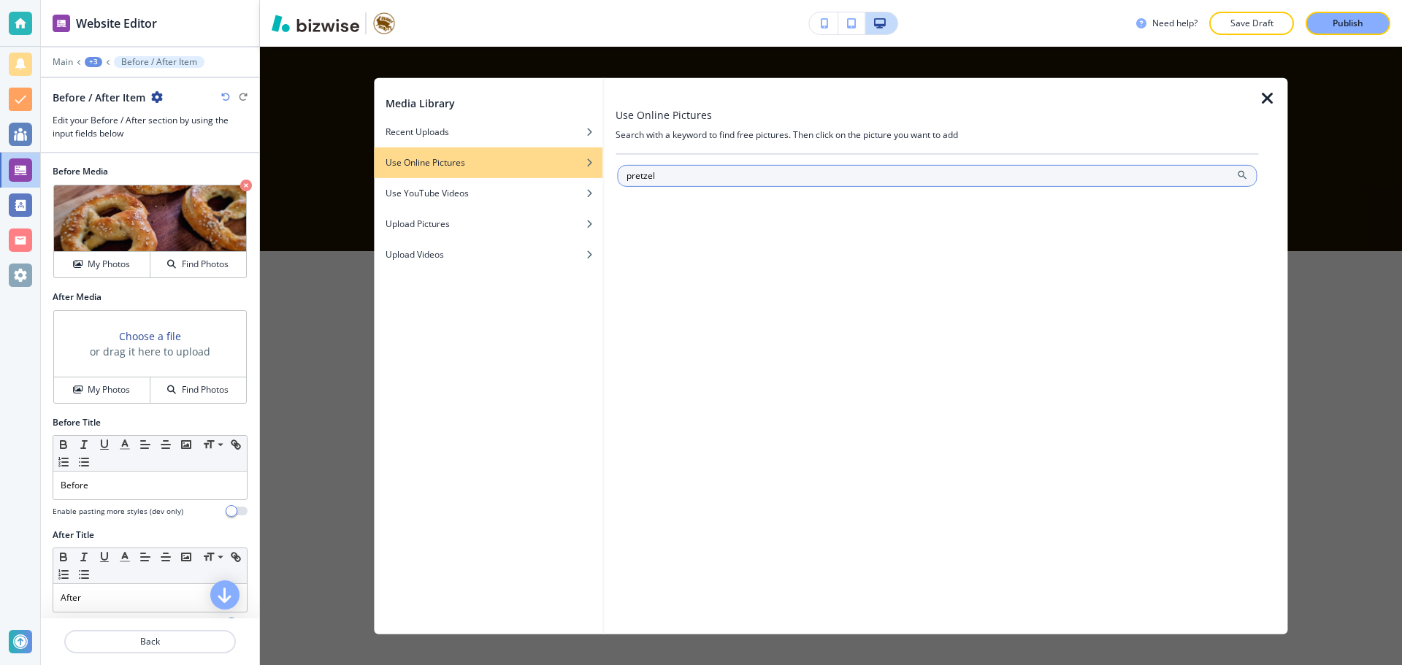
type input "pretzel"
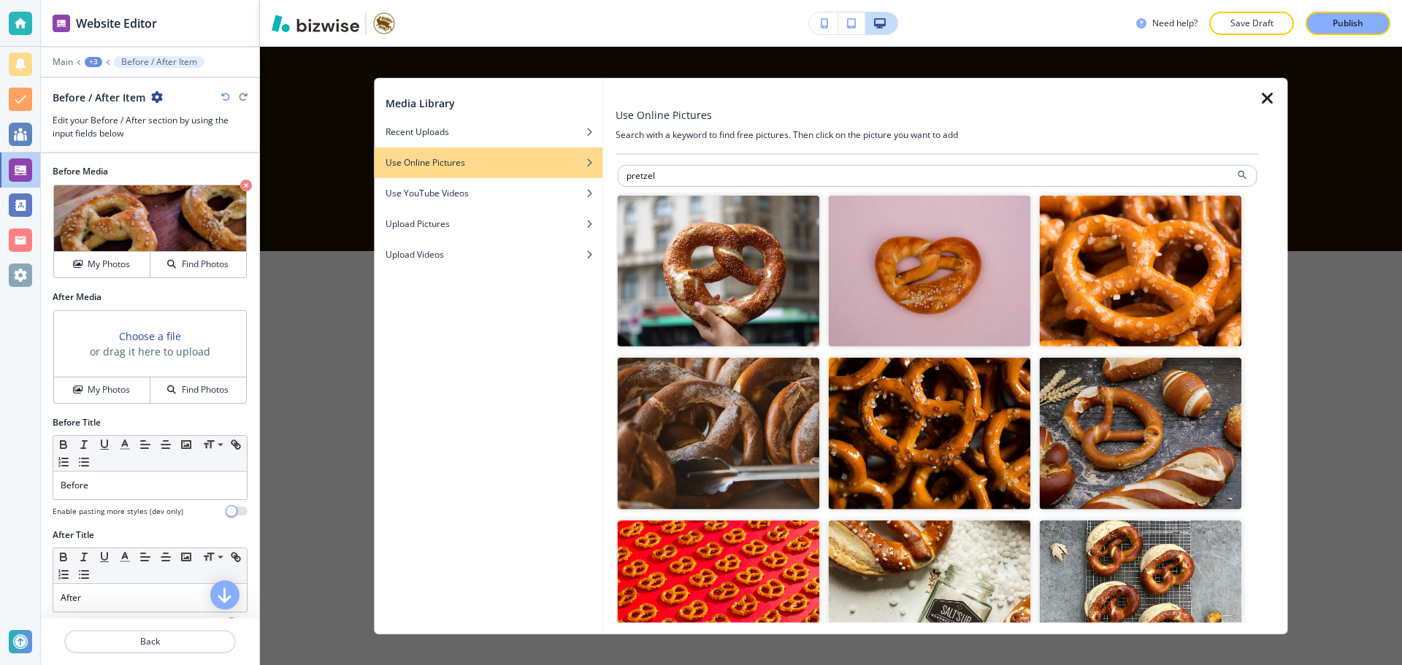
click at [806, 248] on img "button" at bounding box center [718, 271] width 202 height 152
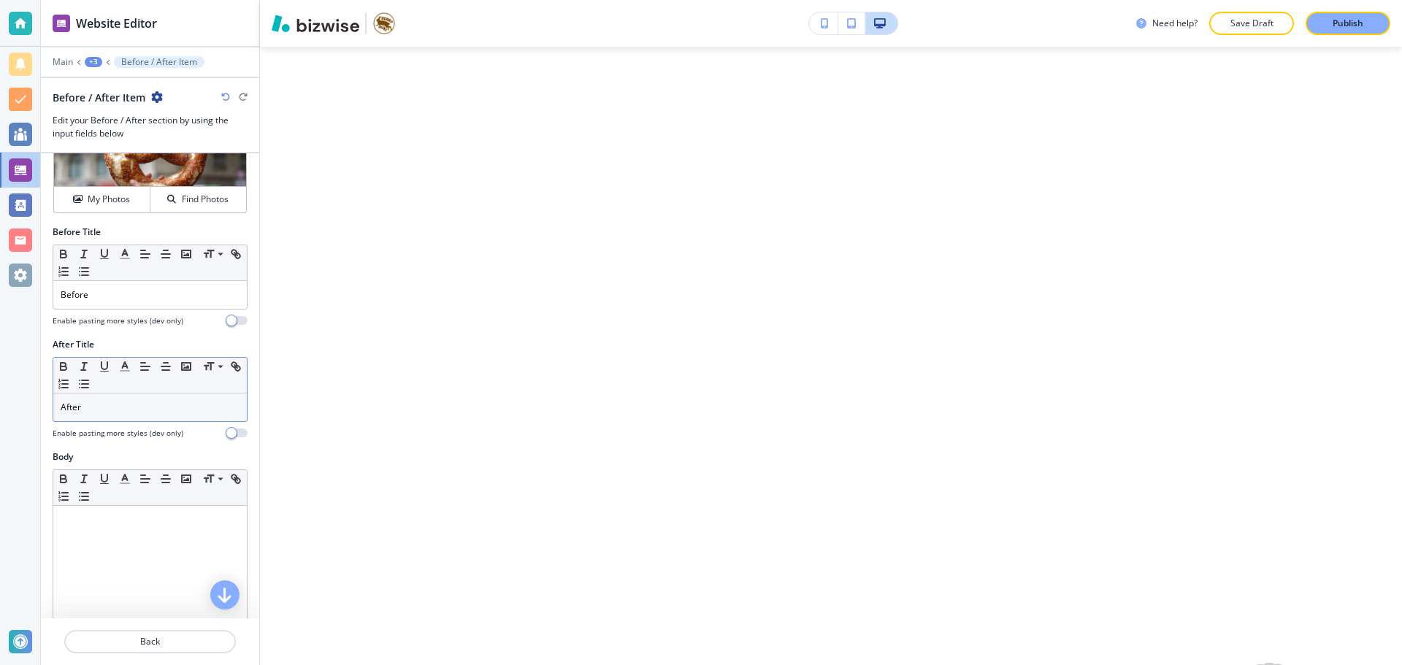
scroll to position [297, 0]
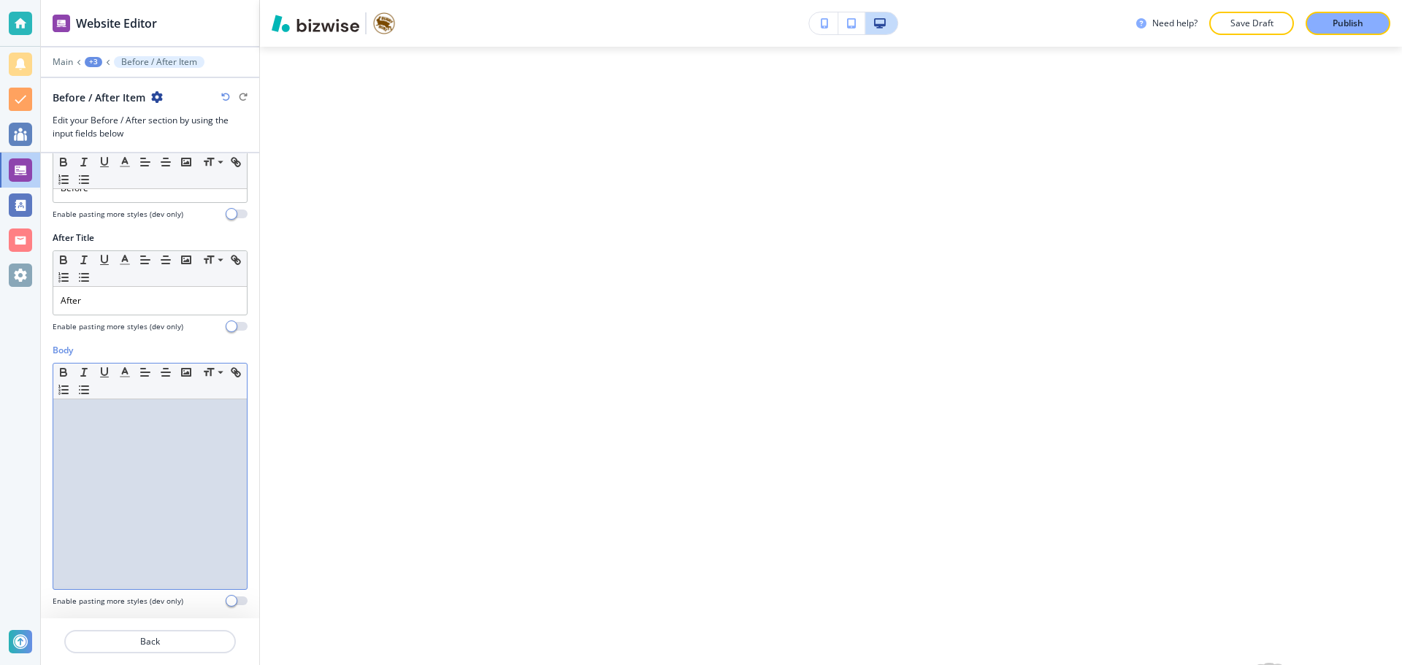
click at [137, 412] on p at bounding box center [150, 413] width 179 height 13
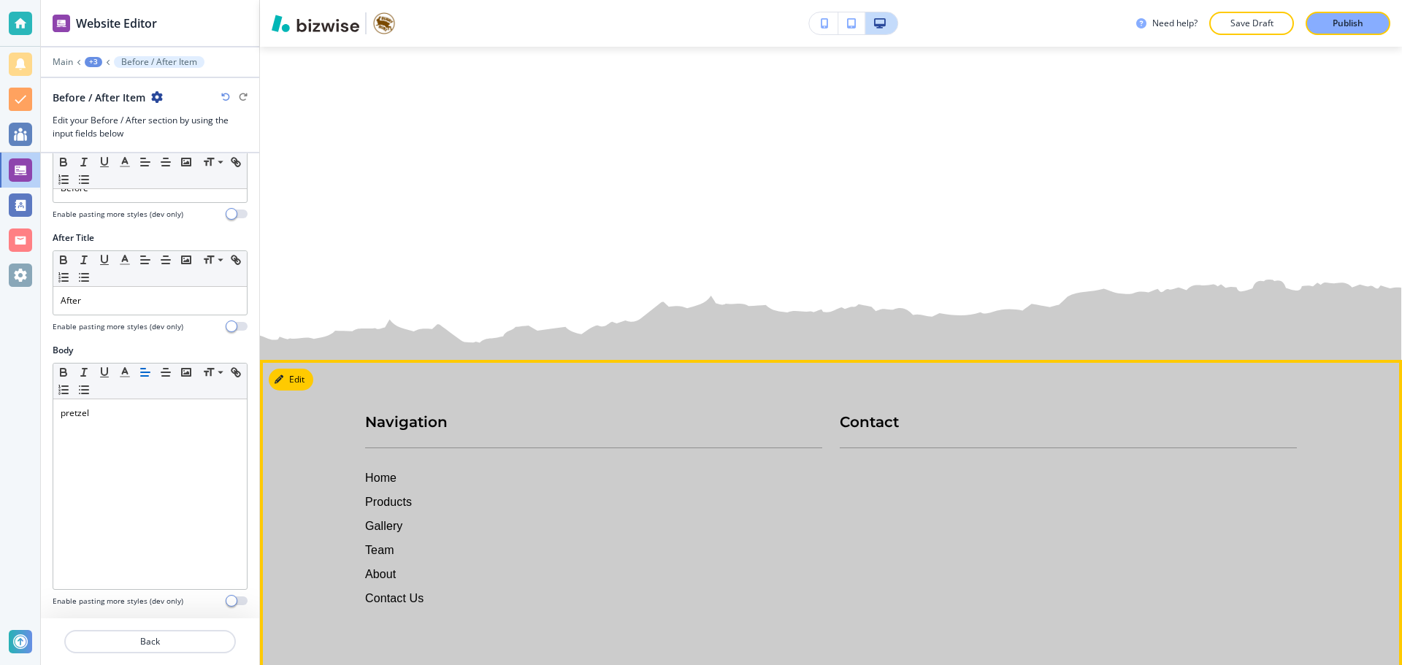
scroll to position [3139, 0]
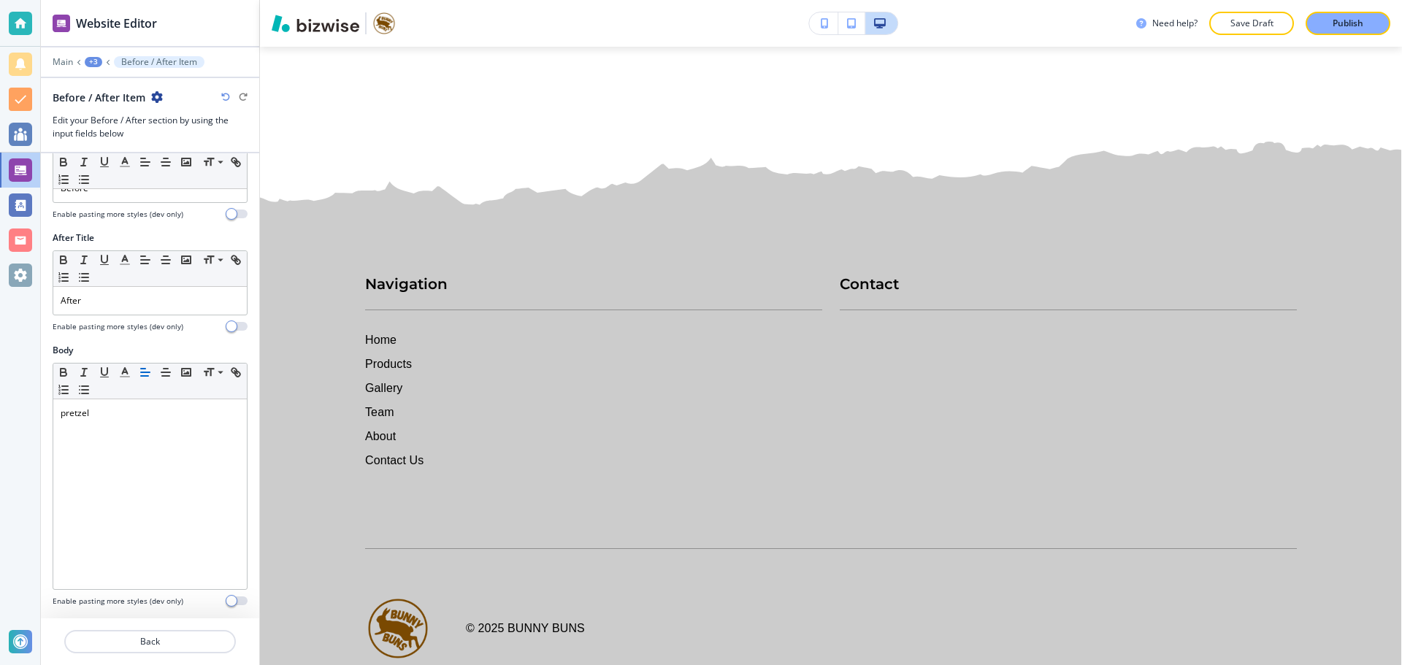
click at [94, 65] on div "+3" at bounding box center [94, 62] width 18 height 10
click at [133, 87] on p "Pages" at bounding box center [131, 86] width 74 height 13
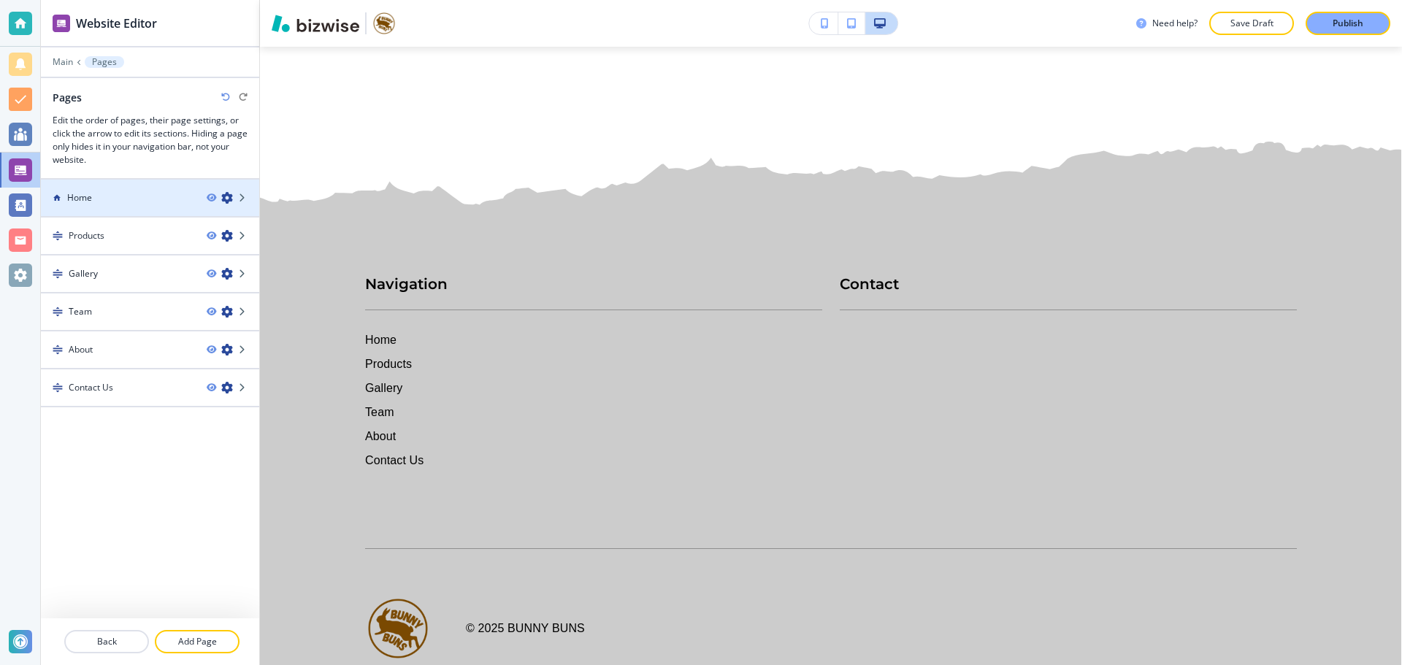
click at [152, 212] on div at bounding box center [150, 210] width 218 height 12
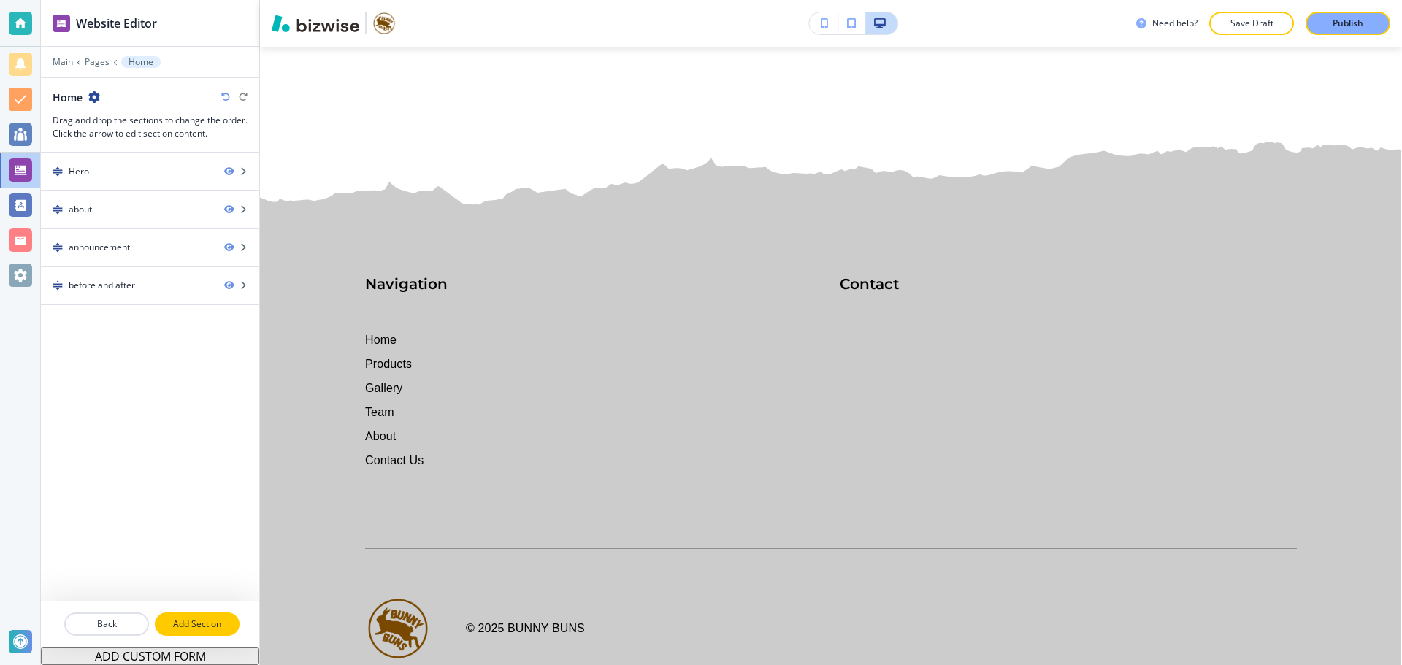
click at [188, 618] on p "Add Section" at bounding box center [197, 624] width 82 height 13
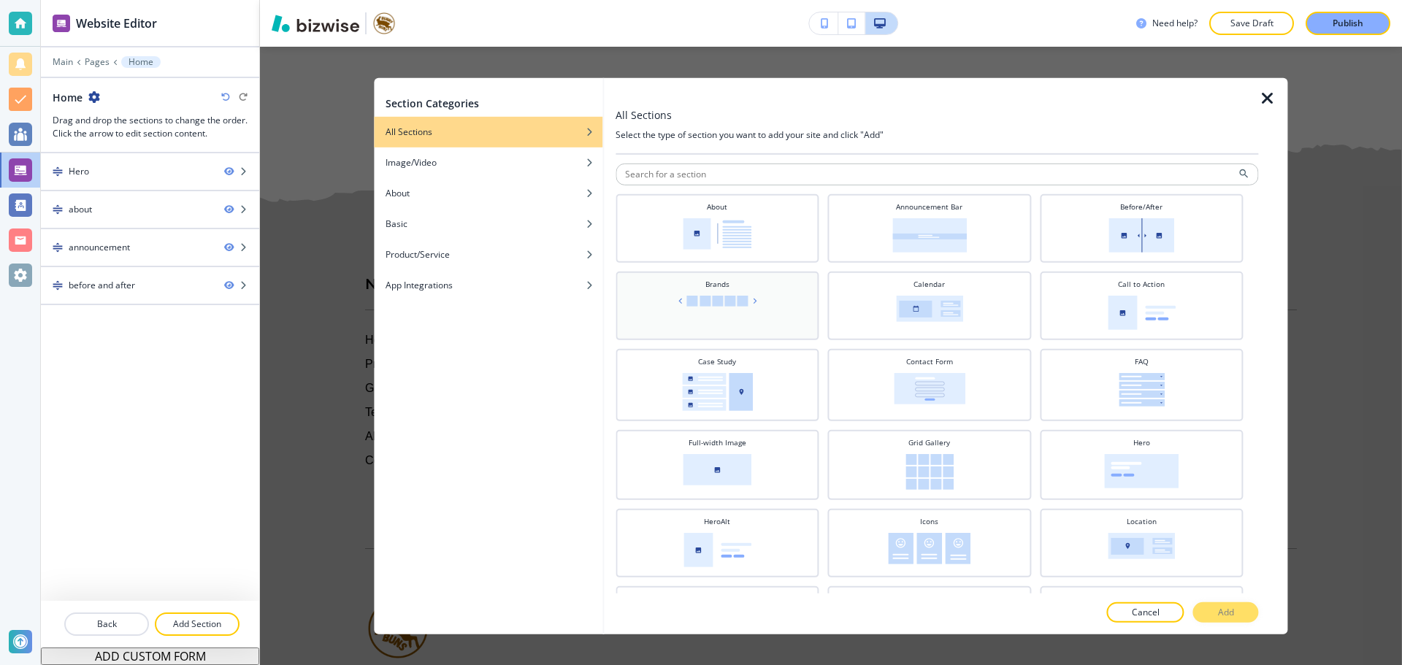
click at [782, 331] on div "Brands" at bounding box center [717, 305] width 204 height 69
click at [1242, 604] on button "Add" at bounding box center [1226, 612] width 66 height 20
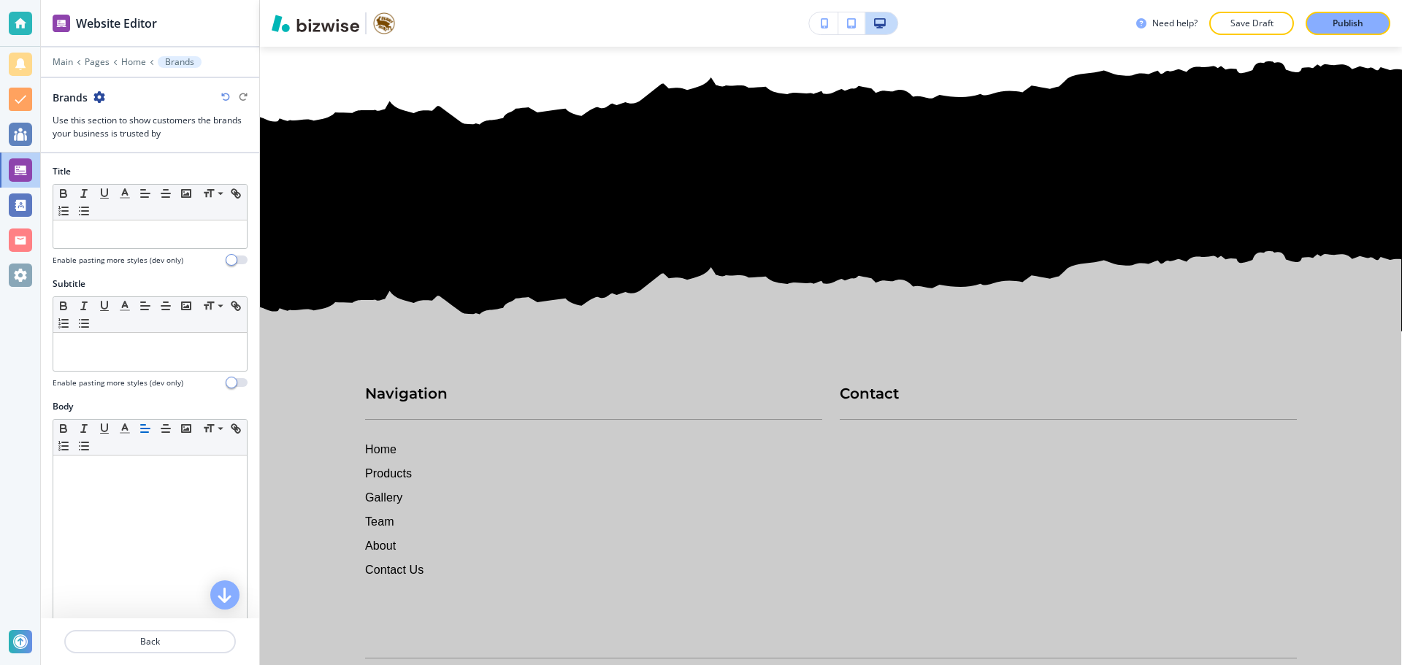
scroll to position [3227, 0]
